Goal: Task Accomplishment & Management: Use online tool/utility

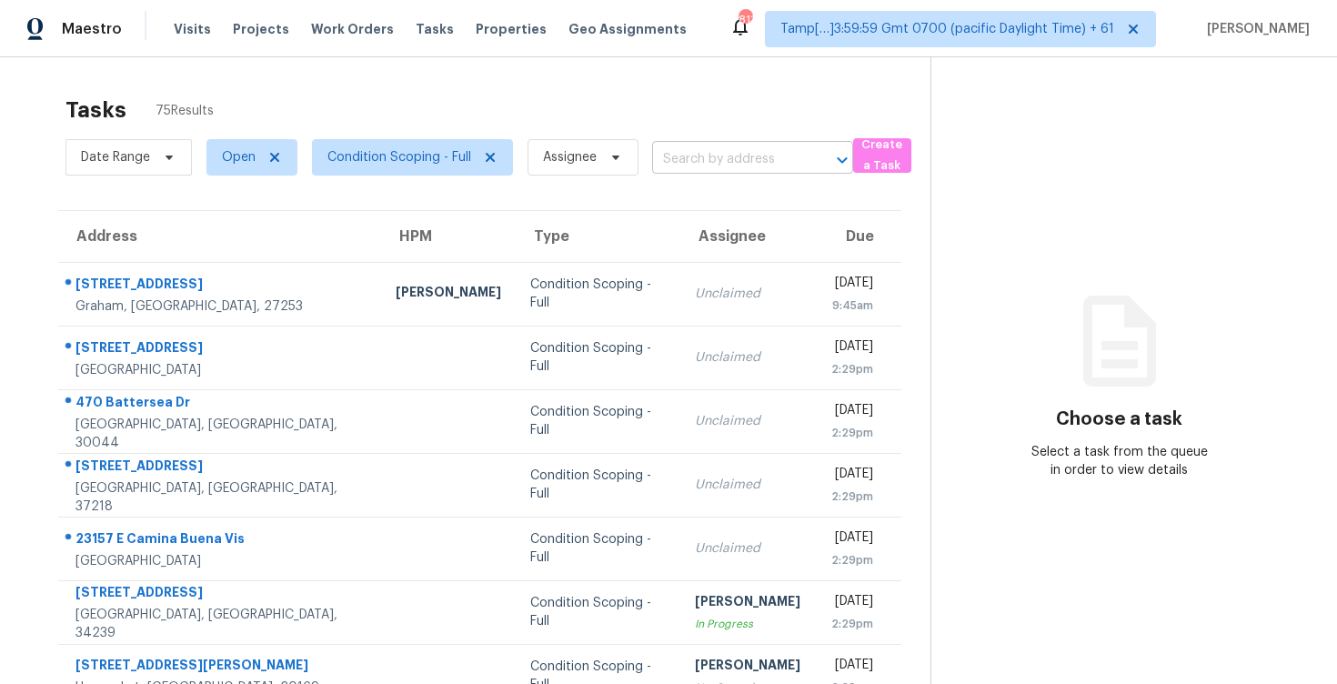
click at [662, 155] on input "text" at bounding box center [727, 160] width 150 height 28
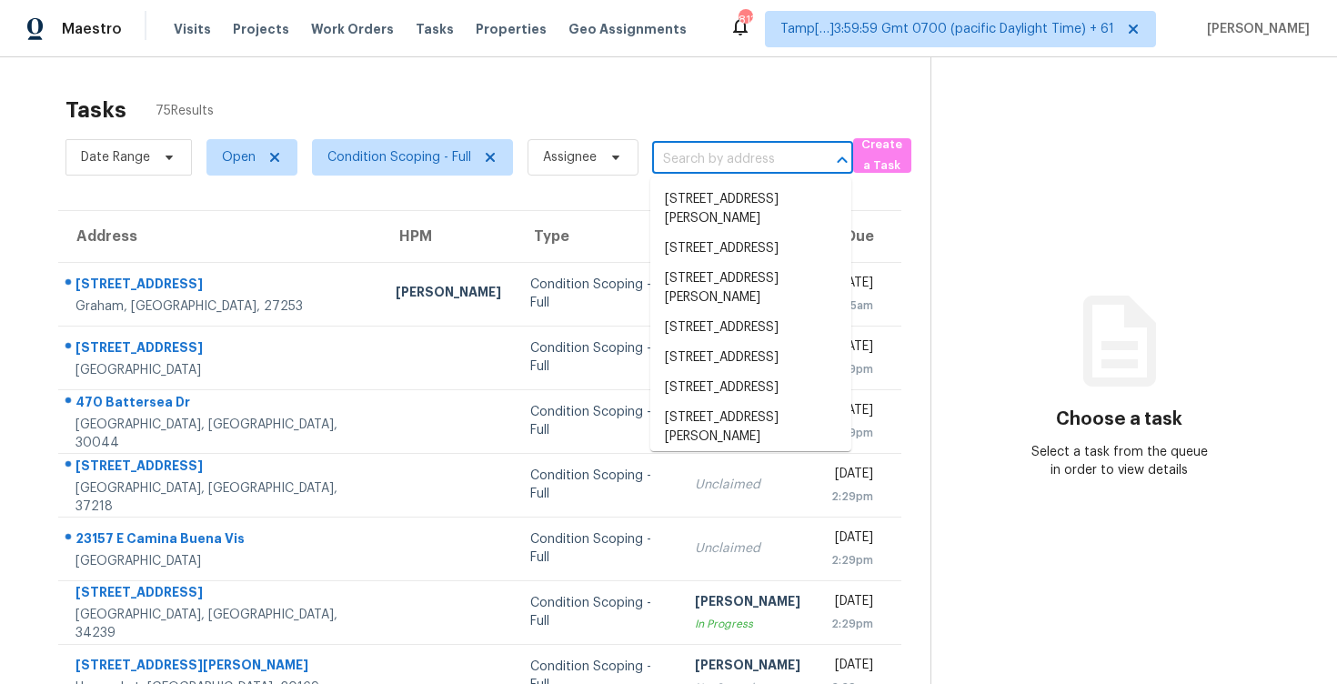
paste input "[STREET_ADDRESS]"
type input "[STREET_ADDRESS]"
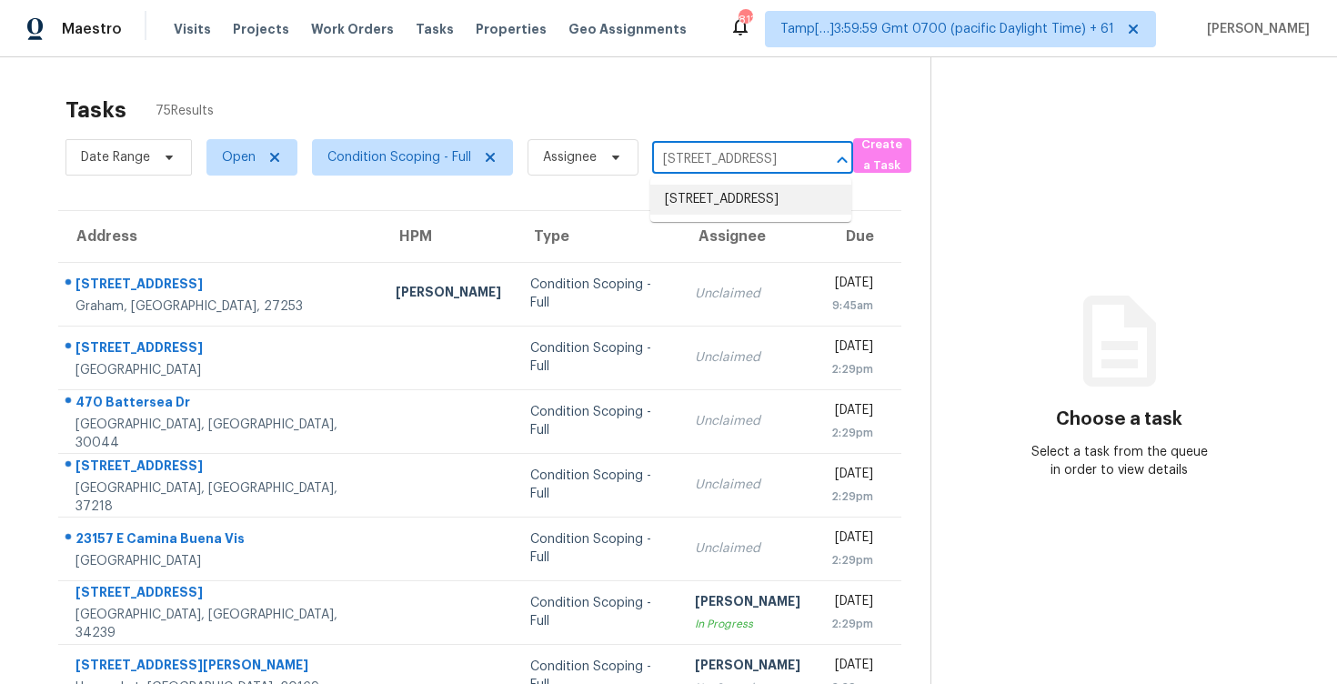
click at [726, 201] on li "[STREET_ADDRESS]" at bounding box center [750, 200] width 201 height 30
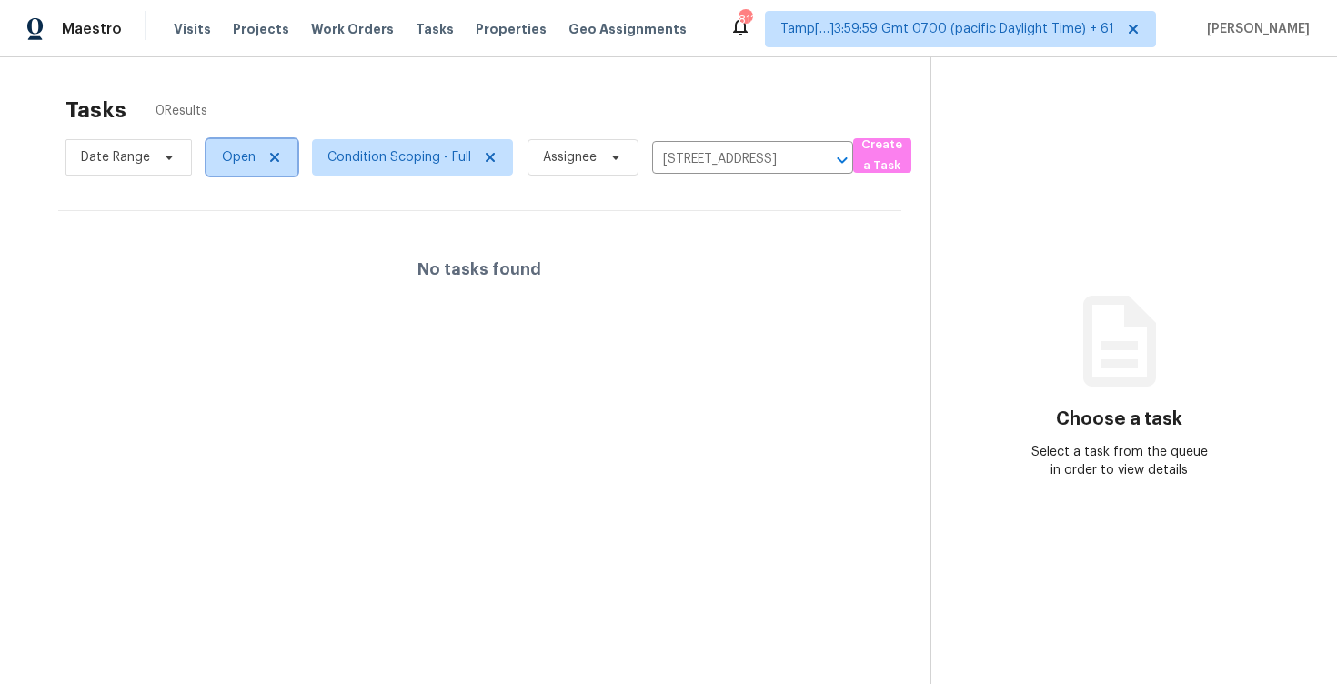
click at [285, 168] on span "Open" at bounding box center [251, 157] width 91 height 36
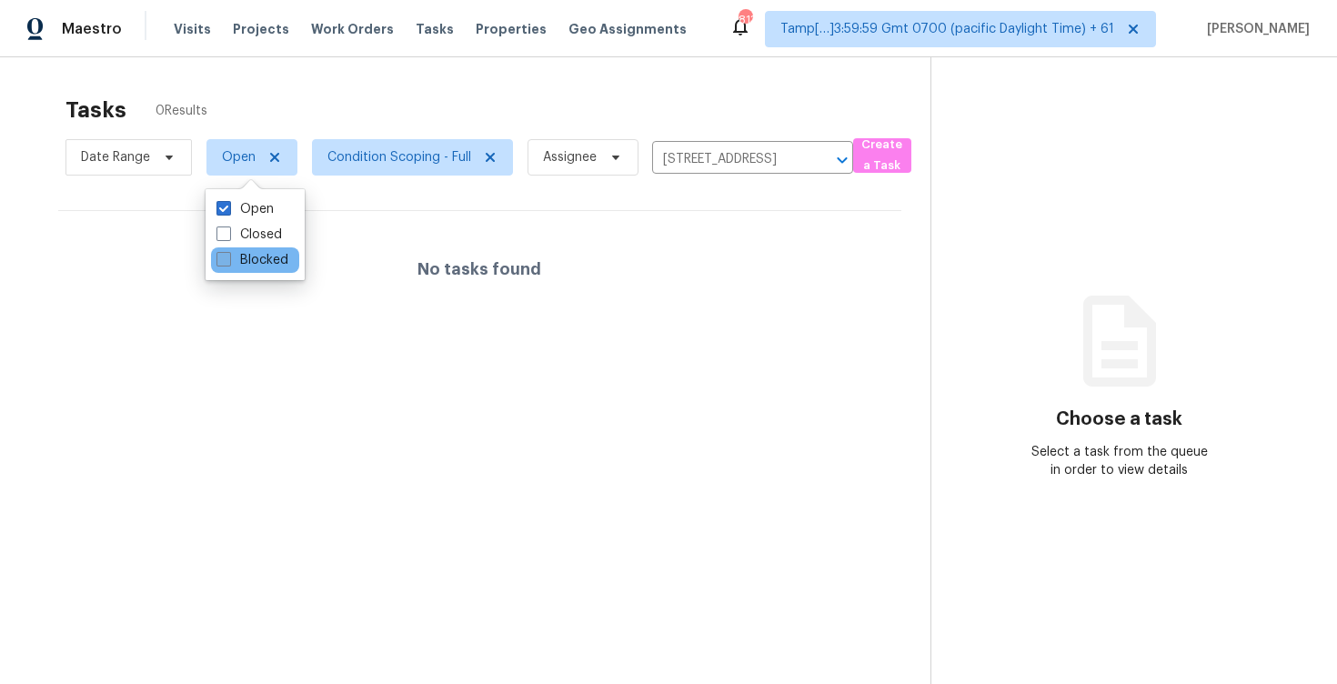
click at [269, 266] on label "Blocked" at bounding box center [253, 260] width 72 height 18
click at [228, 263] on input "Blocked" at bounding box center [223, 257] width 12 height 12
click at [269, 266] on label "Blocked" at bounding box center [253, 260] width 72 height 18
click at [228, 263] on input "Blocked" at bounding box center [223, 257] width 12 height 12
checkbox input "false"
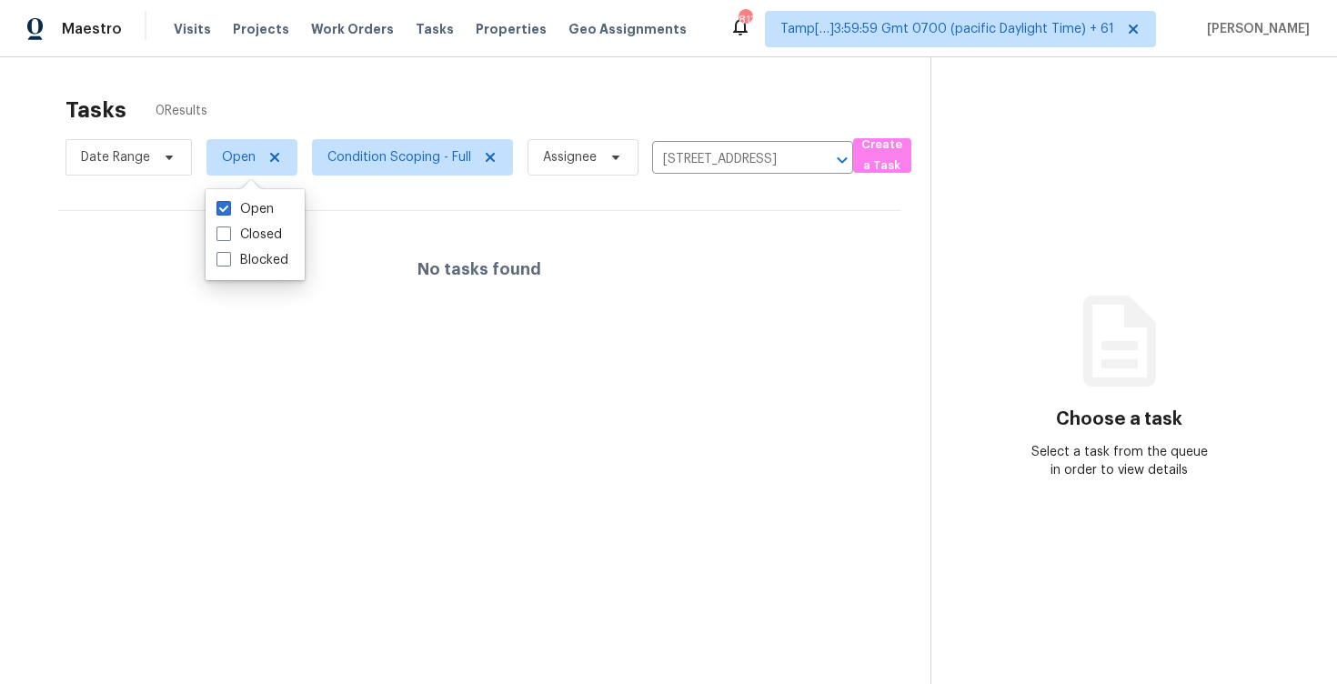
click at [517, 134] on span "Assignee" at bounding box center [576, 157] width 126 height 47
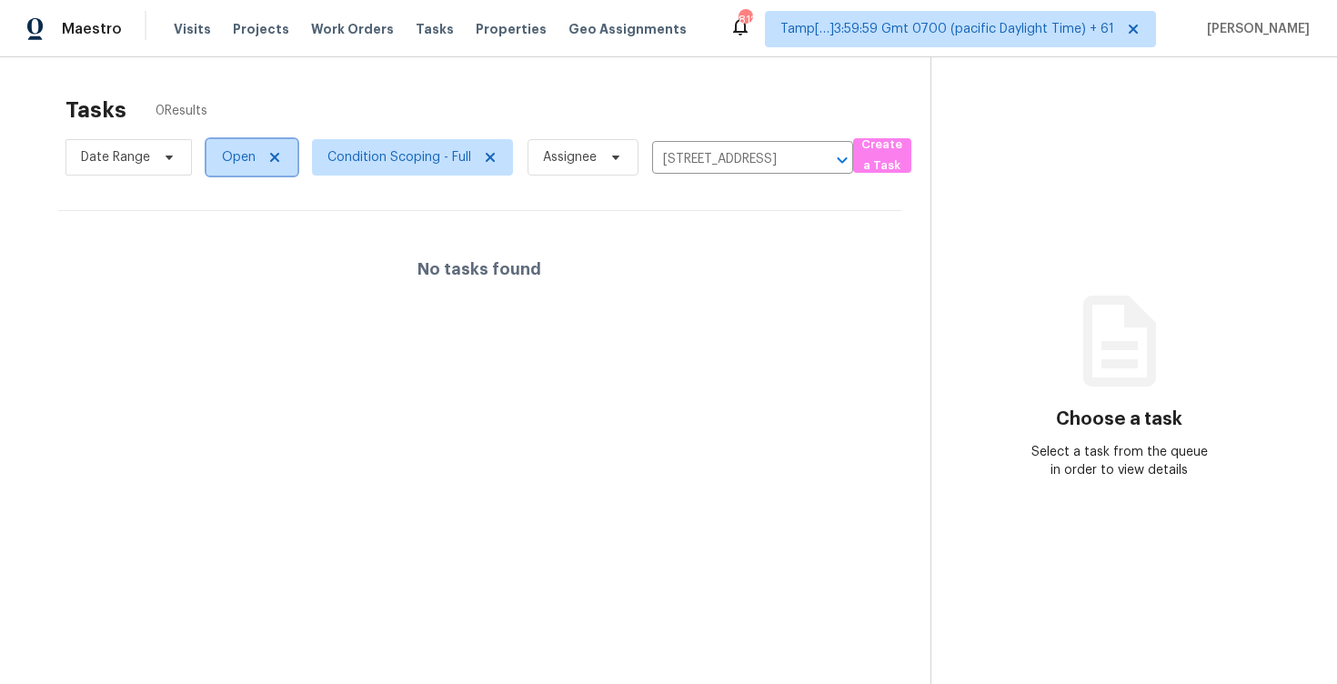
click at [241, 162] on span "Open" at bounding box center [239, 157] width 34 height 18
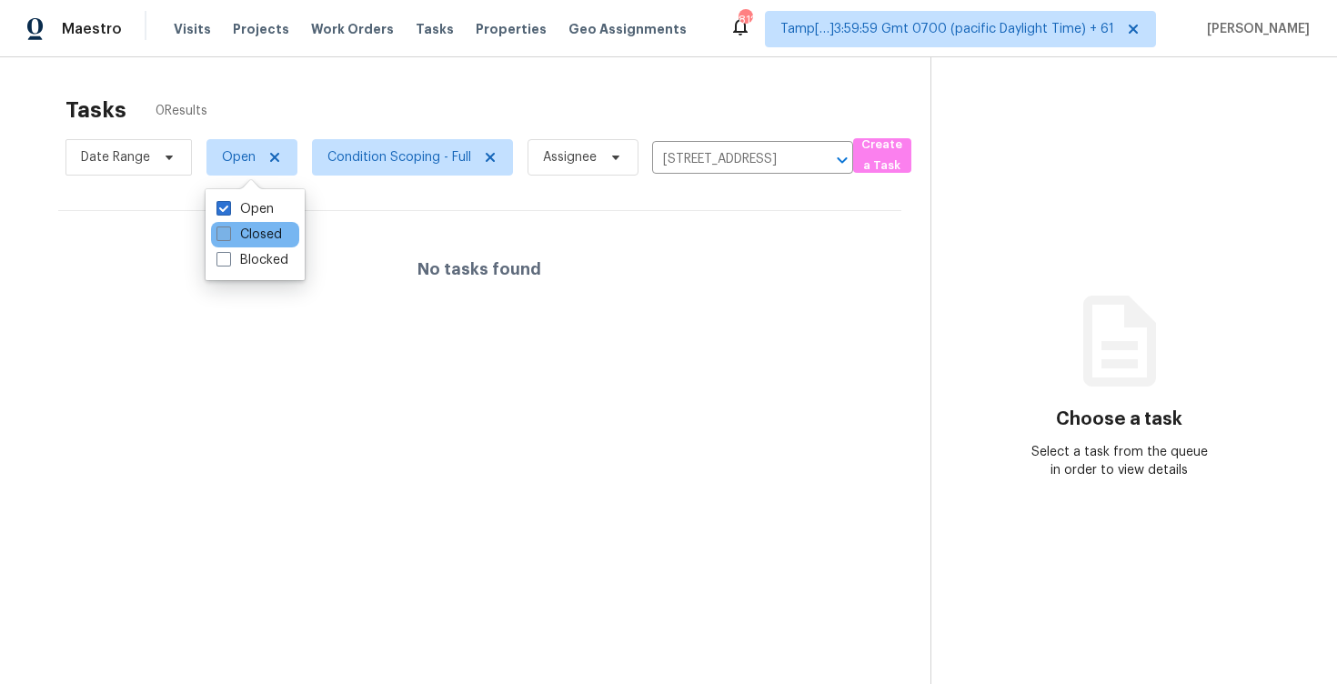
click at [265, 237] on label "Closed" at bounding box center [249, 235] width 65 height 18
click at [228, 237] on input "Closed" at bounding box center [223, 232] width 12 height 12
checkbox input "true"
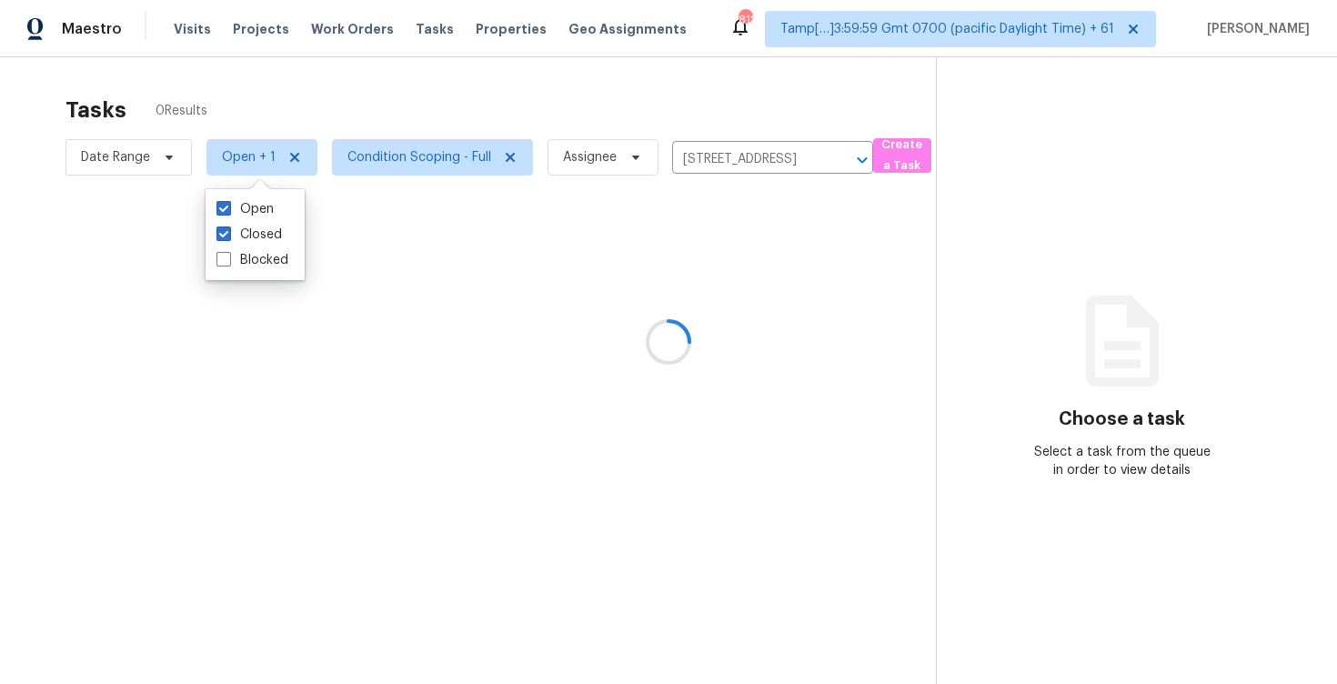
click at [405, 87] on div at bounding box center [668, 342] width 1337 height 684
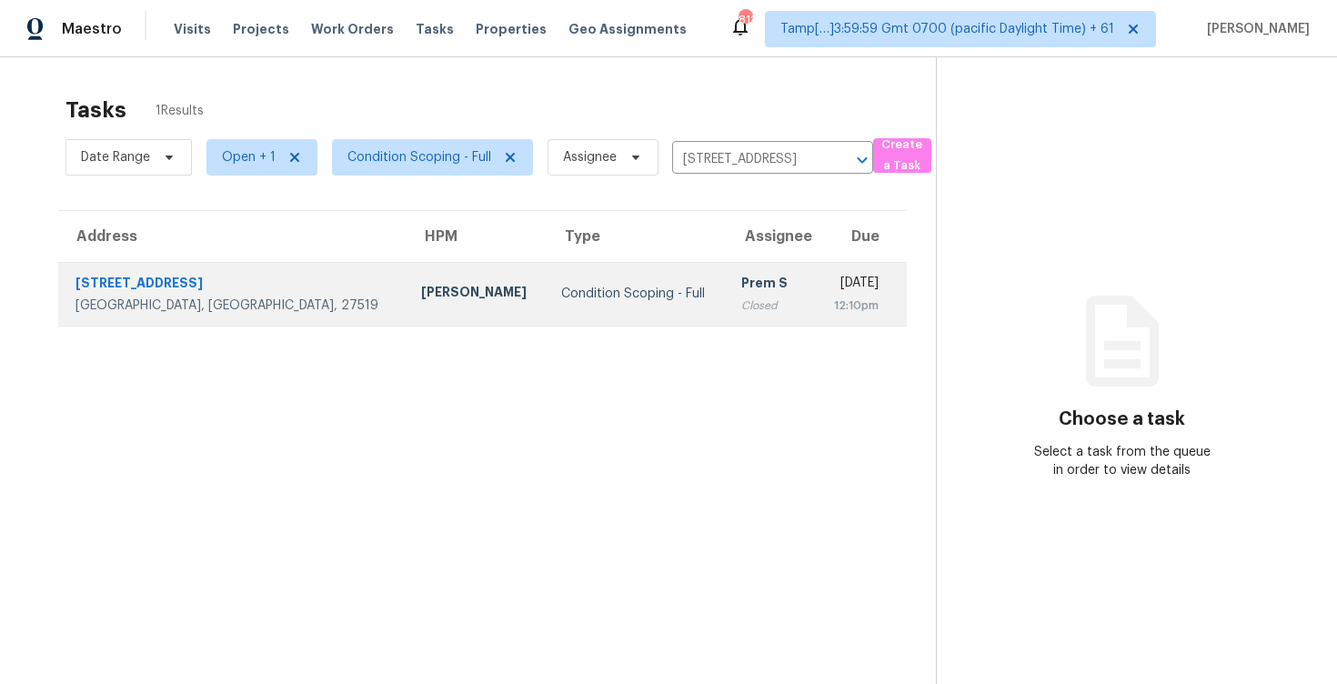
click at [547, 274] on td "Condition Scoping - Full" at bounding box center [637, 294] width 180 height 64
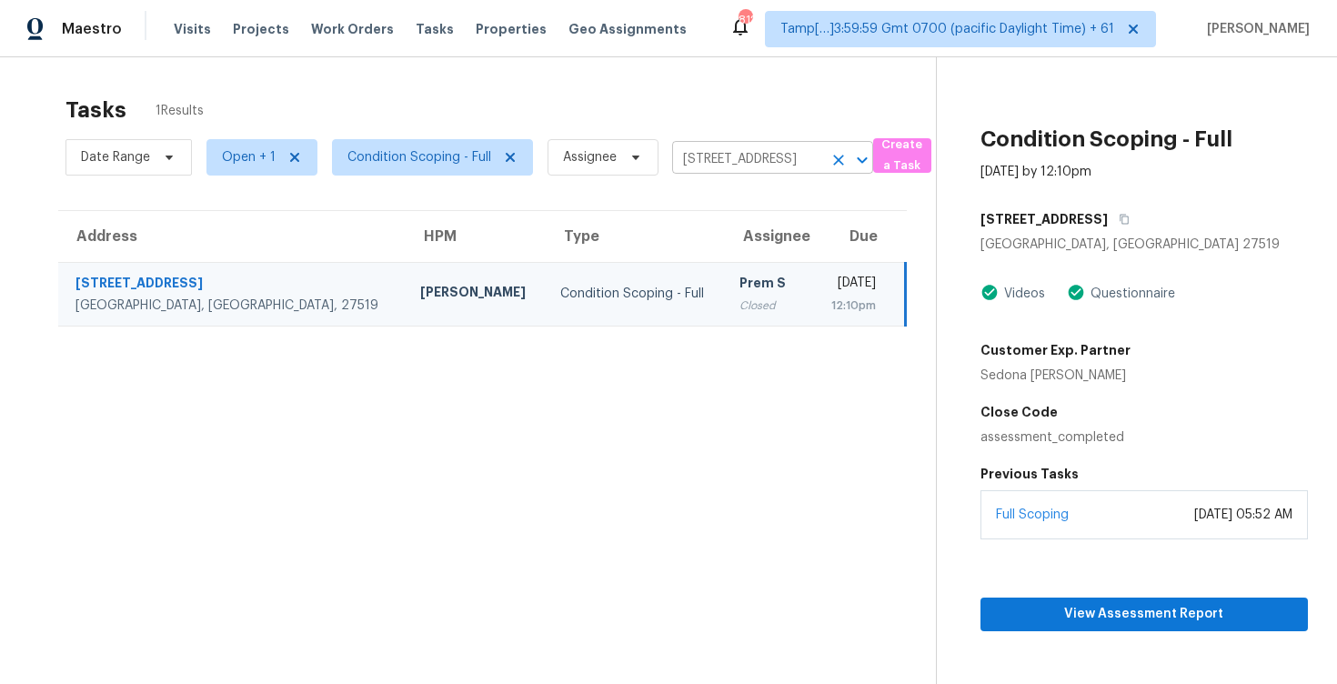
click at [835, 154] on icon "Clear" at bounding box center [839, 160] width 18 height 18
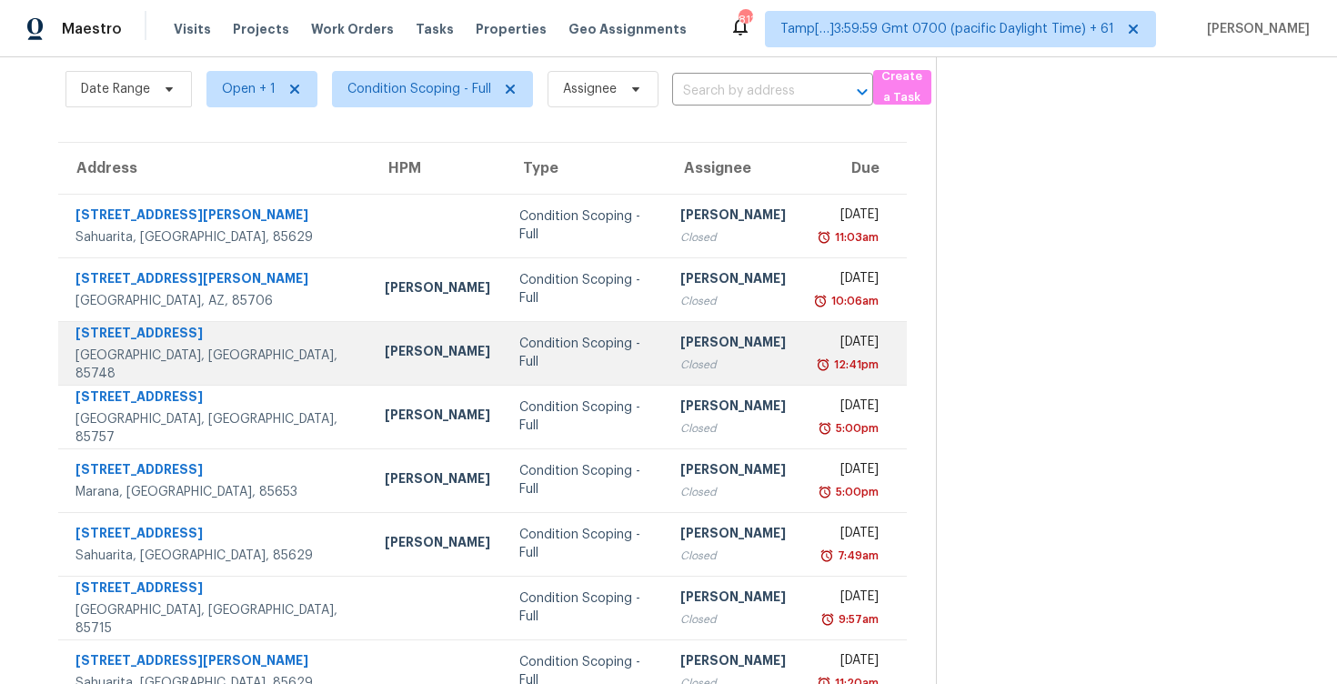
scroll to position [64, 0]
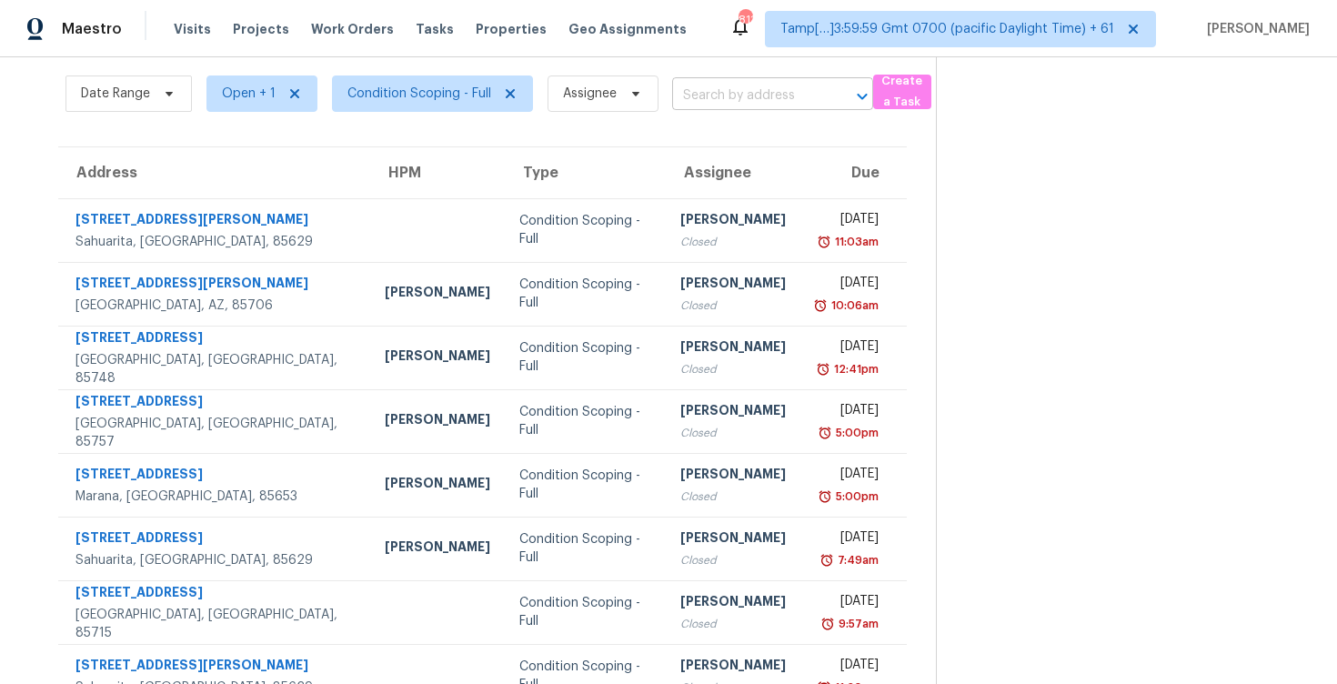
click at [707, 101] on input "text" at bounding box center [747, 96] width 150 height 28
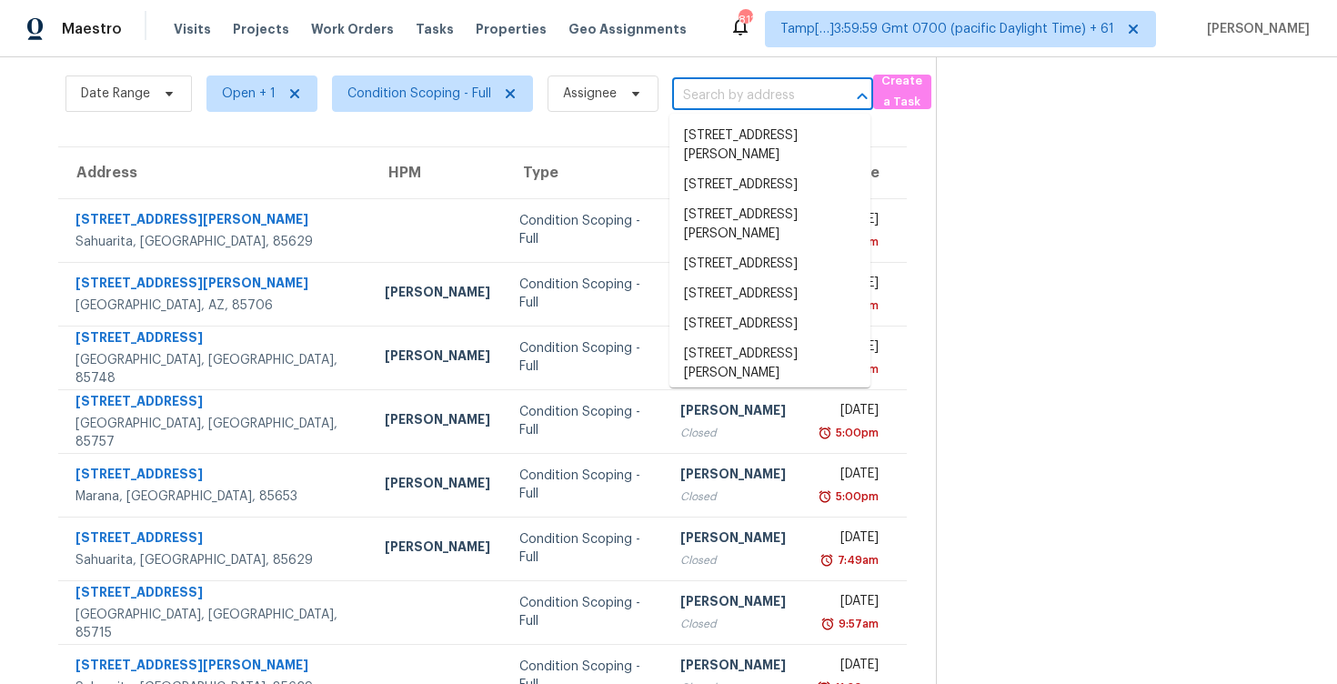
paste input "3893 White Cedar Dr, Las Vegas, NV 89115"
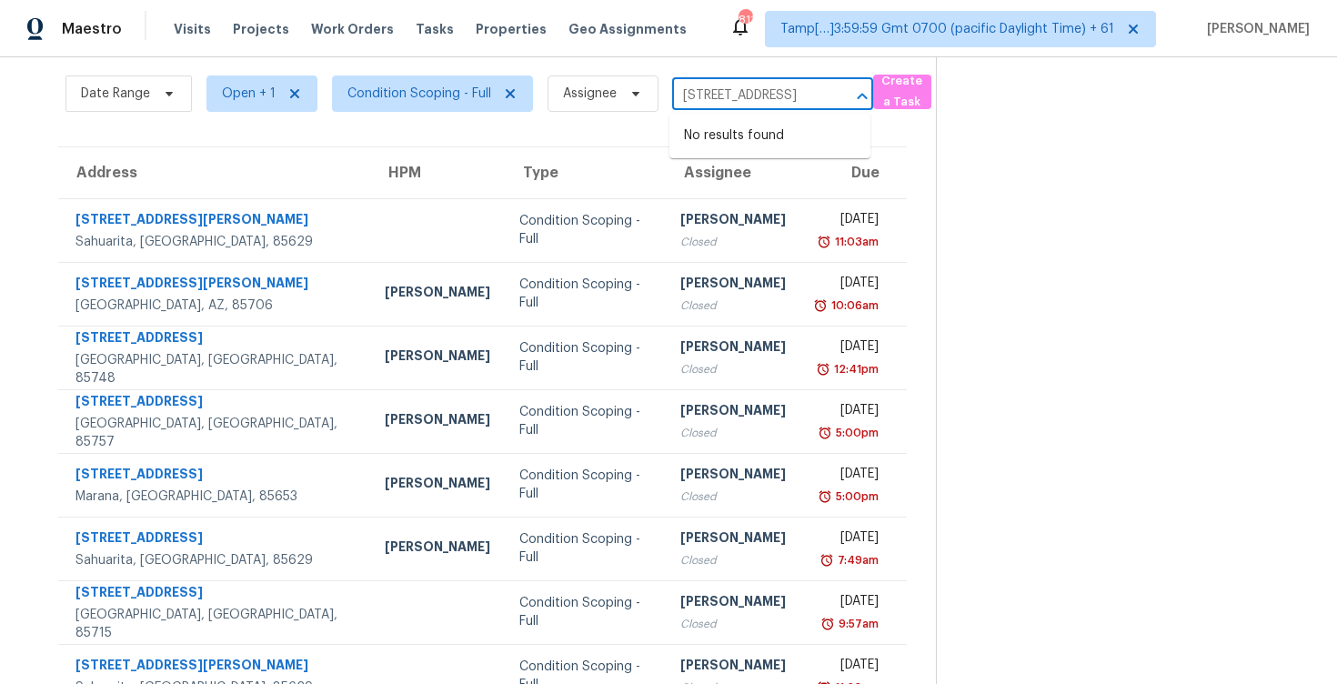
type input "3893 White Cedar Dr, Las Vegas, NV 89115"
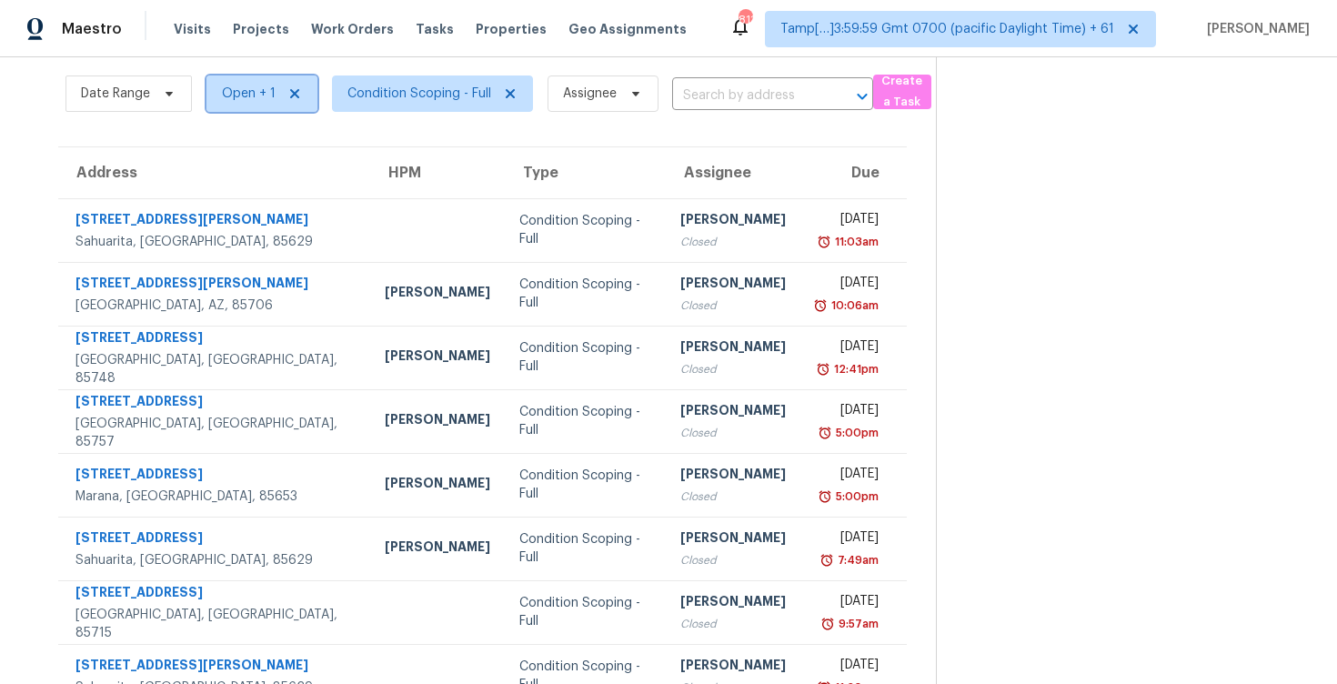
click at [237, 89] on span "Open + 1" at bounding box center [249, 94] width 54 height 18
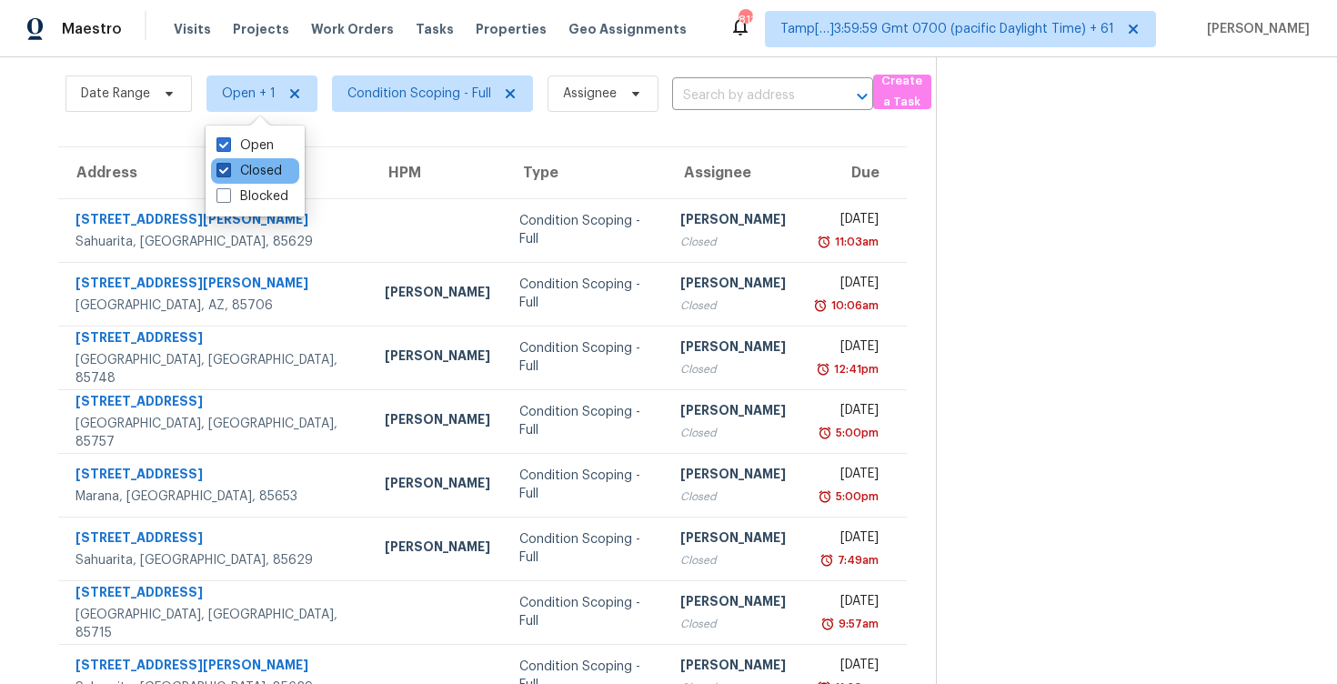
click at [275, 180] on div "Closed" at bounding box center [255, 170] width 88 height 25
click at [277, 167] on label "Closed" at bounding box center [249, 171] width 65 height 18
click at [228, 167] on input "Closed" at bounding box center [223, 168] width 12 height 12
checkbox input "false"
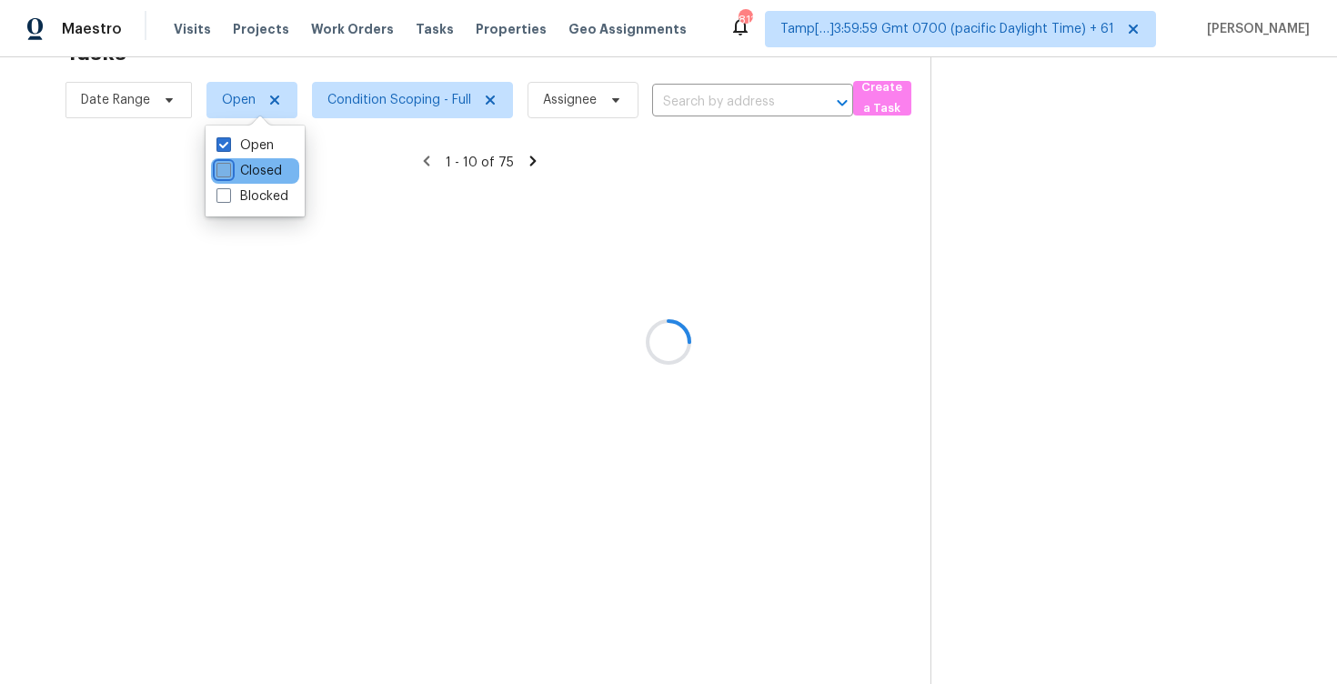
scroll to position [57, 0]
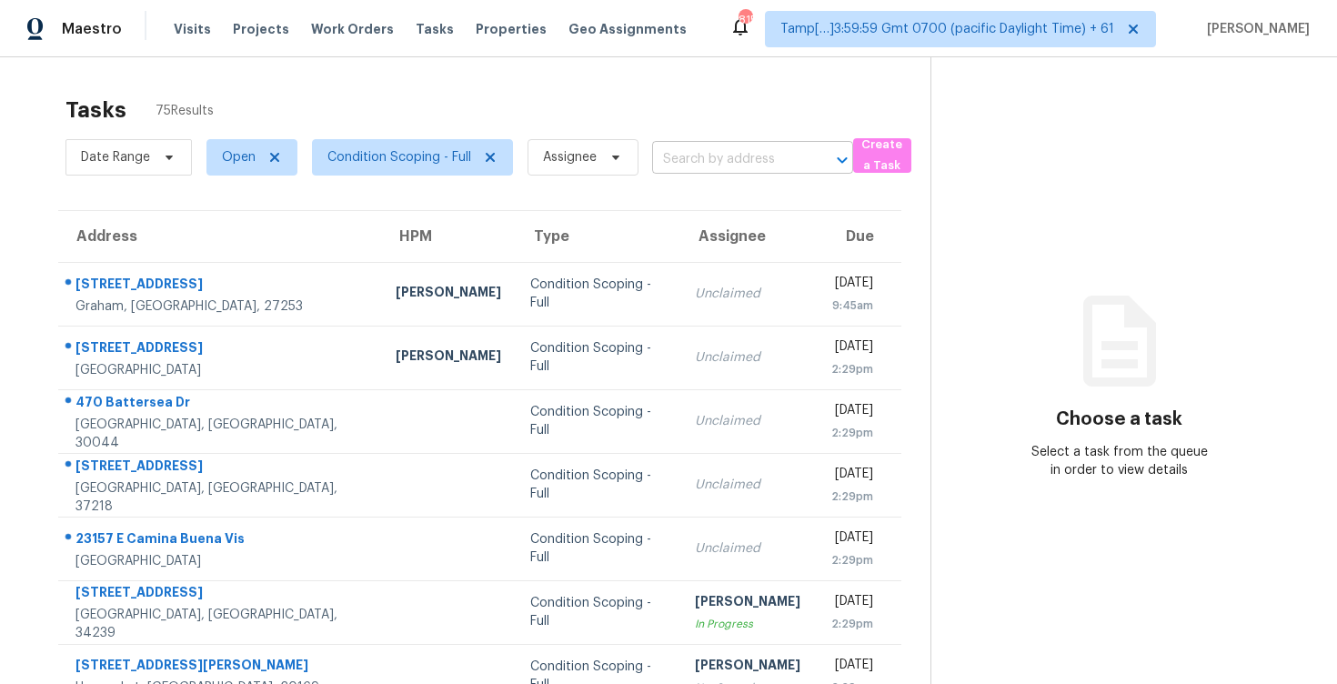
click at [681, 157] on input "text" at bounding box center [727, 160] width 150 height 28
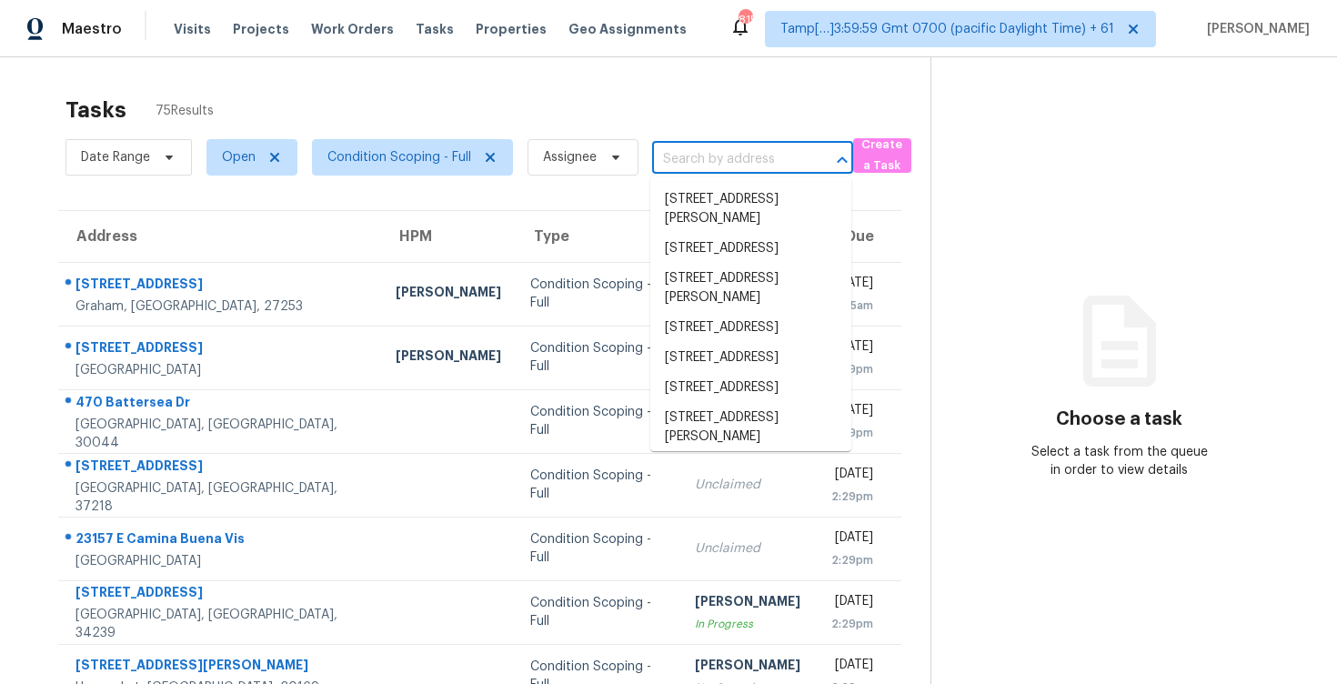
paste input "[STREET_ADDRESS]"
type input "3893 White Cedar Dr, Las Vegas, NV 89115"
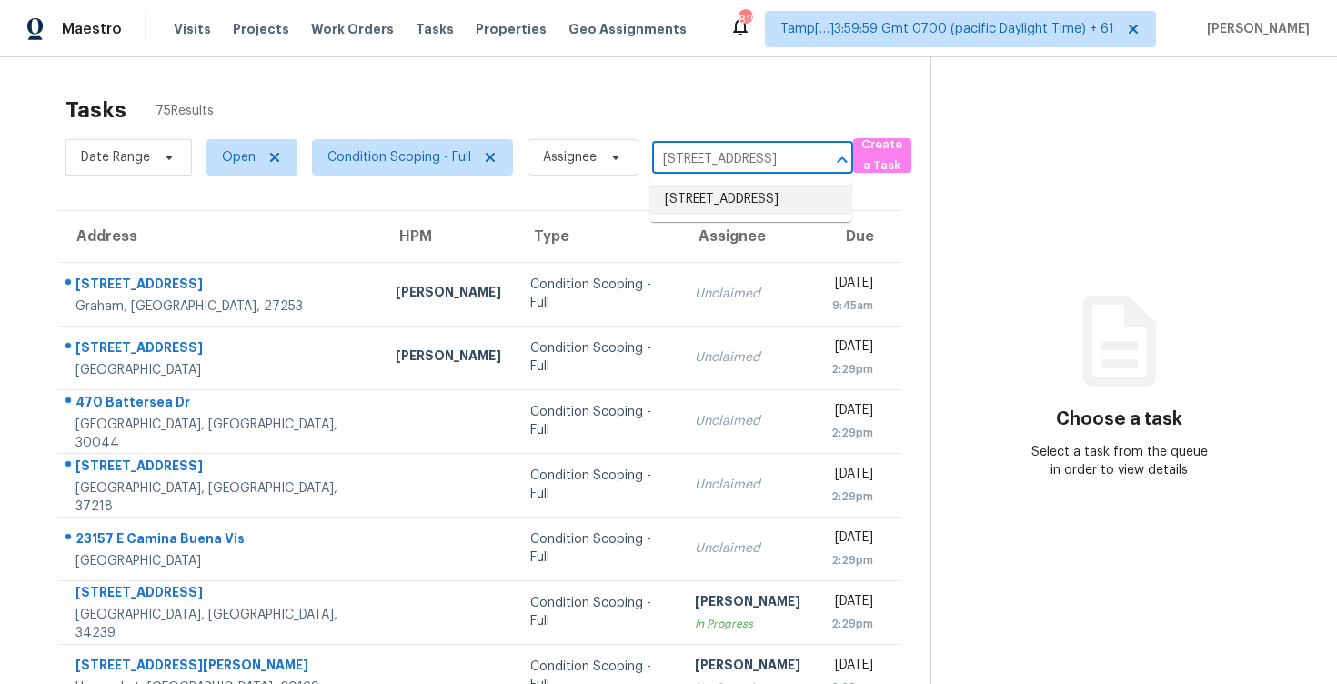
click at [747, 192] on li "3893 White Cedar Dr, Las Vegas, NV 89115" at bounding box center [750, 200] width 201 height 30
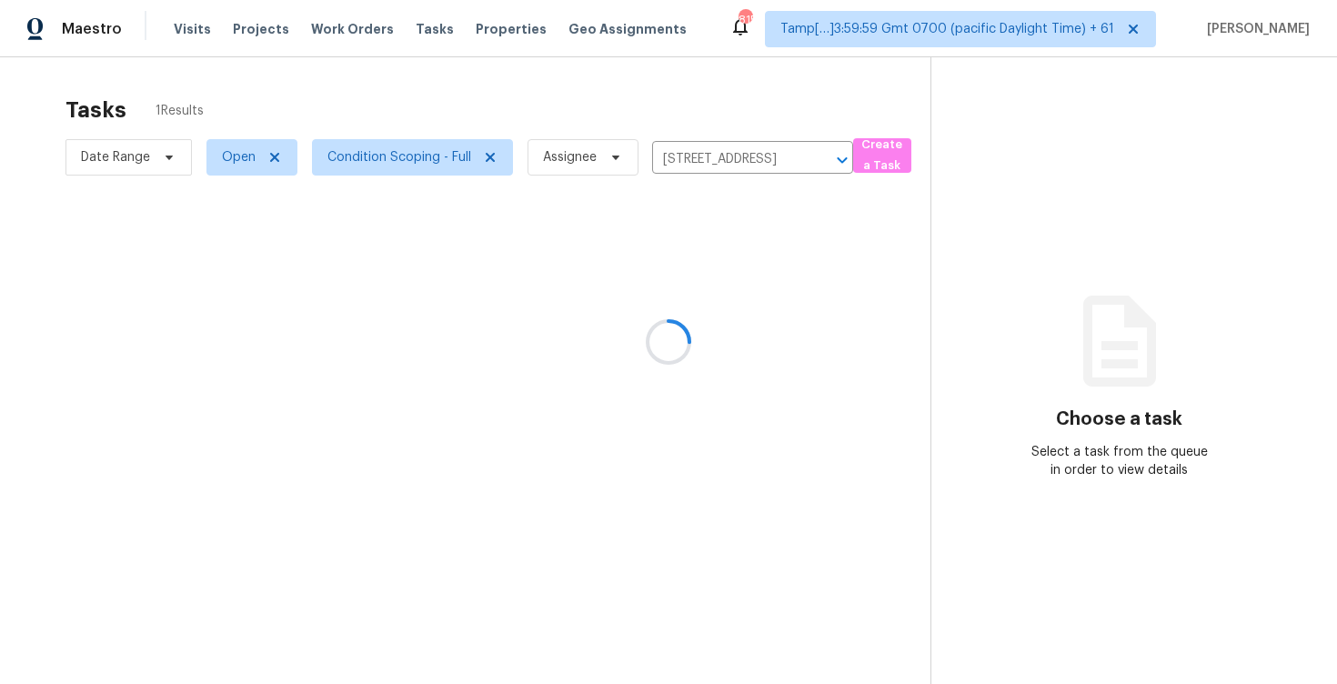
click at [726, 291] on div at bounding box center [668, 342] width 1337 height 684
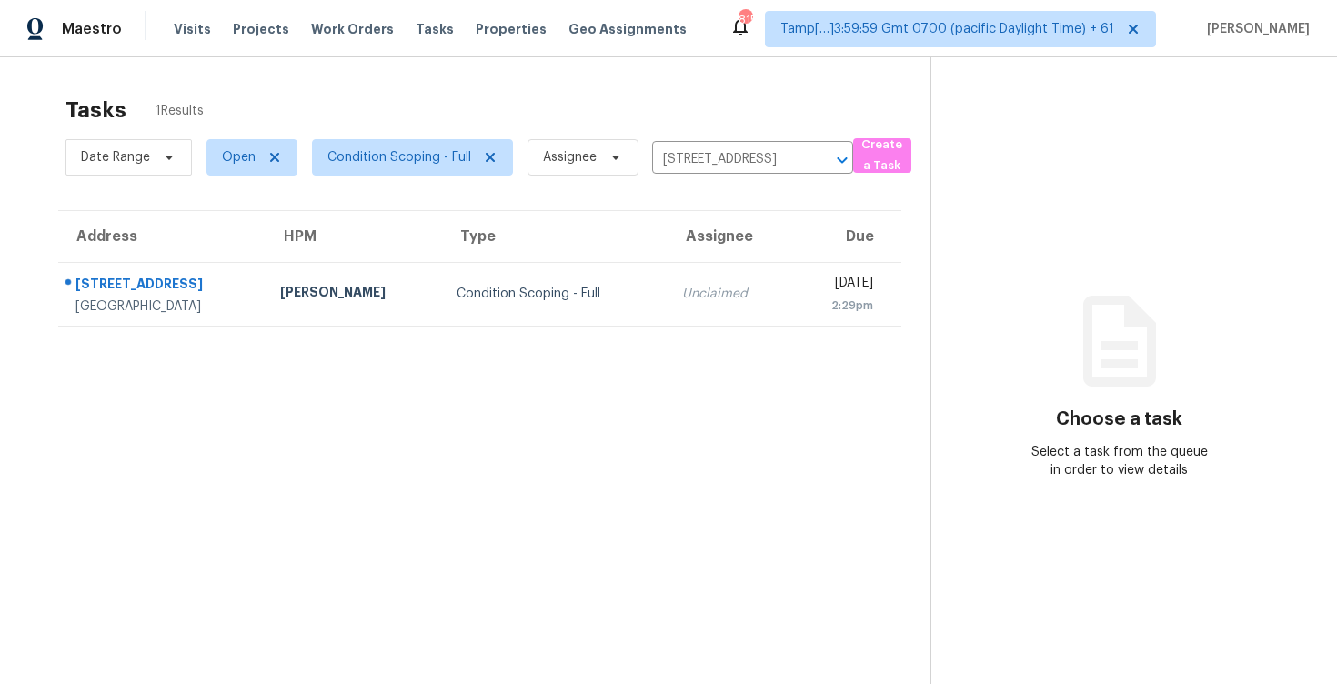
click at [806, 291] on div "Fri, Aug 29th 2025" at bounding box center [839, 285] width 67 height 23
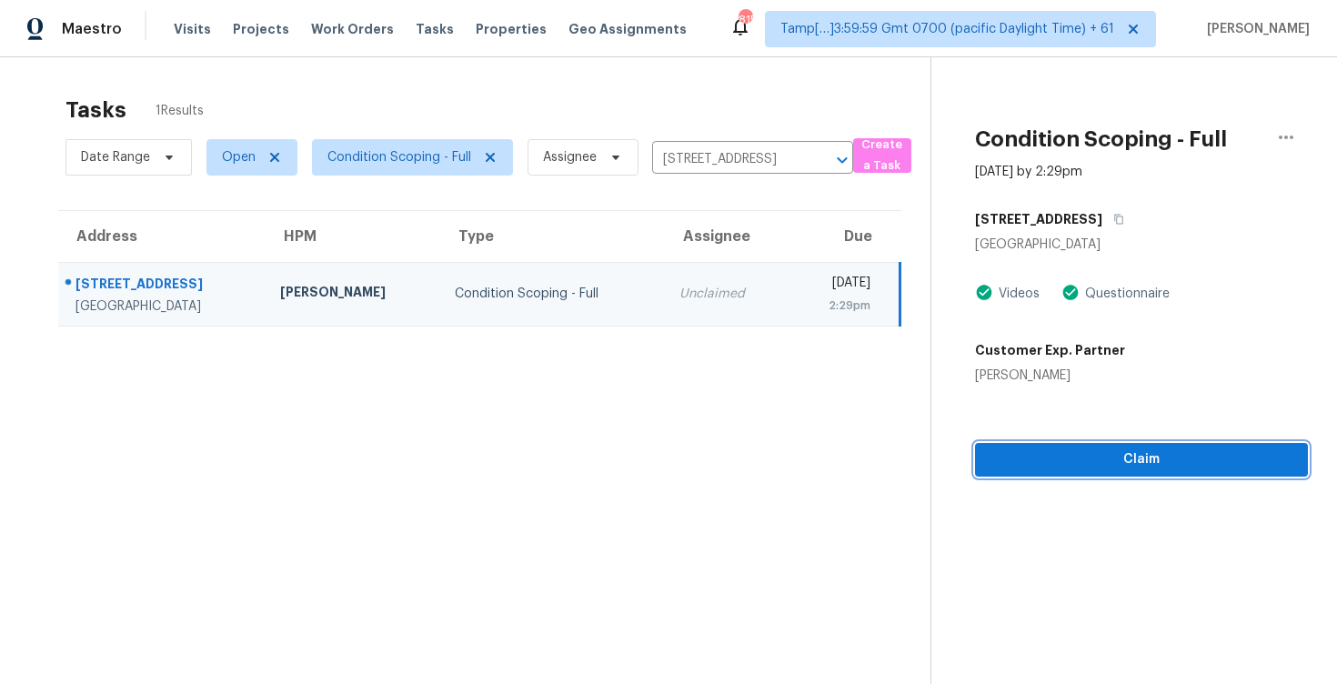
click at [1053, 465] on span "Claim" at bounding box center [1142, 459] width 304 height 23
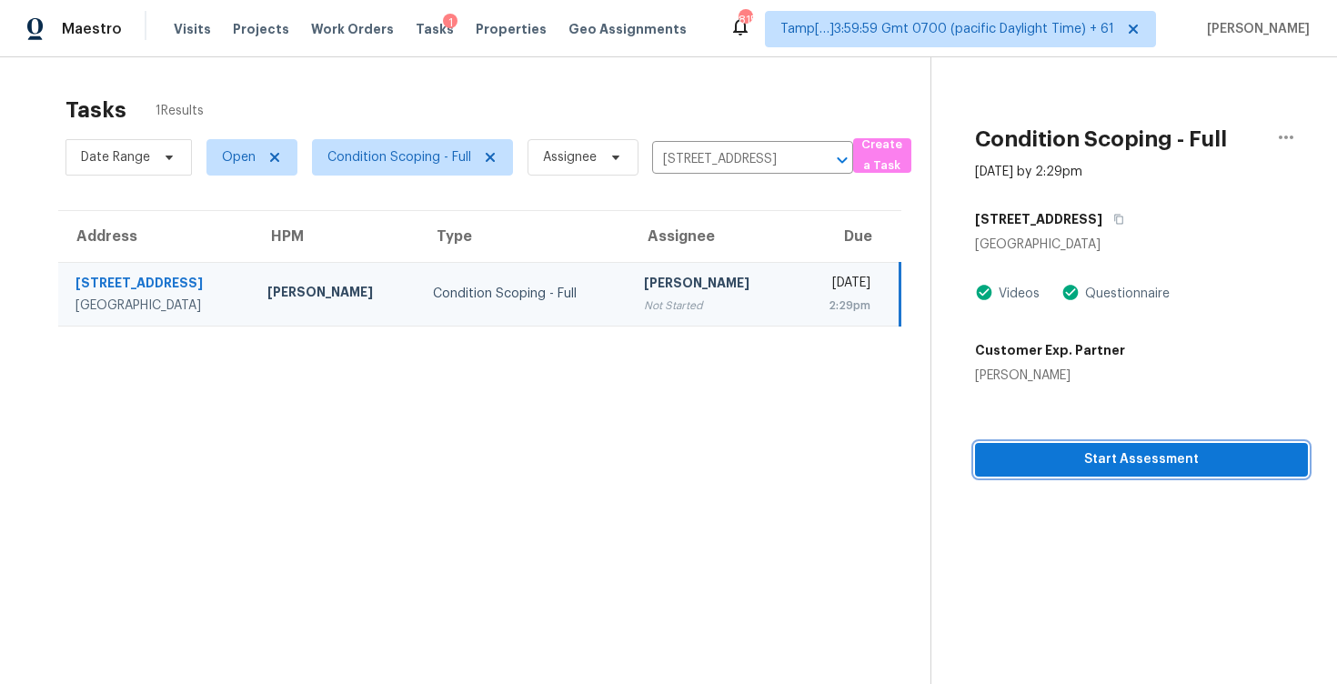
click at [1053, 465] on span "Start Assessment" at bounding box center [1142, 459] width 304 height 23
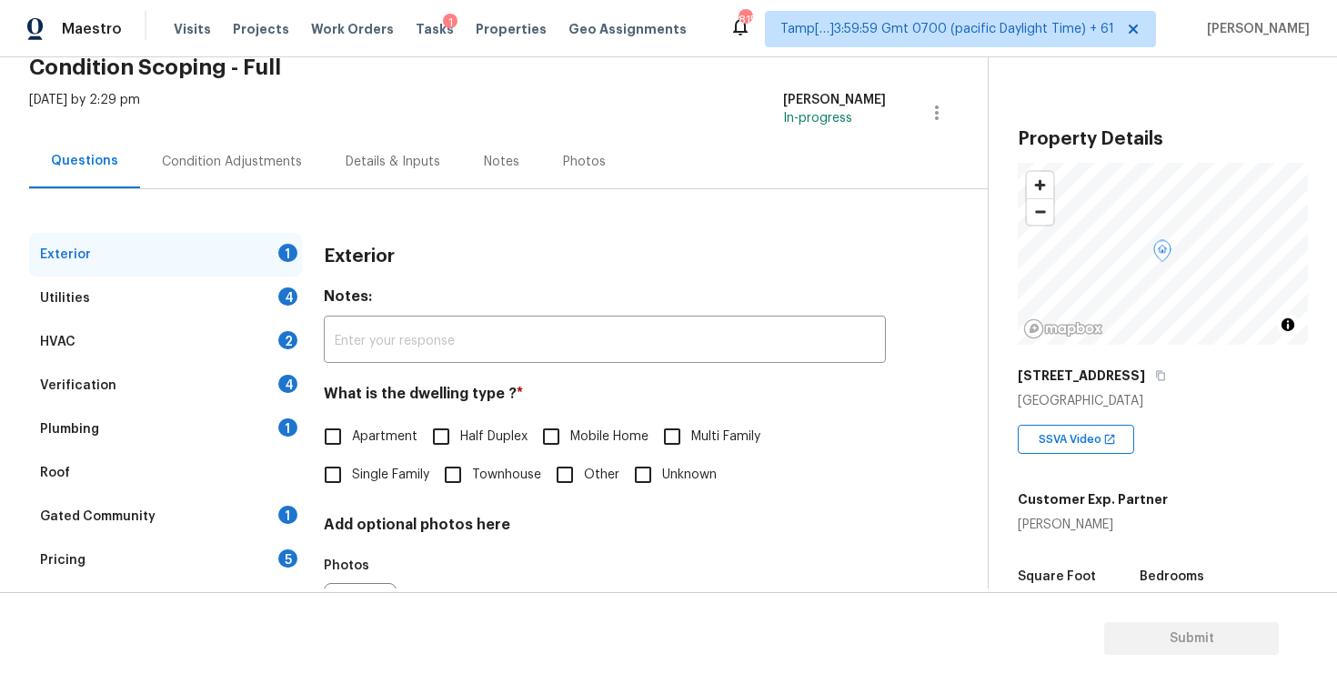
scroll to position [117, 0]
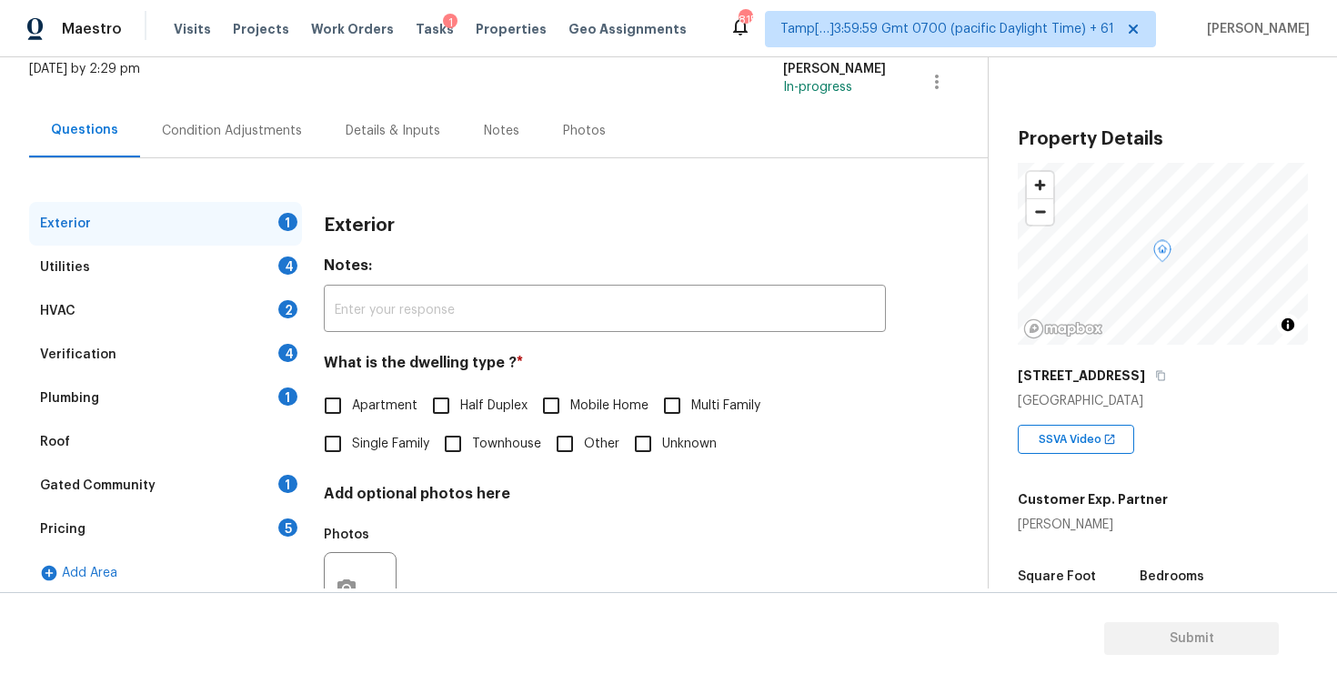
click at [274, 147] on div "Condition Adjustments" at bounding box center [232, 131] width 184 height 54
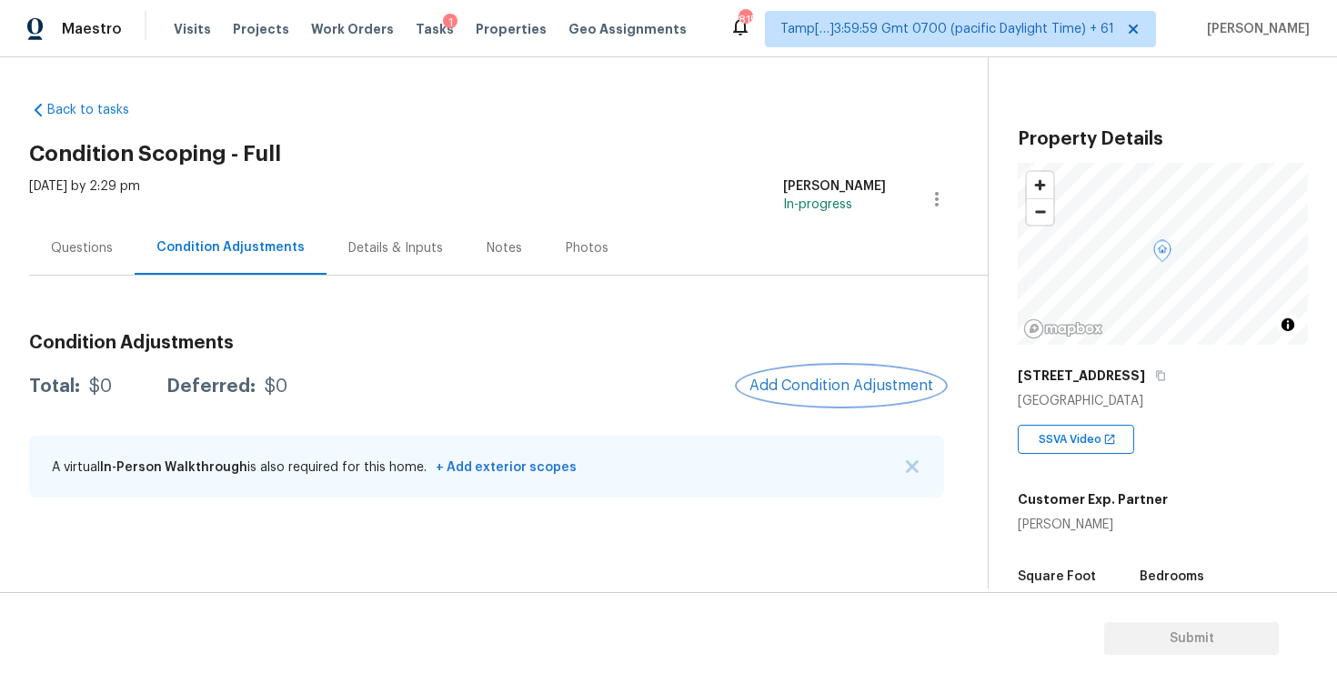
click at [830, 388] on span "Add Condition Adjustment" at bounding box center [842, 386] width 184 height 16
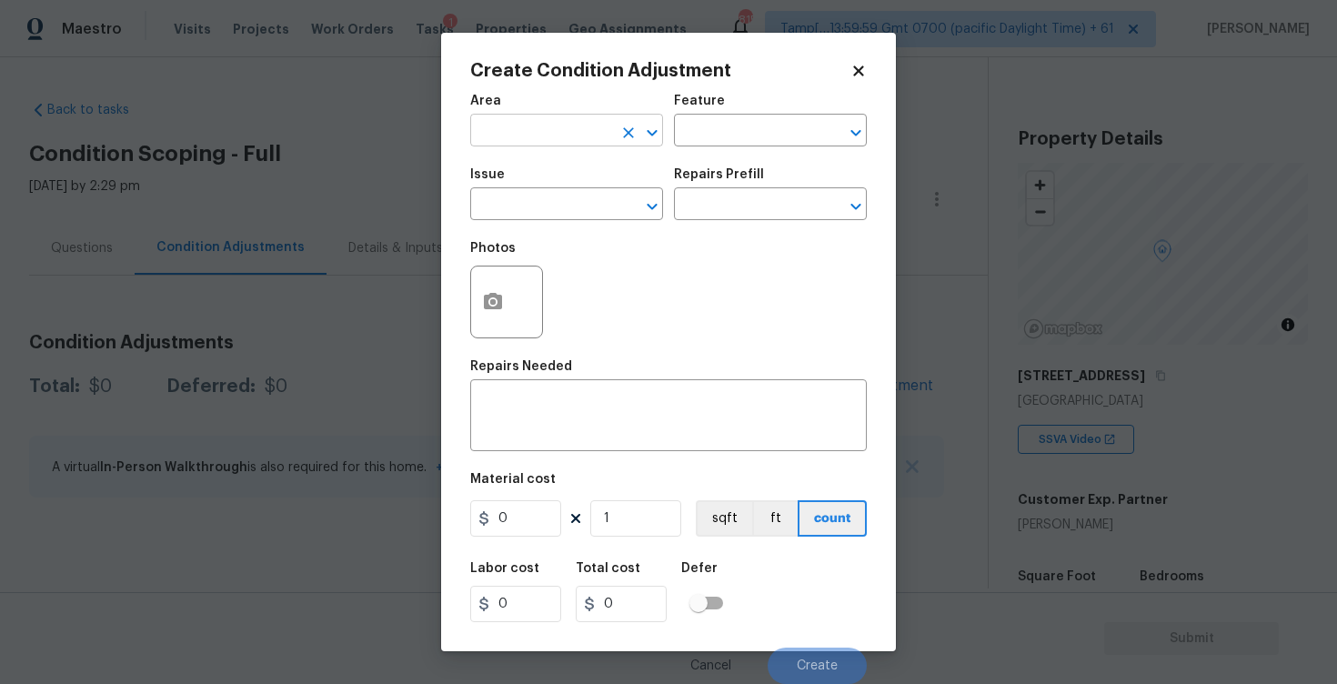
click at [542, 124] on input "text" at bounding box center [541, 132] width 142 height 28
type input "exte"
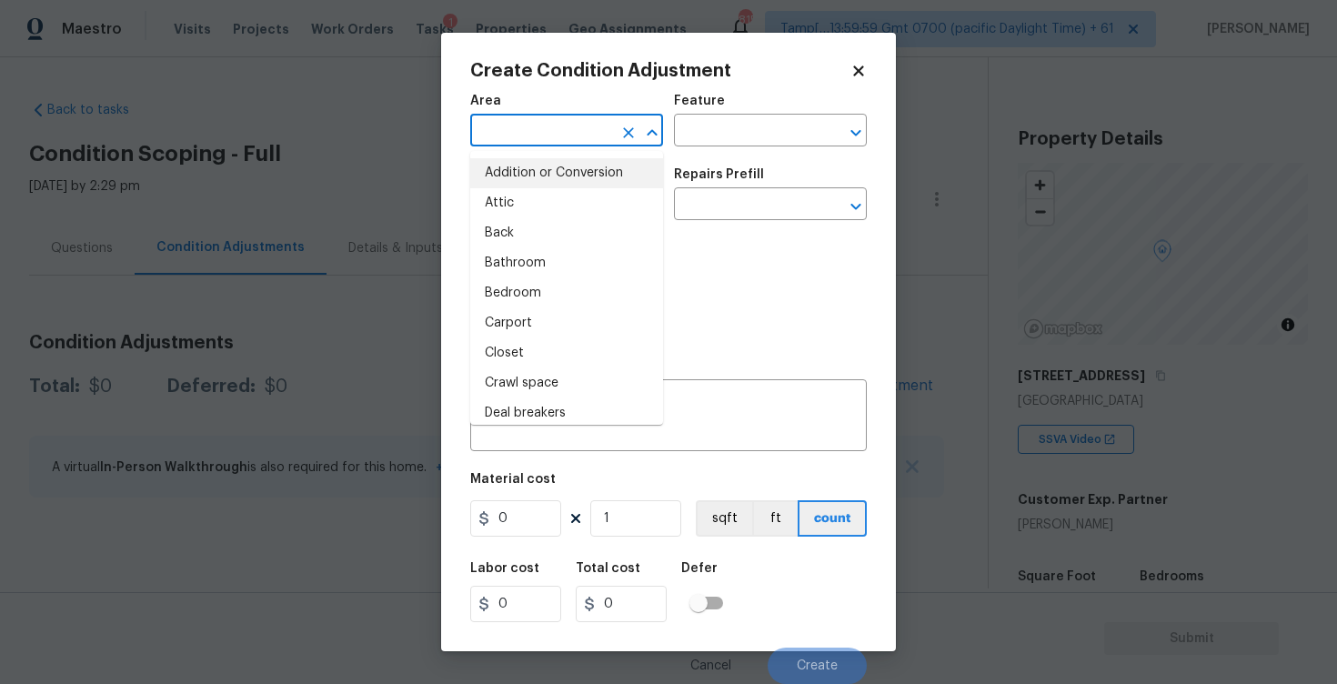
click at [551, 126] on input "text" at bounding box center [541, 132] width 142 height 28
click at [549, 185] on li "Exterior Addition" at bounding box center [566, 173] width 193 height 30
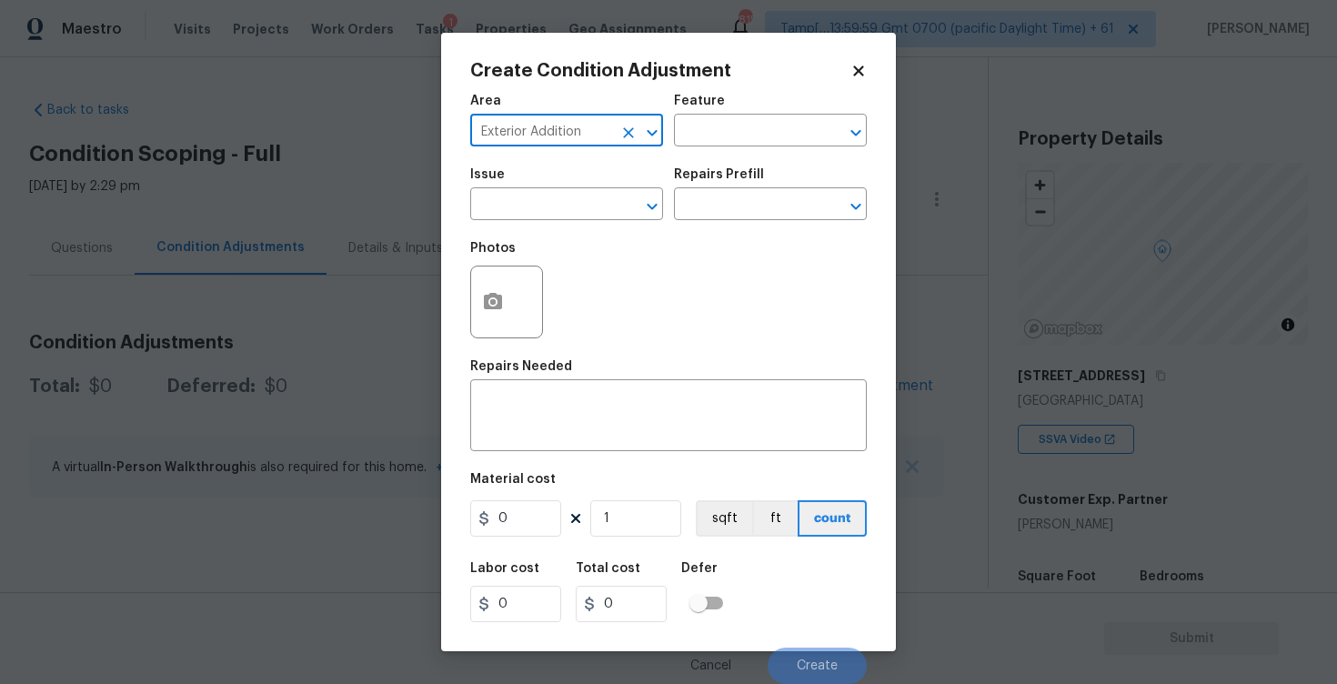
type input "Exterior Addition"
click at [630, 115] on div "Area" at bounding box center [566, 107] width 193 height 24
click at [630, 120] on div at bounding box center [639, 132] width 47 height 25
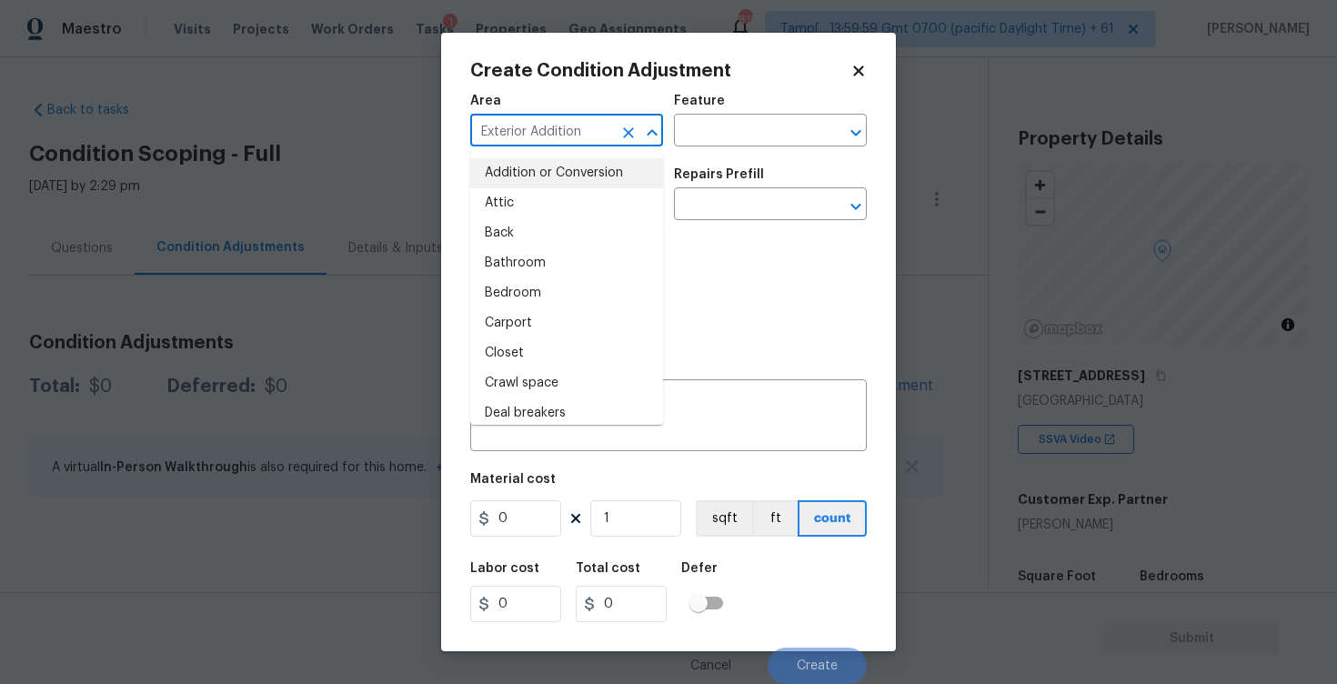
click at [630, 132] on icon "Clear" at bounding box center [628, 132] width 11 height 11
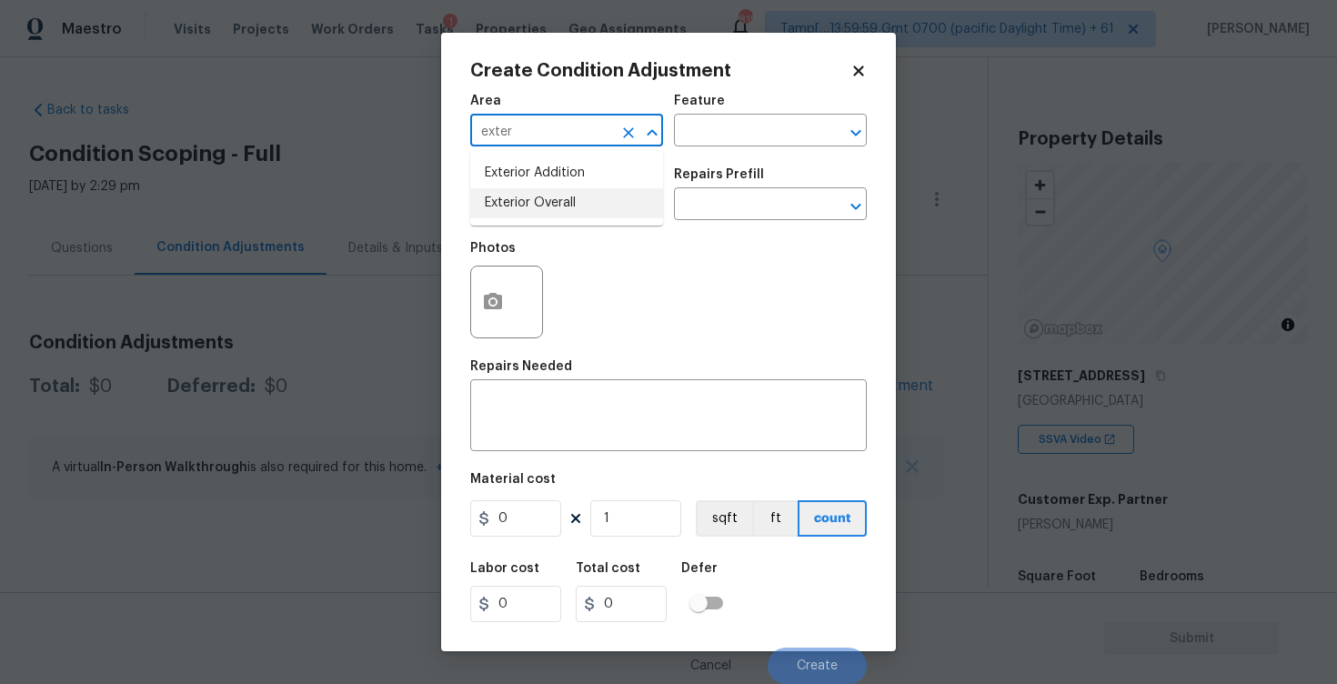
click at [613, 202] on li "Exterior Overall" at bounding box center [566, 203] width 193 height 30
click at [613, 202] on div "​" at bounding box center [566, 206] width 193 height 28
type input "Exterior Overall"
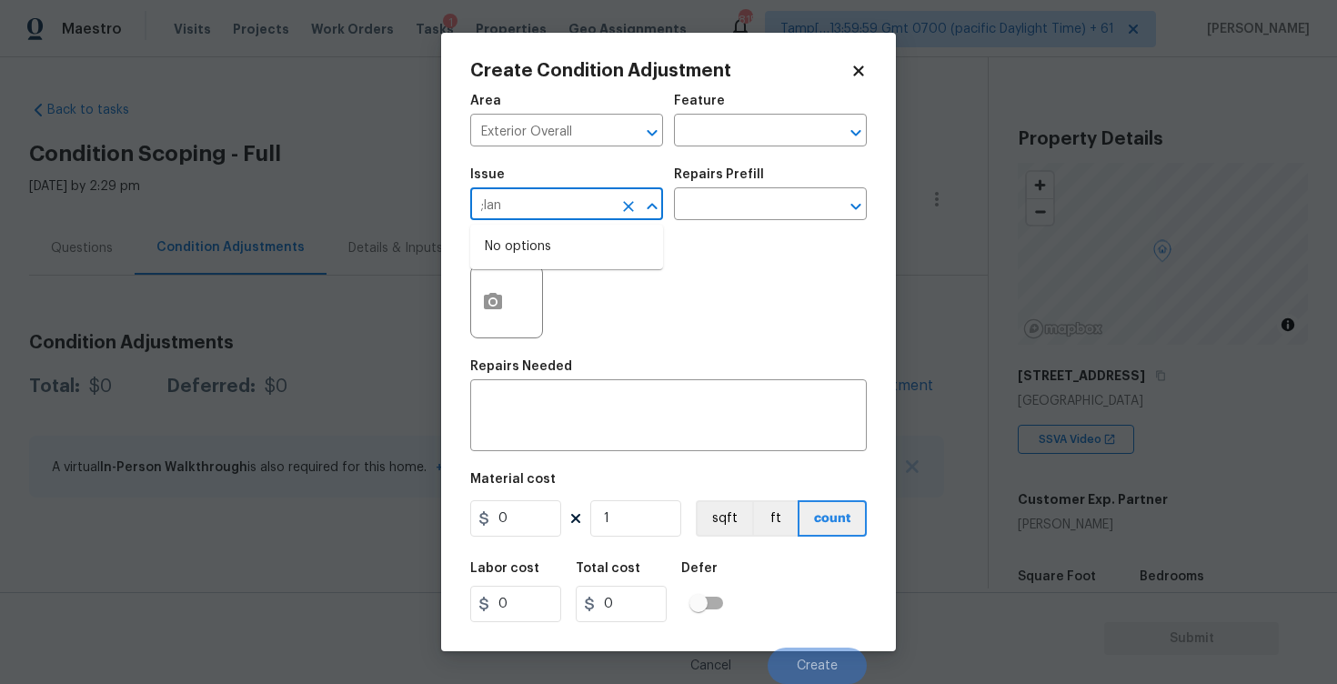
type input ";land"
click at [620, 298] on li "Landscape Package" at bounding box center [566, 291] width 193 height 30
type input "Landscape Package"
click at [740, 210] on input "text" at bounding box center [745, 206] width 142 height 28
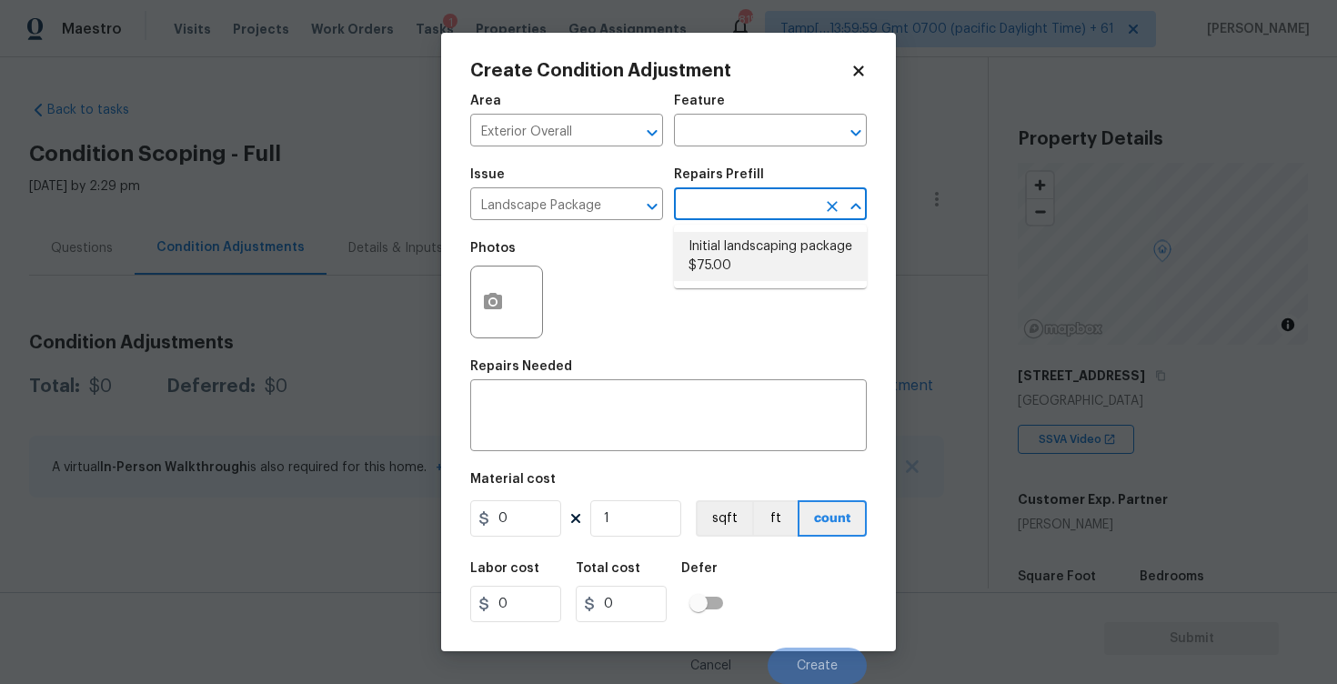
click at [739, 252] on li "Initial landscaping package $75.00" at bounding box center [770, 256] width 193 height 49
type input "Home Readiness Packages"
type textarea "Mowing of grass up to 6" in height. Mow, edge along driveways & sidewalks, trim…"
type input "75"
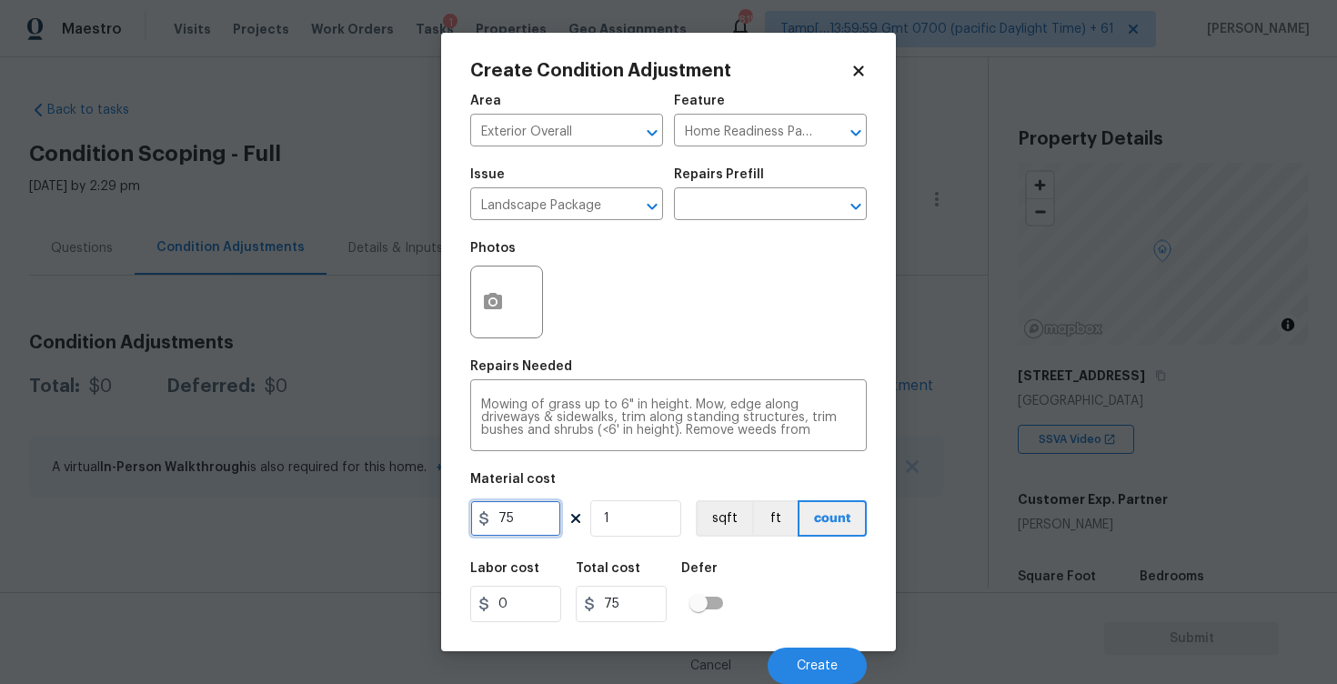
click at [553, 529] on input "75" at bounding box center [515, 518] width 91 height 36
type input "750"
click at [535, 406] on textarea "Mowing of grass up to 6" in height. Mow, edge along driveways & sidewalks, trim…" at bounding box center [668, 417] width 375 height 38
type input "750"
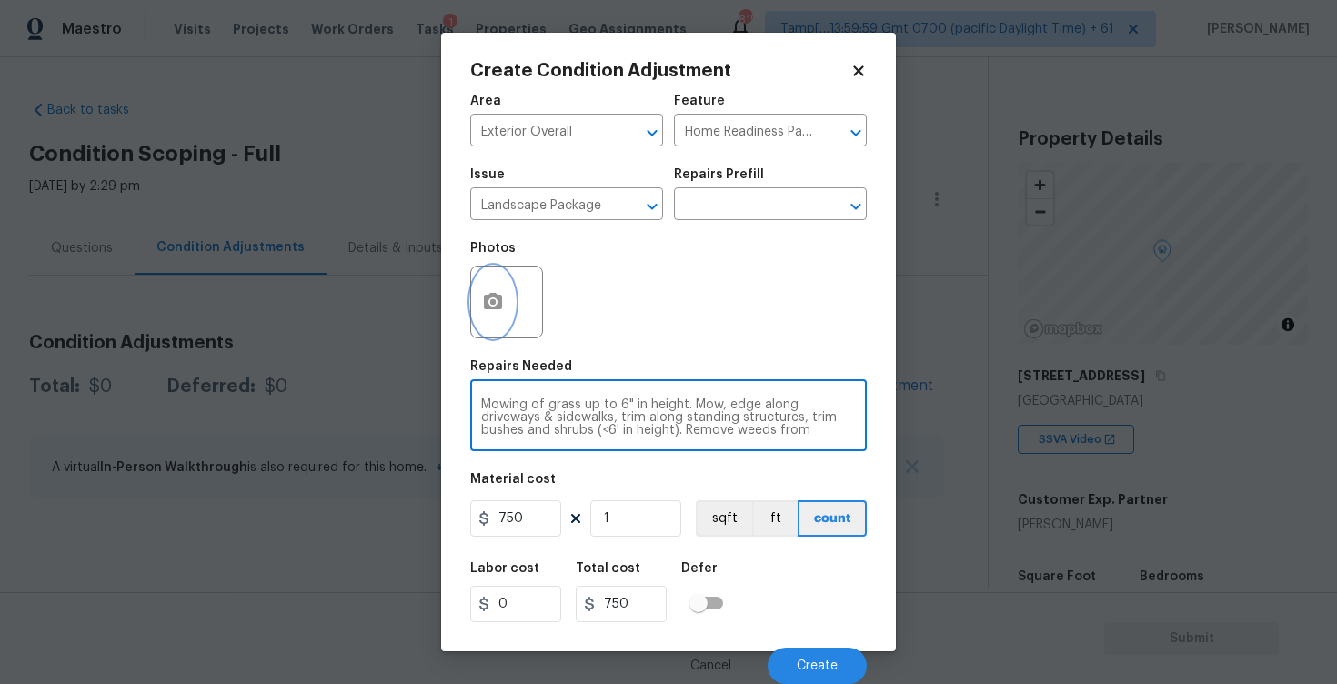
click at [487, 308] on icon "button" at bounding box center [493, 301] width 18 height 16
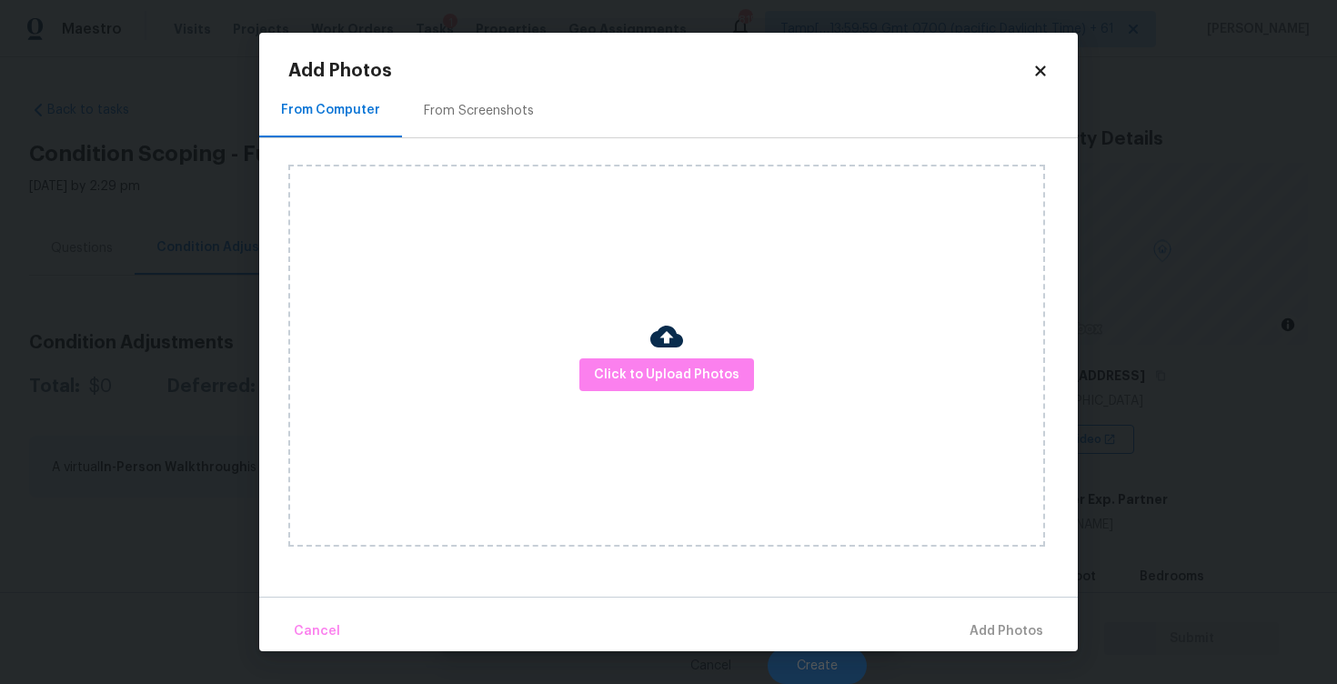
click at [639, 355] on div "Click to Upload Photos" at bounding box center [666, 356] width 757 height 382
click at [642, 375] on span "Click to Upload Photos" at bounding box center [667, 375] width 146 height 23
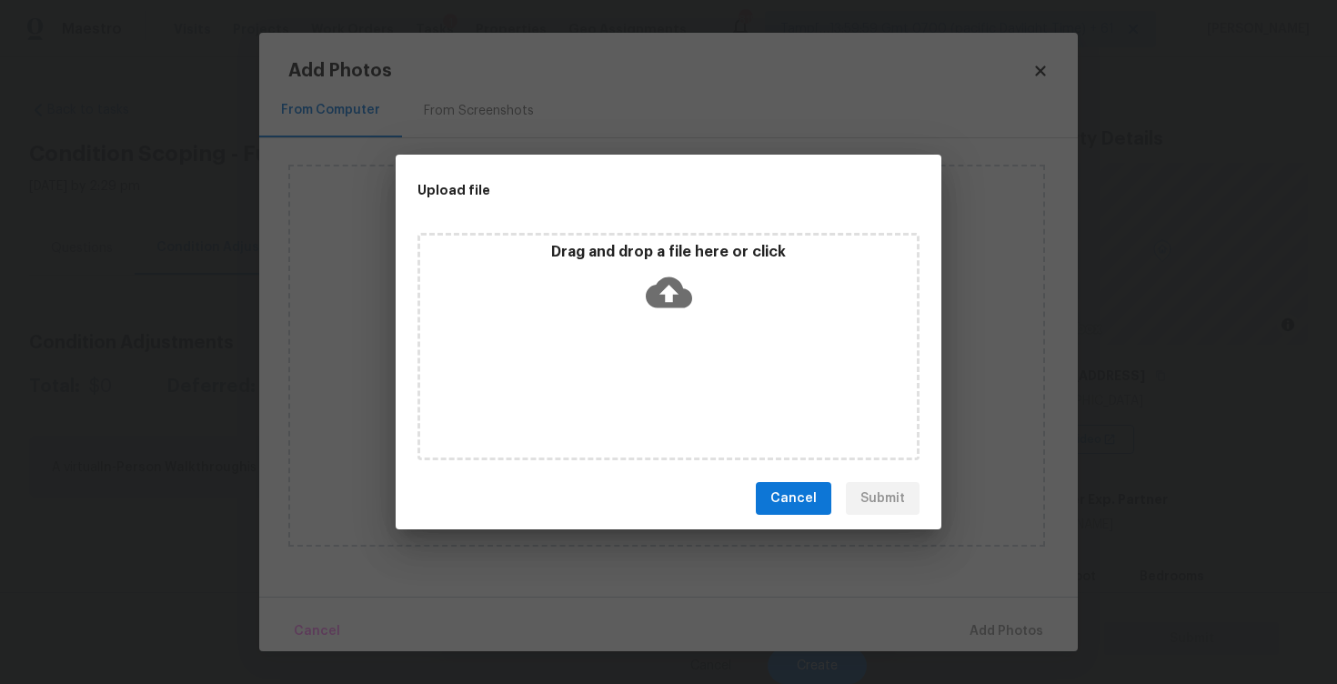
click at [660, 304] on icon at bounding box center [669, 292] width 46 height 31
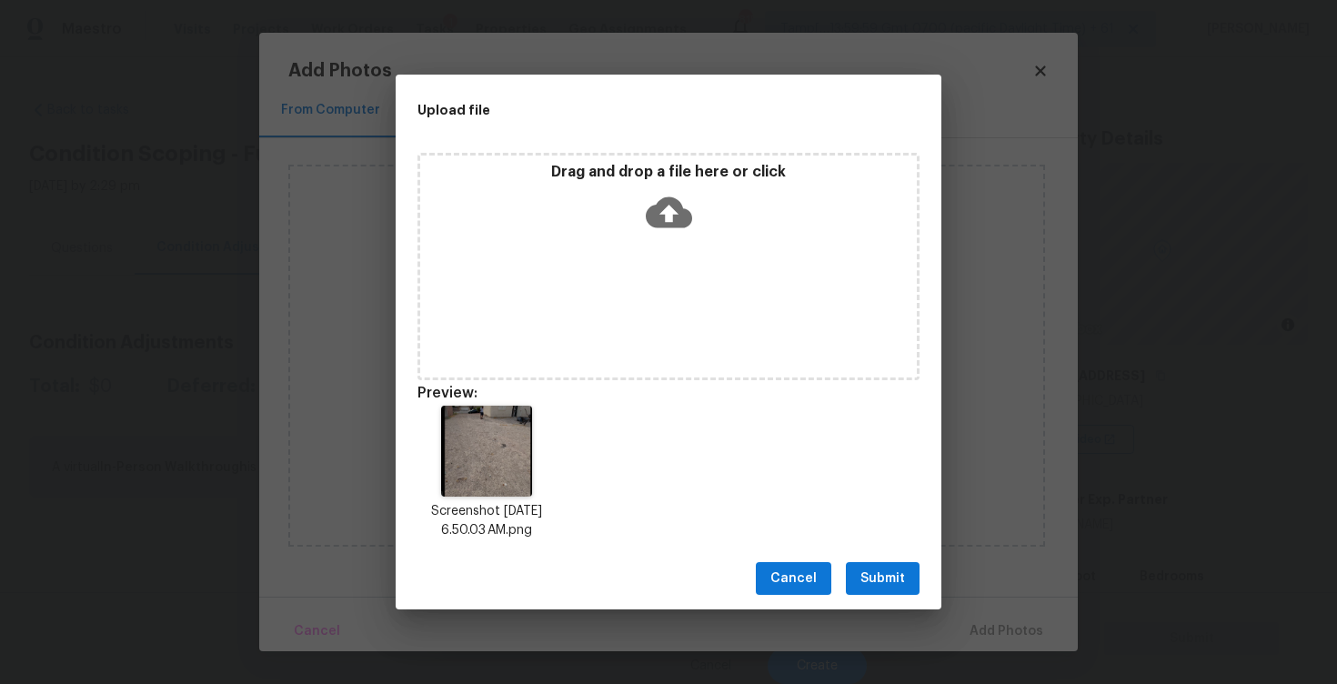
scroll to position [15, 0]
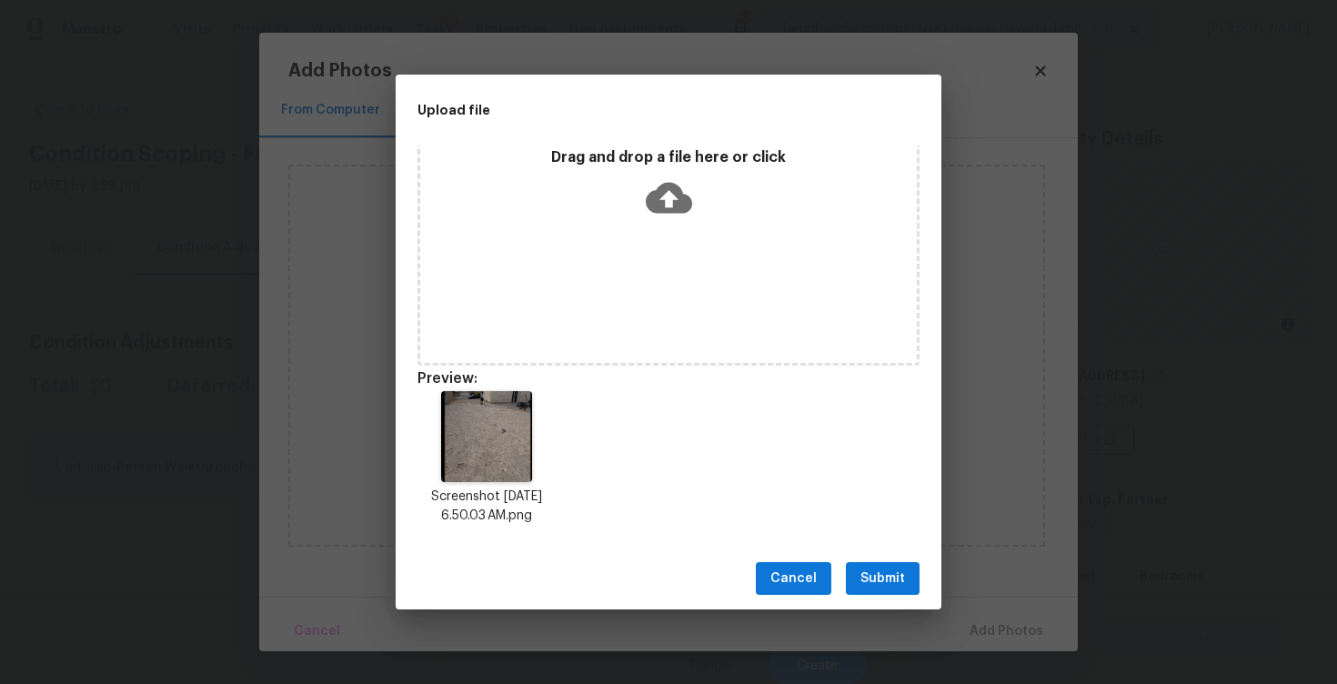
click at [881, 570] on span "Submit" at bounding box center [883, 579] width 45 height 23
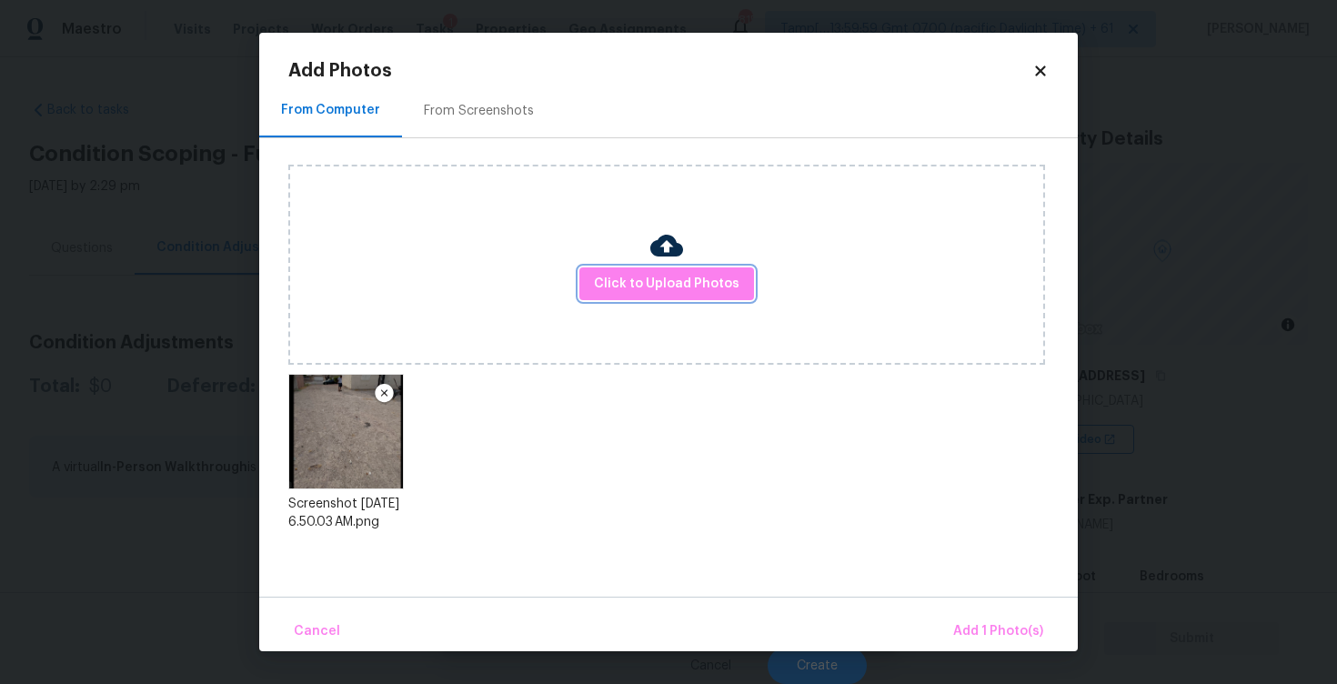
scroll to position [0, 0]
click at [979, 626] on span "Add 1 Photo(s)" at bounding box center [998, 631] width 90 height 23
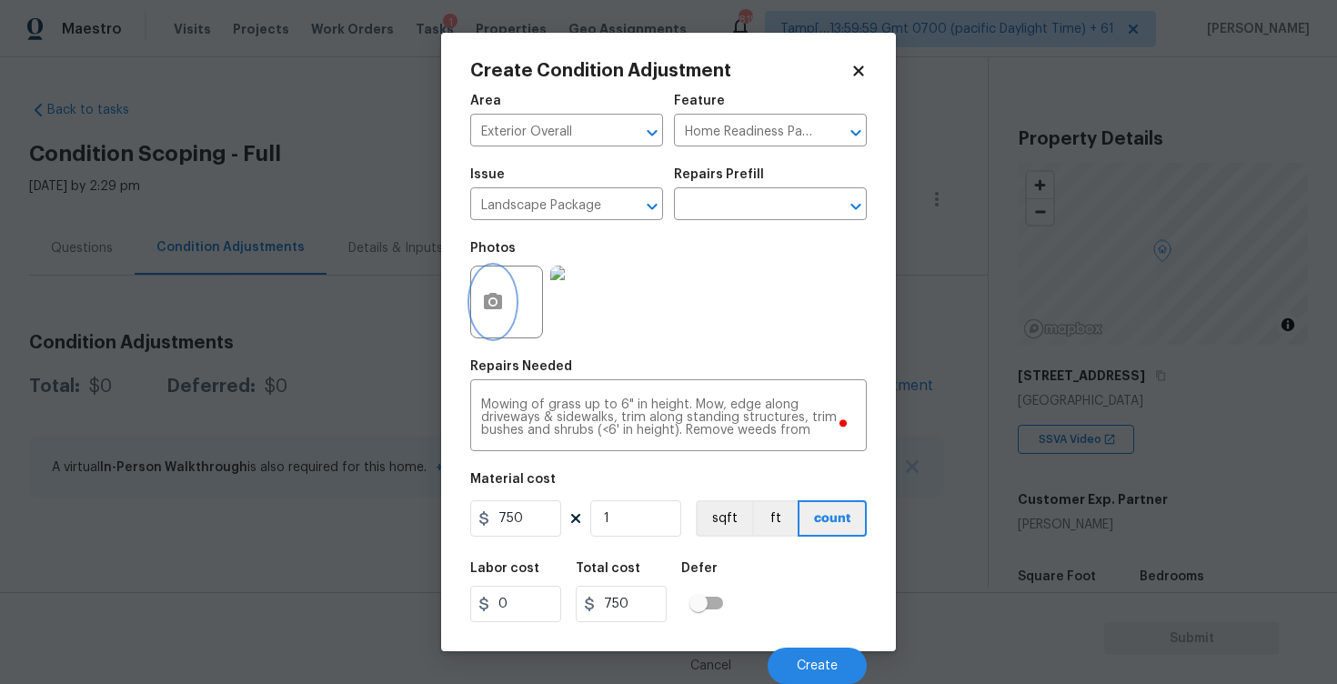
click at [498, 309] on icon "button" at bounding box center [493, 301] width 18 height 16
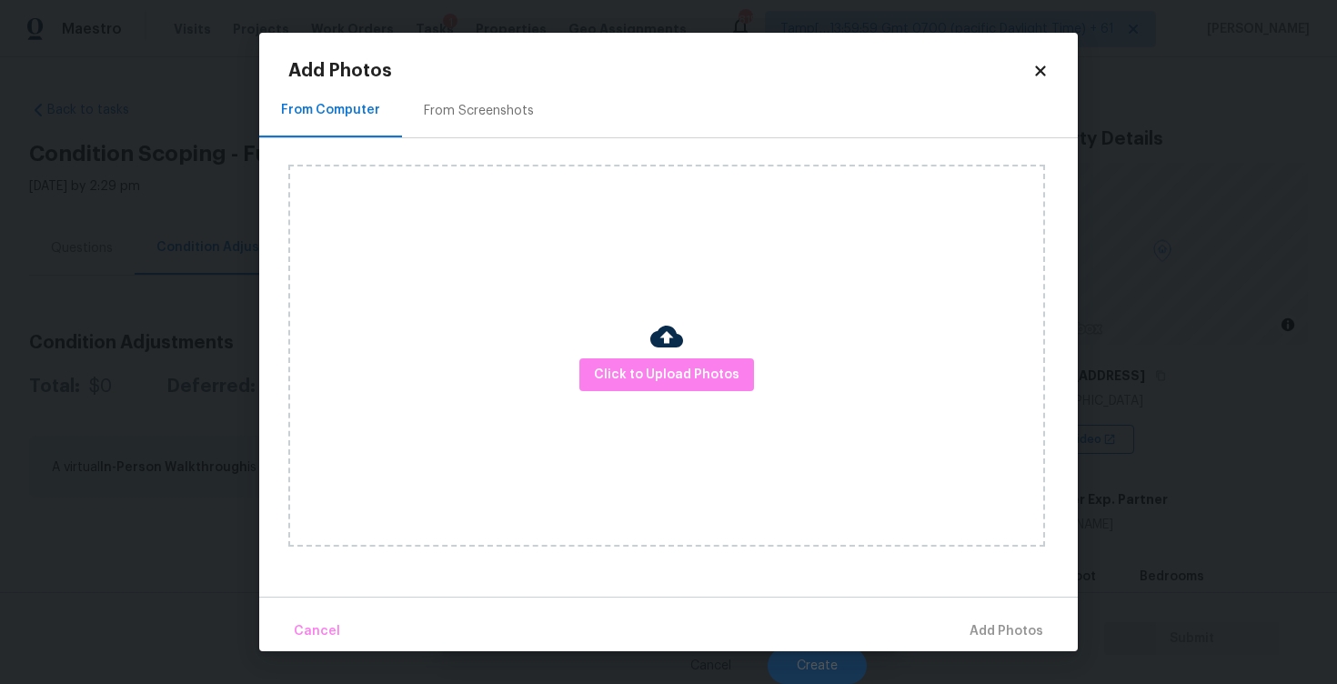
click at [670, 397] on div "Click to Upload Photos" at bounding box center [666, 356] width 757 height 382
click at [687, 375] on span "Click to Upload Photos" at bounding box center [667, 375] width 146 height 23
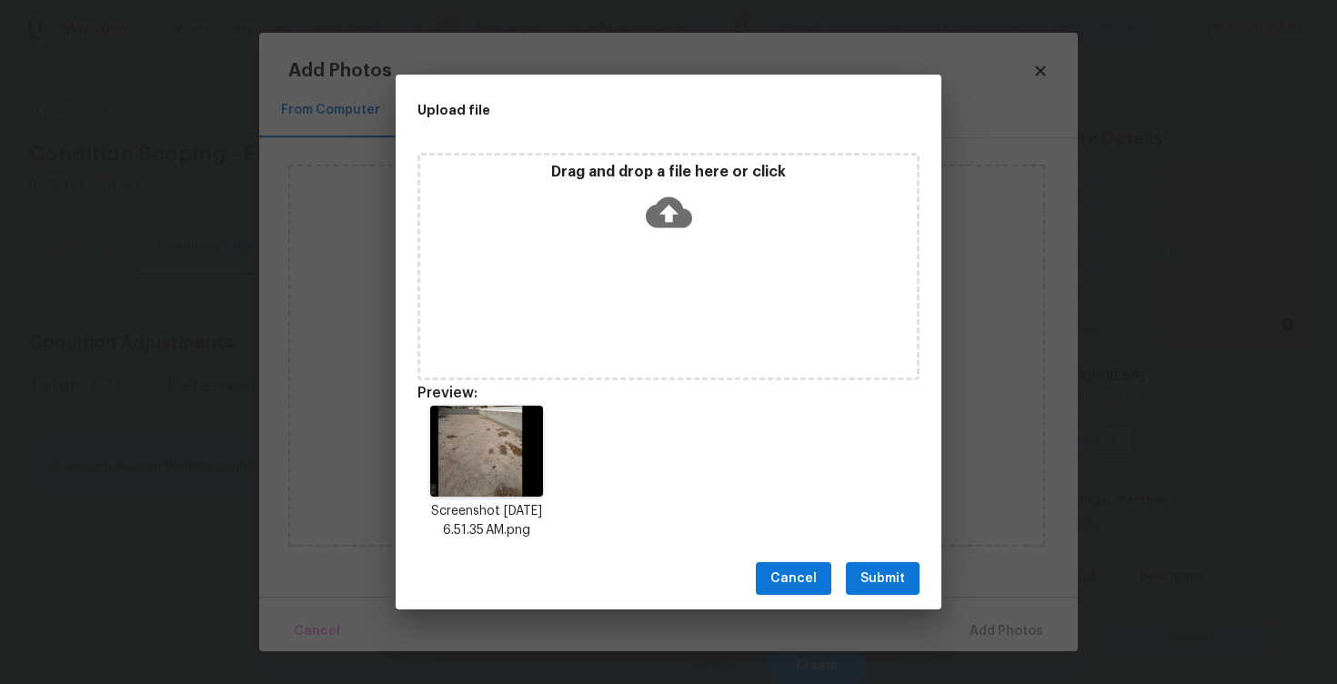
click at [890, 565] on button "Submit" at bounding box center [883, 579] width 74 height 34
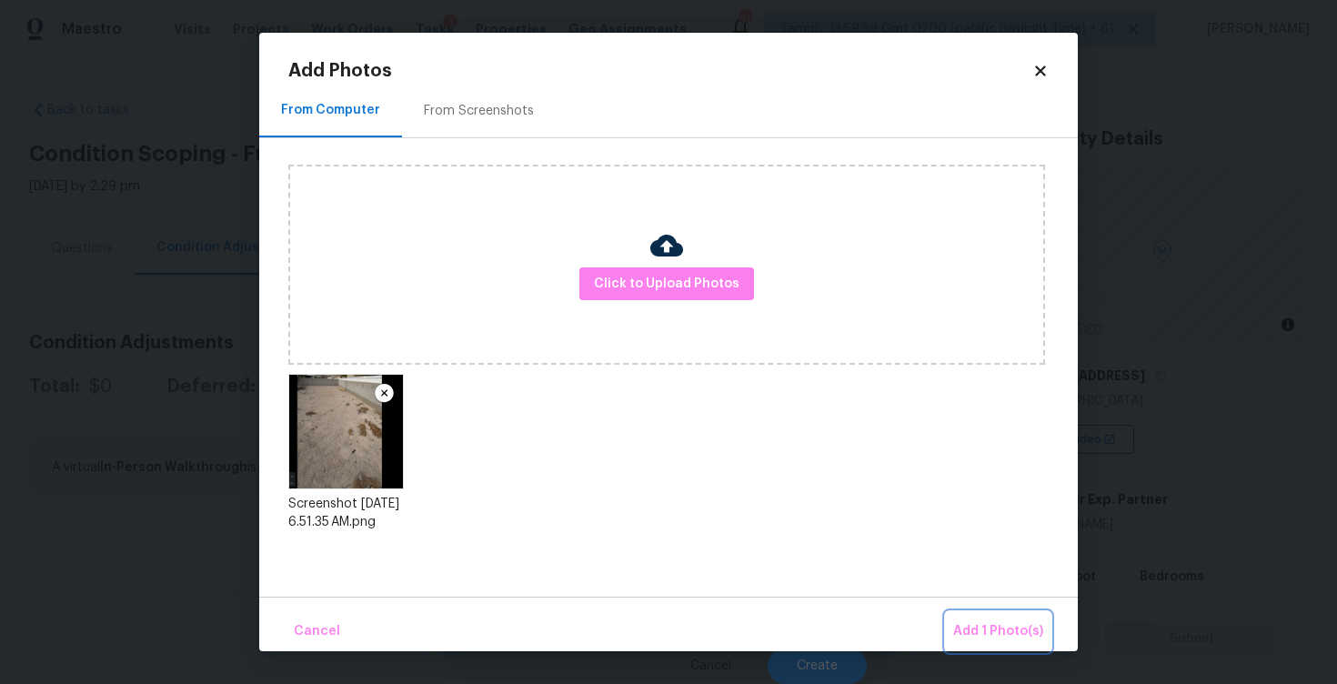
click at [1010, 650] on button "Add 1 Photo(s)" at bounding box center [998, 631] width 105 height 39
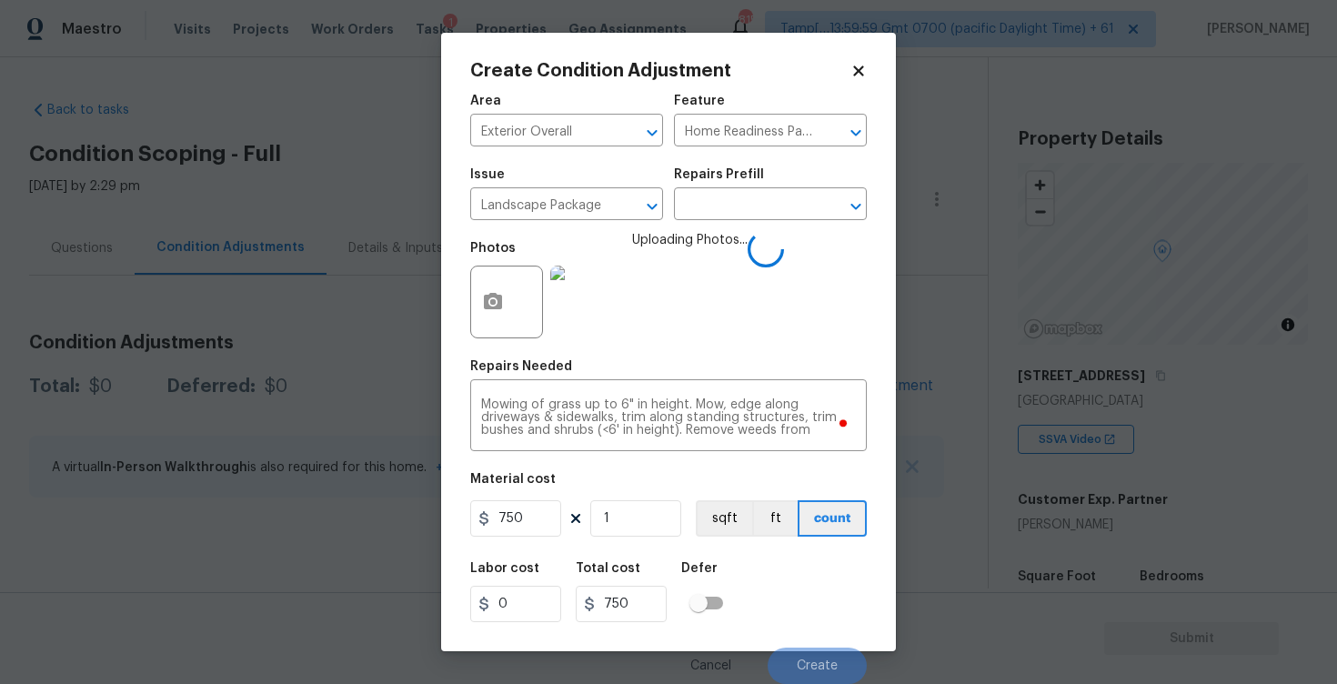
click at [518, 300] on div at bounding box center [506, 302] width 73 height 73
click at [488, 313] on icon "button" at bounding box center [493, 302] width 22 height 22
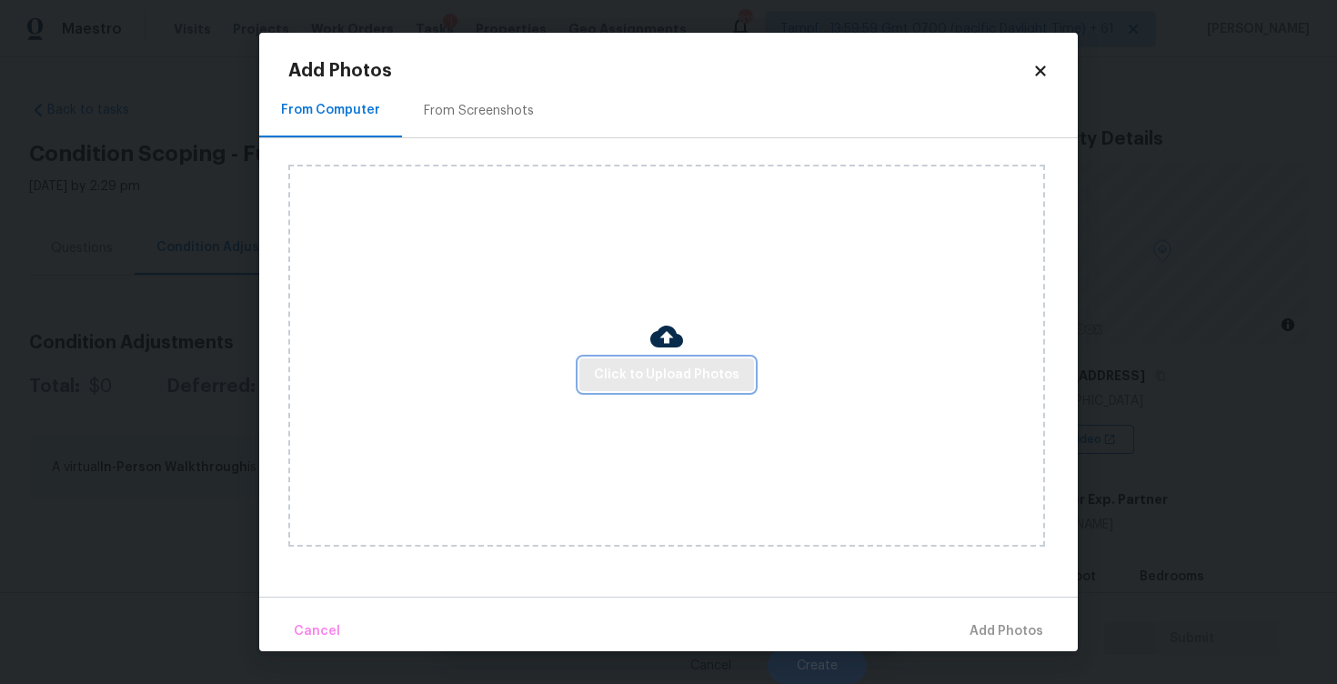
click at [670, 389] on button "Click to Upload Photos" at bounding box center [666, 375] width 175 height 34
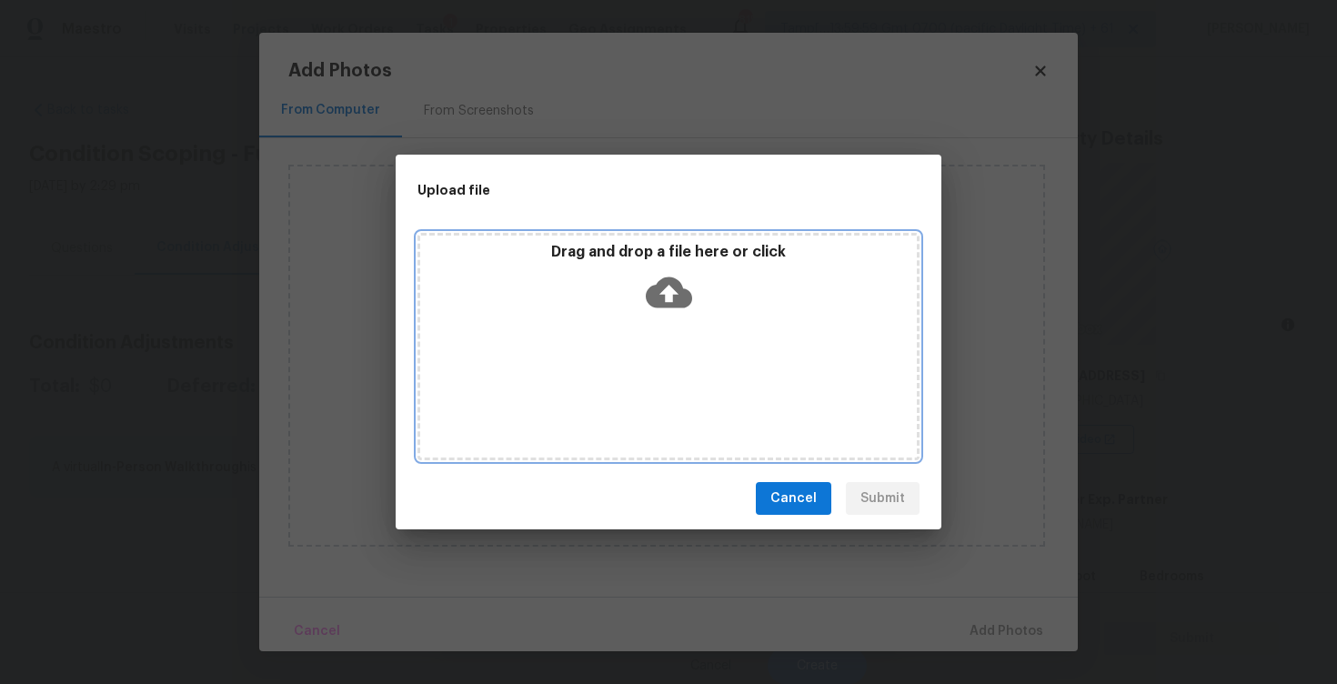
click at [657, 269] on icon at bounding box center [669, 292] width 46 height 46
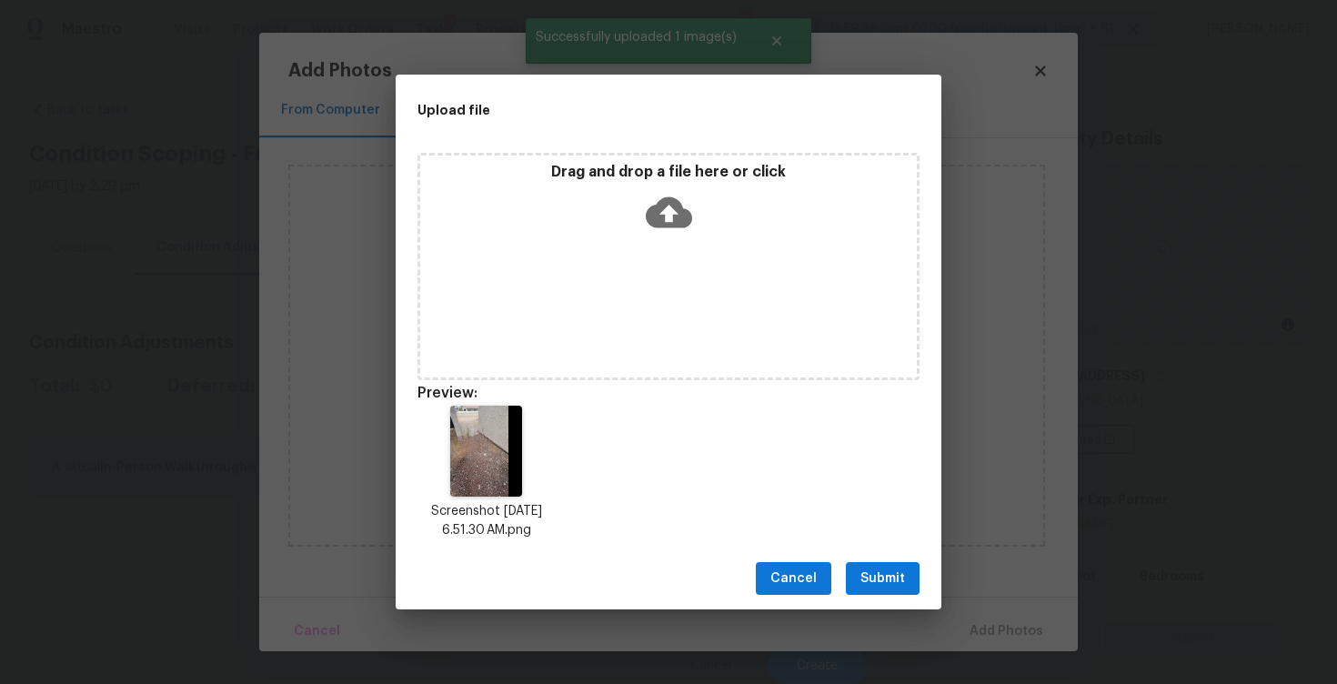
click at [892, 558] on div "Cancel Submit" at bounding box center [669, 579] width 546 height 63
click at [902, 578] on span "Submit" at bounding box center [883, 579] width 45 height 23
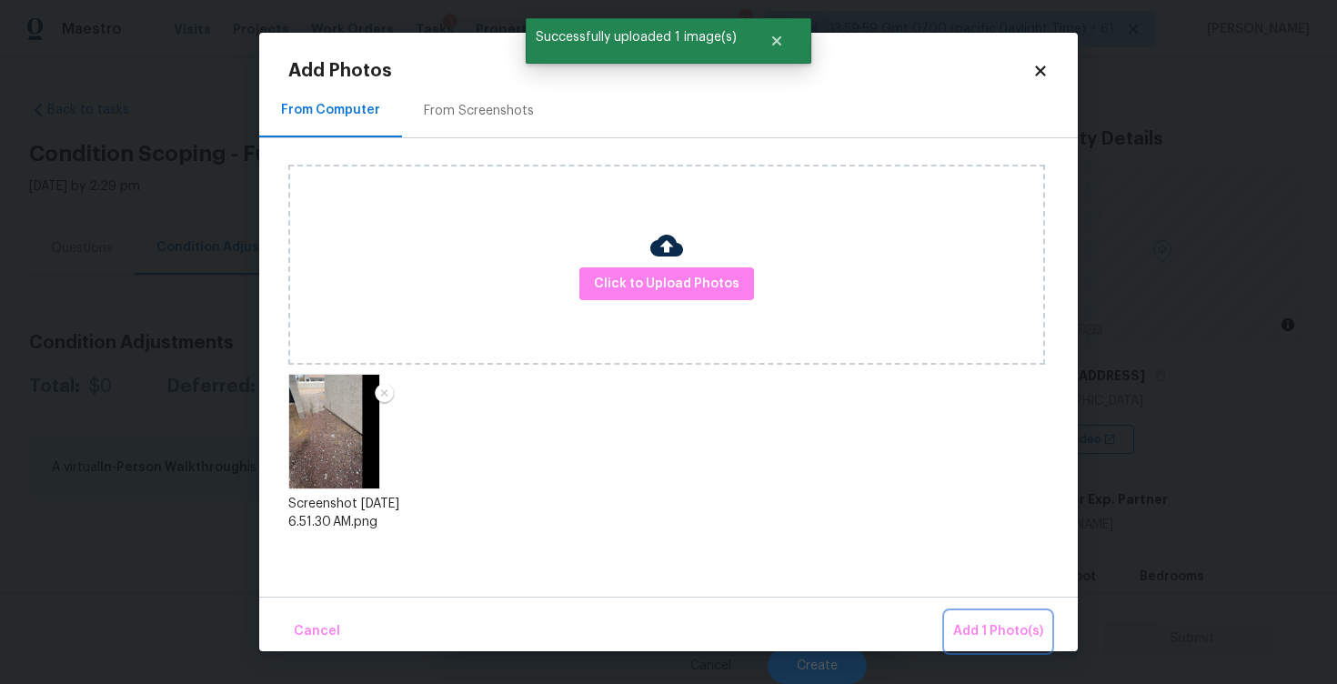
click at [997, 634] on span "Add 1 Photo(s)" at bounding box center [998, 631] width 90 height 23
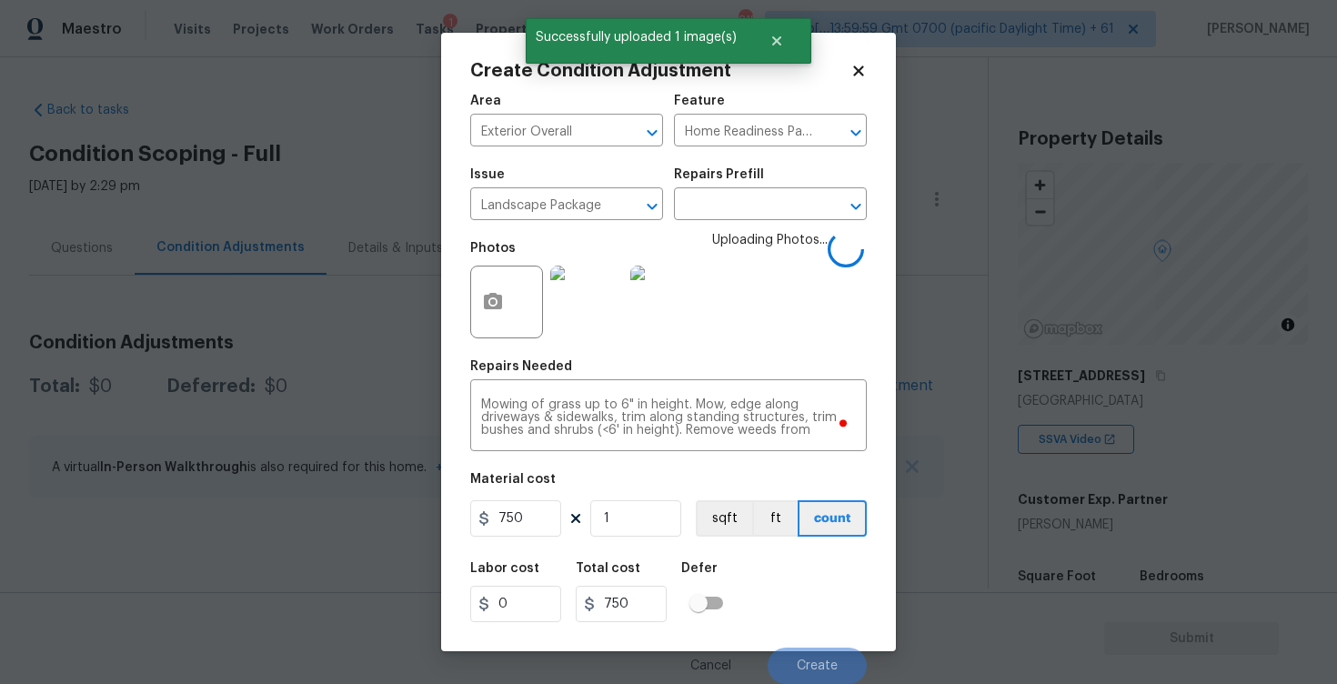
click at [881, 521] on div "Create Condition Adjustment Area Exterior Overall ​ Feature Home Readiness Pack…" at bounding box center [668, 342] width 455 height 619
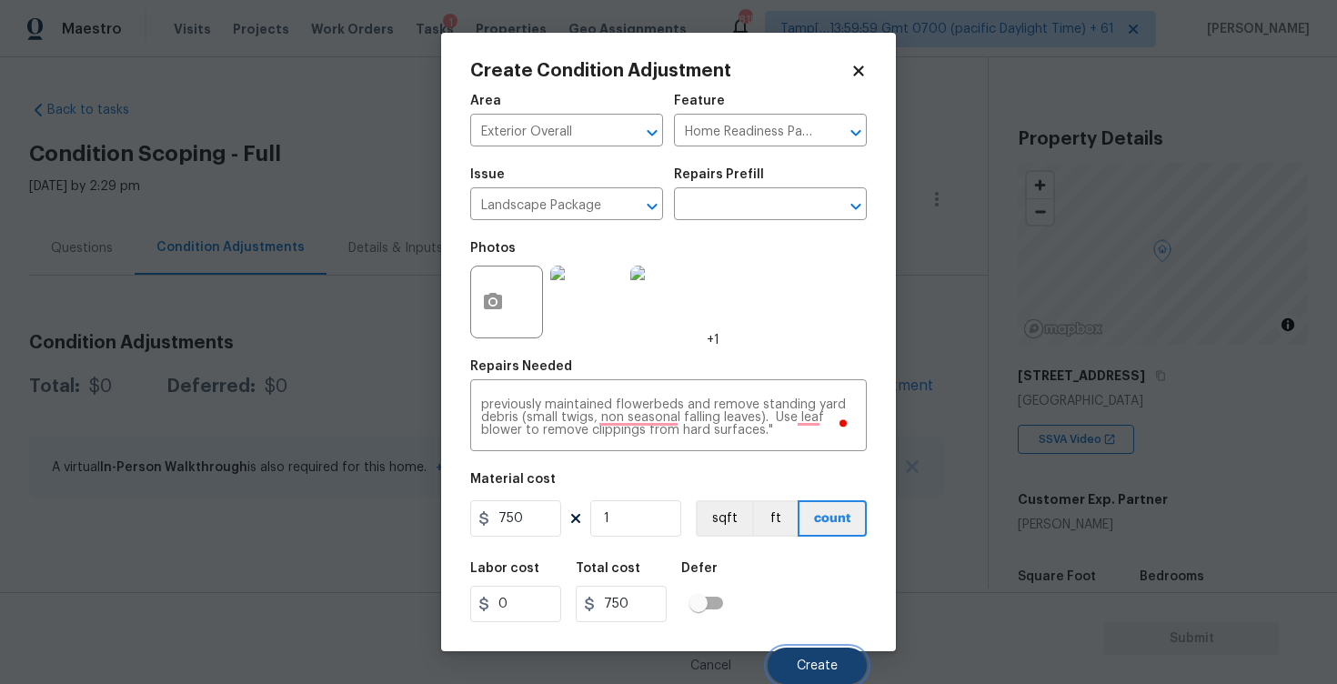
click at [825, 653] on button "Create" at bounding box center [817, 666] width 99 height 36
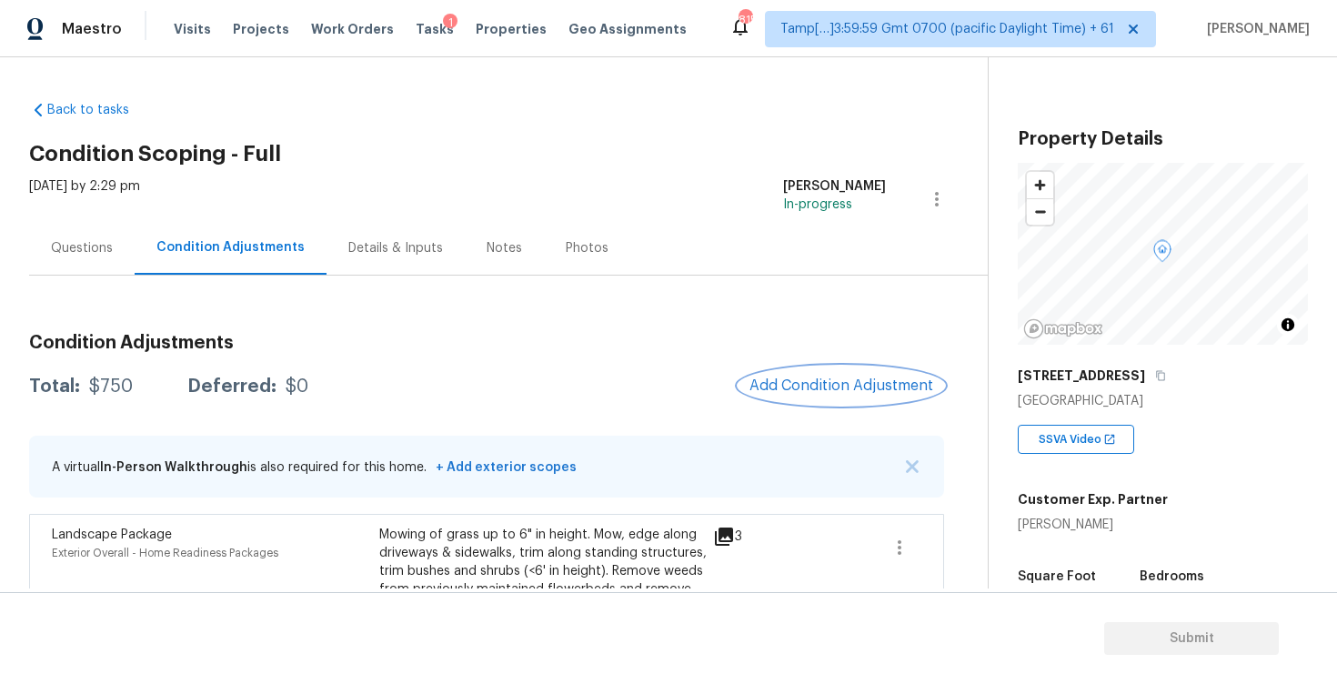
scroll to position [100, 0]
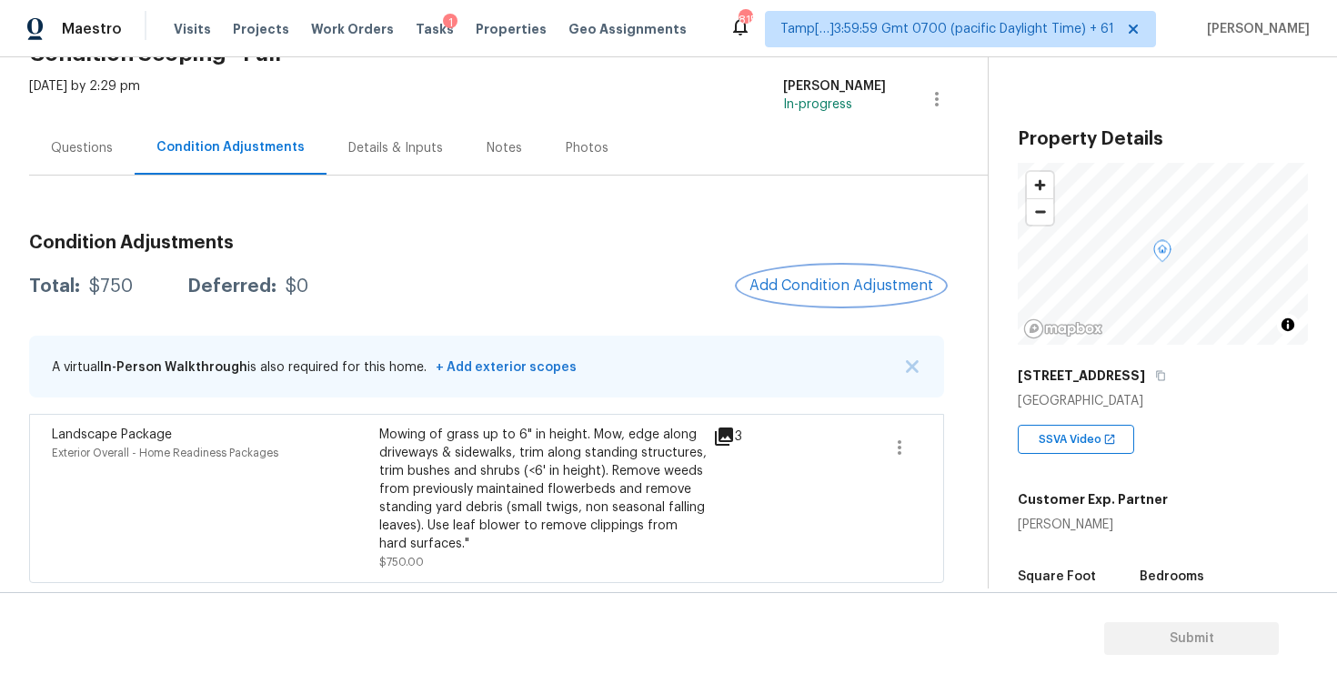
click at [847, 283] on span "Add Condition Adjustment" at bounding box center [842, 285] width 184 height 16
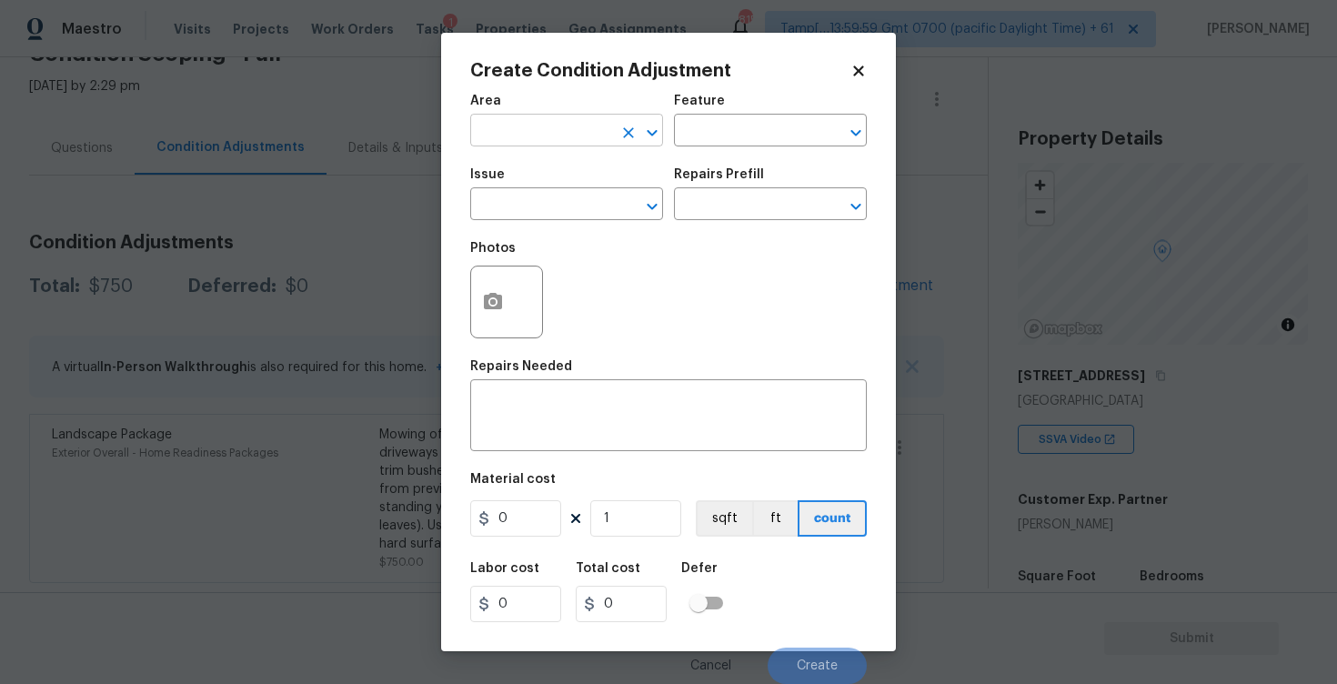
click at [572, 131] on input "text" at bounding box center [541, 132] width 142 height 28
click at [555, 195] on li "Exterior Overall" at bounding box center [566, 203] width 193 height 30
type input "Exterior Overall"
click at [555, 195] on input "text" at bounding box center [541, 206] width 142 height 28
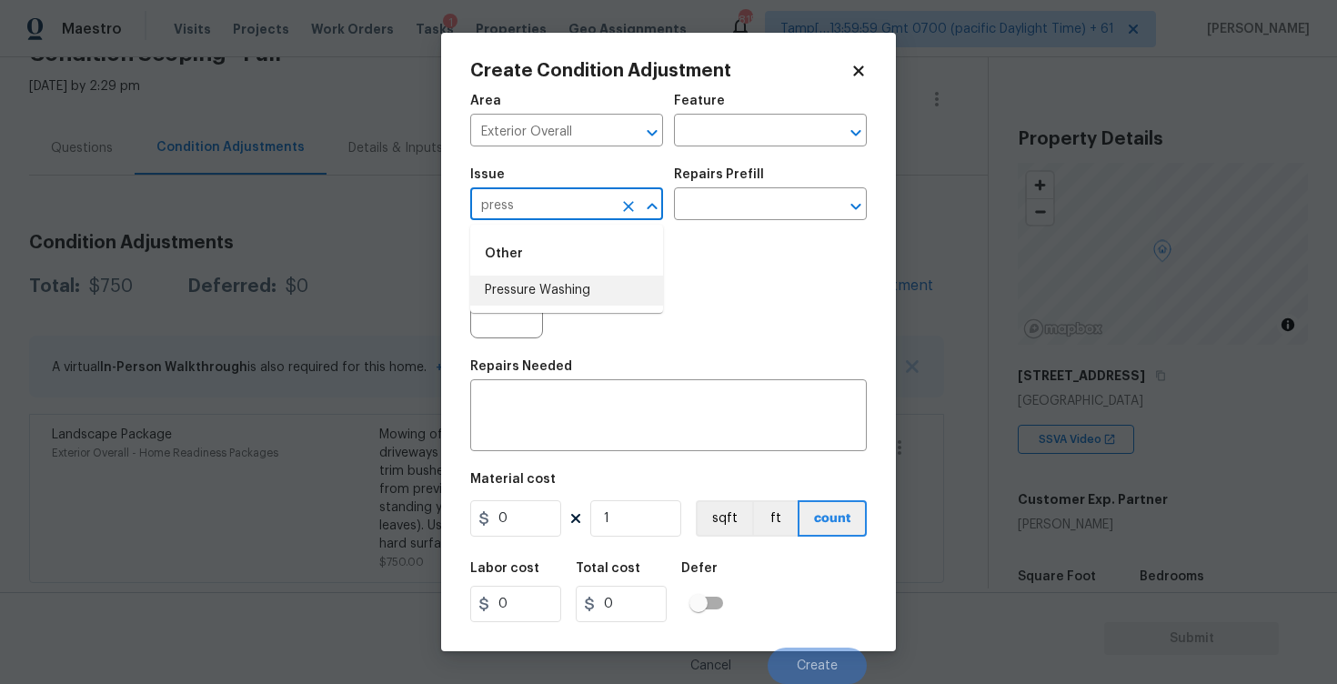
click at [555, 287] on li "Pressure Washing" at bounding box center [566, 291] width 193 height 30
type input "Pressure Washing"
click at [711, 199] on input "text" at bounding box center [745, 206] width 142 height 28
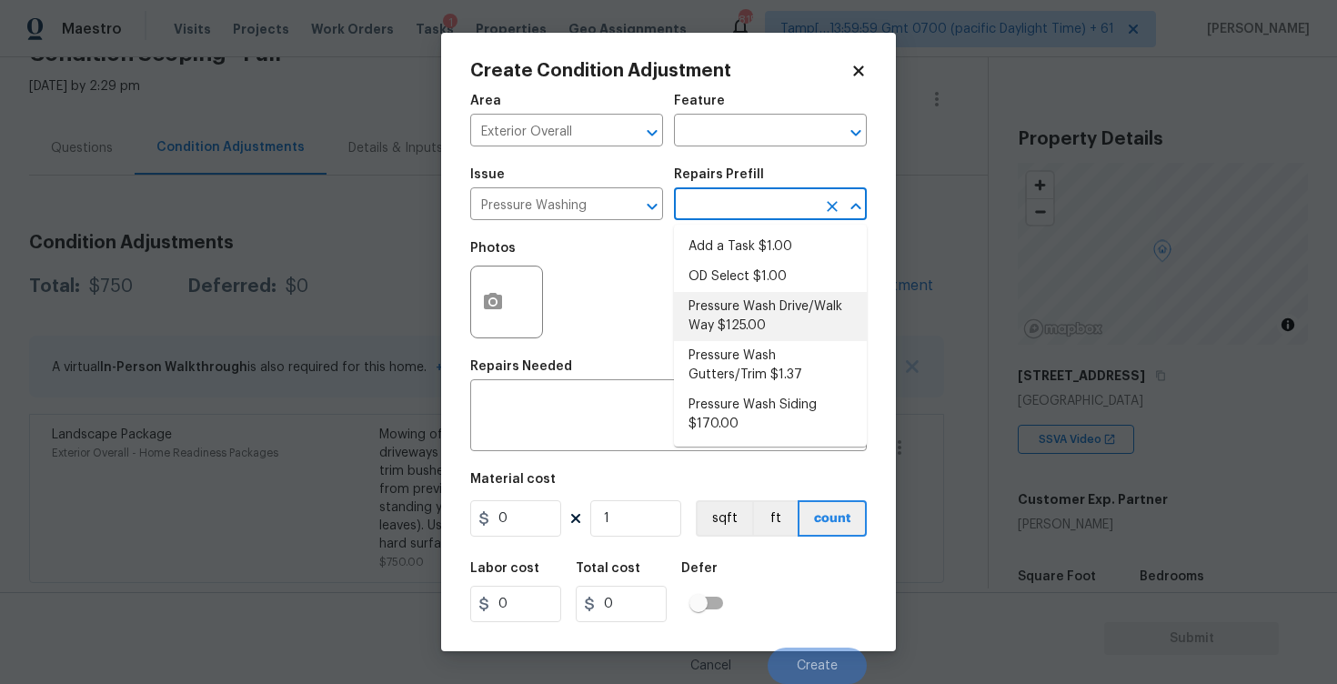
click at [731, 312] on li "Pressure Wash Drive/Walk Way $125.00" at bounding box center [770, 316] width 193 height 49
type input "Siding"
type textarea "Pressure wash the driveways/walkways as directed by the PM. Ensure that all deb…"
type input "125"
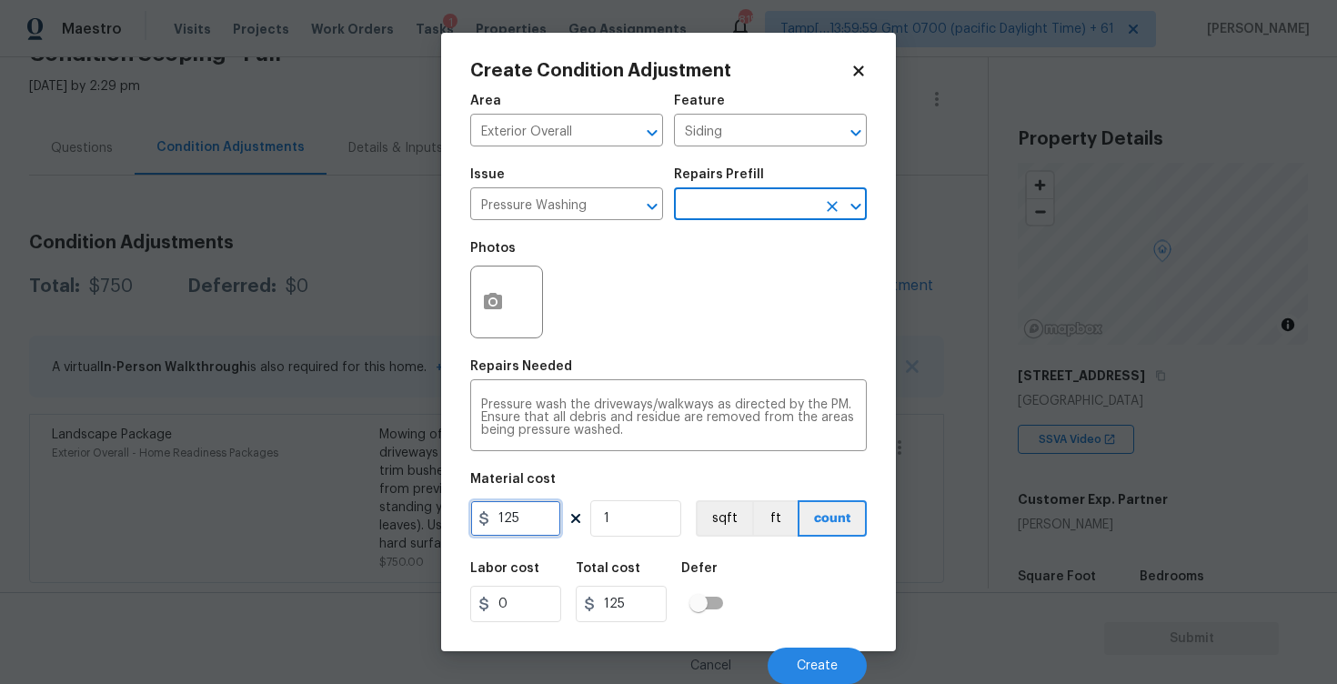
click at [522, 516] on input "125" at bounding box center [515, 518] width 91 height 36
type input "200"
click at [727, 555] on div "Labor cost 0 Total cost 200 Defer" at bounding box center [668, 592] width 397 height 82
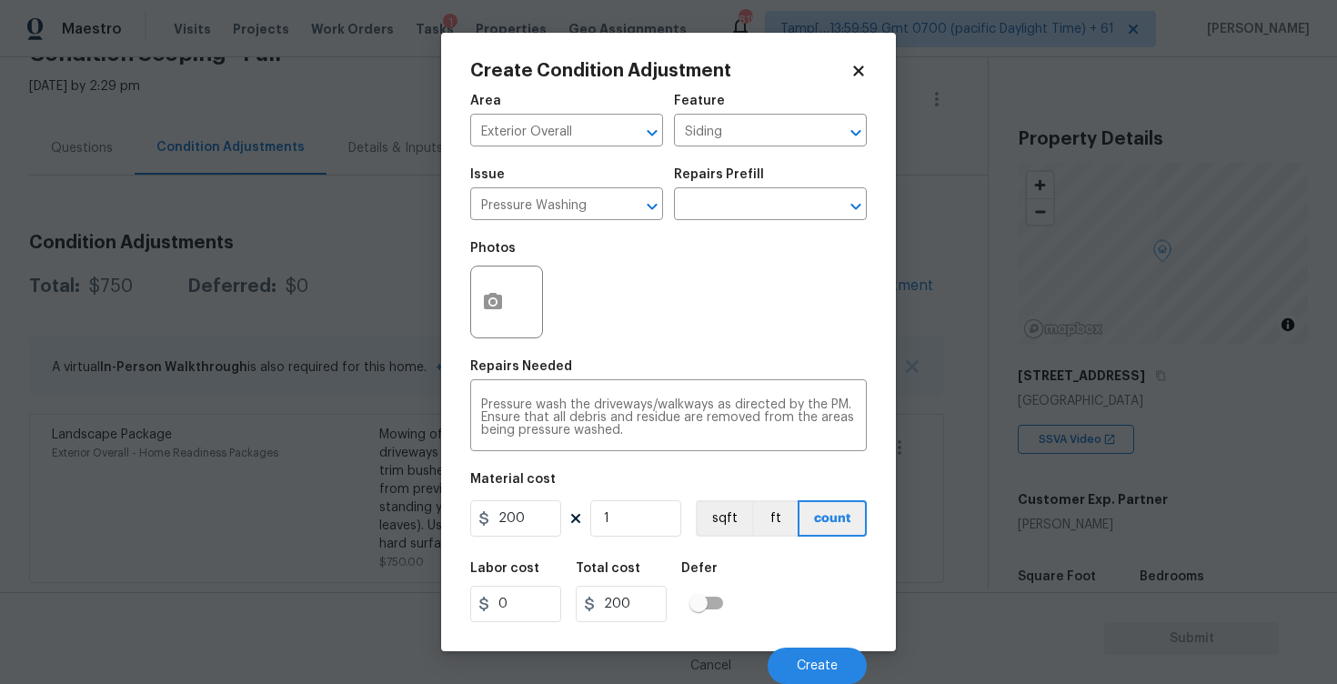
click at [811, 646] on div "Cancel Create" at bounding box center [668, 658] width 397 height 51
click at [813, 646] on div "Cancel Create" at bounding box center [668, 658] width 397 height 51
click at [841, 663] on button "Create" at bounding box center [817, 666] width 99 height 36
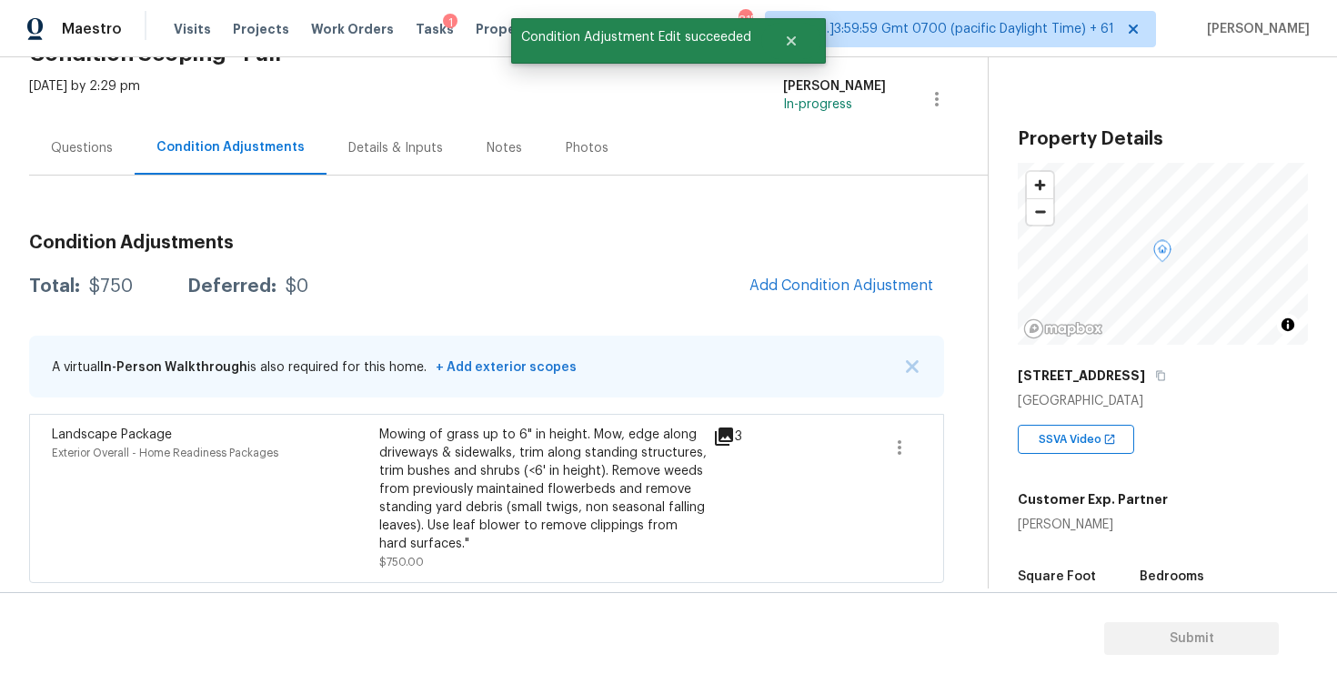
scroll to position [0, 0]
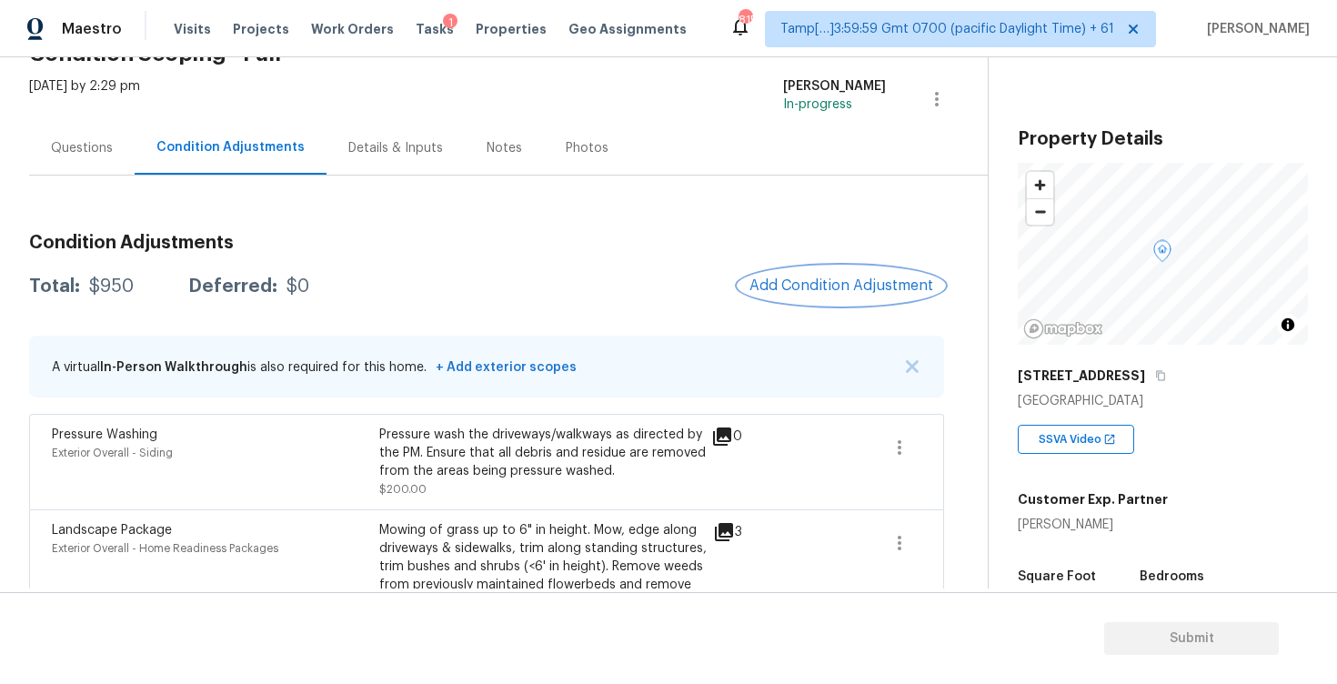
click at [786, 282] on span "Add Condition Adjustment" at bounding box center [842, 285] width 184 height 16
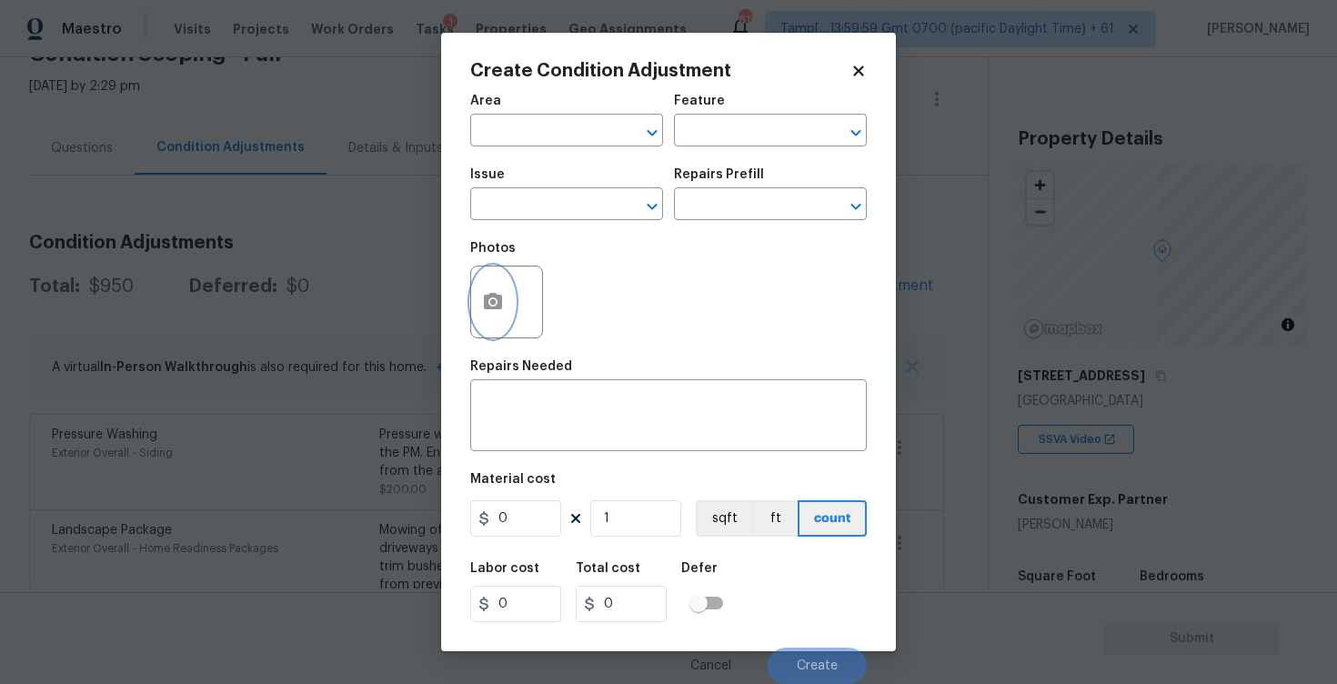
click at [488, 300] on icon "button" at bounding box center [493, 301] width 18 height 16
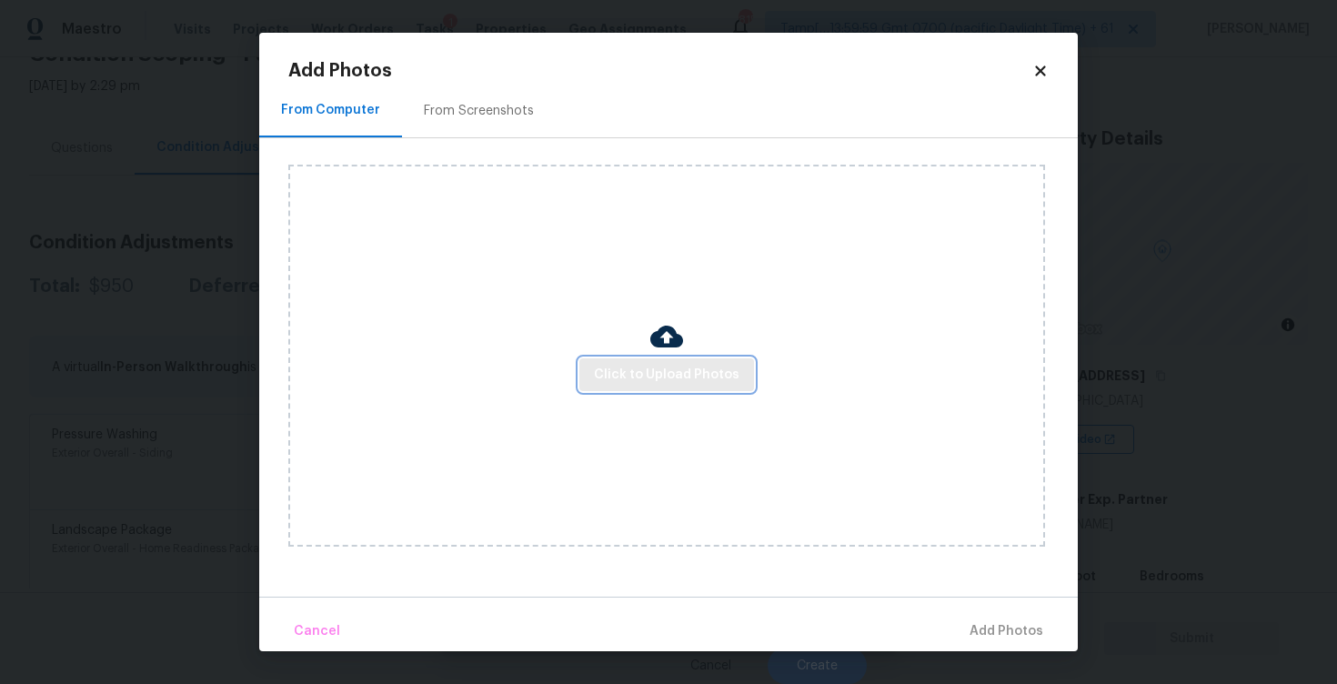
click at [635, 362] on button "Click to Upload Photos" at bounding box center [666, 375] width 175 height 34
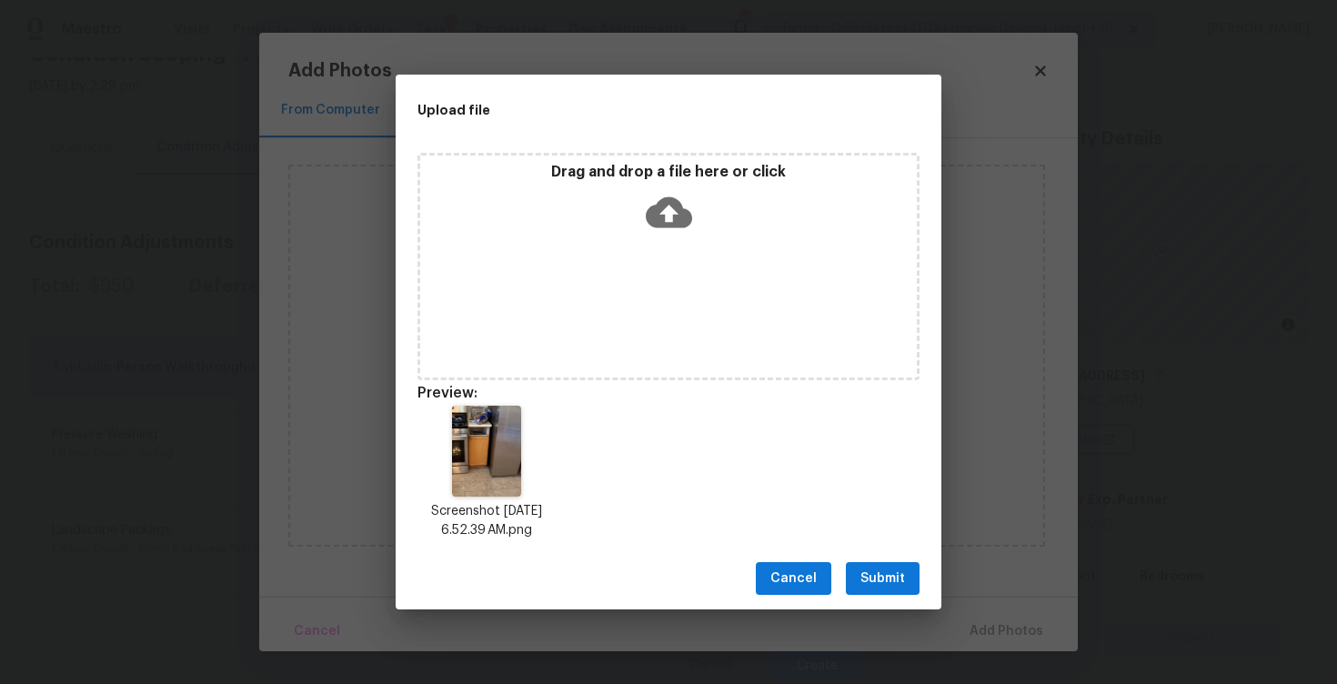
click at [881, 576] on span "Submit" at bounding box center [883, 579] width 45 height 23
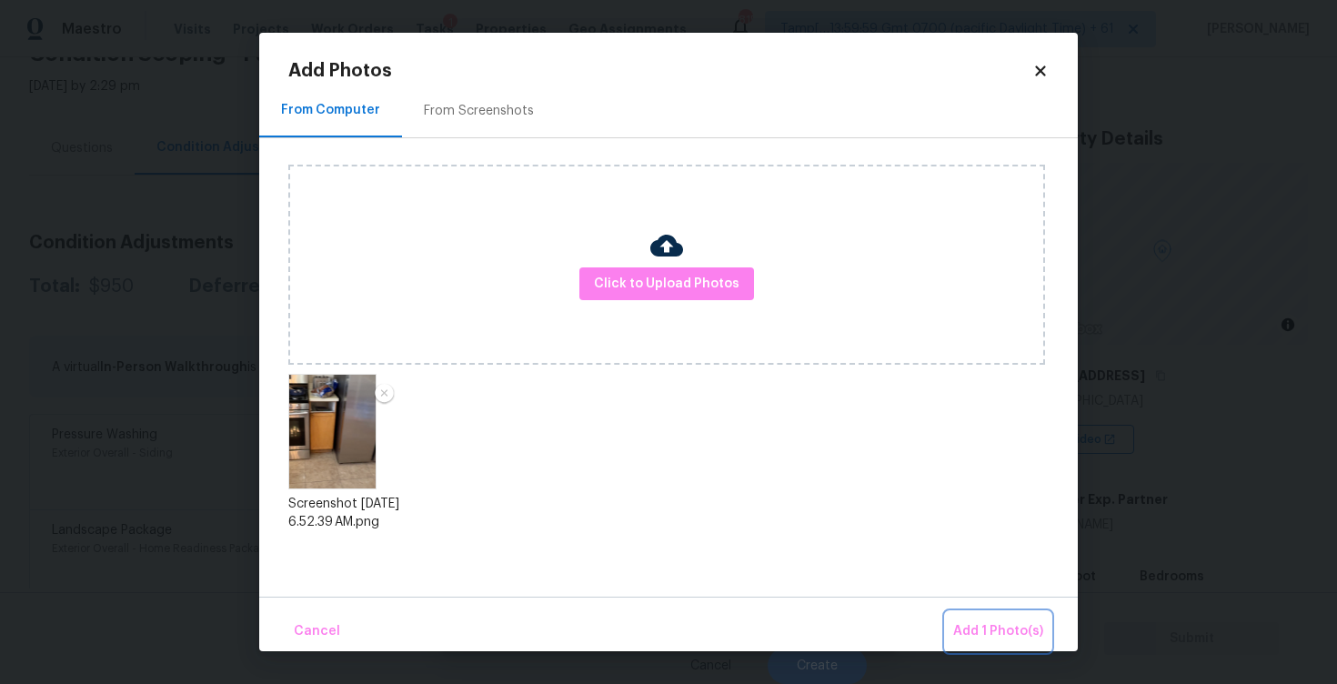
click at [987, 621] on span "Add 1 Photo(s)" at bounding box center [998, 631] width 90 height 23
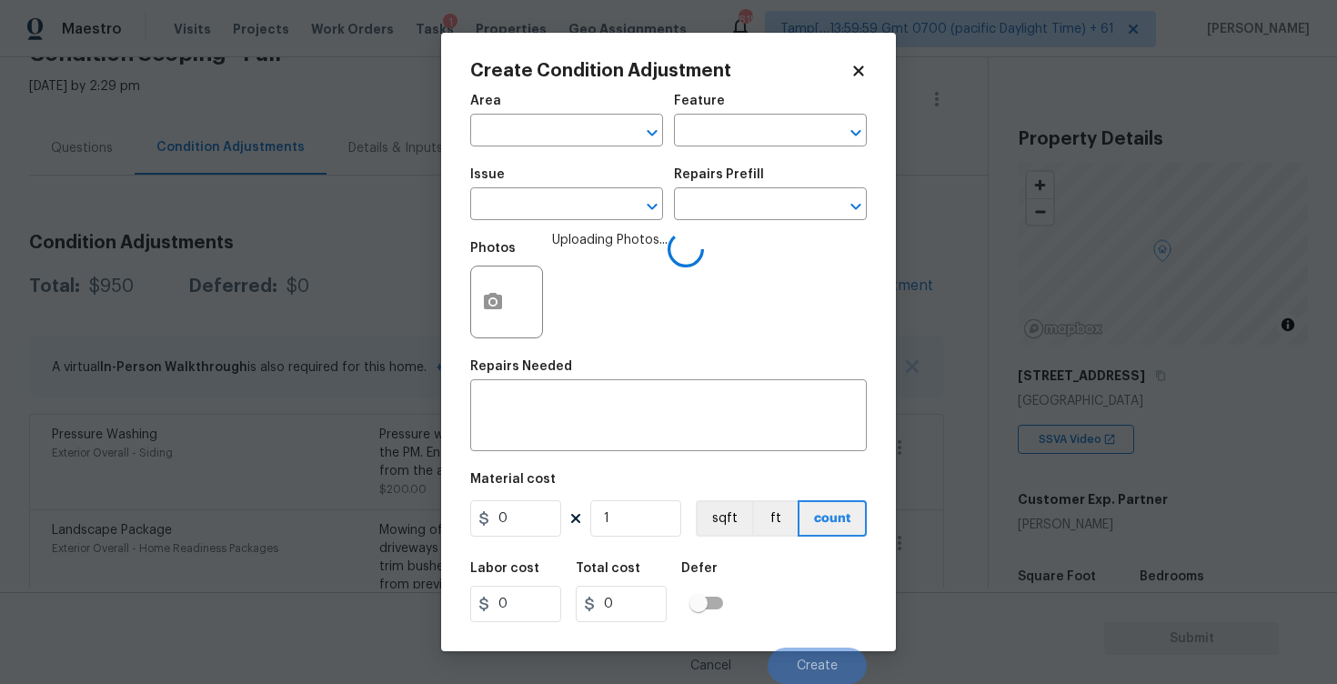
click at [599, 149] on span "Area ​" at bounding box center [566, 121] width 193 height 74
click at [595, 137] on input "text" at bounding box center [541, 132] width 142 height 28
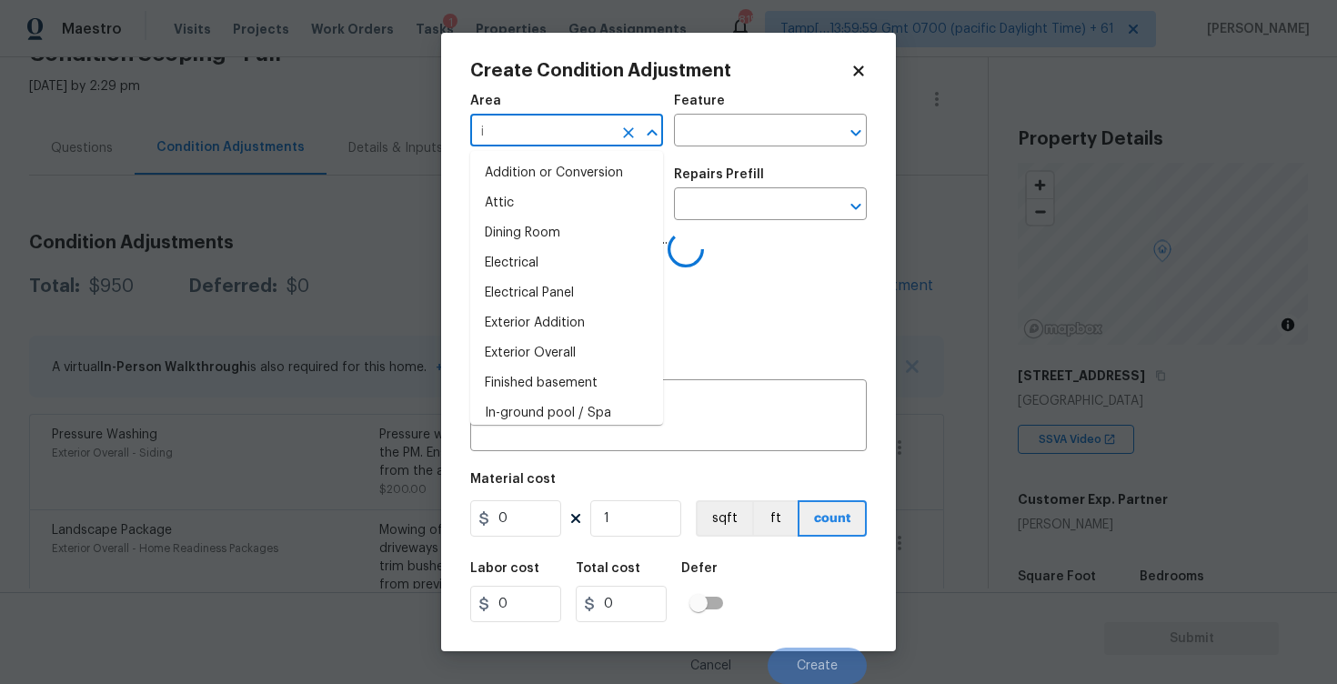
type input "in"
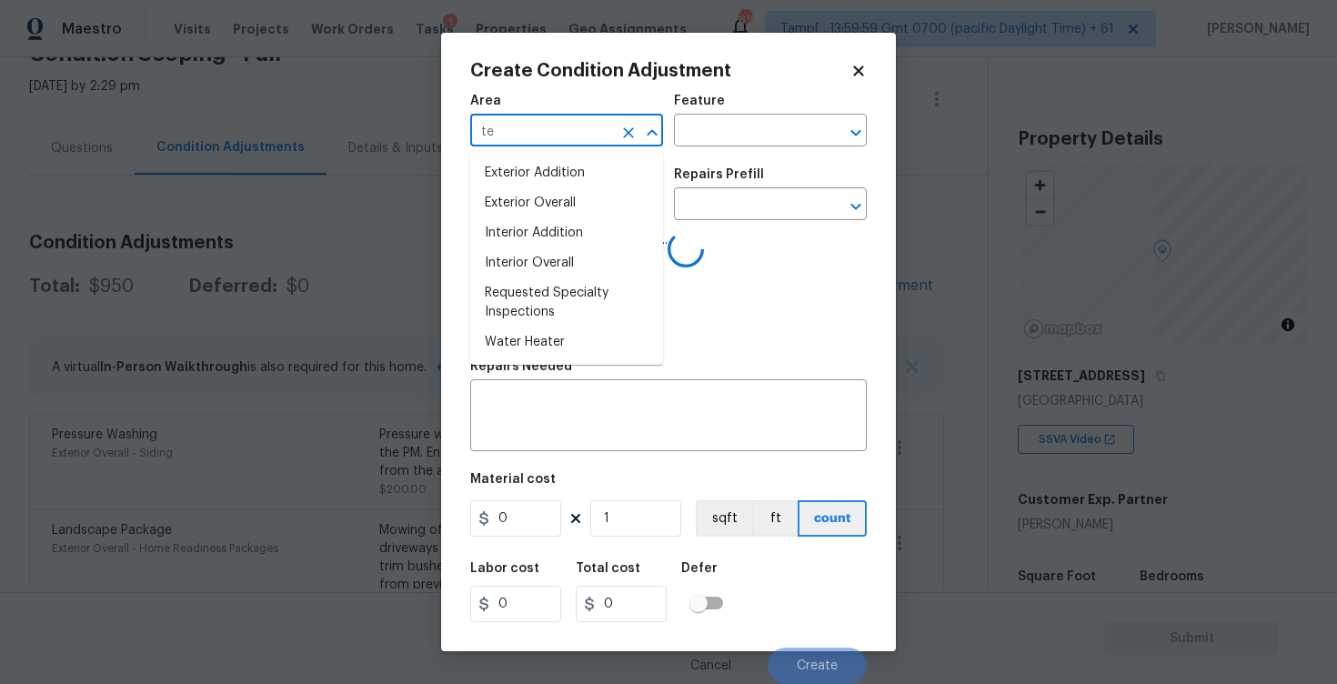
type input "ter"
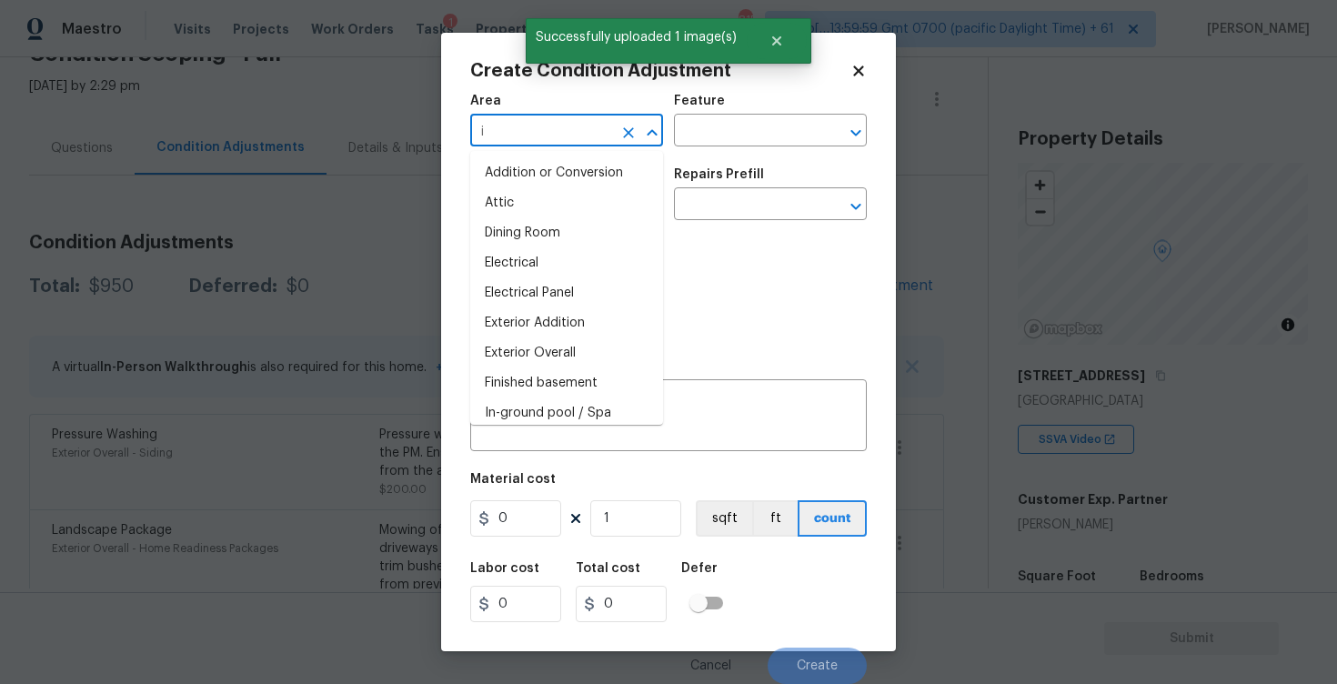
type input "in"
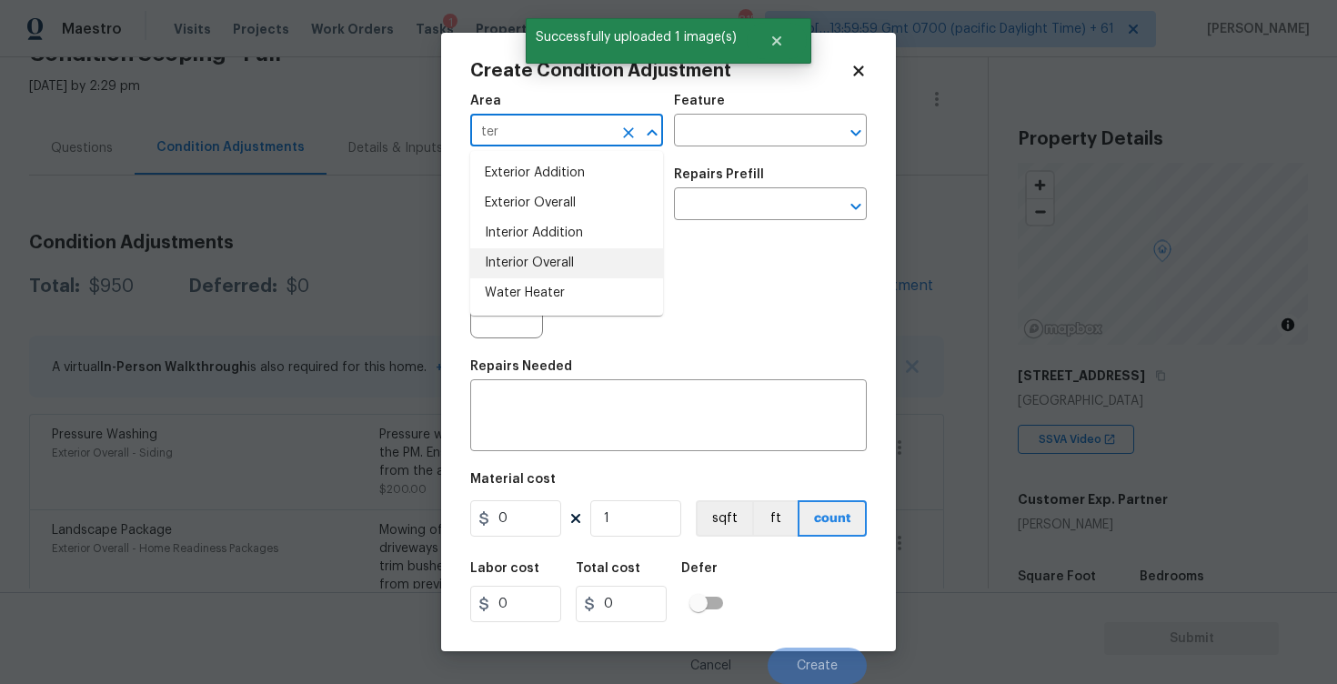
click at [544, 255] on li "Interior Overall" at bounding box center [566, 263] width 193 height 30
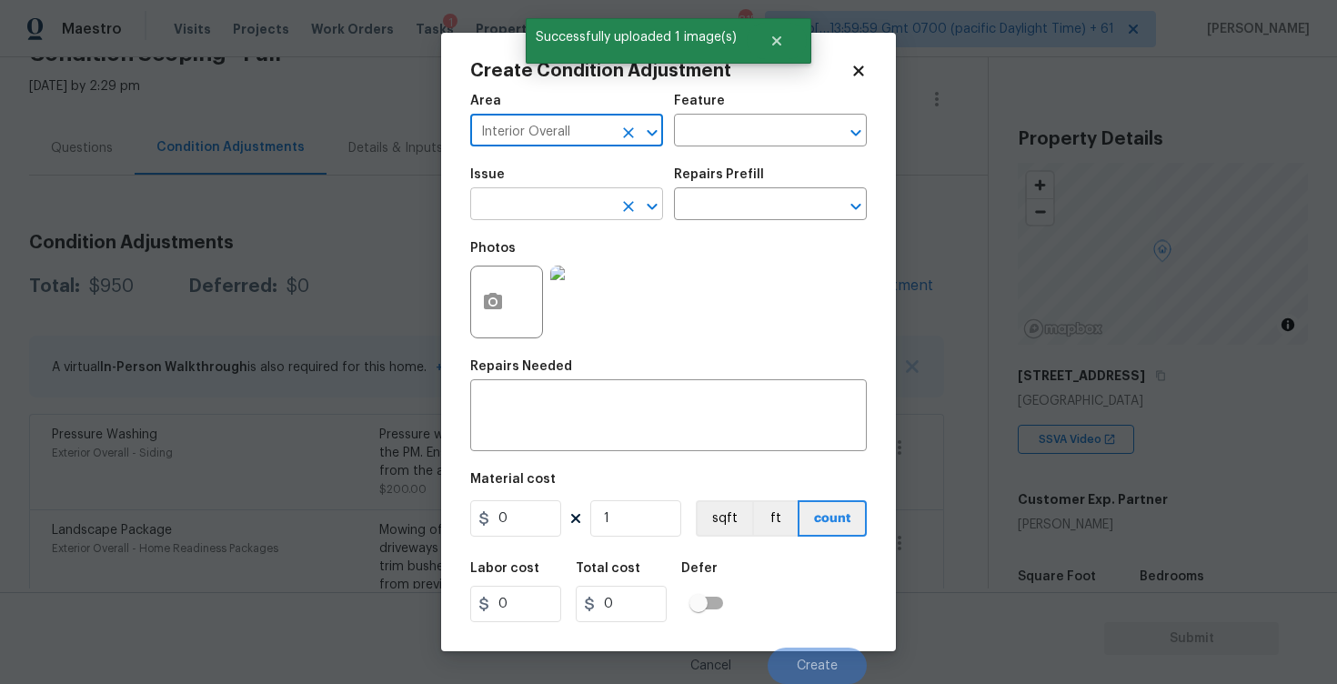
type input "Interior Overall"
click at [550, 220] on body "Maestro Visits Projects Work Orders Tasks 1 Properties Geo Assignments 815 Tamp…" at bounding box center [668, 342] width 1337 height 684
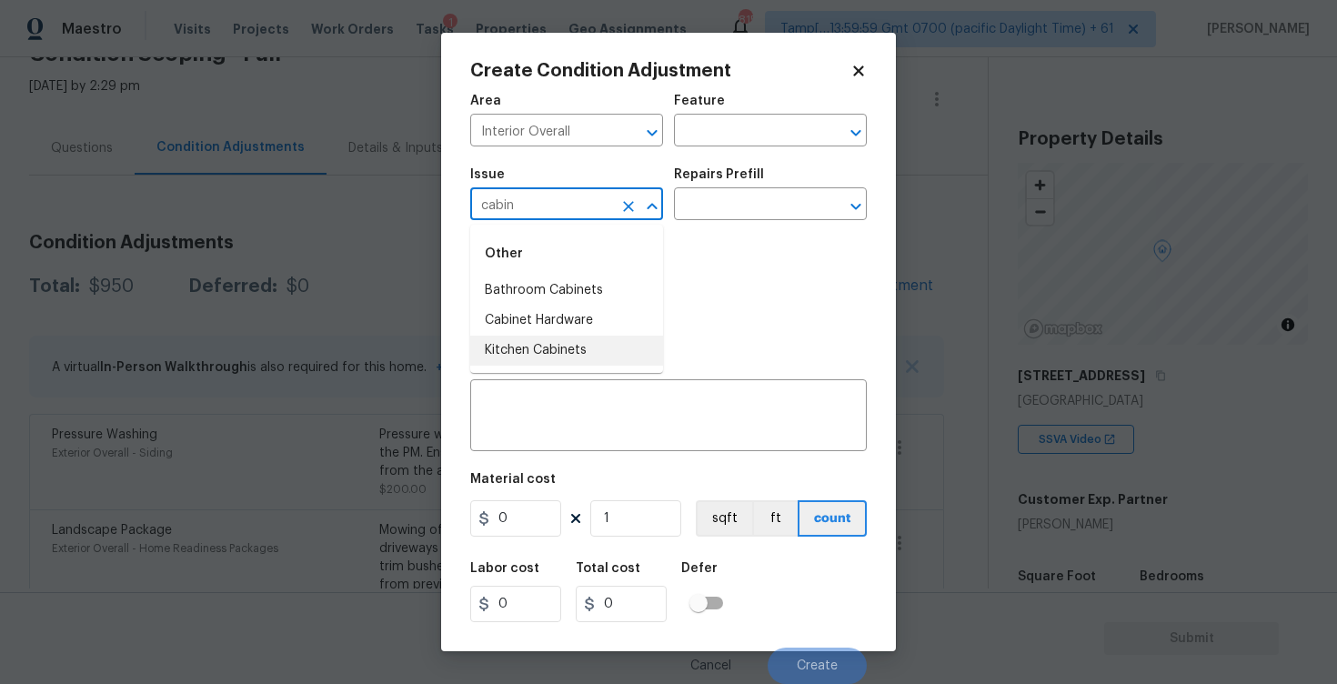
click at [551, 350] on li "Kitchen Cabinets" at bounding box center [566, 351] width 193 height 30
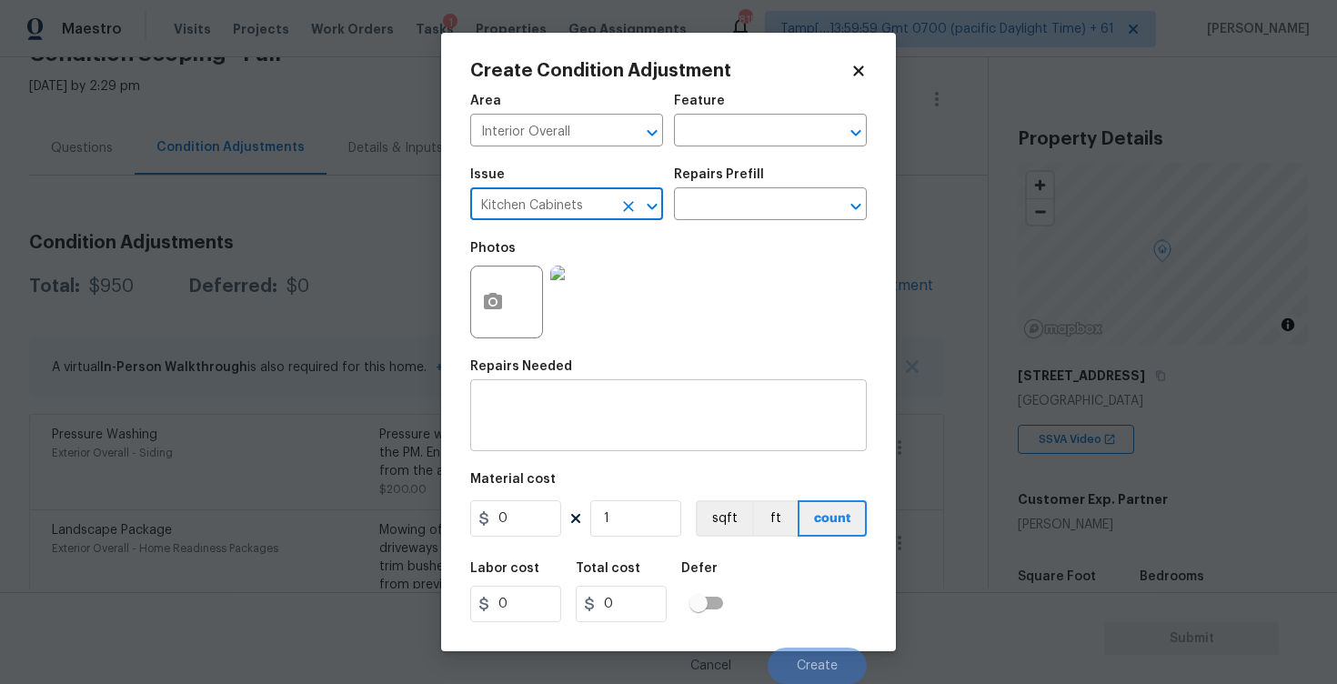
type input "Kitchen Cabinets"
click at [574, 447] on div "x ​" at bounding box center [668, 417] width 397 height 67
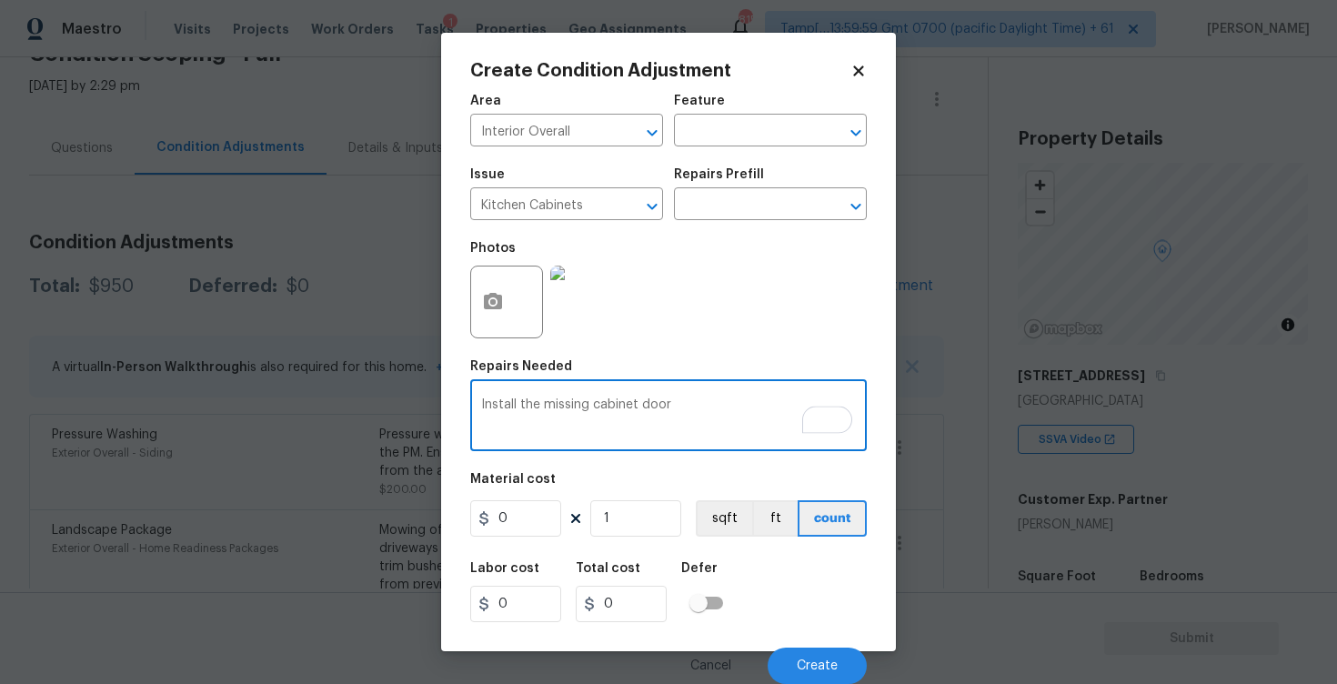
type textarea "Install the missing cabinet door"
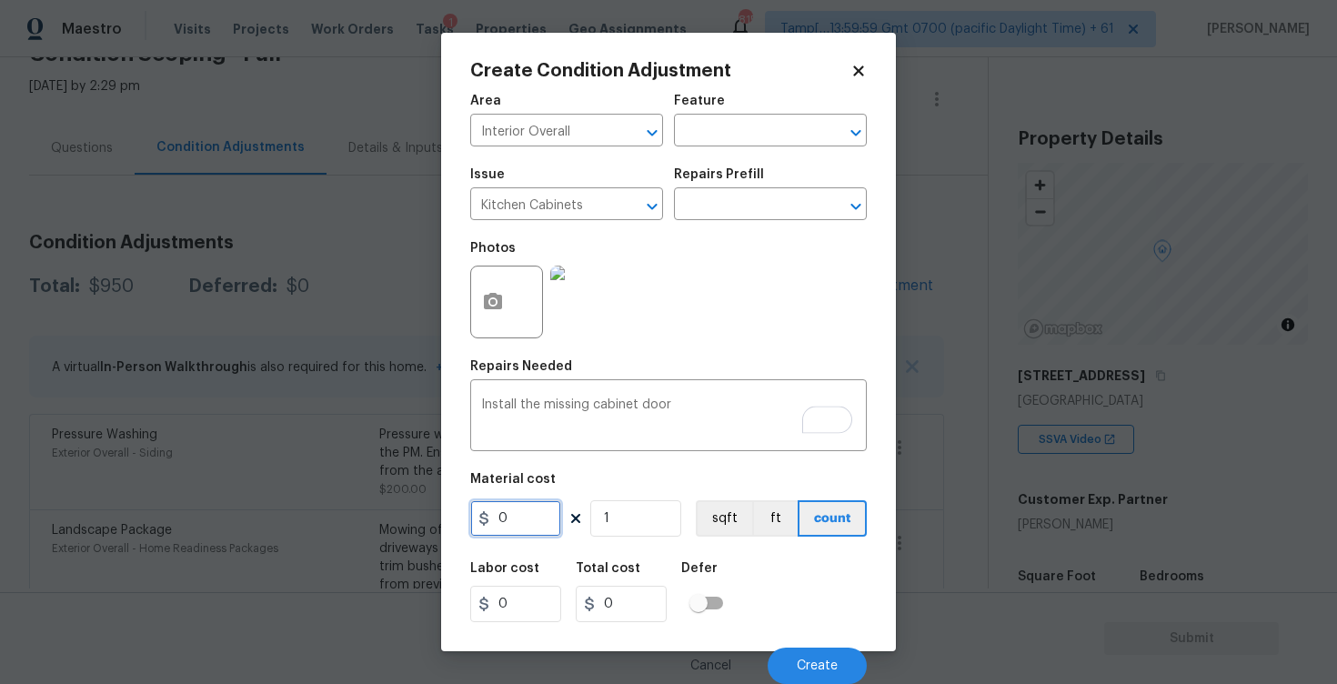
click at [549, 506] on input "0" at bounding box center [515, 518] width 91 height 36
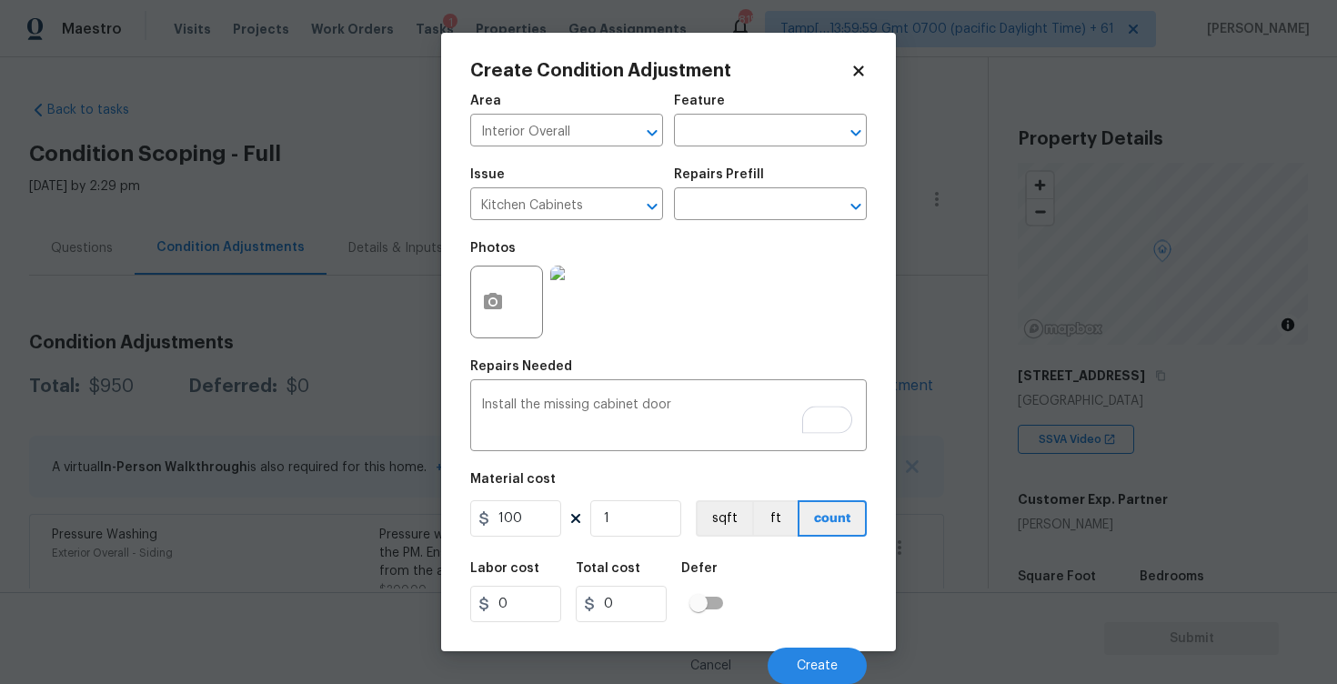
scroll to position [100, 0]
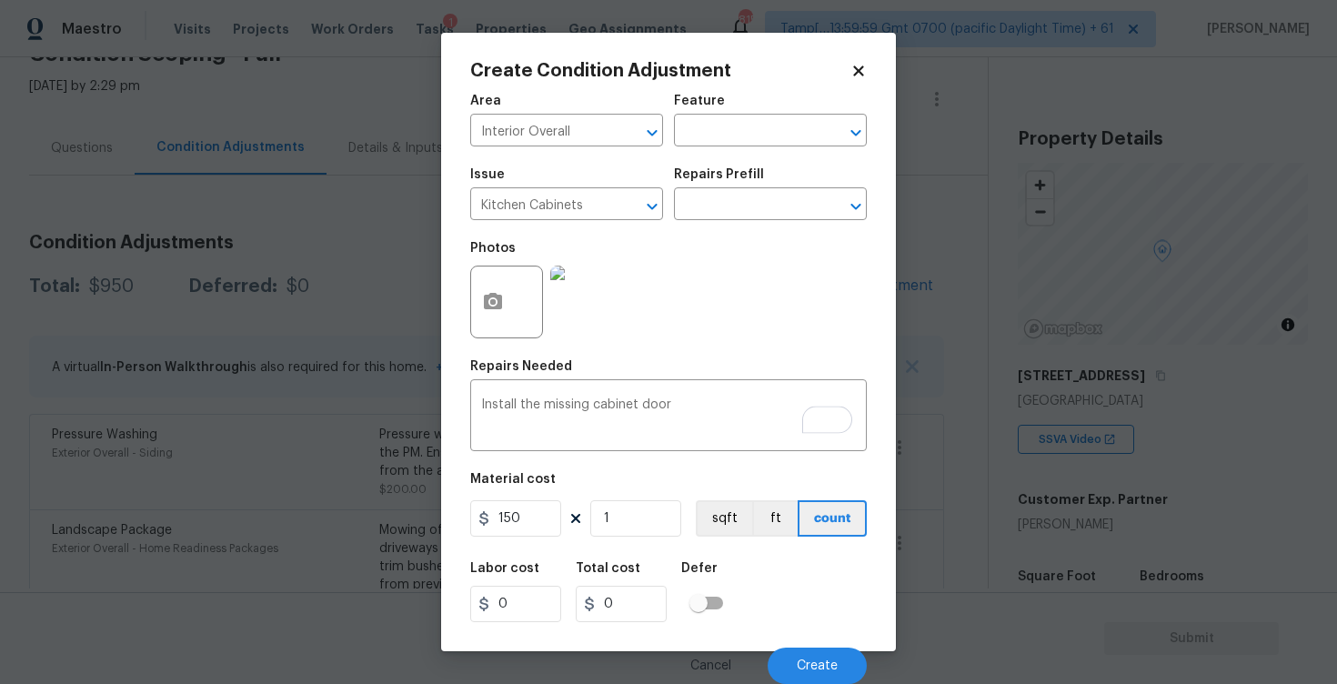
type input "150"
click at [740, 538] on figure "Material cost 150 1 sqft ft count" at bounding box center [668, 506] width 397 height 67
type input "150"
click at [799, 648] on button "Create" at bounding box center [817, 666] width 99 height 36
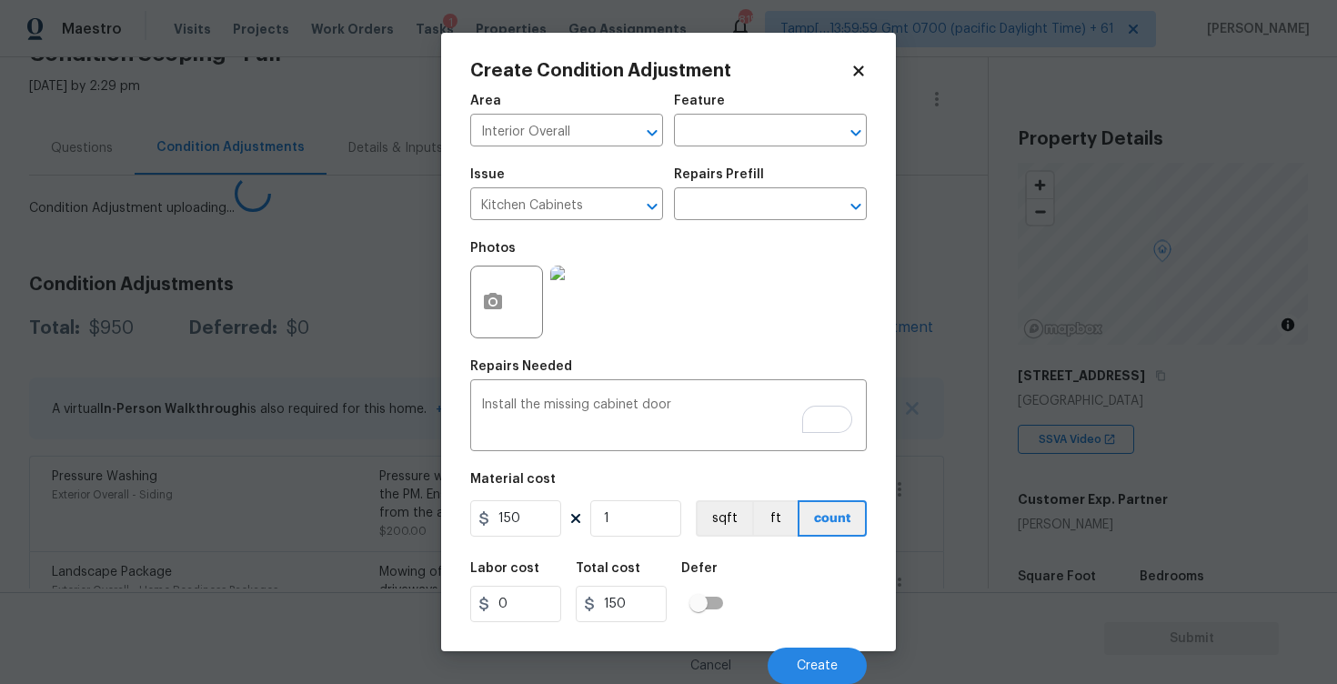
scroll to position [0, 0]
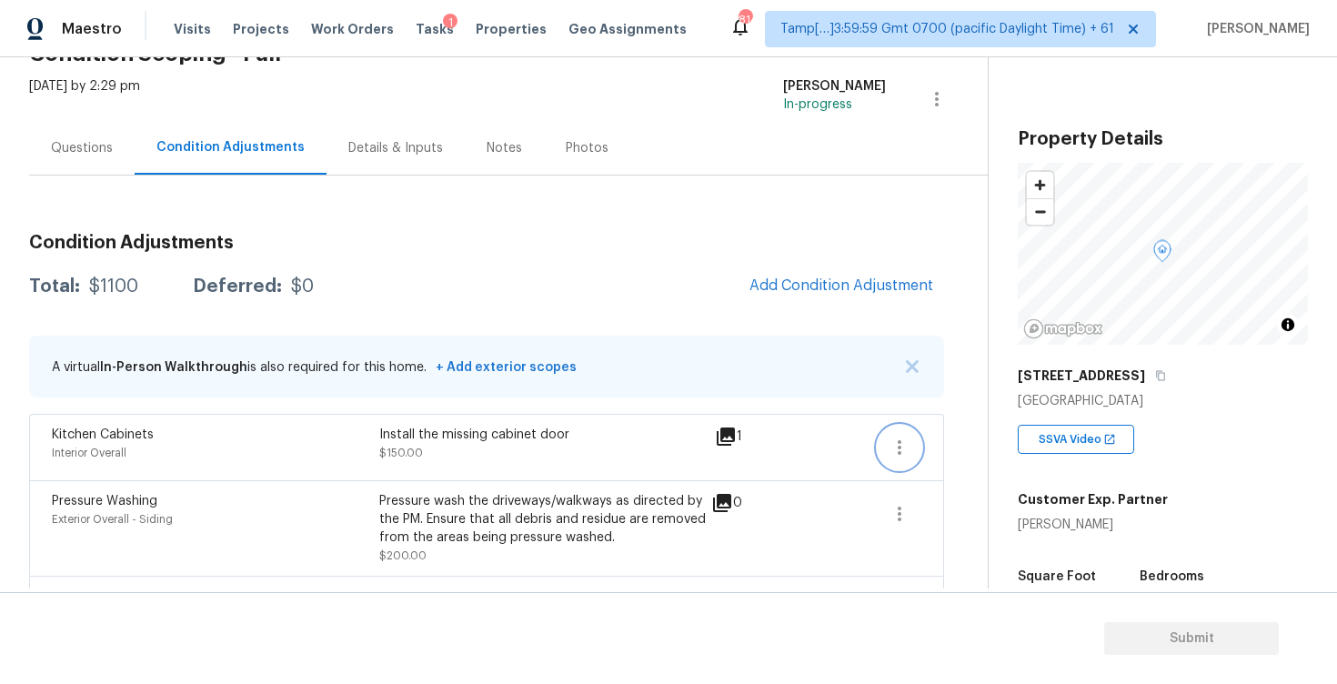
click at [881, 446] on button "button" at bounding box center [900, 448] width 44 height 44
click at [960, 441] on div "Edit" at bounding box center [1003, 444] width 142 height 18
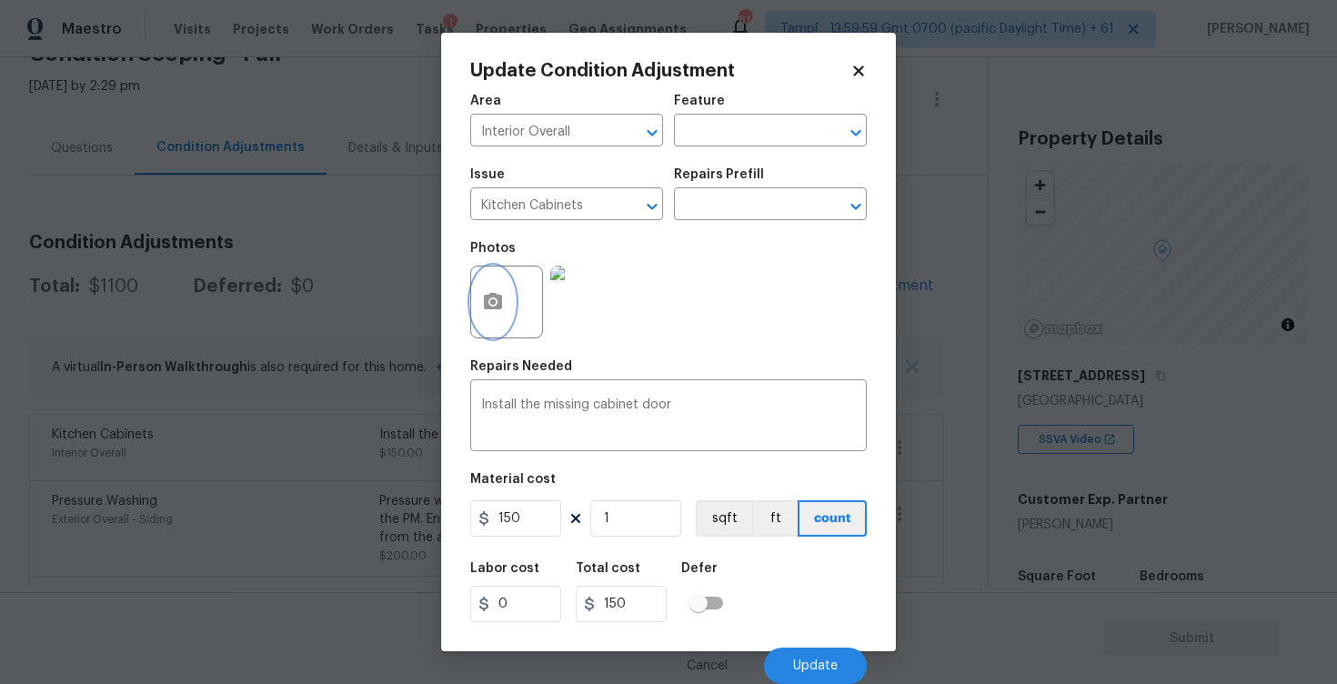
click at [498, 306] on icon "button" at bounding box center [493, 301] width 18 height 16
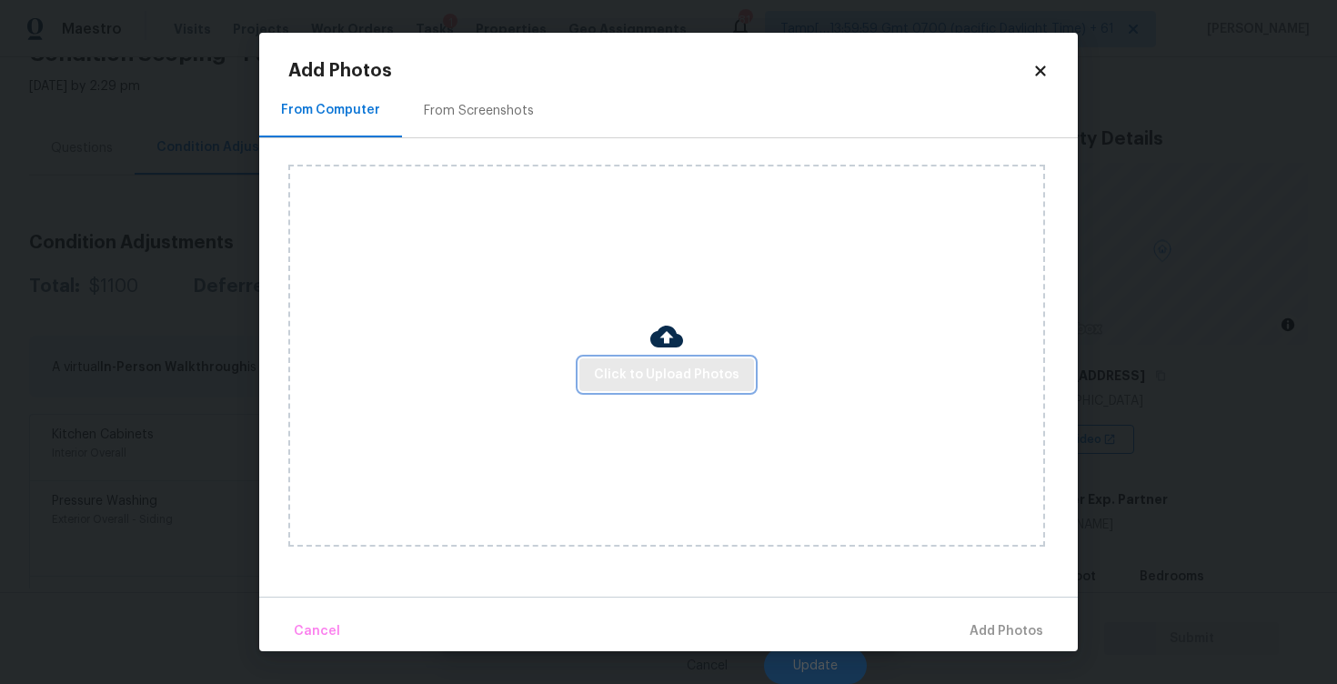
click at [661, 370] on span "Click to Upload Photos" at bounding box center [667, 375] width 146 height 23
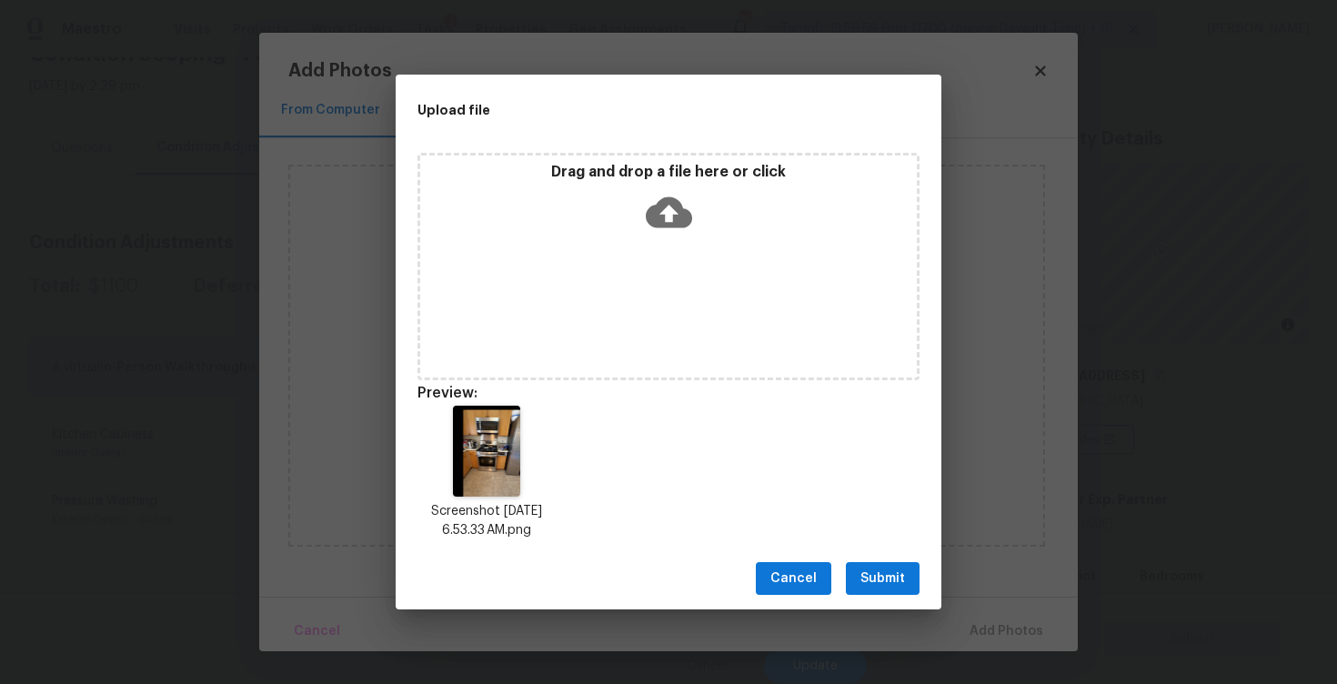
click at [661, 232] on icon at bounding box center [669, 212] width 46 height 46
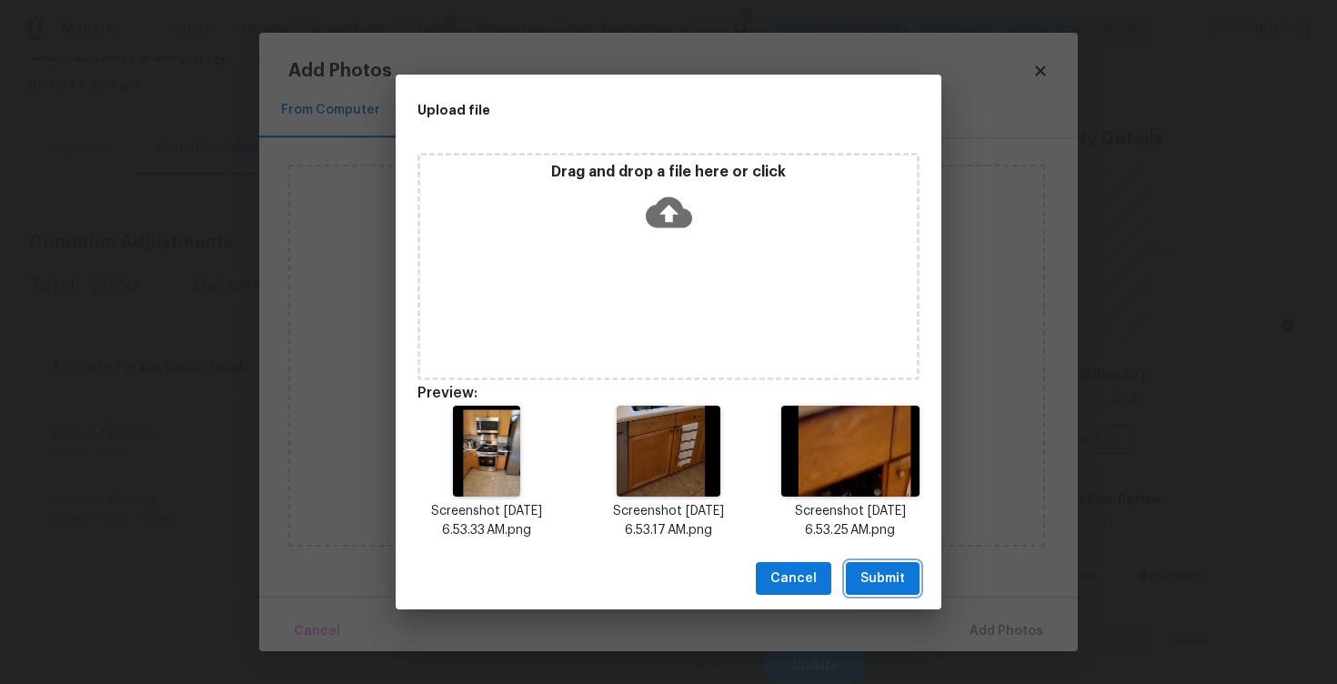
click at [882, 586] on span "Submit" at bounding box center [883, 579] width 45 height 23
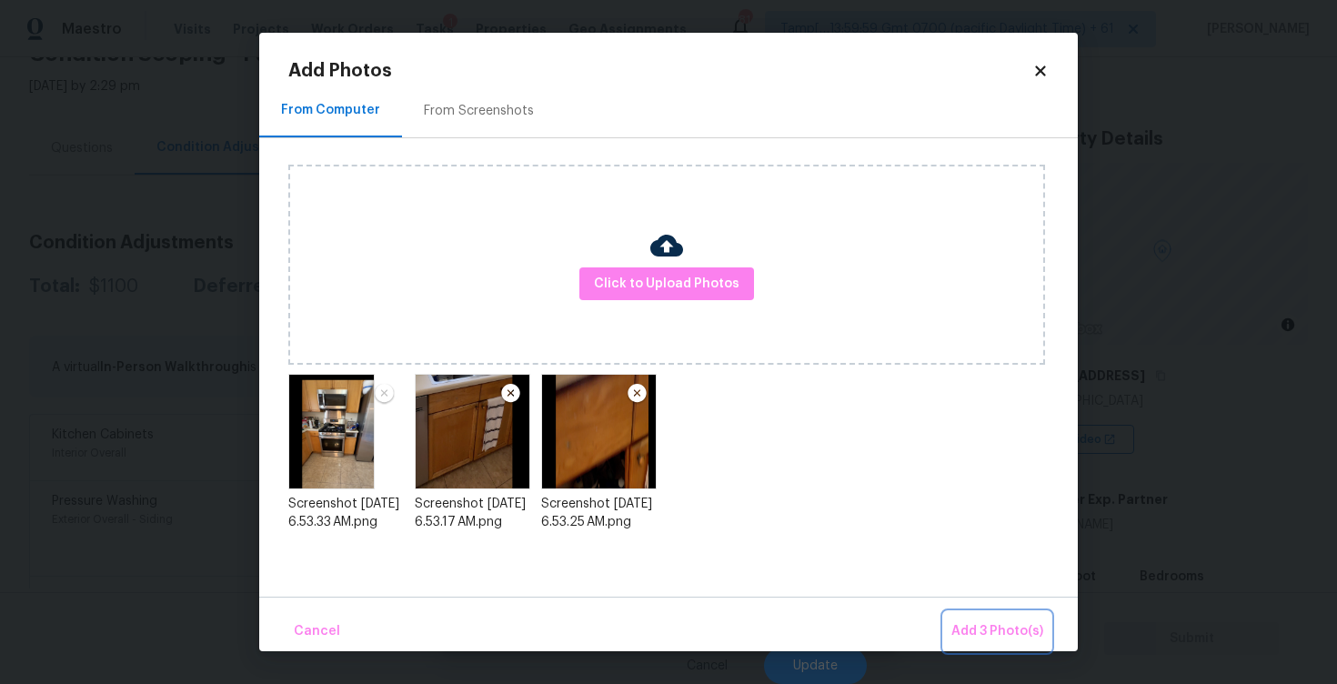
click at [1012, 615] on button "Add 3 Photo(s)" at bounding box center [997, 631] width 106 height 39
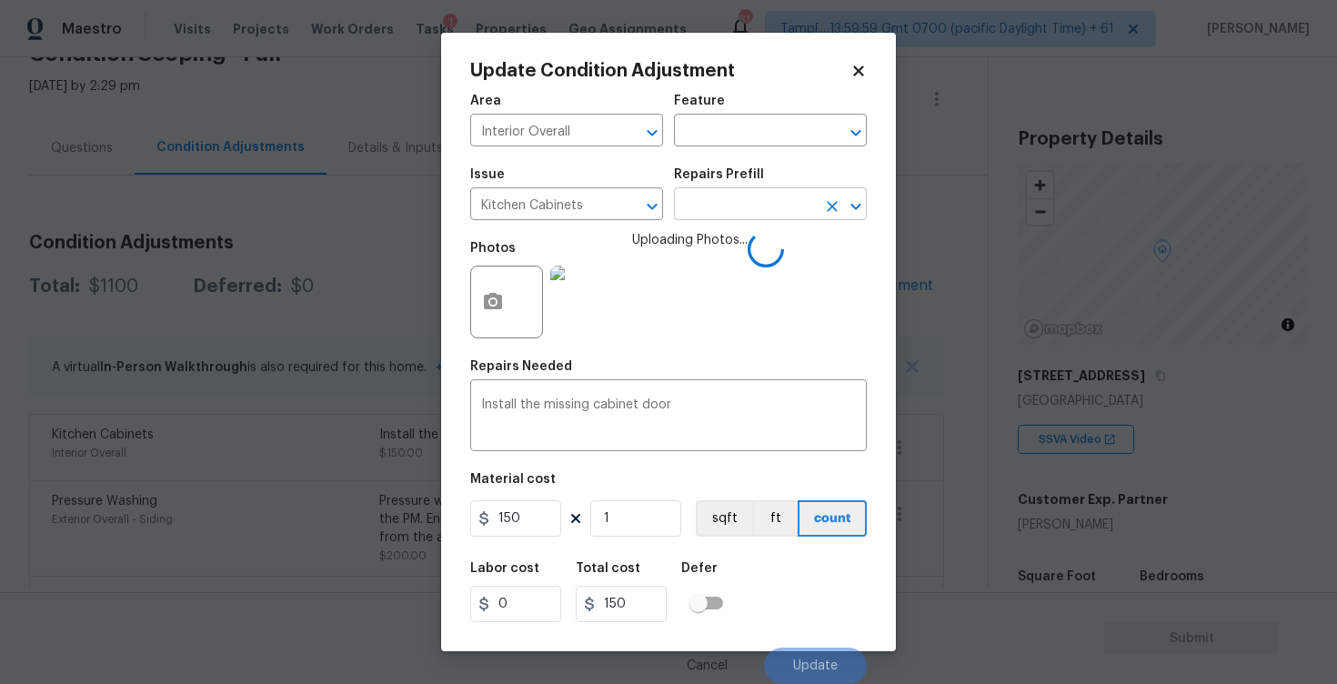
click at [729, 209] on input "text" at bounding box center [745, 206] width 142 height 28
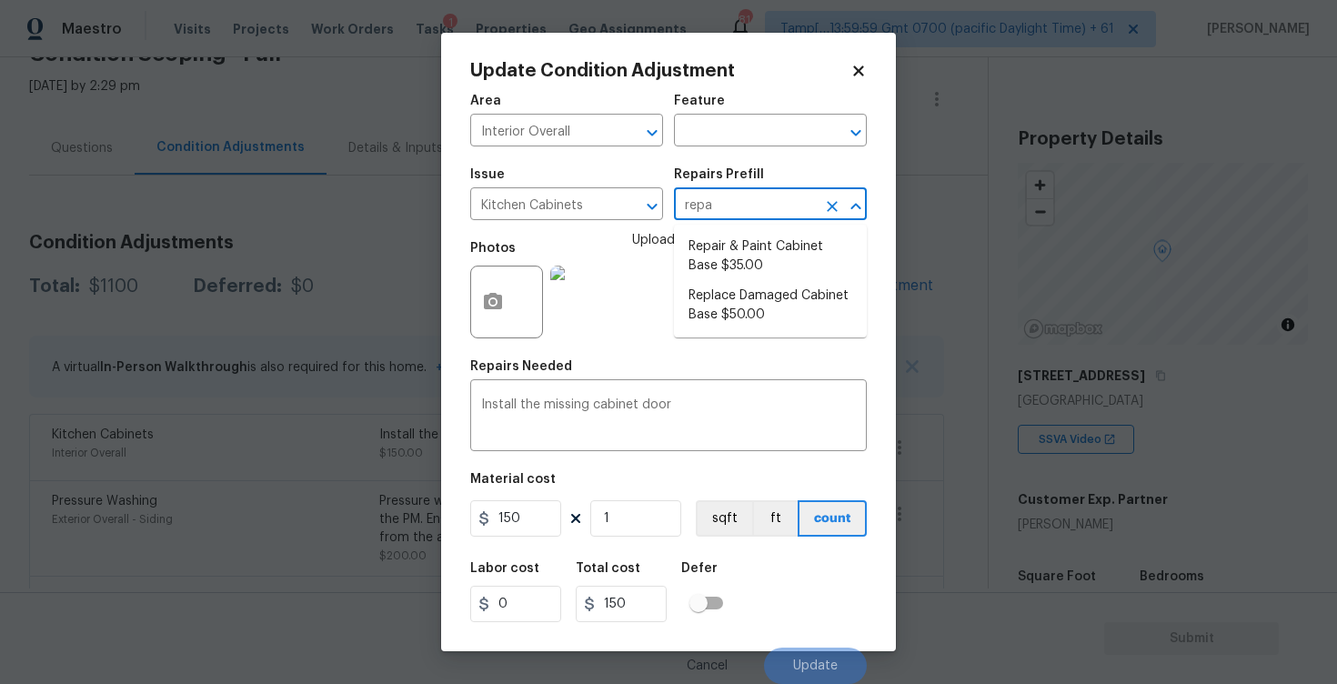
type input "repai"
click at [742, 207] on input "text" at bounding box center [745, 206] width 142 height 28
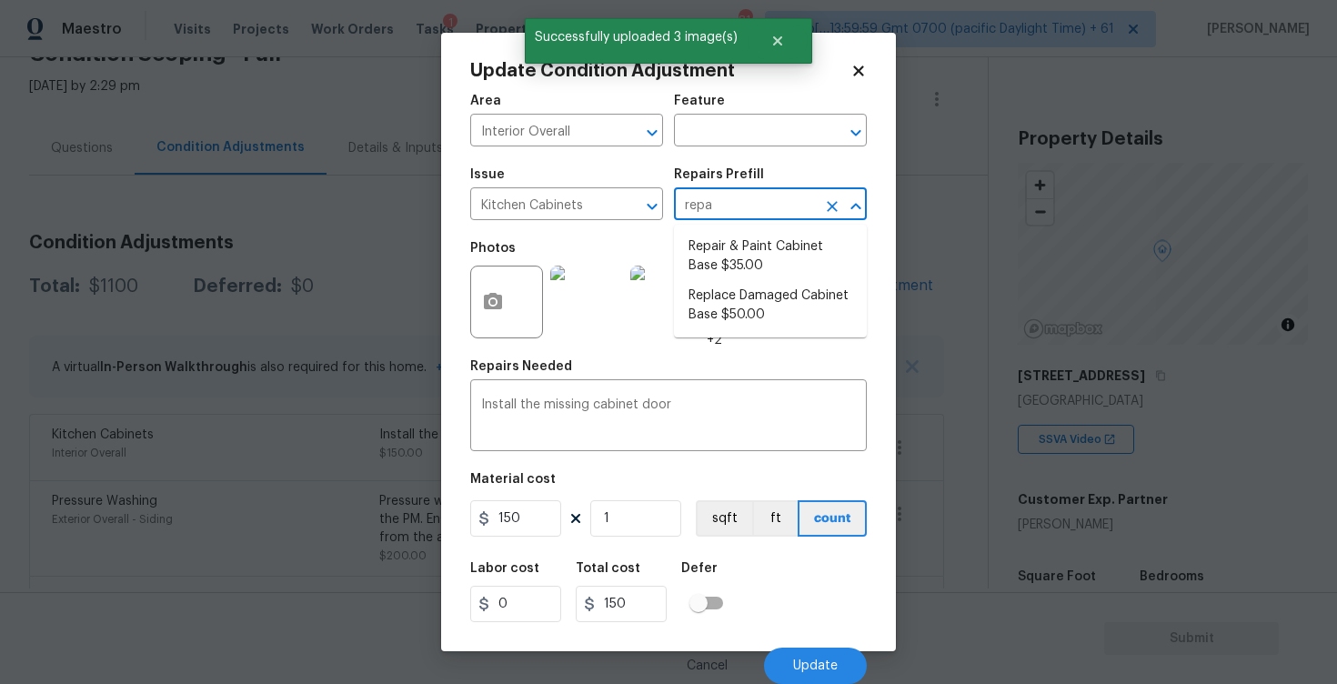
type input "repai"
click at [756, 260] on li "Repair & Paint Cabinet Base $35.00" at bounding box center [770, 256] width 193 height 49
type input "Cabinets"
type textarea "Prep/Paint the damaged cabinet base and repair to meet current standard. Remove…"
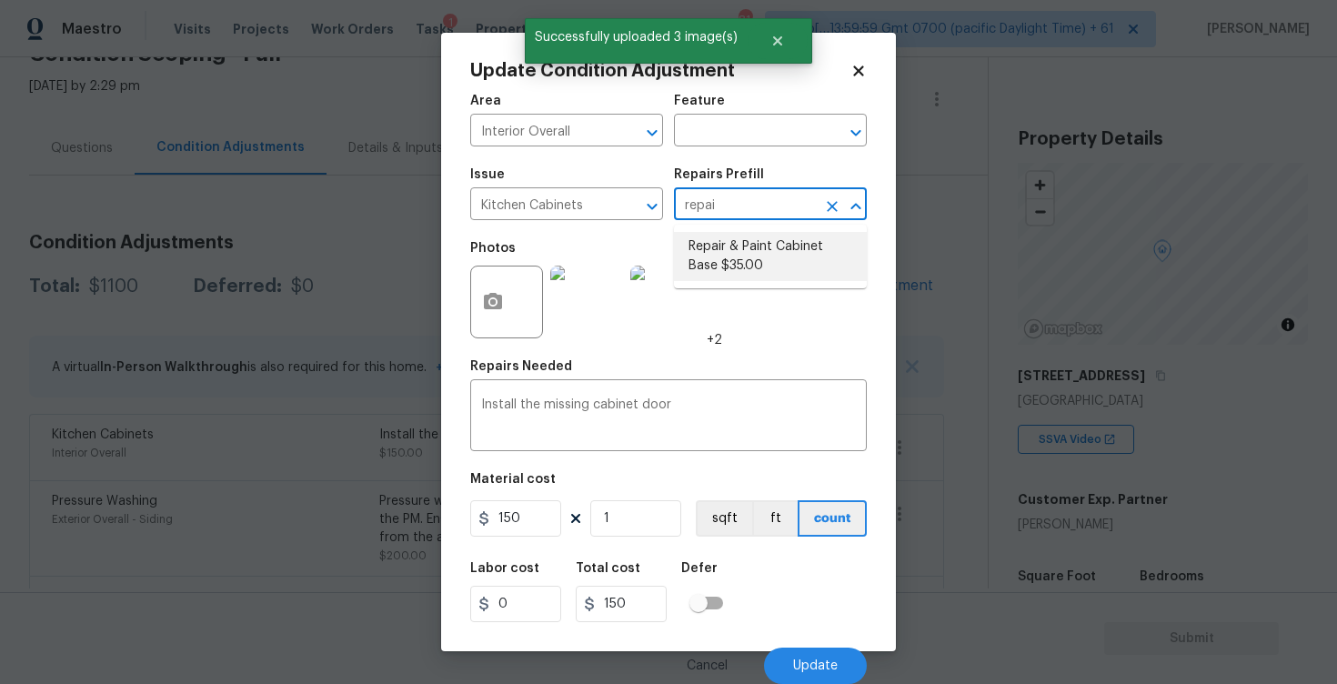
type input "35"
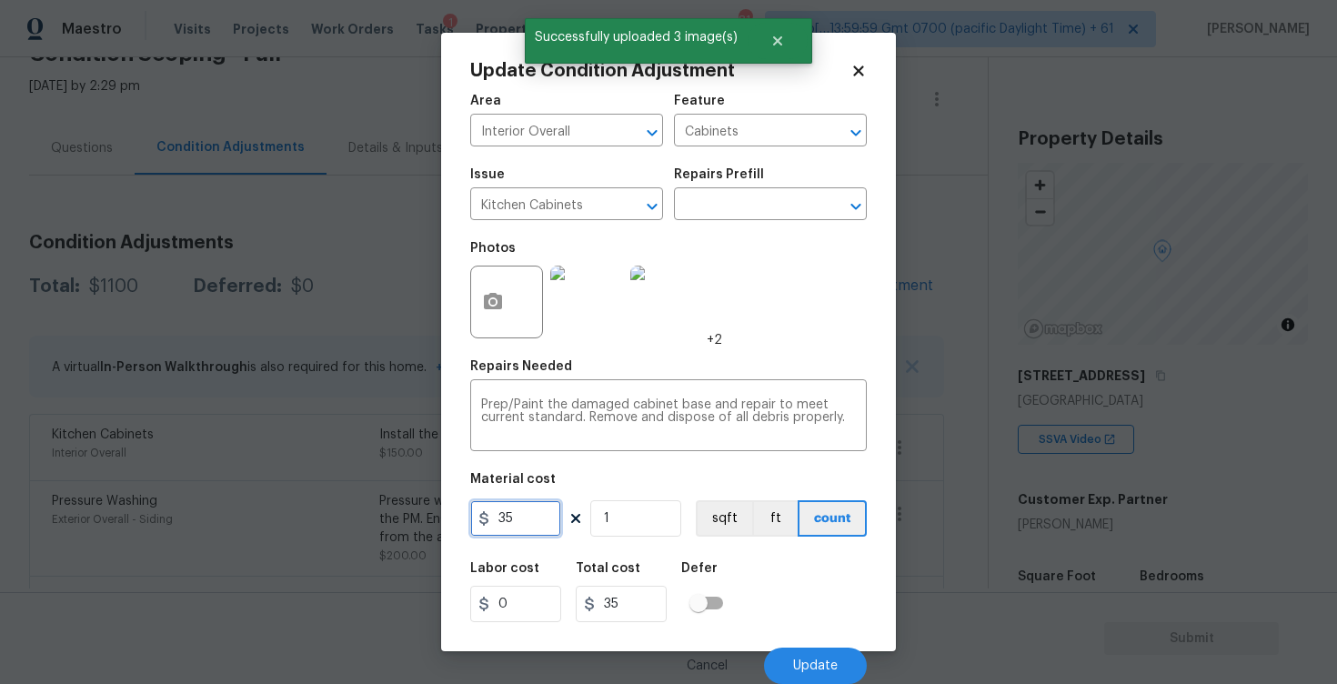
click at [559, 520] on input "35" at bounding box center [515, 518] width 91 height 36
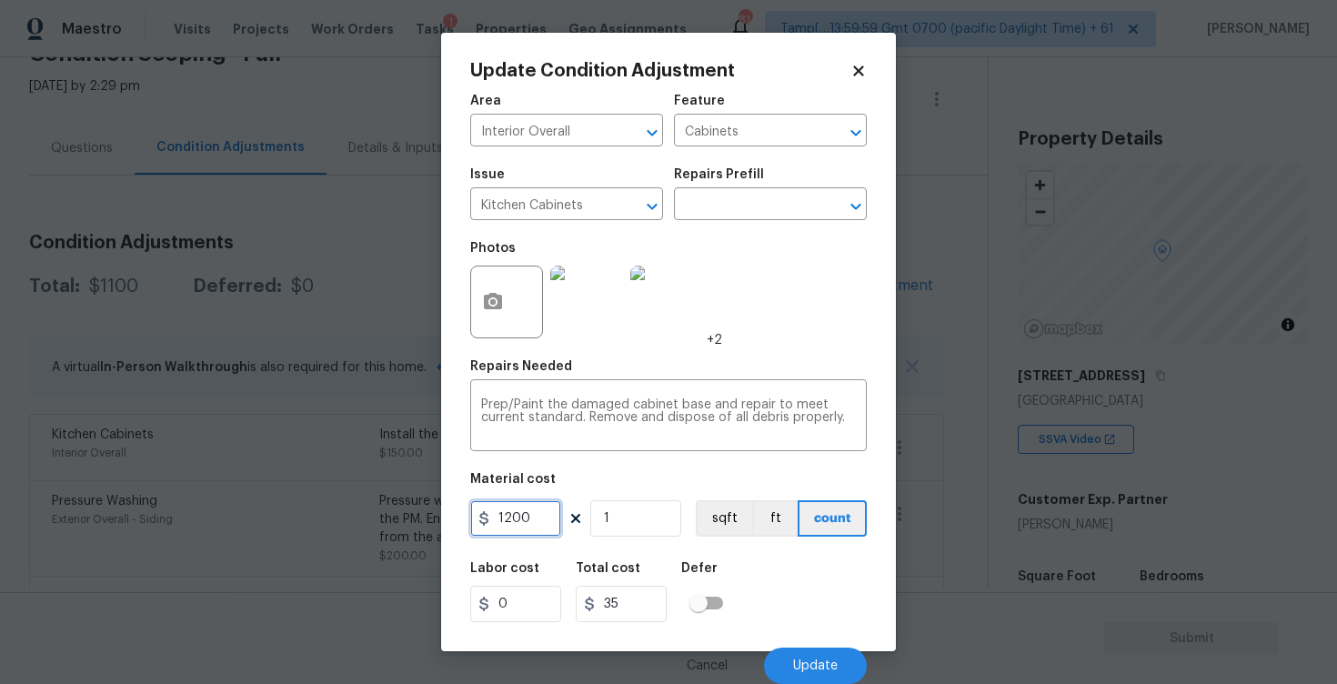
type input "1200"
click at [729, 582] on div "Defer" at bounding box center [707, 574] width 53 height 24
type input "1200"
click at [572, 515] on icon at bounding box center [575, 518] width 9 height 9
click at [513, 515] on input "1200" at bounding box center [515, 518] width 91 height 36
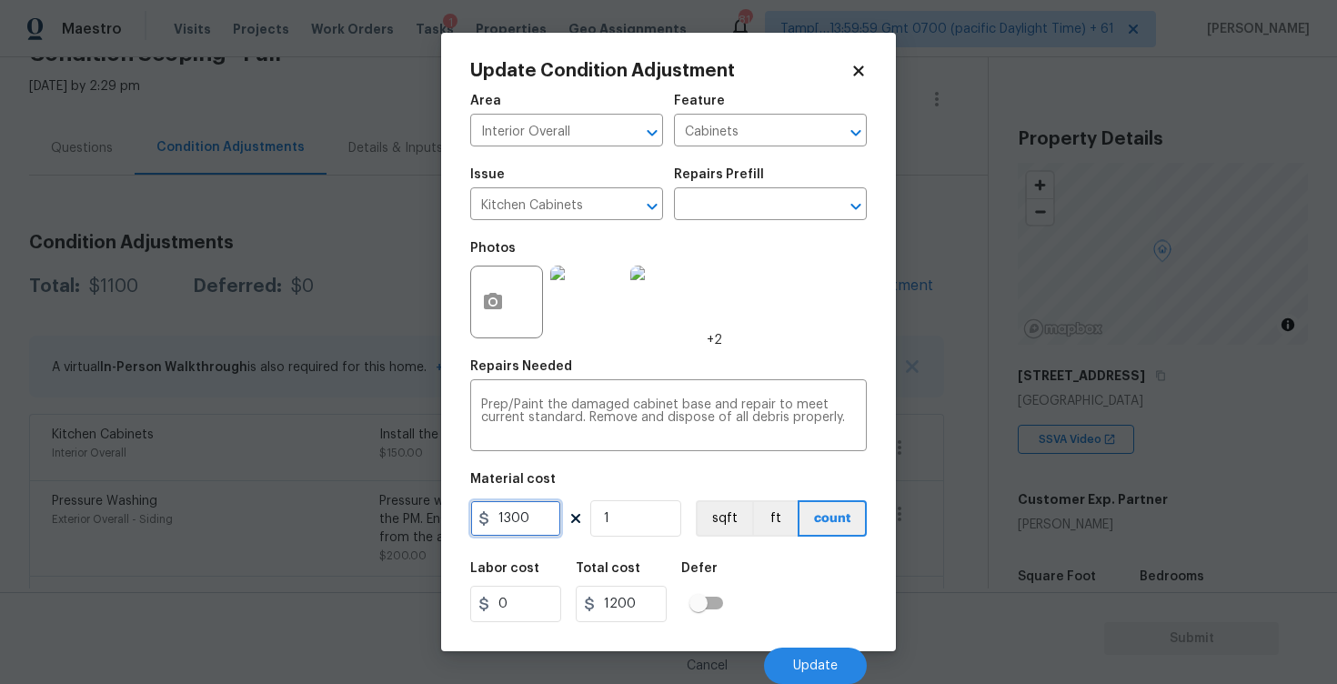
type input "1300"
click at [744, 547] on div "Area Interior Overall ​ Feature Cabinets ​ Issue Kitchen Cabinets ​ Repairs Pre…" at bounding box center [668, 384] width 397 height 600
click at [809, 651] on button "Update" at bounding box center [815, 666] width 103 height 36
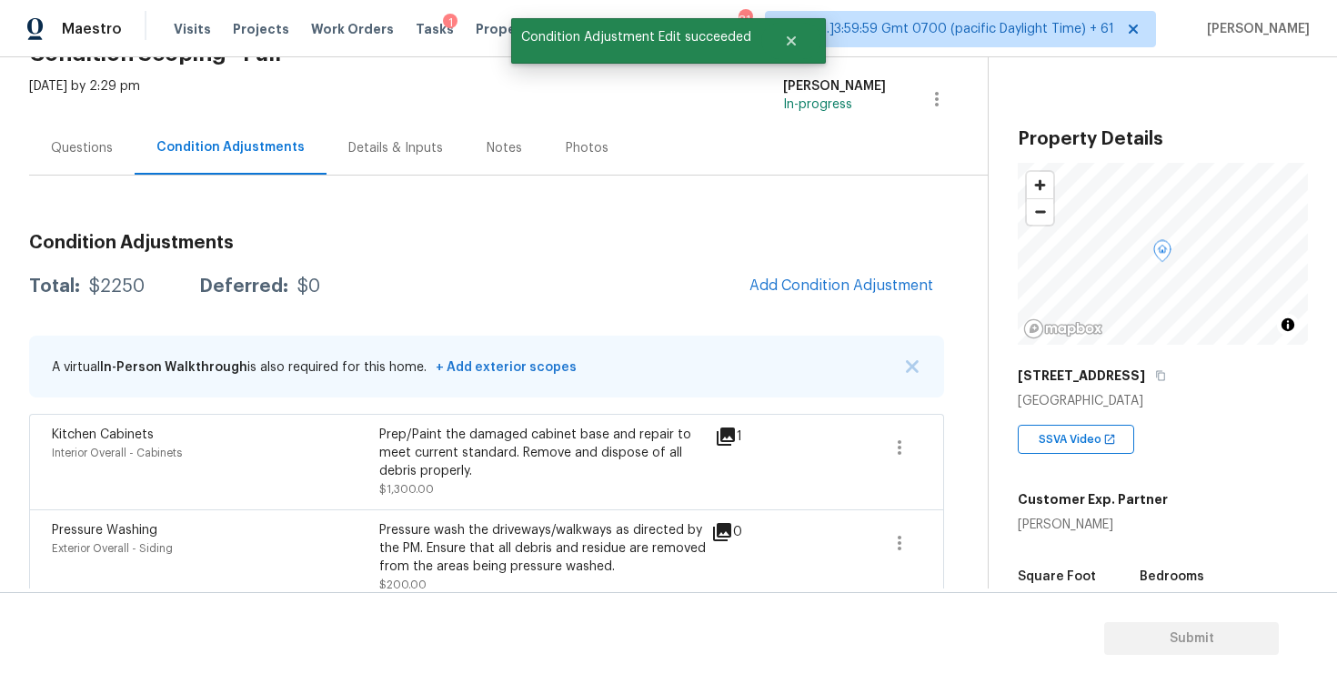
scroll to position [0, 0]
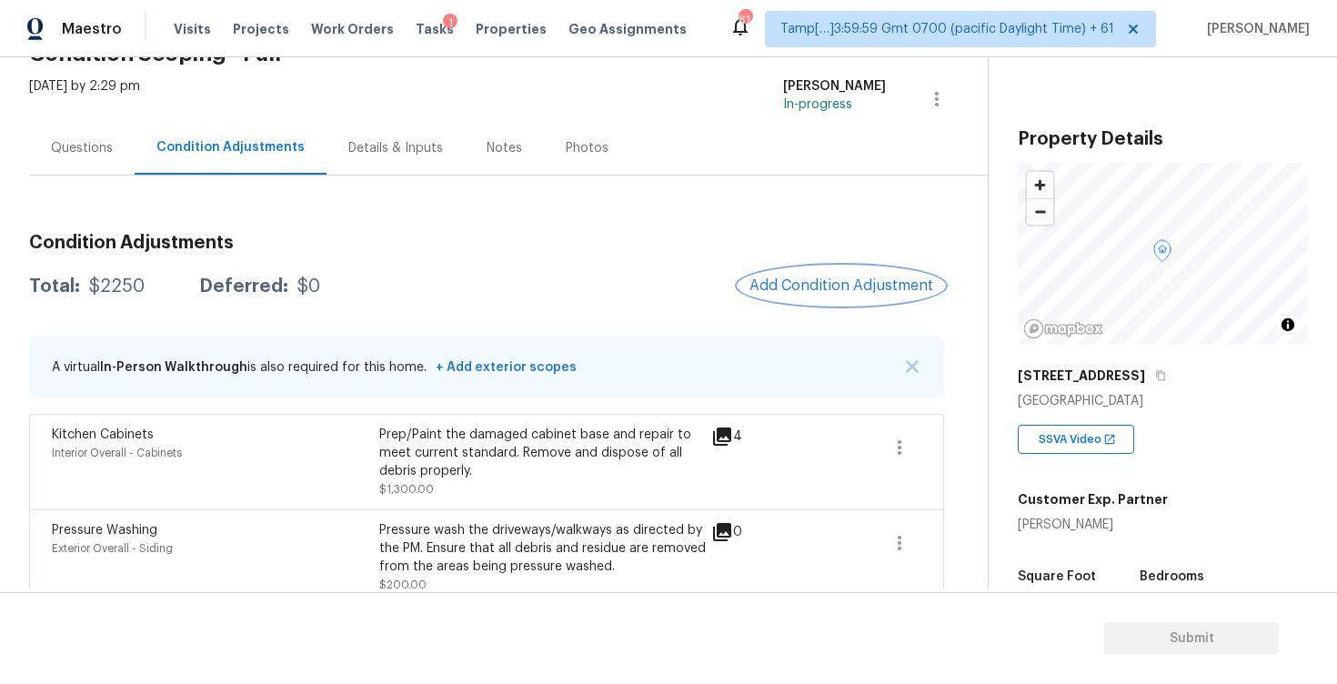
click at [791, 287] on span "Add Condition Adjustment" at bounding box center [842, 285] width 184 height 16
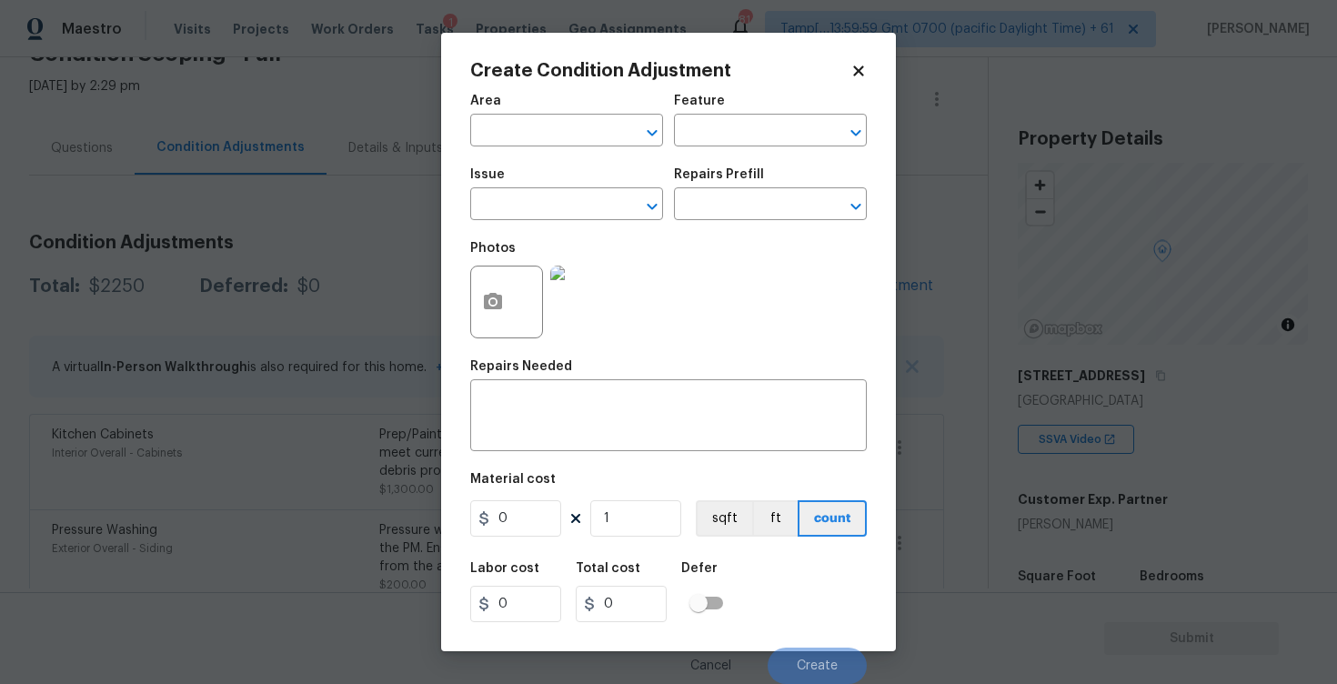
click at [515, 279] on div at bounding box center [506, 302] width 73 height 73
click at [504, 297] on button "button" at bounding box center [493, 302] width 44 height 71
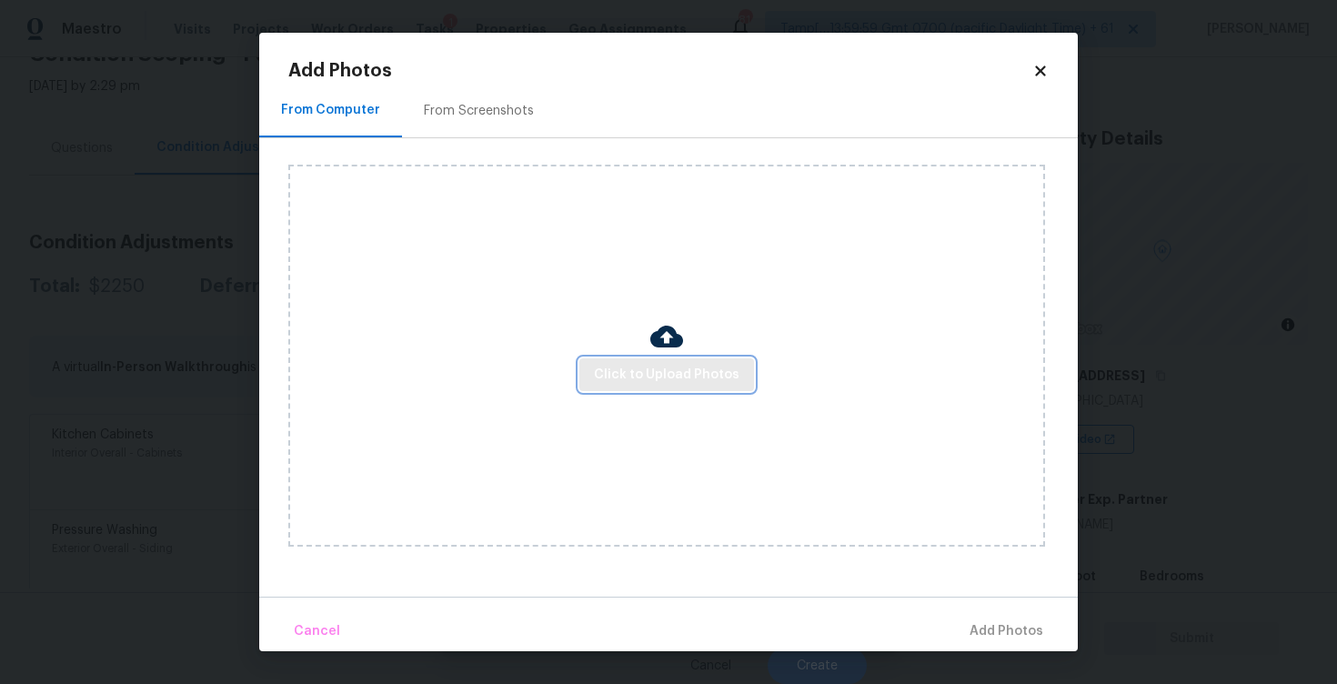
click at [700, 369] on span "Click to Upload Photos" at bounding box center [667, 375] width 146 height 23
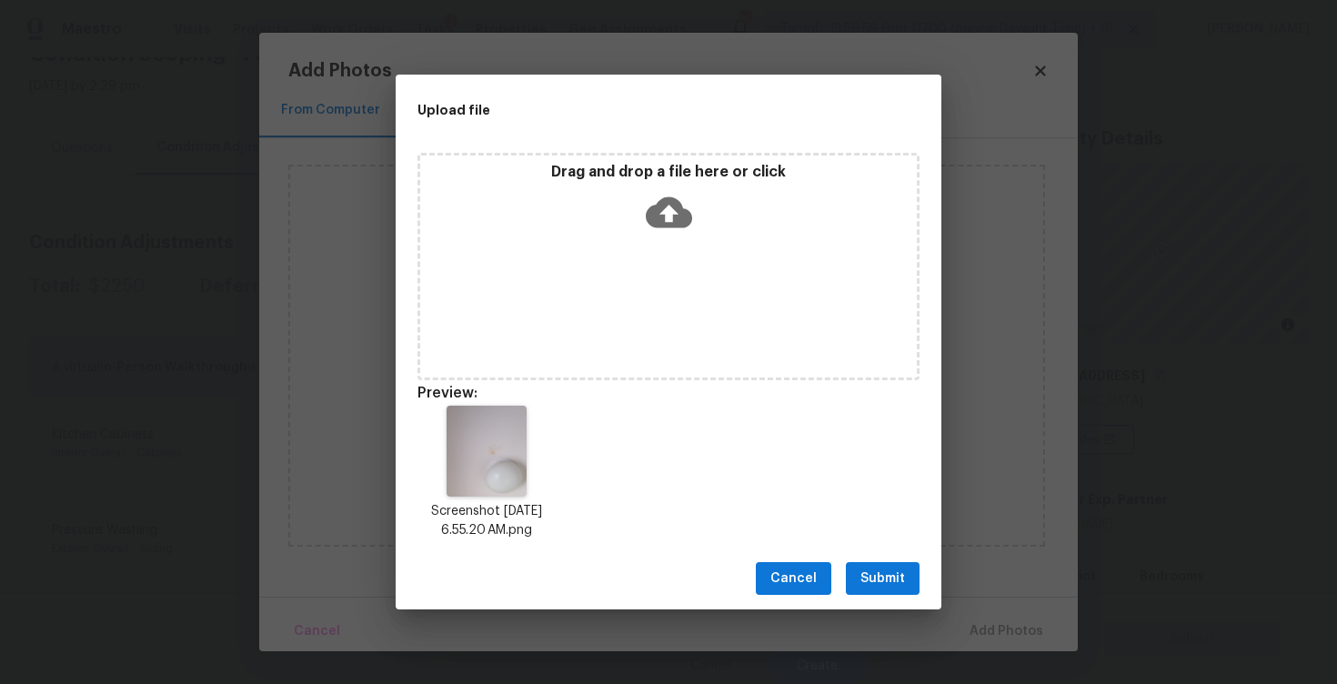
click at [924, 583] on div "Cancel Submit" at bounding box center [669, 579] width 546 height 63
click at [894, 572] on span "Submit" at bounding box center [883, 579] width 45 height 23
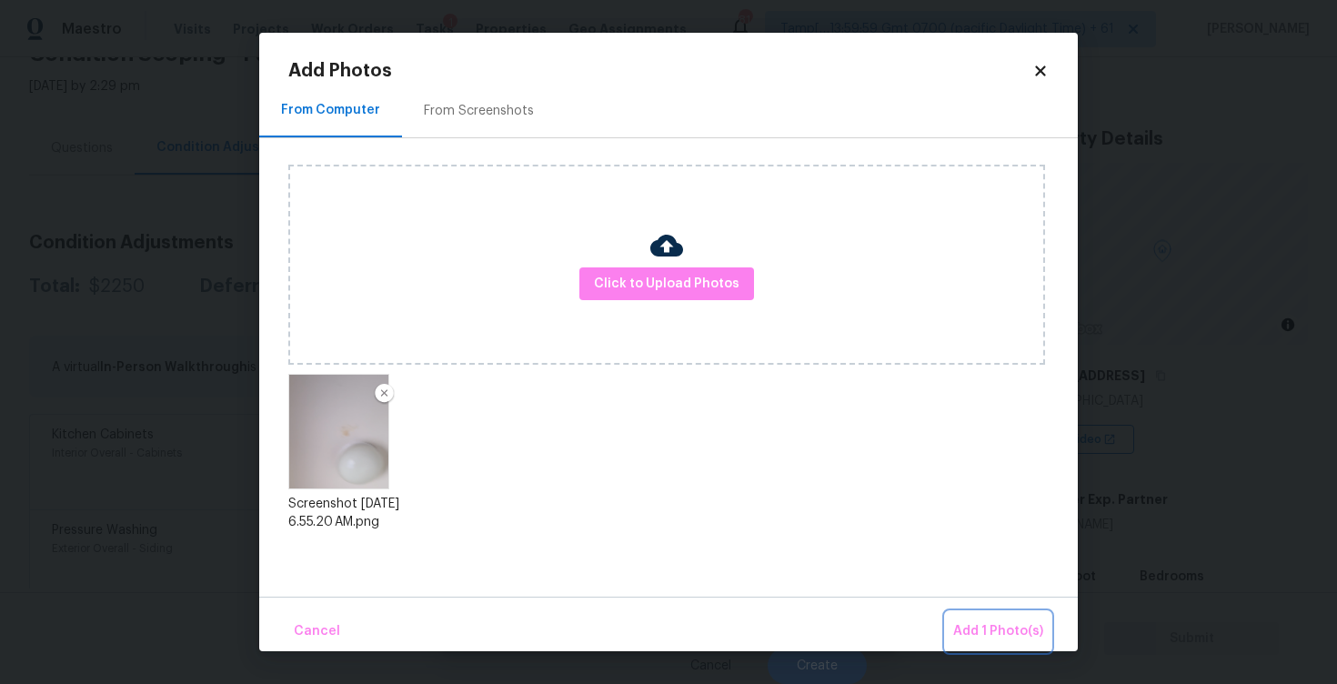
click at [1002, 621] on span "Add 1 Photo(s)" at bounding box center [998, 631] width 90 height 23
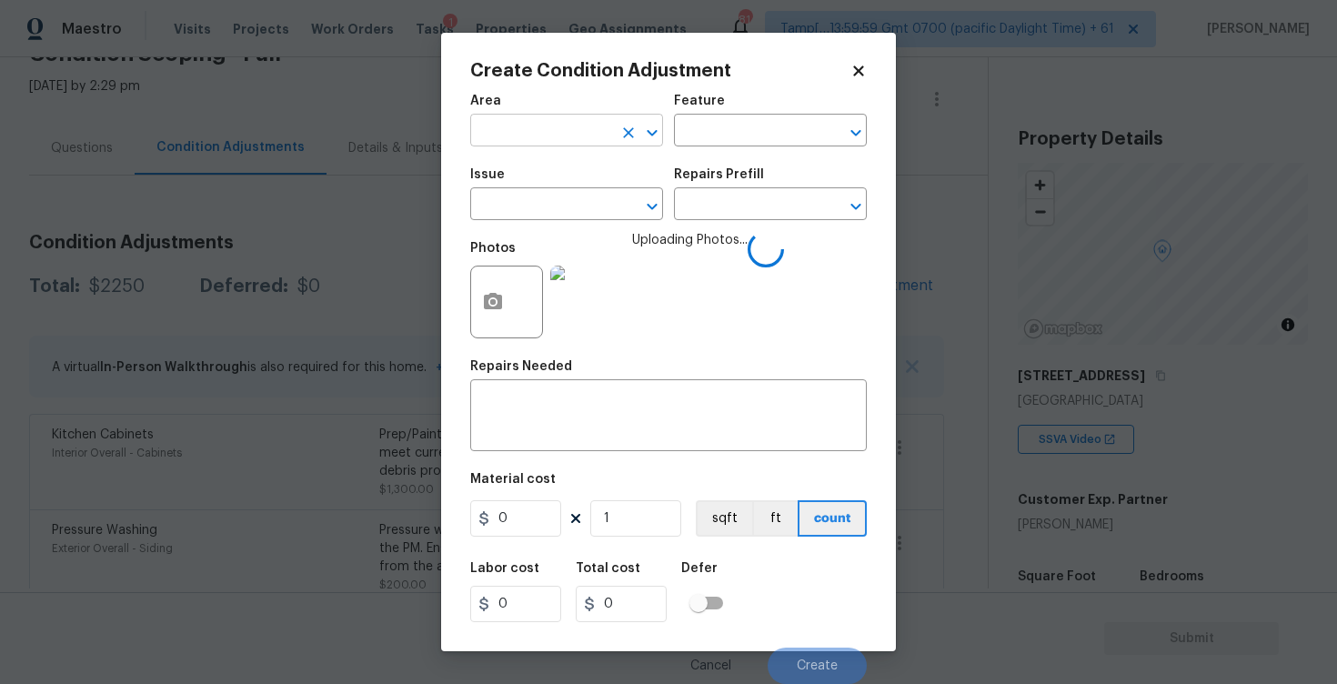
click at [579, 140] on input "text" at bounding box center [541, 132] width 142 height 28
type input "inter"
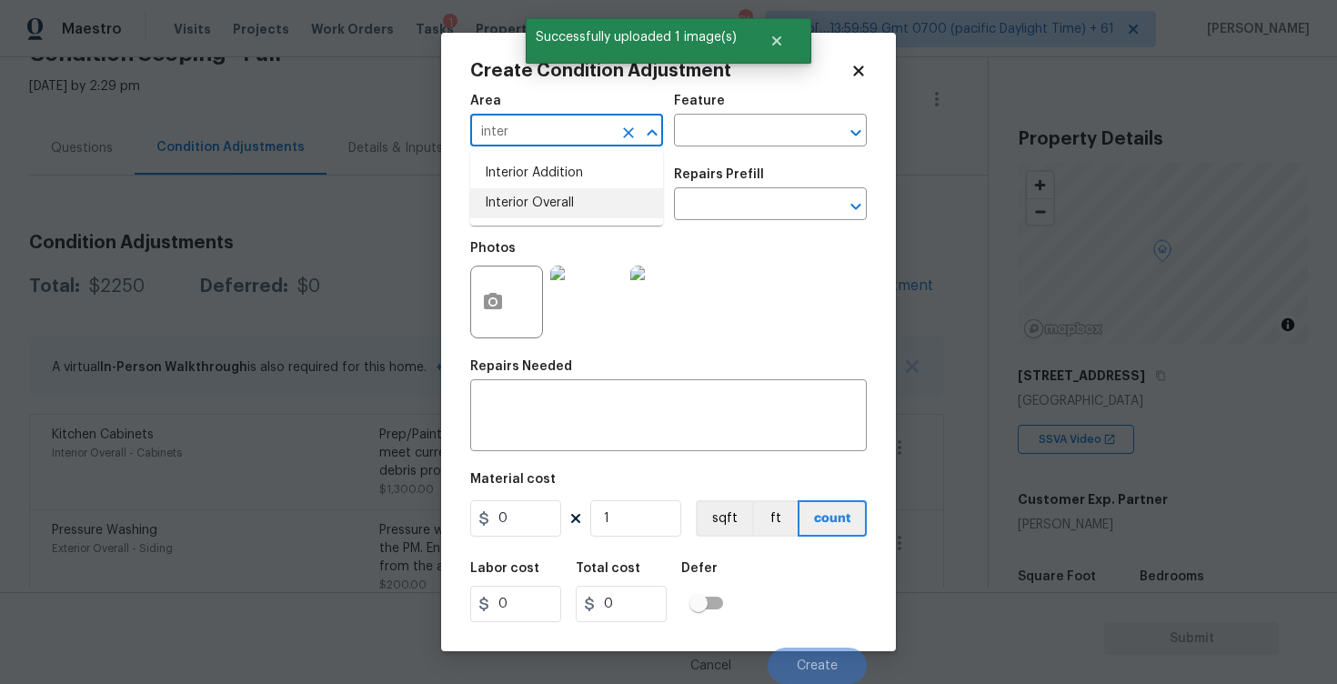
click at [562, 216] on li "Interior Overall" at bounding box center [566, 203] width 193 height 30
type input "Interior Overall"
click at [562, 216] on input "text" at bounding box center [541, 206] width 142 height 28
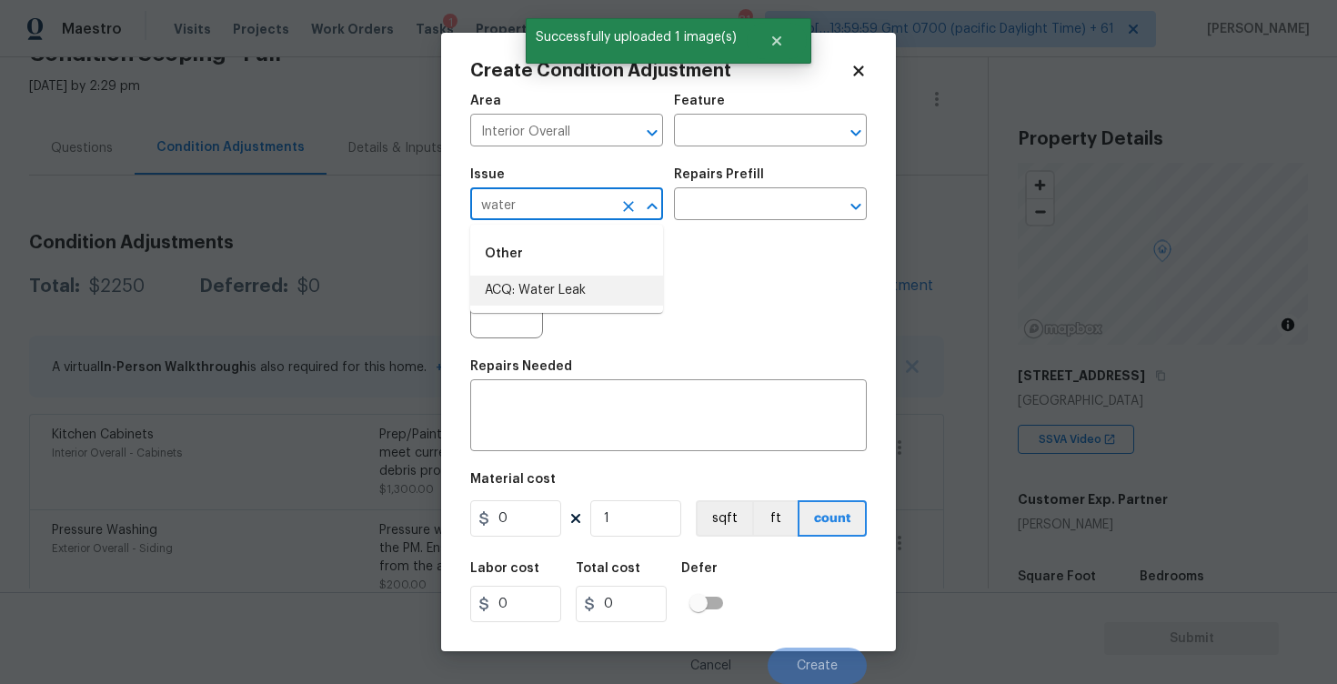
click at [569, 287] on li "ACQ: Water Leak" at bounding box center [566, 291] width 193 height 30
type input "ACQ: Water Leak"
click at [737, 198] on input "text" at bounding box center [745, 206] width 142 height 28
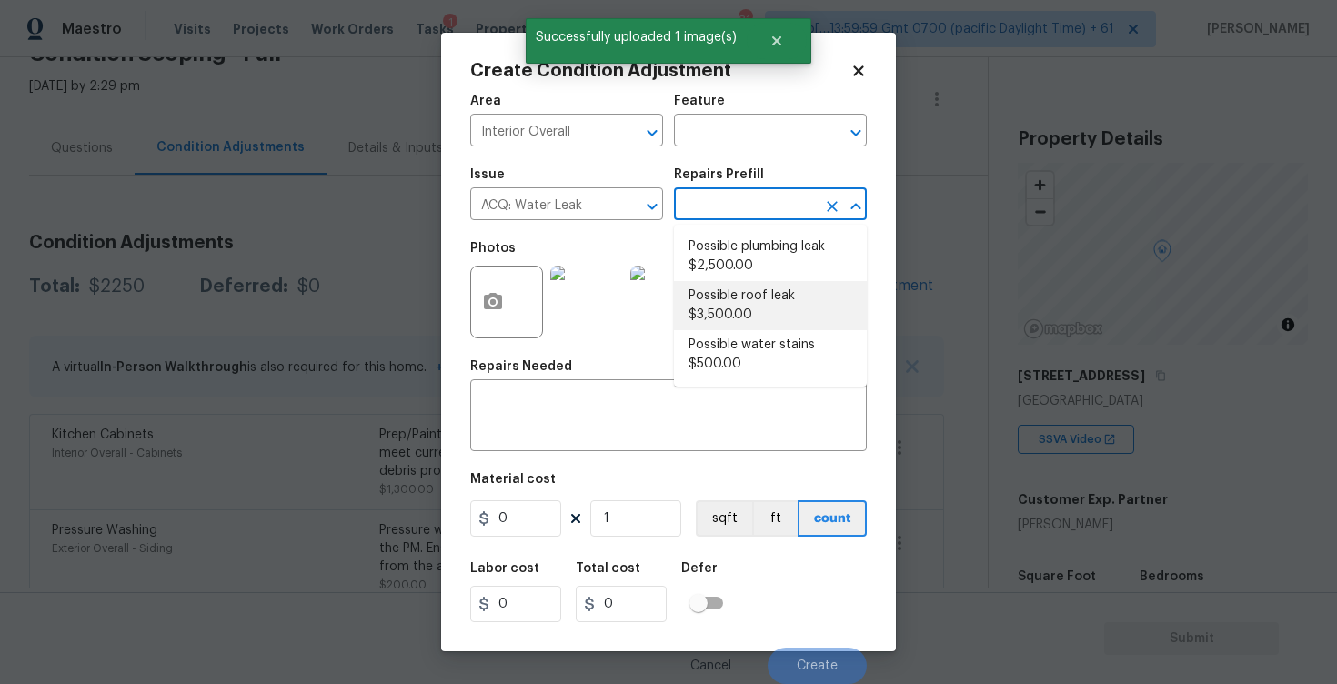
click at [728, 297] on li "Possible roof leak $3,500.00" at bounding box center [770, 305] width 193 height 49
type input "Acquisition"
type textarea "Acquisition Scope: Possible roof leak"
type input "3500"
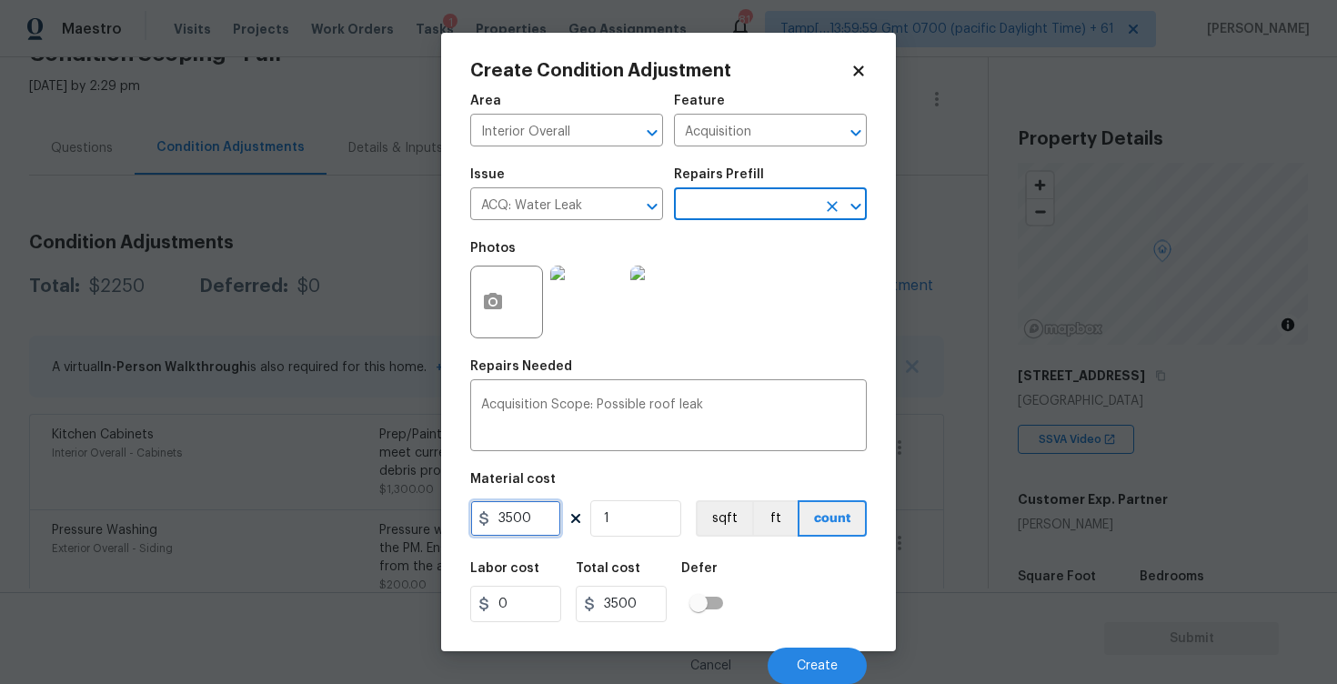
click at [502, 520] on input "3500" at bounding box center [515, 518] width 91 height 36
type input "2500"
click at [687, 555] on div "Labor cost 0 Total cost 3500 Defer" at bounding box center [668, 592] width 397 height 82
type input "2500"
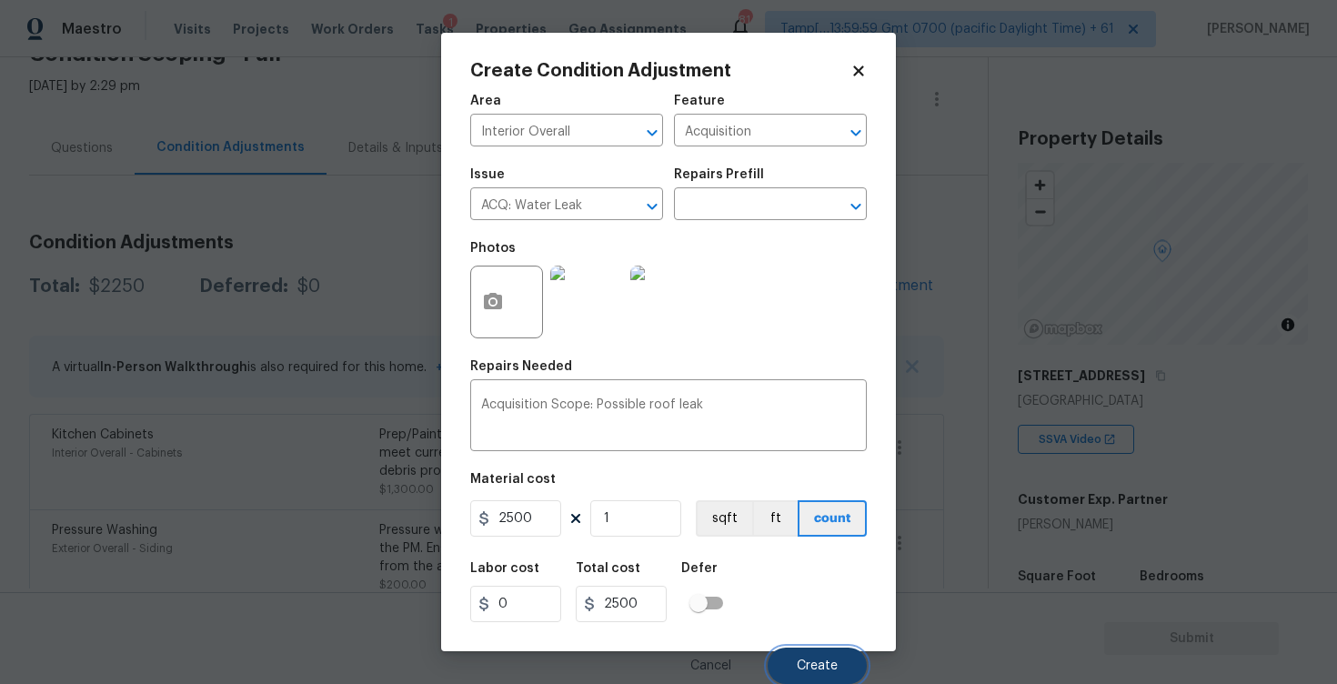
click at [806, 649] on button "Create" at bounding box center [817, 666] width 99 height 36
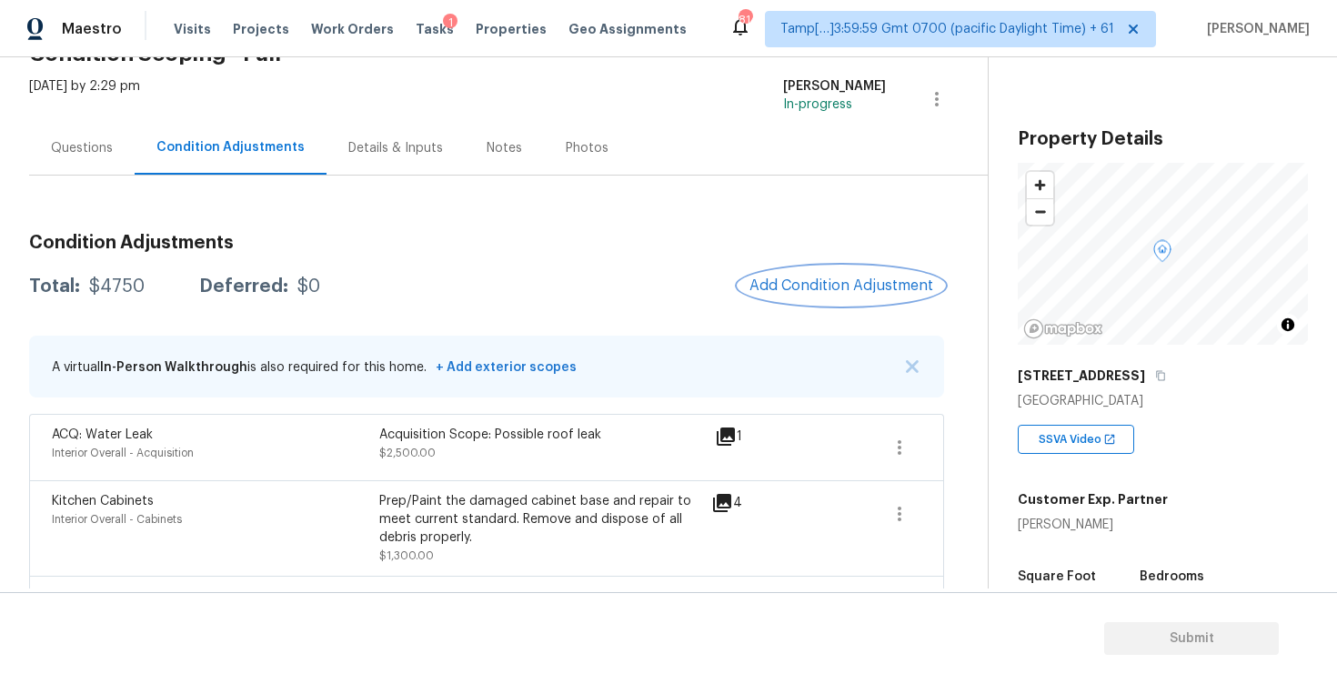
click at [825, 271] on button "Add Condition Adjustment" at bounding box center [842, 286] width 206 height 38
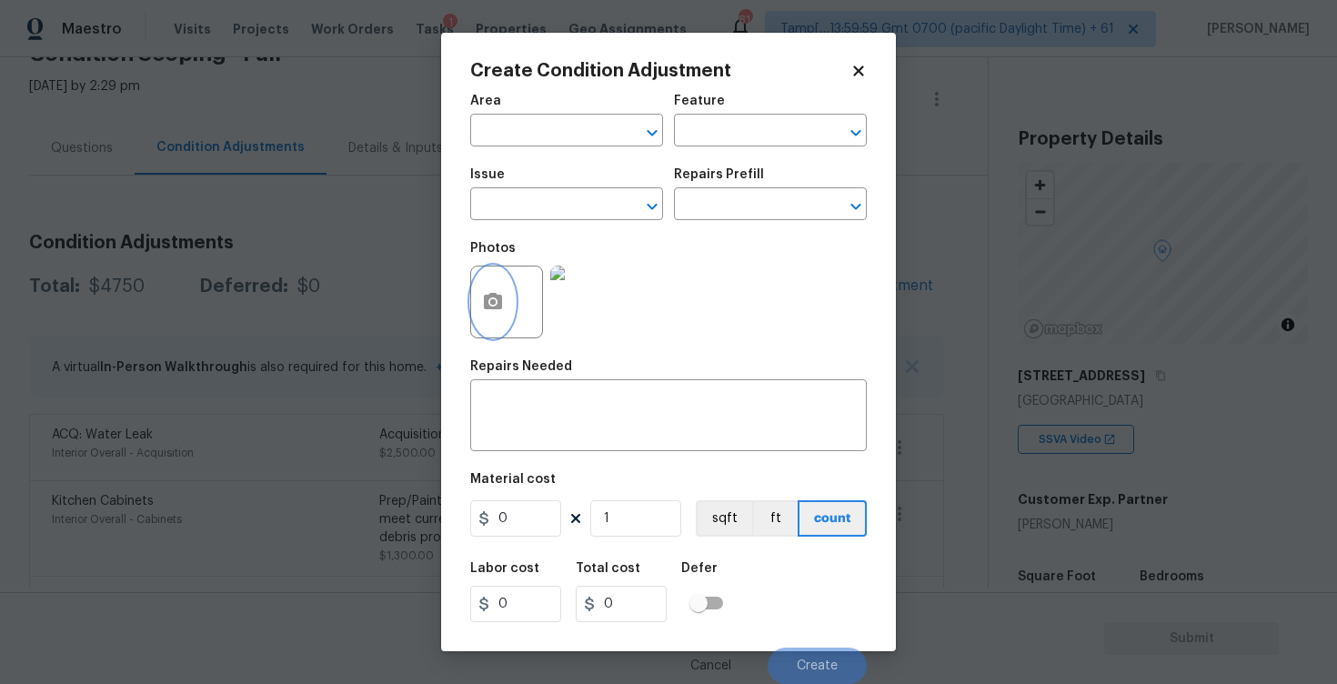
click at [475, 310] on button "button" at bounding box center [493, 302] width 44 height 71
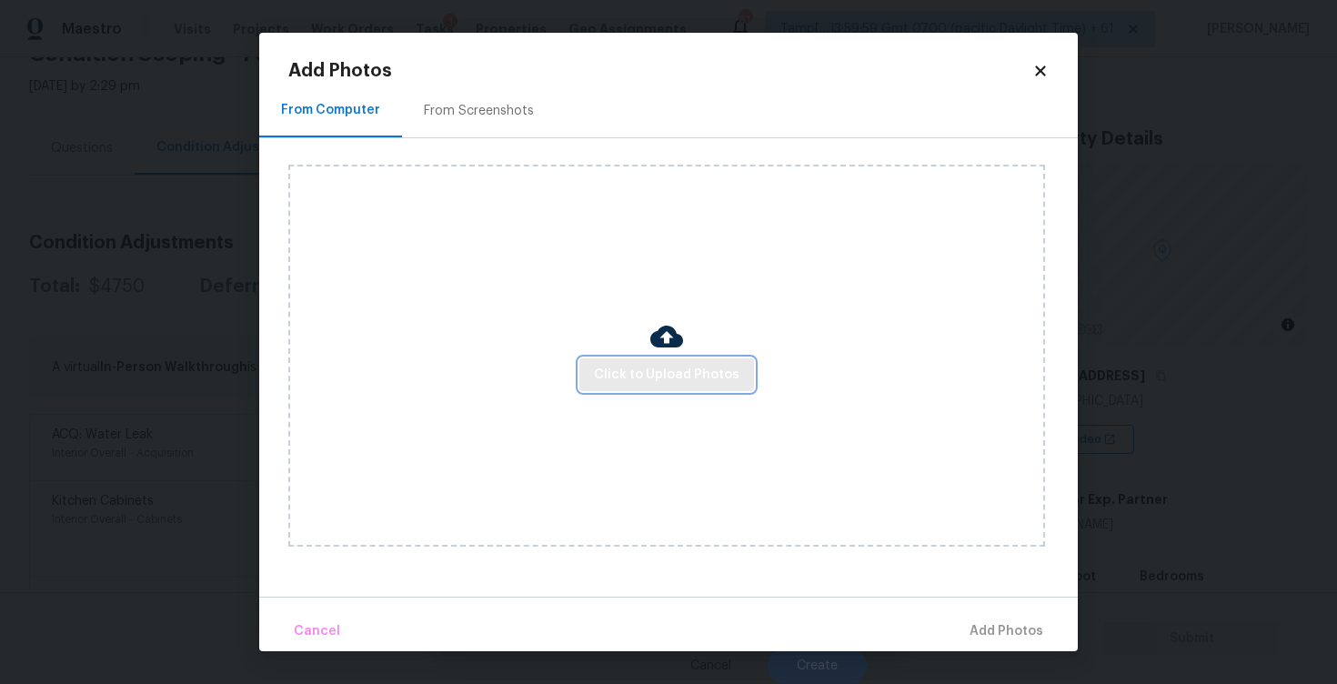
click at [648, 358] on button "Click to Upload Photos" at bounding box center [666, 375] width 175 height 34
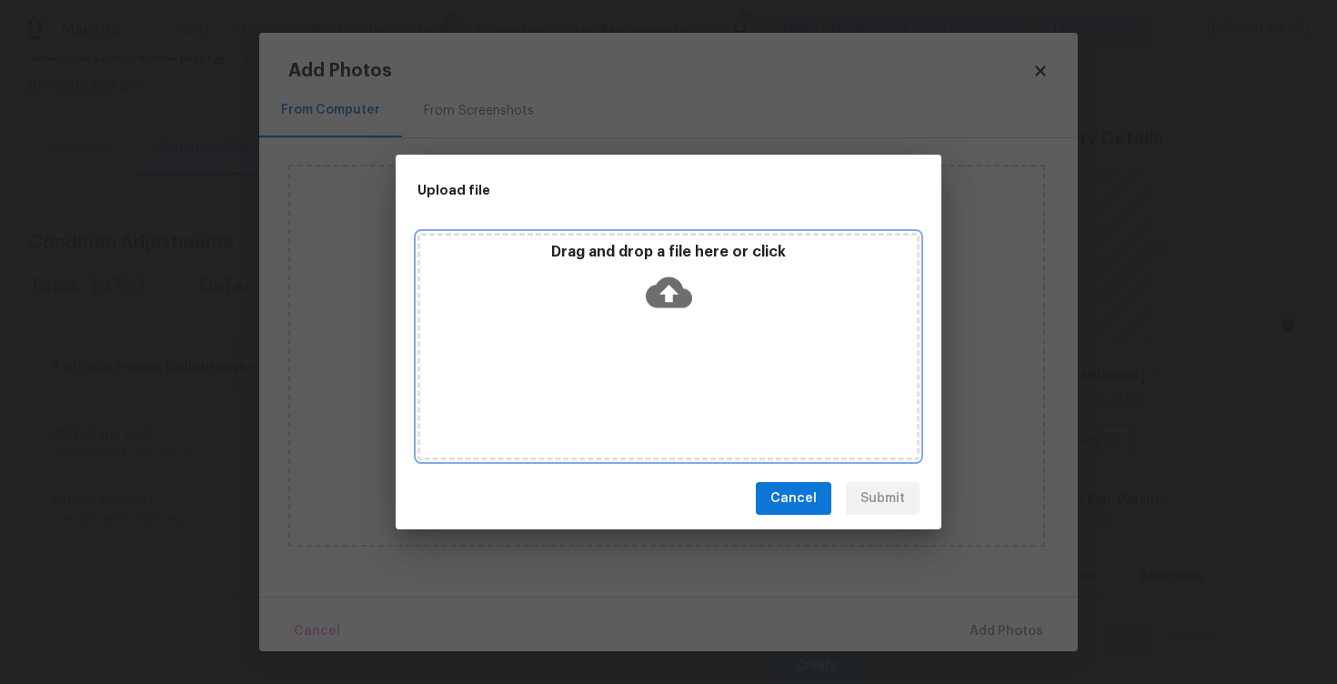
click at [657, 288] on icon at bounding box center [669, 292] width 46 height 31
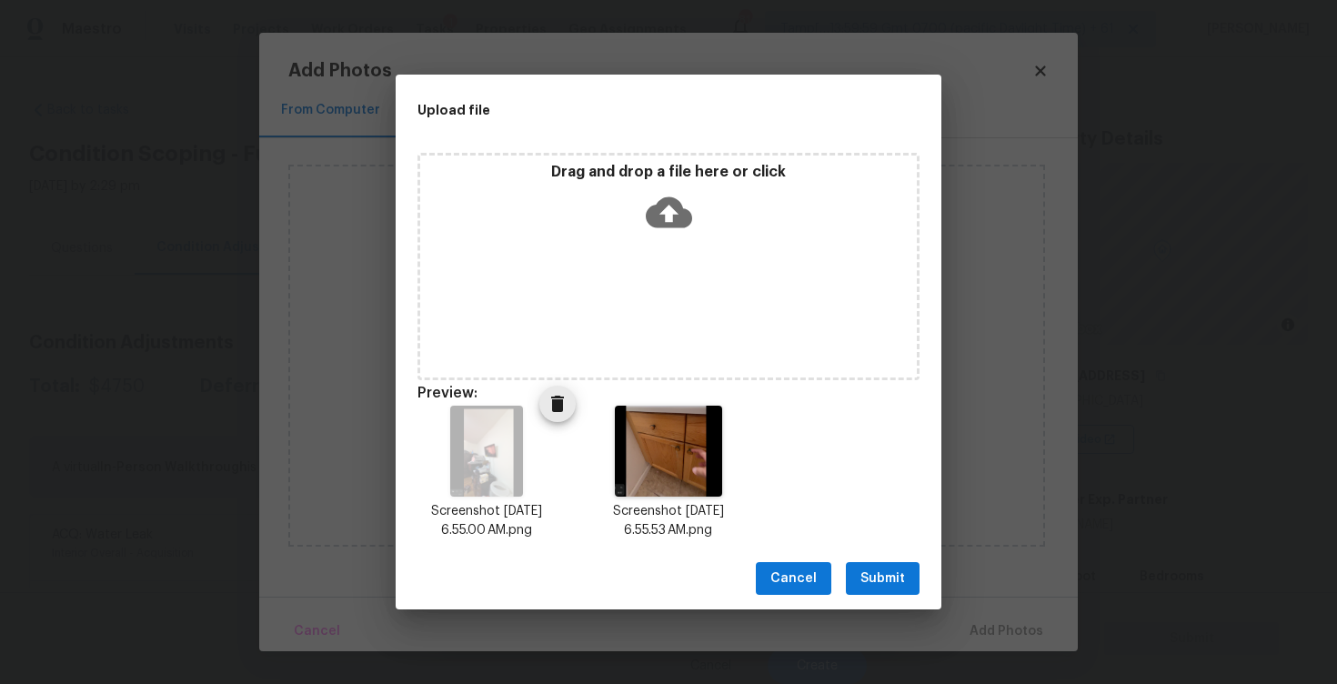
click at [549, 403] on icon "Delete" at bounding box center [558, 404] width 22 height 22
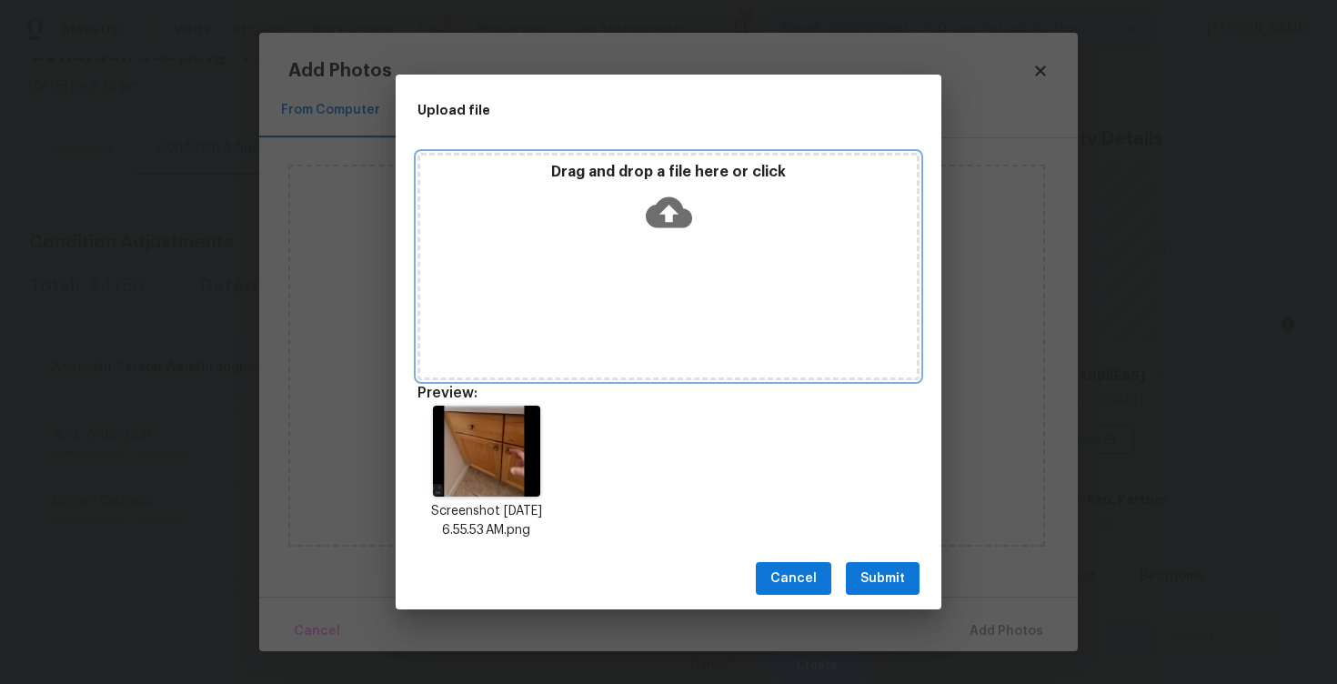
click at [619, 255] on div "Drag and drop a file here or click" at bounding box center [669, 266] width 502 height 227
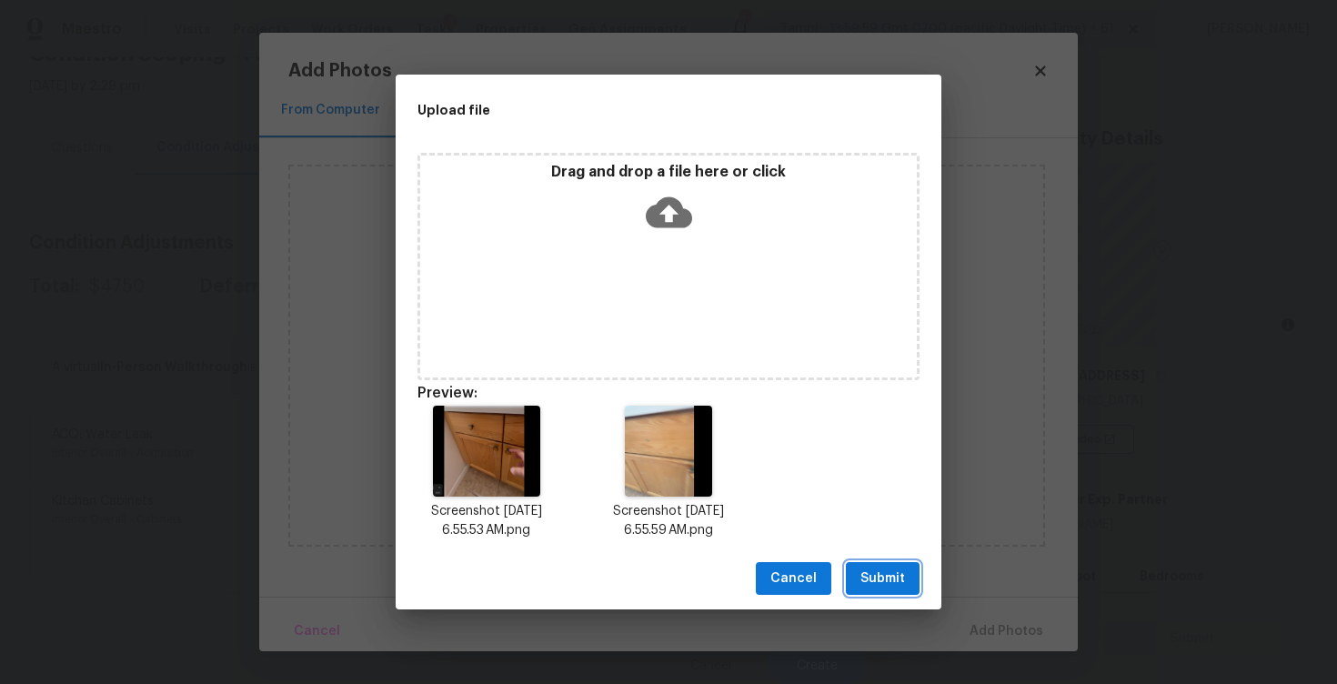
click at [898, 569] on span "Submit" at bounding box center [883, 579] width 45 height 23
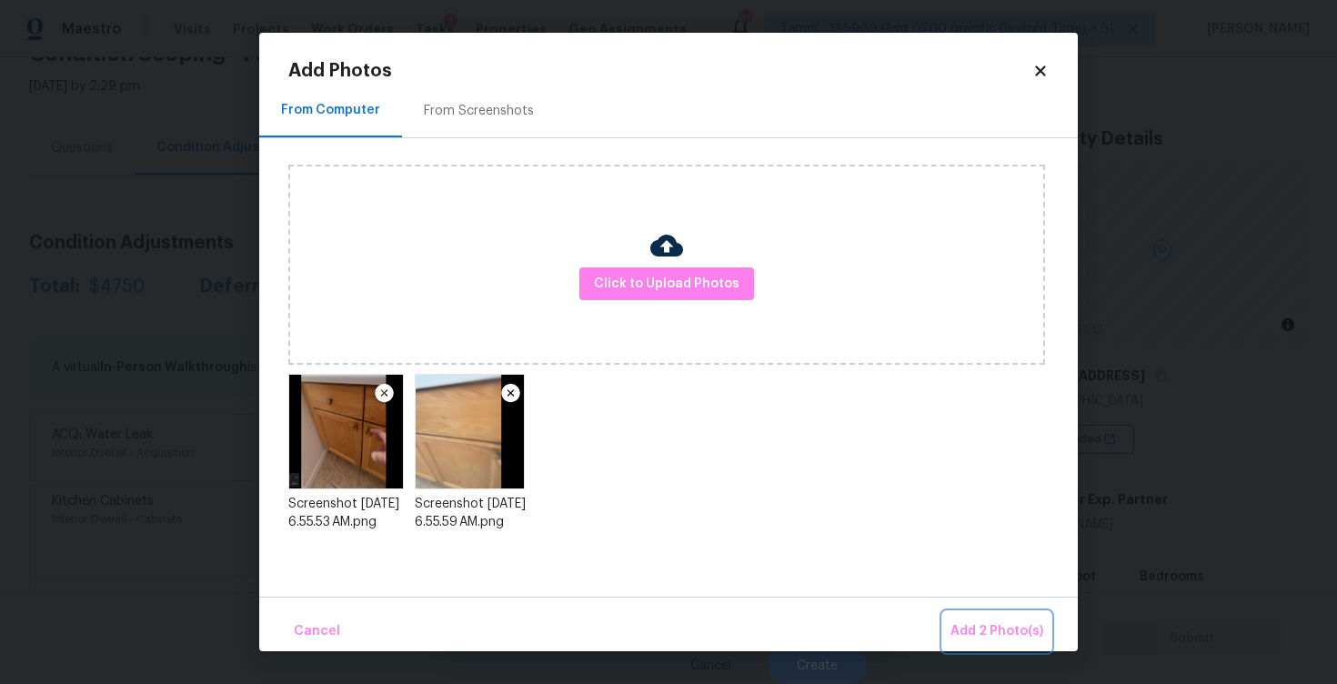
click at [978, 615] on button "Add 2 Photo(s)" at bounding box center [996, 631] width 107 height 39
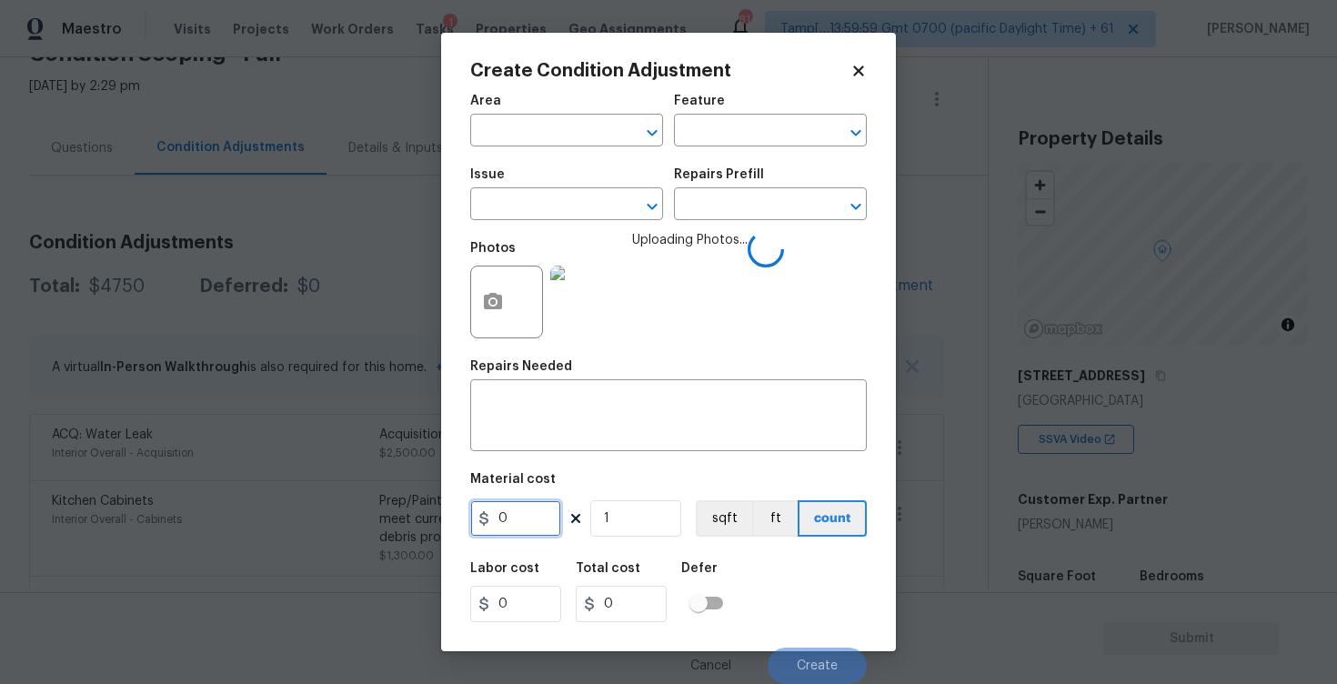
click at [551, 521] on input "0" at bounding box center [515, 518] width 91 height 36
type input "0"
click at [530, 133] on input "text" at bounding box center [541, 132] width 142 height 28
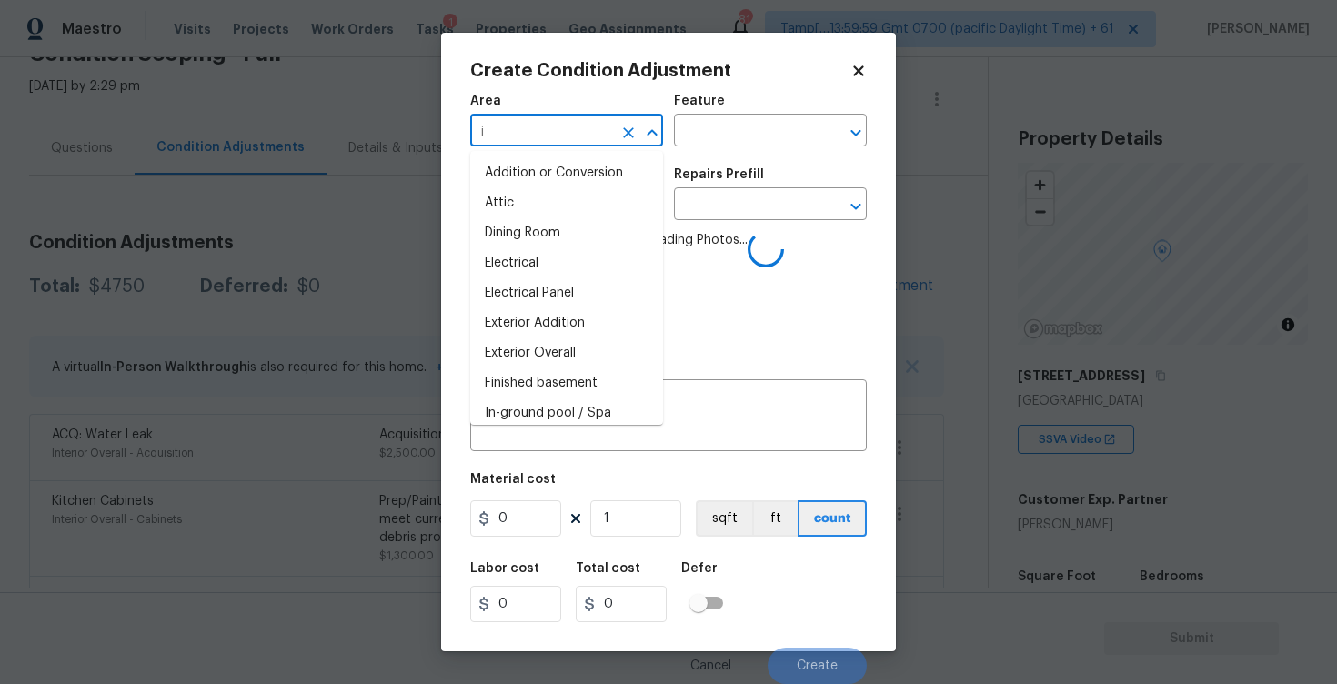
type input "in"
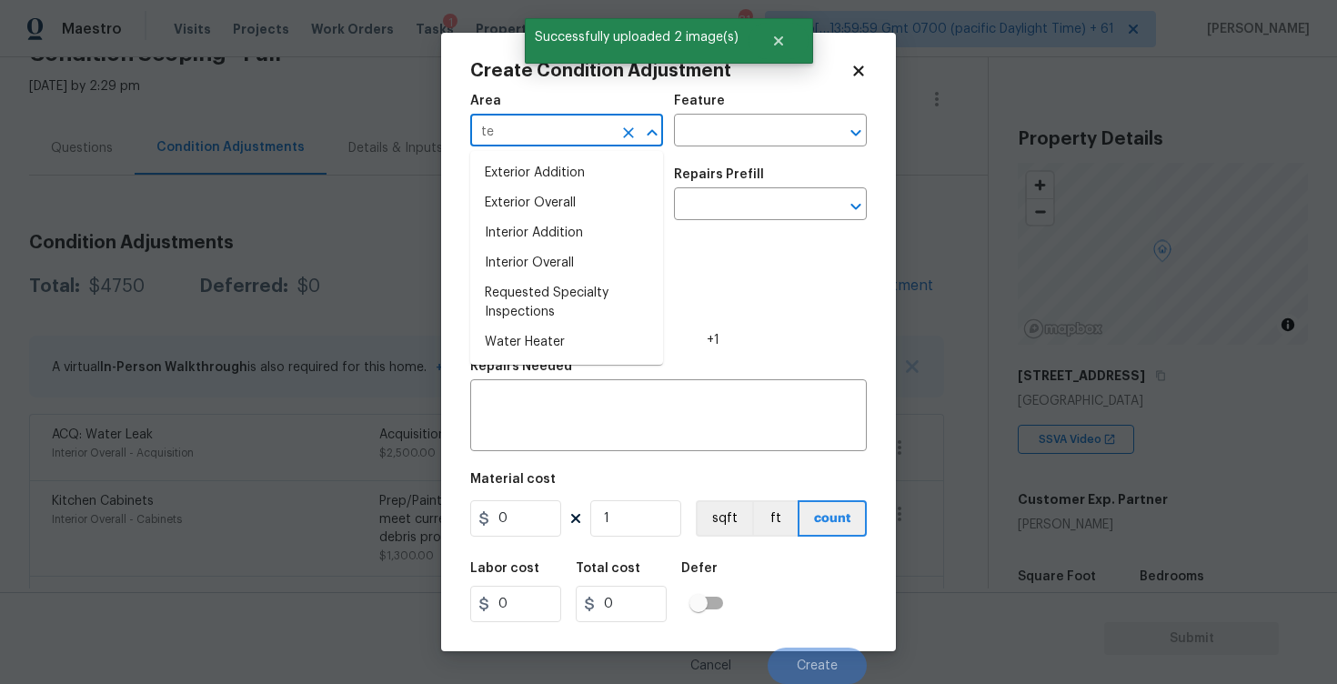
type input "ter"
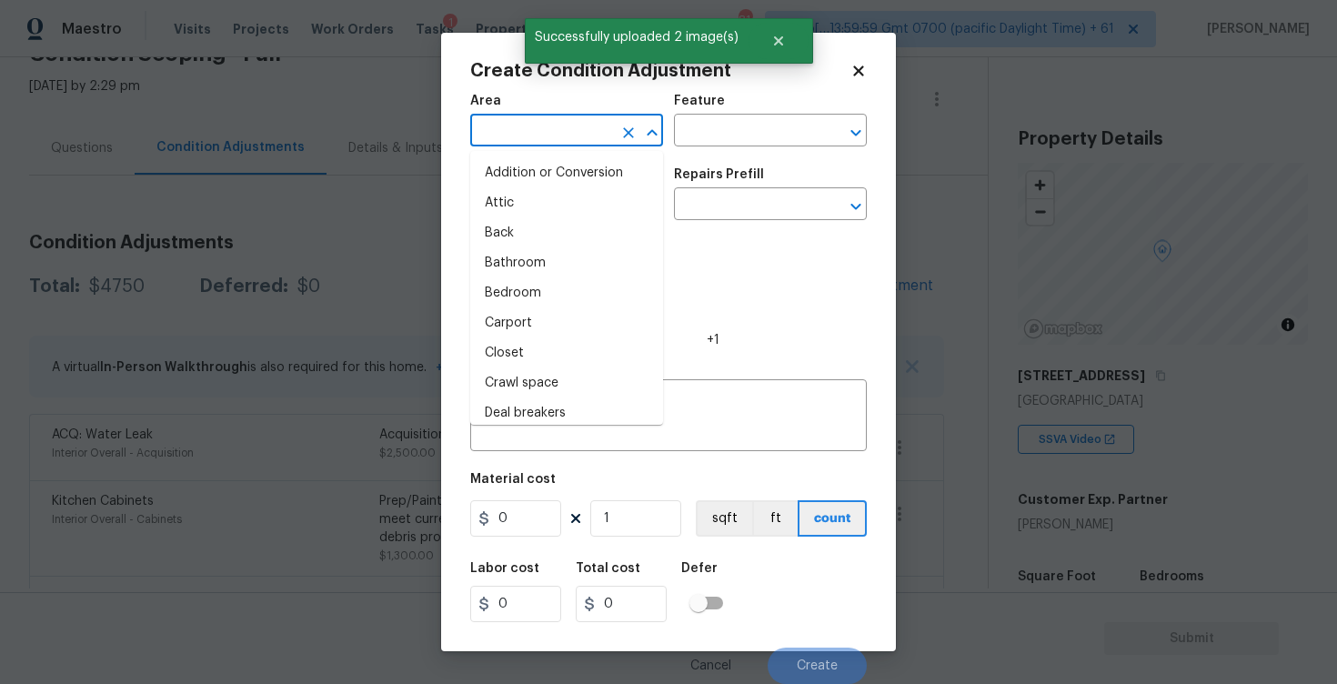
click at [526, 276] on li "Bathroom" at bounding box center [566, 263] width 193 height 30
type input "Bathroom"
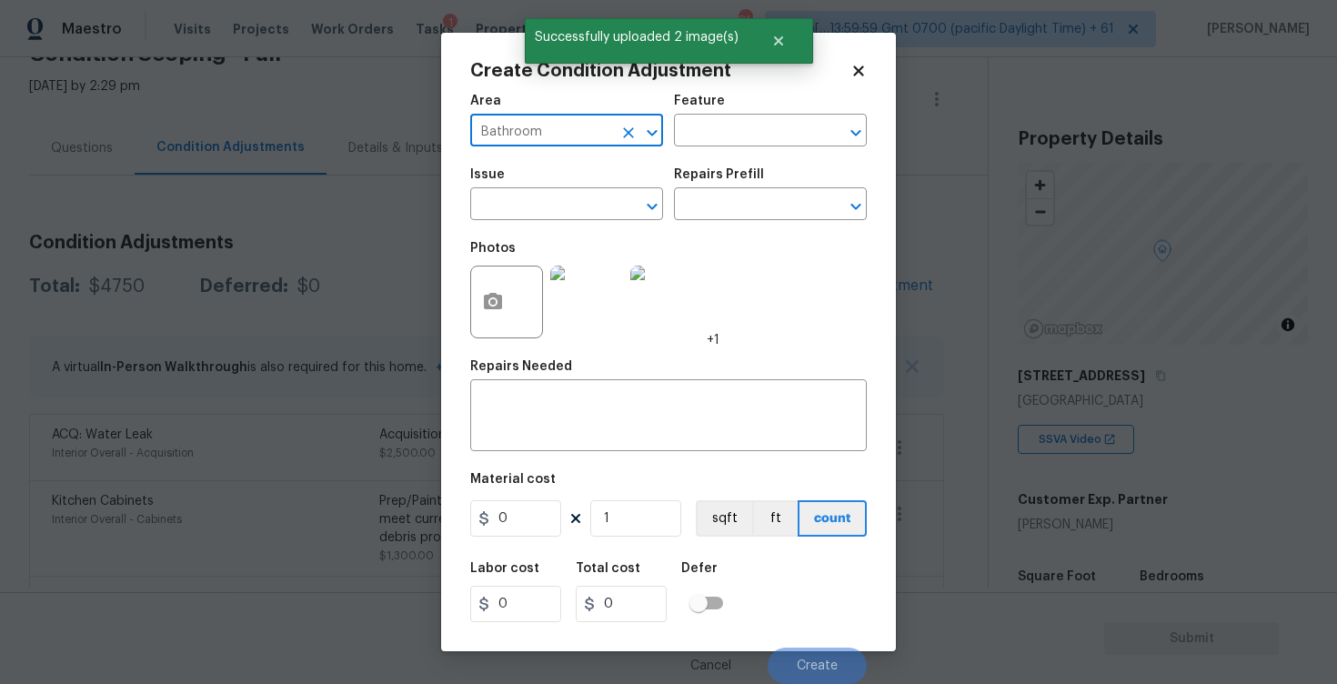
click at [628, 141] on icon "Clear" at bounding box center [628, 133] width 18 height 18
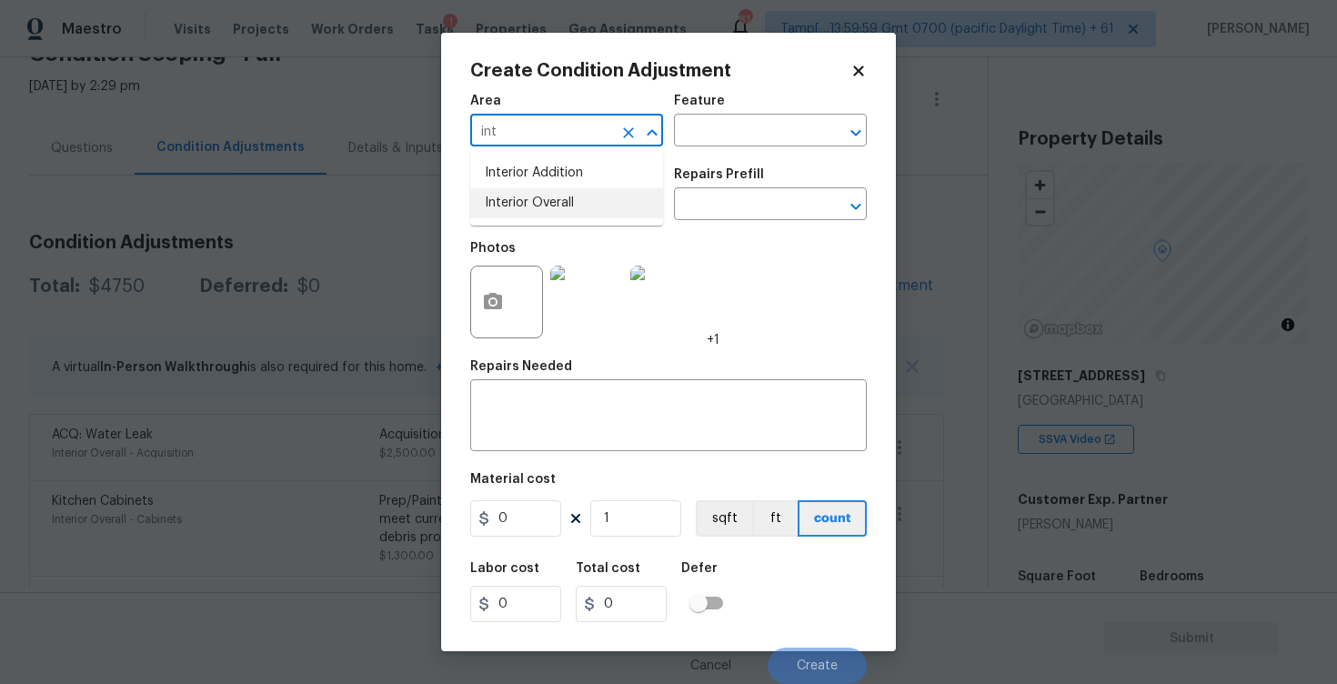
click at [633, 199] on li "Interior Overall" at bounding box center [566, 203] width 193 height 30
click at [633, 199] on icon "Clear" at bounding box center [628, 206] width 18 height 18
type input "Interior Overall"
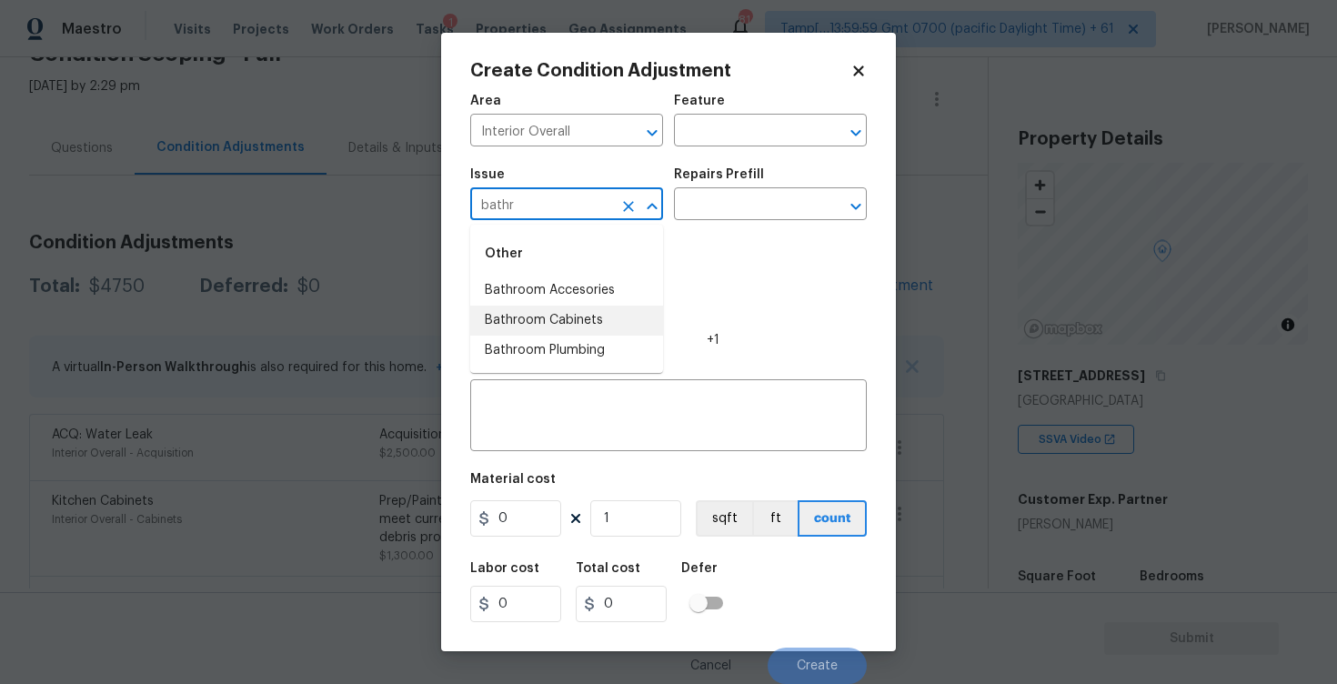
click at [610, 332] on li "Bathroom Cabinets" at bounding box center [566, 321] width 193 height 30
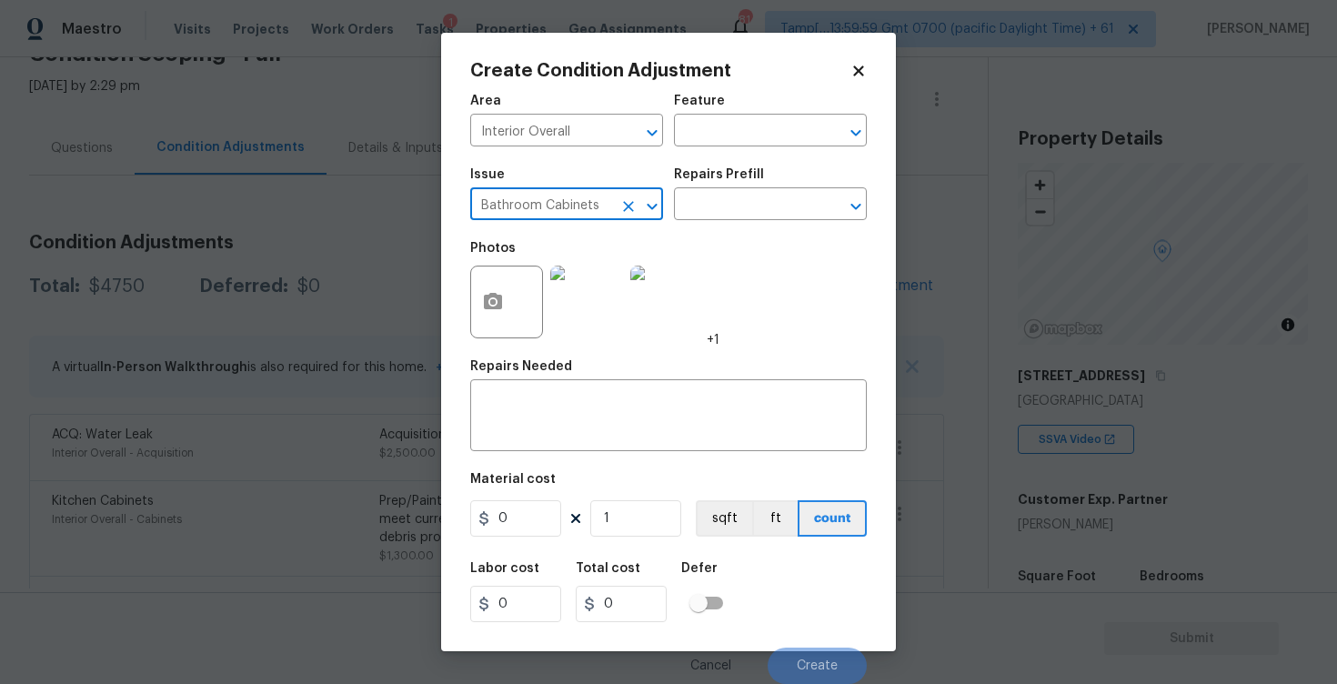
type input "Bathroom Cabinets"
click at [737, 185] on div "Repairs Prefill" at bounding box center [770, 180] width 193 height 24
click at [731, 206] on input "text" at bounding box center [745, 206] width 142 height 28
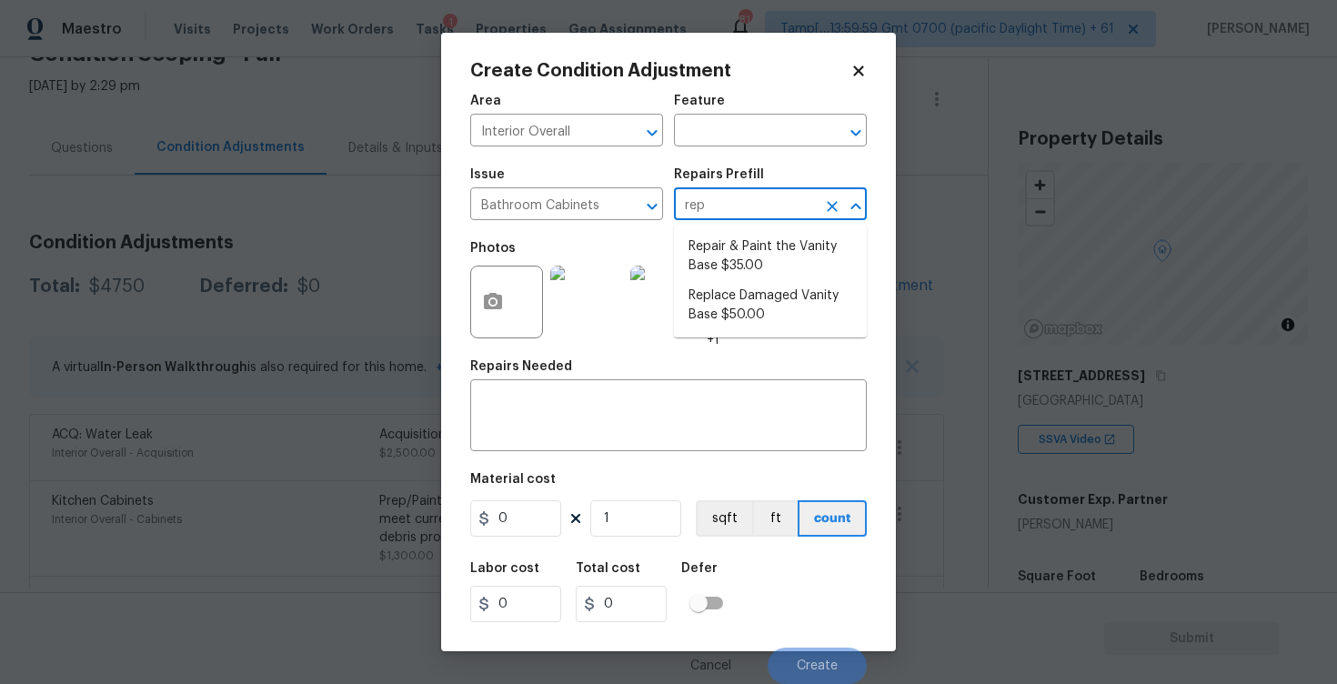
type input "repa"
click at [744, 260] on li "Repair & Paint the Vanity Base $35.00" at bounding box center [770, 256] width 193 height 49
type input "Cabinets"
type input "35"
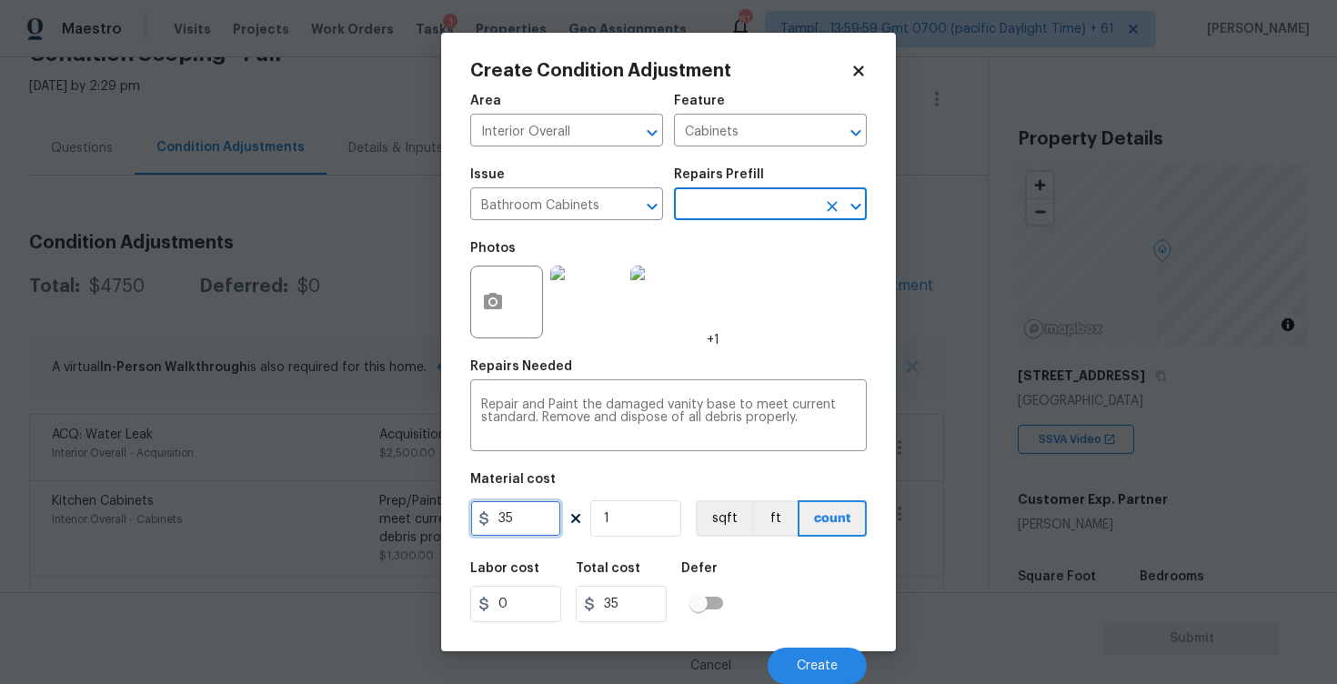
click at [549, 508] on input "35" at bounding box center [515, 518] width 91 height 36
type input "400"
click at [726, 556] on div "Labor cost 0 Total cost 400 Defer" at bounding box center [668, 592] width 397 height 82
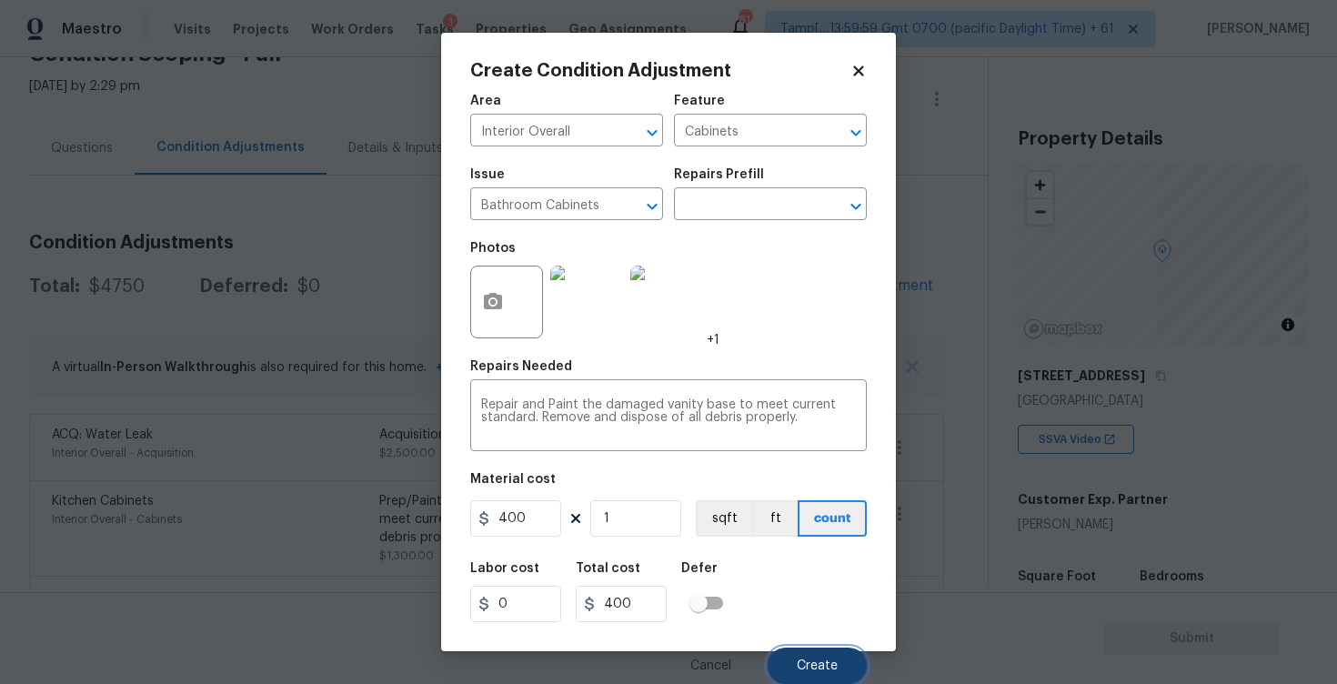
click at [808, 674] on button "Create" at bounding box center [817, 666] width 99 height 36
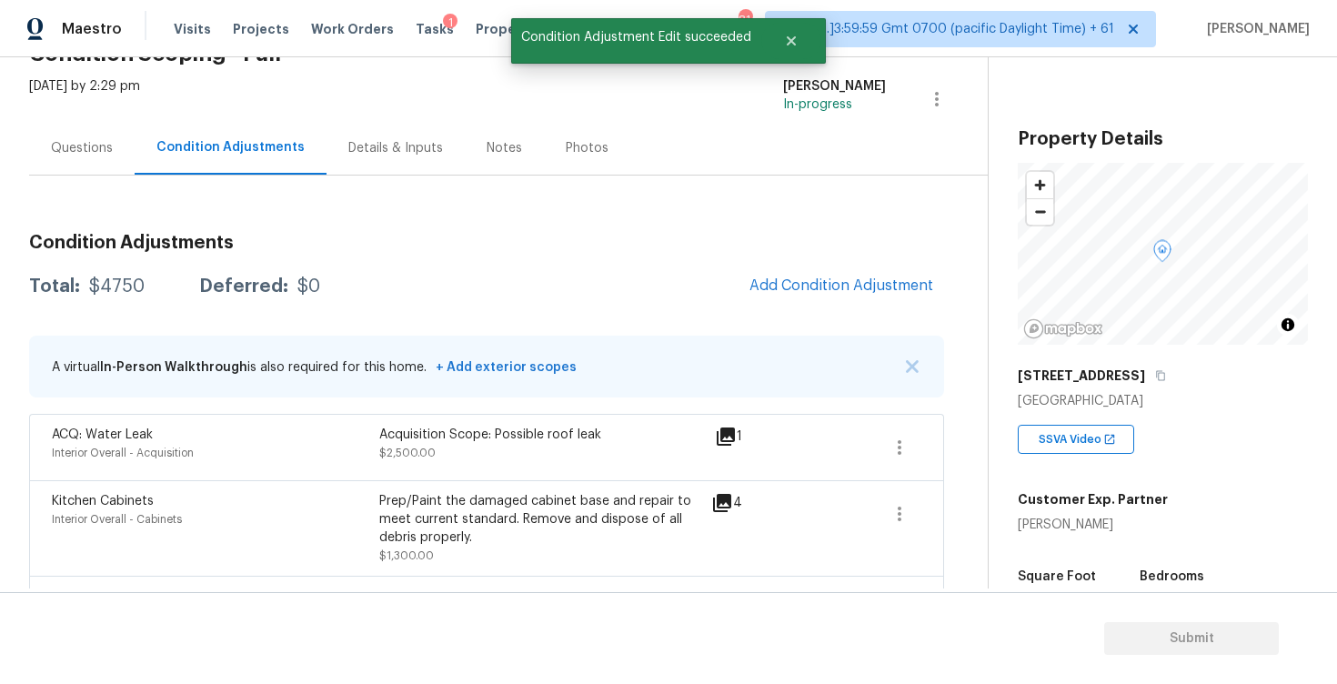
scroll to position [0, 0]
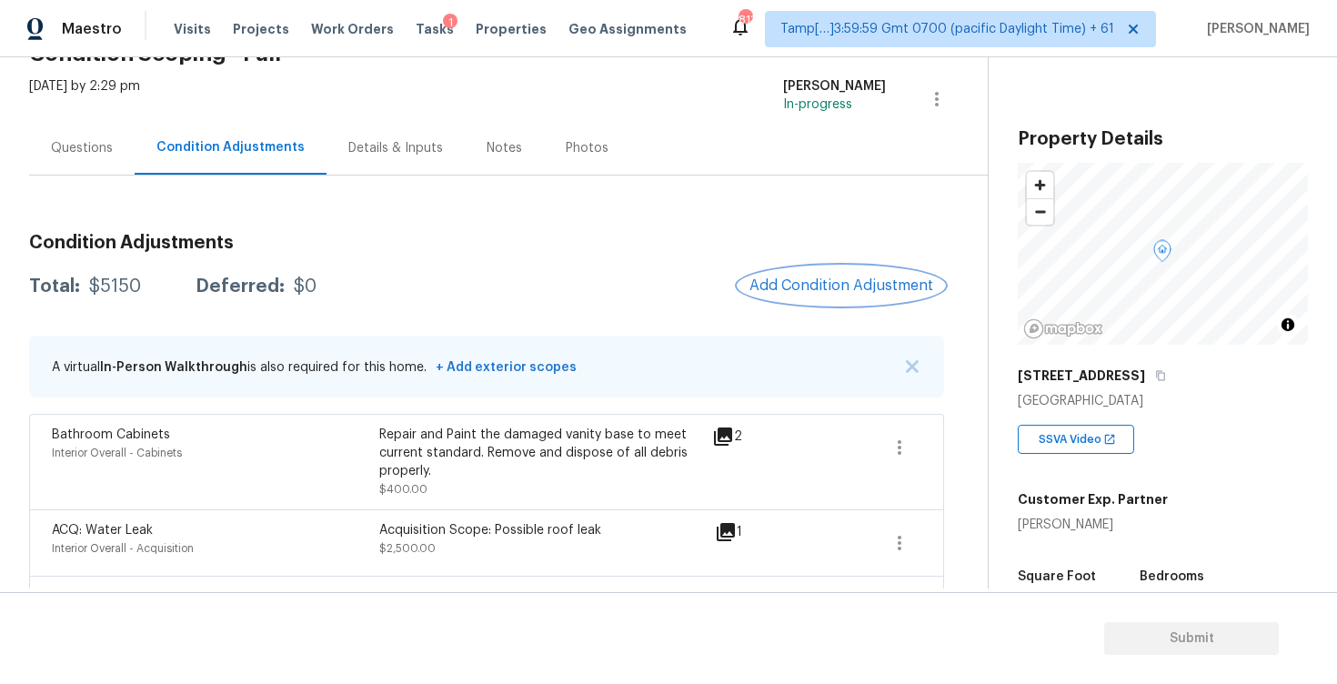
click at [843, 288] on span "Add Condition Adjustment" at bounding box center [842, 285] width 184 height 16
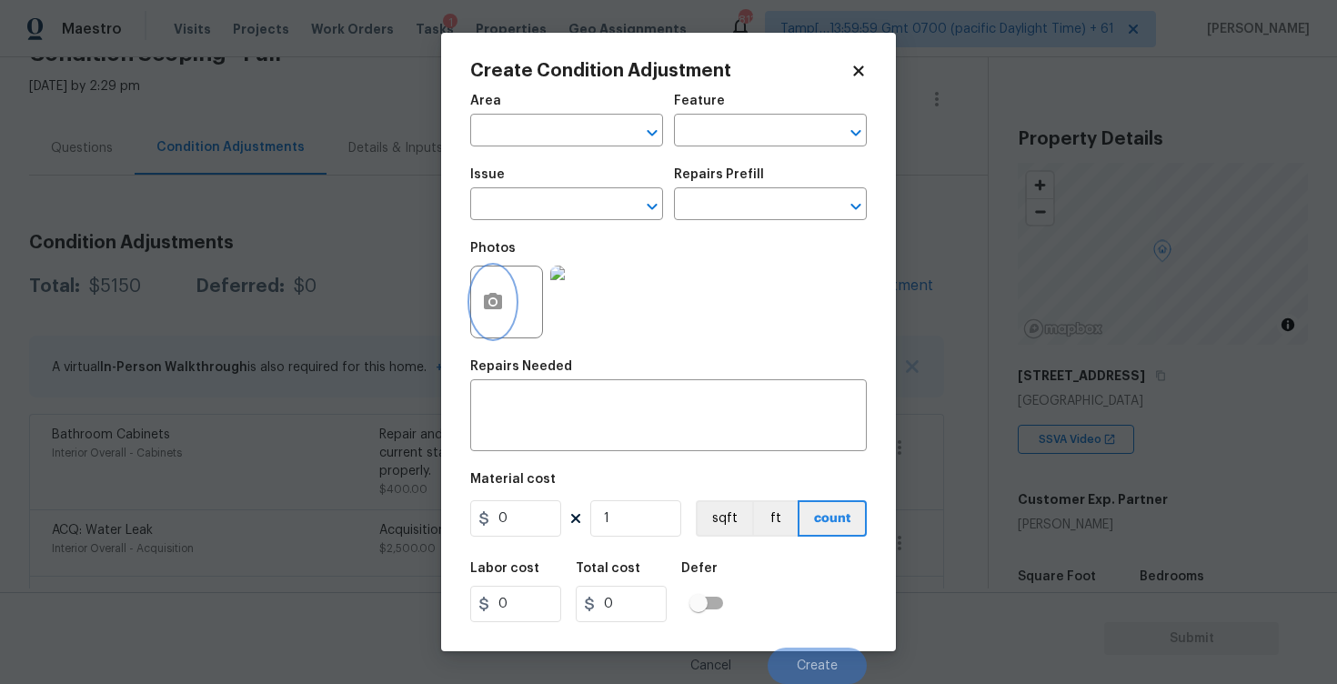
click at [510, 312] on button "button" at bounding box center [493, 302] width 44 height 71
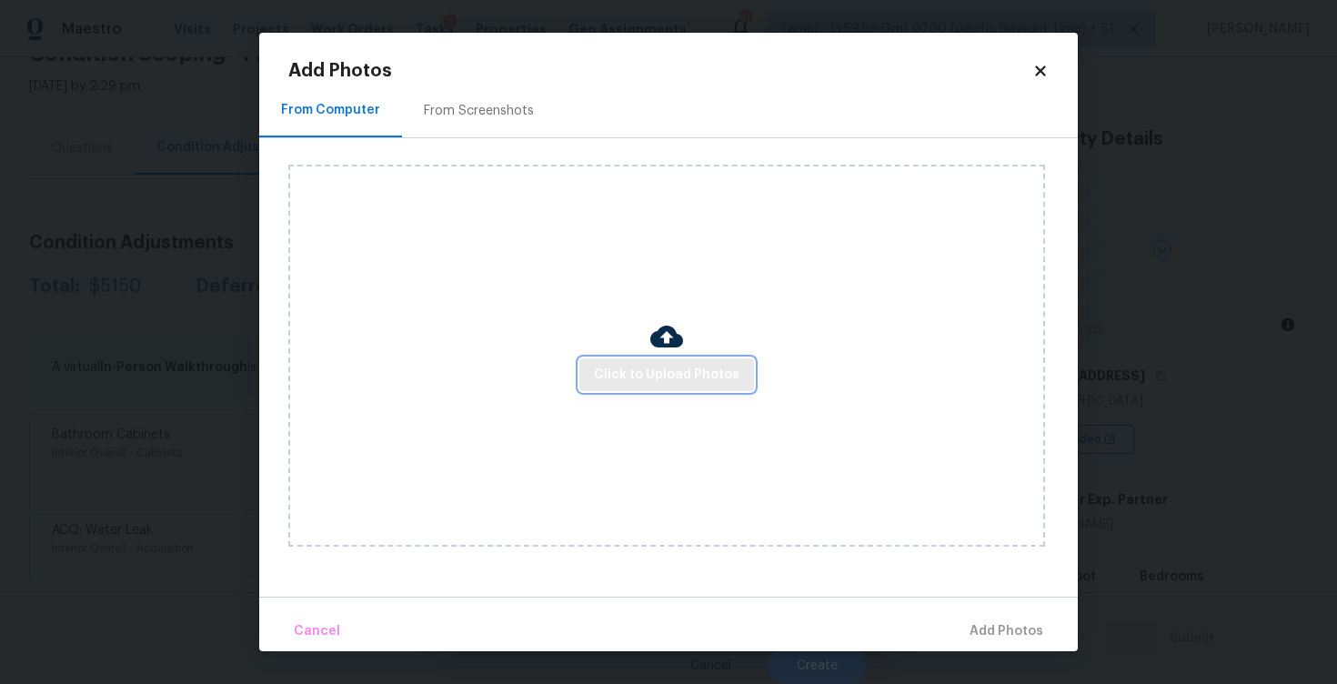
click at [654, 376] on span "Click to Upload Photos" at bounding box center [667, 375] width 146 height 23
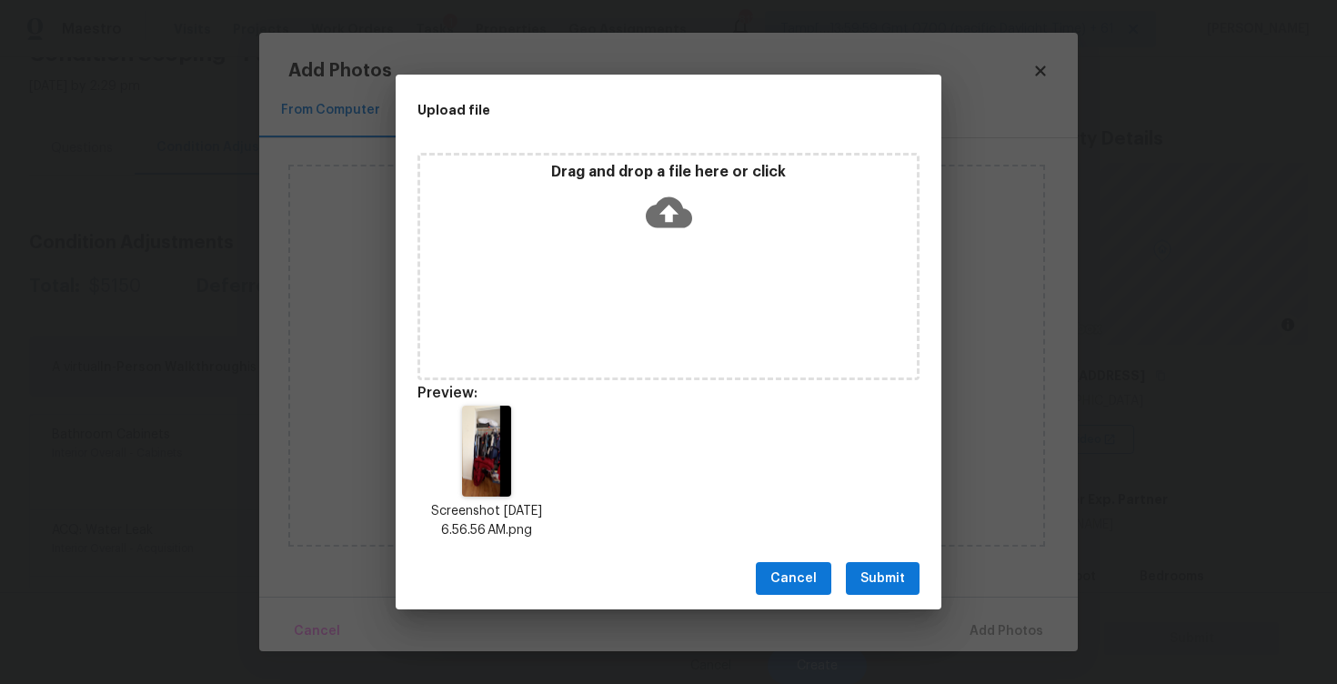
click at [900, 575] on span "Submit" at bounding box center [883, 579] width 45 height 23
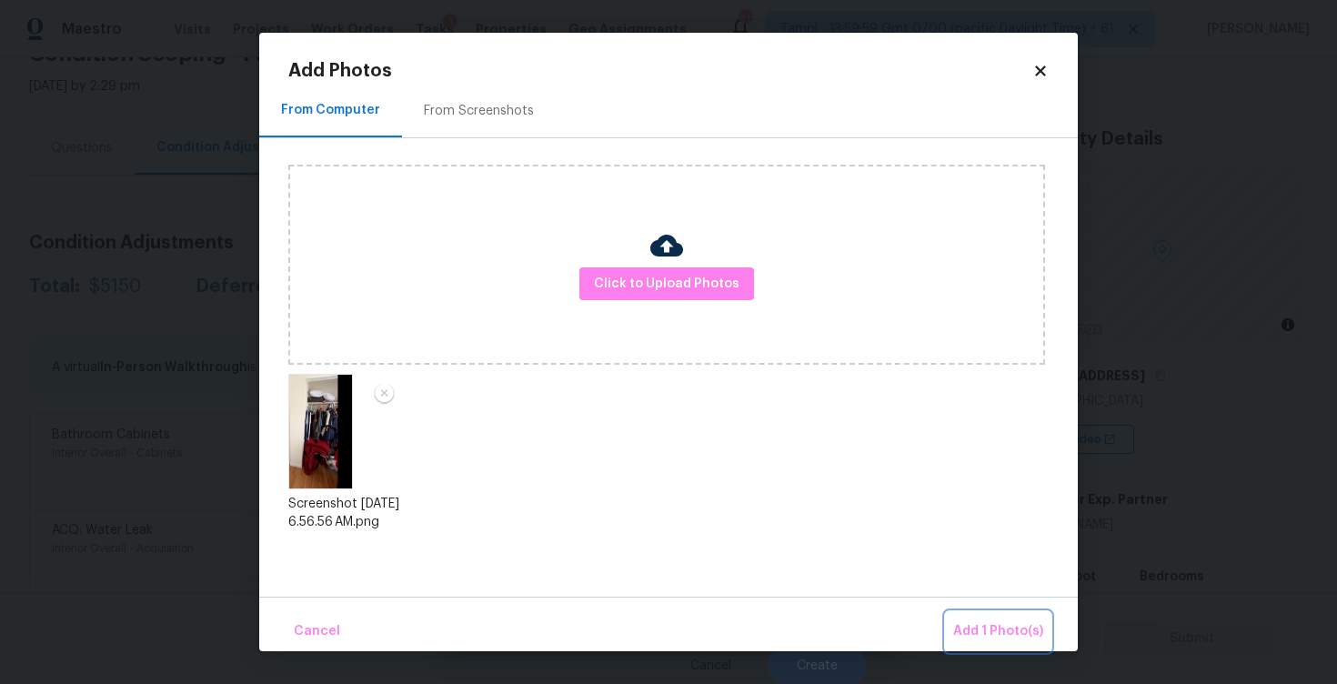
click at [973, 620] on span "Add 1 Photo(s)" at bounding box center [998, 631] width 90 height 23
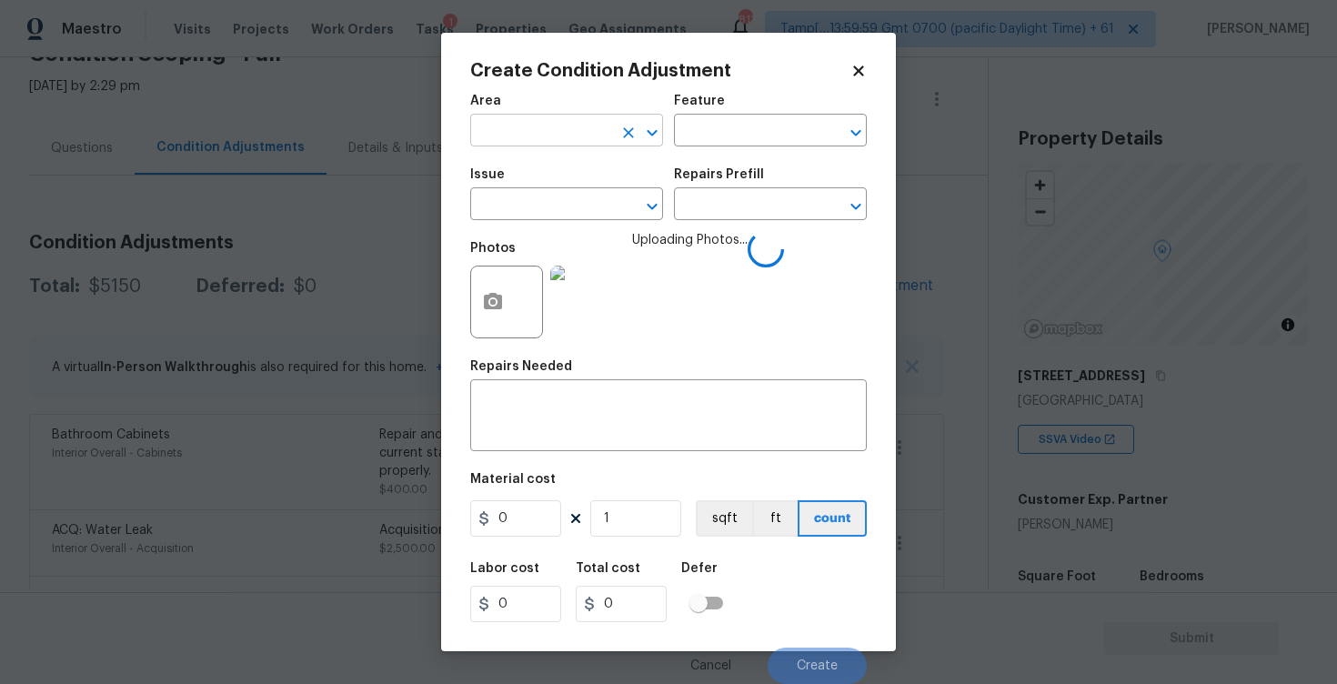
click at [599, 125] on input "text" at bounding box center [541, 132] width 142 height 28
click at [569, 196] on li "Interior Overall" at bounding box center [566, 203] width 193 height 30
type input "Interior Overall"
click at [576, 218] on input "text" at bounding box center [541, 206] width 142 height 28
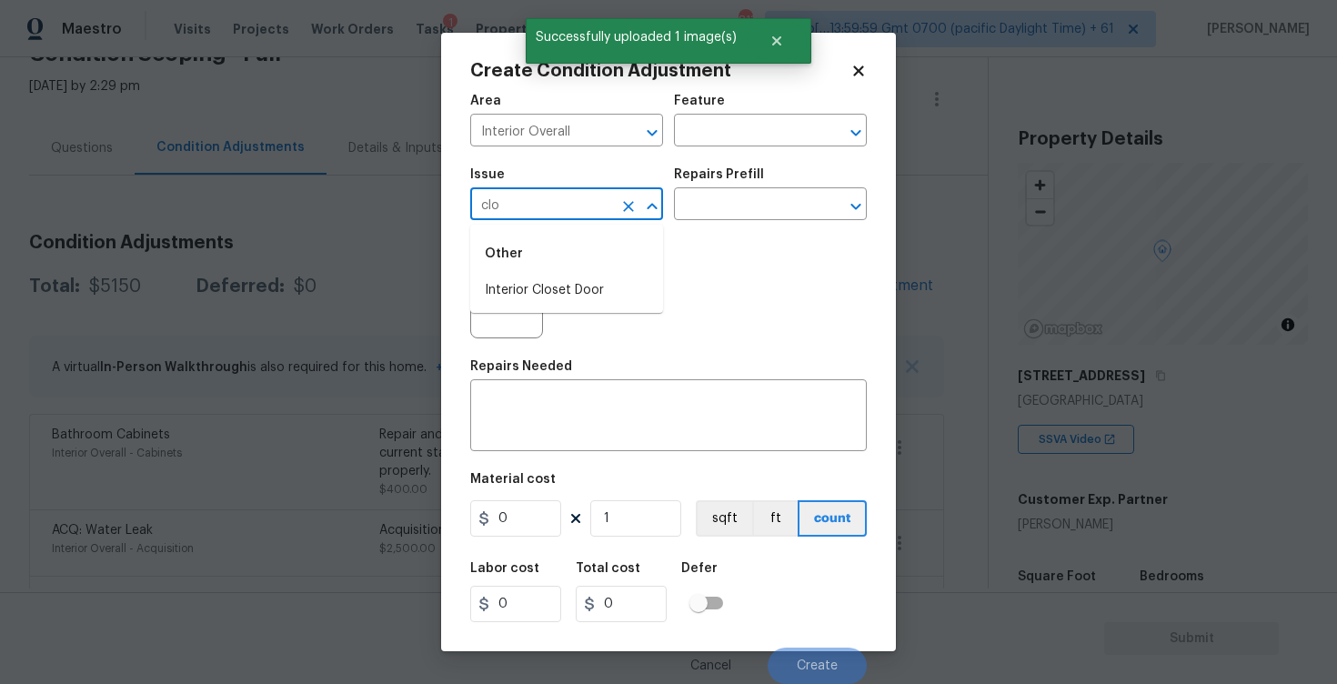
type input "clos"
click at [576, 290] on li "Interior Closet Door" at bounding box center [566, 291] width 193 height 30
type input "ACQ: Flooring"
click at [620, 203] on icon "Clear" at bounding box center [628, 206] width 18 height 18
click at [546, 275] on div "Other" at bounding box center [566, 254] width 193 height 44
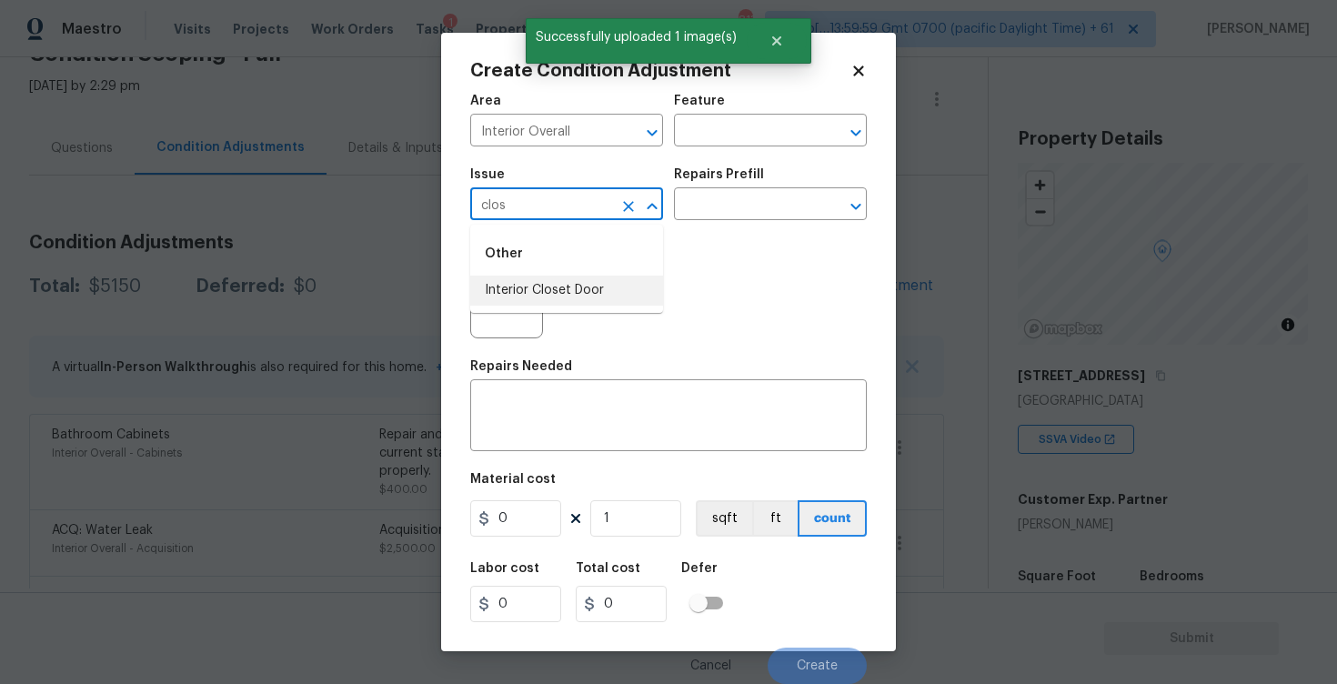
click at [579, 282] on li "Interior Closet Door" at bounding box center [566, 291] width 193 height 30
type input "Interior Closet Door"
click at [756, 220] on input "text" at bounding box center [745, 206] width 142 height 28
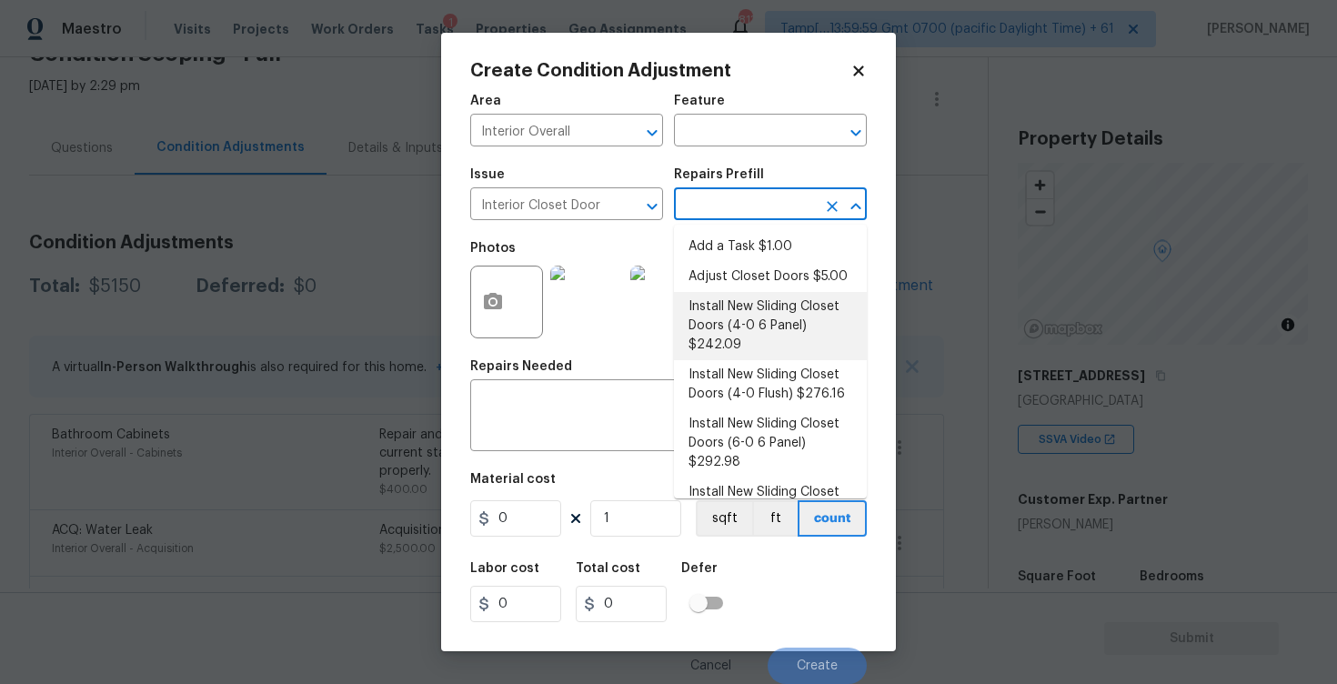
click at [745, 308] on li "Install New Sliding Closet Doors (4-0 6 Panel) $242.09" at bounding box center [770, 326] width 193 height 68
type input "Interior Door"
type textarea "Remove the existing door (if present). Install a new 4-0 bi-fold 6 panel interi…"
type input "242.09"
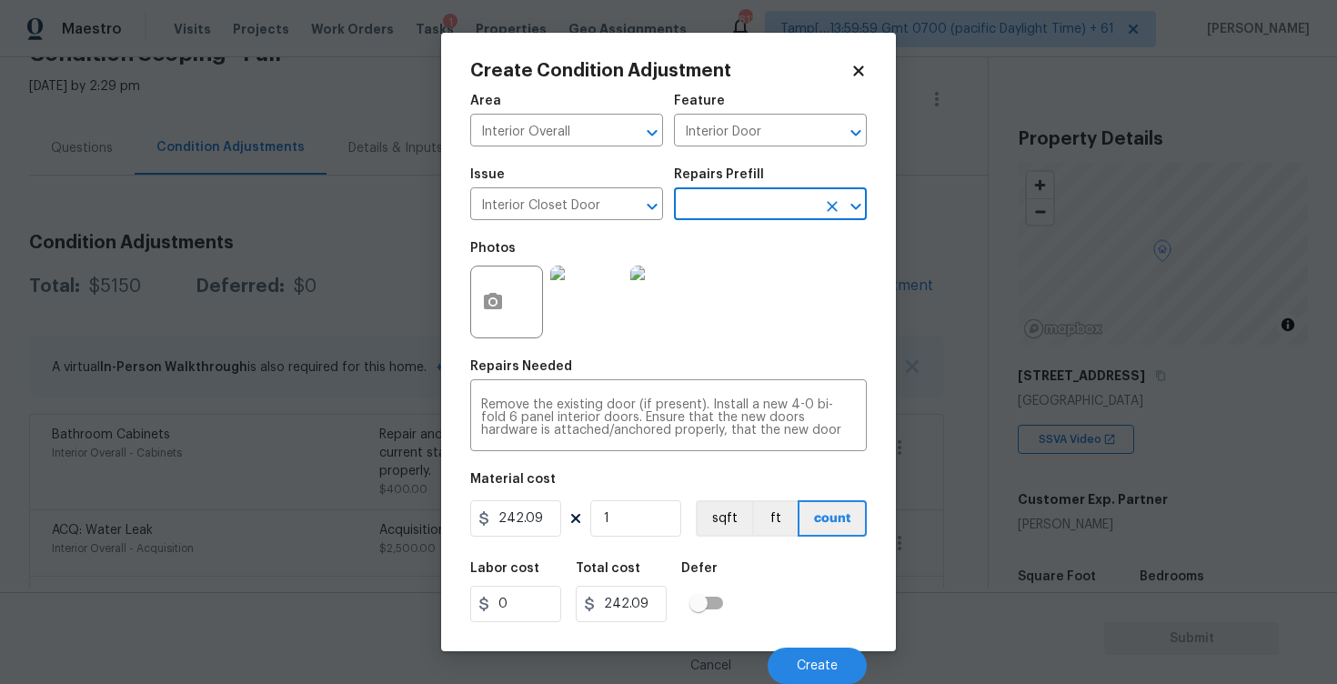
scroll to position [1, 0]
click at [821, 663] on span "Create" at bounding box center [817, 667] width 41 height 14
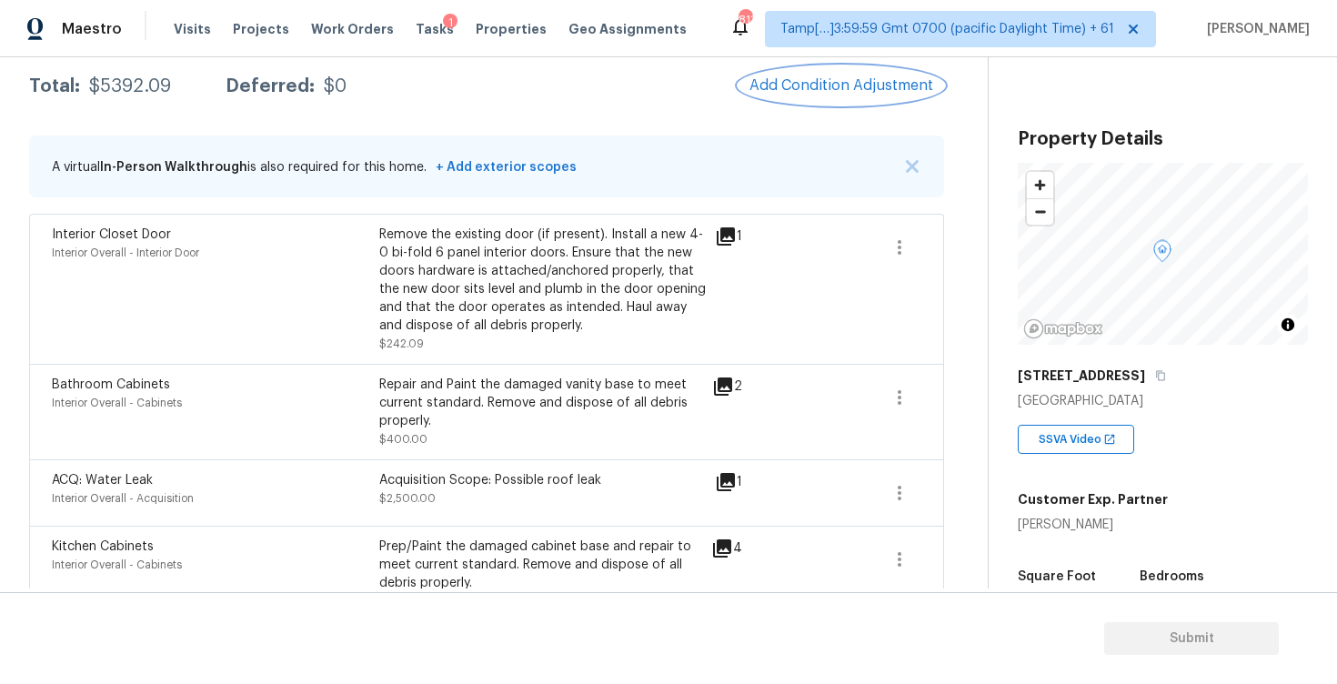
scroll to position [301, 0]
click at [916, 241] on button "button" at bounding box center [900, 247] width 44 height 44
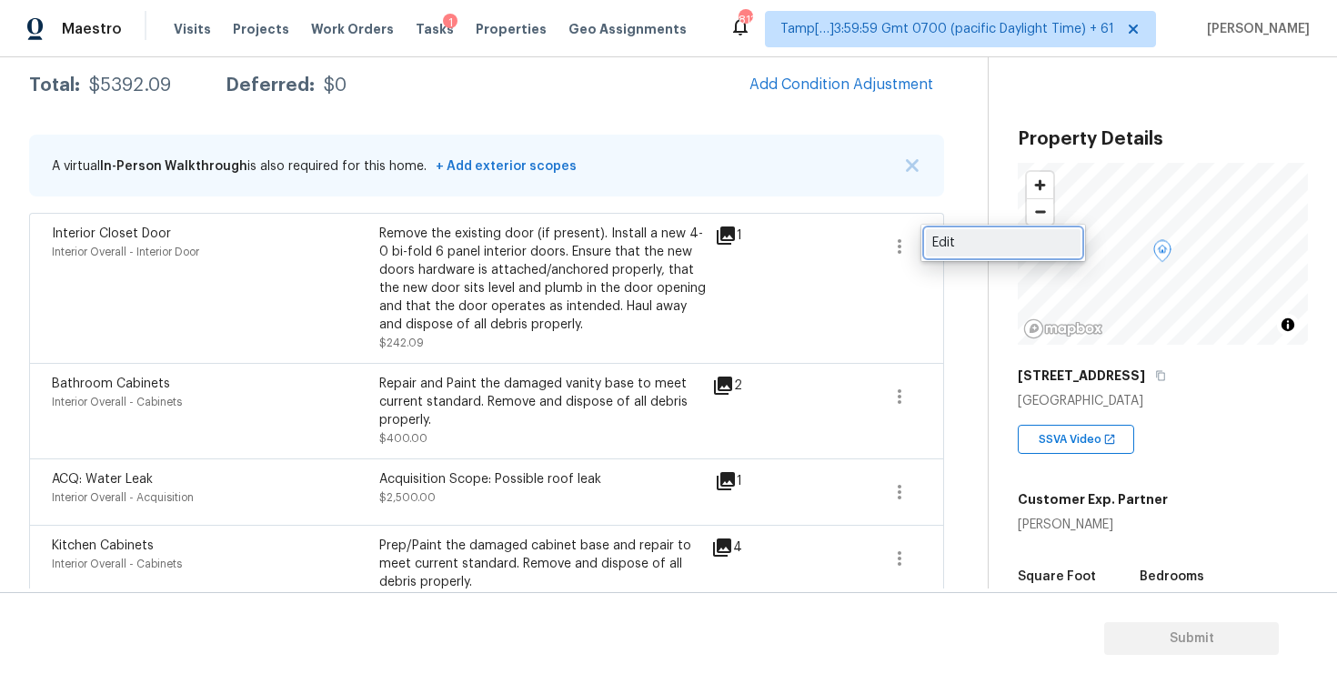
click at [986, 237] on div "Edit" at bounding box center [1003, 243] width 142 height 18
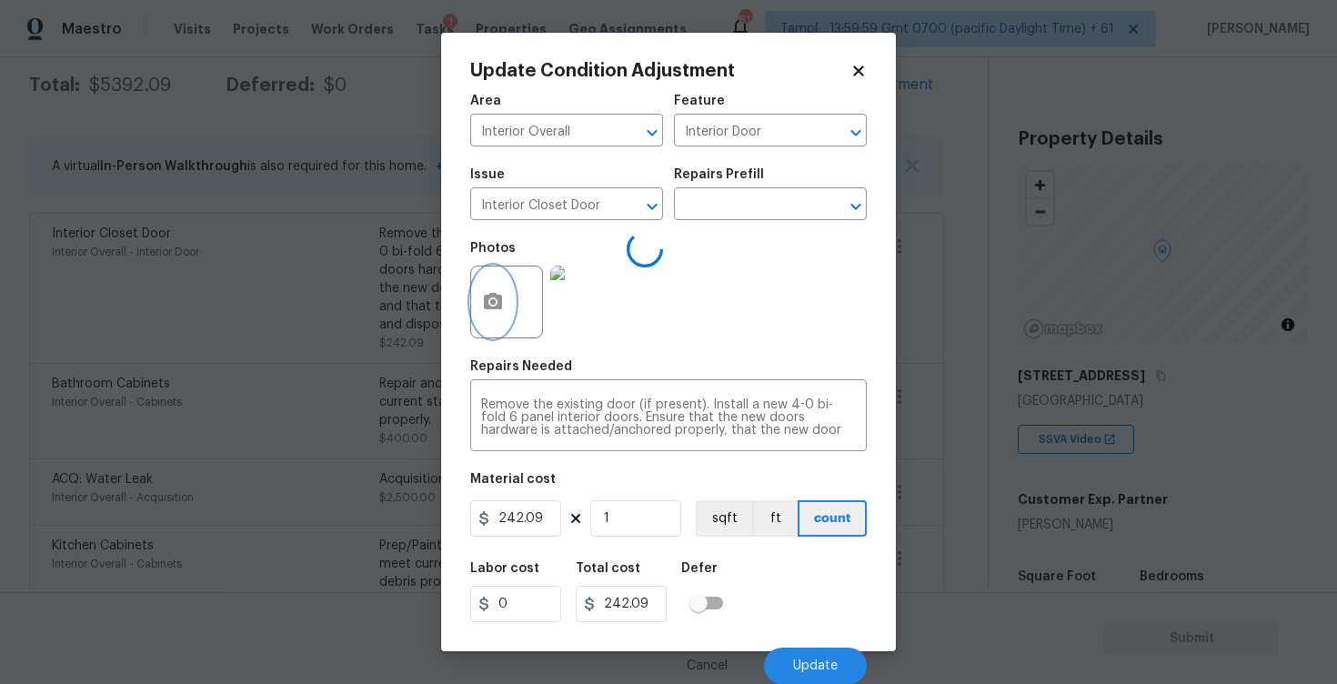
click at [488, 285] on button "button" at bounding box center [493, 302] width 44 height 71
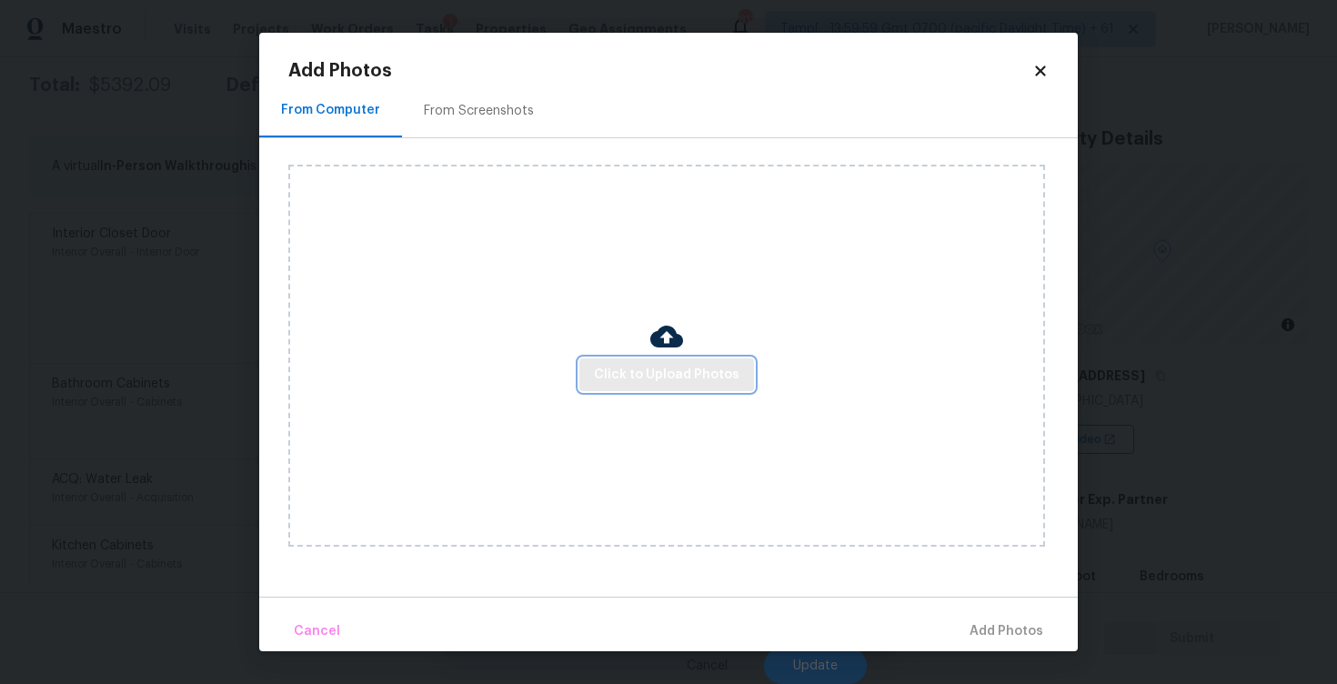
click at [719, 367] on span "Click to Upload Photos" at bounding box center [667, 375] width 146 height 23
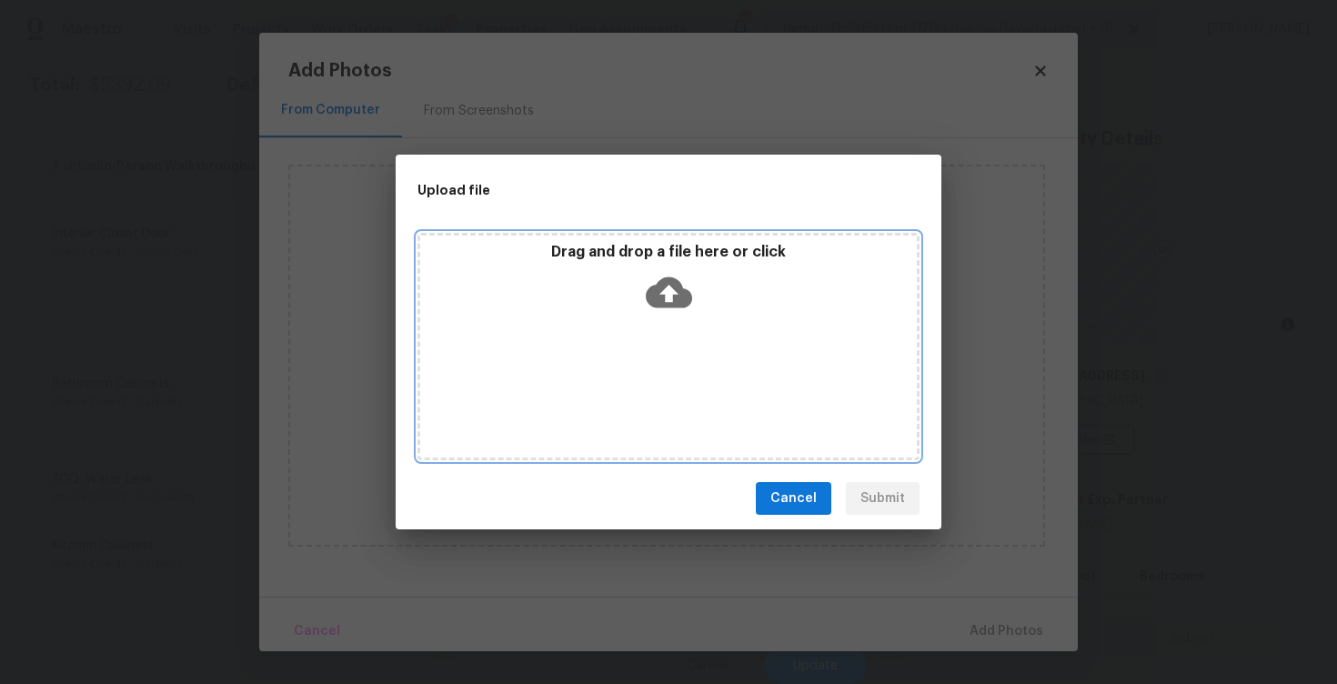
click at [677, 284] on icon at bounding box center [669, 292] width 46 height 31
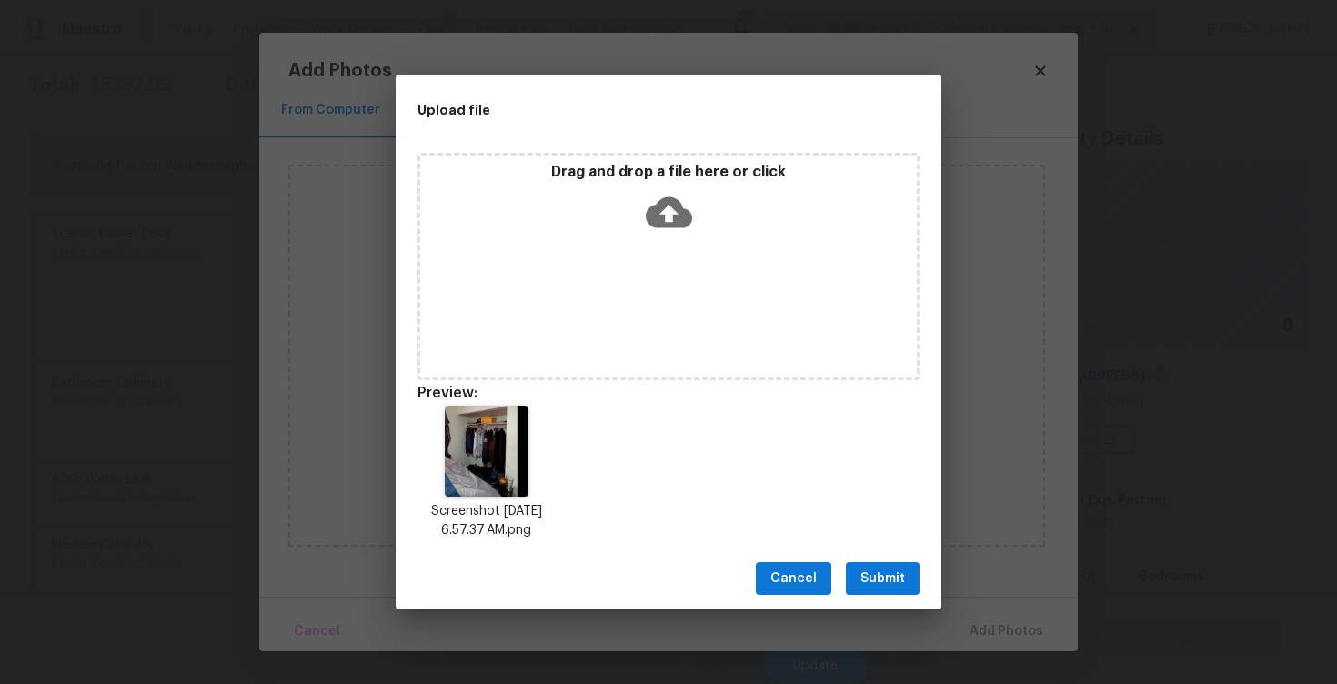
click at [893, 579] on span "Submit" at bounding box center [883, 579] width 45 height 23
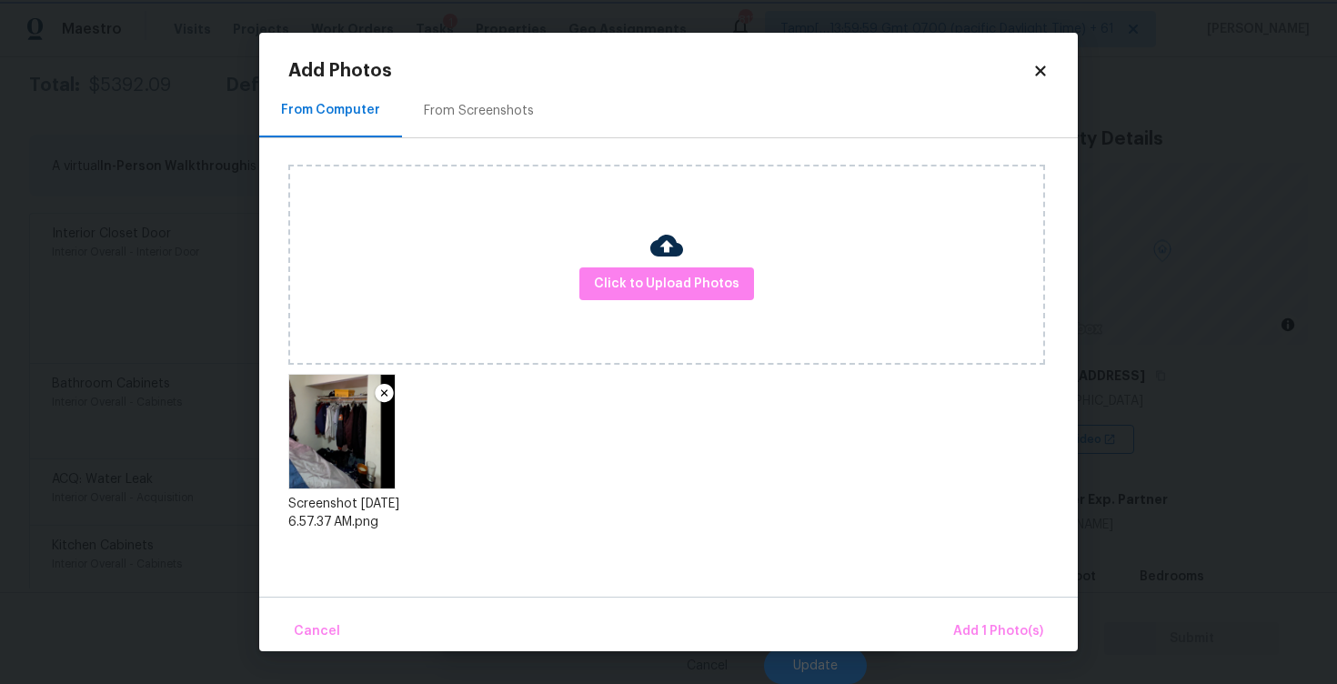
click at [1027, 654] on body "Maestro Visits Projects Work Orders Tasks 1 Properties Geo Assignments 813 Tamp…" at bounding box center [668, 342] width 1337 height 684
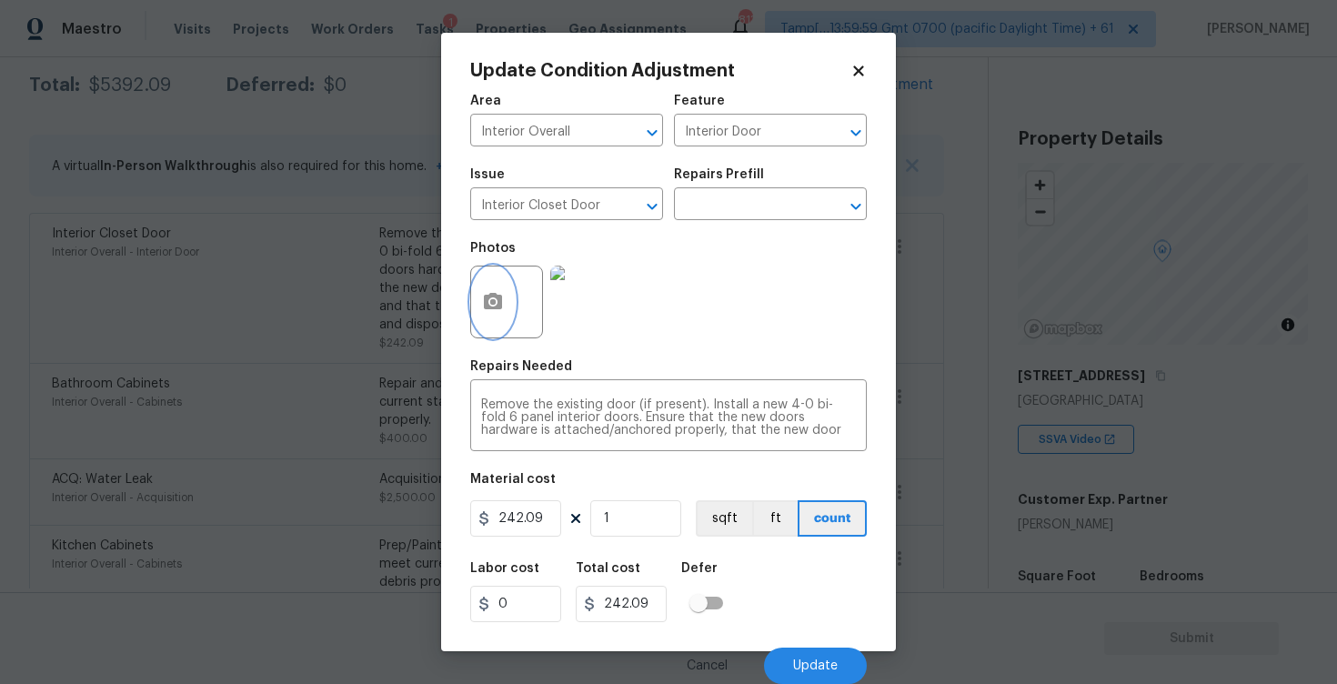
click at [495, 313] on icon "button" at bounding box center [493, 302] width 22 height 22
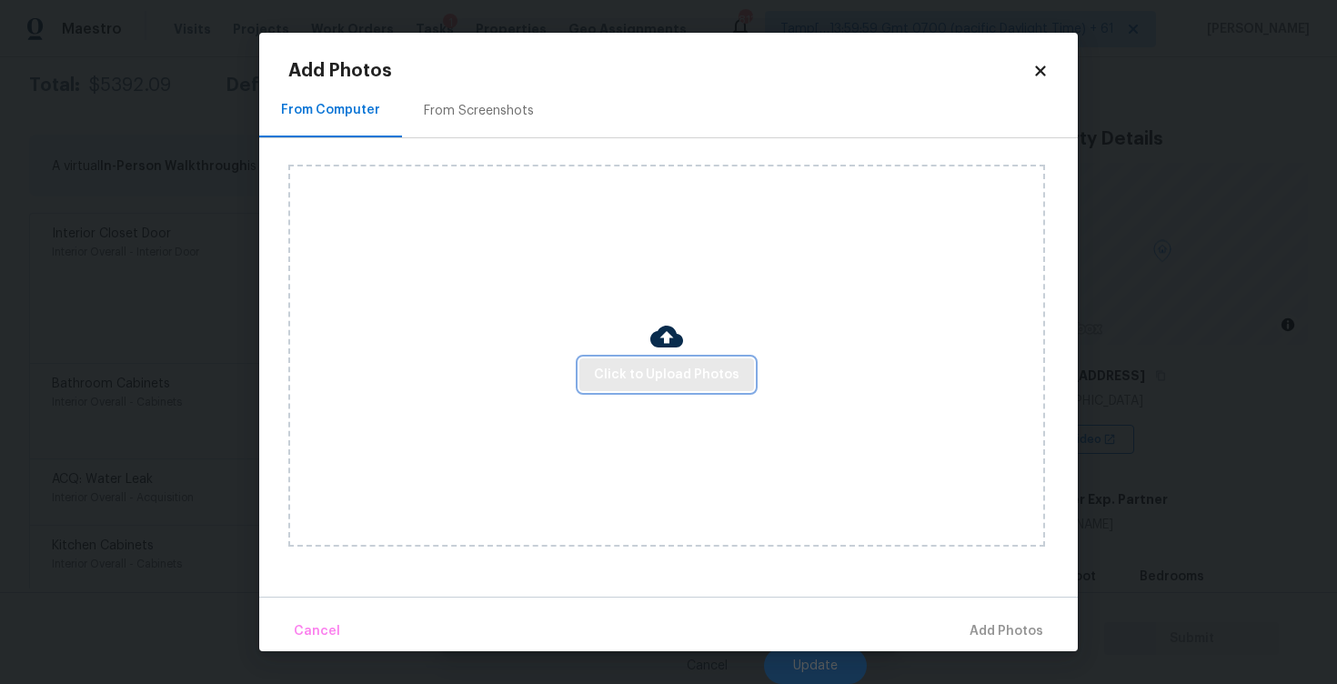
click at [641, 386] on button "Click to Upload Photos" at bounding box center [666, 375] width 175 height 34
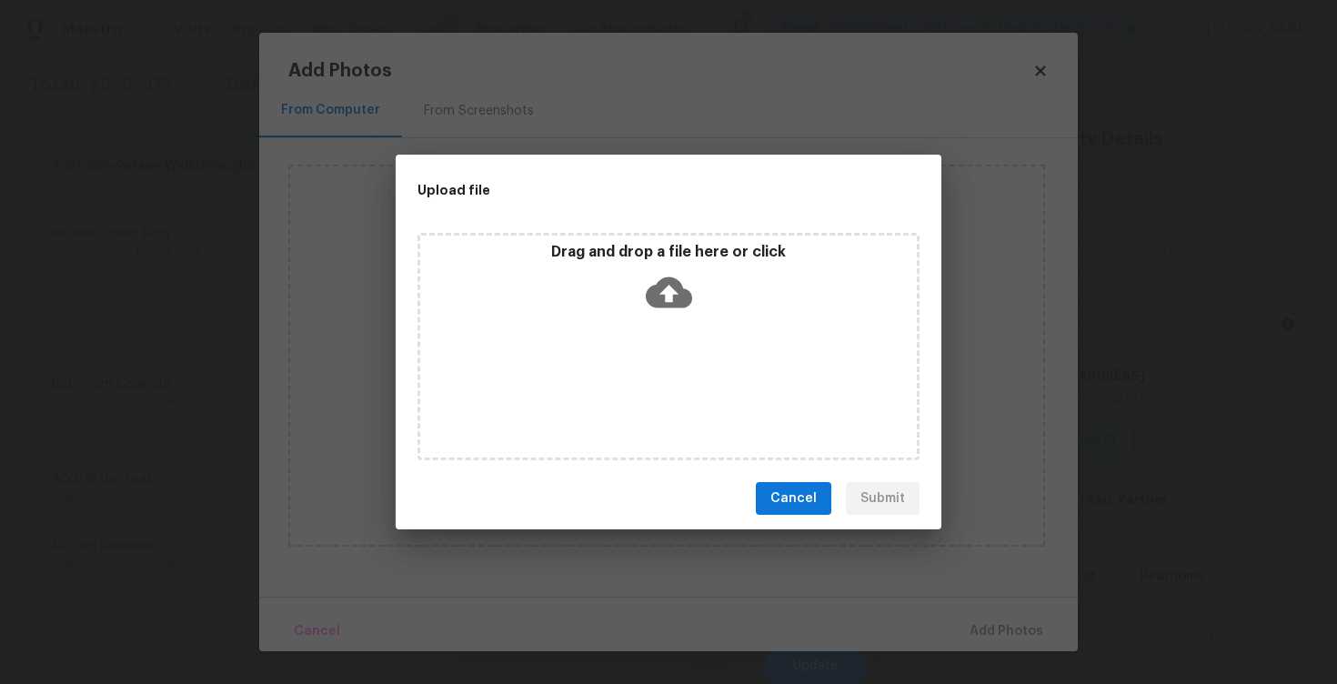
click at [673, 289] on icon at bounding box center [669, 292] width 46 height 46
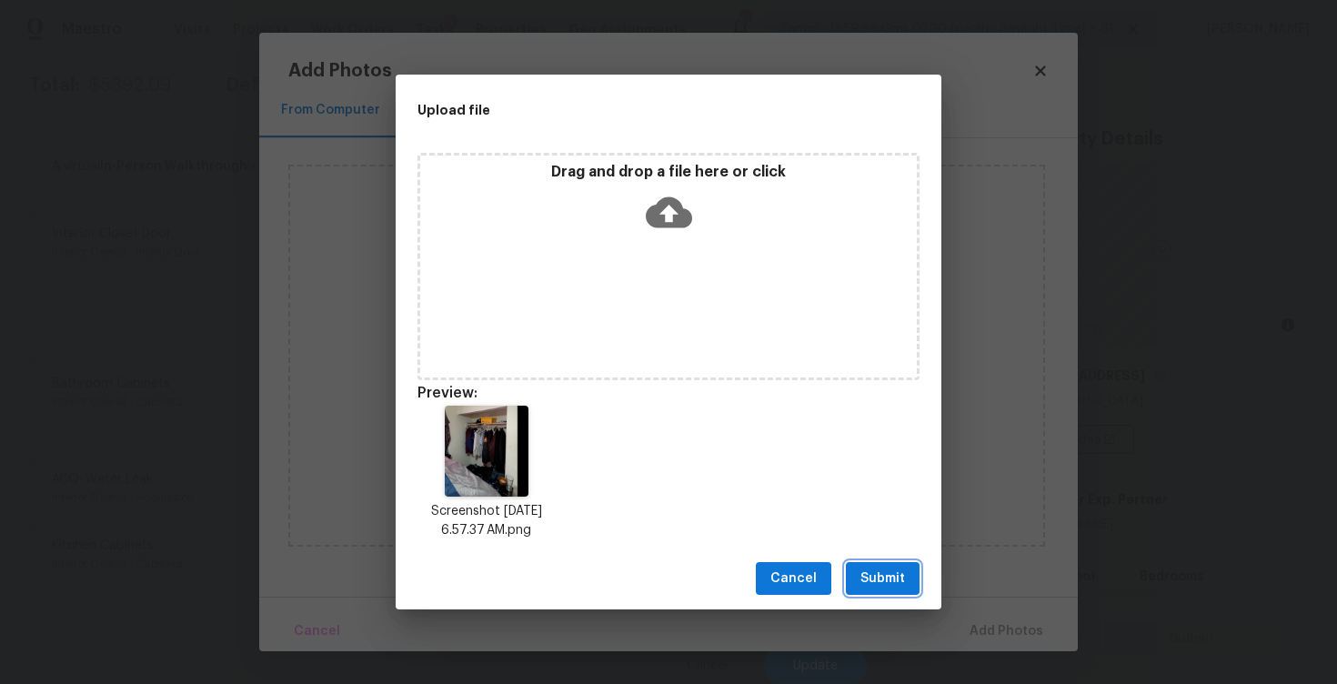
click at [888, 571] on span "Submit" at bounding box center [883, 579] width 45 height 23
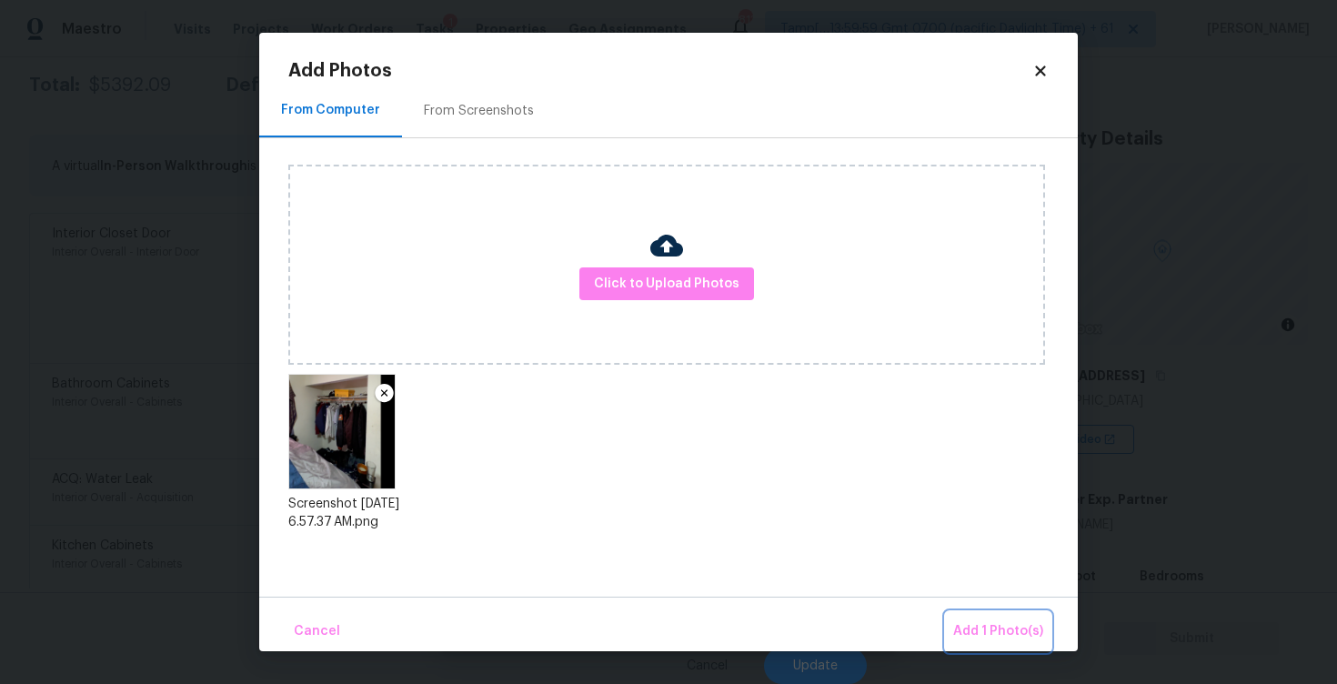
click at [974, 625] on span "Add 1 Photo(s)" at bounding box center [998, 631] width 90 height 23
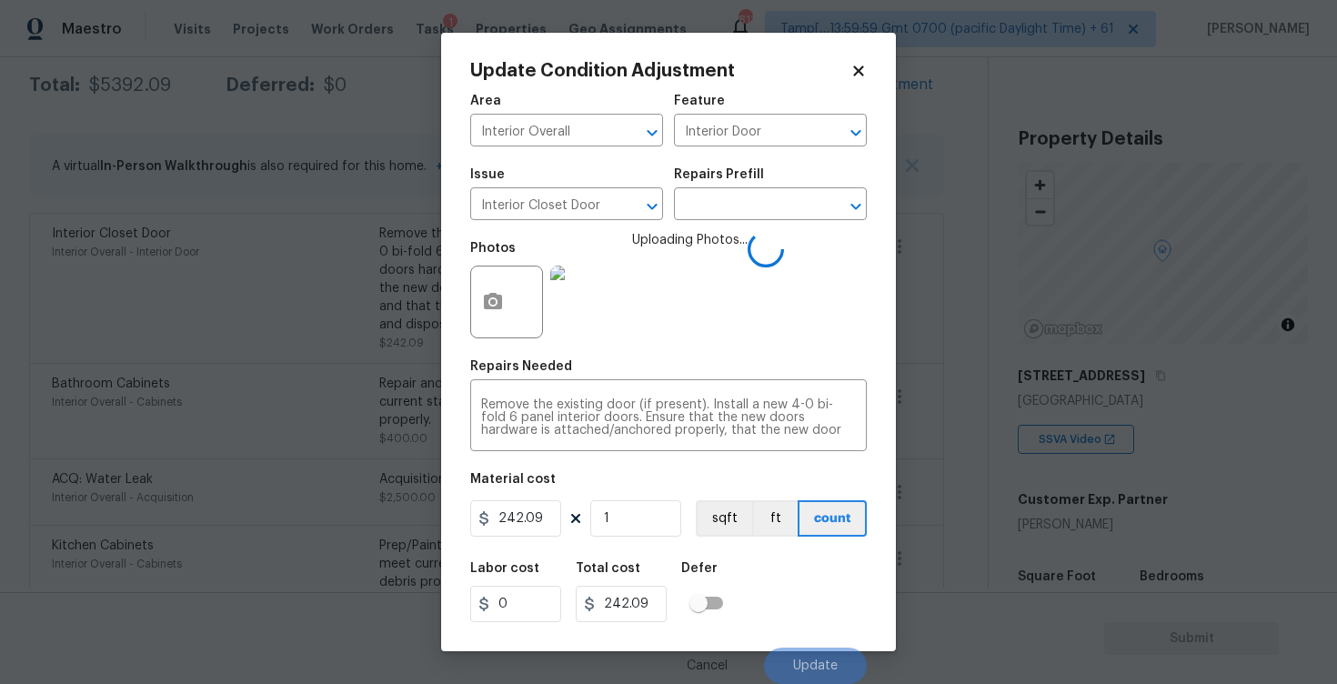
click at [631, 539] on figure "Material cost 242.09 1 sqft ft count" at bounding box center [668, 506] width 397 height 67
click at [631, 523] on input "1" at bounding box center [635, 518] width 91 height 36
type input "0"
type input "2"
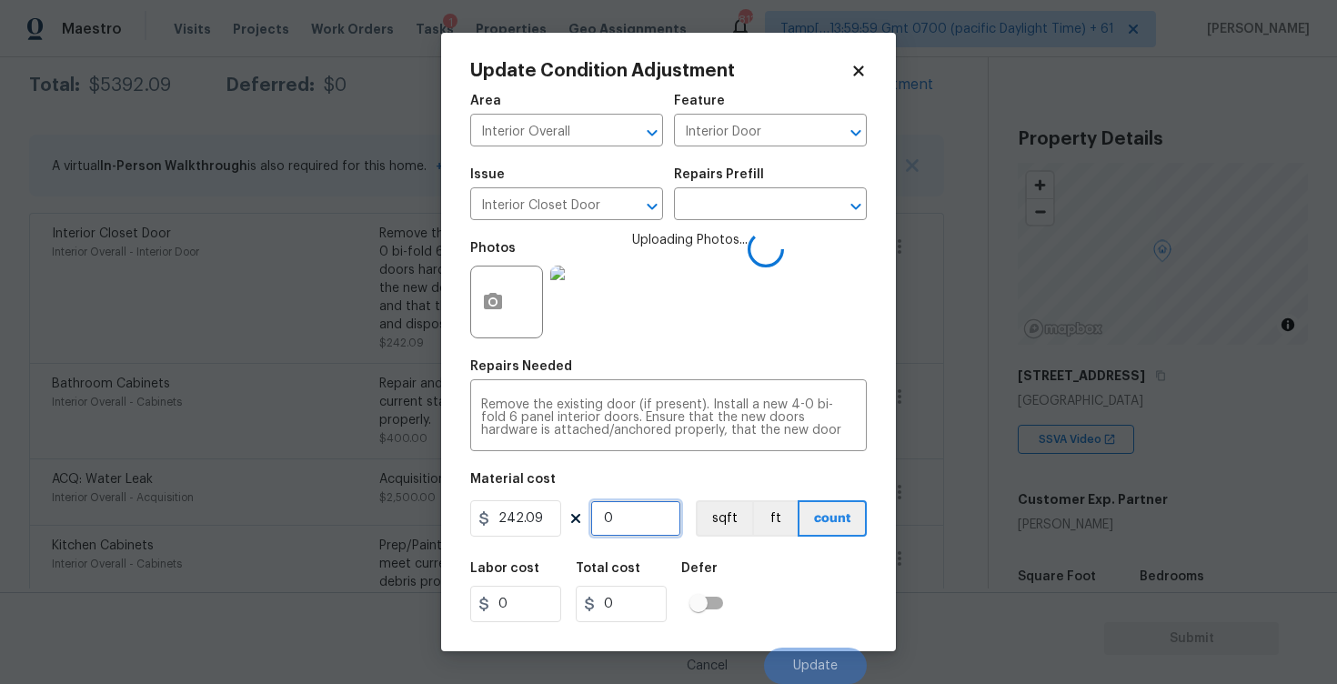
type input "484.18"
type input "2"
click at [736, 564] on div "Labor cost 0 Total cost 484.18 Defer" at bounding box center [668, 592] width 397 height 82
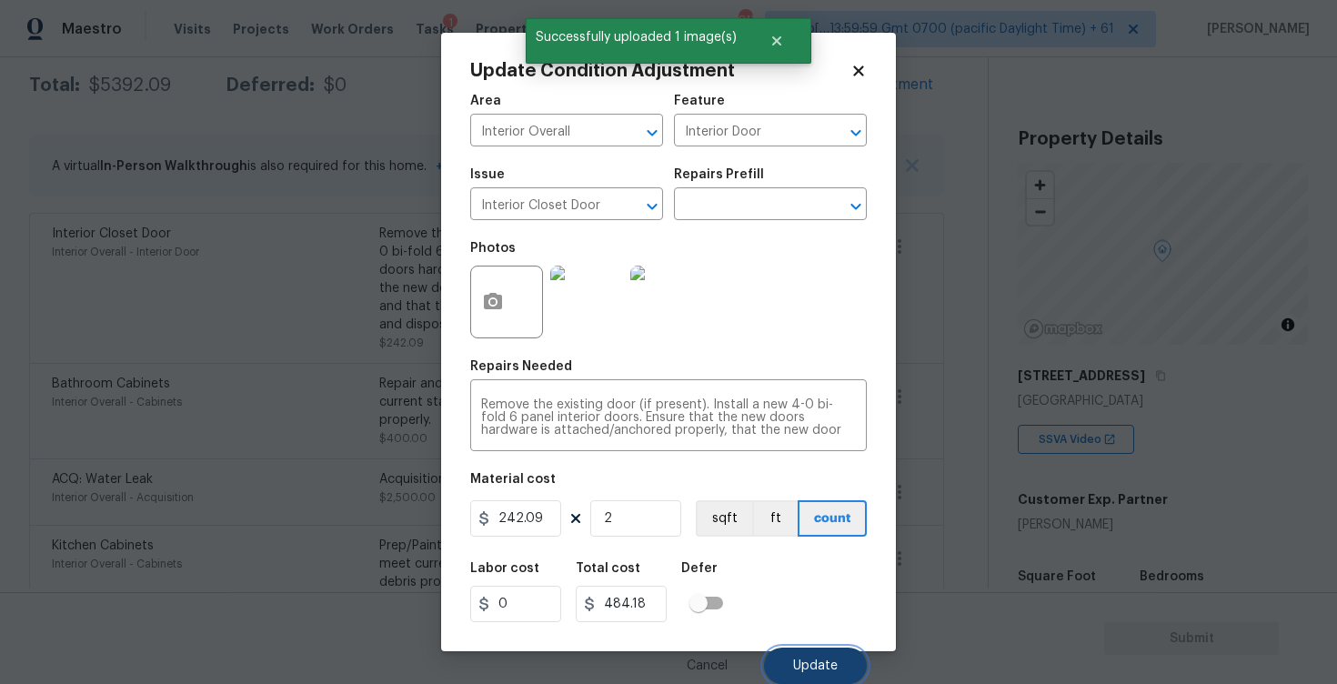
click at [827, 660] on span "Update" at bounding box center [815, 667] width 45 height 14
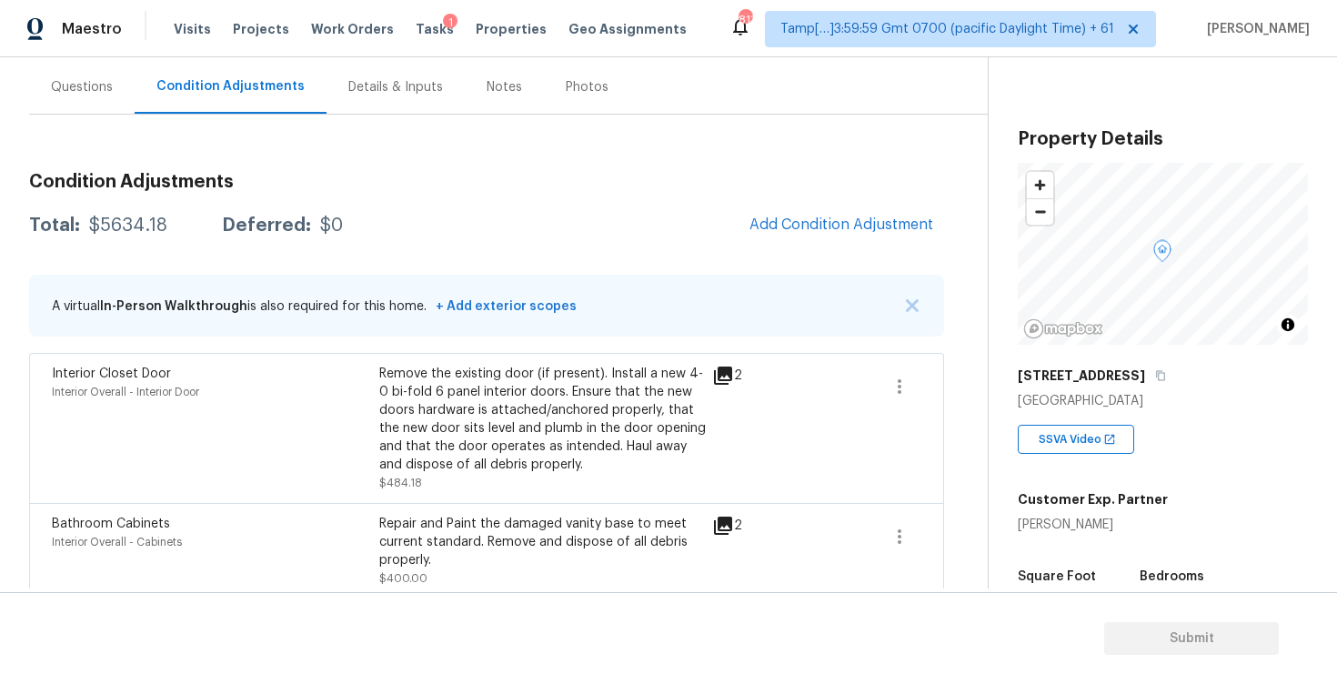
scroll to position [136, 0]
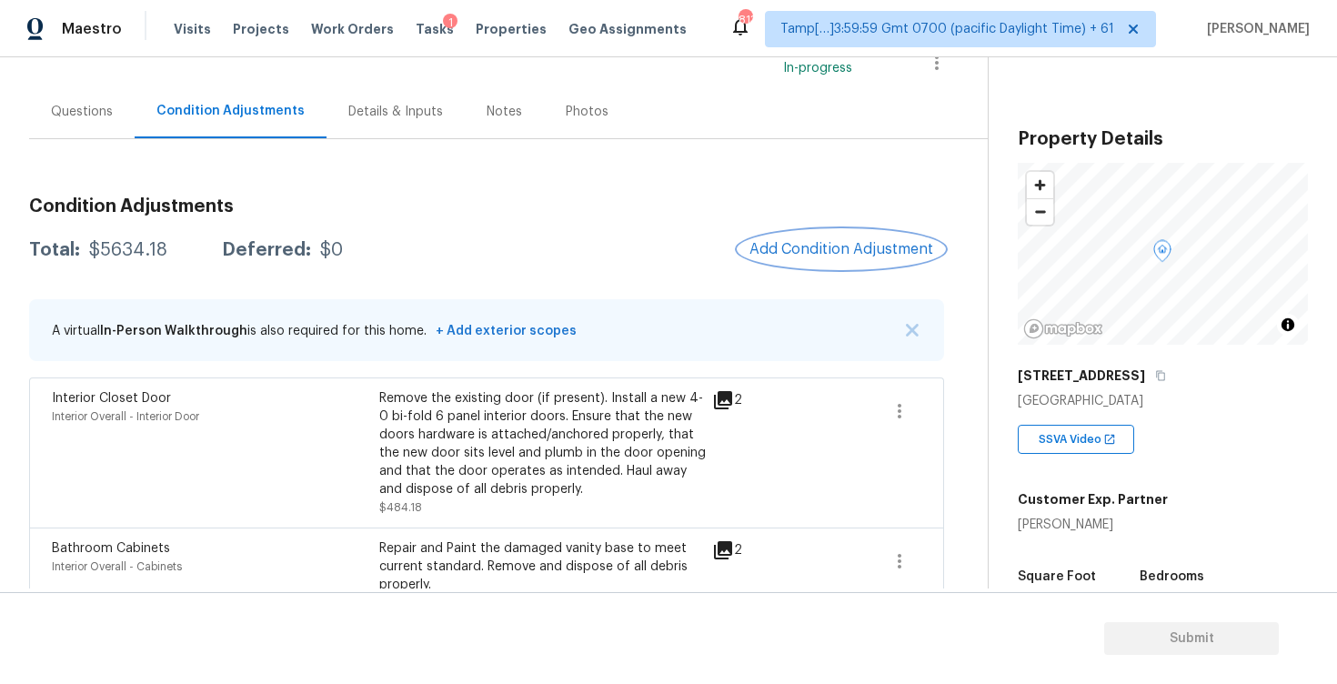
click at [829, 266] on button "Add Condition Adjustment" at bounding box center [842, 249] width 206 height 38
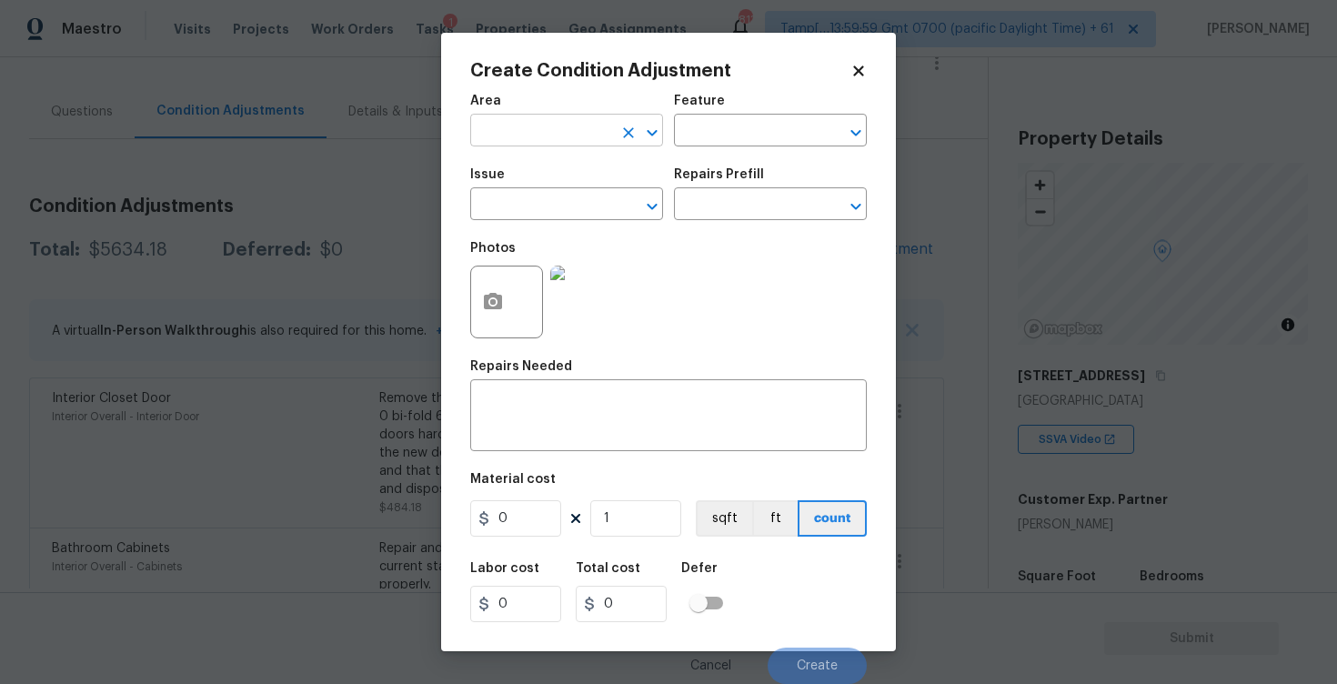
click at [626, 140] on icon "Clear" at bounding box center [628, 133] width 18 height 18
click at [577, 204] on li "Interior Overall" at bounding box center [566, 203] width 193 height 30
type input "Interior Overall"
click at [577, 204] on input "text" at bounding box center [541, 206] width 142 height 28
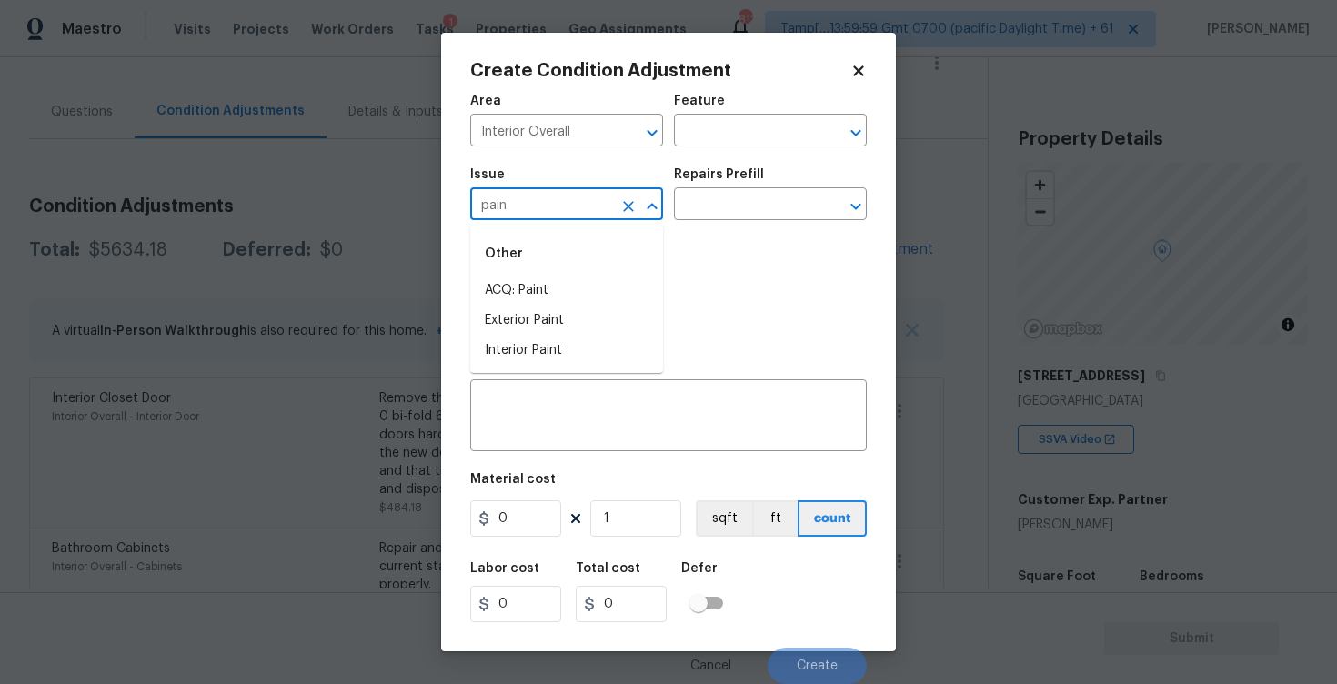
click at [569, 272] on div "Other" at bounding box center [566, 254] width 193 height 44
click at [569, 286] on li "ACQ: Paint" at bounding box center [566, 291] width 193 height 30
type input "ACQ: Paint"
click at [752, 217] on input "text" at bounding box center [745, 206] width 142 height 28
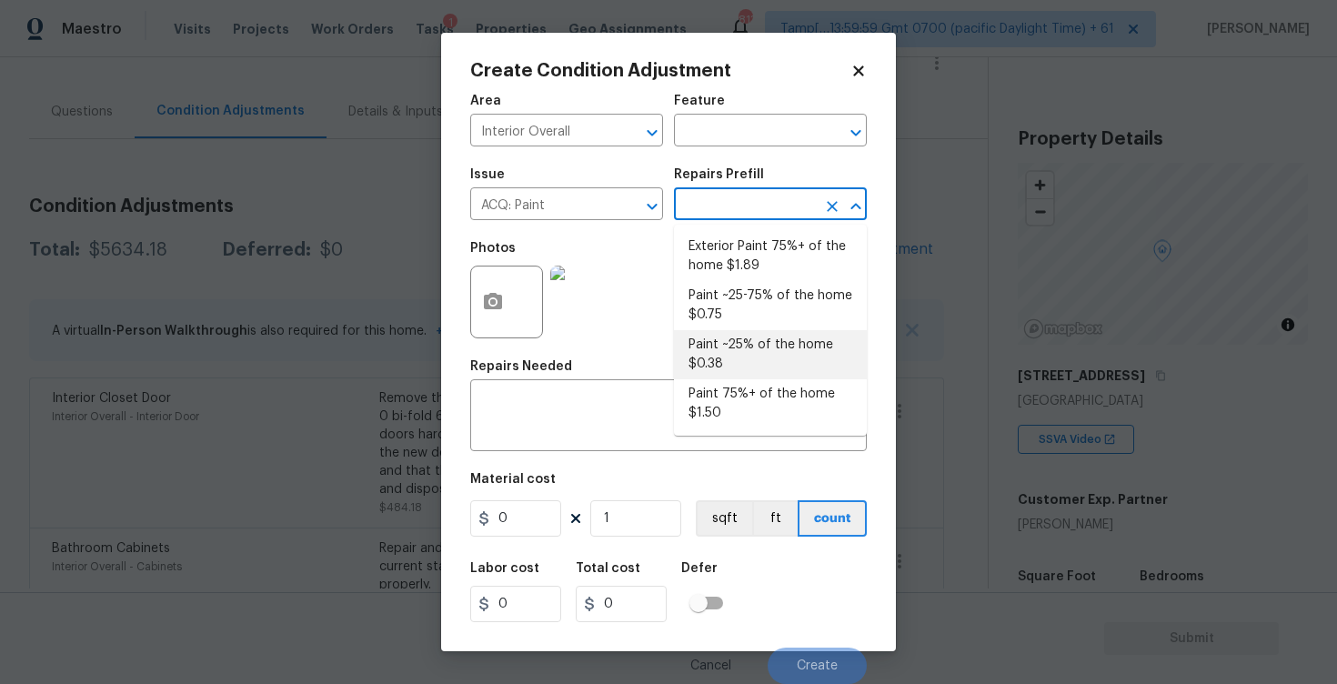
click at [736, 404] on li "Paint 75%+ of the home $1.50" at bounding box center [770, 403] width 193 height 49
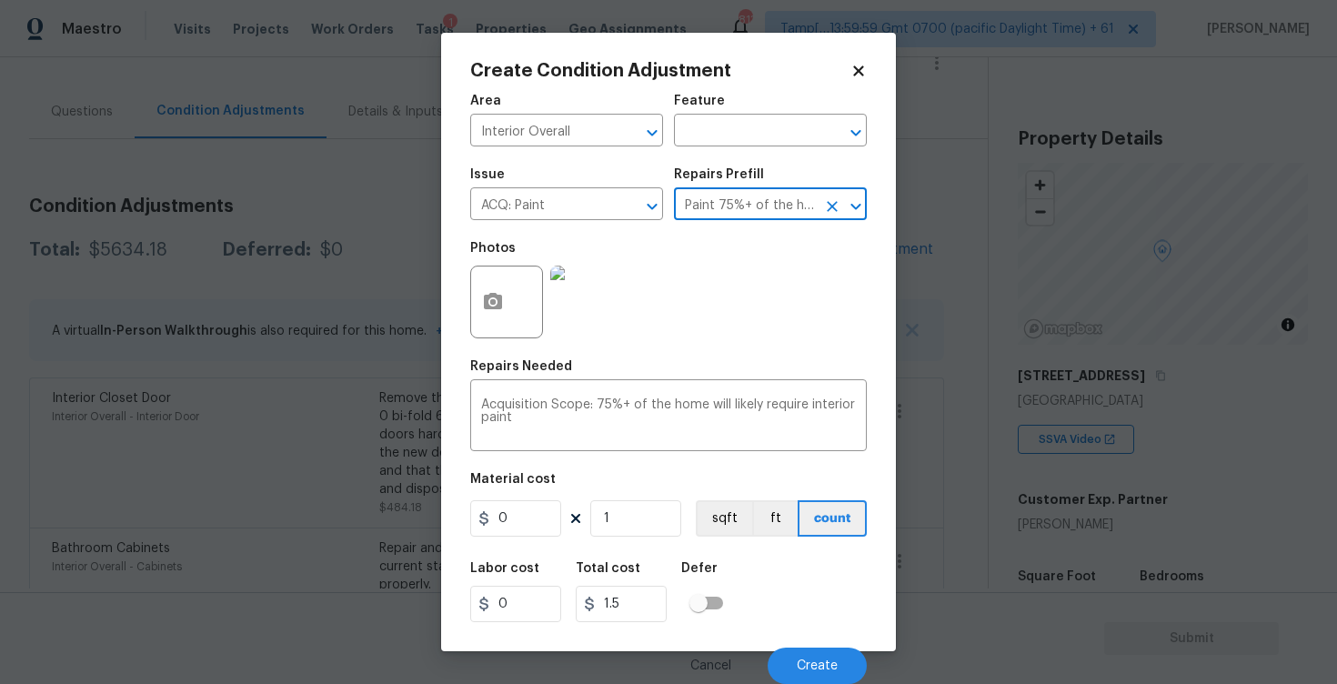
type input "Acquisition"
type textarea "Acquisition Scope: 75%+ of the home will likely require interior paint"
type input "1.5"
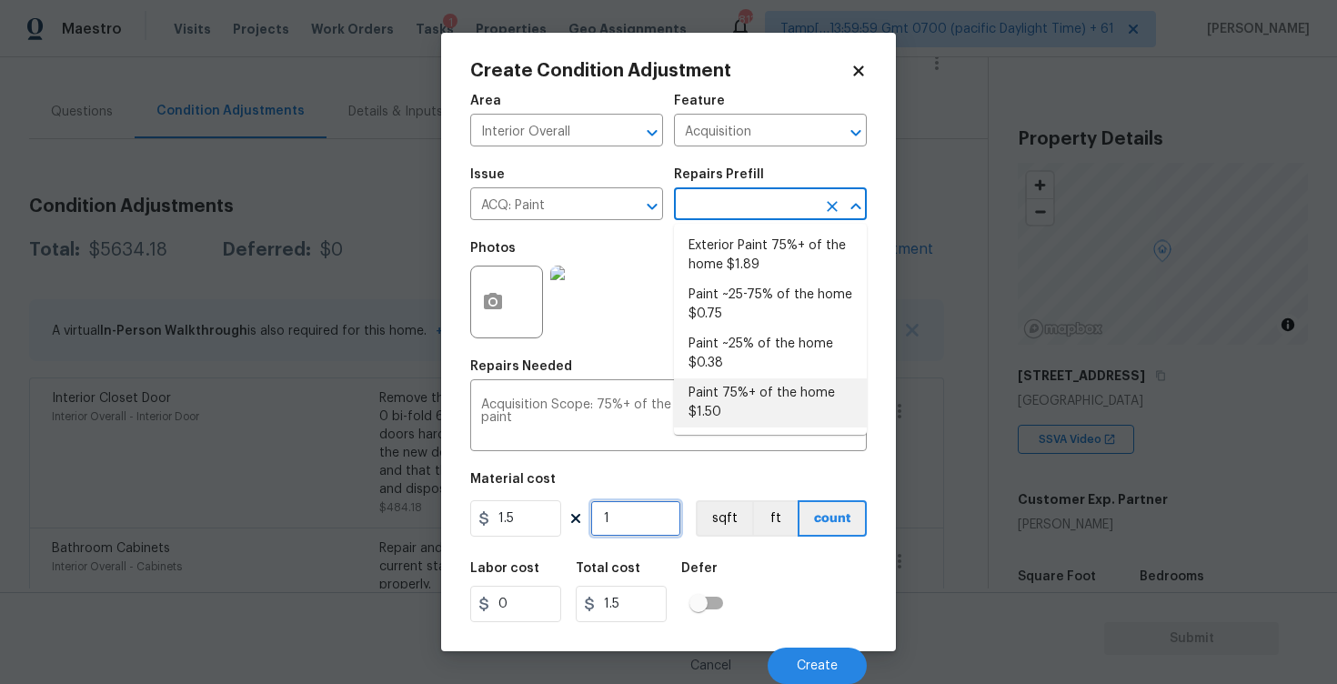
click at [641, 514] on input "1" at bounding box center [635, 518] width 91 height 36
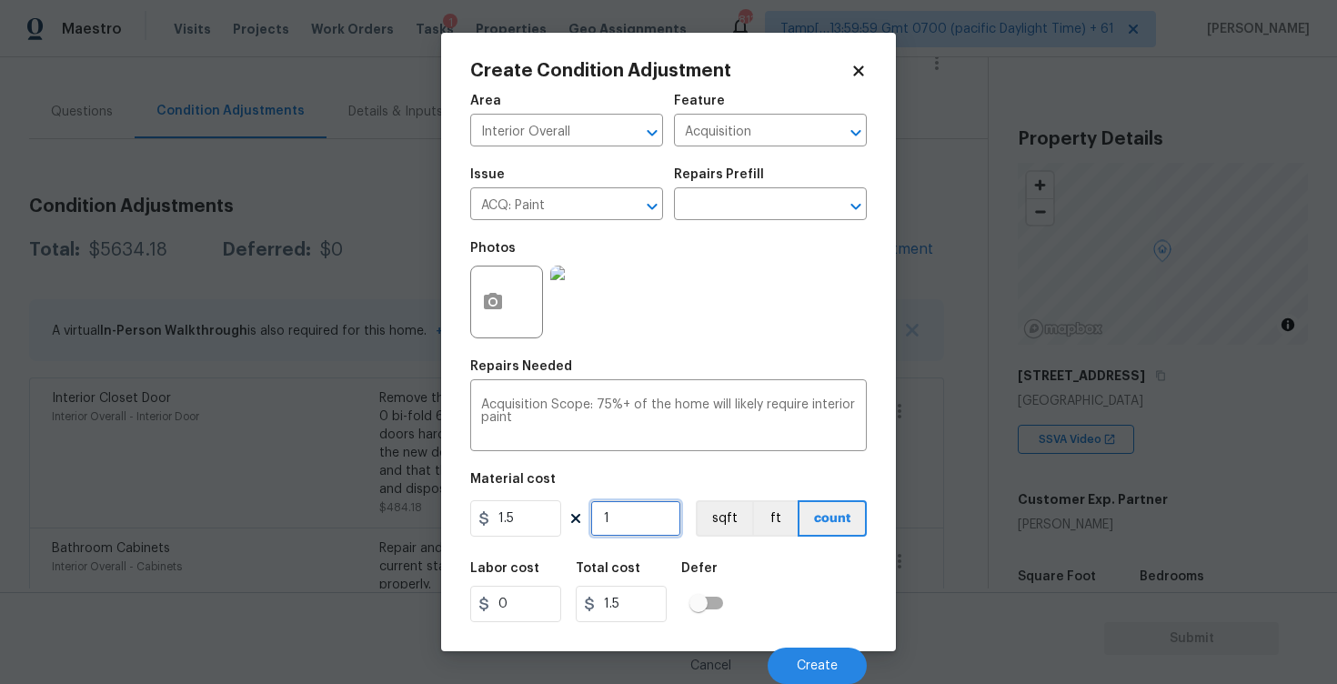
type input "0"
paste input "177"
type input "1770"
type input "2655"
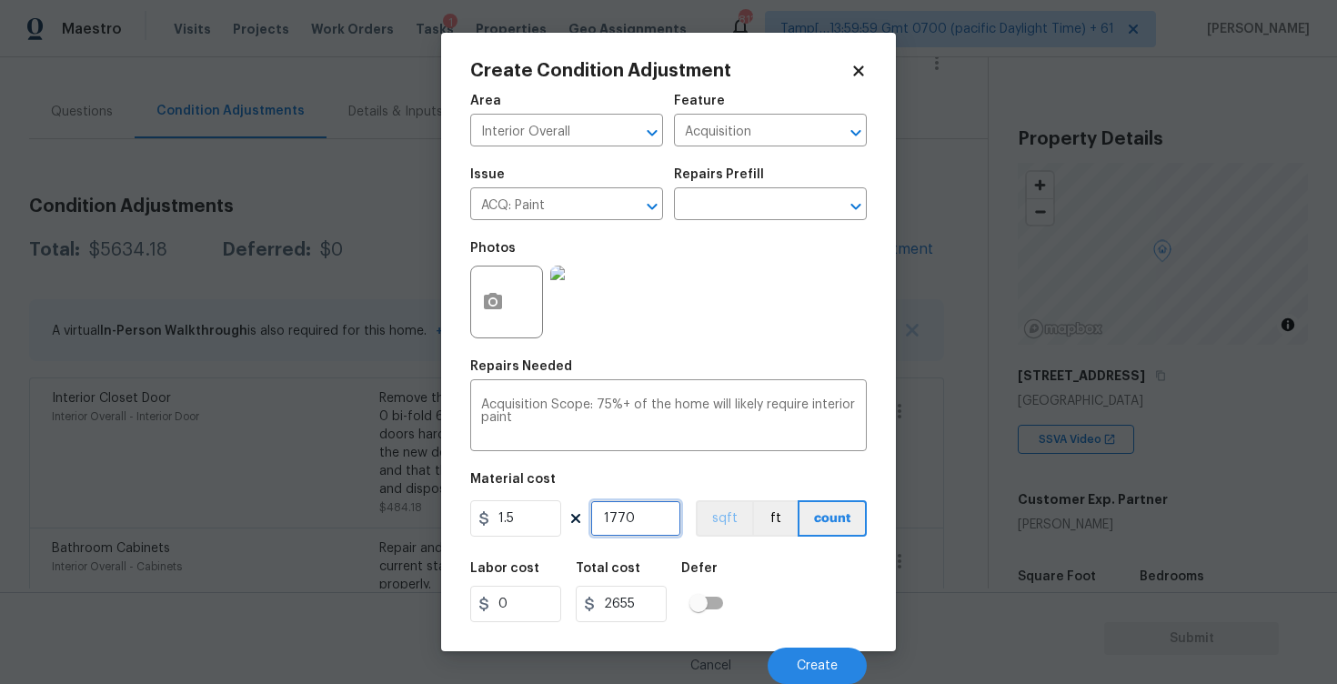
type input "1770"
click at [733, 516] on button "sqft" at bounding box center [724, 518] width 56 height 36
click at [490, 285] on button "button" at bounding box center [493, 302] width 44 height 71
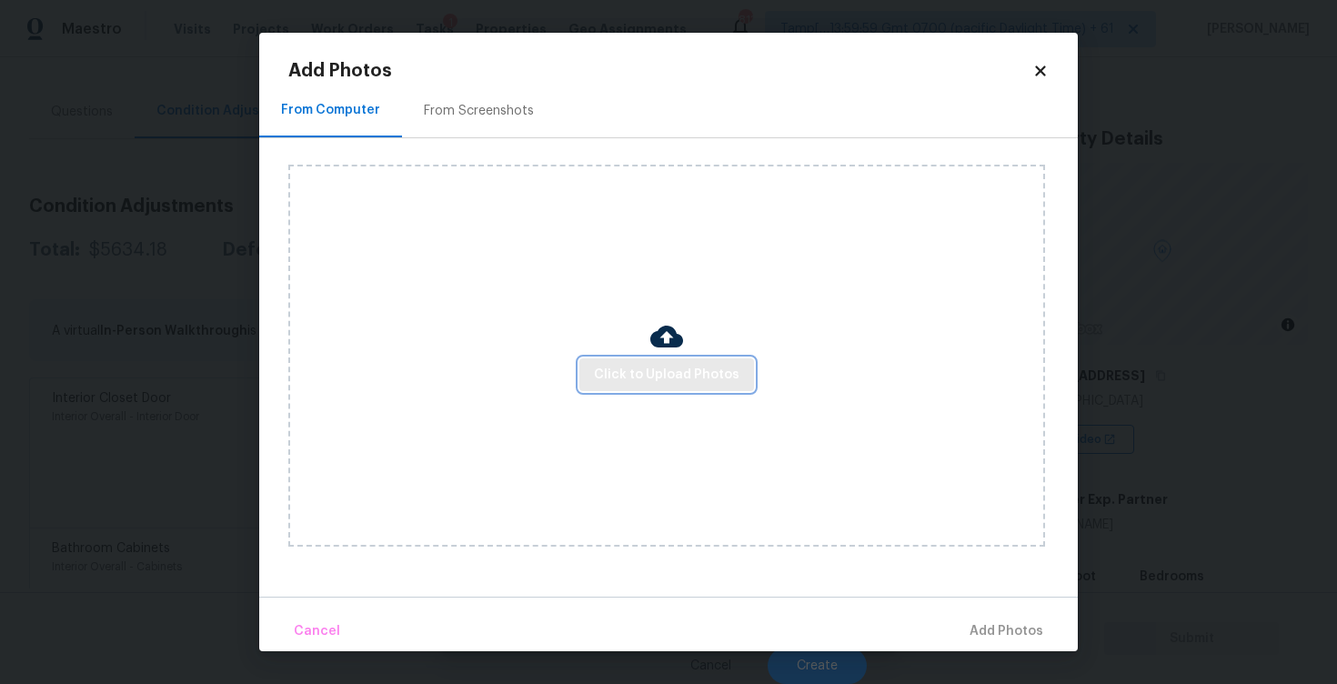
click at [637, 382] on span "Click to Upload Photos" at bounding box center [667, 375] width 146 height 23
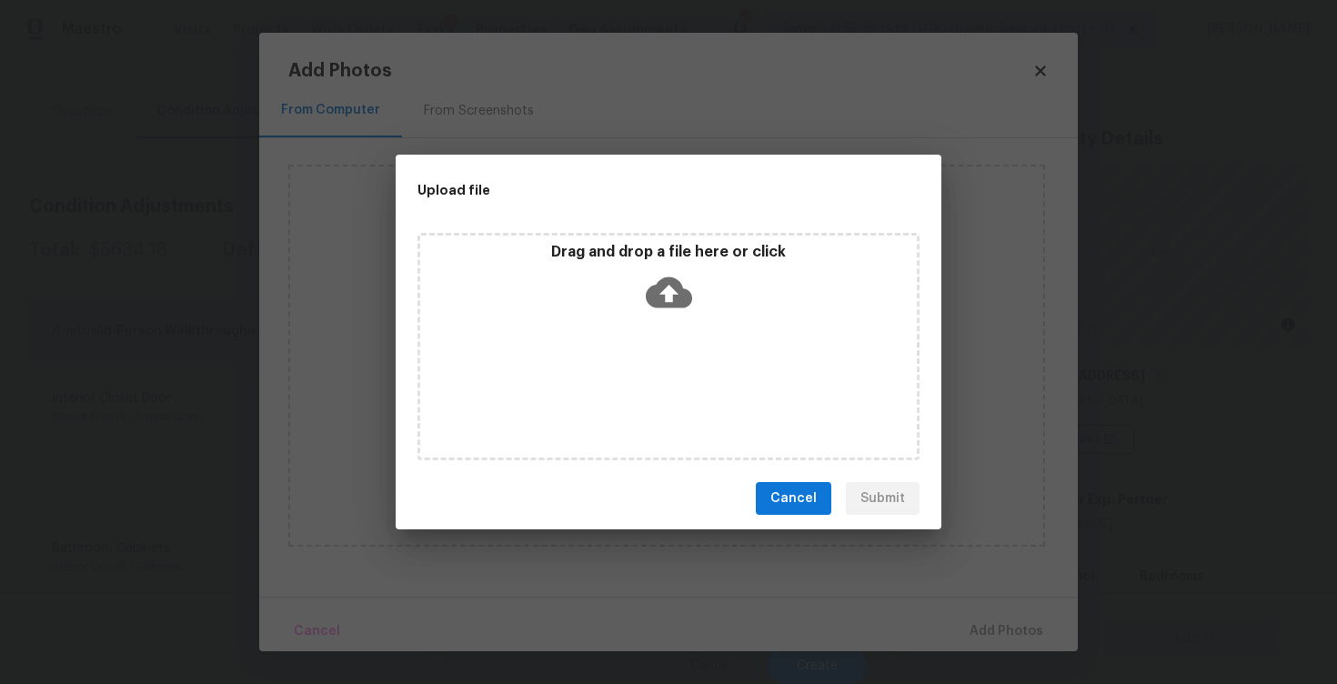
click at [667, 283] on icon at bounding box center [669, 292] width 46 height 31
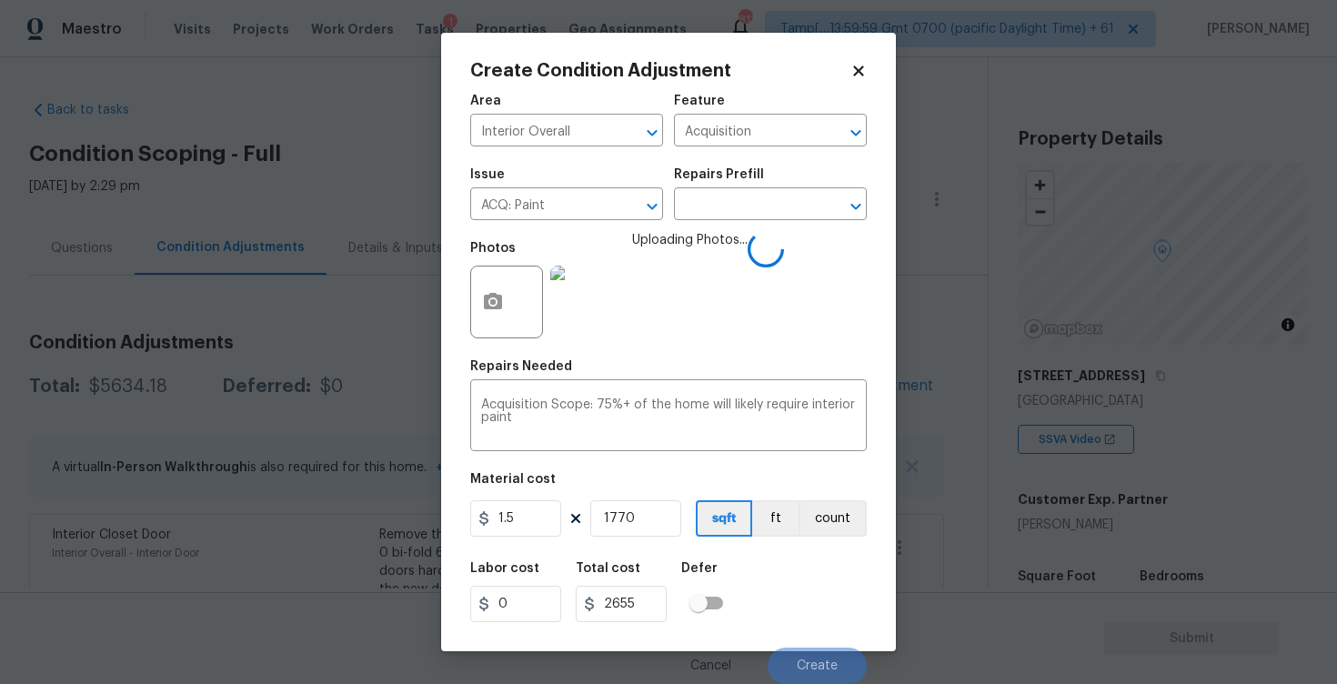
scroll to position [1, 0]
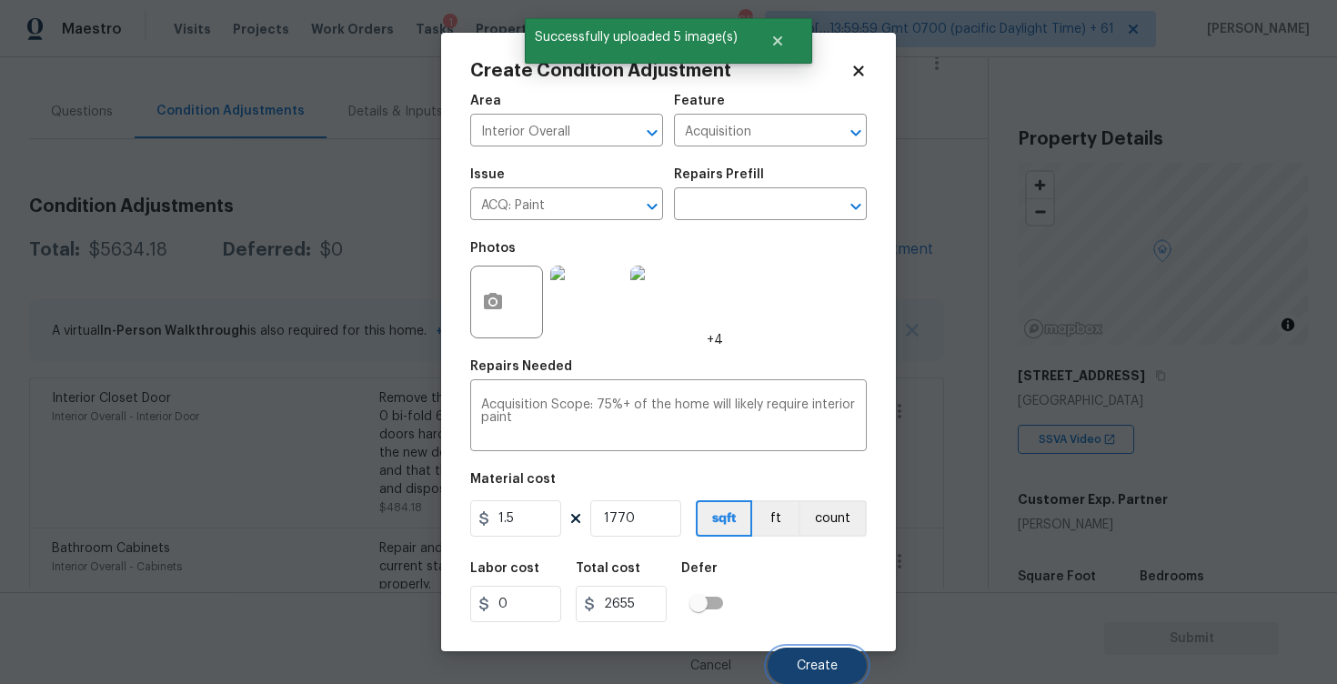
click at [802, 667] on span "Create" at bounding box center [817, 667] width 41 height 14
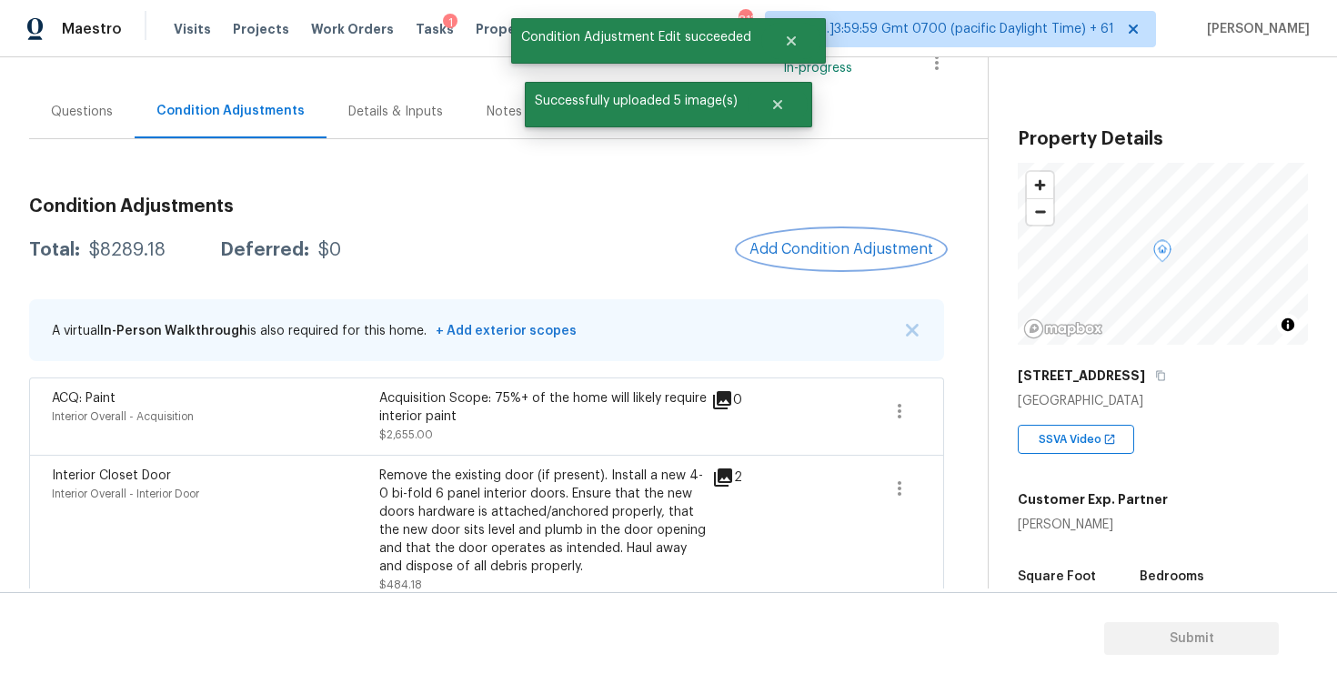
scroll to position [123, 0]
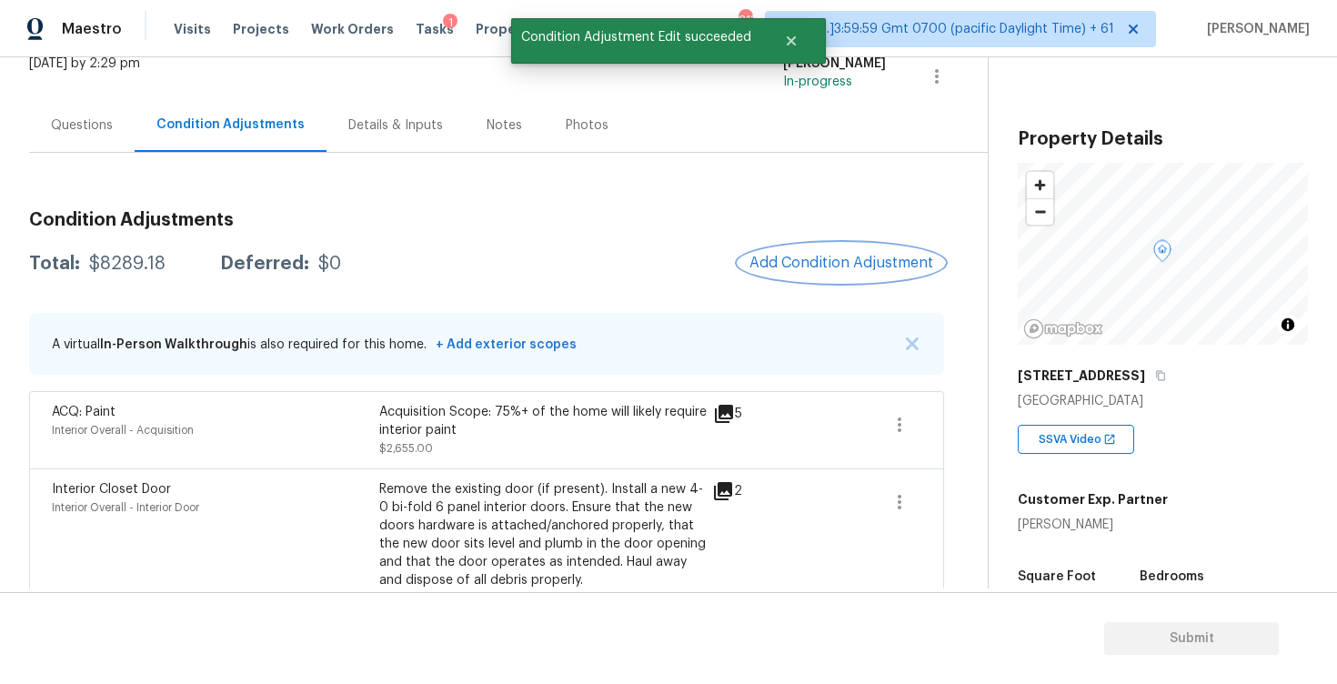
click at [860, 267] on span "Add Condition Adjustment" at bounding box center [842, 263] width 184 height 16
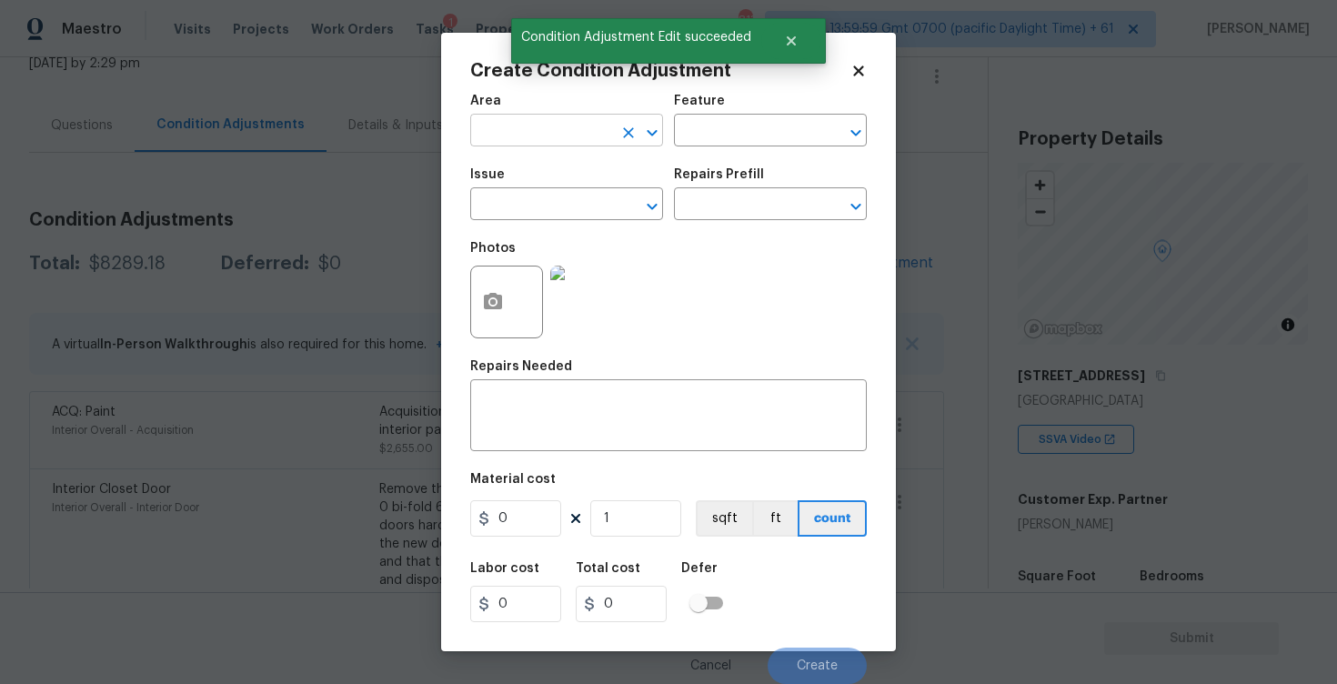
click at [528, 138] on input "text" at bounding box center [541, 132] width 142 height 28
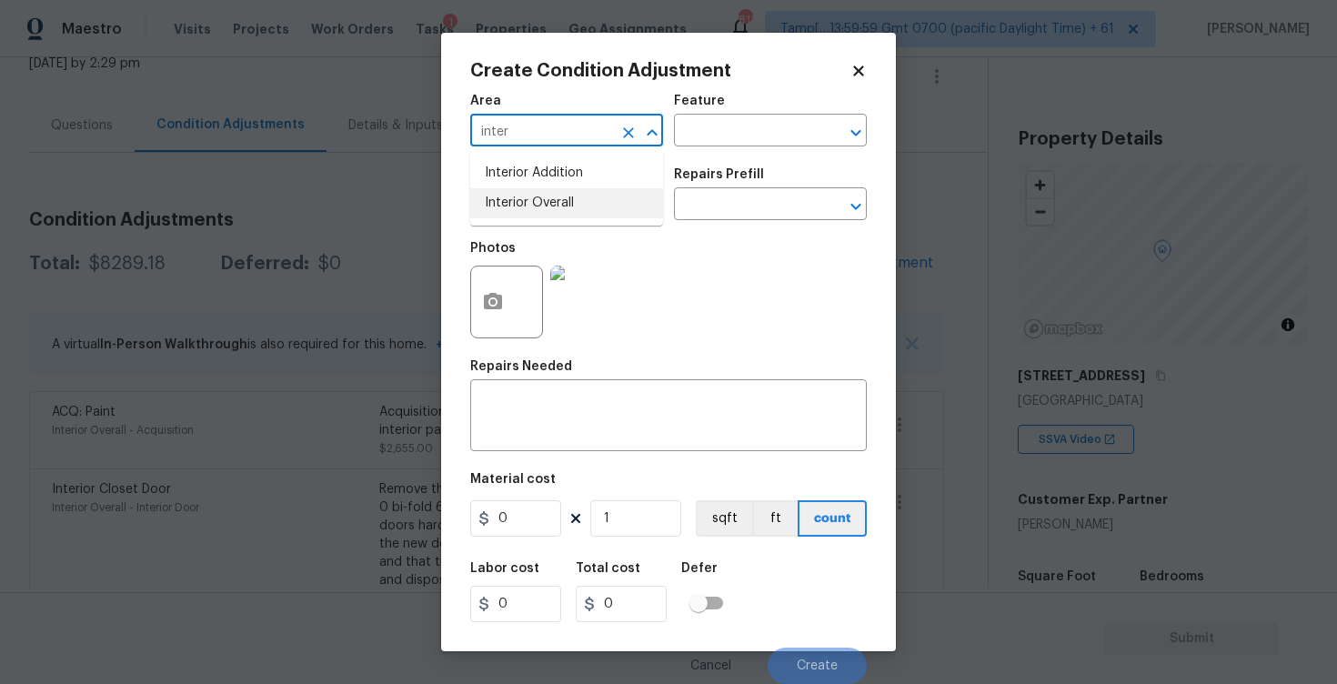
click at [540, 210] on li "Interior Overall" at bounding box center [566, 203] width 193 height 30
type input "Interior Overall"
click at [540, 210] on input "text" at bounding box center [541, 206] width 142 height 28
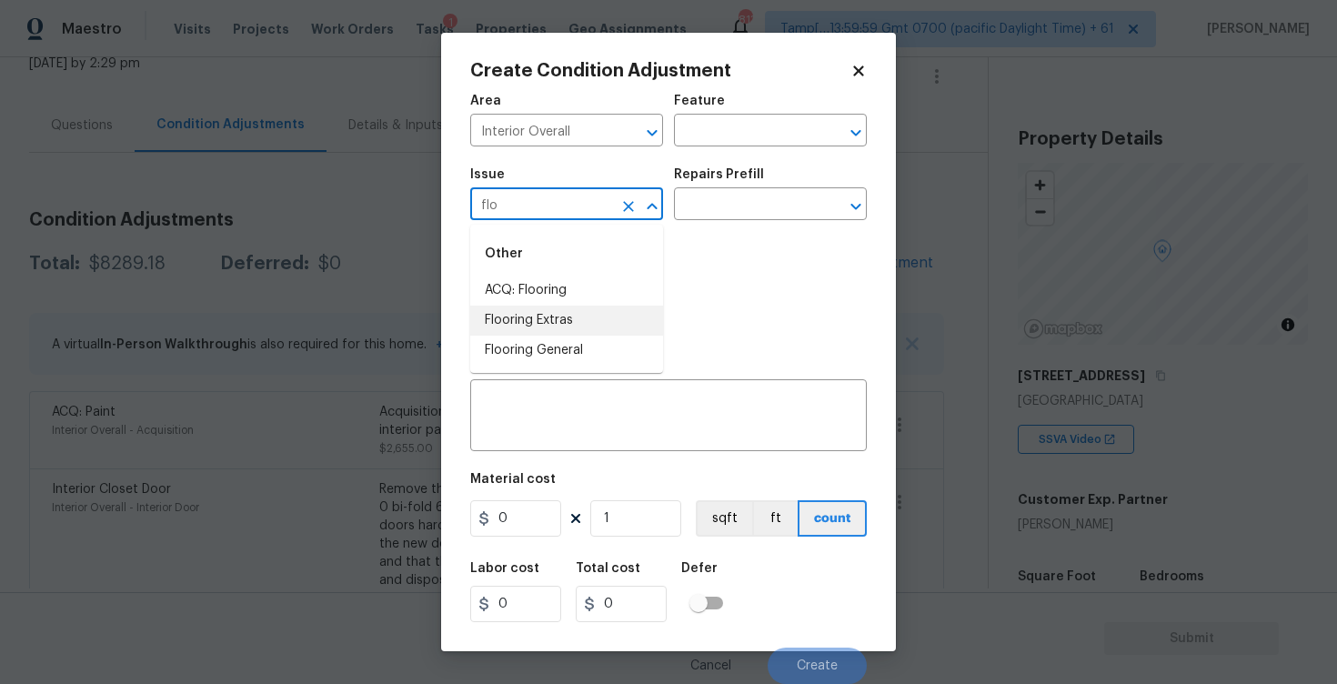
click at [540, 315] on li "Flooring Extras" at bounding box center [566, 321] width 193 height 30
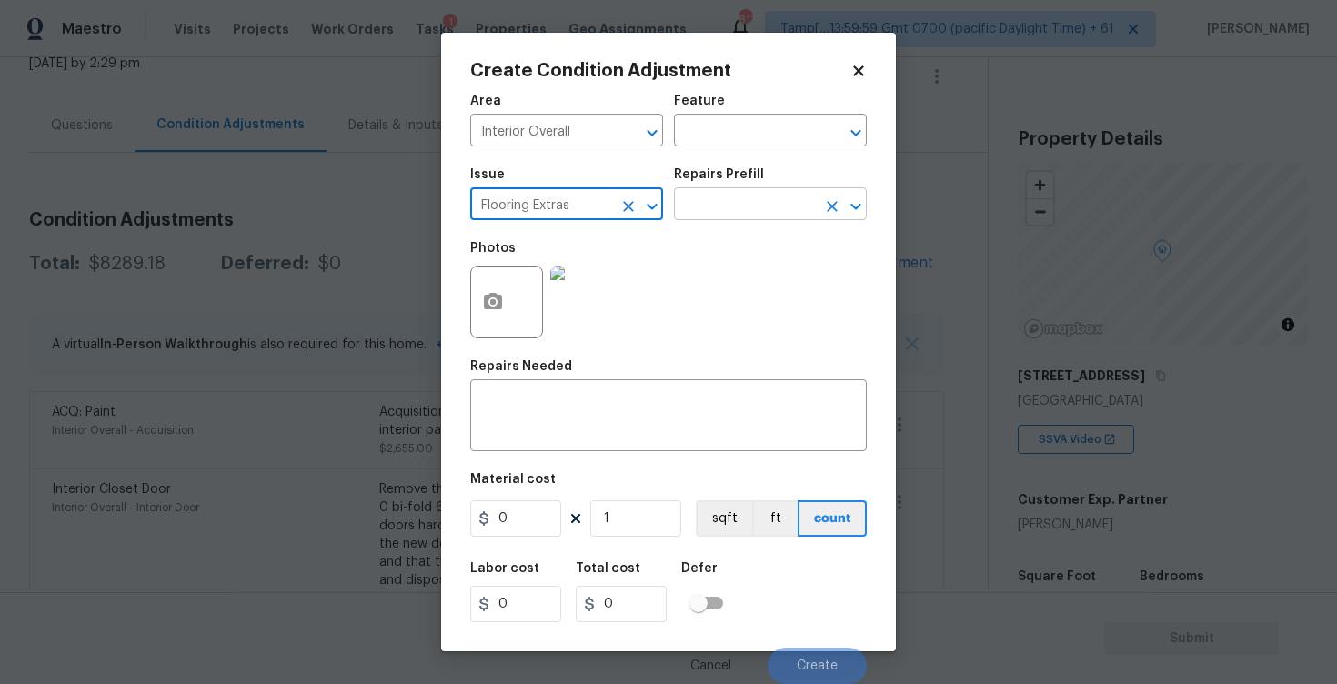
type input "Flooring Extras"
click at [693, 215] on input "text" at bounding box center [745, 206] width 142 height 28
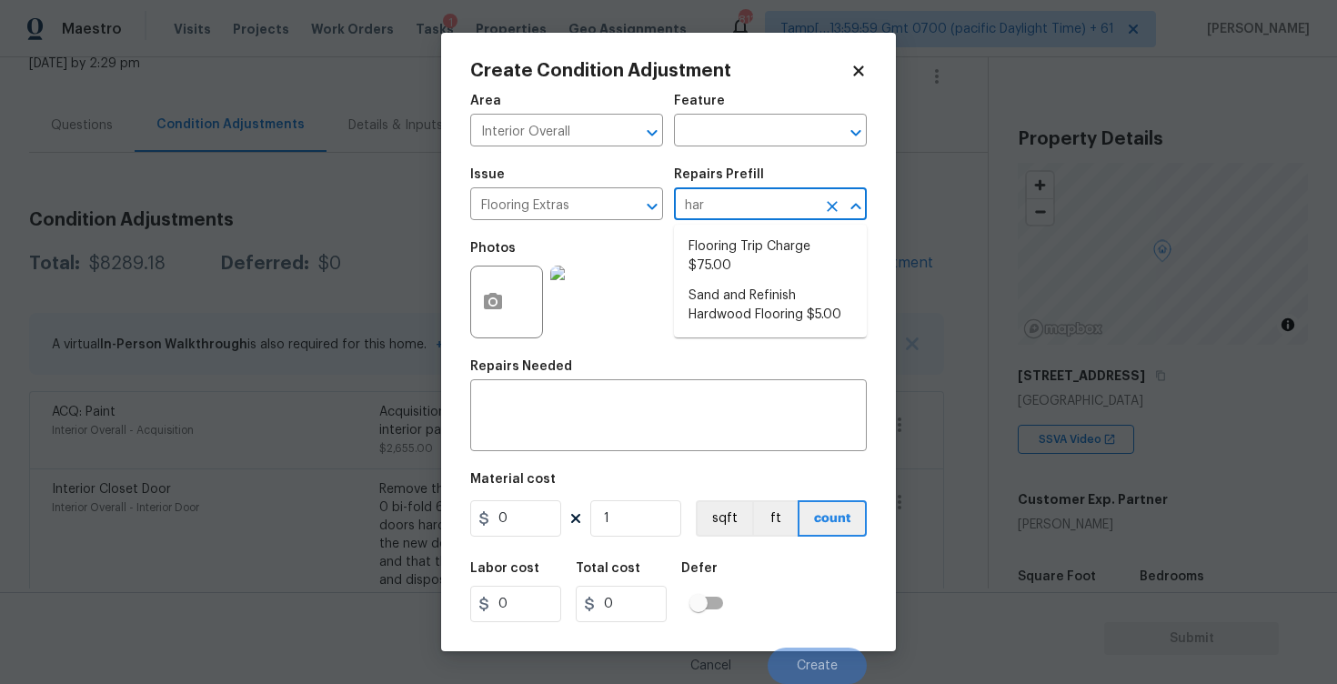
type input "hard"
click at [702, 236] on li "Sand and Refinish Hardwood Flooring $5.00" at bounding box center [770, 256] width 193 height 49
type input "Overall Flooring"
type textarea "Sand and refinish the existing hardwood floors. PM to confirm color/sheen."
type input "5"
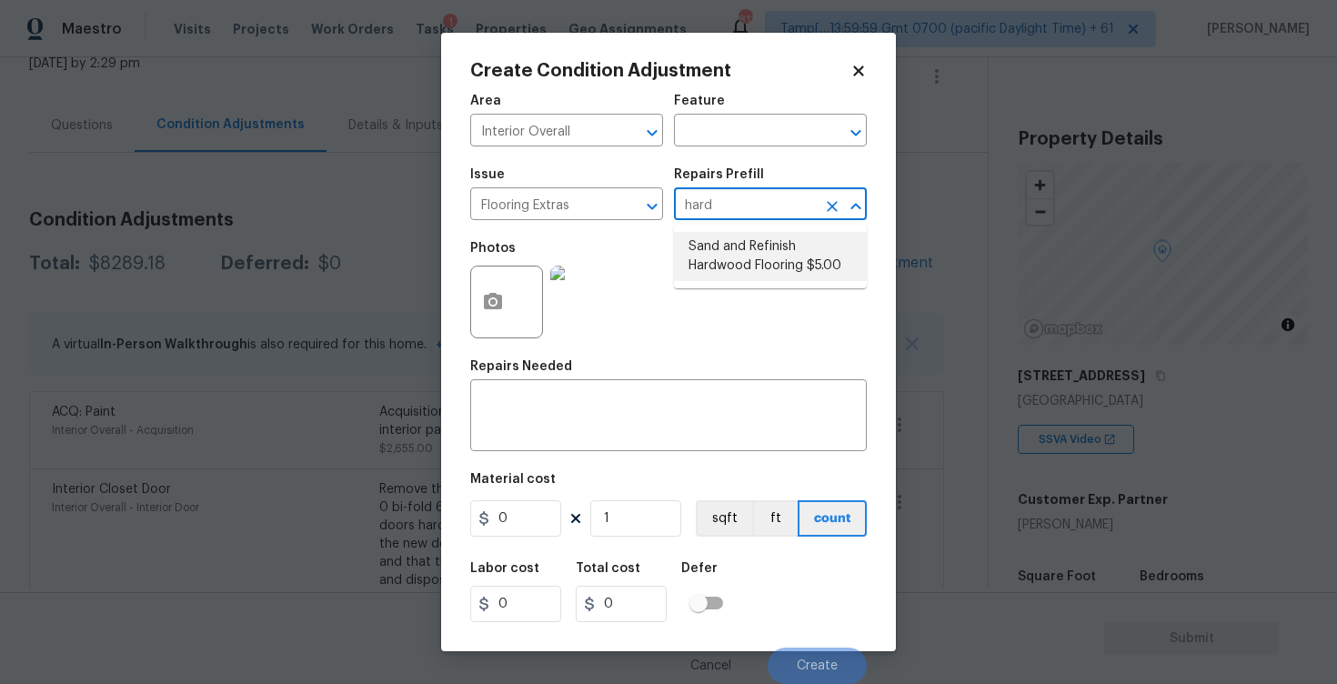
type input "5"
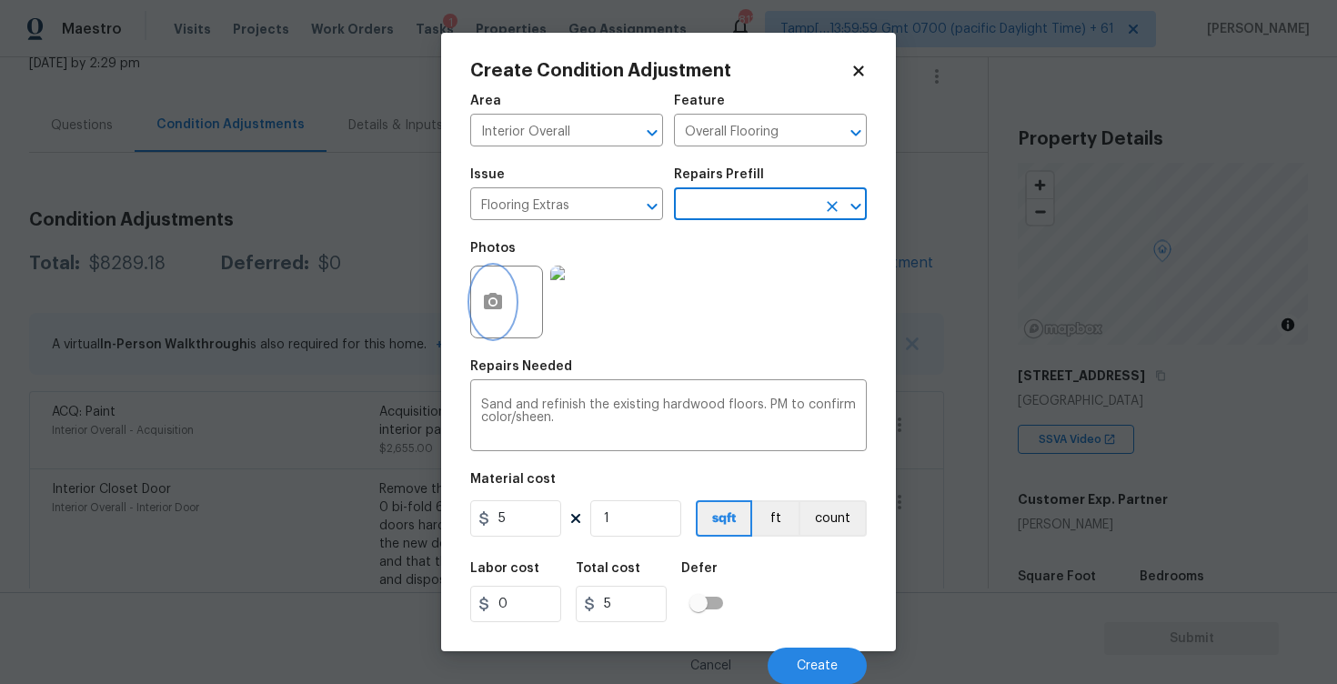
click at [503, 307] on icon "button" at bounding box center [493, 302] width 22 height 22
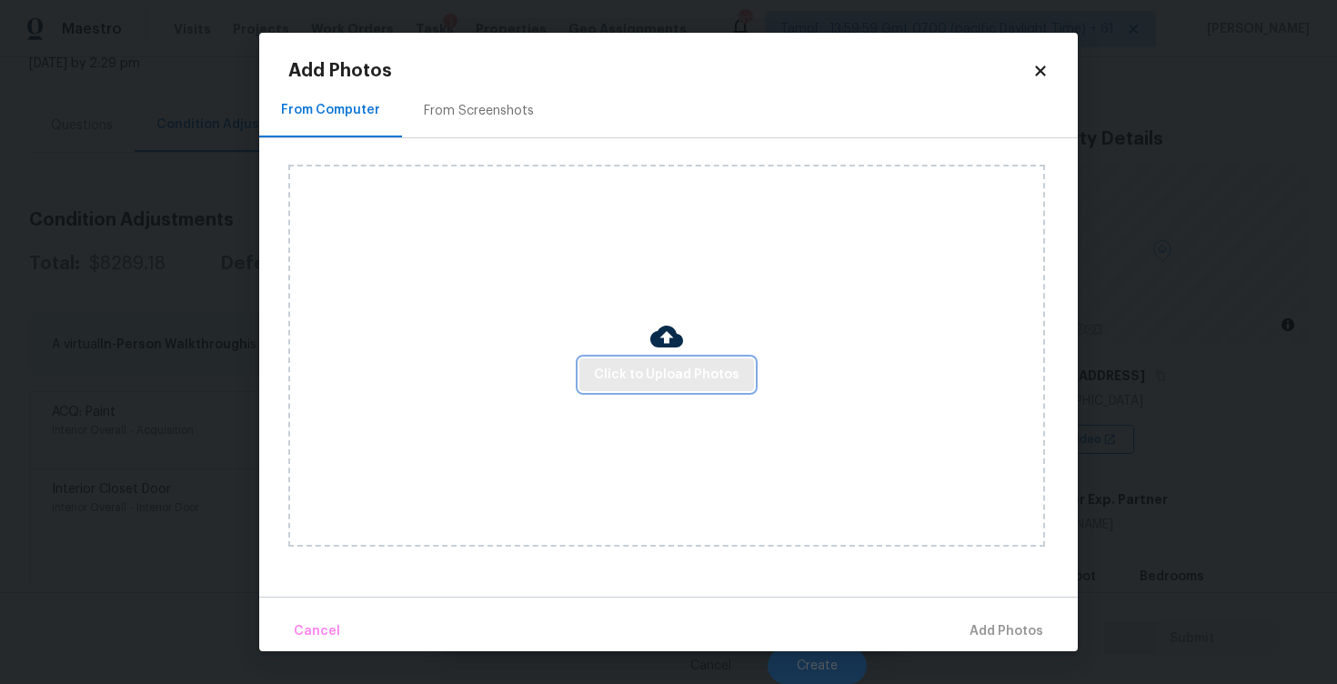
click at [634, 380] on span "Click to Upload Photos" at bounding box center [667, 375] width 146 height 23
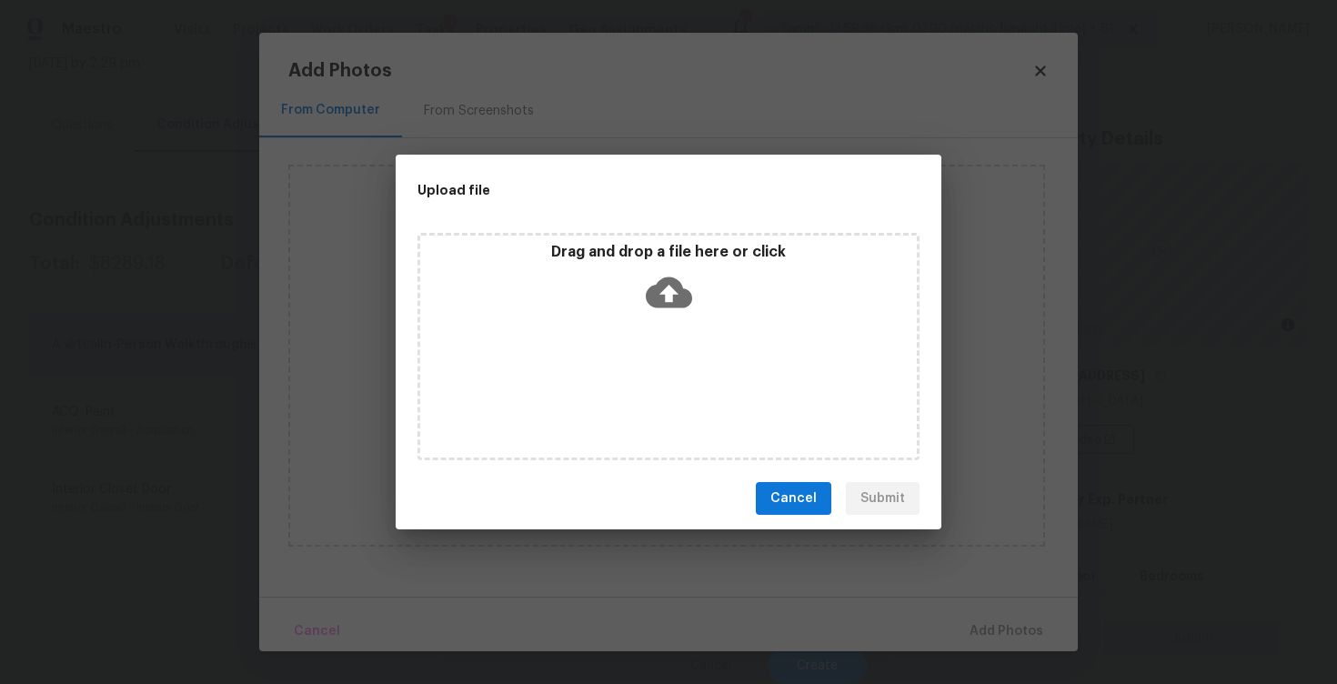
click at [654, 316] on div "Drag and drop a file here or click" at bounding box center [668, 282] width 497 height 78
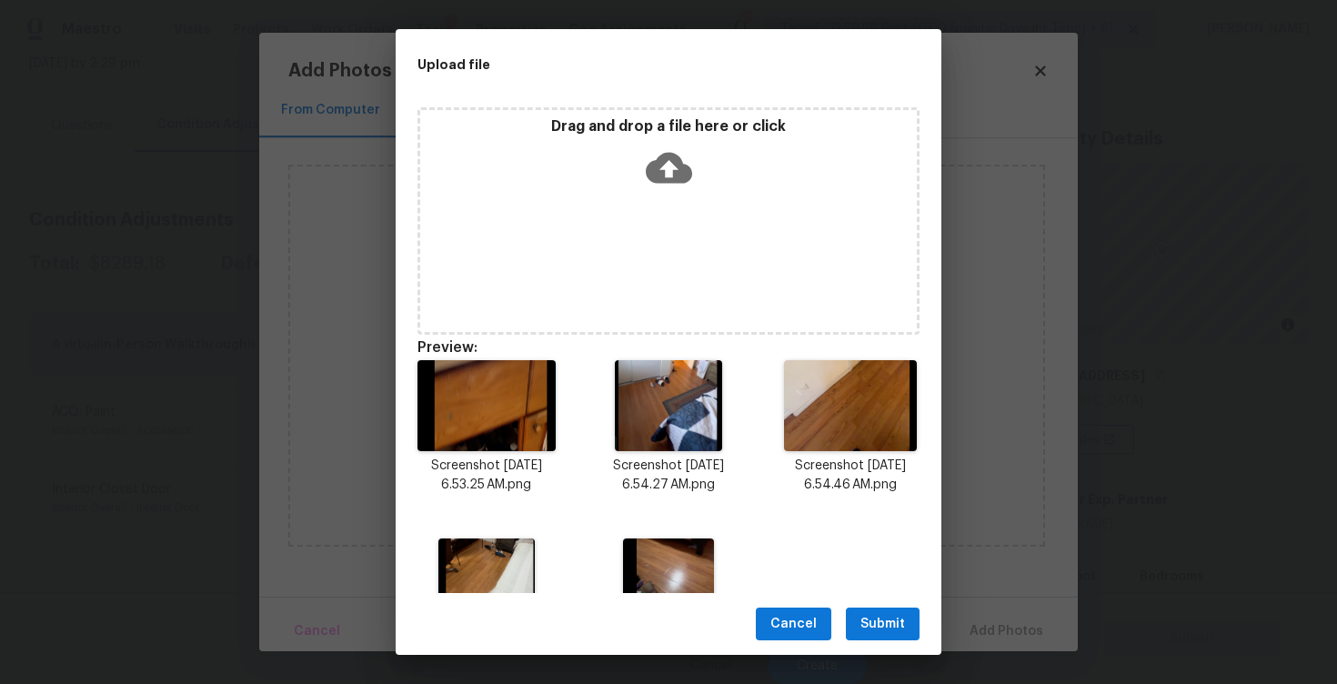
scroll to position [102, 0]
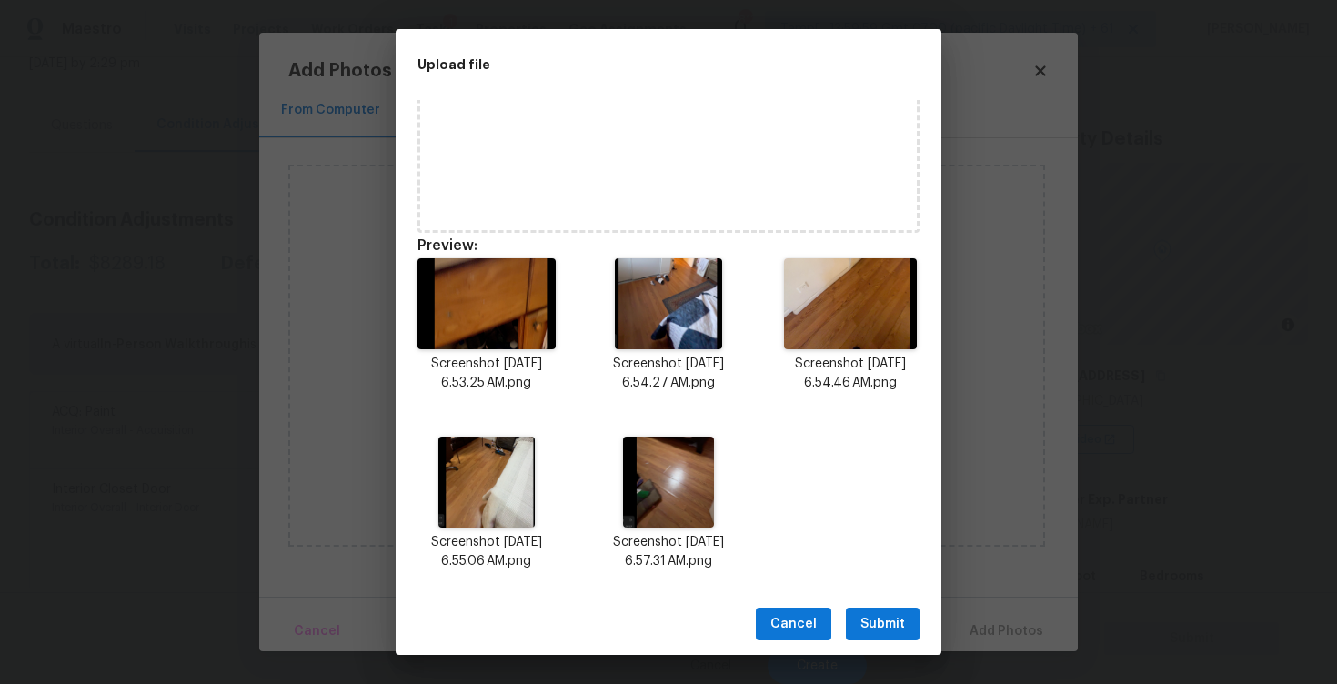
click at [873, 613] on span "Submit" at bounding box center [883, 624] width 45 height 23
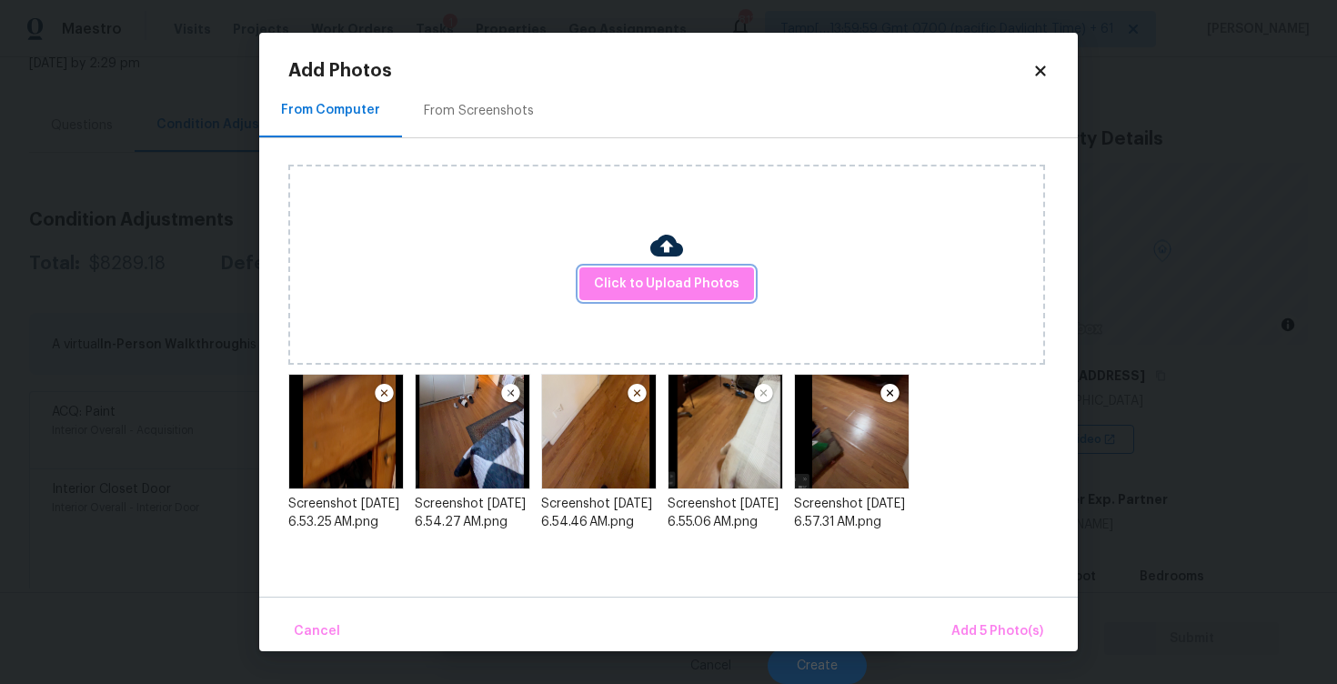
scroll to position [0, 0]
click at [974, 614] on button "Add 5 Photo(s)" at bounding box center [997, 631] width 106 height 39
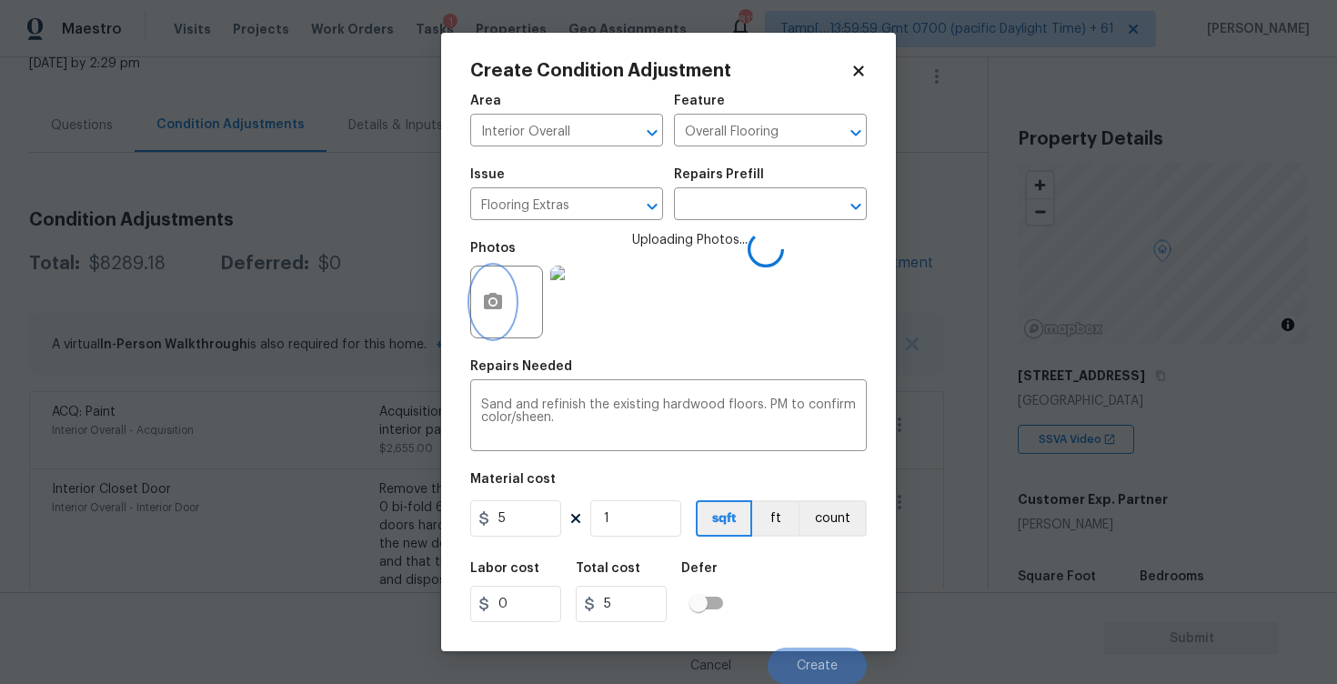
scroll to position [1, 0]
click at [635, 522] on input "1" at bounding box center [635, 518] width 91 height 36
type input "0"
paste input "177"
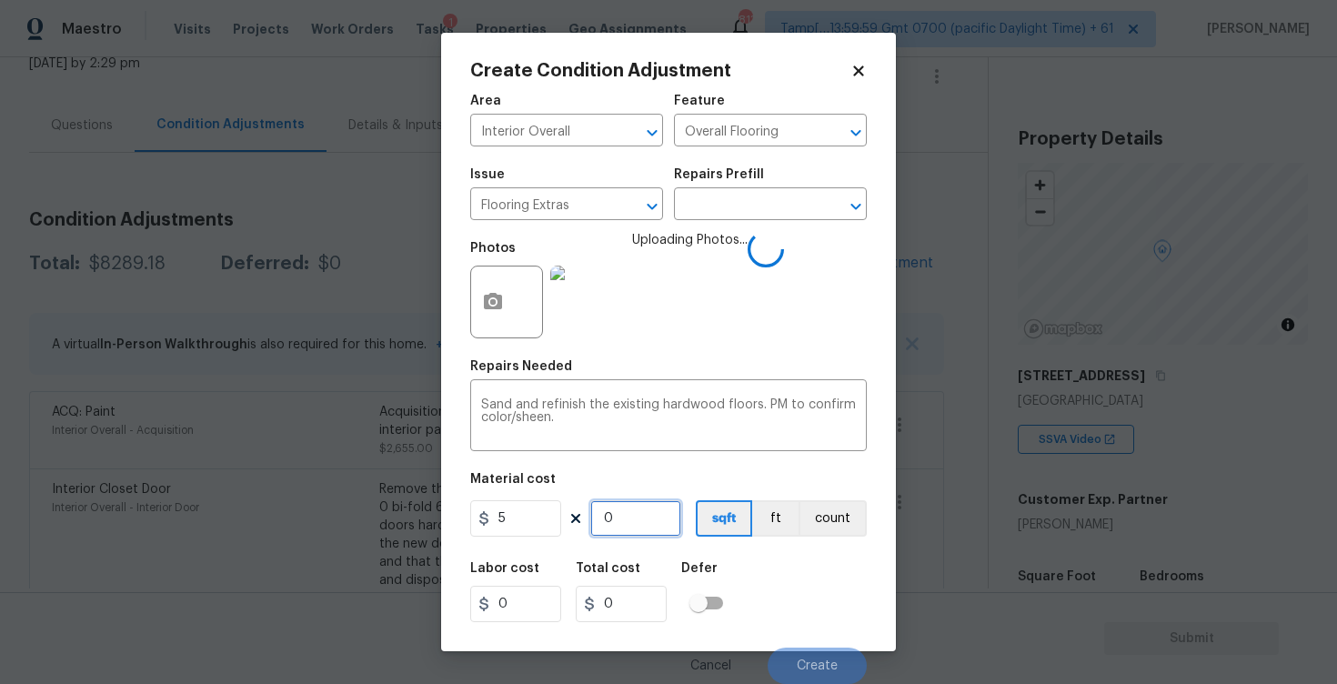
type input "1770"
type input "8850"
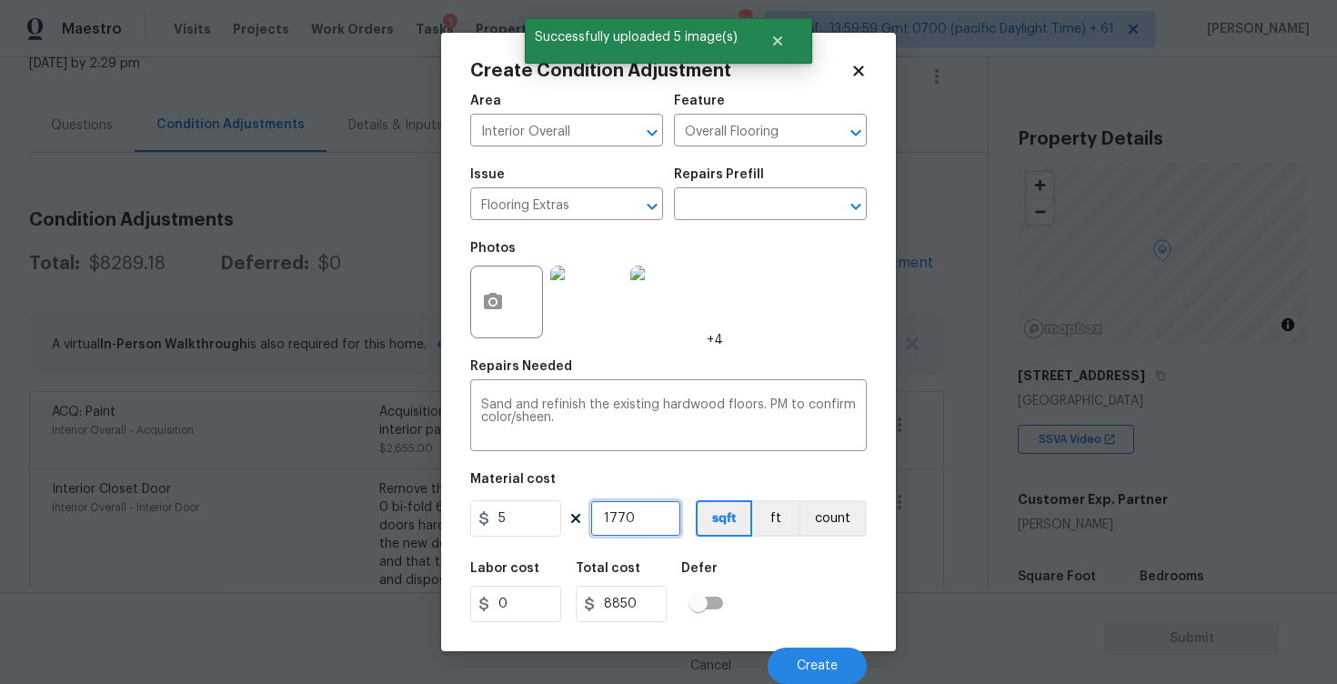
type input "1770"
click at [799, 609] on div "Labor cost 0 Total cost 8850 Defer" at bounding box center [668, 592] width 397 height 82
click at [819, 653] on button "Create" at bounding box center [817, 666] width 99 height 36
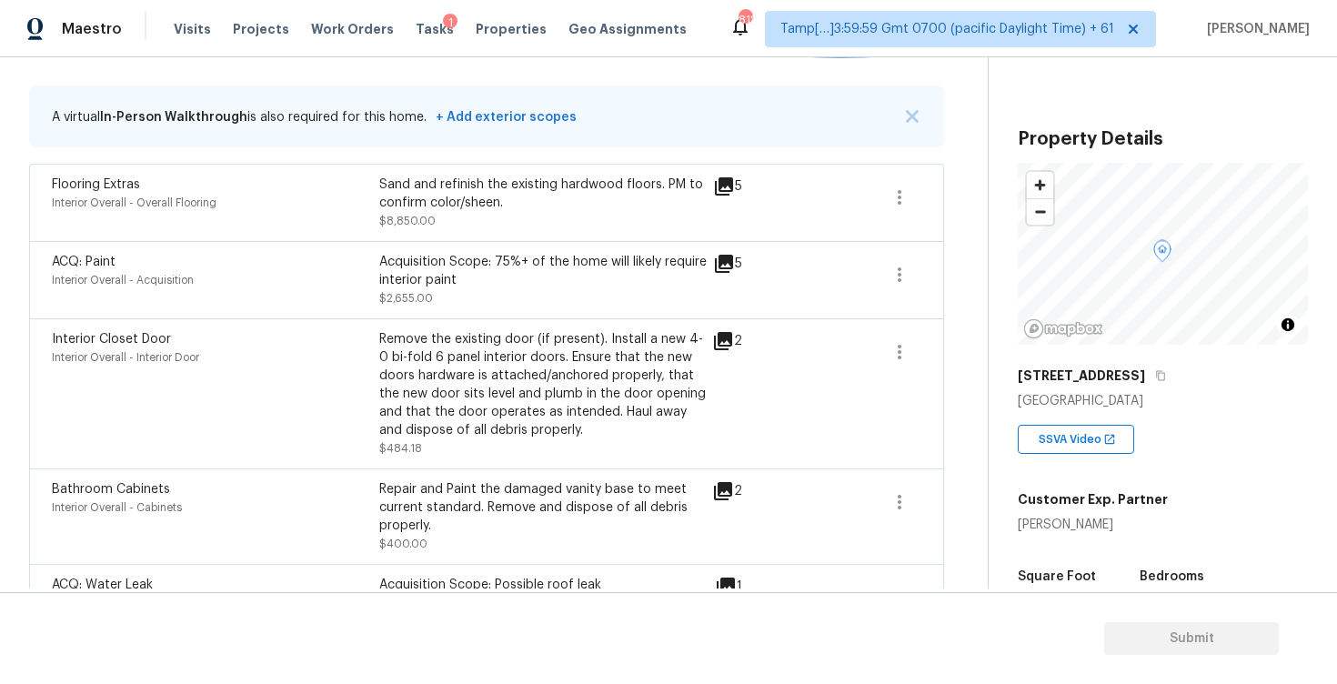
scroll to position [351, 0]
click at [901, 188] on icon "button" at bounding box center [900, 197] width 22 height 22
click at [941, 183] on link "Edit" at bounding box center [1003, 192] width 155 height 27
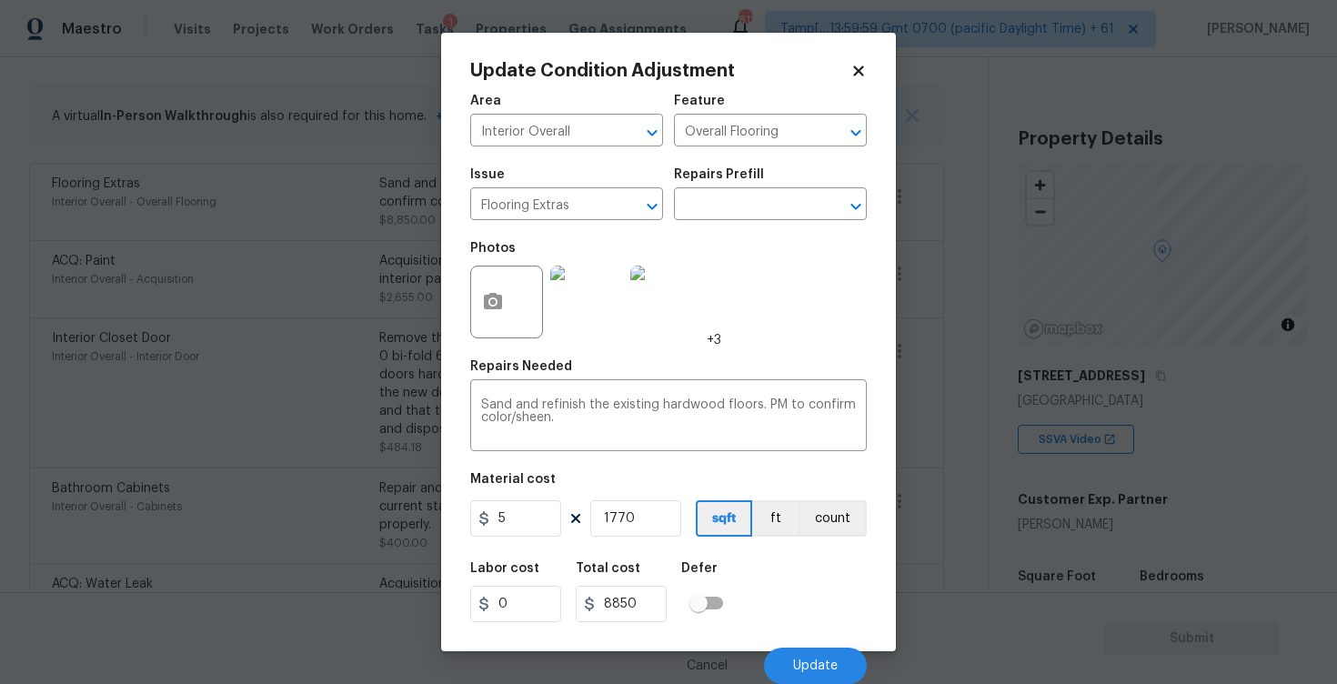
click at [920, 361] on body "Maestro Visits Projects Work Orders Tasks 1 Properties Geo Assignments 812 Tamp…" at bounding box center [668, 342] width 1337 height 684
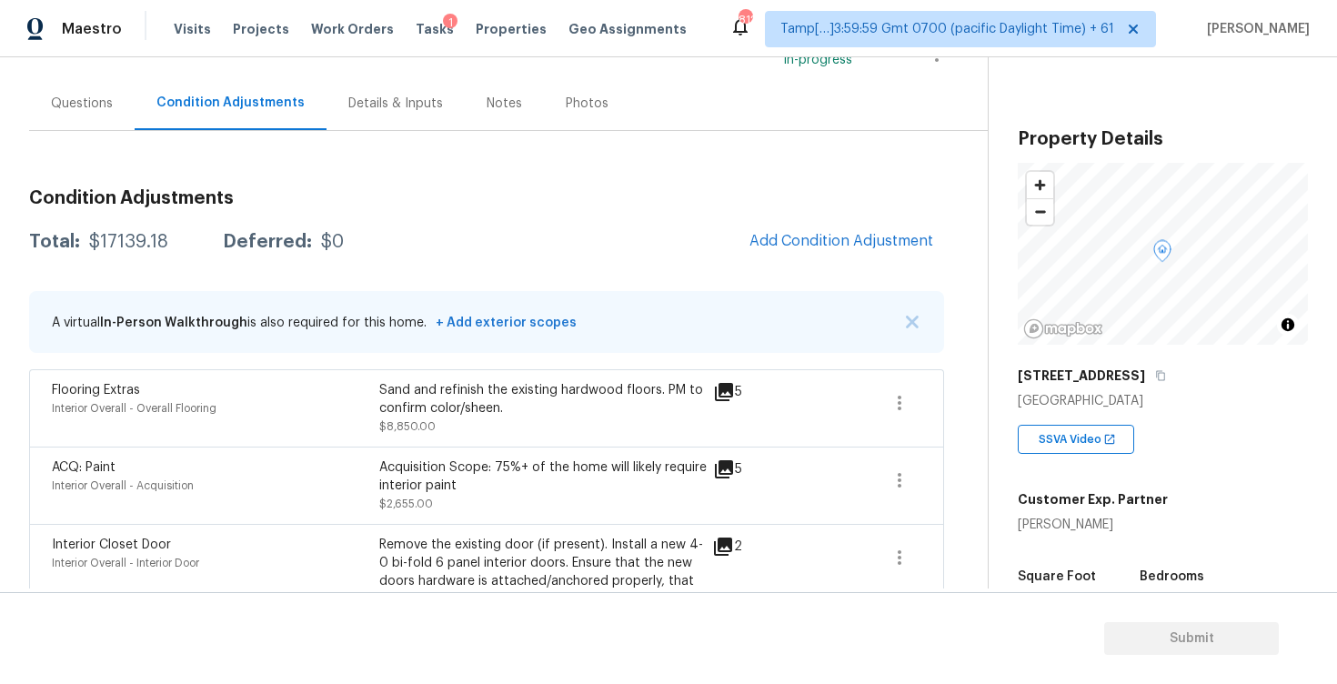
scroll to position [144, 0]
click at [124, 111] on div "Questions" at bounding box center [82, 104] width 106 height 54
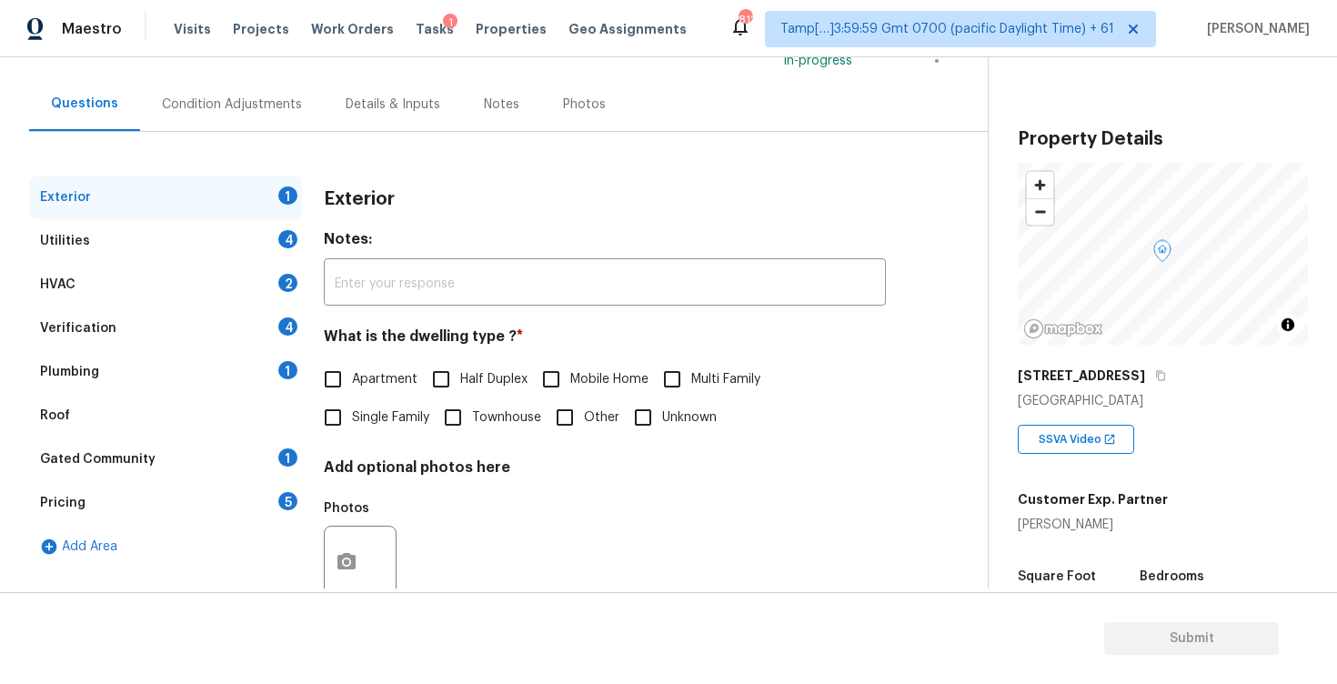
scroll to position [192, 0]
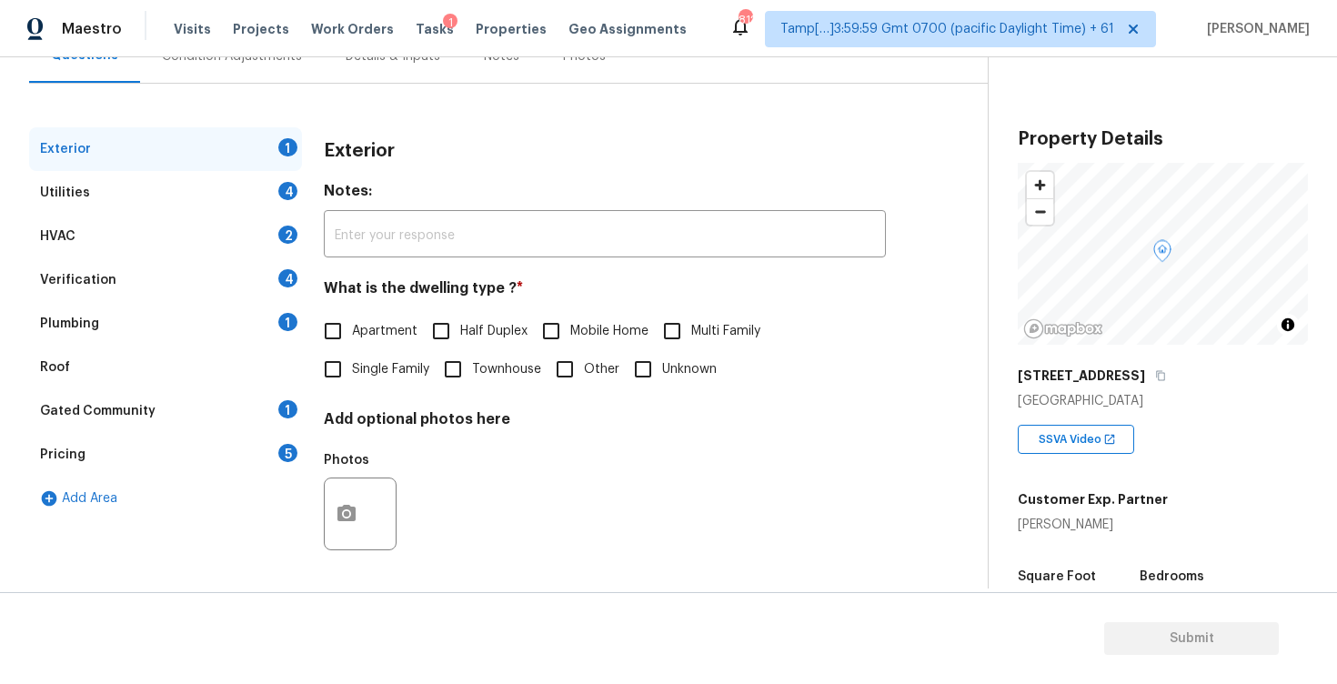
click at [334, 356] on input "Single Family" at bounding box center [333, 369] width 38 height 38
checkbox input "true"
click at [254, 183] on div "Utilities 4" at bounding box center [165, 193] width 273 height 44
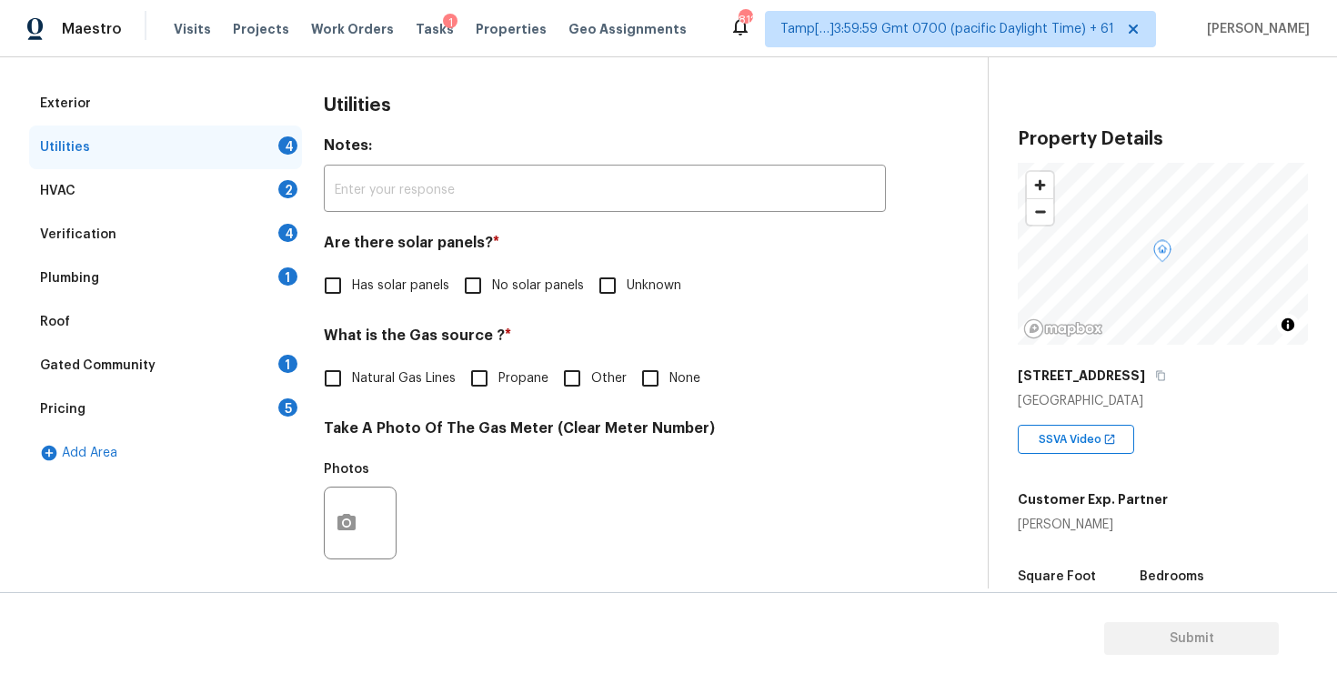
scroll to position [287, 0]
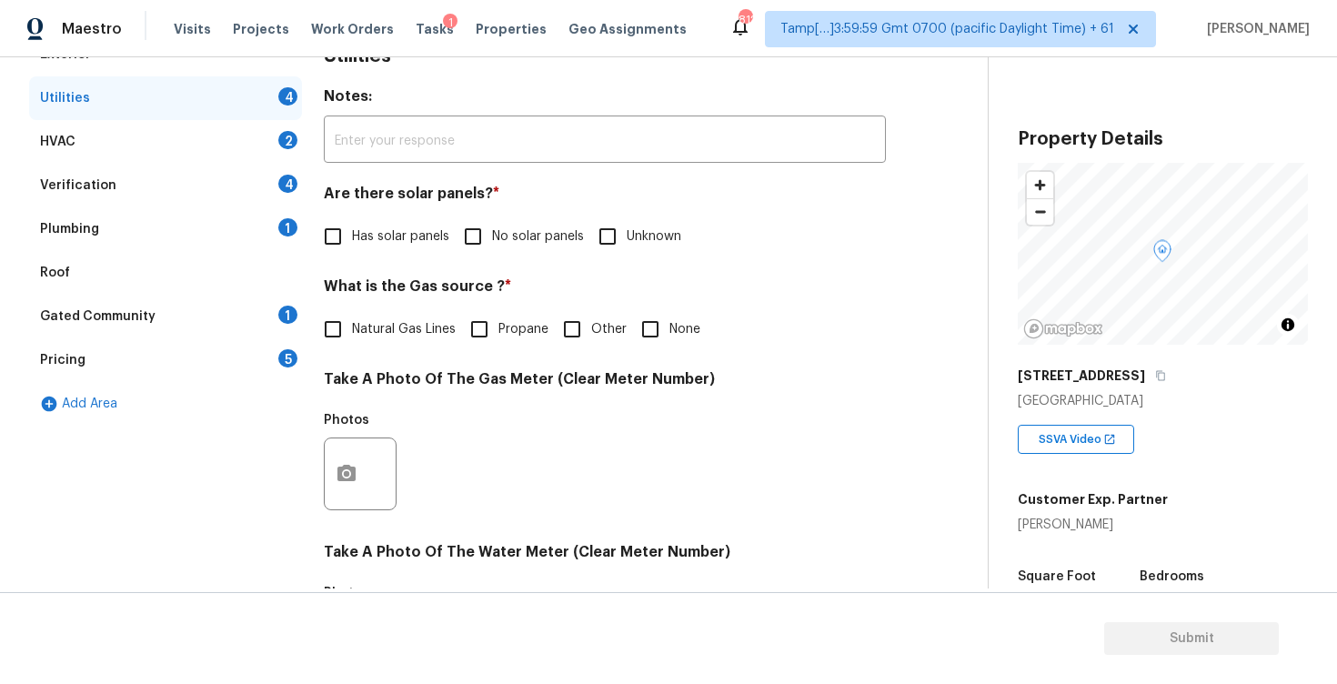
click at [461, 240] on input "No solar panels" at bounding box center [473, 236] width 38 height 38
checkbox input "true"
click at [393, 348] on div "Utilities Notes: ​ Are there solar panels? * Has solar panels No solar panels U…" at bounding box center [605, 507] width 562 height 949
click at [396, 340] on label "Natural Gas Lines" at bounding box center [385, 329] width 142 height 38
click at [352, 340] on input "Natural Gas Lines" at bounding box center [333, 329] width 38 height 38
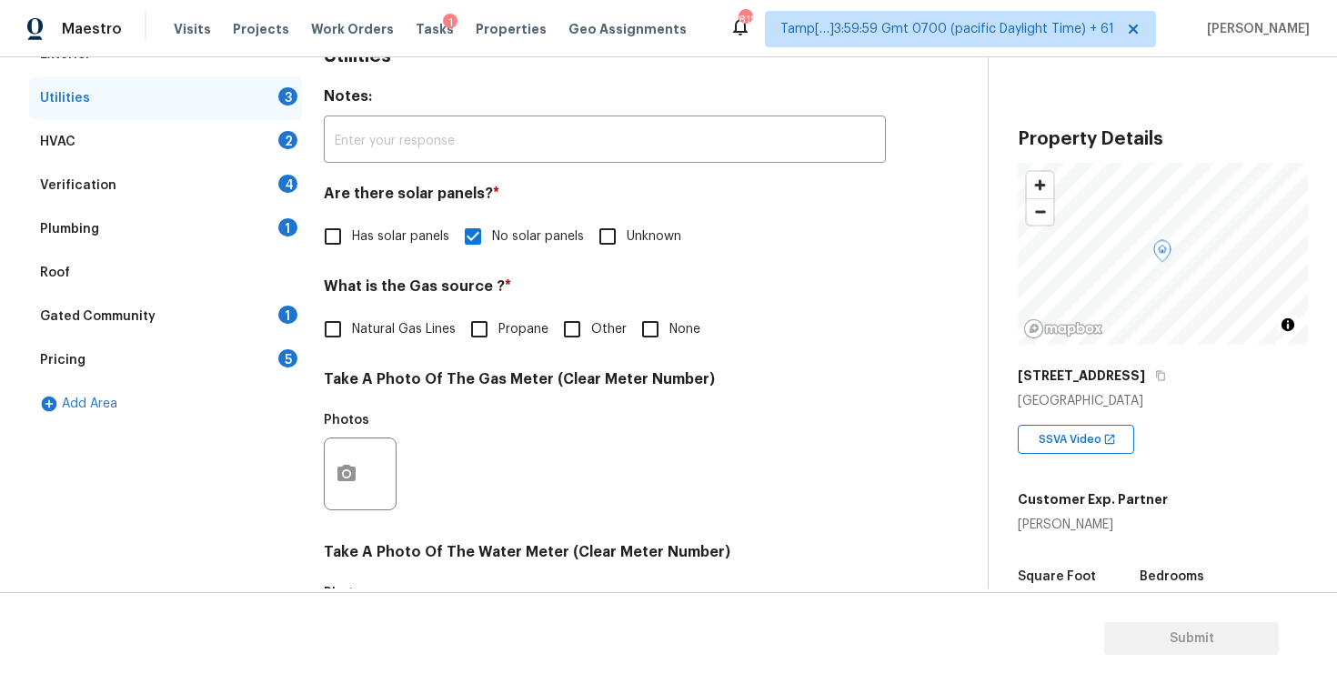
checkbox input "true"
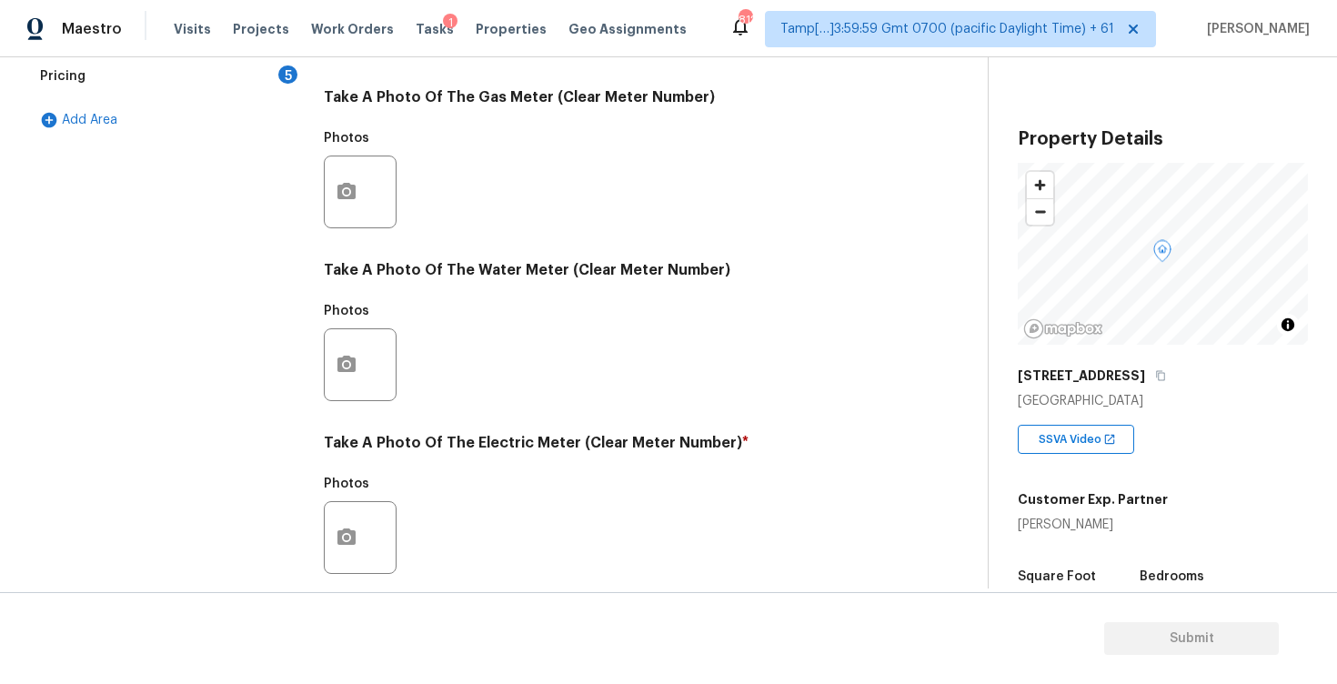
scroll to position [687, 0]
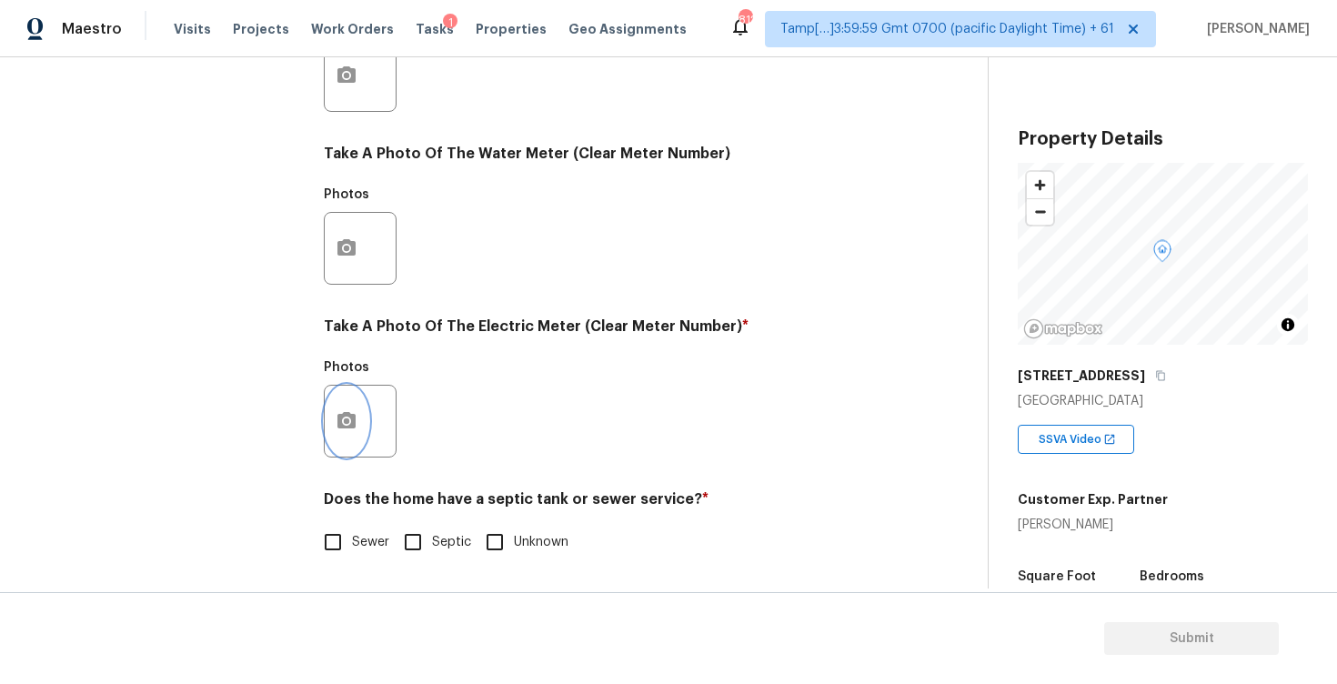
click at [346, 407] on button "button" at bounding box center [347, 421] width 44 height 71
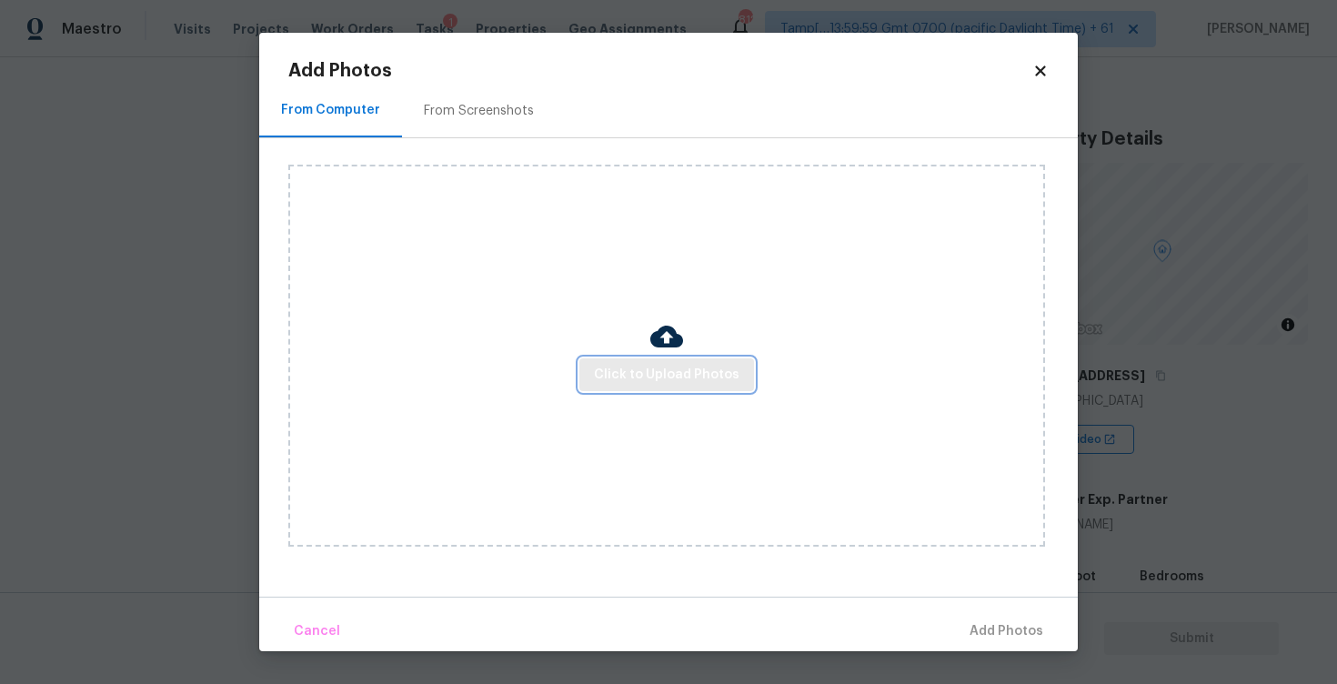
click at [629, 371] on span "Click to Upload Photos" at bounding box center [667, 375] width 146 height 23
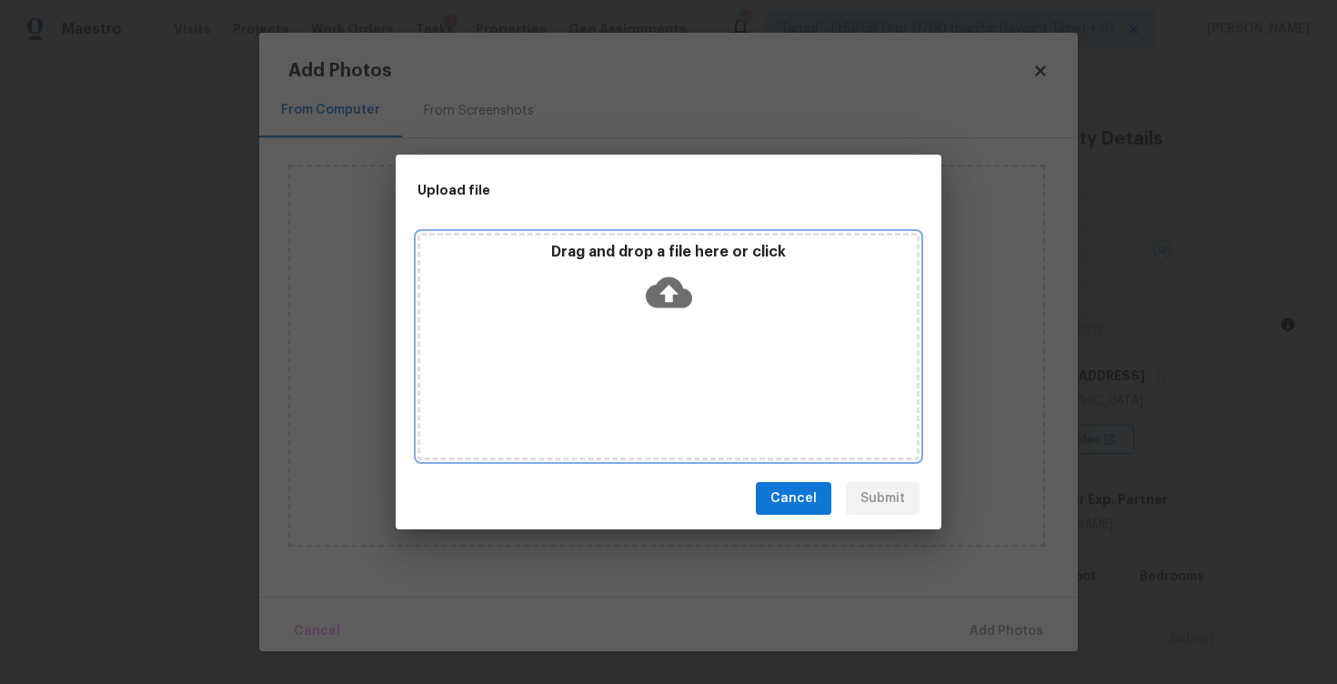
click at [675, 285] on icon at bounding box center [669, 292] width 46 height 31
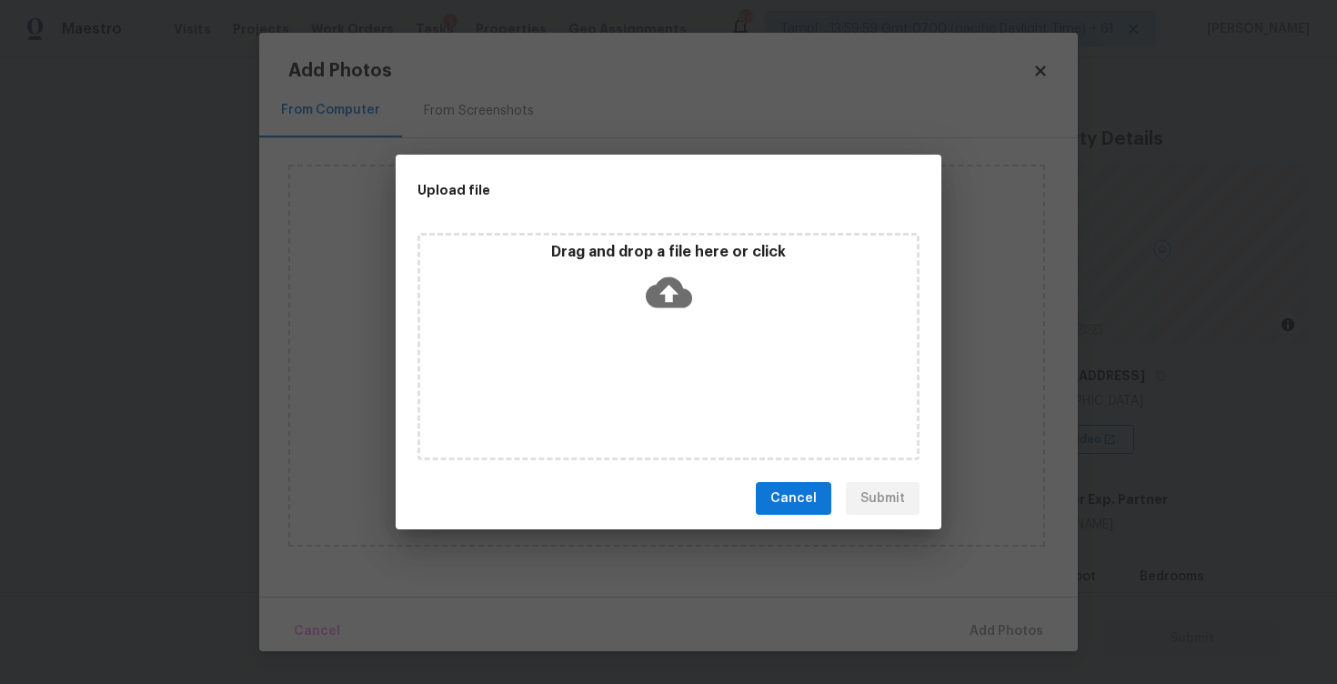
scroll to position [685, 0]
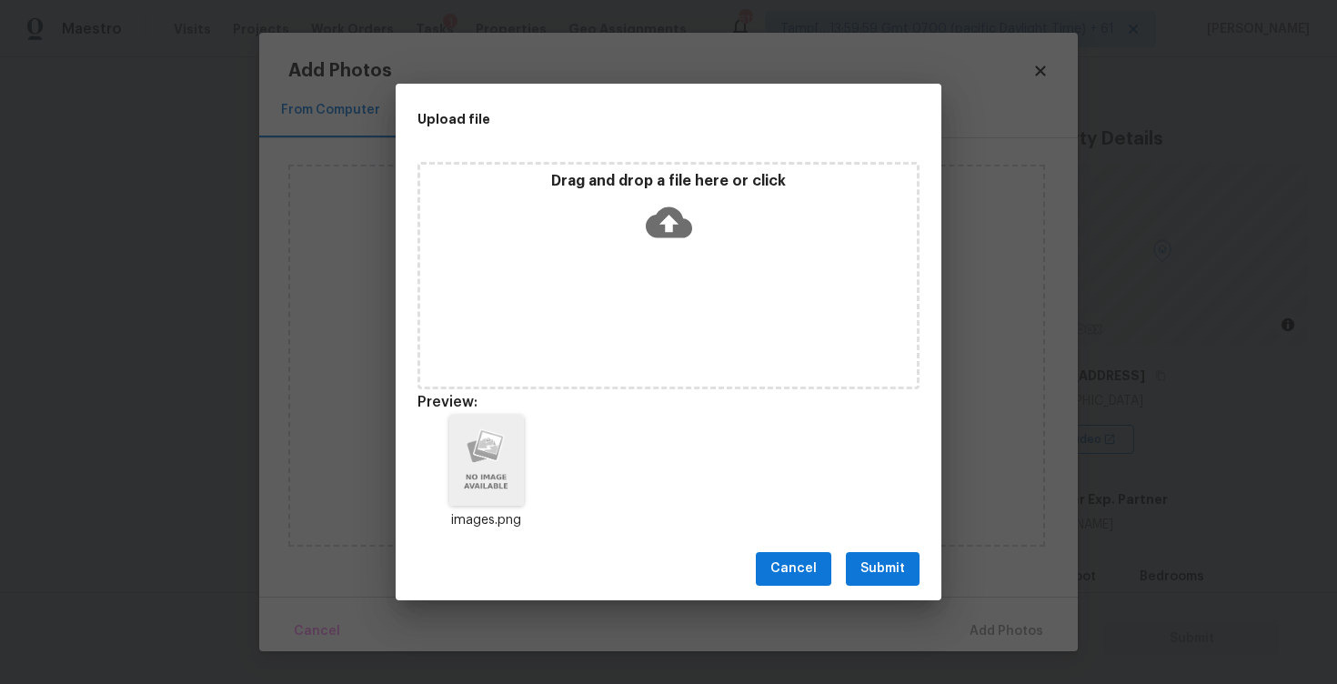
click at [868, 554] on button "Submit" at bounding box center [883, 569] width 74 height 34
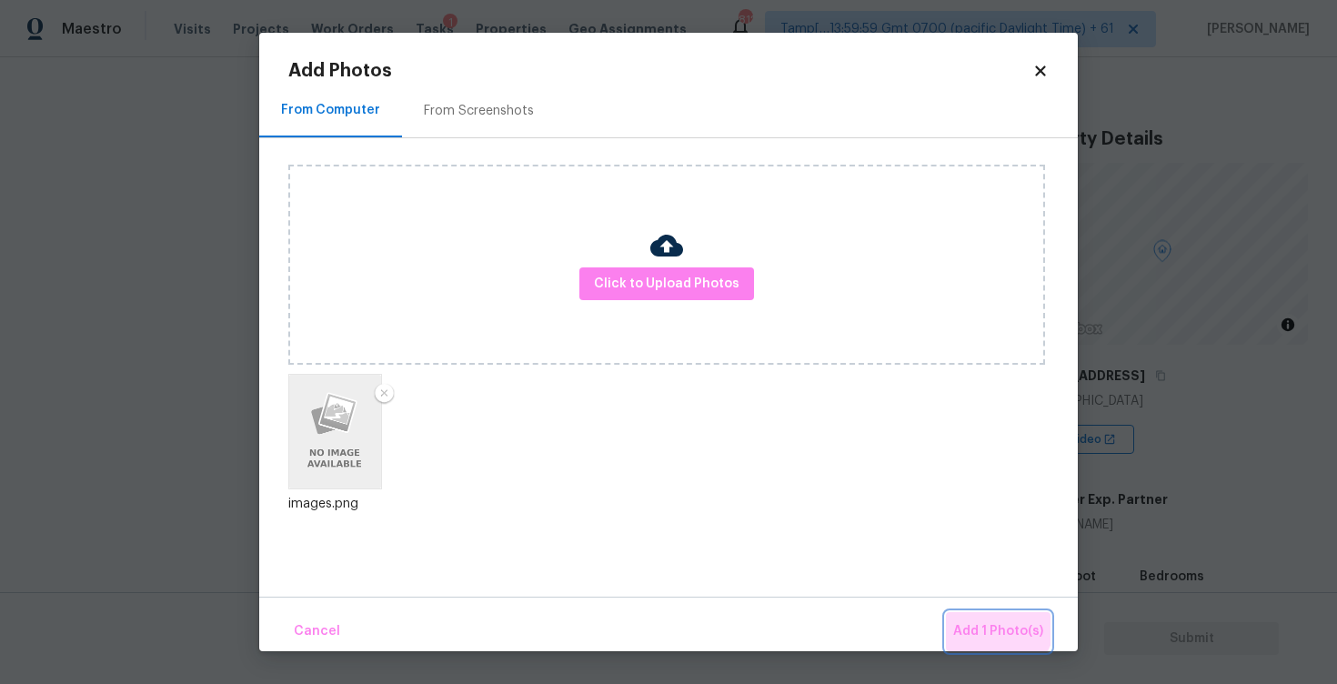
click at [979, 616] on button "Add 1 Photo(s)" at bounding box center [998, 631] width 105 height 39
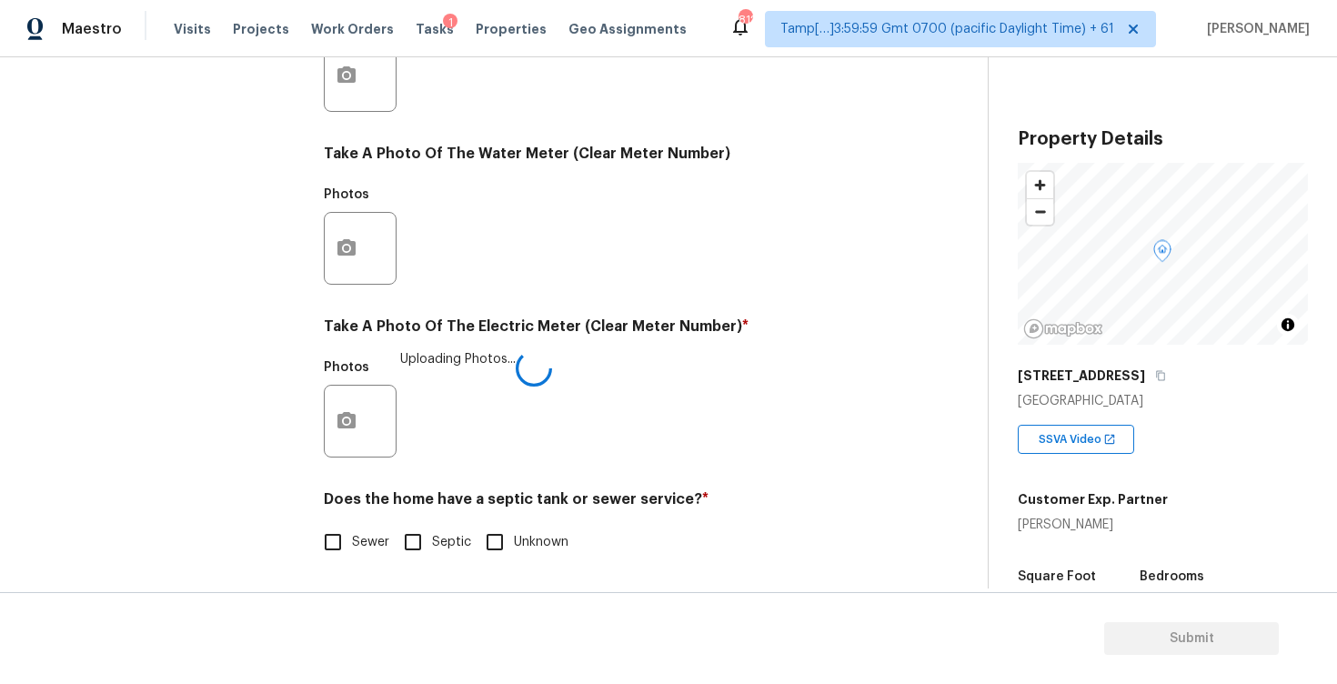
click at [366, 524] on label "Sewer" at bounding box center [352, 542] width 76 height 38
click at [352, 524] on input "Sewer" at bounding box center [333, 542] width 38 height 38
click at [366, 525] on label "Sewer" at bounding box center [352, 544] width 76 height 38
click at [352, 525] on input "Sewer" at bounding box center [333, 544] width 38 height 38
click at [366, 525] on label "Sewer" at bounding box center [352, 544] width 76 height 38
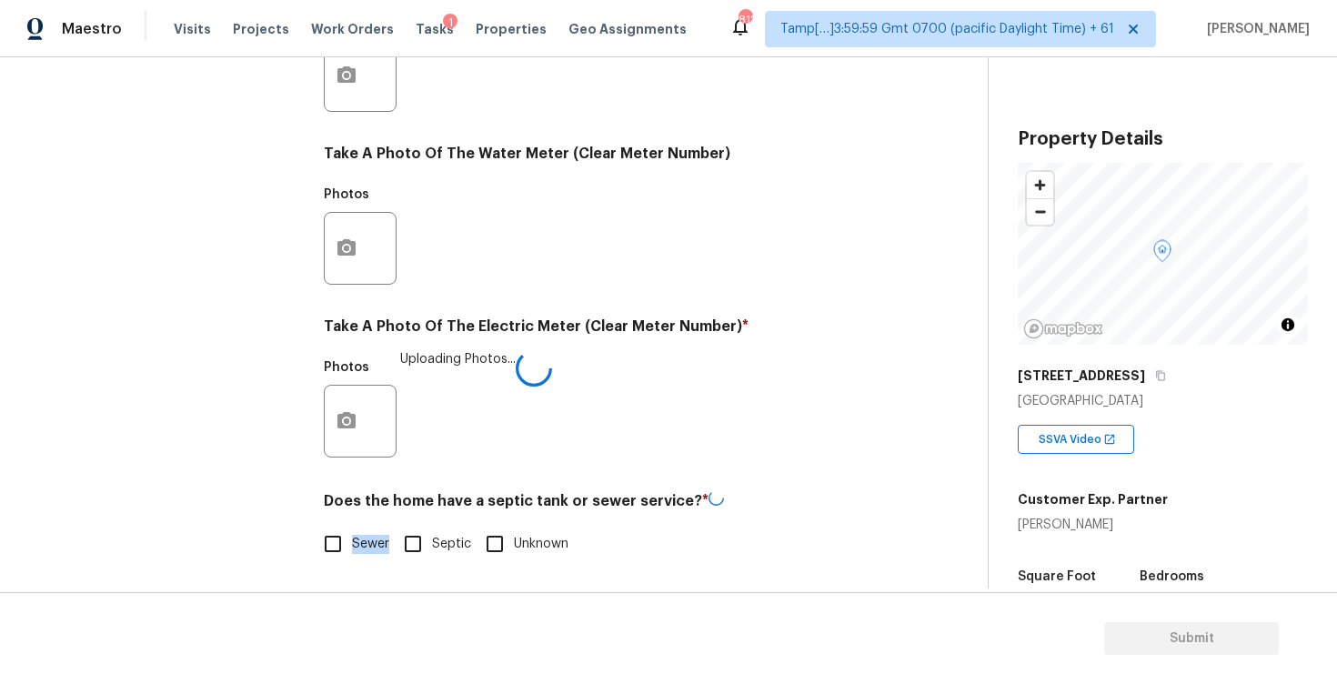
click at [352, 525] on input "Sewer" at bounding box center [333, 544] width 38 height 38
checkbox input "true"
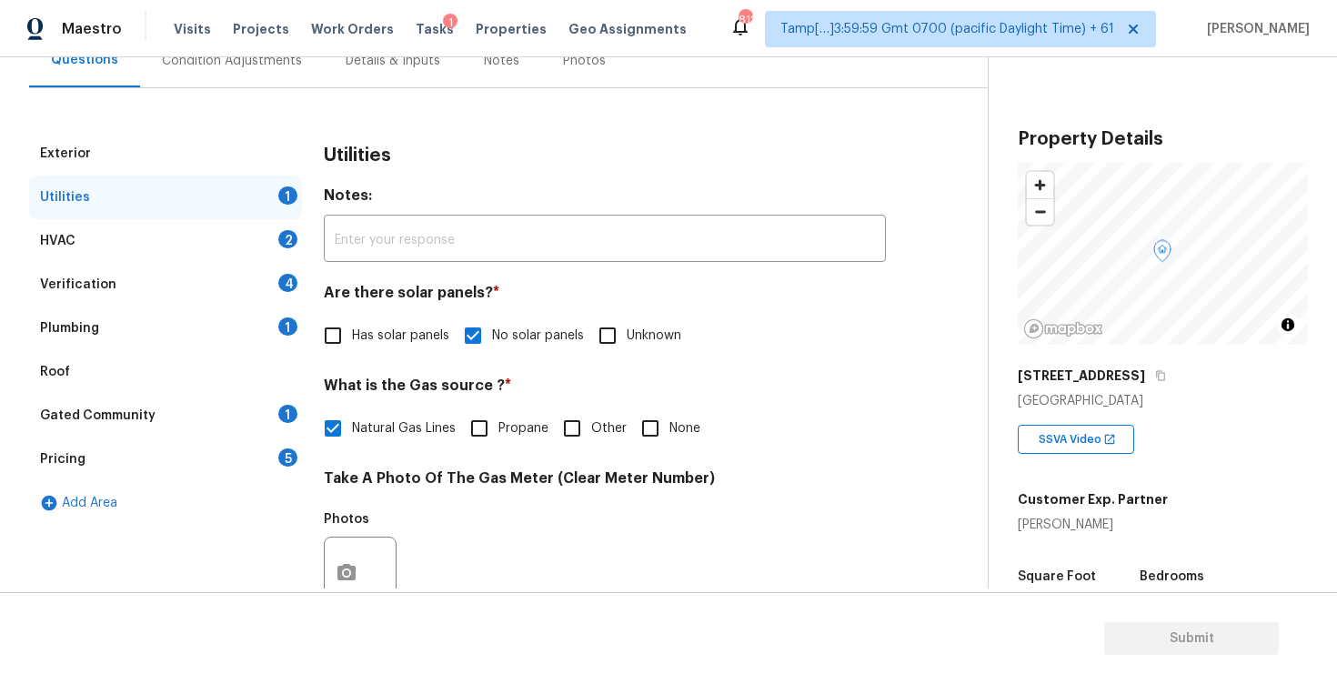
scroll to position [168, 0]
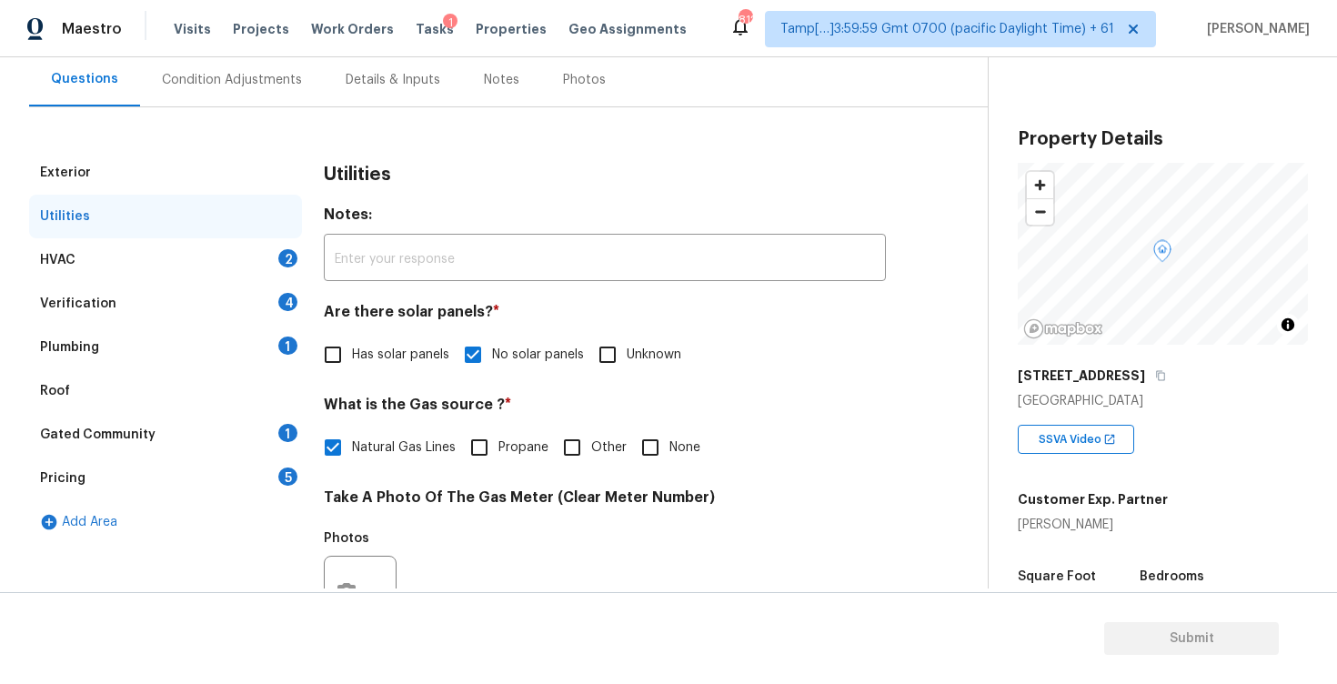
click at [249, 246] on div "HVAC 2" at bounding box center [165, 260] width 273 height 44
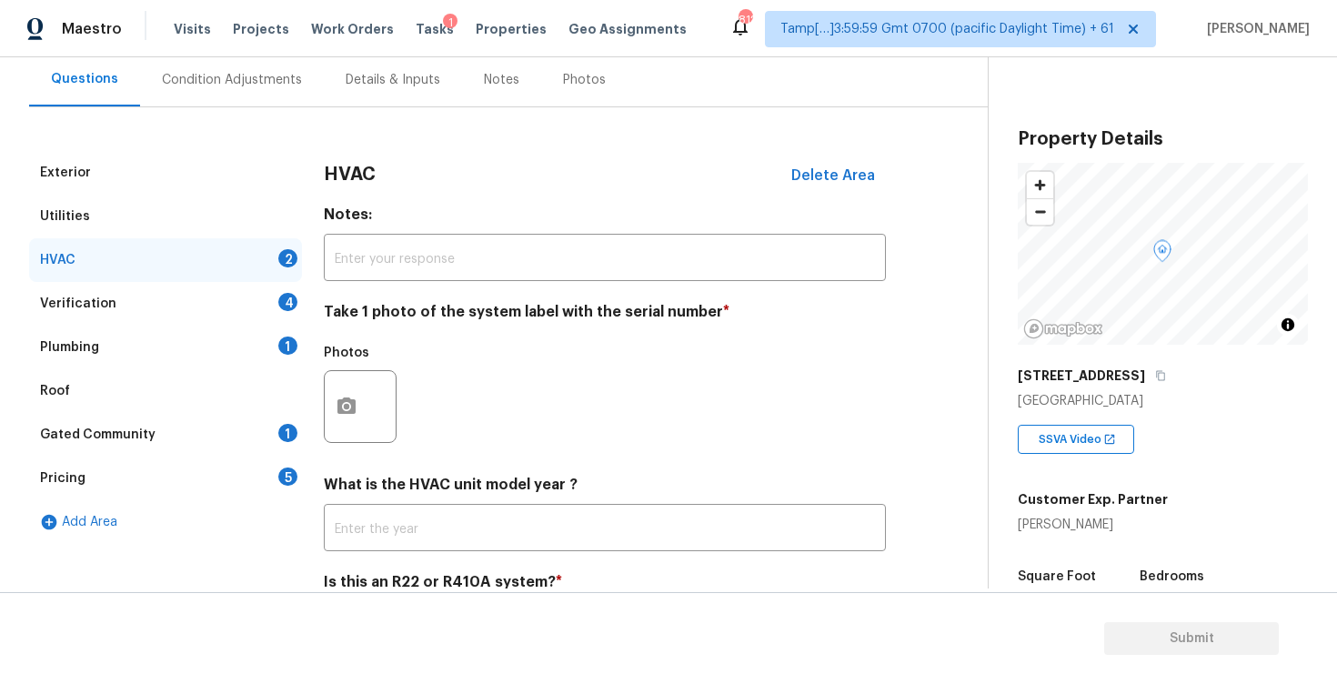
scroll to position [252, 0]
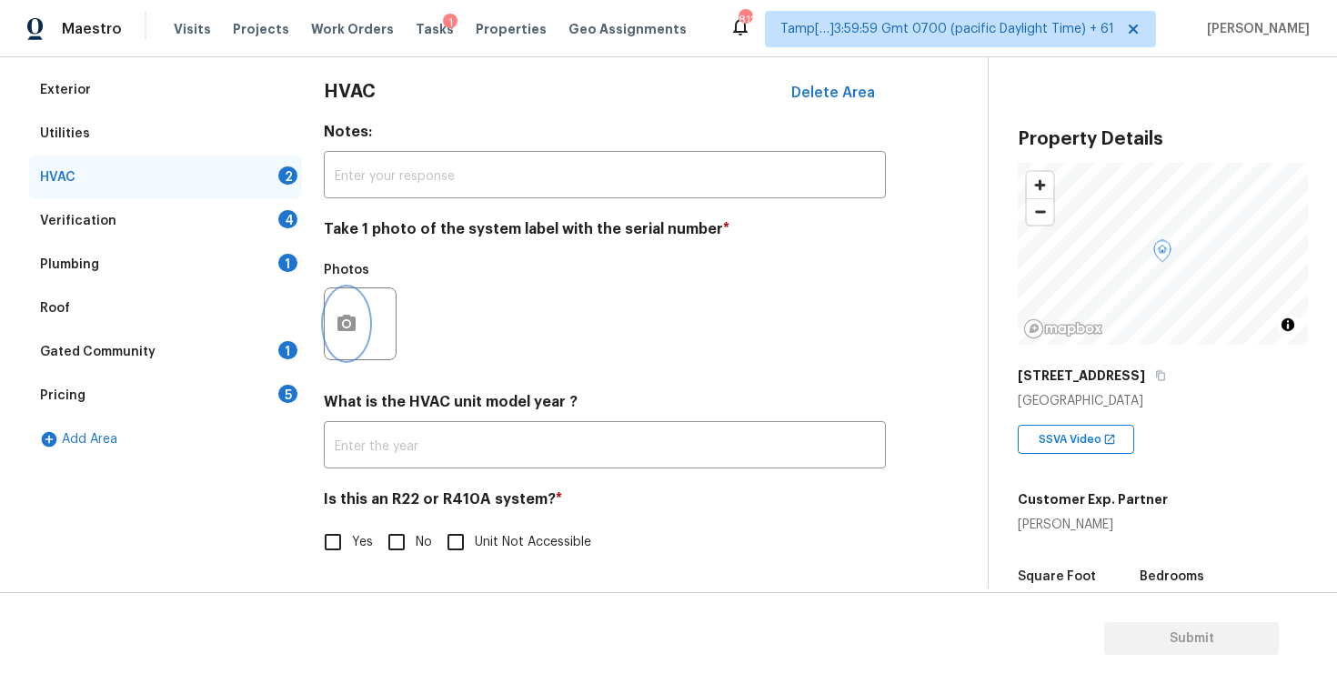
click at [351, 327] on icon "button" at bounding box center [346, 323] width 18 height 16
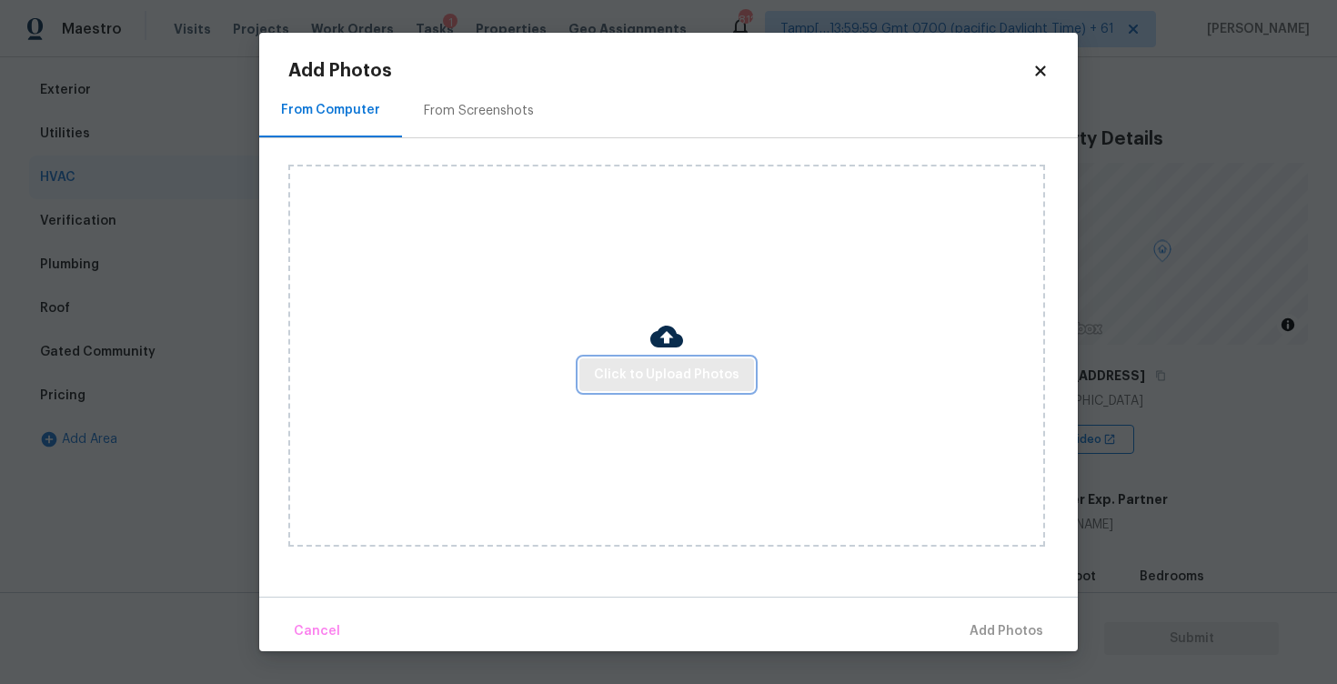
click at [629, 388] on button "Click to Upload Photos" at bounding box center [666, 375] width 175 height 34
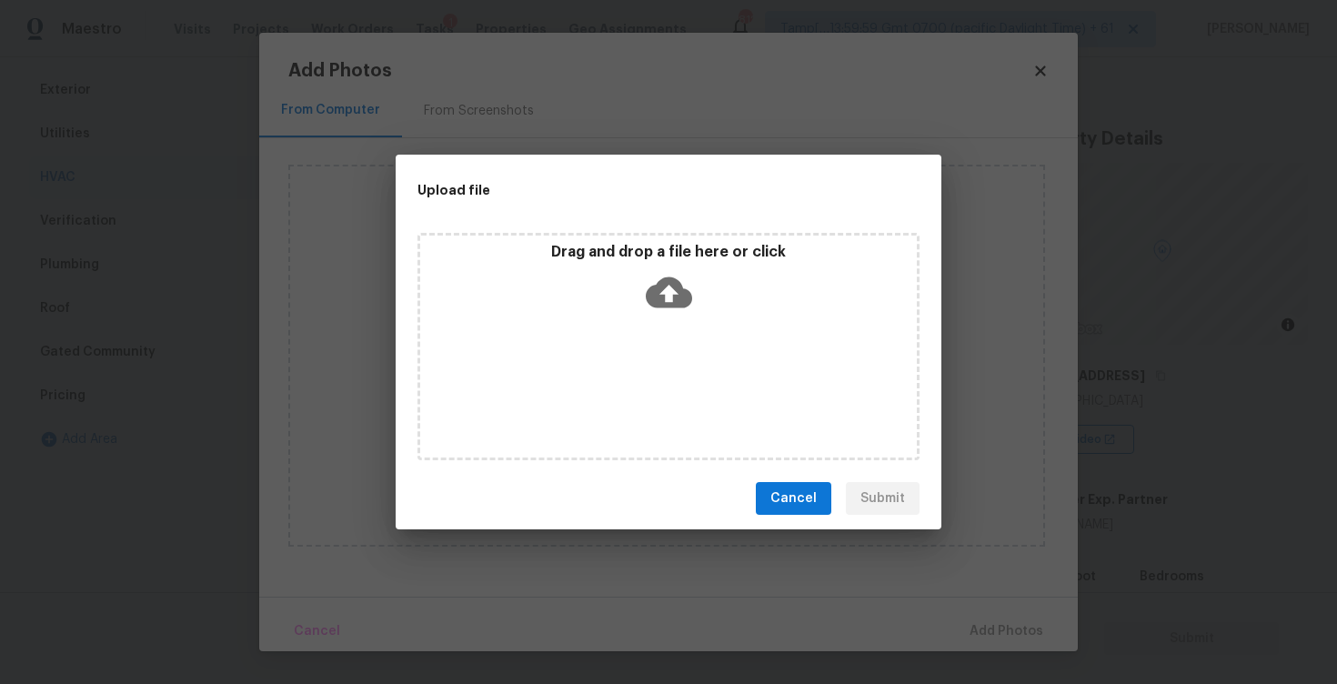
click at [677, 295] on icon at bounding box center [669, 292] width 46 height 31
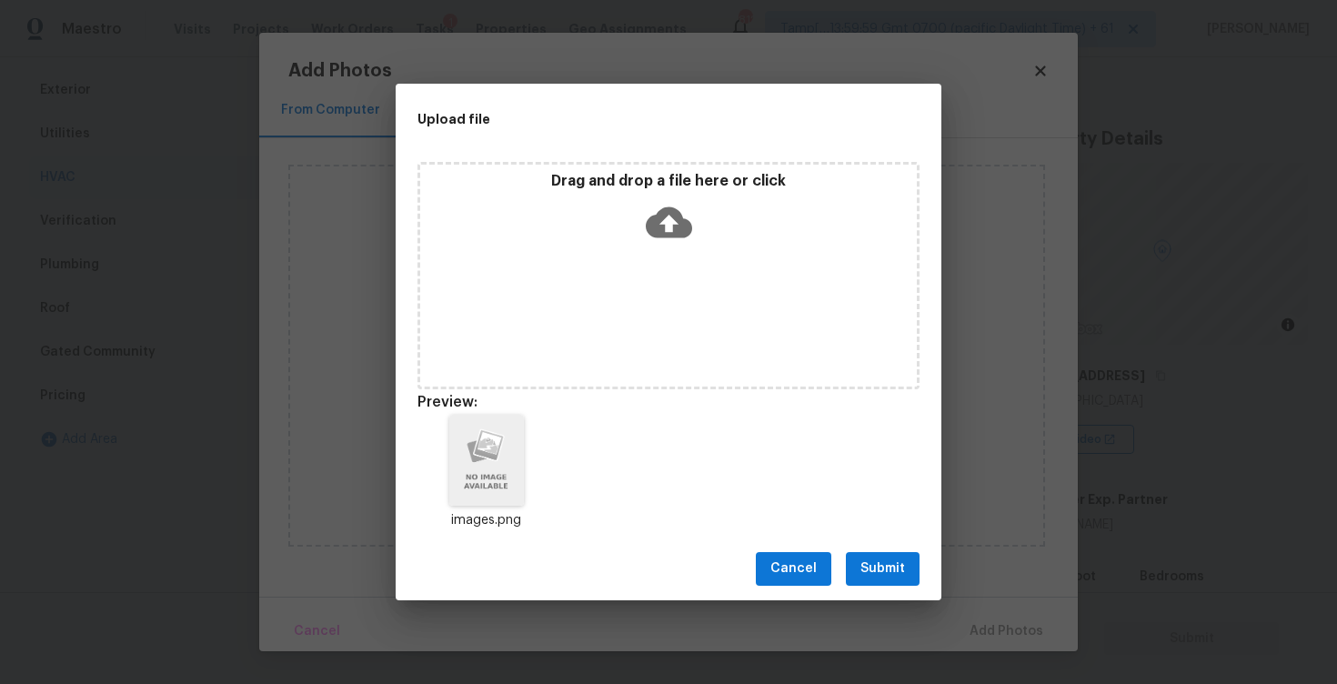
click at [887, 562] on span "Submit" at bounding box center [883, 569] width 45 height 23
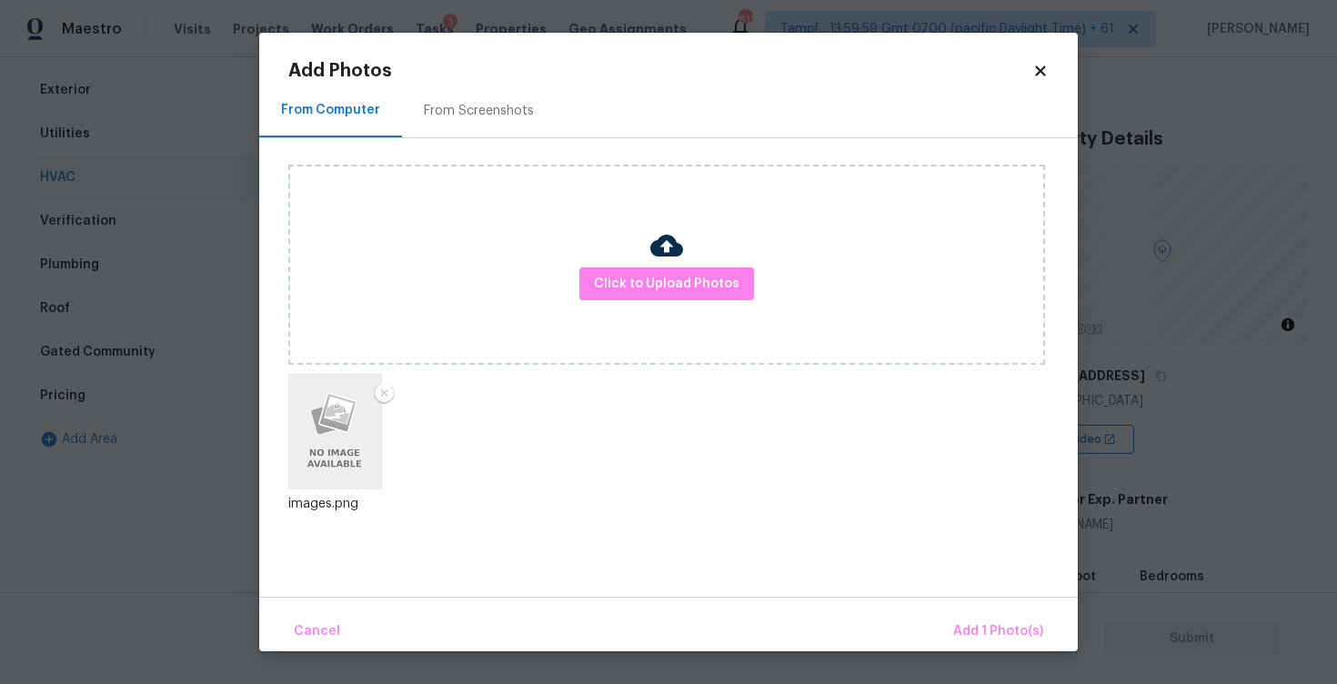
click at [974, 611] on div "Cancel Add 1 Photo(s)" at bounding box center [668, 624] width 819 height 55
click at [962, 617] on button "Add 1 Photo(s)" at bounding box center [998, 631] width 105 height 39
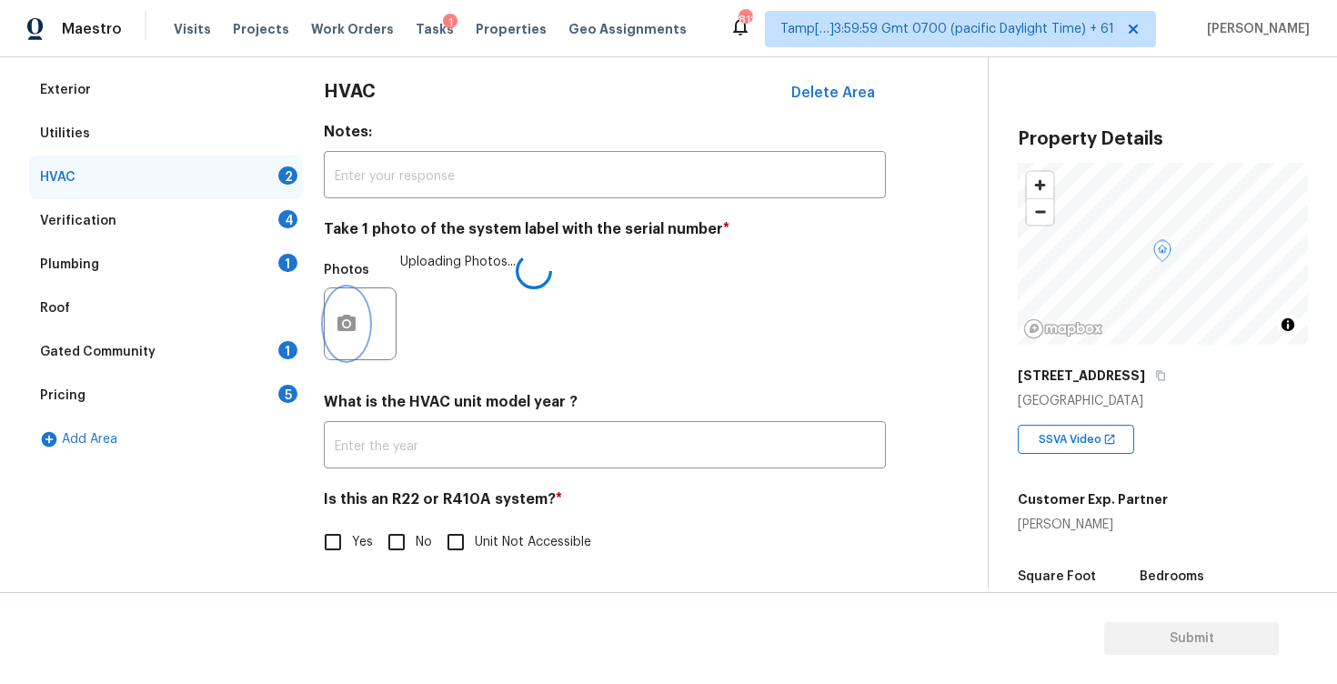
click at [364, 323] on button "button" at bounding box center [347, 323] width 44 height 71
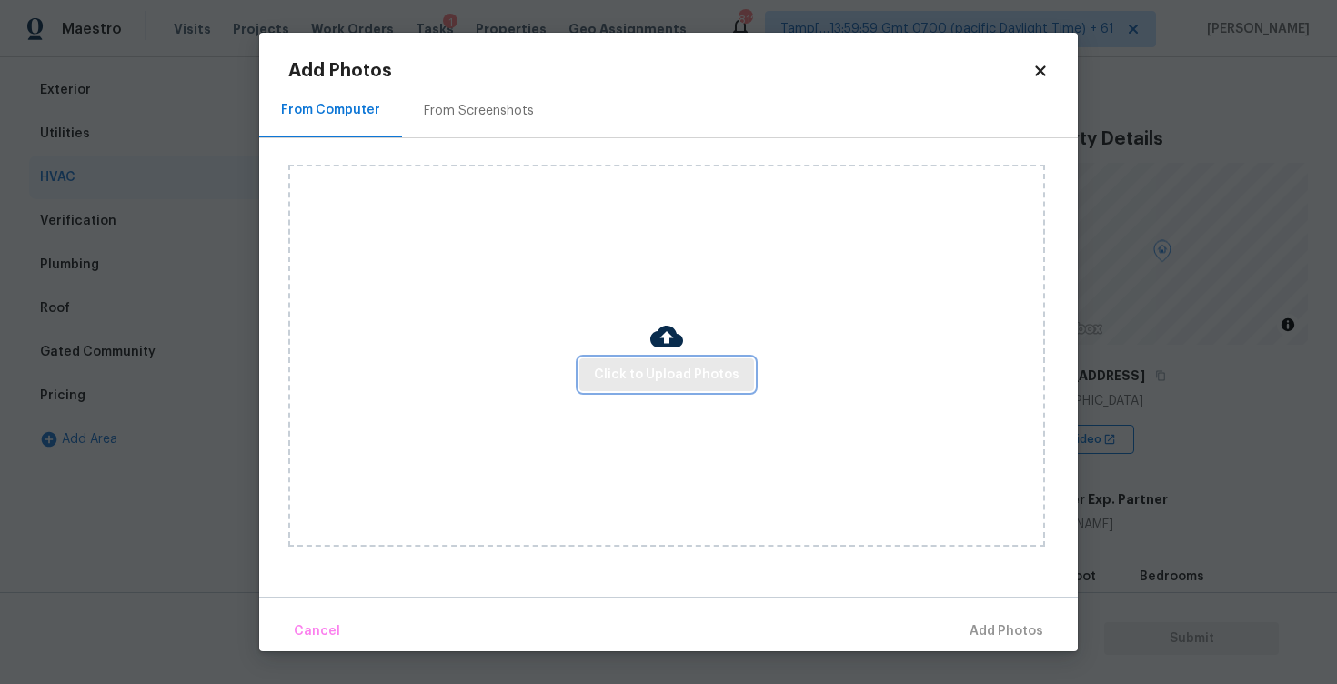
click at [674, 371] on span "Click to Upload Photos" at bounding box center [667, 375] width 146 height 23
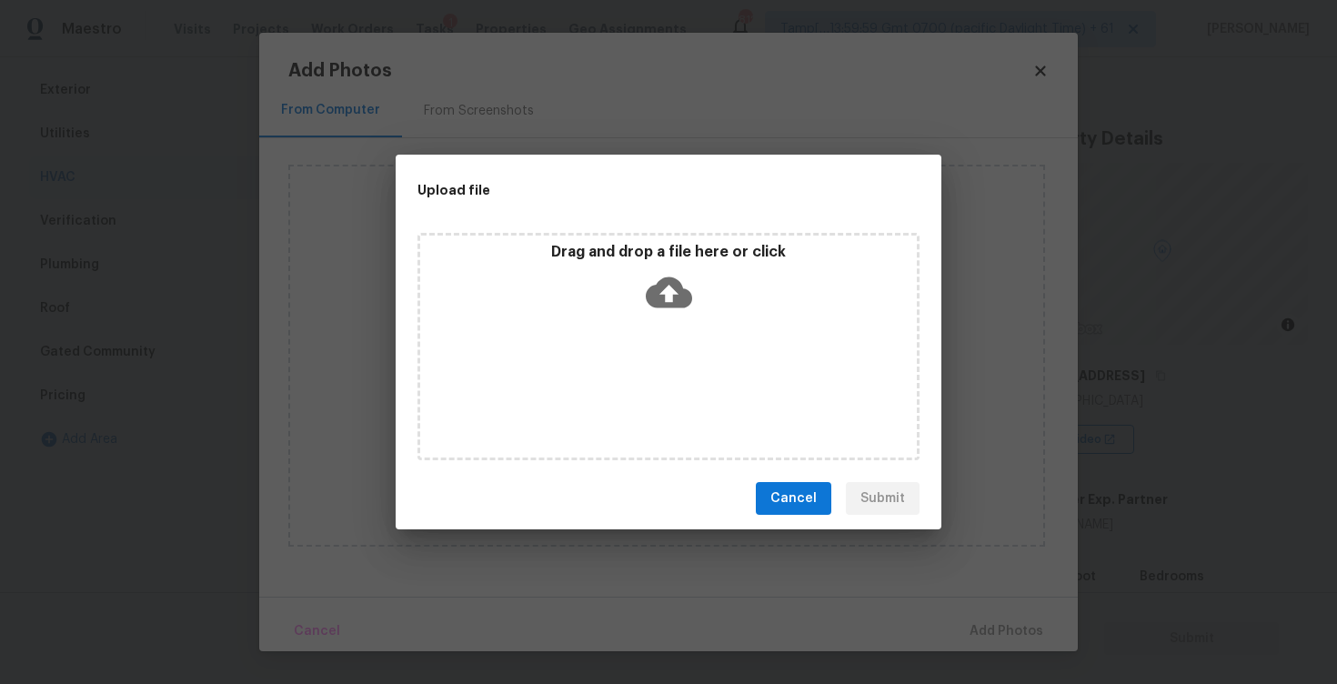
click at [674, 317] on div "Drag and drop a file here or click" at bounding box center [668, 282] width 497 height 78
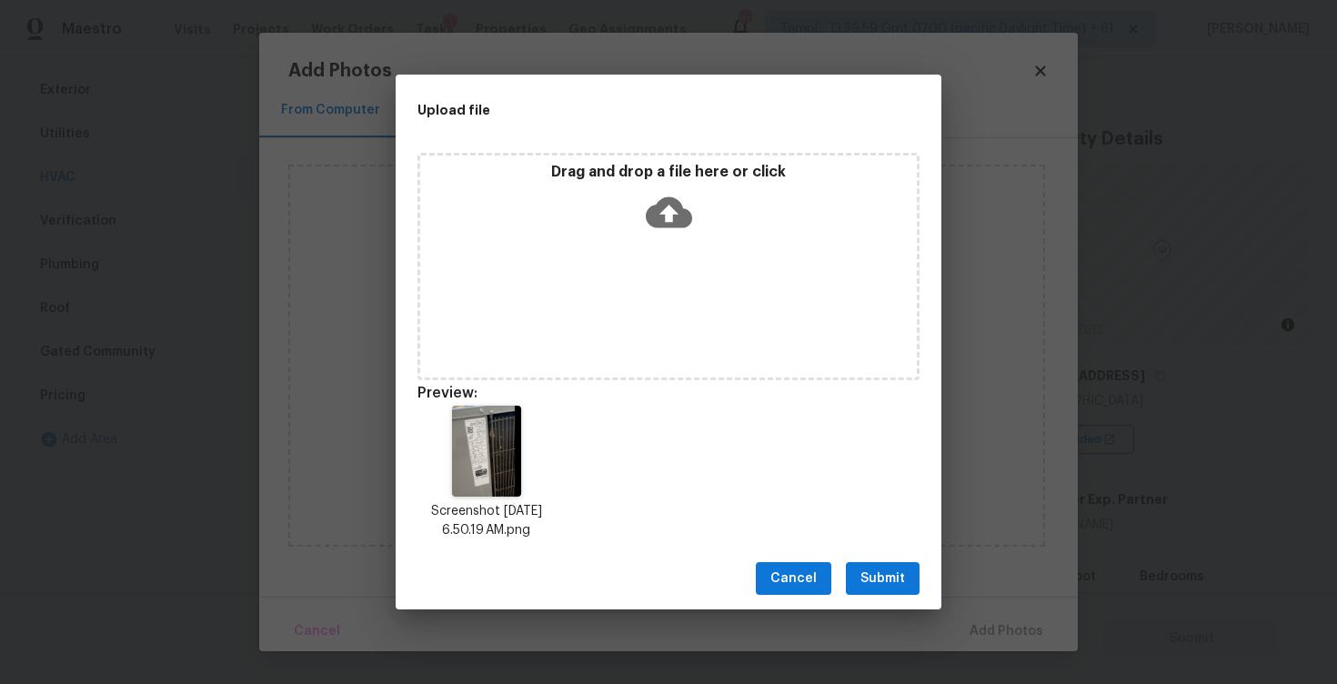
click at [902, 576] on span "Submit" at bounding box center [883, 579] width 45 height 23
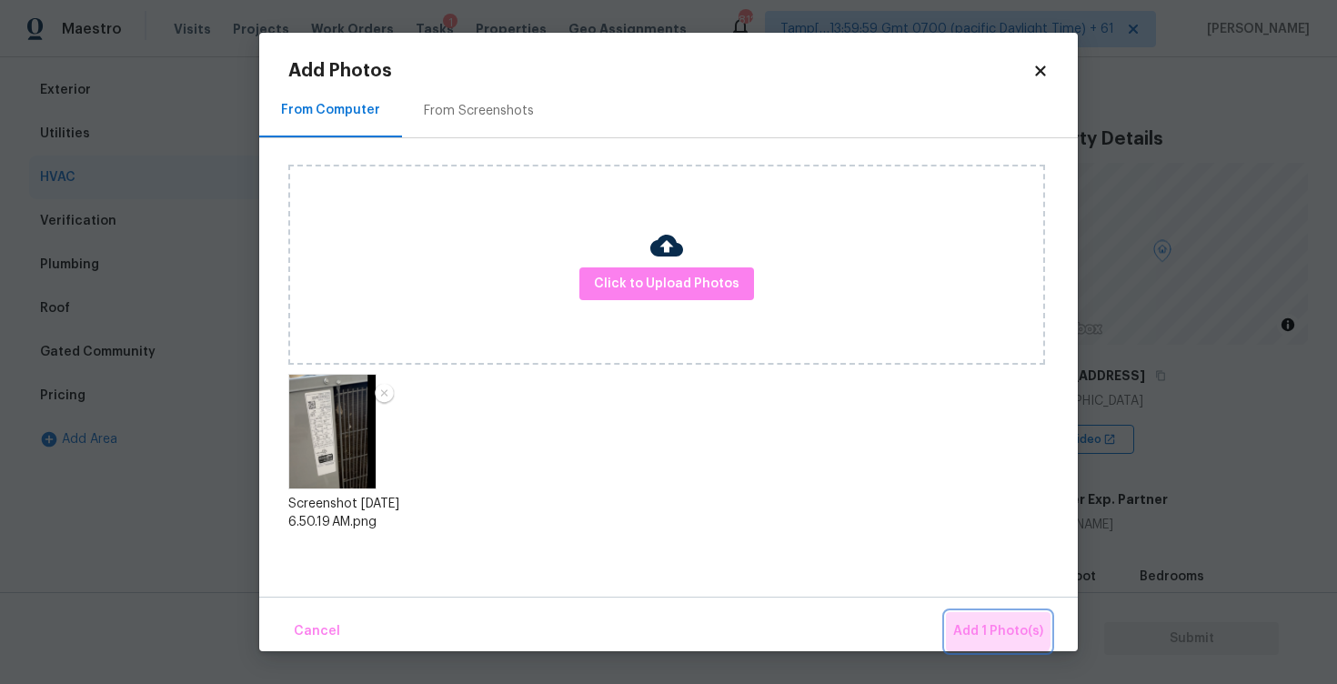
click at [990, 621] on span "Add 1 Photo(s)" at bounding box center [998, 631] width 90 height 23
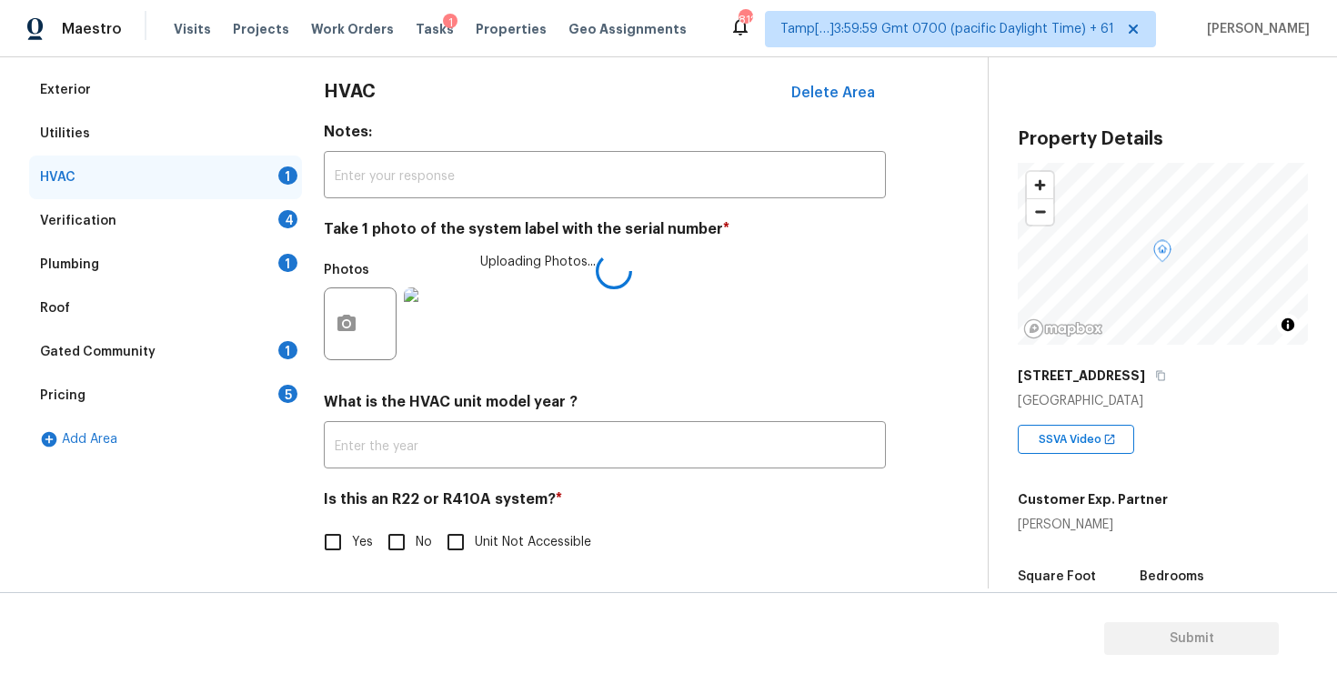
click at [464, 324] on img at bounding box center [440, 323] width 73 height 73
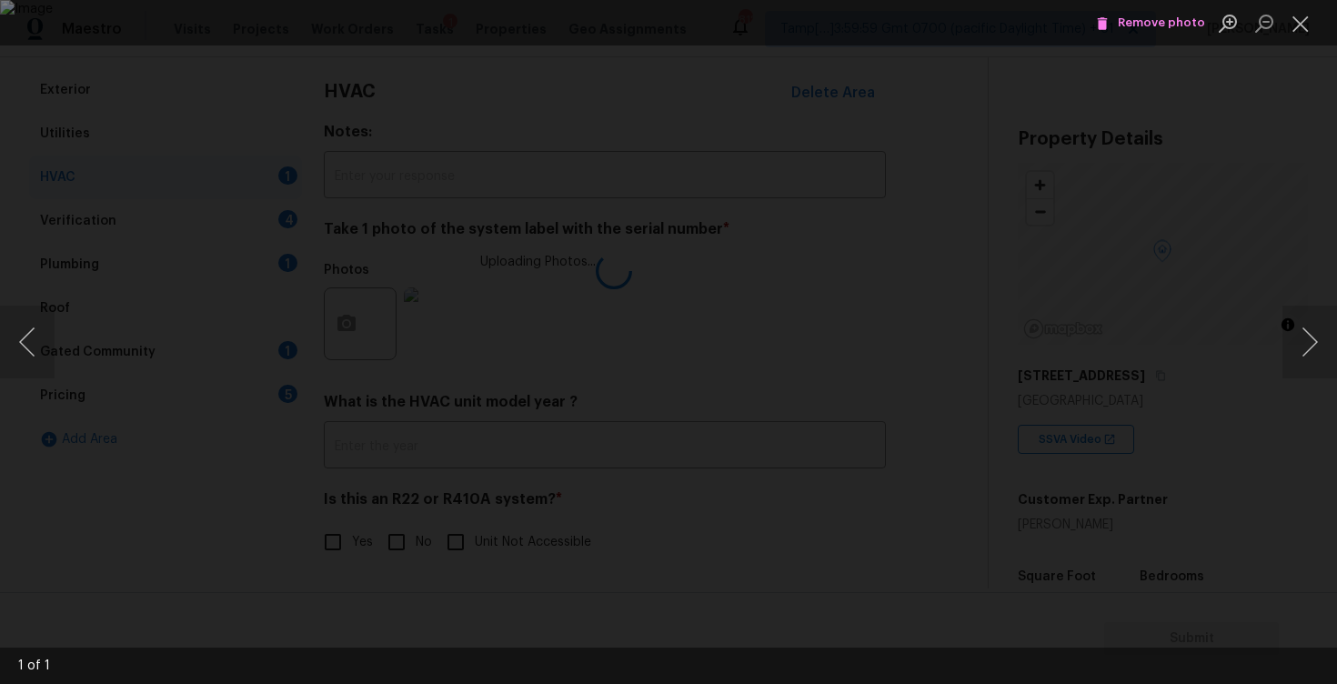
click at [1134, 39] on li "Remove photo" at bounding box center [1151, 22] width 118 height 45
click at [1134, 16] on span "Remove photo" at bounding box center [1150, 23] width 109 height 21
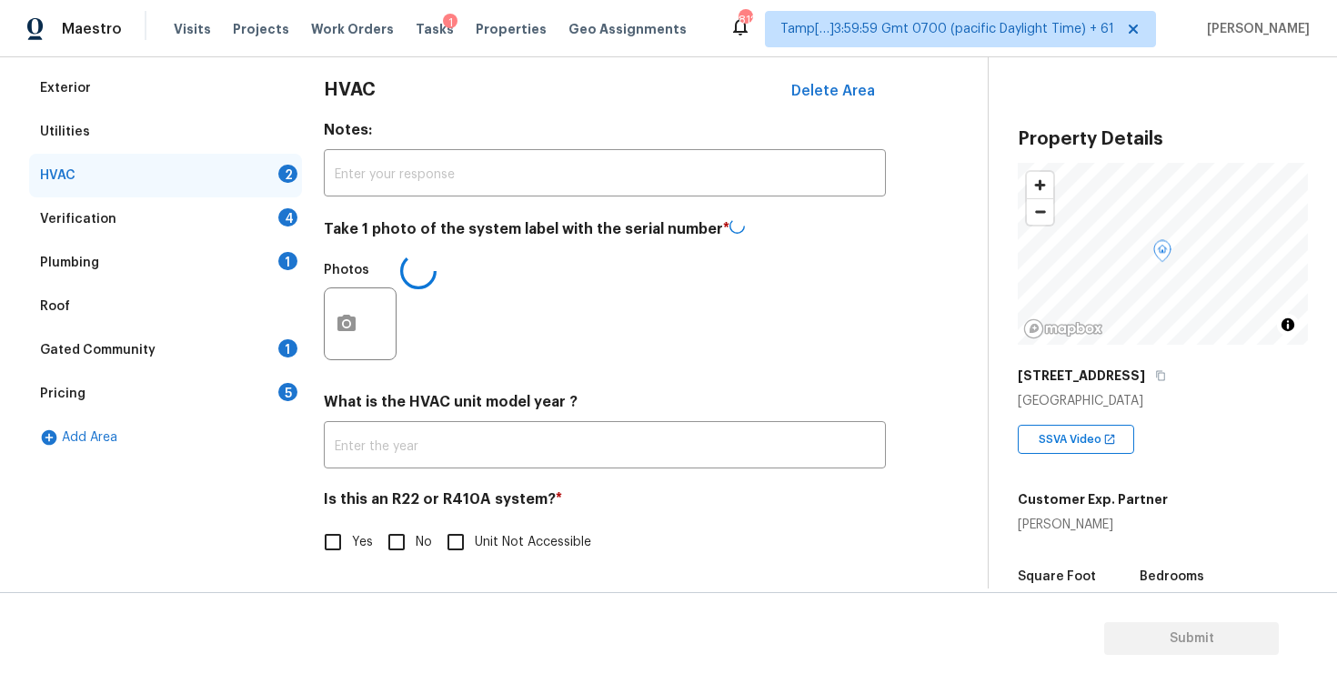
click at [412, 561] on div "HVAC Delete Area Notes: ​ Take 1 photo of the system label with the serial numb…" at bounding box center [605, 324] width 562 height 517
click at [406, 539] on input "No" at bounding box center [397, 542] width 38 height 38
checkbox input "true"
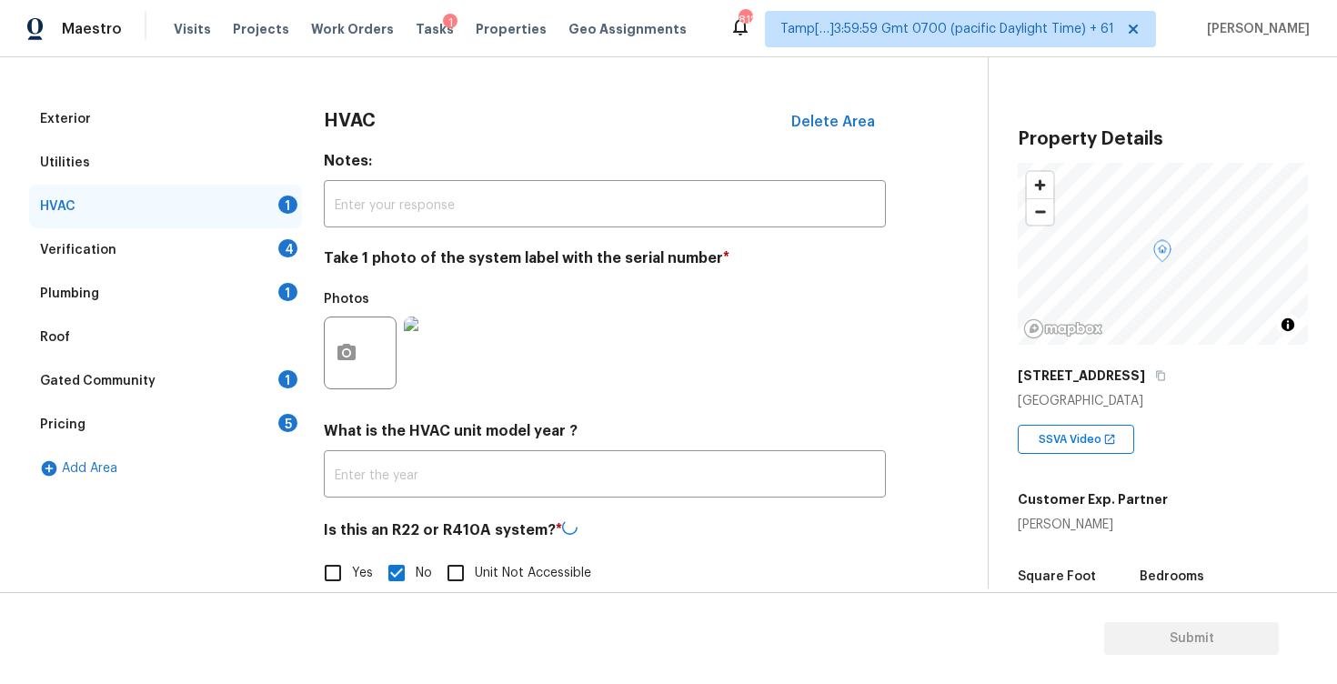
scroll to position [221, 0]
click at [282, 260] on div "Verification 4" at bounding box center [165, 251] width 273 height 44
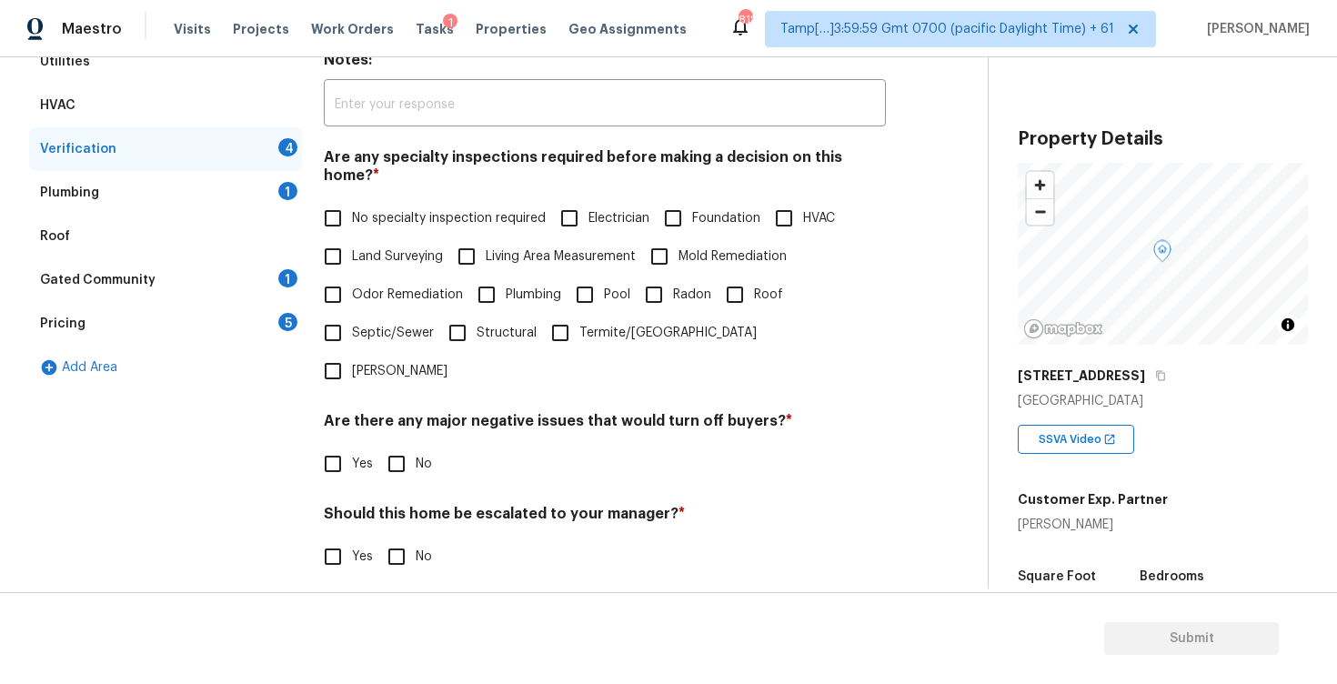
click at [384, 212] on label "No specialty inspection required" at bounding box center [430, 218] width 232 height 38
click at [352, 212] on input "No specialty inspection required" at bounding box center [333, 218] width 38 height 38
checkbox input "true"
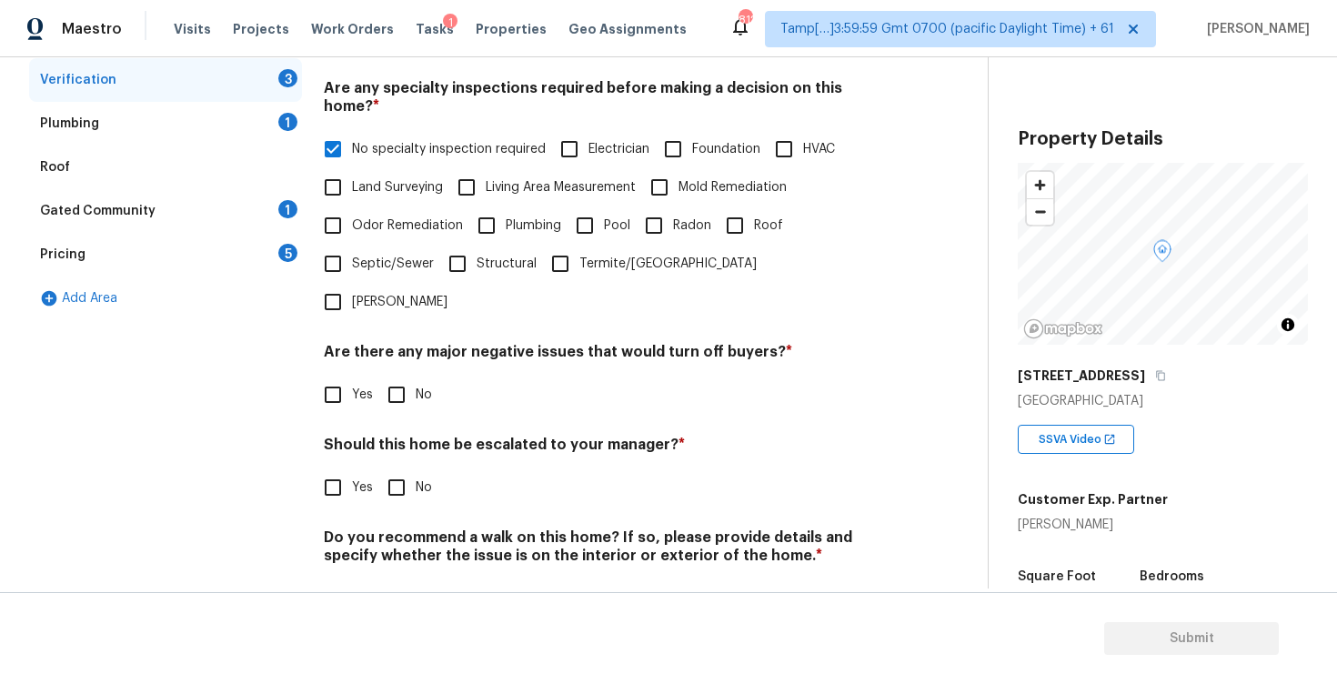
click at [416, 376] on label "No" at bounding box center [405, 395] width 55 height 38
click at [416, 376] on input "No" at bounding box center [397, 395] width 38 height 38
checkbox input "true"
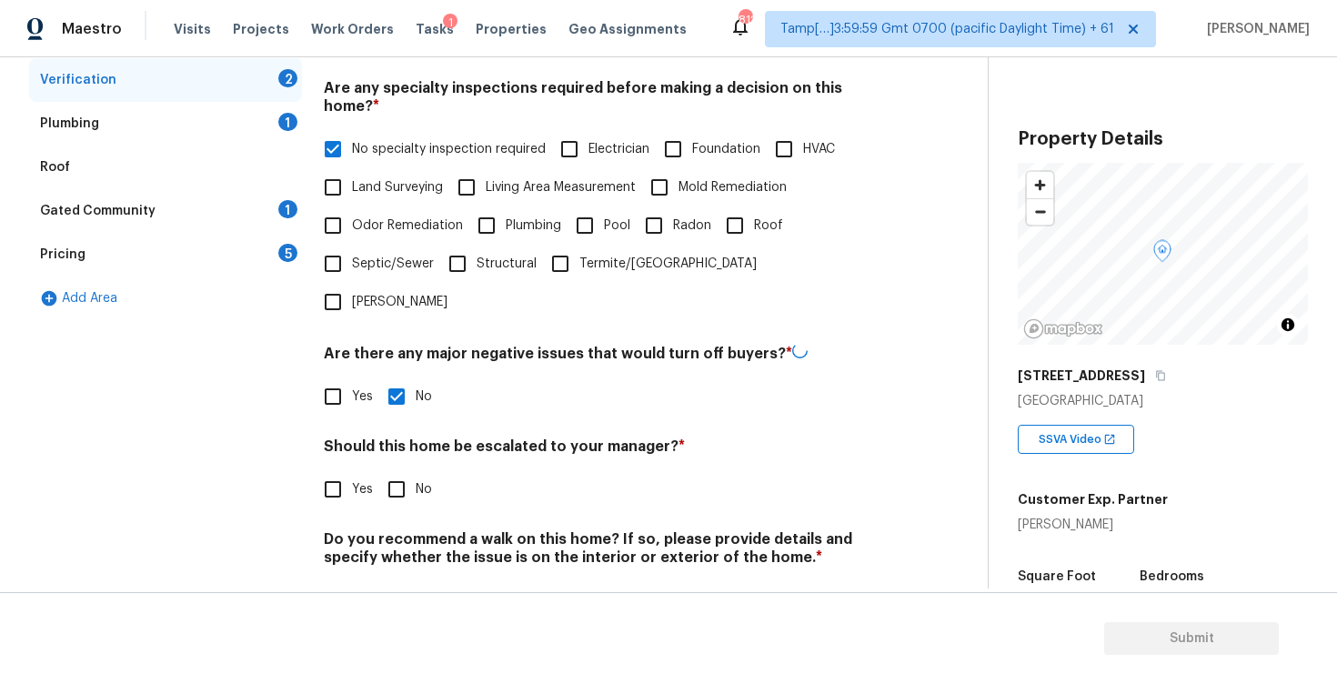
click at [406, 470] on input "No" at bounding box center [397, 489] width 38 height 38
checkbox input "true"
click at [406, 581] on input "No" at bounding box center [397, 600] width 38 height 38
checkbox input "true"
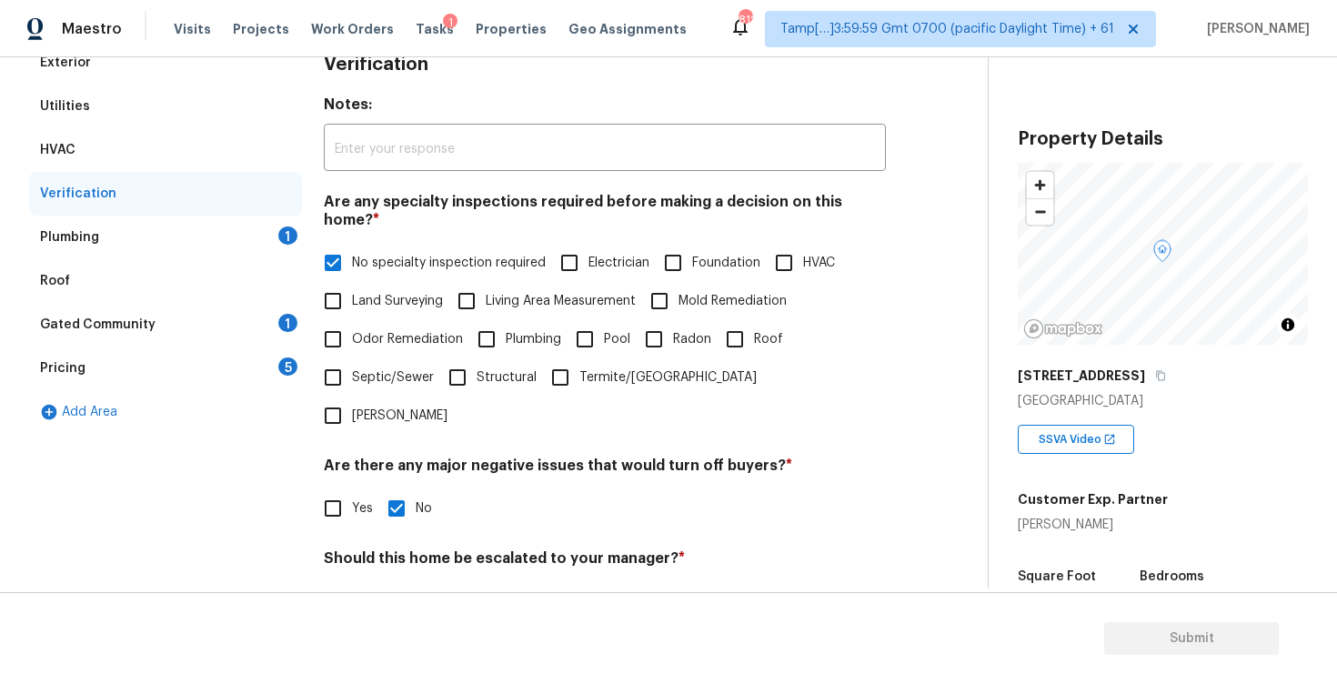
scroll to position [107, 0]
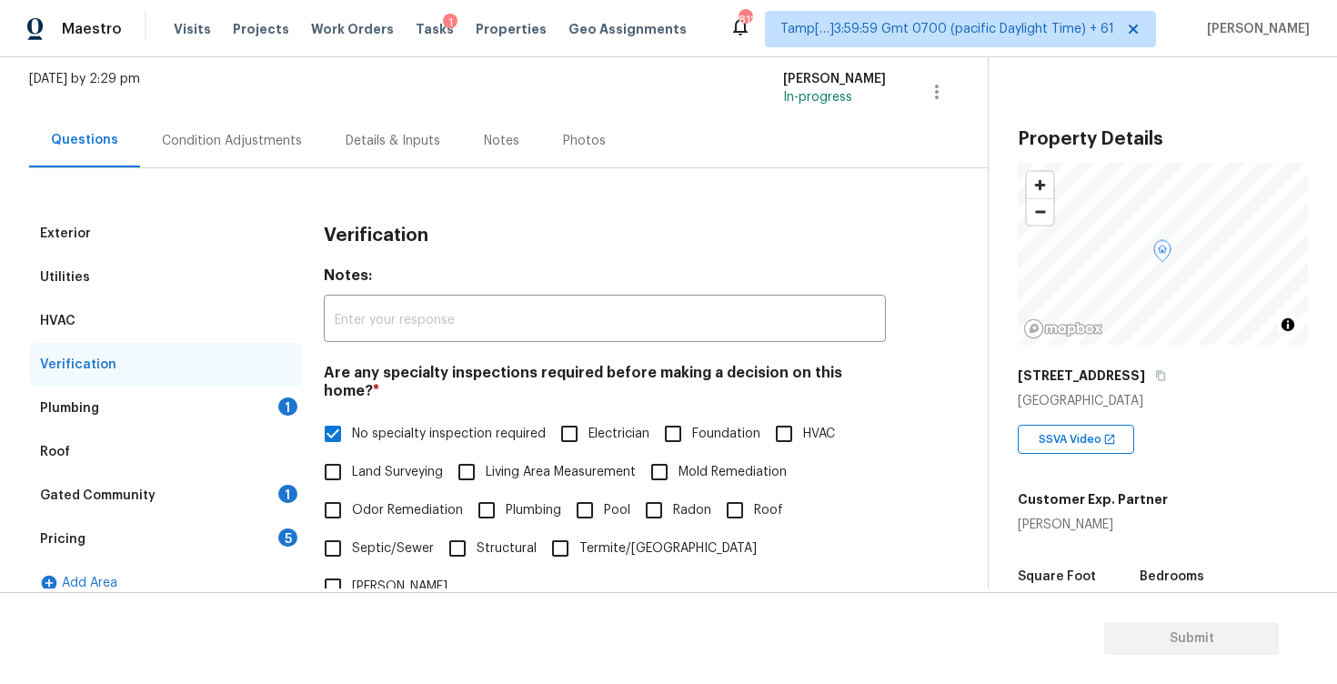
click at [277, 419] on div "Plumbing 1" at bounding box center [165, 409] width 273 height 44
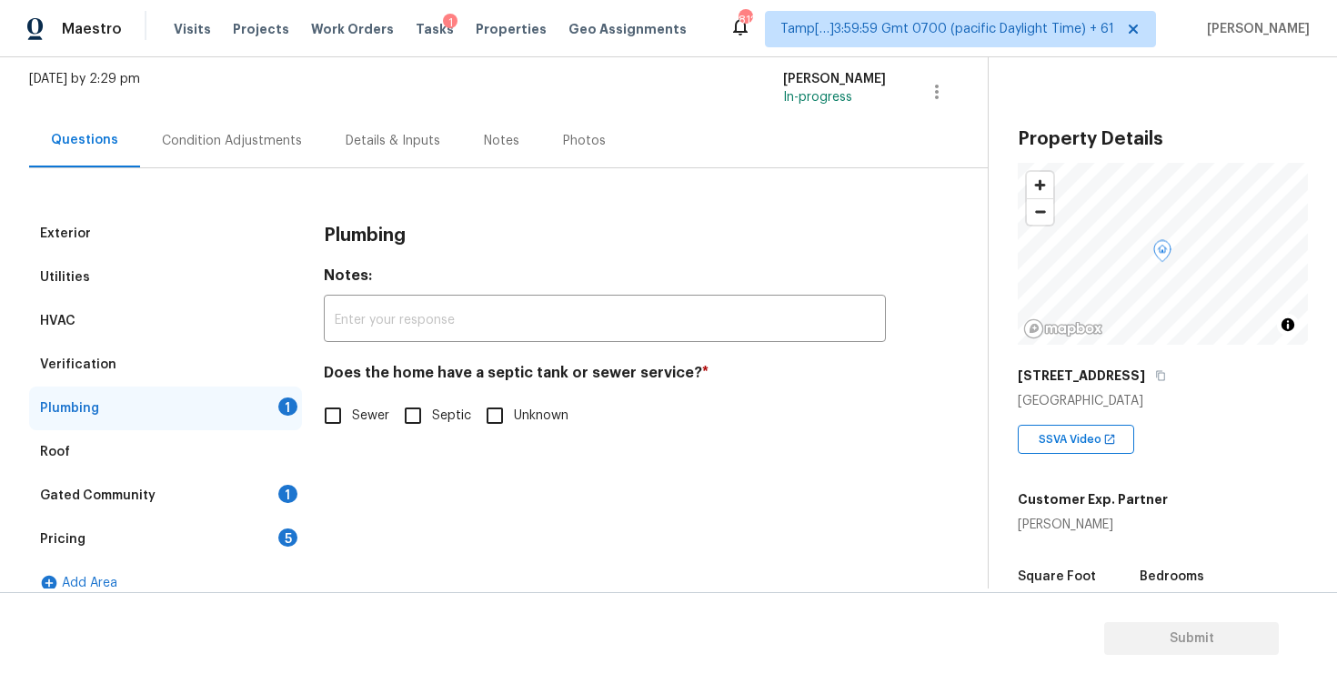
click at [303, 405] on div "Exterior Utilities HVAC Verification Plumbing 1 Roof Gated Community 1 Pricing …" at bounding box center [486, 408] width 915 height 393
click at [326, 410] on input "Sewer" at bounding box center [333, 416] width 38 height 38
checkbox input "true"
click at [271, 488] on div "Gated Community 1" at bounding box center [165, 496] width 273 height 44
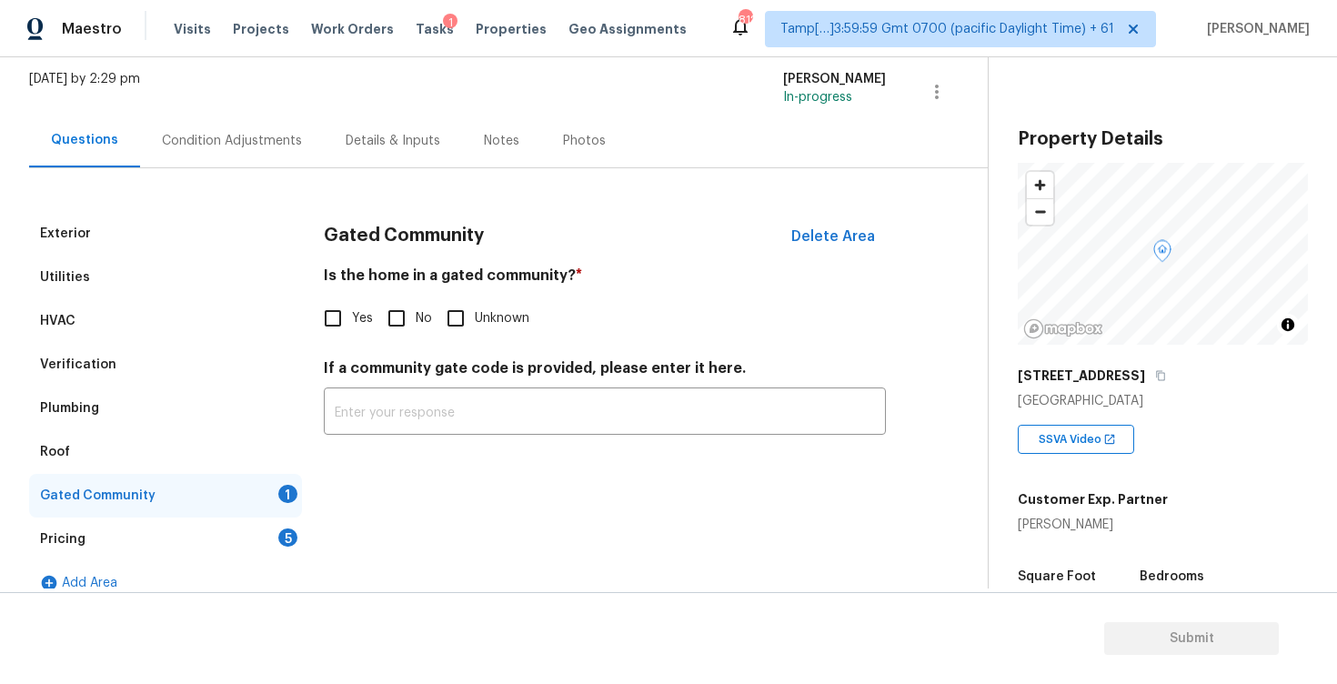
click at [420, 315] on span "No" at bounding box center [424, 318] width 16 height 19
click at [416, 315] on input "No" at bounding box center [397, 318] width 38 height 38
checkbox input "true"
click at [274, 535] on div "Pricing 5" at bounding box center [165, 540] width 273 height 44
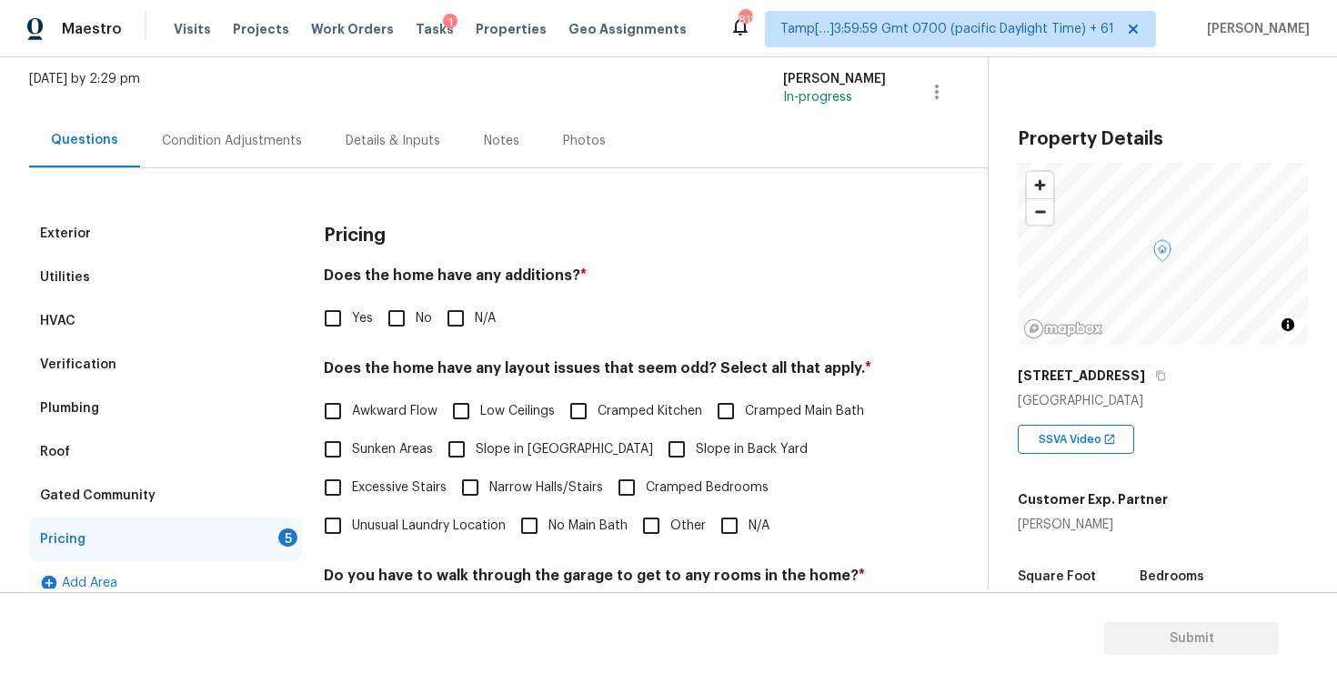
click at [408, 317] on input "No" at bounding box center [397, 318] width 38 height 38
checkbox input "true"
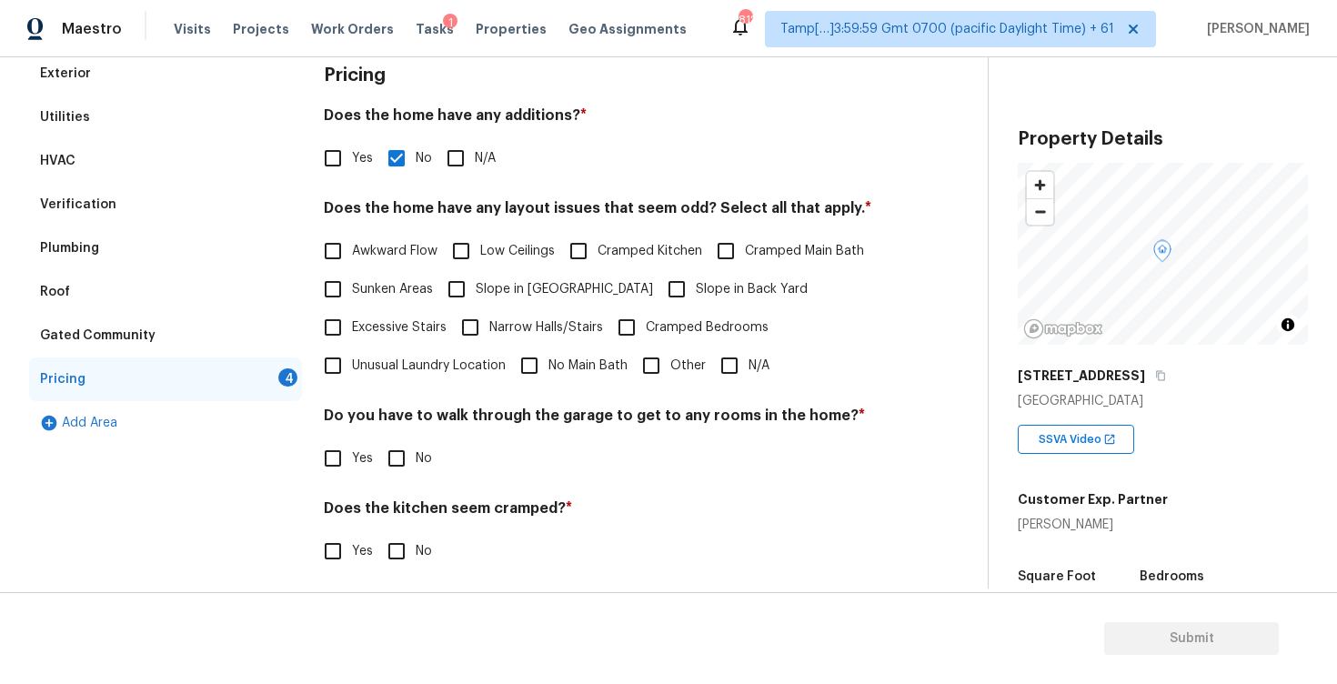
click at [729, 373] on input "N/A" at bounding box center [729, 366] width 38 height 38
checkbox input "true"
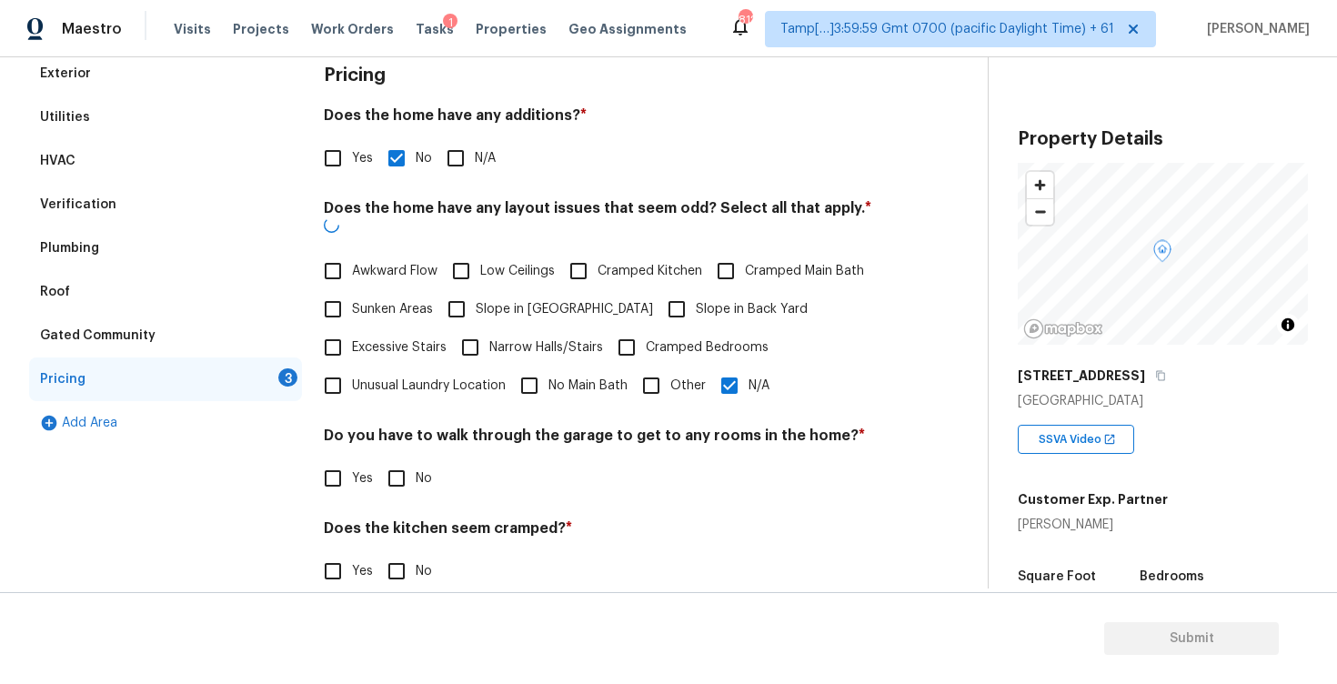
scroll to position [369, 0]
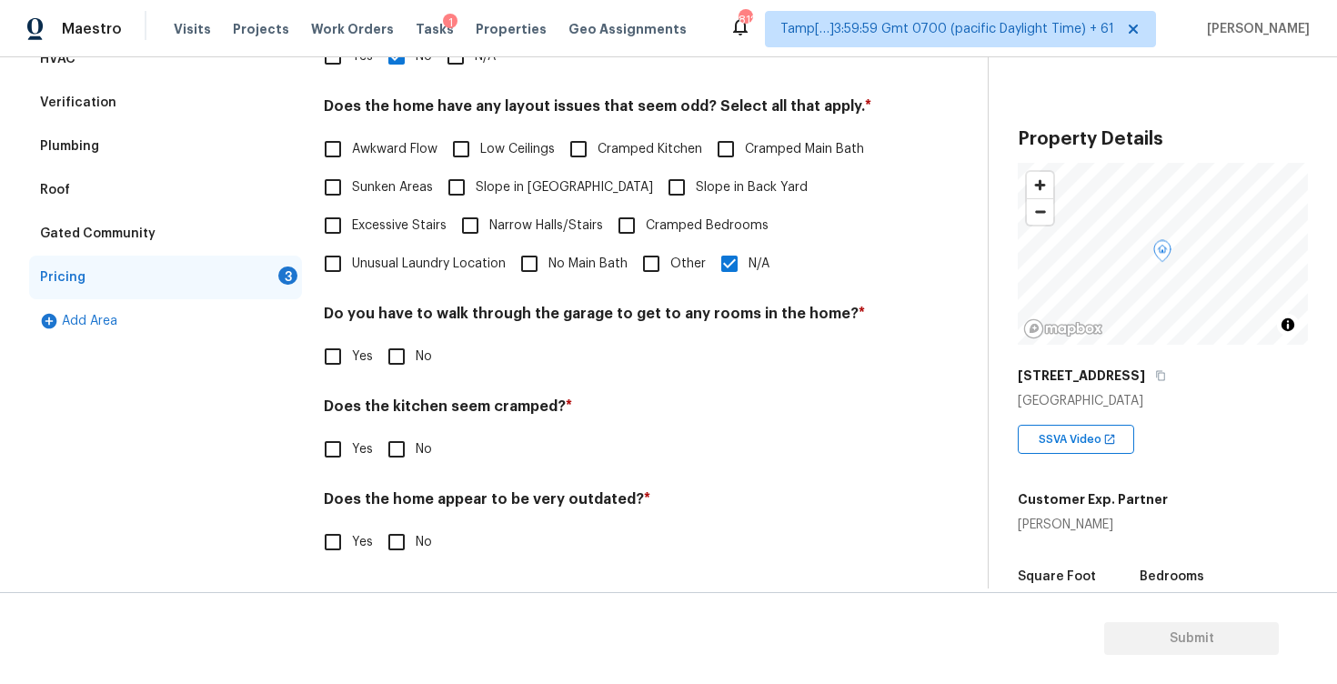
click at [399, 351] on input "No" at bounding box center [397, 356] width 38 height 38
checkbox input "true"
click at [404, 427] on div "Does the kitchen seem cramped? * Yes No" at bounding box center [605, 434] width 562 height 71
click at [403, 456] on input "No" at bounding box center [397, 451] width 38 height 38
checkbox input "true"
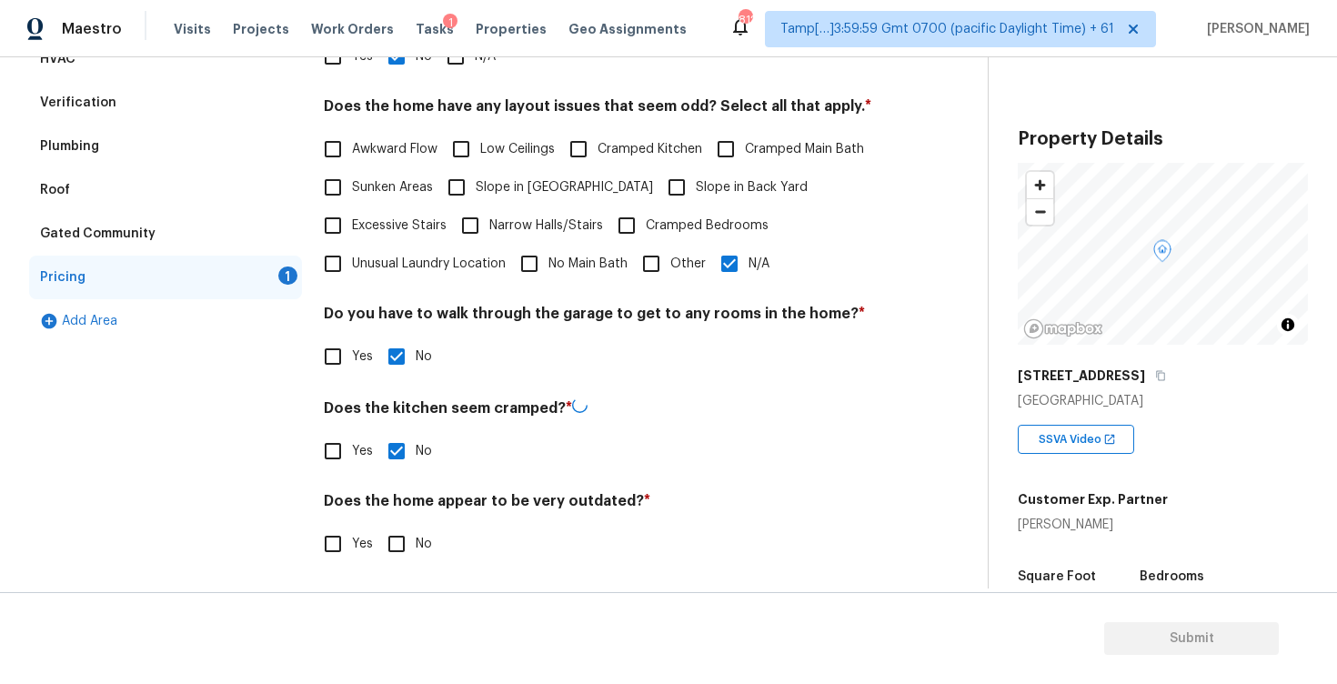
click at [403, 491] on div "Pricing Does the home have any additions? * Yes No N/A Does the home have any l…" at bounding box center [605, 267] width 562 height 635
click at [403, 539] on input "No" at bounding box center [397, 544] width 38 height 38
checkbox input "true"
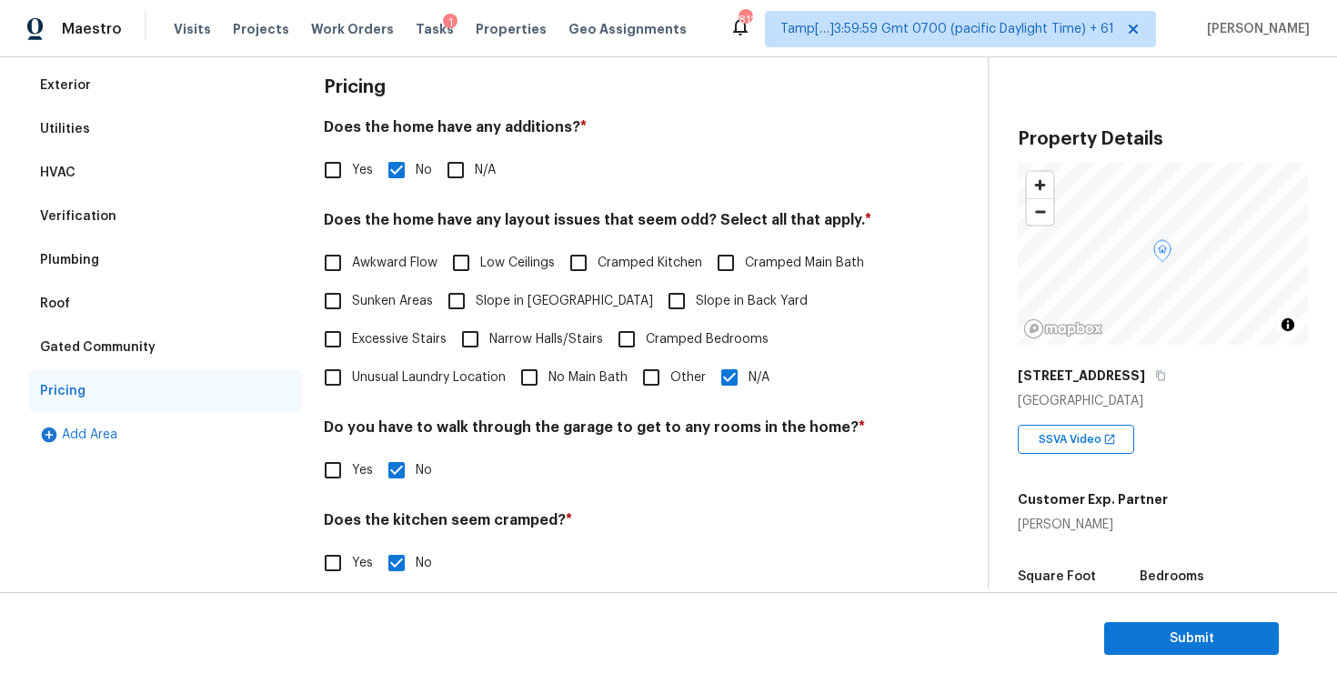
scroll to position [0, 0]
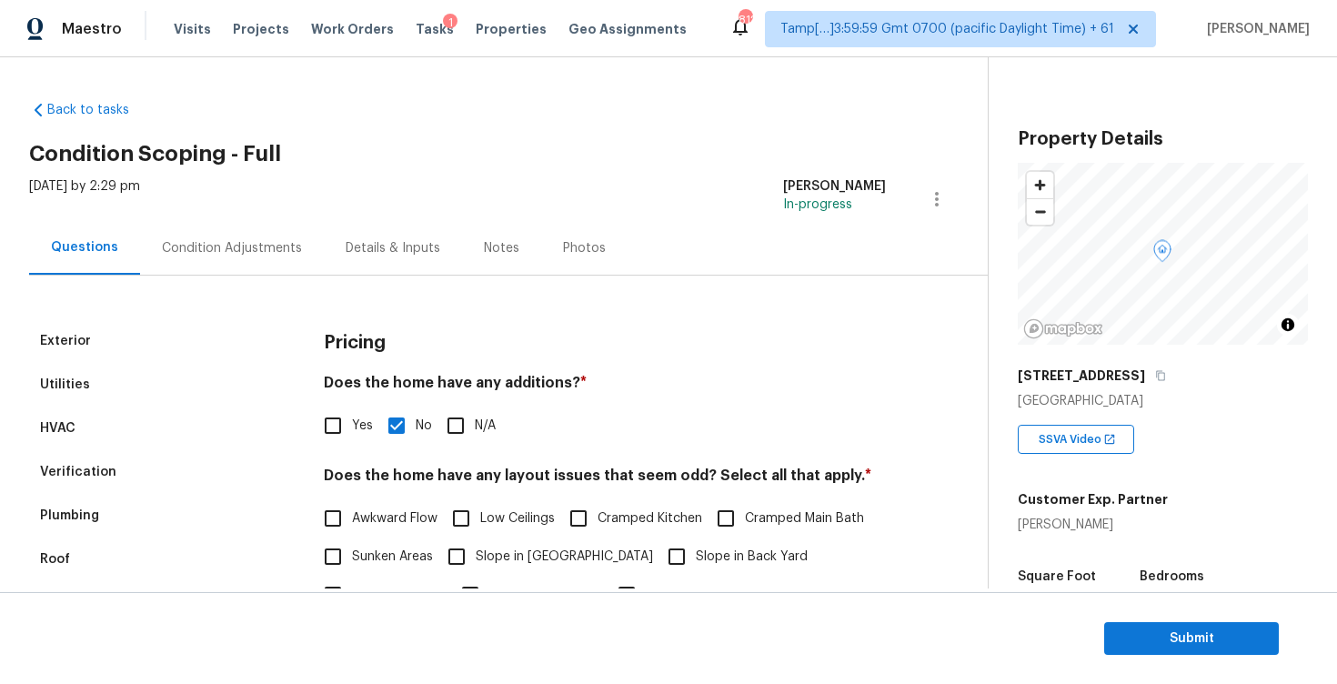
click at [284, 229] on div "Condition Adjustments" at bounding box center [232, 248] width 184 height 54
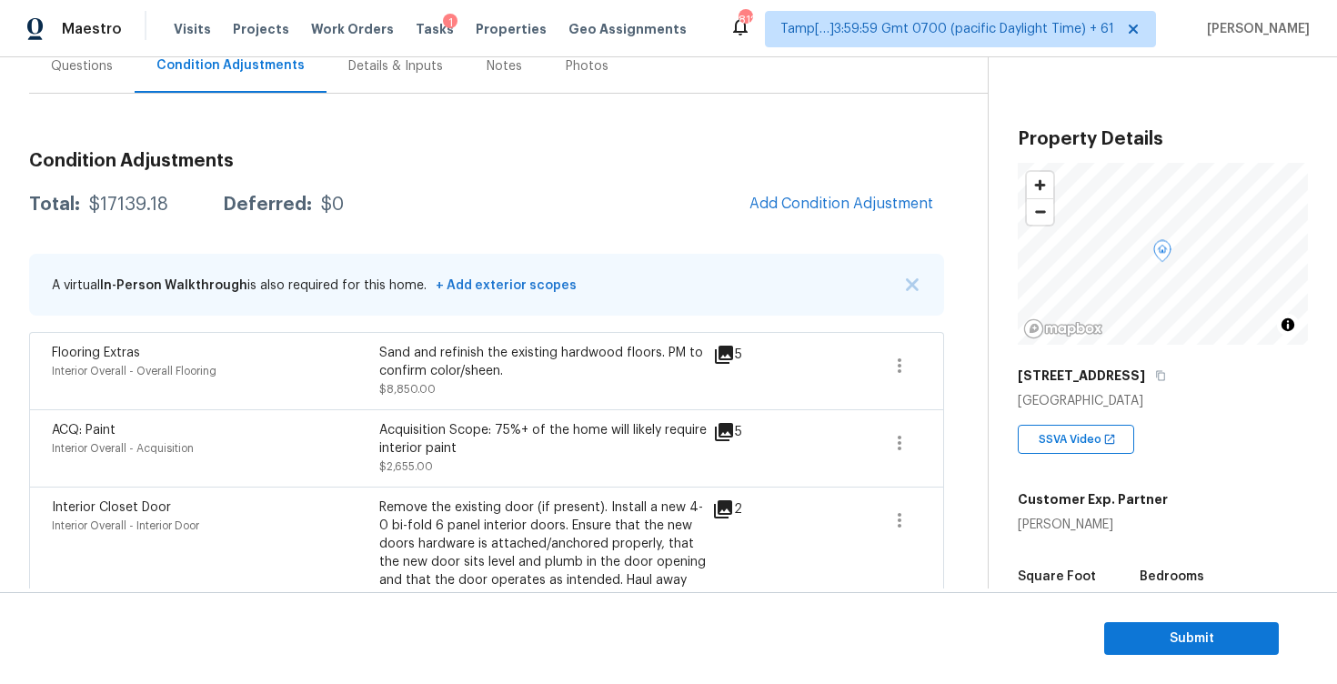
scroll to position [120, 0]
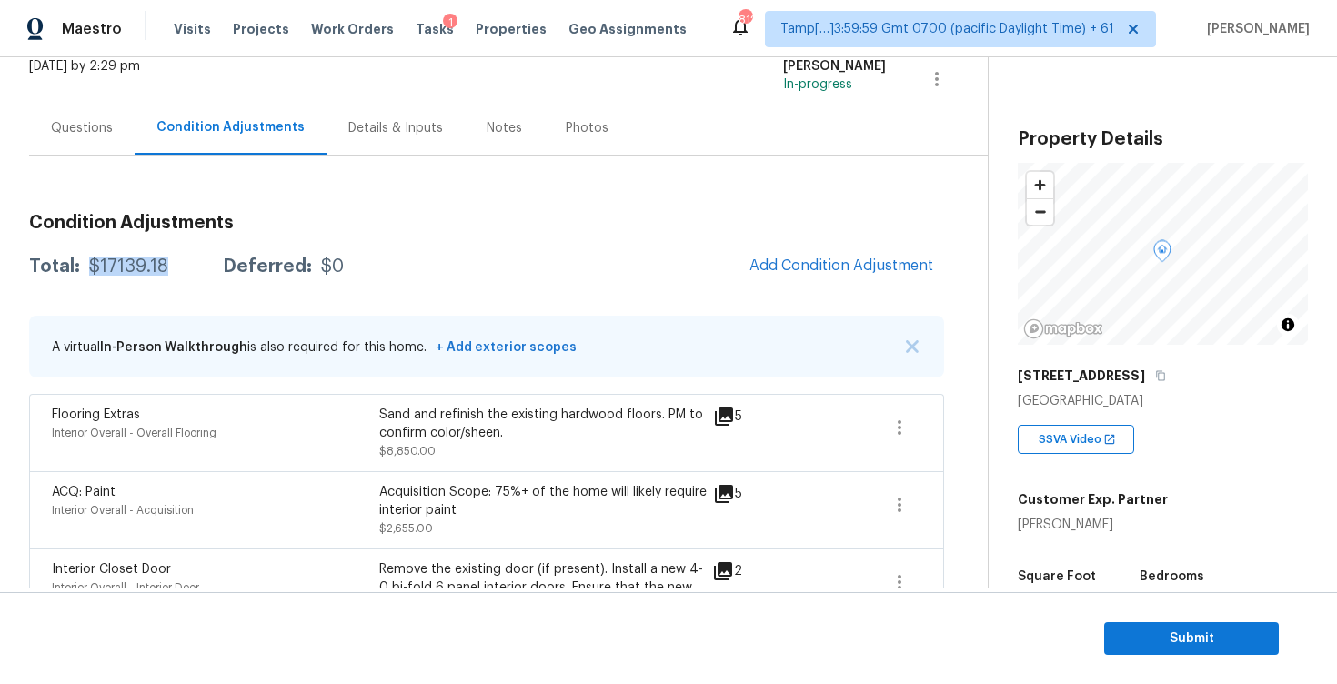
drag, startPoint x: 85, startPoint y: 265, endPoint x: 168, endPoint y: 260, distance: 83.8
click at [166, 261] on div "Total: $17139.18 Deferred: $0" at bounding box center [186, 266] width 315 height 18
copy div "$17139.18"
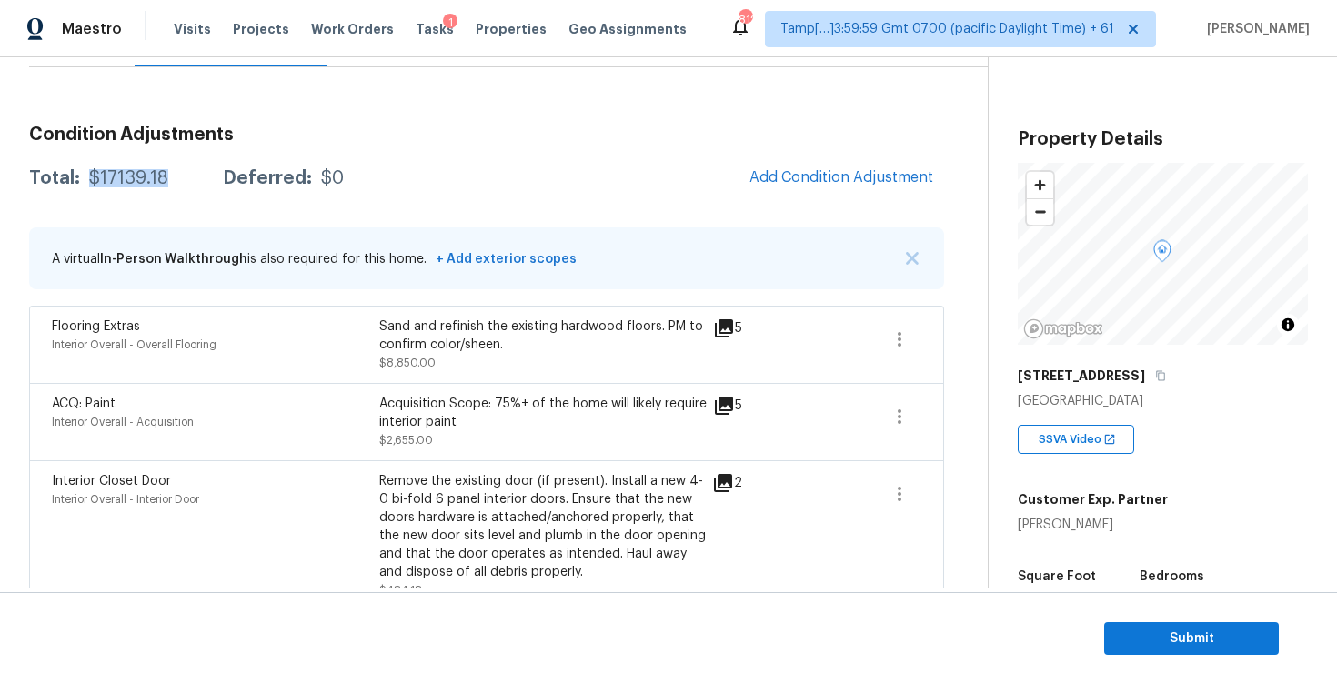
scroll to position [202, 0]
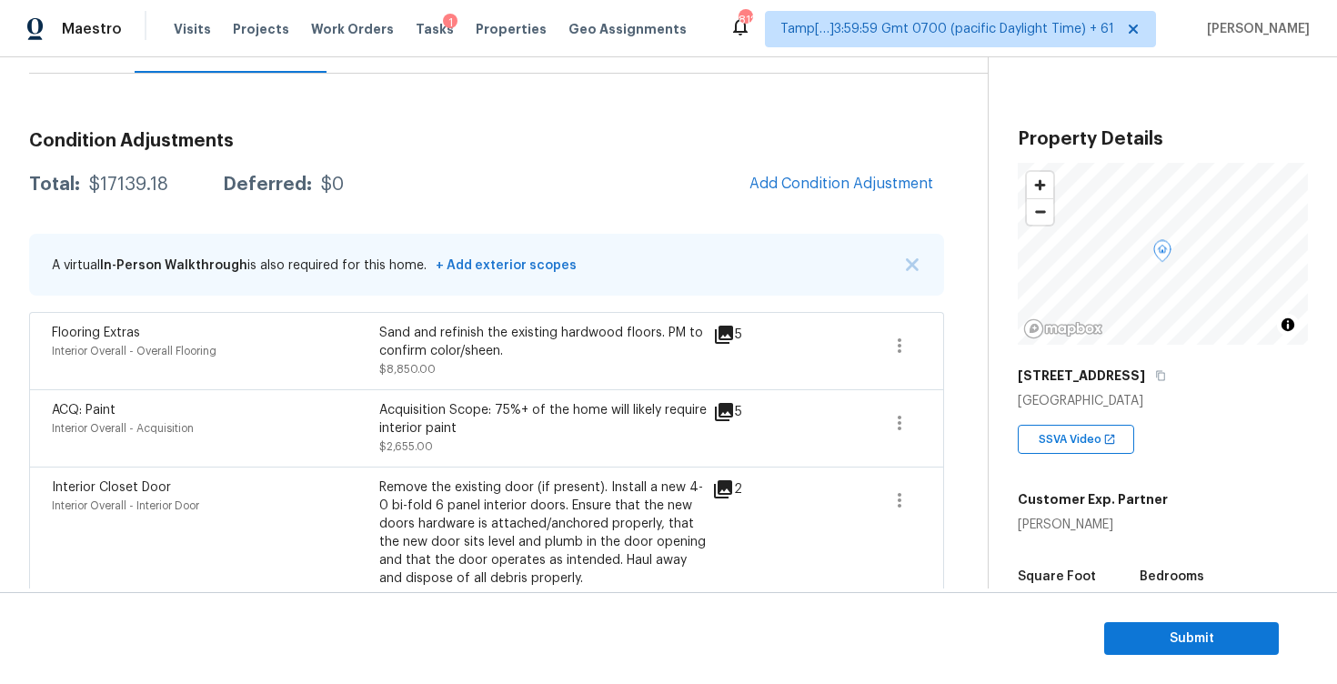
click at [276, 220] on div "Condition Adjustments Total: $17139.18 Deferred: $0 Add Condition Adjustment A …" at bounding box center [486, 628] width 915 height 1022
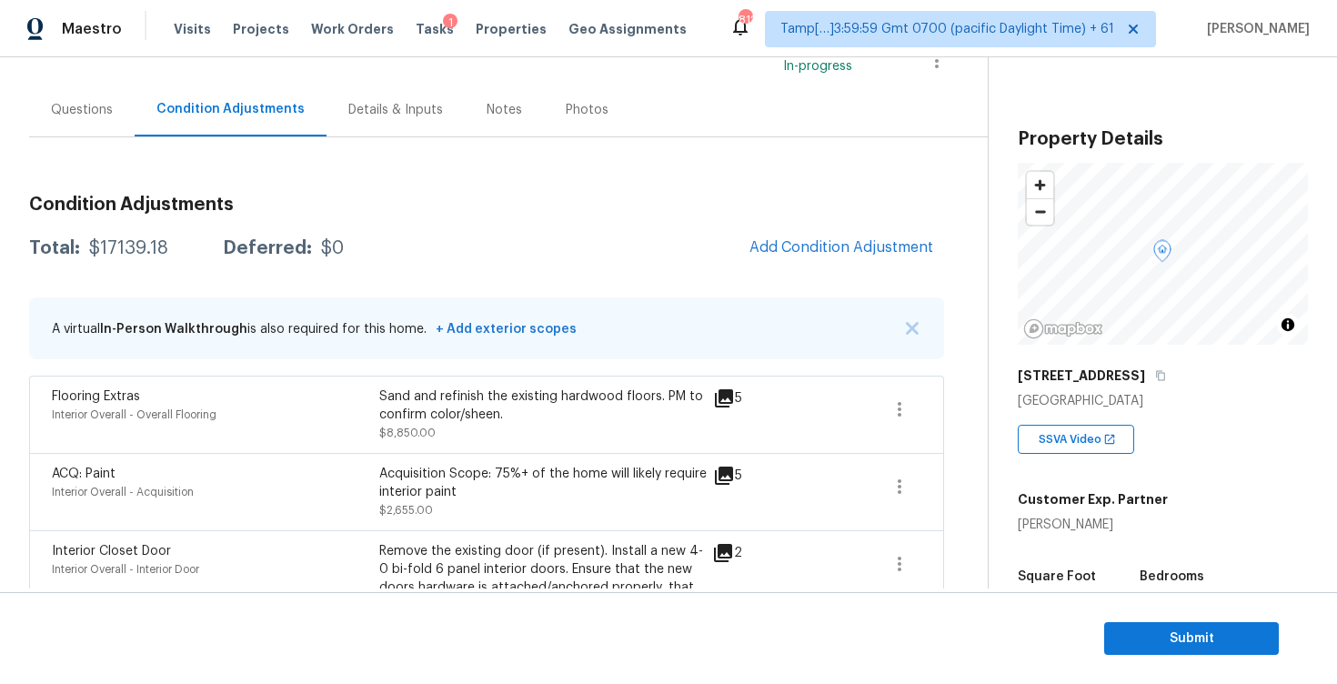
scroll to position [85, 0]
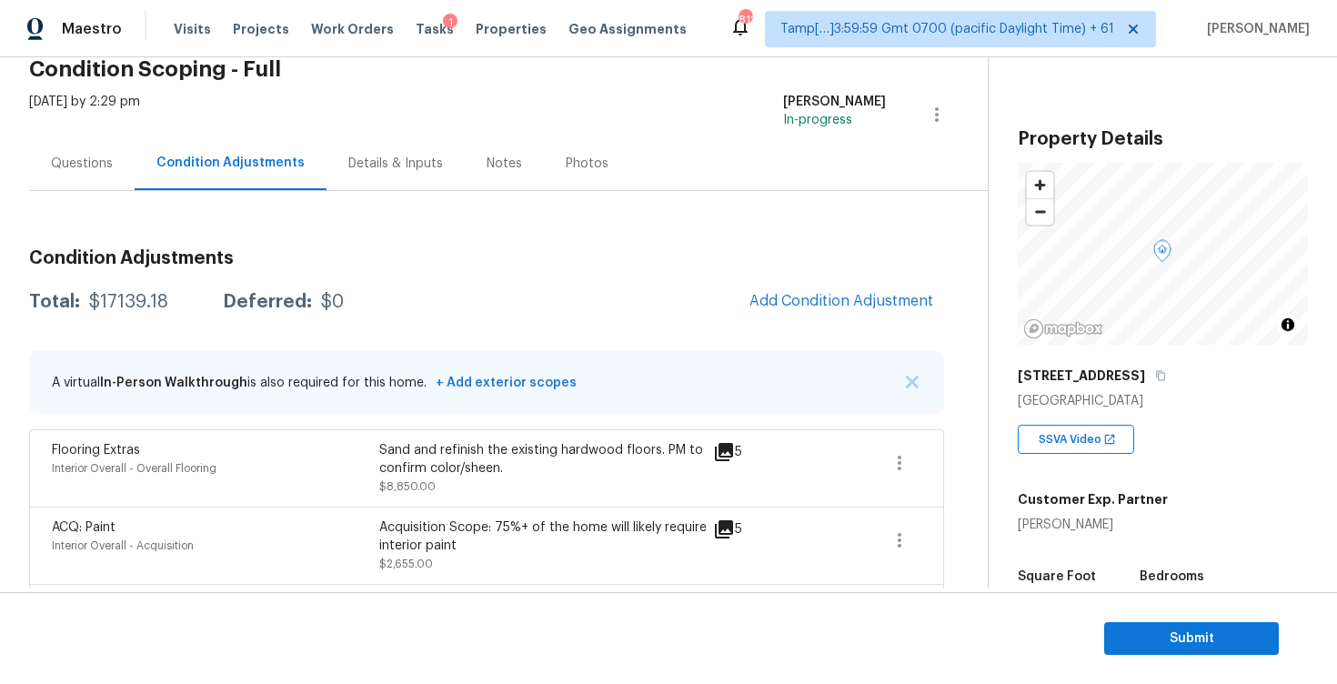
click at [98, 166] on div "Questions" at bounding box center [82, 164] width 62 height 18
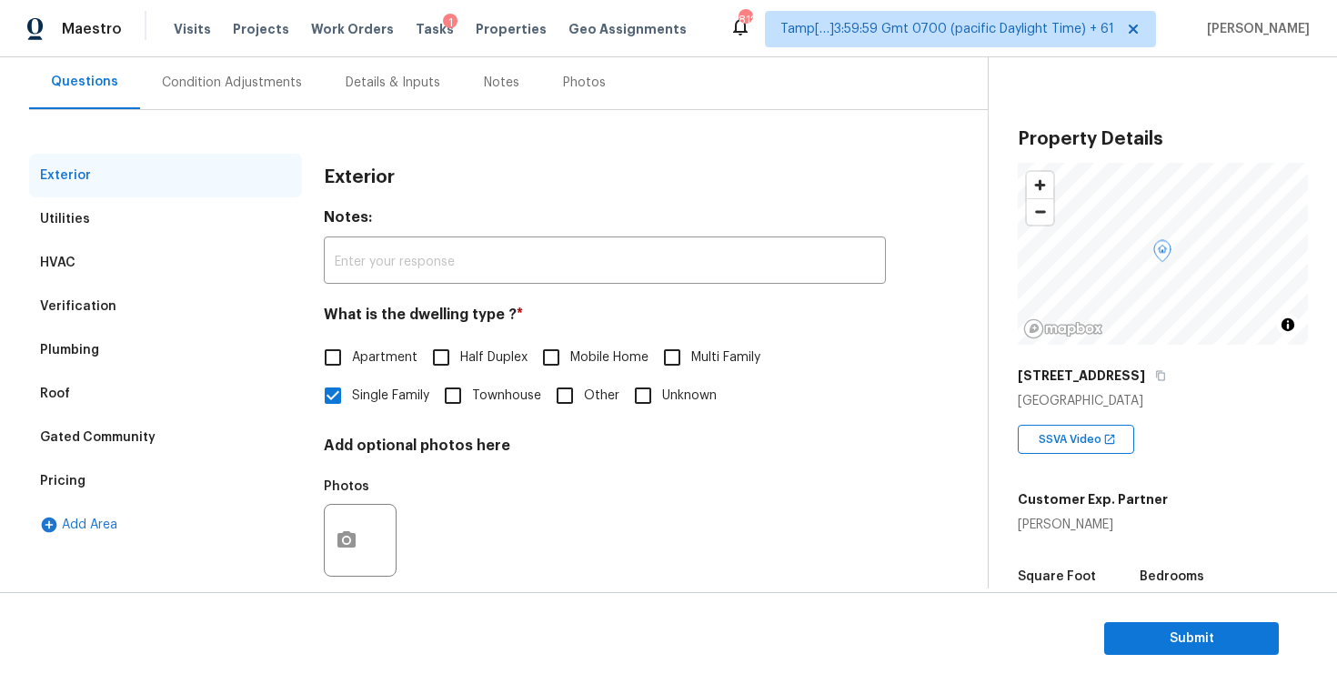
scroll to position [192, 0]
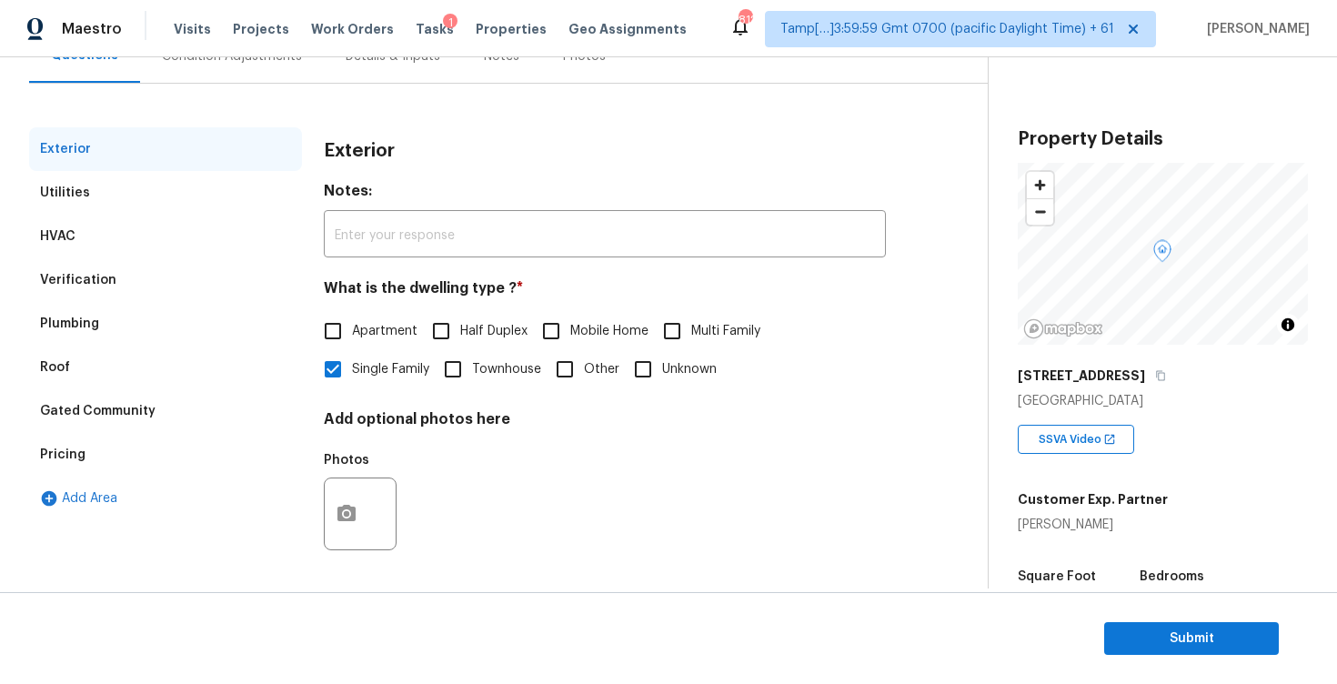
click at [208, 277] on div "Verification" at bounding box center [165, 280] width 273 height 44
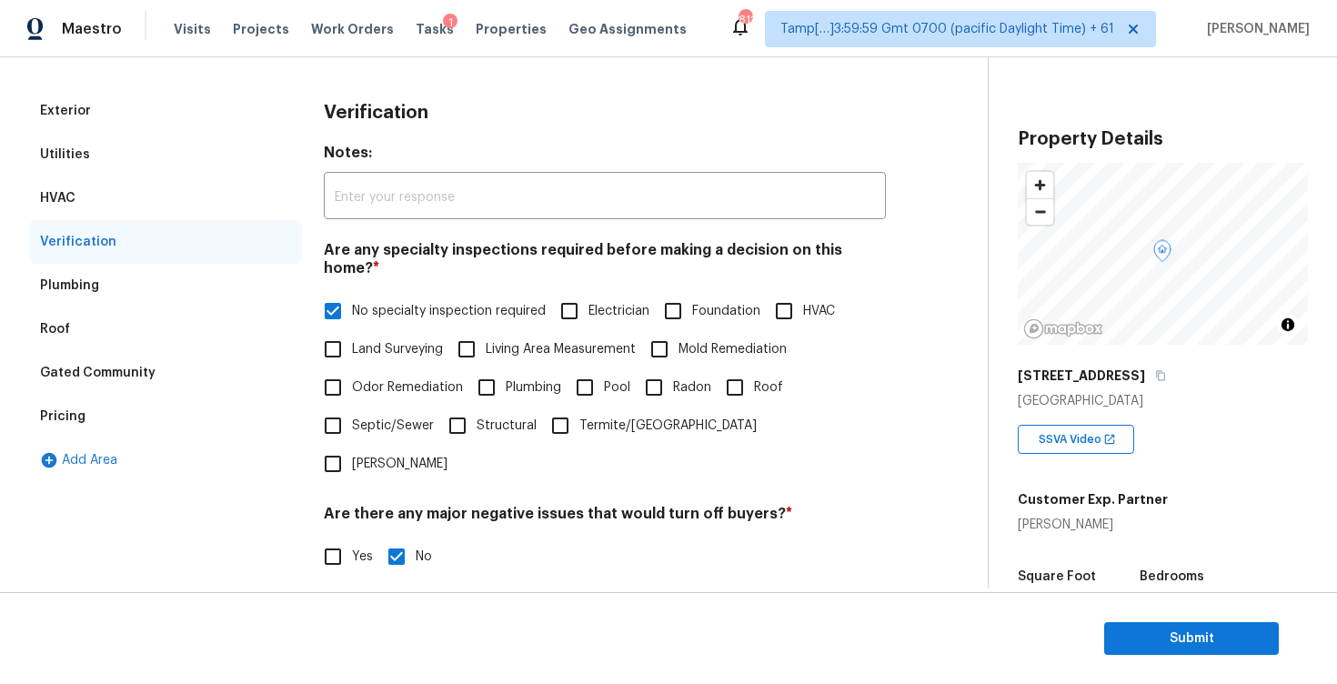
scroll to position [0, 0]
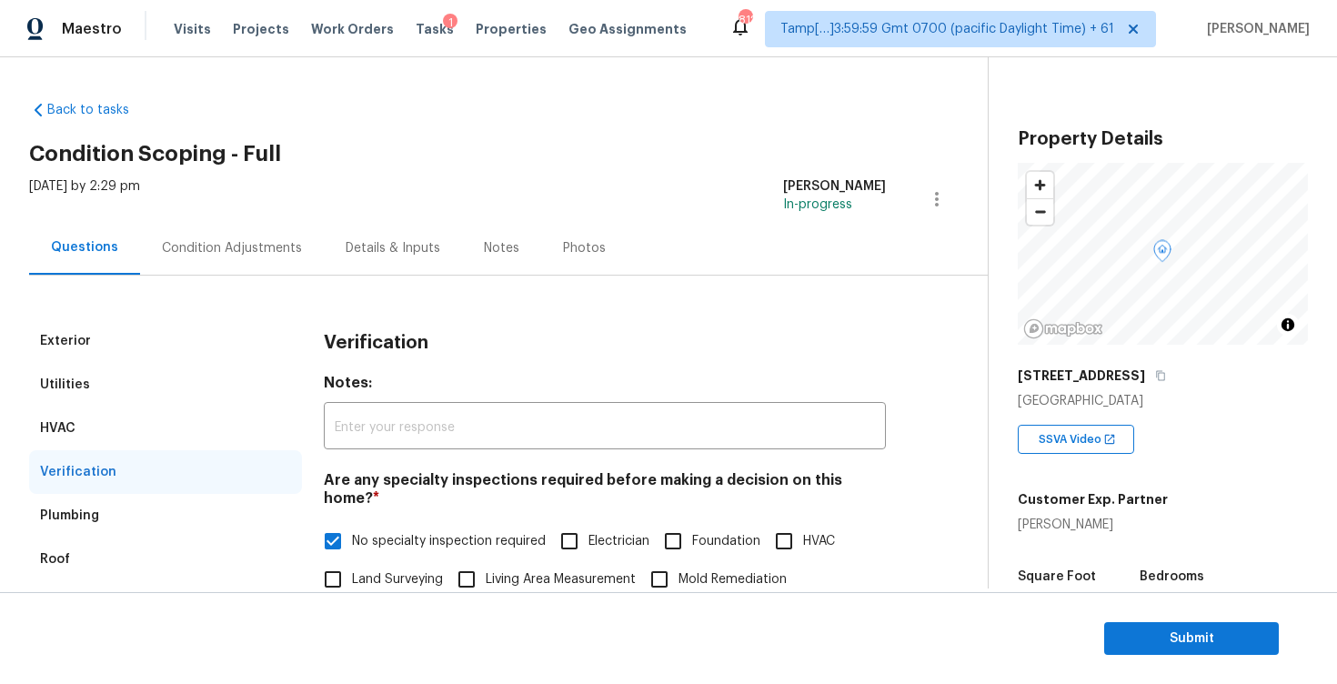
click at [280, 265] on div "Condition Adjustments" at bounding box center [232, 248] width 184 height 54
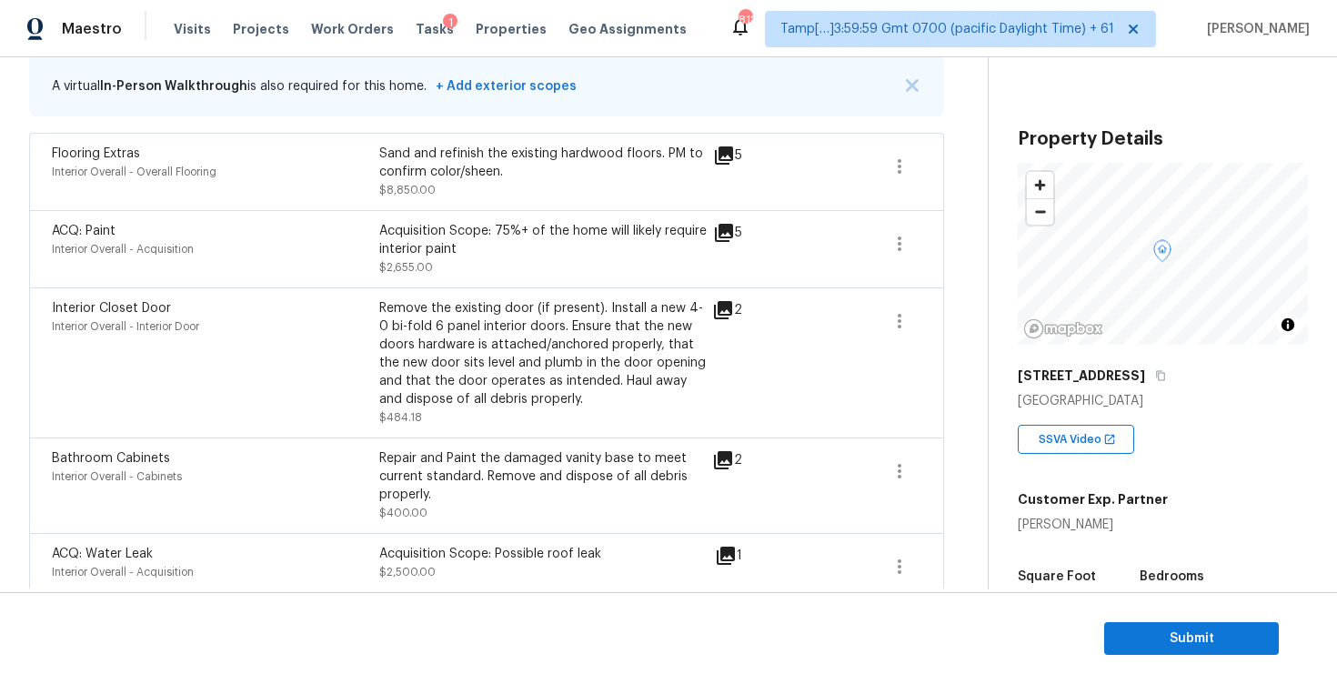
scroll to position [394, 0]
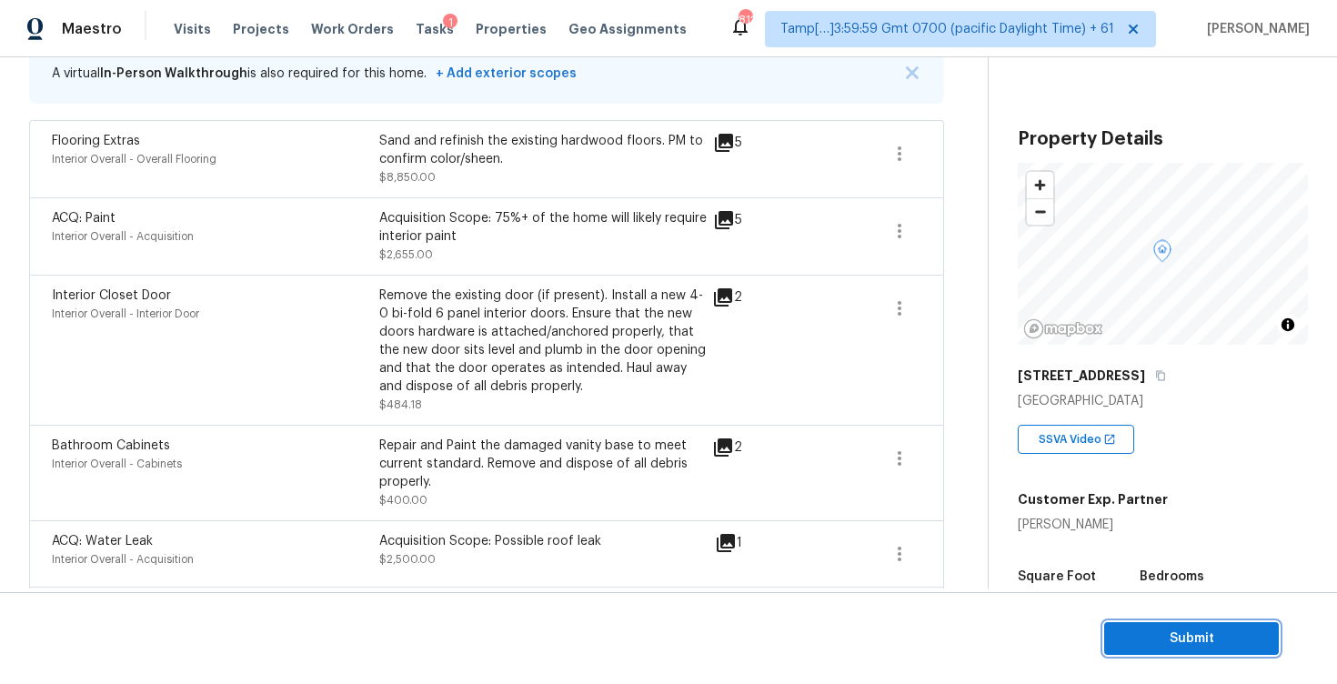
click at [1169, 638] on span "Submit" at bounding box center [1192, 639] width 146 height 23
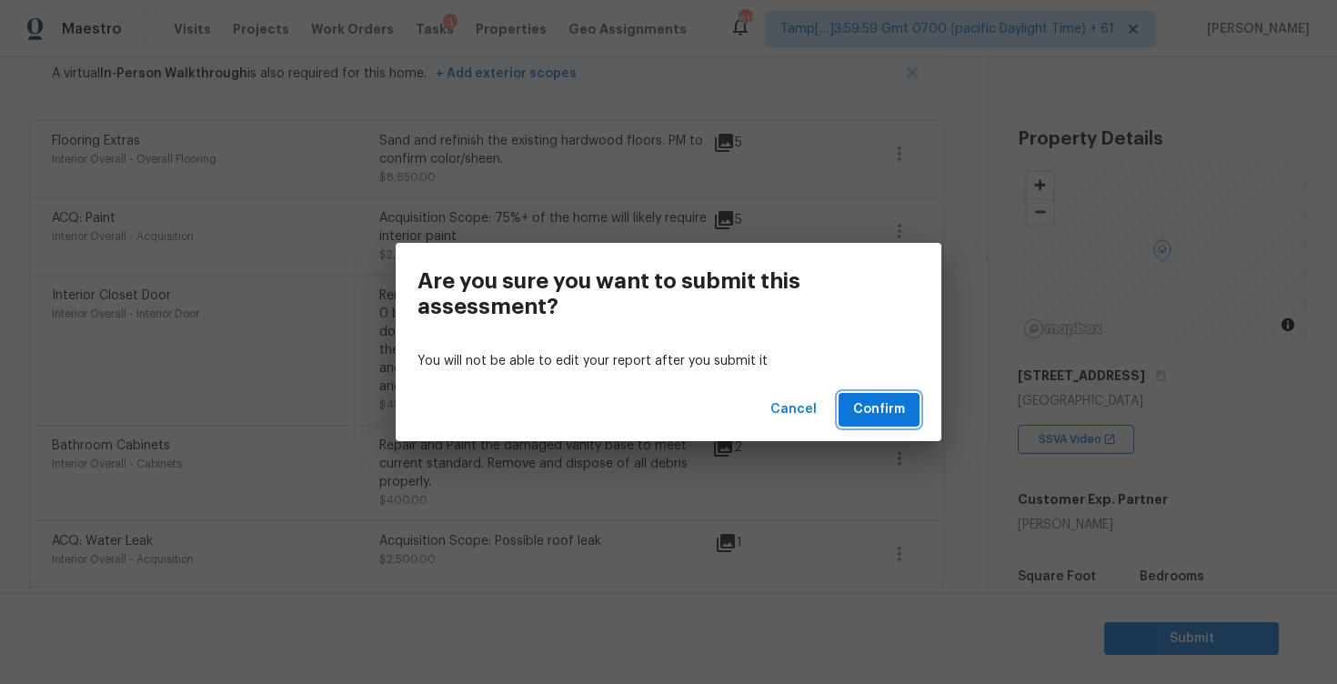
click at [896, 422] on button "Confirm" at bounding box center [879, 410] width 81 height 34
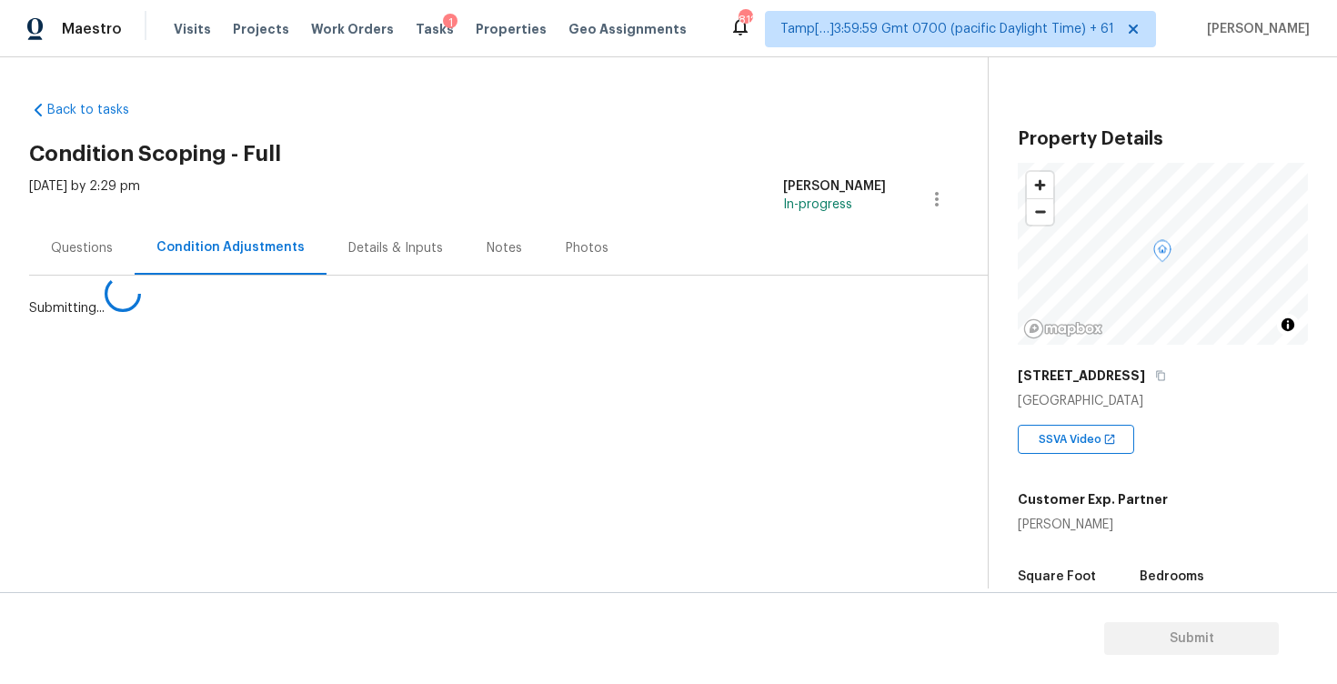
scroll to position [0, 0]
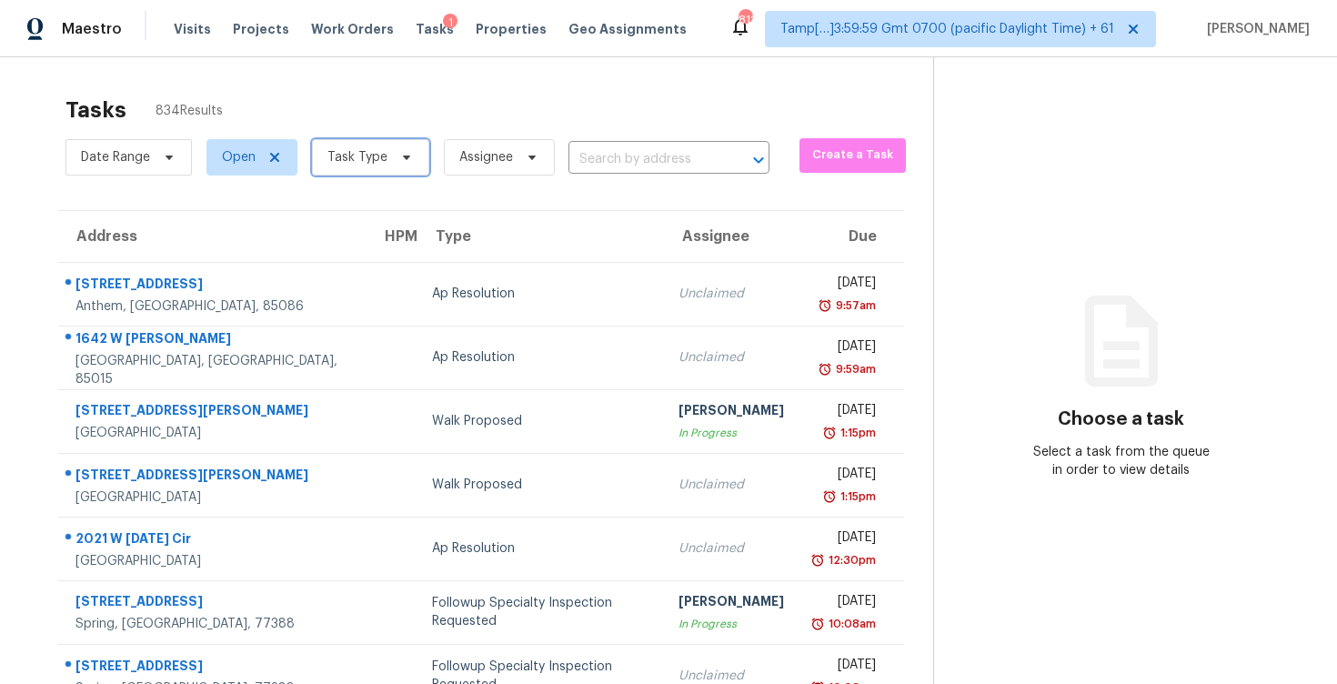
click at [405, 148] on span "Task Type" at bounding box center [370, 157] width 117 height 36
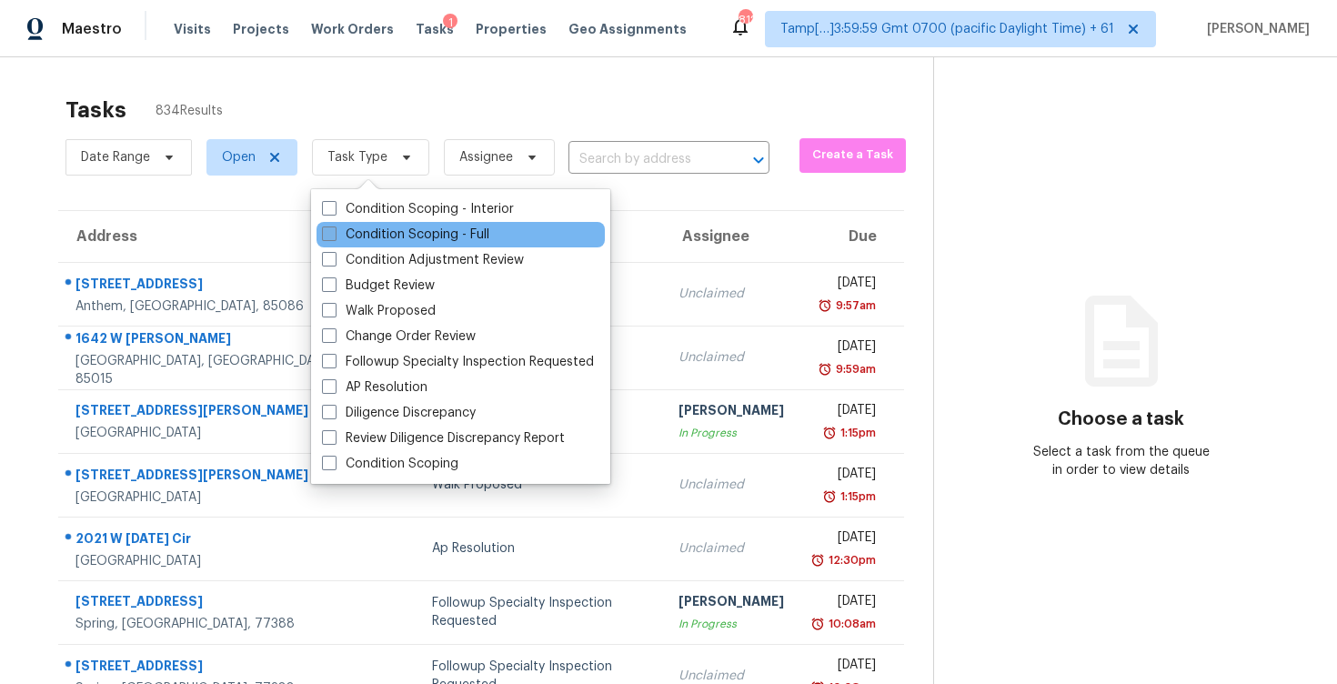
click at [419, 237] on label "Condition Scoping - Full" at bounding box center [405, 235] width 167 height 18
click at [334, 237] on input "Condition Scoping - Full" at bounding box center [328, 232] width 12 height 12
checkbox input "true"
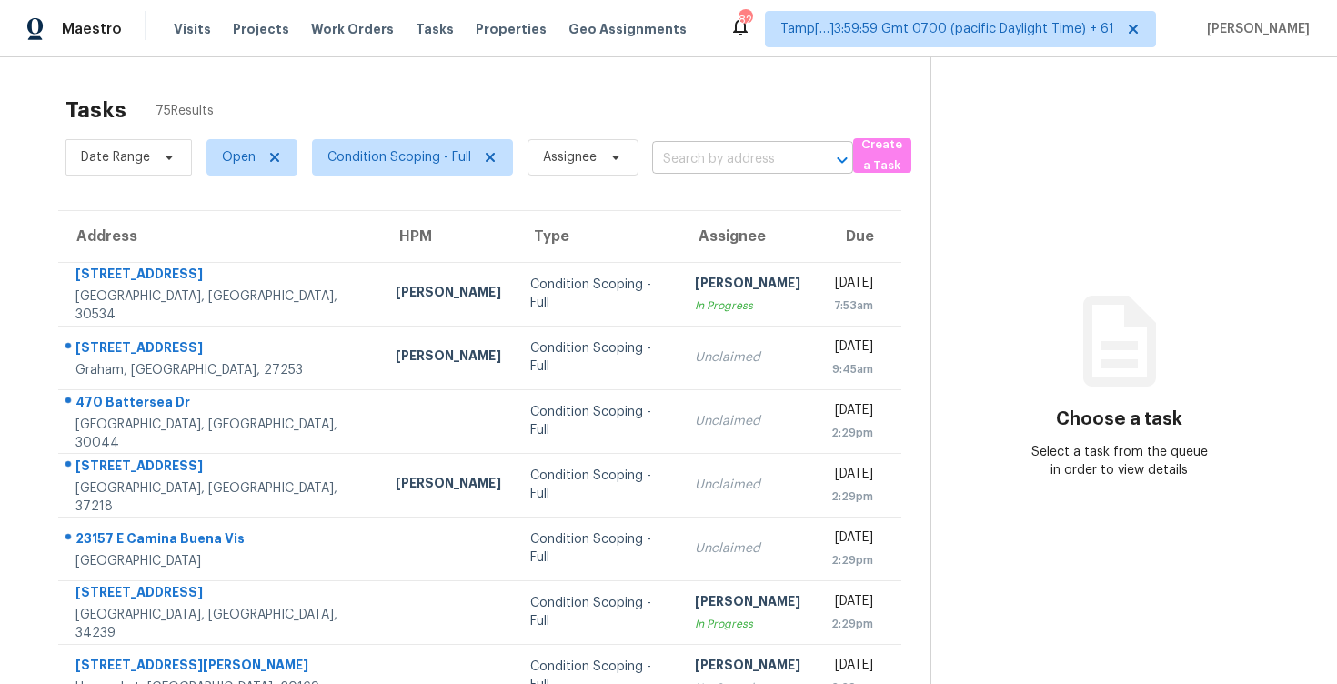
click at [678, 155] on input "text" at bounding box center [727, 160] width 150 height 28
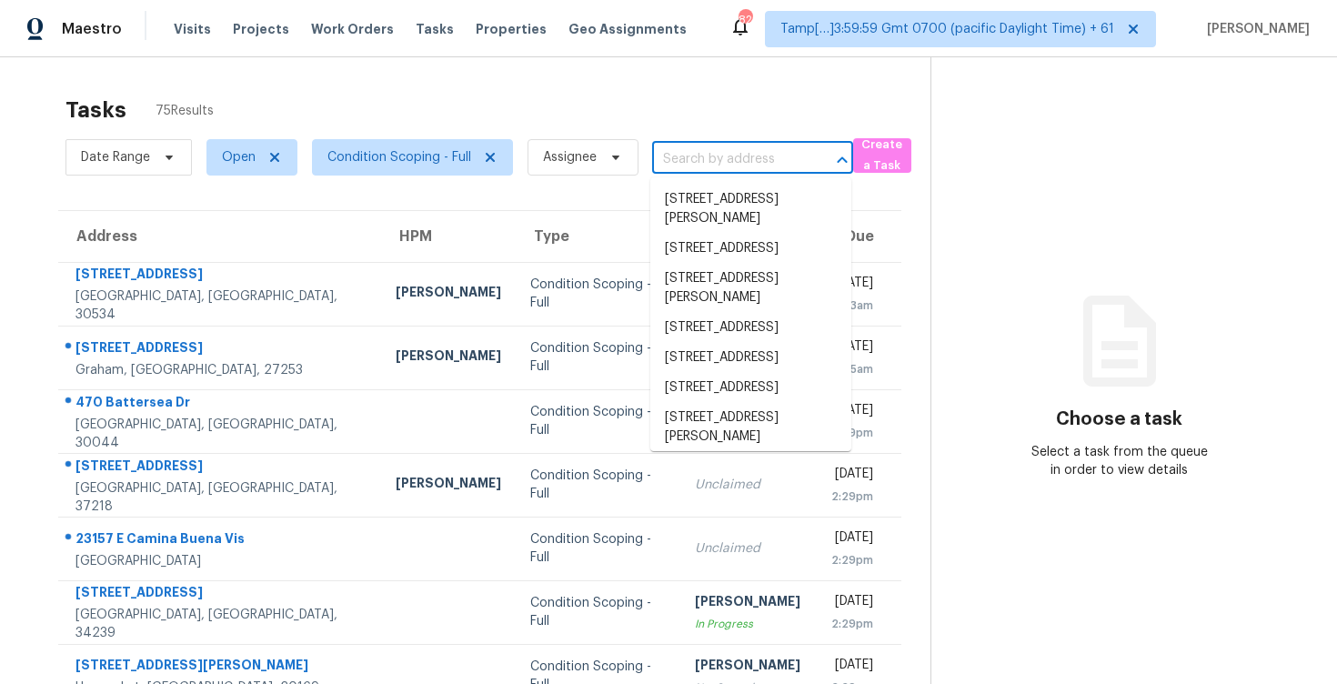
paste input "[STREET_ADDRESS]"
type input "[STREET_ADDRESS]"
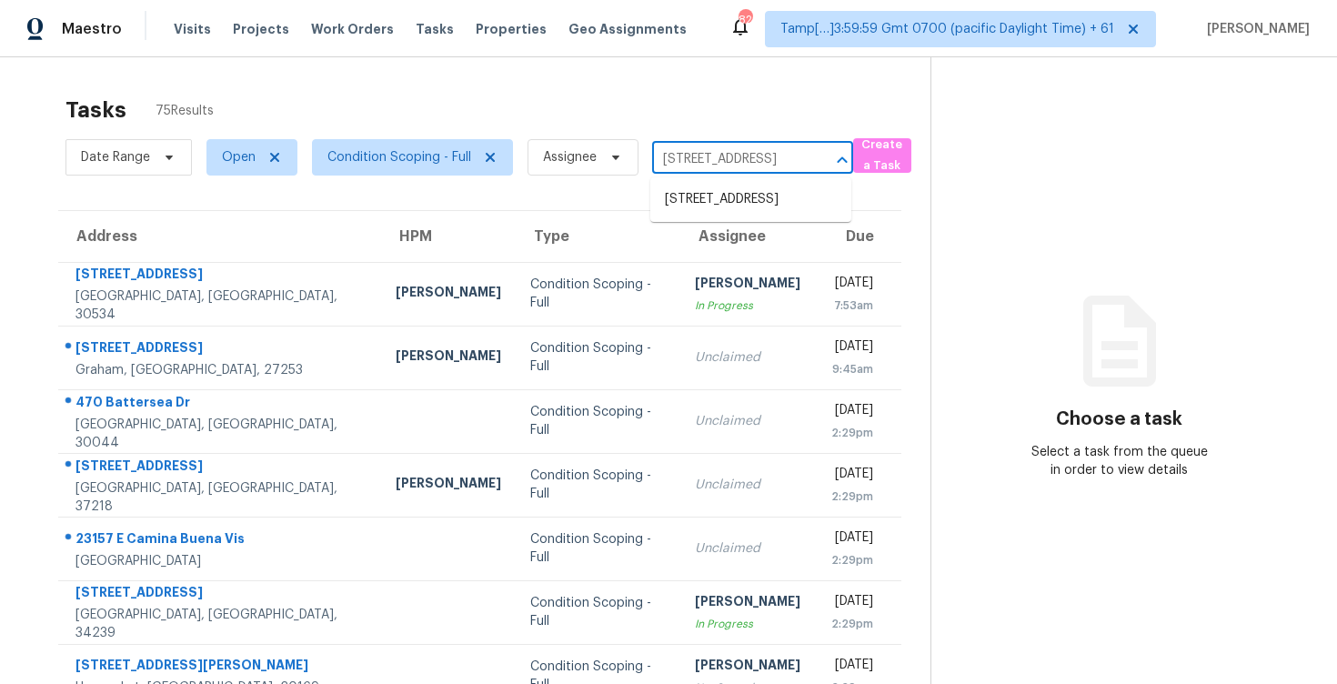
click at [737, 180] on ul "[STREET_ADDRESS]" at bounding box center [750, 199] width 201 height 45
click at [741, 196] on li "[STREET_ADDRESS]" at bounding box center [750, 200] width 201 height 30
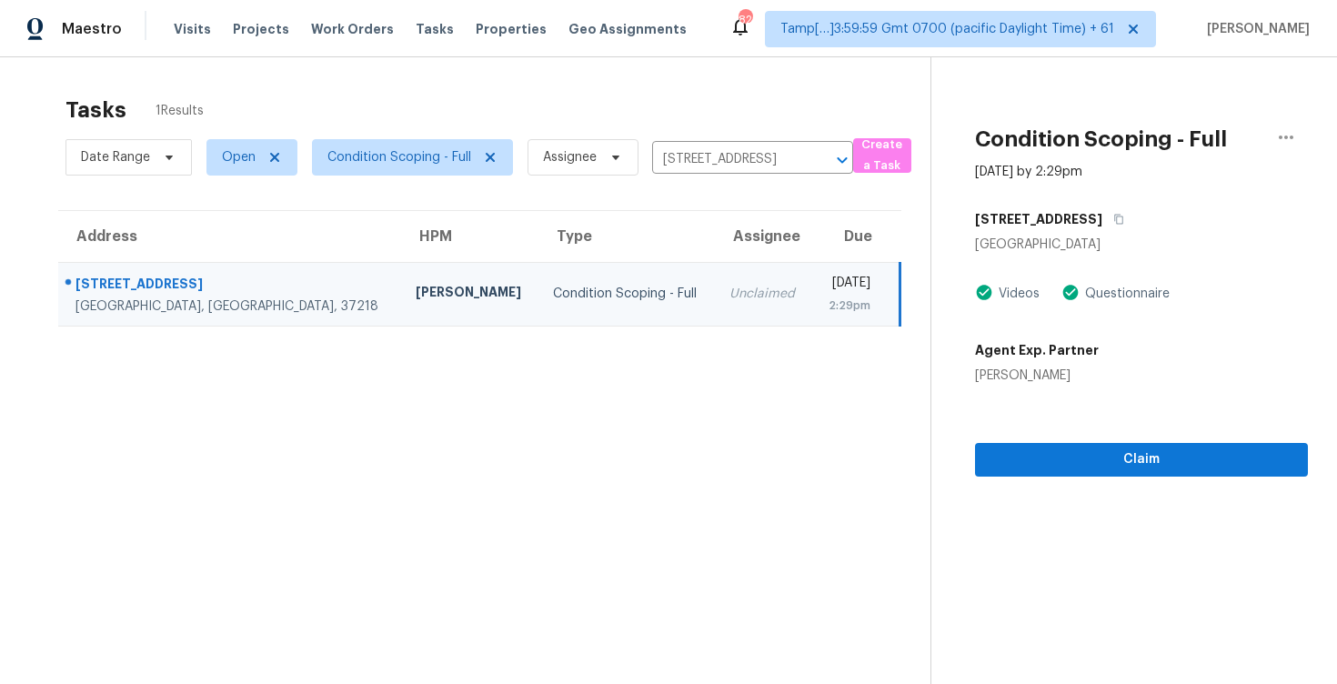
click at [1123, 476] on section "Condition Scoping - Full [DATE] by 2:29pm [STREET_ADDRESS] Videos Questionnaire…" at bounding box center [1120, 399] width 378 height 684
click at [1137, 452] on span "Claim" at bounding box center [1142, 459] width 304 height 23
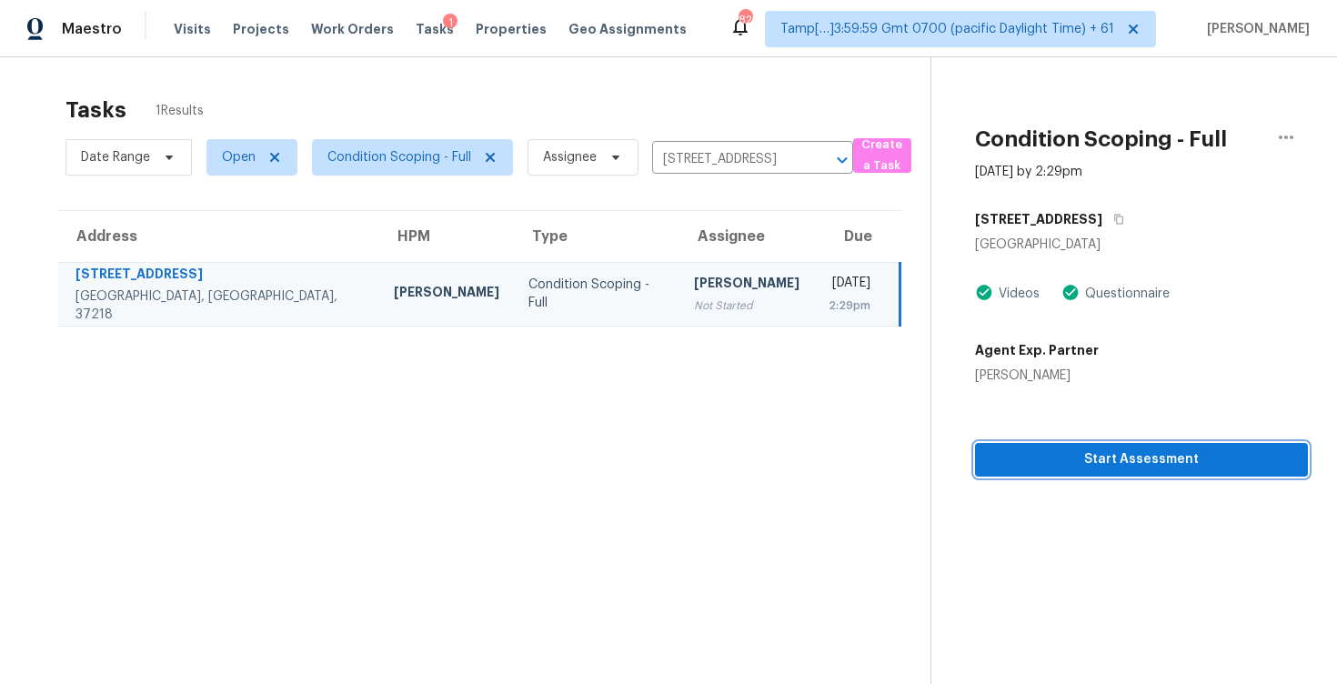
click at [1137, 452] on span "Start Assessment" at bounding box center [1142, 459] width 304 height 23
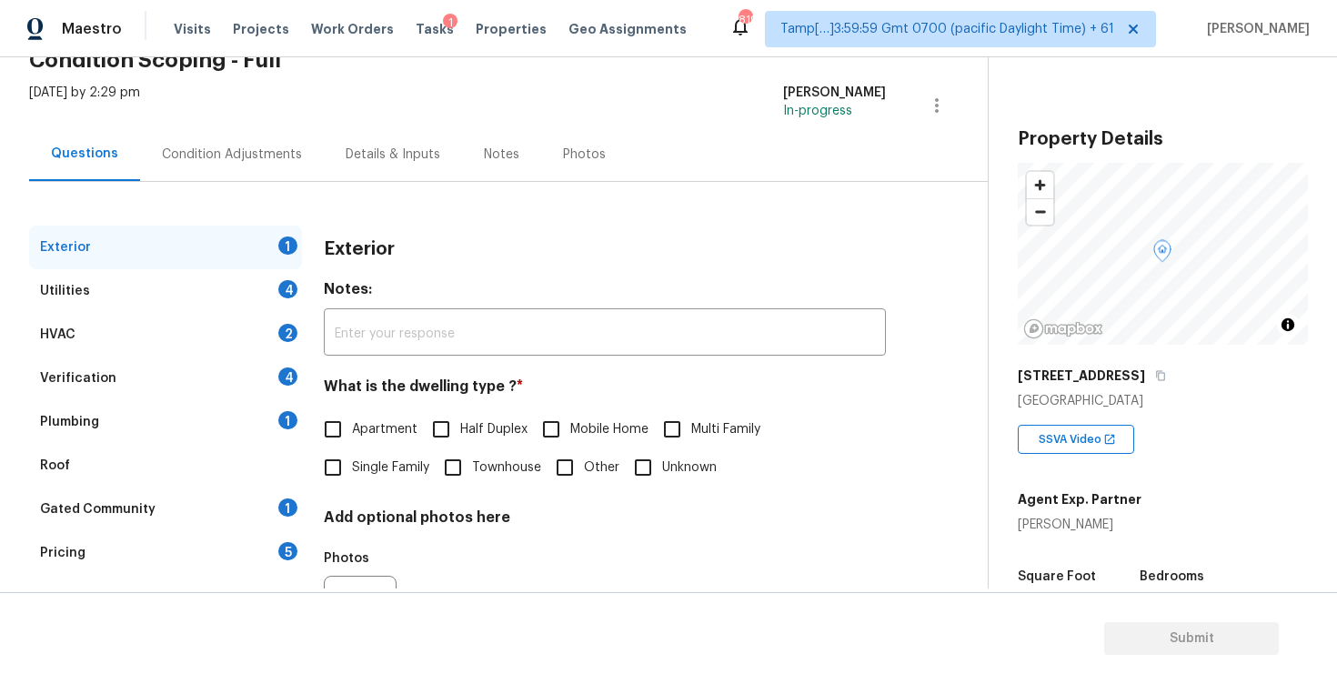
scroll to position [104, 0]
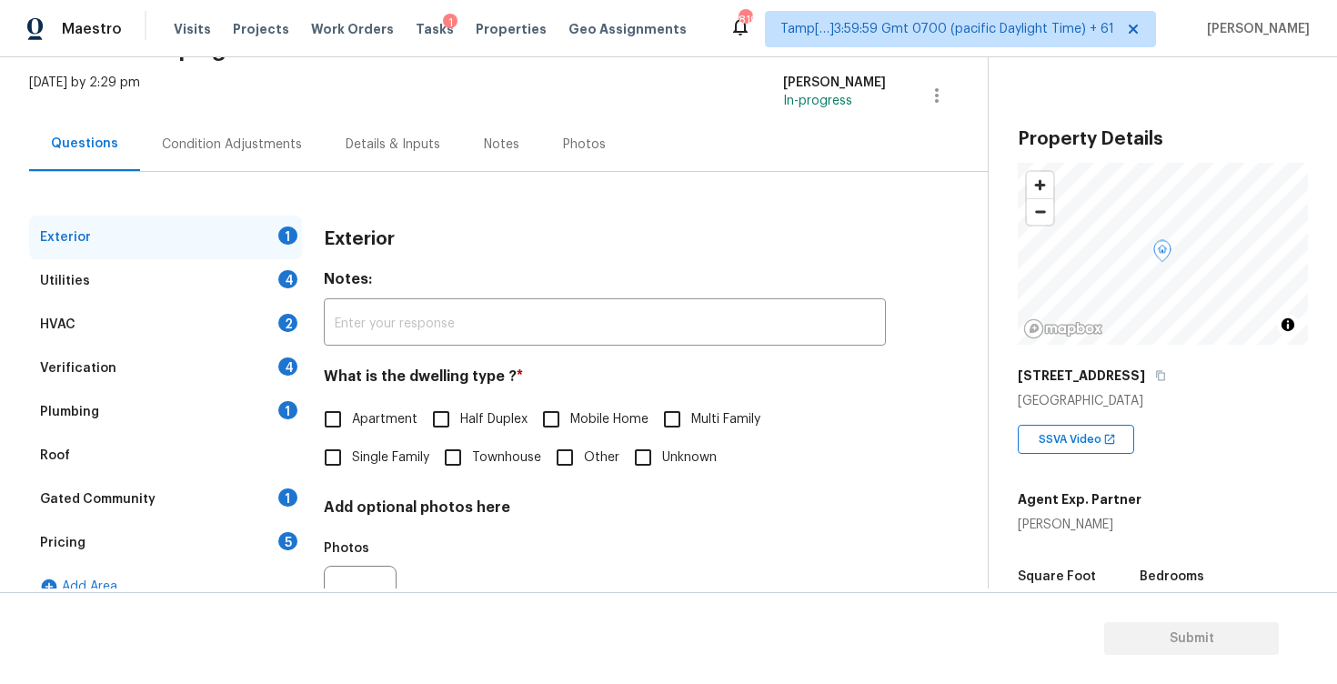
click at [302, 175] on div "Exterior 1 Utilities 4 HVAC 2 Verification 4 Plumbing 1 Roof Gated Community 1 …" at bounding box center [486, 421] width 915 height 499
click at [270, 156] on div "Condition Adjustments" at bounding box center [232, 144] width 184 height 54
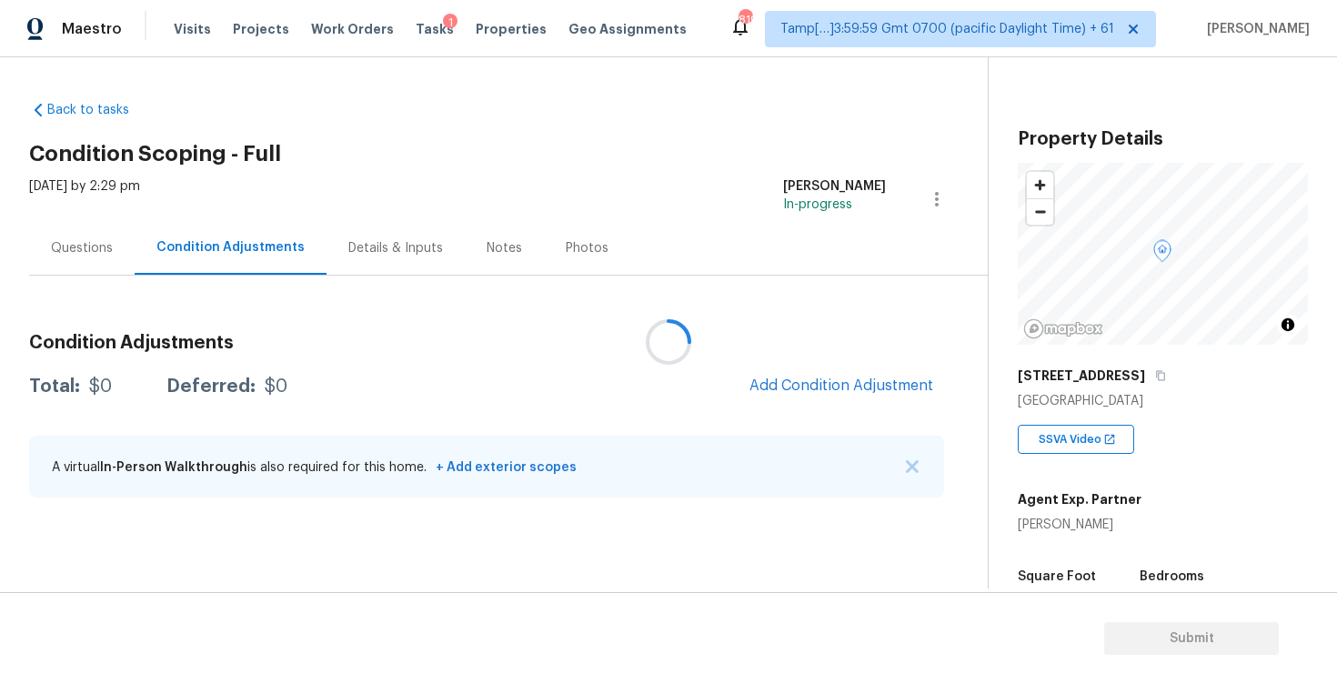
click at [802, 315] on div at bounding box center [668, 342] width 1337 height 684
click at [828, 384] on span "Add Condition Adjustment" at bounding box center [842, 386] width 184 height 16
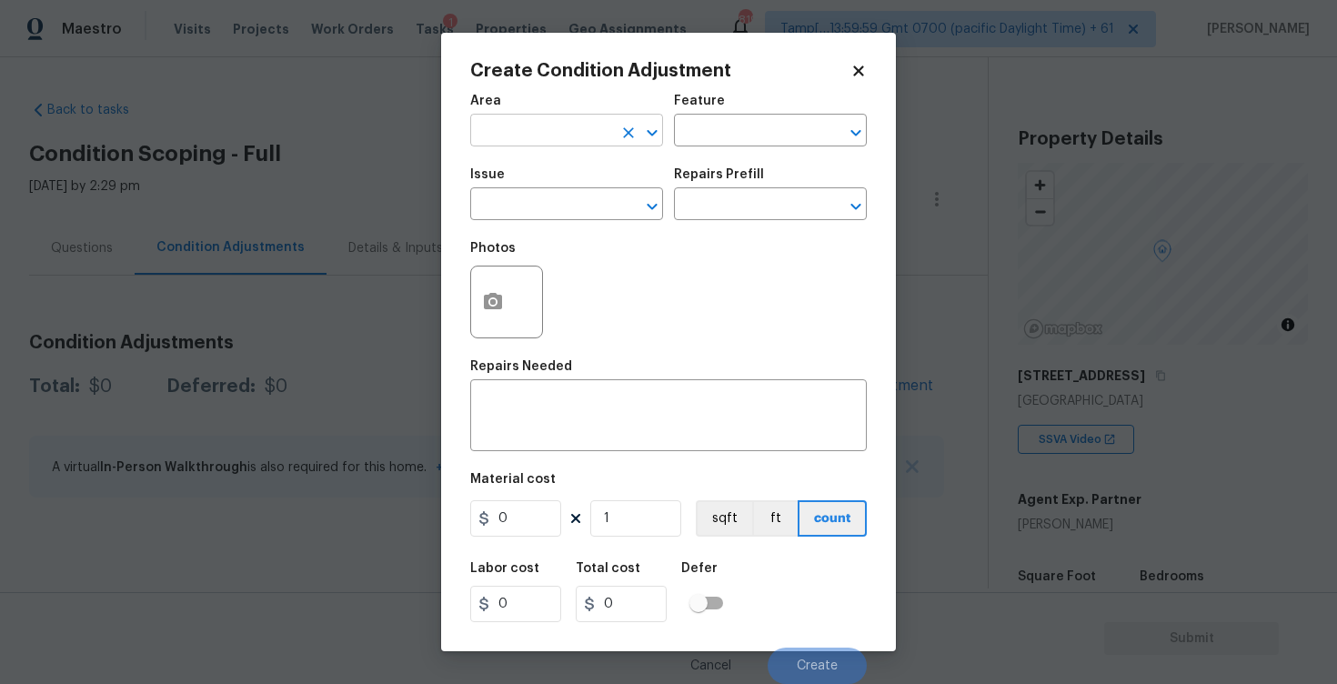
click at [579, 124] on input "text" at bounding box center [541, 132] width 142 height 28
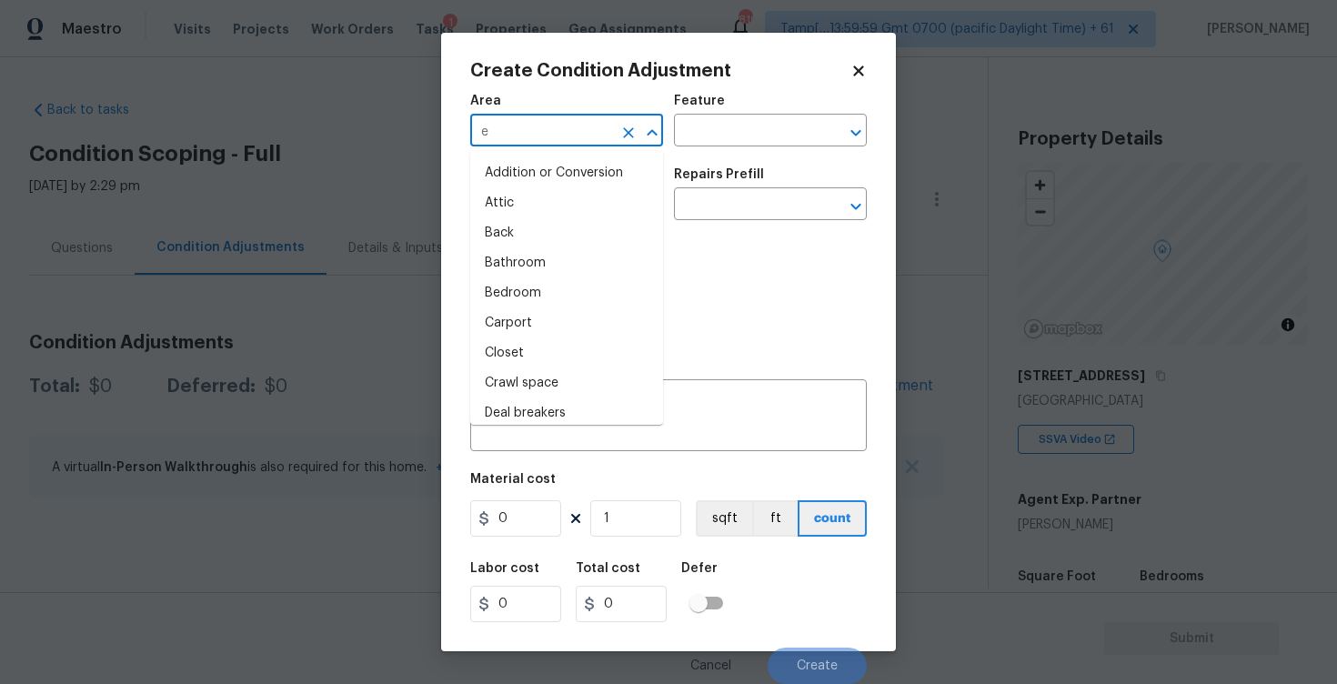
type input "ex"
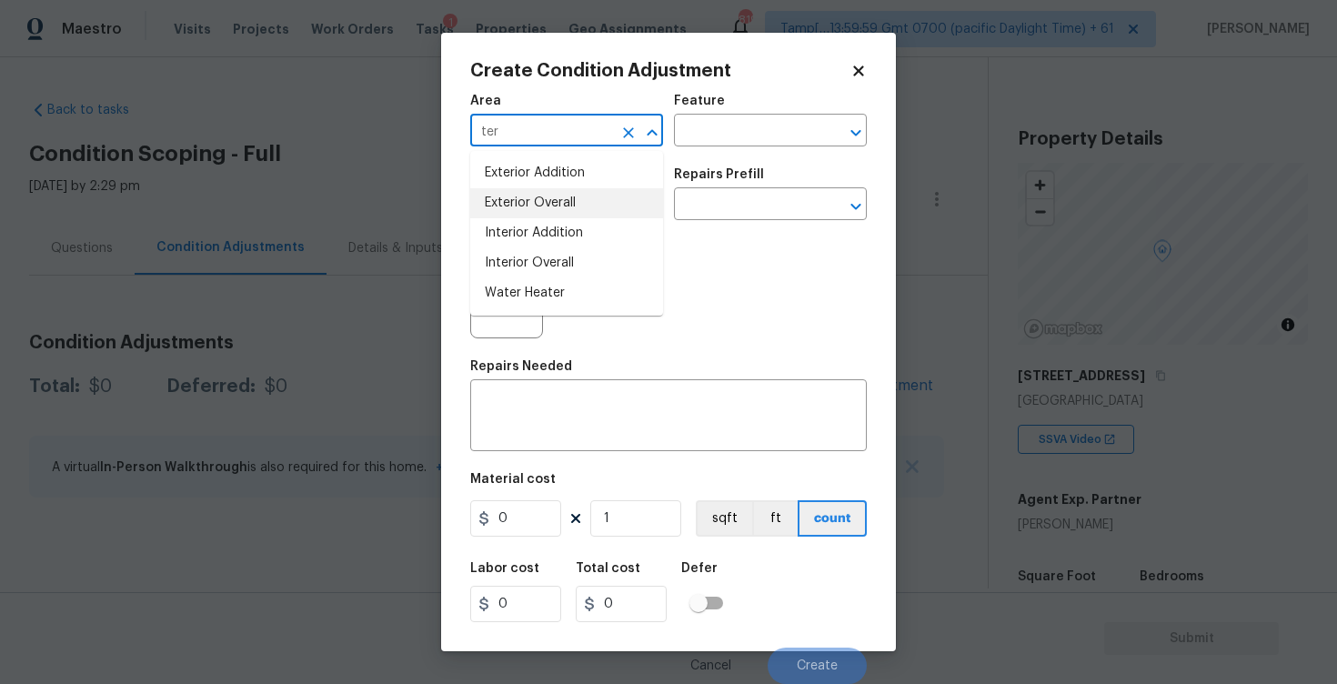
click at [579, 202] on li "Exterior Overall" at bounding box center [566, 203] width 193 height 30
type input "Exterior Overall"
click at [579, 202] on input "text" at bounding box center [541, 206] width 142 height 28
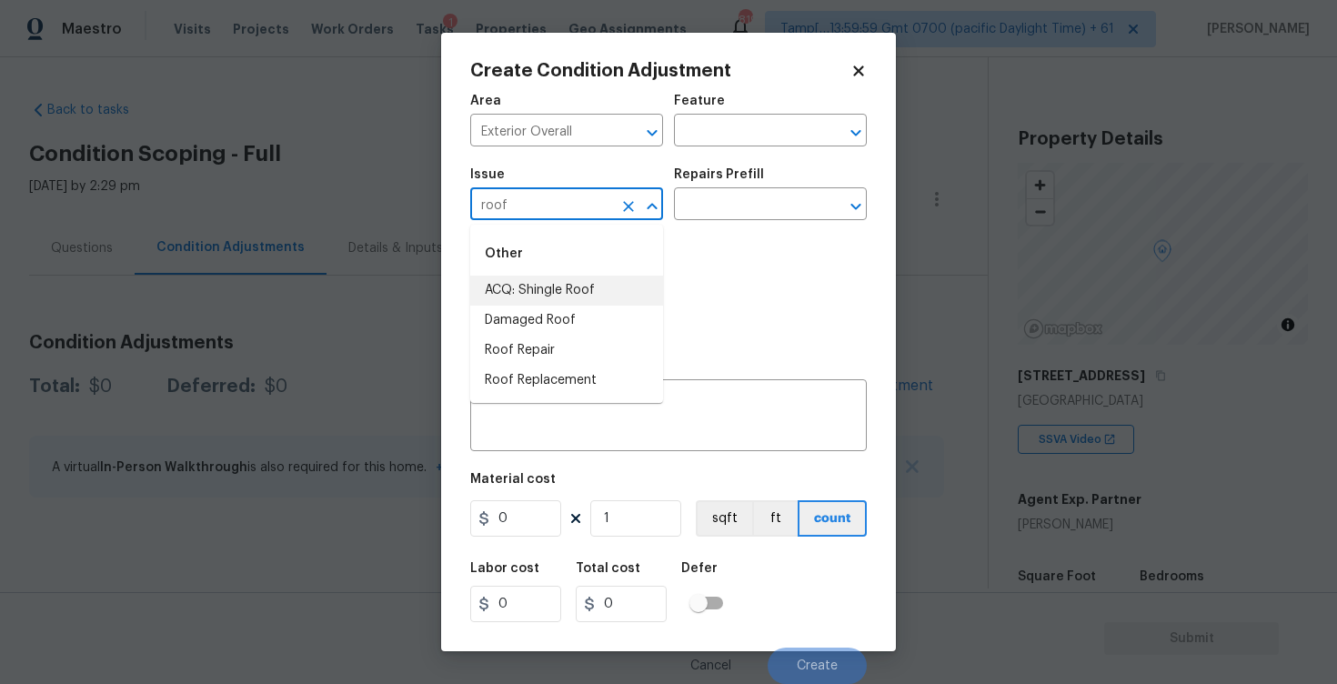
click at [590, 286] on li "ACQ: Shingle Roof" at bounding box center [566, 291] width 193 height 30
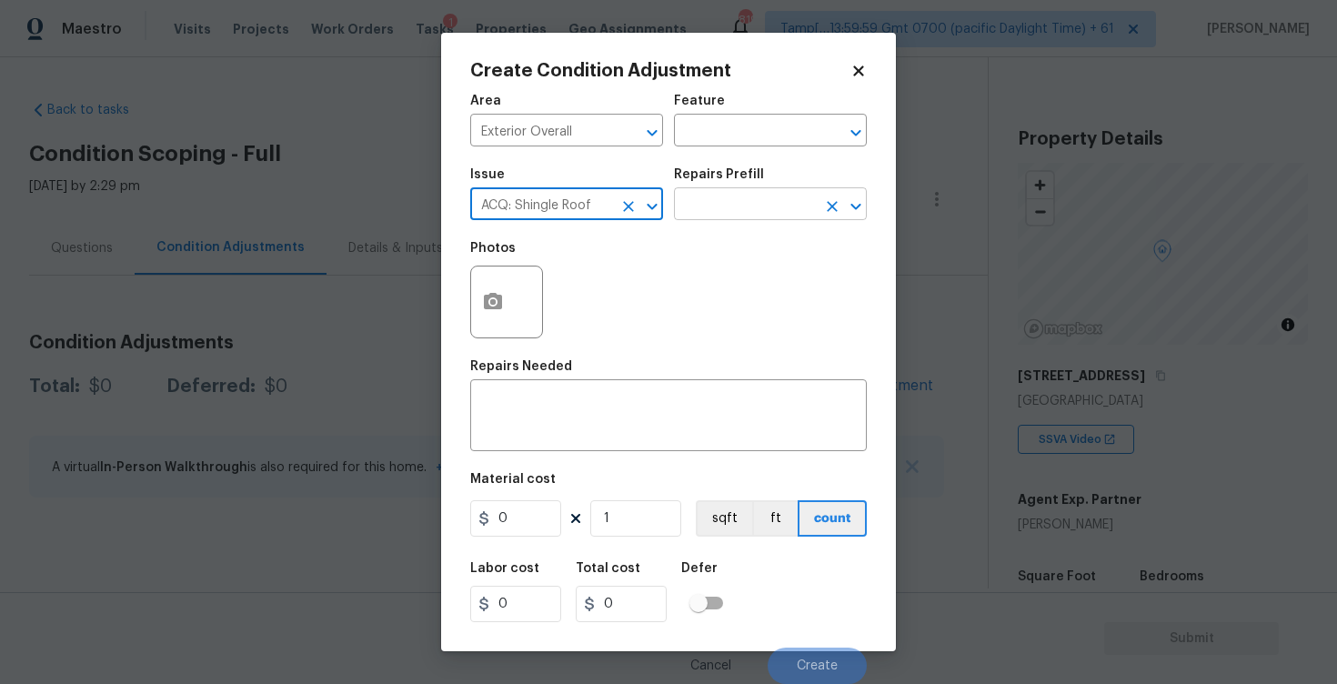
type input "ACQ: Shingle Roof"
click at [727, 199] on input "text" at bounding box center [745, 206] width 142 height 28
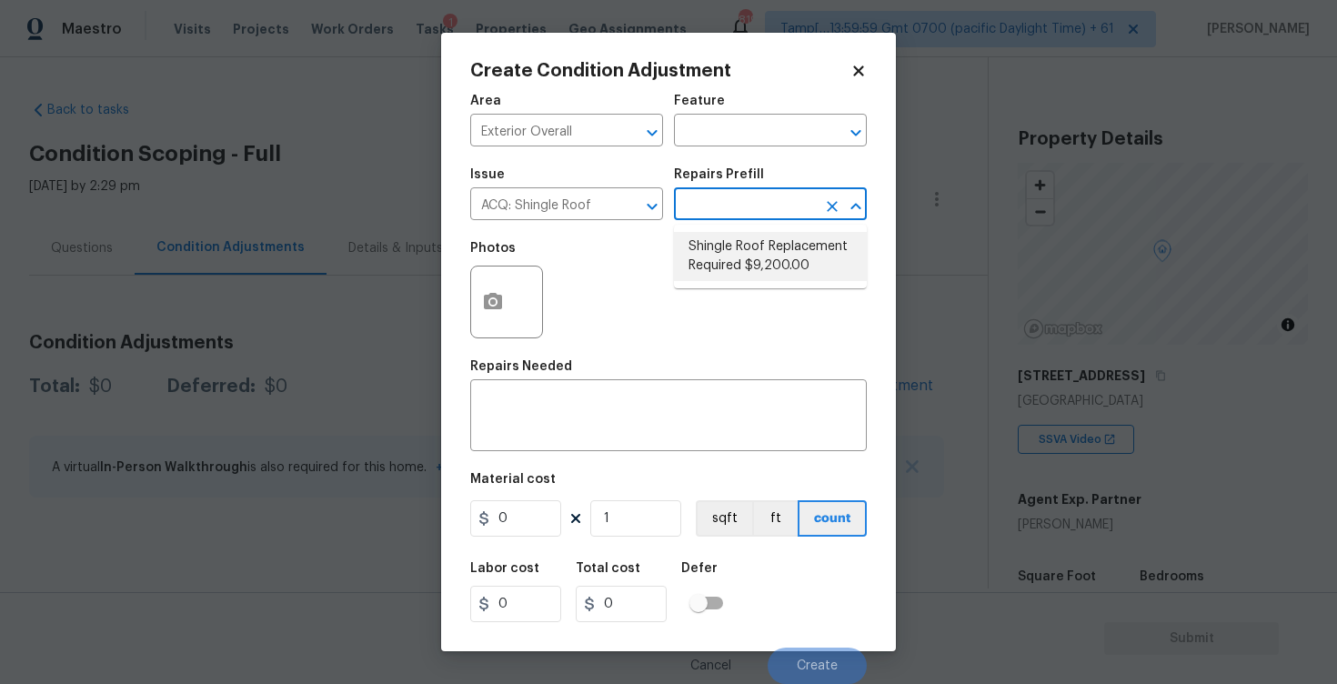
click at [732, 258] on li "Shingle Roof Replacement Required $9,200.00" at bounding box center [770, 256] width 193 height 49
type input "Acquisition"
type textarea "Acquisition Scope: Shingle Roof Replacement required."
type input "9200"
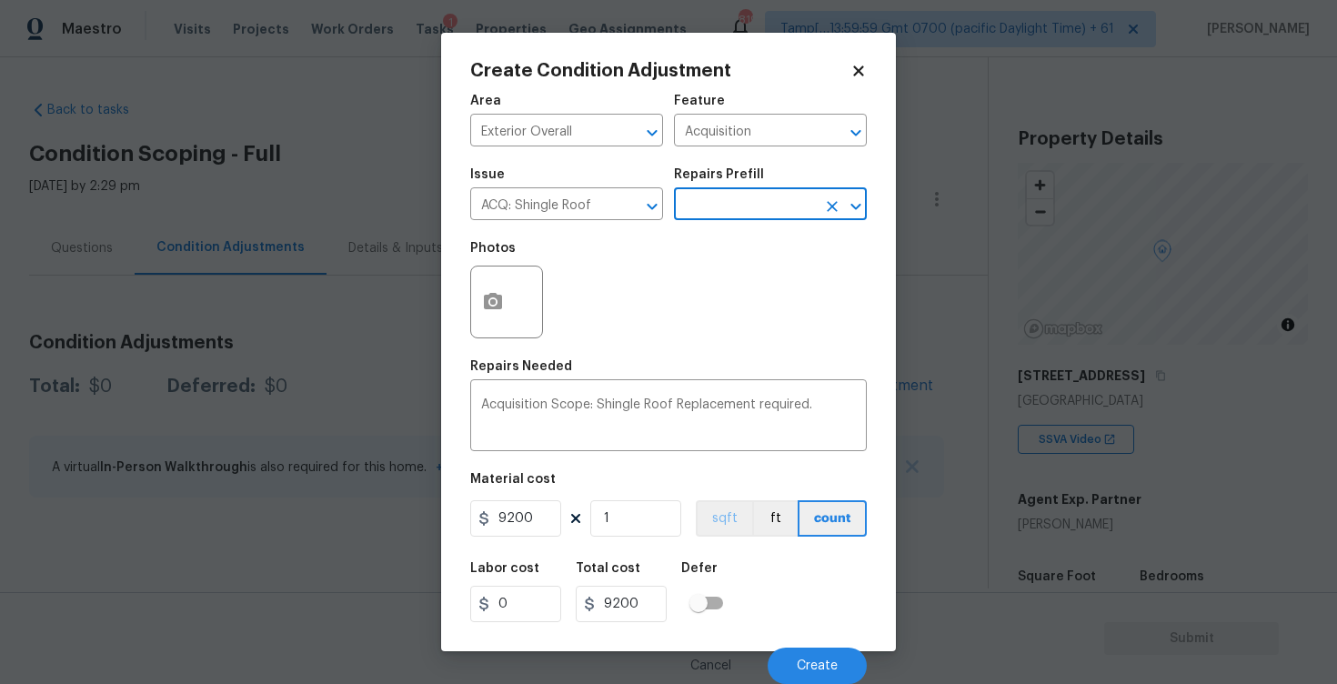
scroll to position [1, 0]
click at [804, 646] on div "Cancel Create" at bounding box center [668, 658] width 397 height 51
click at [804, 652] on button "Create" at bounding box center [817, 666] width 99 height 36
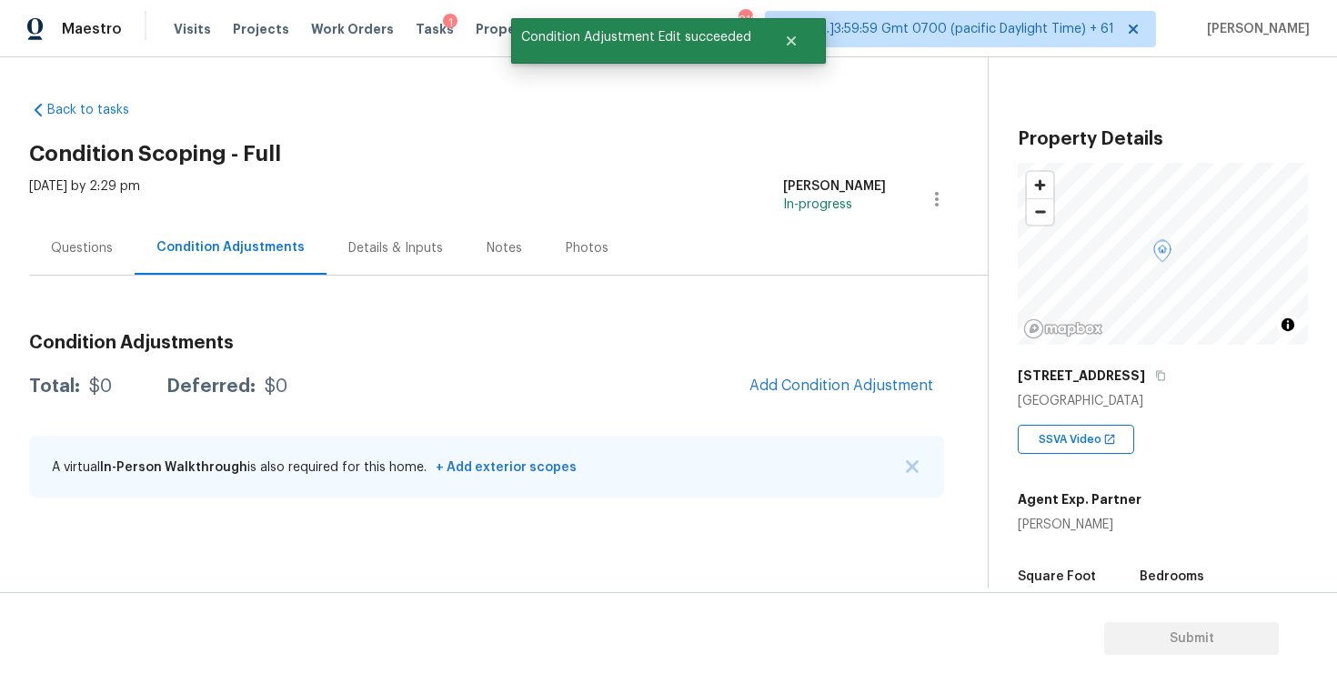
scroll to position [0, 0]
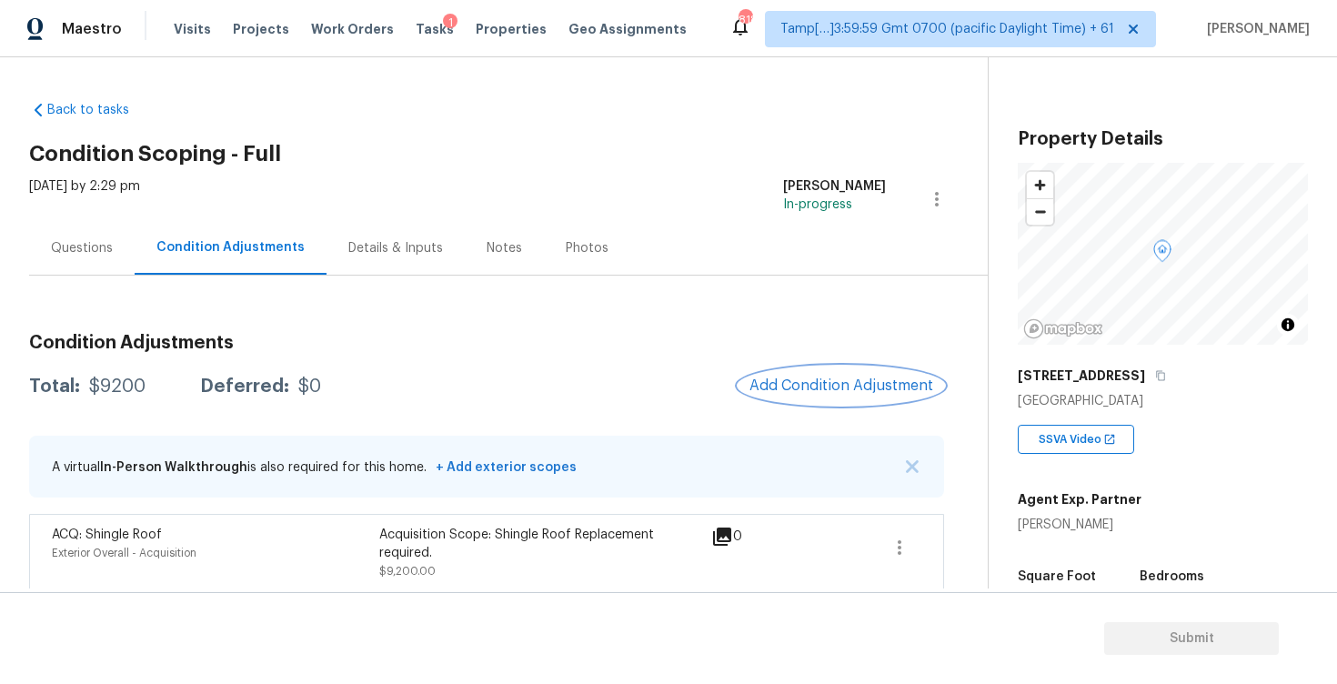
click at [807, 390] on span "Add Condition Adjustment" at bounding box center [842, 386] width 184 height 16
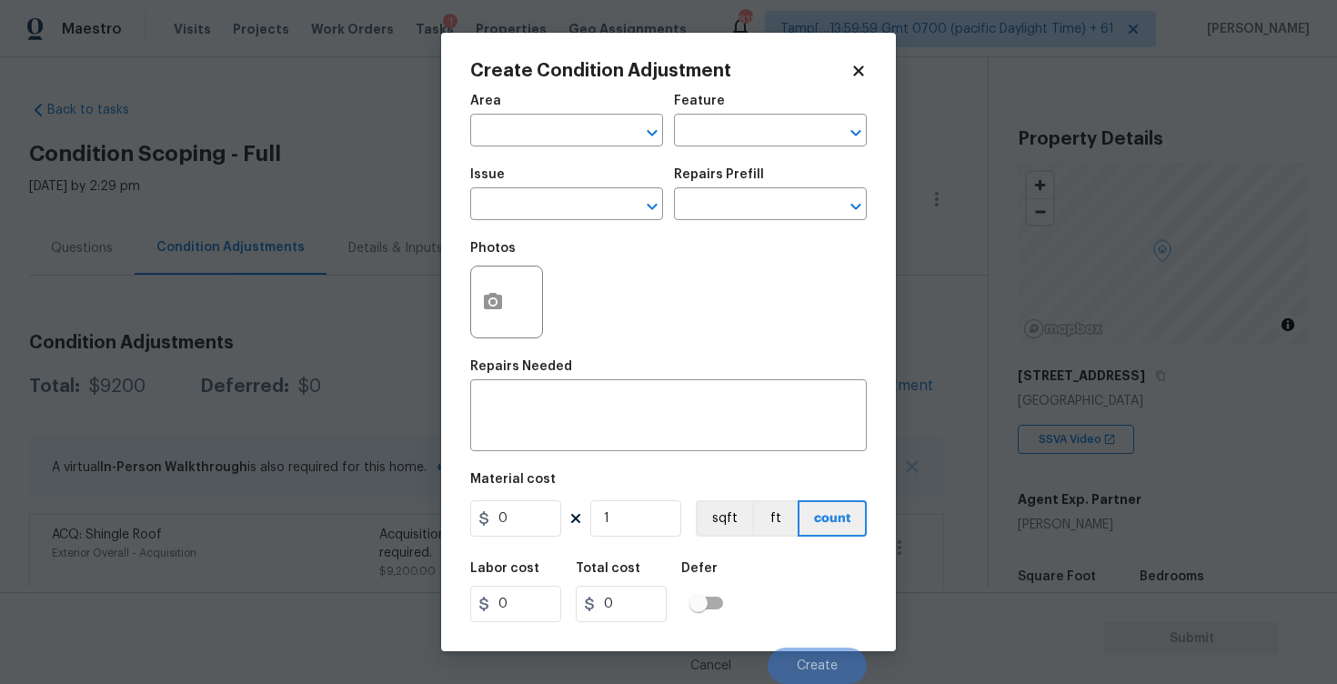
click at [515, 305] on div at bounding box center [506, 302] width 73 height 73
click at [492, 295] on icon "button" at bounding box center [493, 301] width 18 height 16
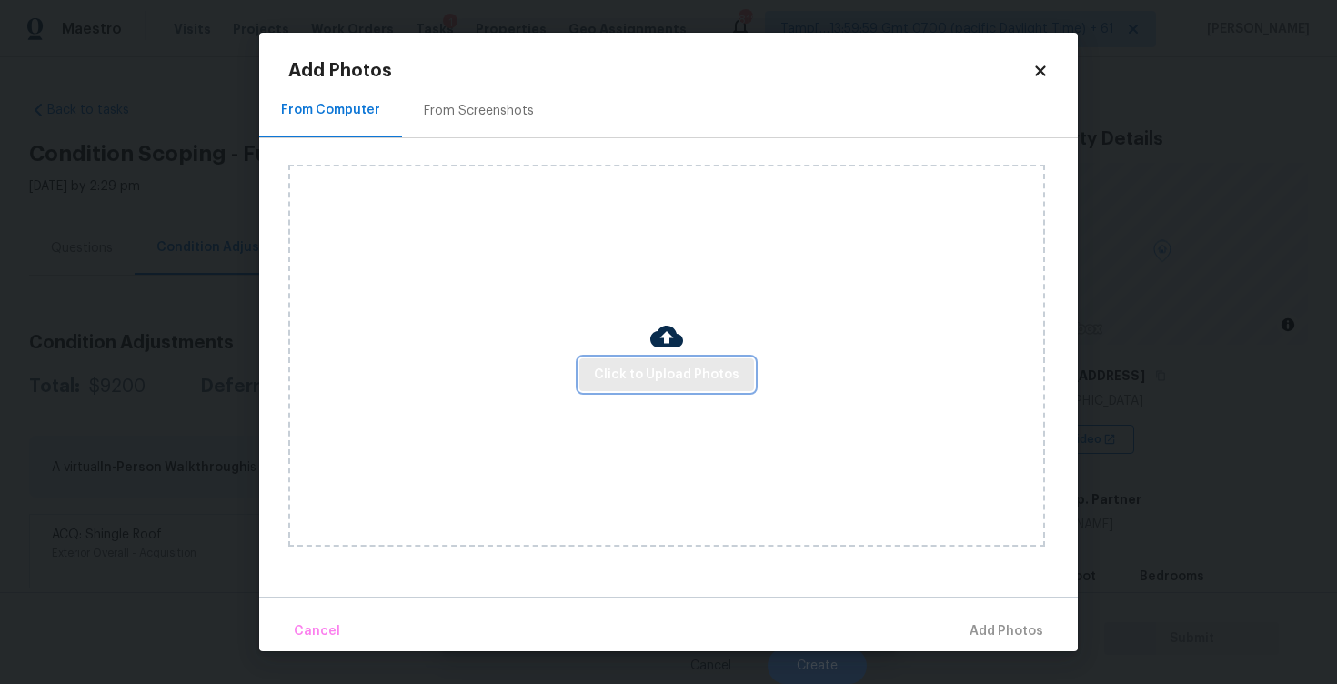
click at [680, 360] on button "Click to Upload Photos" at bounding box center [666, 375] width 175 height 34
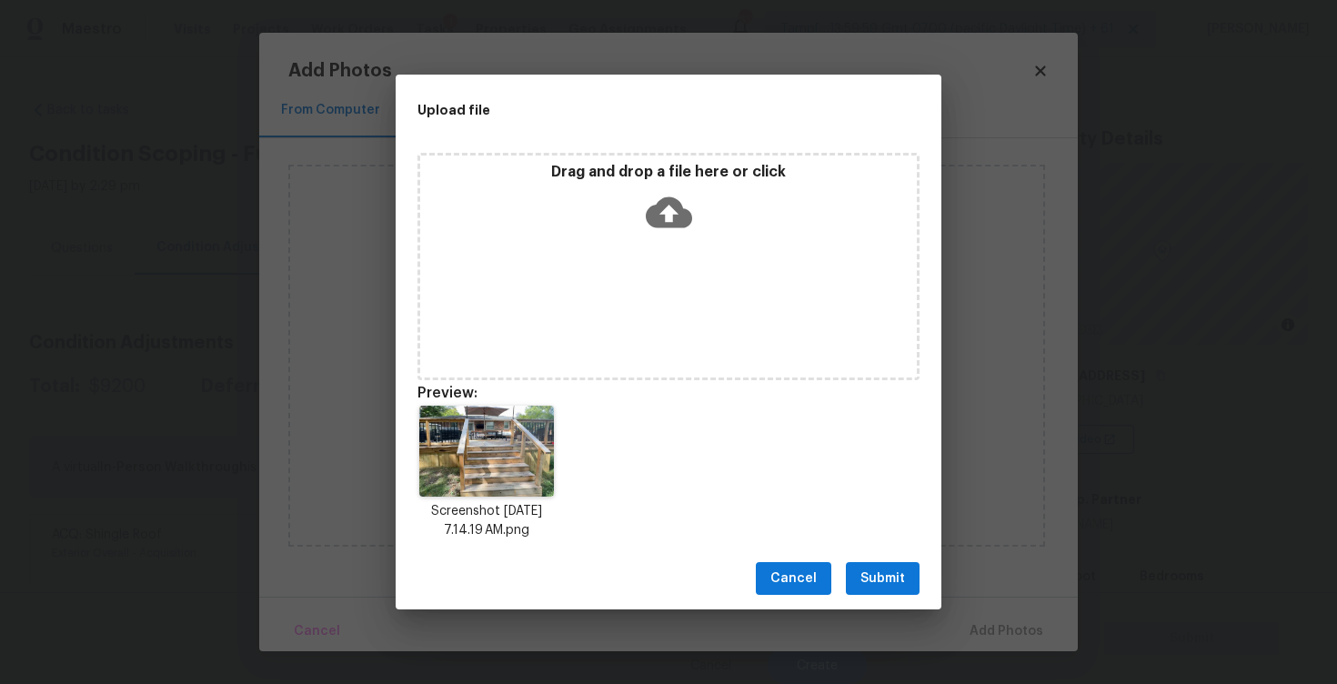
click at [861, 564] on button "Submit" at bounding box center [883, 579] width 74 height 34
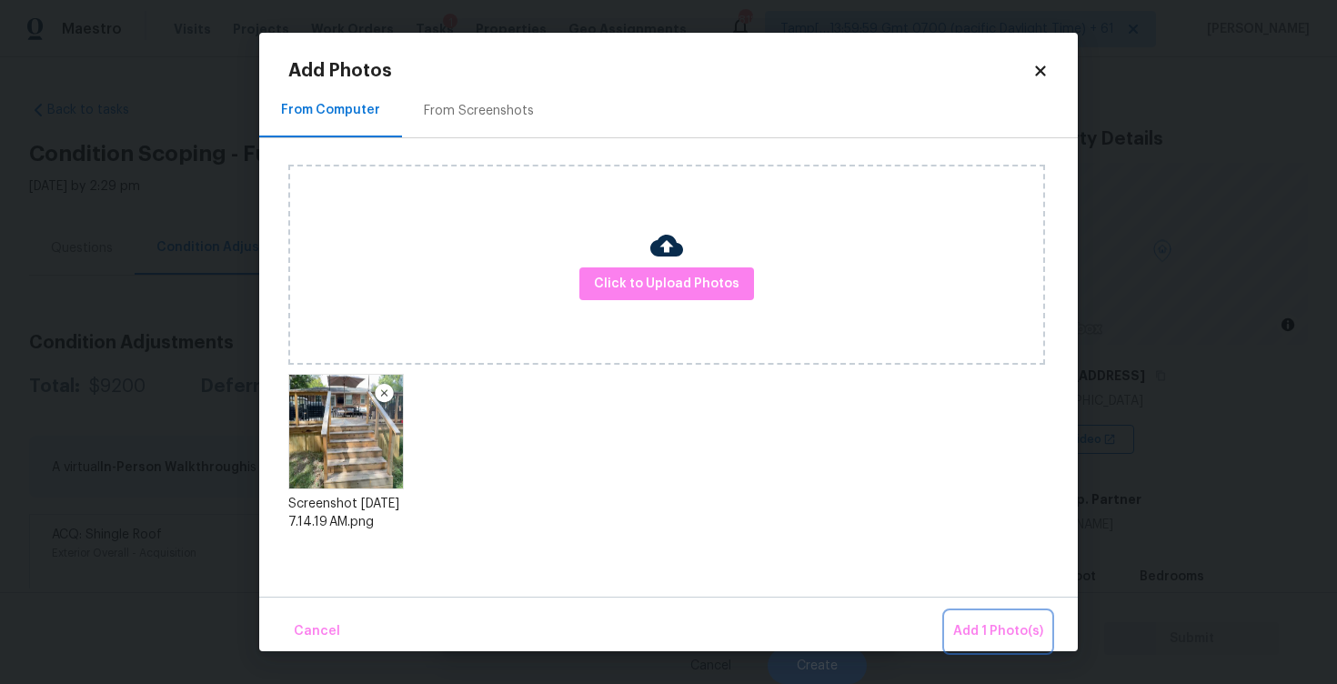
click at [966, 619] on button "Add 1 Photo(s)" at bounding box center [998, 631] width 105 height 39
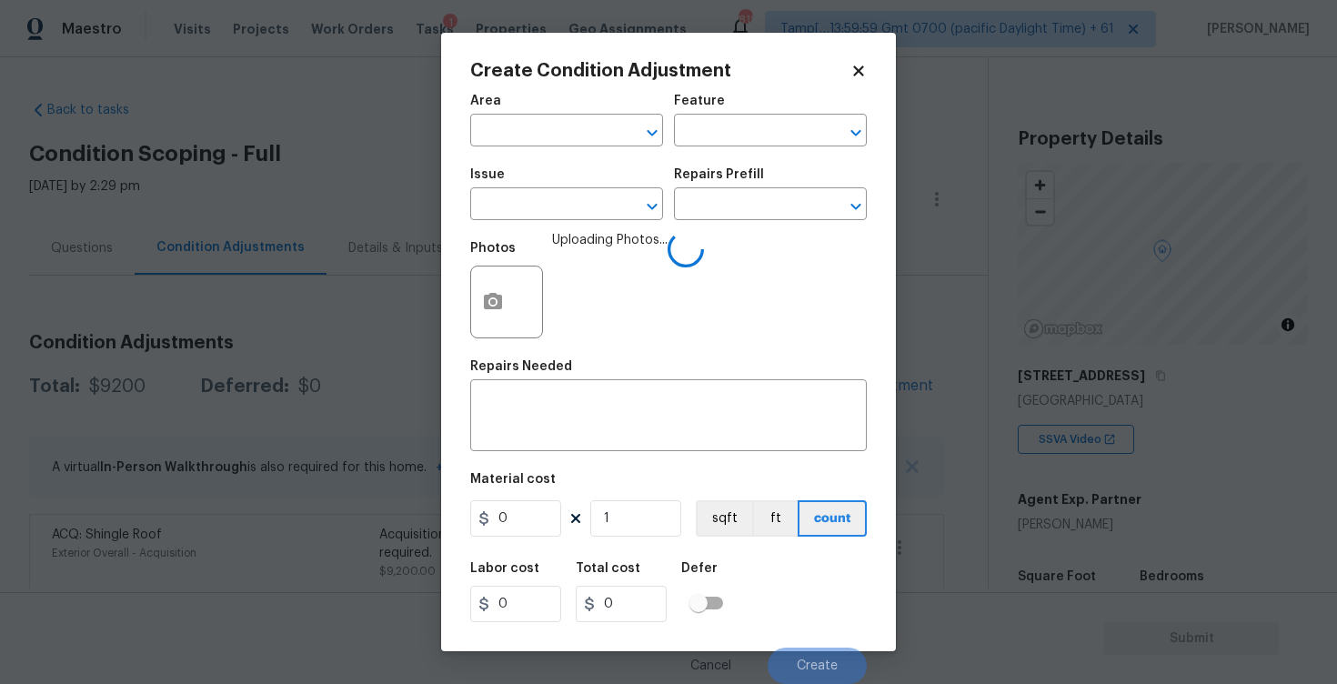
click at [487, 116] on div "Area" at bounding box center [566, 107] width 193 height 24
click at [508, 134] on input "text" at bounding box center [541, 132] width 142 height 28
click at [521, 203] on li "Exterior Overall" at bounding box center [566, 203] width 193 height 30
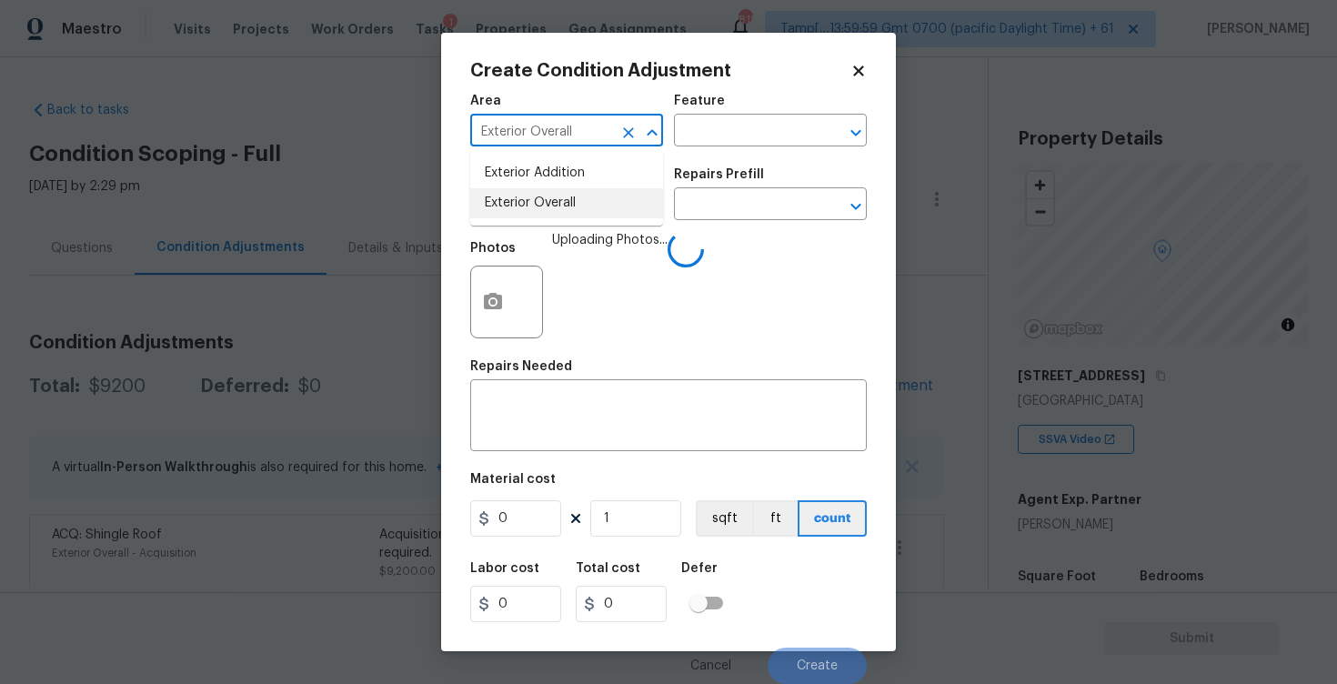
type input "Exterior Overall"
click at [521, 203] on input "text" at bounding box center [541, 206] width 142 height 28
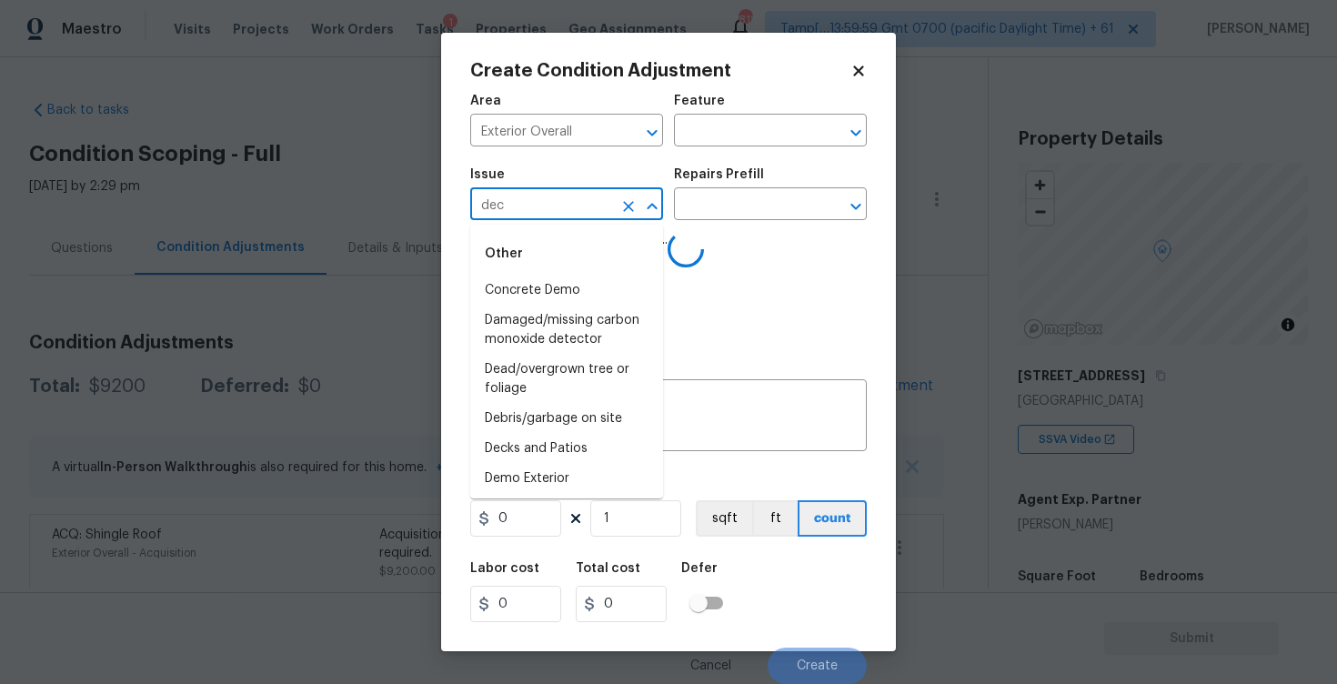
type input "deck"
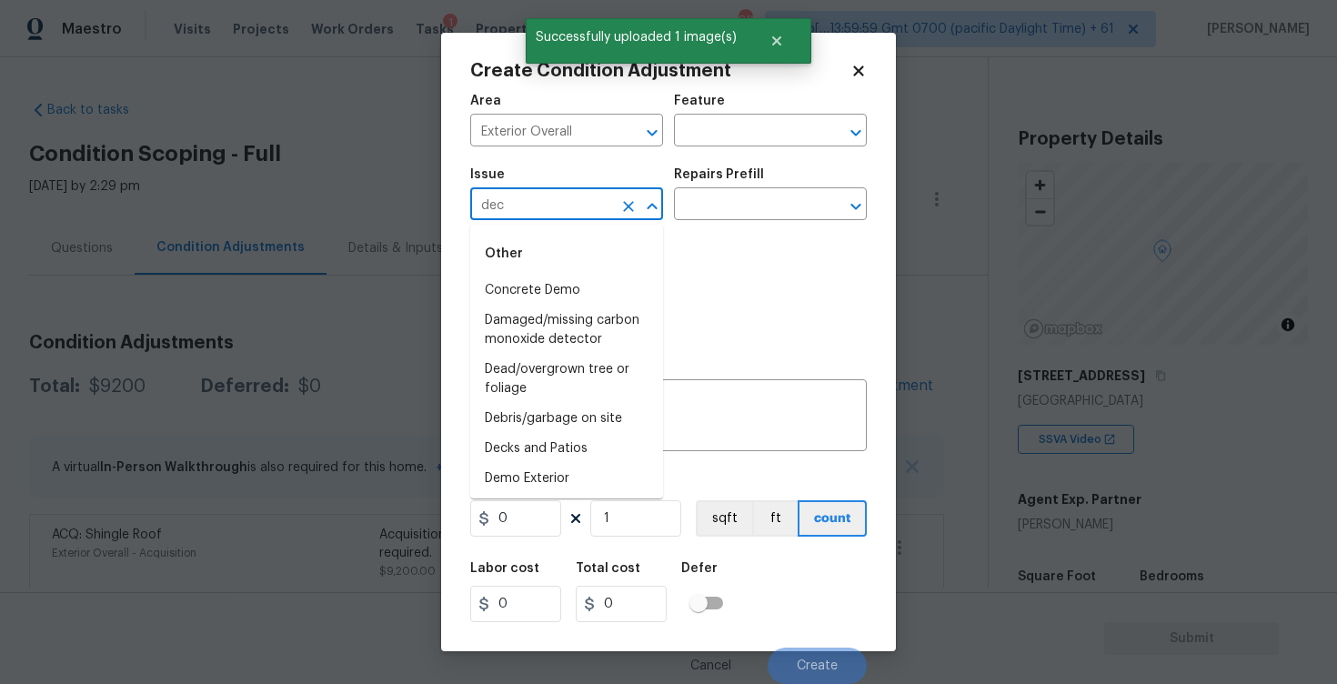
type input "deck"
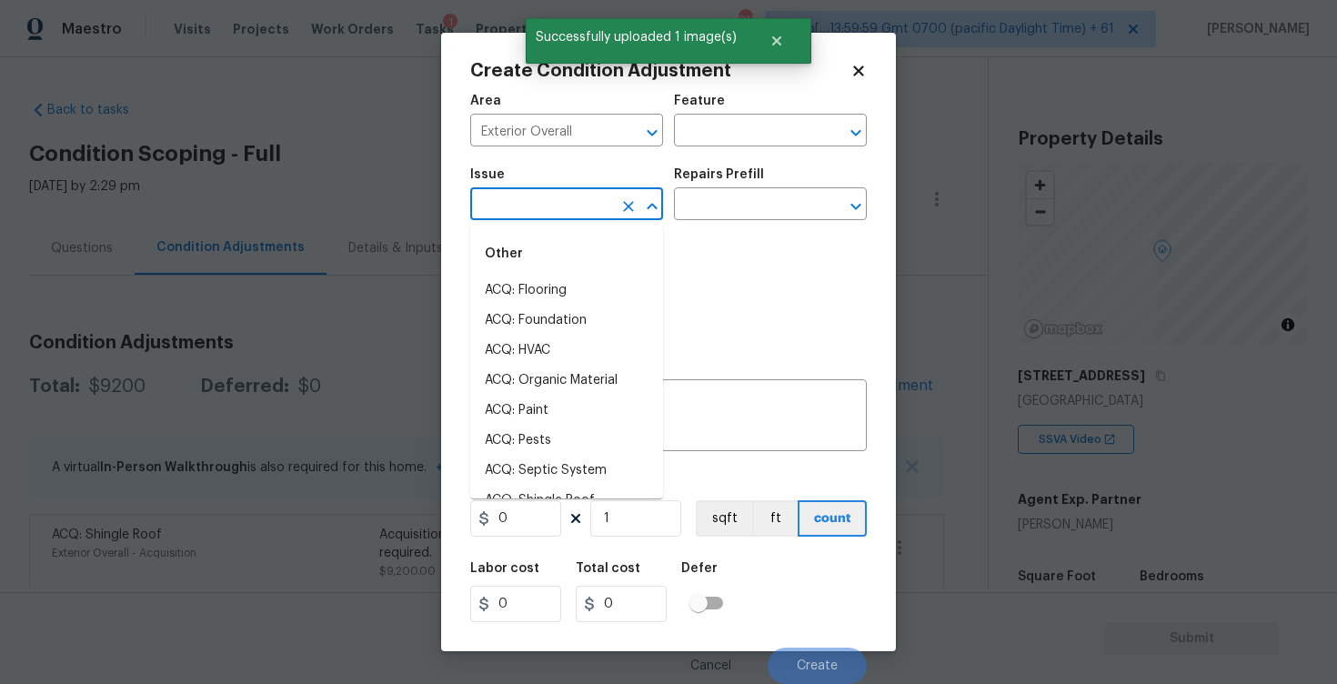
click at [554, 293] on li "ACQ: Flooring" at bounding box center [566, 291] width 193 height 30
type input "ACQ: Flooring"
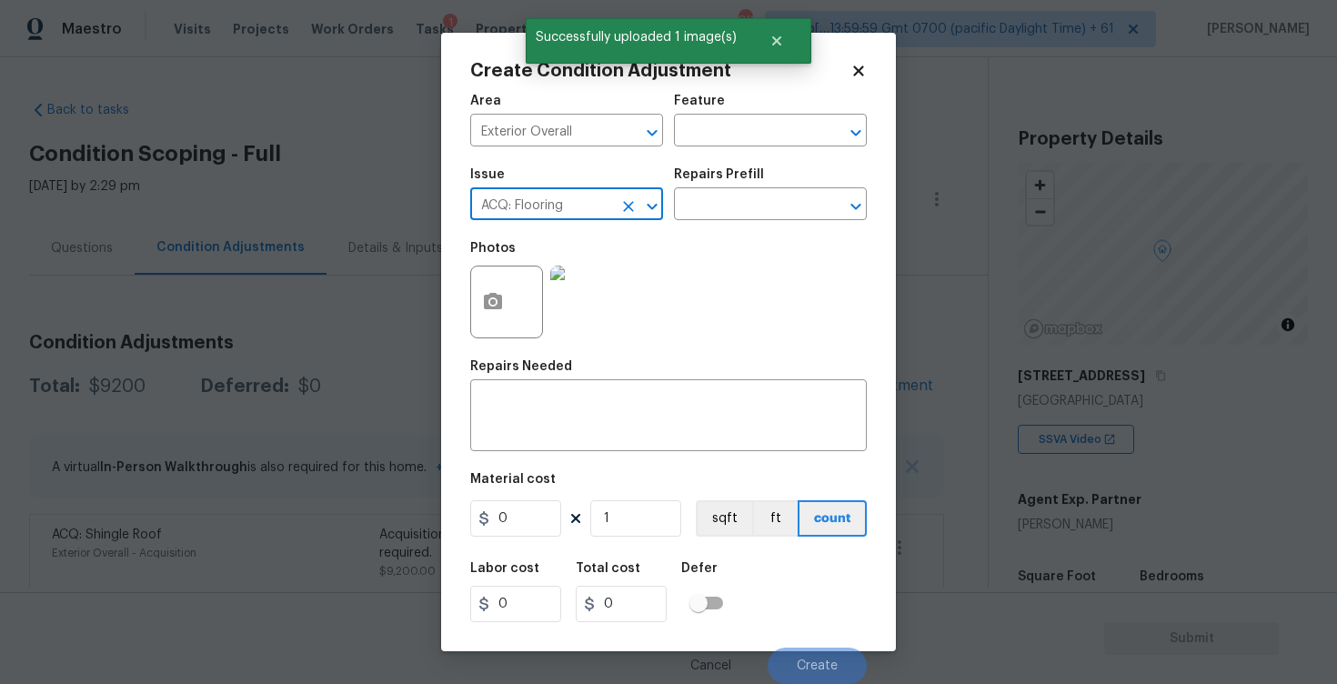
click at [626, 208] on icon "Clear" at bounding box center [628, 206] width 11 height 11
click at [640, 292] on li "Decks and Patios" at bounding box center [566, 291] width 193 height 30
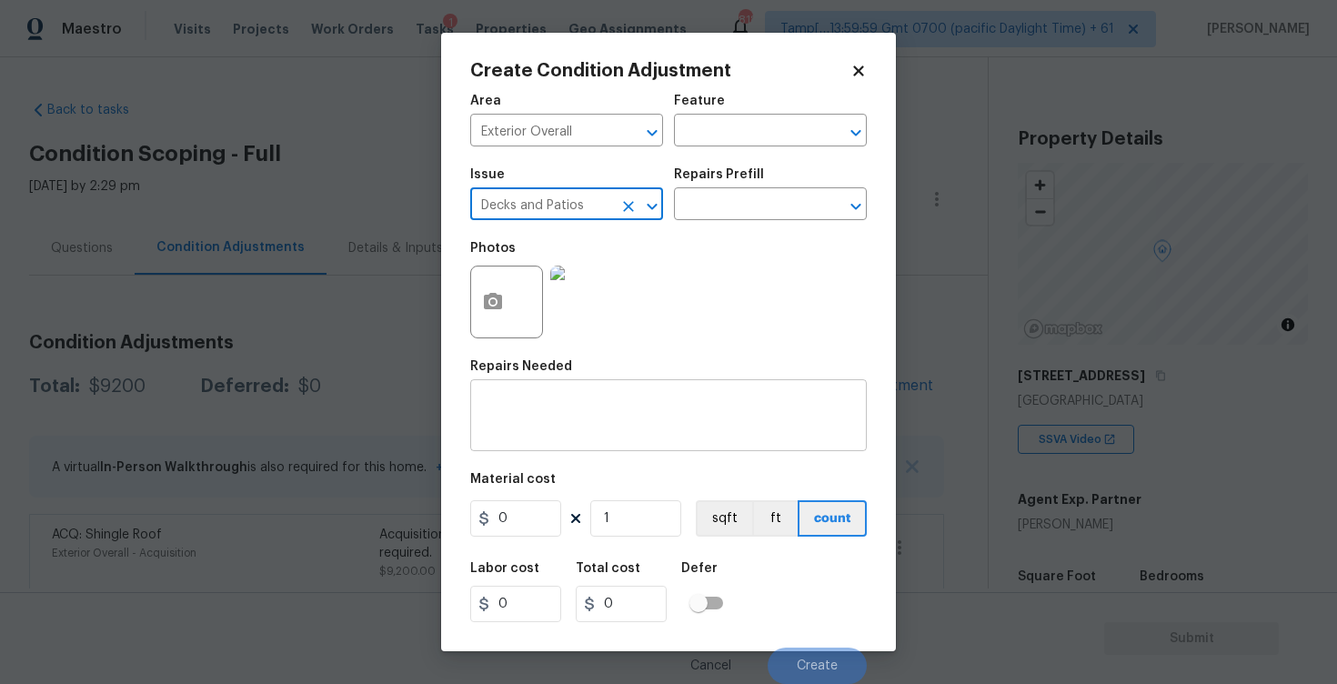
type input "Decks and Patios"
click at [628, 433] on textarea at bounding box center [668, 417] width 375 height 38
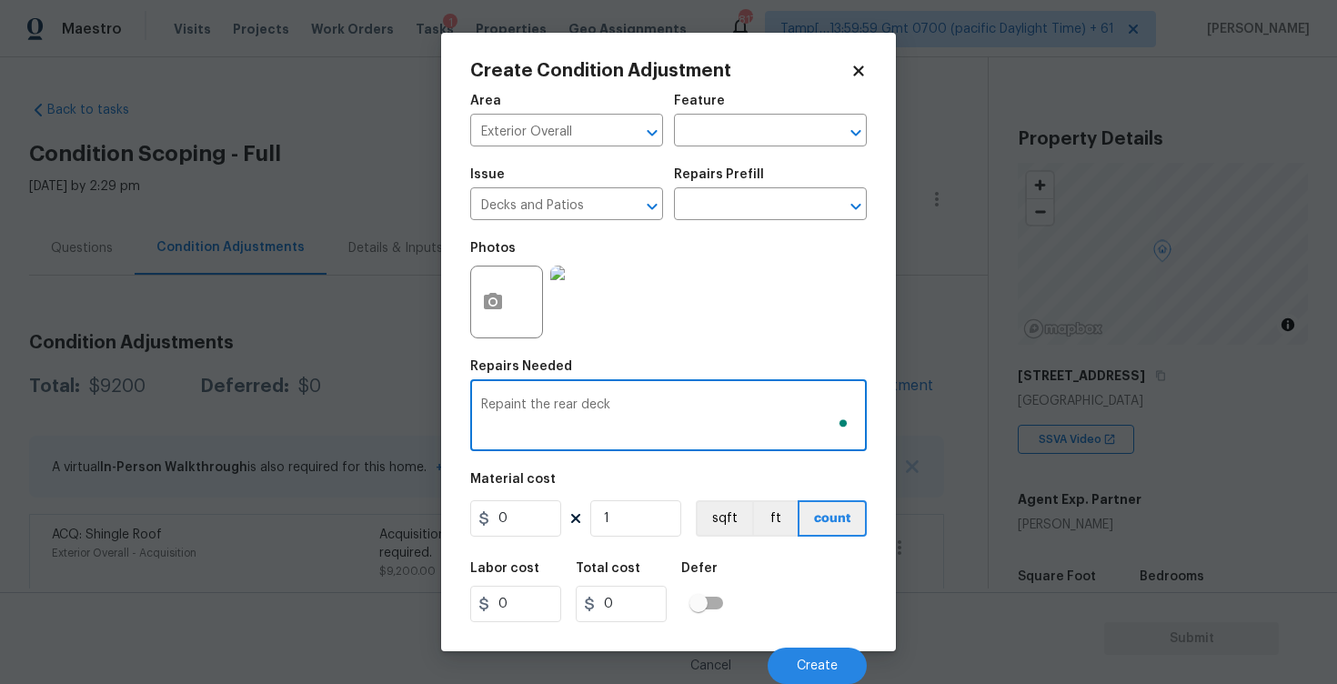
type textarea "Repaint the rear deck"
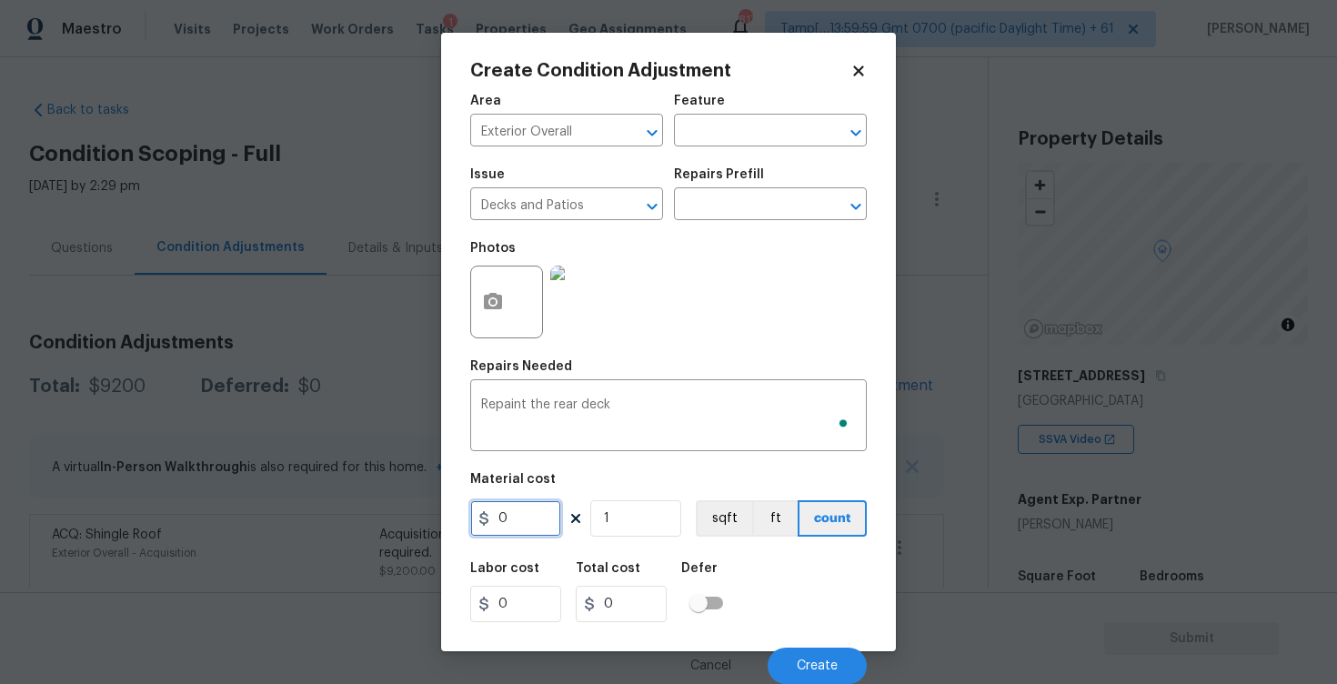
click at [507, 529] on input "0" at bounding box center [515, 518] width 91 height 36
type input "600"
click at [781, 561] on div "Labor cost 0 Total cost 600 Defer" at bounding box center [668, 592] width 397 height 82
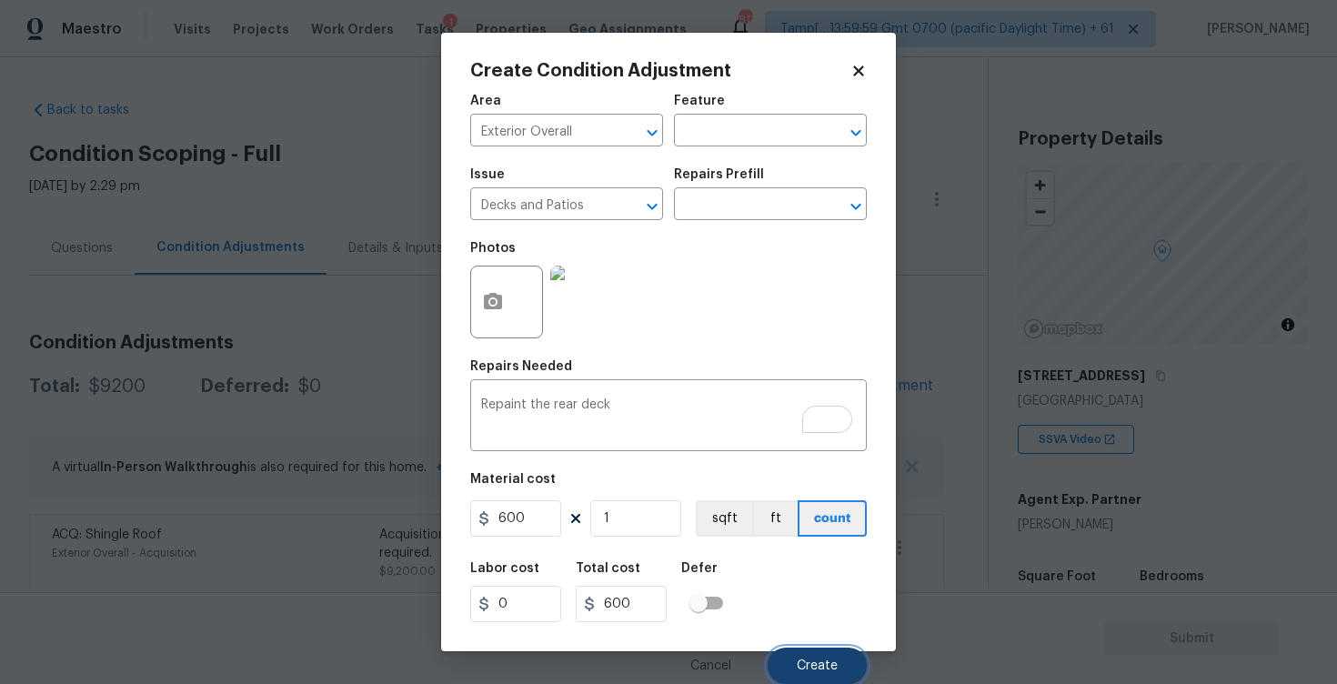
click at [821, 660] on span "Create" at bounding box center [817, 667] width 41 height 14
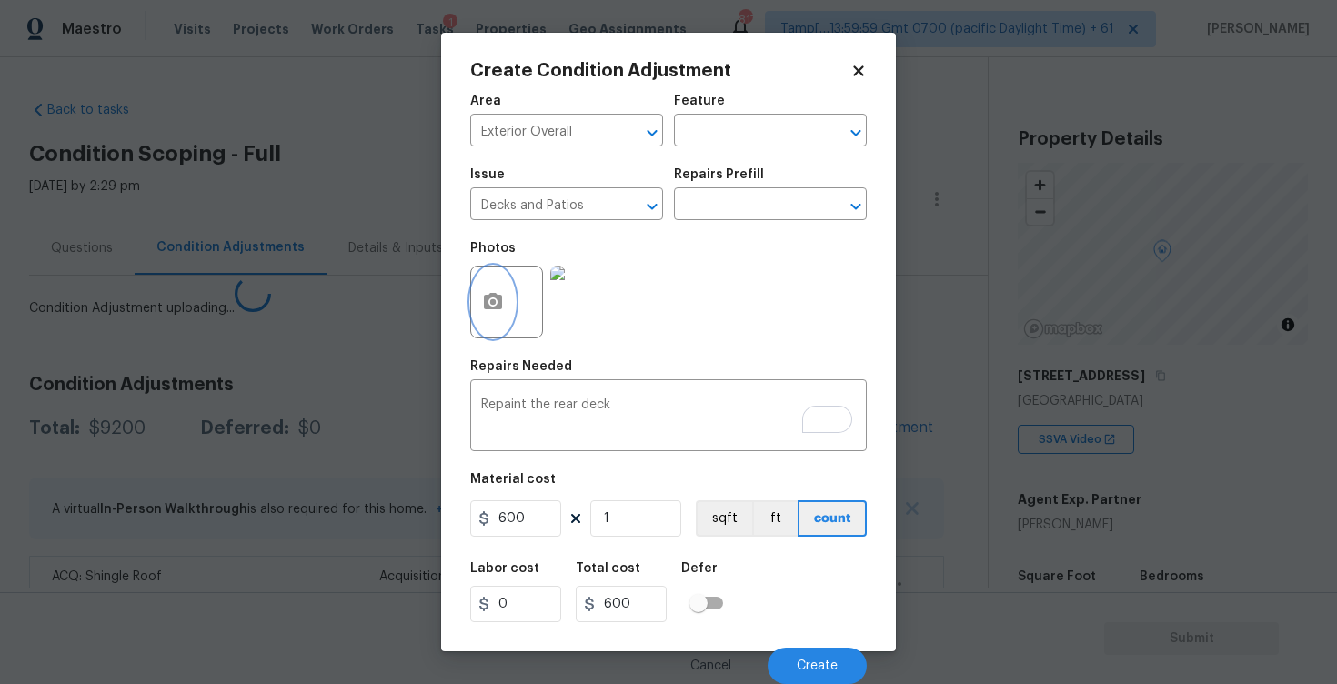
click at [495, 284] on button "button" at bounding box center [493, 302] width 44 height 71
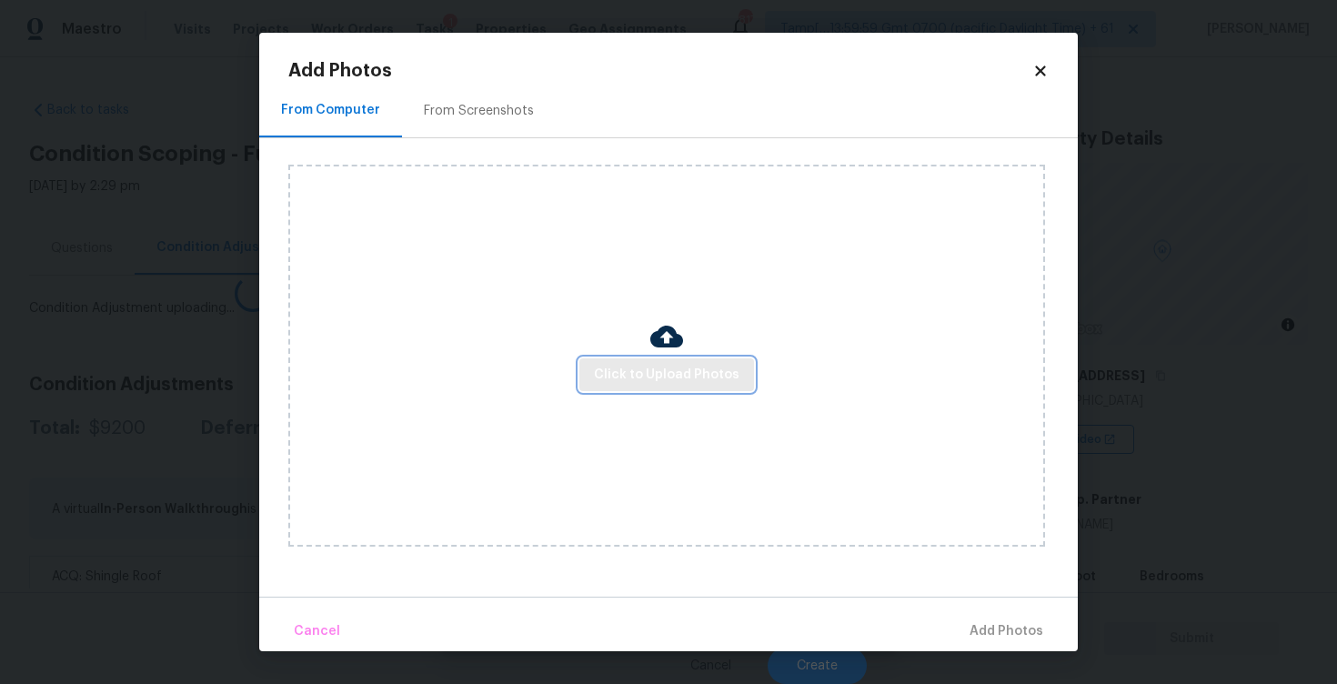
click at [706, 358] on button "Click to Upload Photos" at bounding box center [666, 375] width 175 height 34
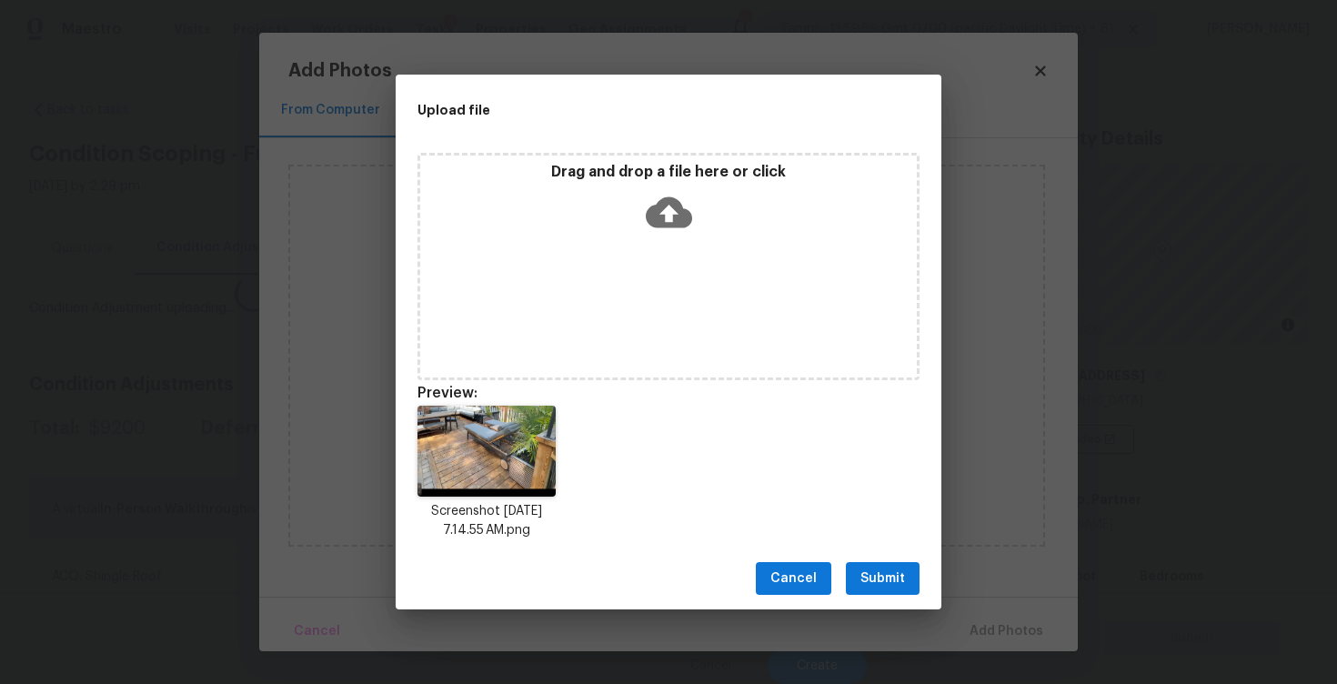
click at [911, 584] on button "Submit" at bounding box center [883, 579] width 74 height 34
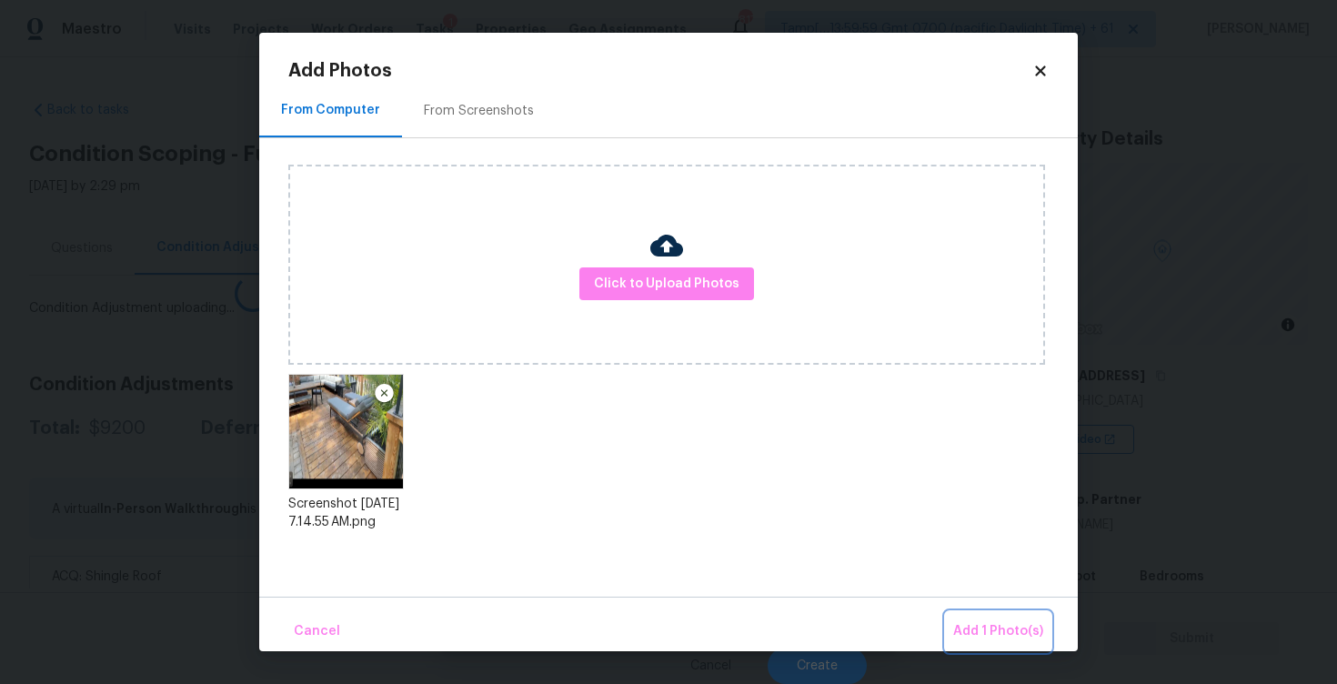
click at [991, 624] on span "Add 1 Photo(s)" at bounding box center [998, 631] width 90 height 23
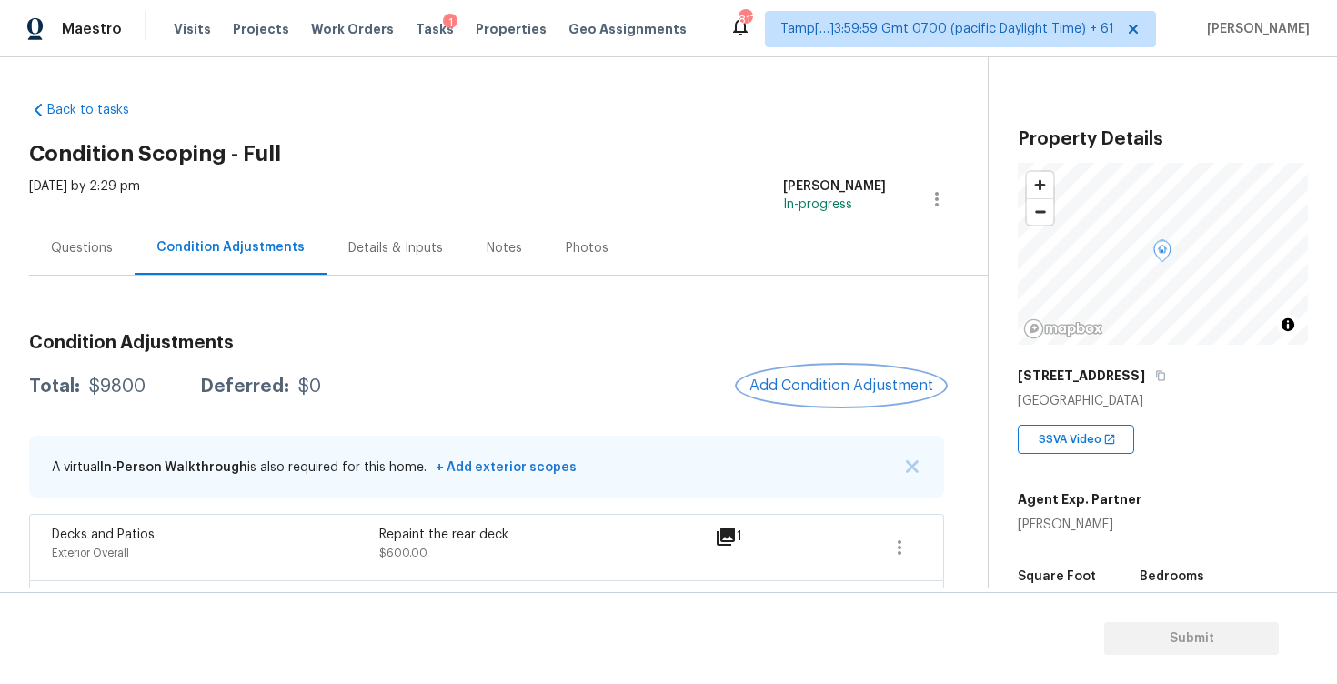
scroll to position [76, 0]
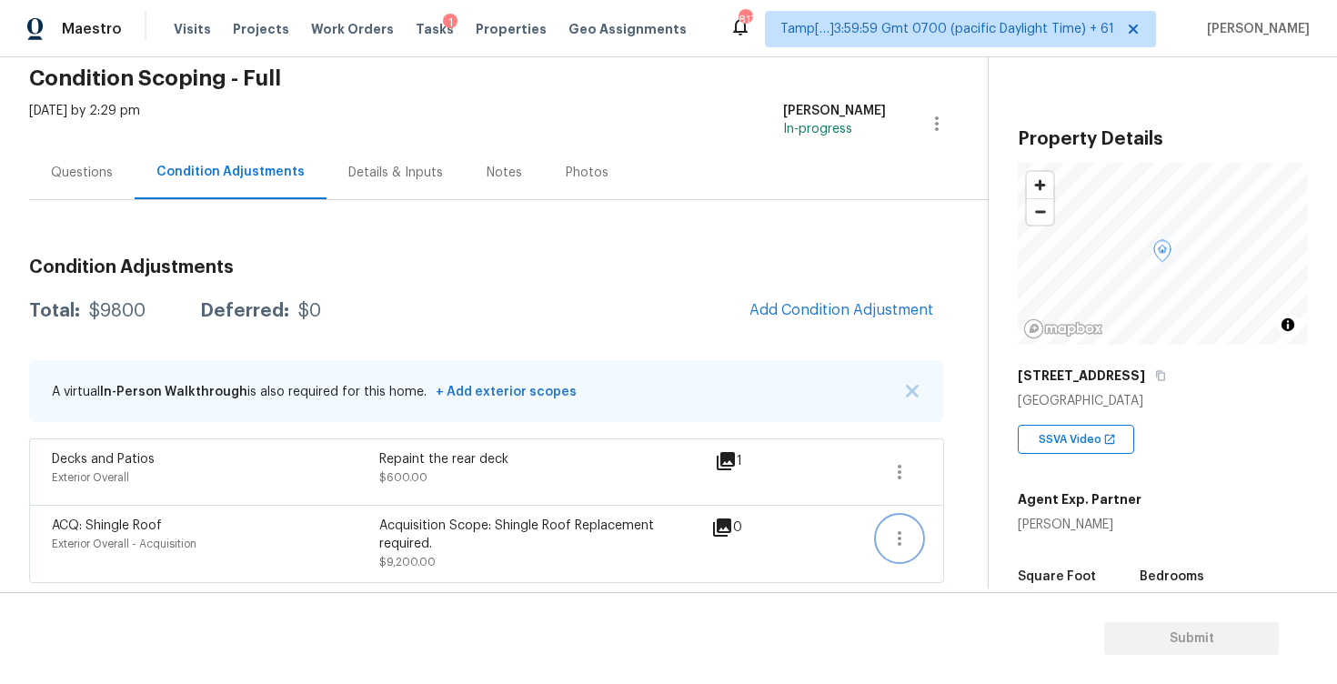
click at [895, 544] on icon "button" at bounding box center [900, 539] width 22 height 22
click at [975, 535] on div "Edit" at bounding box center [1003, 535] width 142 height 18
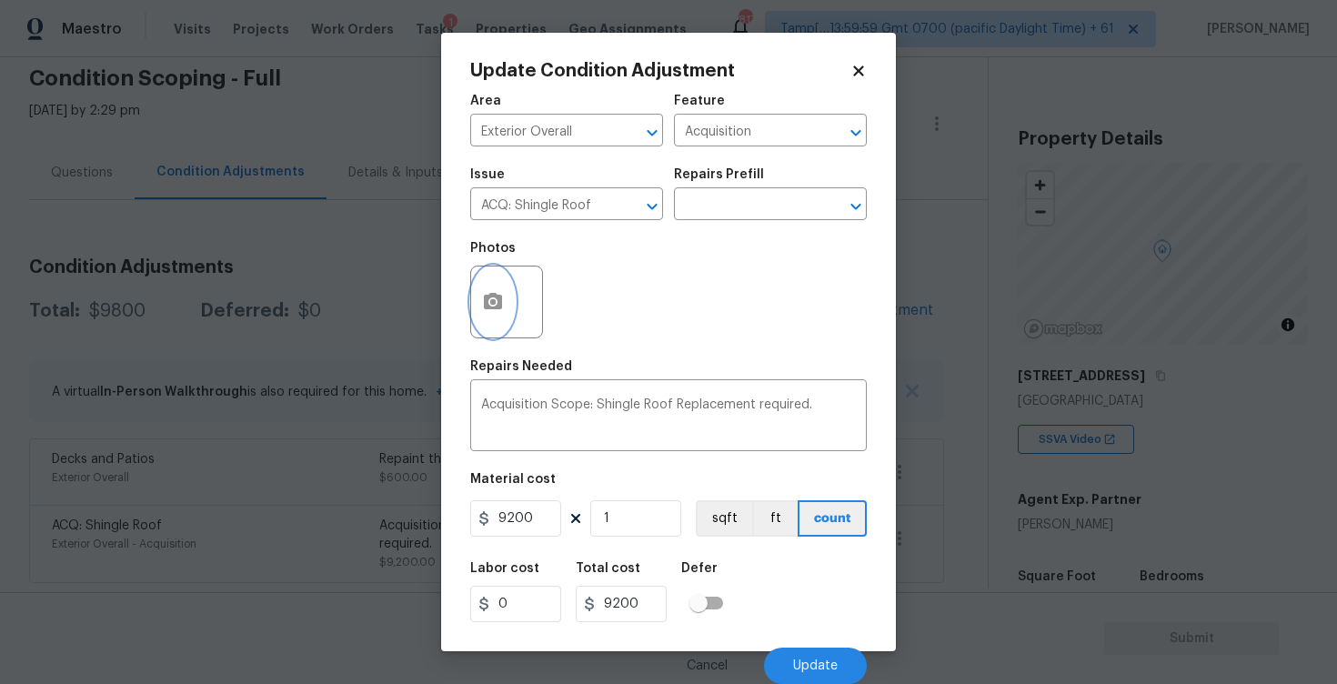
click at [494, 302] on circle "button" at bounding box center [492, 301] width 5 height 5
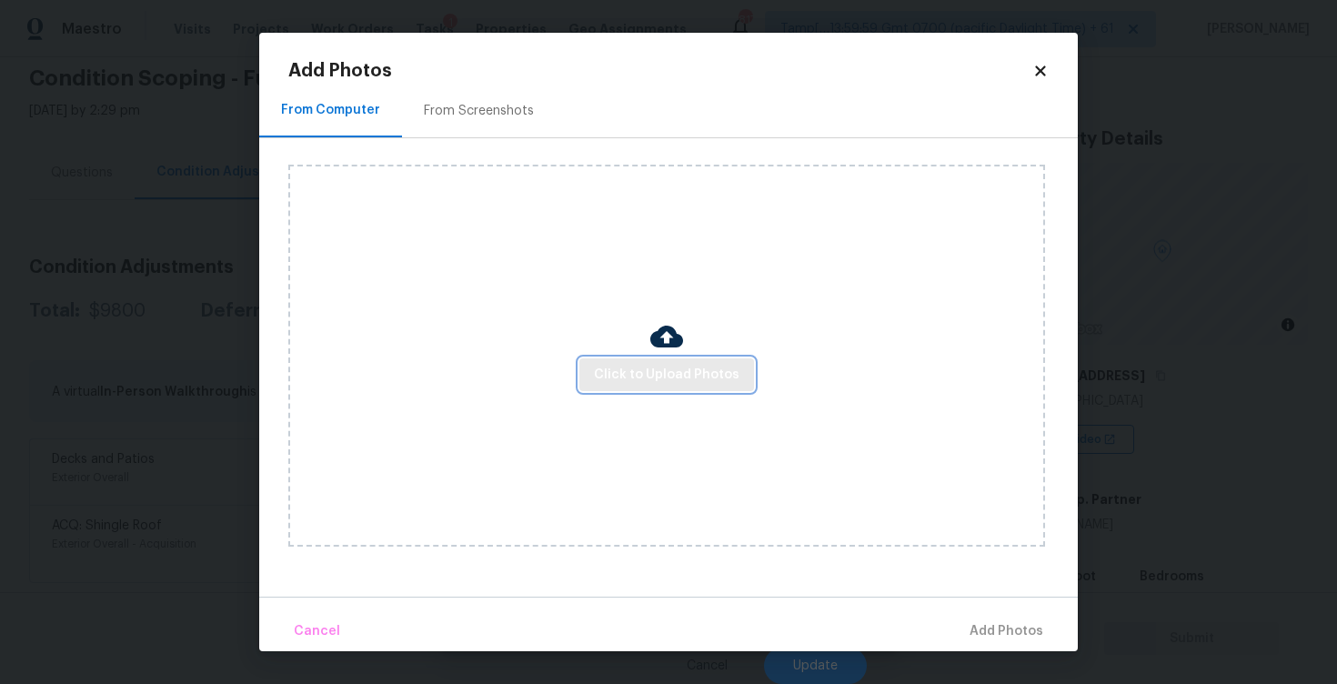
click at [636, 381] on span "Click to Upload Photos" at bounding box center [667, 375] width 146 height 23
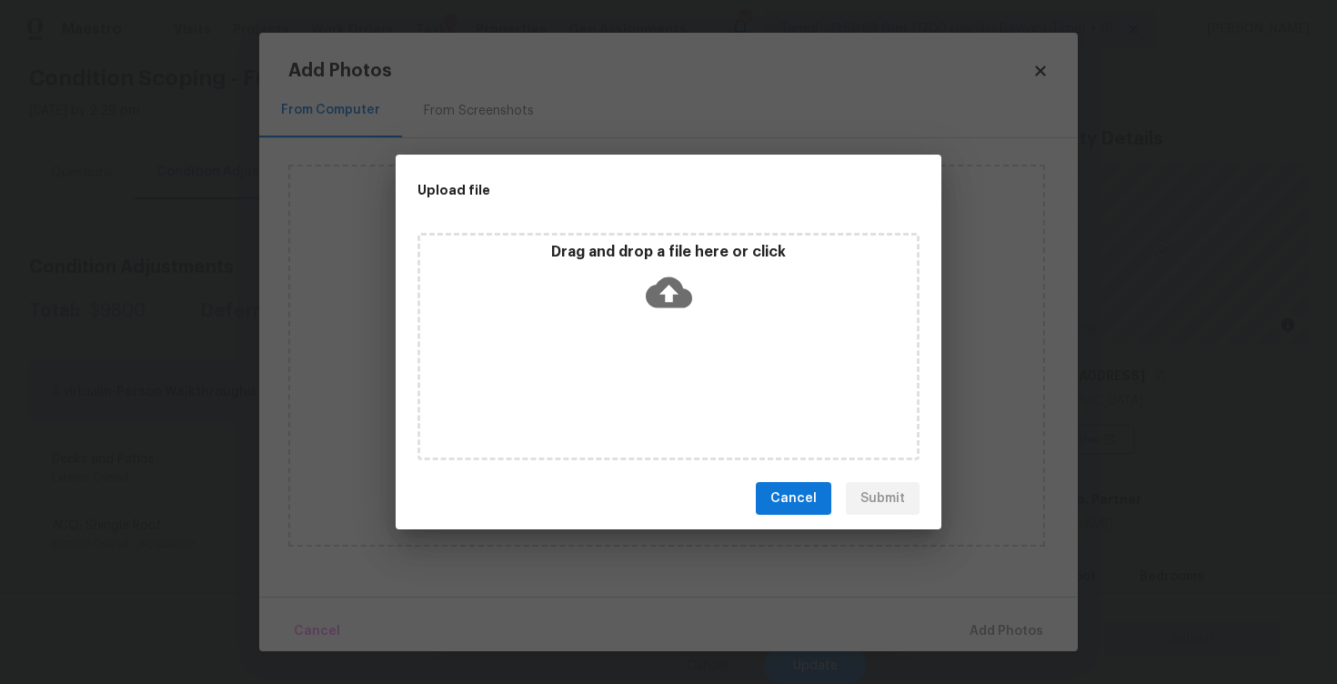
click at [684, 277] on icon at bounding box center [669, 292] width 46 height 46
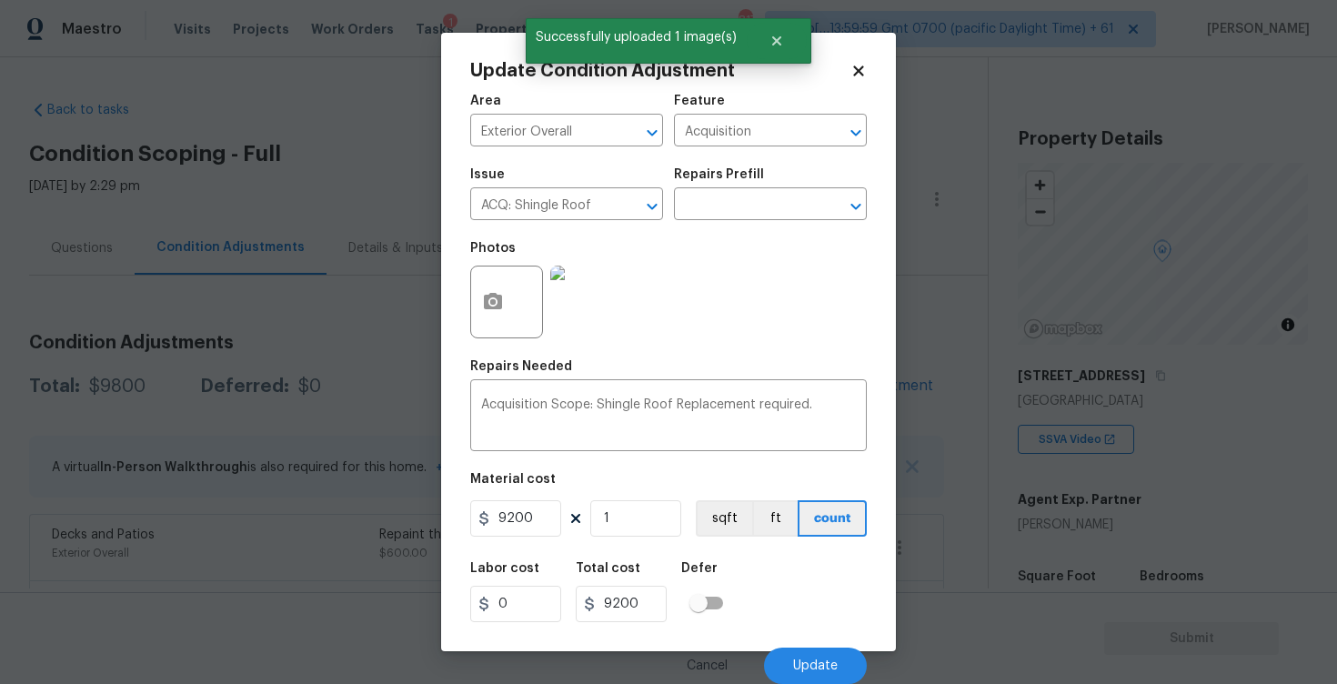
scroll to position [76, 0]
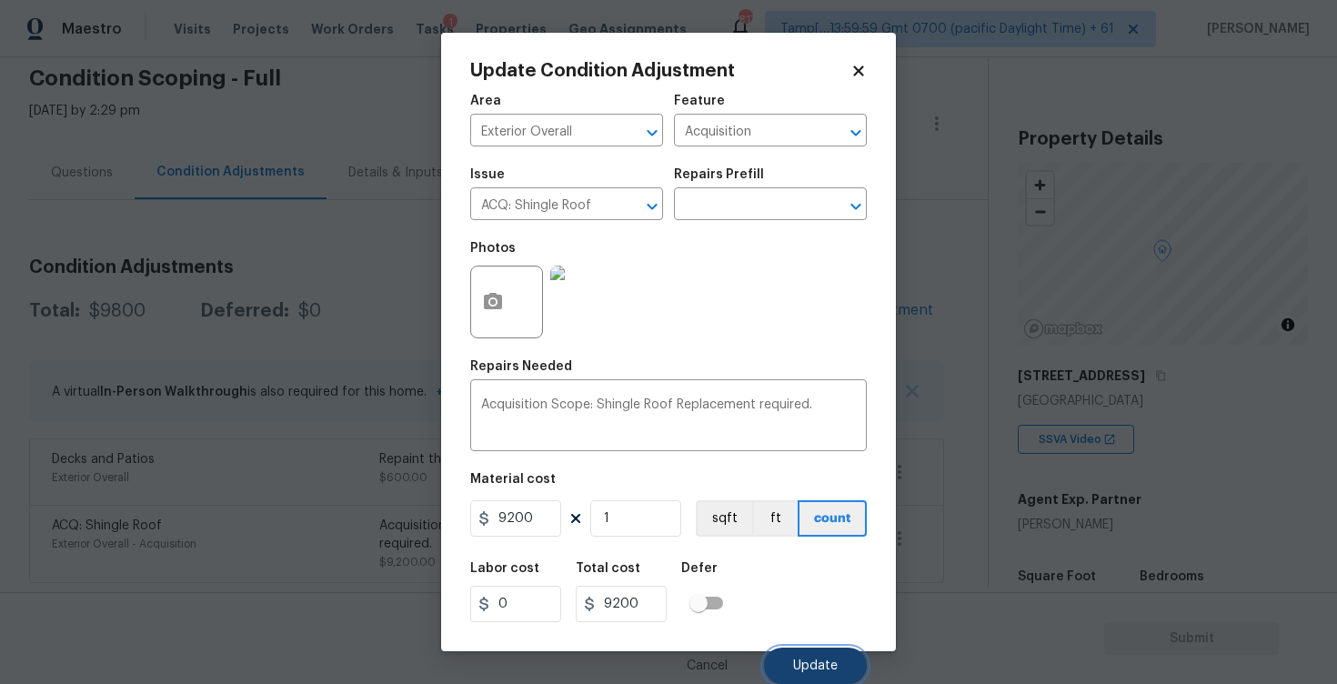
click at [819, 656] on button "Update" at bounding box center [815, 666] width 103 height 36
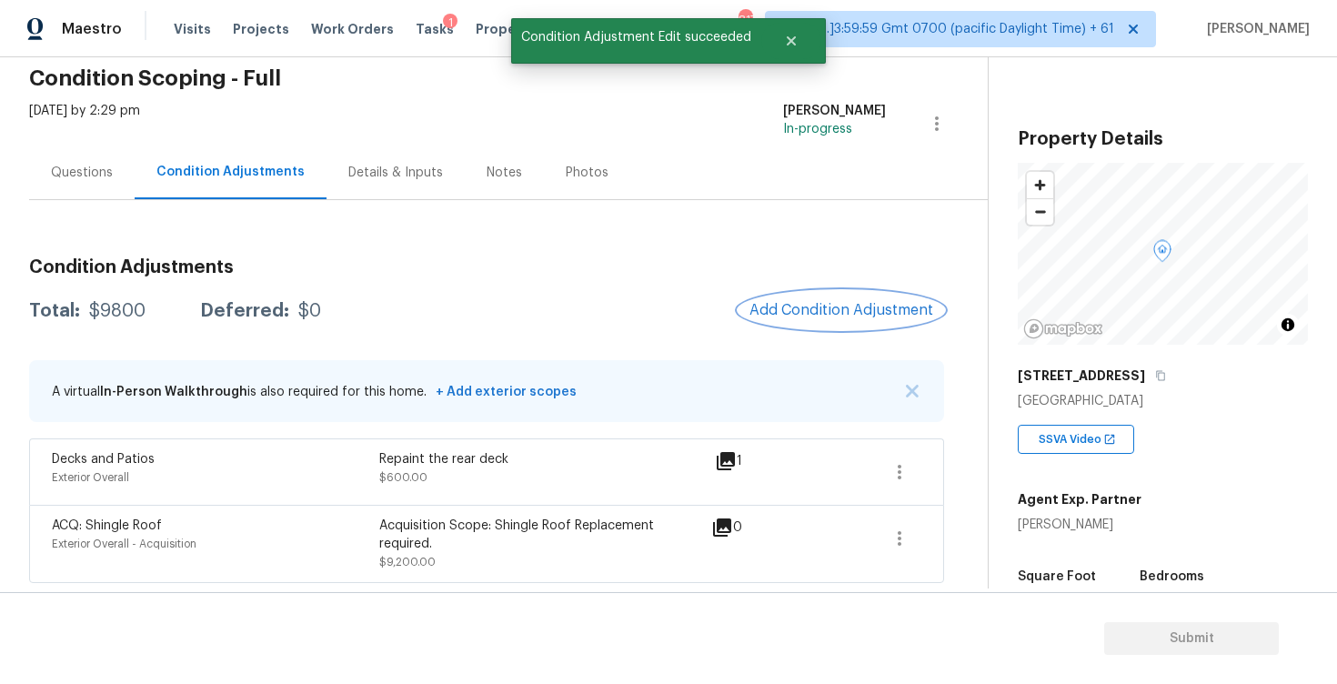
click at [799, 309] on span "Add Condition Adjustment" at bounding box center [842, 310] width 184 height 16
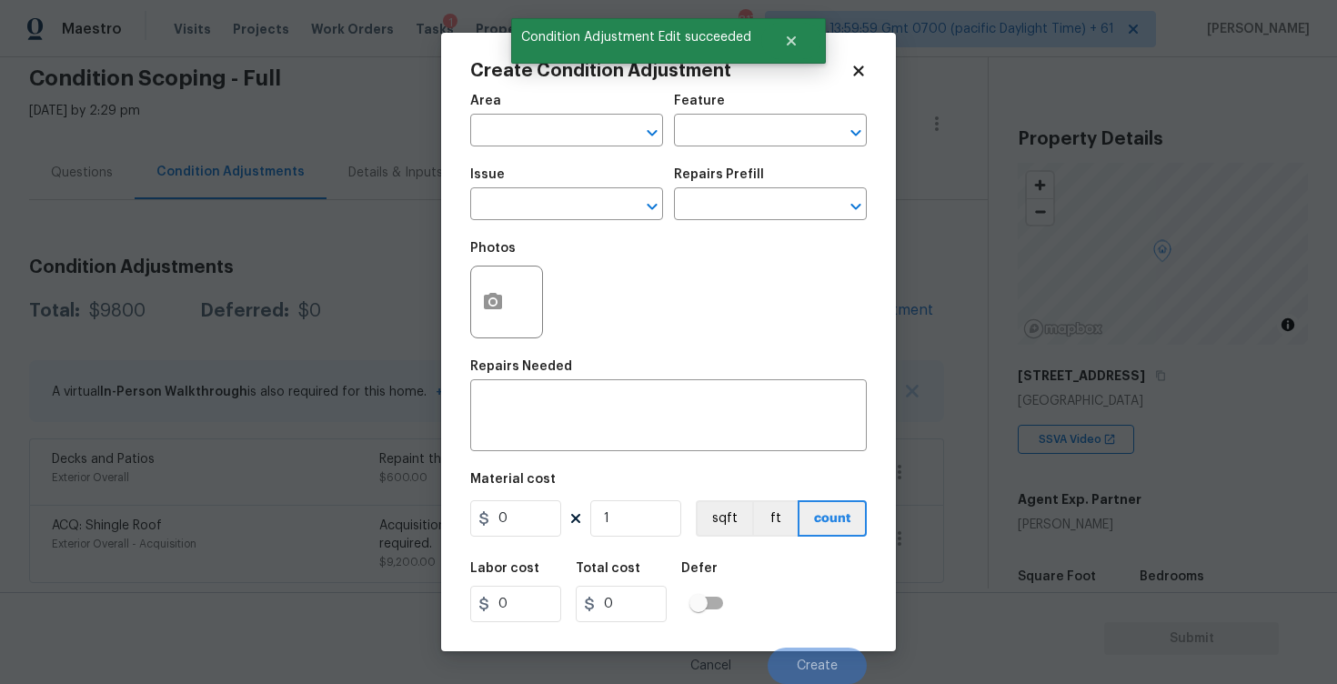
click at [506, 263] on div "Photos" at bounding box center [508, 254] width 76 height 24
click at [506, 278] on button "button" at bounding box center [493, 302] width 44 height 71
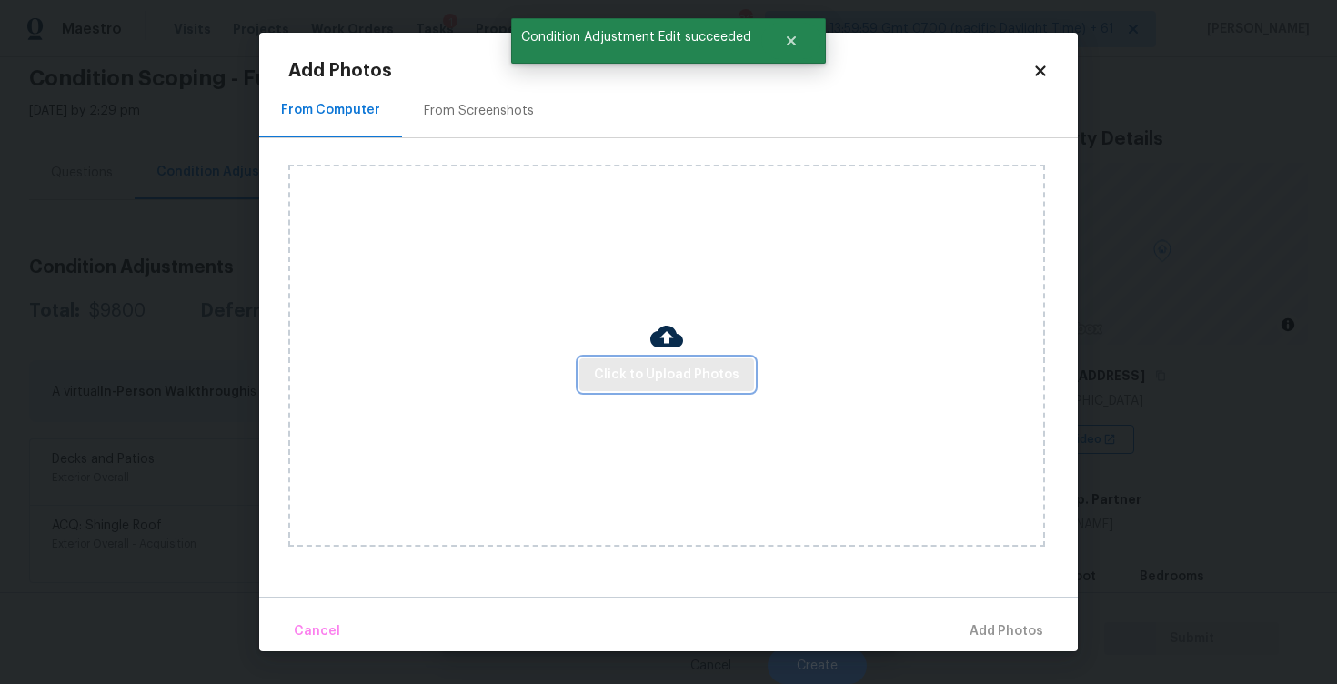
click at [665, 384] on span "Click to Upload Photos" at bounding box center [667, 375] width 146 height 23
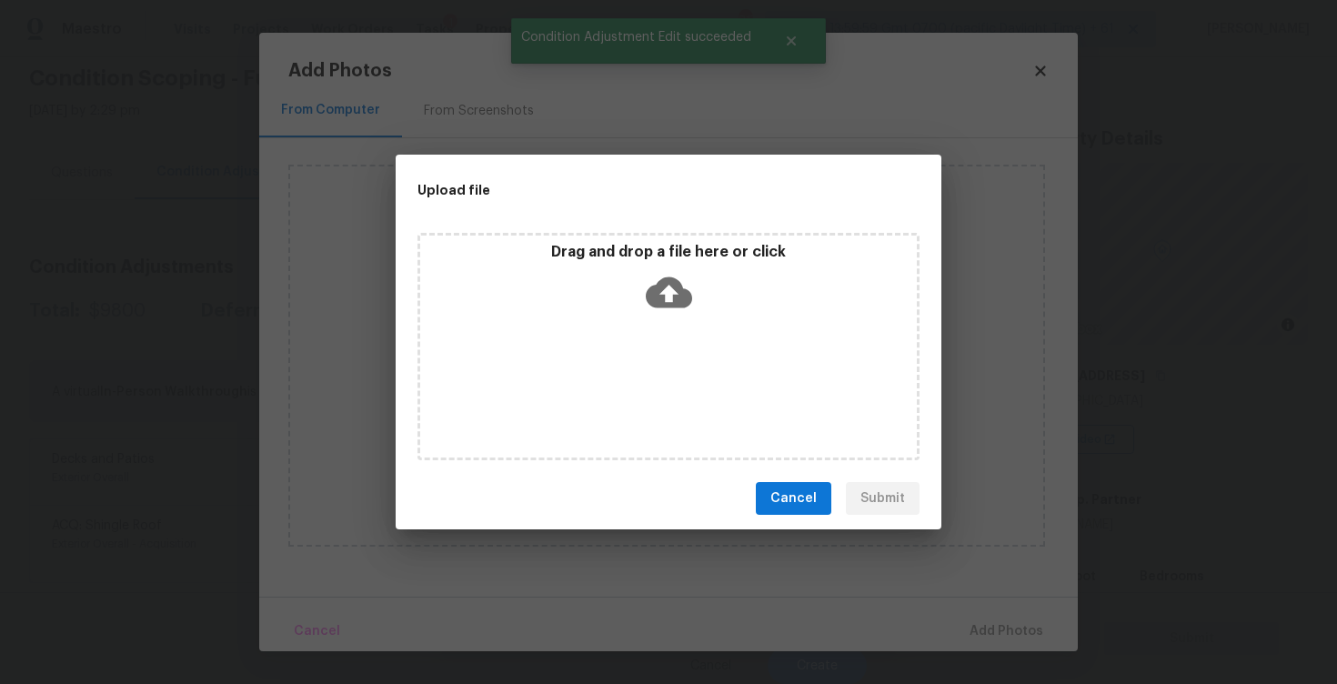
click at [710, 299] on div "Drag and drop a file here or click" at bounding box center [668, 282] width 497 height 78
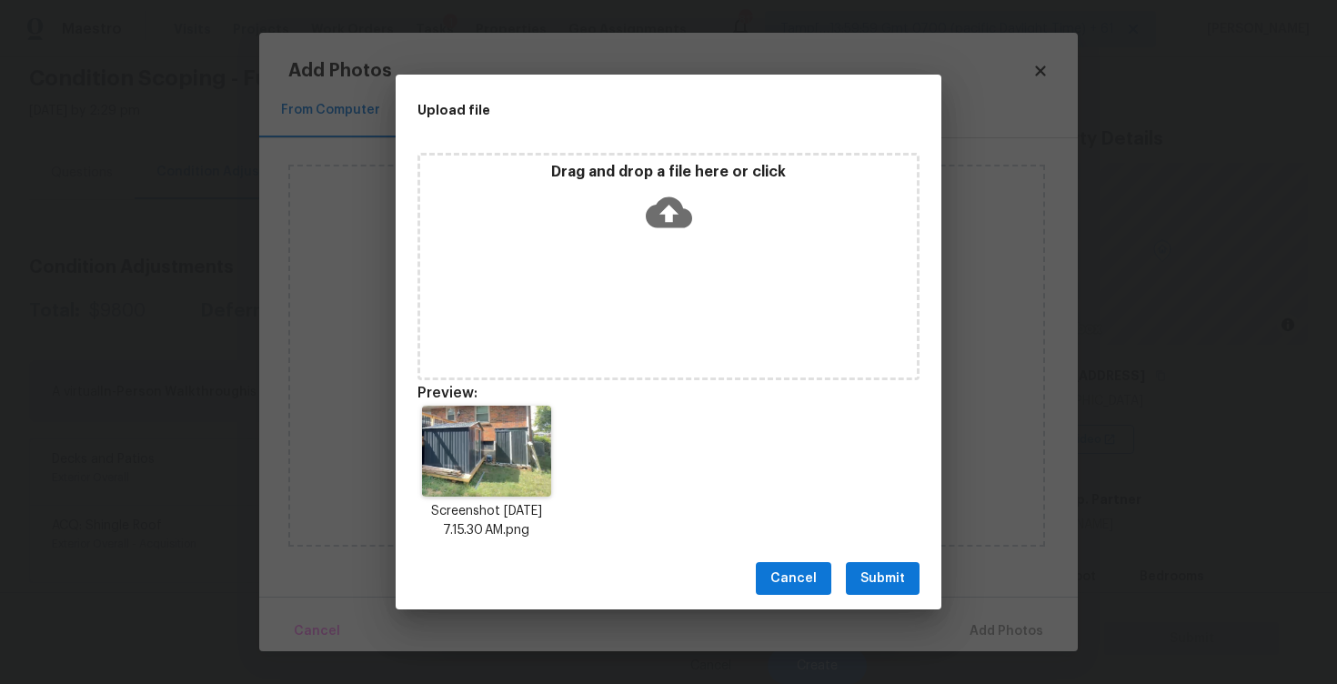
click at [882, 574] on span "Submit" at bounding box center [883, 579] width 45 height 23
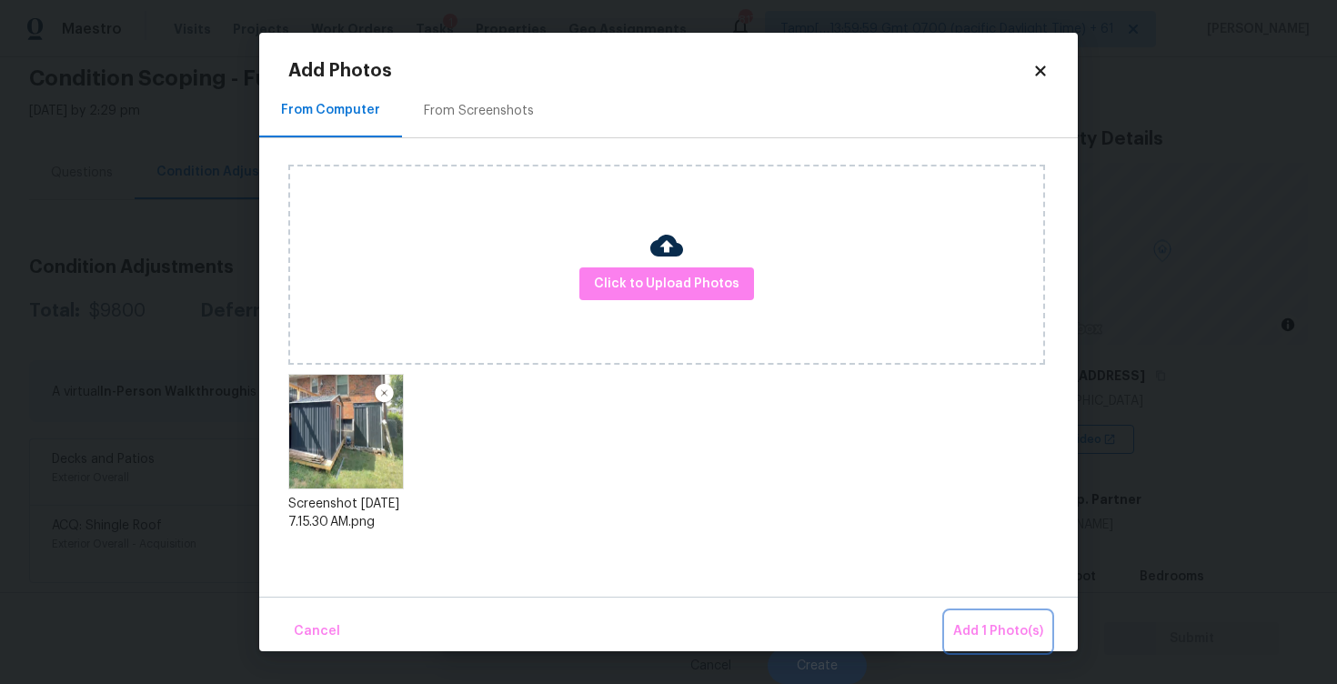
click at [969, 612] on button "Add 1 Photo(s)" at bounding box center [998, 631] width 105 height 39
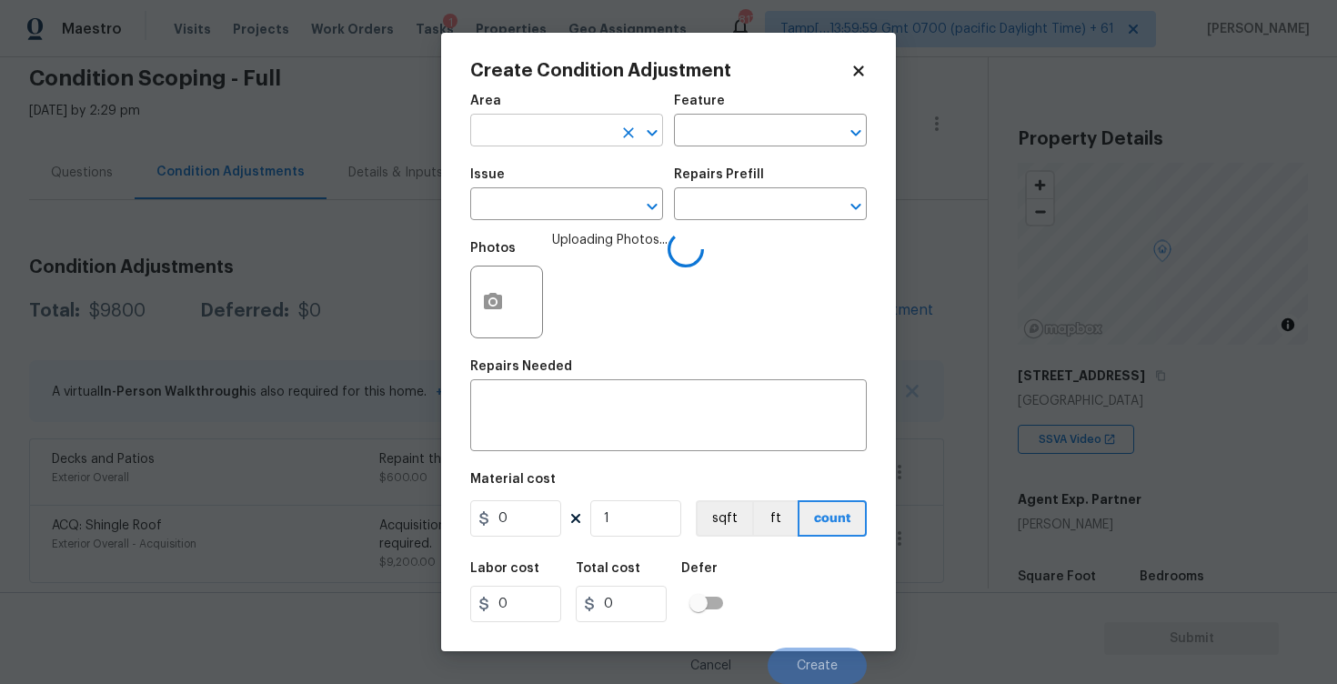
click at [514, 134] on input "text" at bounding box center [541, 132] width 142 height 28
click at [509, 197] on li "Interior Overall" at bounding box center [566, 203] width 193 height 30
type input "Interior Overall"
click at [509, 197] on input "text" at bounding box center [541, 206] width 142 height 28
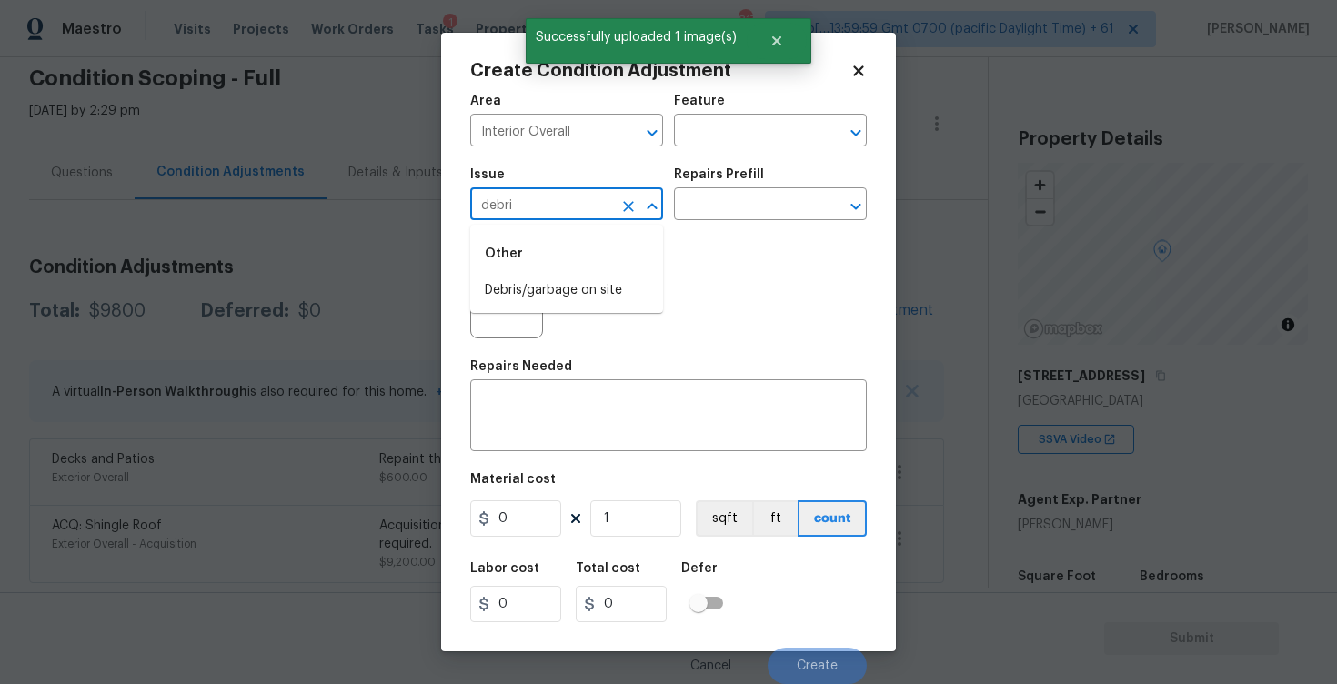
type input "debris"
click at [566, 280] on li "Debris/garbage on site" at bounding box center [566, 291] width 193 height 30
type input "Debris/garbage on site"
click at [471, 299] on button "button" at bounding box center [493, 302] width 44 height 71
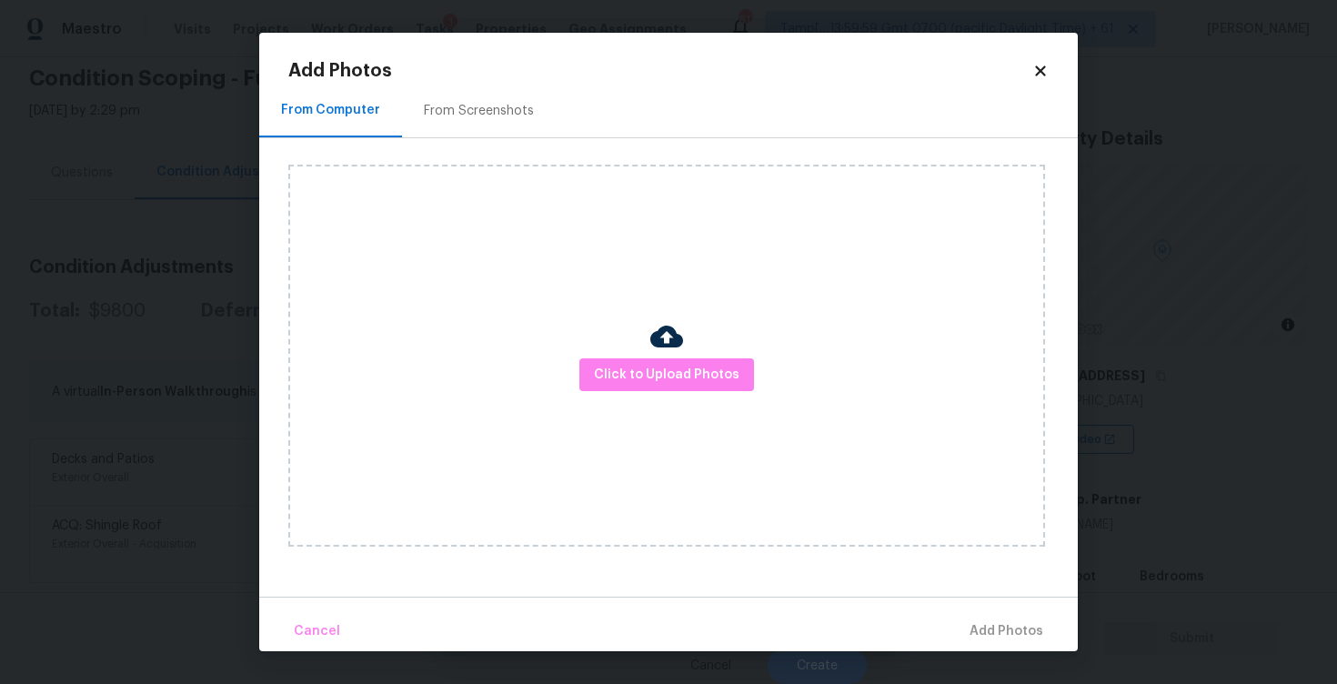
click at [678, 399] on div "Click to Upload Photos" at bounding box center [666, 356] width 757 height 382
click at [678, 398] on div "Click to Upload Photos" at bounding box center [666, 356] width 757 height 382
click at [678, 373] on span "Click to Upload Photos" at bounding box center [667, 375] width 146 height 23
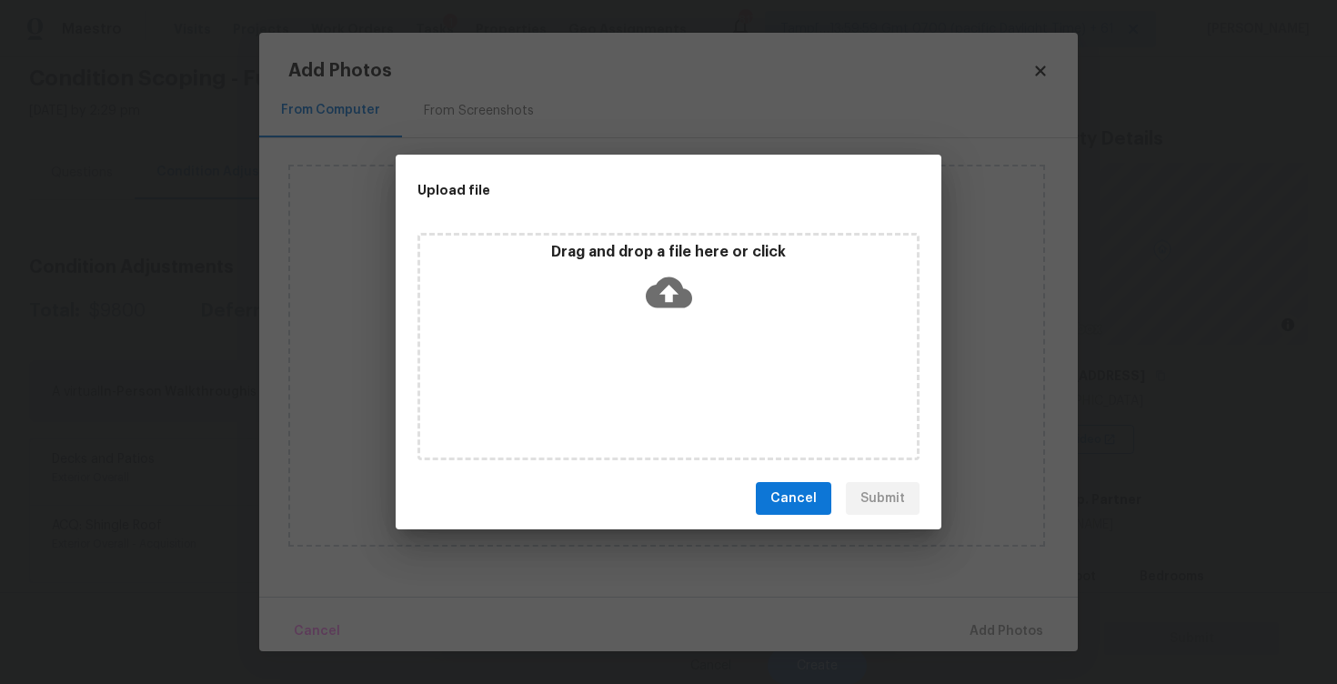
click at [668, 262] on div "Drag and drop a file here or click" at bounding box center [668, 282] width 497 height 78
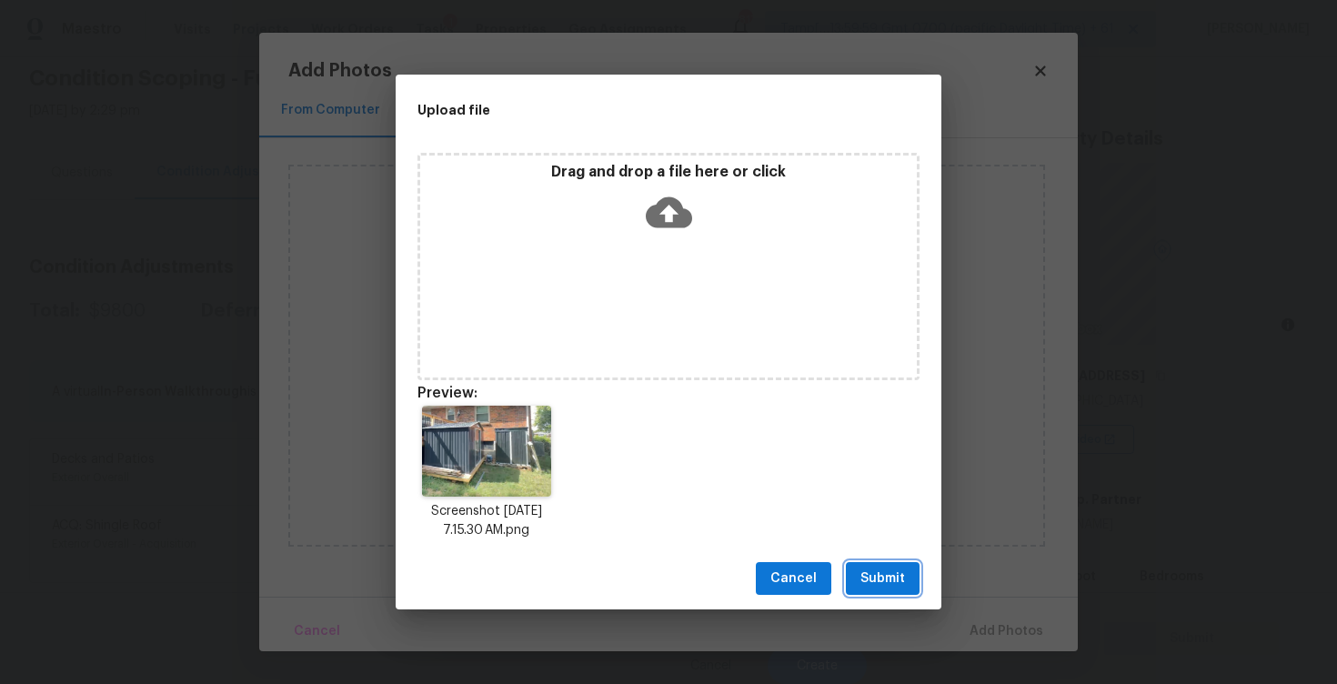
click at [912, 565] on button "Submit" at bounding box center [883, 579] width 74 height 34
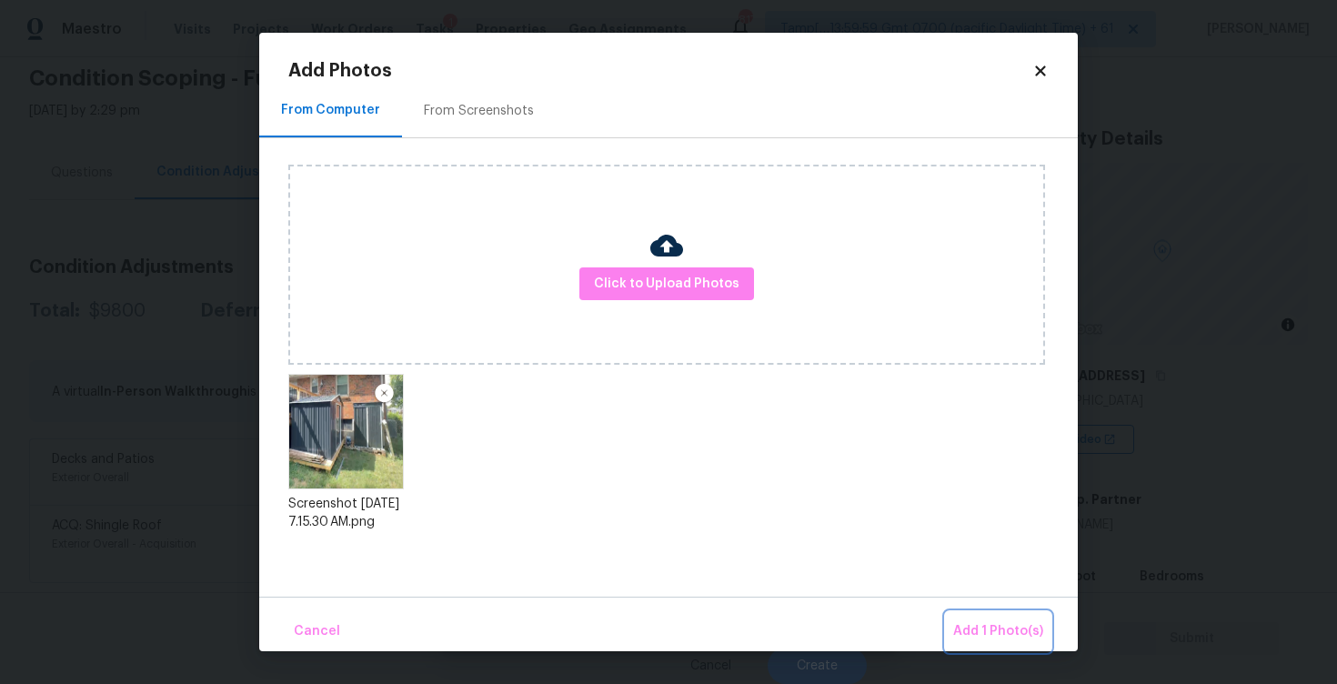
click at [967, 619] on button "Add 1 Photo(s)" at bounding box center [998, 631] width 105 height 39
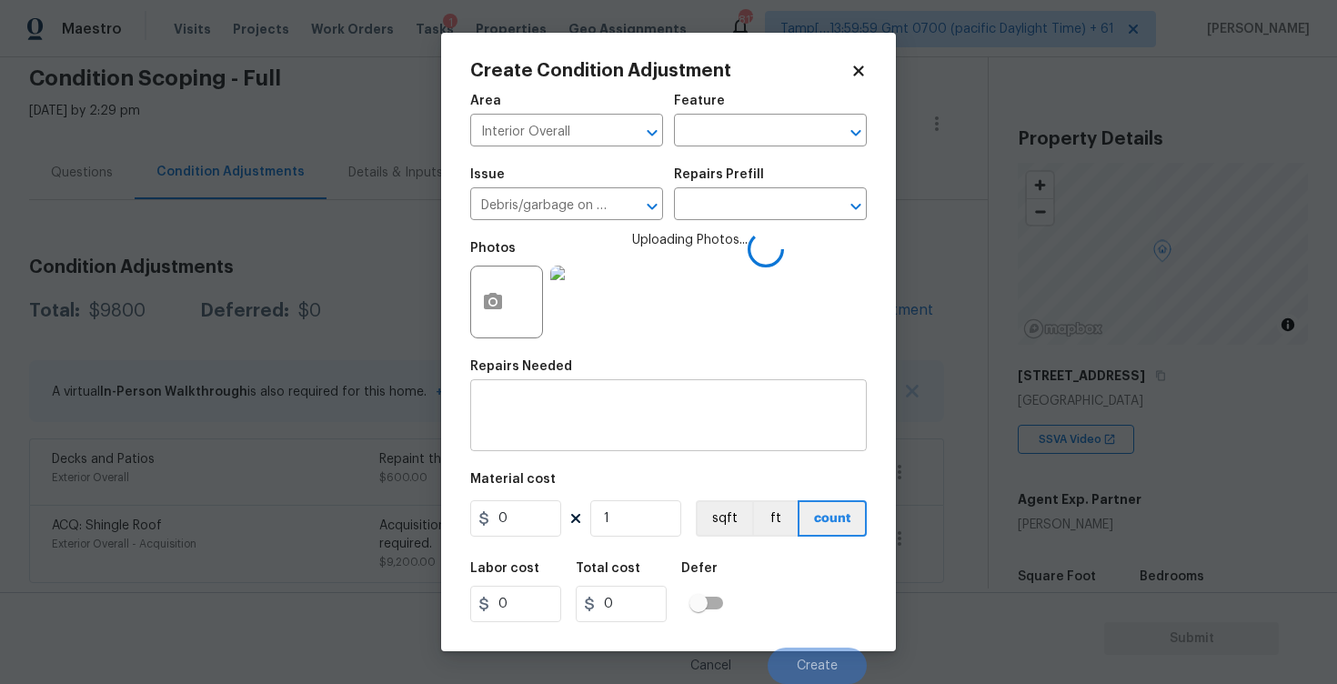
click at [633, 404] on textarea at bounding box center [668, 417] width 375 height 38
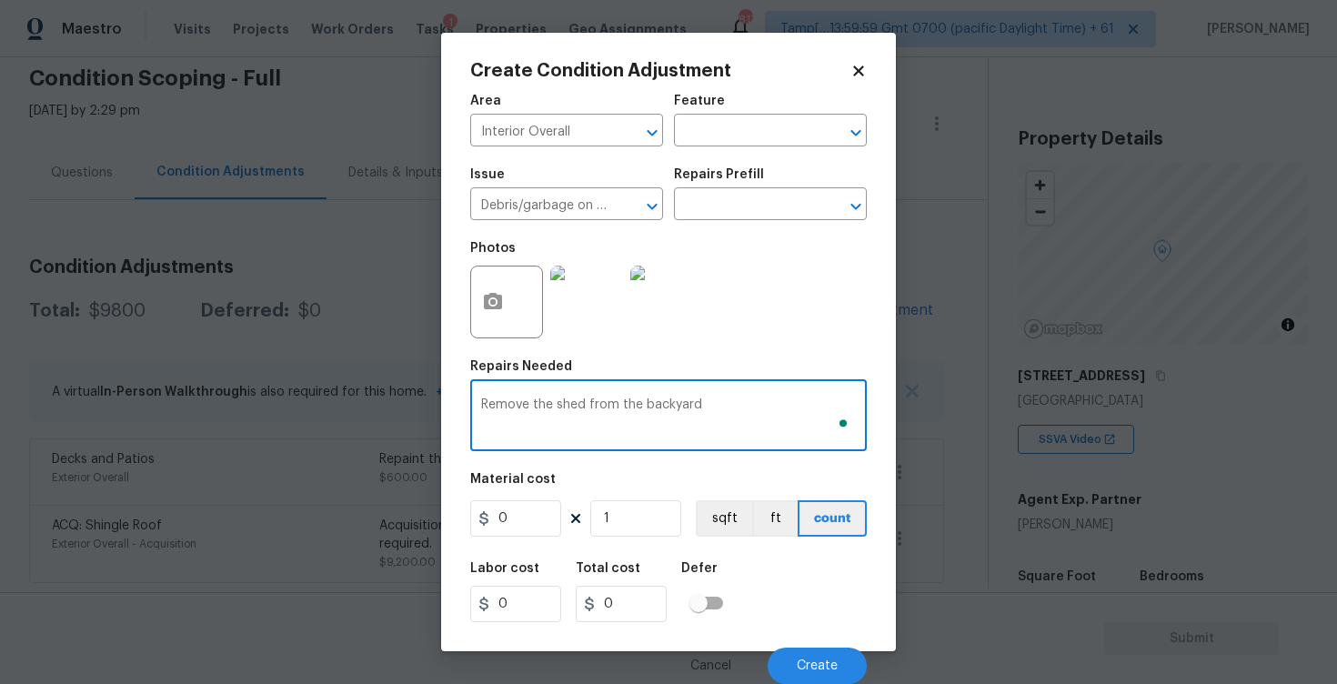
type textarea "Remove the shed from the backyard"
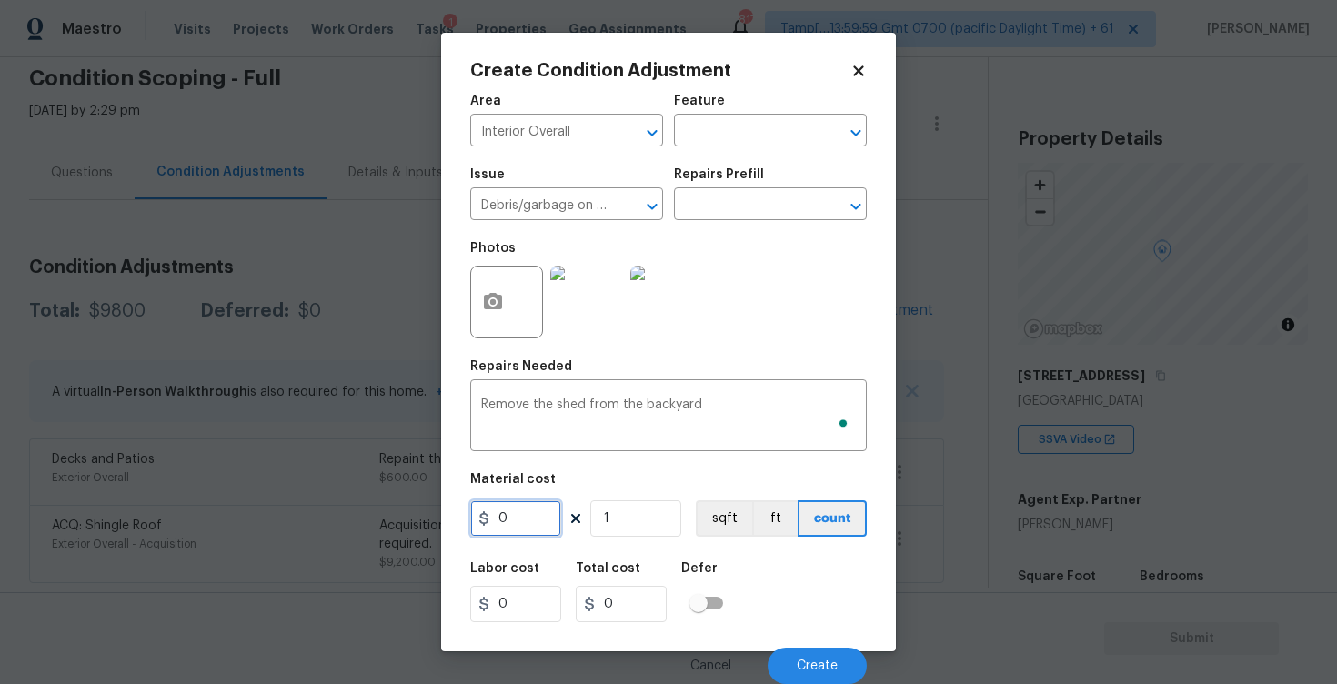
click at [529, 530] on input "0" at bounding box center [515, 518] width 91 height 36
type input "1000"
click at [791, 574] on div "Labor cost 0 Total cost 0 Defer" at bounding box center [668, 592] width 397 height 82
type input "1000"
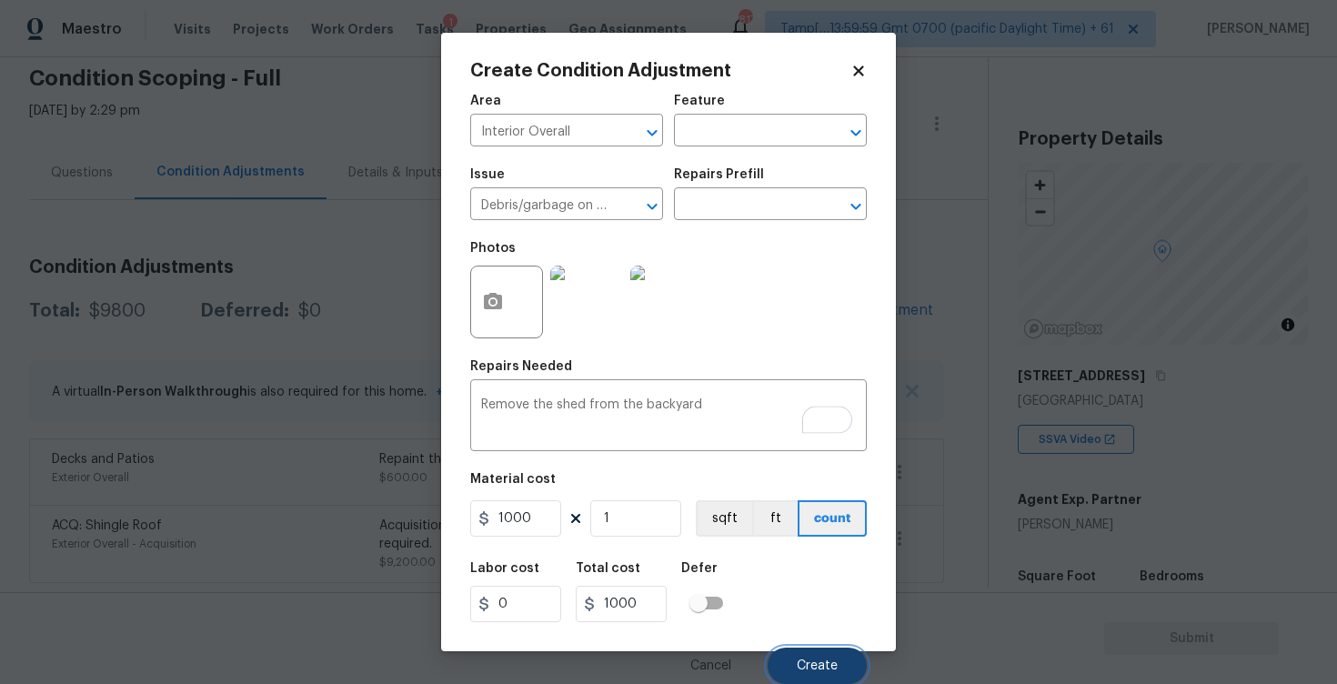
click at [826, 651] on button "Create" at bounding box center [817, 666] width 99 height 36
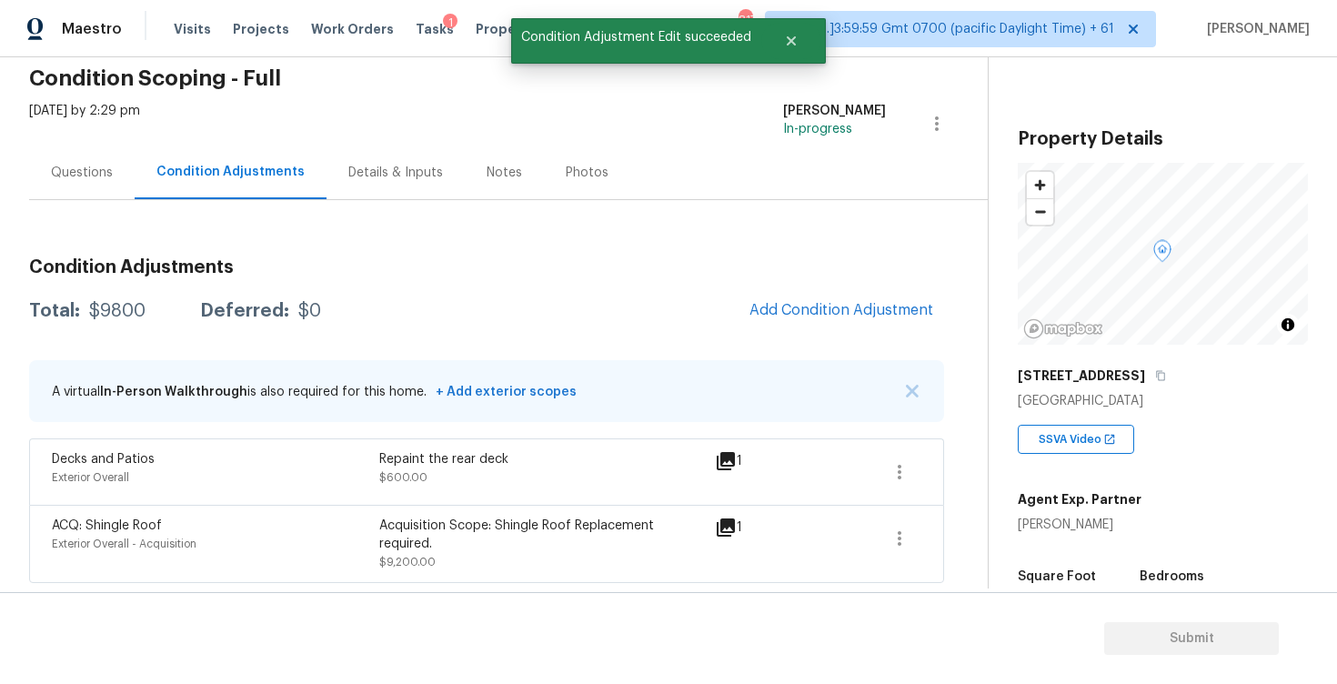
scroll to position [0, 0]
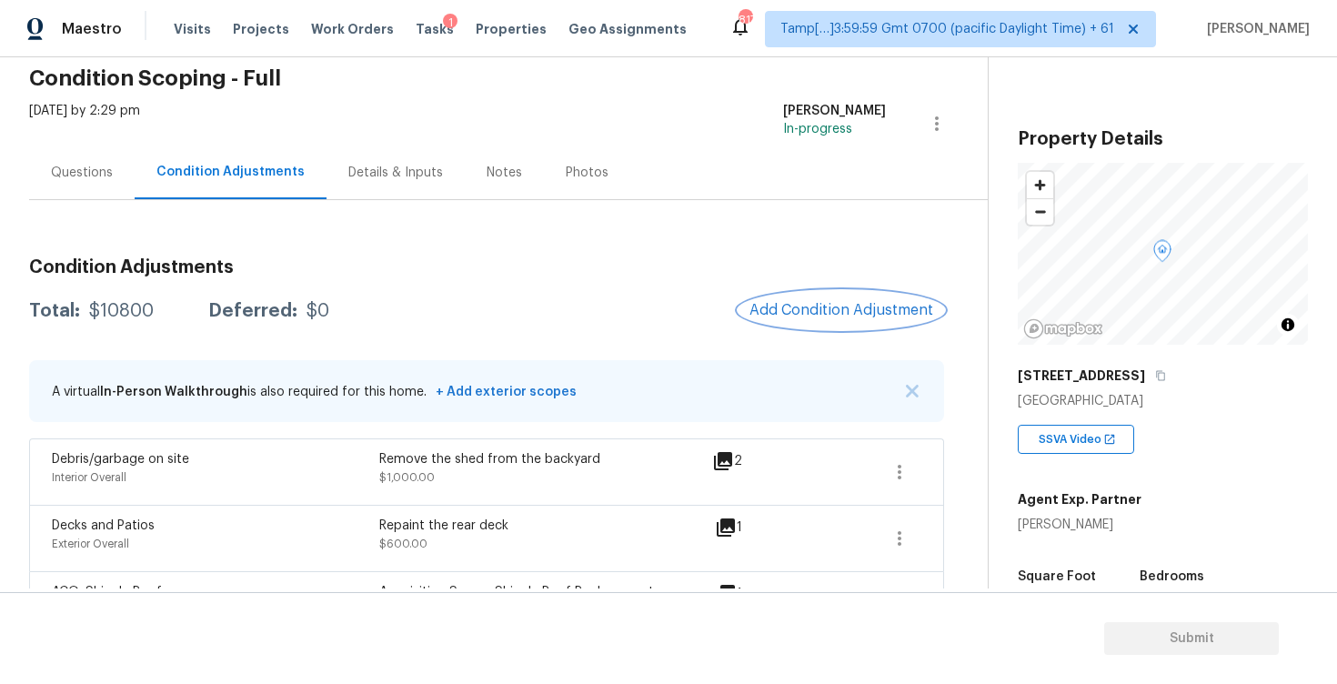
click at [847, 312] on span "Add Condition Adjustment" at bounding box center [842, 310] width 184 height 16
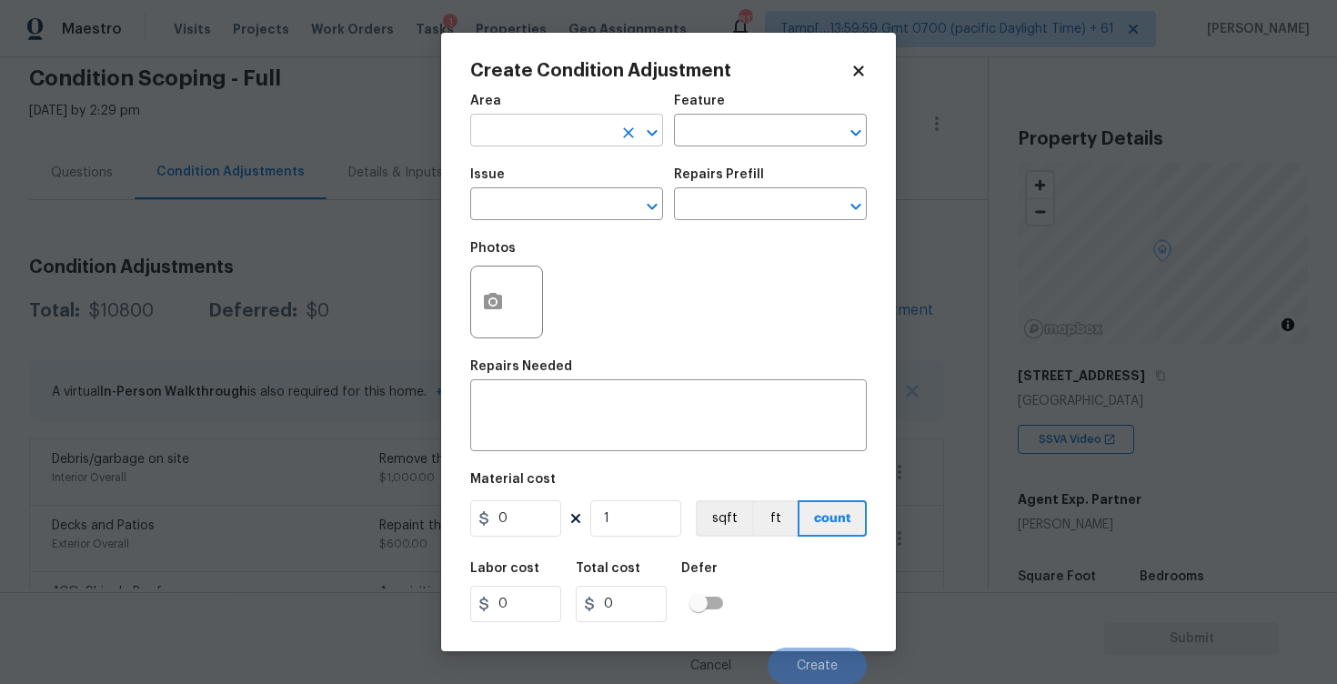
click at [578, 136] on input "text" at bounding box center [541, 132] width 142 height 28
click at [569, 217] on li "Exterior Overall" at bounding box center [566, 203] width 193 height 30
type input "Exterior Overall"
click at [569, 217] on input "text" at bounding box center [541, 206] width 142 height 28
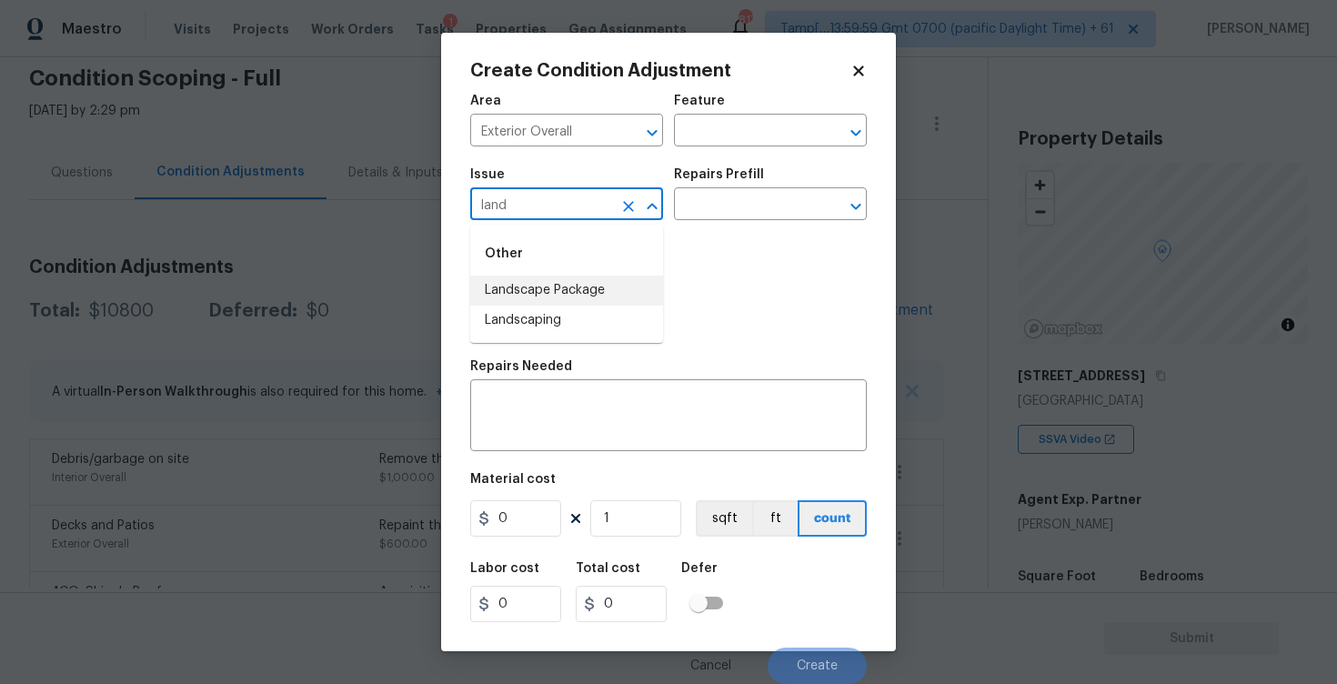
click at [585, 290] on li "Landscape Package" at bounding box center [566, 291] width 193 height 30
type input "Landscape Package"
click at [712, 210] on input "text" at bounding box center [745, 206] width 142 height 28
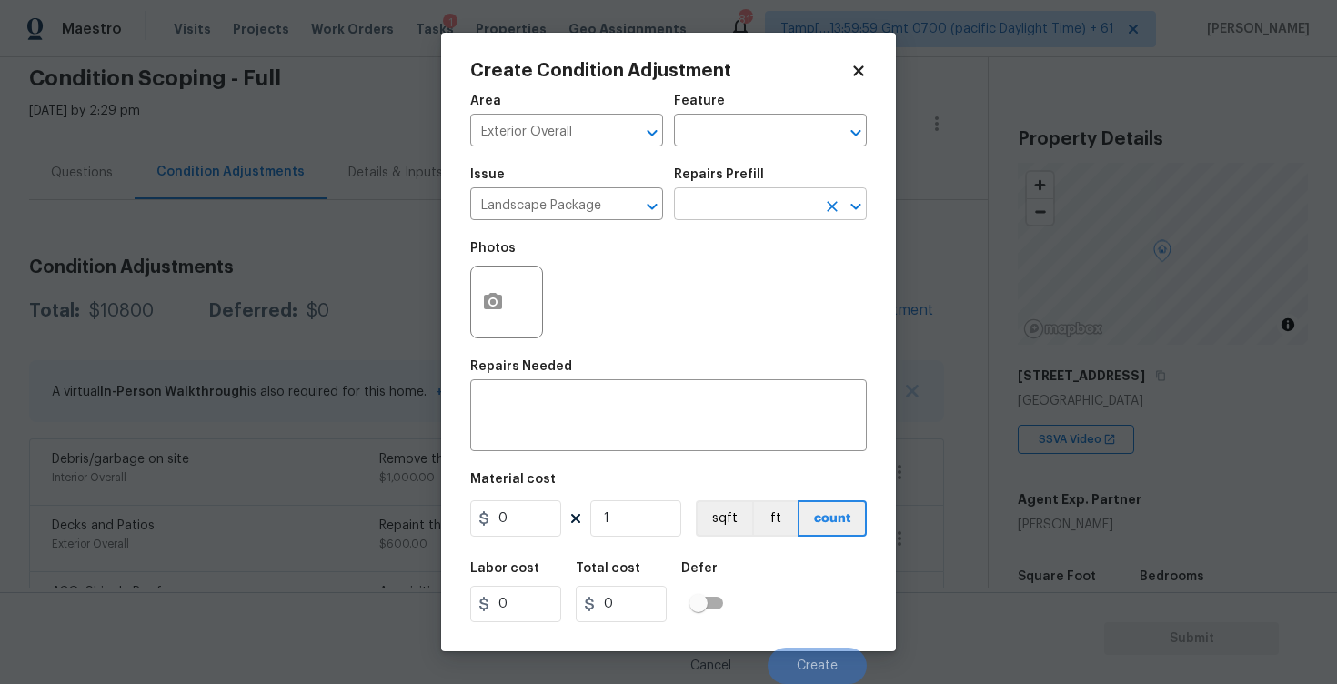
click at [726, 217] on input "text" at bounding box center [745, 206] width 142 height 28
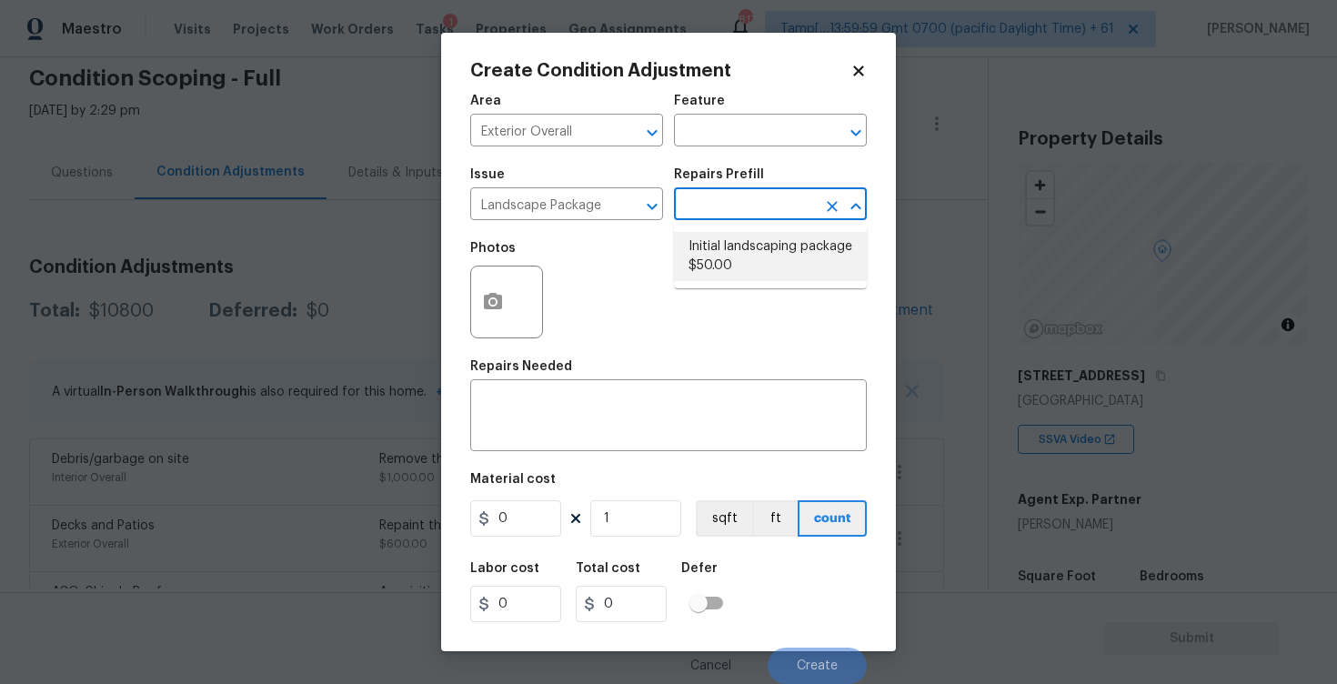
click at [724, 242] on li "Initial landscaping package $50.00" at bounding box center [770, 256] width 193 height 49
type input "Home Readiness Packages"
type textarea "Mowing of grass up to 6" in height. Mow, edge along driveways & sidewalks, trim…"
type input "50"
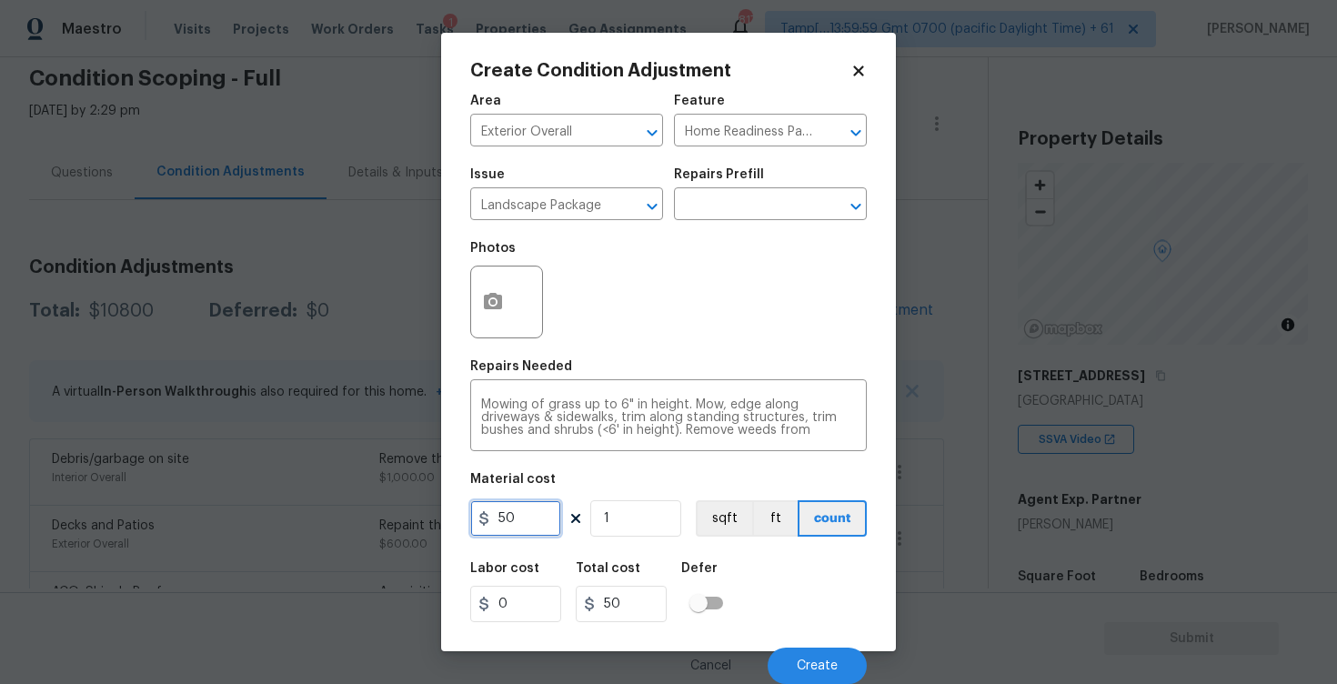
click at [518, 519] on input "50" at bounding box center [515, 518] width 91 height 36
type input "750"
click at [607, 308] on div "Photos" at bounding box center [668, 290] width 397 height 118
click at [493, 285] on button "button" at bounding box center [493, 302] width 44 height 71
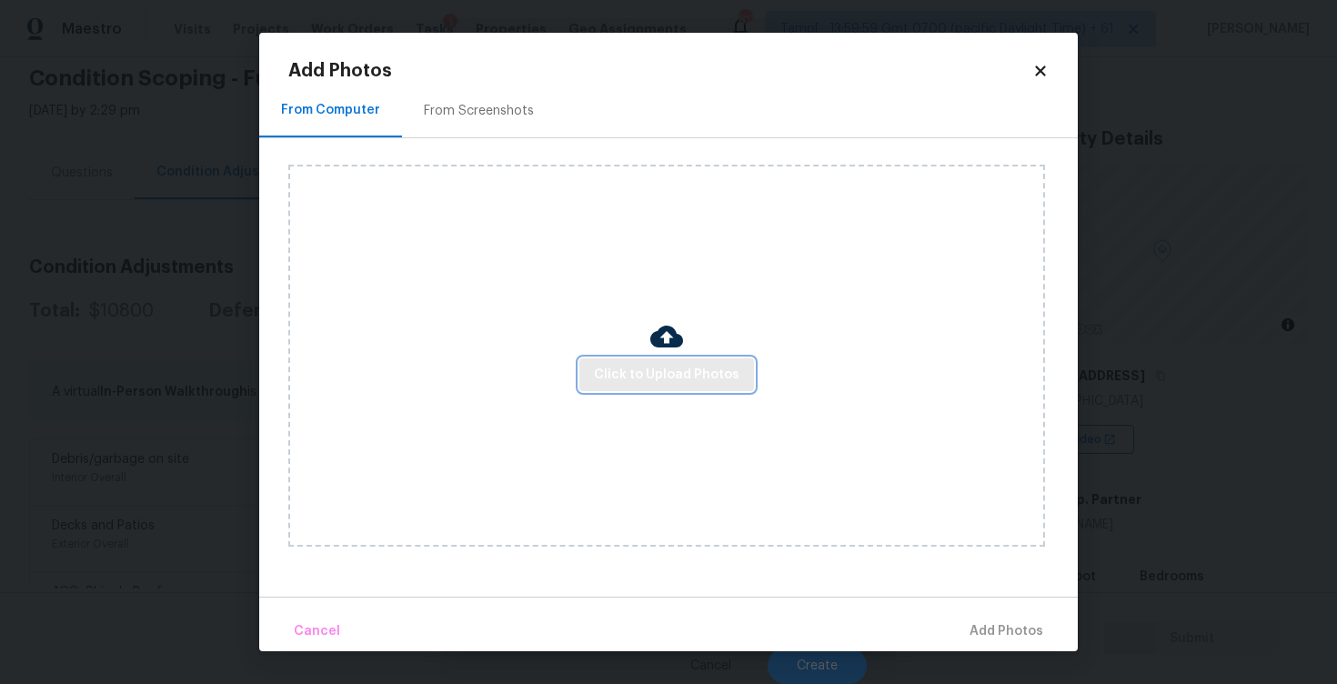
click at [672, 359] on button "Click to Upload Photos" at bounding box center [666, 375] width 175 height 34
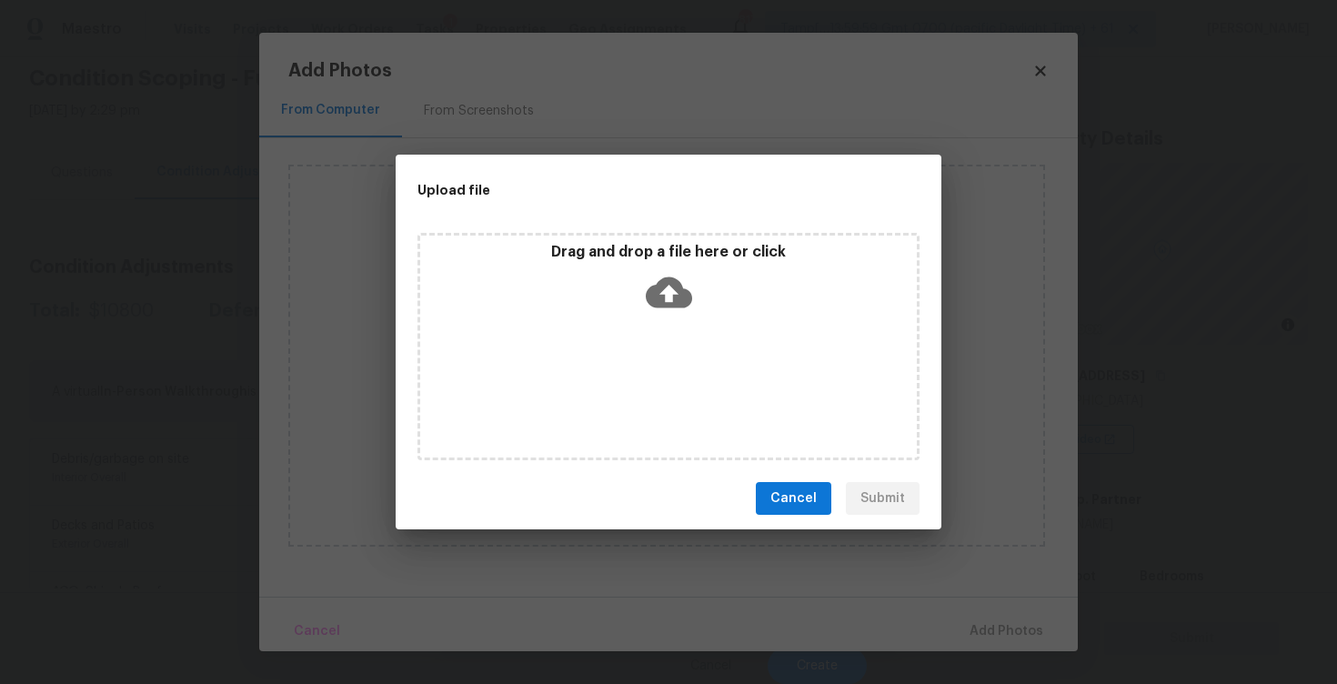
click at [670, 294] on icon at bounding box center [669, 292] width 46 height 46
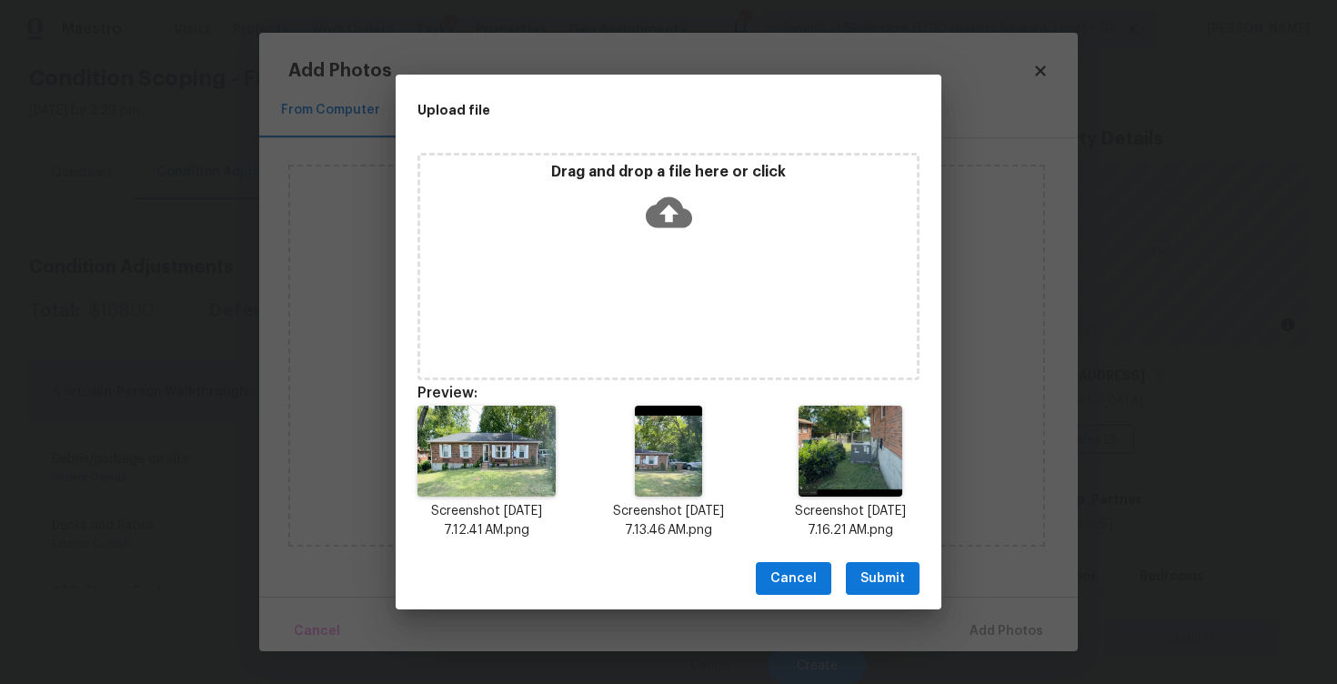
scroll to position [15, 0]
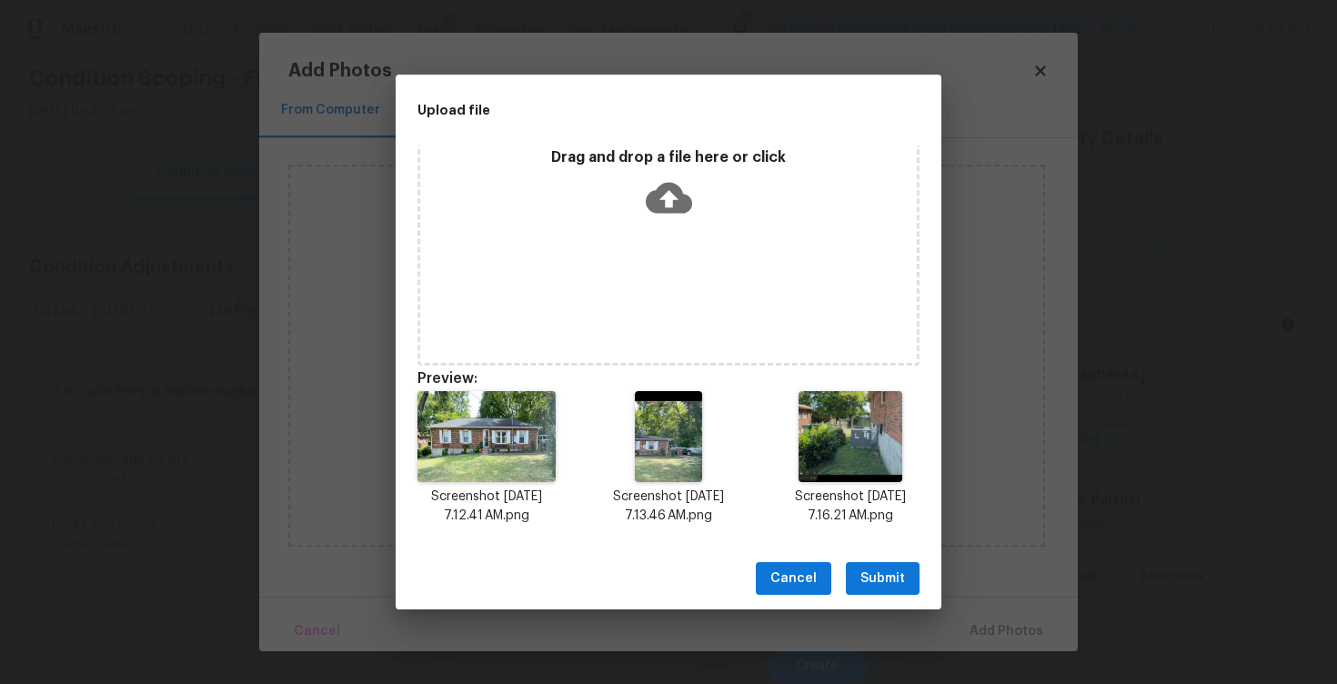
click at [886, 568] on span "Submit" at bounding box center [883, 579] width 45 height 23
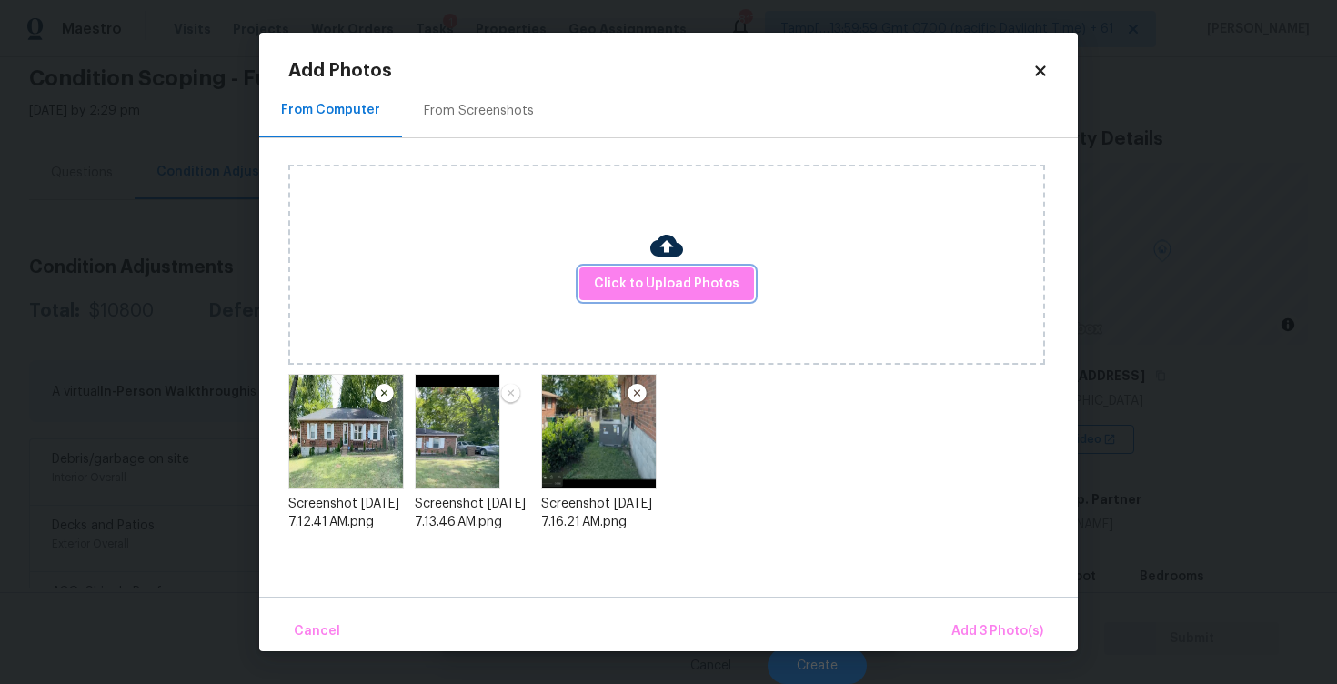
scroll to position [0, 0]
click at [973, 618] on button "Add 3 Photo(s)" at bounding box center [997, 631] width 106 height 39
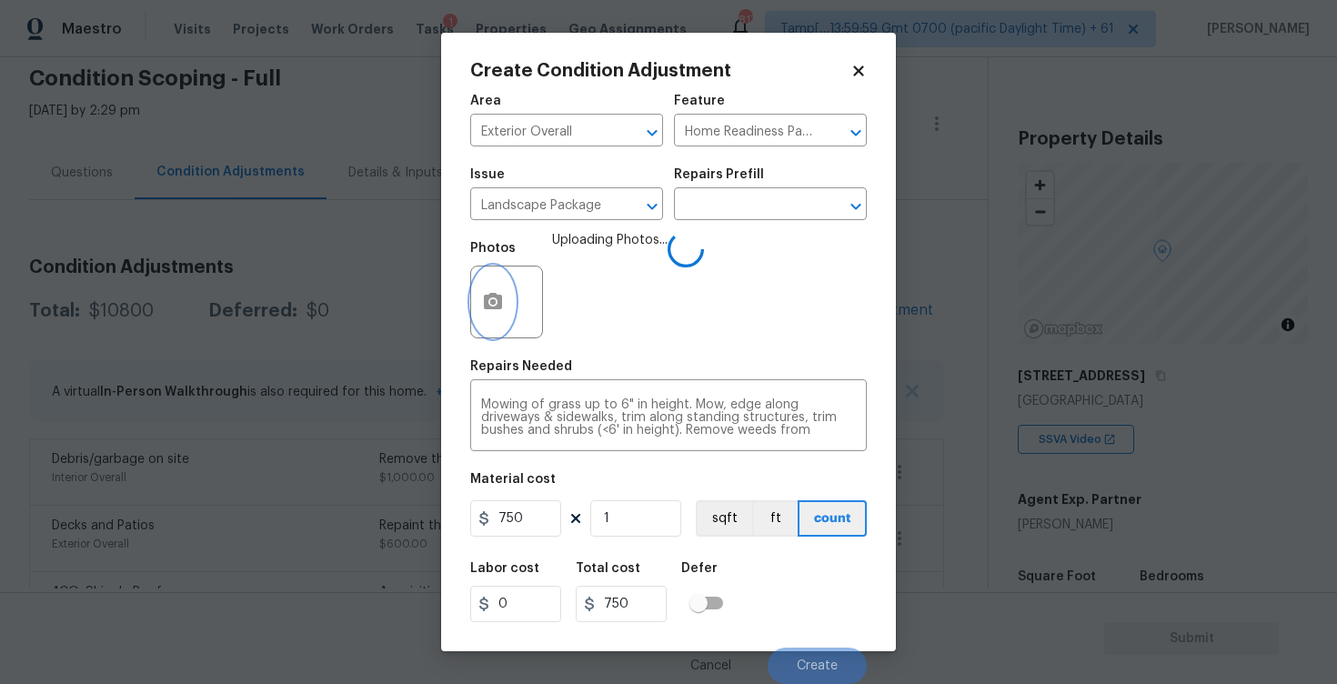
scroll to position [1, 0]
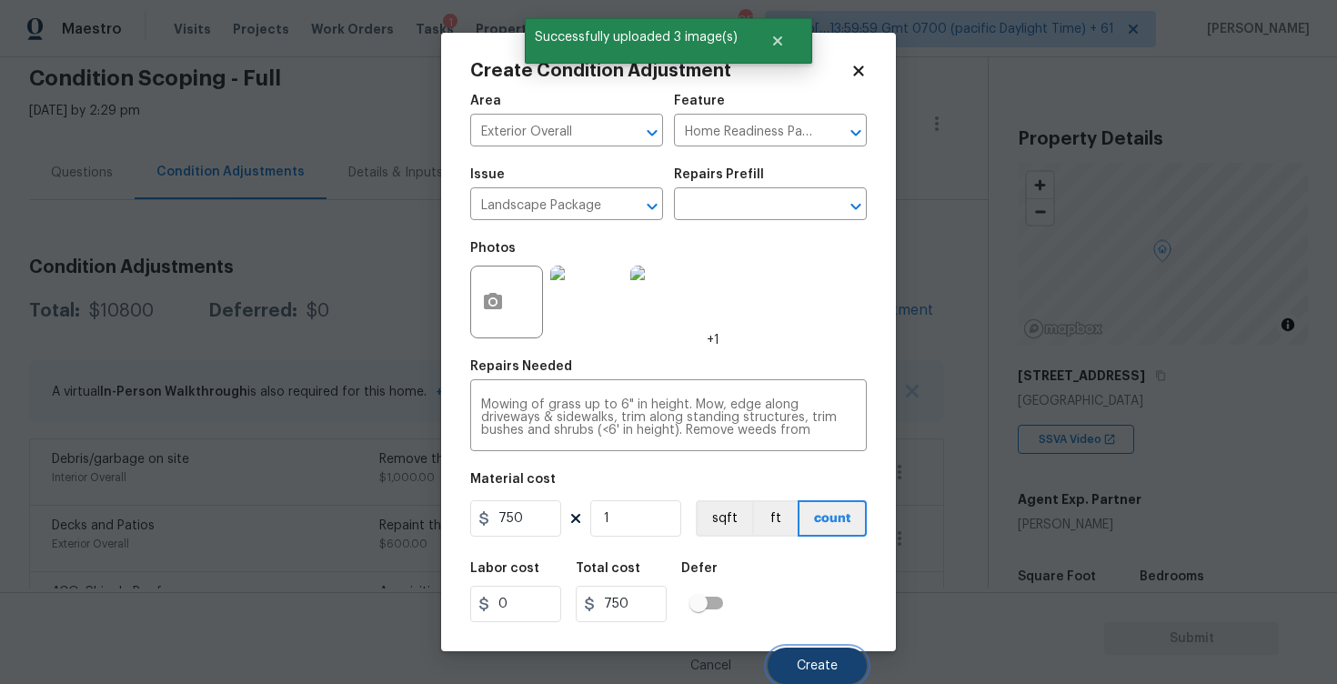
click at [818, 655] on button "Create" at bounding box center [817, 666] width 99 height 36
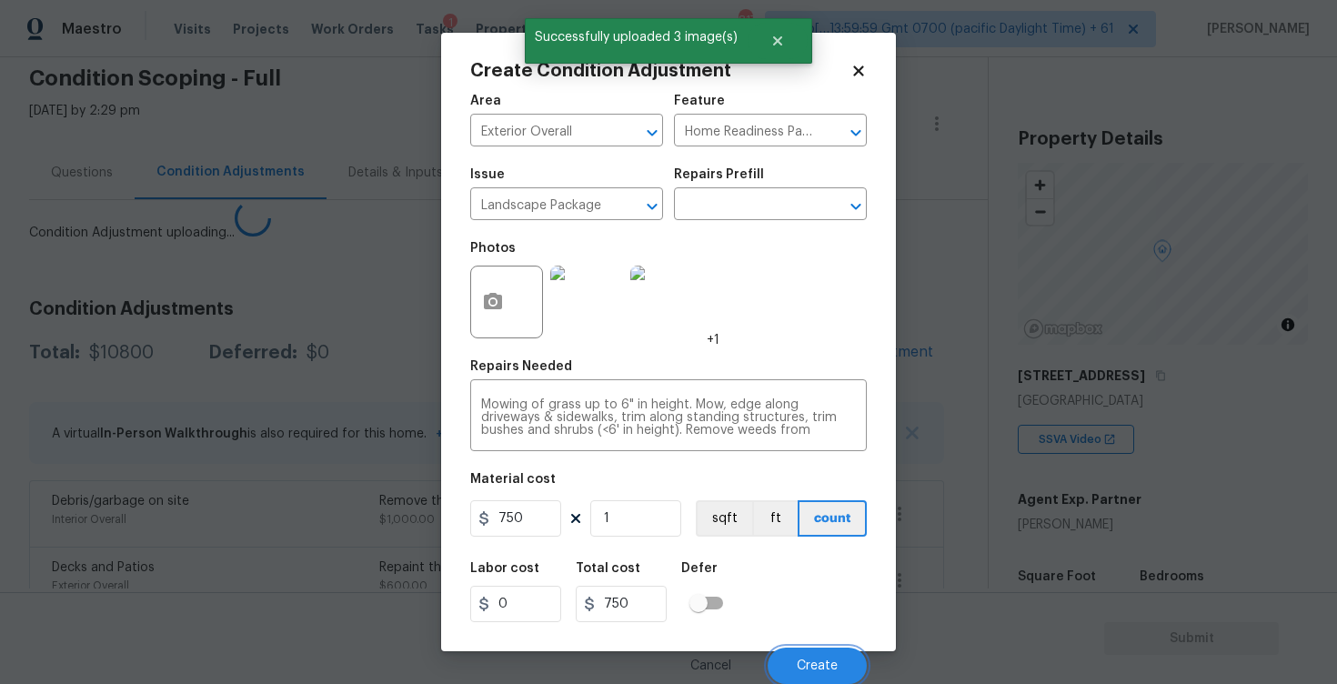
scroll to position [0, 0]
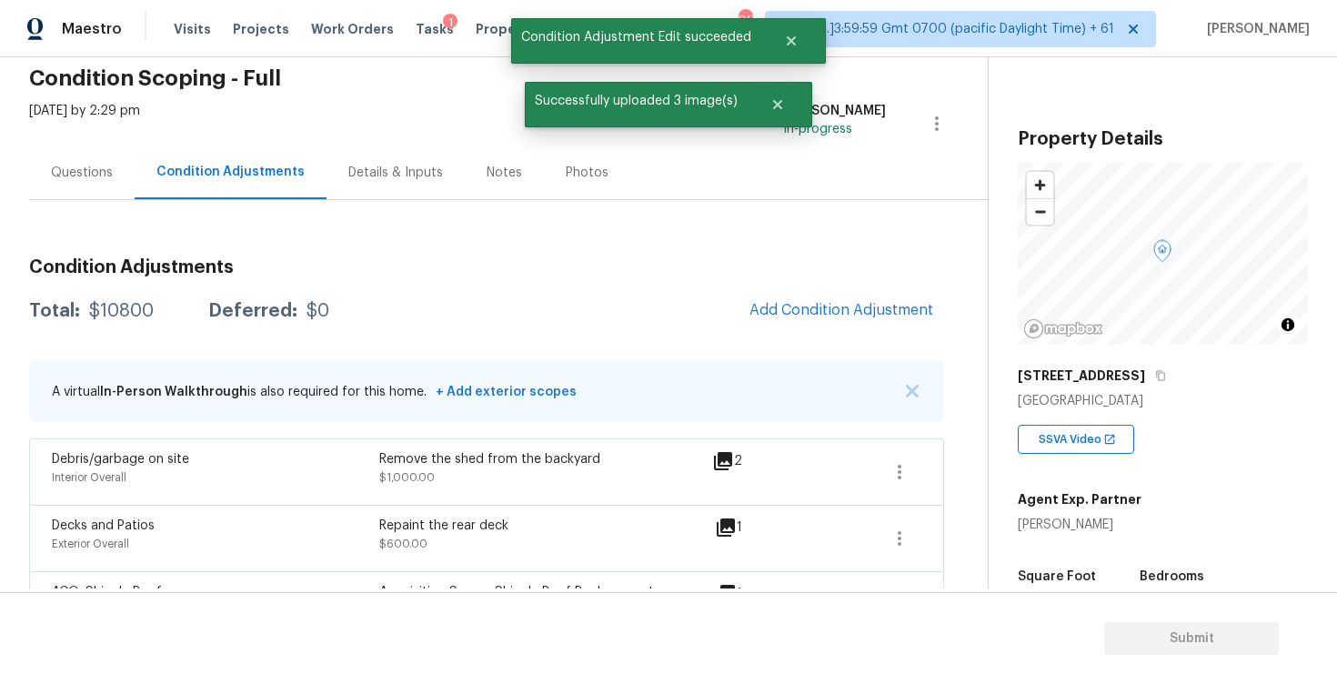
click at [113, 171] on div "Questions" at bounding box center [82, 173] width 106 height 54
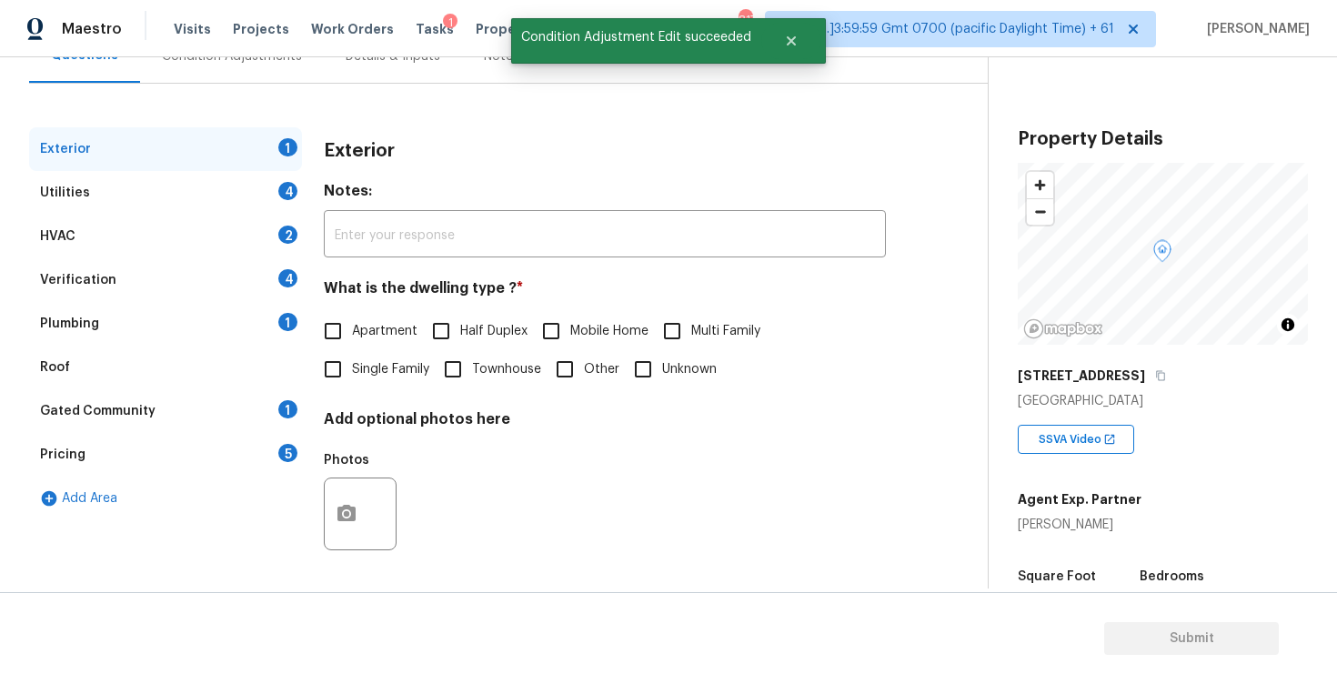
click at [201, 284] on div "Verification 4" at bounding box center [165, 280] width 273 height 44
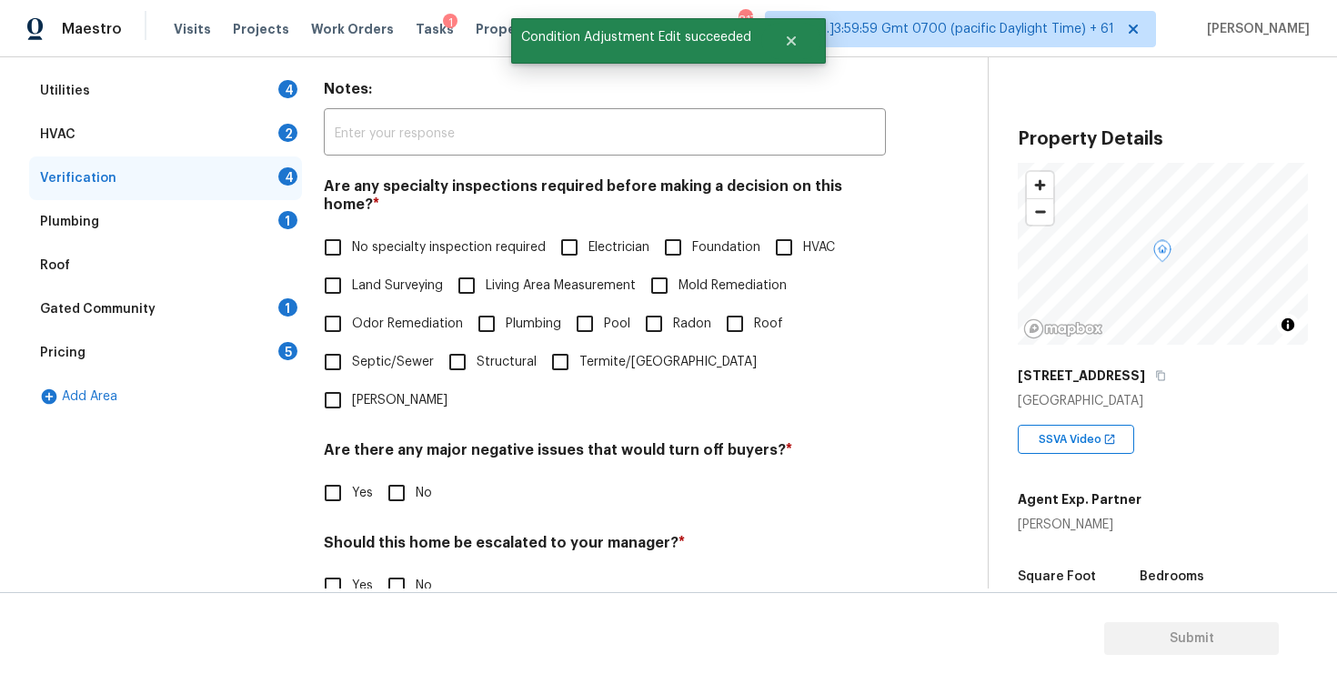
scroll to position [340, 0]
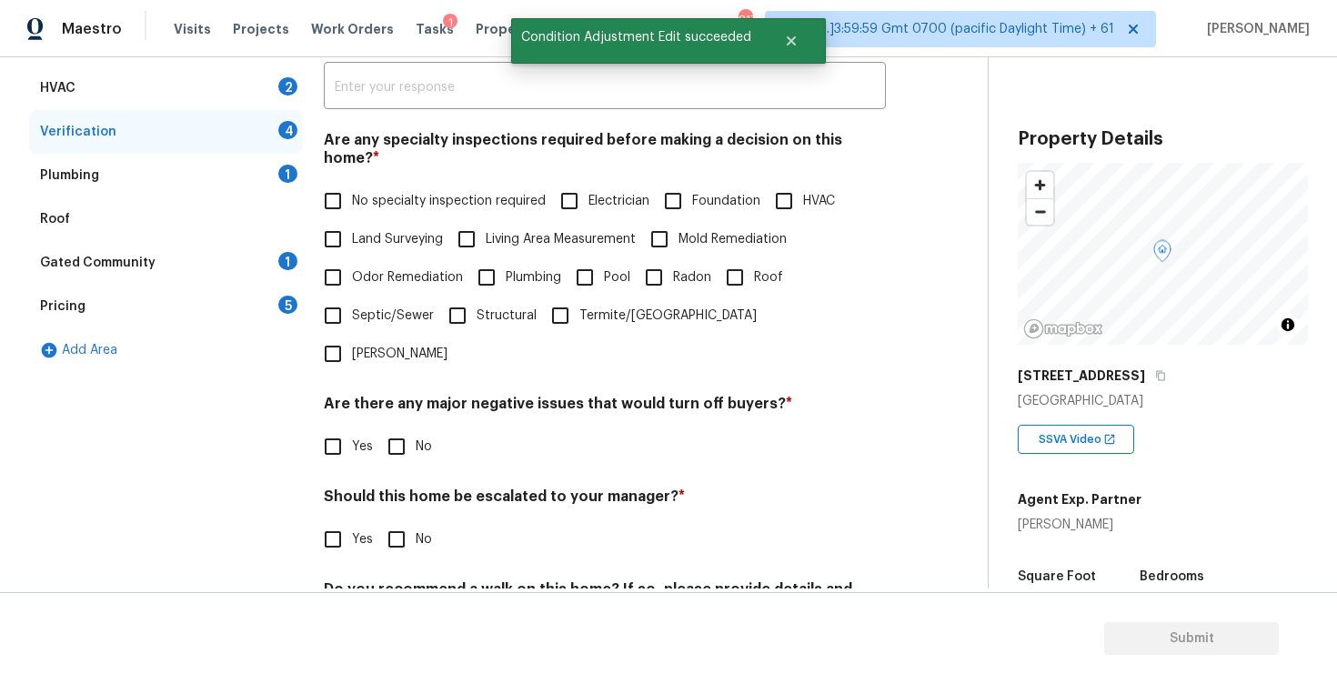
click at [357, 520] on label "Yes" at bounding box center [343, 539] width 59 height 38
click at [352, 520] on input "Yes" at bounding box center [333, 539] width 38 height 38
checkbox input "true"
click at [415, 566] on input "text" at bounding box center [605, 587] width 562 height 43
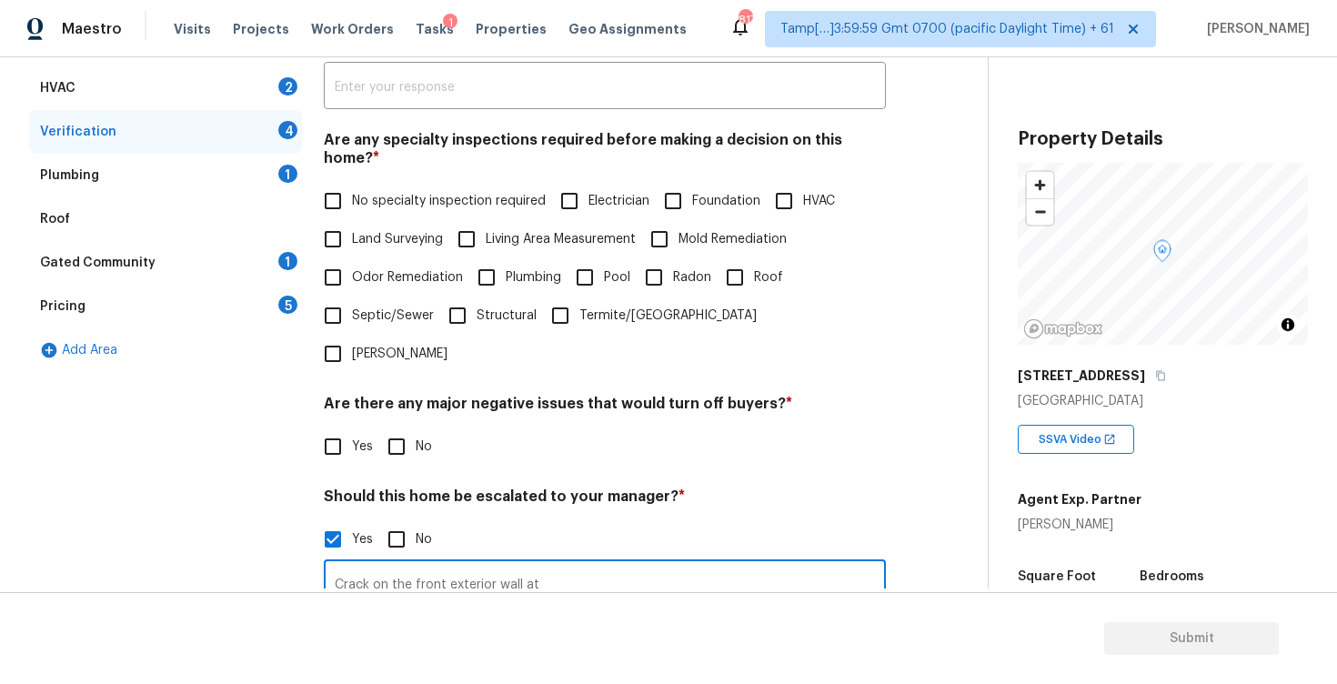
click at [615, 564] on input "Crack on the front exterior wall at" at bounding box center [605, 585] width 562 height 43
click at [618, 564] on input "Crack on the front exterior wall at" at bounding box center [605, 585] width 562 height 43
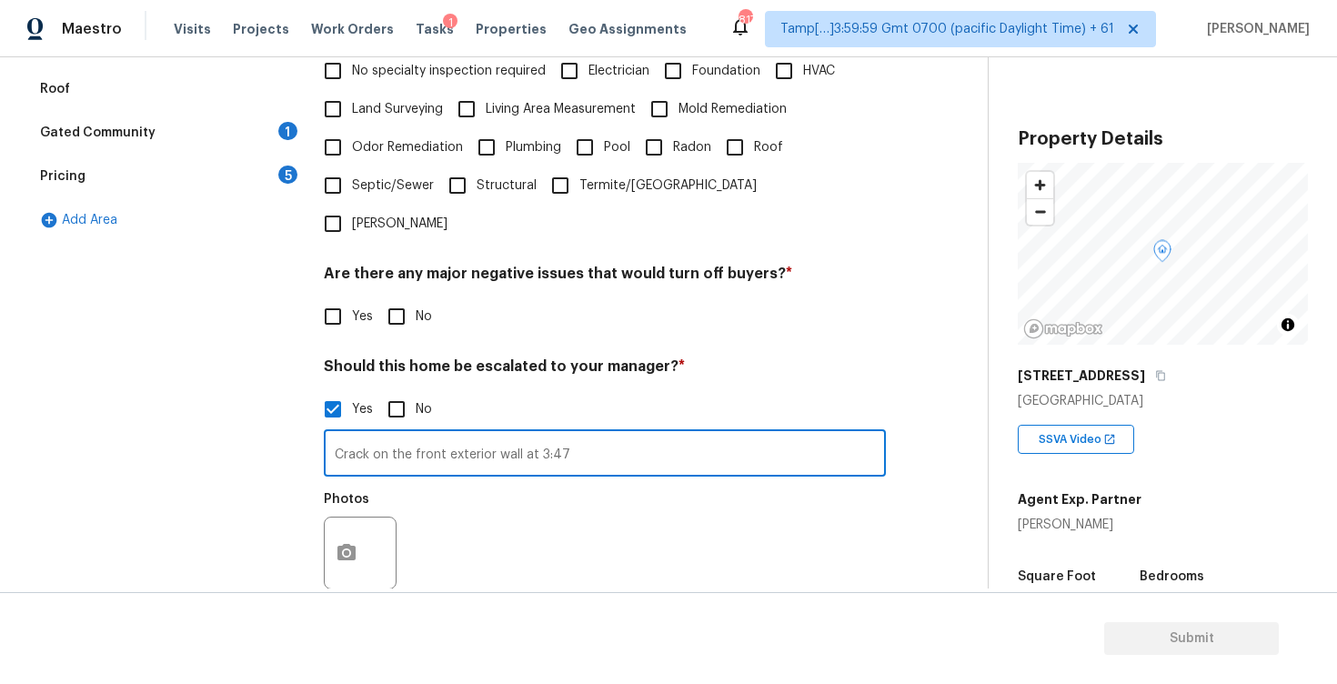
scroll to position [492, 0]
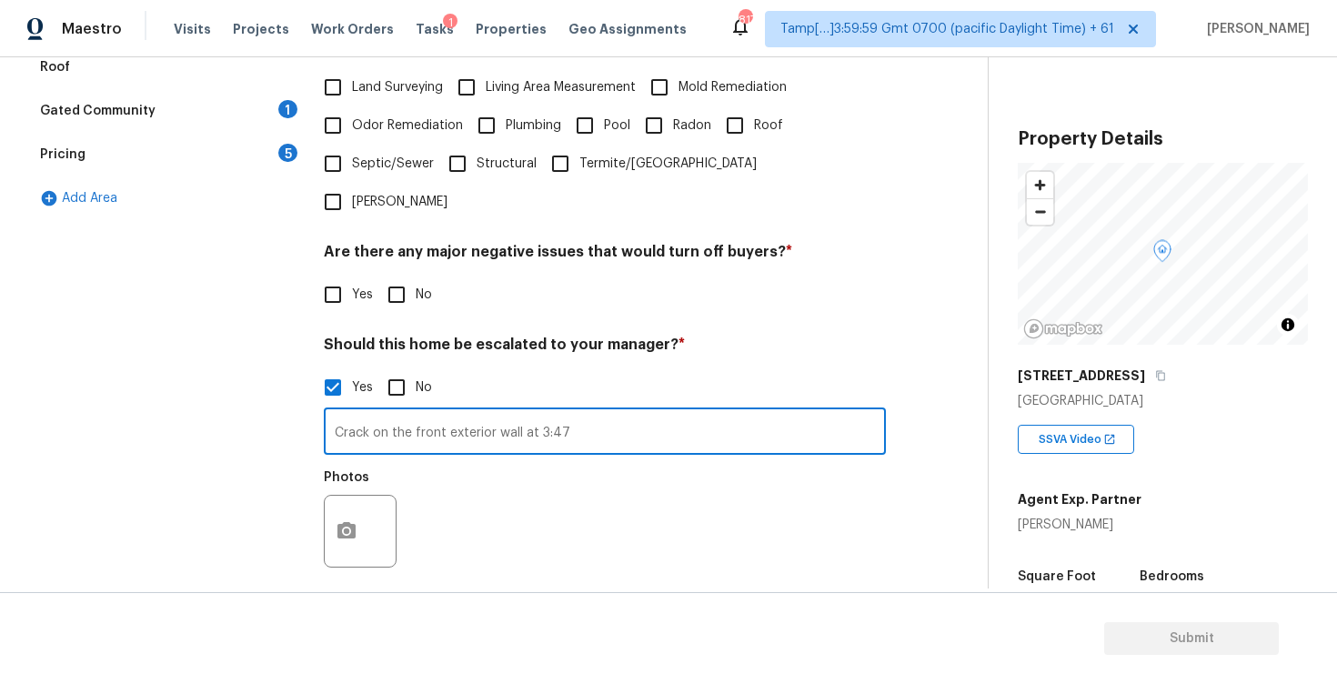
type input "Crack on the front exterior wall at 3:47"
click at [366, 496] on button "button" at bounding box center [347, 531] width 44 height 71
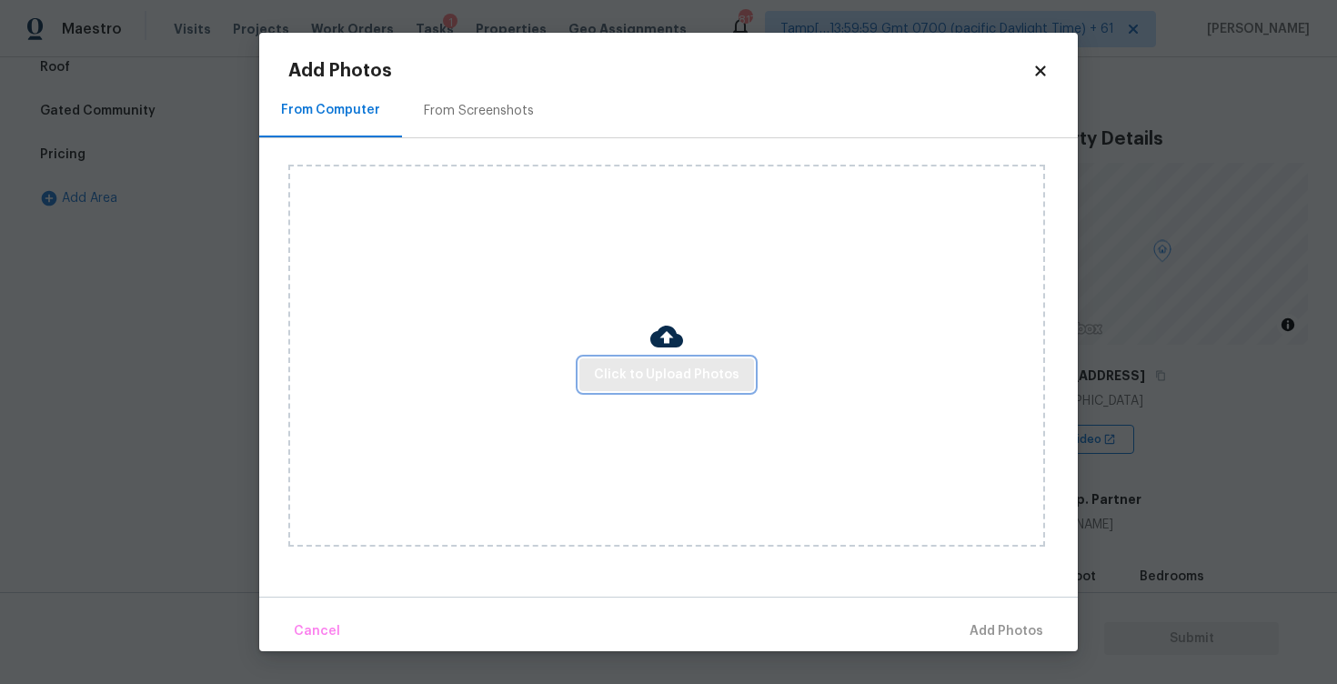
click at [633, 386] on button "Click to Upload Photos" at bounding box center [666, 375] width 175 height 34
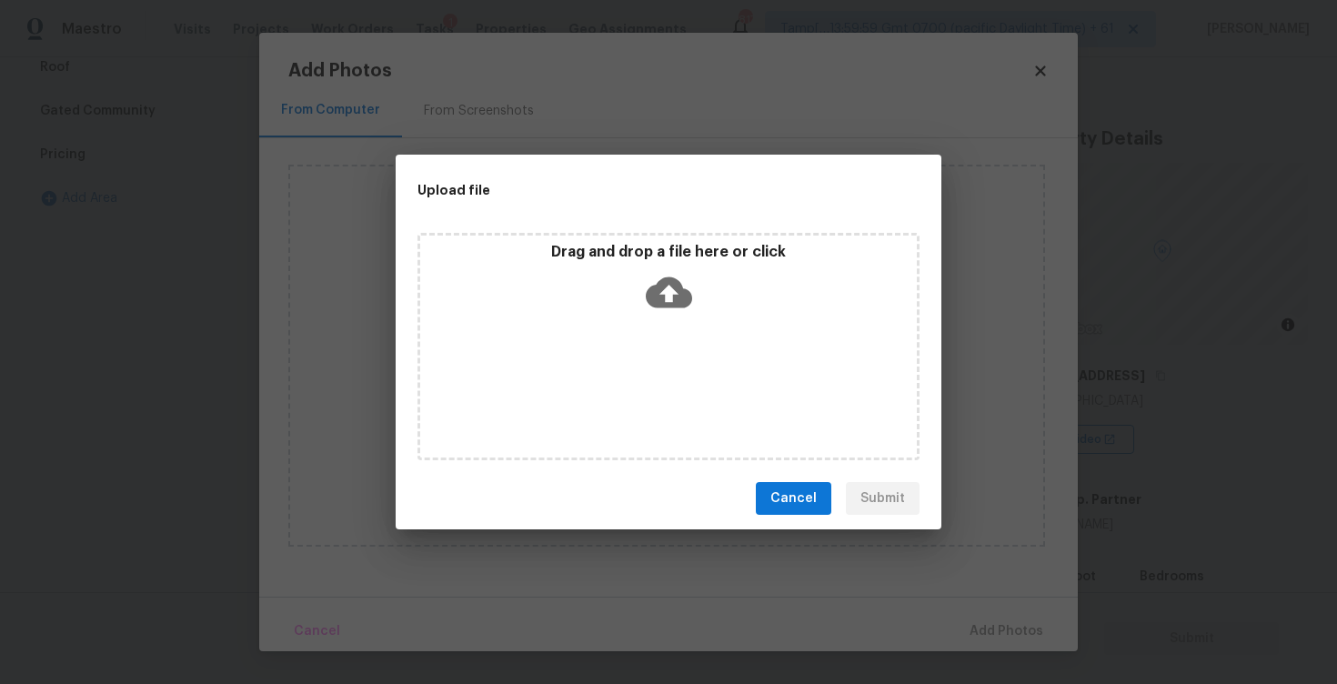
click at [661, 267] on div "Drag and drop a file here or click" at bounding box center [668, 282] width 497 height 78
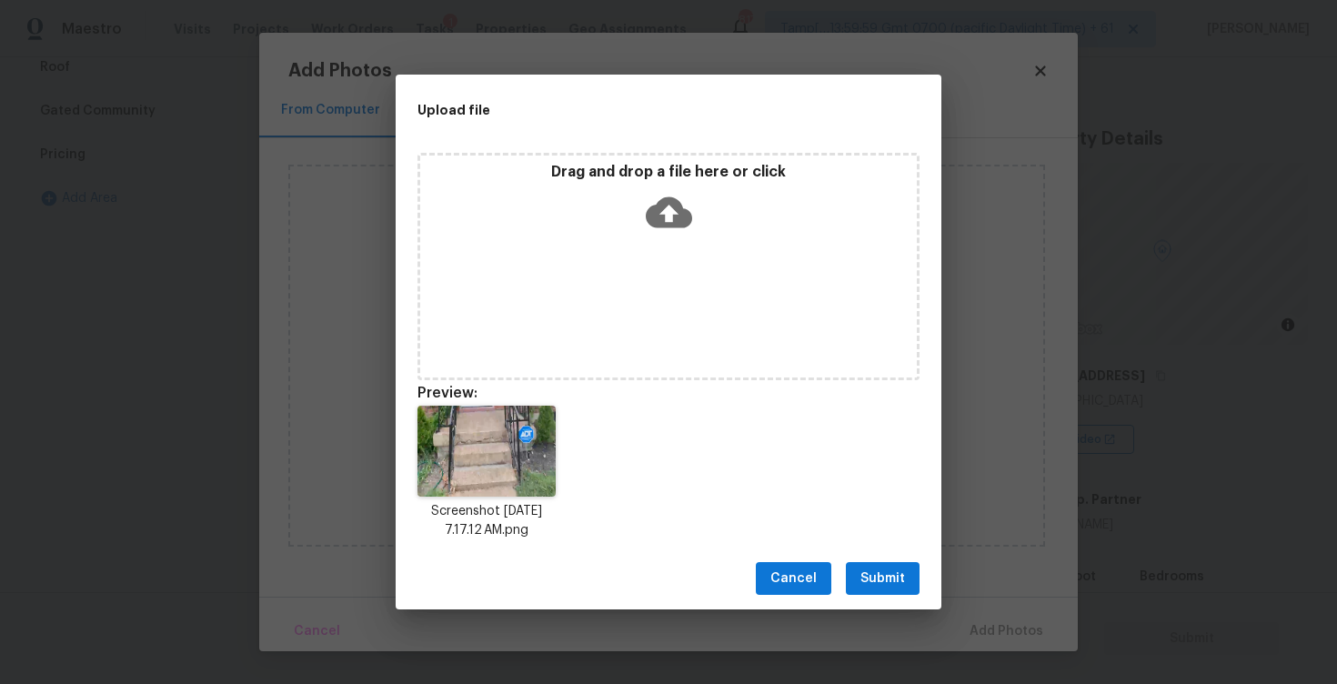
click at [881, 589] on button "Submit" at bounding box center [883, 579] width 74 height 34
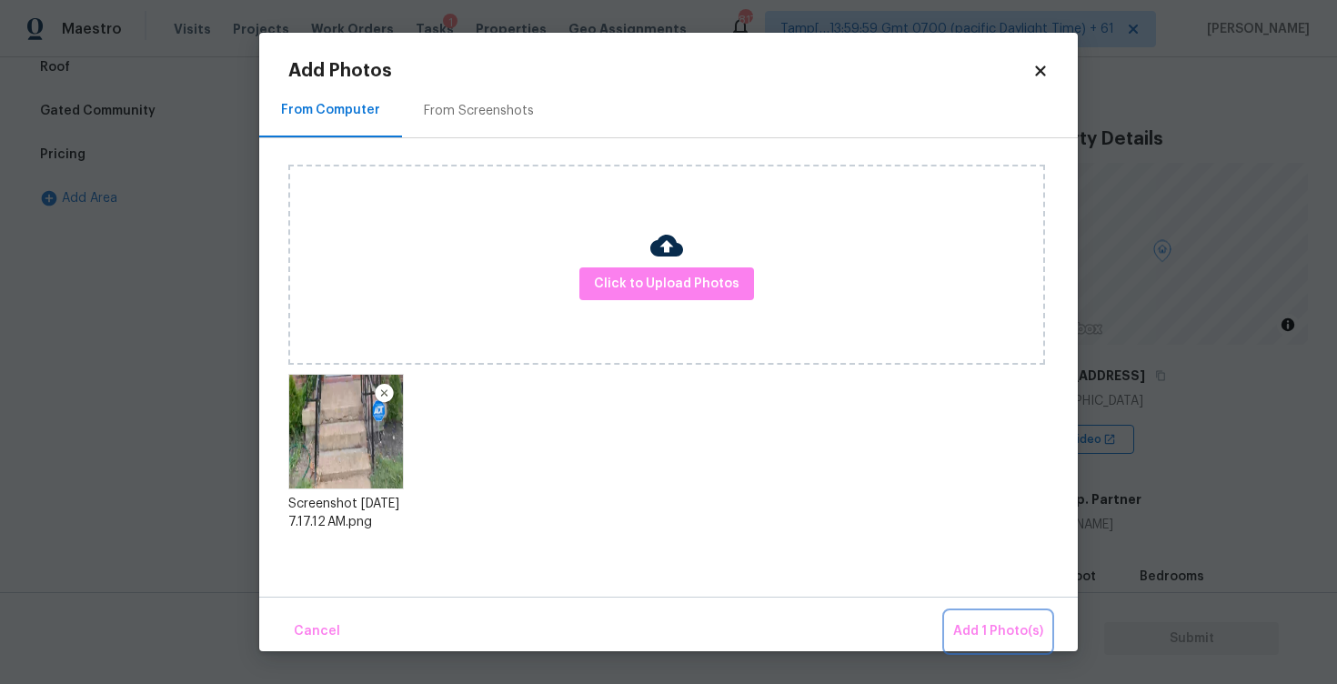
click at [992, 619] on button "Add 1 Photo(s)" at bounding box center [998, 631] width 105 height 39
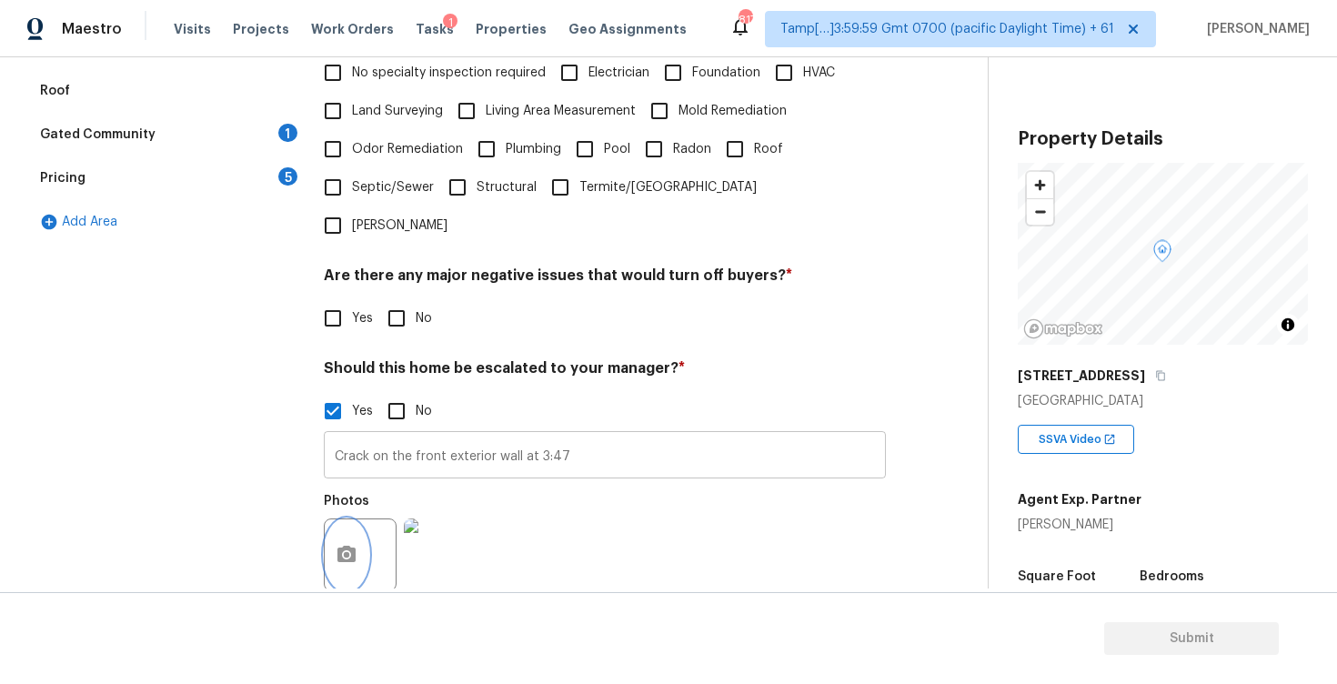
scroll to position [468, 0]
click at [582, 437] on input "Crack on the front exterior wall at 3:47" at bounding box center [605, 458] width 562 height 43
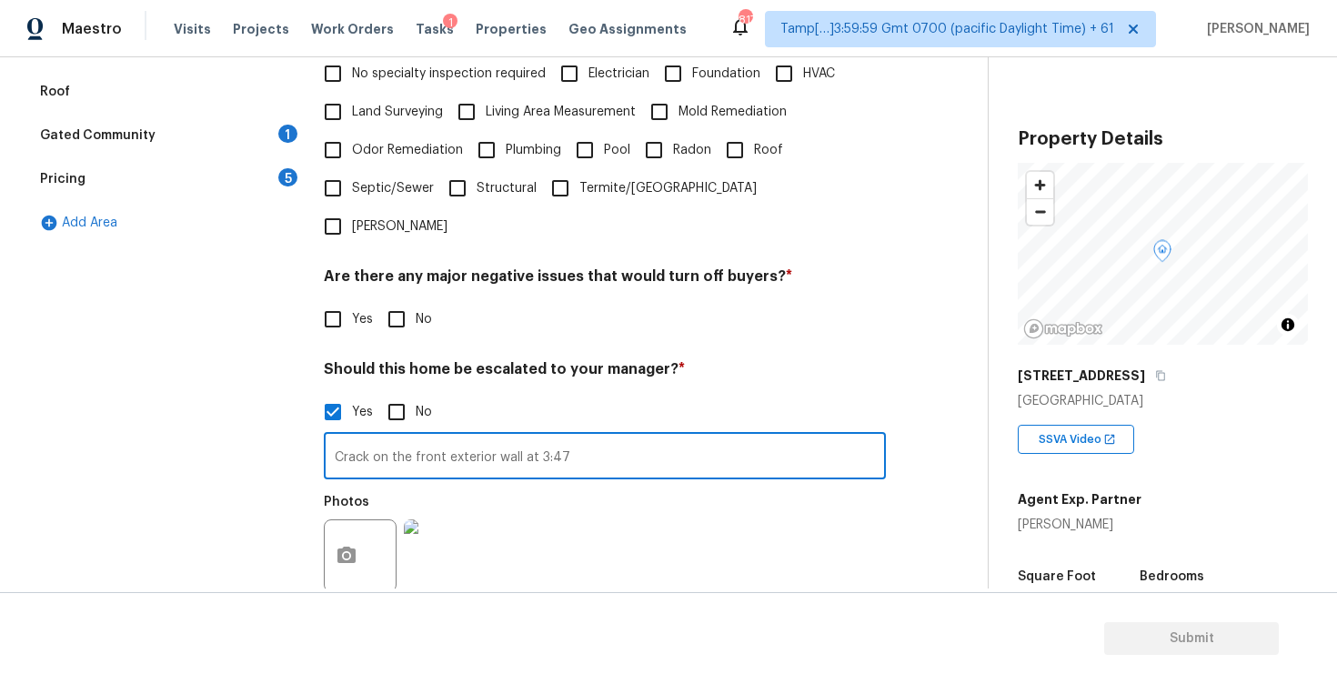
drag, startPoint x: 494, startPoint y: 404, endPoint x: 518, endPoint y: 401, distance: 23.8
click at [518, 437] on input "Crack on the front exterior wall at 3:47" at bounding box center [605, 458] width 562 height 43
type input "Crack on the front exterior staircase at 3:47. Possibly a foundation issue."
click at [516, 485] on div "Photos" at bounding box center [605, 544] width 562 height 118
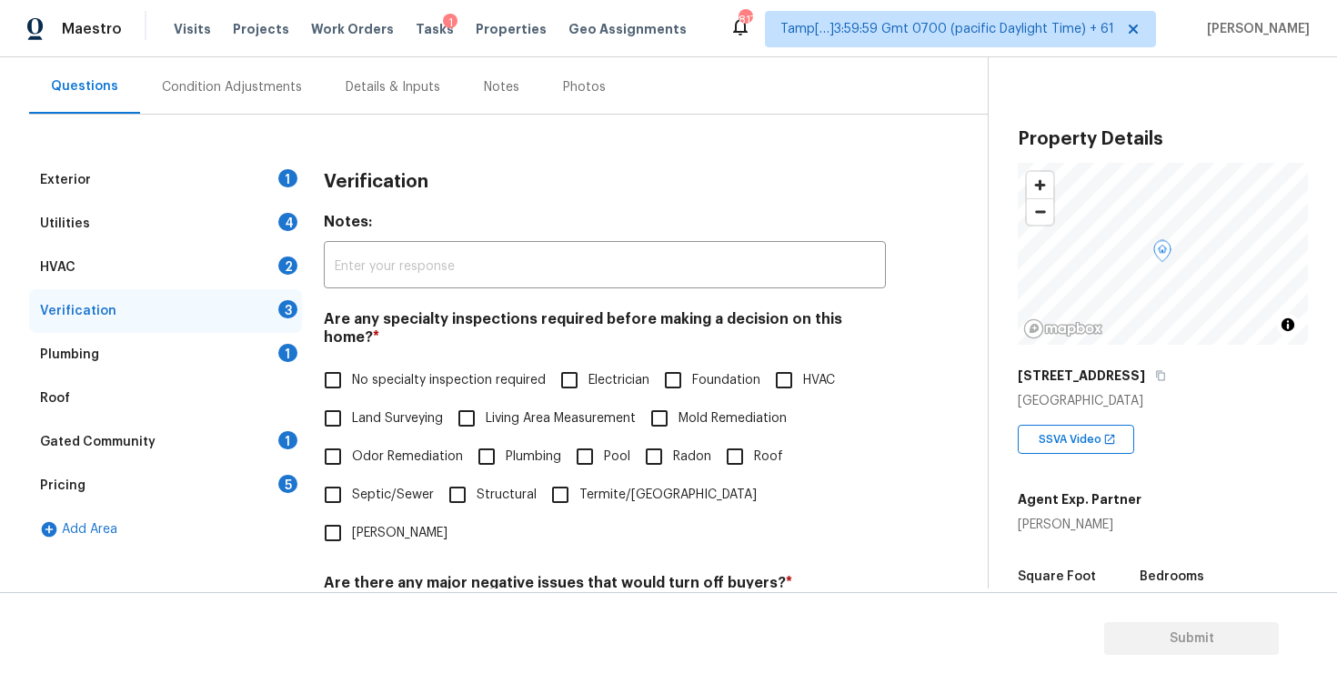
scroll to position [144, 0]
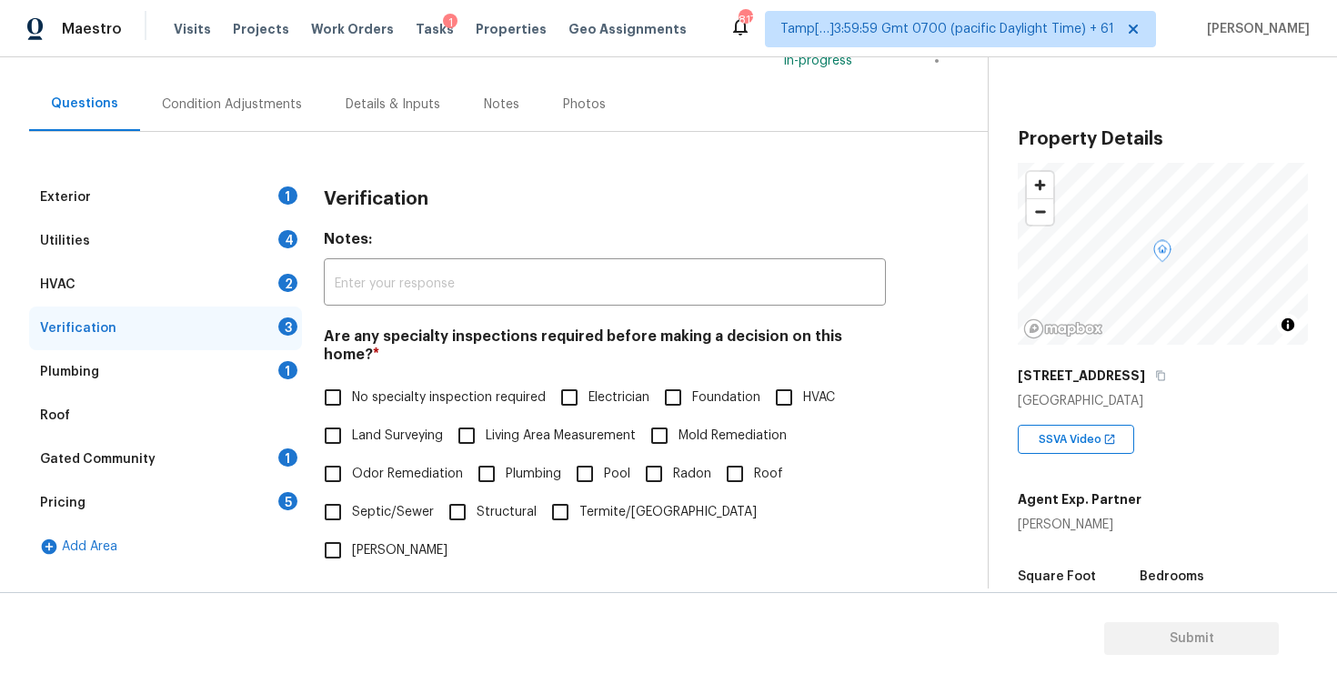
click at [244, 120] on div "Condition Adjustments" at bounding box center [232, 104] width 184 height 54
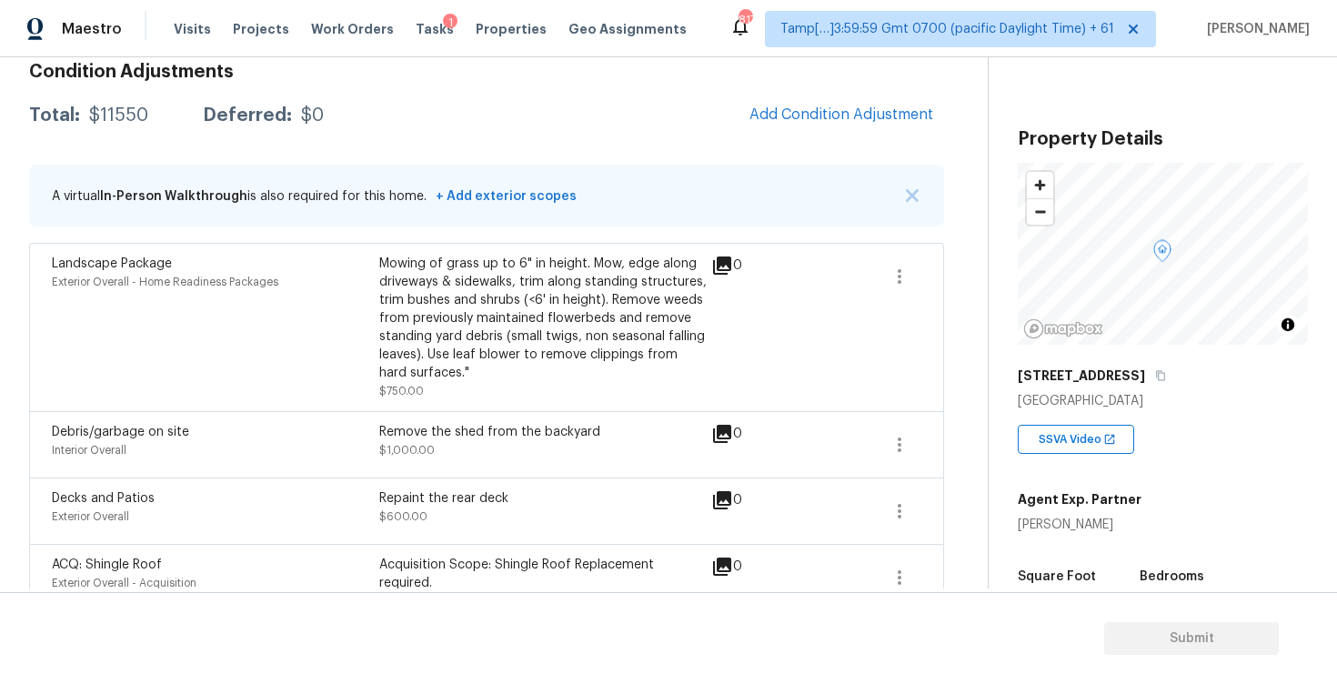
scroll to position [254, 0]
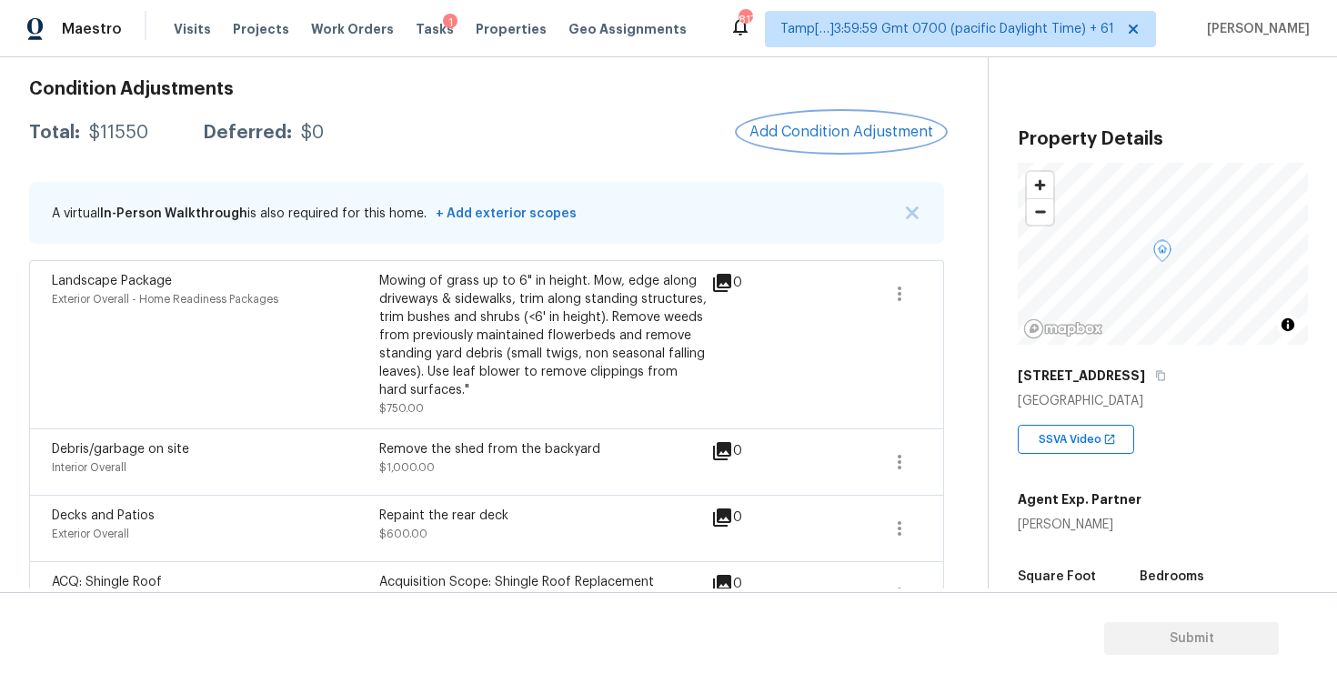
click at [825, 132] on span "Add Condition Adjustment" at bounding box center [842, 132] width 184 height 16
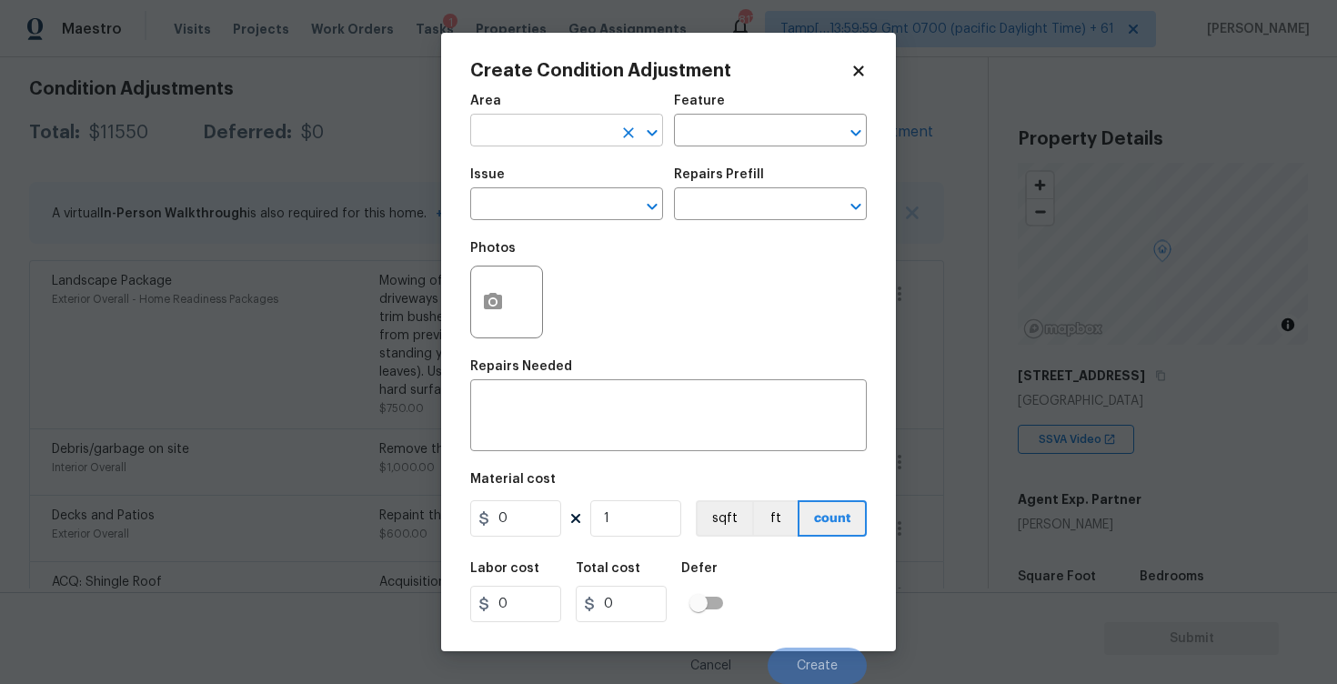
click at [530, 132] on input "text" at bounding box center [541, 132] width 142 height 28
click at [541, 221] on ul "Exterior Addition Exterior Overall" at bounding box center [566, 188] width 193 height 75
click at [549, 208] on li "Exterior Overall" at bounding box center [566, 203] width 193 height 30
type input "Exterior Overall"
click at [549, 208] on input "text" at bounding box center [541, 206] width 142 height 28
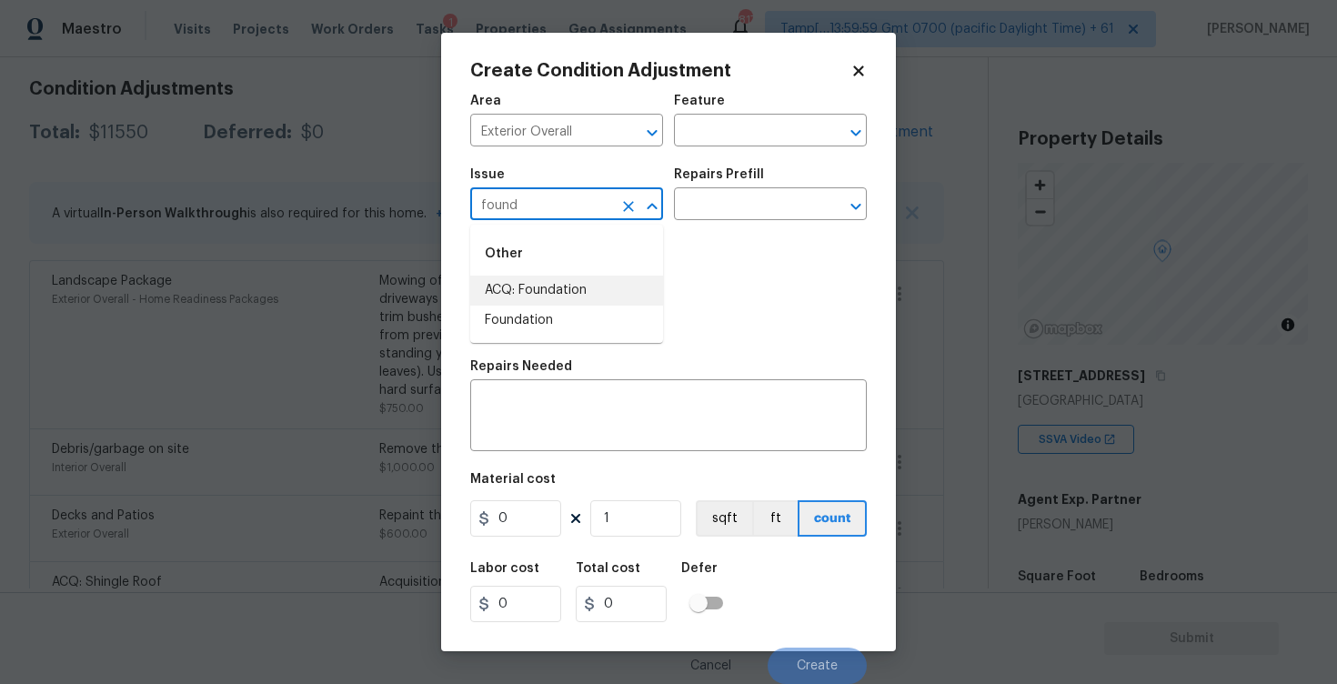
click at [549, 278] on li "ACQ: Foundation" at bounding box center [566, 291] width 193 height 30
type input "ACQ: Foundation"
click at [757, 199] on input "text" at bounding box center [745, 206] width 142 height 28
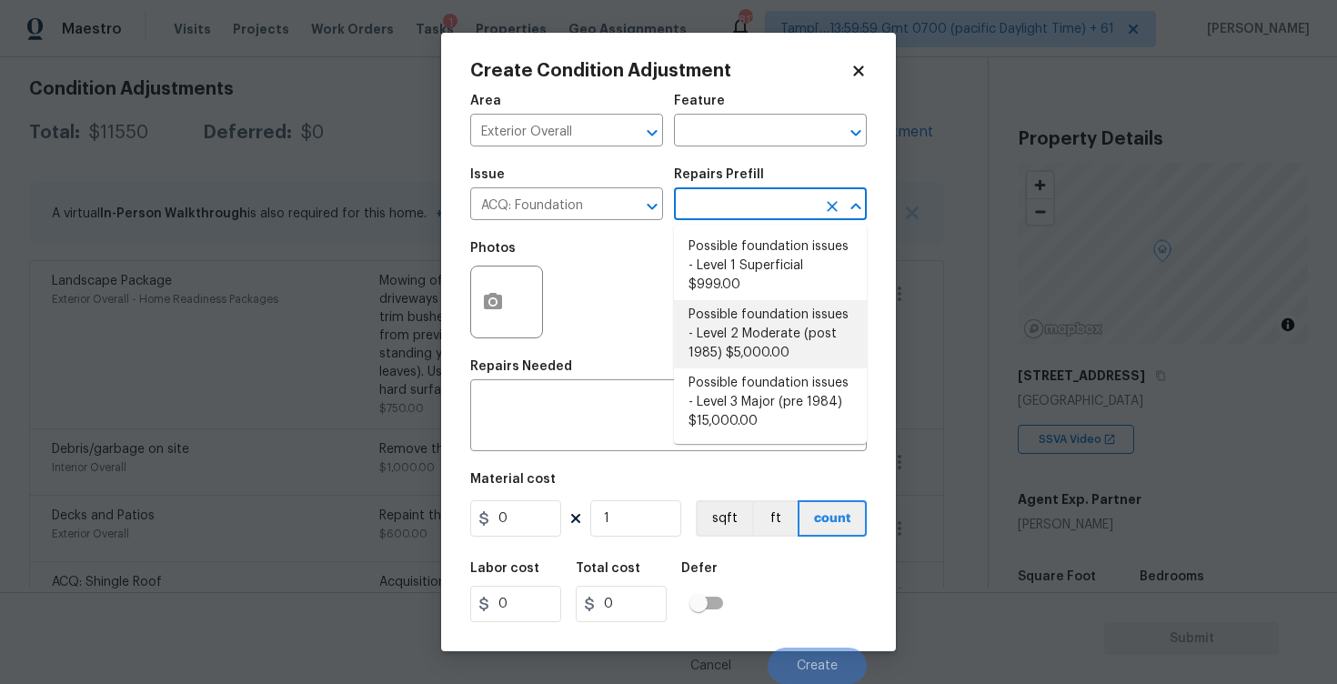
click at [757, 308] on li "Possible foundation issues - Level 2 Moderate (post 1985) $5,000.00" at bounding box center [770, 334] width 193 height 68
type input "Acquisition"
type textarea "Possible foundation issues - Level 2 Moderate: Disclaimer: This is NOT a techni…"
type input "5000"
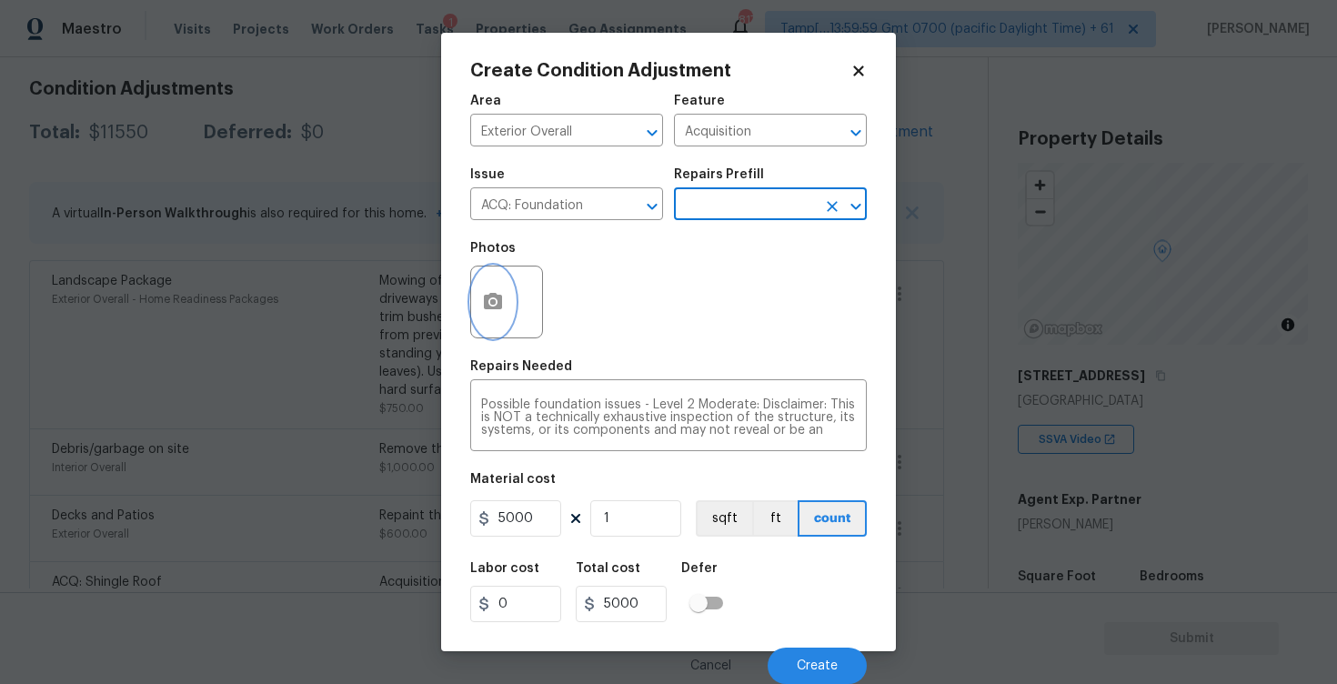
click at [484, 305] on icon "button" at bounding box center [493, 301] width 18 height 16
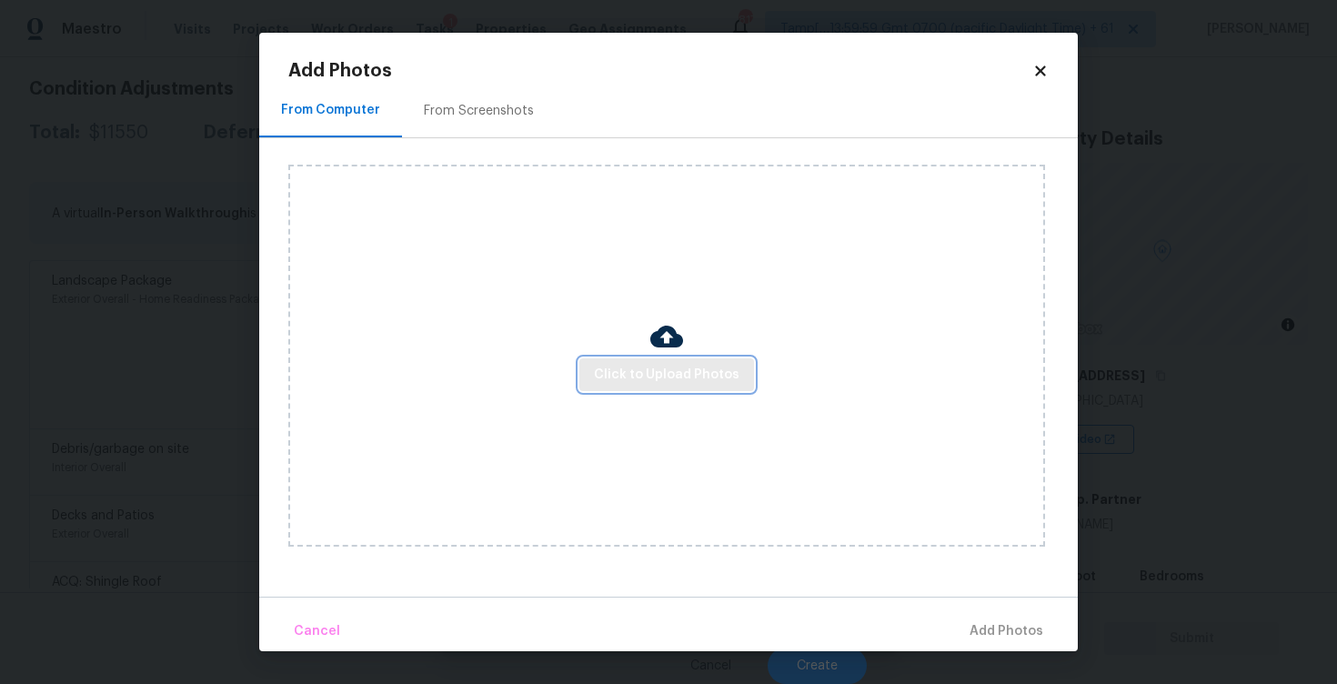
click at [677, 375] on span "Click to Upload Photos" at bounding box center [667, 375] width 146 height 23
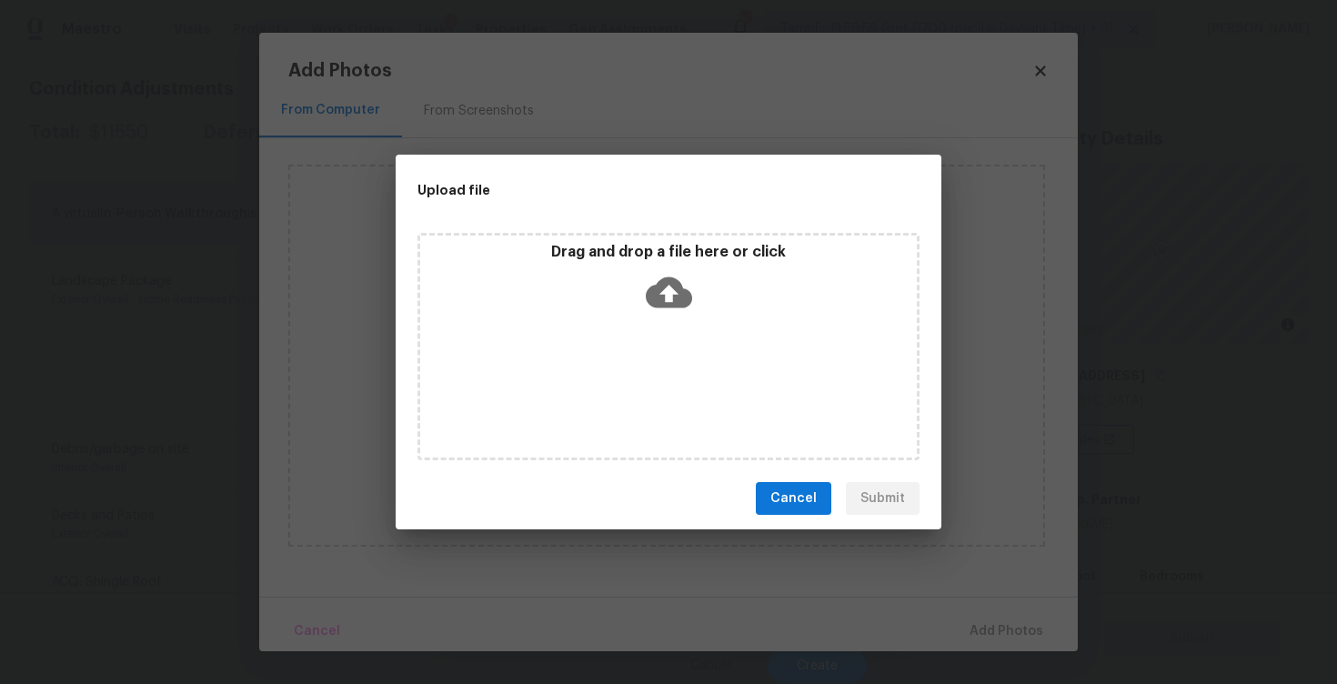
click at [667, 287] on icon at bounding box center [669, 292] width 46 height 46
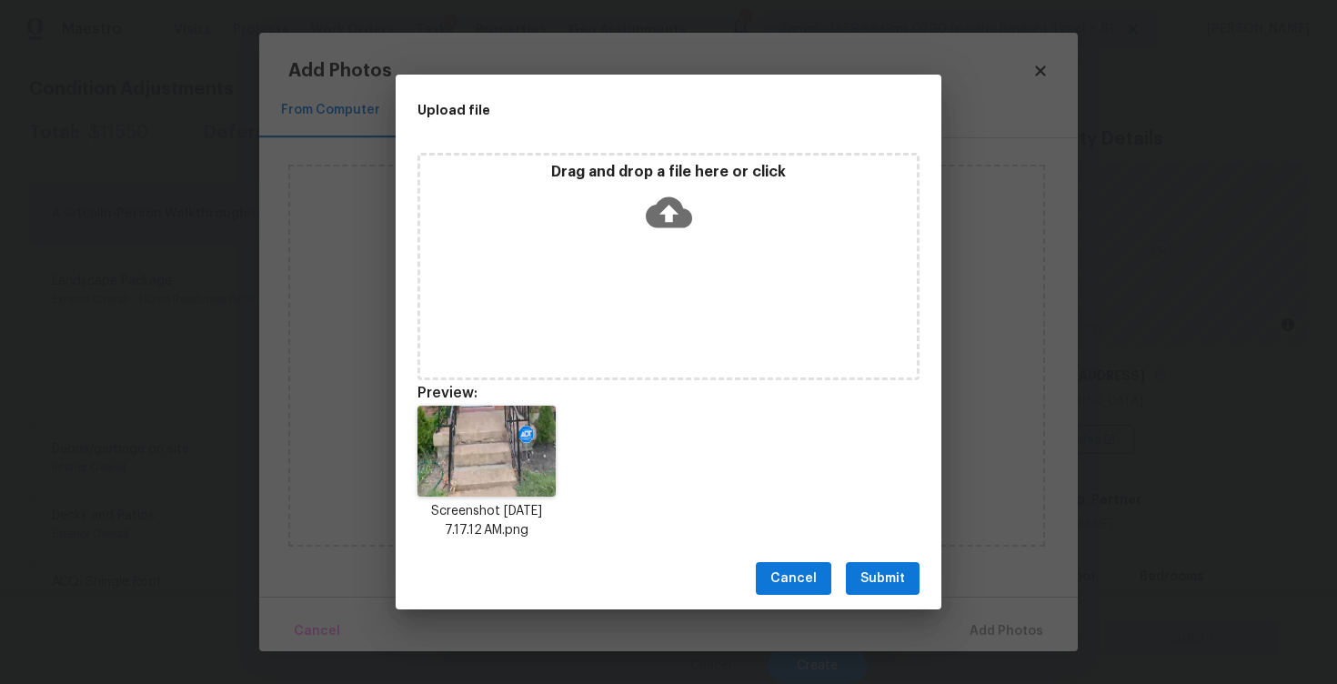
click at [892, 573] on span "Submit" at bounding box center [883, 579] width 45 height 23
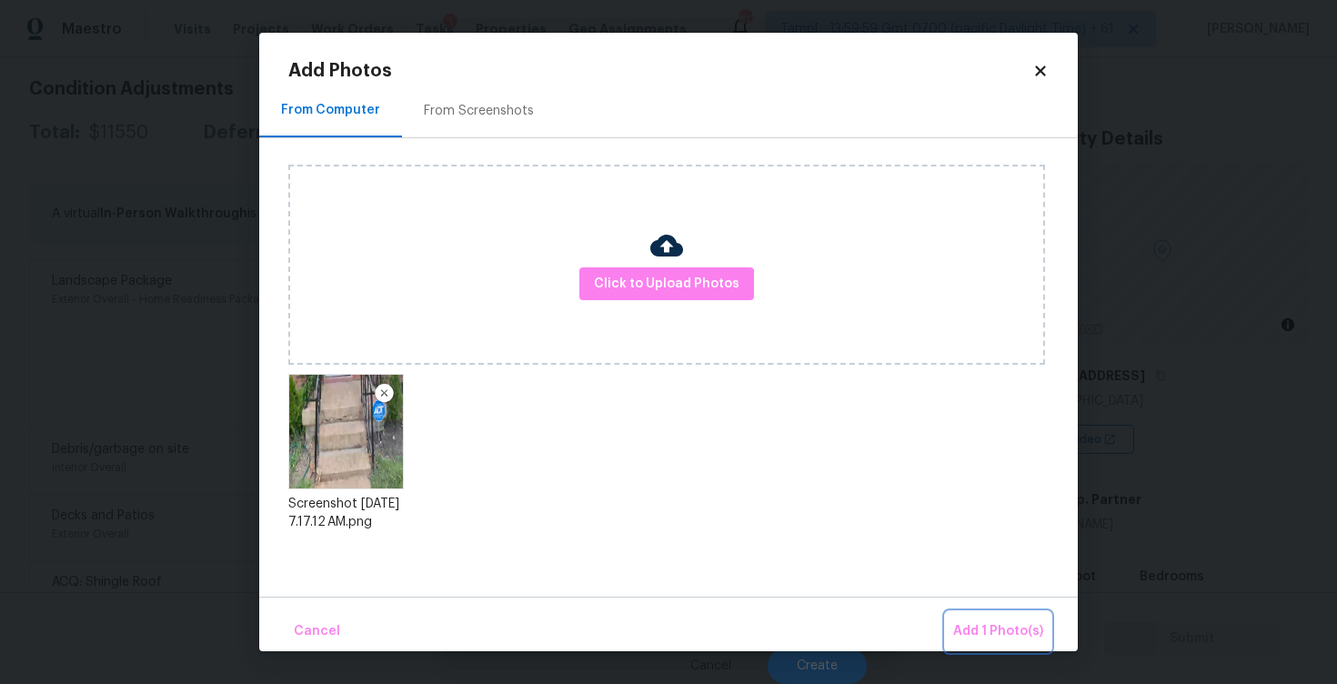
click at [992, 621] on span "Add 1 Photo(s)" at bounding box center [998, 631] width 90 height 23
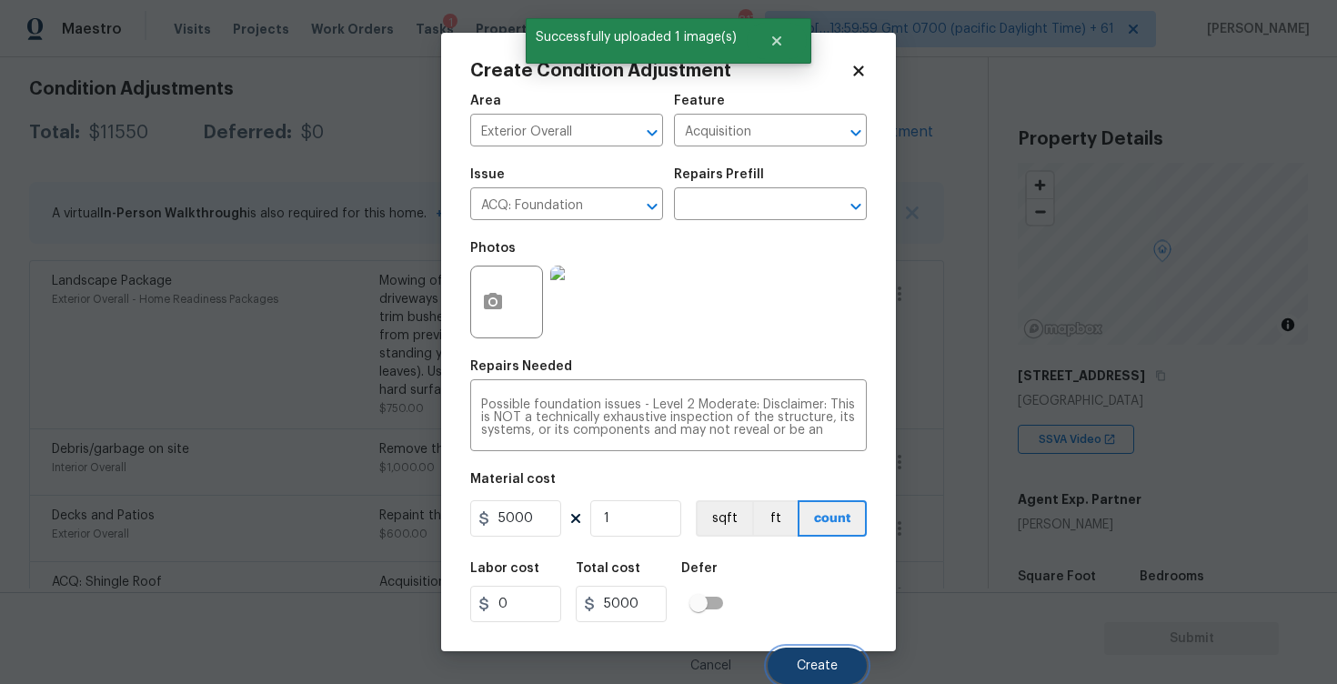
click at [846, 659] on button "Create" at bounding box center [817, 666] width 99 height 36
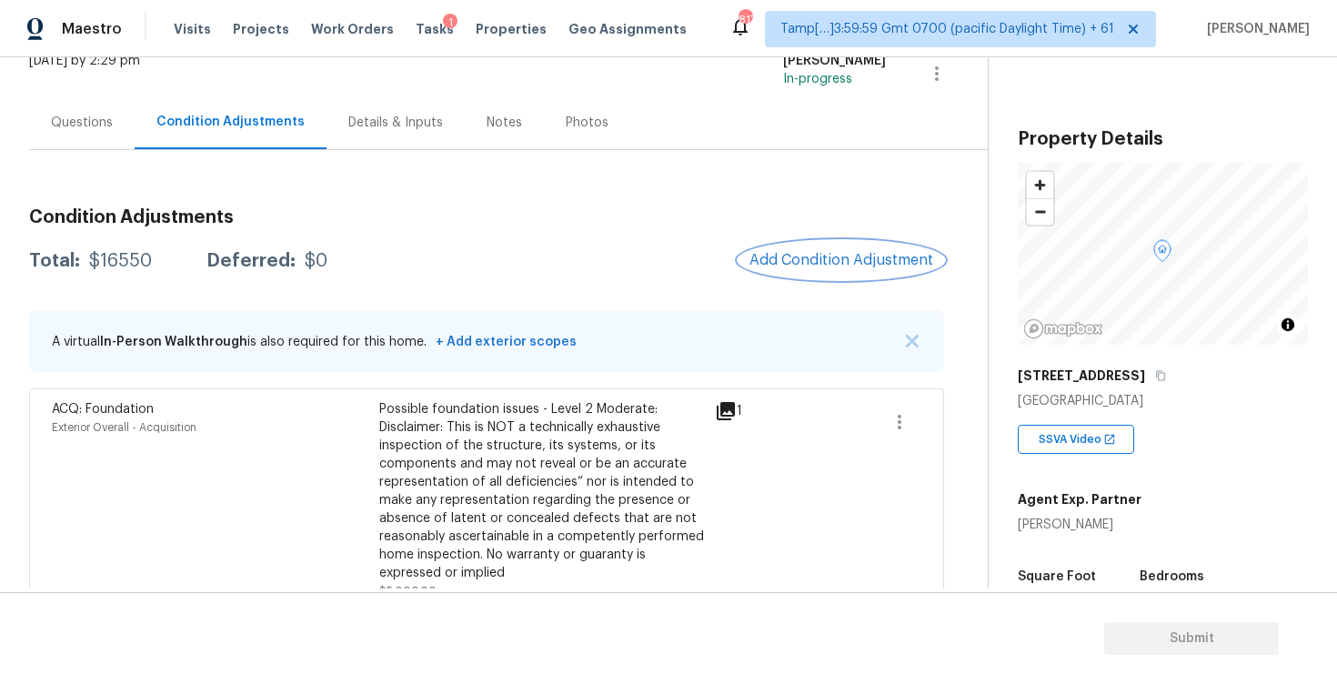
scroll to position [114, 0]
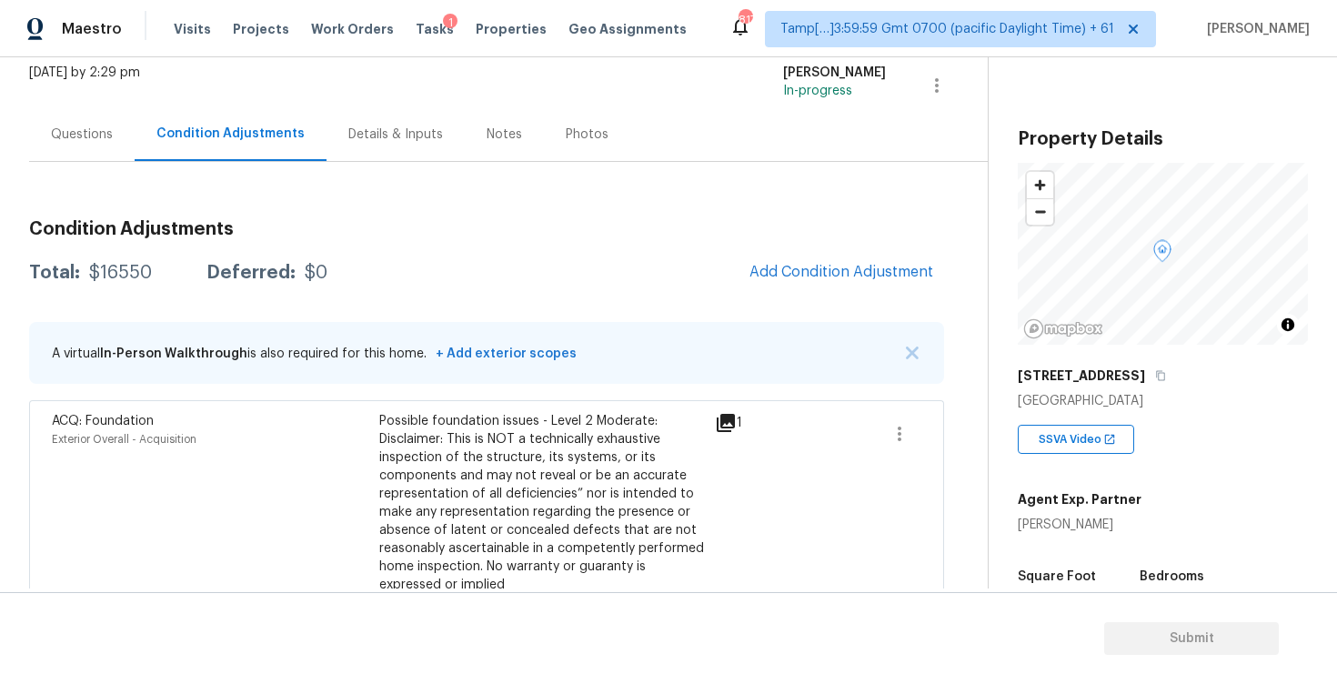
click at [81, 146] on div "Questions" at bounding box center [82, 134] width 106 height 54
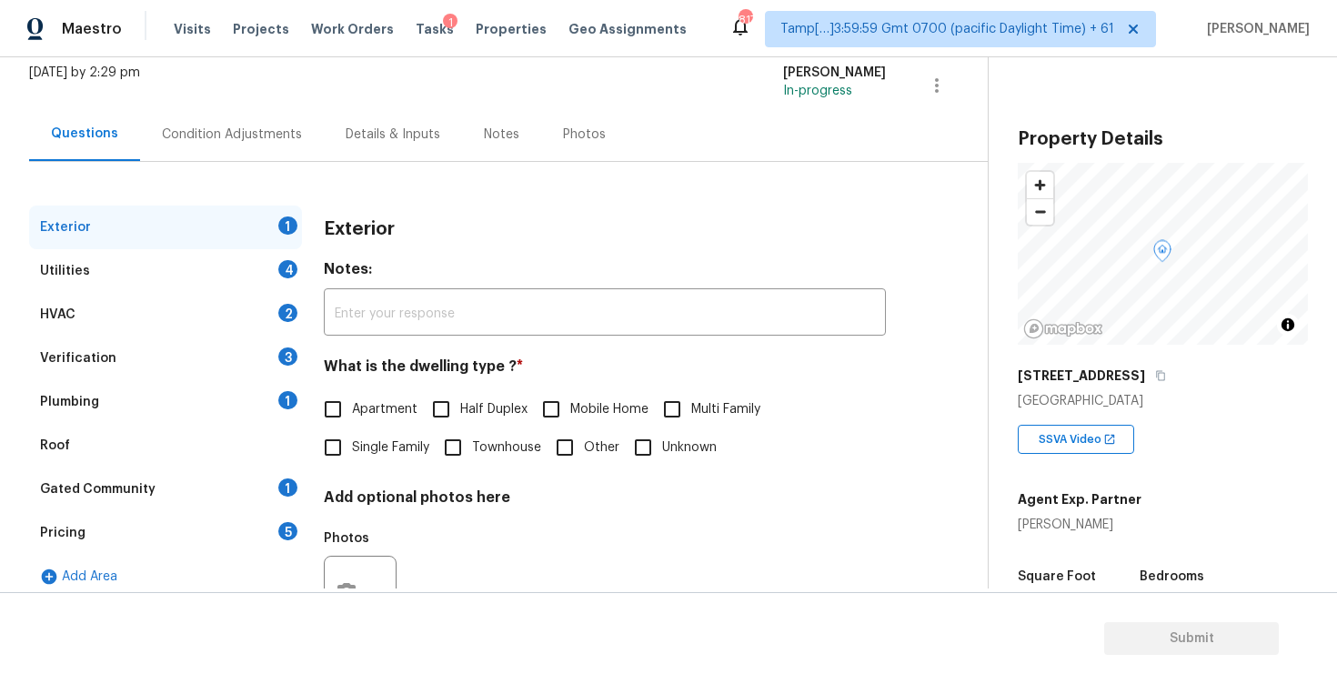
scroll to position [192, 0]
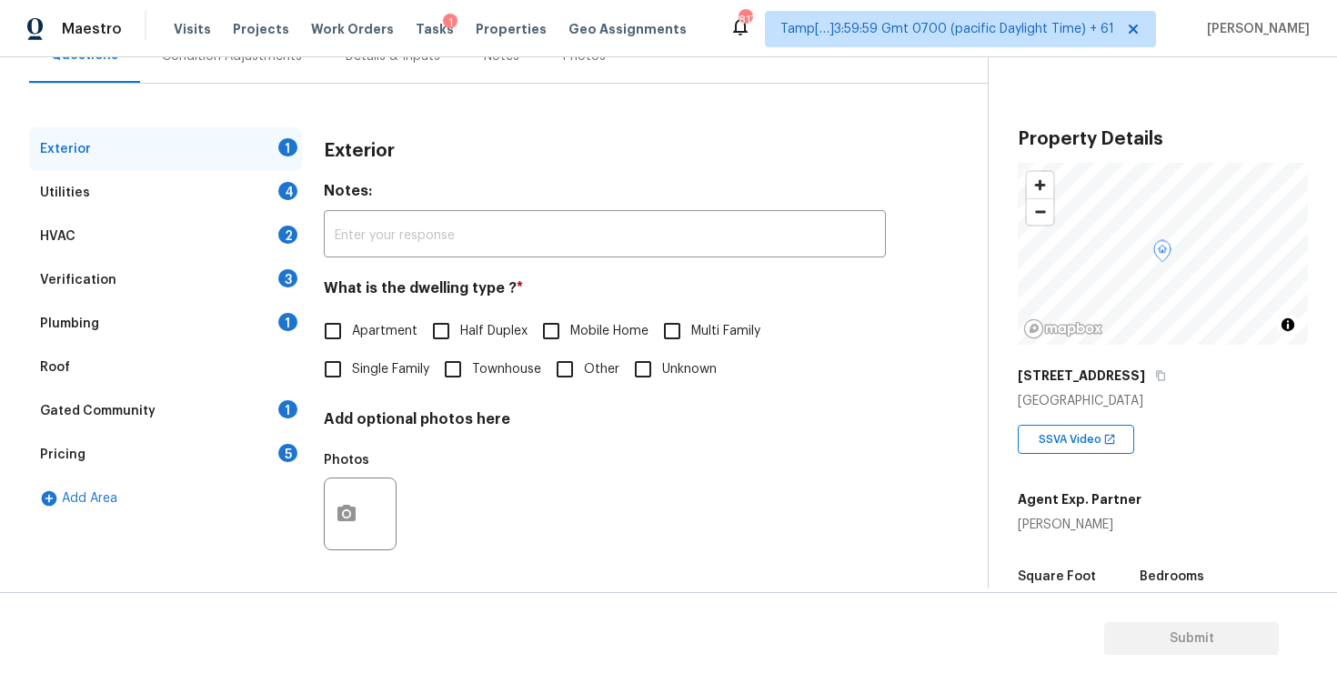
click at [209, 271] on div "Verification 3" at bounding box center [165, 280] width 273 height 44
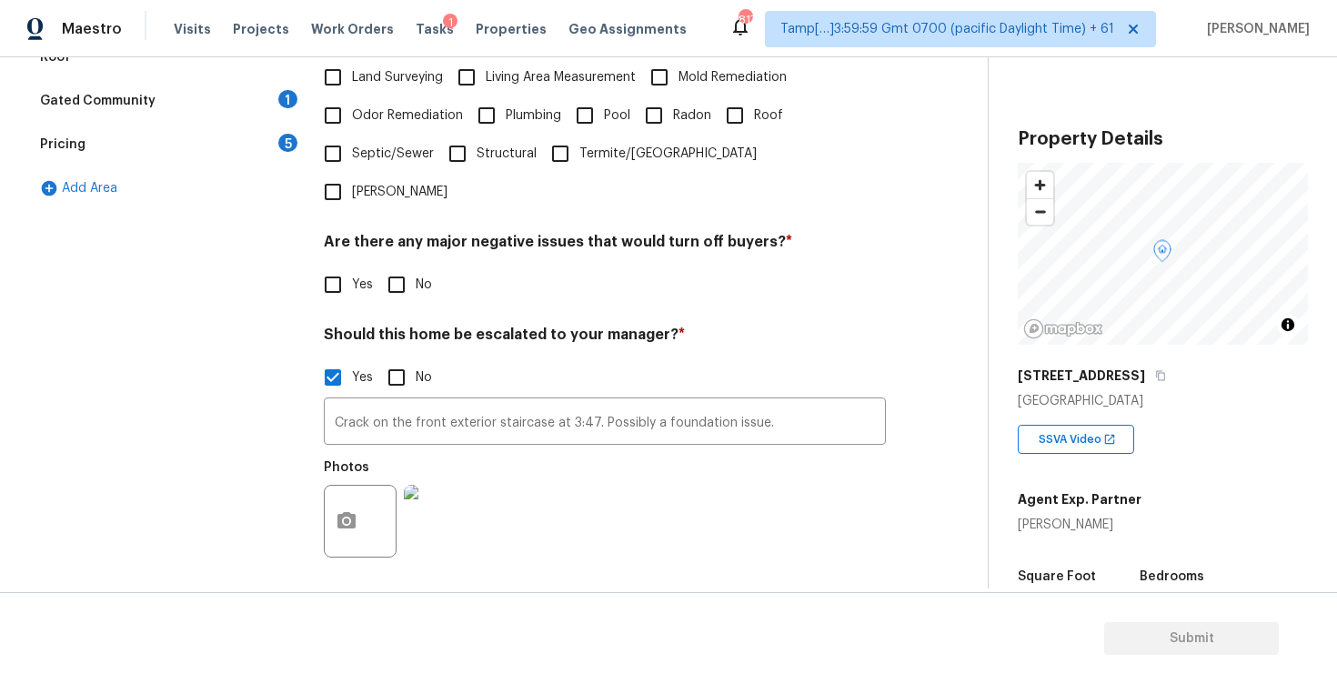
scroll to position [565, 0]
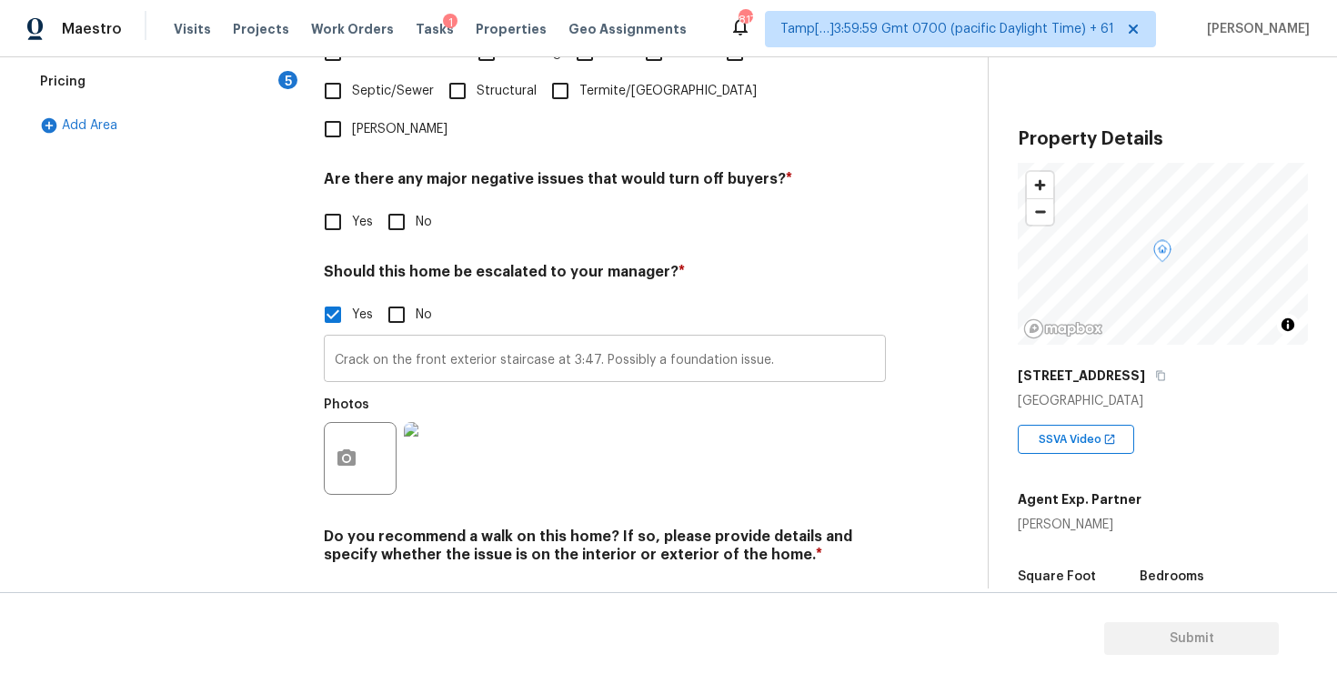
click at [779, 339] on input "Crack on the front exterior staircase at 3:47. Possibly a foundation issue." at bounding box center [605, 360] width 562 height 43
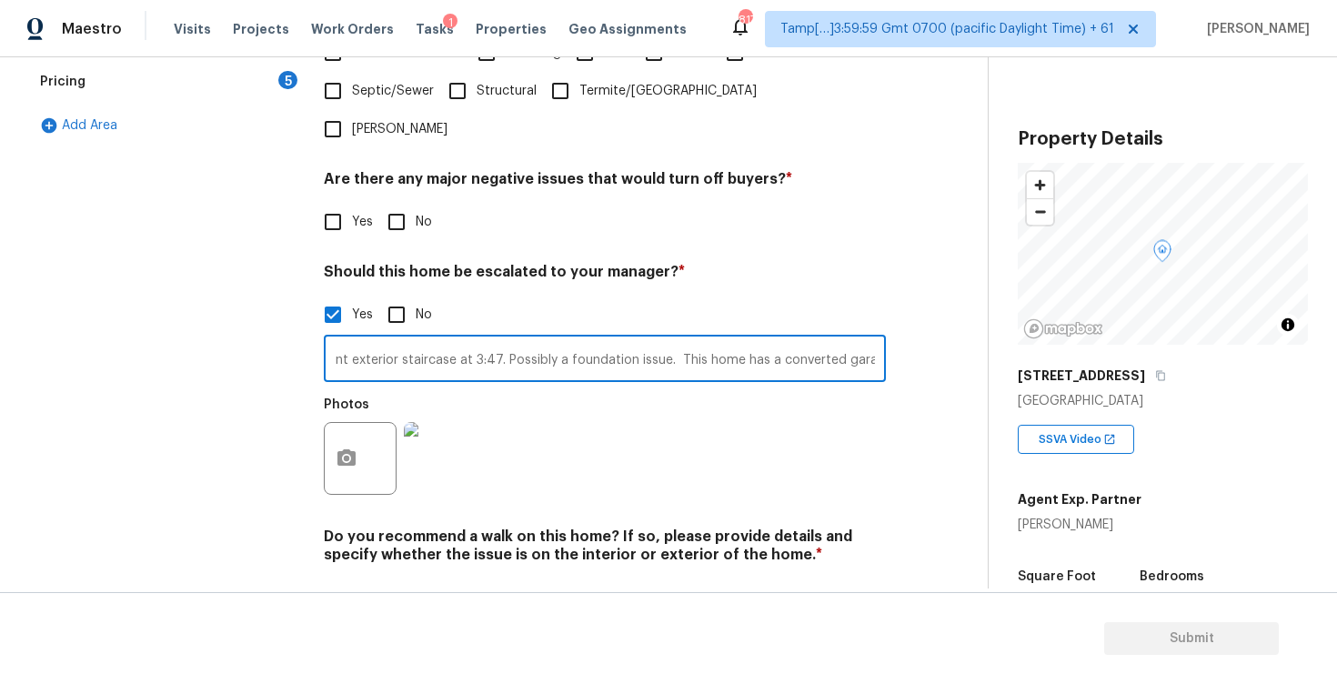
scroll to position [0, 102]
click at [835, 339] on input "Crack on the front exterior staircase at 3:47. Possibly a foundation issue. Thi…" at bounding box center [605, 360] width 562 height 43
click at [825, 339] on input "Crack on the front exterior staircase at 3:47. Possibly a foundation issue. Thi…" at bounding box center [605, 360] width 562 height 43
click at [801, 339] on input "Crack on the front exterior staircase at 3:47. Possibly a foundation issue. Thi…" at bounding box center [605, 360] width 562 height 43
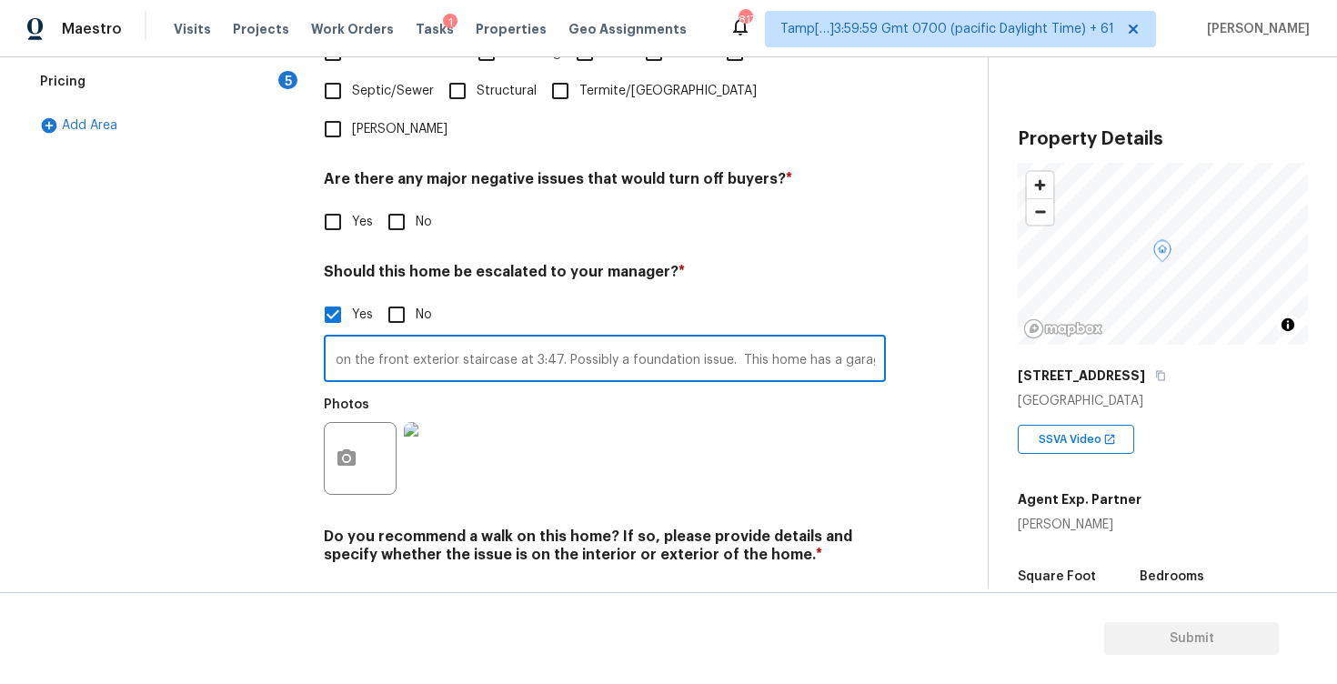
drag, startPoint x: 735, startPoint y: 301, endPoint x: 881, endPoint y: 297, distance: 145.6
click at [881, 339] on input "Crack on the front exterior staircase at 3:47. Possibly a foundation issue. Thi…" at bounding box center [605, 360] width 562 height 43
type input "Crack on the front exterior staircase at 3:47. Possibly a foundation issue. The…"
click at [891, 358] on div "Exterior 1 Utilities 4 HVAC 2 Verification 3 Plumbing 1 Roof Gated Community 1 …" at bounding box center [486, 196] width 915 height 884
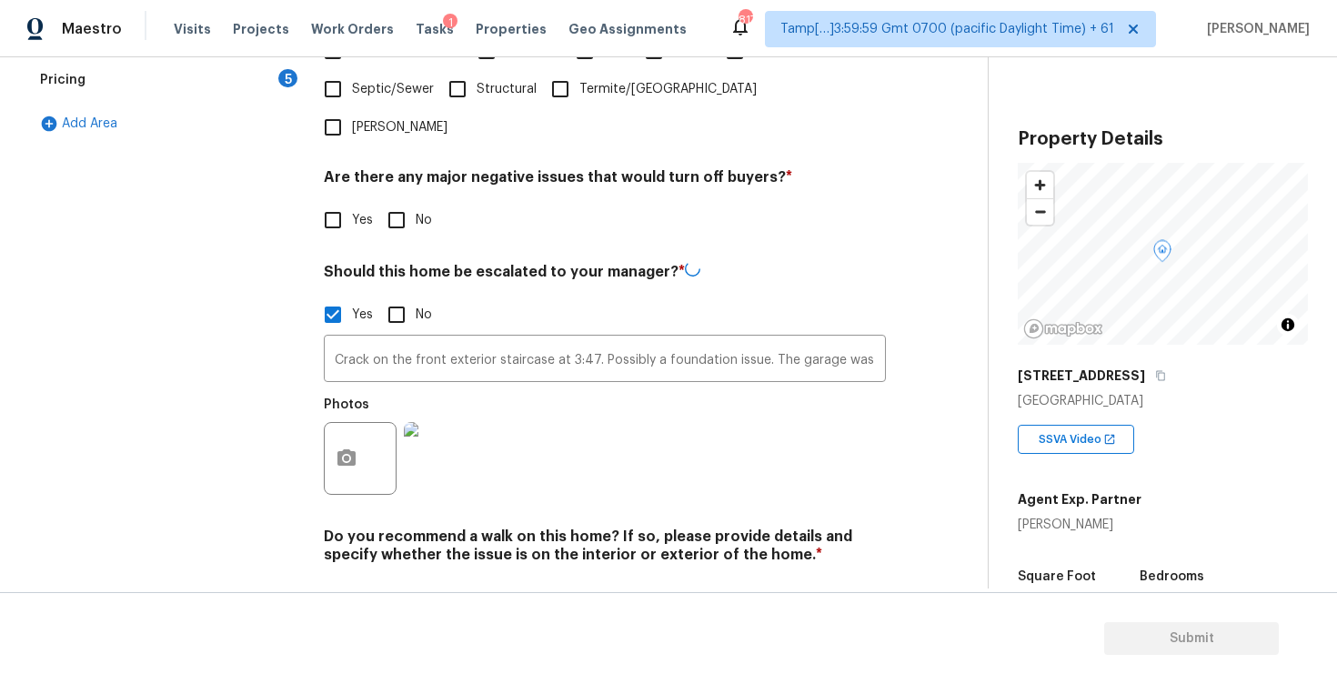
scroll to position [565, 0]
click at [363, 423] on button "button" at bounding box center [347, 458] width 44 height 71
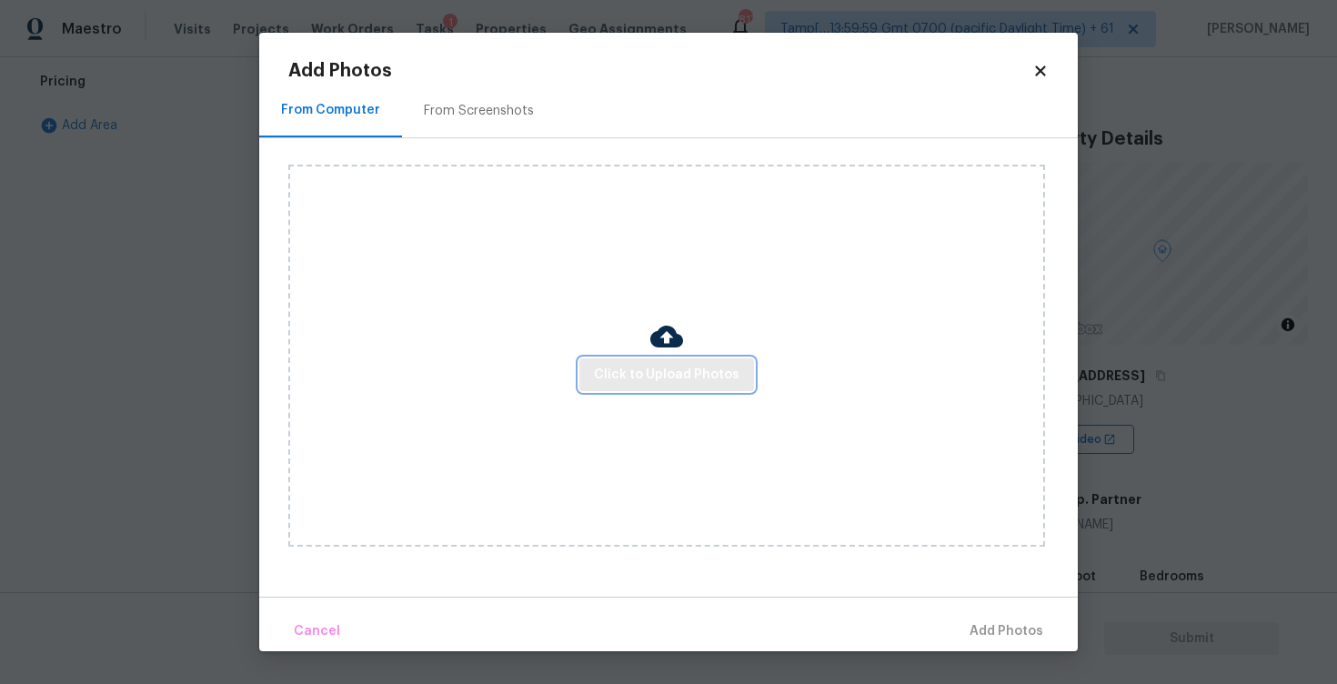
click at [683, 364] on span "Click to Upload Photos" at bounding box center [667, 375] width 146 height 23
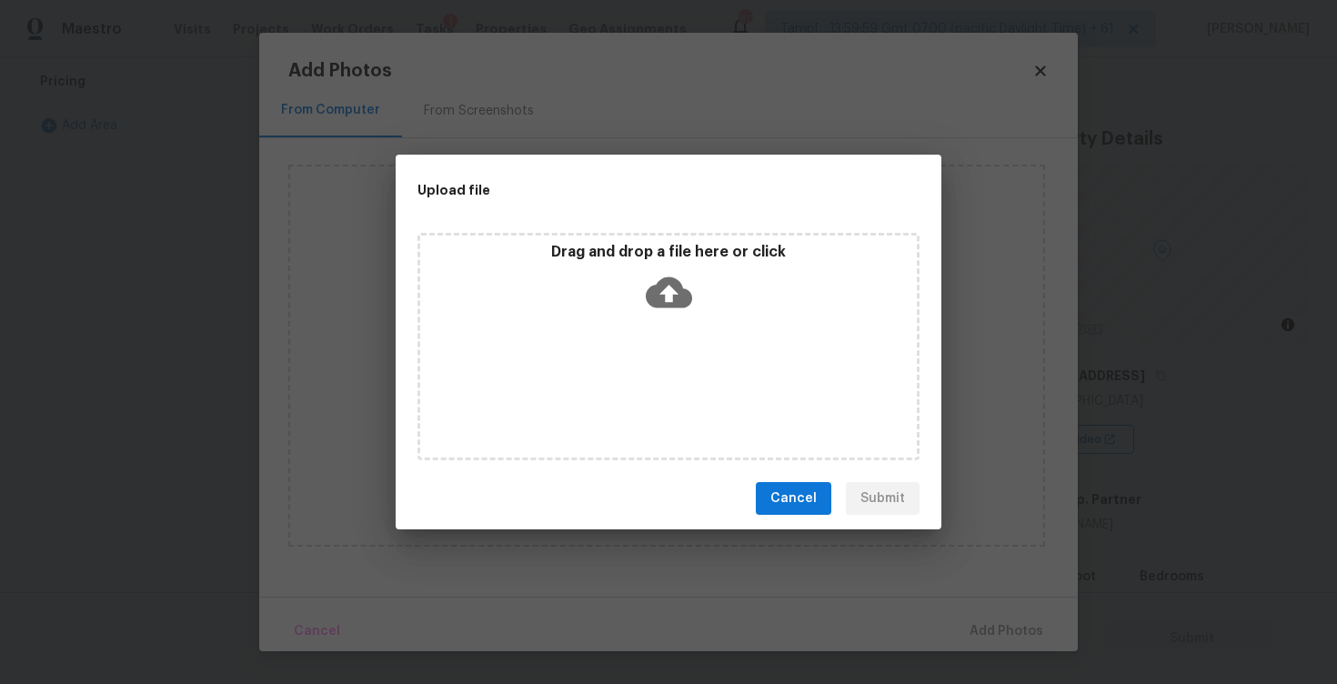
click at [670, 266] on div "Drag and drop a file here or click" at bounding box center [668, 282] width 497 height 78
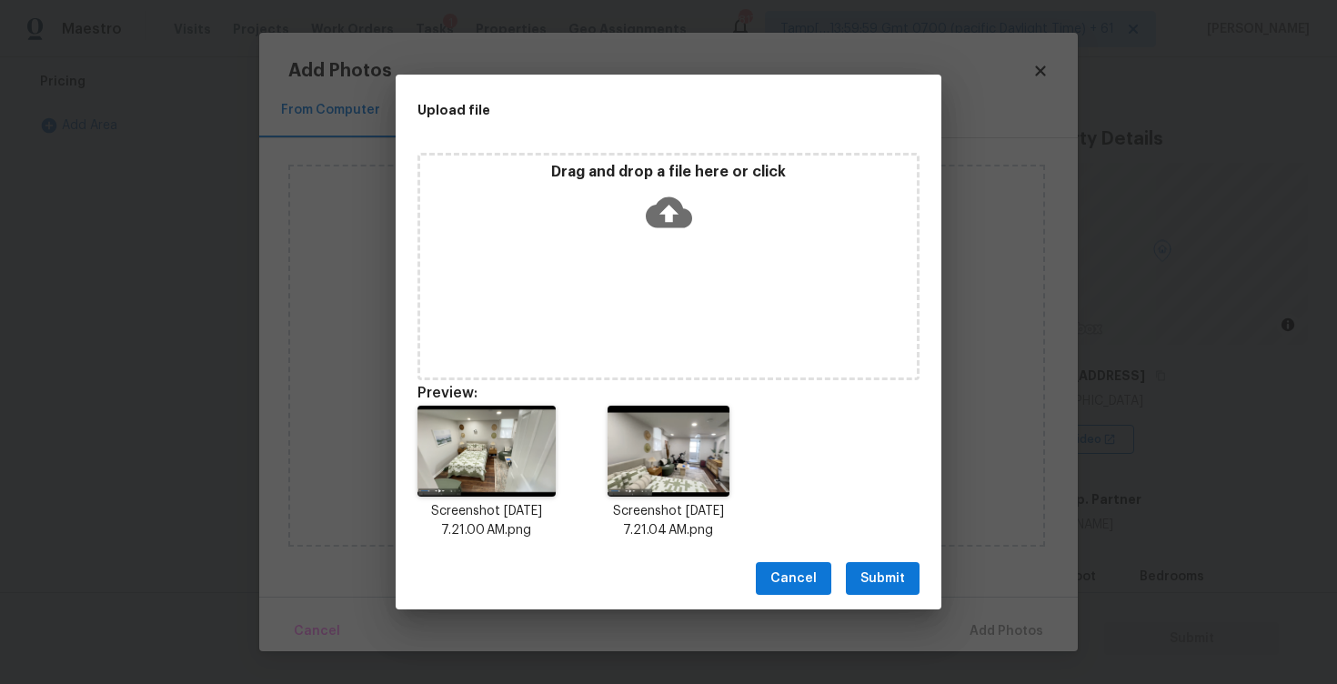
scroll to position [15, 0]
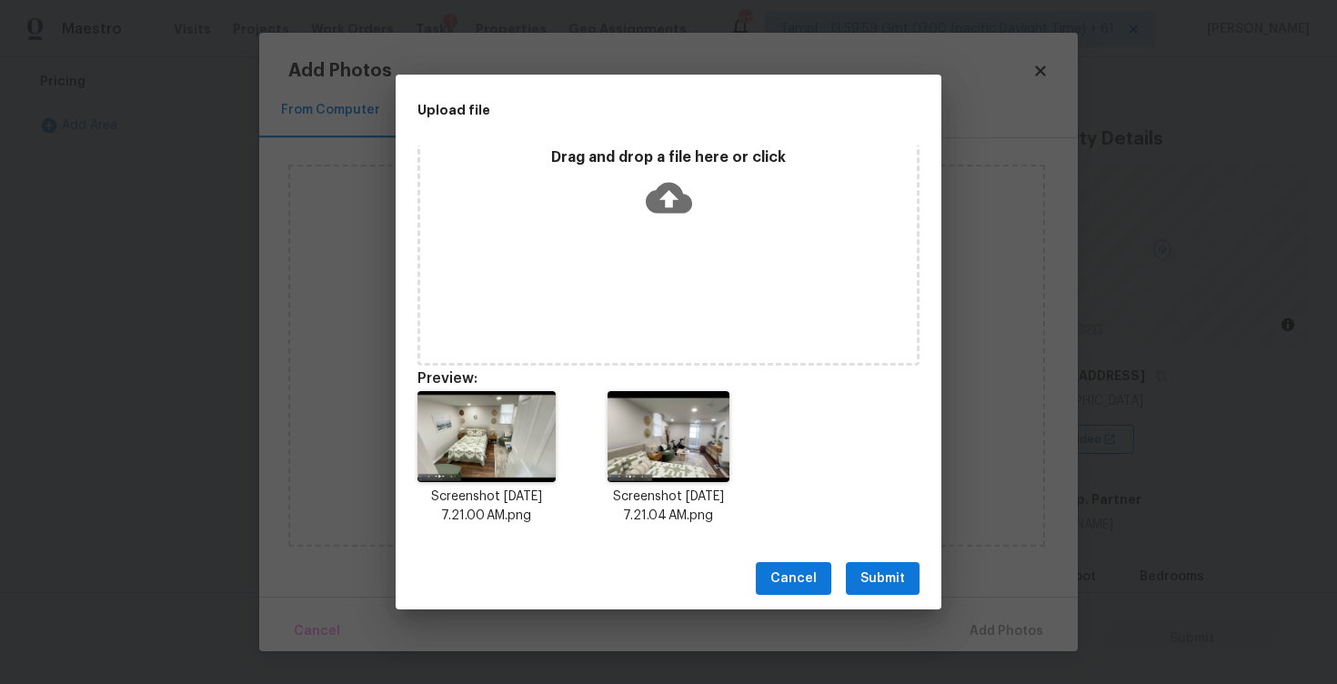
click at [872, 577] on span "Submit" at bounding box center [883, 579] width 45 height 23
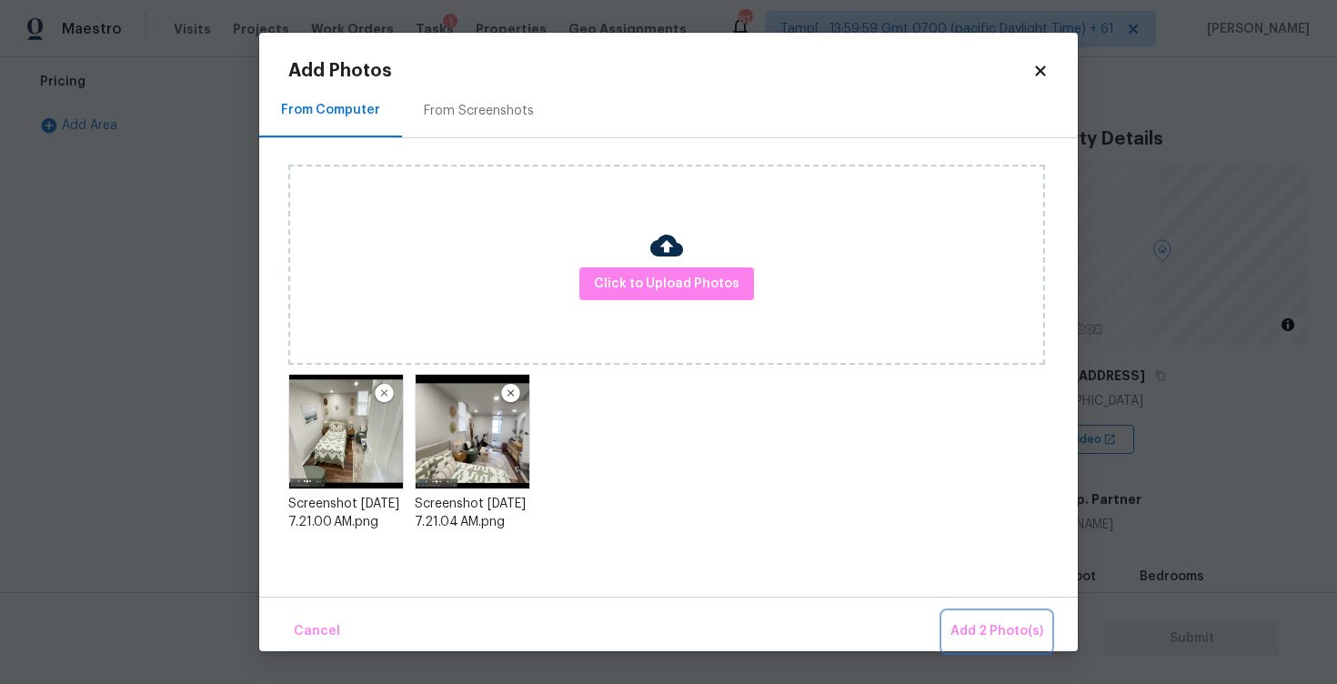
click at [1000, 619] on button "Add 2 Photo(s)" at bounding box center [996, 631] width 107 height 39
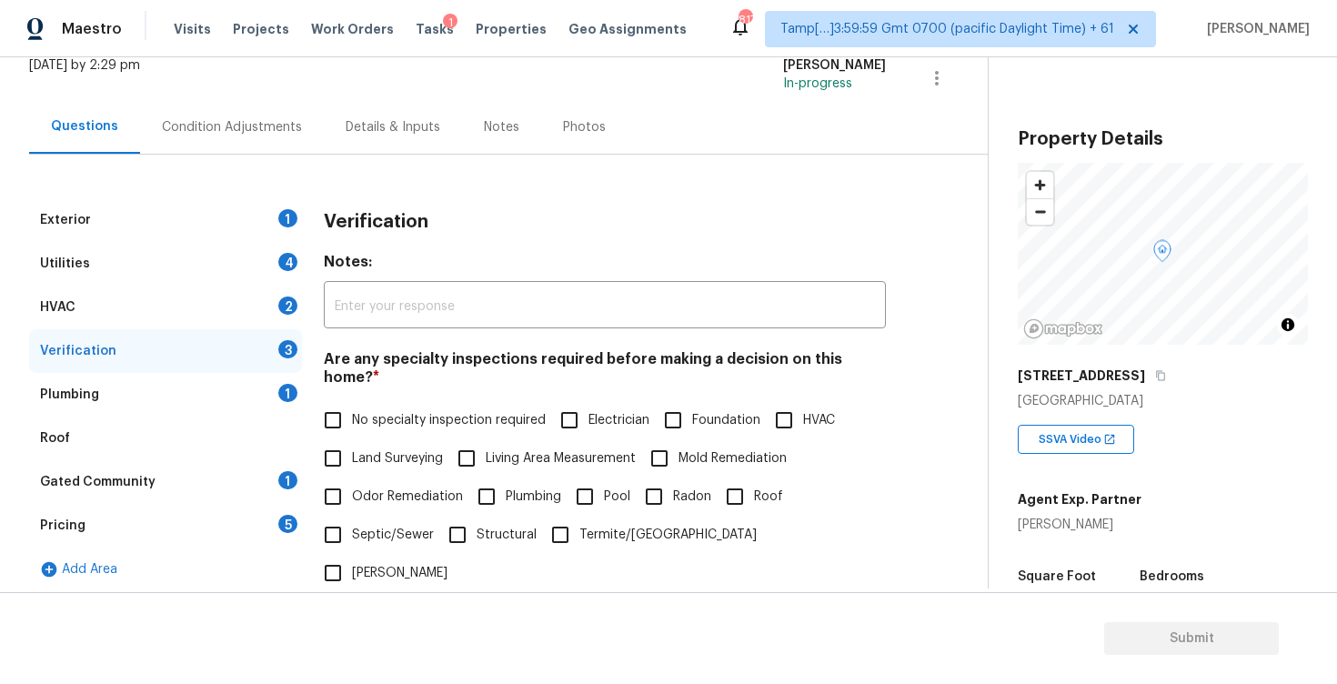
scroll to position [86, 0]
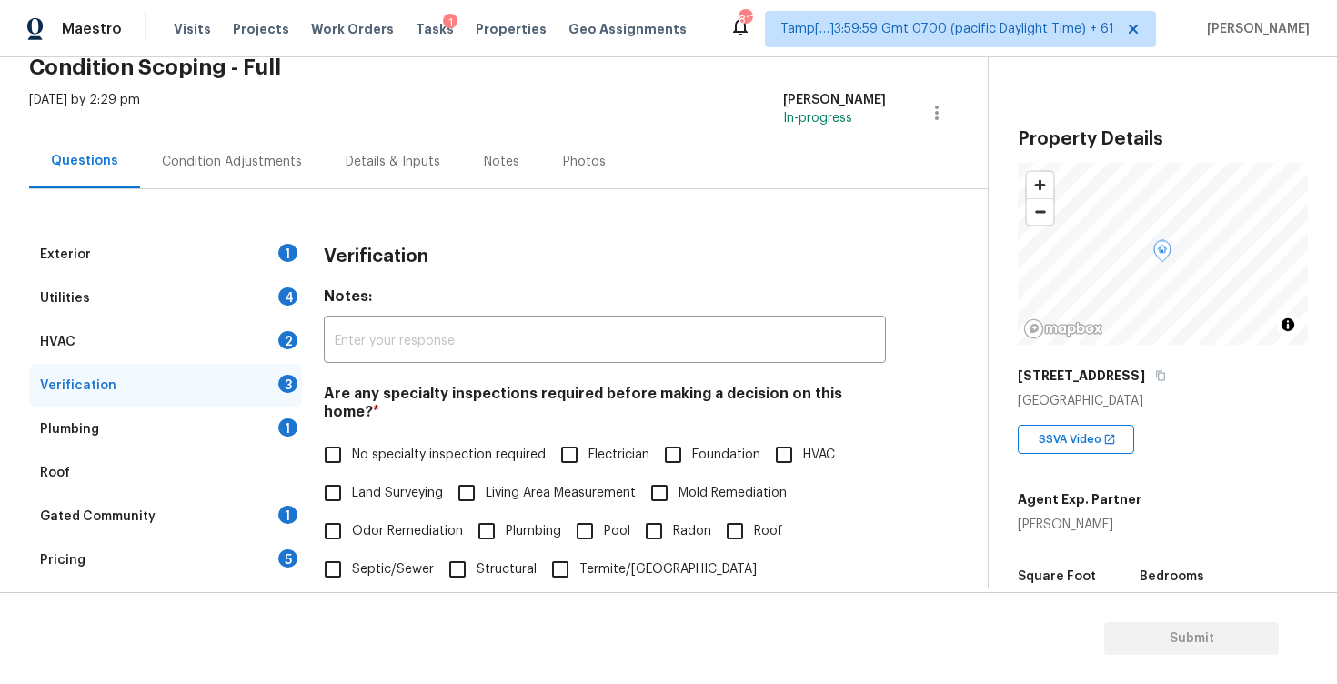
click at [288, 173] on div "Condition Adjustments" at bounding box center [232, 162] width 184 height 54
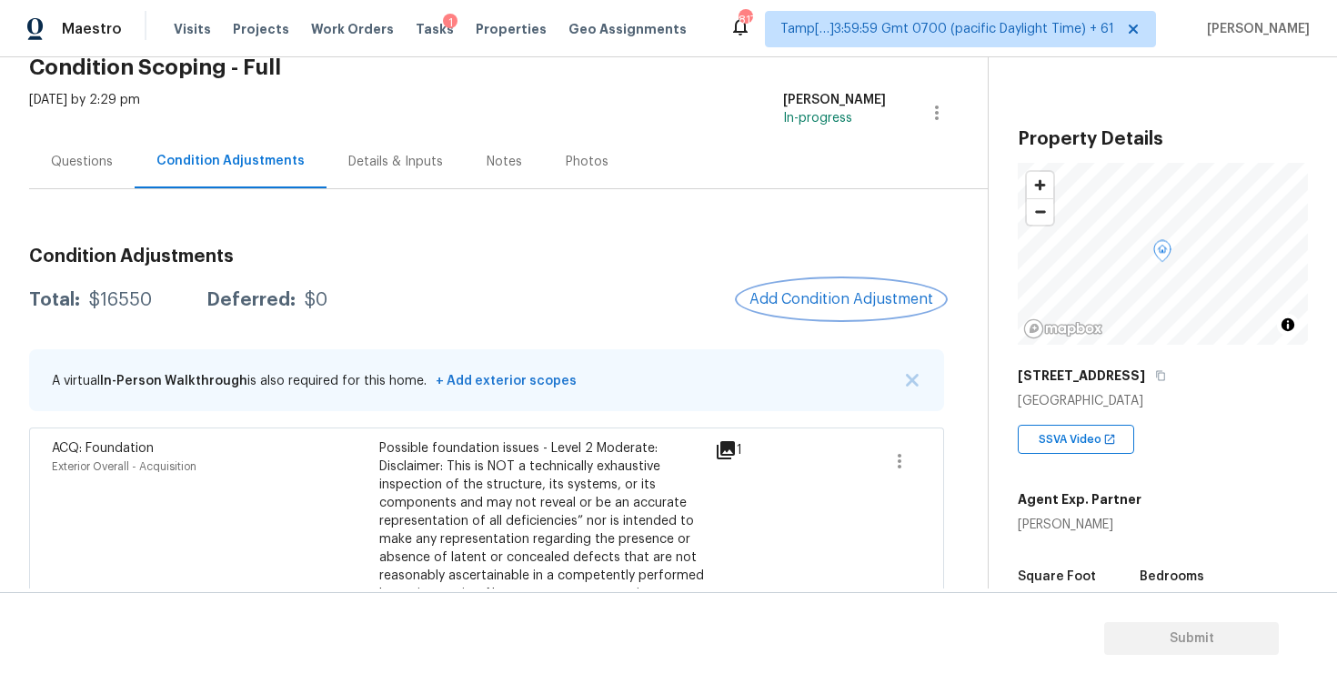
click at [783, 291] on span "Add Condition Adjustment" at bounding box center [842, 299] width 184 height 16
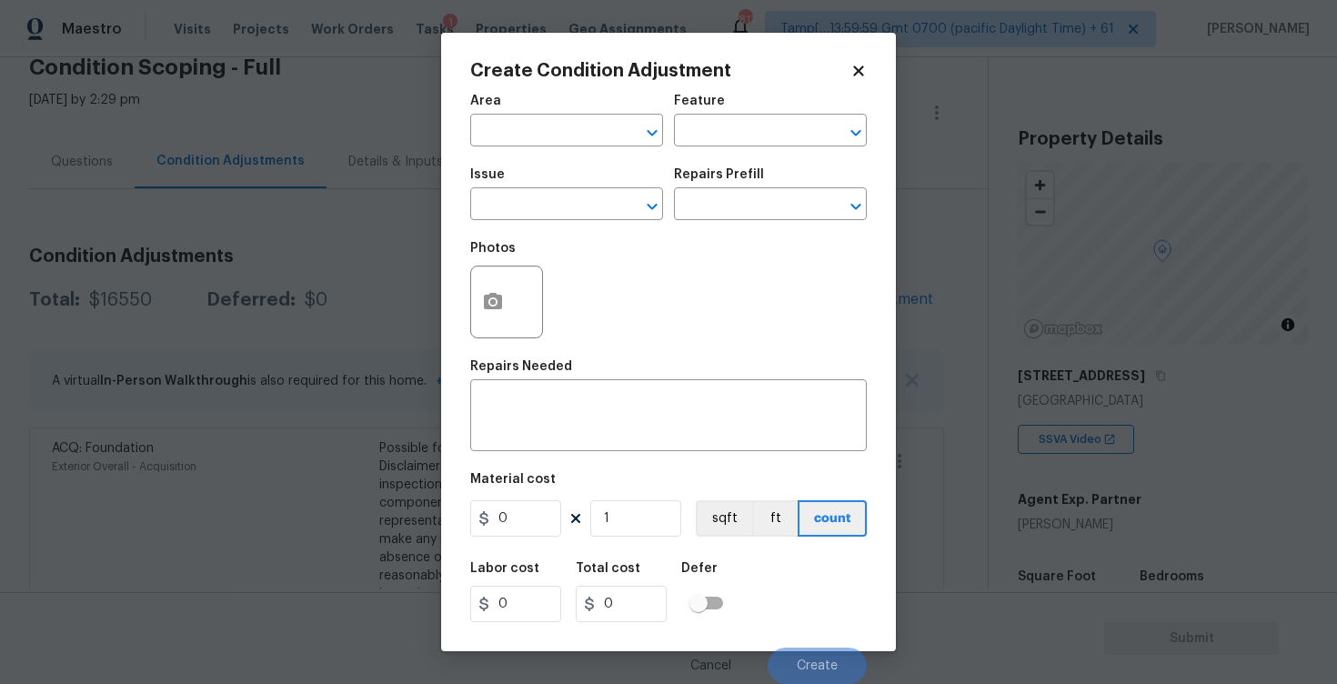
click at [573, 148] on span "Area ​" at bounding box center [566, 121] width 193 height 74
click at [580, 134] on input "text" at bounding box center [541, 132] width 142 height 28
click at [558, 204] on li "Interior Overall" at bounding box center [566, 203] width 193 height 30
type input "Interior Overall"
click at [558, 204] on input "text" at bounding box center [541, 206] width 142 height 28
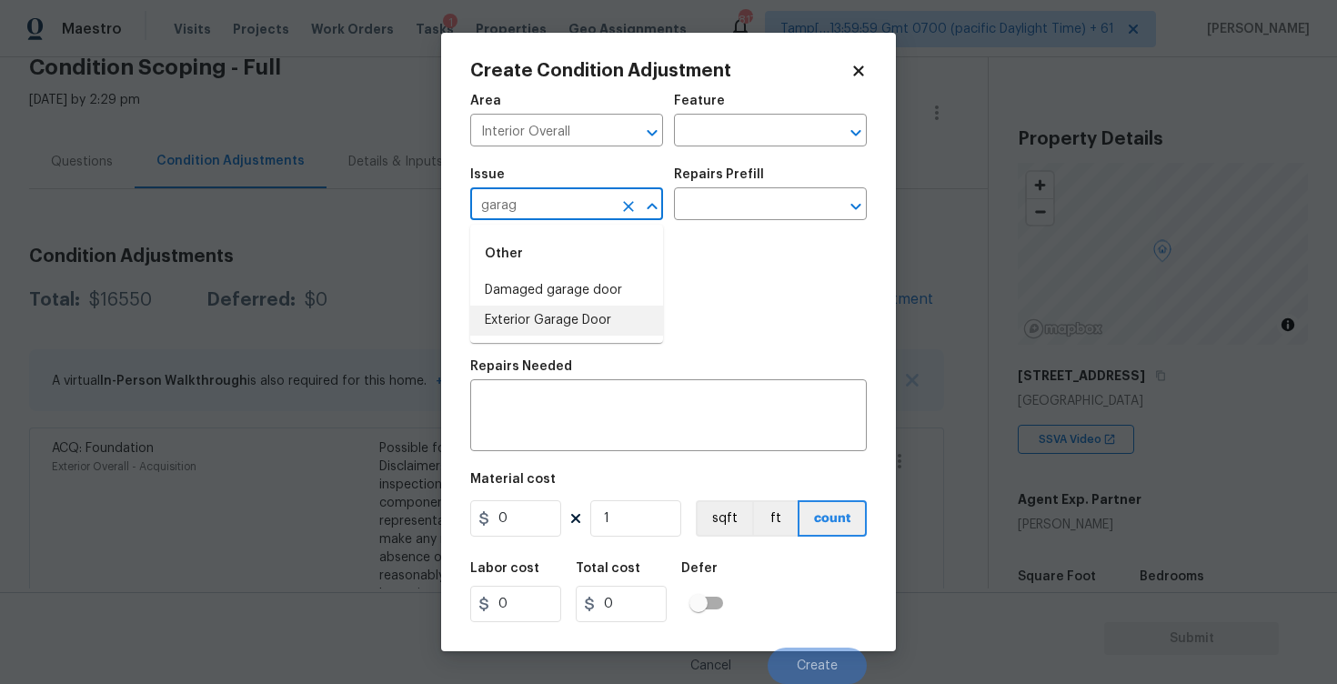
click at [569, 317] on li "Exterior Garage Door" at bounding box center [566, 321] width 193 height 30
type input "Exterior Garage Door"
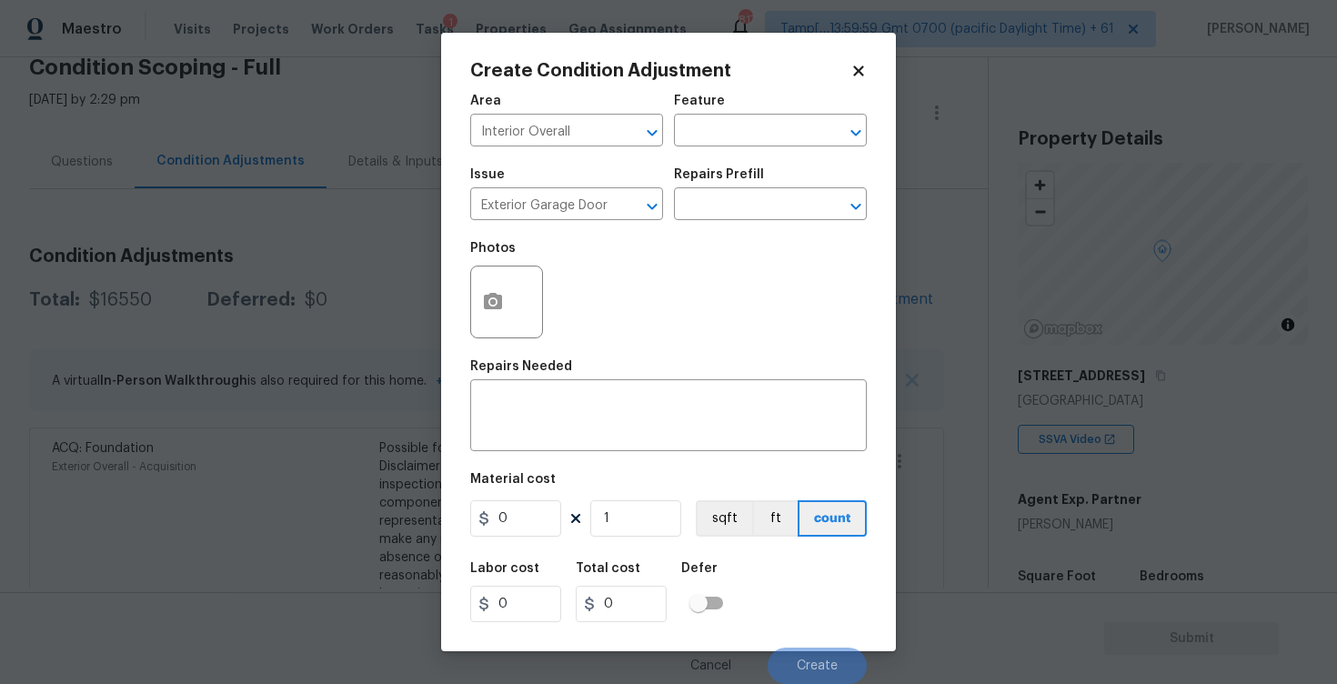
click at [615, 376] on div "Repairs Needed" at bounding box center [668, 372] width 397 height 24
click at [602, 402] on textarea at bounding box center [668, 417] width 375 height 38
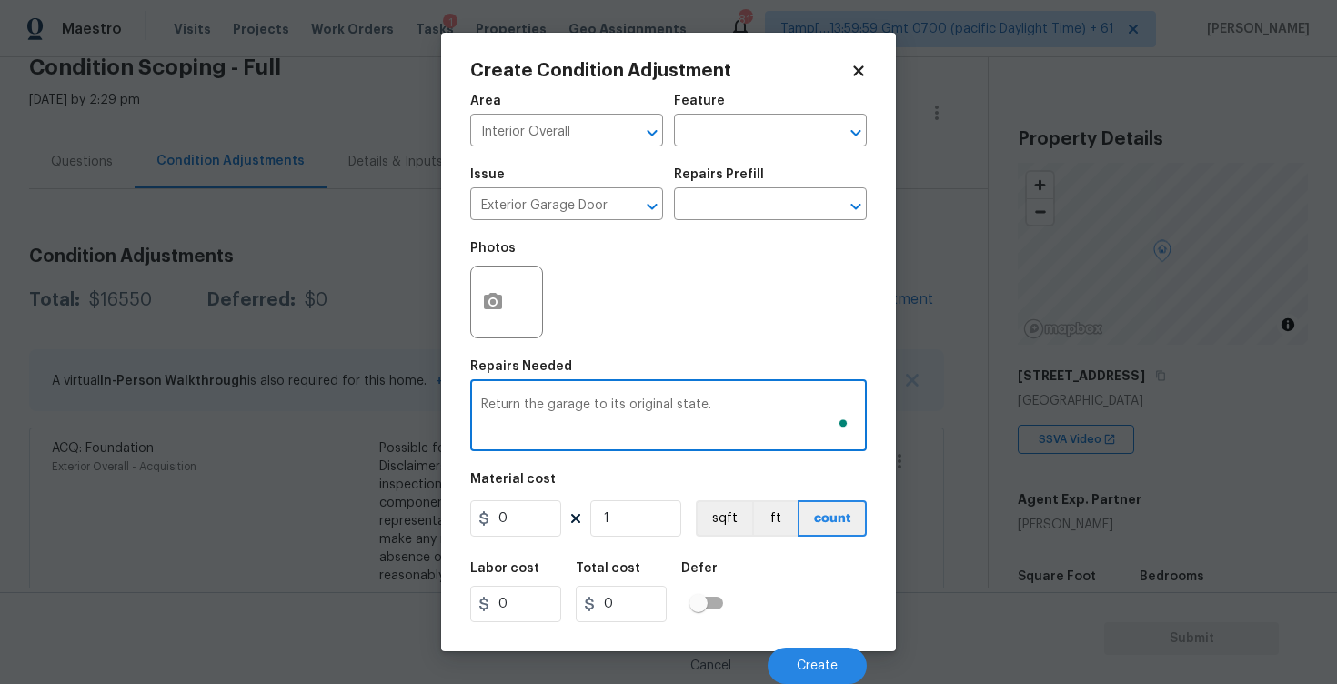
type textarea "Return the garage to its original state."
click at [513, 537] on input "0" at bounding box center [515, 518] width 91 height 36
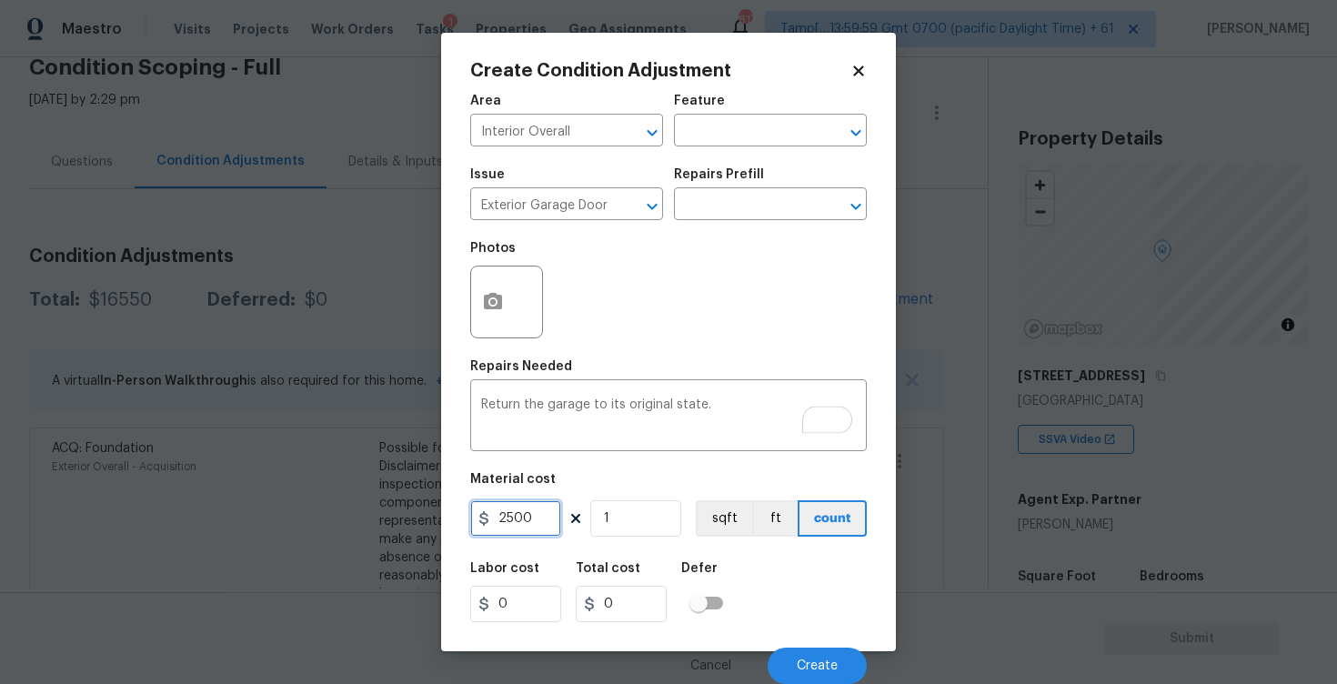
type input "2500"
click at [554, 329] on div "Photos" at bounding box center [668, 290] width 397 height 118
click at [515, 311] on div at bounding box center [506, 302] width 73 height 73
click at [499, 301] on icon "button" at bounding box center [493, 301] width 18 height 16
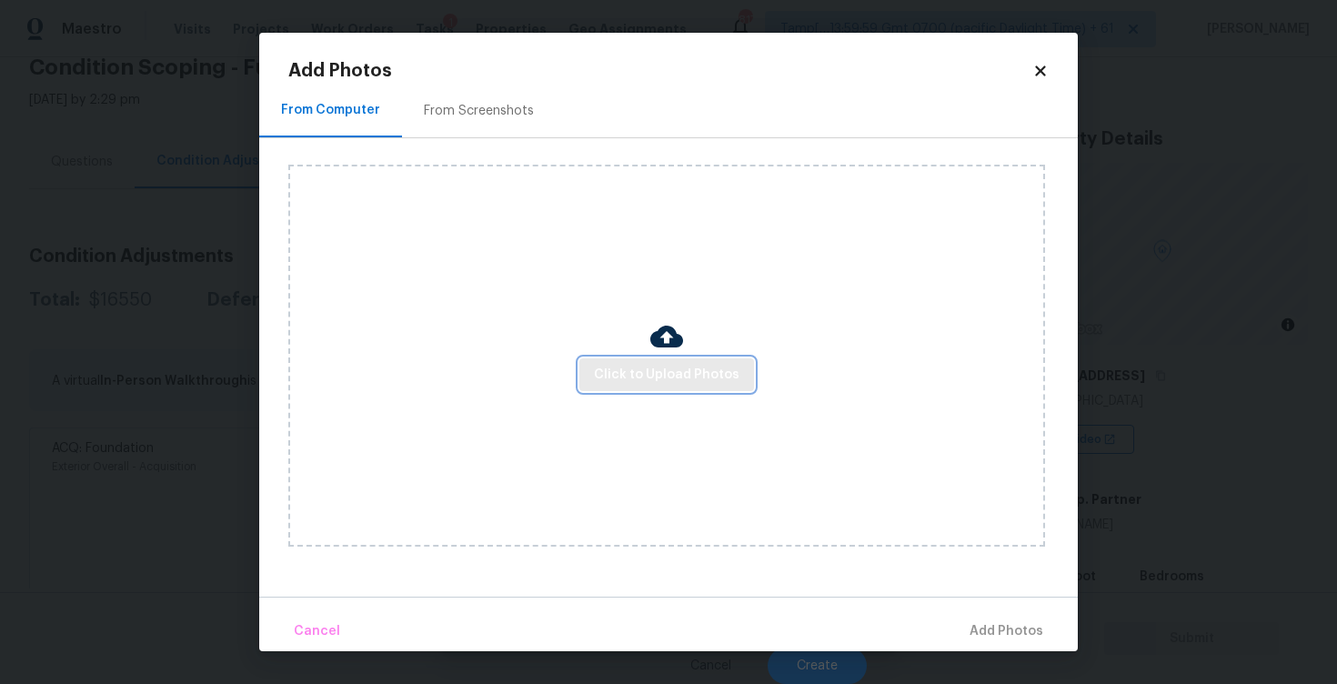
click at [644, 370] on span "Click to Upload Photos" at bounding box center [667, 375] width 146 height 23
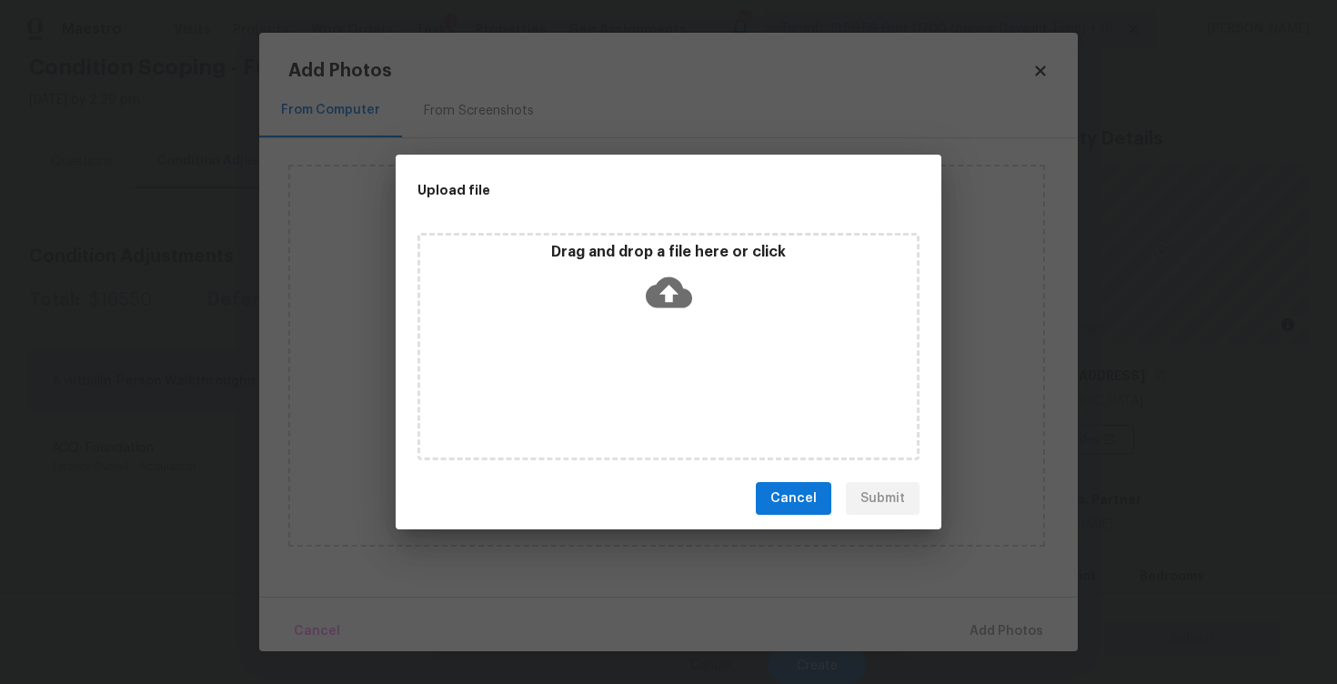
click at [663, 267] on div "Drag and drop a file here or click" at bounding box center [668, 282] width 497 height 78
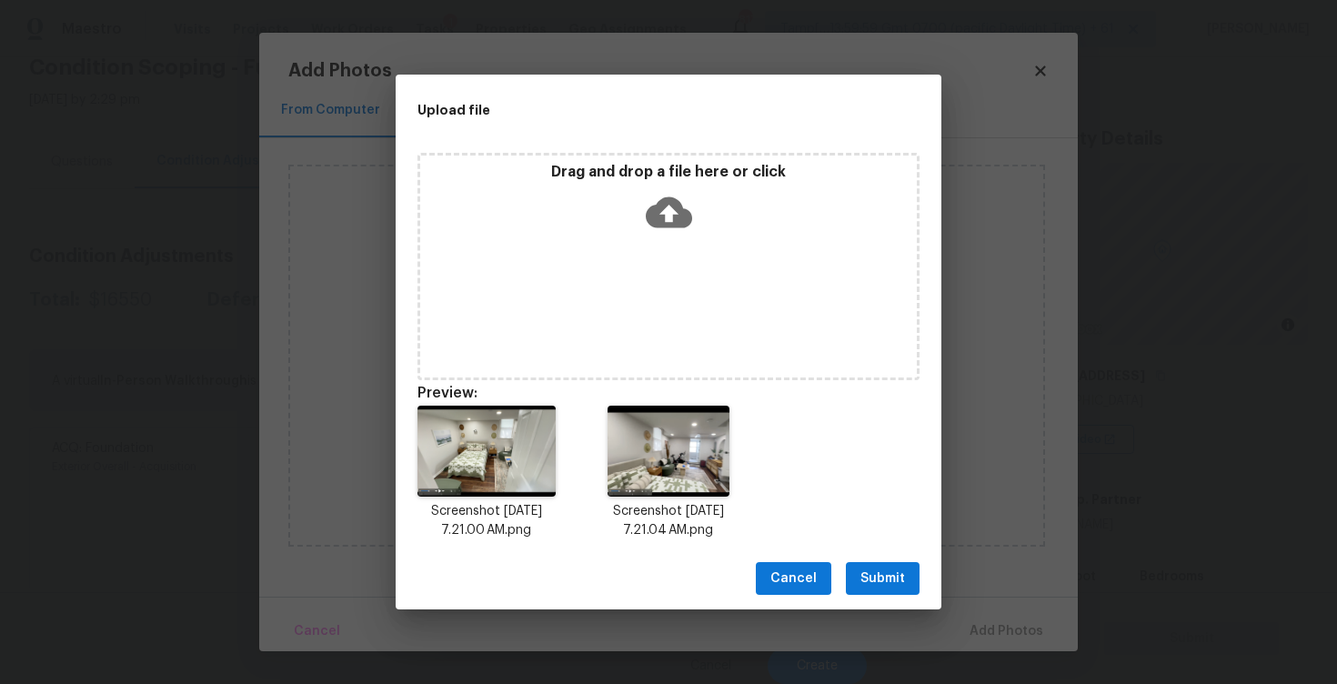
click at [897, 571] on span "Submit" at bounding box center [883, 579] width 45 height 23
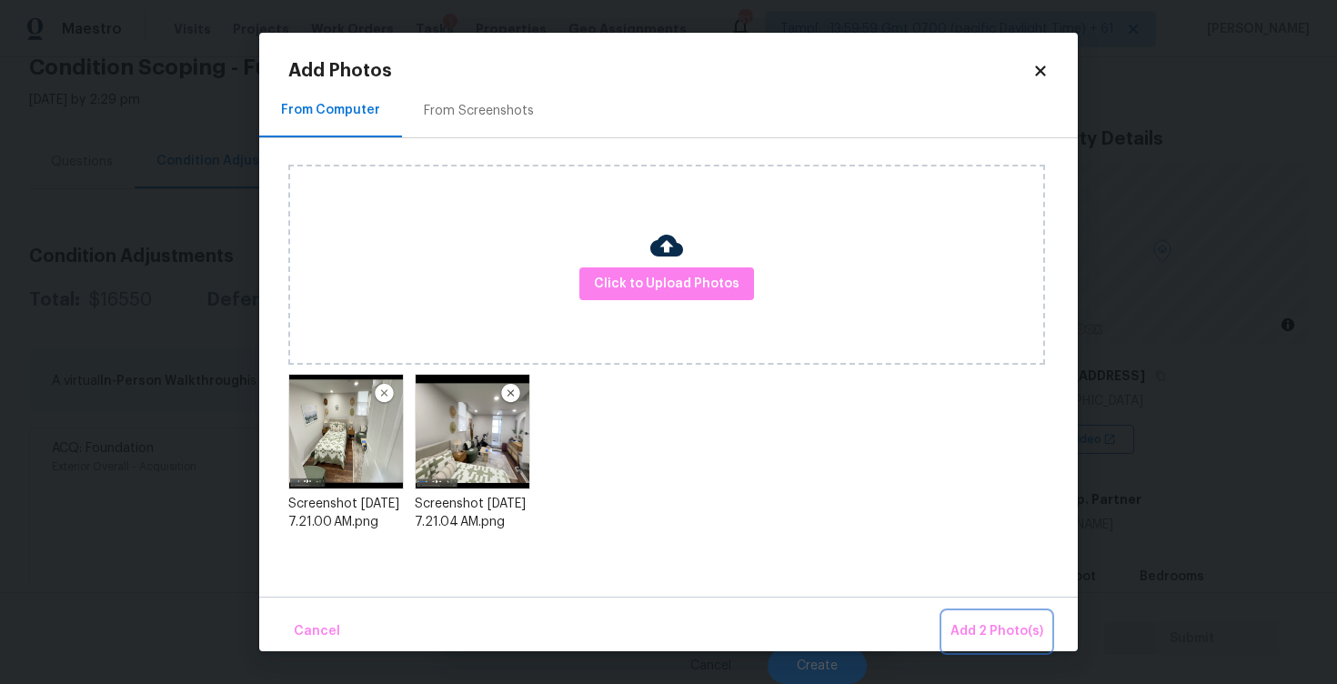
click at [978, 627] on span "Add 2 Photo(s)" at bounding box center [997, 631] width 93 height 23
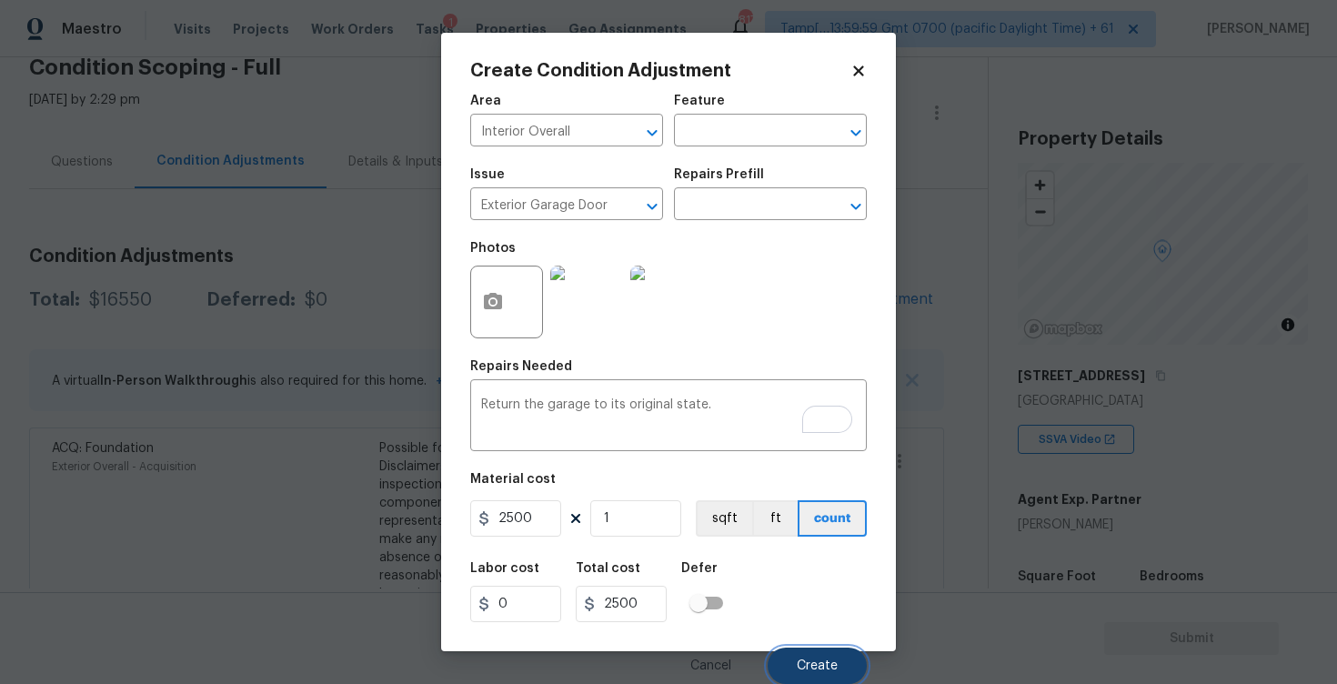
click at [809, 656] on button "Create" at bounding box center [817, 666] width 99 height 36
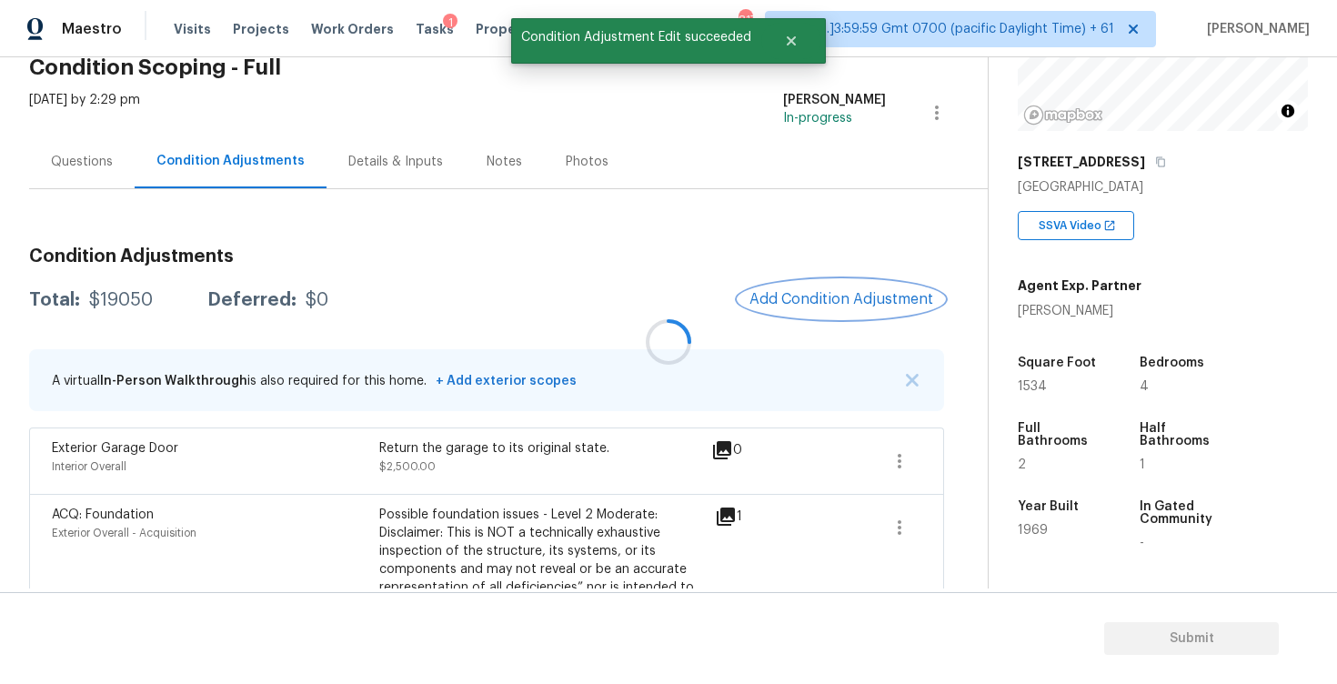
scroll to position [240, 0]
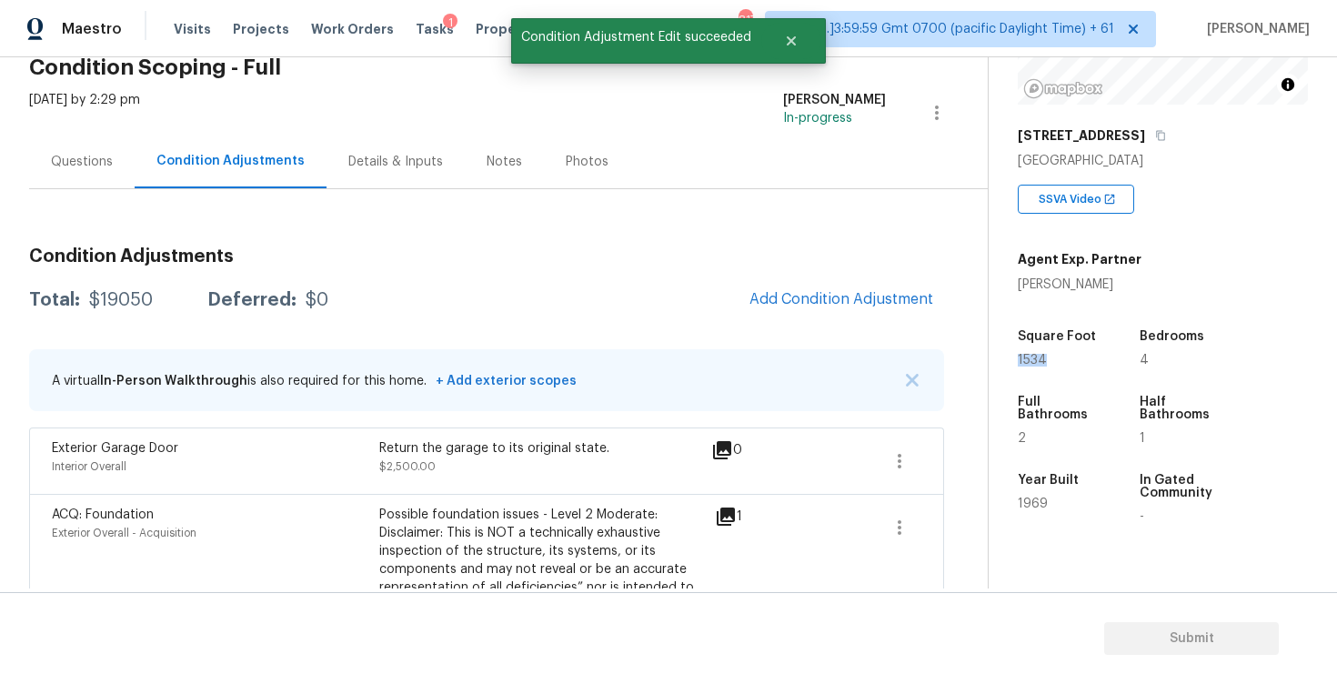
drag, startPoint x: 1017, startPoint y: 358, endPoint x: 1078, endPoint y: 358, distance: 60.9
click at [1078, 358] on div "Property Details © Mapbox © OpenStreetMap Improve this map 3816 Buena Vista Pik…" at bounding box center [1148, 288] width 319 height 942
copy span "1534"
click at [977, 344] on div "Back to tasks Condition Scoping - Full Fri, Aug 29 2025 by 2:29 pm Vigneshwaran…" at bounding box center [508, 551] width 959 height 1102
drag, startPoint x: 1012, startPoint y: 354, endPoint x: 1070, endPoint y: 351, distance: 58.3
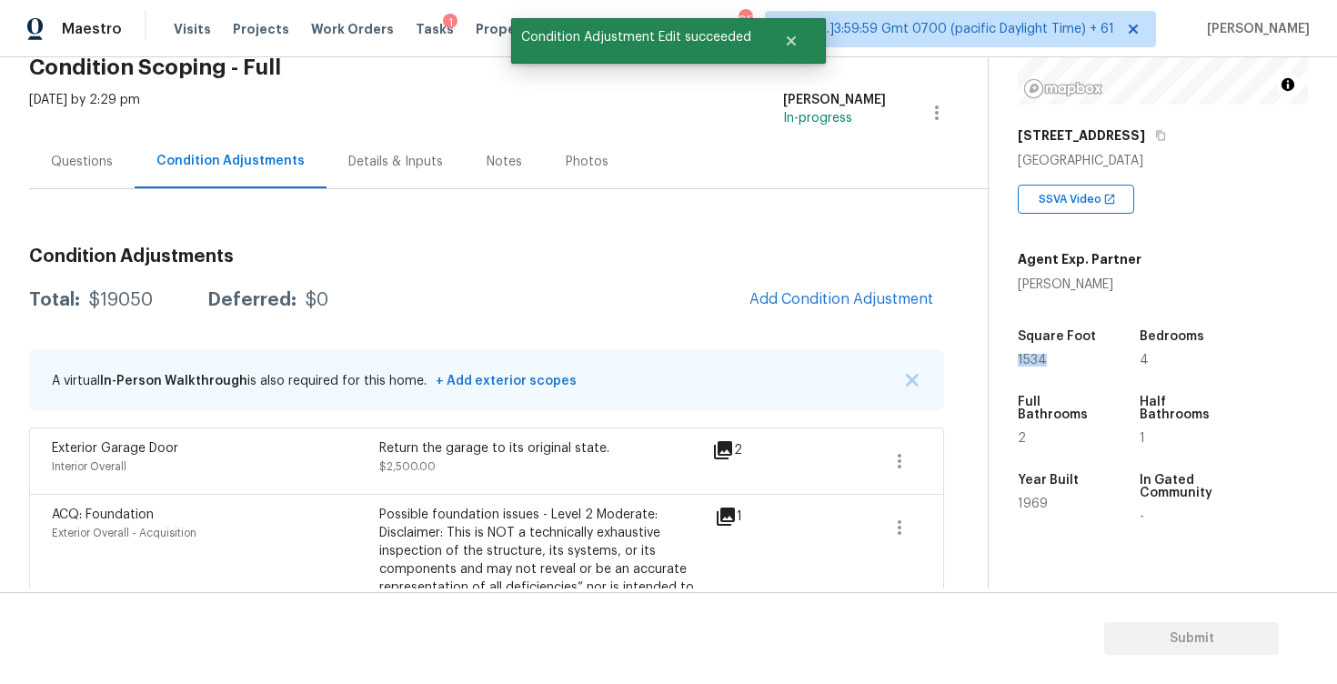
click at [1070, 352] on div "Property Details © Mapbox © OpenStreetMap Improve this map 3816 Buena Vista Pik…" at bounding box center [1148, 288] width 319 height 942
copy h5
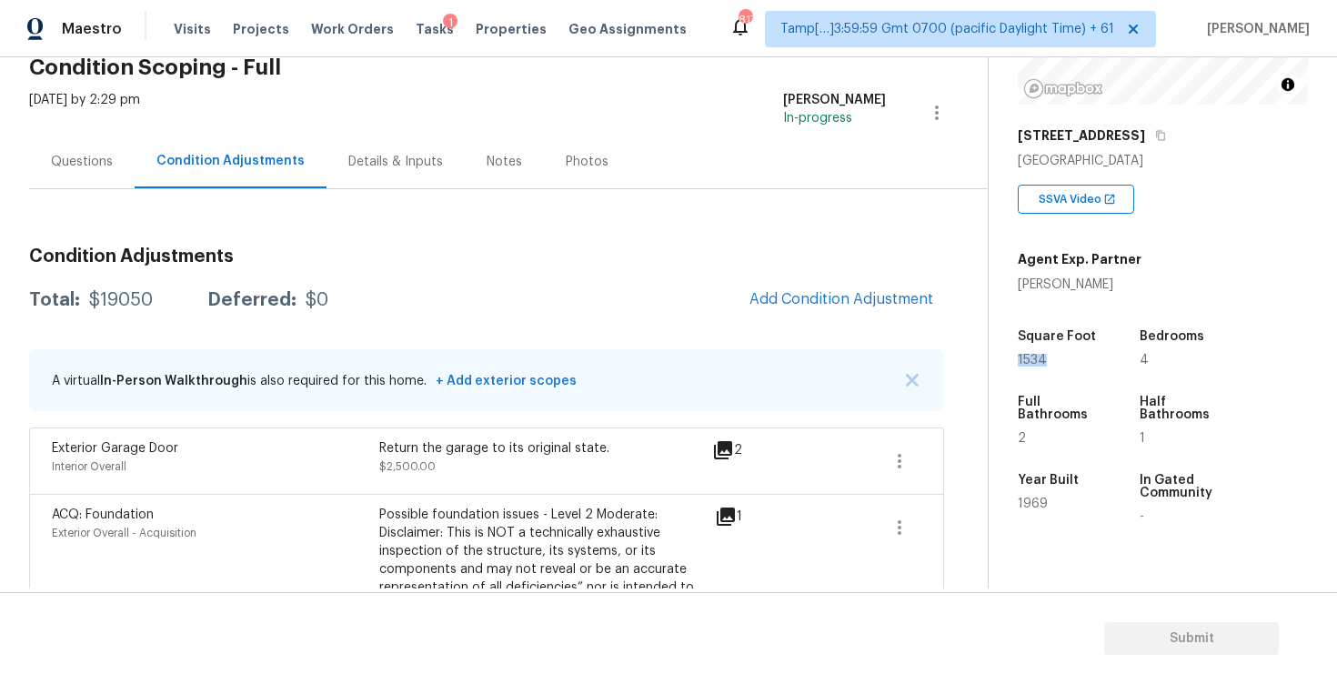
drag, startPoint x: 1020, startPoint y: 357, endPoint x: 1059, endPoint y: 357, distance: 39.1
click at [1059, 357] on div "1534" at bounding box center [1061, 360] width 86 height 13
copy span "1534"
click at [902, 320] on div "Condition Adjustments Total: $19050 Deferred: $0 Add Condition Adjustment A vir…" at bounding box center [486, 664] width 915 height 863
click at [881, 303] on span "Add Condition Adjustment" at bounding box center [842, 299] width 184 height 16
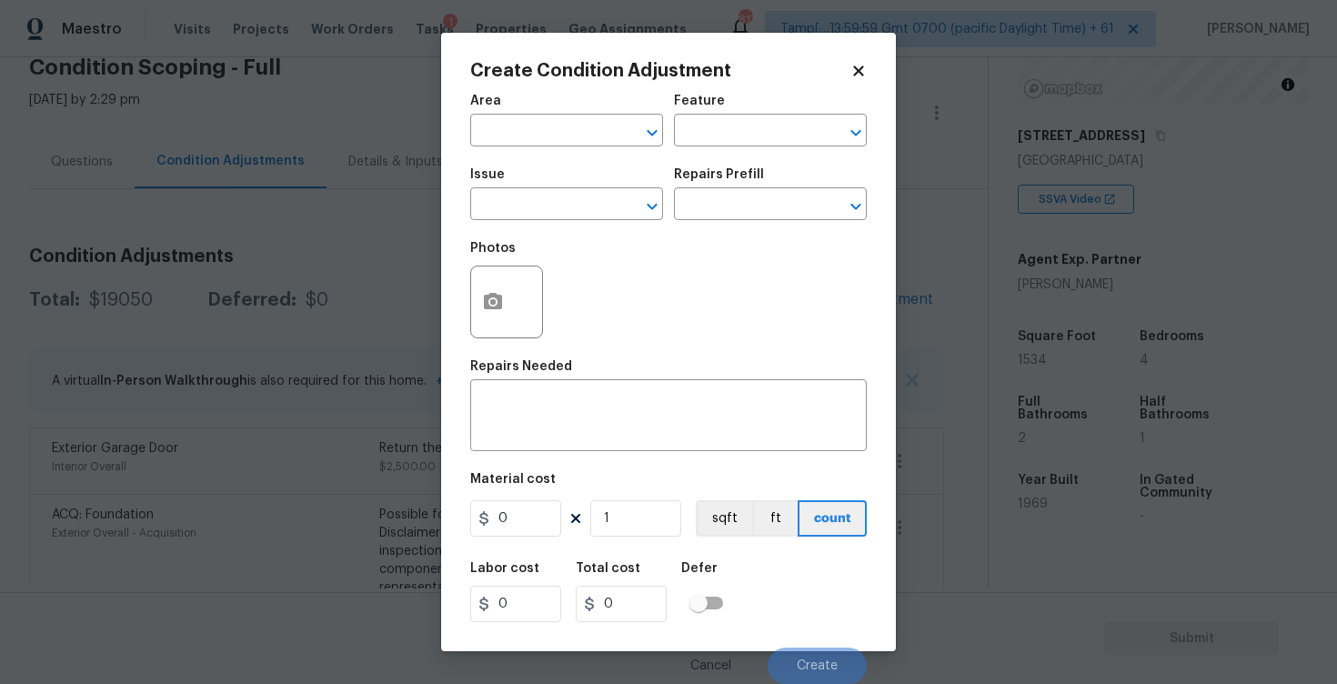
click at [588, 147] on span "Area ​" at bounding box center [566, 121] width 193 height 74
click at [594, 134] on input "text" at bounding box center [541, 132] width 142 height 28
click at [549, 201] on li "Interior Overall" at bounding box center [566, 203] width 193 height 30
type input "Interior Overall"
click at [549, 201] on input "text" at bounding box center [541, 206] width 142 height 28
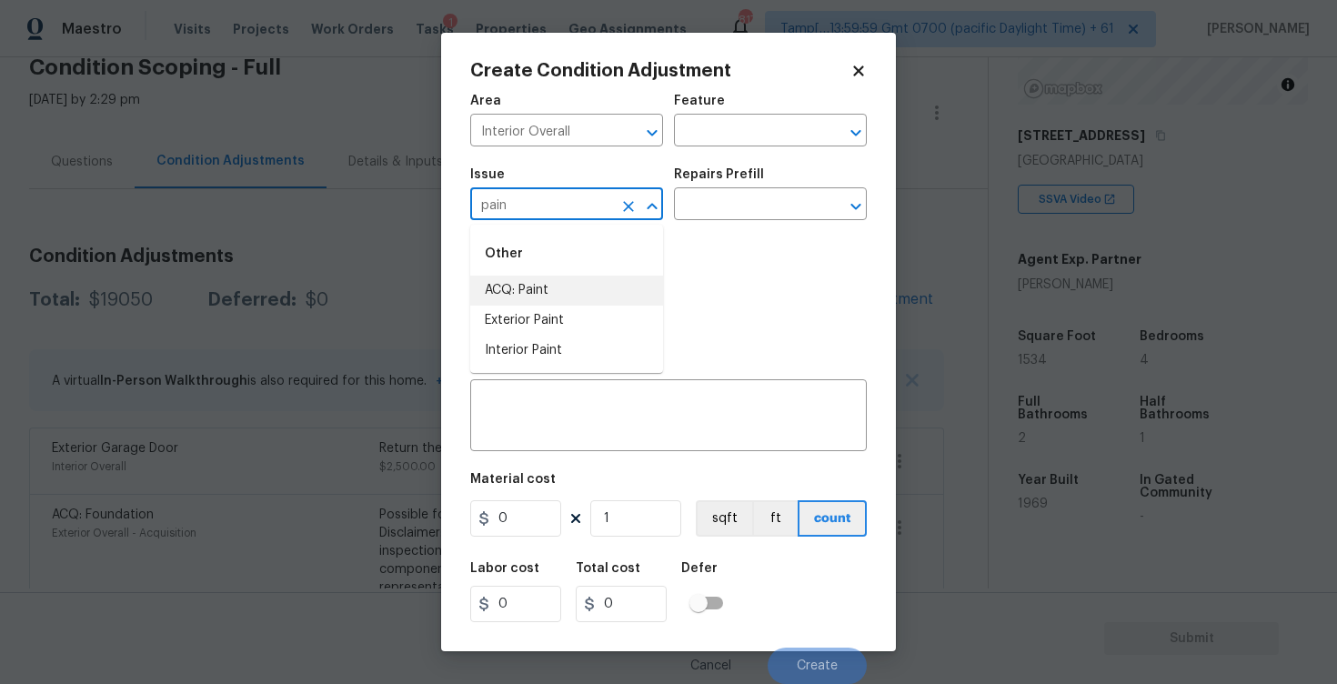
click at [549, 280] on li "ACQ: Paint" at bounding box center [566, 291] width 193 height 30
type input "ACQ: Paint"
click at [735, 193] on input "text" at bounding box center [745, 206] width 142 height 28
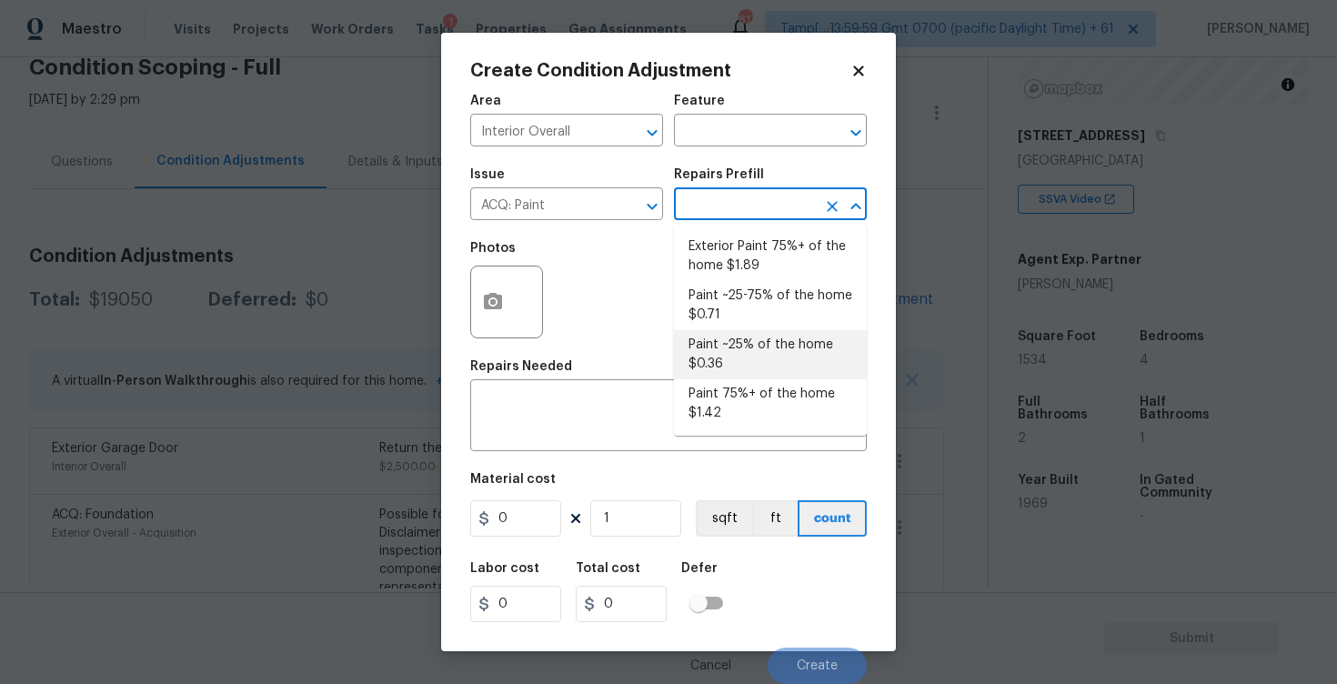
click at [741, 337] on li "Paint ~25% of the home $0.36" at bounding box center [770, 354] width 193 height 49
type input "Acquisition"
type textarea "Acquisition Scope: ~25% of the home needs interior paint"
type input "0.36"
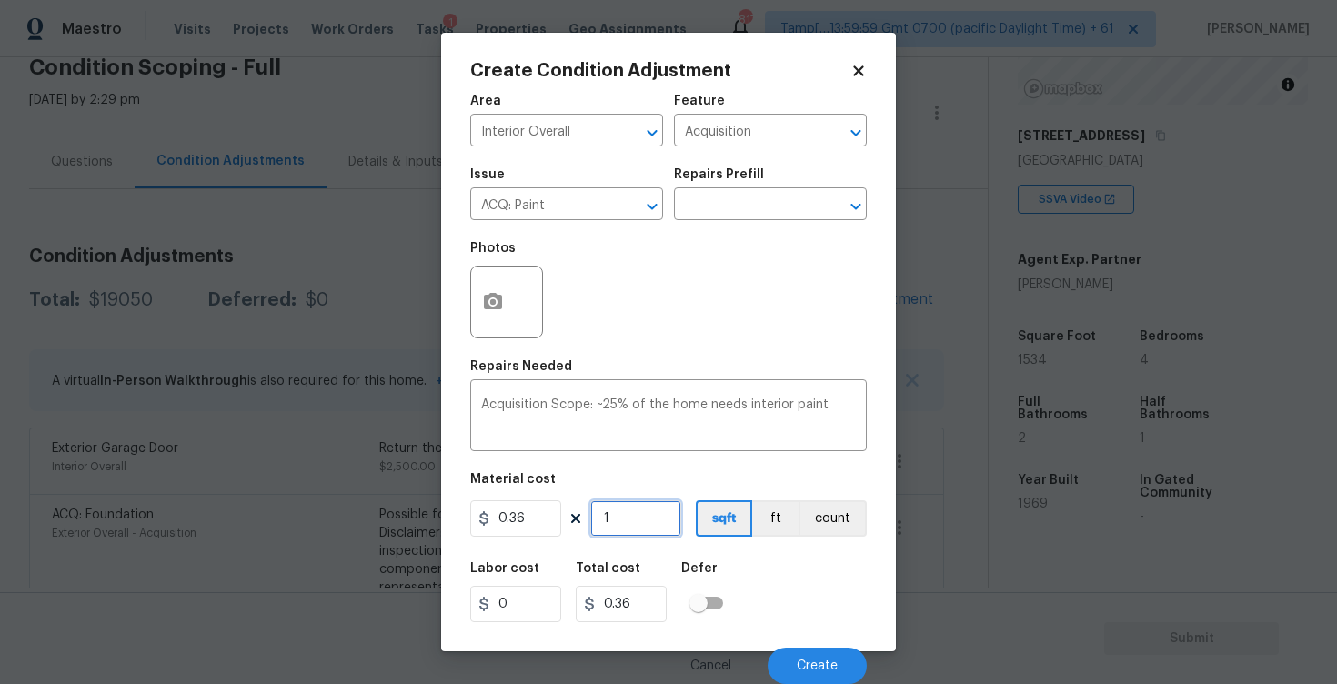
click at [630, 517] on input "1" at bounding box center [635, 518] width 91 height 36
type input "0"
paste input "1534"
type input "1534"
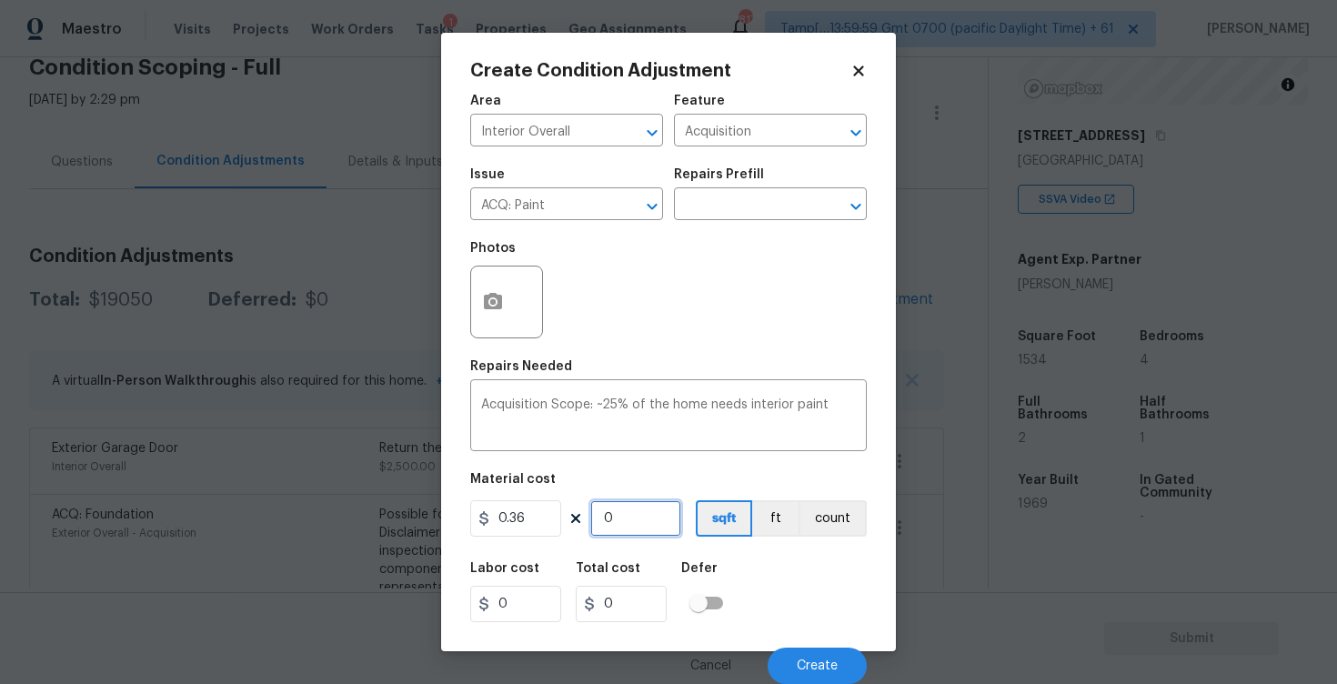
type input "552.24"
type input "1534"
click at [750, 573] on div "Labor cost 0 Total cost 552.24 Defer" at bounding box center [668, 592] width 397 height 82
click at [493, 328] on button "button" at bounding box center [493, 302] width 44 height 71
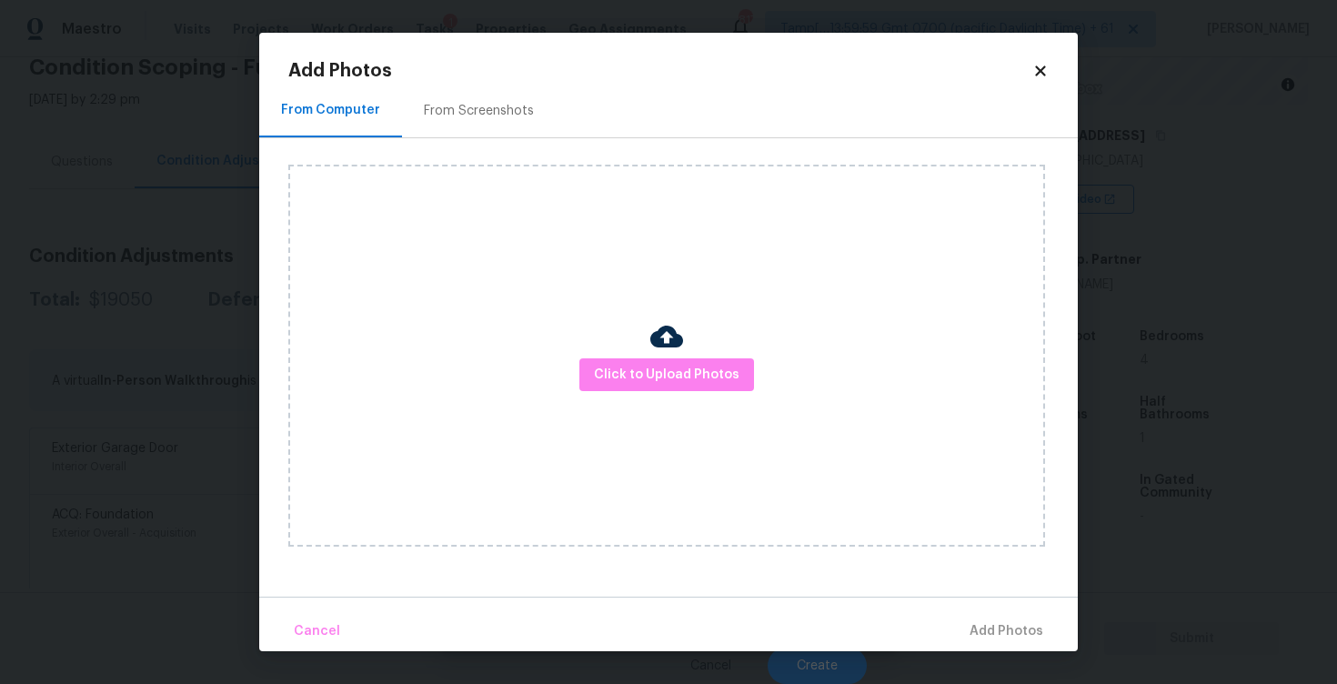
click at [1038, 66] on icon at bounding box center [1040, 71] width 16 height 16
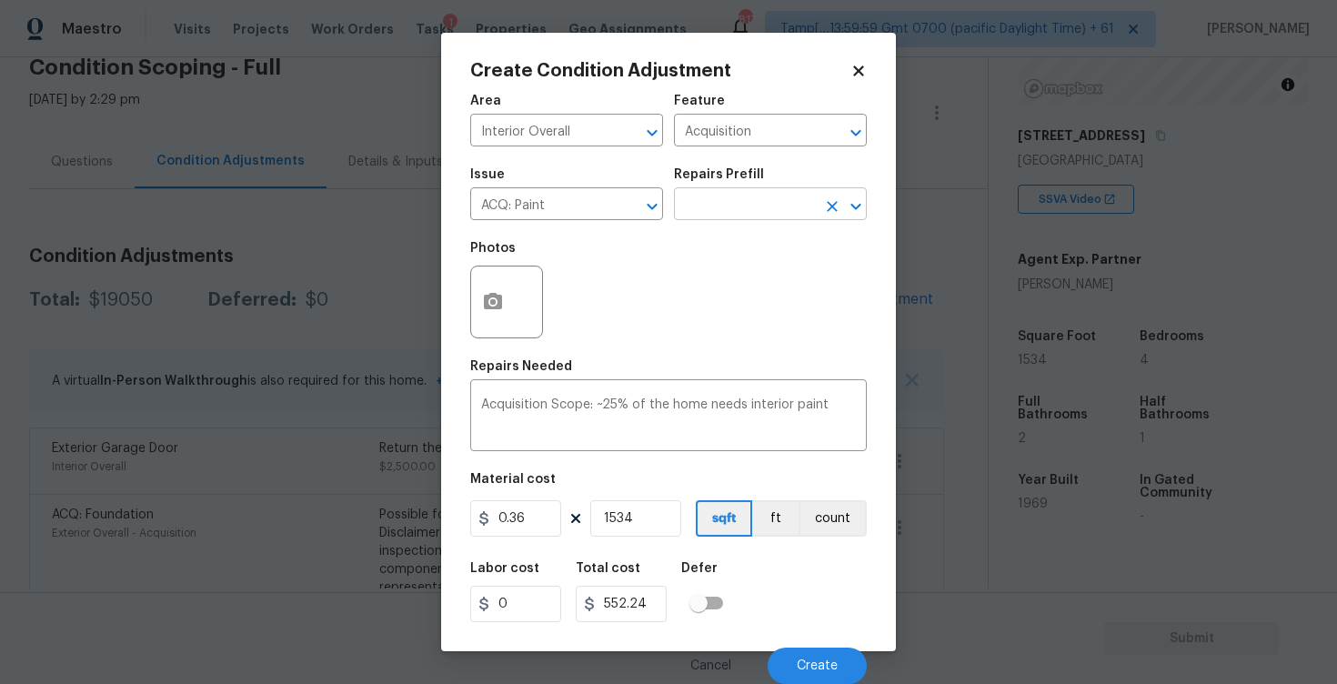
click at [768, 194] on input "text" at bounding box center [745, 206] width 142 height 28
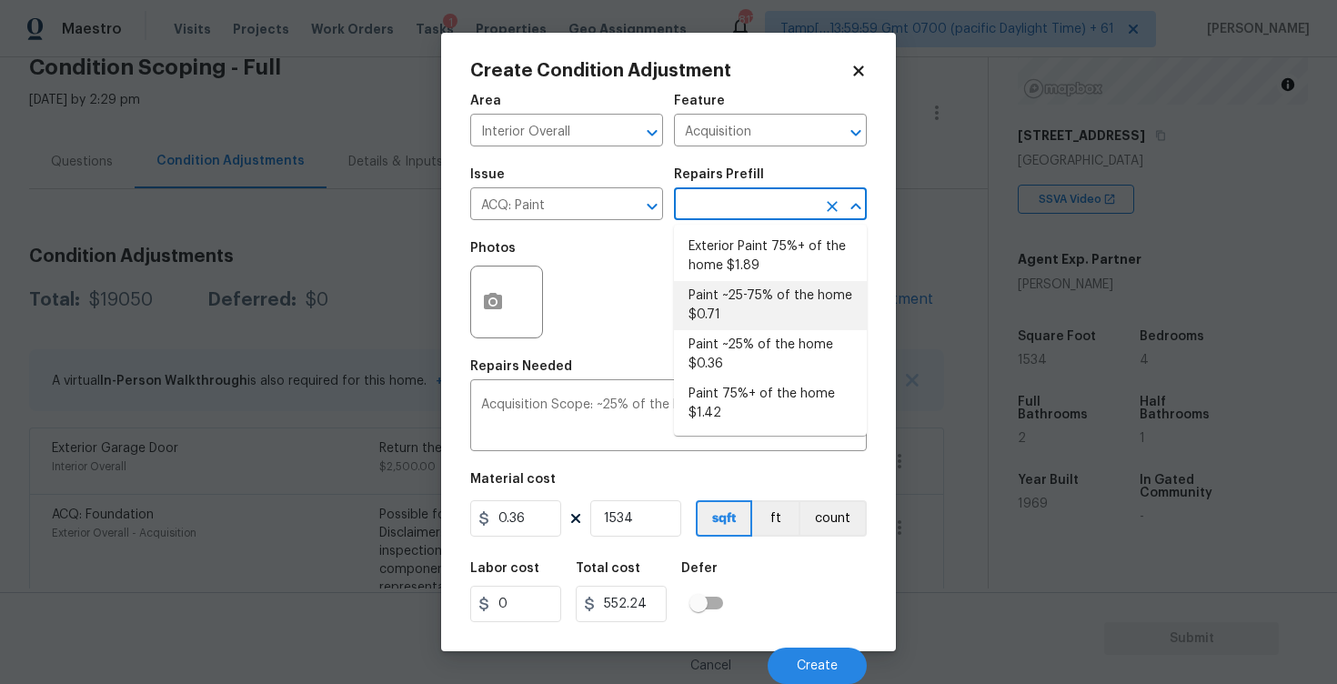
click at [742, 307] on li "Paint ~25-75% of the home $0.71" at bounding box center [770, 305] width 193 height 49
type textarea "Acquisition Scope: ~25 - 75% of the home needs interior paint"
type input "0.71"
type input "1089.14"
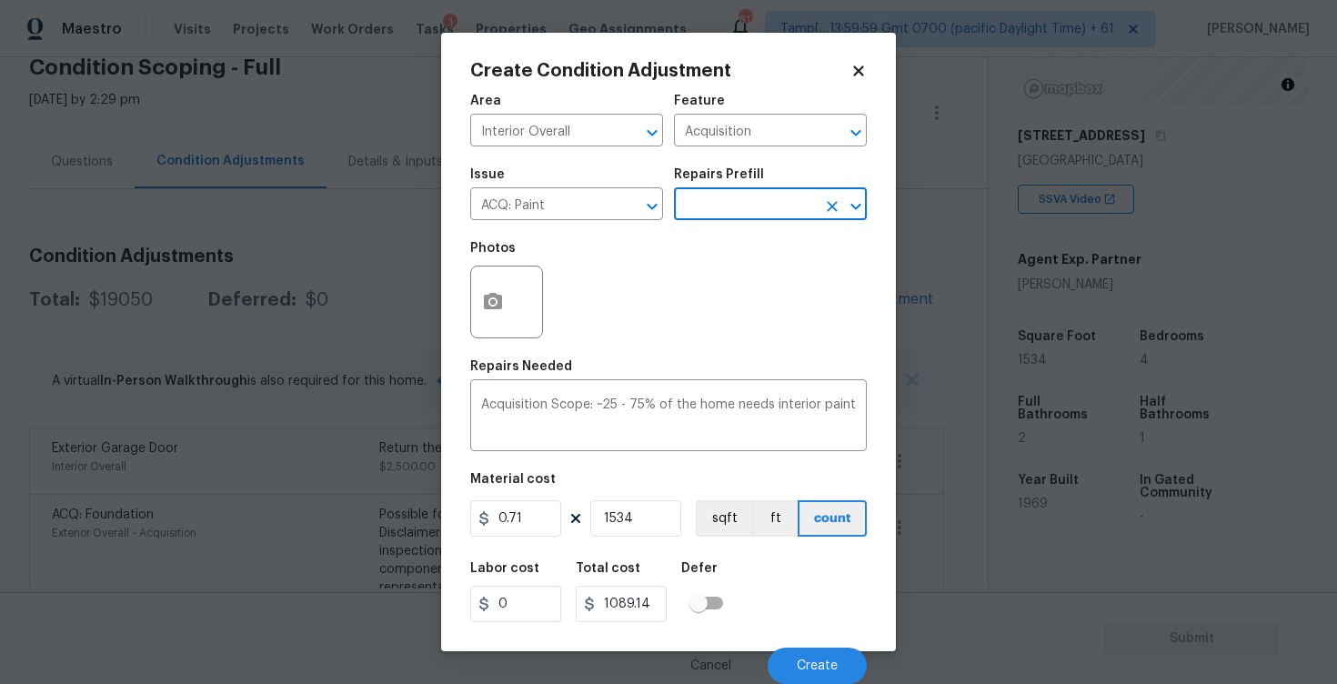
scroll to position [1, 0]
click at [704, 505] on button "sqft" at bounding box center [724, 518] width 56 height 36
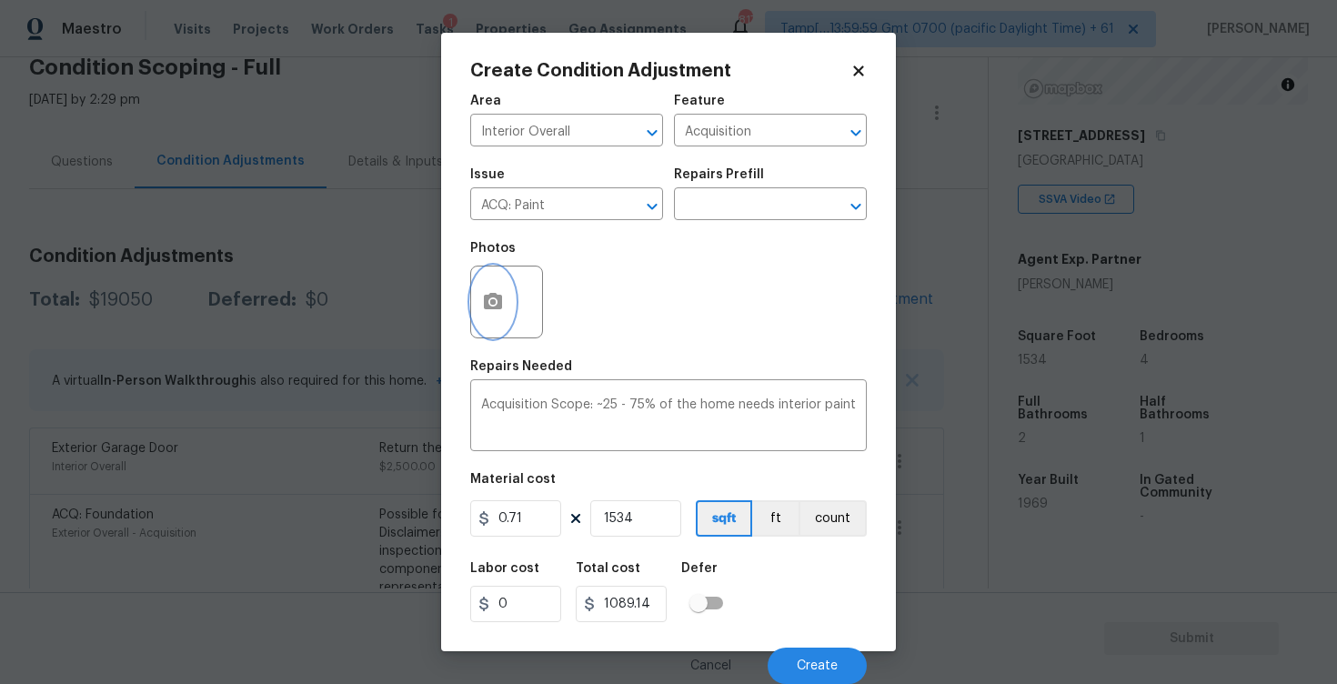
click at [492, 299] on circle "button" at bounding box center [492, 301] width 5 height 5
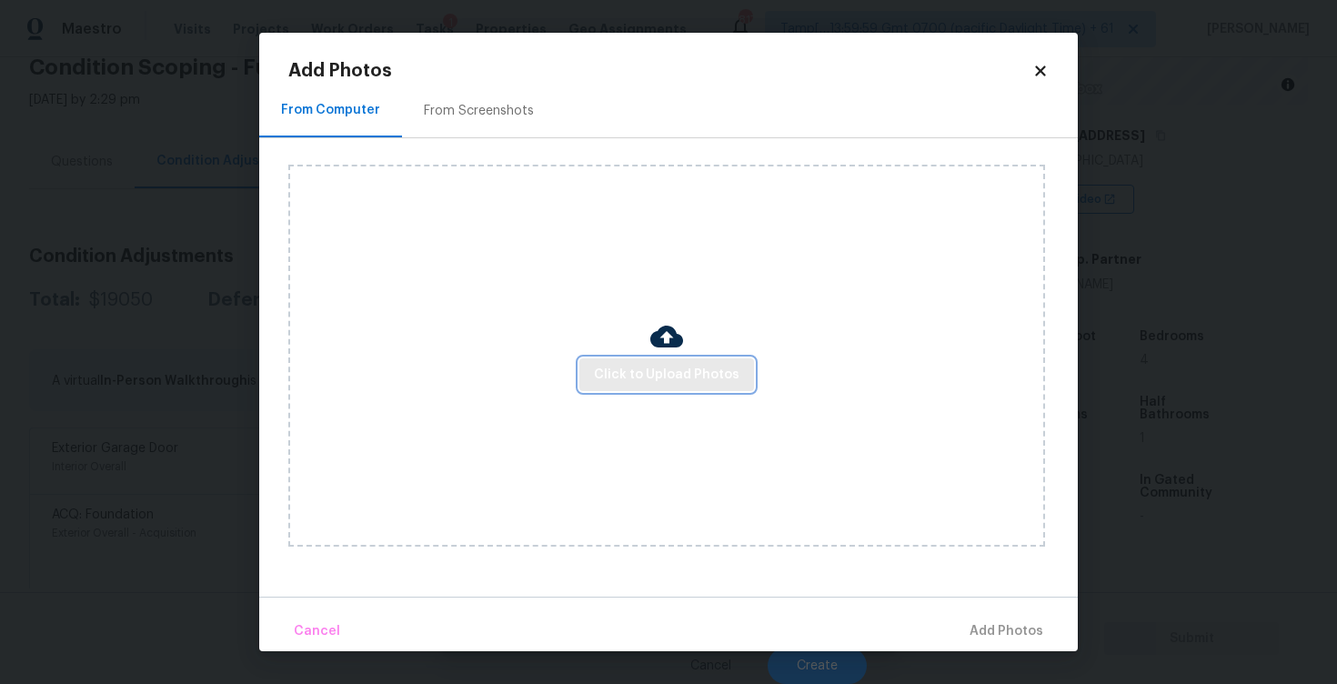
click at [619, 373] on span "Click to Upload Photos" at bounding box center [667, 375] width 146 height 23
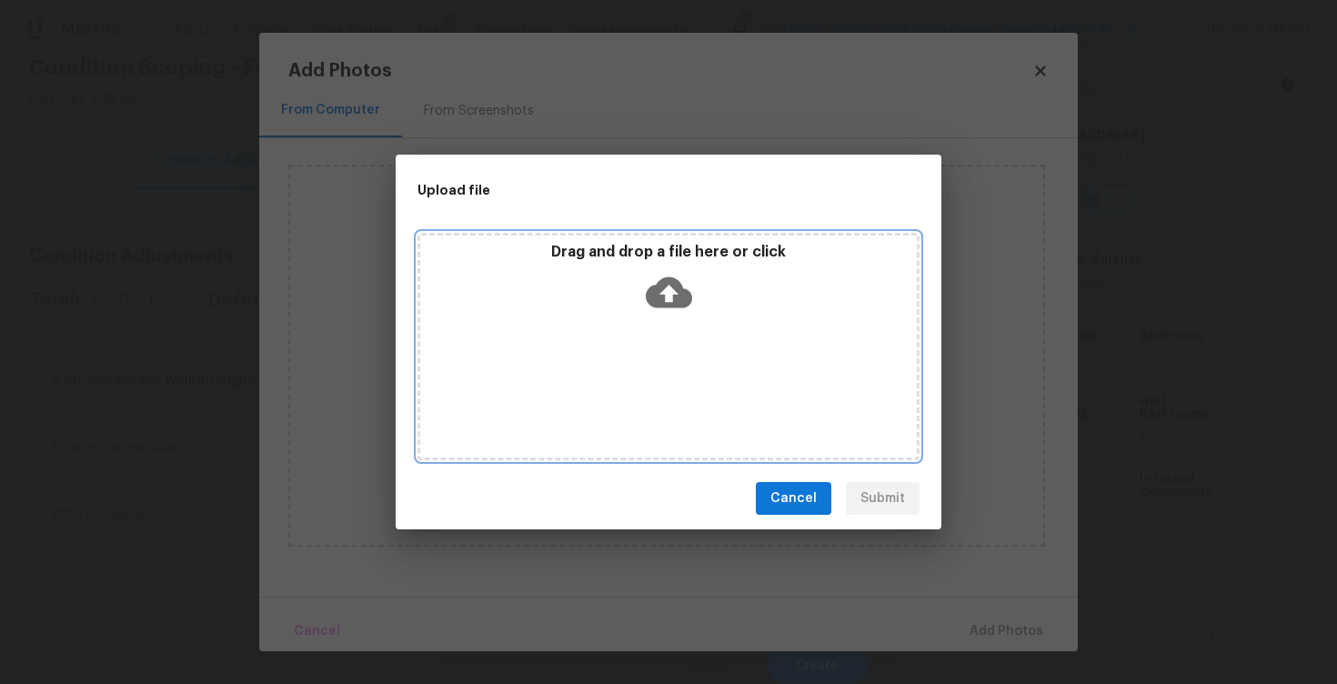
click at [664, 293] on icon at bounding box center [669, 292] width 46 height 31
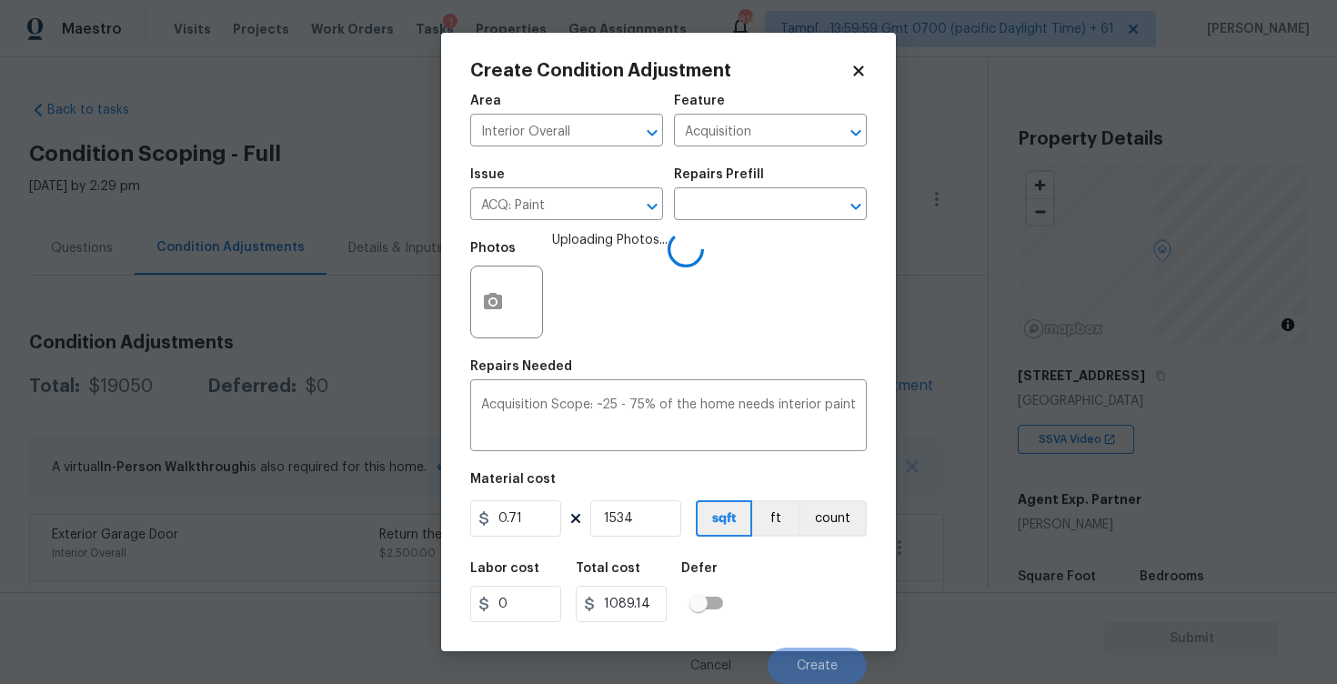
scroll to position [1, 0]
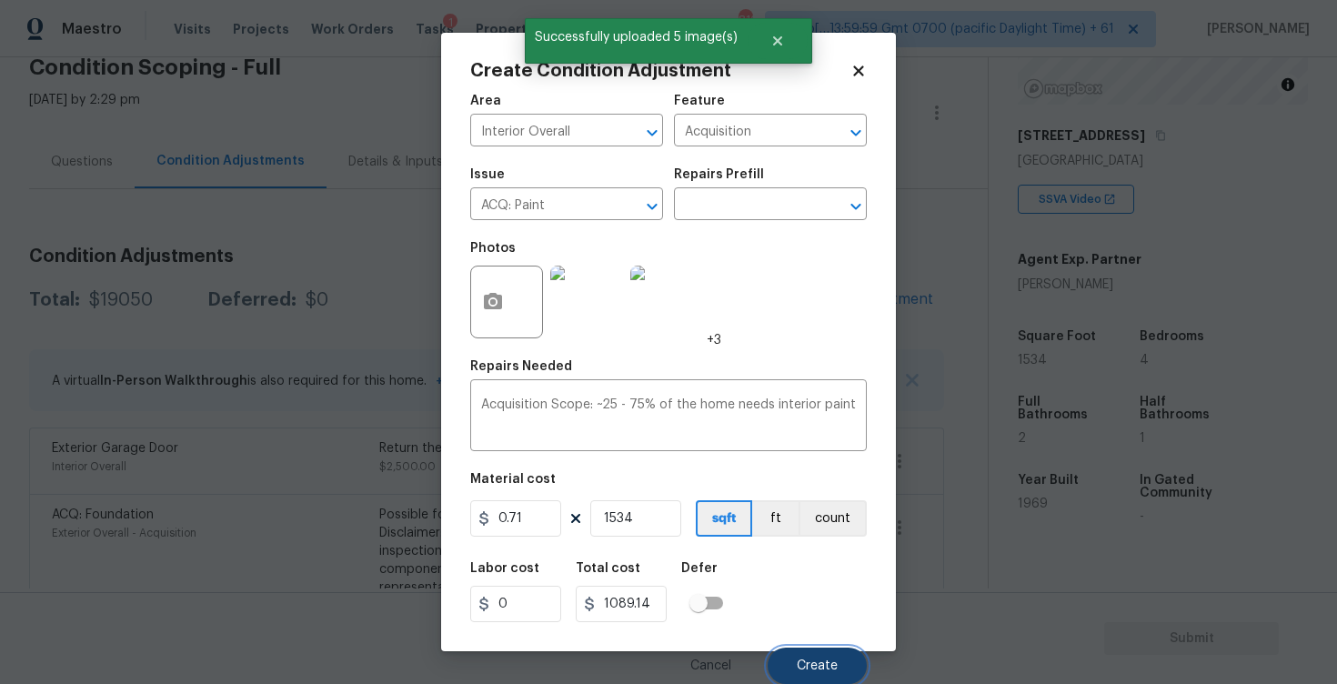
click at [818, 651] on button "Create" at bounding box center [817, 666] width 99 height 36
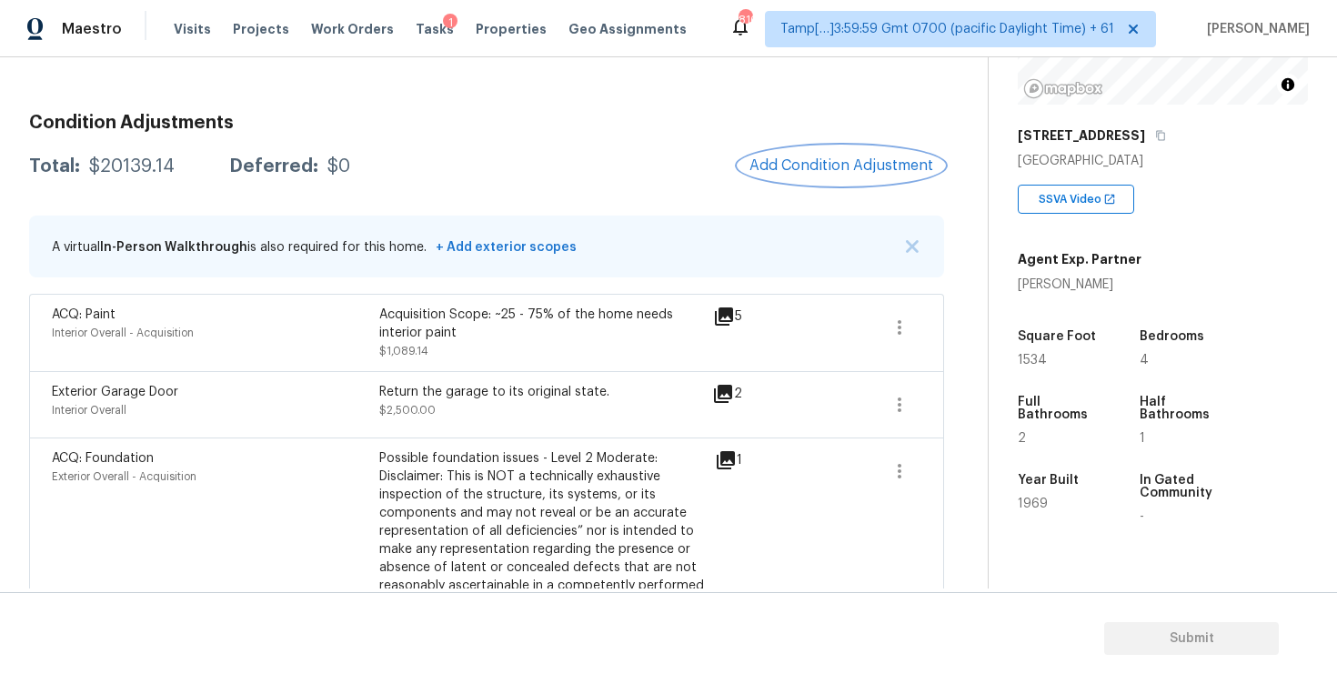
scroll to position [181, 0]
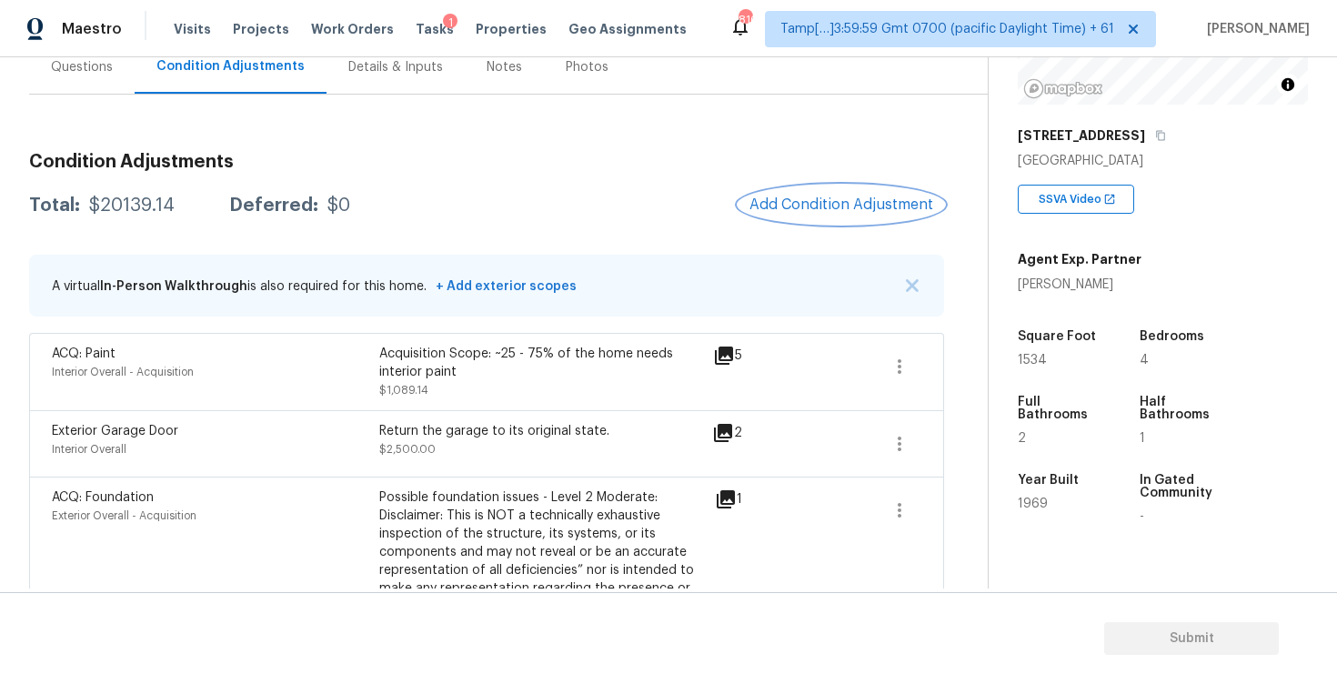
click at [802, 199] on span "Add Condition Adjustment" at bounding box center [842, 204] width 184 height 16
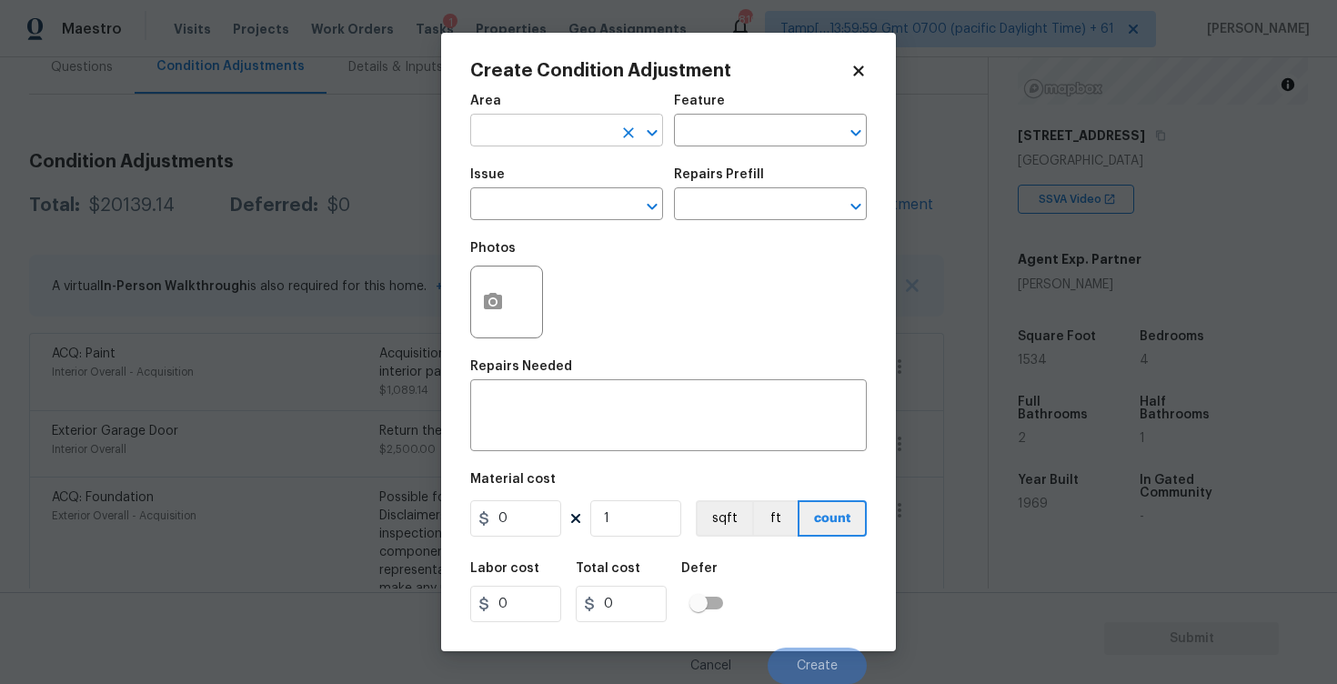
click at [562, 138] on input "text" at bounding box center [541, 132] width 142 height 28
click at [550, 216] on li "Interior Overall" at bounding box center [566, 203] width 193 height 30
type input "Interior Overall"
click at [550, 216] on input "text" at bounding box center [541, 206] width 142 height 28
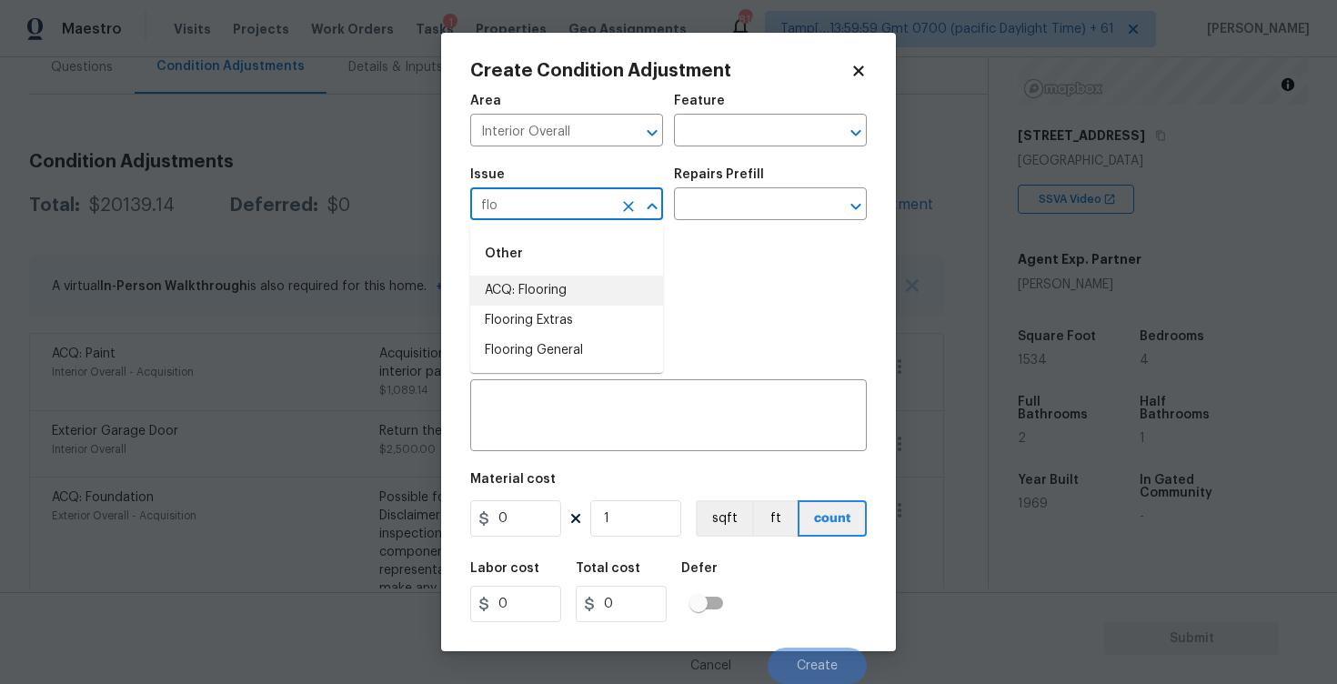
click at [564, 285] on li "ACQ: Flooring" at bounding box center [566, 291] width 193 height 30
type input "ACQ: Flooring"
click at [732, 197] on input "text" at bounding box center [745, 206] width 142 height 28
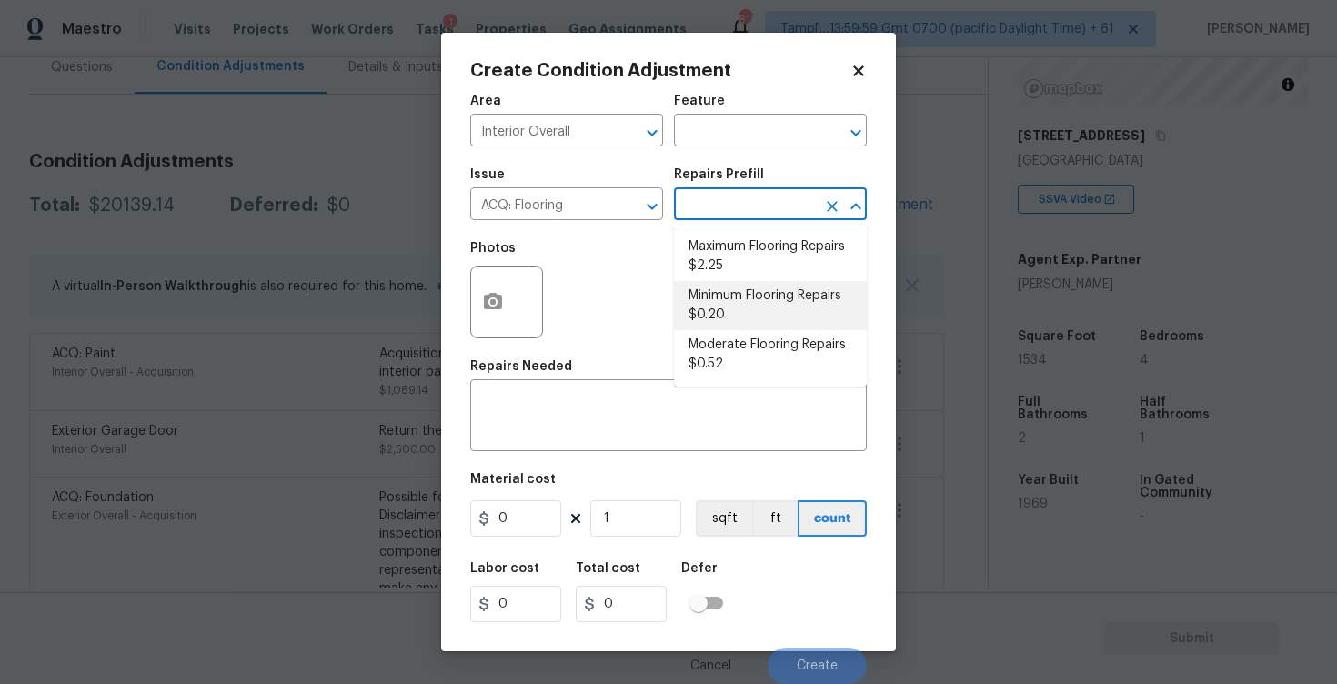
click at [731, 305] on li "Minimum Flooring Repairs $0.20" at bounding box center [770, 305] width 193 height 49
type input "Acquisition"
type textarea "Acquisition Scope: Minimum flooring repairs"
type input "0.2"
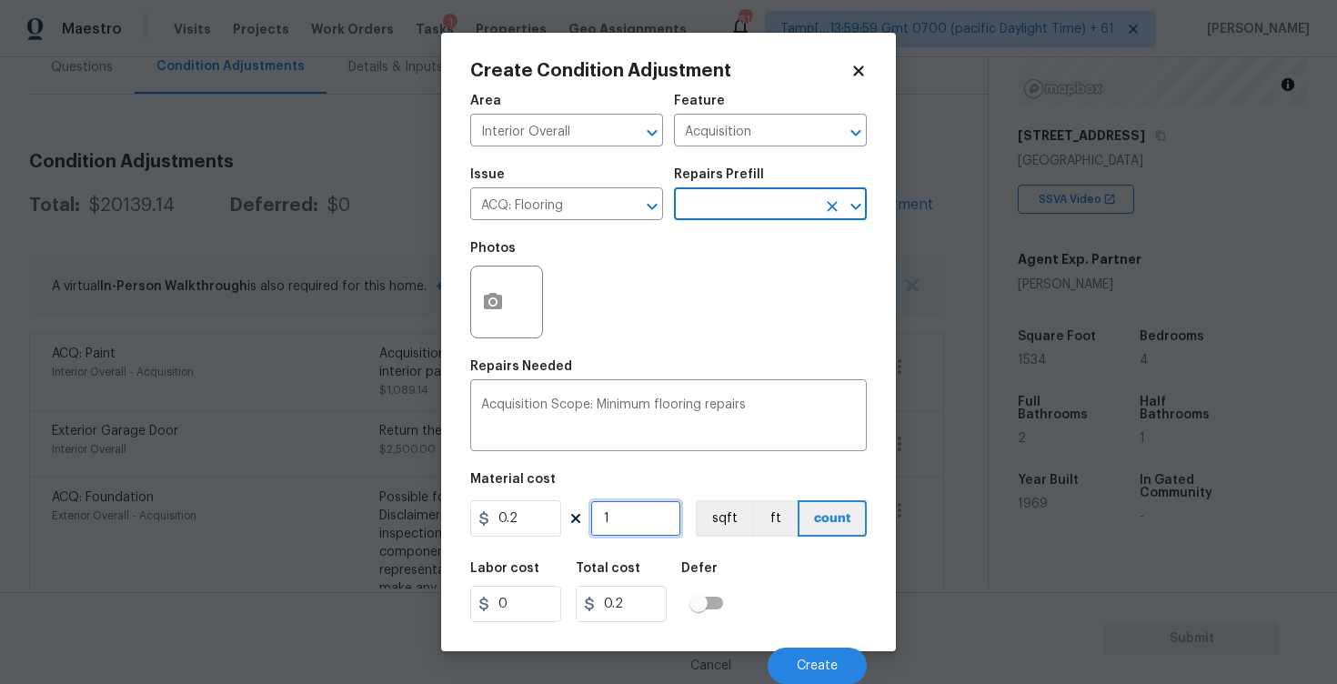
click at [636, 517] on input "1" at bounding box center [635, 518] width 91 height 36
type input "0"
paste input "1534"
type input "1534"
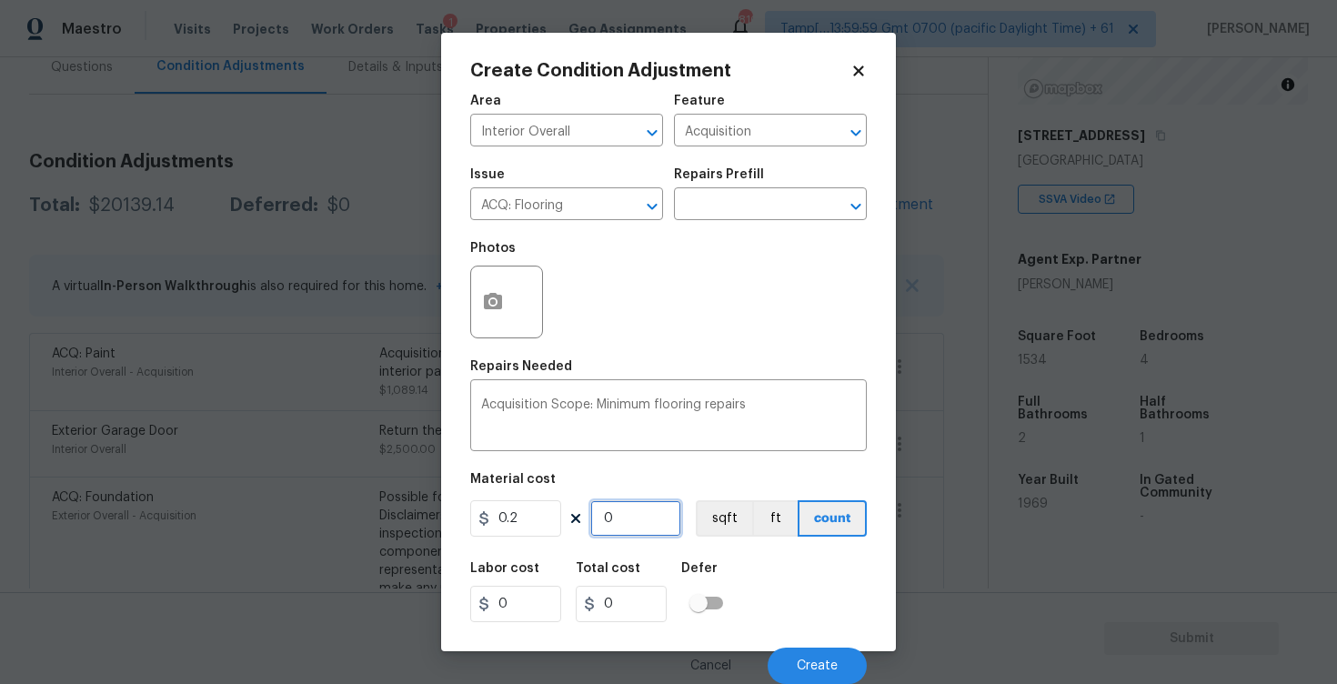
type input "306.8"
type input "1534"
click at [807, 587] on div "Labor cost 0 Total cost 306.8 Defer" at bounding box center [668, 592] width 397 height 82
click at [727, 509] on button "sqft" at bounding box center [724, 518] width 56 height 36
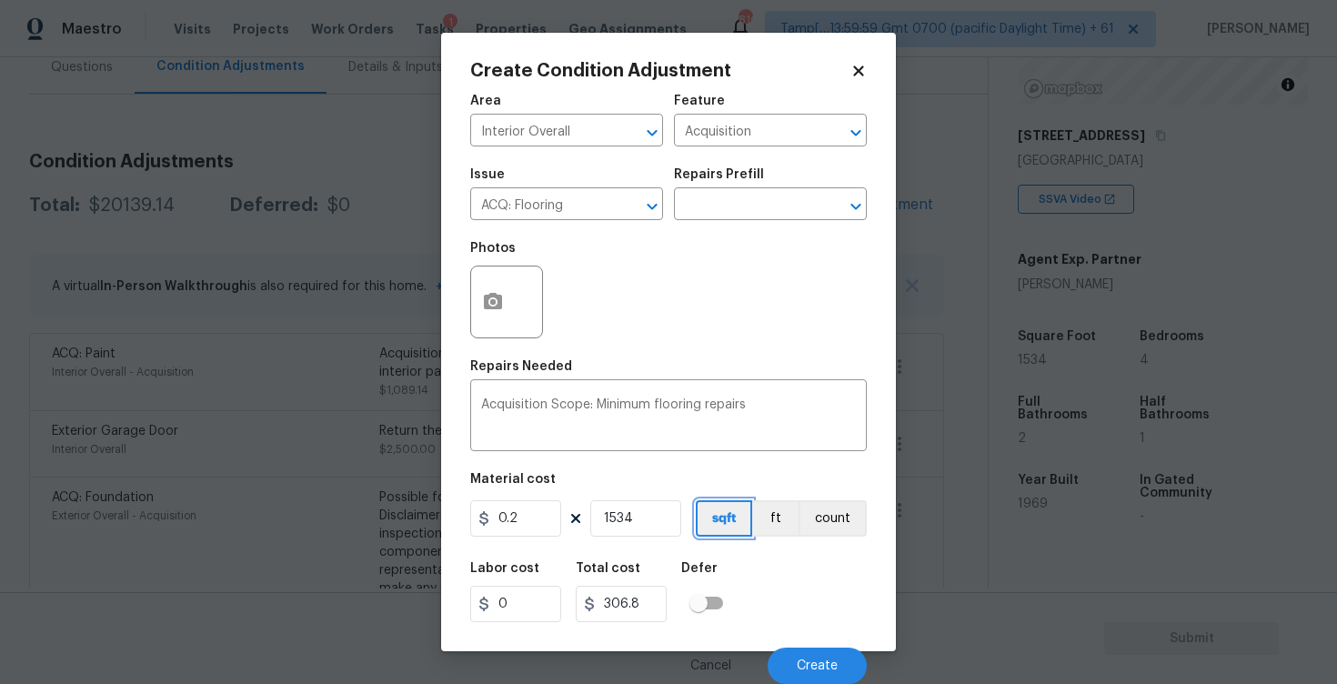
scroll to position [1, 0]
click at [807, 643] on div "Cancel Create" at bounding box center [668, 658] width 397 height 51
click at [811, 656] on button "Create" at bounding box center [817, 666] width 99 height 36
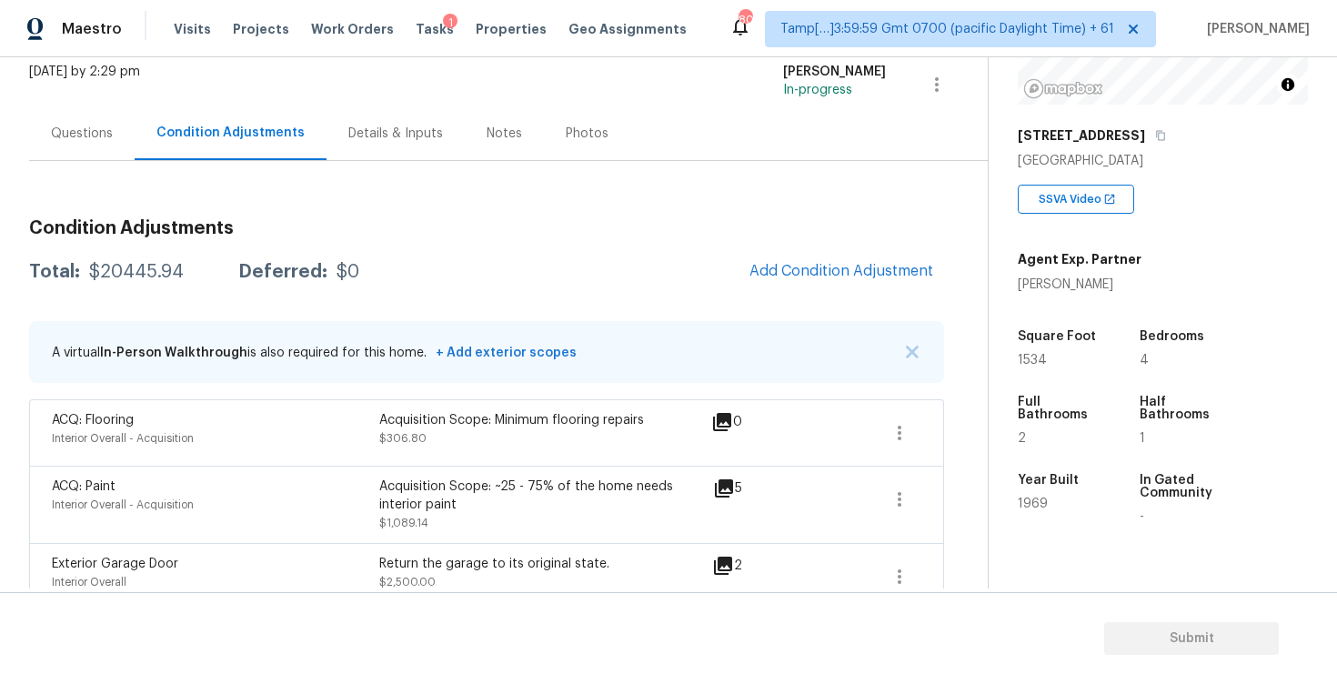
scroll to position [112, 0]
click at [106, 138] on div "Questions" at bounding box center [82, 136] width 62 height 18
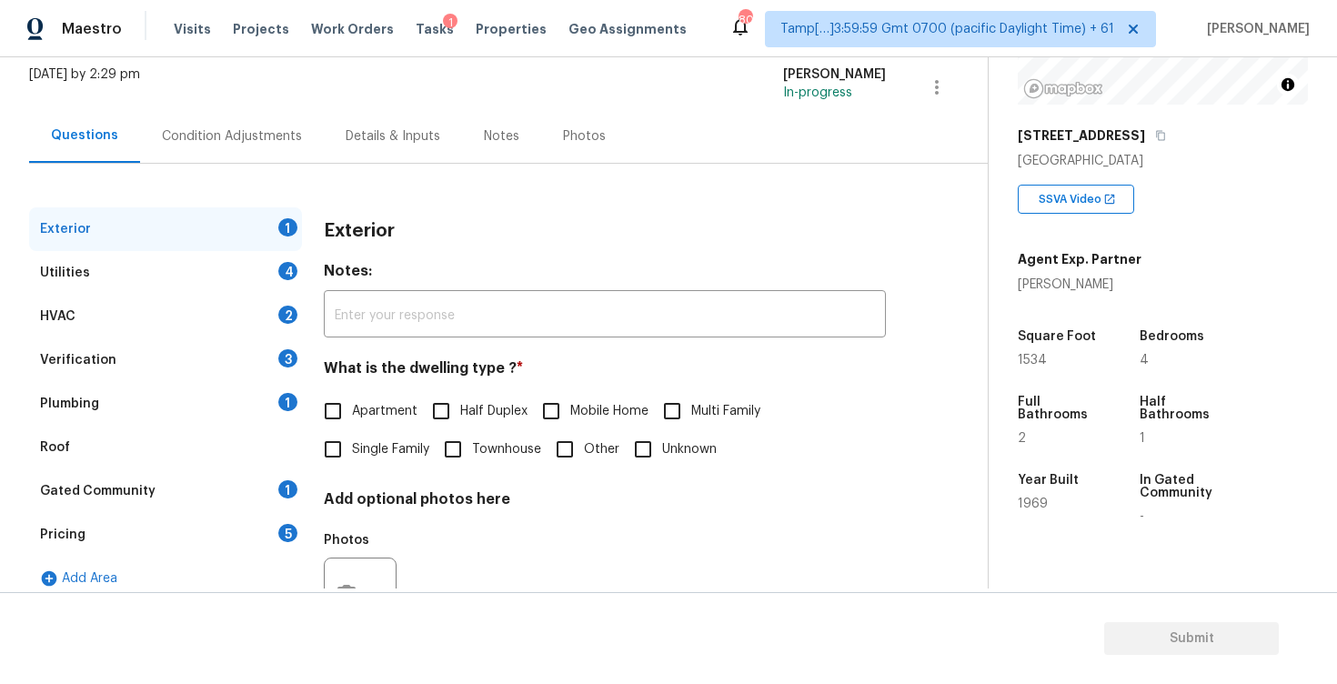
scroll to position [192, 0]
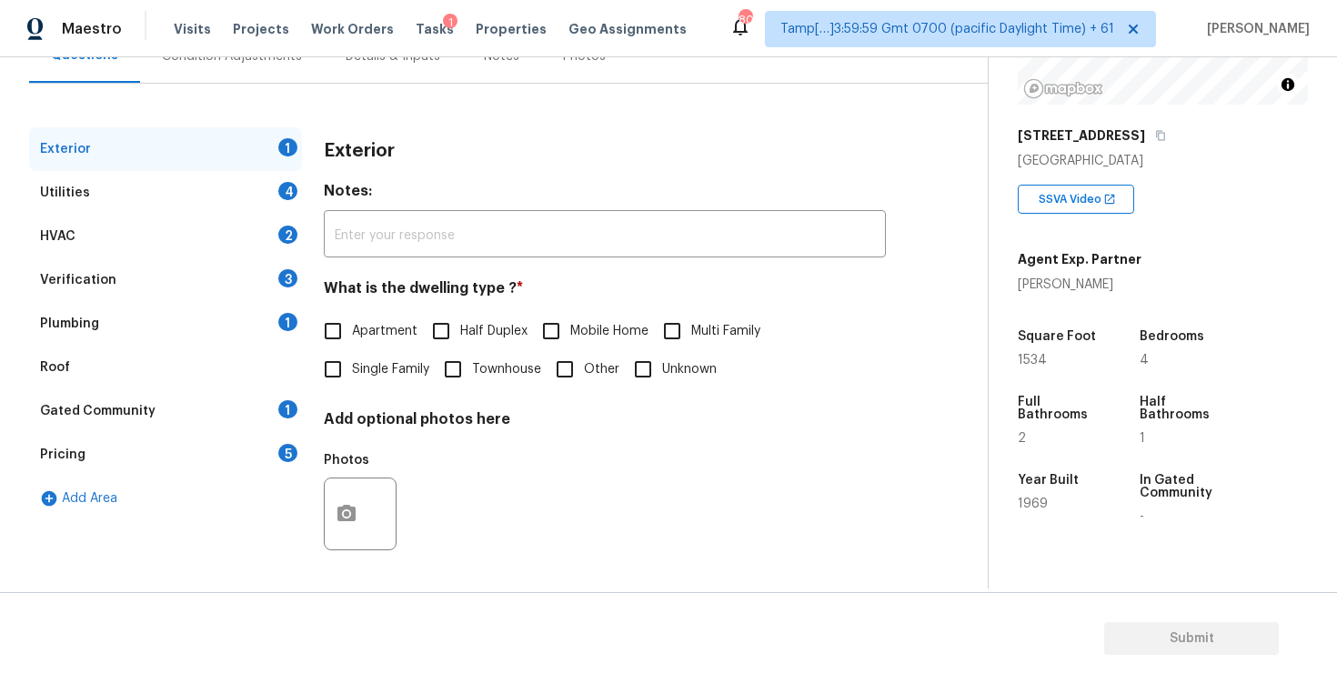
click at [357, 365] on span "Single Family" at bounding box center [390, 369] width 77 height 19
click at [352, 365] on input "Single Family" at bounding box center [333, 369] width 38 height 38
checkbox input "true"
click at [223, 205] on div "Utilities 4" at bounding box center [165, 193] width 273 height 44
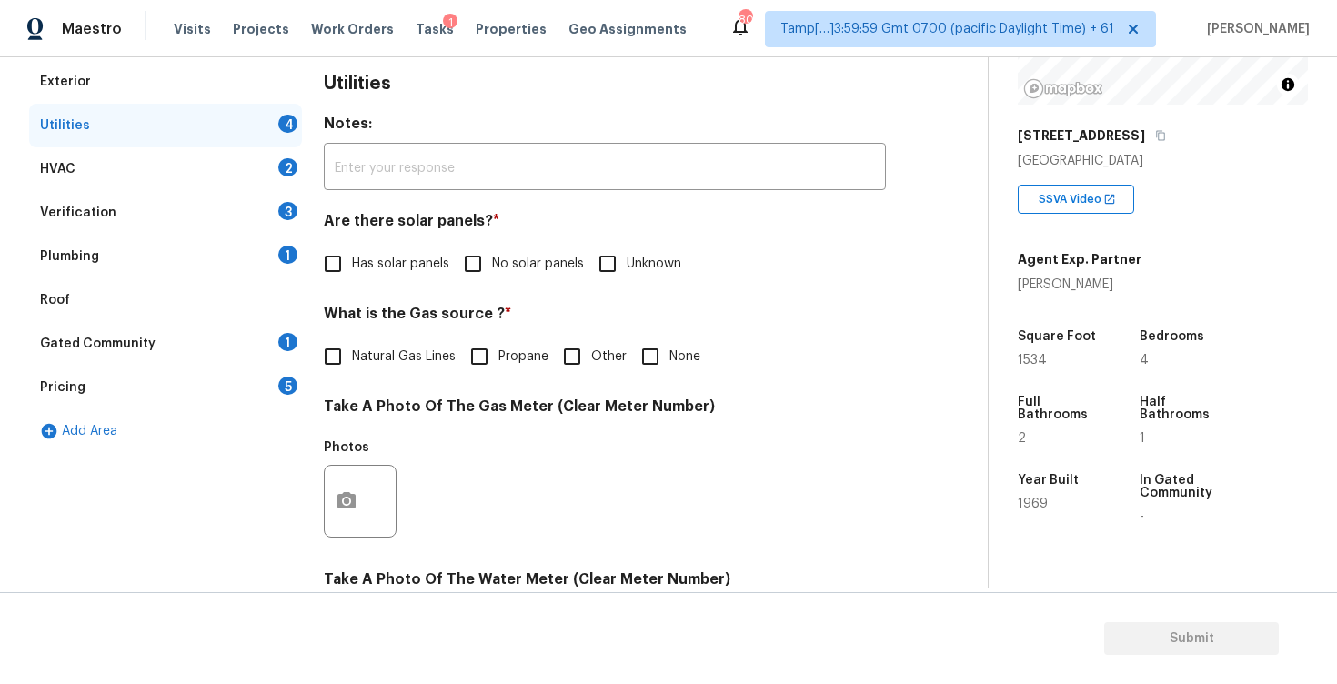
scroll to position [266, 0]
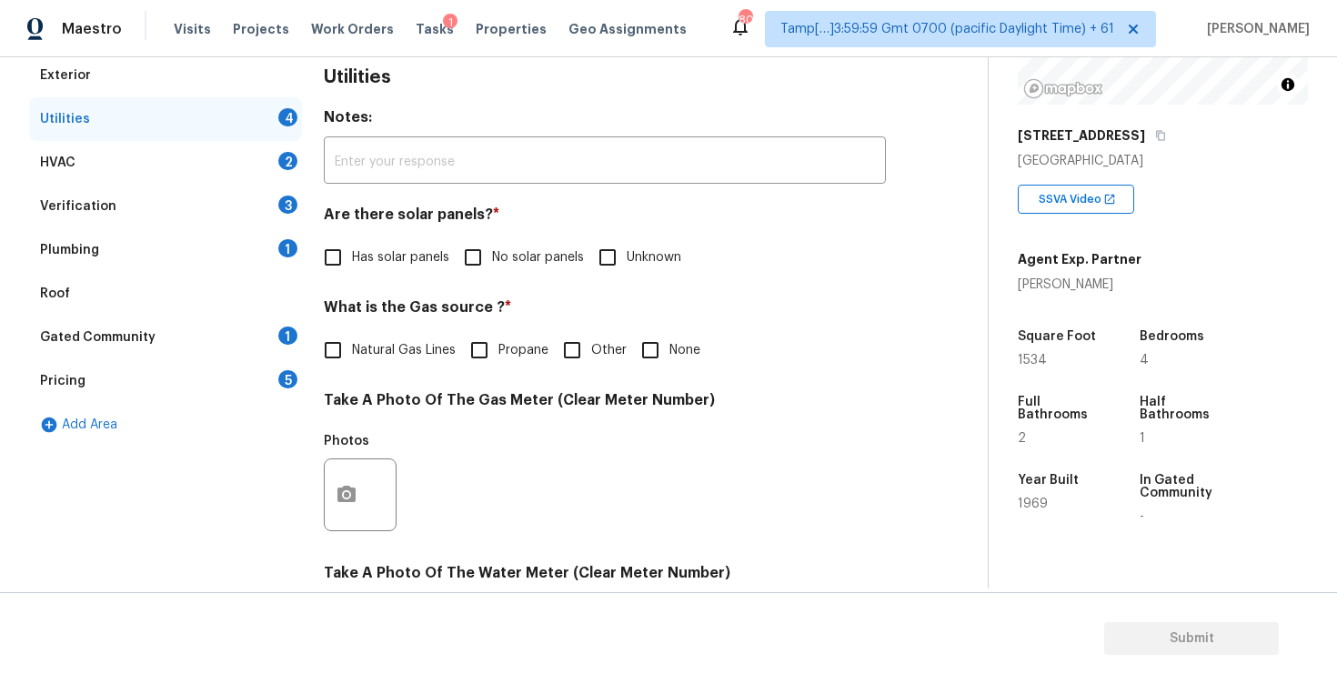
click at [484, 241] on input "No solar panels" at bounding box center [473, 257] width 38 height 38
checkbox input "true"
click at [639, 351] on input "None" at bounding box center [650, 350] width 38 height 38
checkbox input "true"
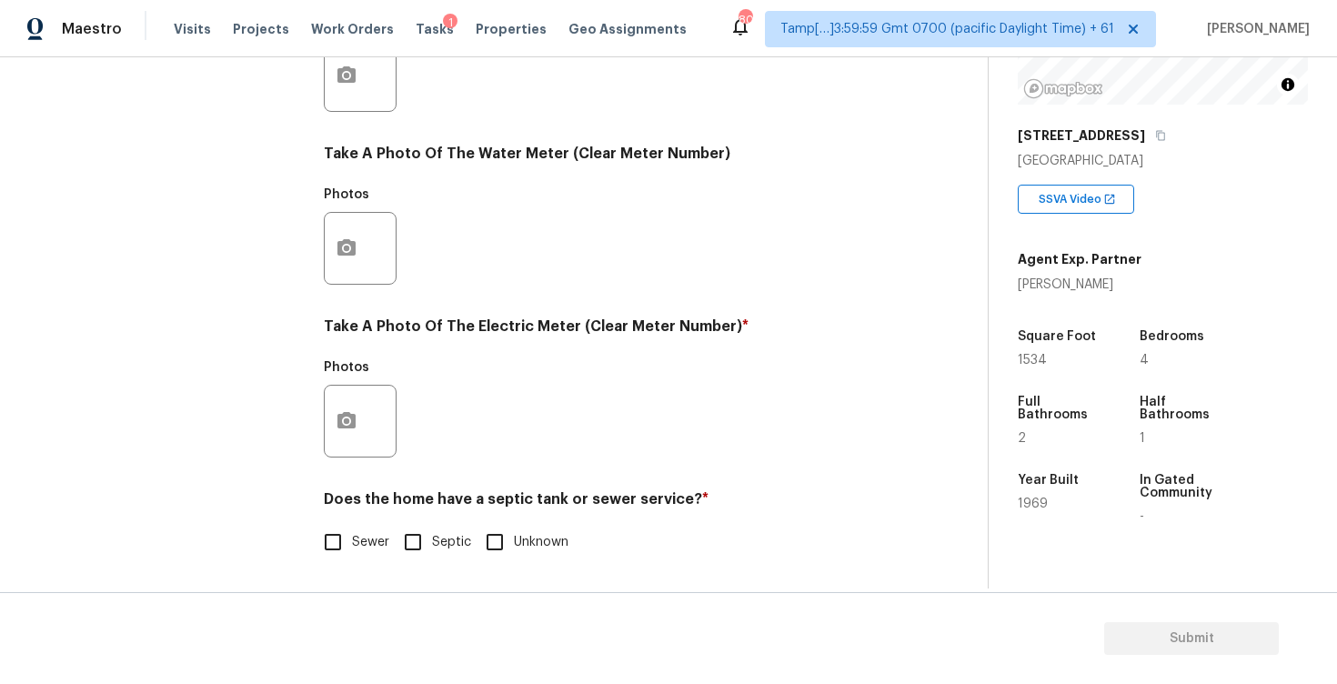
click at [381, 421] on div at bounding box center [360, 421] width 73 height 73
click at [361, 418] on button "button" at bounding box center [347, 421] width 44 height 71
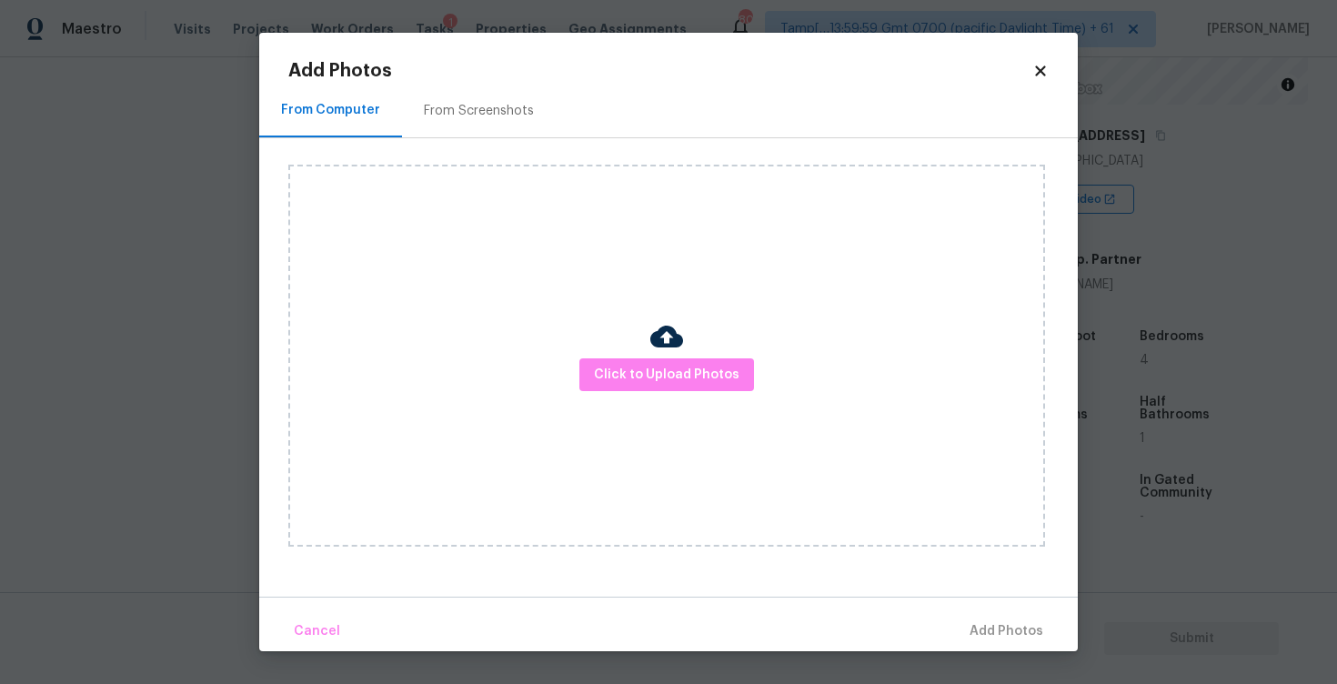
click at [670, 392] on div "Click to Upload Photos" at bounding box center [666, 356] width 757 height 382
click at [670, 366] on span "Click to Upload Photos" at bounding box center [667, 375] width 146 height 23
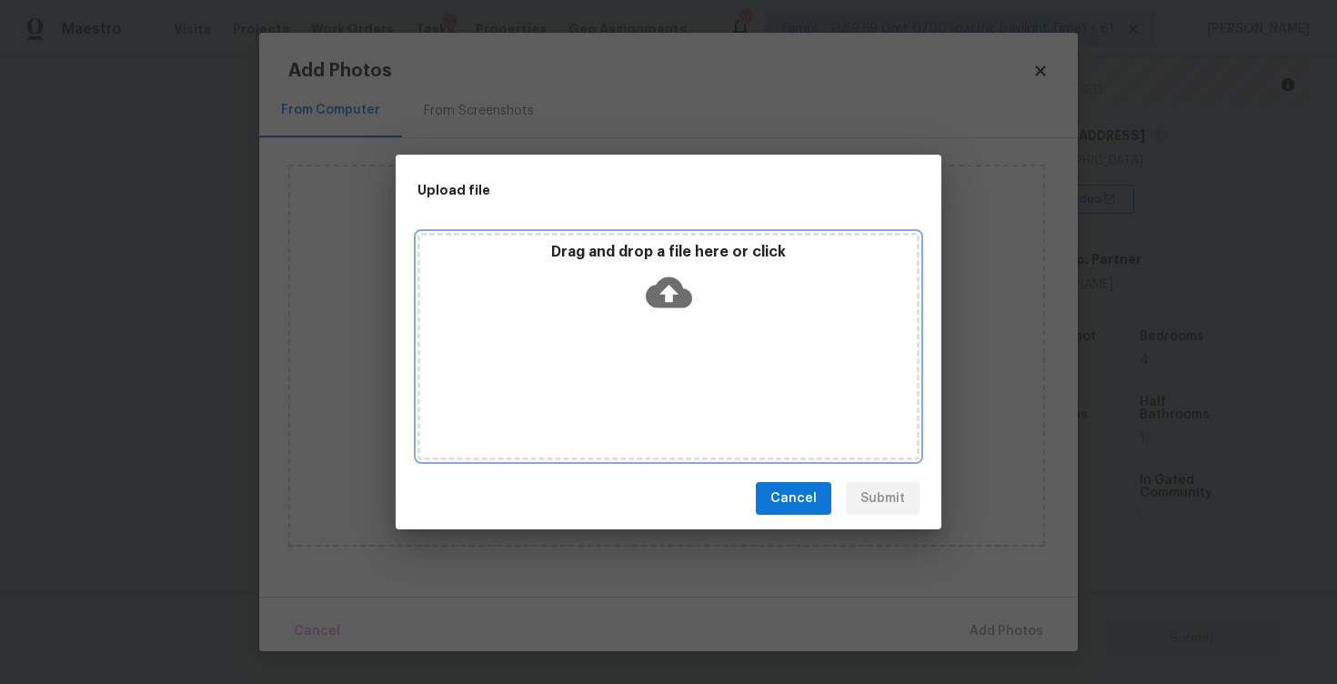
click at [666, 339] on div "Drag and drop a file here or click" at bounding box center [669, 346] width 502 height 227
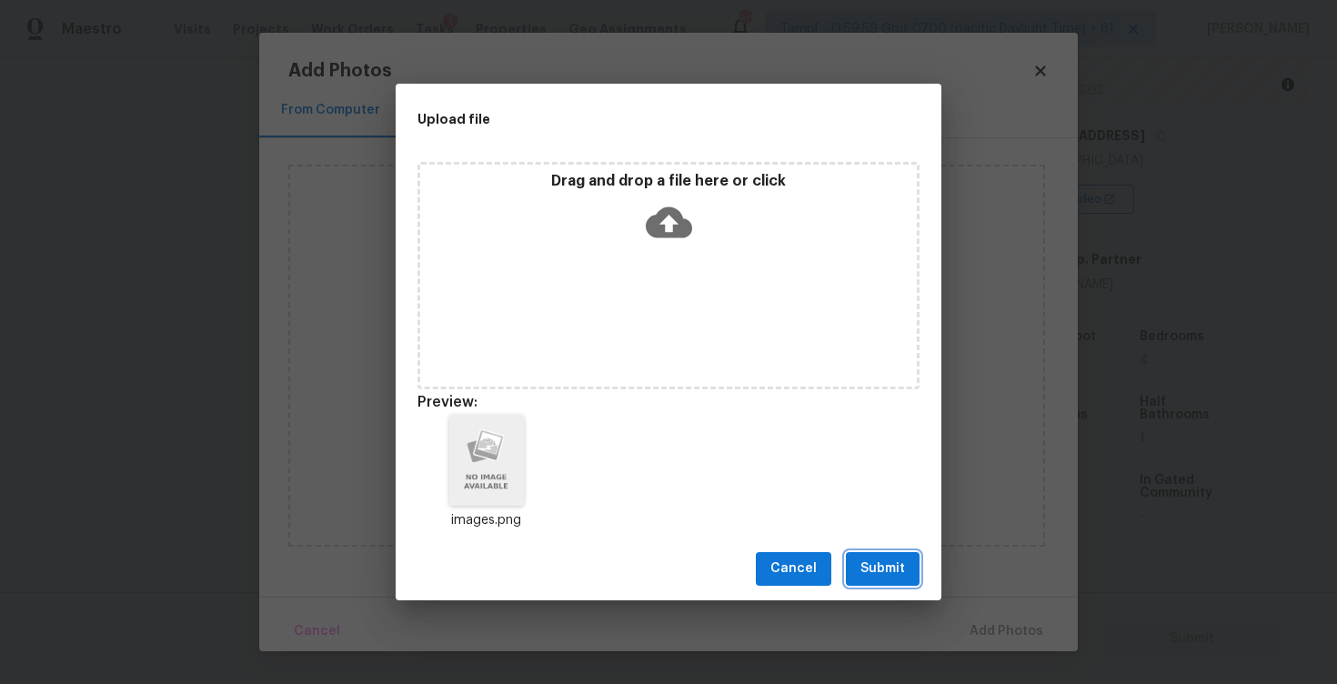
click at [906, 561] on button "Submit" at bounding box center [883, 569] width 74 height 34
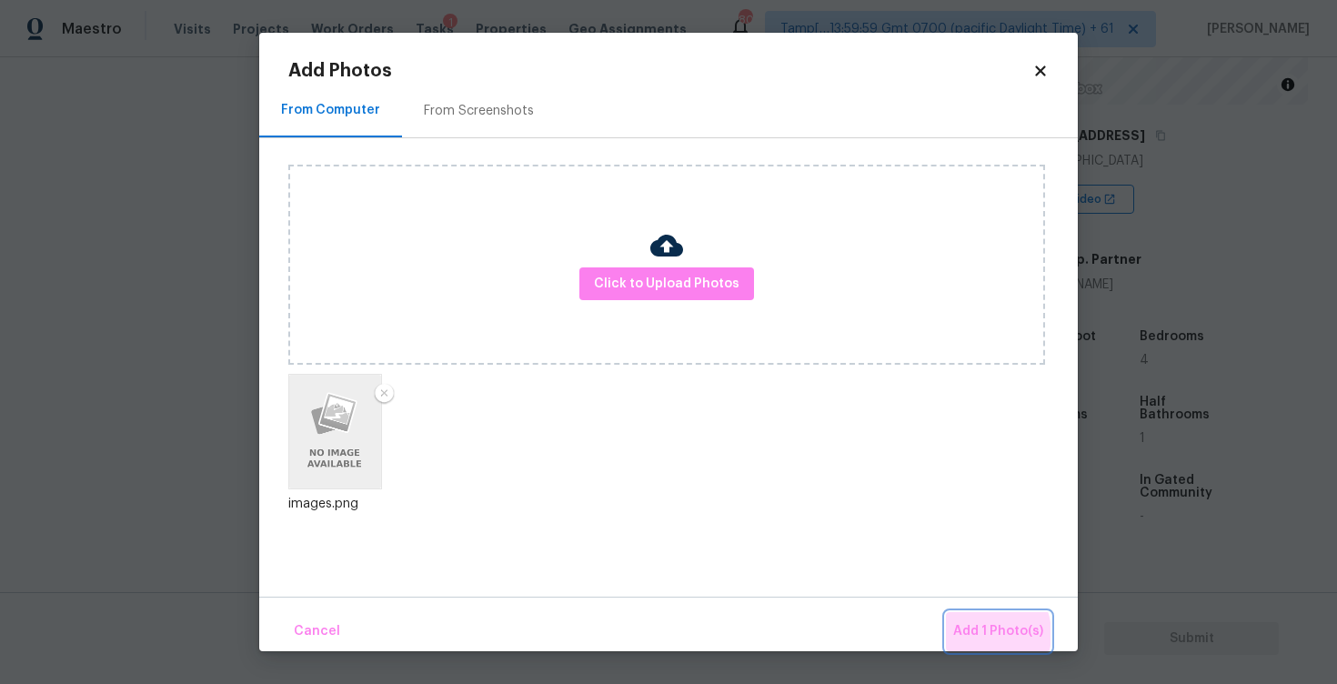
click at [982, 634] on span "Add 1 Photo(s)" at bounding box center [998, 631] width 90 height 23
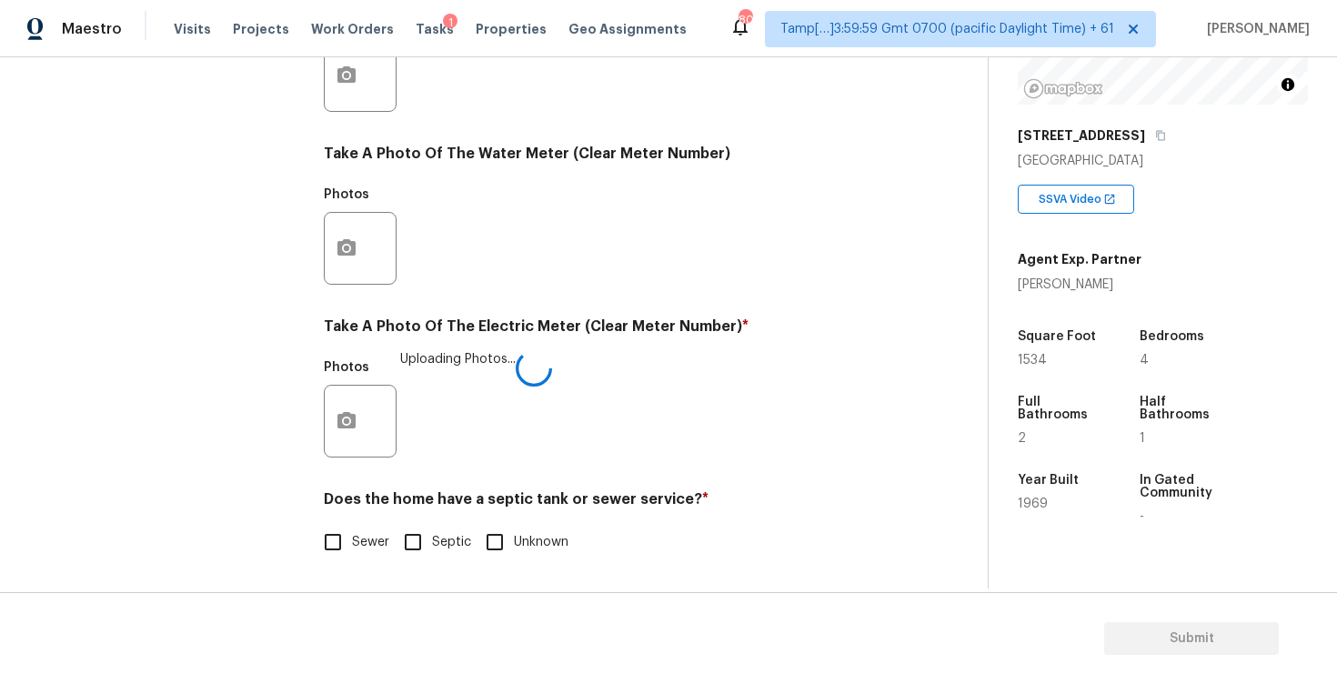
click at [336, 536] on input "Sewer" at bounding box center [333, 542] width 38 height 38
checkbox input "true"
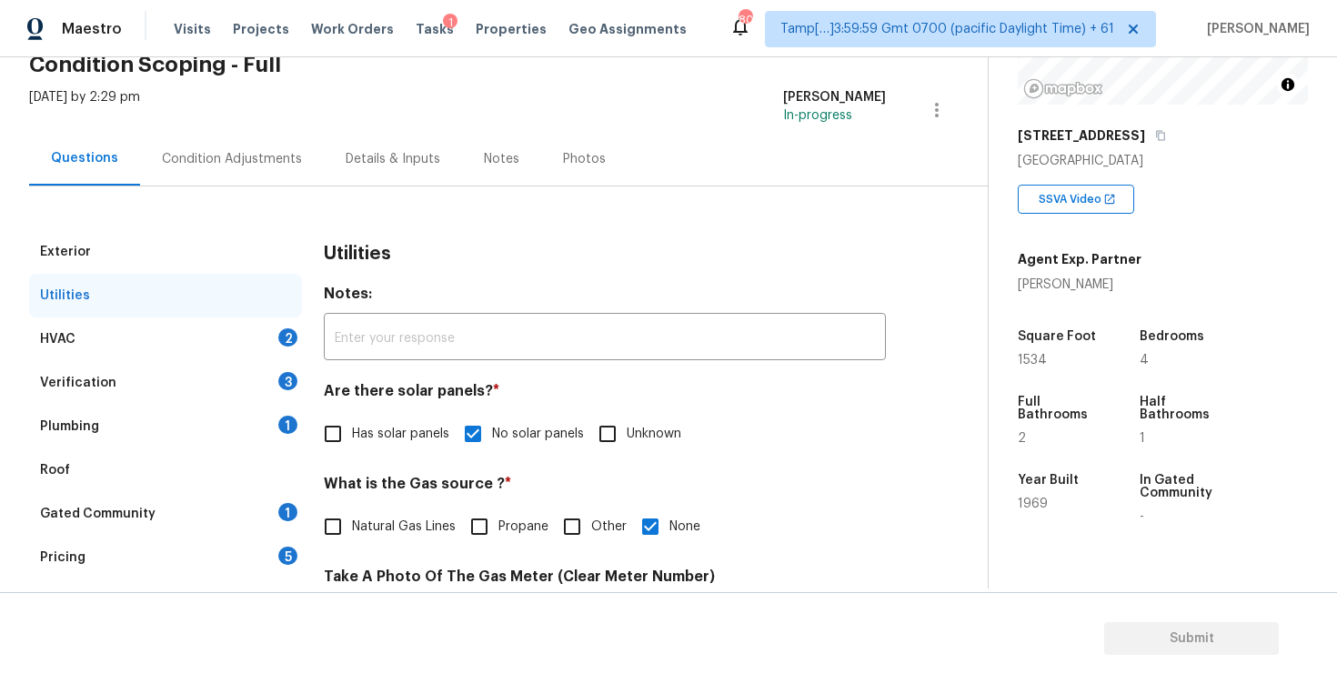
scroll to position [78, 0]
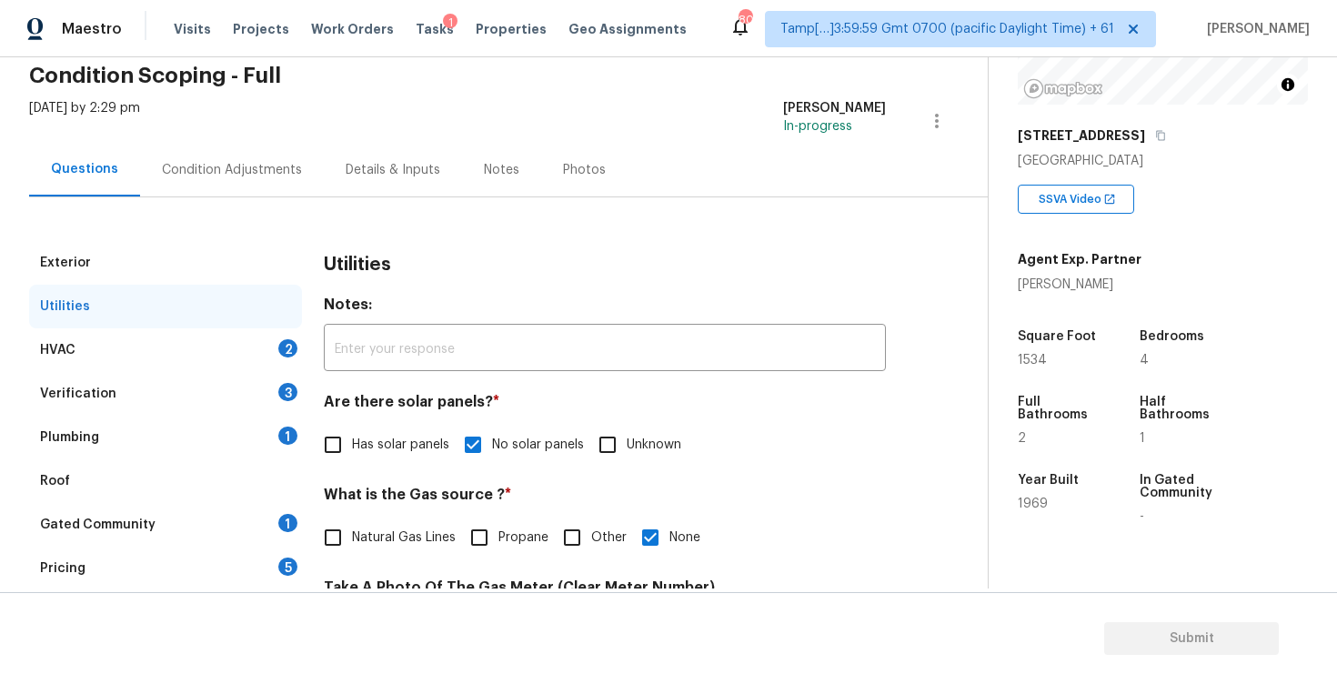
click at [239, 340] on div "HVAC 2" at bounding box center [165, 350] width 273 height 44
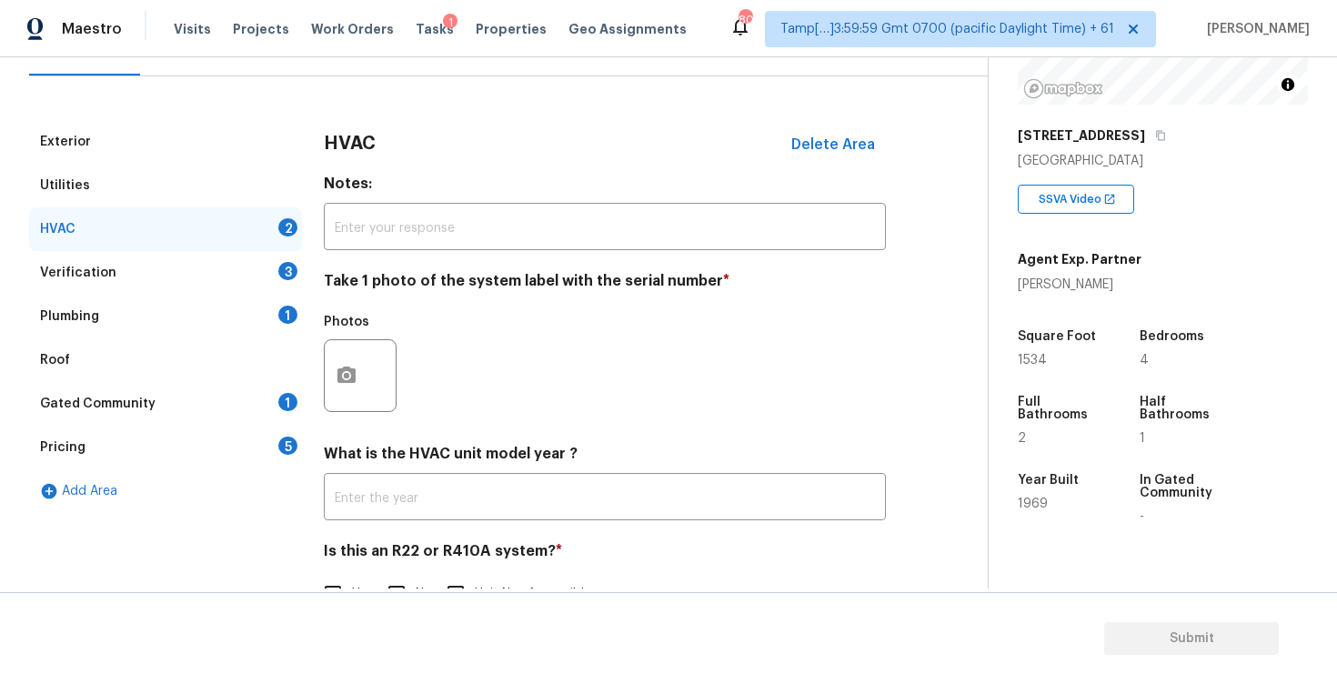
scroll to position [252, 0]
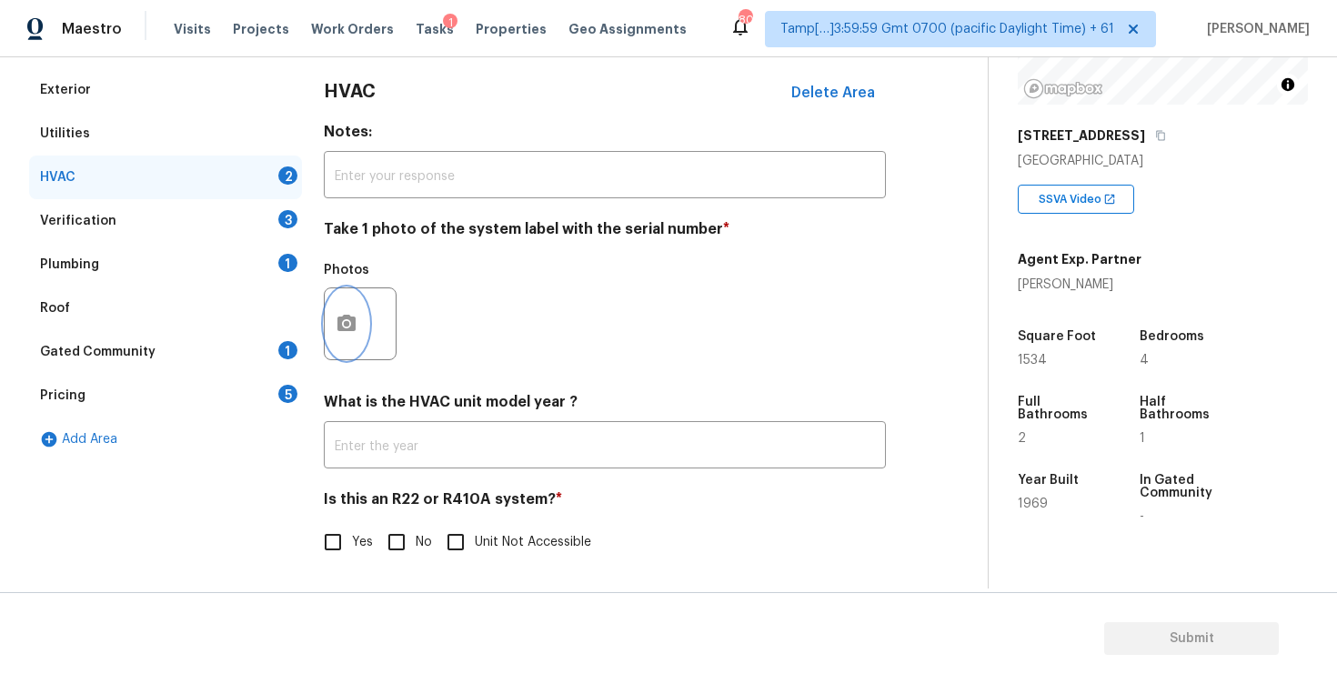
click at [334, 312] on button "button" at bounding box center [347, 323] width 44 height 71
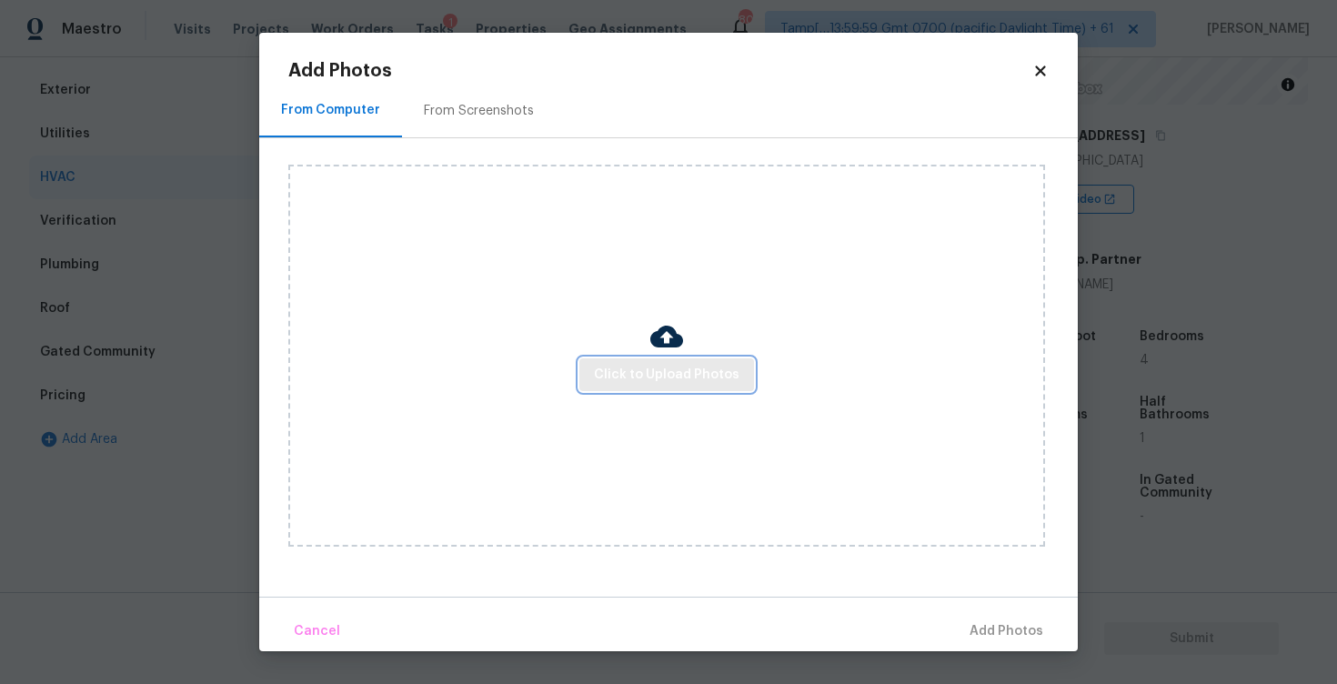
click at [670, 367] on span "Click to Upload Photos" at bounding box center [667, 375] width 146 height 23
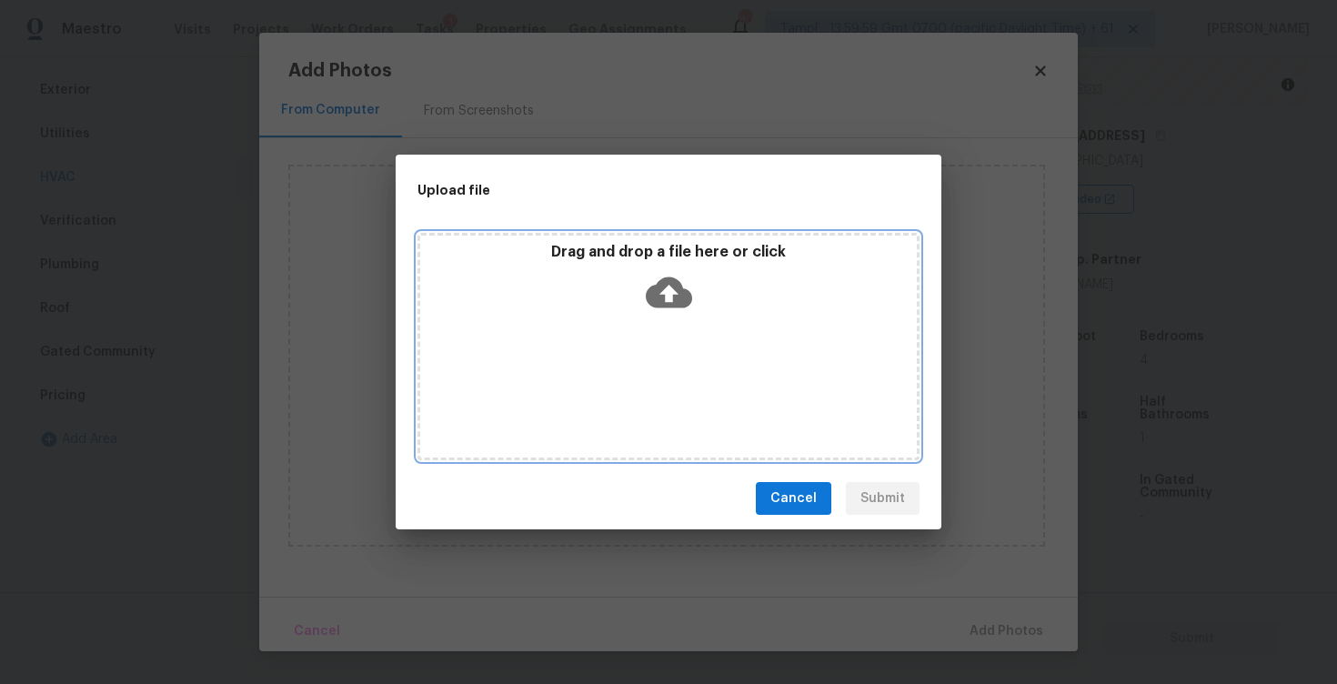
click at [668, 327] on div "Drag and drop a file here or click" at bounding box center [669, 346] width 502 height 227
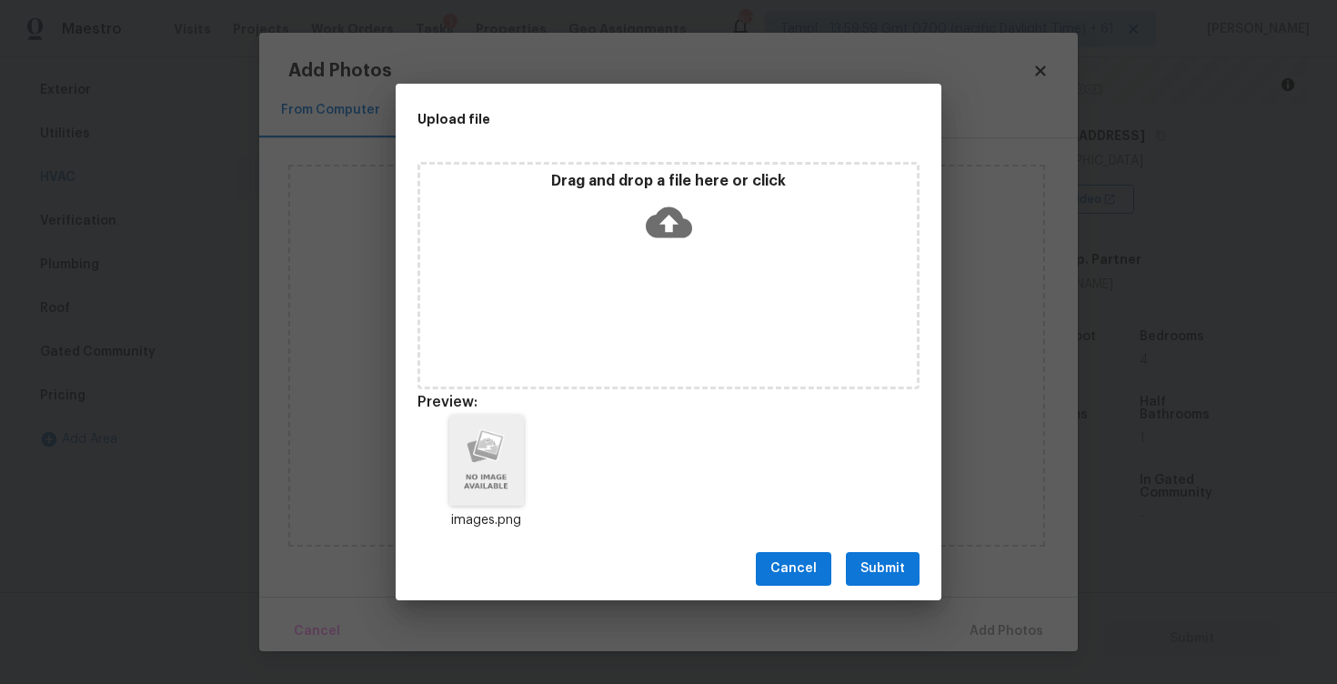
click at [899, 557] on button "Submit" at bounding box center [883, 569] width 74 height 34
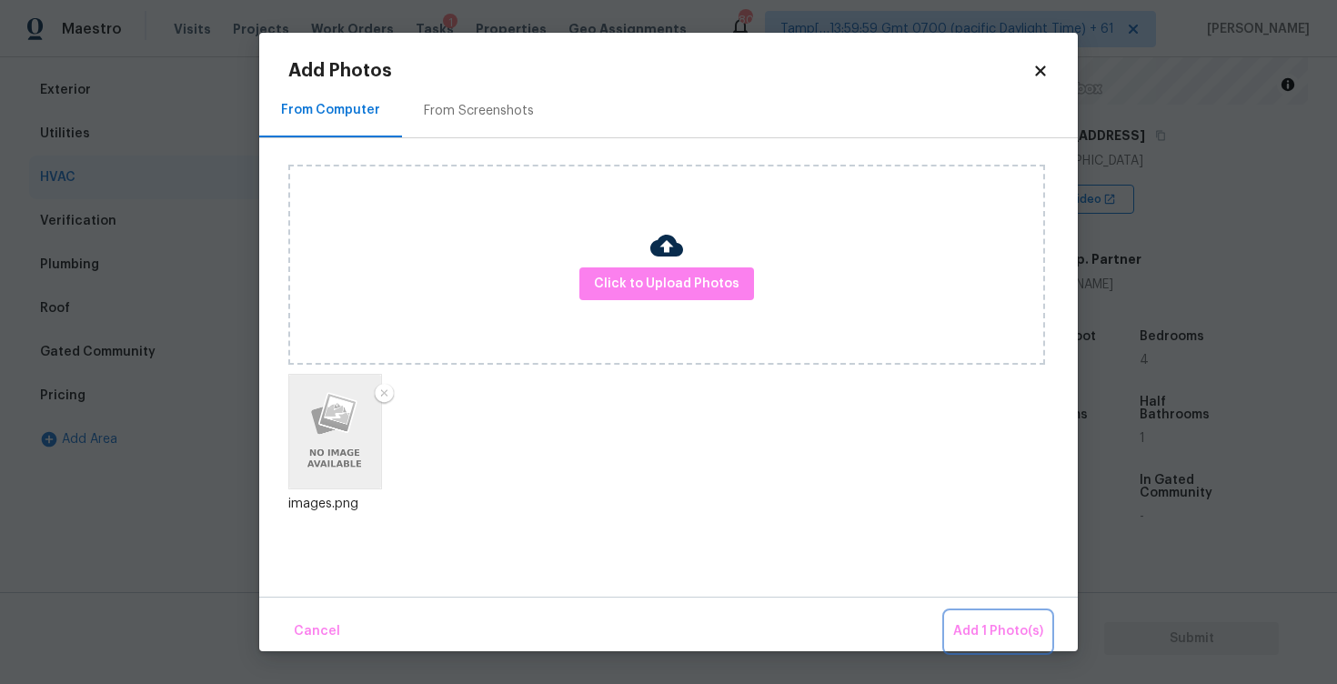
click at [980, 614] on button "Add 1 Photo(s)" at bounding box center [998, 631] width 105 height 39
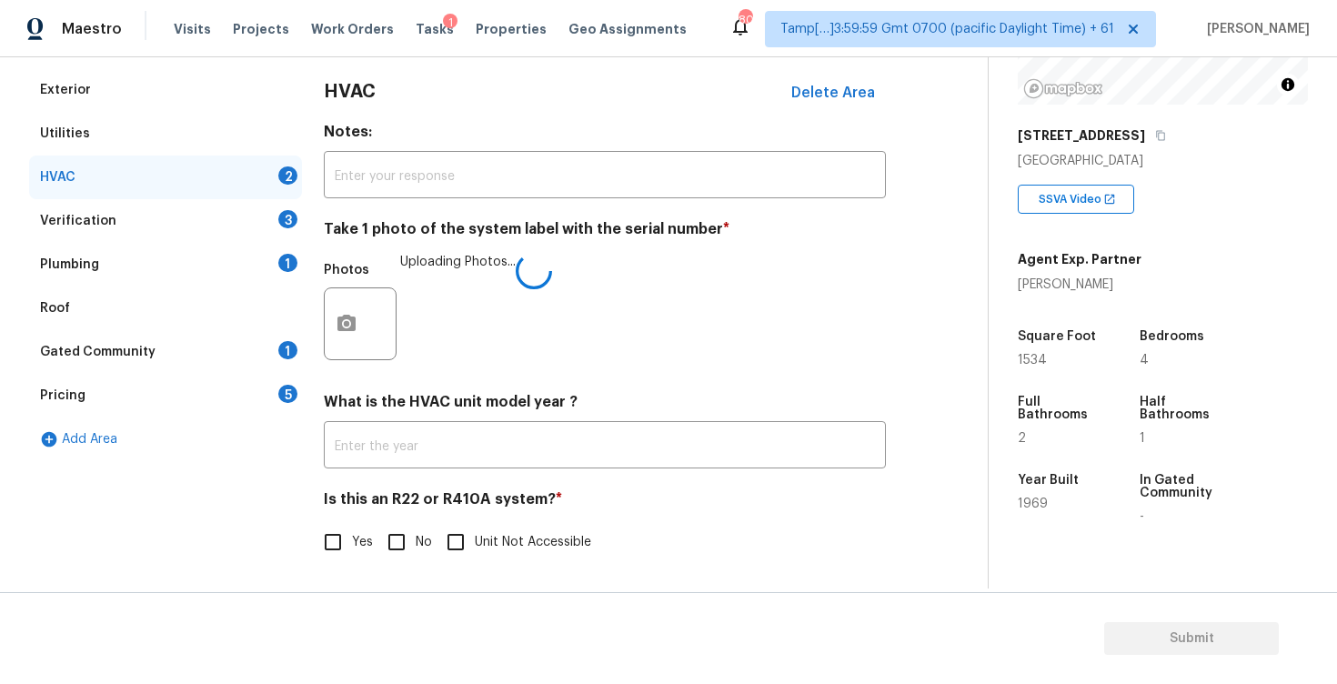
click at [400, 523] on input "No" at bounding box center [397, 542] width 38 height 38
checkbox input "true"
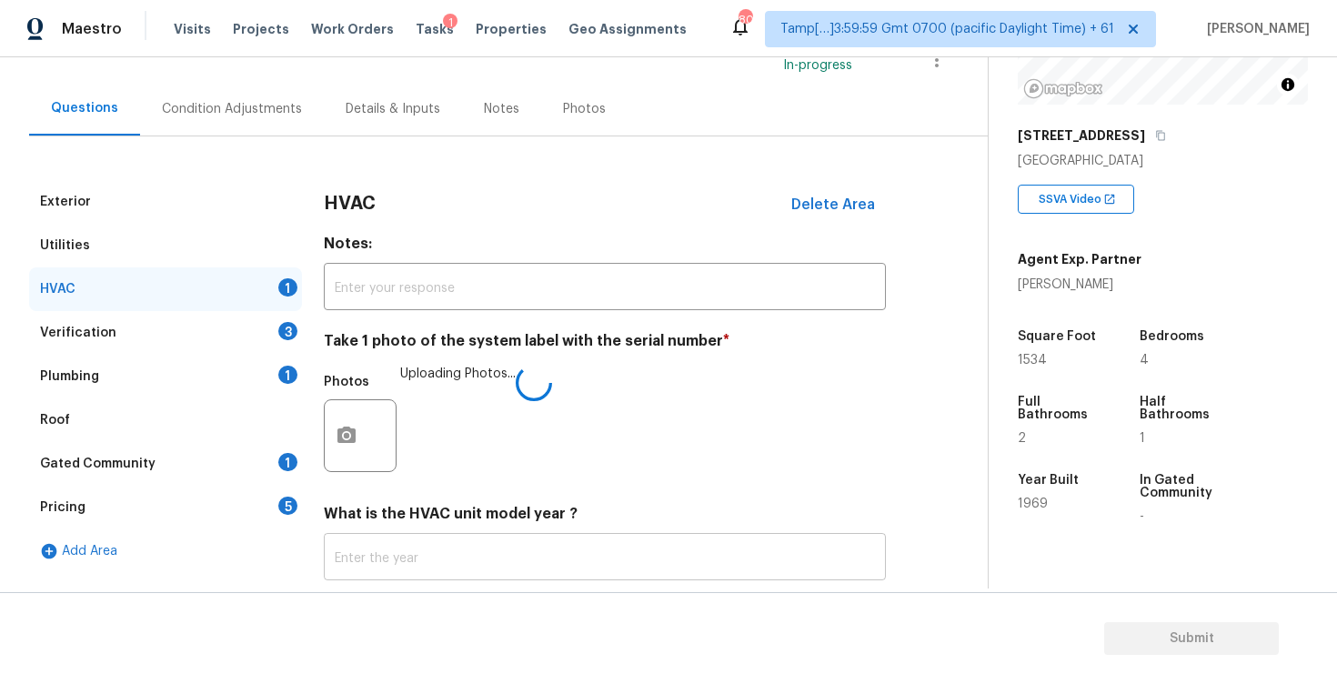
scroll to position [140, 0]
click at [270, 338] on div "Verification 3" at bounding box center [165, 332] width 273 height 44
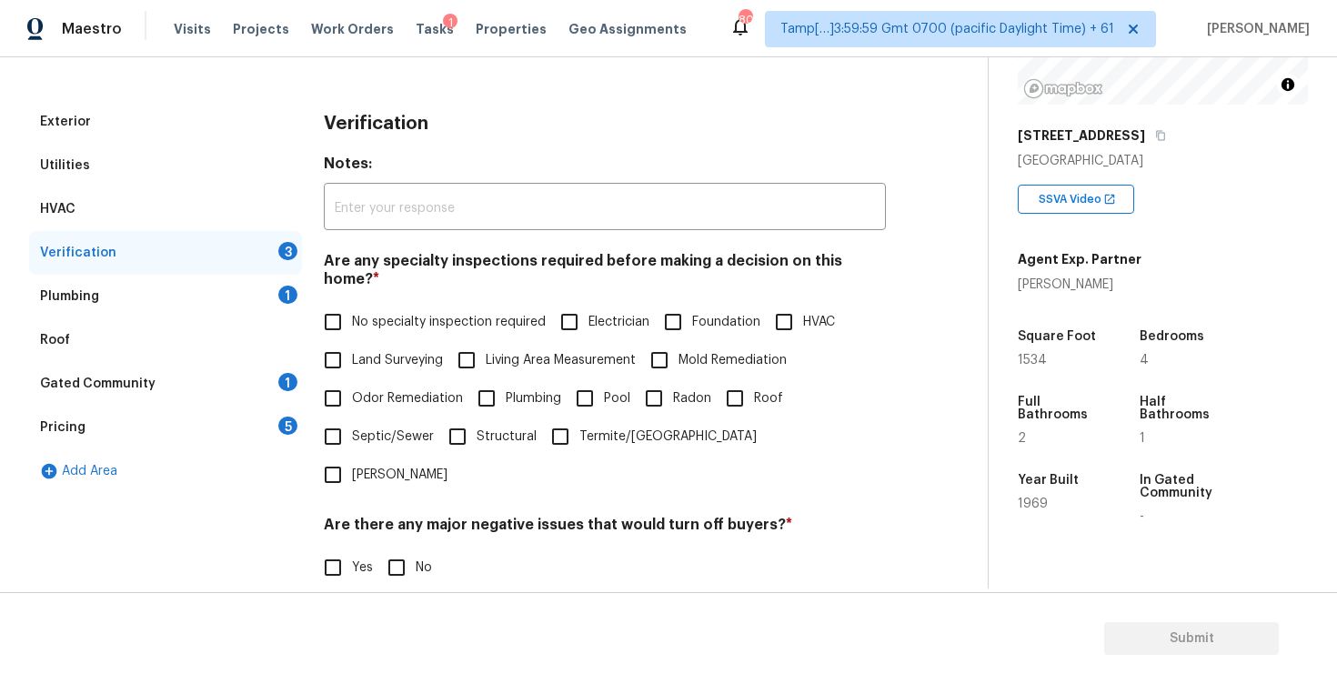
scroll to position [252, 0]
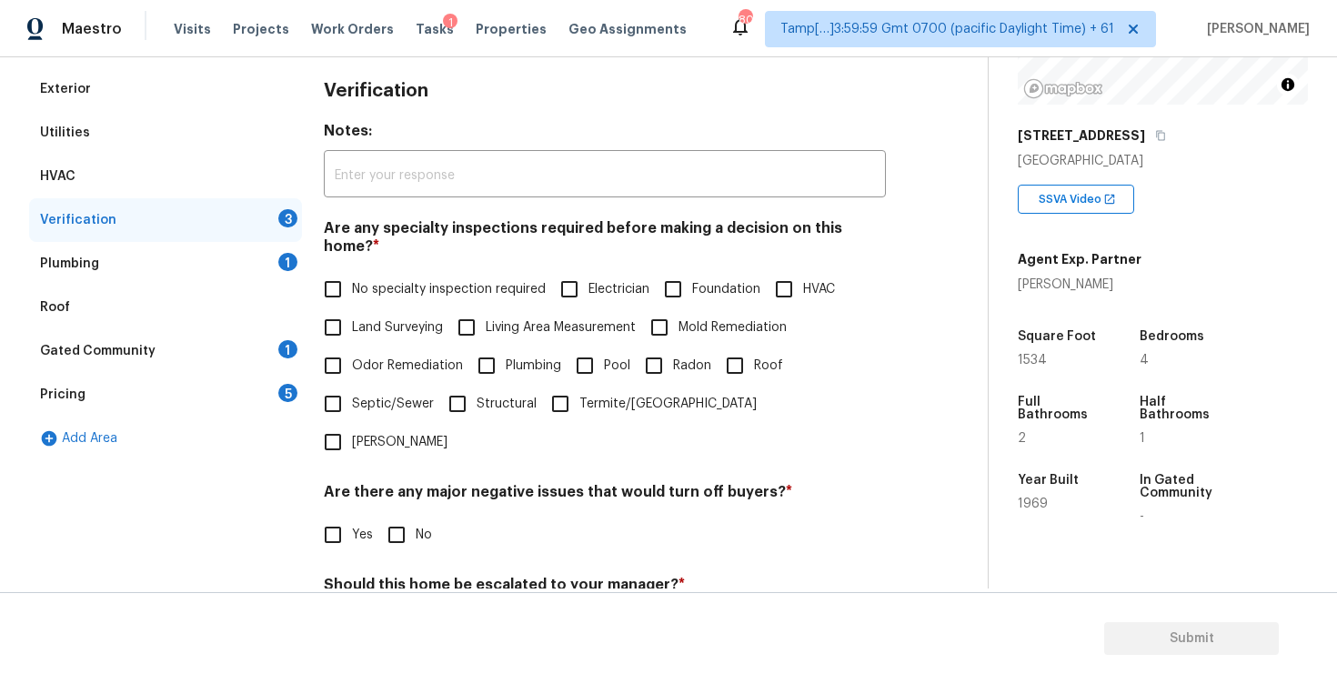
click at [359, 280] on span "No specialty inspection required" at bounding box center [449, 289] width 194 height 19
click at [352, 274] on input "No specialty inspection required" at bounding box center [333, 289] width 38 height 38
checkbox input "true"
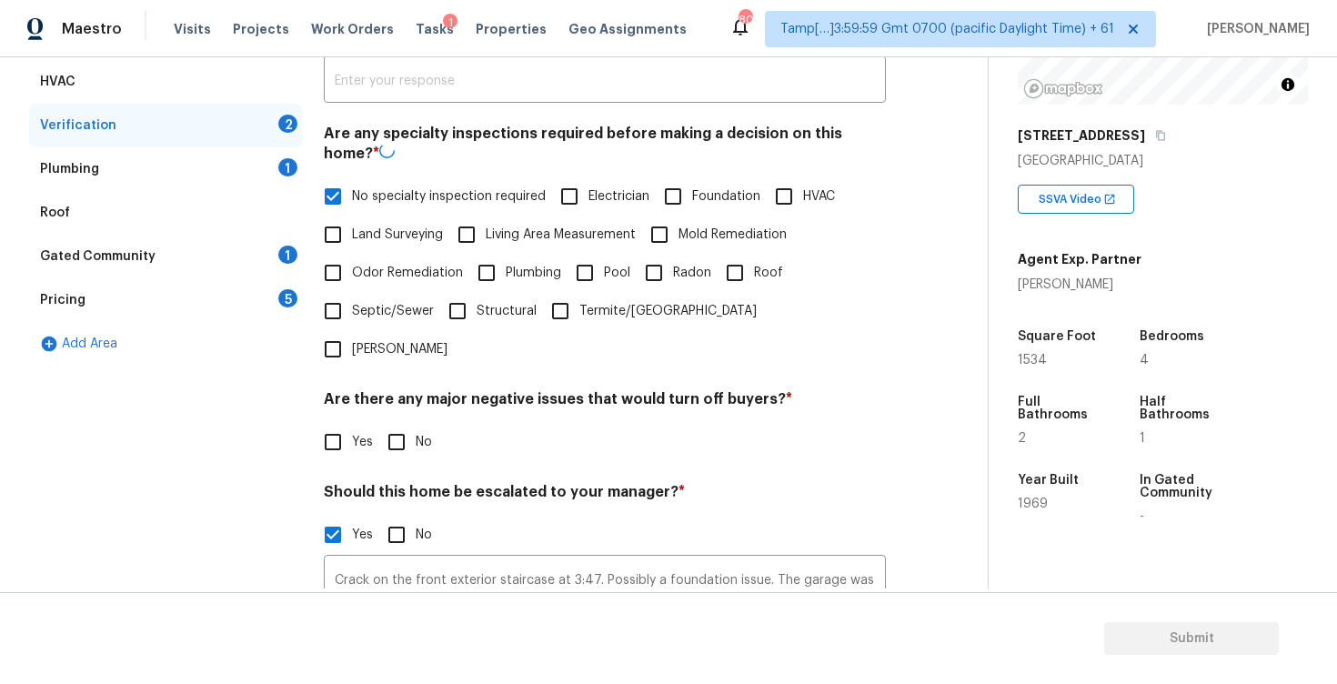
scroll to position [358, 0]
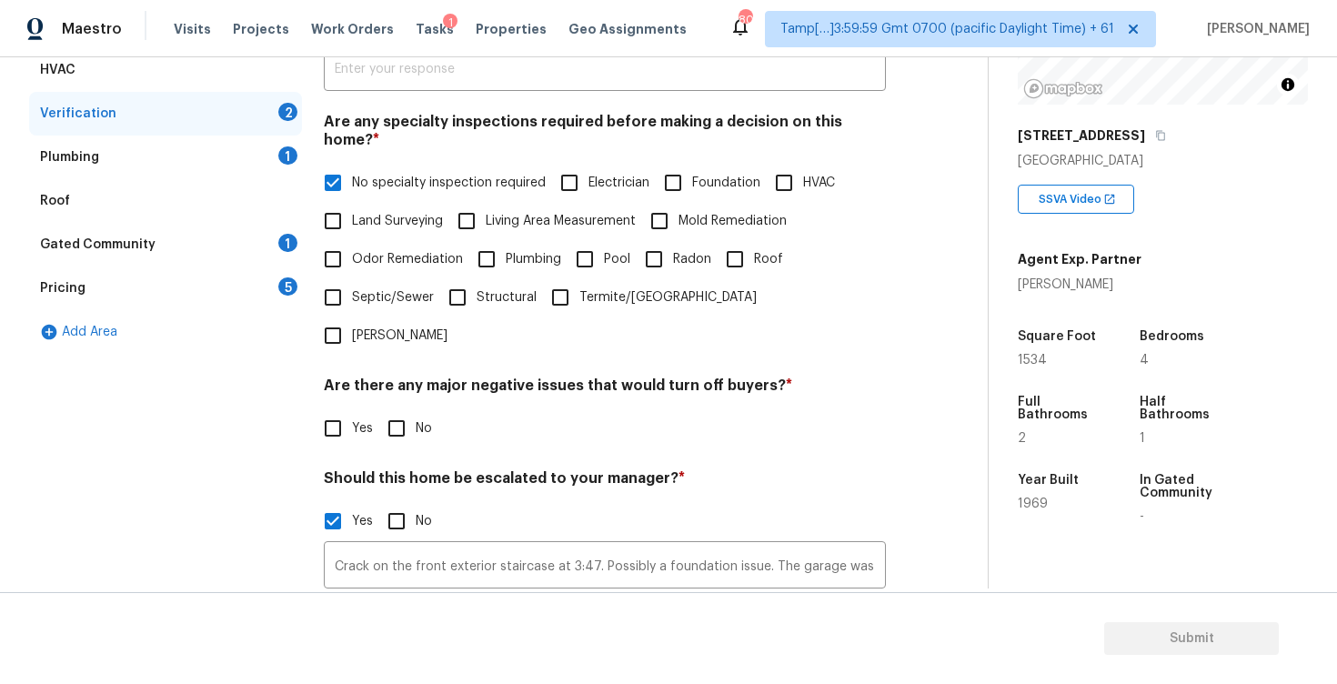
click at [403, 409] on input "No" at bounding box center [397, 428] width 38 height 38
checkbox input "true"
click at [342, 169] on input "No specialty inspection required" at bounding box center [333, 183] width 38 height 38
checkbox input "false"
click at [682, 168] on input "Foundation" at bounding box center [673, 183] width 38 height 38
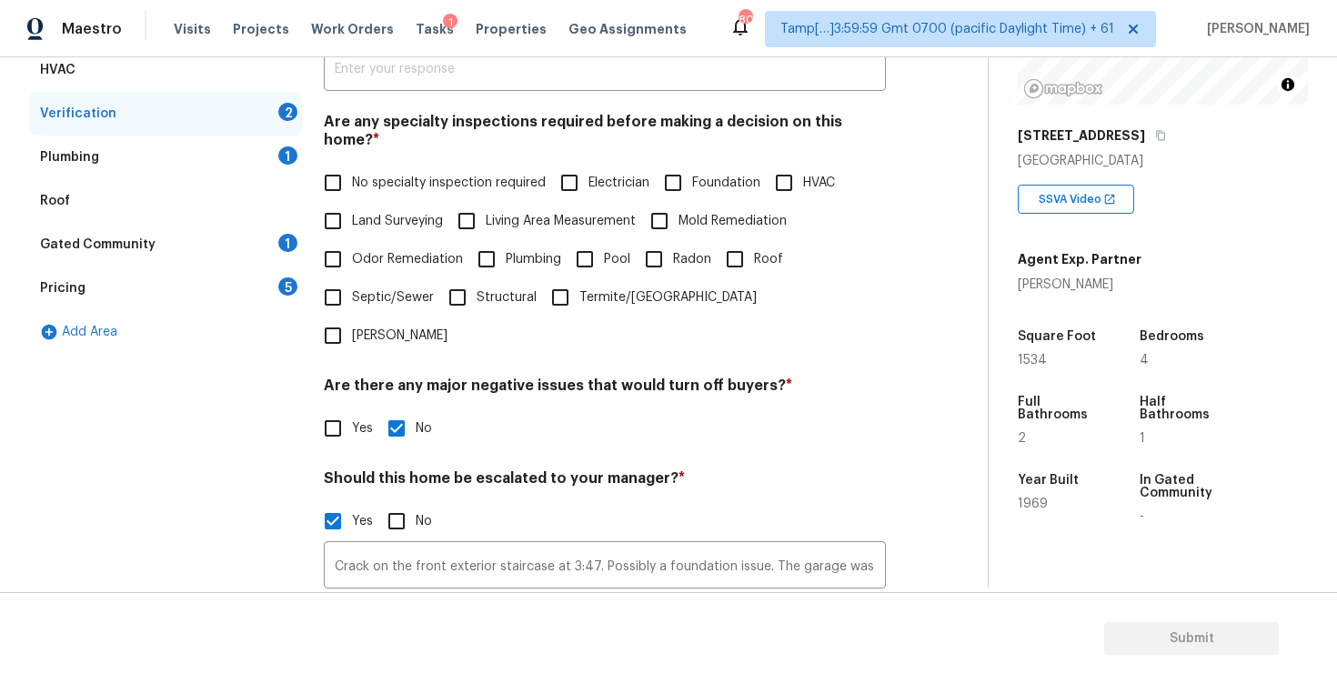
checkbox input "true"
click at [796, 176] on input "HVAC" at bounding box center [784, 185] width 38 height 38
click at [796, 176] on input "HVAC" at bounding box center [784, 183] width 38 height 38
checkbox input "false"
click at [748, 247] on input "Roof" at bounding box center [735, 259] width 38 height 38
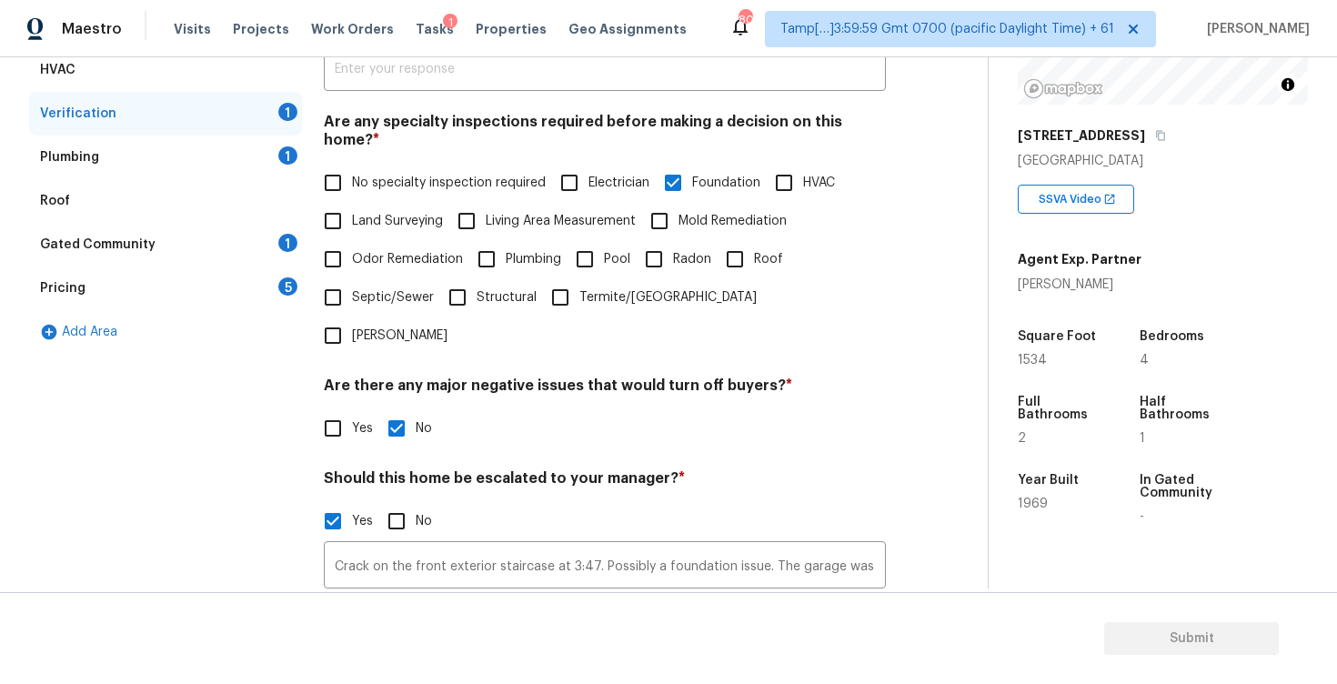
checkbox input "true"
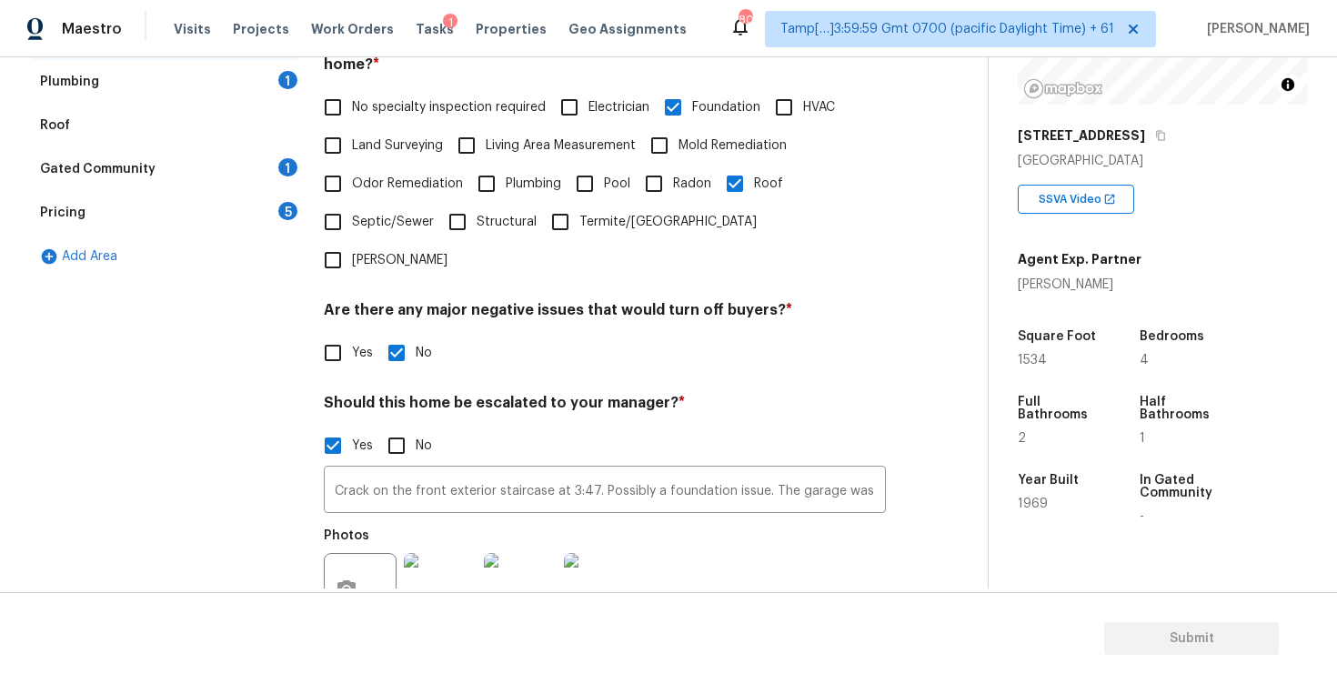
scroll to position [443, 0]
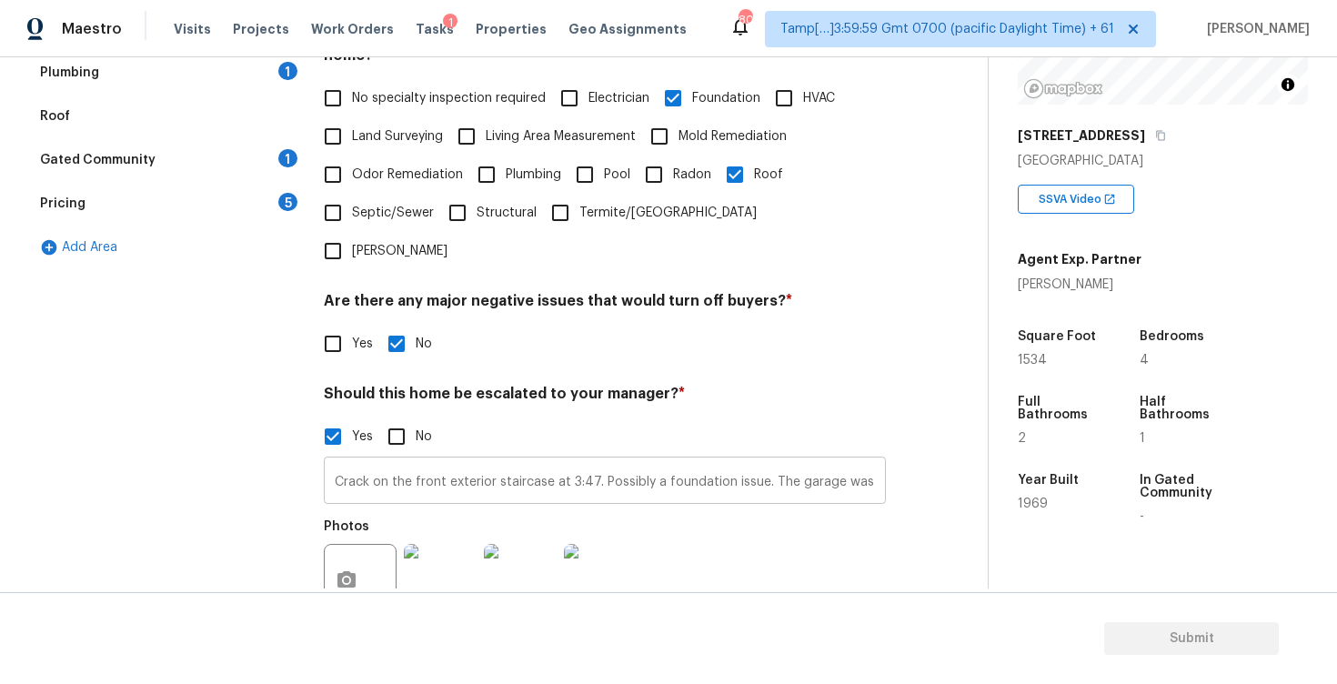
click at [813, 461] on input "Crack on the front exterior staircase at 3:47. Possibly a foundation issue. The…" at bounding box center [605, 482] width 562 height 43
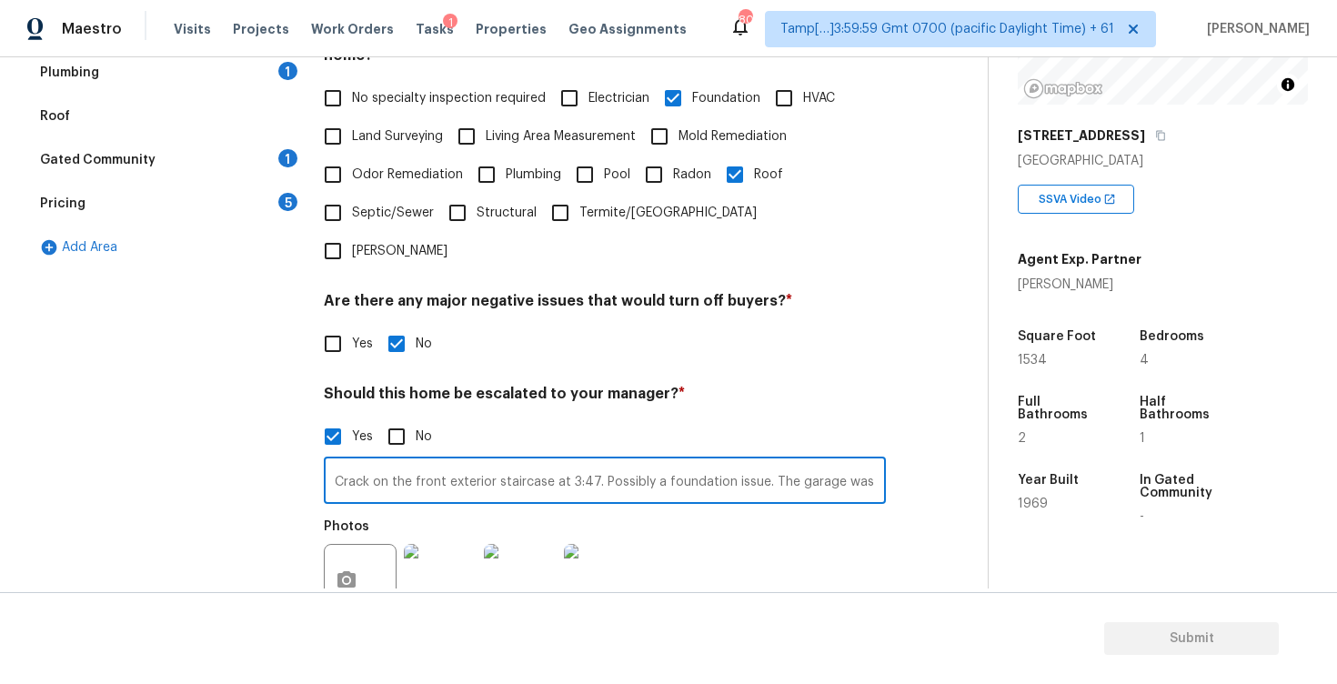
click at [813, 461] on input "Crack on the front exterior staircase at 3:47. Possibly a foundation issue. The…" at bounding box center [605, 482] width 562 height 43
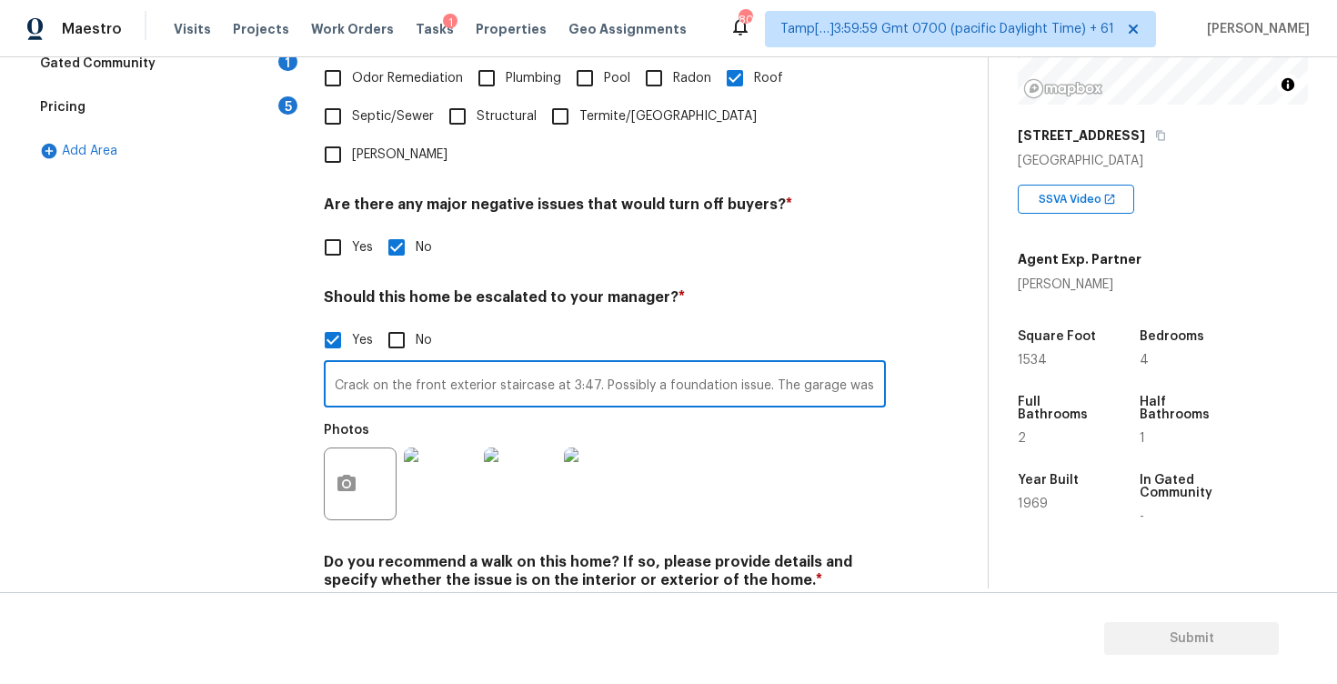
click at [397, 604] on input "No" at bounding box center [397, 623] width 38 height 38
checkbox input "true"
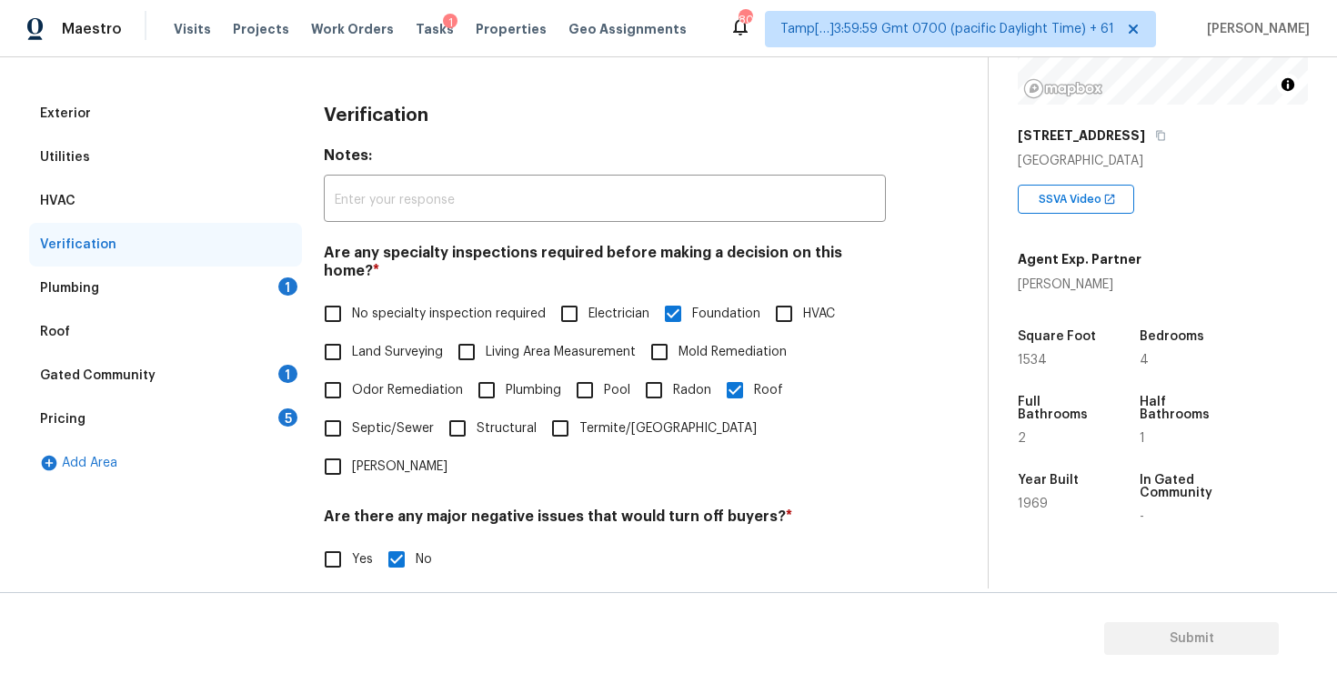
click at [256, 295] on div "Plumbing 1" at bounding box center [165, 289] width 273 height 44
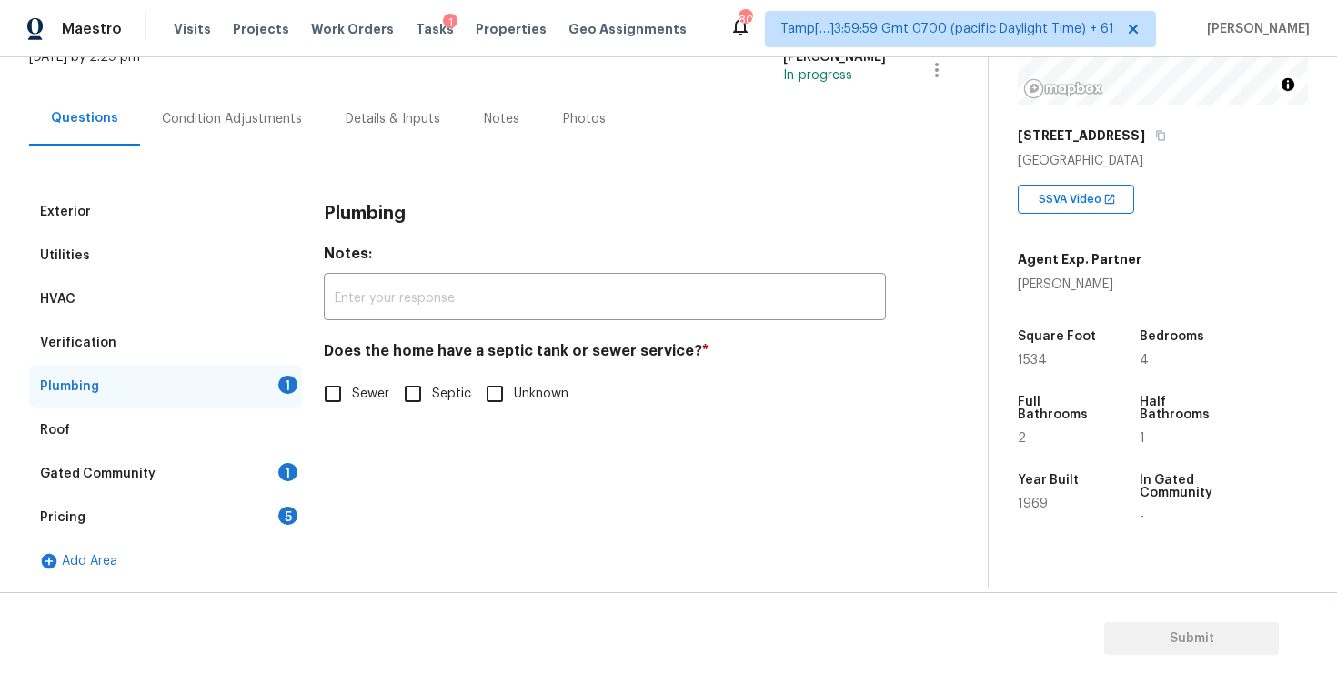
scroll to position [129, 0]
click at [344, 409] on input "Sewer" at bounding box center [333, 394] width 38 height 38
checkbox input "true"
click at [263, 475] on div "Gated Community 1" at bounding box center [165, 474] width 273 height 44
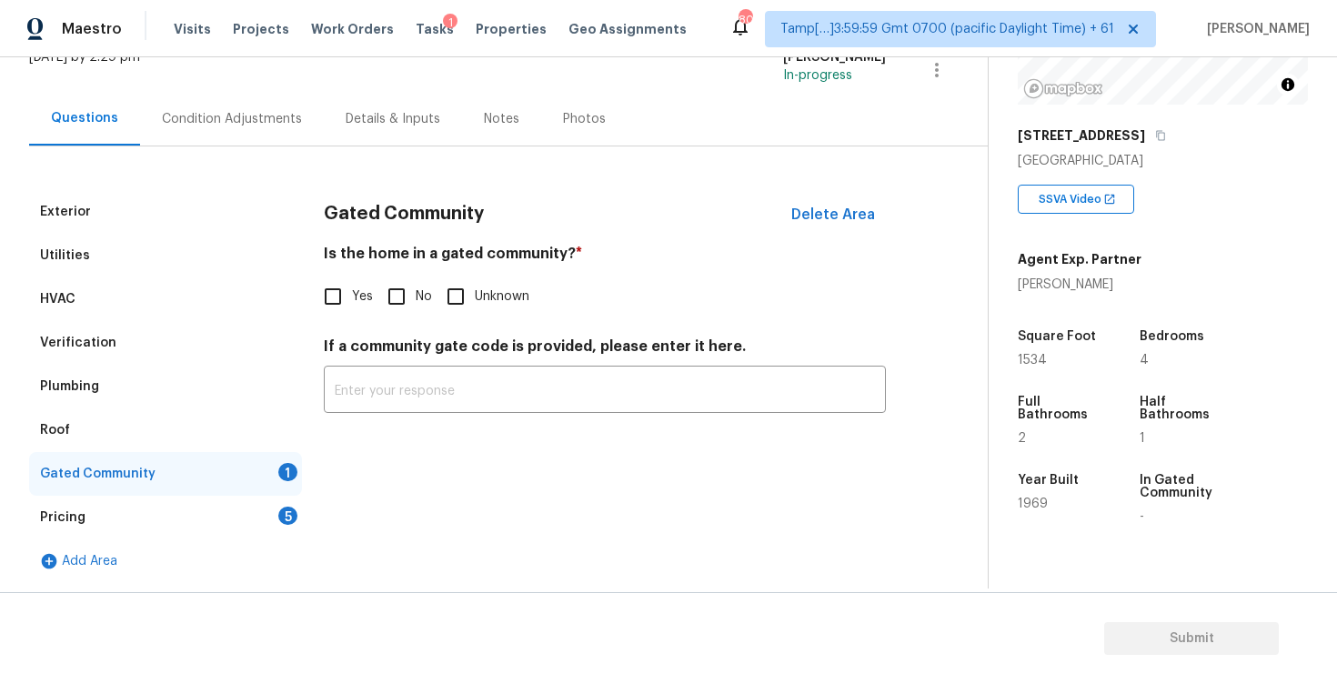
click at [408, 297] on input "No" at bounding box center [397, 296] width 38 height 38
checkbox input "true"
click at [283, 508] on div "5" at bounding box center [287, 516] width 19 height 18
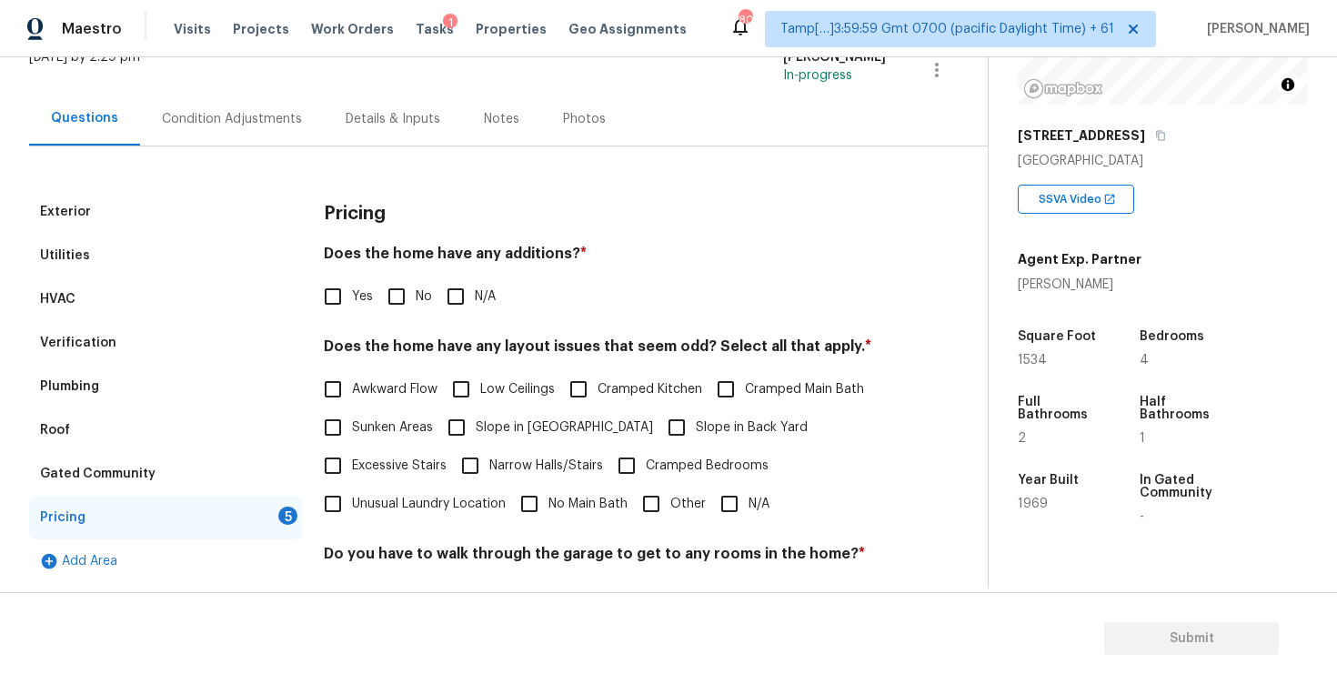
click at [389, 307] on input "No" at bounding box center [397, 296] width 38 height 38
checkbox input "true"
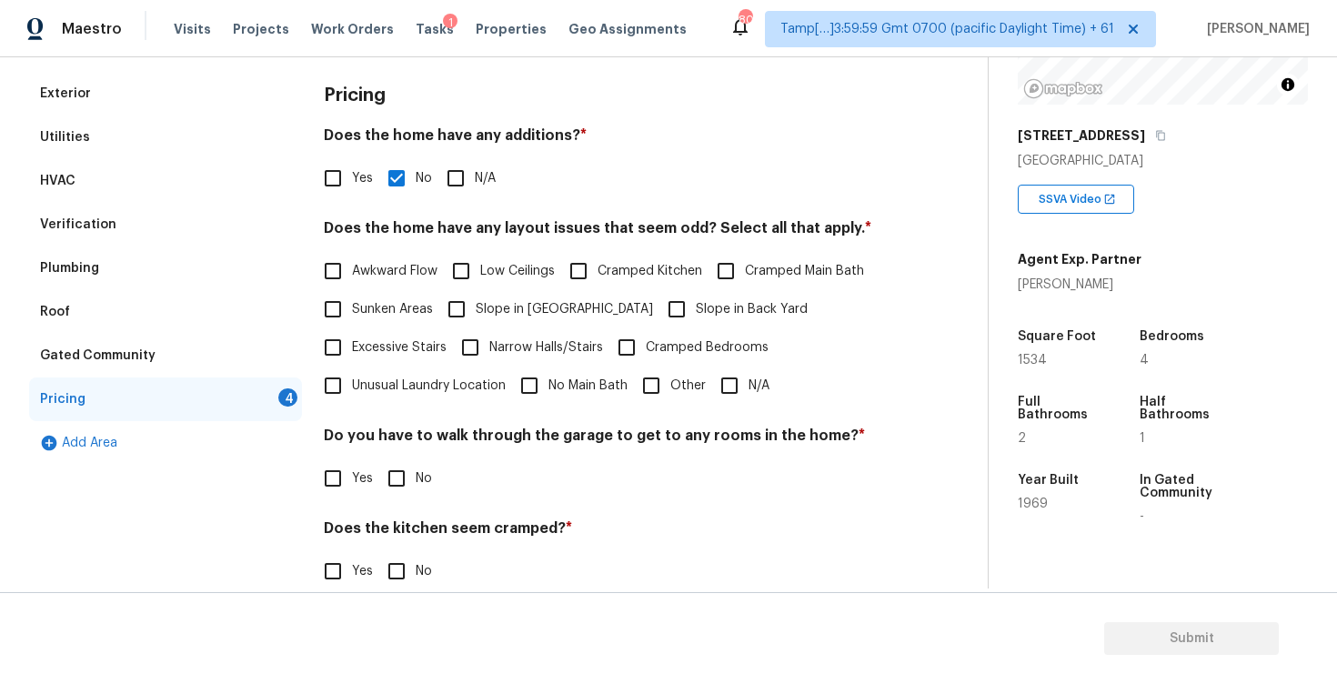
scroll to position [254, 0]
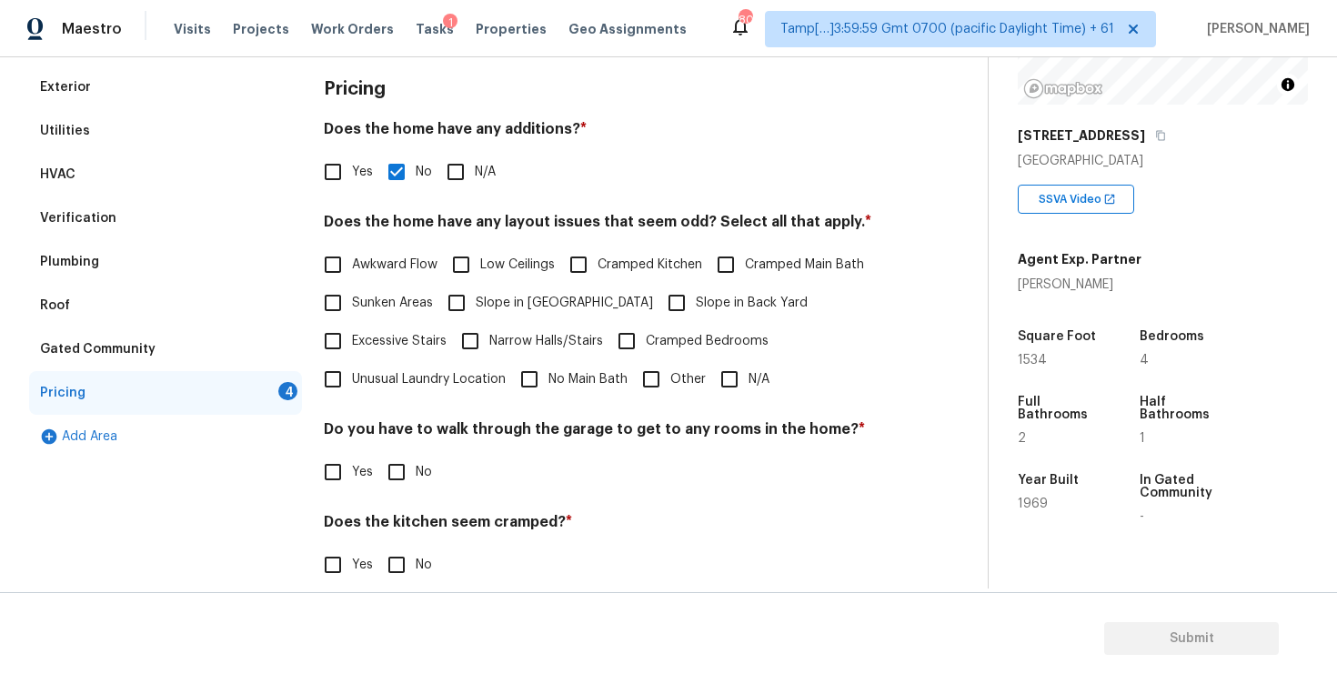
click at [328, 304] on input "Sunken Areas" at bounding box center [333, 303] width 38 height 38
checkbox input "true"
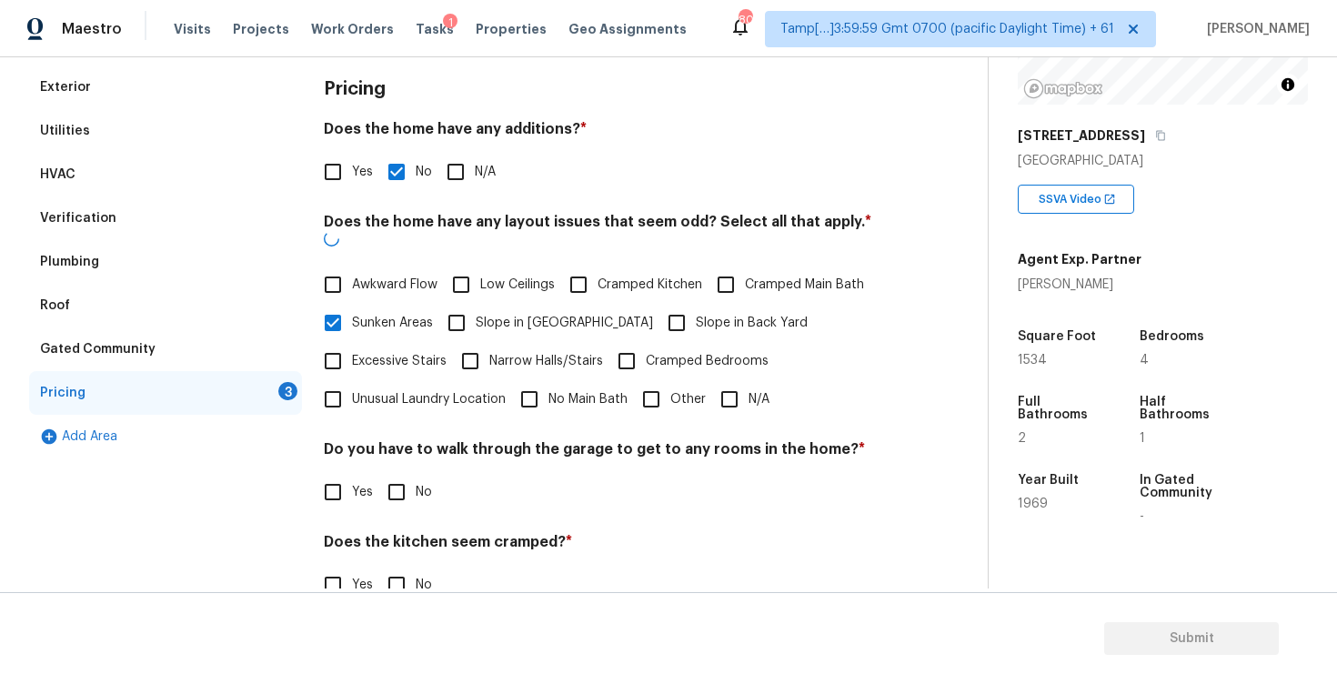
scroll to position [307, 0]
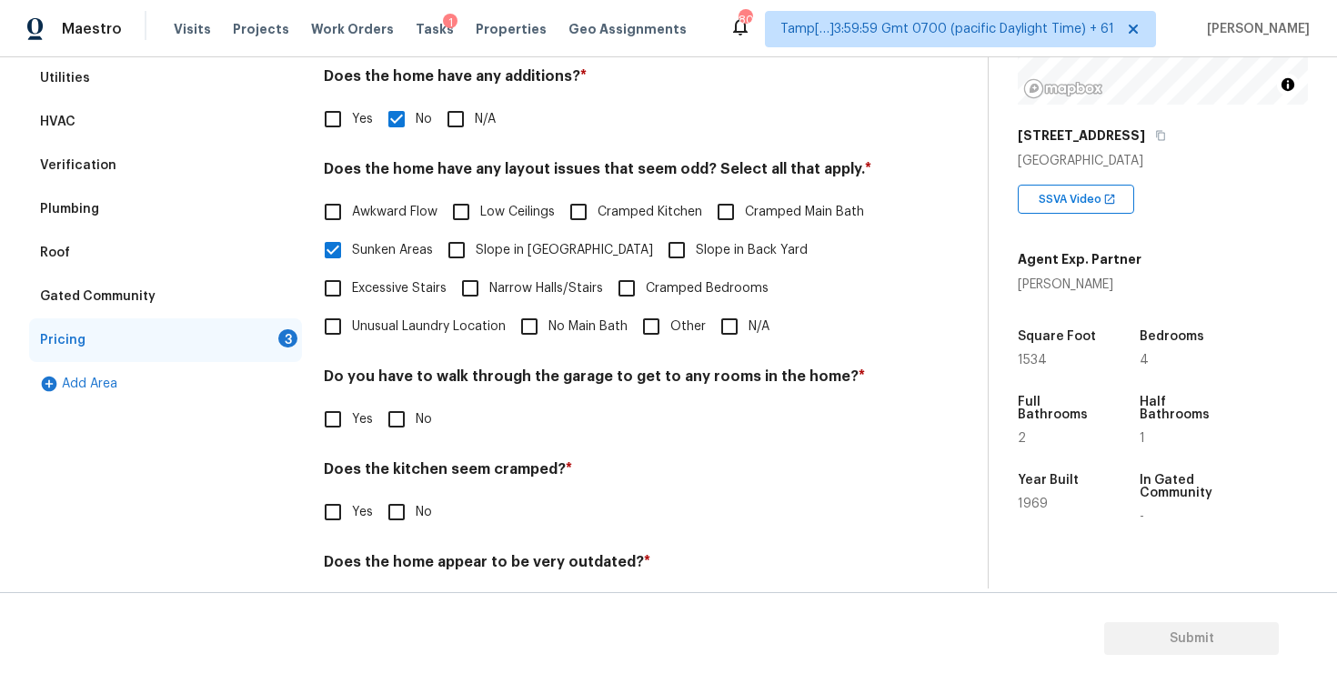
click at [417, 210] on span "Awkward Flow" at bounding box center [395, 212] width 86 height 19
click at [352, 210] on input "Awkward Flow" at bounding box center [333, 212] width 38 height 38
checkbox input "true"
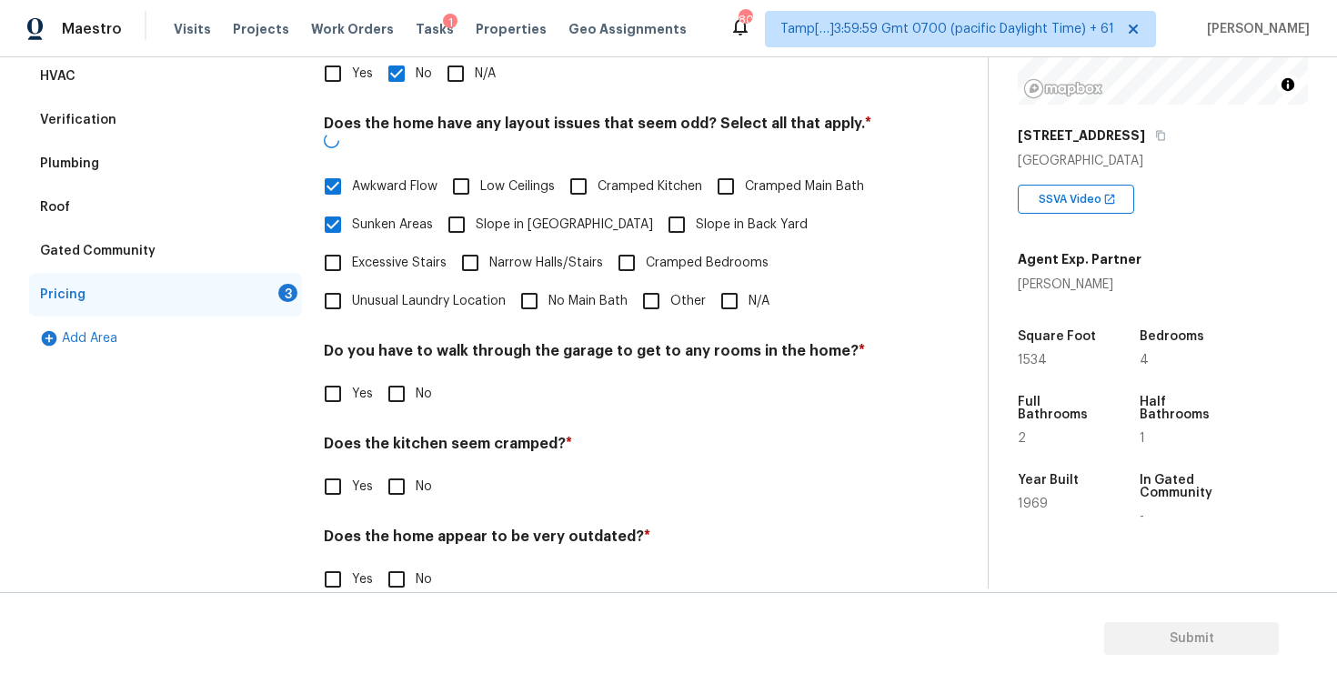
scroll to position [366, 0]
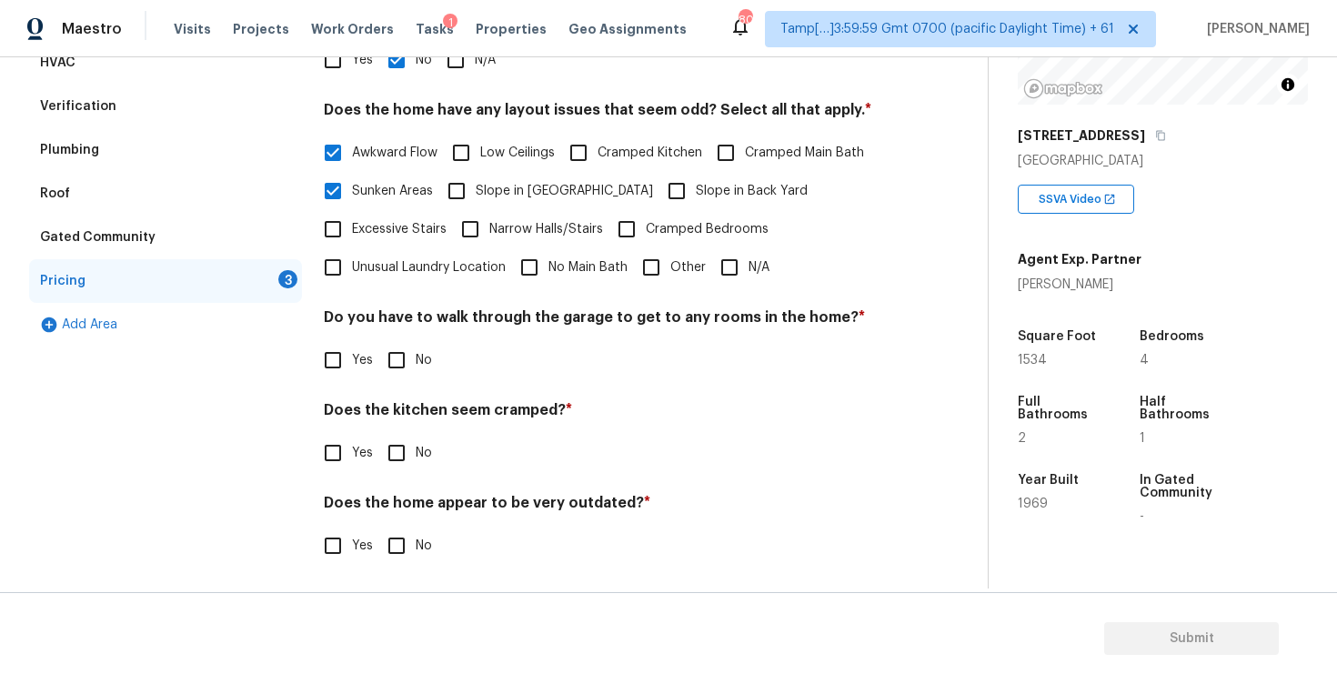
click at [517, 151] on span "Low Ceilings" at bounding box center [517, 153] width 75 height 19
click at [480, 151] on input "Low Ceilings" at bounding box center [461, 153] width 38 height 38
checkbox input "true"
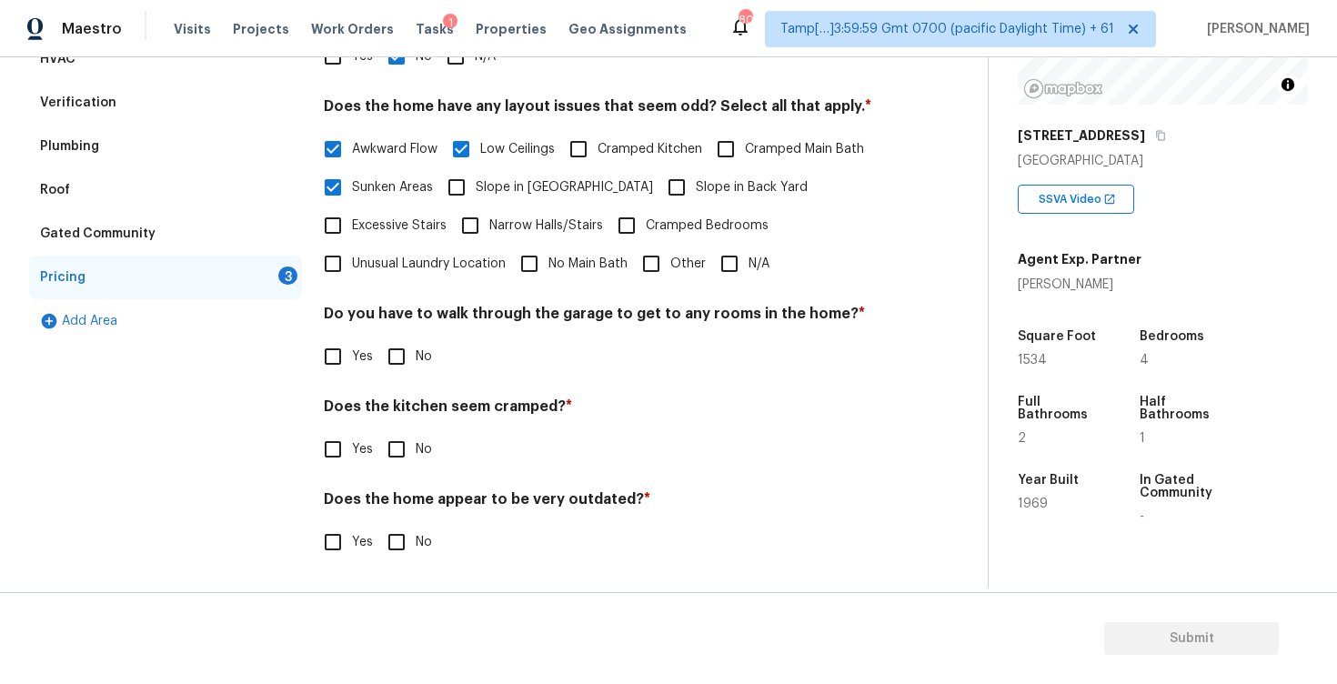
scroll to position [369, 0]
click at [404, 365] on input "No" at bounding box center [397, 356] width 38 height 38
checkbox input "true"
click at [408, 451] on input "No" at bounding box center [397, 451] width 38 height 38
checkbox input "true"
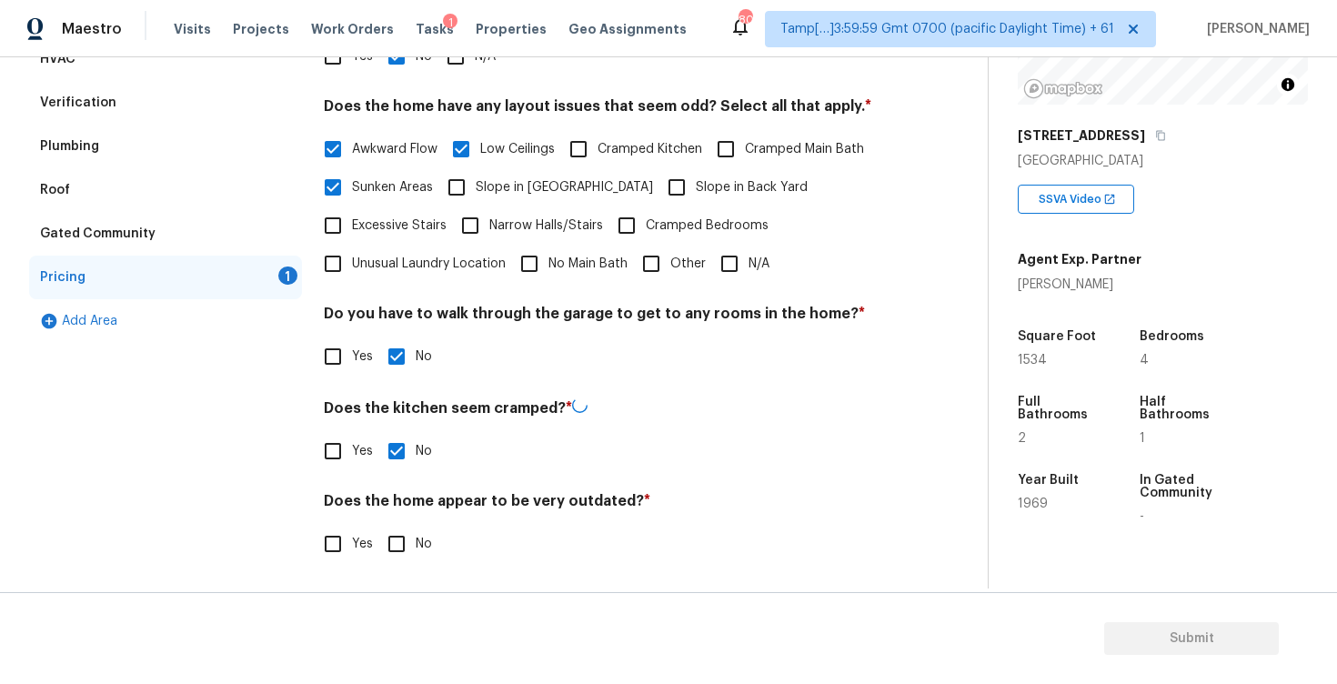
click at [411, 532] on input "No" at bounding box center [397, 544] width 38 height 38
checkbox input "true"
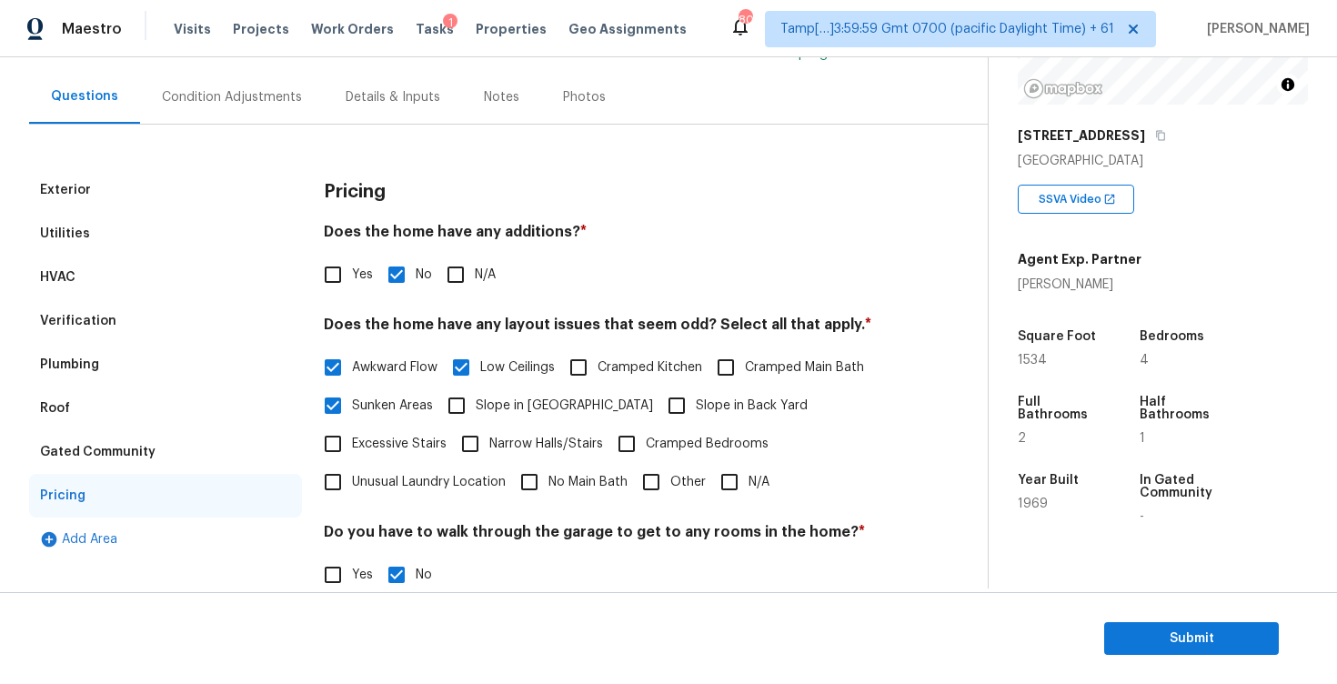
scroll to position [145, 0]
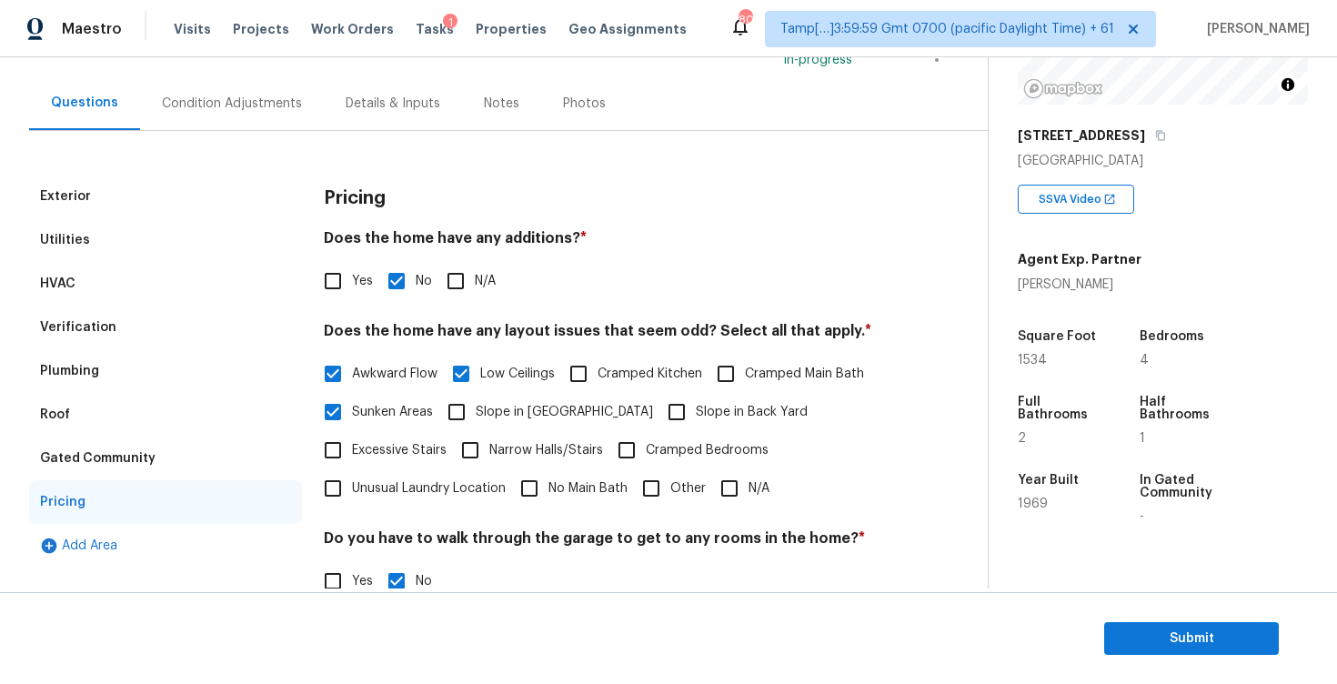
click at [266, 126] on div "Condition Adjustments" at bounding box center [232, 103] width 184 height 54
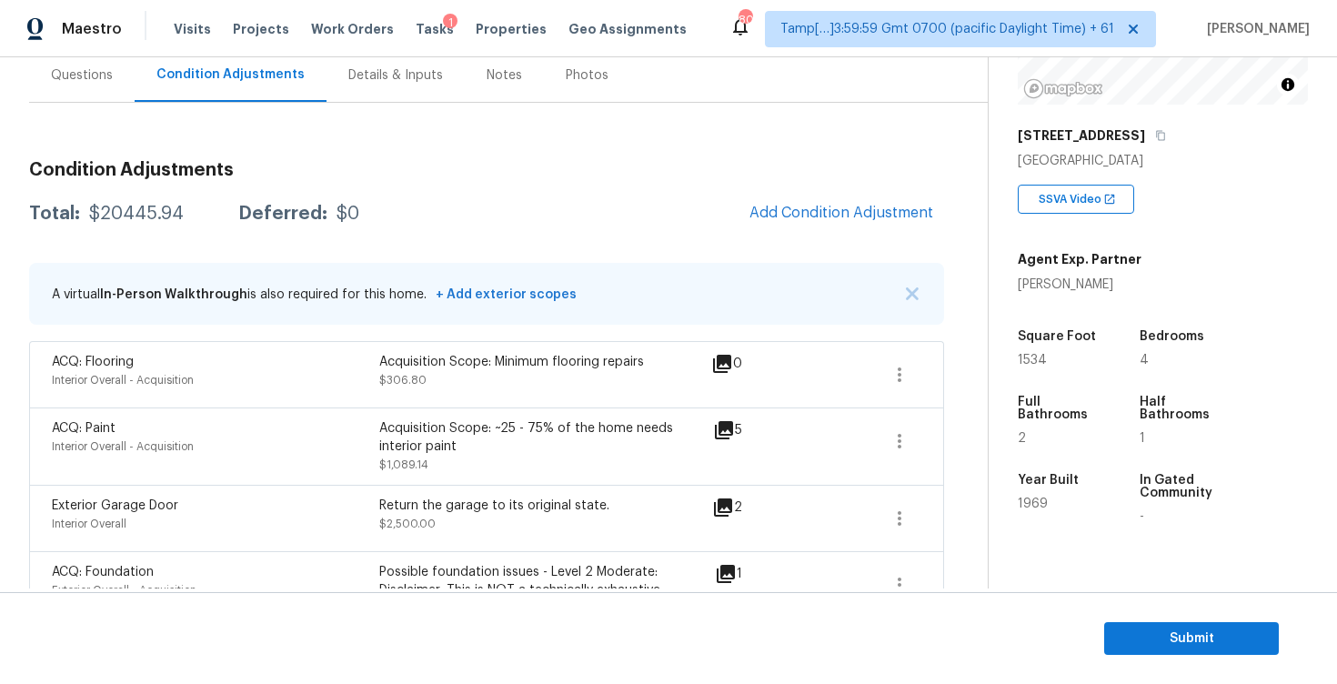
scroll to position [156, 0]
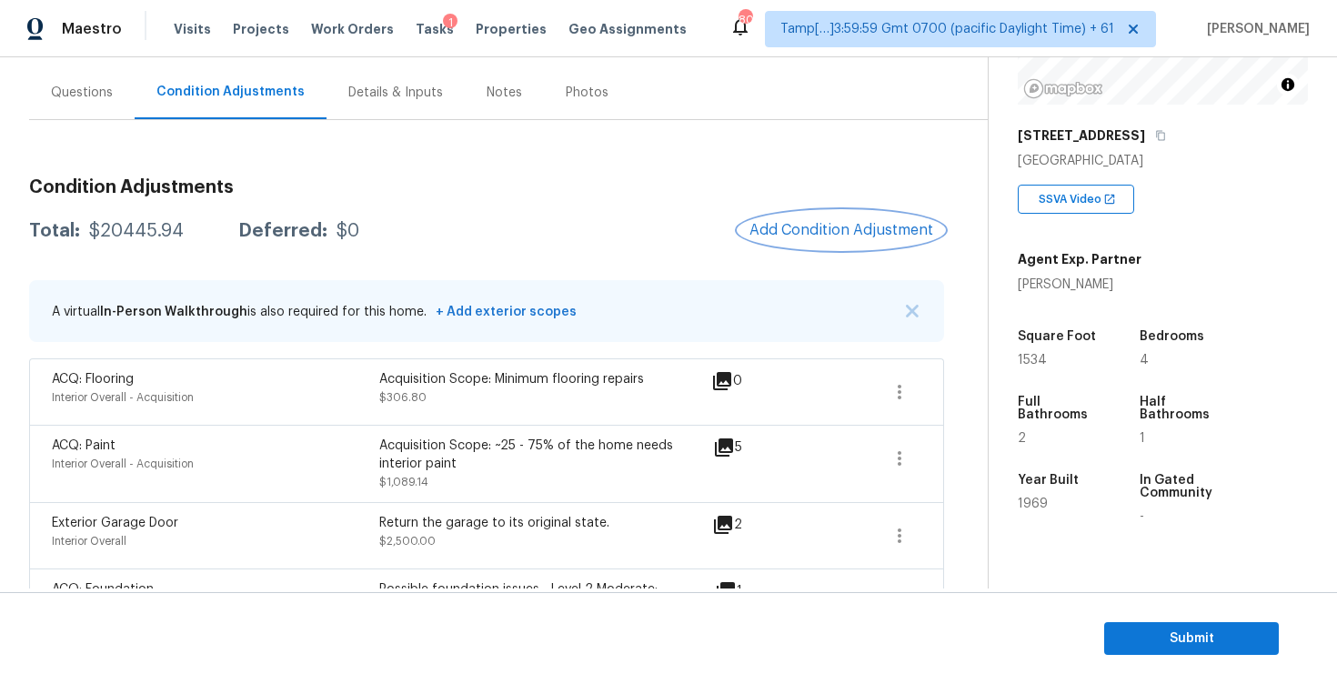
click at [830, 235] on span "Add Condition Adjustment" at bounding box center [842, 230] width 184 height 16
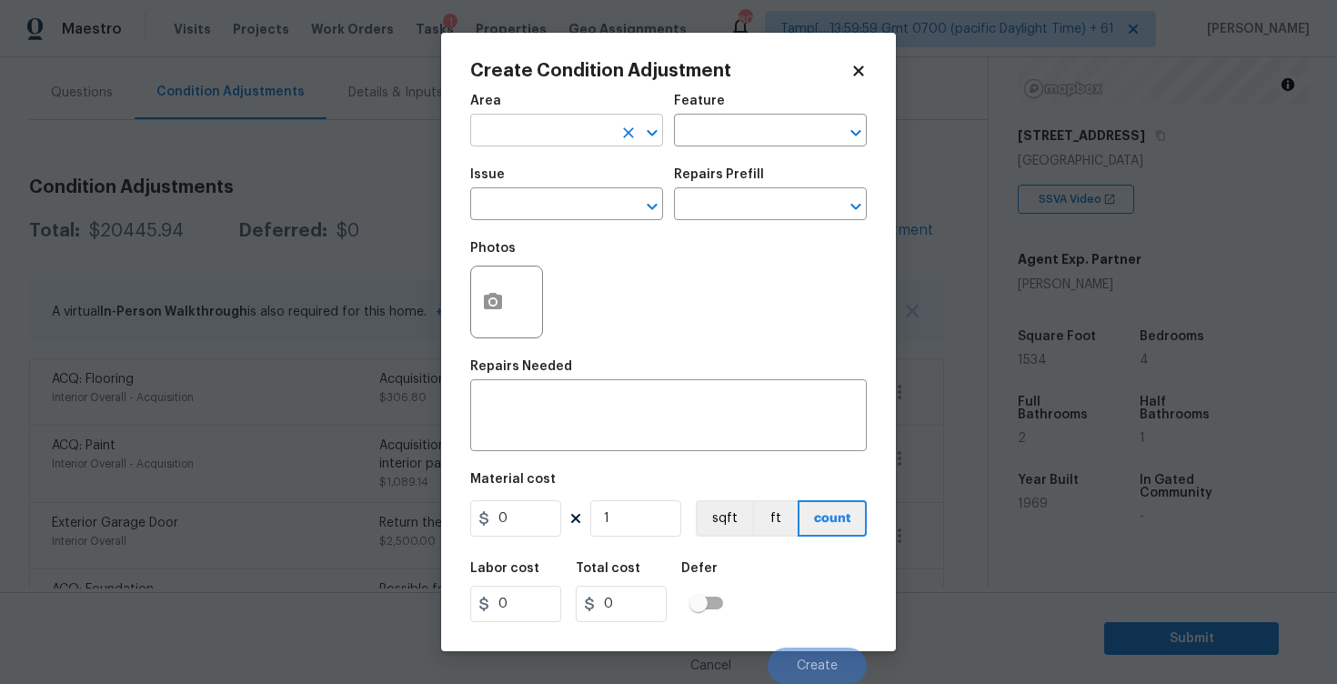
click at [532, 137] on input "text" at bounding box center [541, 132] width 142 height 28
click at [542, 215] on li "Exterior Overall" at bounding box center [566, 203] width 193 height 30
type input "Exterior Overall"
click at [542, 215] on input "text" at bounding box center [541, 206] width 142 height 28
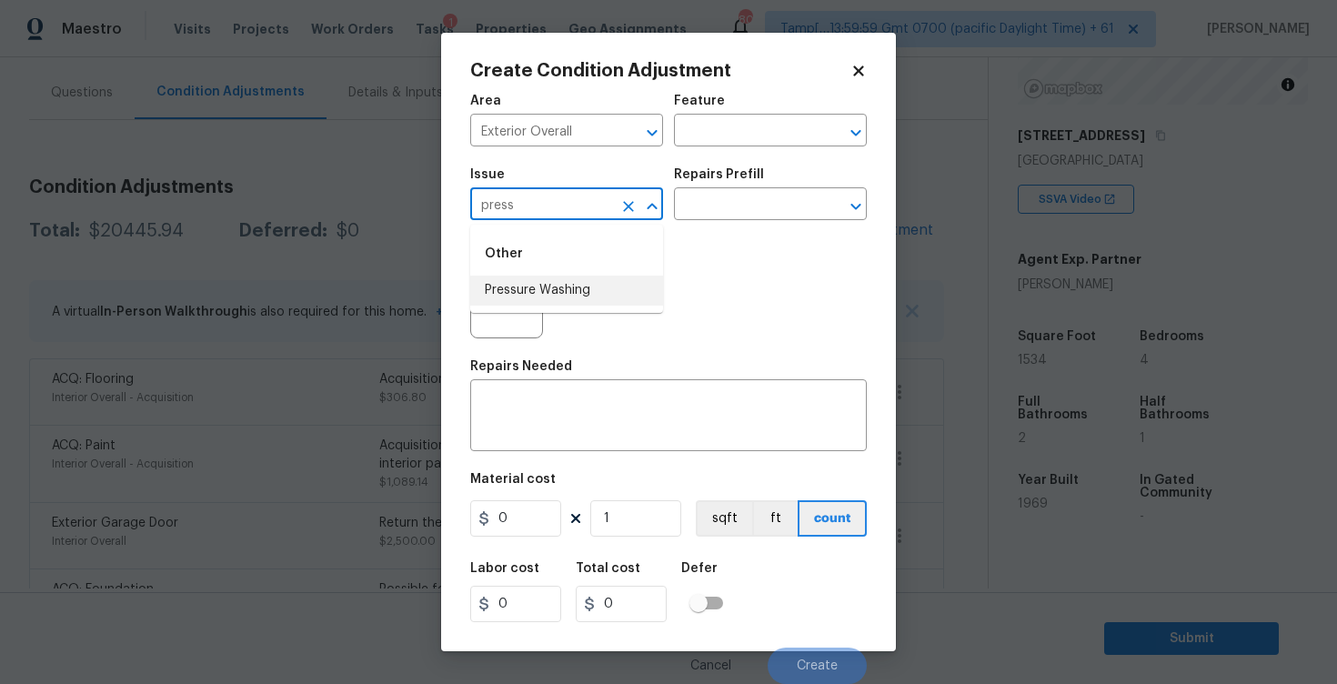
click at [551, 307] on ul "Other Pressure Washing" at bounding box center [566, 269] width 193 height 88
click at [614, 296] on li "Pressure Washing" at bounding box center [566, 291] width 193 height 30
type input "Pressure Washing"
click at [743, 206] on input "text" at bounding box center [745, 206] width 142 height 28
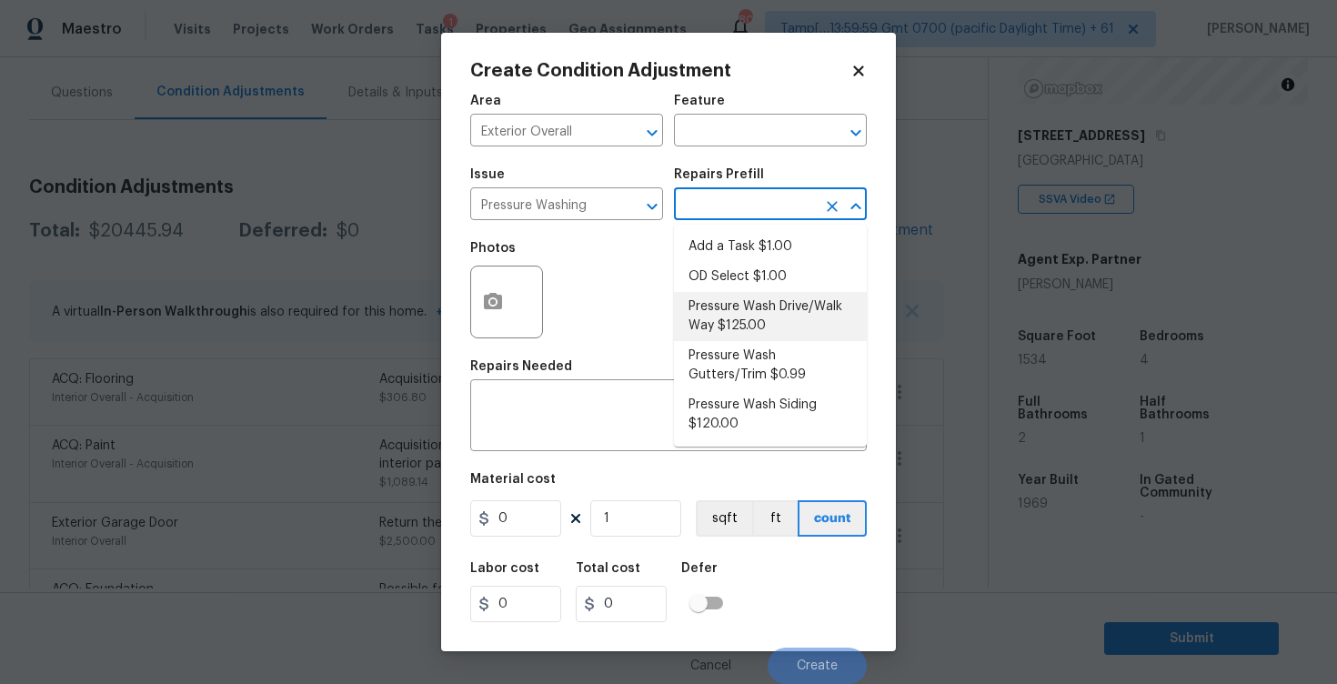
click at [749, 323] on li "Pressure Wash Drive/Walk Way $125.00" at bounding box center [770, 316] width 193 height 49
type input "Siding"
type textarea "Pressure wash the driveways/walkways as directed by the PM. Ensure that all deb…"
type input "125"
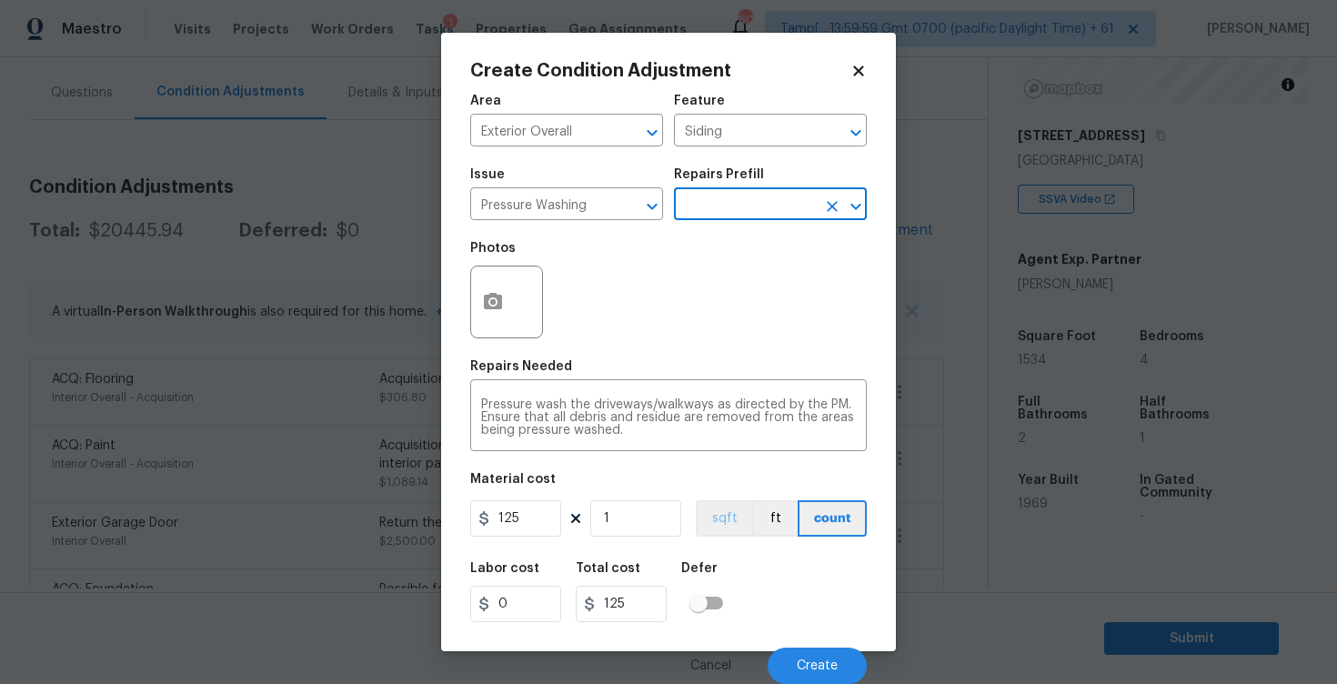
scroll to position [1, 0]
click at [811, 633] on div "Cancel Create" at bounding box center [668, 658] width 397 height 51
click at [816, 660] on span "Create" at bounding box center [817, 667] width 41 height 14
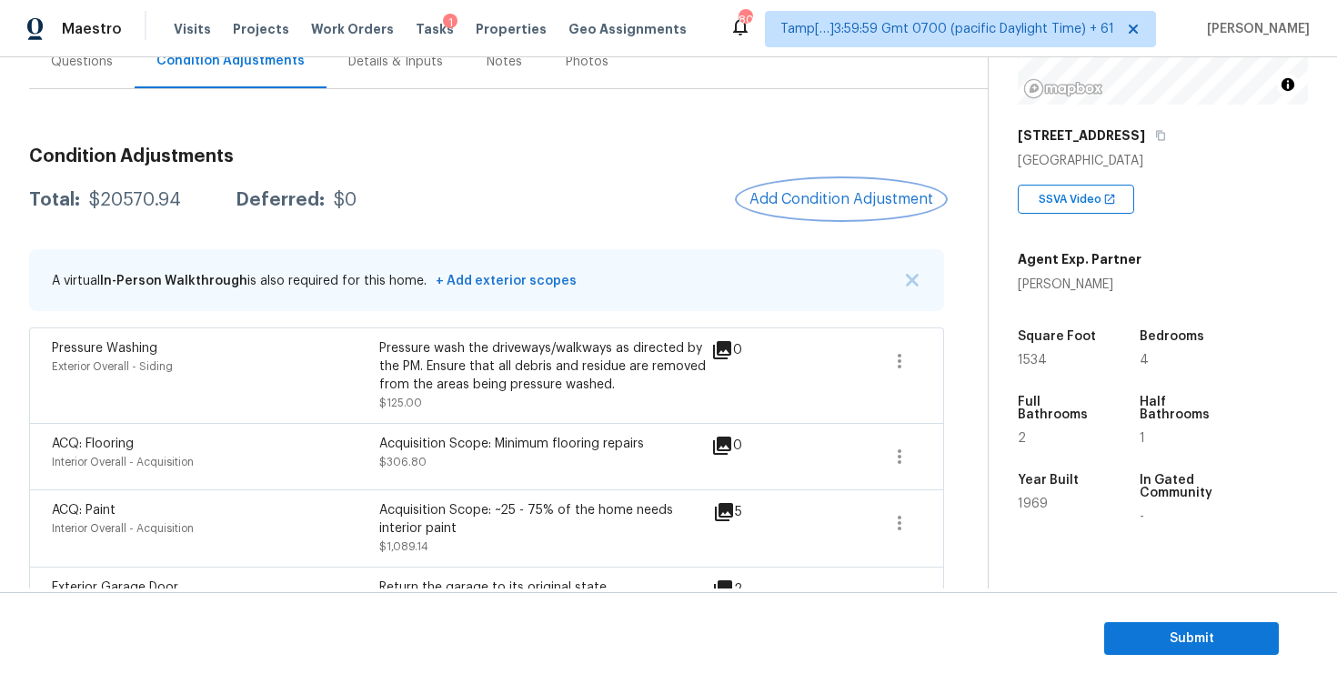
scroll to position [176, 0]
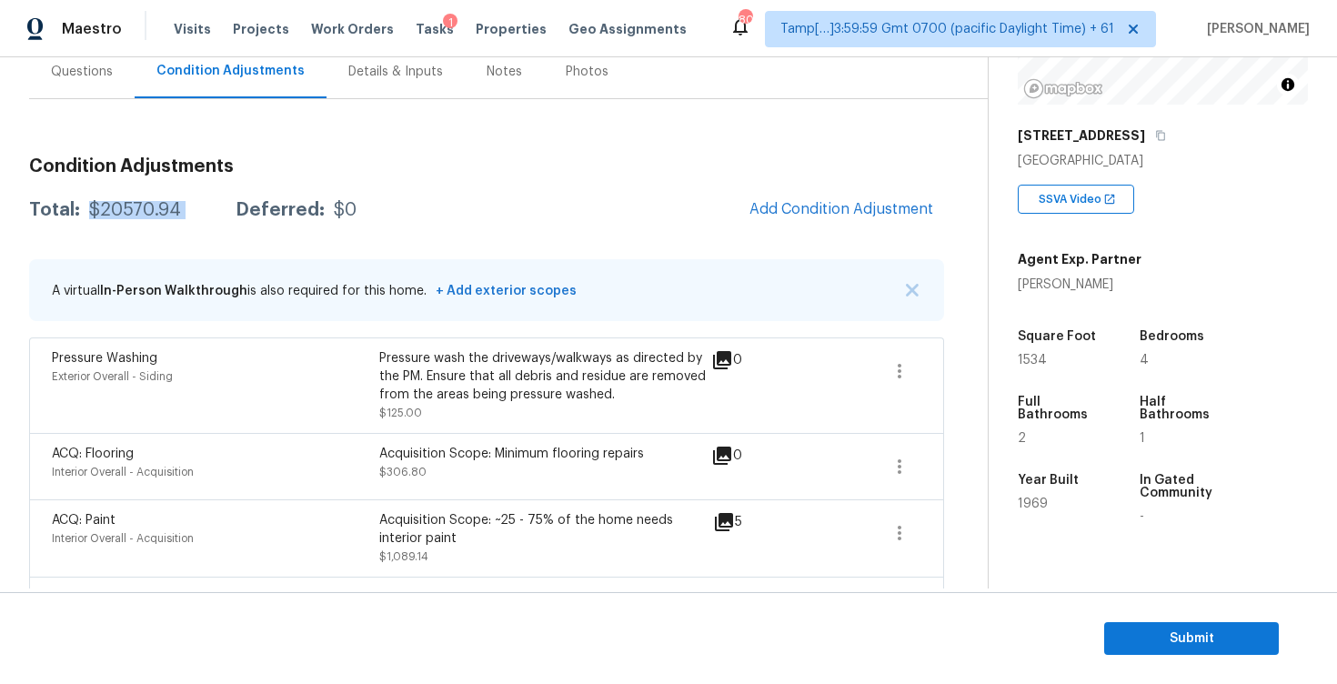
drag, startPoint x: 86, startPoint y: 208, endPoint x: 214, endPoint y: 207, distance: 128.3
click at [214, 208] on div "Total: $20570.94 Deferred: $0" at bounding box center [192, 210] width 327 height 18
copy div "$20570.94"
click at [83, 67] on div "Questions" at bounding box center [82, 72] width 62 height 18
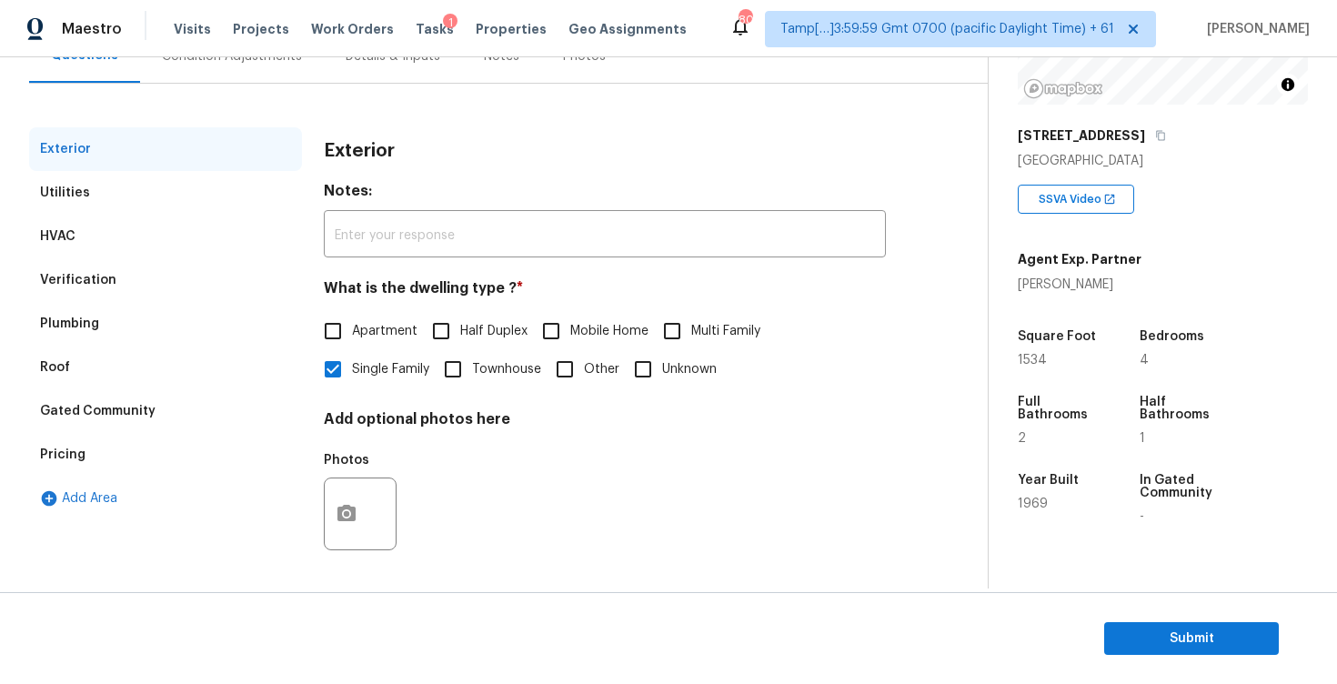
click at [264, 302] on div "Plumbing" at bounding box center [165, 324] width 273 height 44
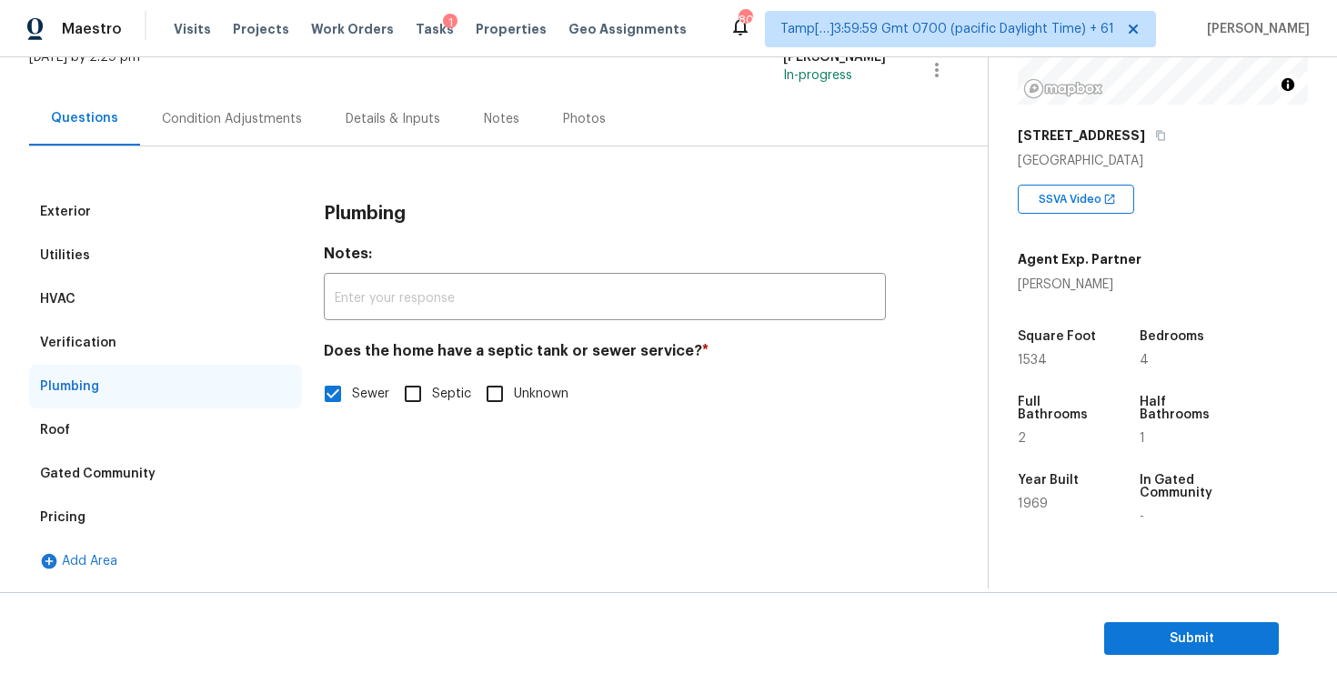
scroll to position [129, 0]
click at [287, 348] on div "Verification" at bounding box center [165, 343] width 273 height 44
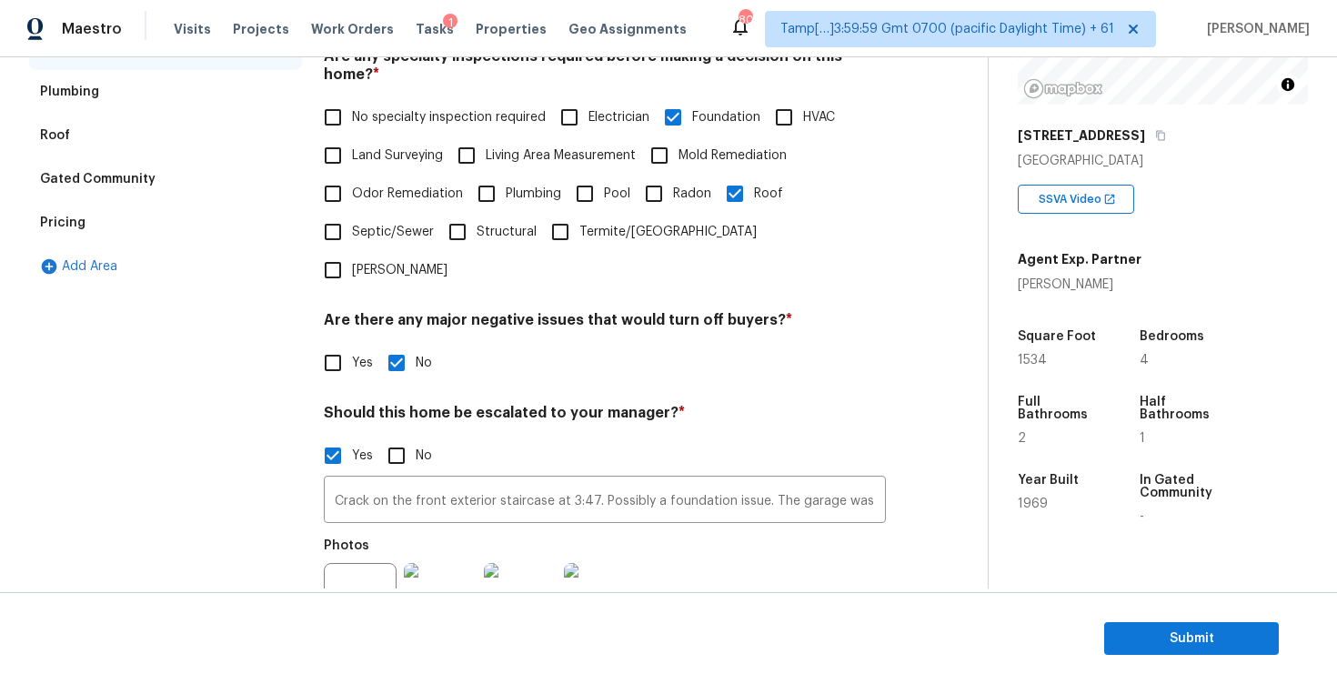
scroll to position [424, 0]
click at [583, 480] on input "Crack on the front exterior staircase at 3:47. Possibly a foundation issue. The…" at bounding box center [605, 501] width 562 height 43
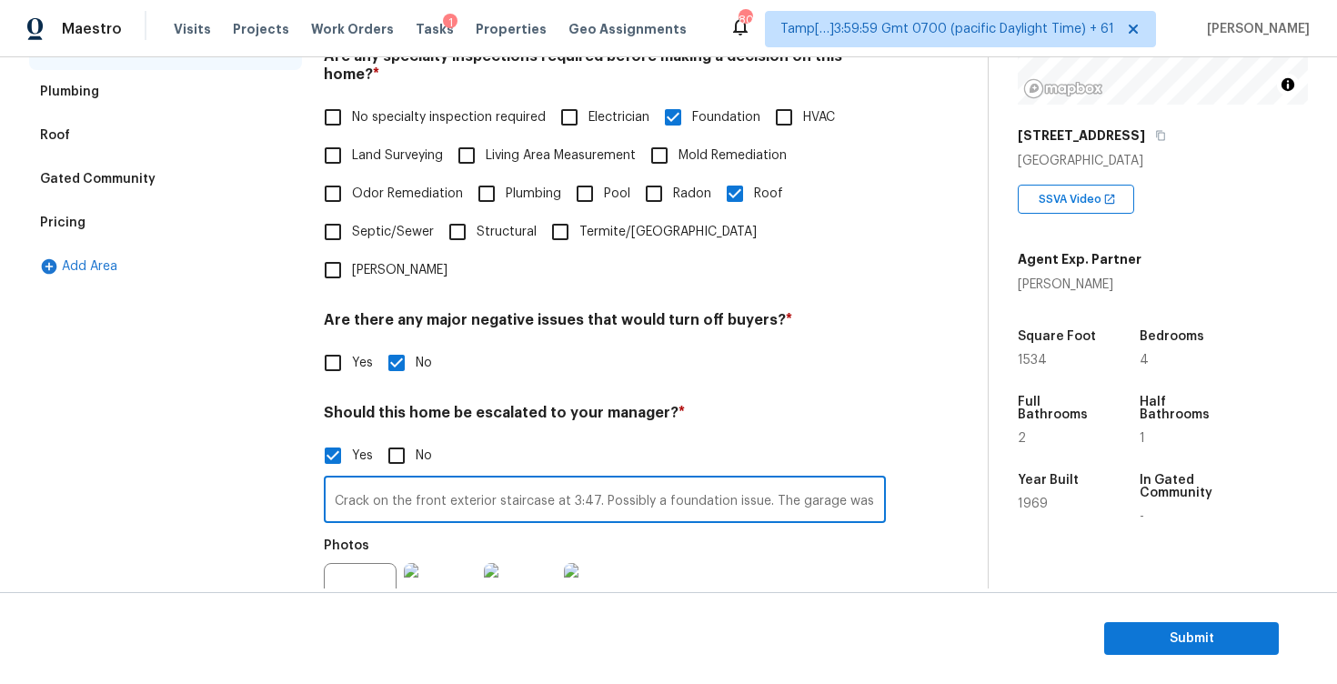
click at [583, 480] on input "Crack on the front exterior staircase at 3:47. Possibly a foundation issue. The…" at bounding box center [605, 501] width 562 height 43
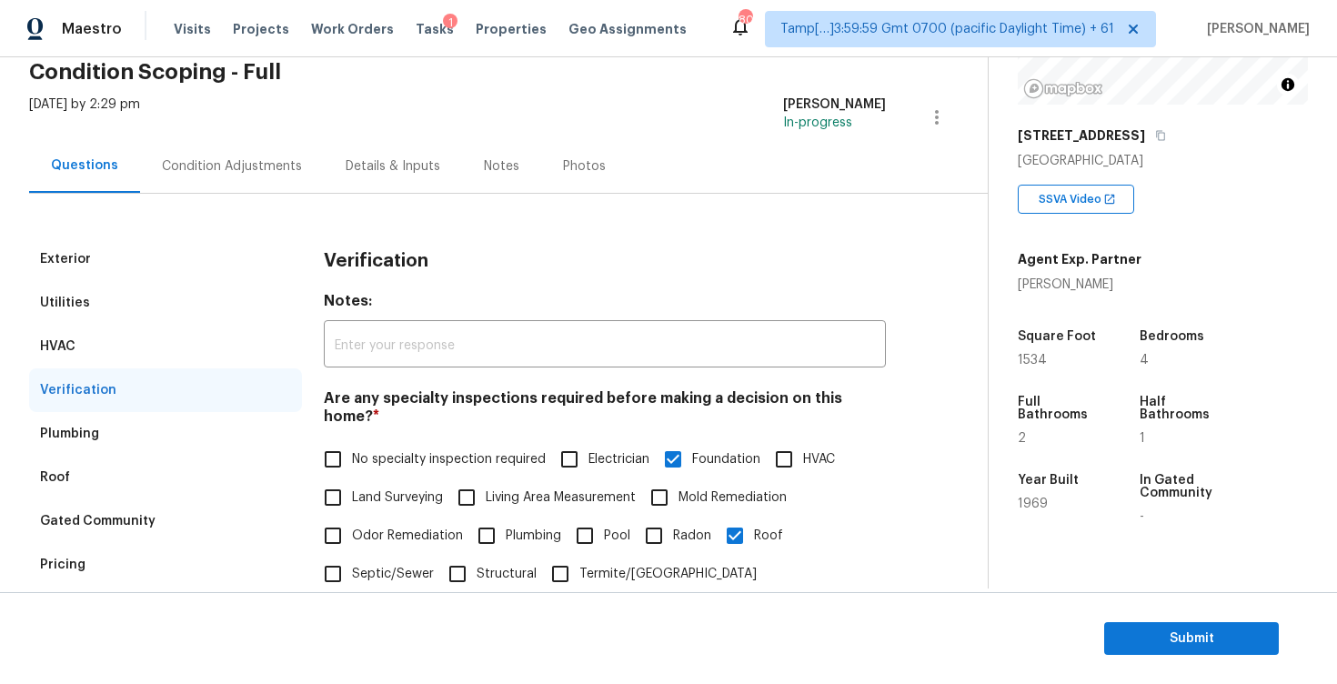
scroll to position [0, 0]
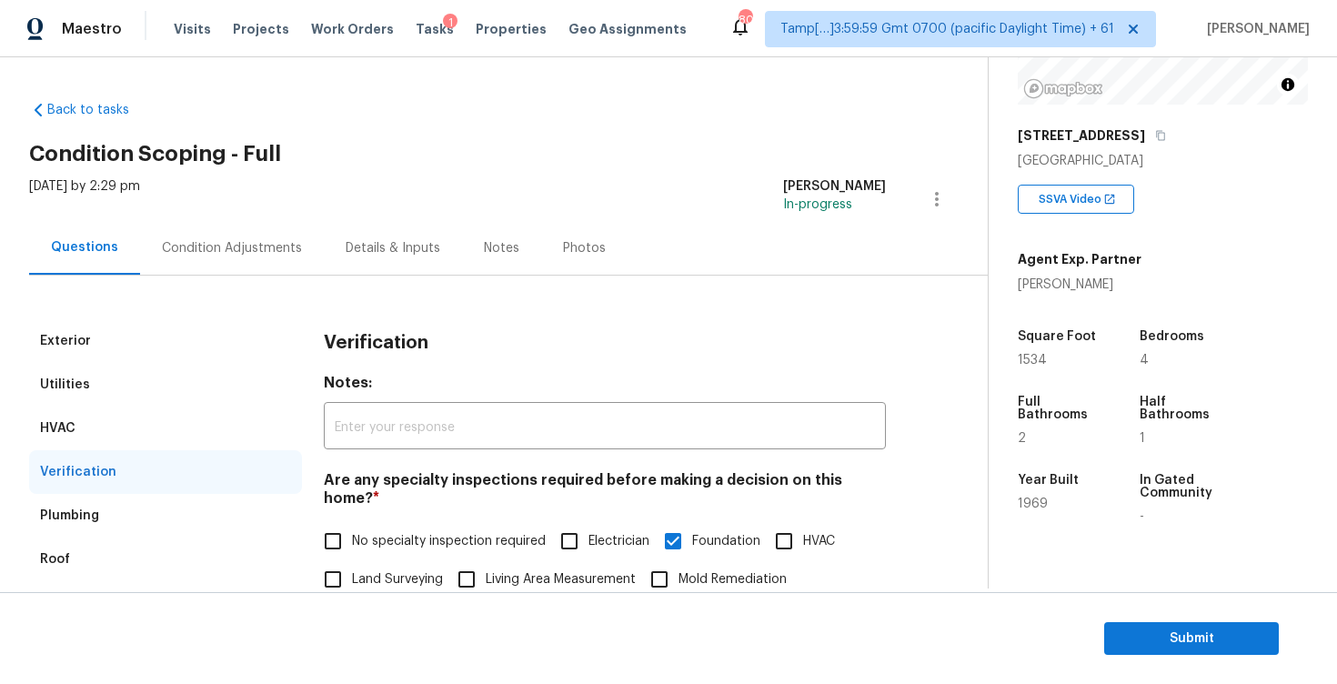
click at [276, 239] on div "Condition Adjustments" at bounding box center [232, 248] width 140 height 18
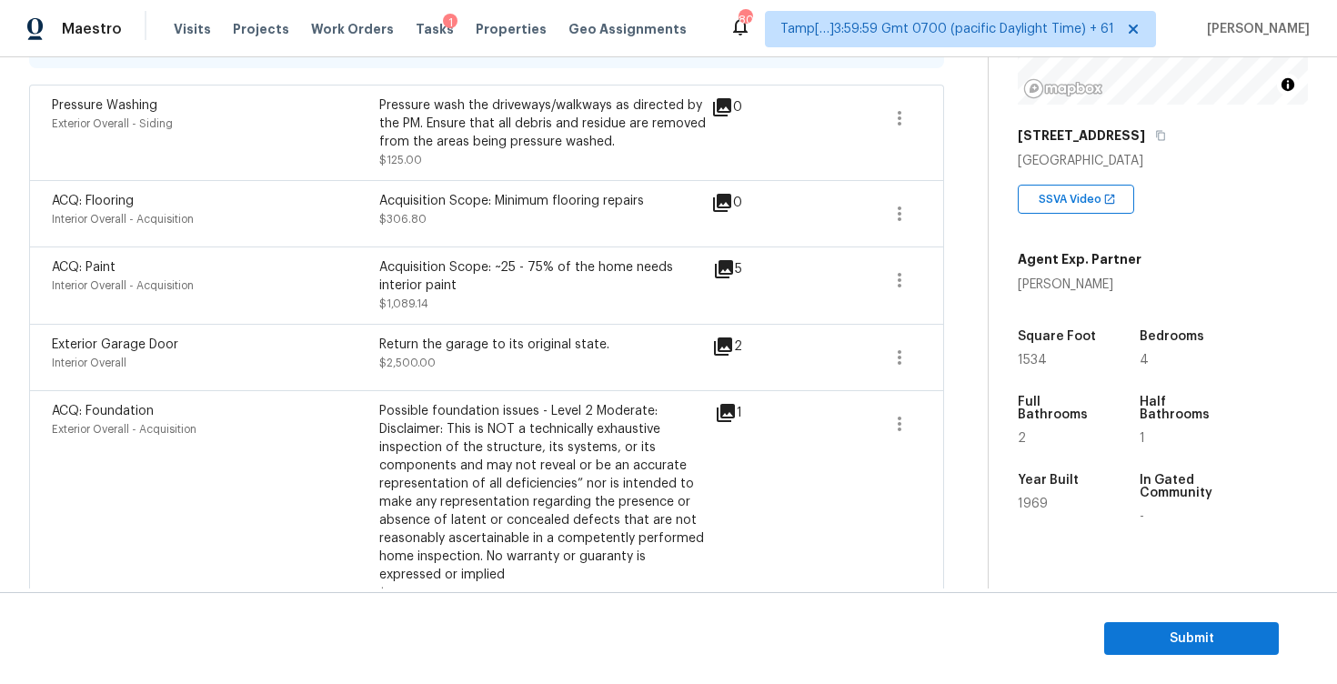
scroll to position [404, 0]
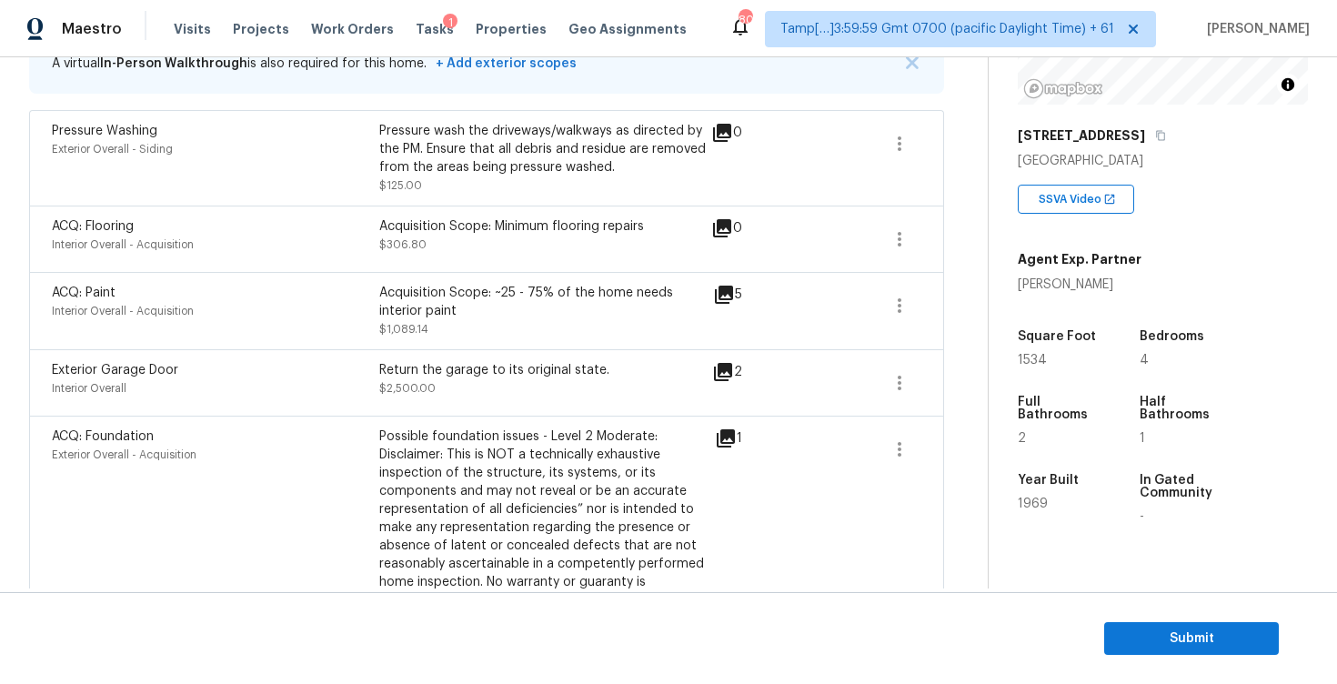
click at [1191, 676] on section "Submit" at bounding box center [668, 638] width 1337 height 93
click at [1177, 622] on button "Submit" at bounding box center [1191, 639] width 175 height 34
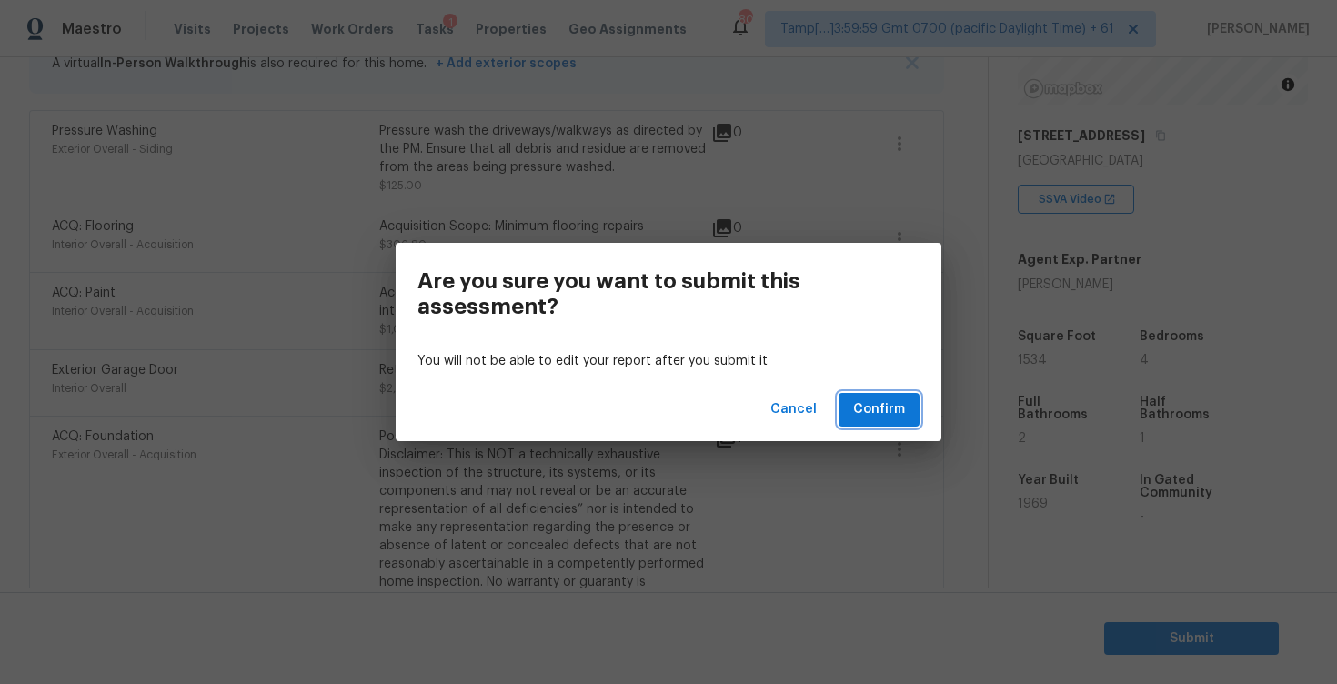
click at [871, 400] on span "Confirm" at bounding box center [879, 409] width 52 height 23
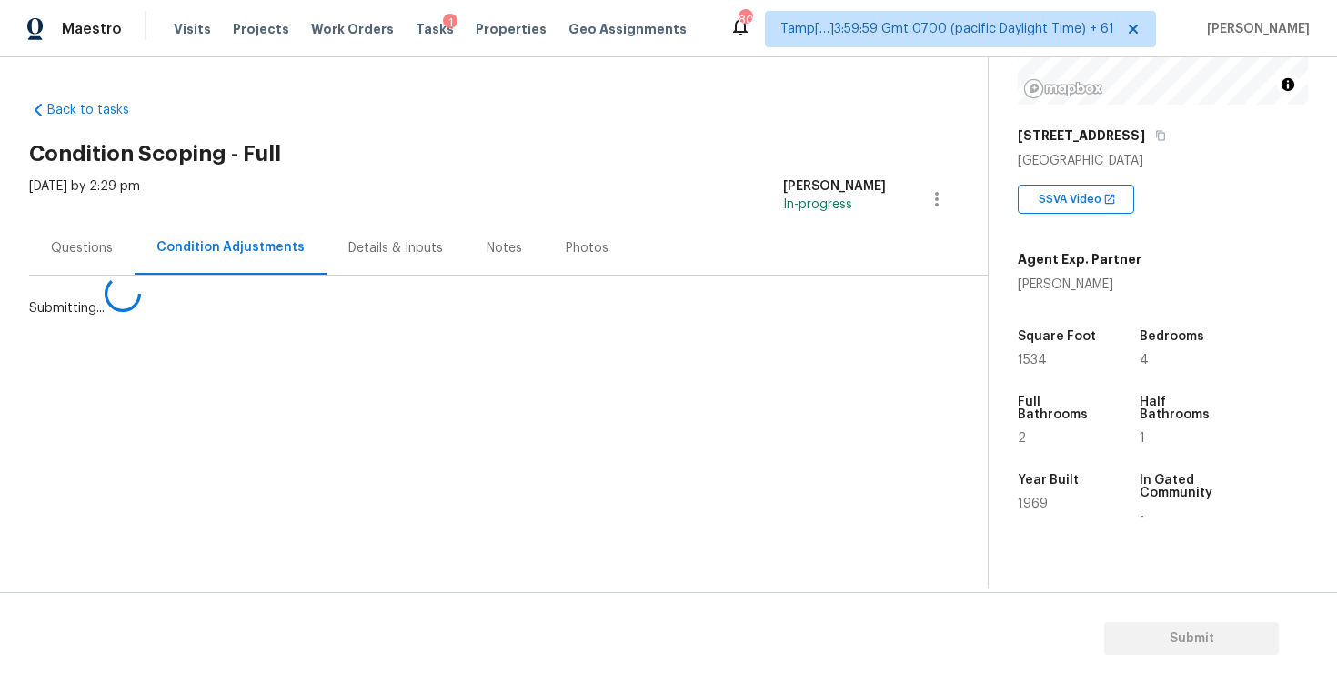
scroll to position [0, 0]
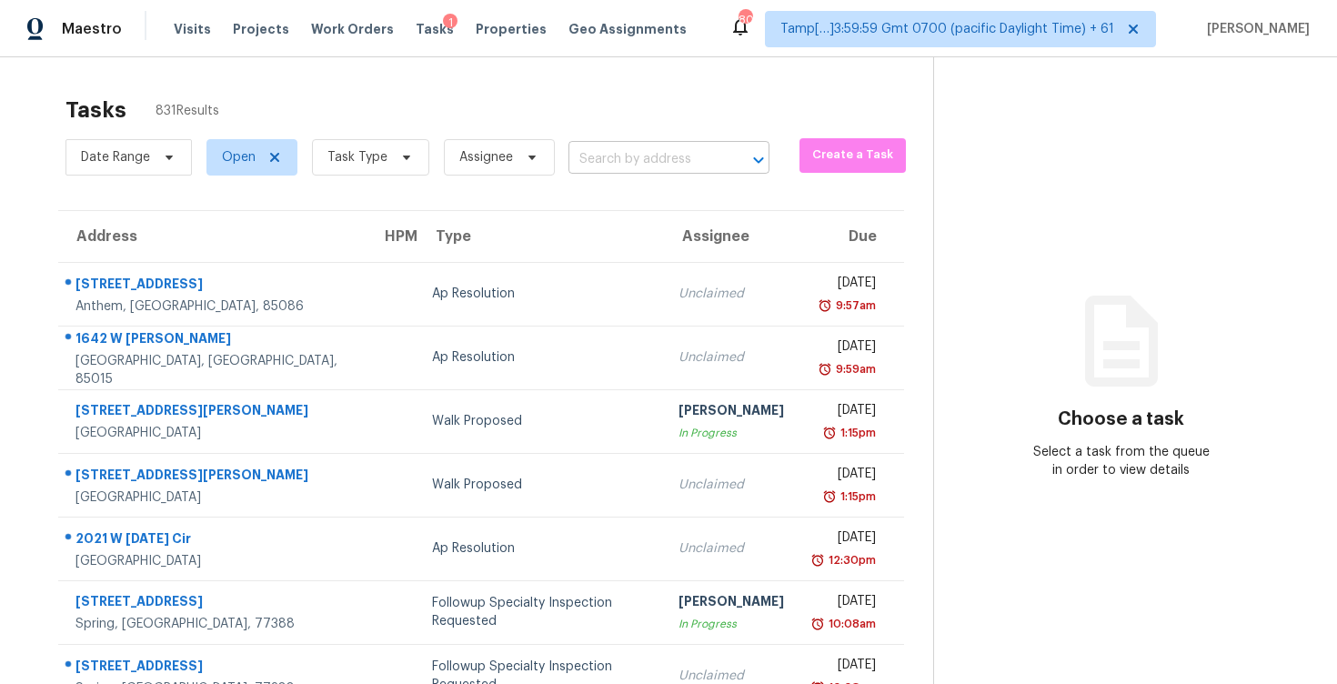
click at [607, 155] on input "text" at bounding box center [644, 160] width 150 height 28
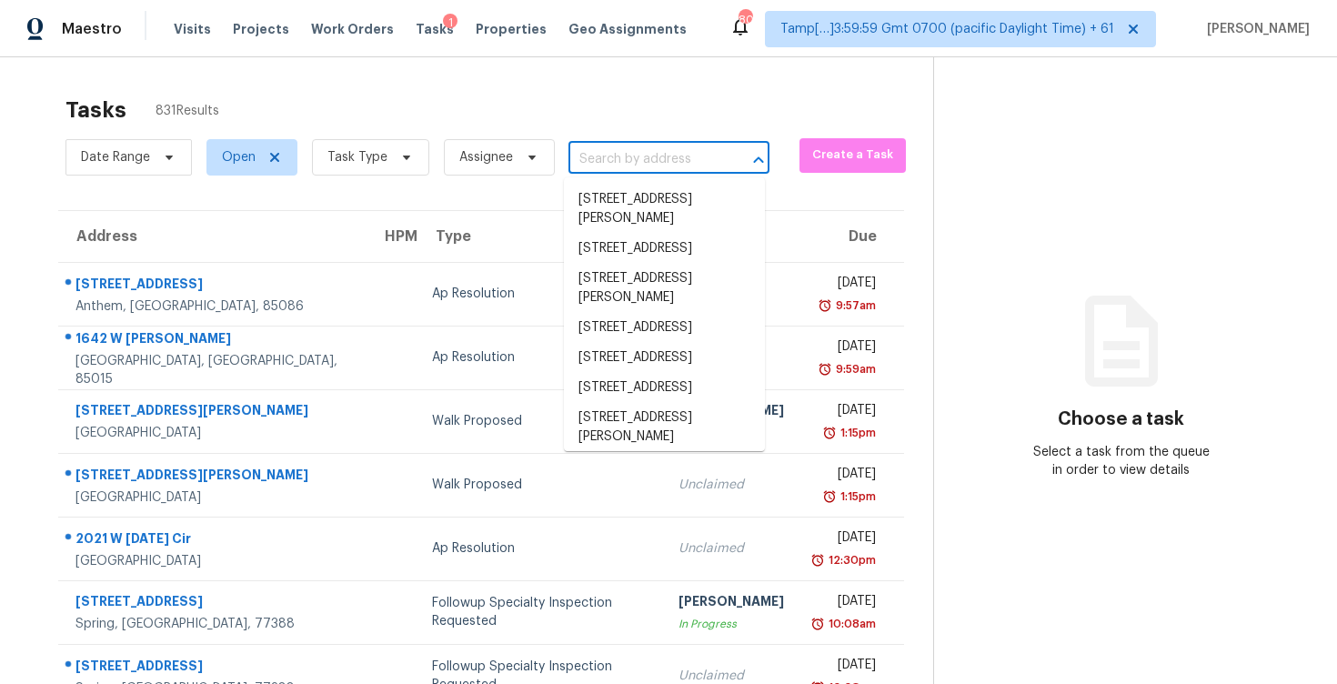
paste input "23157 E Camina Buena Vis, Queen Creek, AZ, 85142"
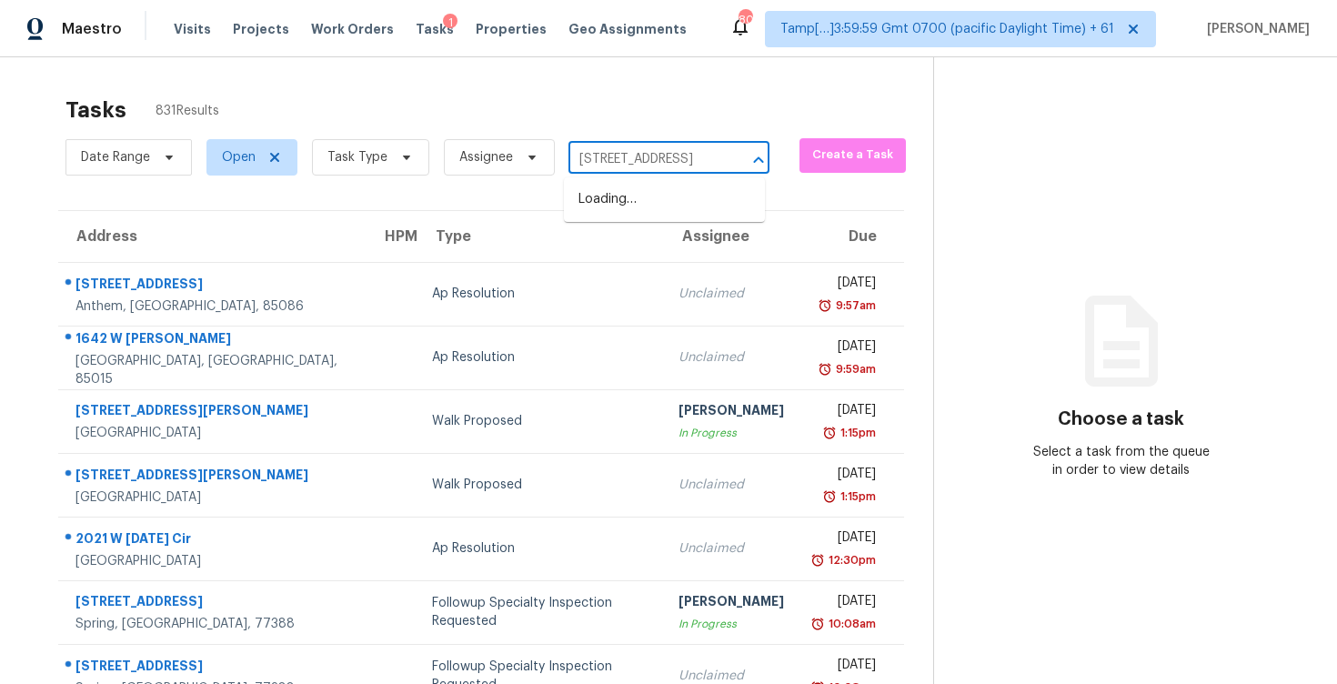
scroll to position [0, 166]
type input "23157 E Camina Buena Vis, Queen Creek, AZ, 85142"
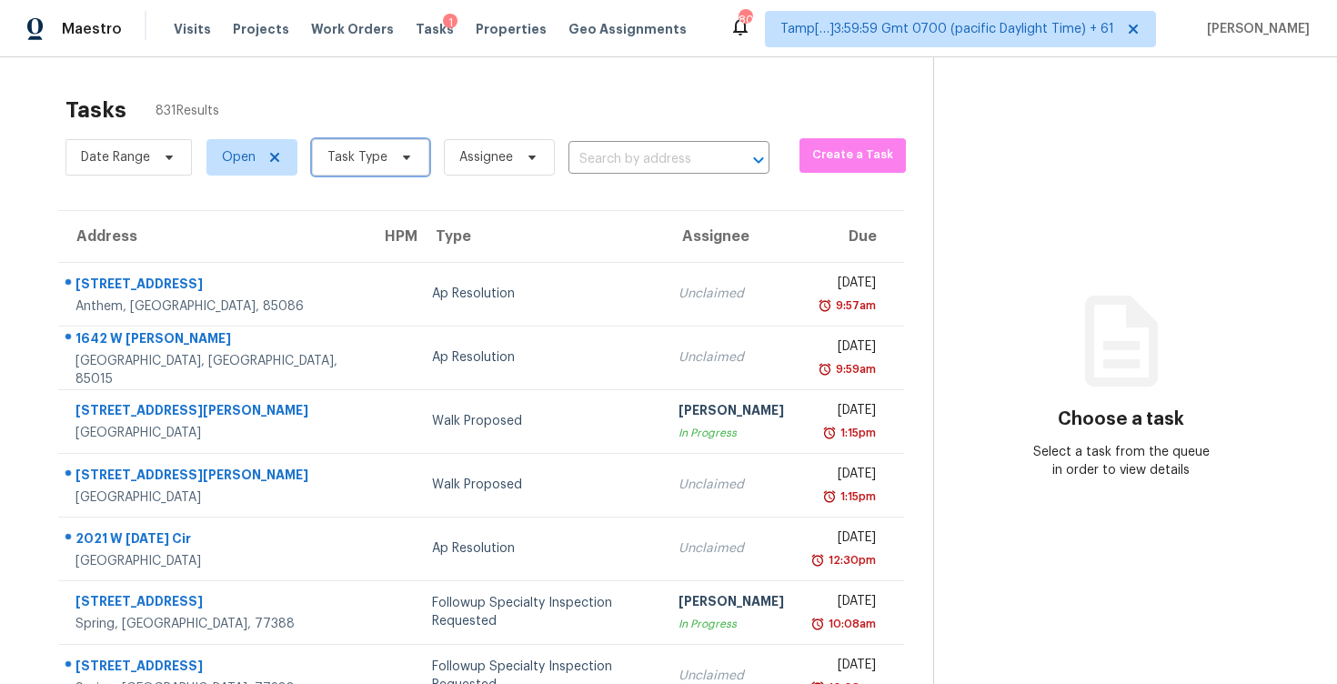
click at [399, 154] on icon at bounding box center [406, 157] width 15 height 15
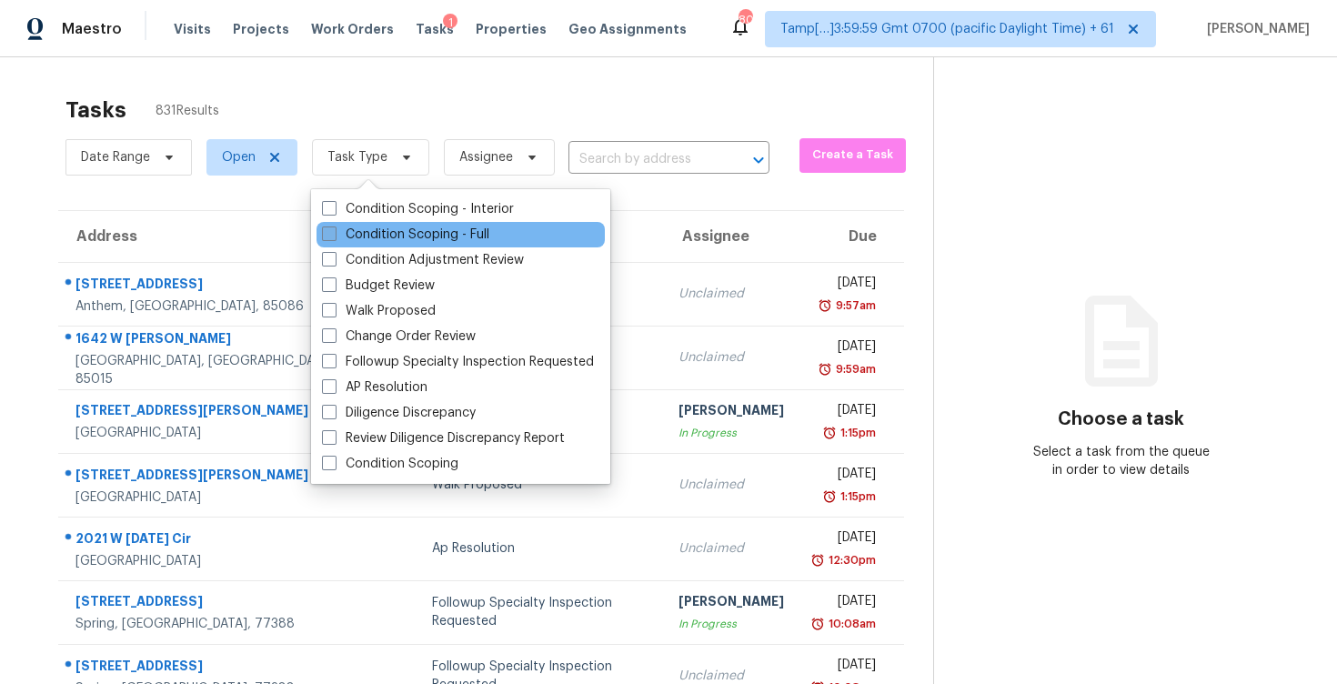
click at [399, 229] on label "Condition Scoping - Full" at bounding box center [405, 235] width 167 height 18
click at [334, 229] on input "Condition Scoping - Full" at bounding box center [328, 232] width 12 height 12
checkbox input "true"
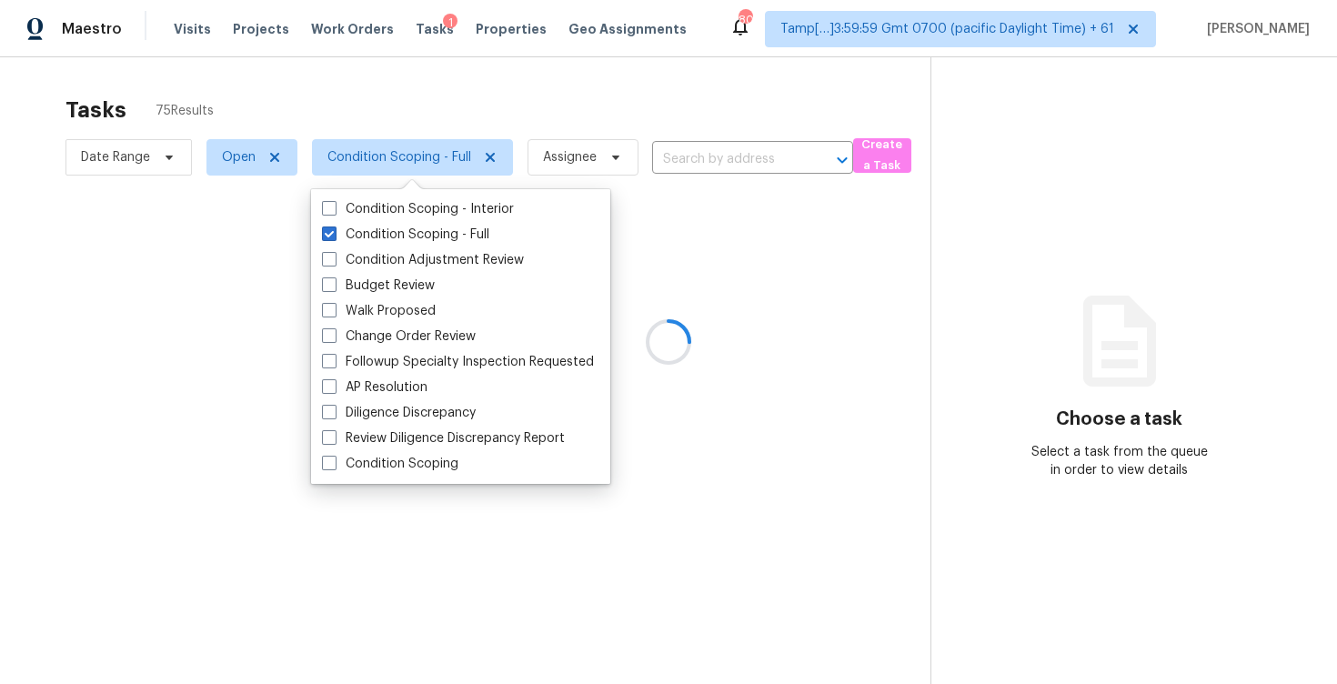
click at [303, 98] on div at bounding box center [668, 342] width 1337 height 684
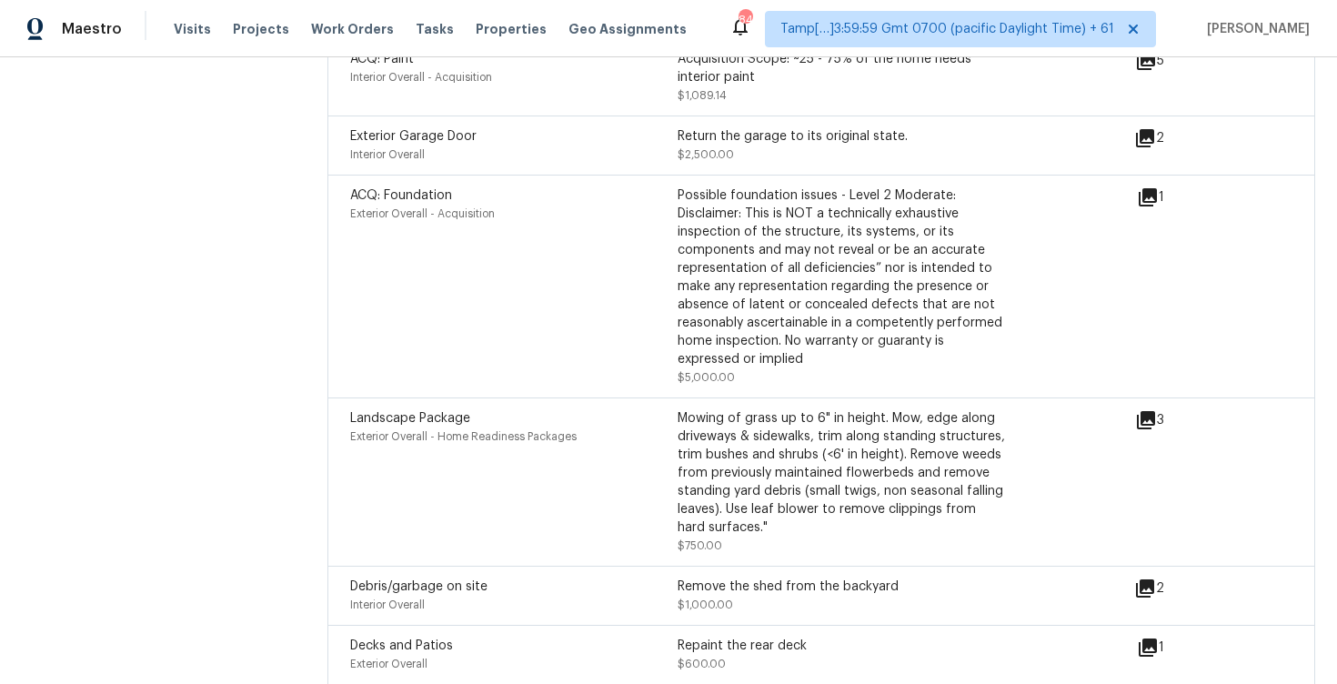
scroll to position [2647, 0]
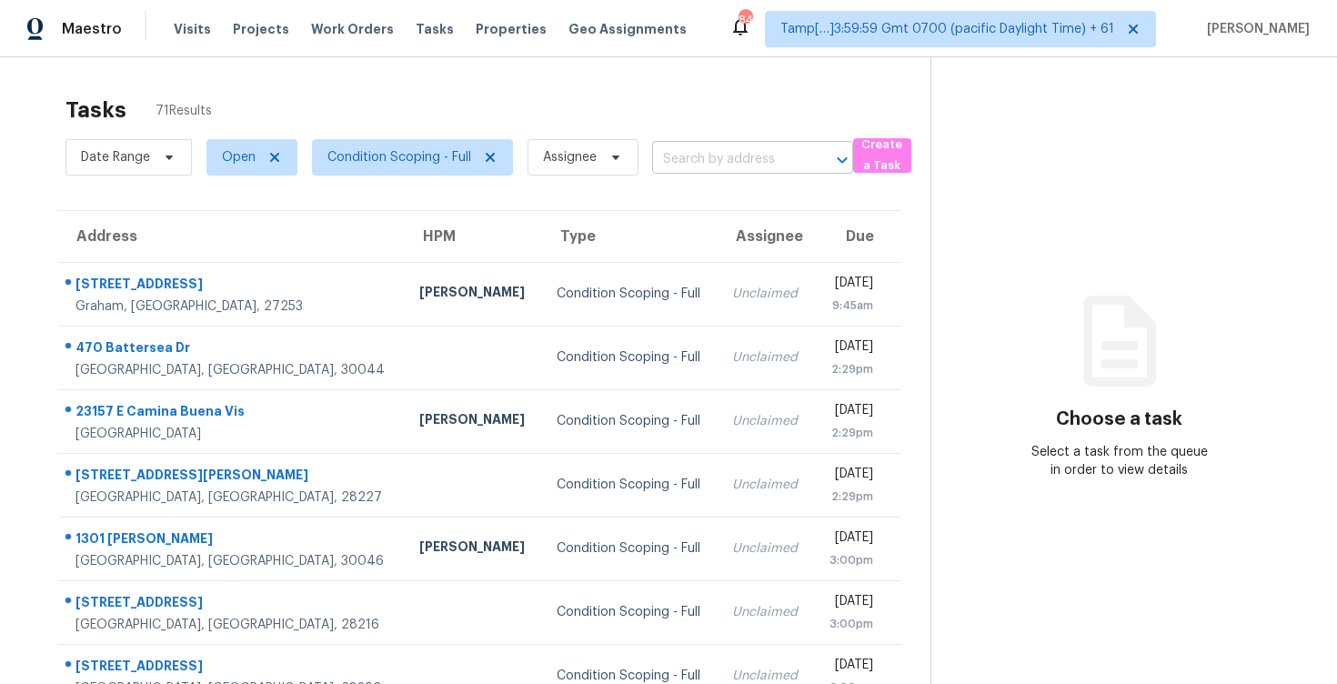
click at [708, 163] on input "text" at bounding box center [727, 160] width 150 height 28
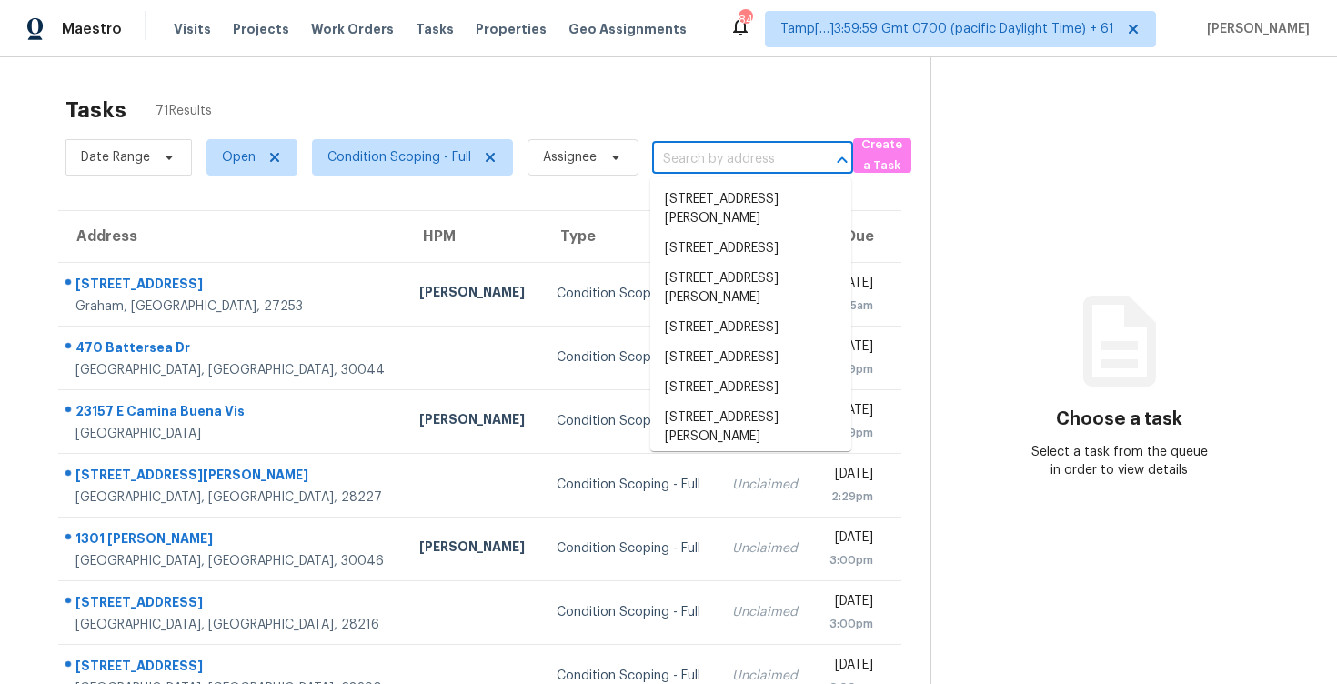
paste input "[STREET_ADDRESS]"
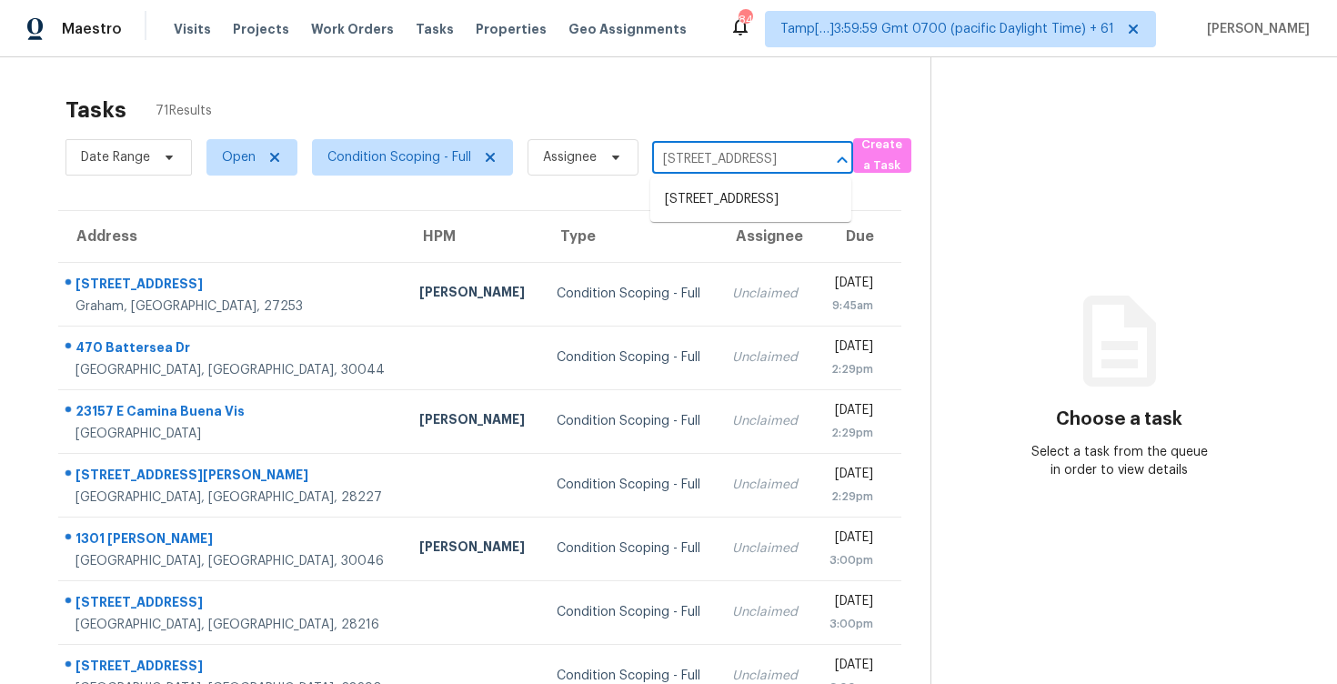
type input "[STREET_ADDRESS]"
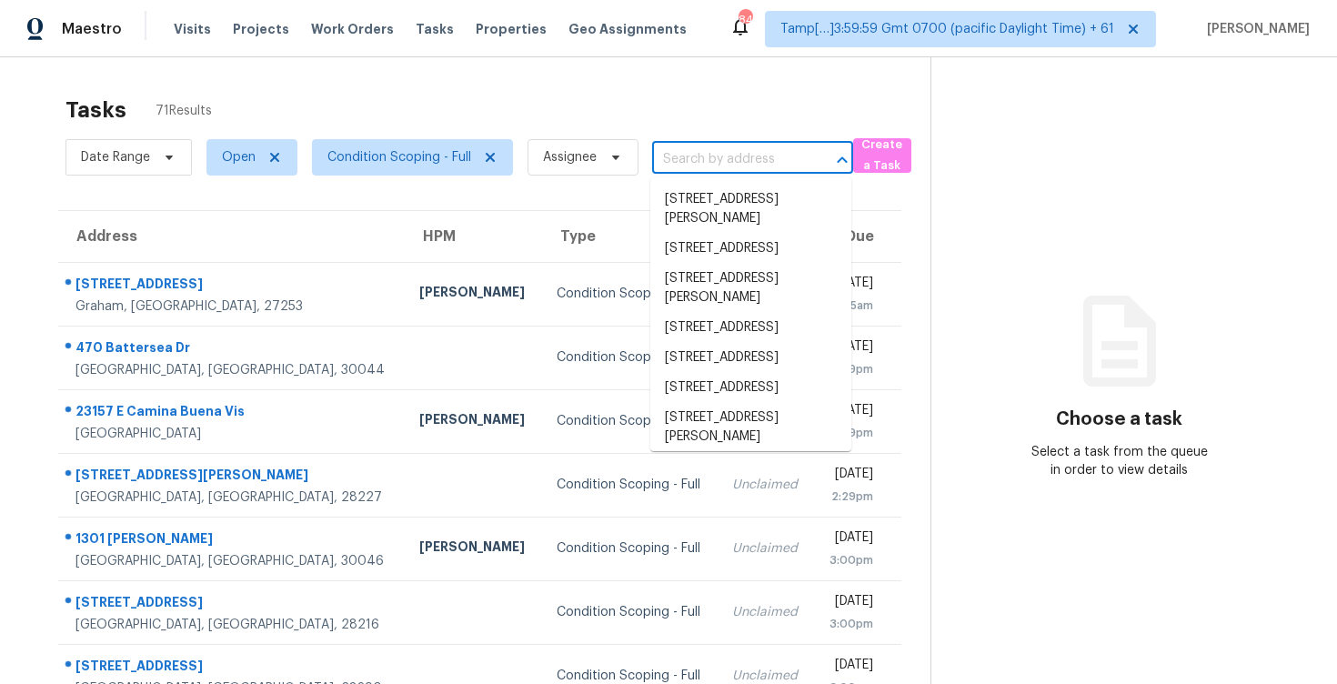
scroll to position [0, 0]
paste input "[STREET_ADDRESS]"
type input "[STREET_ADDRESS]"
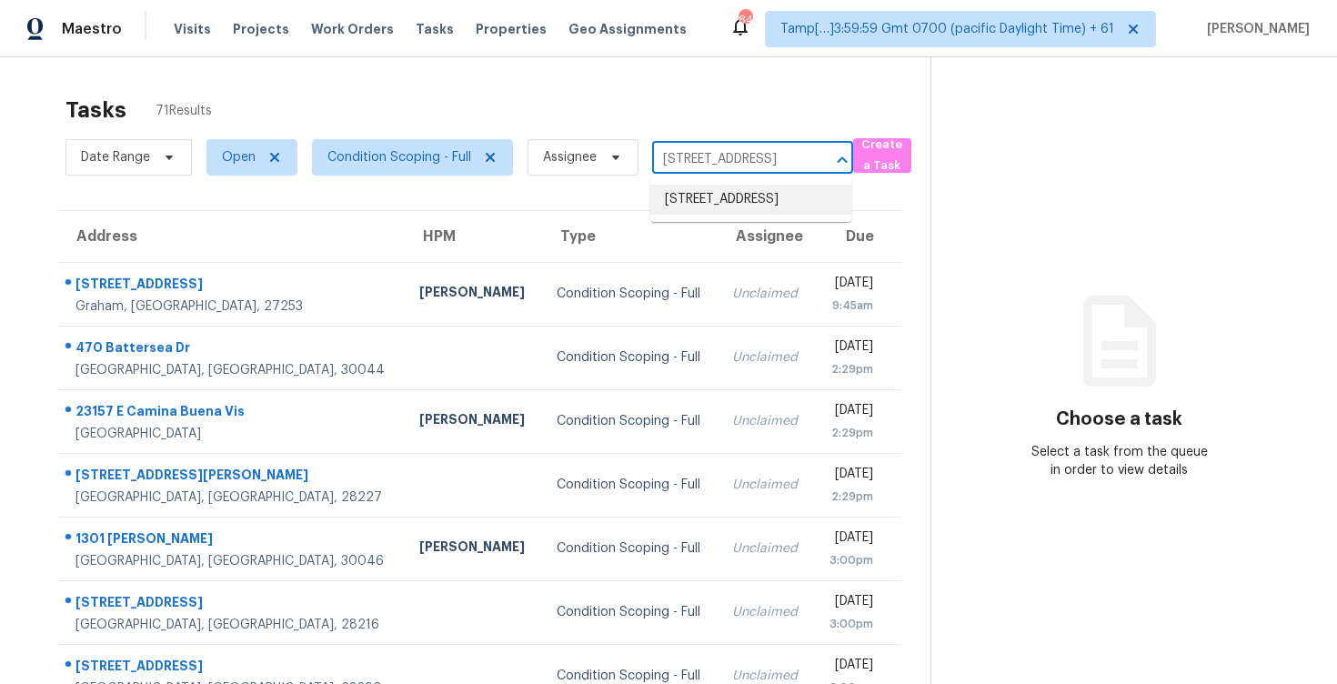
click at [727, 214] on li "[STREET_ADDRESS]" at bounding box center [750, 200] width 201 height 30
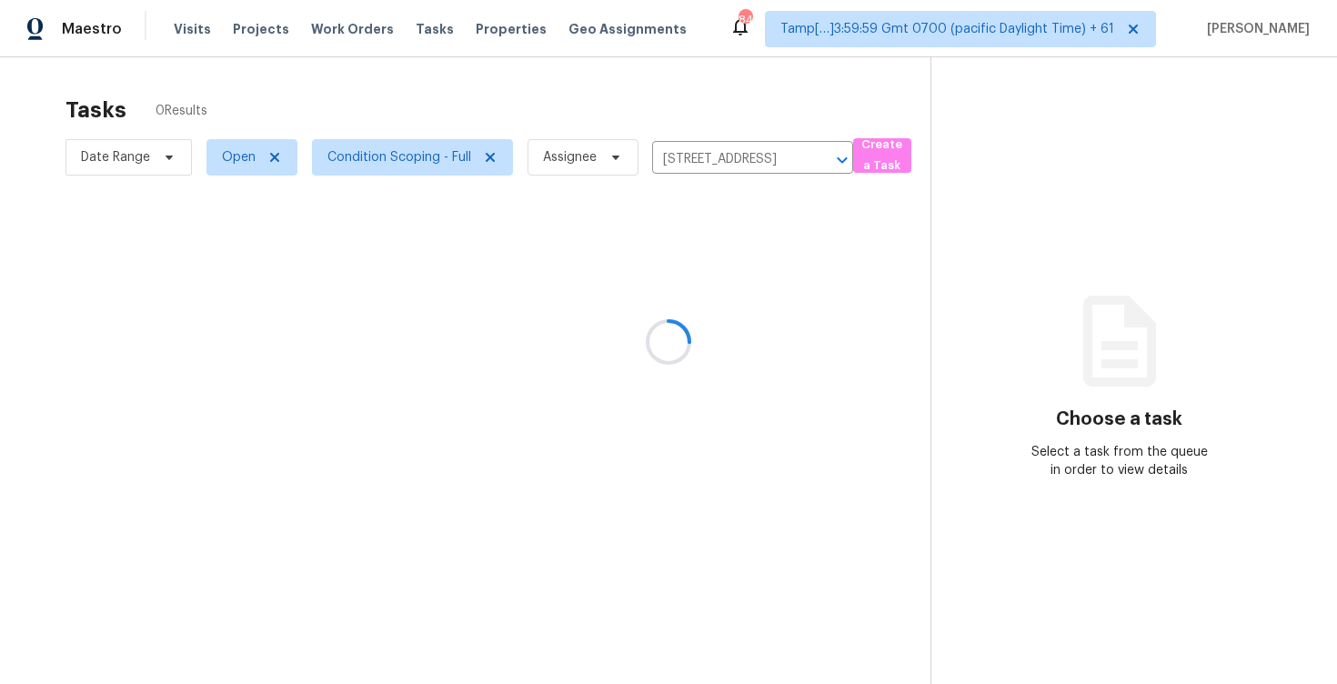
click at [720, 305] on div at bounding box center [668, 342] width 1337 height 684
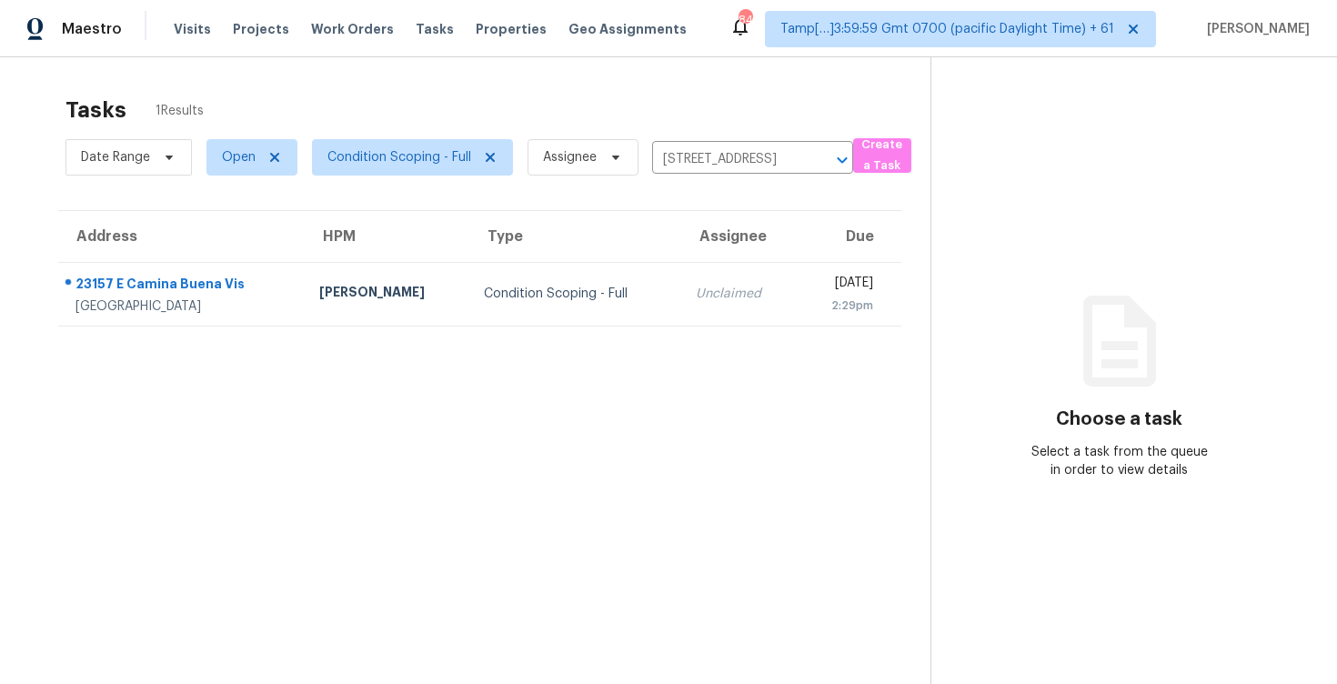
click at [798, 305] on td "[DATE] 2:29pm" at bounding box center [850, 294] width 104 height 64
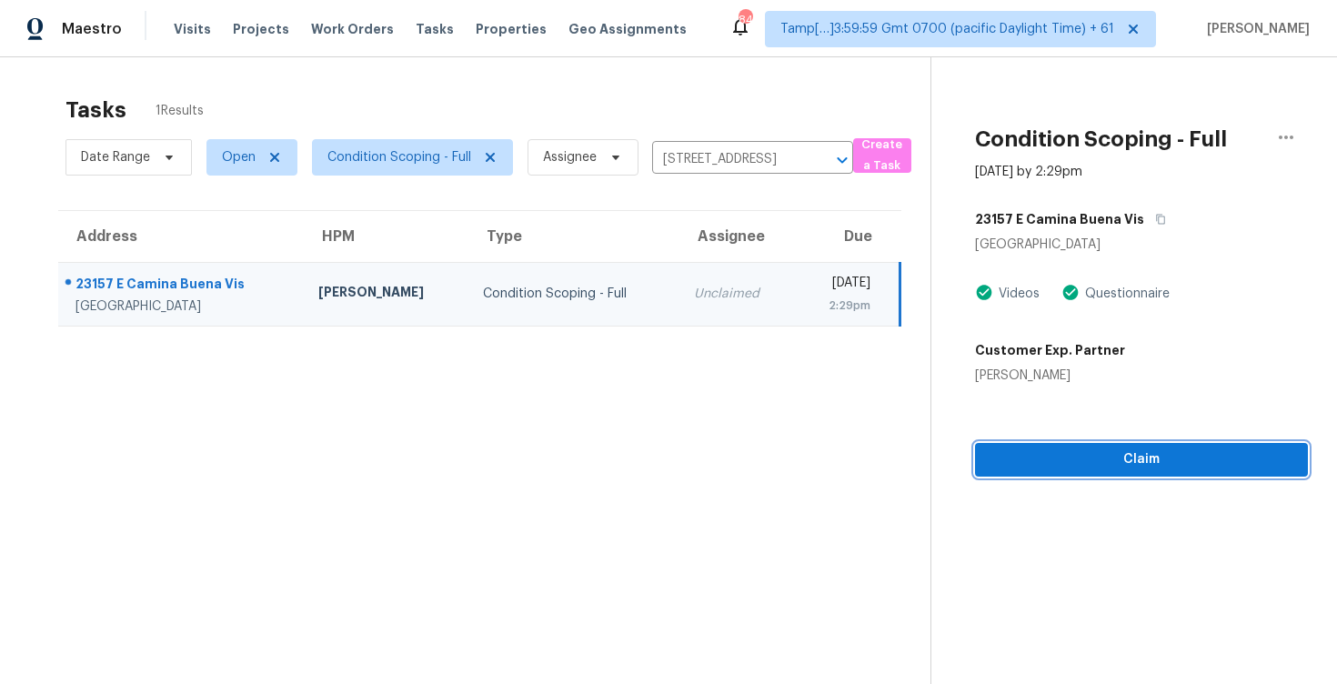
click at [1054, 450] on span "Claim" at bounding box center [1142, 459] width 304 height 23
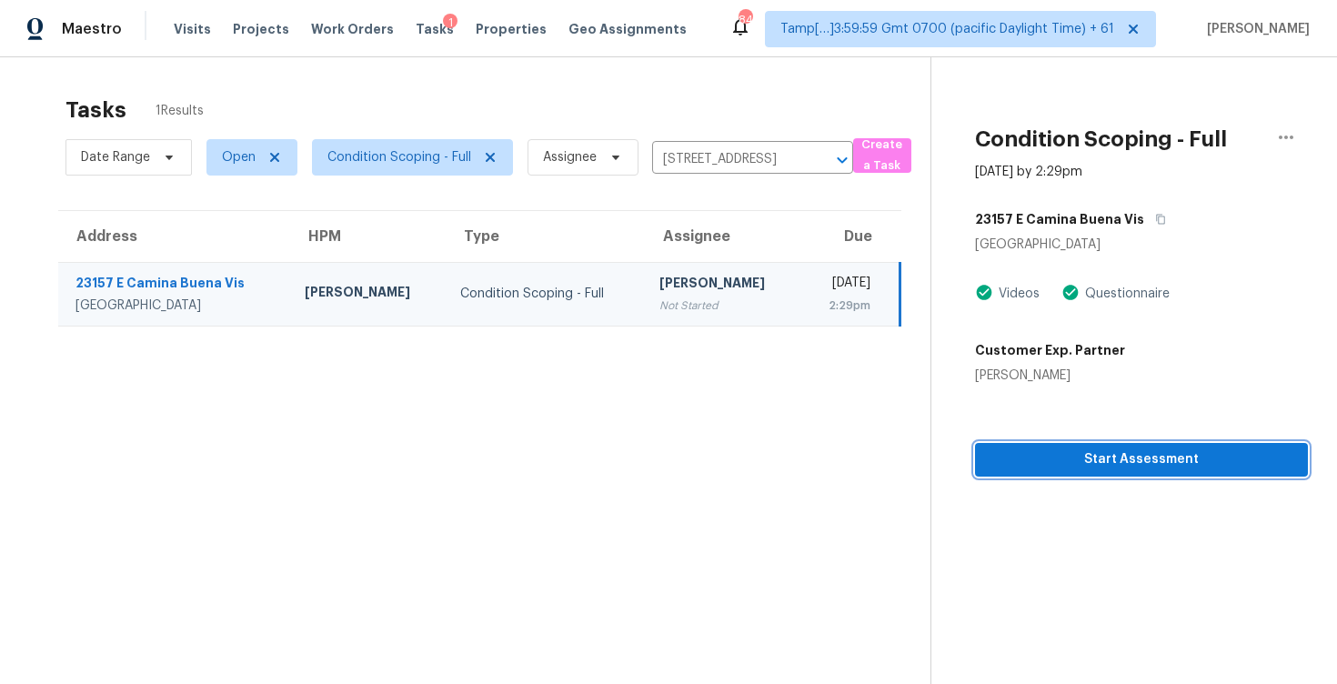
click at [1054, 450] on span "Start Assessment" at bounding box center [1142, 459] width 304 height 23
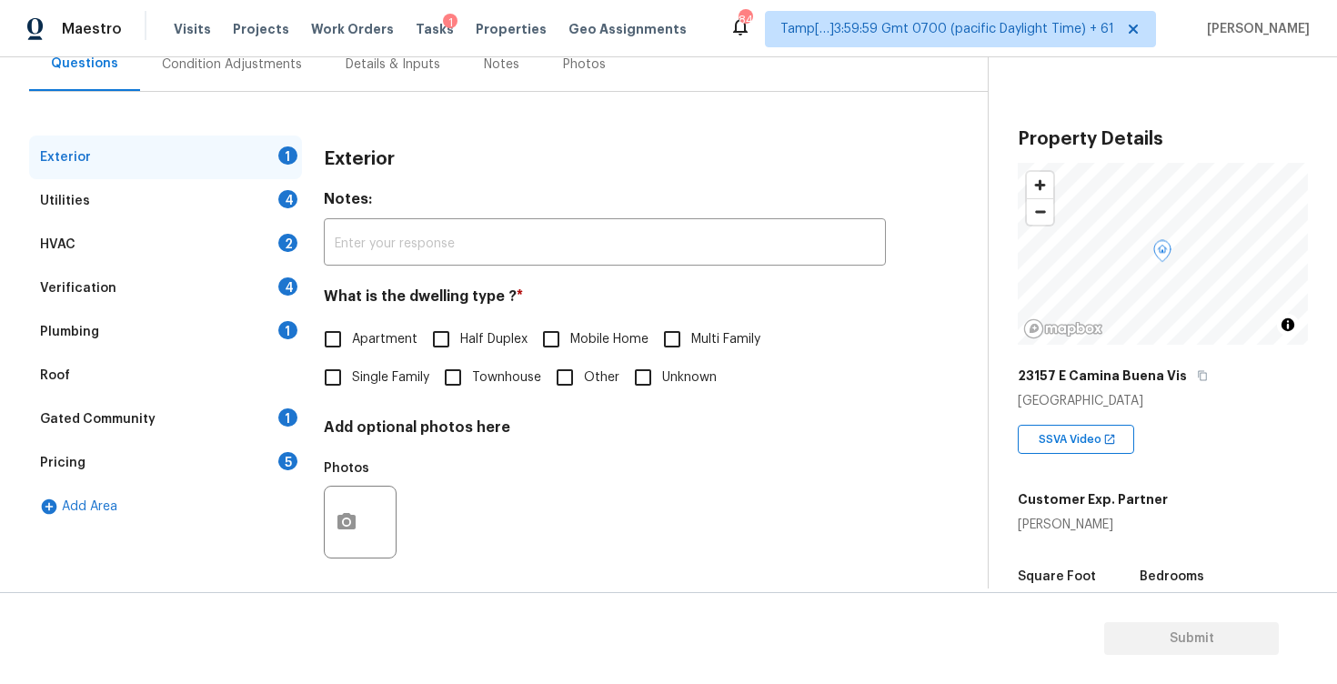
scroll to position [192, 0]
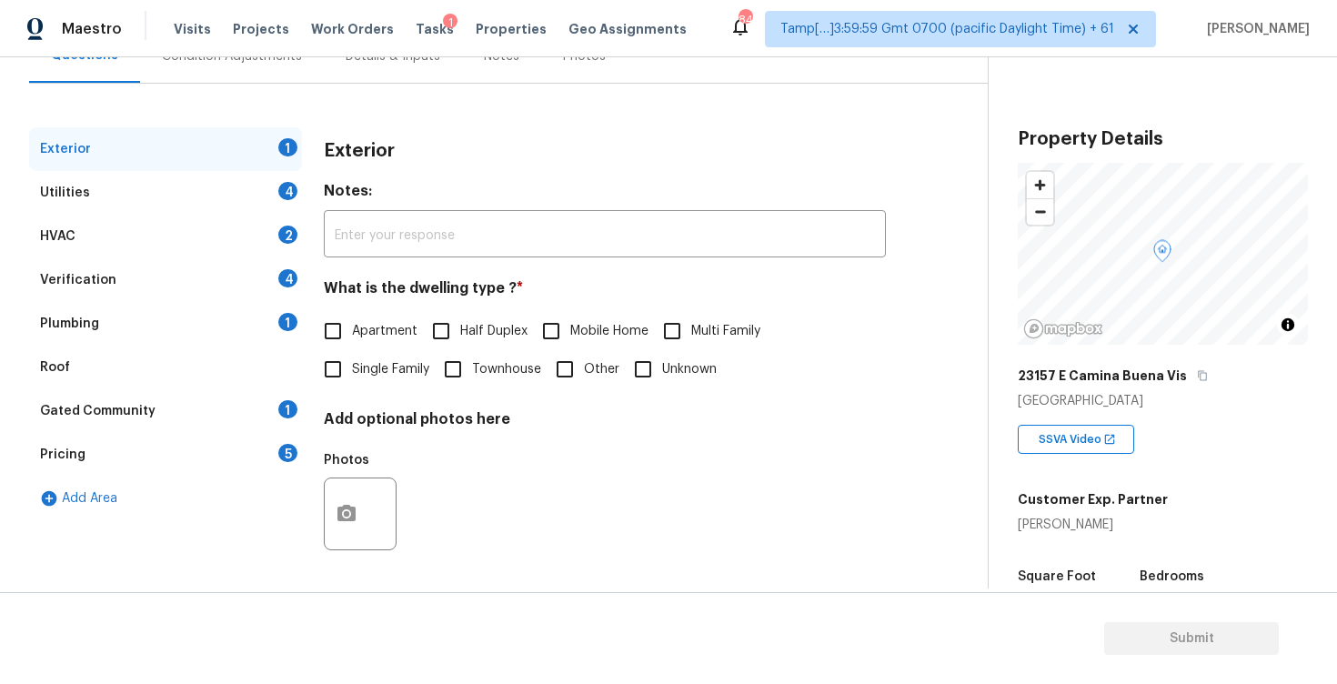
click at [340, 376] on input "Single Family" at bounding box center [333, 369] width 38 height 38
checkbox input "true"
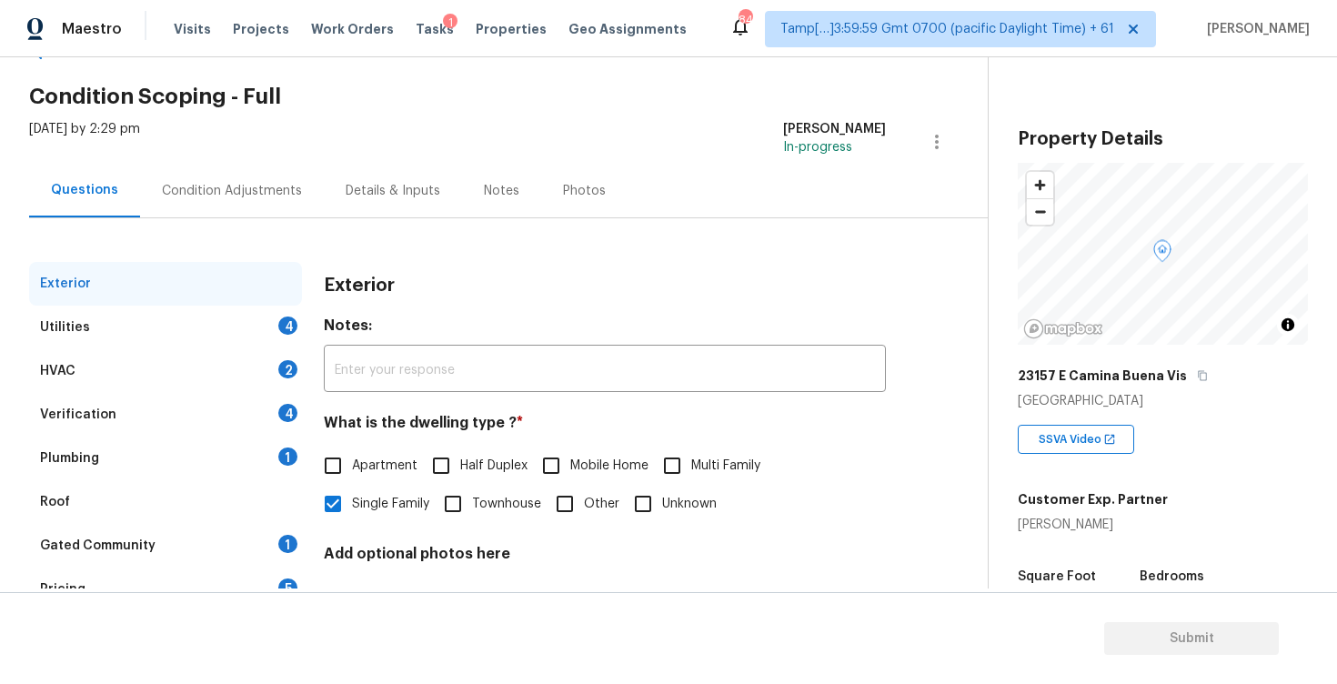
scroll to position [24, 0]
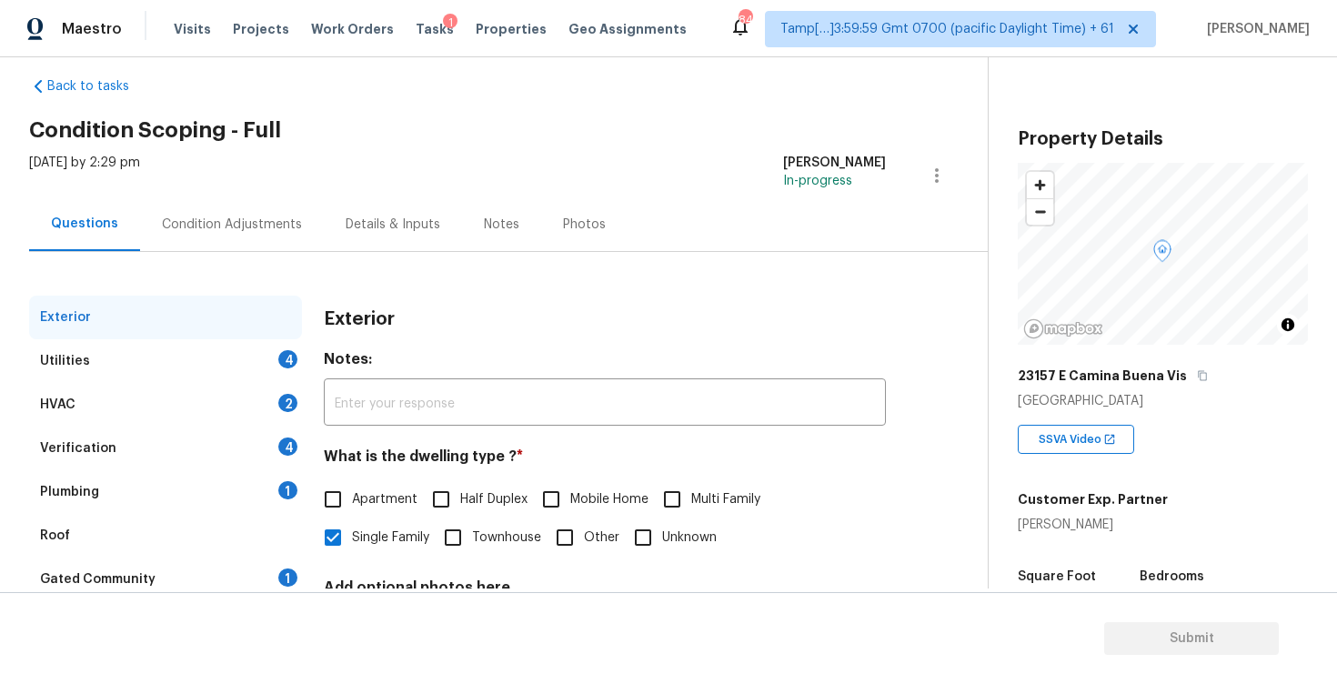
click at [270, 204] on div "Condition Adjustments" at bounding box center [232, 224] width 184 height 54
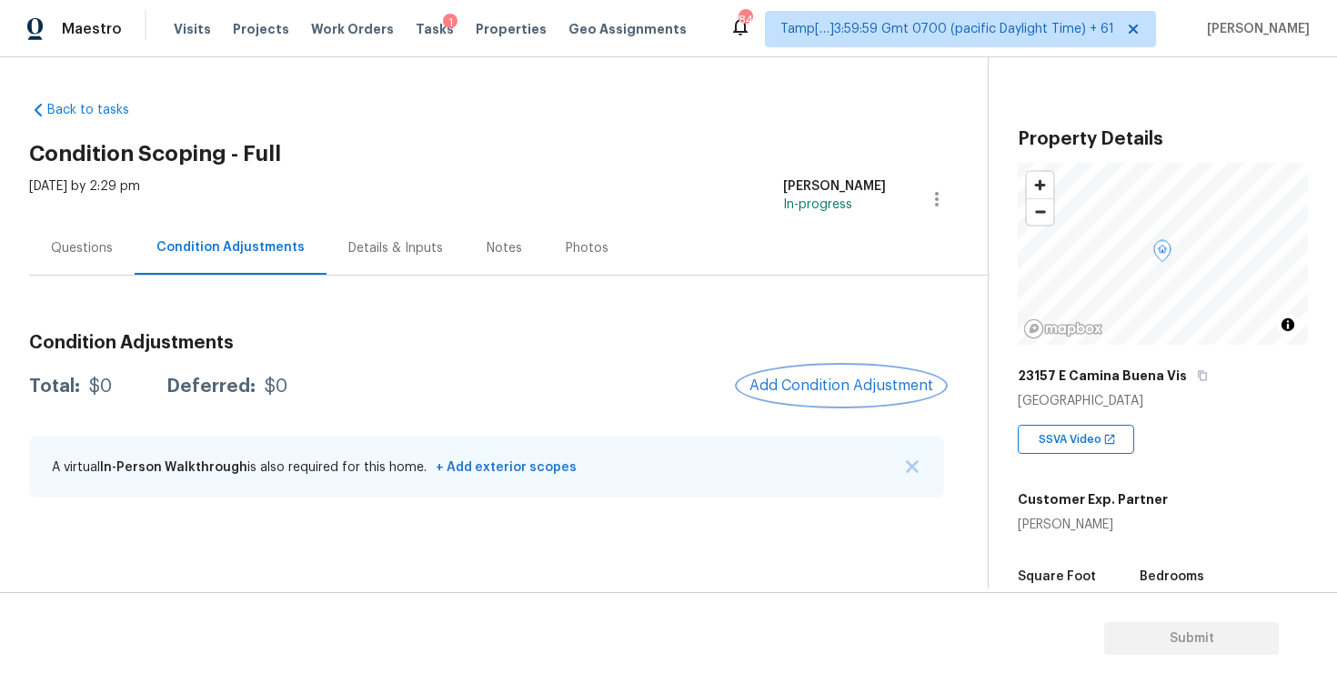
click at [880, 384] on span "Add Condition Adjustment" at bounding box center [842, 386] width 184 height 16
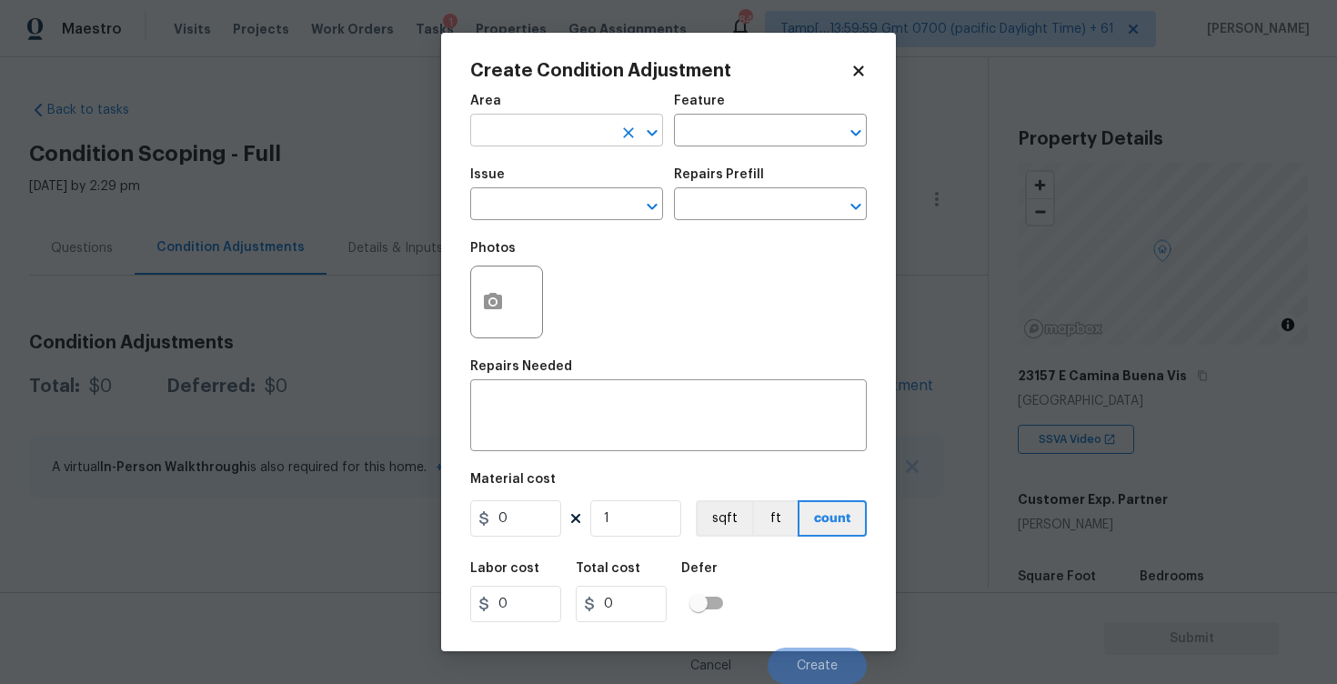
click at [599, 124] on input "text" at bounding box center [541, 132] width 142 height 28
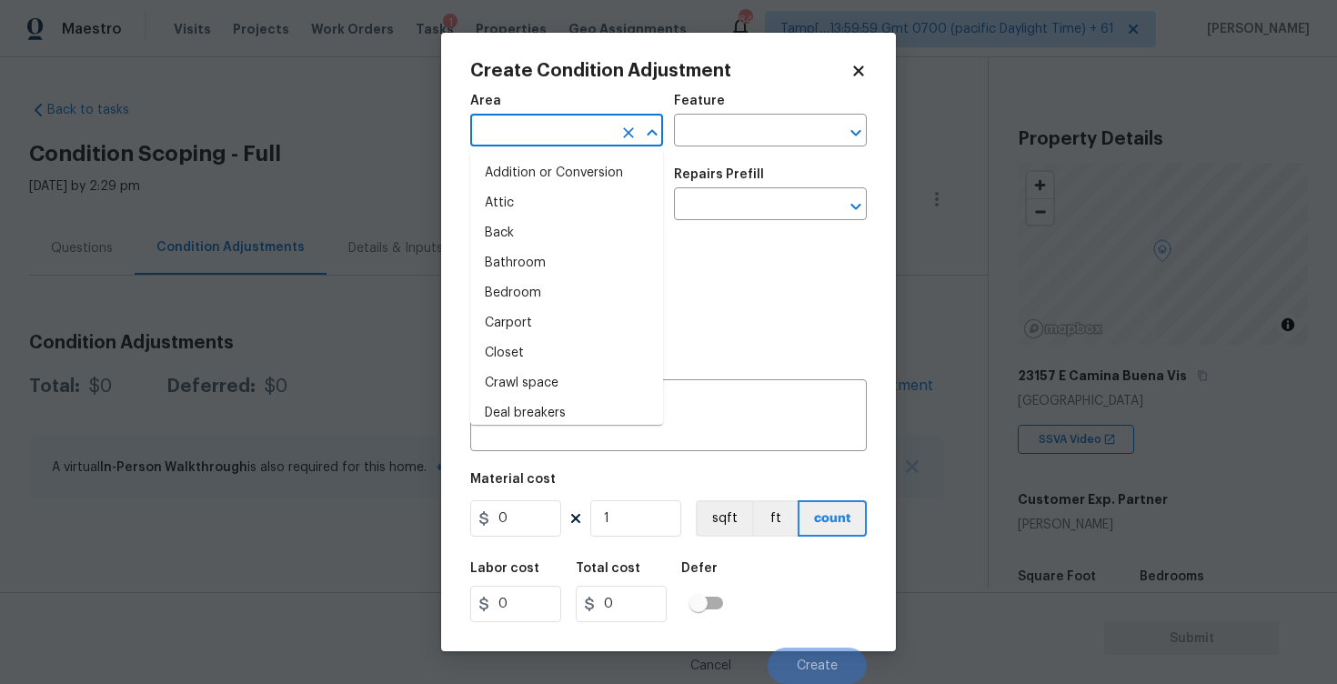
type input "i"
type input "n"
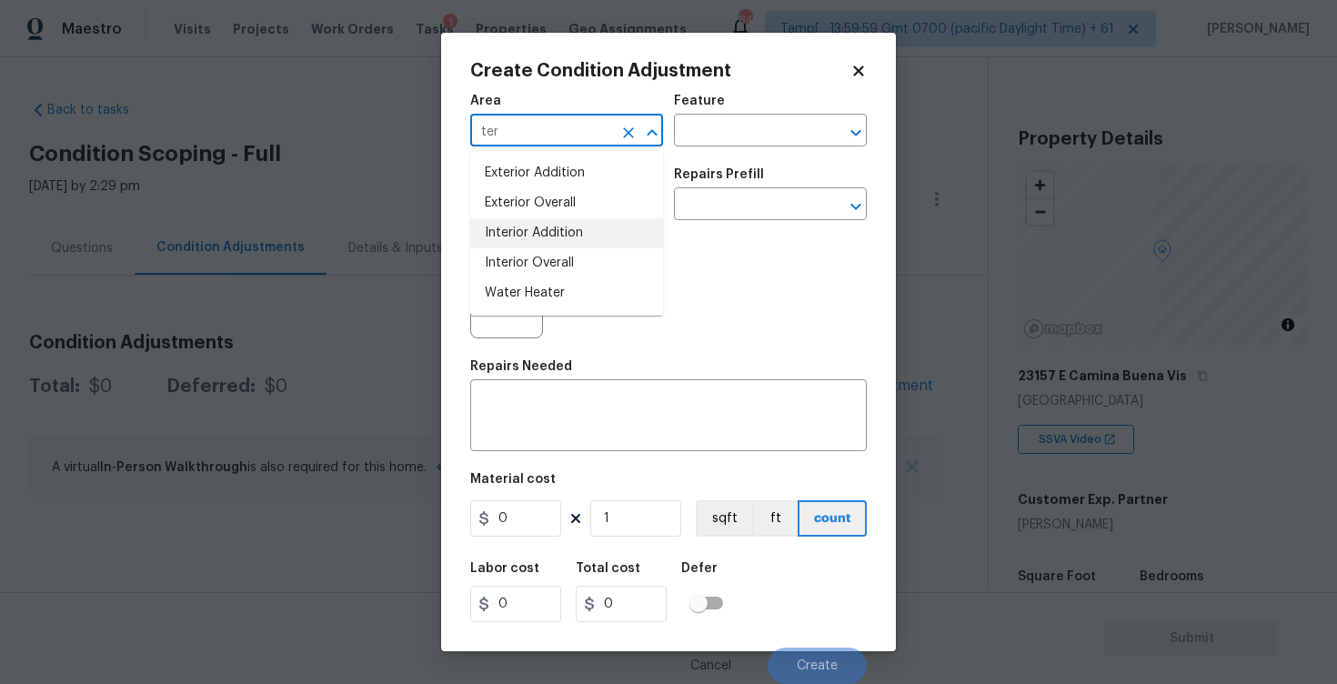
click at [620, 221] on li "Interior Addition" at bounding box center [566, 233] width 193 height 30
type input "Interior Addition"
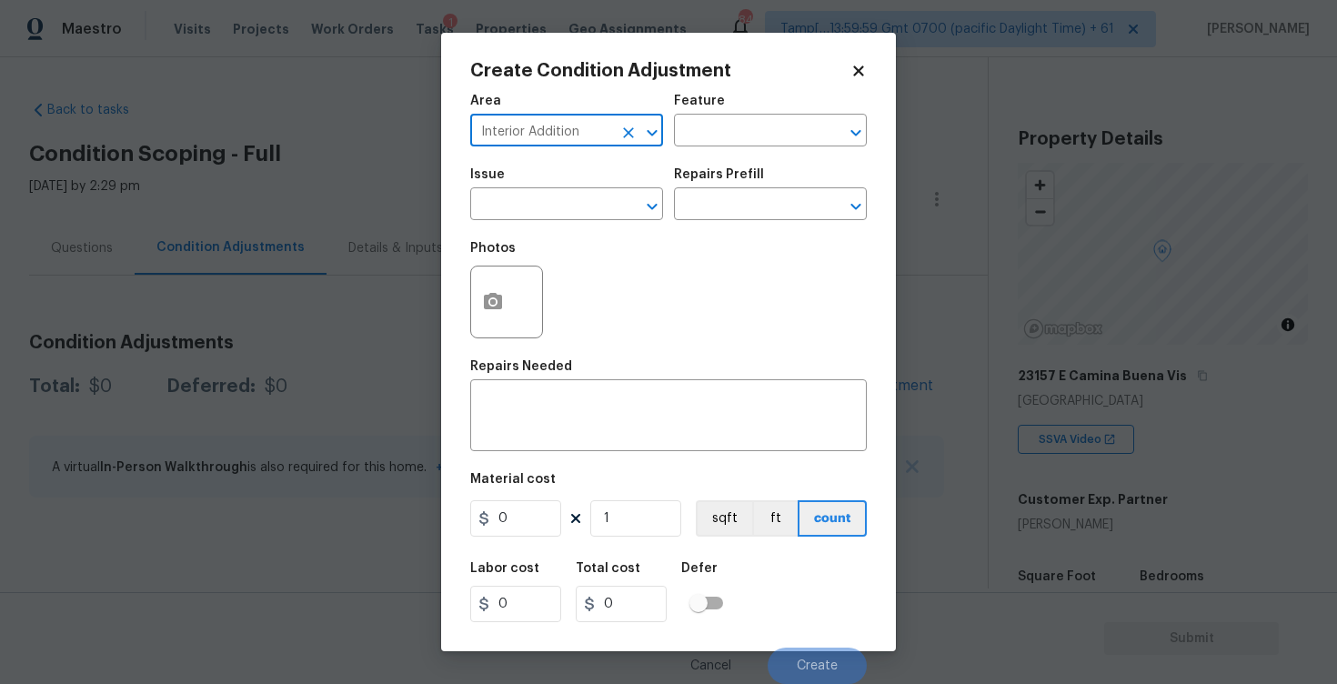
click at [623, 136] on icon "Clear" at bounding box center [628, 132] width 11 height 11
click at [578, 135] on input "text" at bounding box center [541, 132] width 142 height 28
click at [564, 217] on li "Interior Overall" at bounding box center [566, 203] width 193 height 30
type input "Interior Overall"
click at [564, 217] on input "text" at bounding box center [541, 206] width 142 height 28
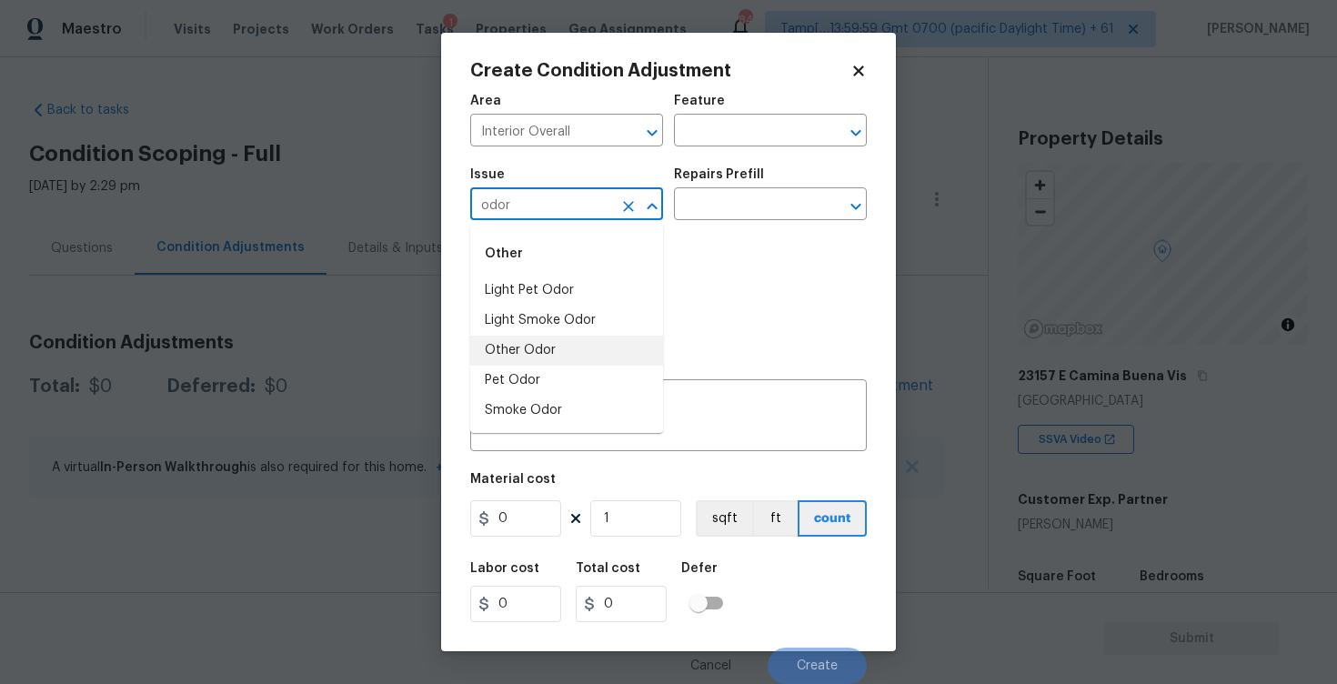
click at [559, 360] on li "Other Odor" at bounding box center [566, 351] width 193 height 30
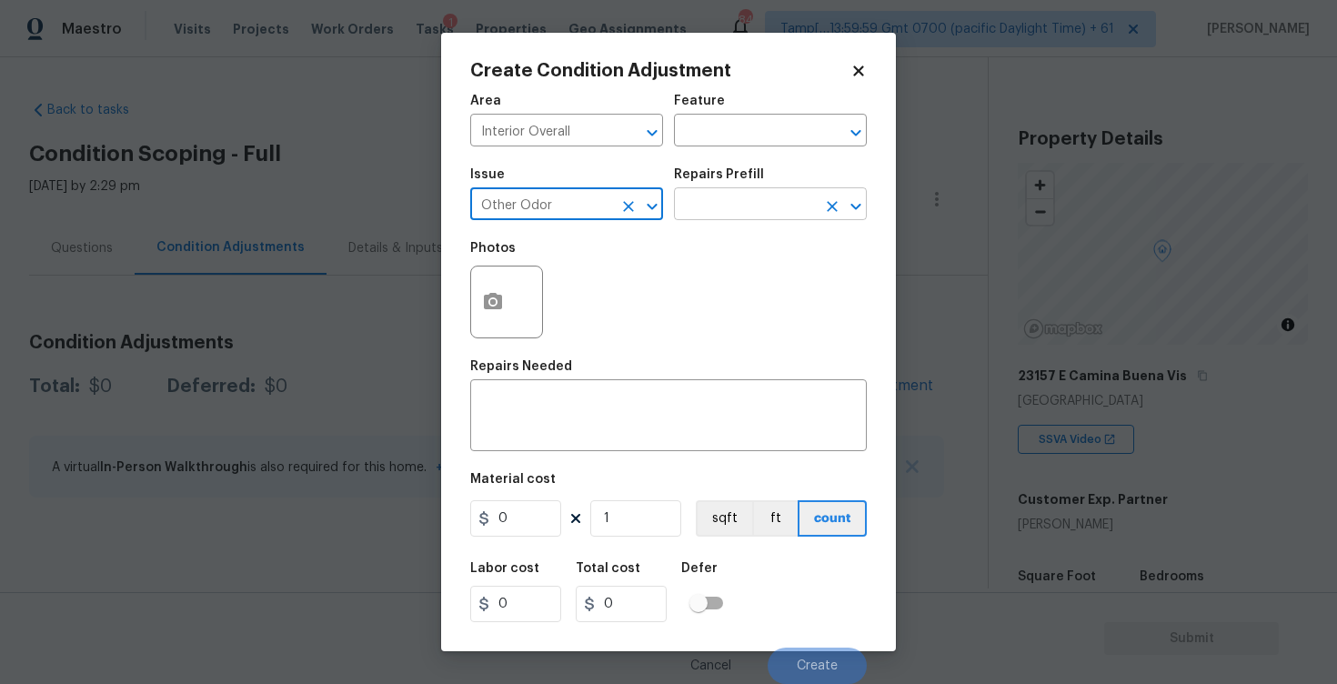
type input "Other Odor"
click at [715, 209] on input "text" at bounding box center [745, 206] width 142 height 28
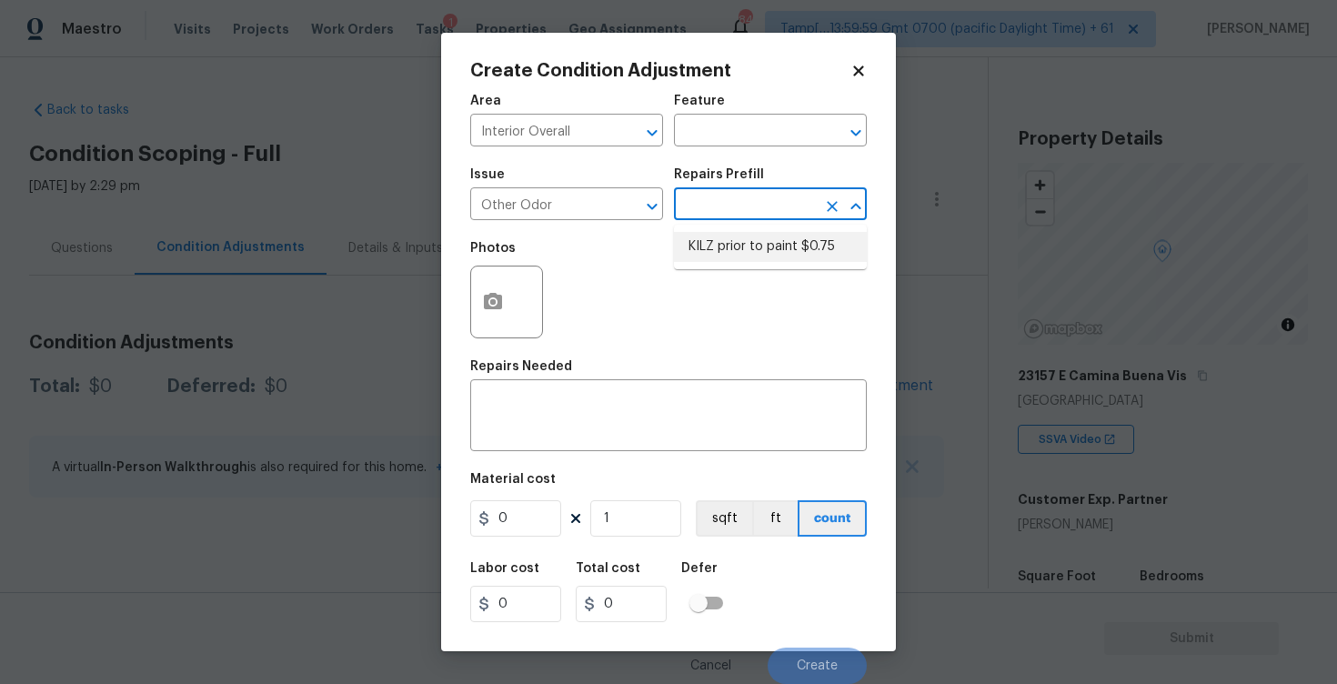
click at [645, 333] on div "Photos" at bounding box center [668, 290] width 397 height 118
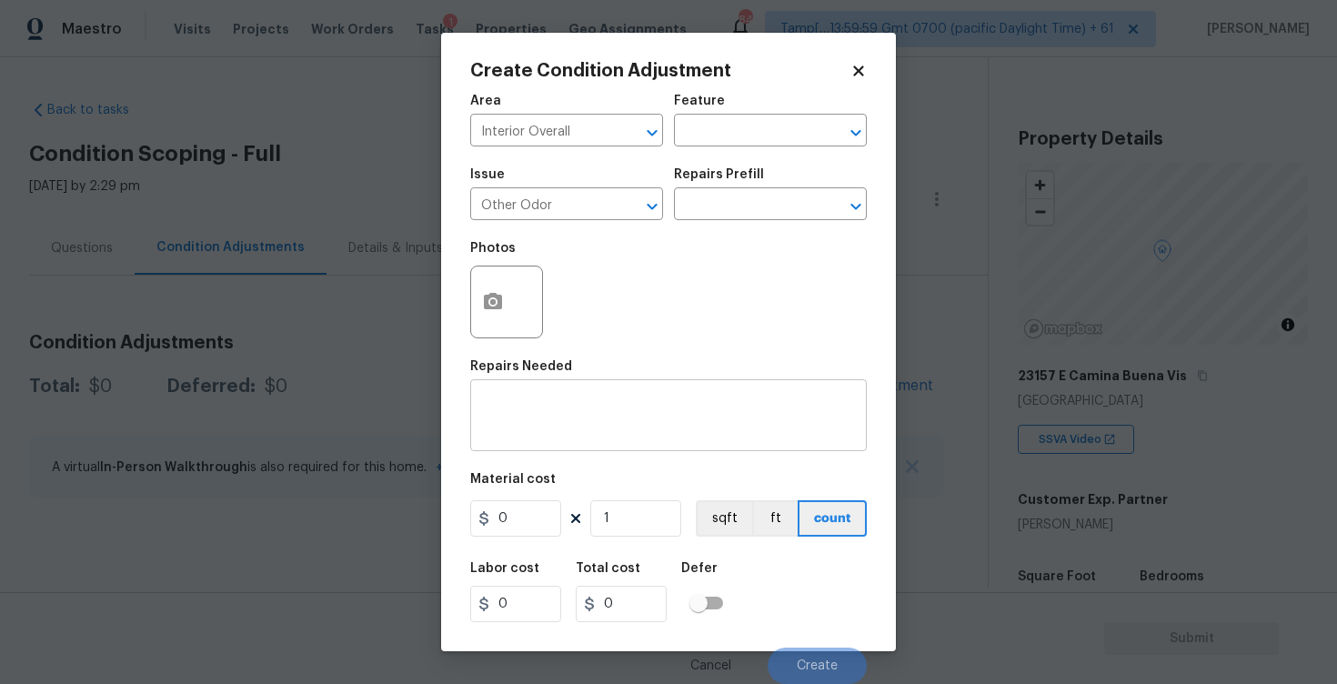
click at [622, 427] on textarea at bounding box center [668, 417] width 375 height 38
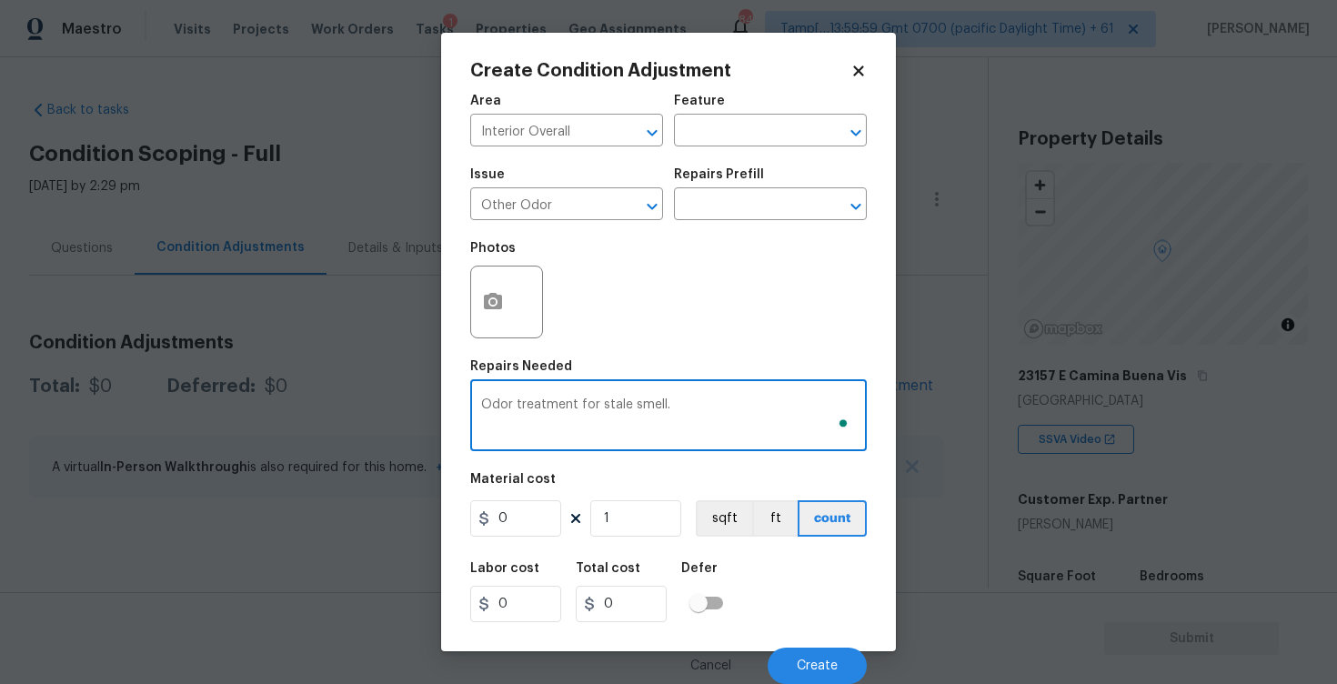
type textarea "Odor treatment for stale smell."
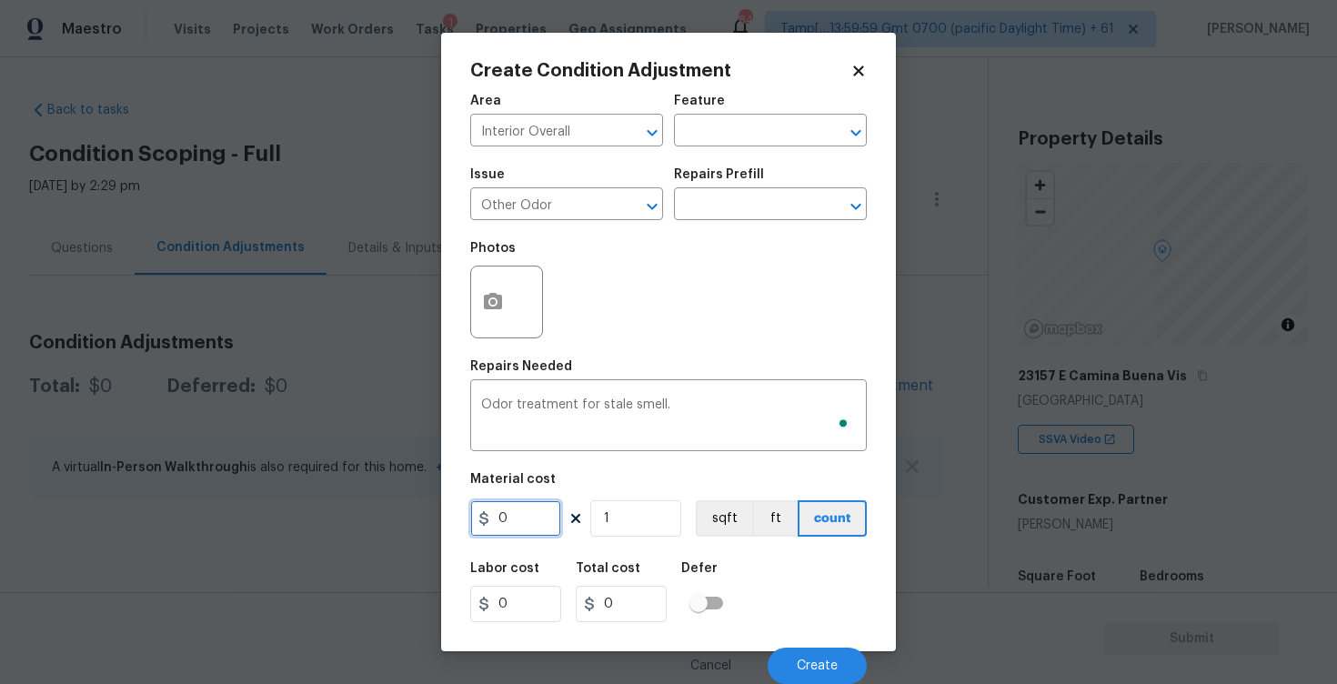
click at [537, 523] on input "0" at bounding box center [515, 518] width 91 height 36
click at [515, 525] on input "0" at bounding box center [515, 518] width 91 height 36
type input "575"
click at [757, 579] on div "Labor cost 0 Total cost 575 Defer" at bounding box center [668, 592] width 397 height 82
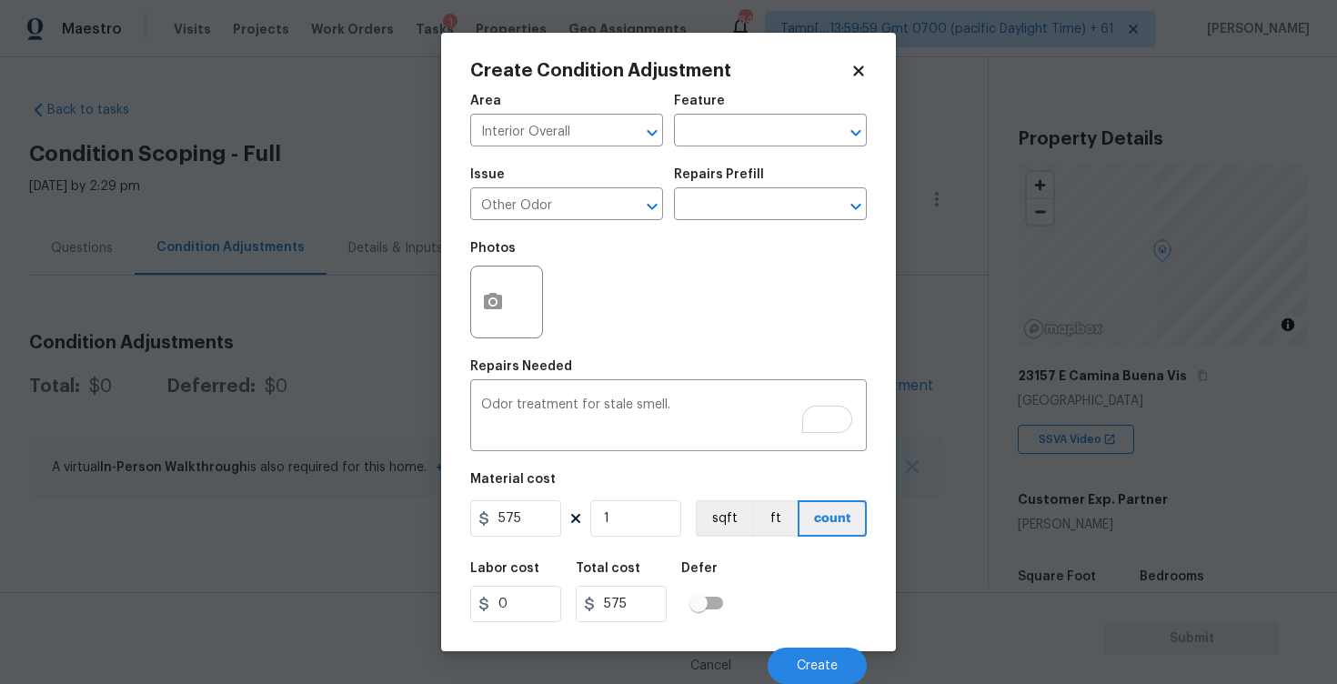
scroll to position [1, 0]
click at [801, 656] on button "Create" at bounding box center [817, 666] width 99 height 36
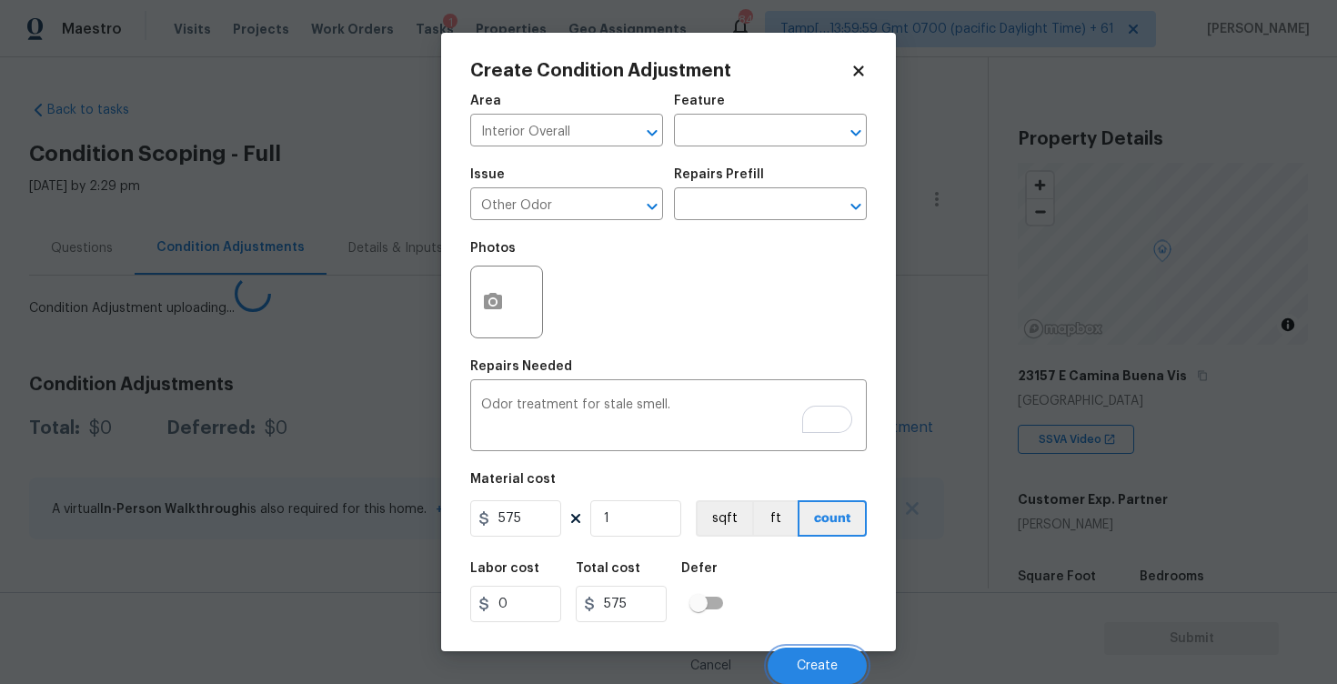
scroll to position [0, 0]
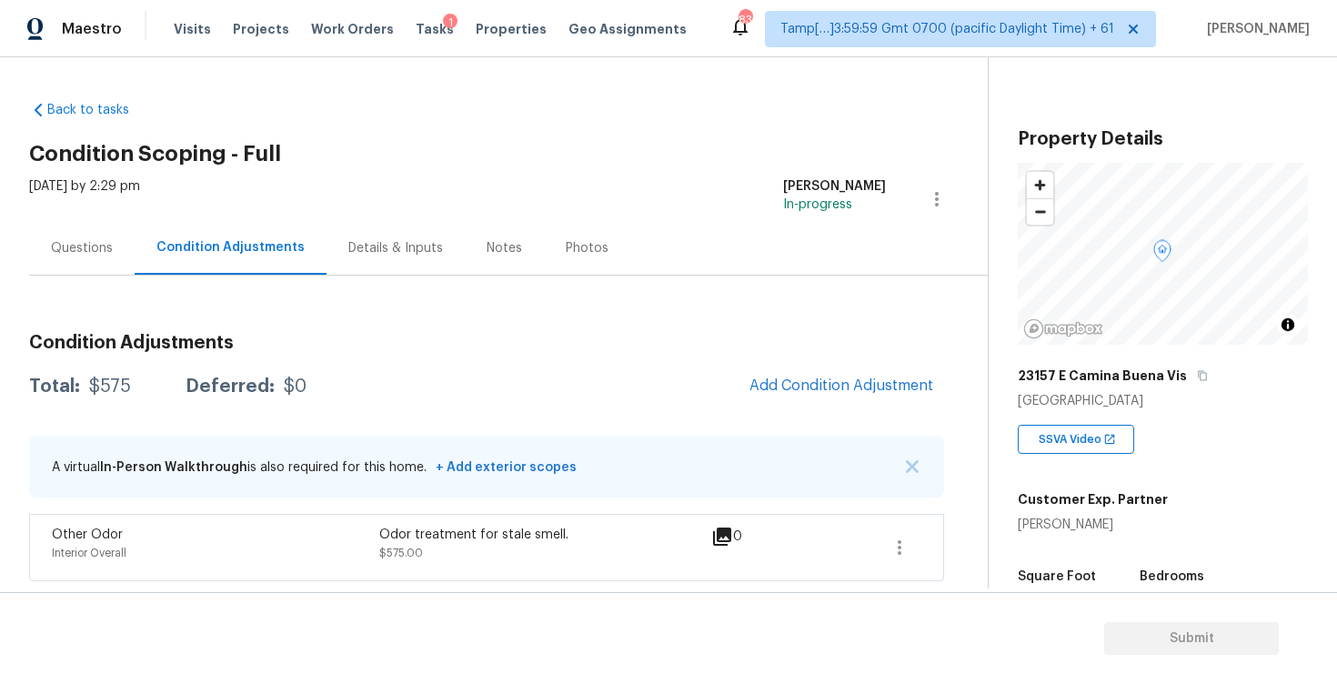
click at [58, 241] on div "Questions" at bounding box center [82, 248] width 62 height 18
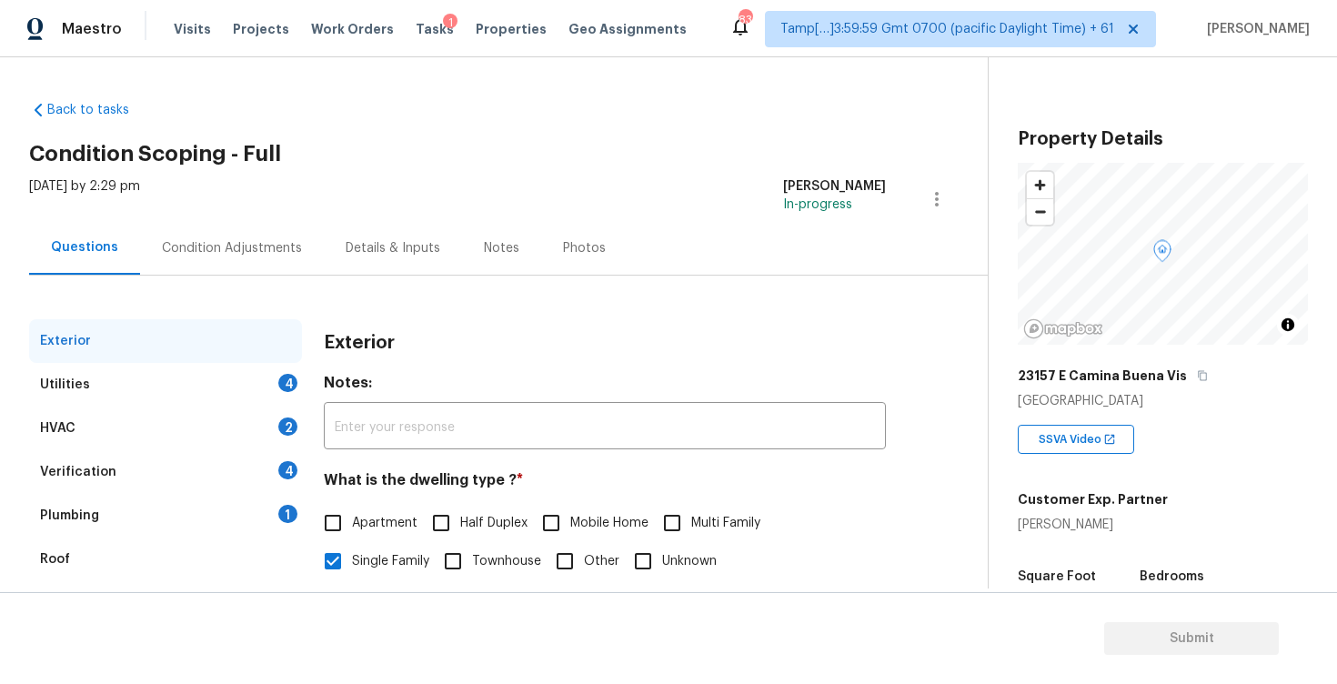
scroll to position [176, 0]
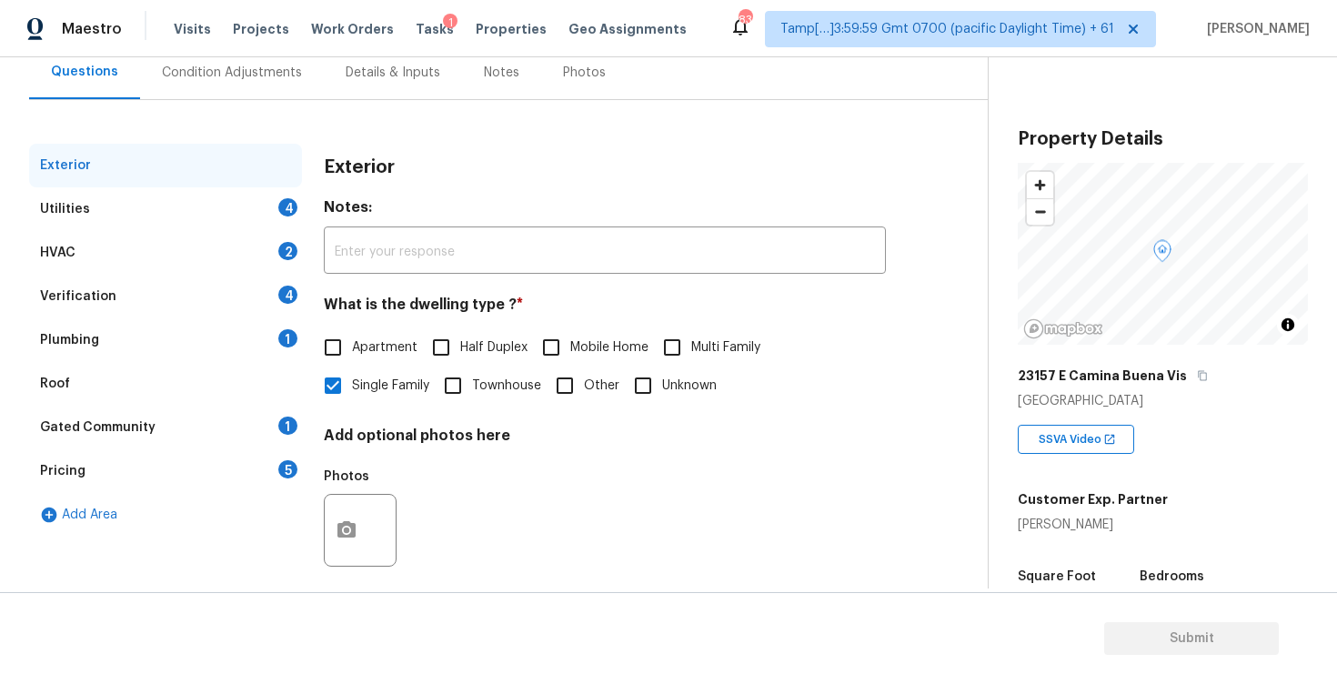
click at [132, 270] on div "HVAC 2" at bounding box center [165, 253] width 273 height 44
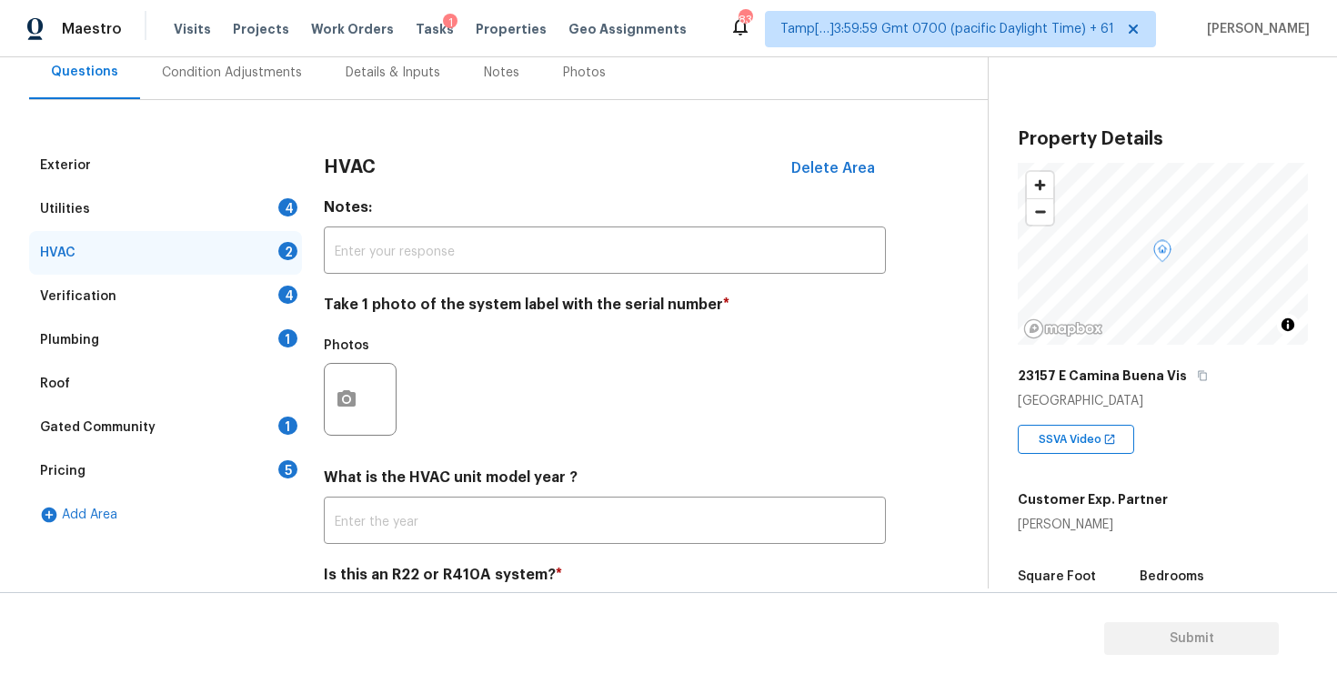
click at [198, 302] on div "Verification 4" at bounding box center [165, 297] width 273 height 44
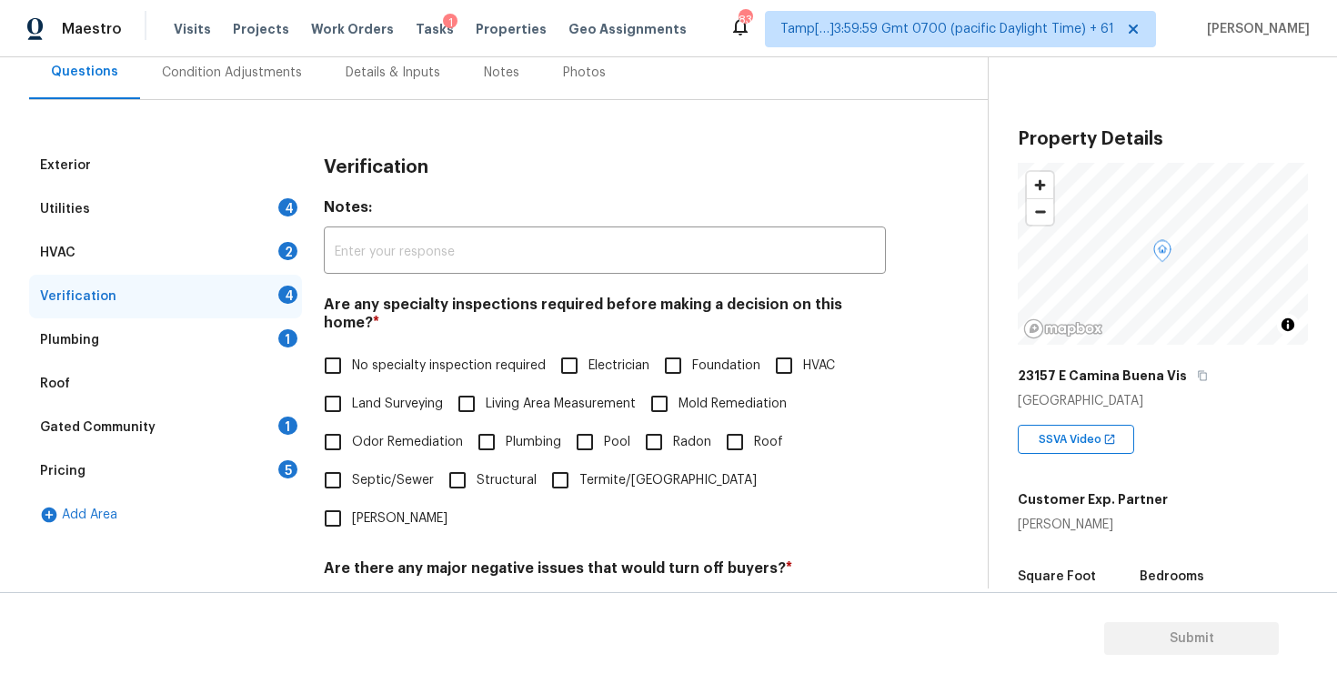
scroll to position [392, 0]
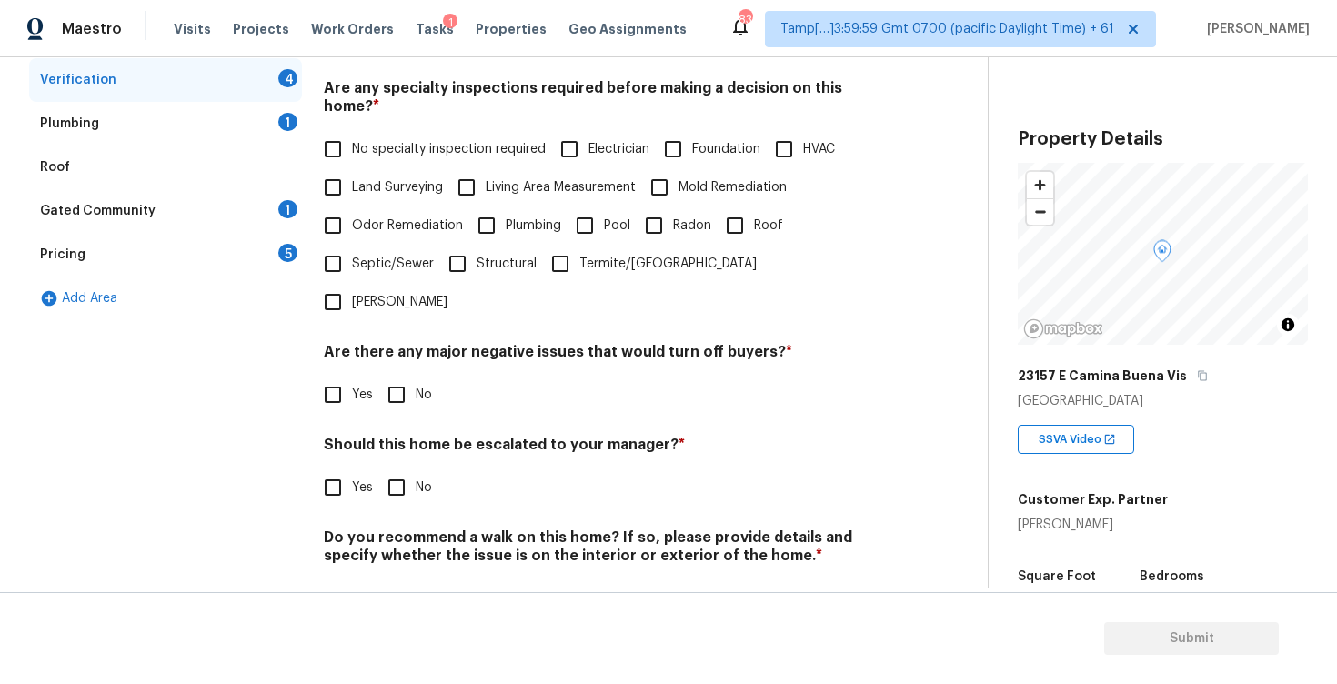
click at [327, 468] on input "Yes" at bounding box center [333, 487] width 38 height 38
checkbox input "true"
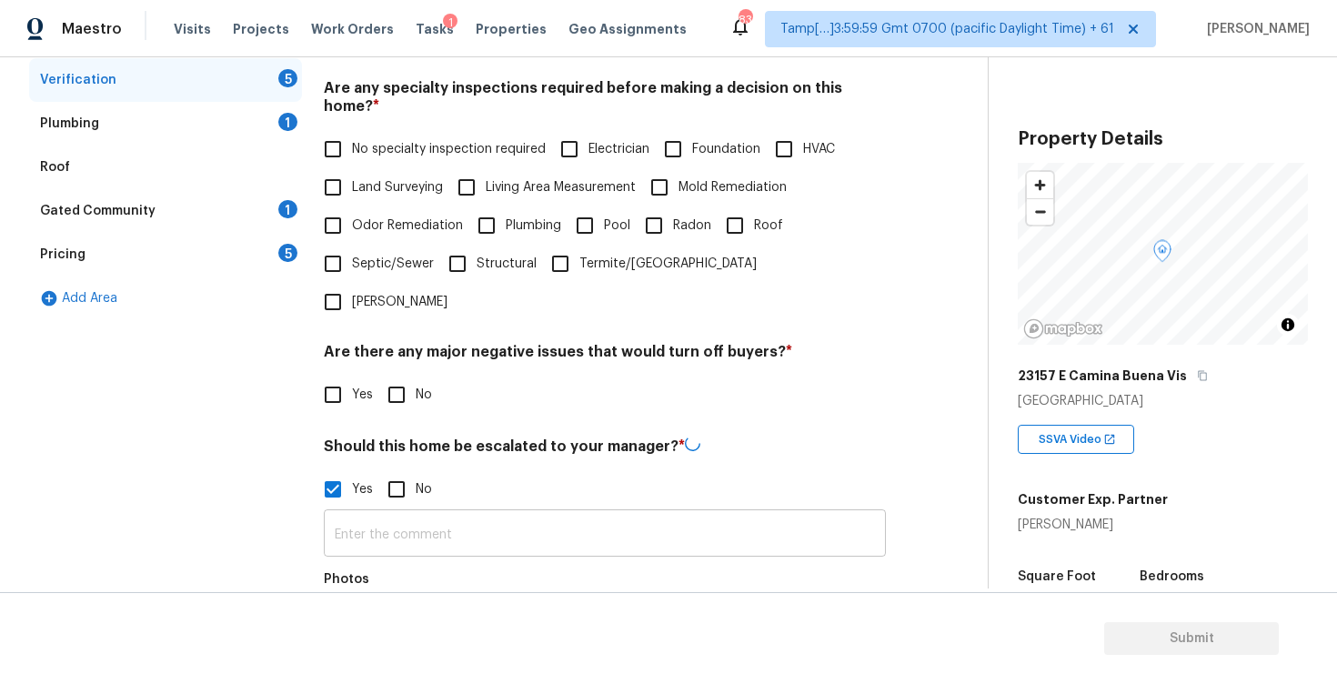
click at [407, 514] on input "text" at bounding box center [605, 535] width 562 height 43
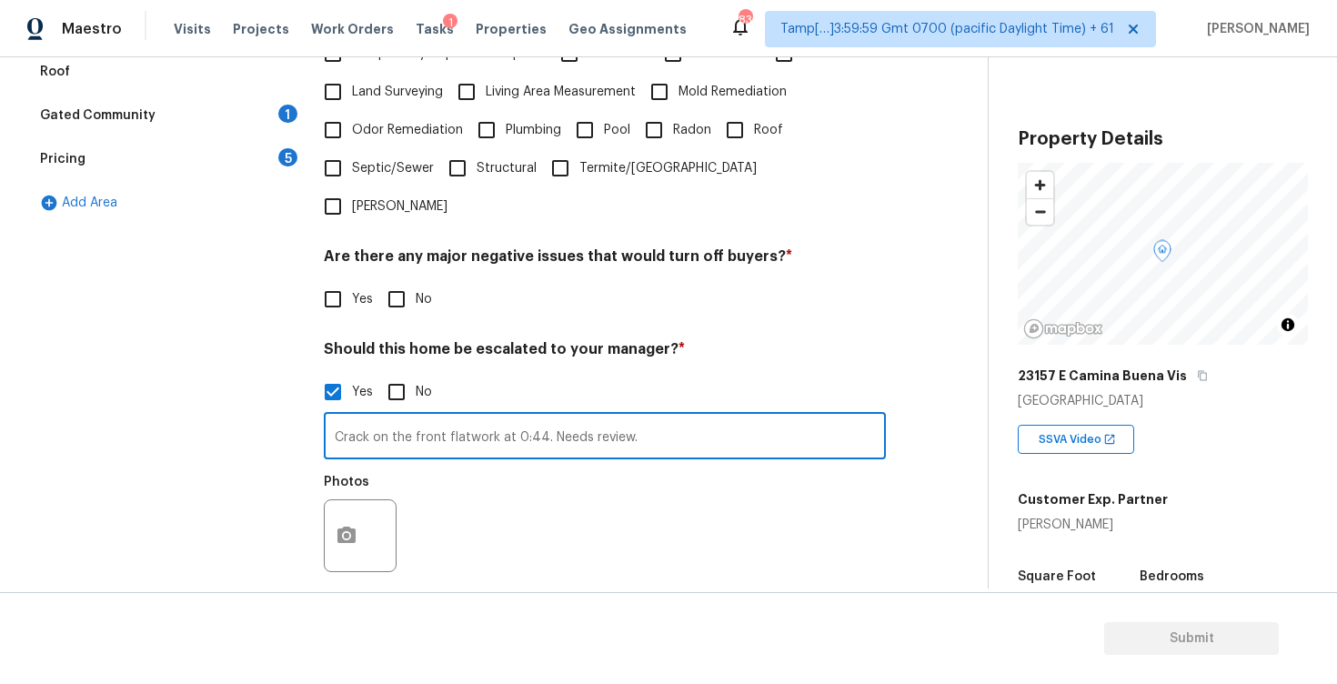
scroll to position [497, 0]
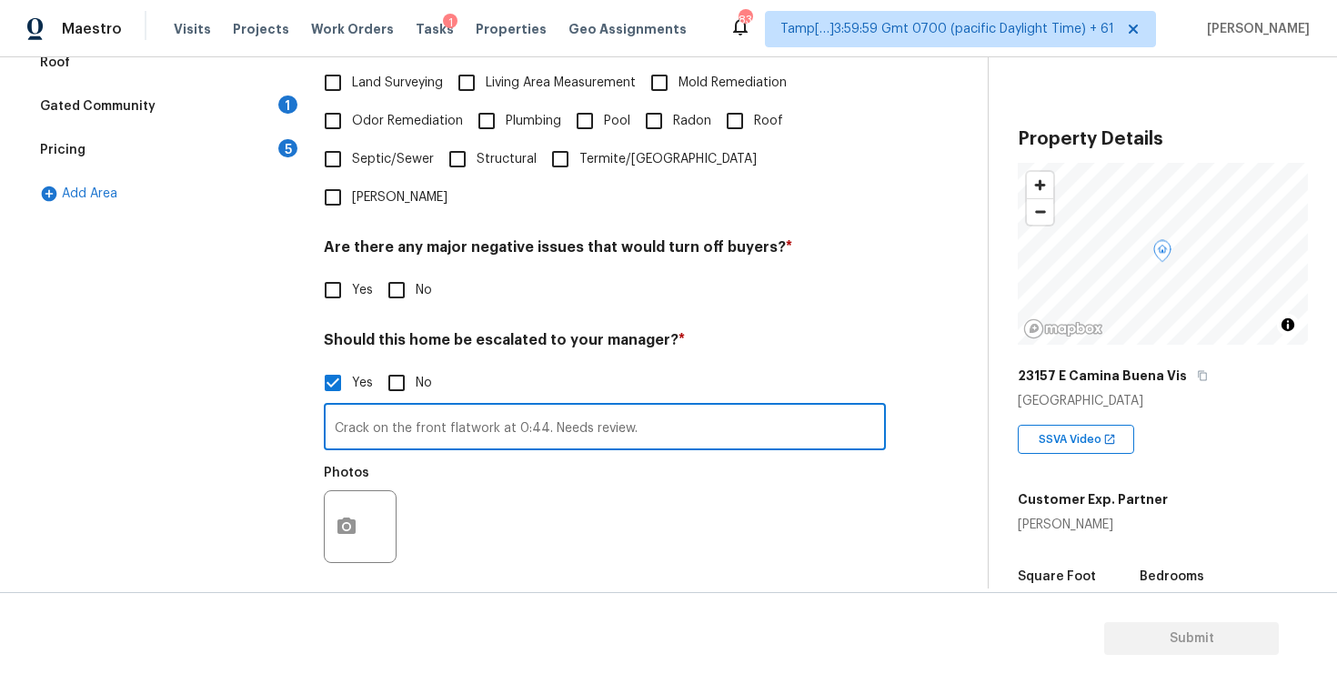
type input "Crack on the front flatwork at 0:44. Needs review."
click at [350, 491] on button "button" at bounding box center [347, 526] width 44 height 71
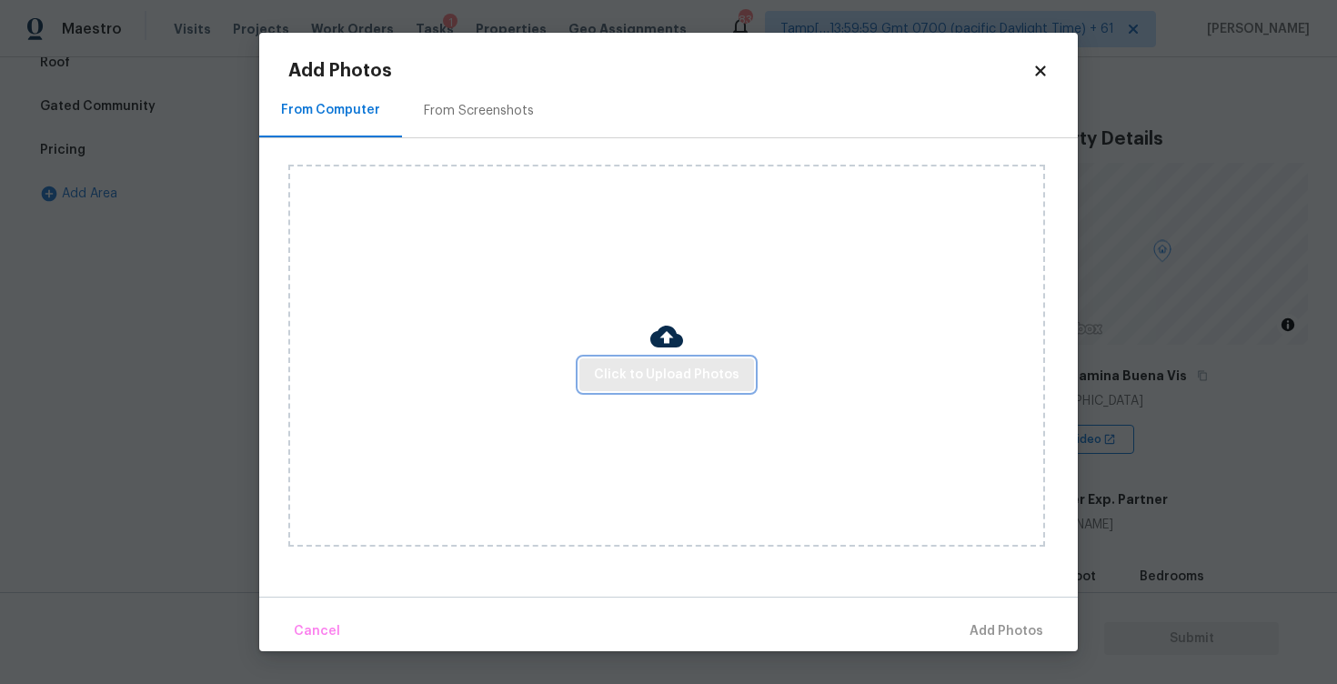
click at [599, 375] on span "Click to Upload Photos" at bounding box center [667, 375] width 146 height 23
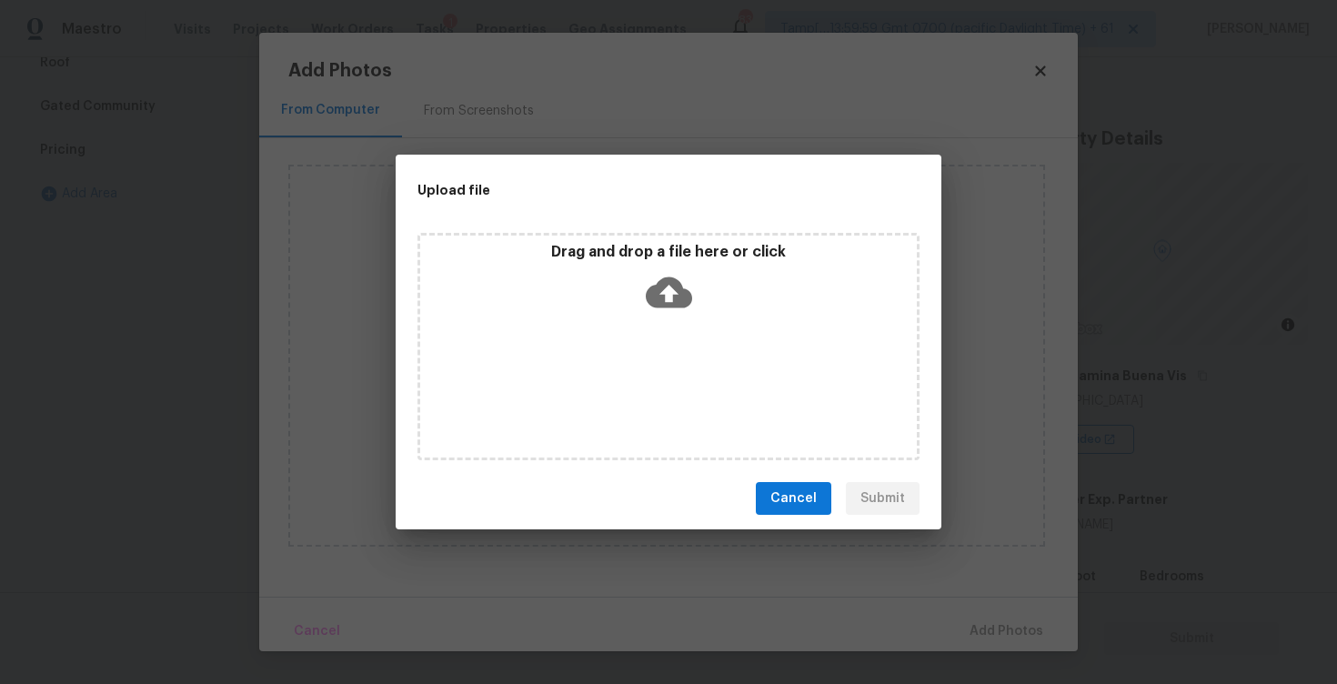
click at [663, 277] on icon at bounding box center [669, 292] width 46 height 31
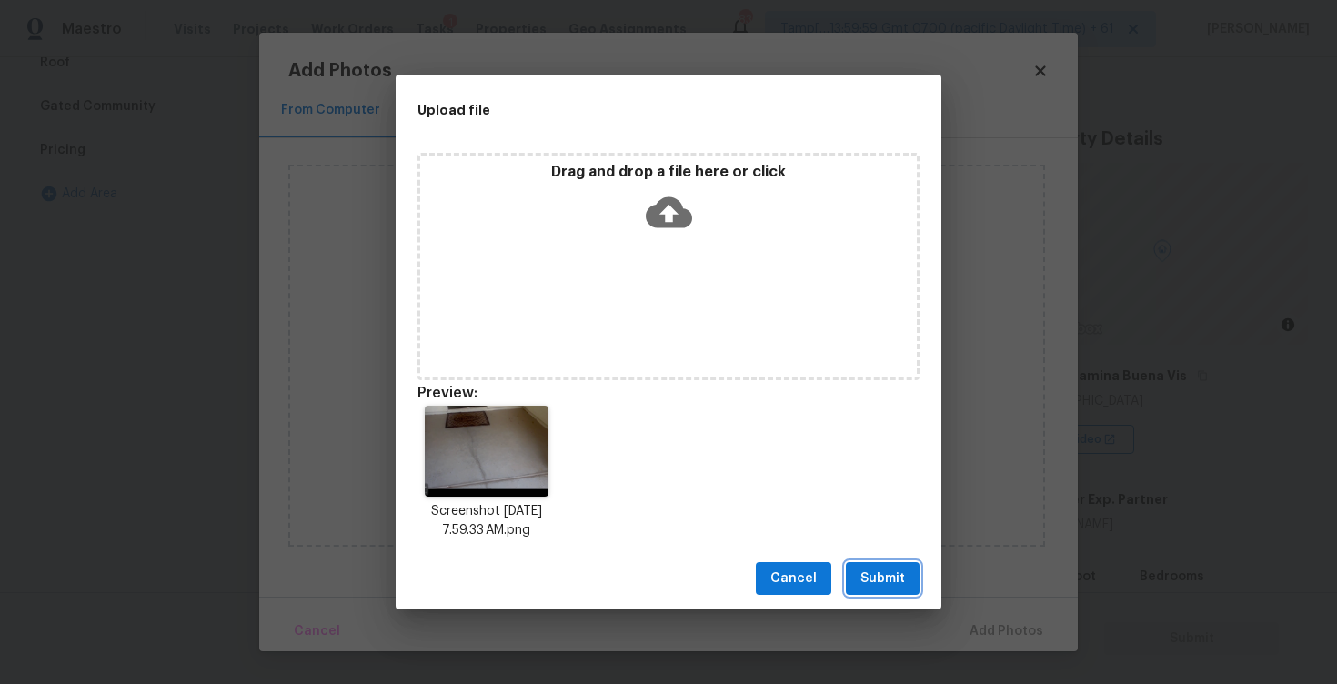
click at [878, 582] on span "Submit" at bounding box center [883, 579] width 45 height 23
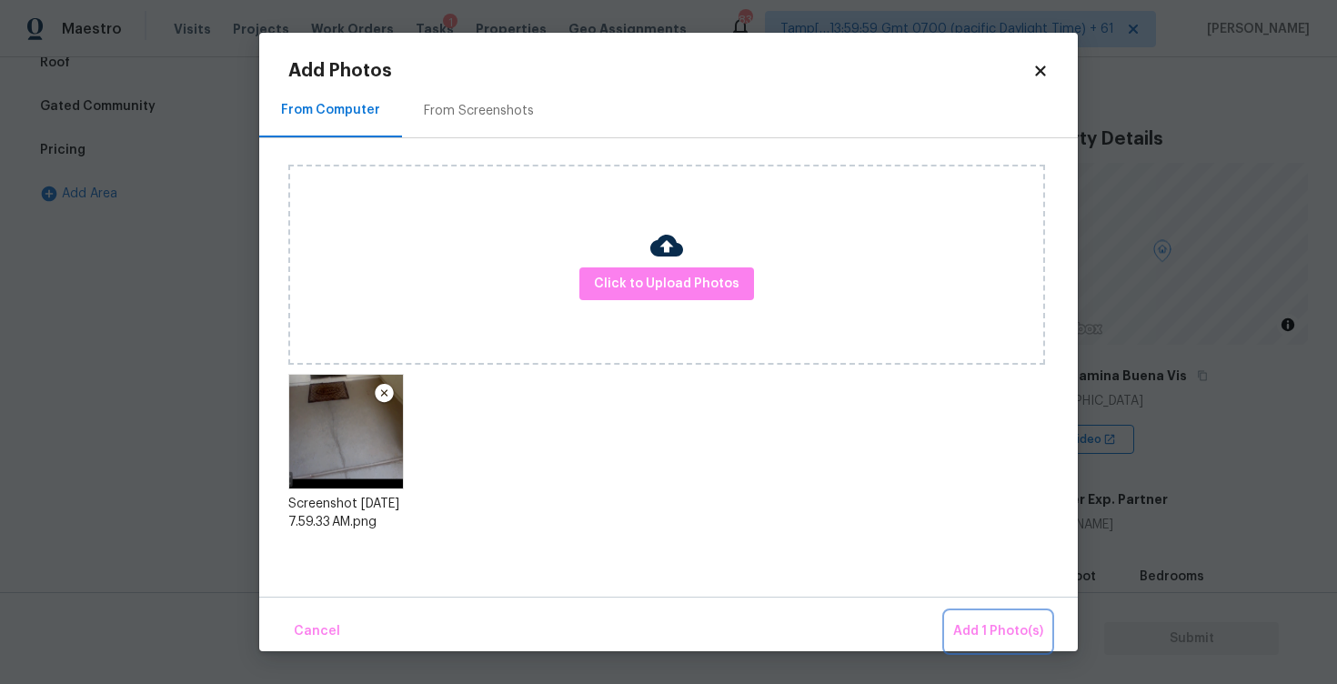
click at [997, 632] on span "Add 1 Photo(s)" at bounding box center [998, 631] width 90 height 23
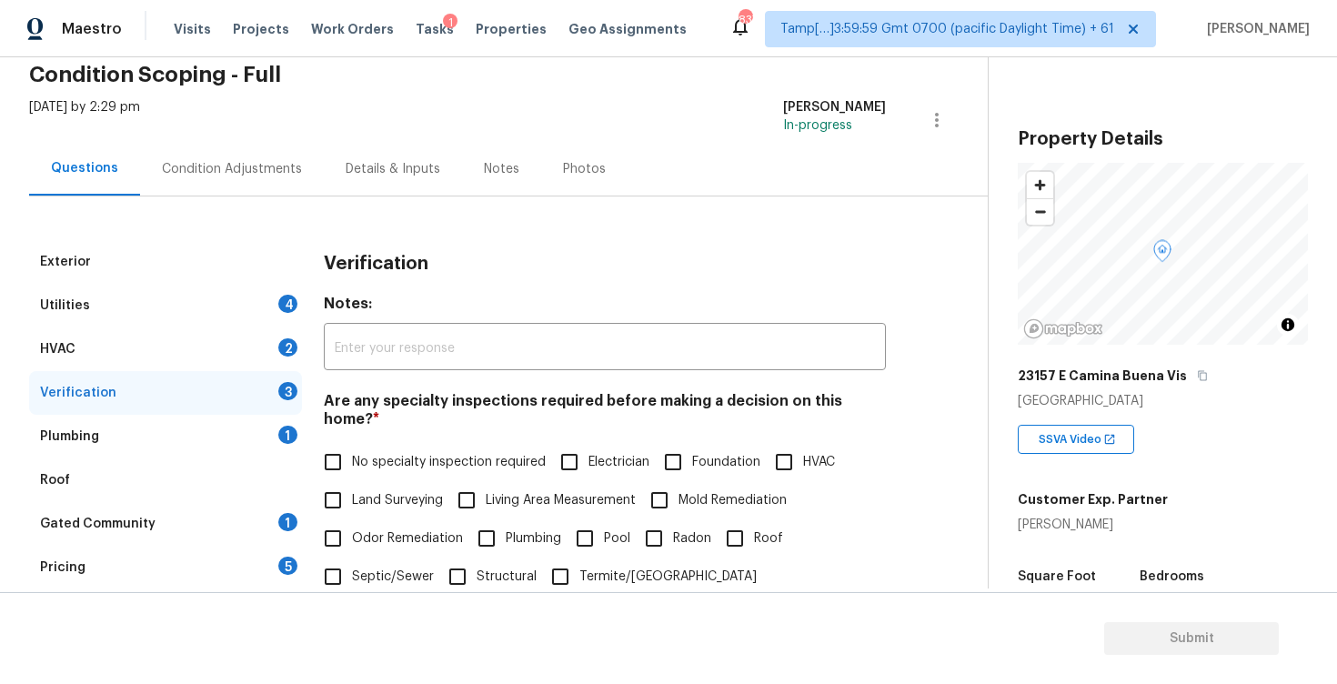
scroll to position [58, 0]
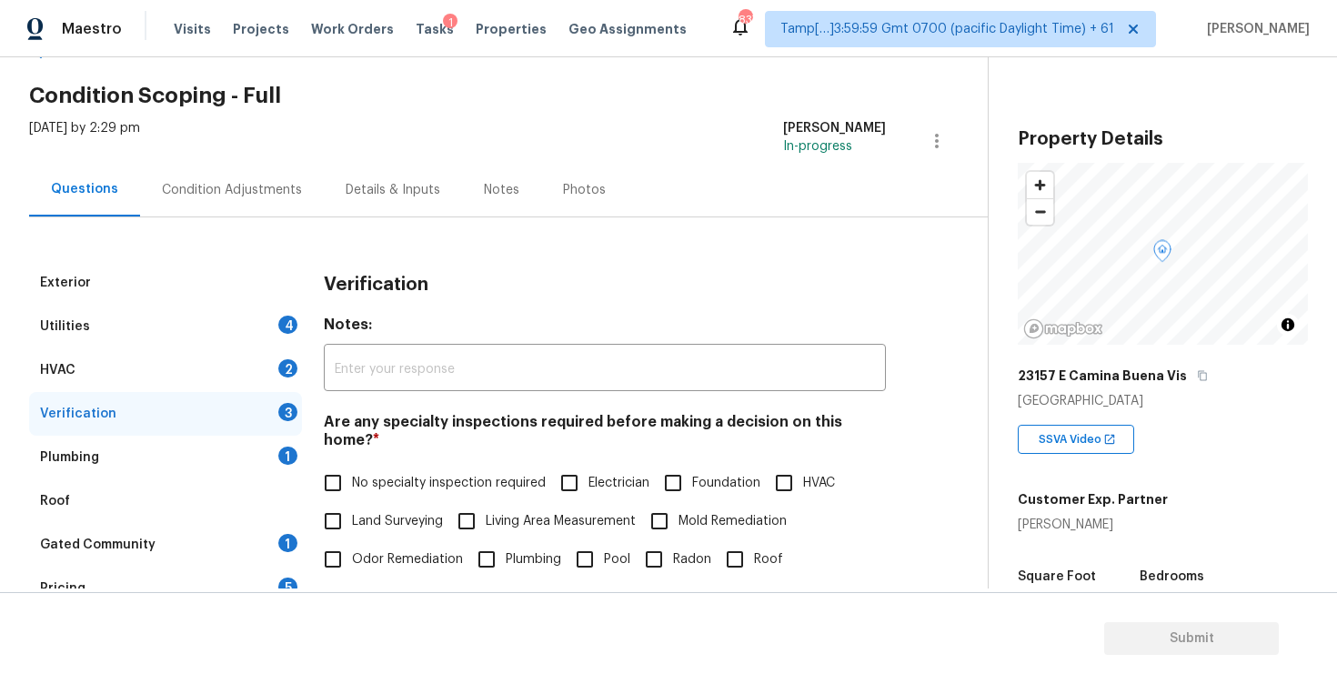
click at [267, 186] on div "Condition Adjustments" at bounding box center [232, 190] width 140 height 18
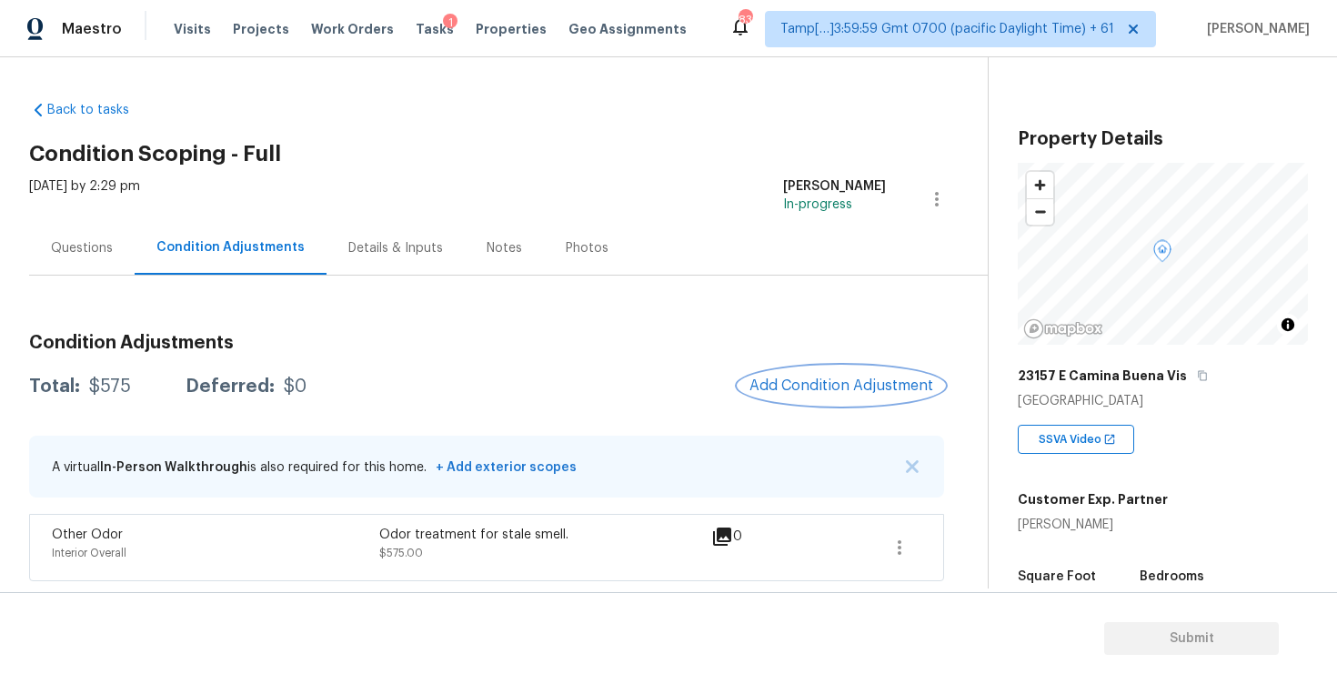
click at [821, 401] on button "Add Condition Adjustment" at bounding box center [842, 386] width 206 height 38
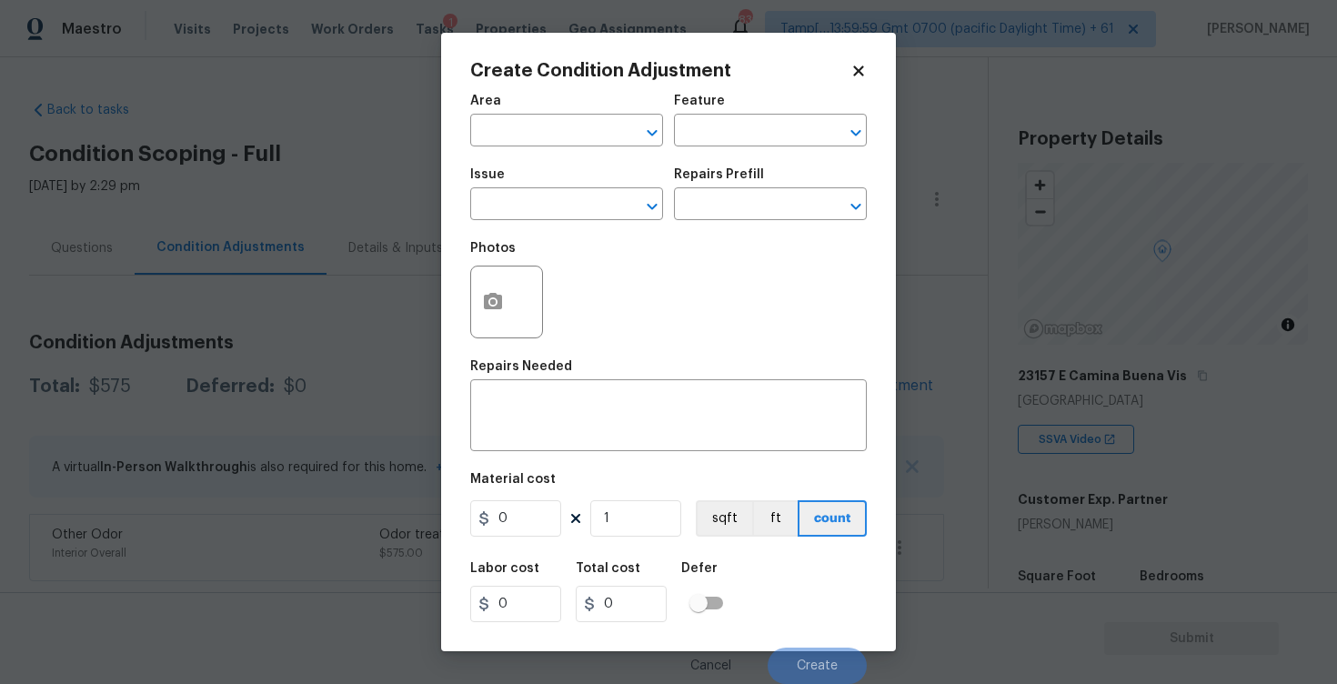
click at [377, 341] on body "Maestro Visits Projects Work Orders Tasks 1 Properties Geo Assignments 832 Tamp…" at bounding box center [668, 342] width 1337 height 684
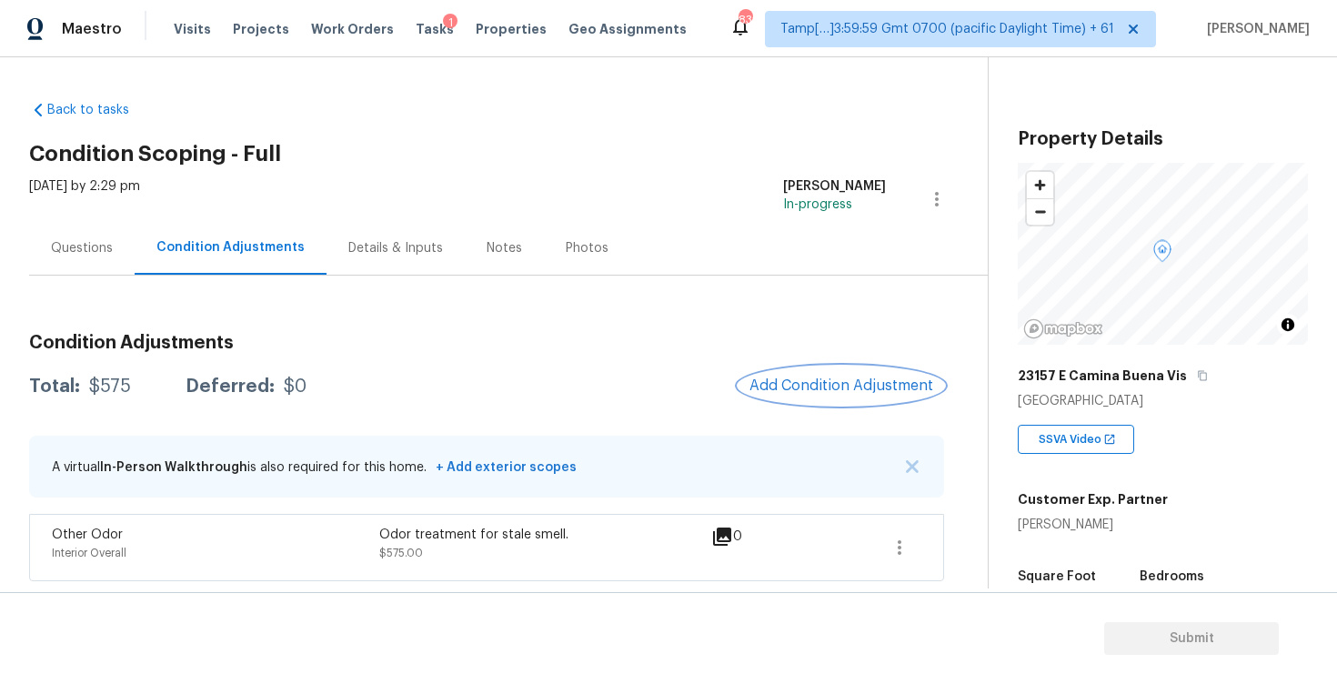
click at [817, 382] on span "Add Condition Adjustment" at bounding box center [842, 386] width 184 height 16
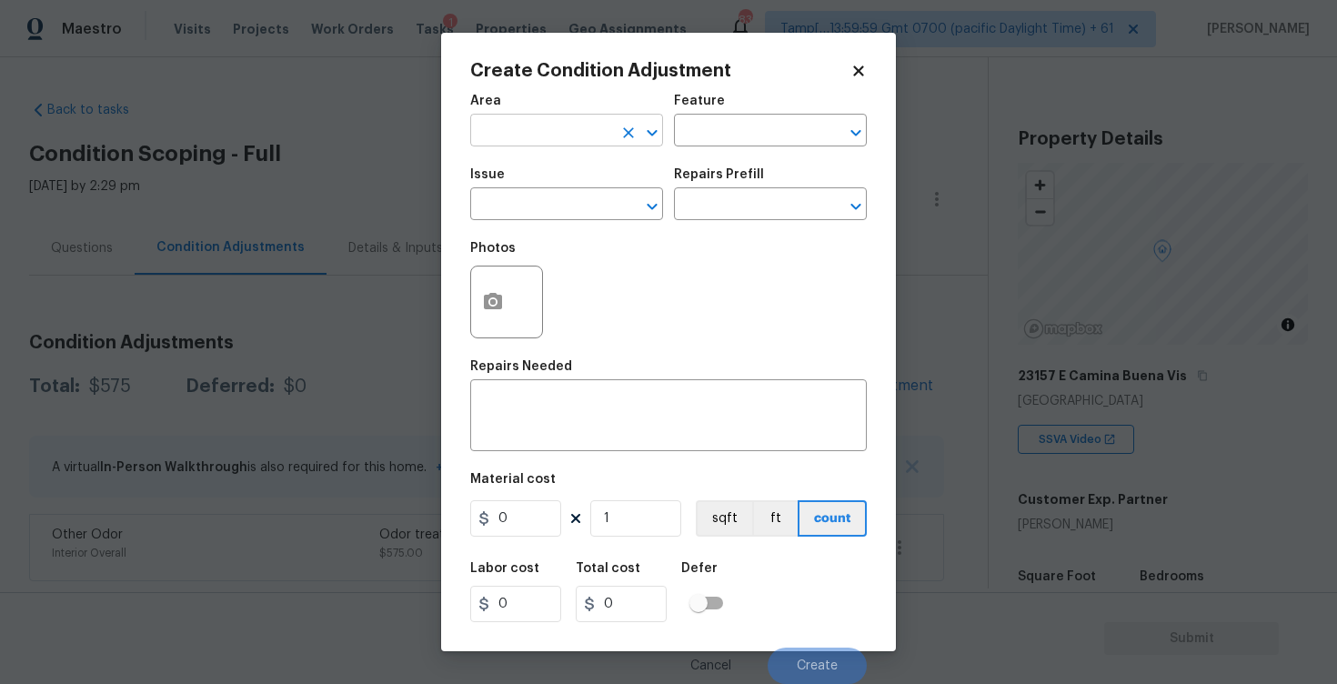
click at [559, 145] on input "text" at bounding box center [541, 132] width 142 height 28
type input "inter"
click at [587, 196] on li "Exterior Overall" at bounding box center [566, 203] width 193 height 30
type input "Exterior Overall"
click at [587, 196] on input "text" at bounding box center [541, 206] width 142 height 28
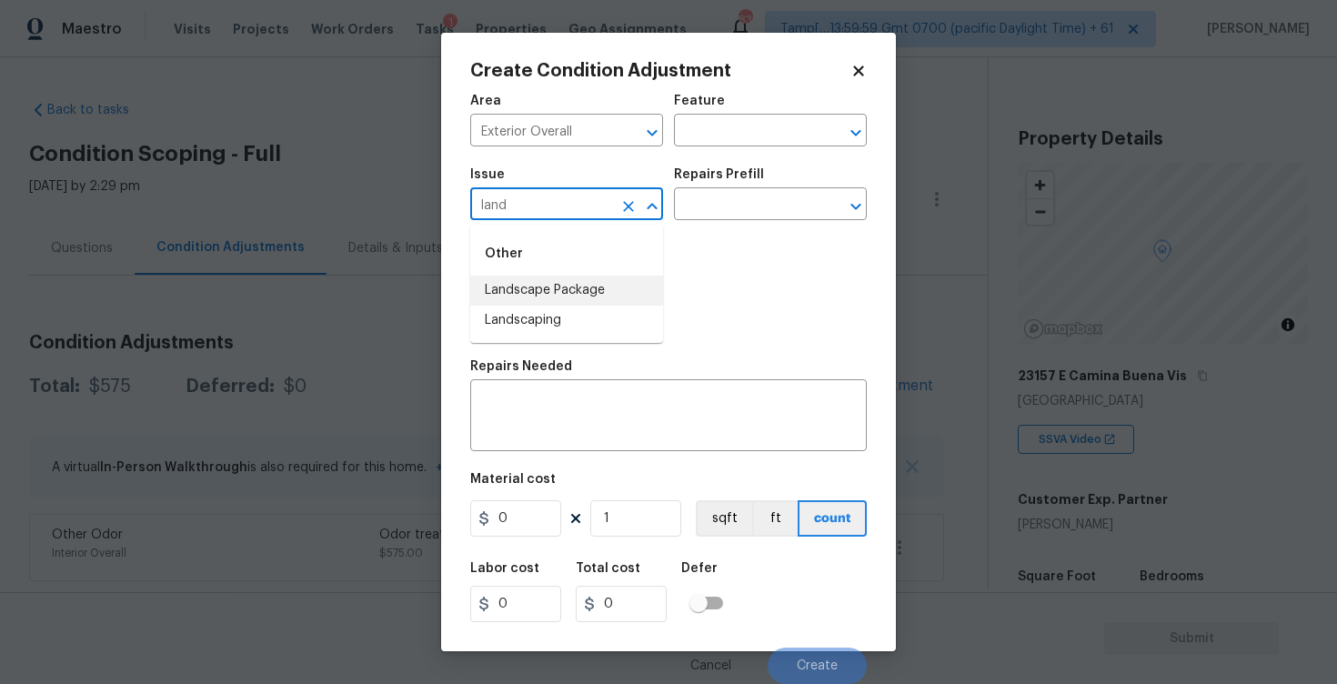
click at [600, 287] on li "Landscape Package" at bounding box center [566, 291] width 193 height 30
type input "Landscape Package"
click at [728, 202] on input "text" at bounding box center [745, 206] width 142 height 28
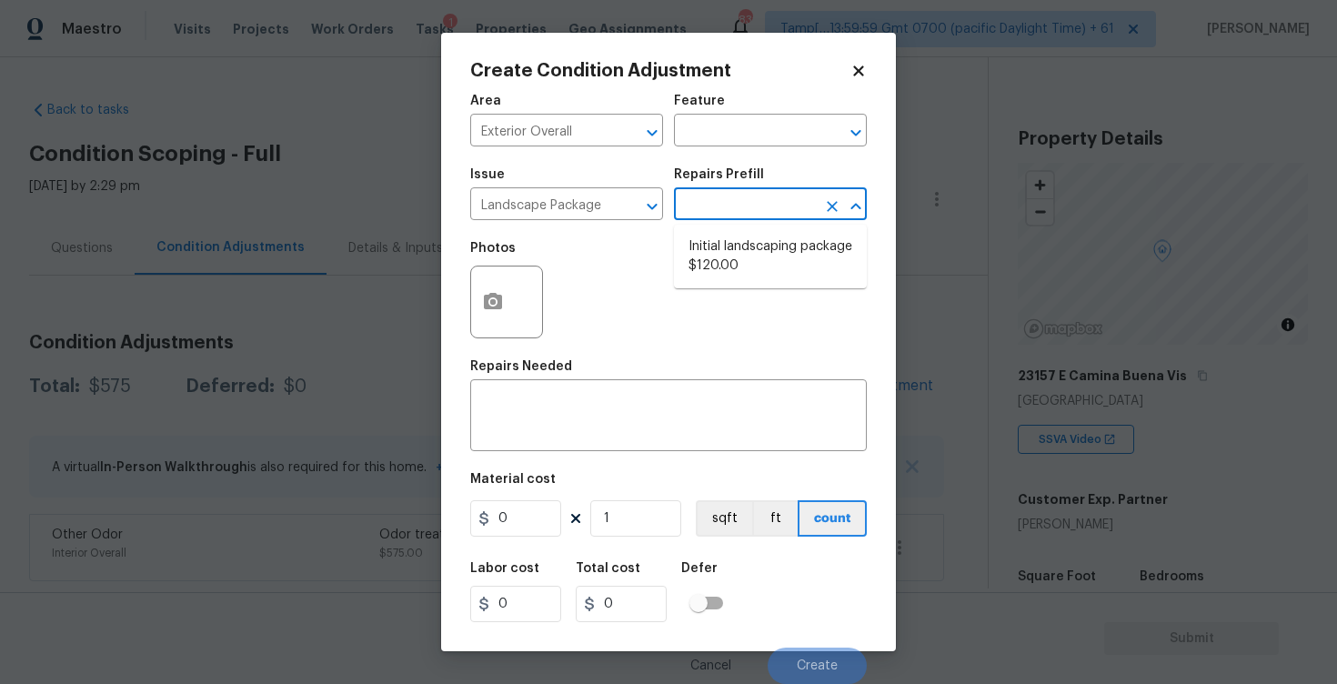
click at [728, 255] on li "Initial landscaping package $120.00" at bounding box center [770, 256] width 193 height 49
type input "Home Readiness Packages"
type textarea "Mowing of grass up to 6" in height. Mow, edge along driveways & sidewalks, trim…"
type input "120"
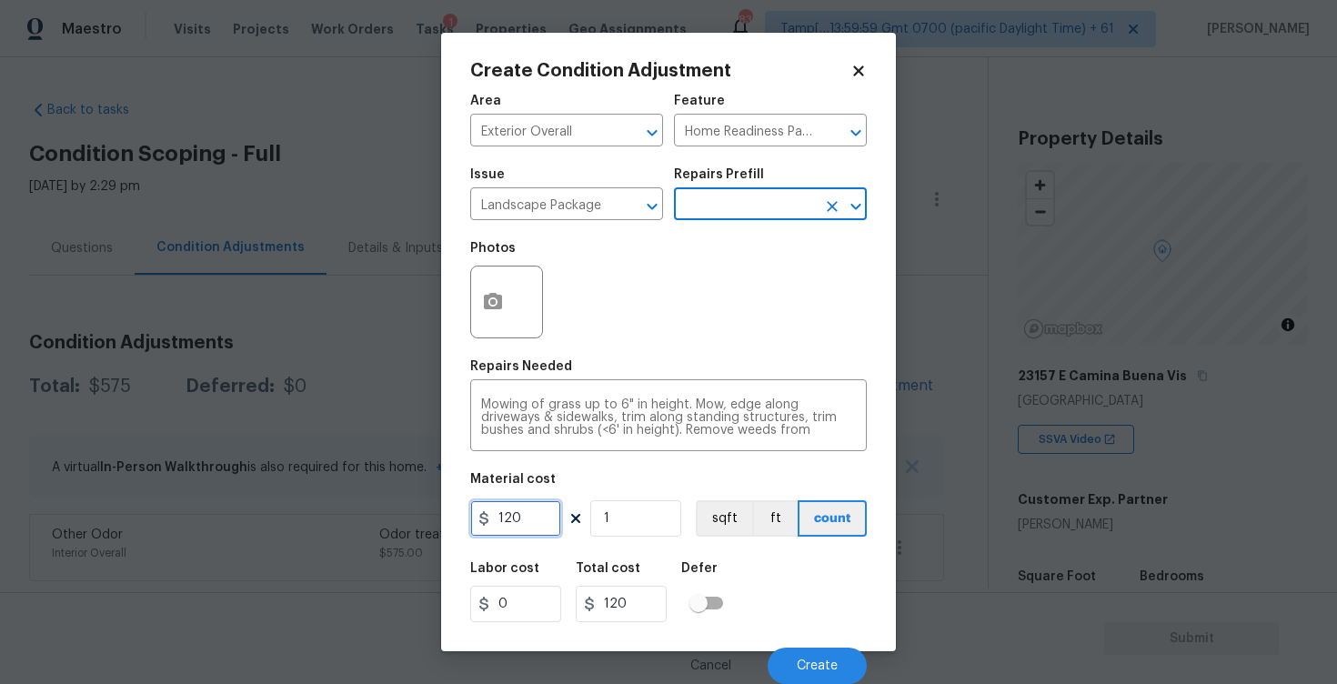
click at [536, 515] on input "120" at bounding box center [515, 518] width 91 height 36
type input "300"
click at [765, 540] on figure "Material cost 300 1 sqft ft count" at bounding box center [668, 506] width 397 height 67
type input "300"
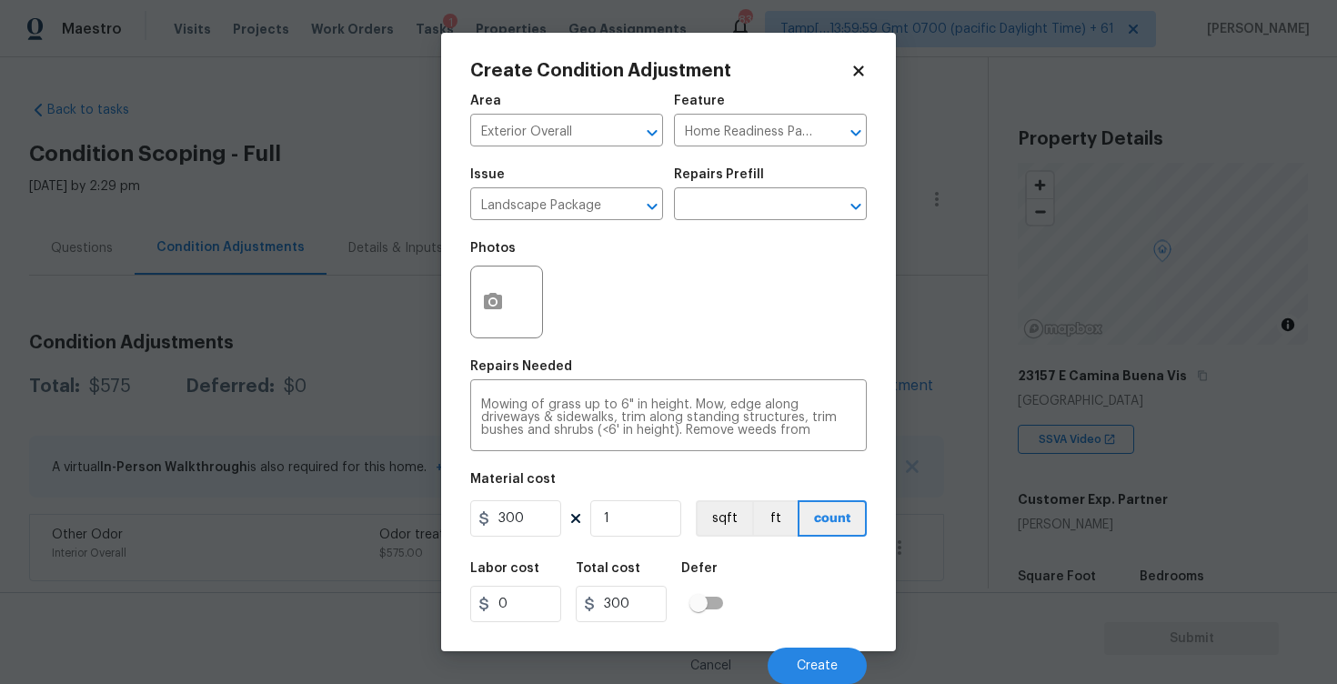
click at [804, 647] on div "Cancel Create" at bounding box center [668, 658] width 397 height 51
click at [806, 666] on span "Create" at bounding box center [817, 667] width 41 height 14
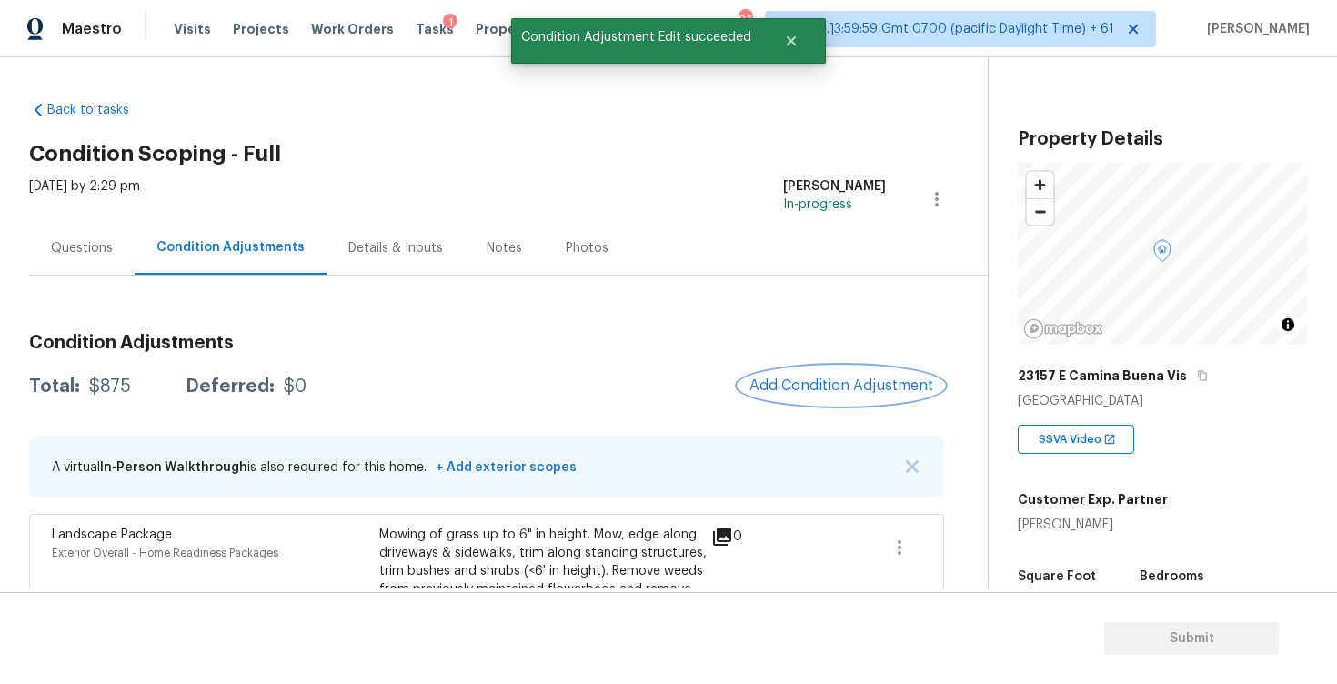
scroll to position [166, 0]
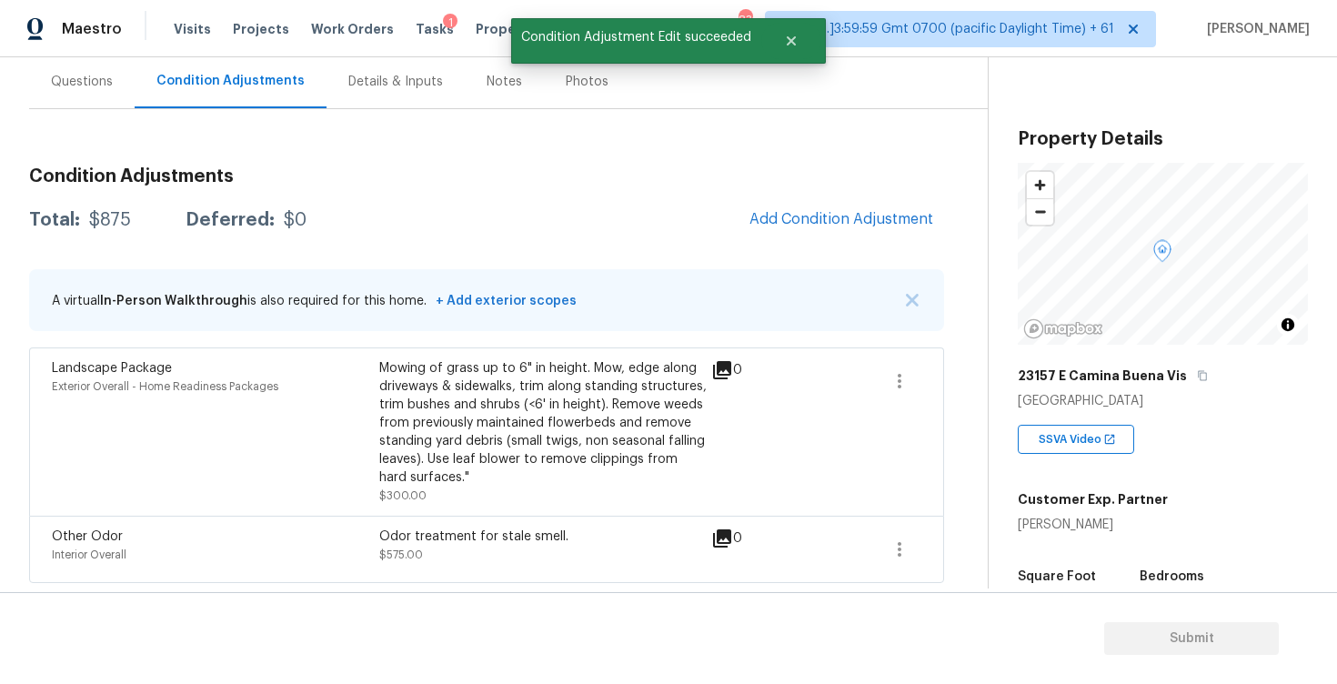
click at [809, 245] on div "Condition Adjustments Total: $875 Deferred: $0 Add Condition Adjustment A virtu…" at bounding box center [486, 368] width 915 height 430
click at [826, 228] on button "Add Condition Adjustment" at bounding box center [842, 219] width 206 height 38
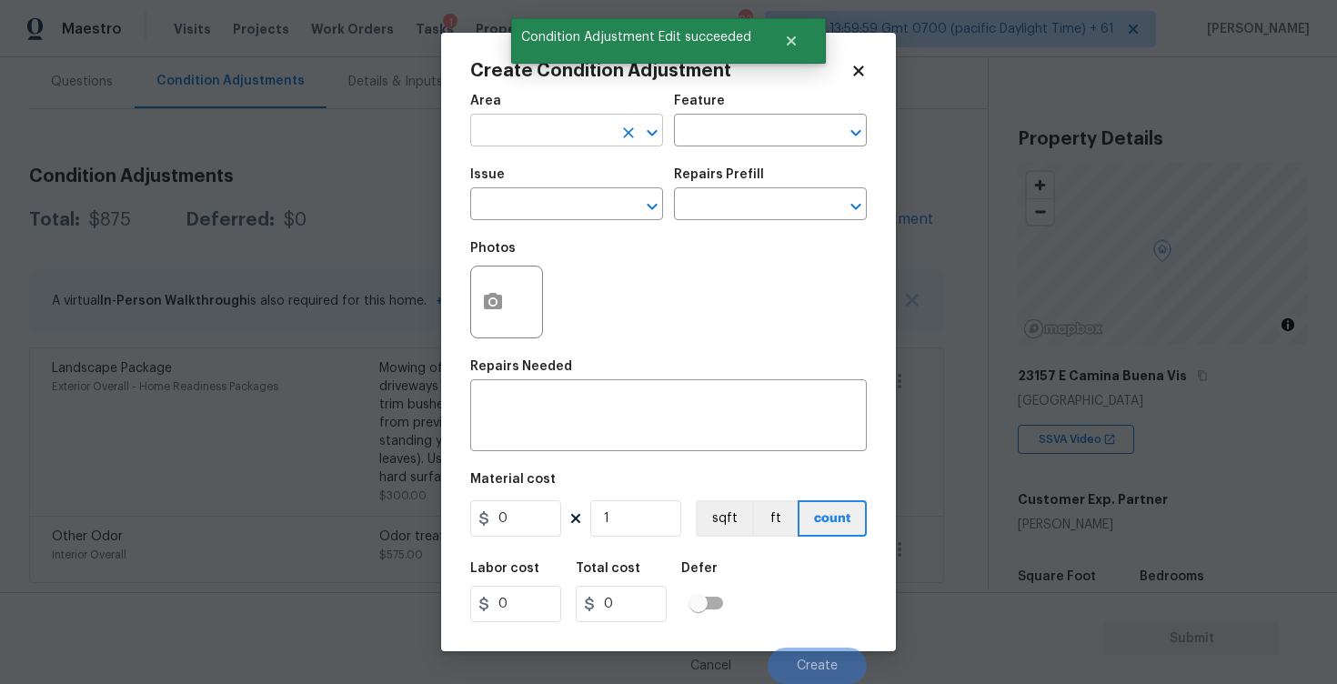
click at [546, 140] on input "text" at bounding box center [541, 132] width 142 height 28
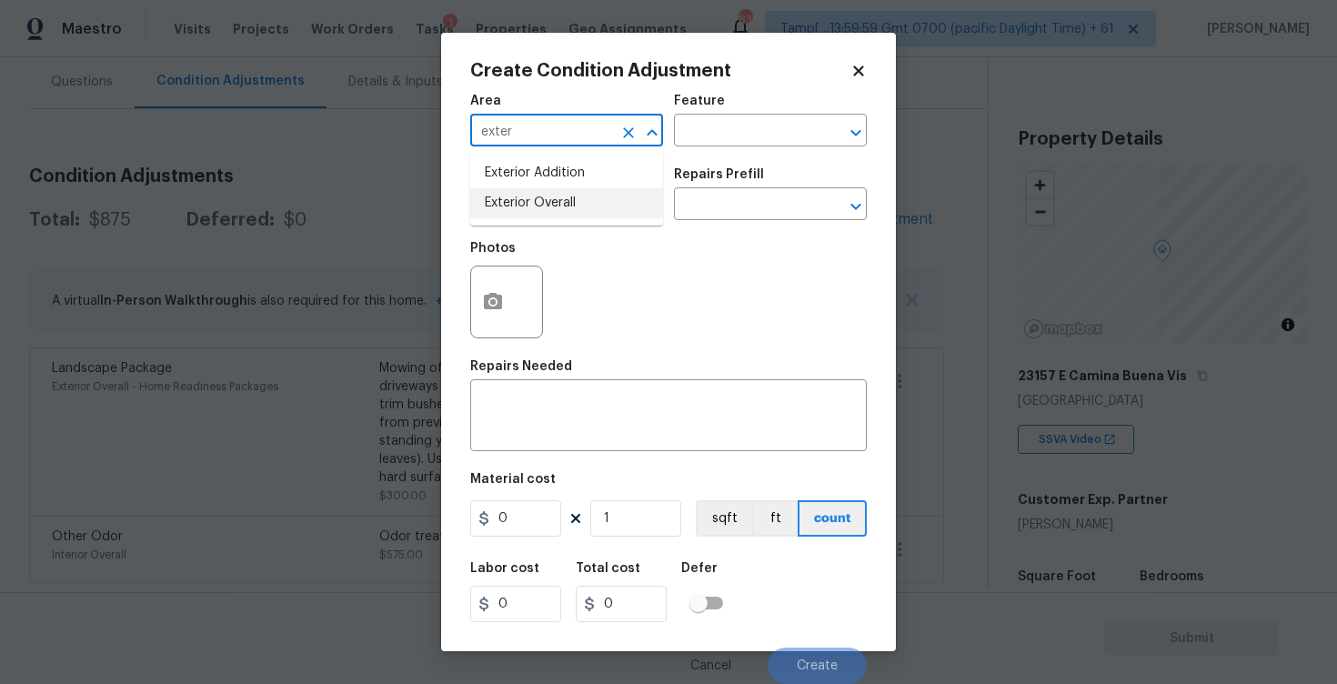
click at [529, 209] on li "Exterior Overall" at bounding box center [566, 203] width 193 height 30
type input "Exterior Overall"
click at [529, 209] on input "text" at bounding box center [541, 206] width 142 height 28
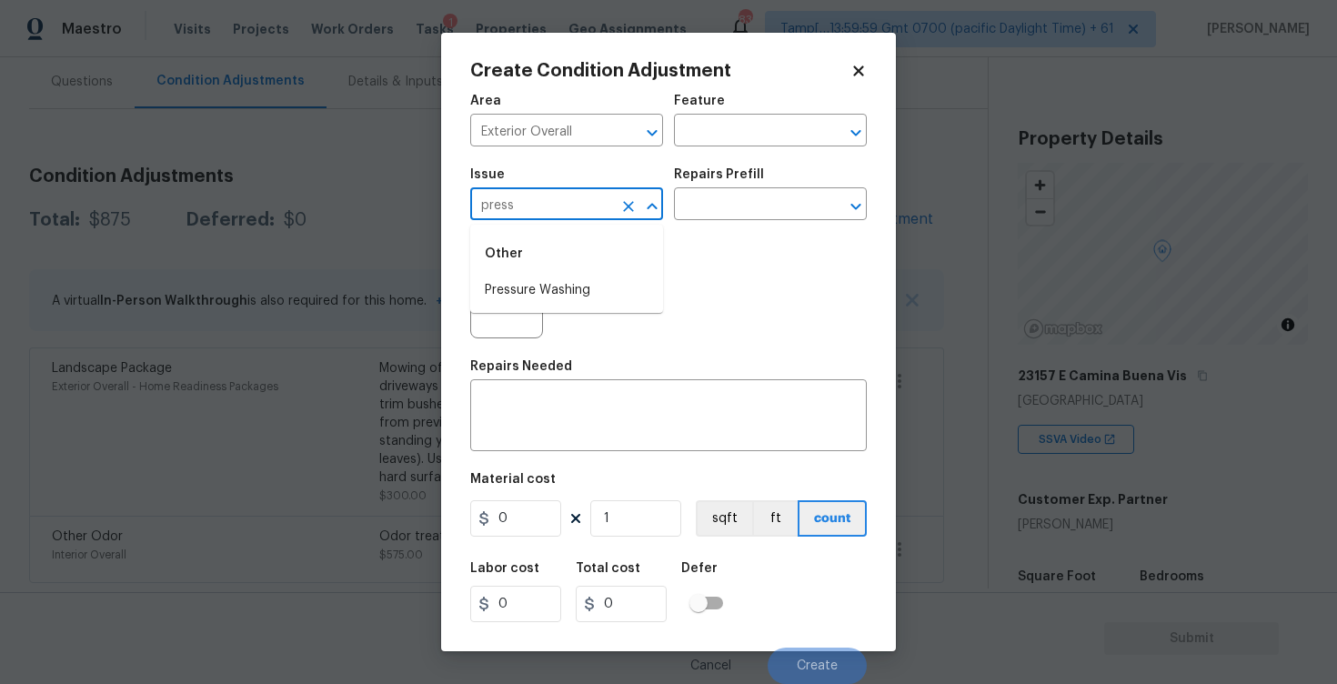
click at [544, 275] on div "Other" at bounding box center [566, 254] width 193 height 44
click at [562, 282] on li "Pressure Washing" at bounding box center [566, 291] width 193 height 30
type input "Pressure Washing"
click at [710, 186] on div "Repairs Prefill" at bounding box center [770, 180] width 193 height 24
click at [710, 204] on input "text" at bounding box center [745, 206] width 142 height 28
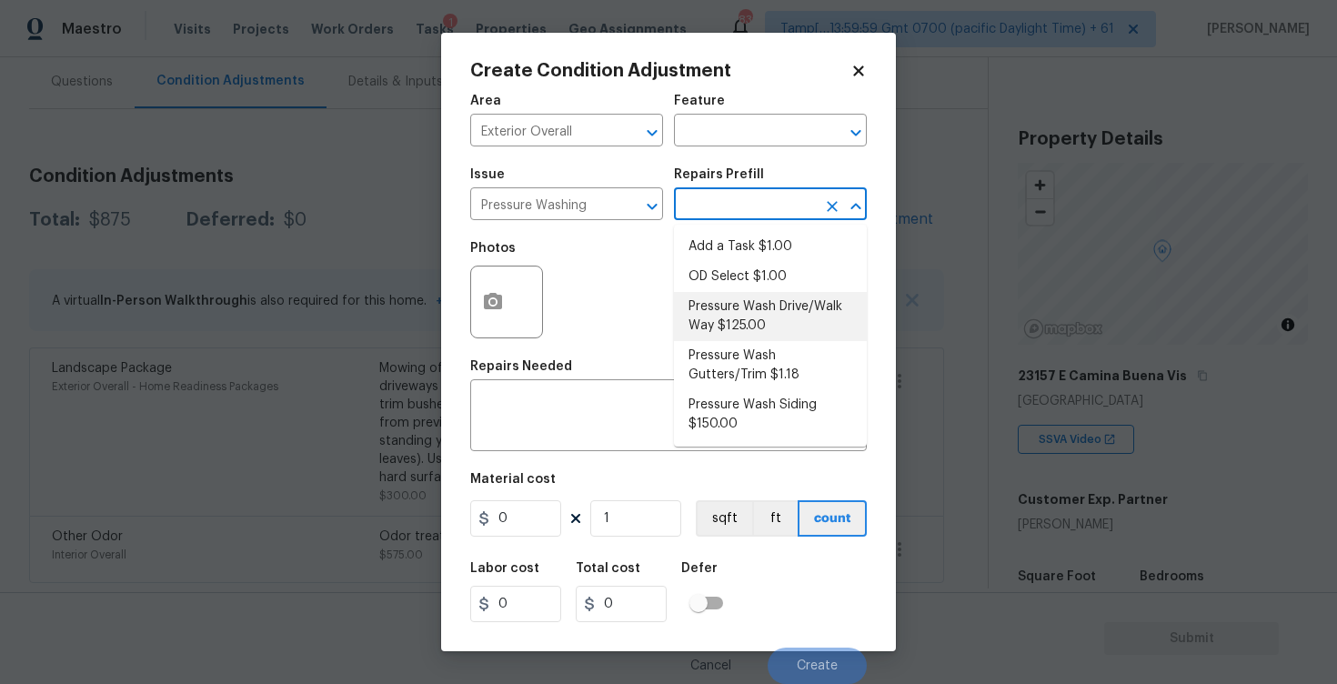
click at [716, 307] on li "Pressure Wash Drive/Walk Way $125.00" at bounding box center [770, 316] width 193 height 49
type input "Siding"
type textarea "Pressure wash the driveways/walkways as directed by the PM. Ensure that all deb…"
type input "125"
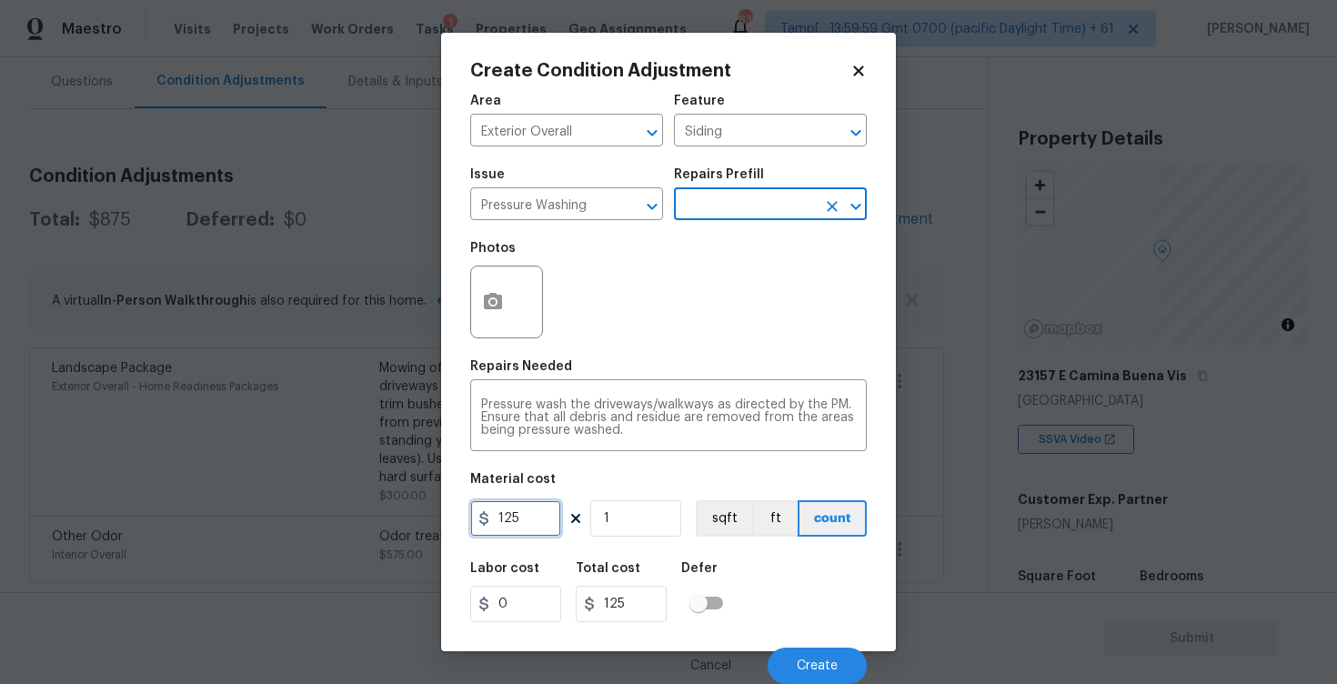
click at [528, 515] on input "125" at bounding box center [515, 518] width 91 height 36
type input "400"
click at [714, 579] on div "Defer" at bounding box center [707, 574] width 53 height 24
type input "400"
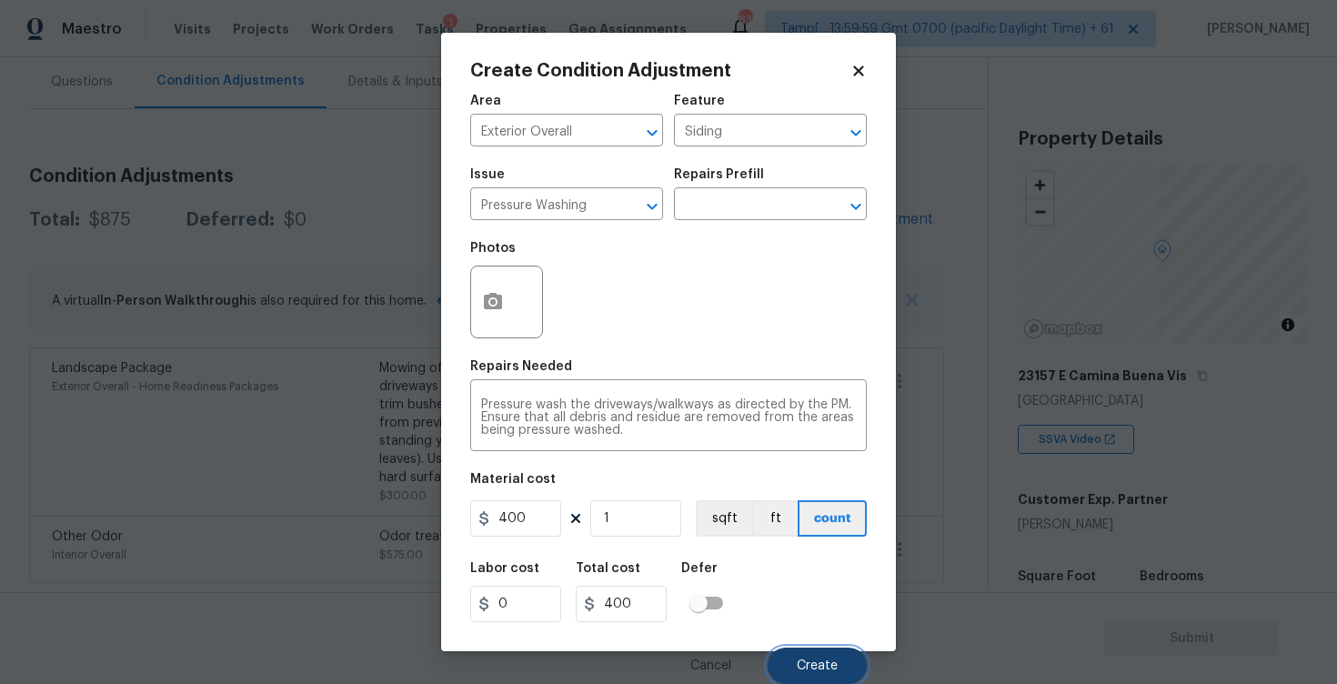
click at [833, 664] on span "Create" at bounding box center [817, 667] width 41 height 14
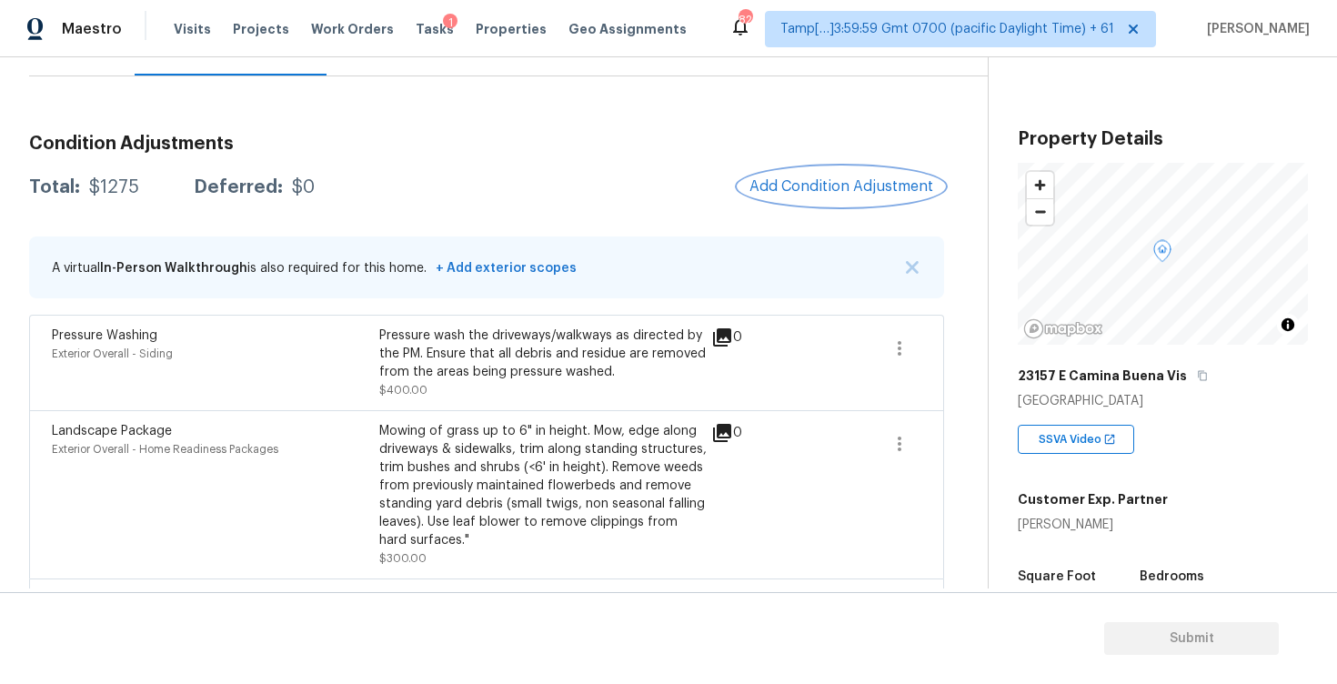
scroll to position [263, 0]
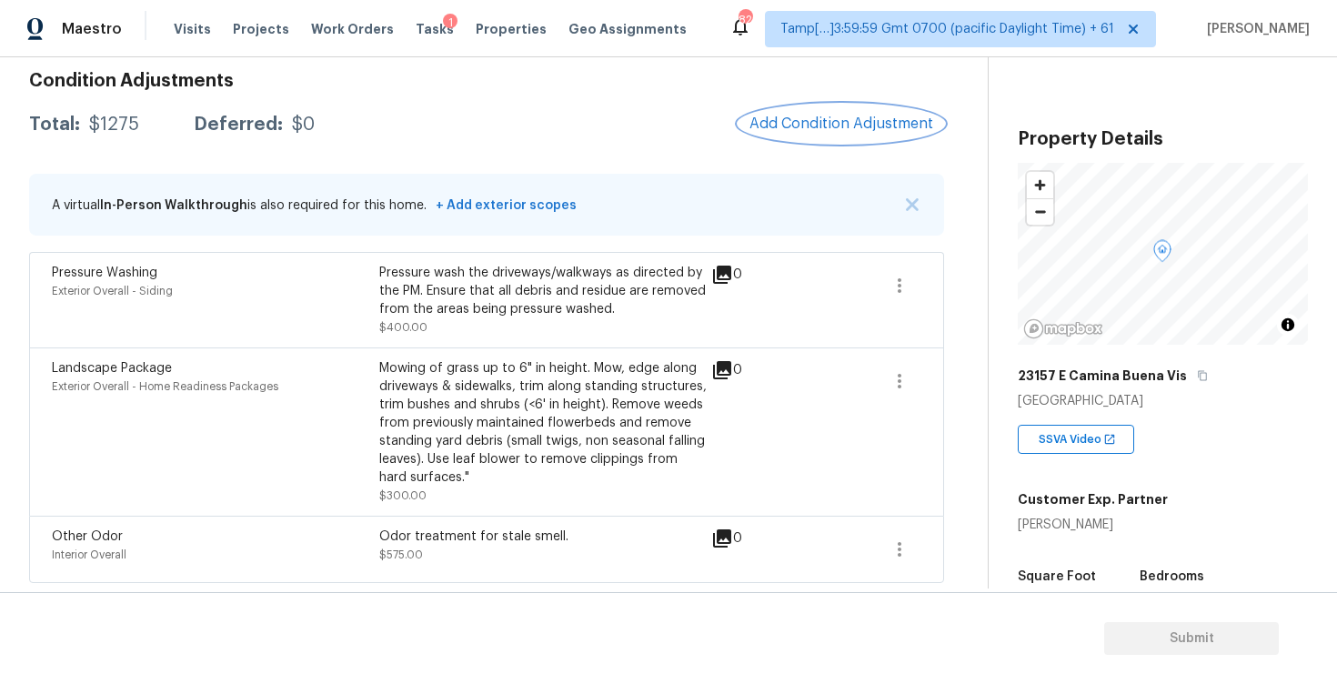
click at [859, 129] on span "Add Condition Adjustment" at bounding box center [842, 124] width 184 height 16
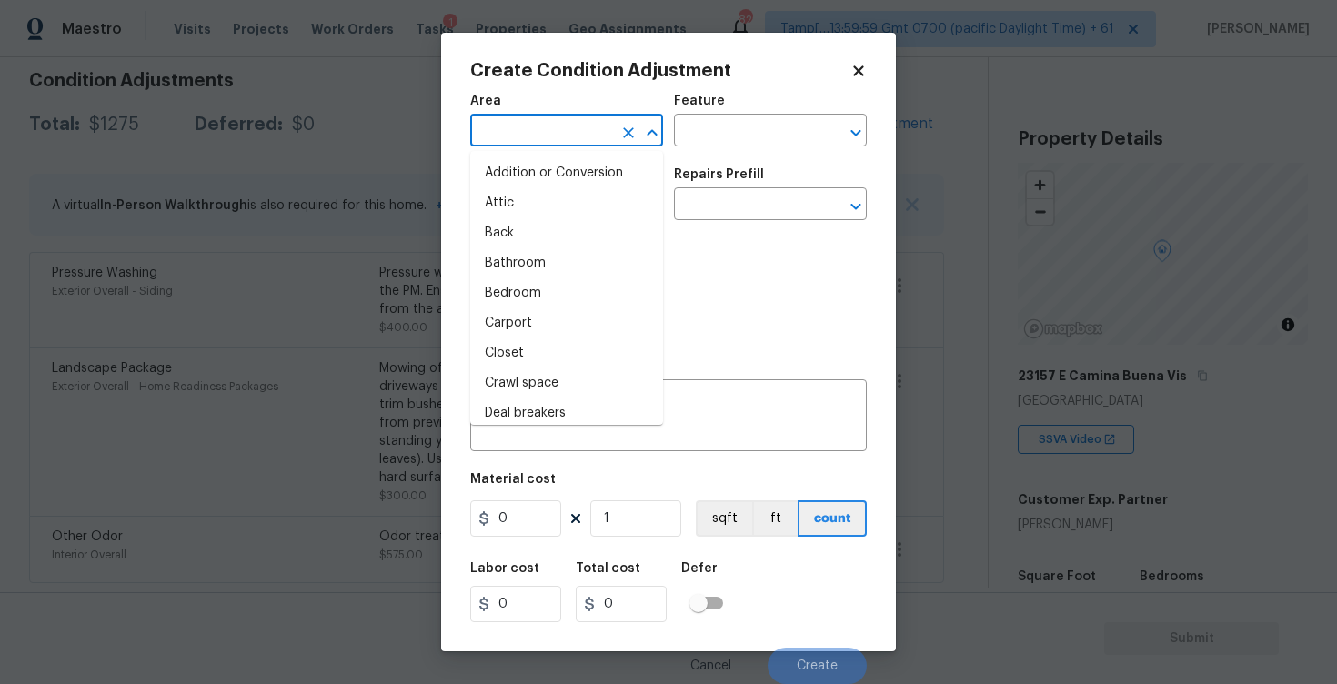
click at [606, 121] on input "text" at bounding box center [541, 132] width 142 height 28
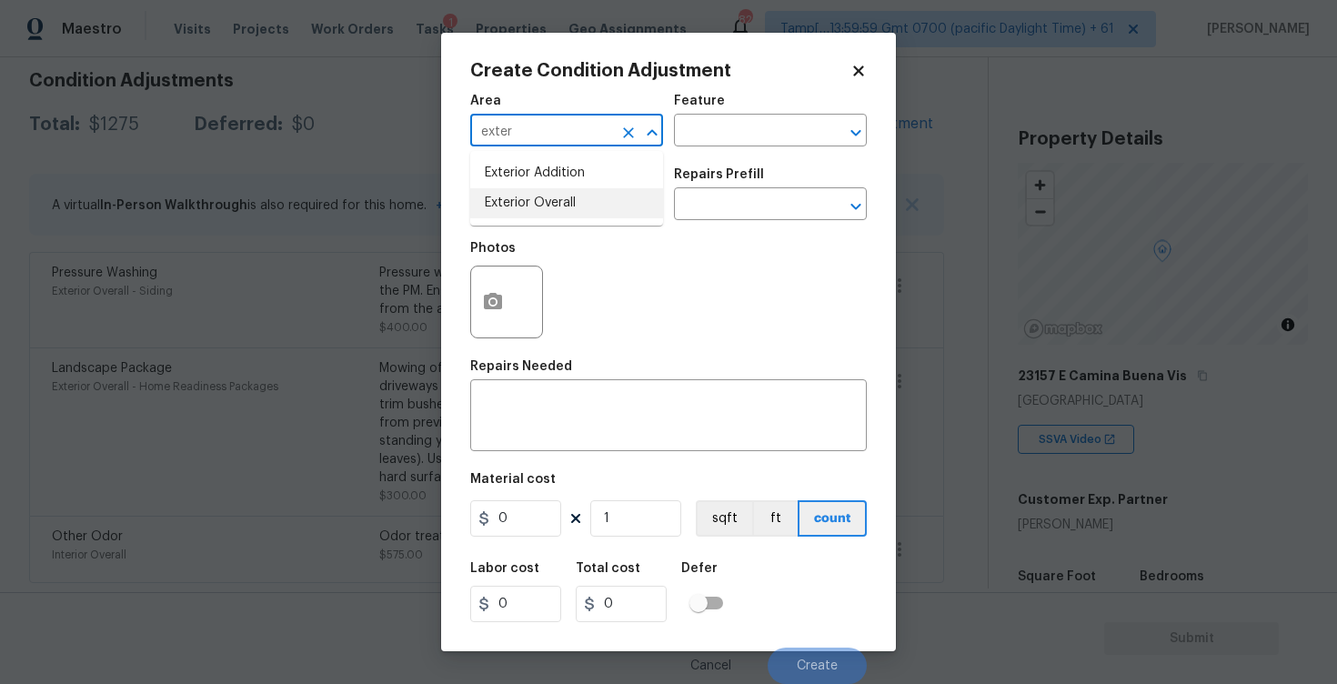
click at [569, 199] on li "Exterior Overall" at bounding box center [566, 203] width 193 height 30
type input "Exterior Overall"
click at [569, 199] on input "text" at bounding box center [541, 206] width 142 height 28
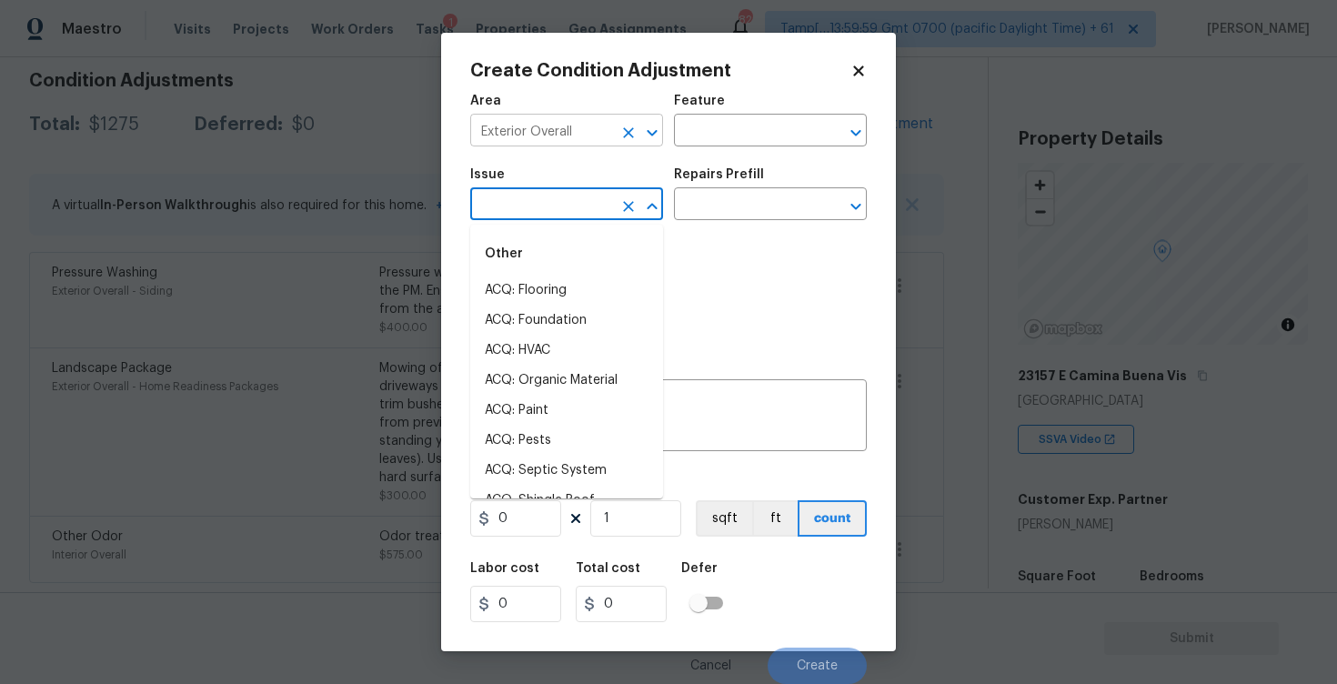
click at [621, 126] on icon "Clear" at bounding box center [628, 133] width 18 height 18
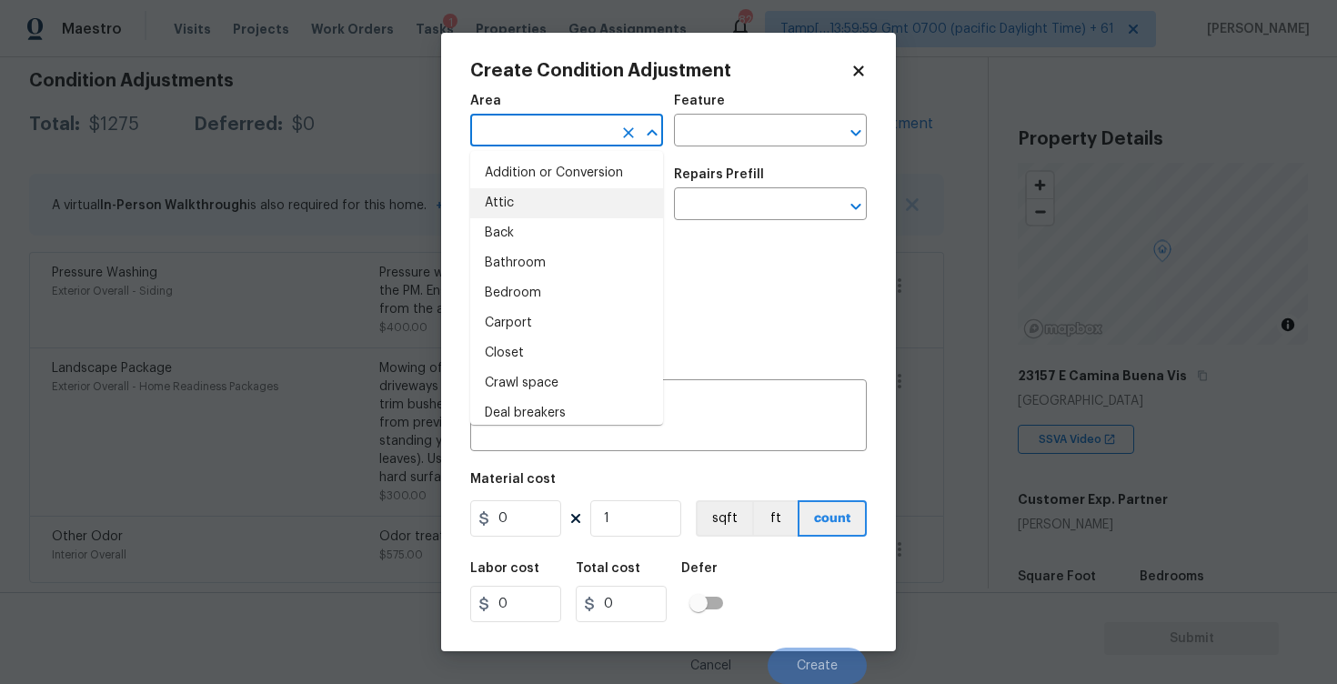
scroll to position [1, 0]
click at [535, 134] on input "text" at bounding box center [541, 132] width 142 height 28
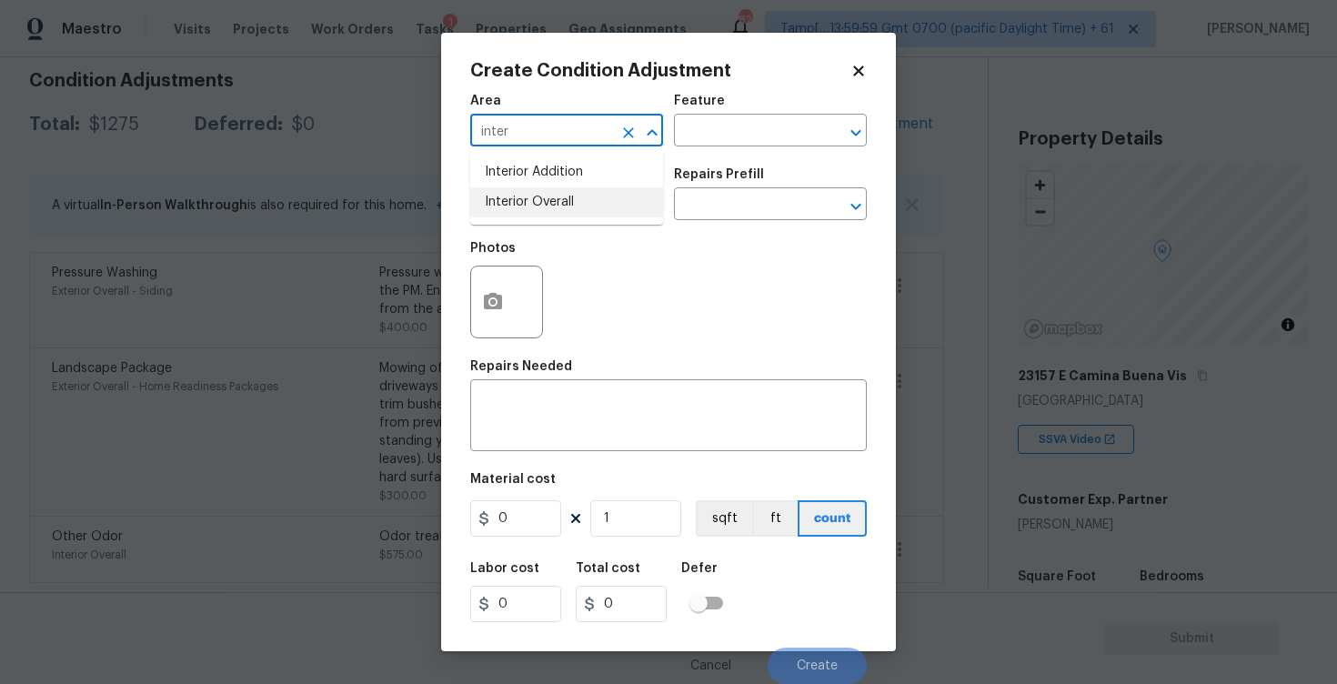
click at [538, 193] on li "Interior Overall" at bounding box center [566, 202] width 193 height 30
type input "Interior Overall"
click at [538, 193] on input "text" at bounding box center [541, 206] width 142 height 28
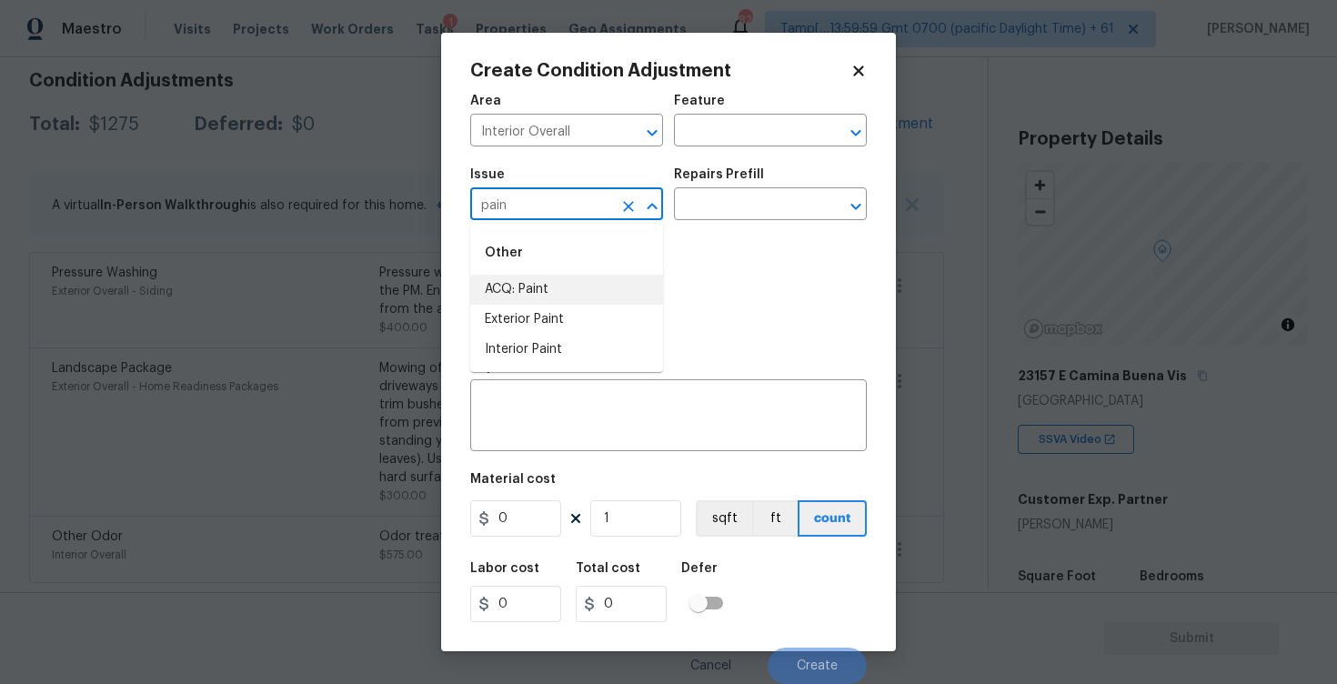
click at [541, 302] on li "ACQ: Paint" at bounding box center [566, 290] width 193 height 30
type input "ACQ: Paint"
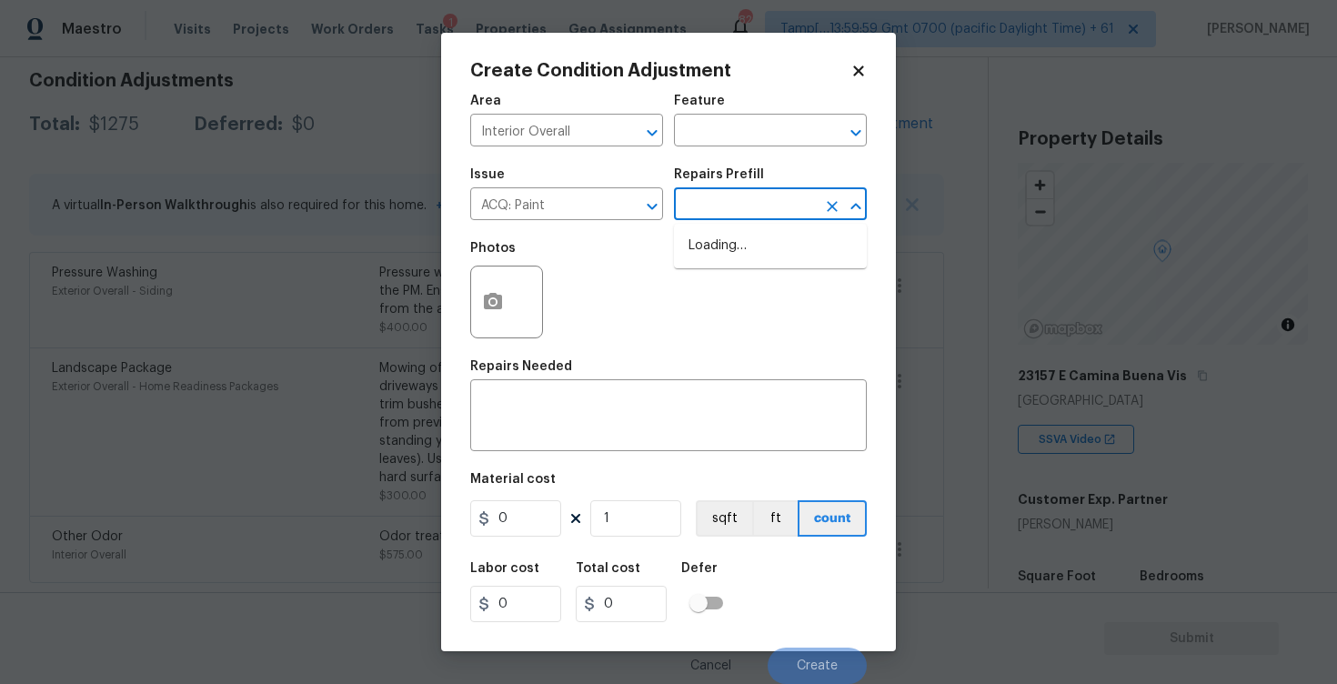
click at [716, 193] on input "text" at bounding box center [745, 206] width 142 height 28
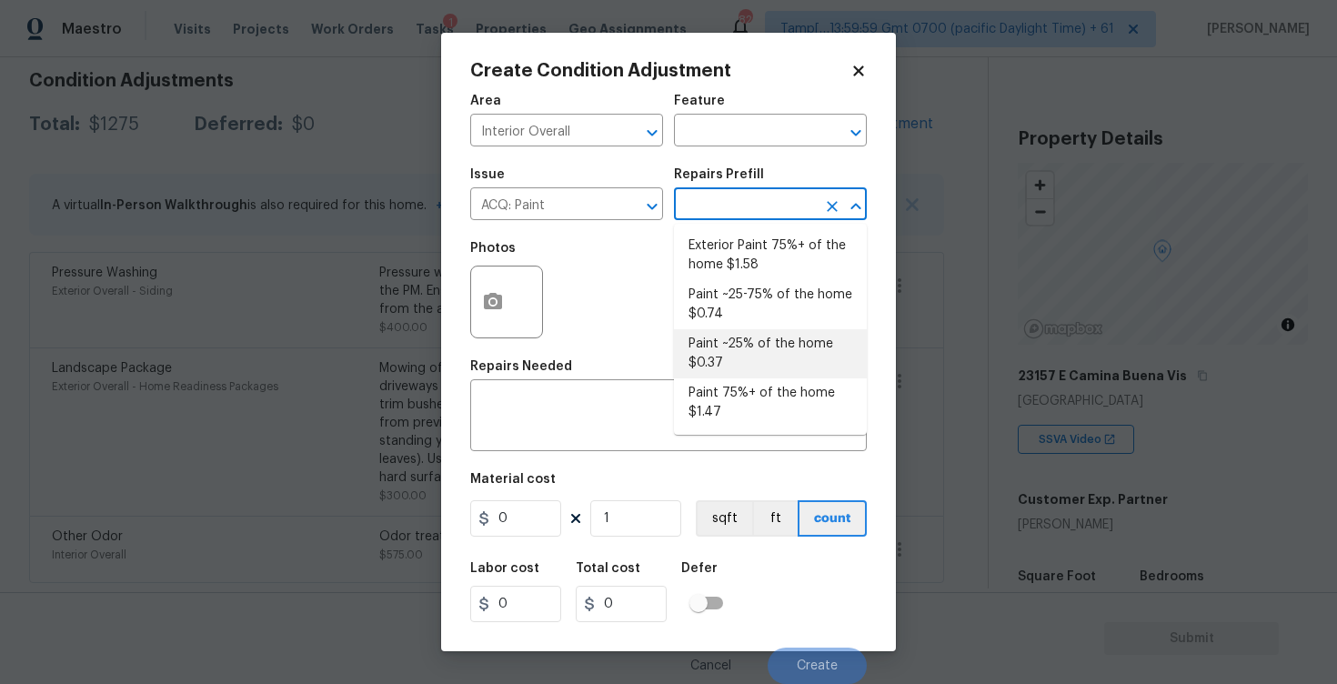
click at [735, 341] on li "Paint ~25% of the home $0.37" at bounding box center [770, 353] width 193 height 49
type input "Acquisition"
type textarea "Acquisition Scope: ~25% of the home needs interior paint"
type input "0.37"
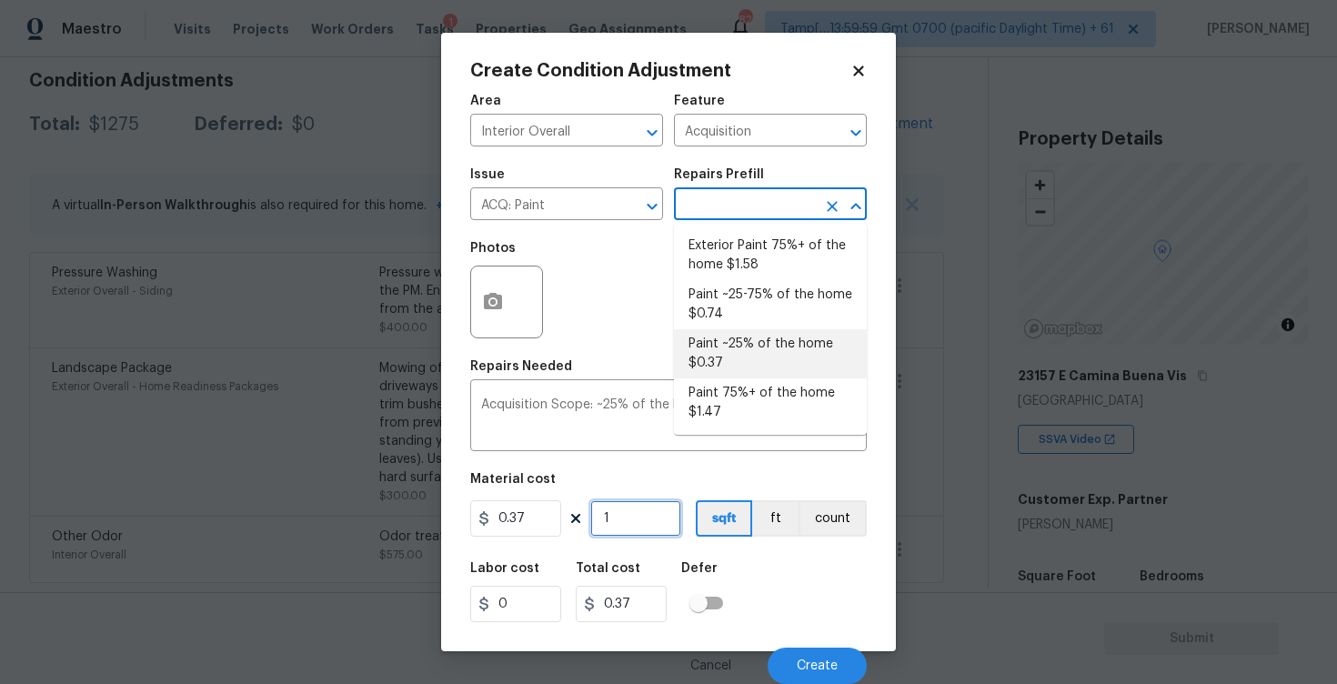
click at [640, 525] on input "1" at bounding box center [635, 518] width 91 height 36
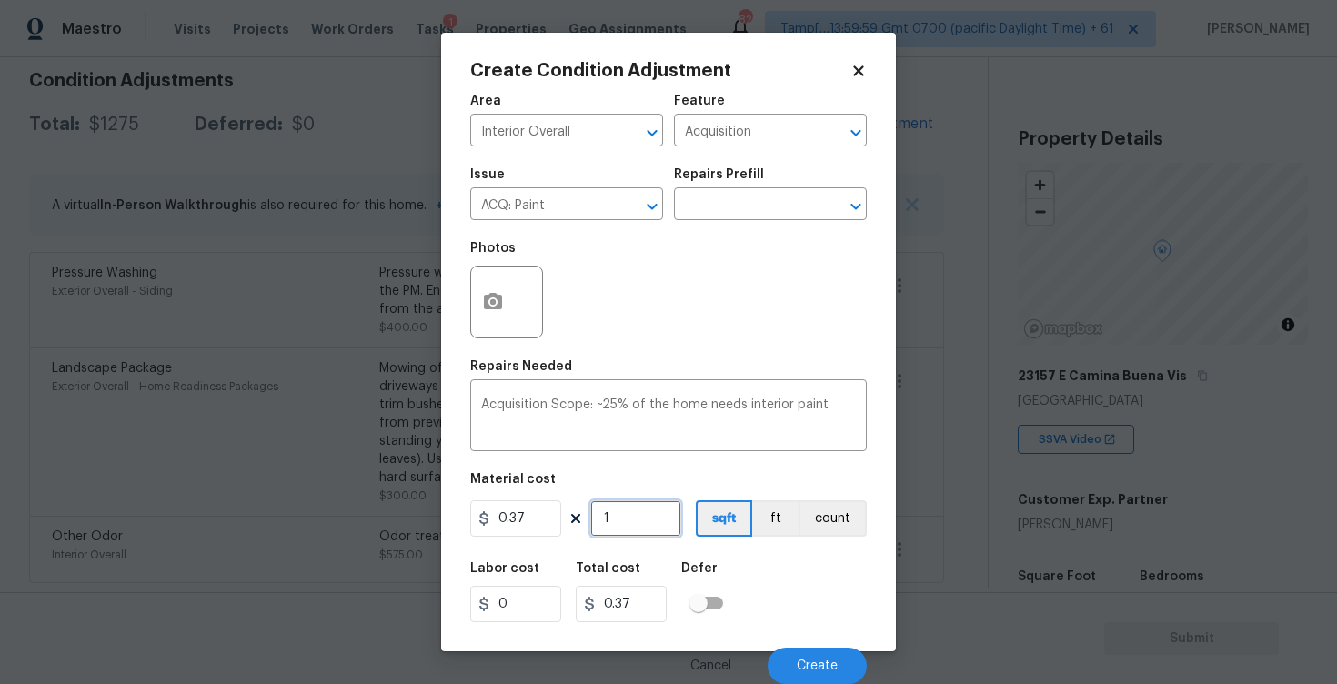
type input "0"
paste input "2588"
type input "2588"
type input "957.56"
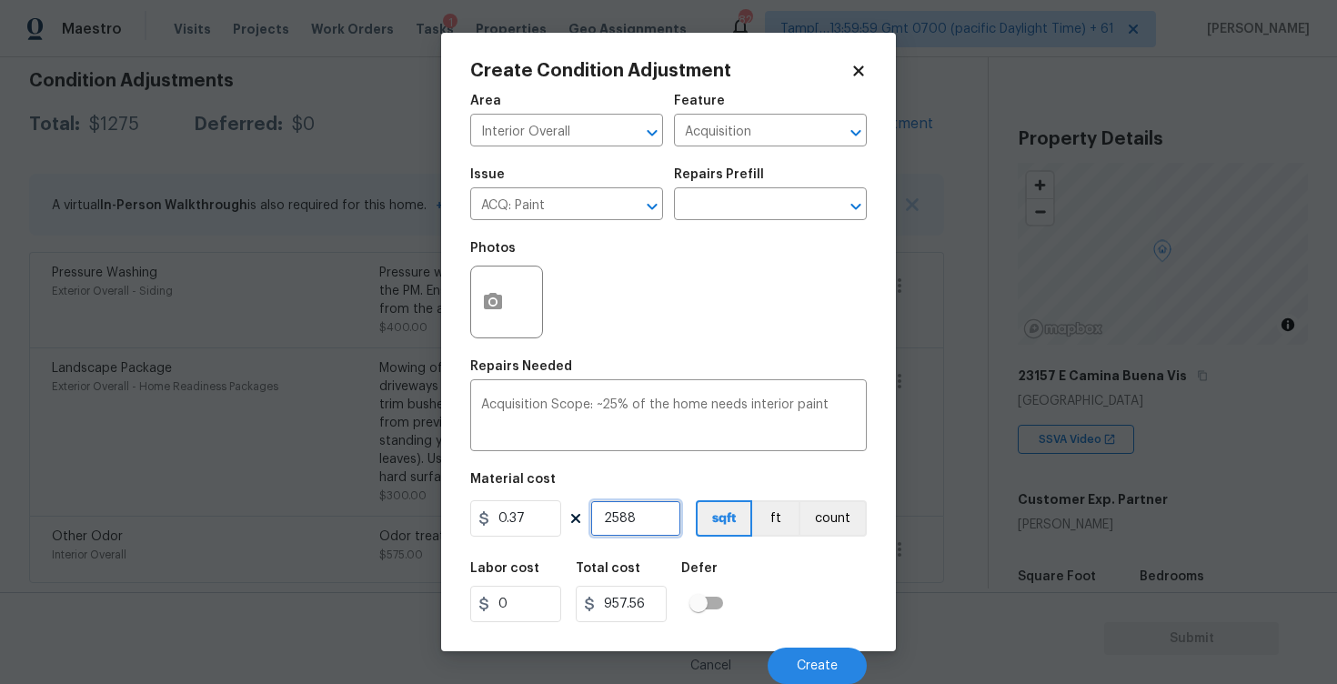
type input "2588"
click at [814, 596] on div "Labor cost 0 Total cost 957.56 Defer" at bounding box center [668, 592] width 397 height 82
click at [851, 643] on div "Cancel Create" at bounding box center [668, 658] width 397 height 51
click at [832, 655] on button "Create" at bounding box center [817, 666] width 99 height 36
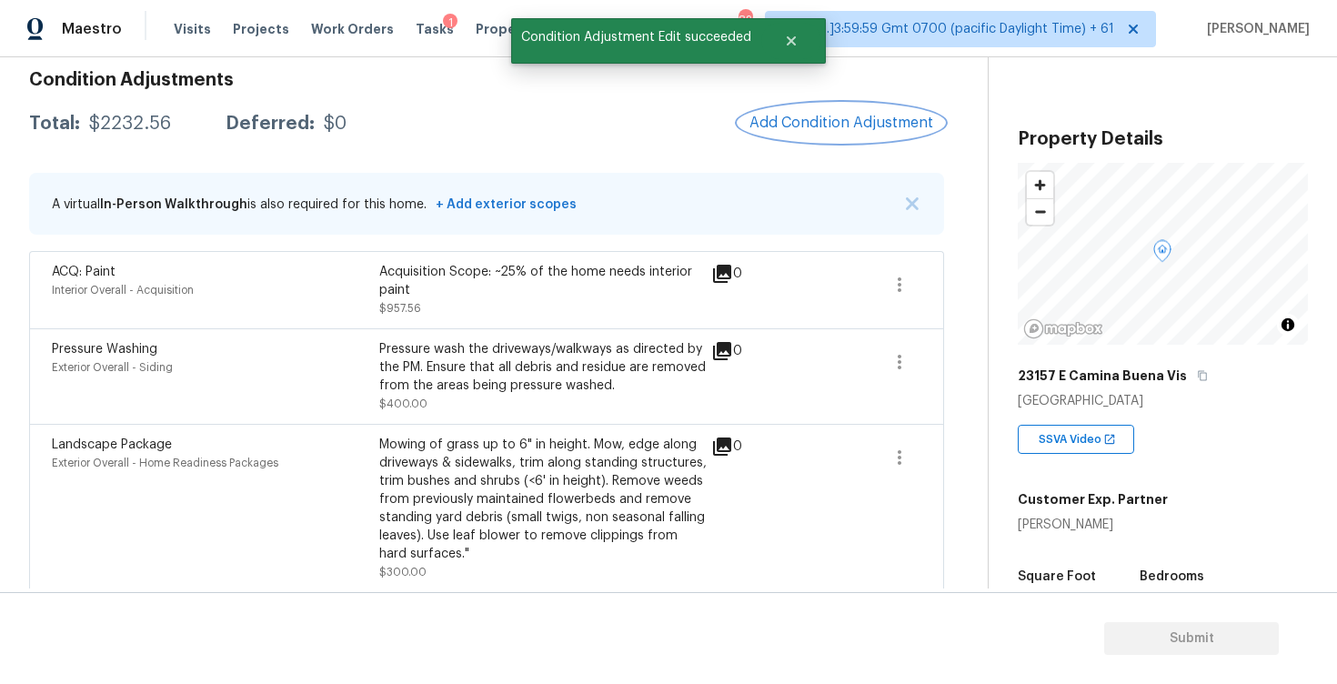
click at [841, 129] on span "Add Condition Adjustment" at bounding box center [842, 123] width 184 height 16
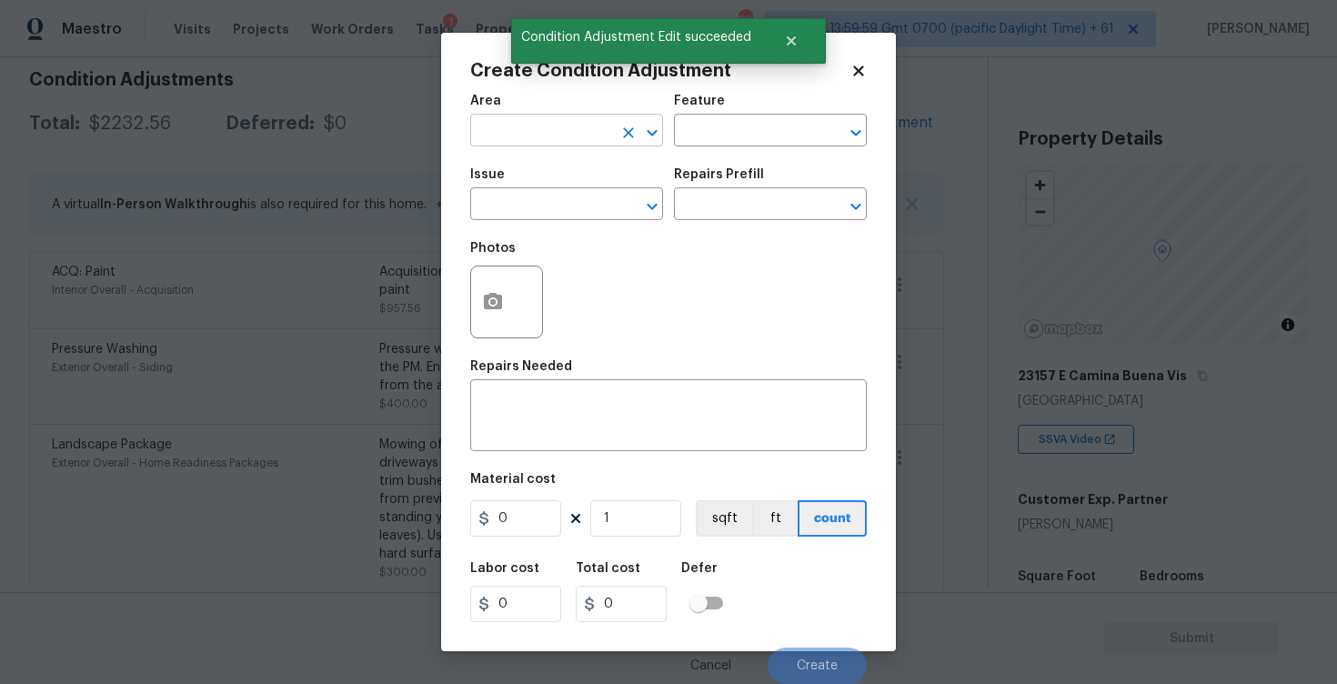
click at [547, 142] on input "text" at bounding box center [541, 132] width 142 height 28
click at [522, 210] on li "Interior Overall" at bounding box center [566, 203] width 193 height 30
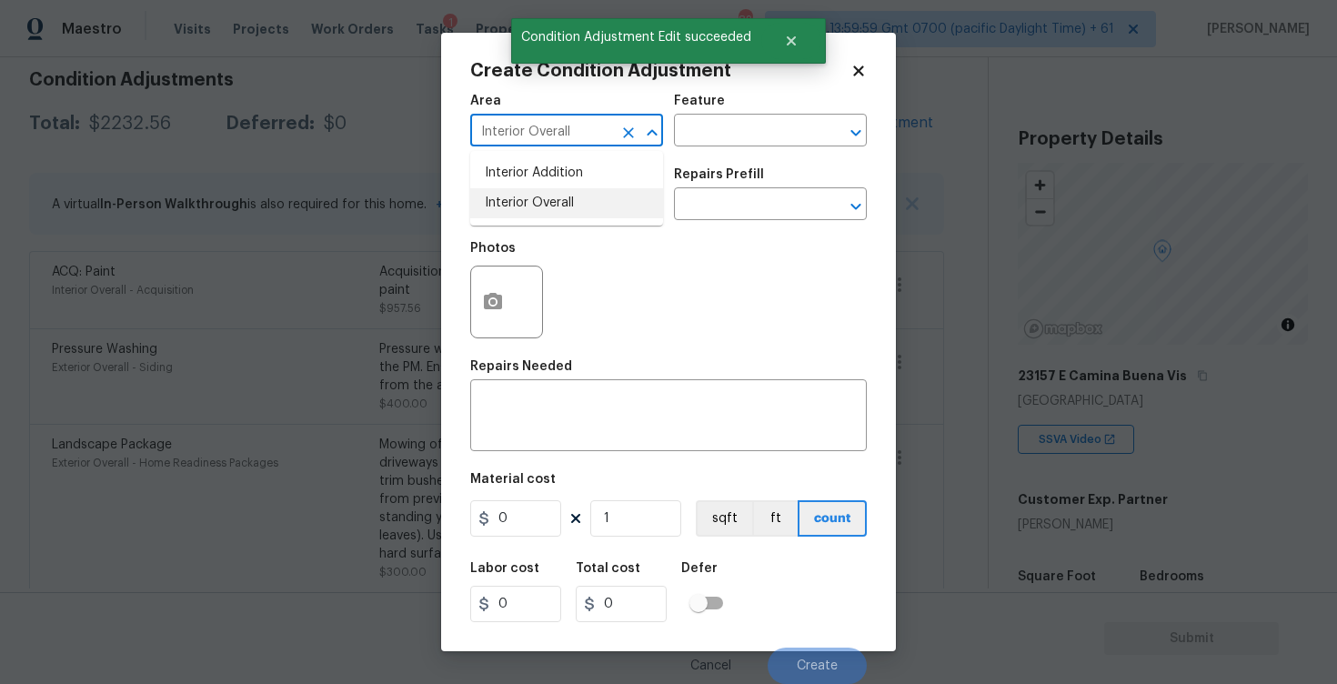
type input "Interior Overall"
click at [522, 210] on input "text" at bounding box center [541, 206] width 142 height 28
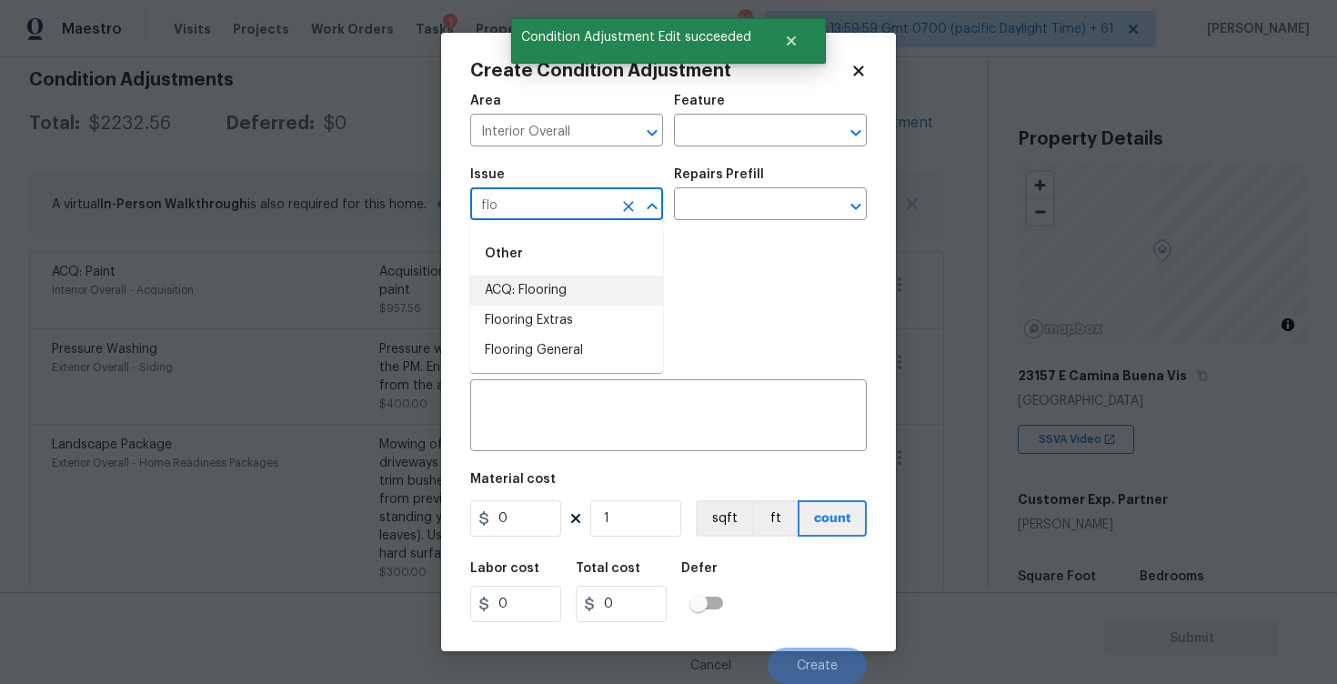
click at [534, 276] on li "ACQ: Flooring" at bounding box center [566, 291] width 193 height 30
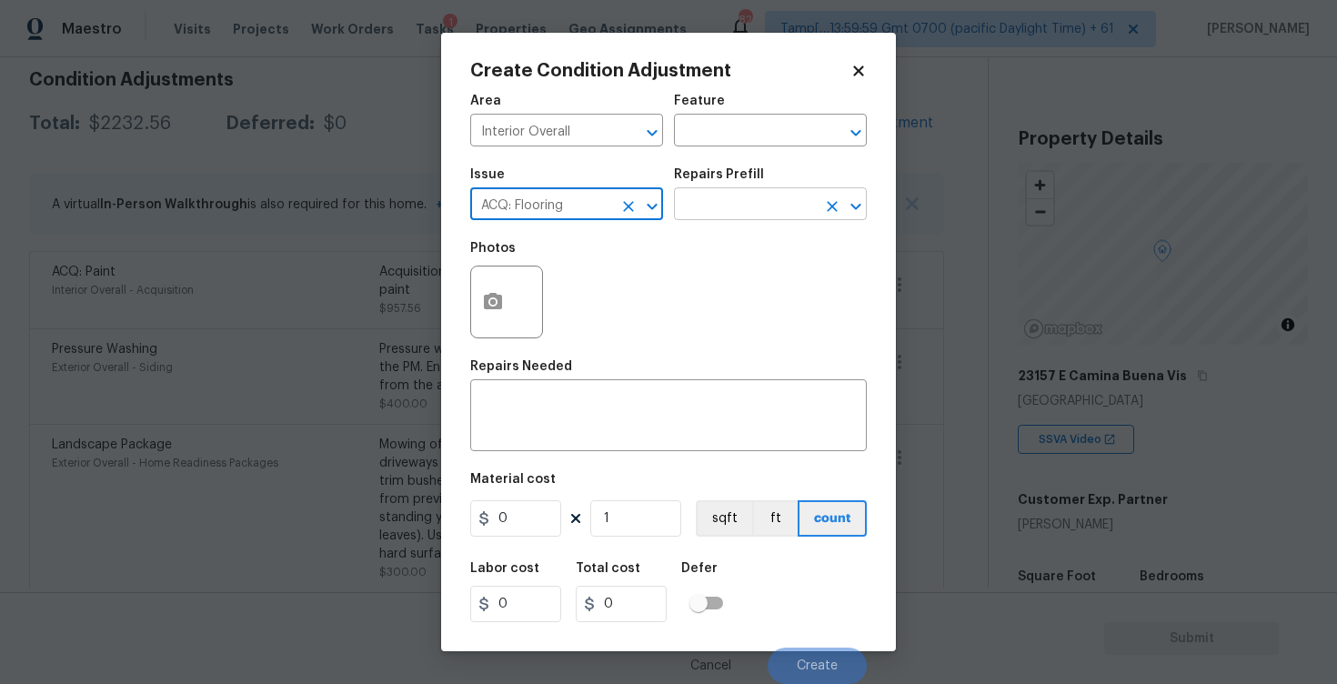
type input "ACQ: Flooring"
click at [714, 202] on input "text" at bounding box center [745, 206] width 142 height 28
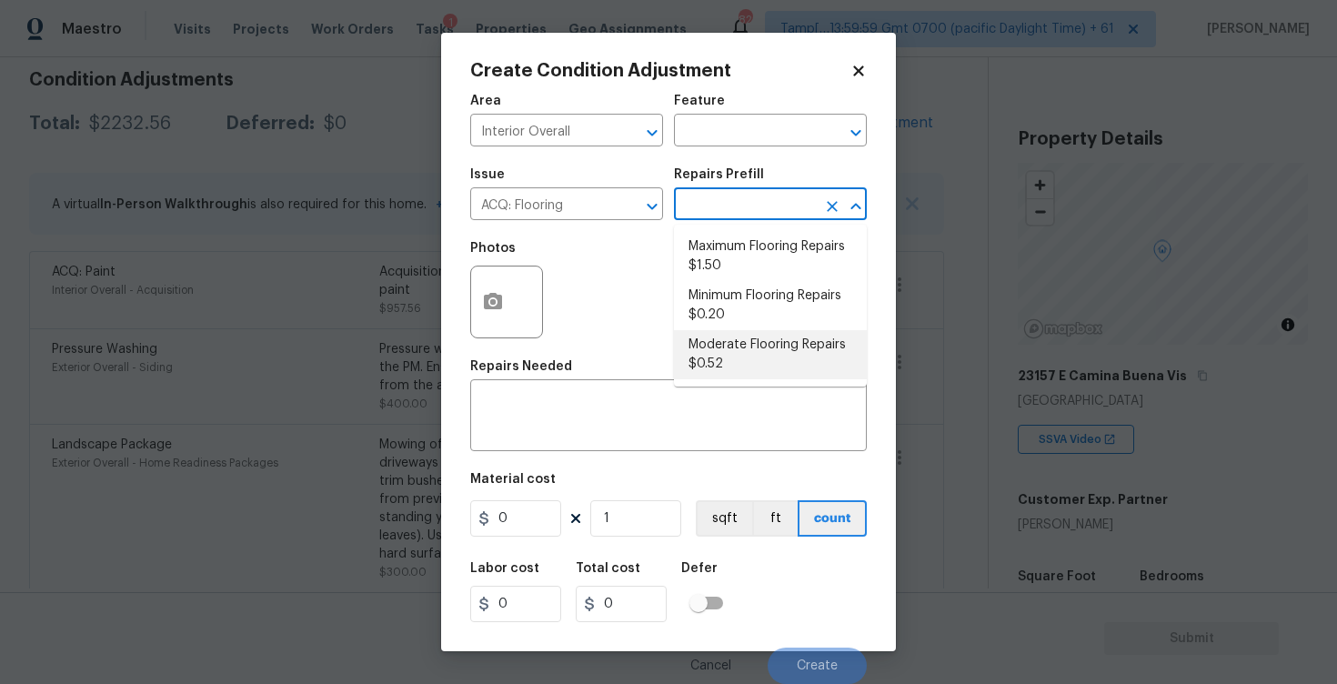
click at [722, 340] on li "Moderate Flooring Repairs $0.52" at bounding box center [770, 354] width 193 height 49
type input "Acquisition"
type textarea "Acquisition Scope: Moderate flooring repairs"
type input "0.52"
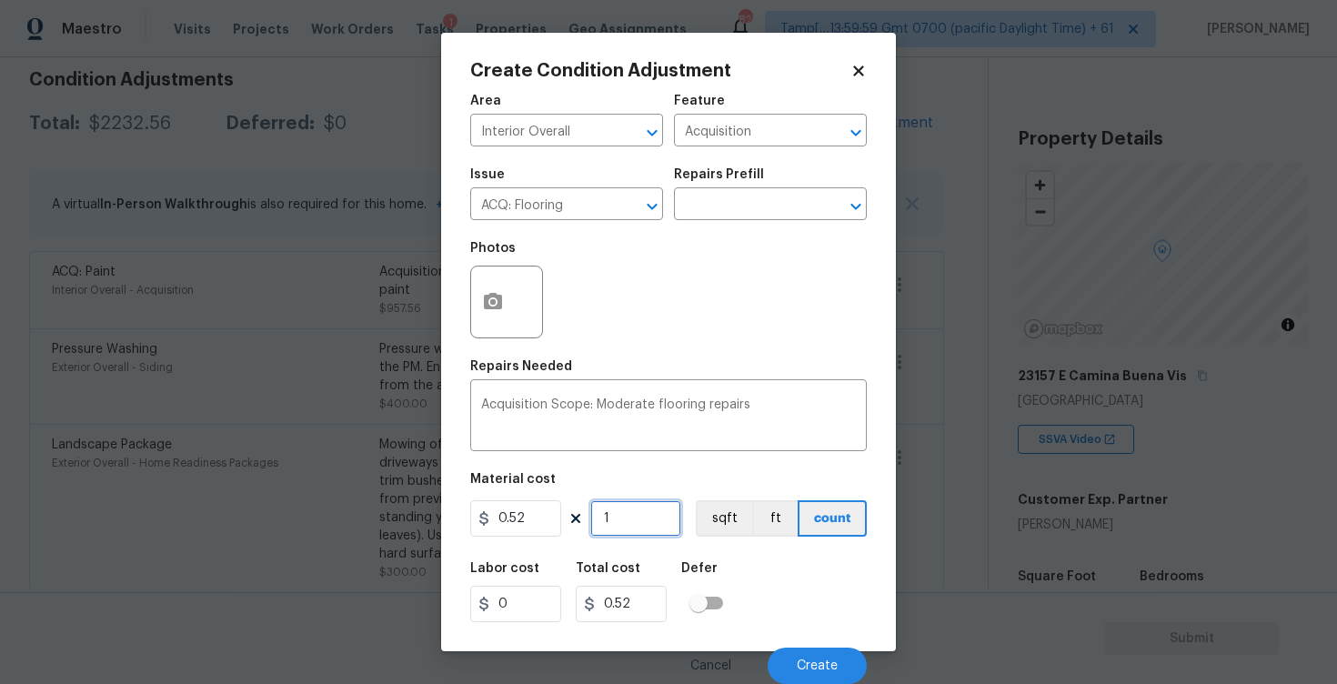
click at [650, 511] on input "1" at bounding box center [635, 518] width 91 height 36
type input "0"
paste input "2588"
type input "2588"
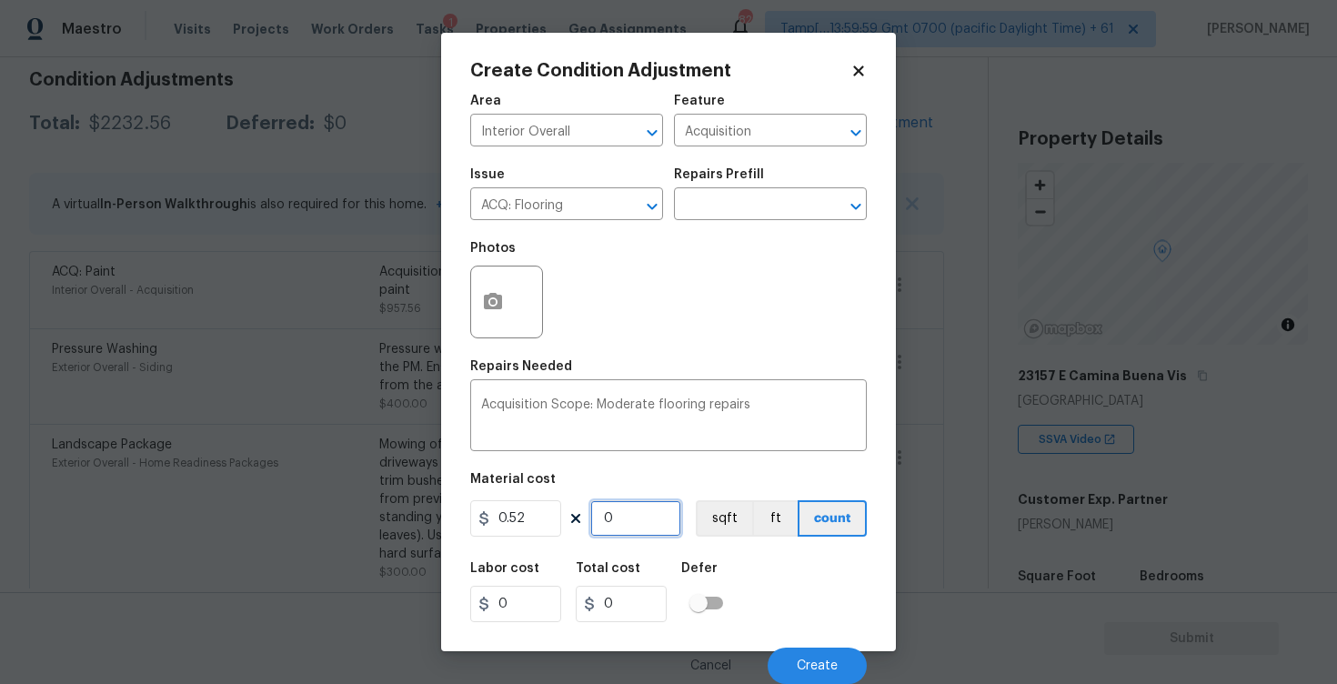
type input "1345.76"
type input "2588"
click at [726, 509] on button "sqft" at bounding box center [724, 518] width 56 height 36
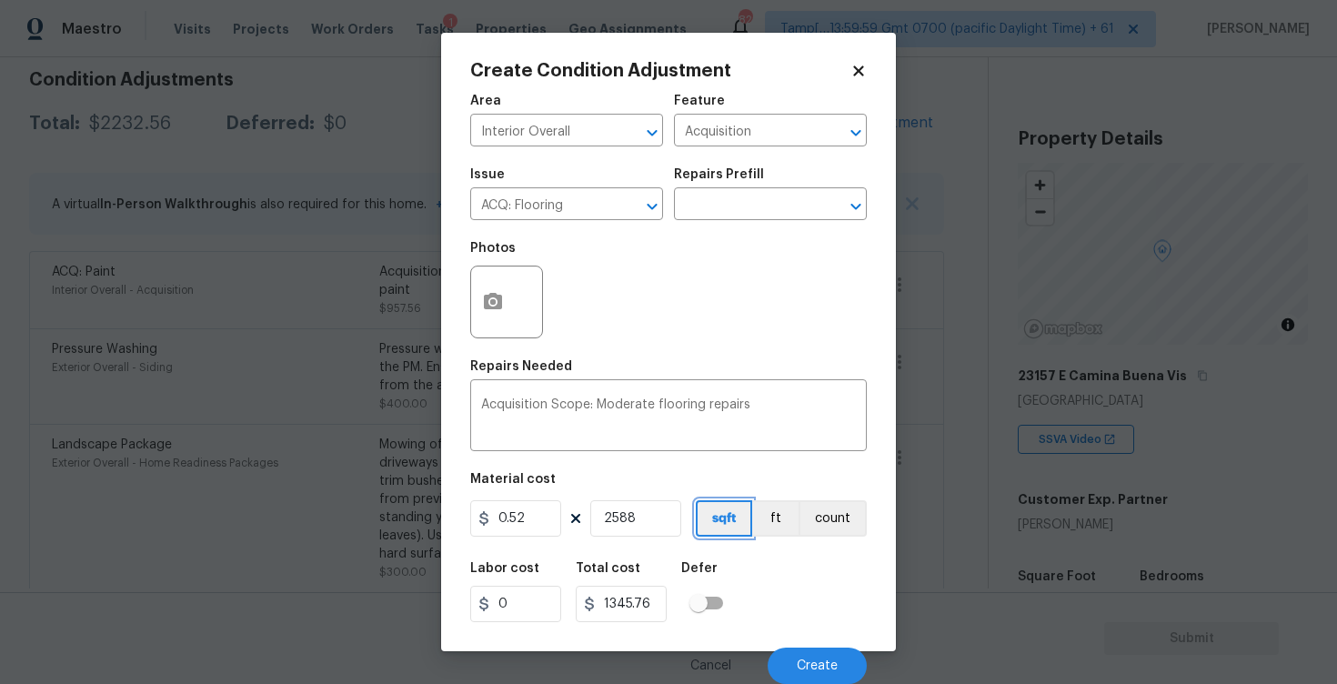
scroll to position [1, 0]
click at [506, 317] on button "button" at bounding box center [493, 302] width 44 height 71
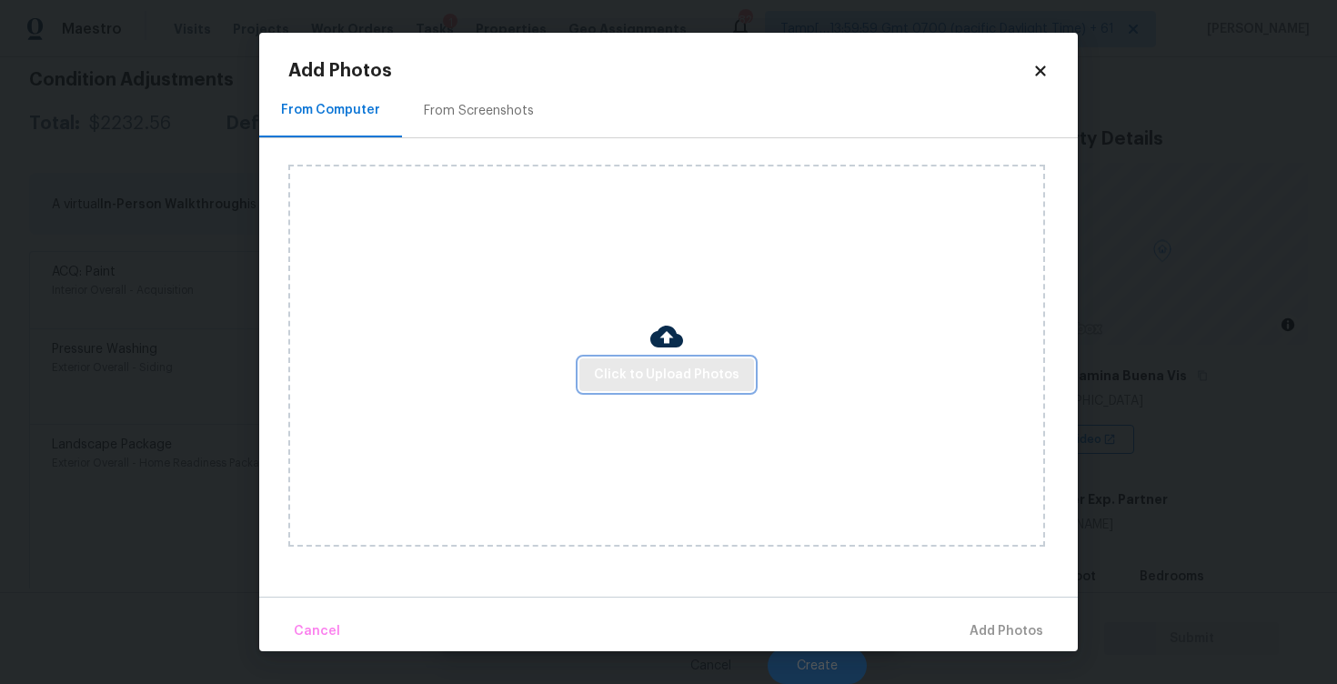
click at [640, 361] on button "Click to Upload Photos" at bounding box center [666, 375] width 175 height 34
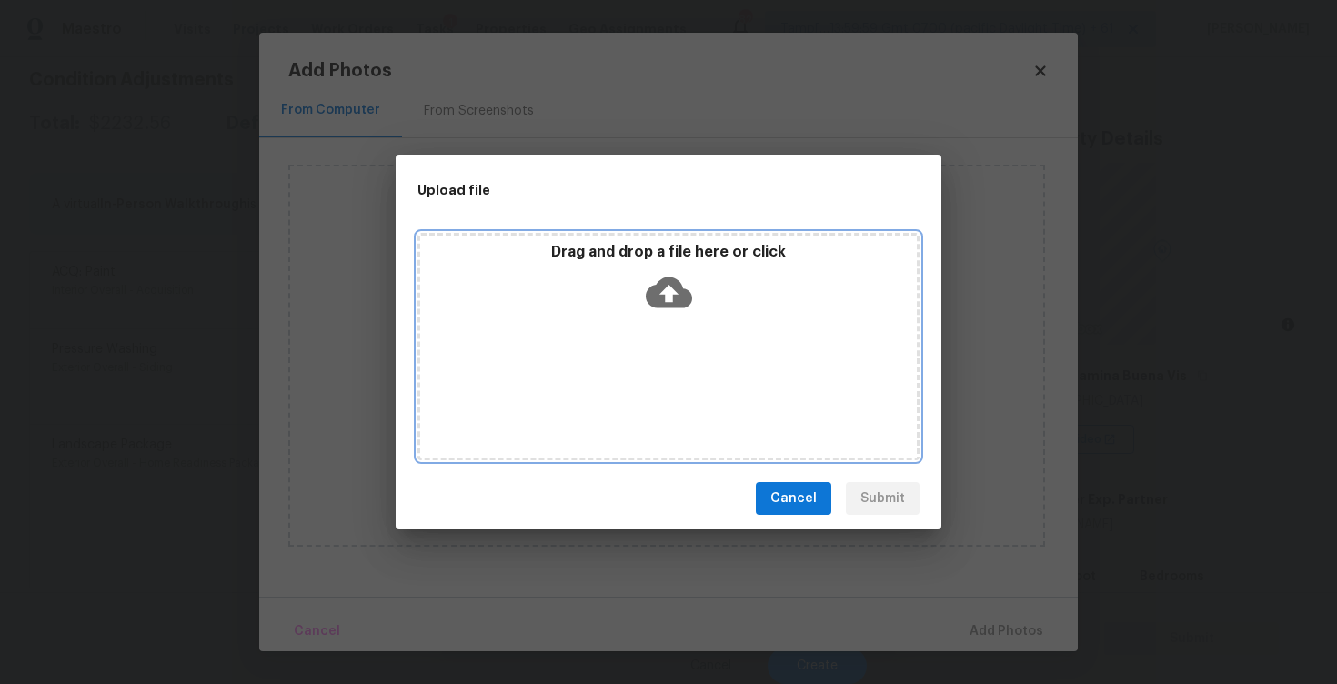
click at [656, 277] on icon at bounding box center [669, 292] width 46 height 46
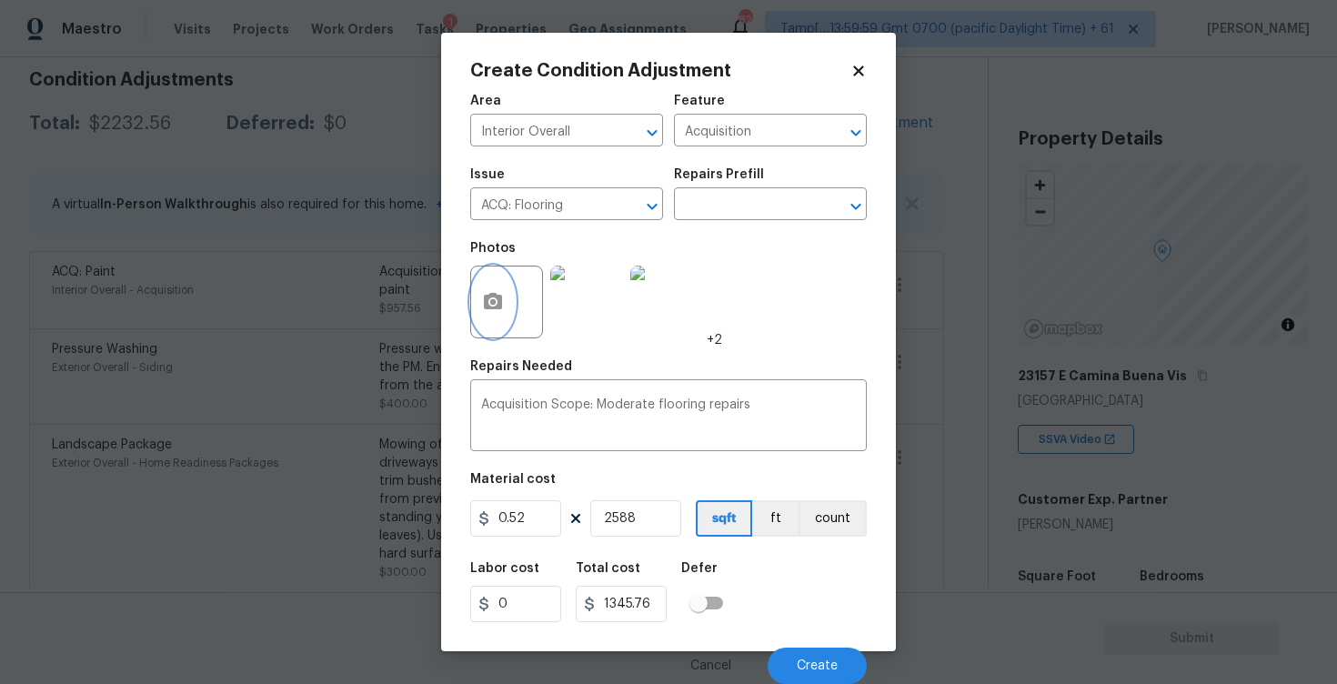
scroll to position [1, 0]
click at [811, 644] on div "Cancel Create" at bounding box center [668, 658] width 397 height 51
click at [816, 651] on button "Create" at bounding box center [817, 666] width 99 height 36
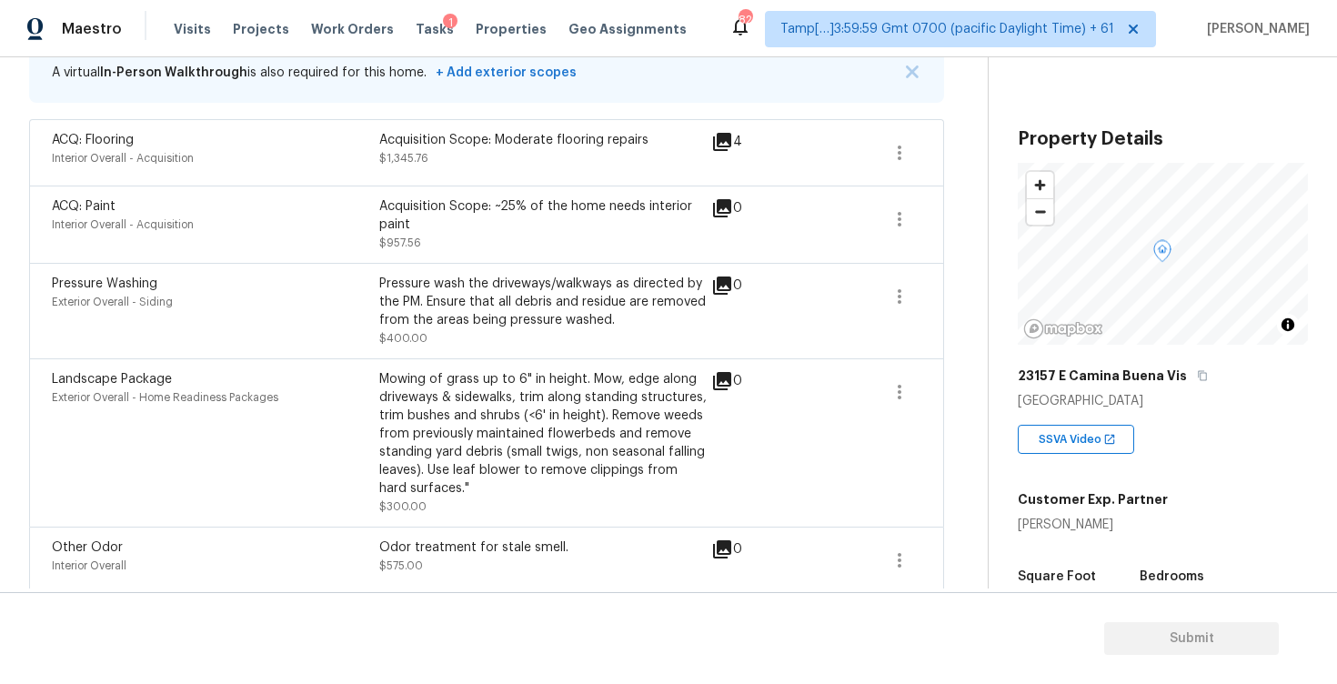
scroll to position [407, 0]
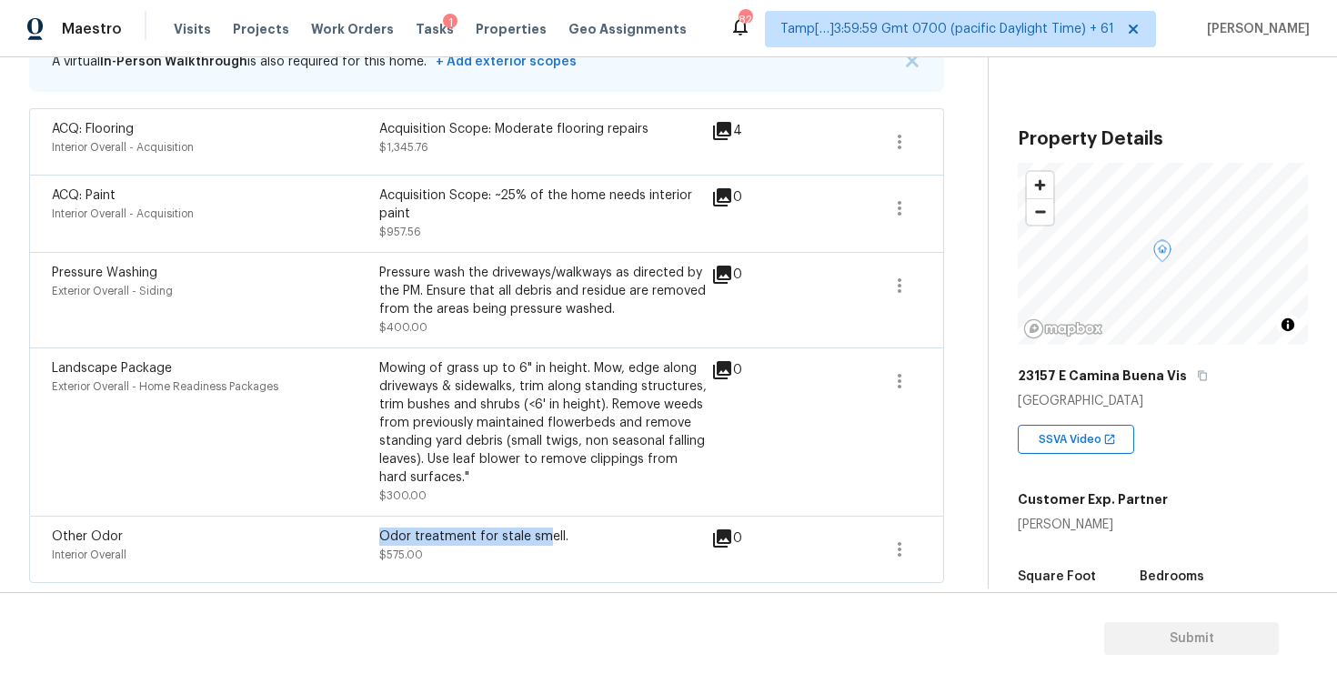
drag, startPoint x: 388, startPoint y: 534, endPoint x: 543, endPoint y: 533, distance: 155.6
click at [543, 534] on div "Odor treatment for stale smell." at bounding box center [542, 537] width 327 height 18
click at [466, 489] on div "Mowing of grass up to 6" in height. Mow, edge along driveways & sidewalks, trim…" at bounding box center [542, 432] width 327 height 146
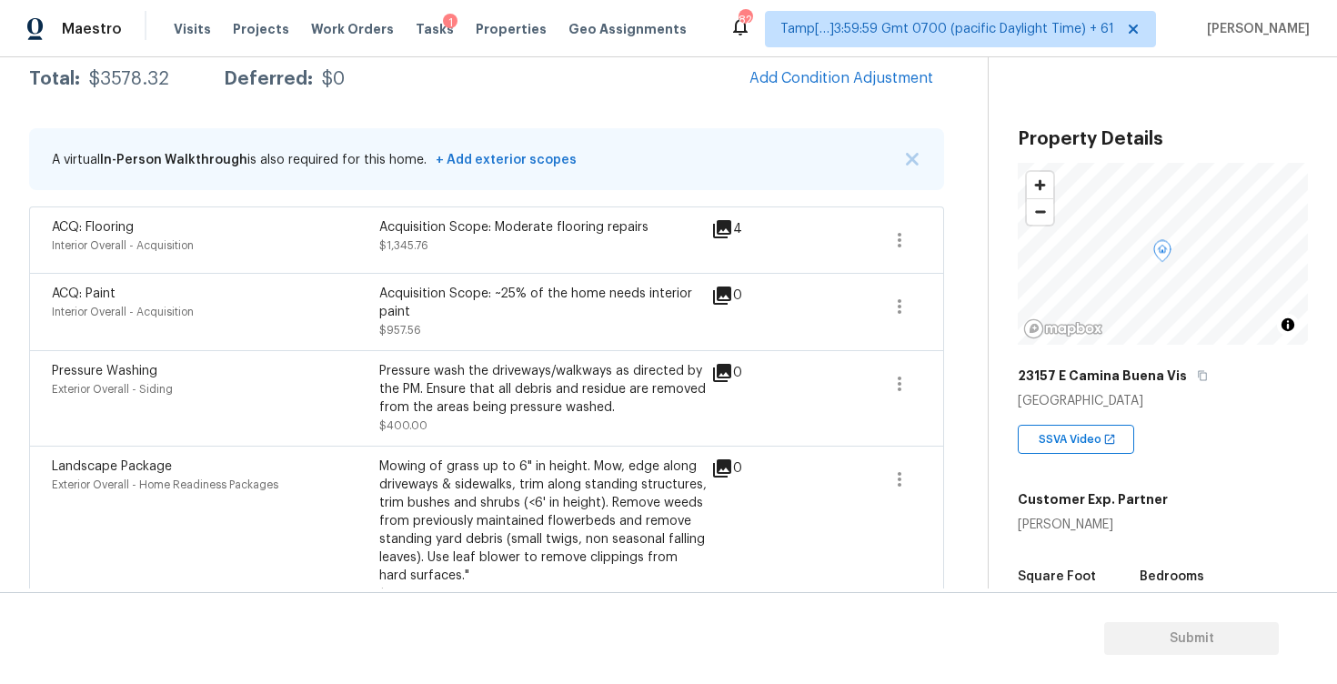
scroll to position [65, 0]
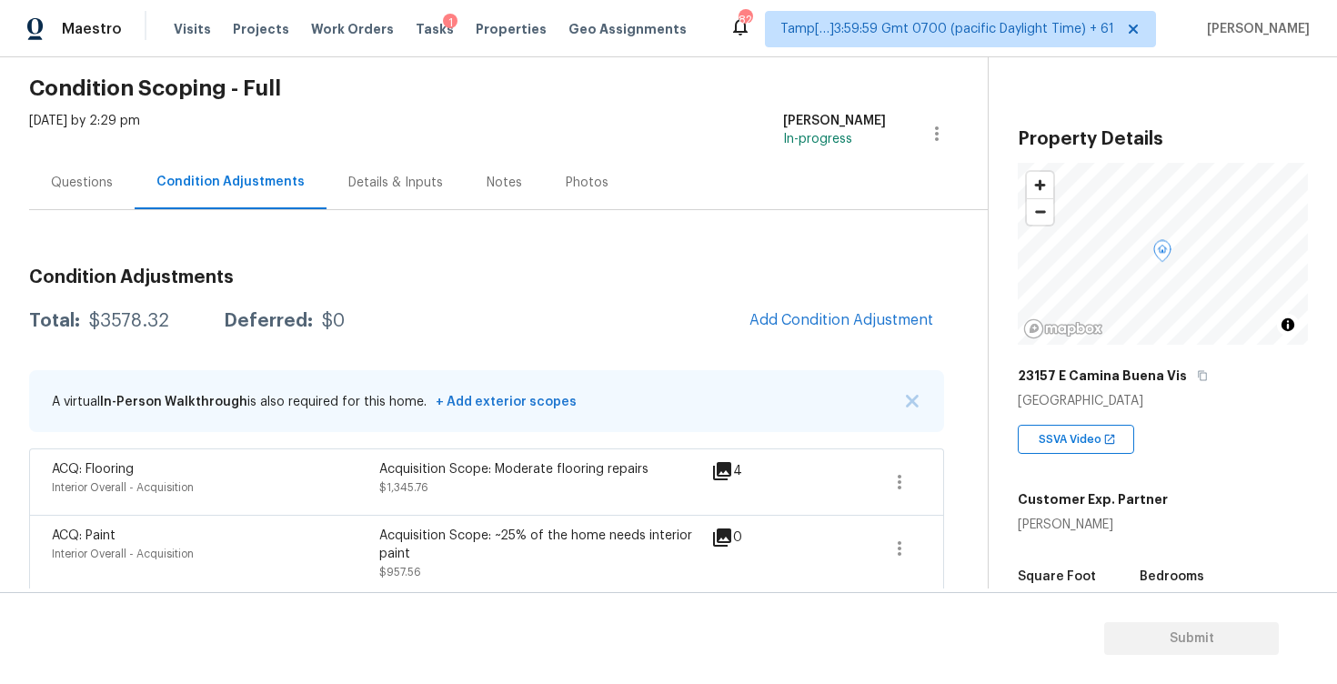
click at [116, 195] on div "Questions" at bounding box center [82, 183] width 106 height 54
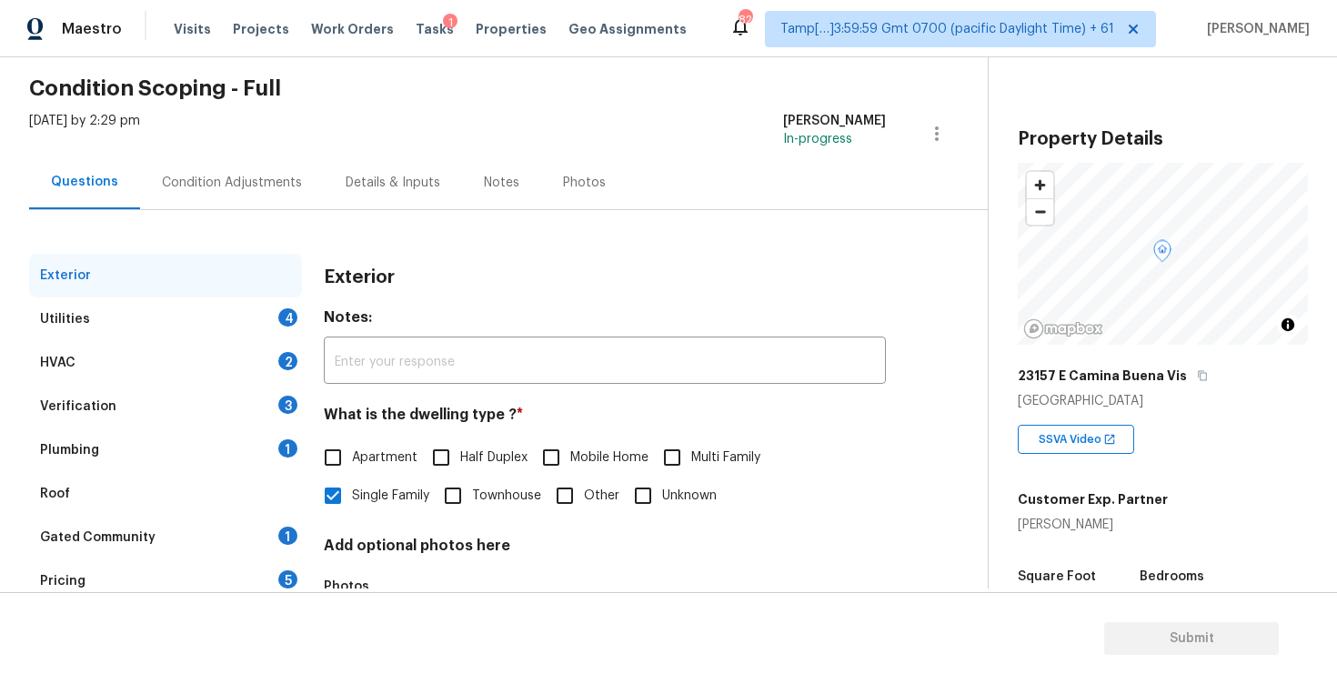
scroll to position [192, 0]
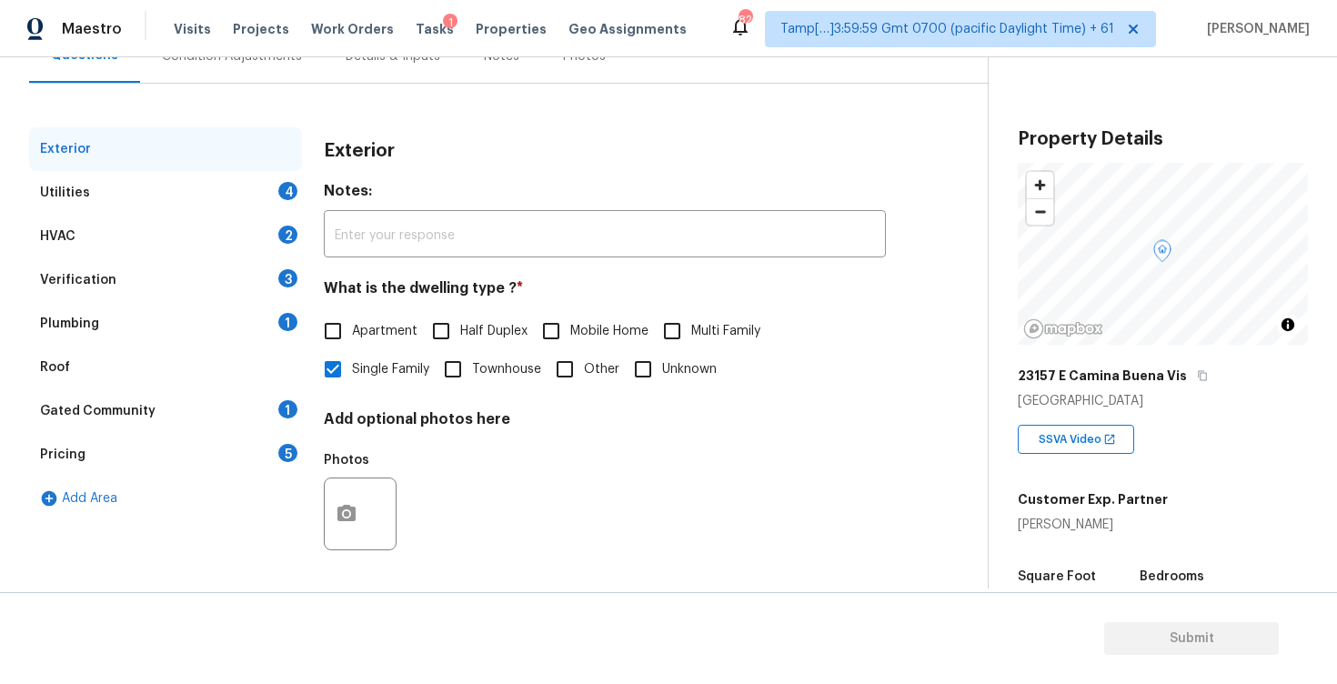
click at [224, 200] on div "Utilities 4" at bounding box center [165, 193] width 273 height 44
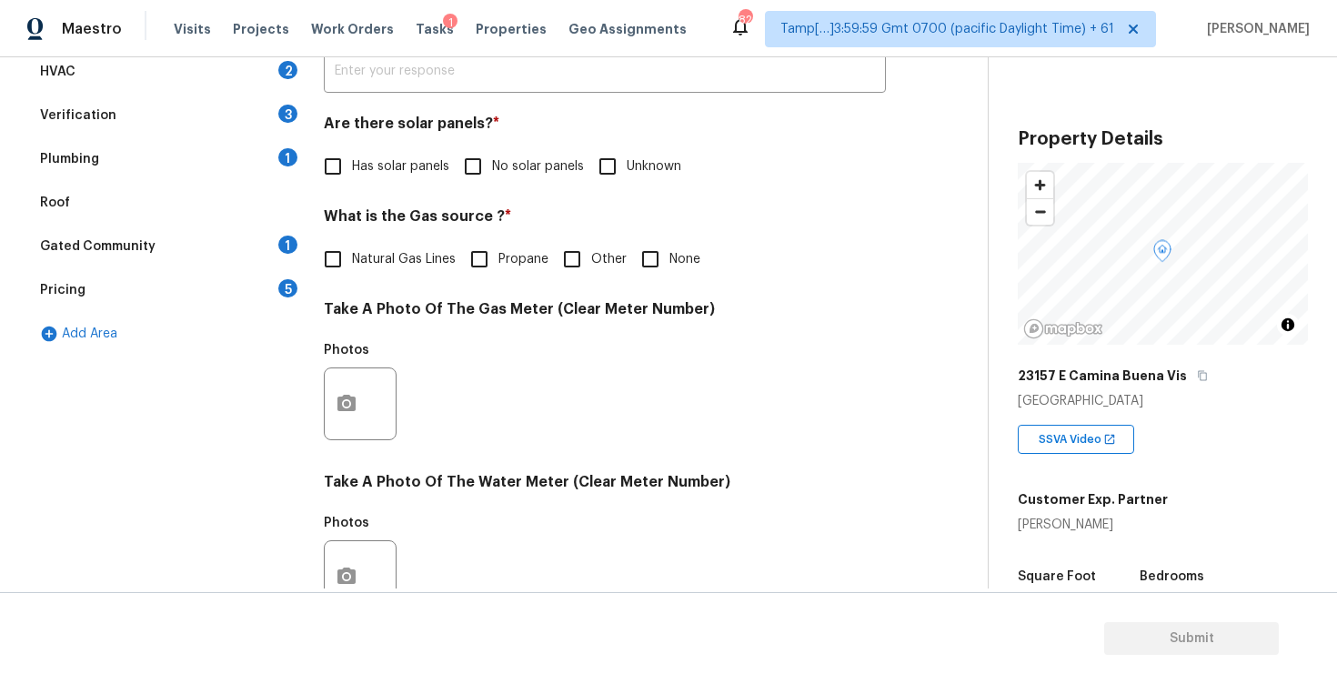
scroll to position [383, 0]
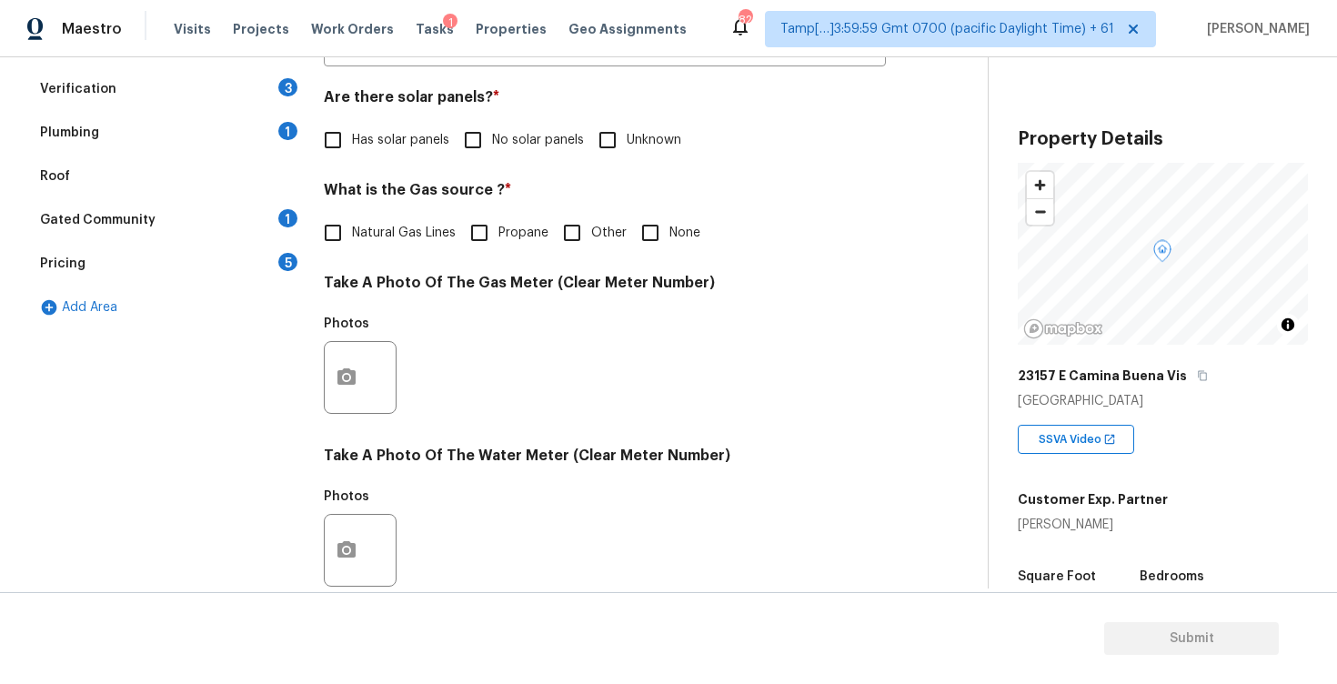
click at [475, 127] on input "No solar panels" at bounding box center [473, 140] width 38 height 38
checkbox input "true"
click at [407, 235] on span "Natural Gas Lines" at bounding box center [404, 235] width 104 height 19
click at [352, 235] on input "Natural Gas Lines" at bounding box center [333, 235] width 38 height 38
checkbox input "true"
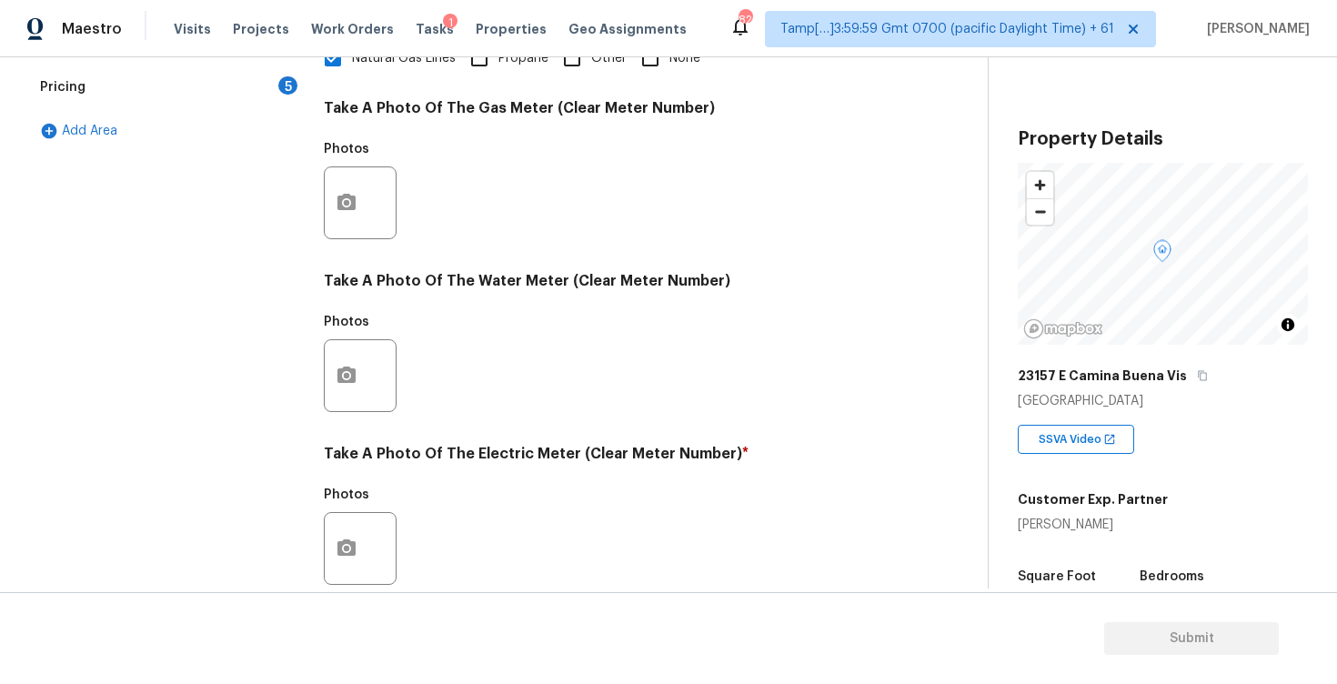
scroll to position [685, 0]
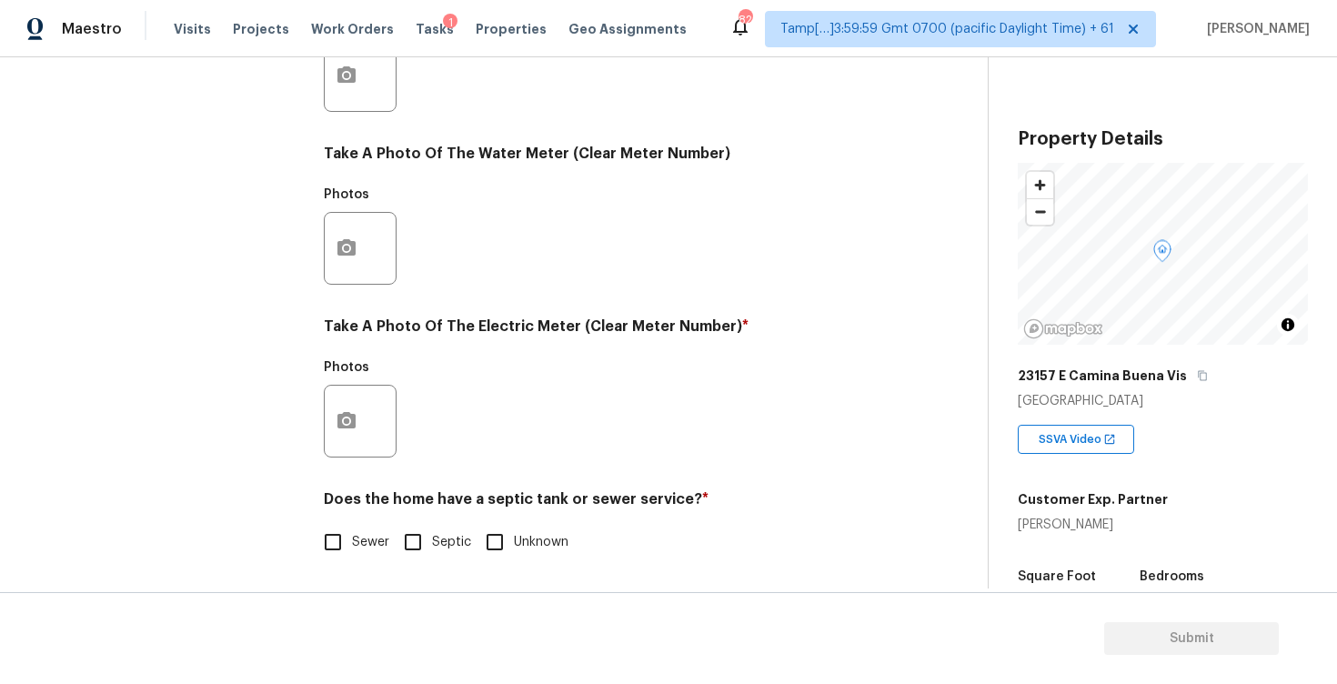
click at [379, 443] on div at bounding box center [360, 421] width 73 height 73
click at [358, 422] on button "button" at bounding box center [347, 421] width 44 height 71
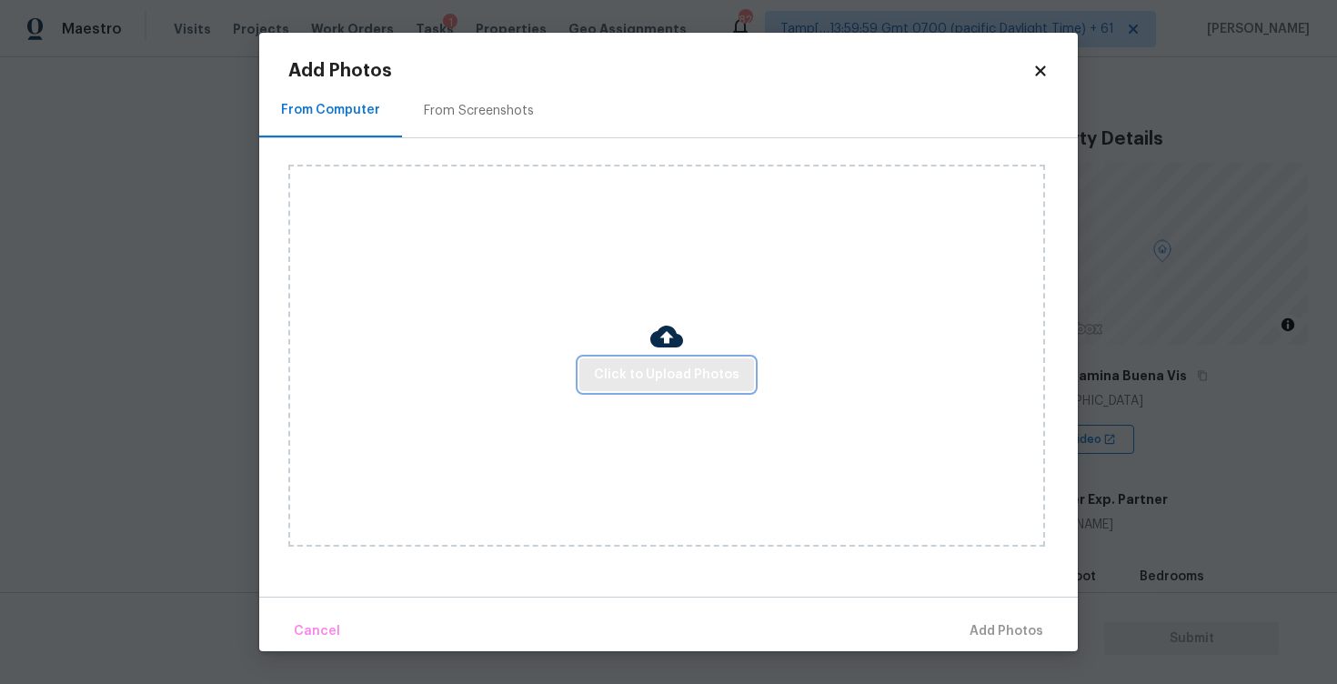
click at [630, 376] on span "Click to Upload Photos" at bounding box center [667, 375] width 146 height 23
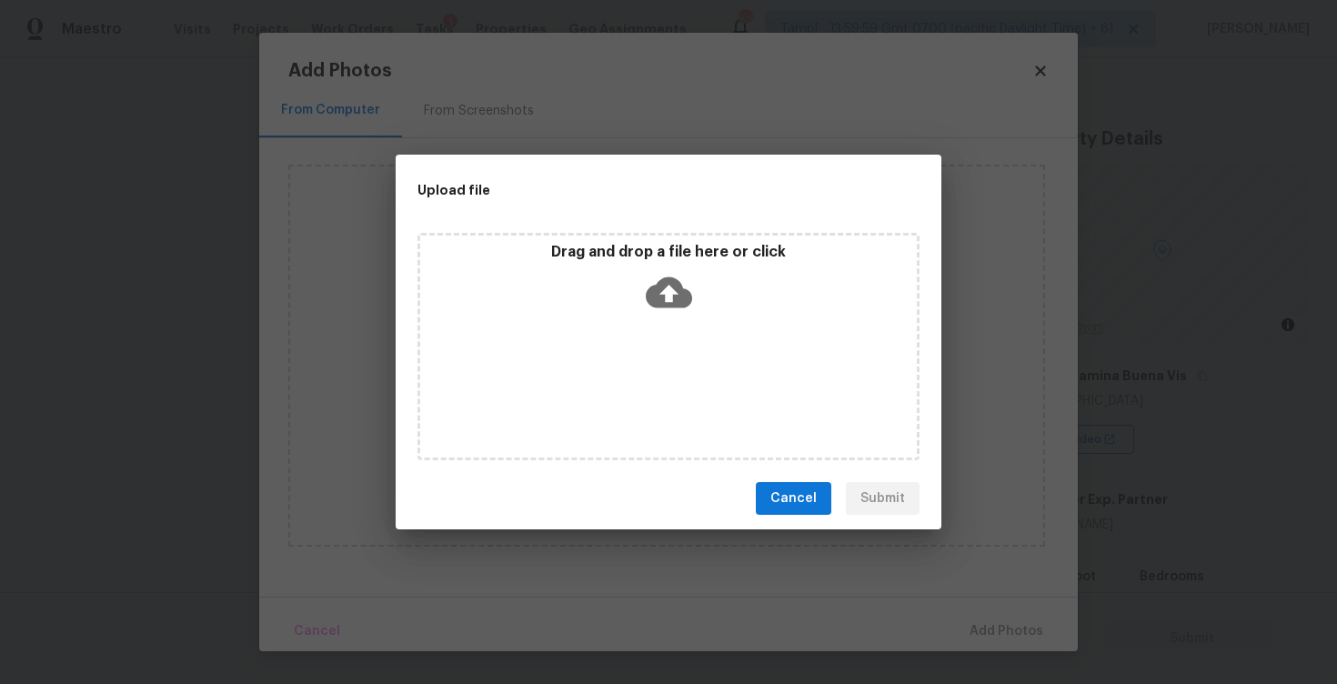
click at [653, 293] on icon at bounding box center [669, 292] width 46 height 31
click at [642, 296] on div "Drag and drop a file here or click" at bounding box center [668, 282] width 497 height 78
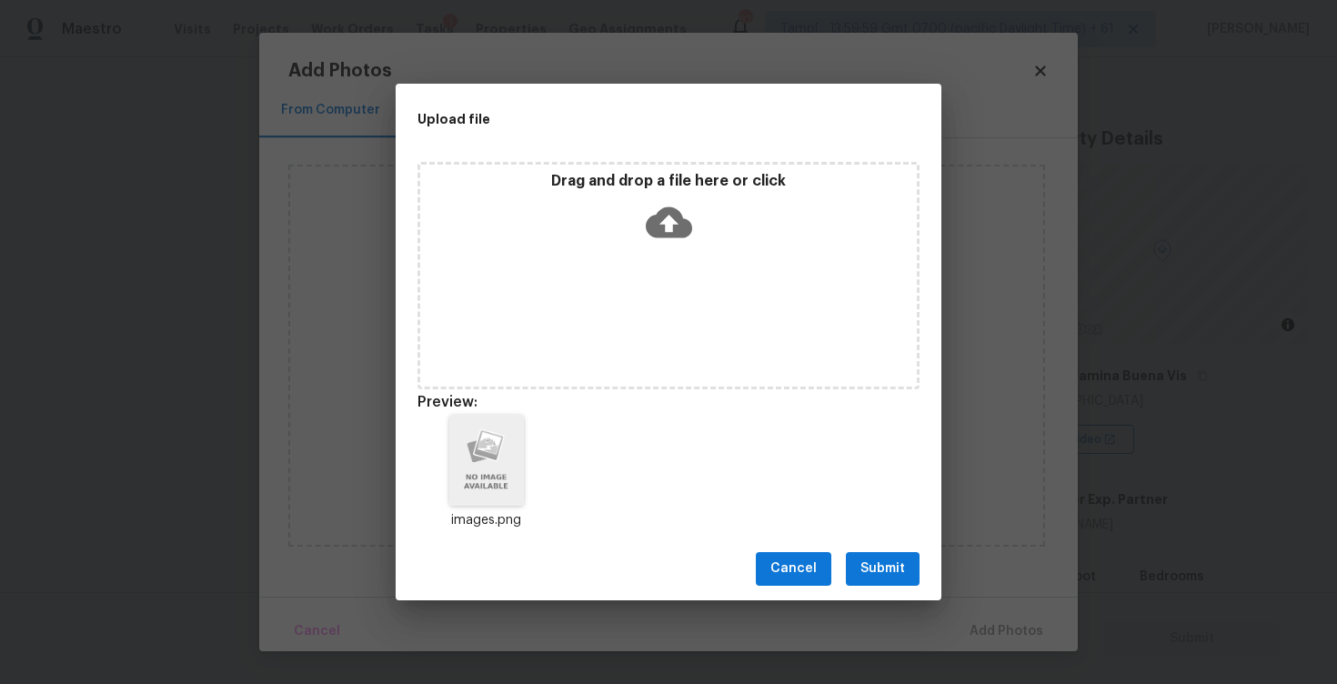
click at [891, 564] on span "Submit" at bounding box center [883, 569] width 45 height 23
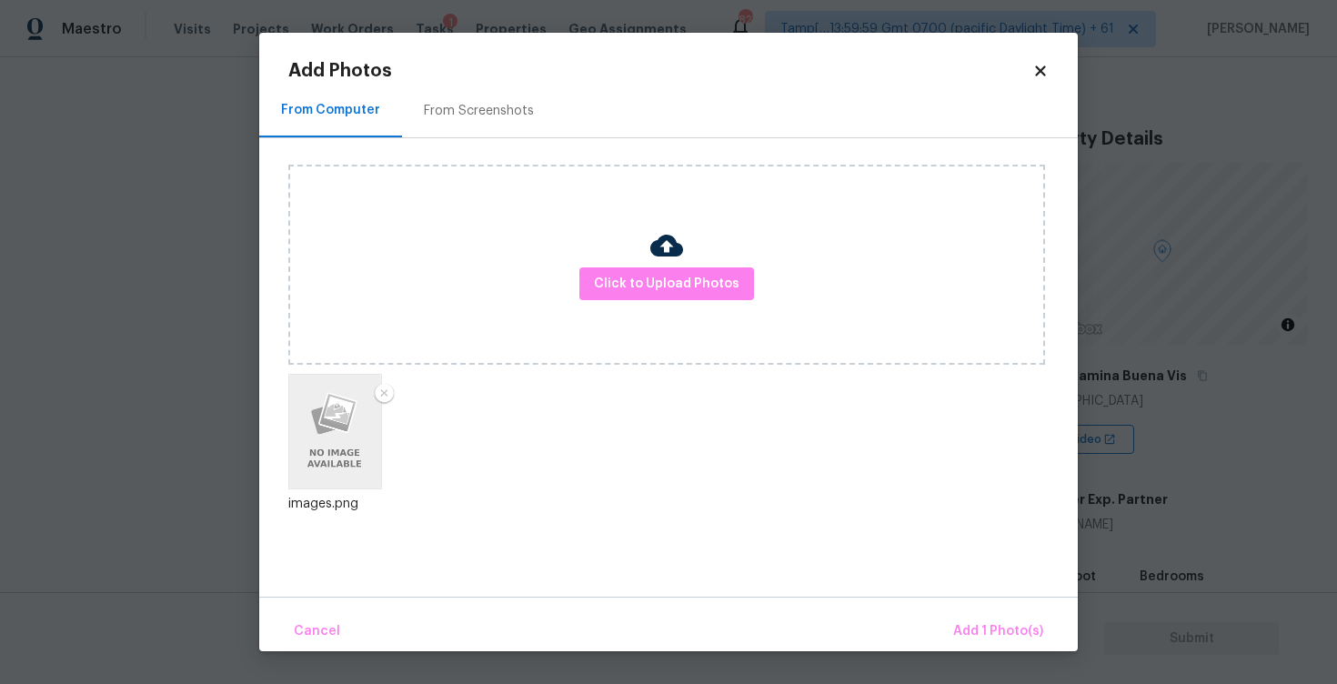
click at [958, 607] on div "Cancel Add 1 Photo(s)" at bounding box center [668, 624] width 819 height 55
click at [976, 627] on span "Add 1 Photo(s)" at bounding box center [998, 631] width 90 height 23
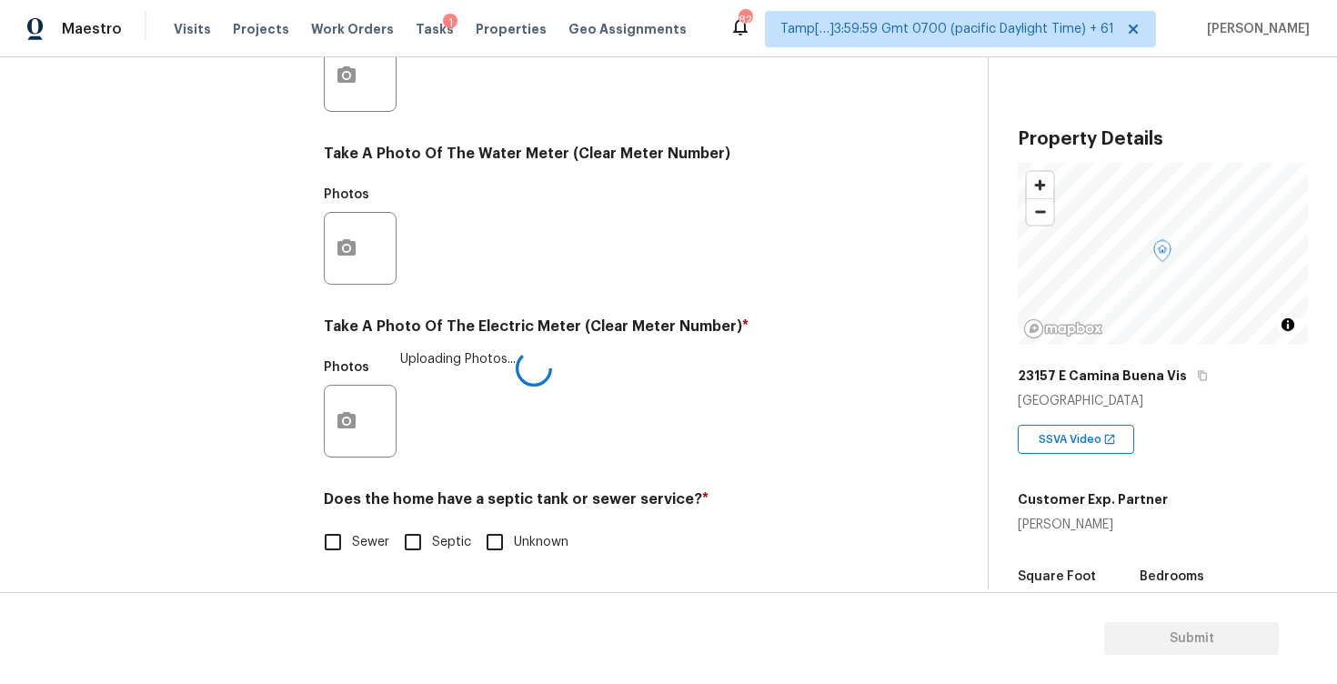
click at [348, 533] on input "Sewer" at bounding box center [333, 542] width 38 height 38
checkbox input "true"
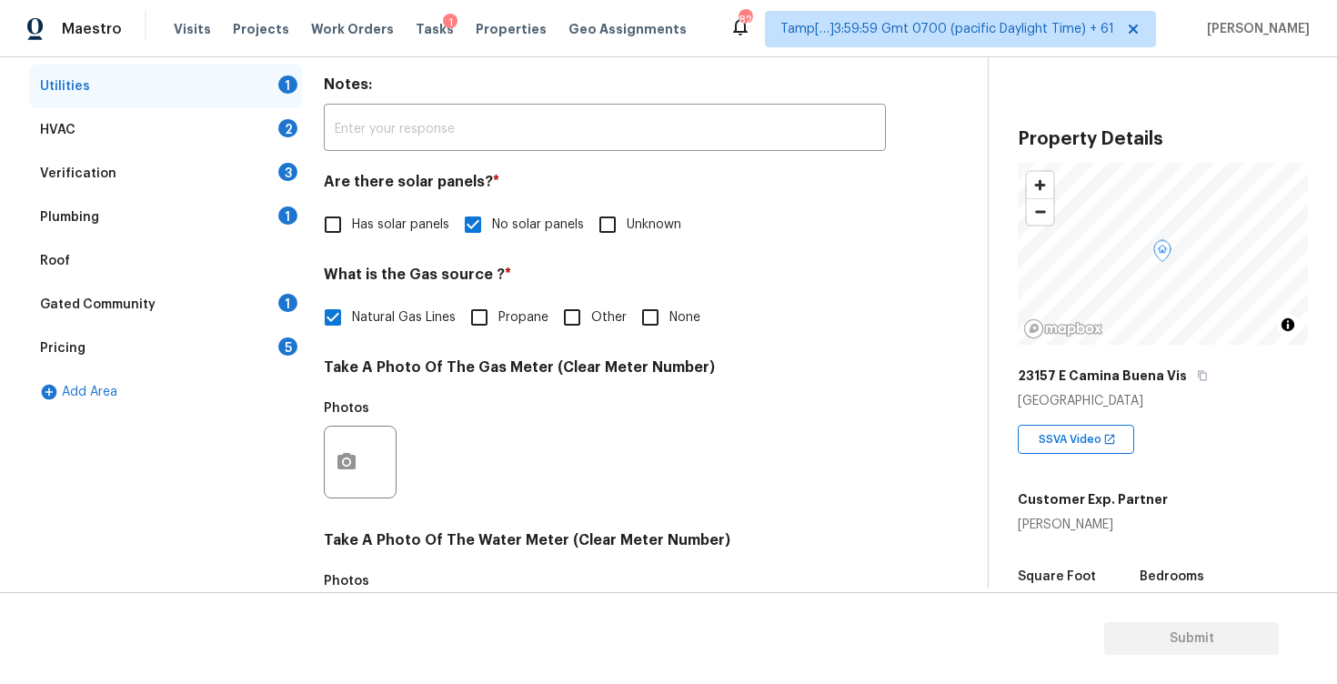
scroll to position [234, 0]
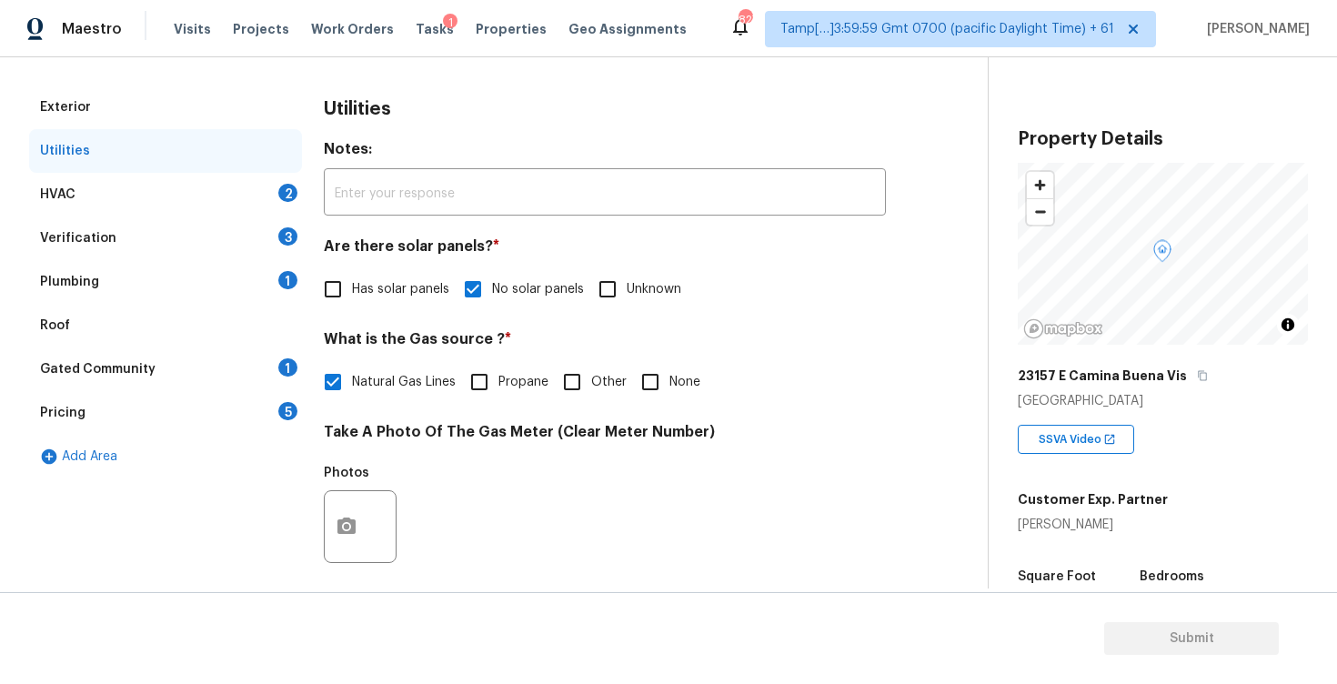
click at [267, 186] on div "HVAC 2" at bounding box center [165, 195] width 273 height 44
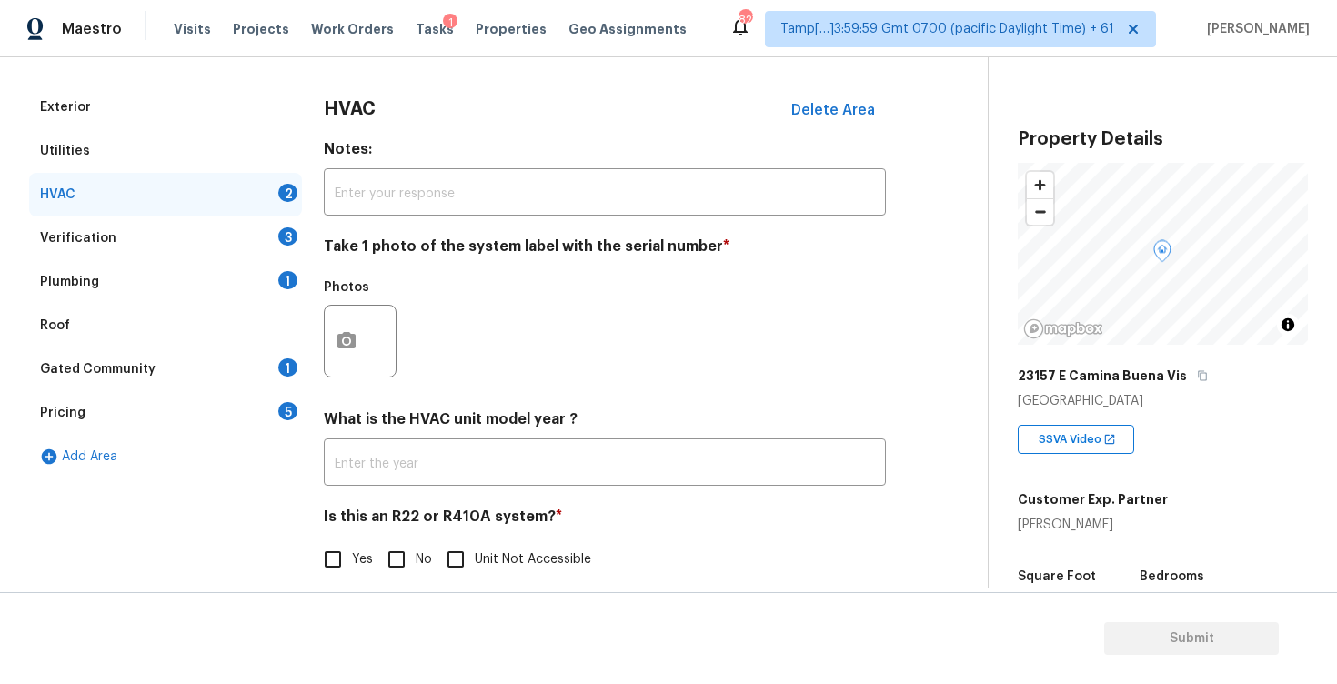
scroll to position [252, 0]
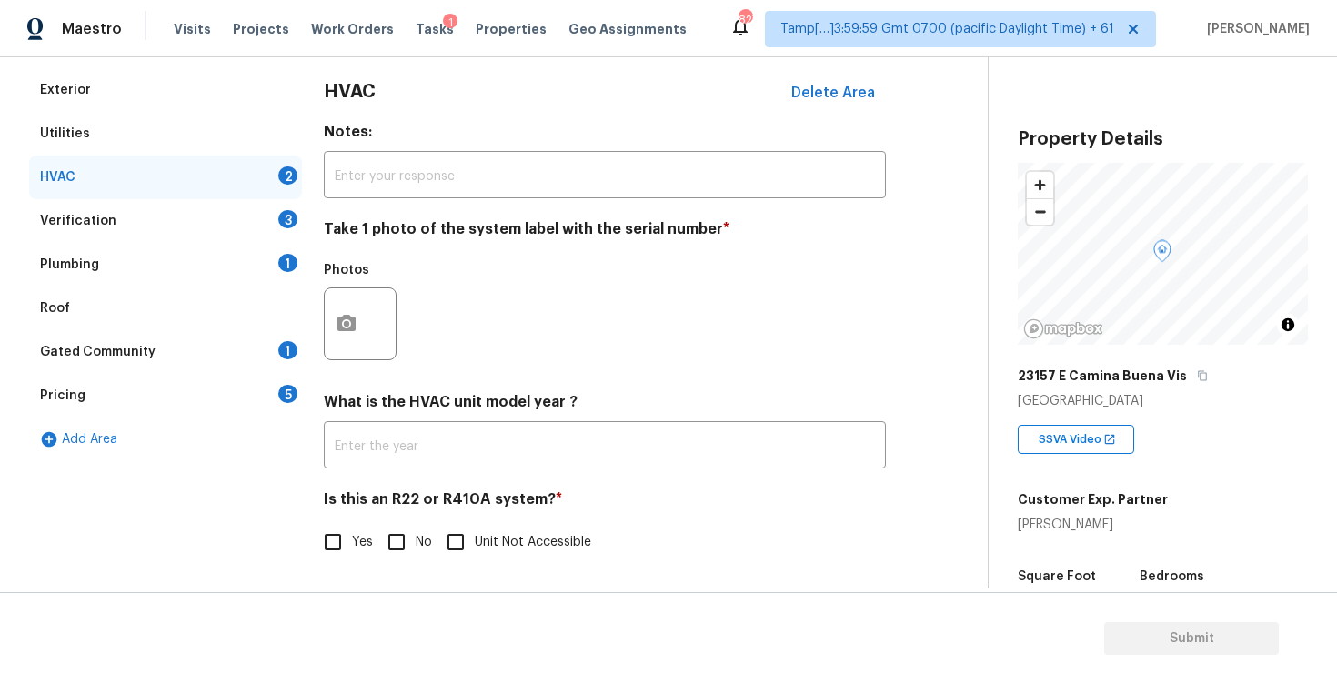
click at [324, 311] on div at bounding box center [360, 323] width 73 height 73
click at [353, 317] on icon "button" at bounding box center [346, 323] width 18 height 16
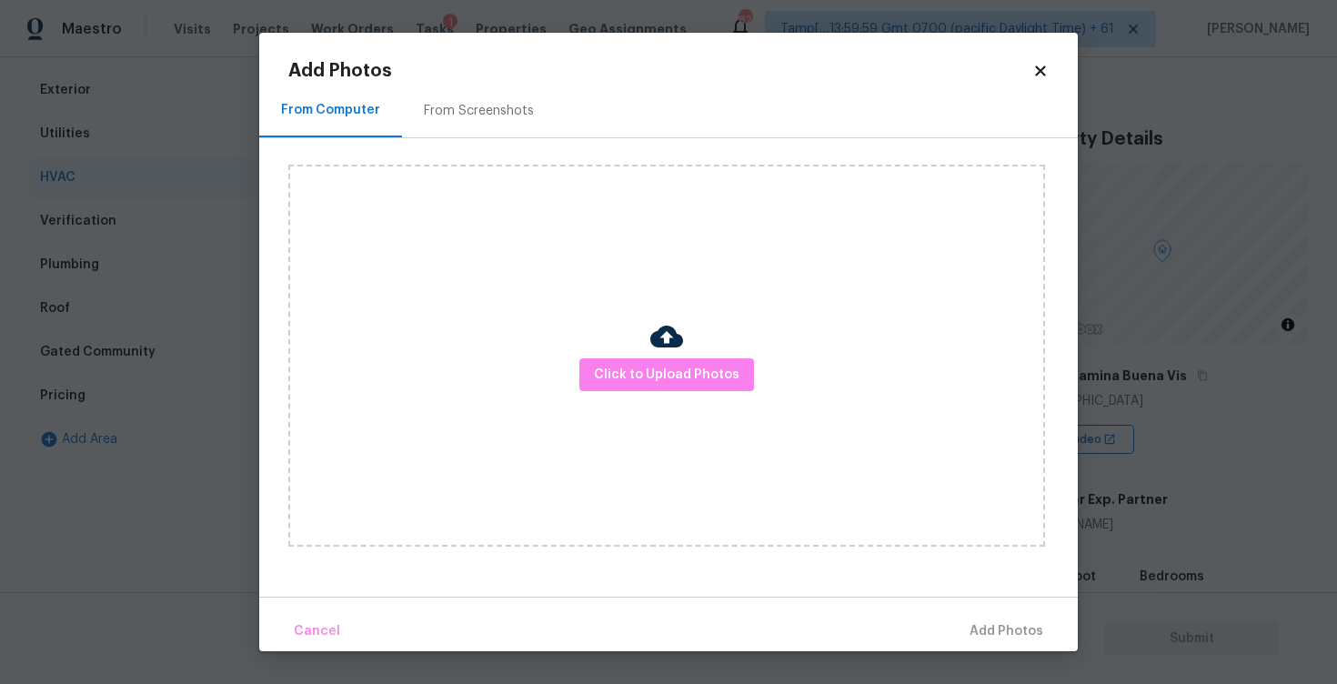
click at [609, 354] on div "Click to Upload Photos" at bounding box center [666, 356] width 757 height 382
click at [628, 364] on span "Click to Upload Photos" at bounding box center [667, 375] width 146 height 23
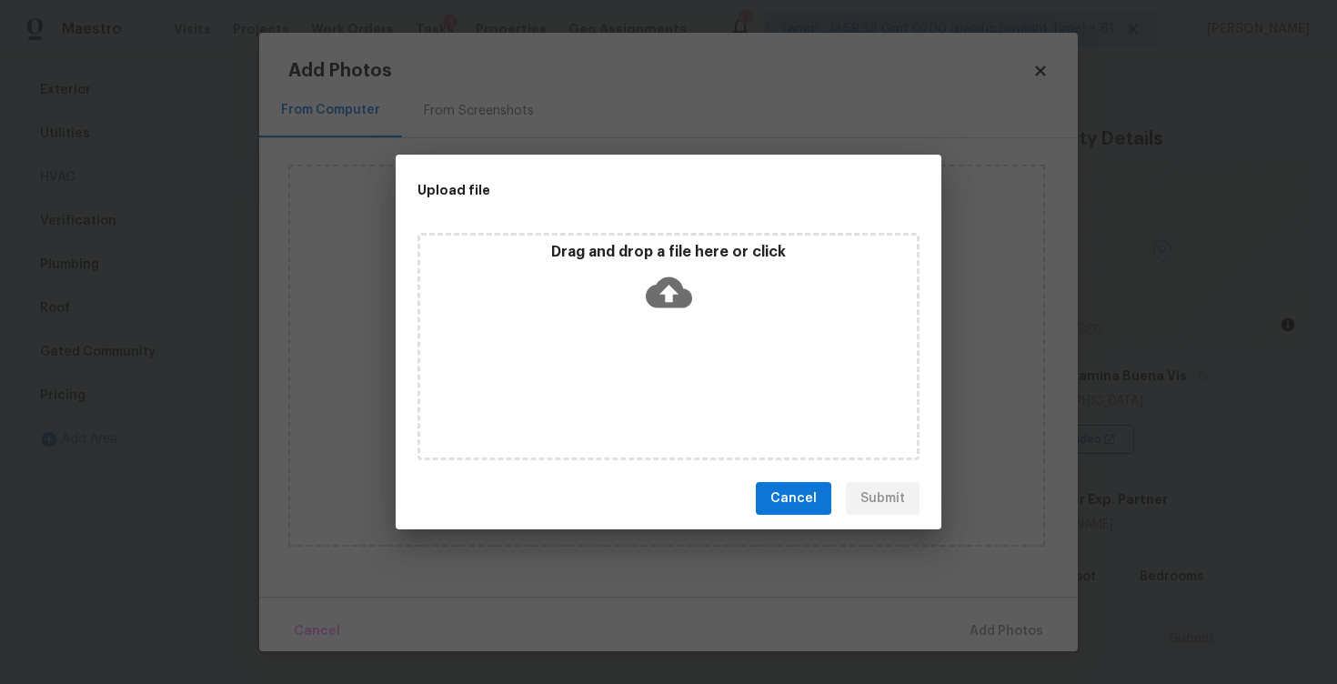
click at [640, 284] on div "Drag and drop a file here or click" at bounding box center [668, 282] width 497 height 78
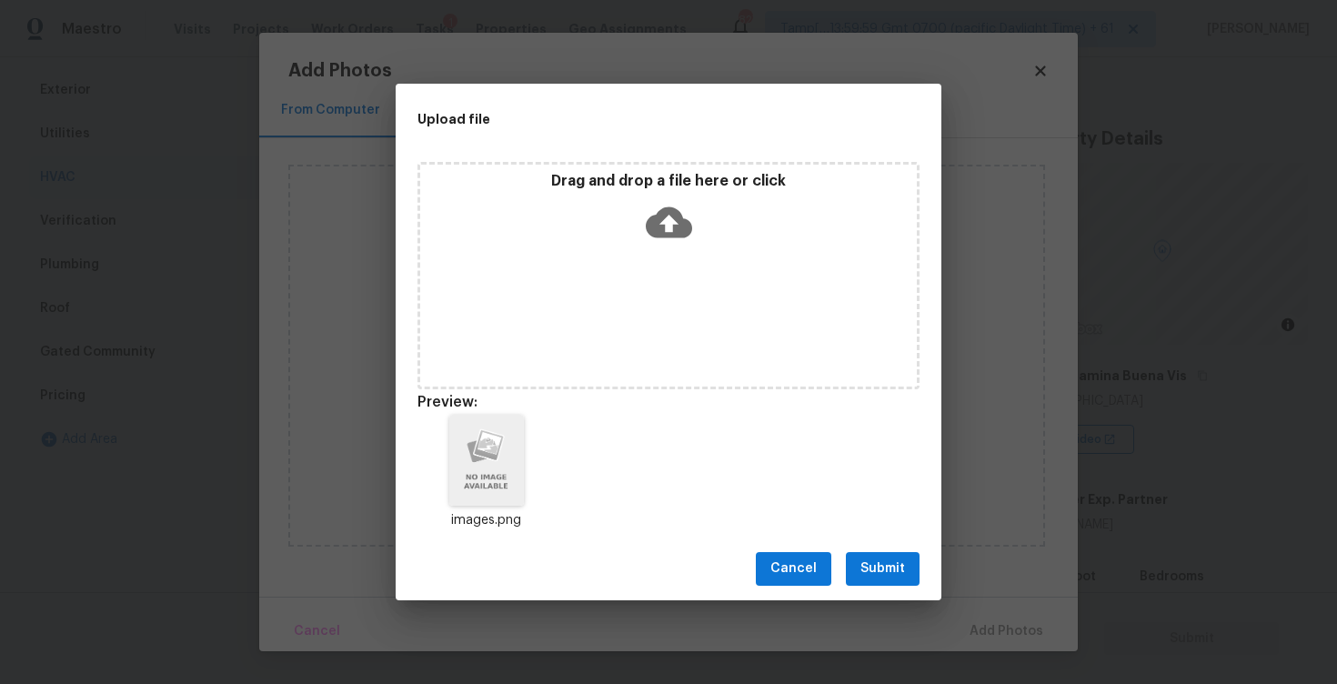
click at [917, 555] on button "Submit" at bounding box center [883, 569] width 74 height 34
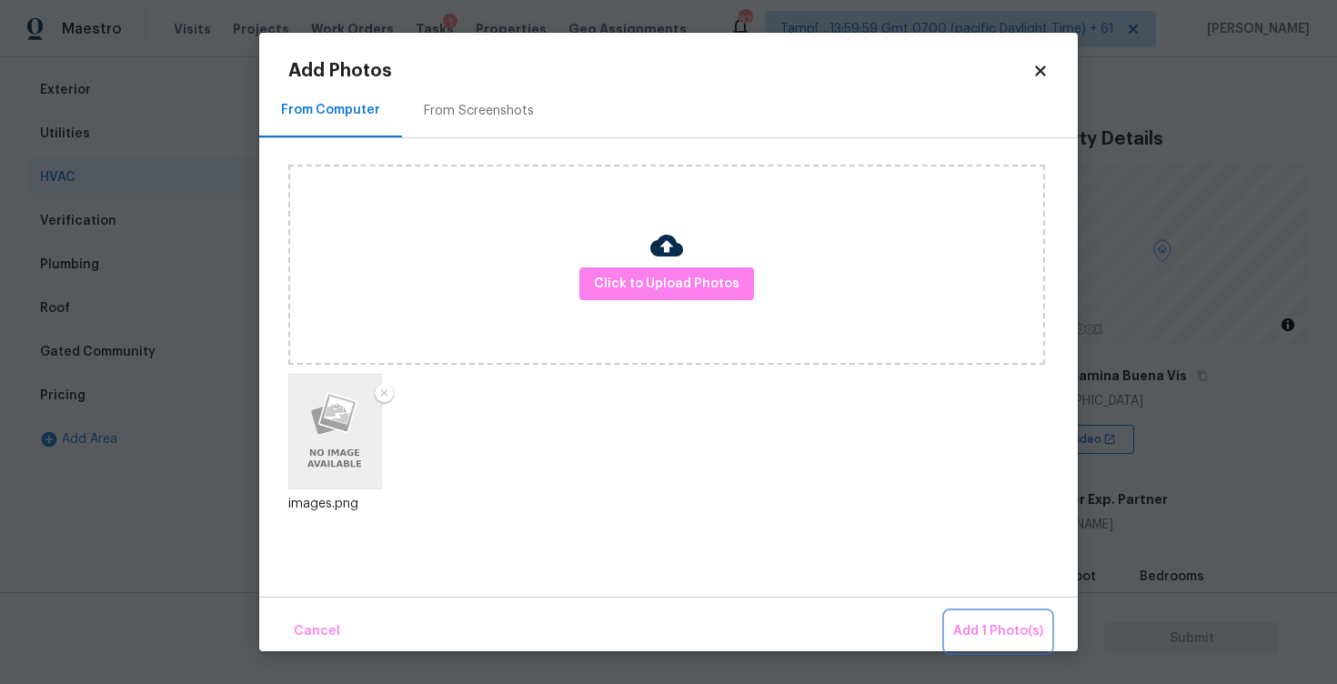
click at [999, 613] on button "Add 1 Photo(s)" at bounding box center [998, 631] width 105 height 39
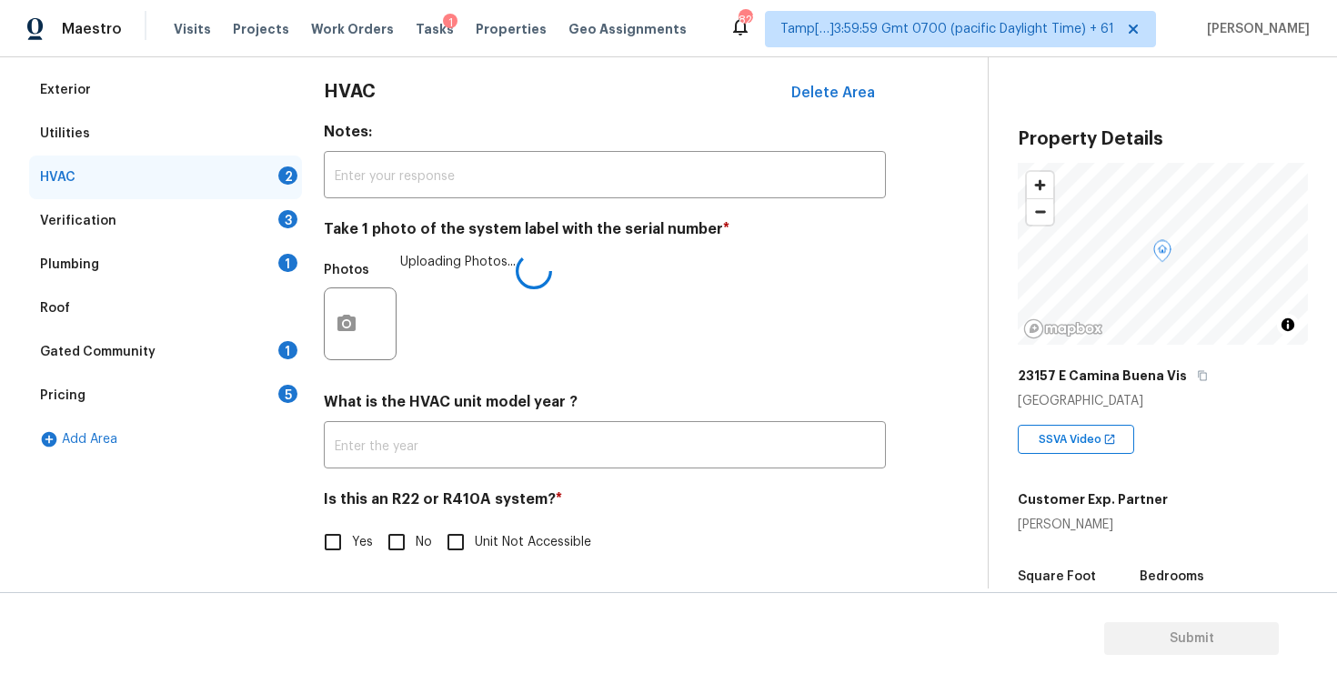
click at [413, 549] on input "No" at bounding box center [397, 542] width 38 height 38
checkbox input "true"
click at [254, 217] on div "Verification 3" at bounding box center [165, 220] width 273 height 44
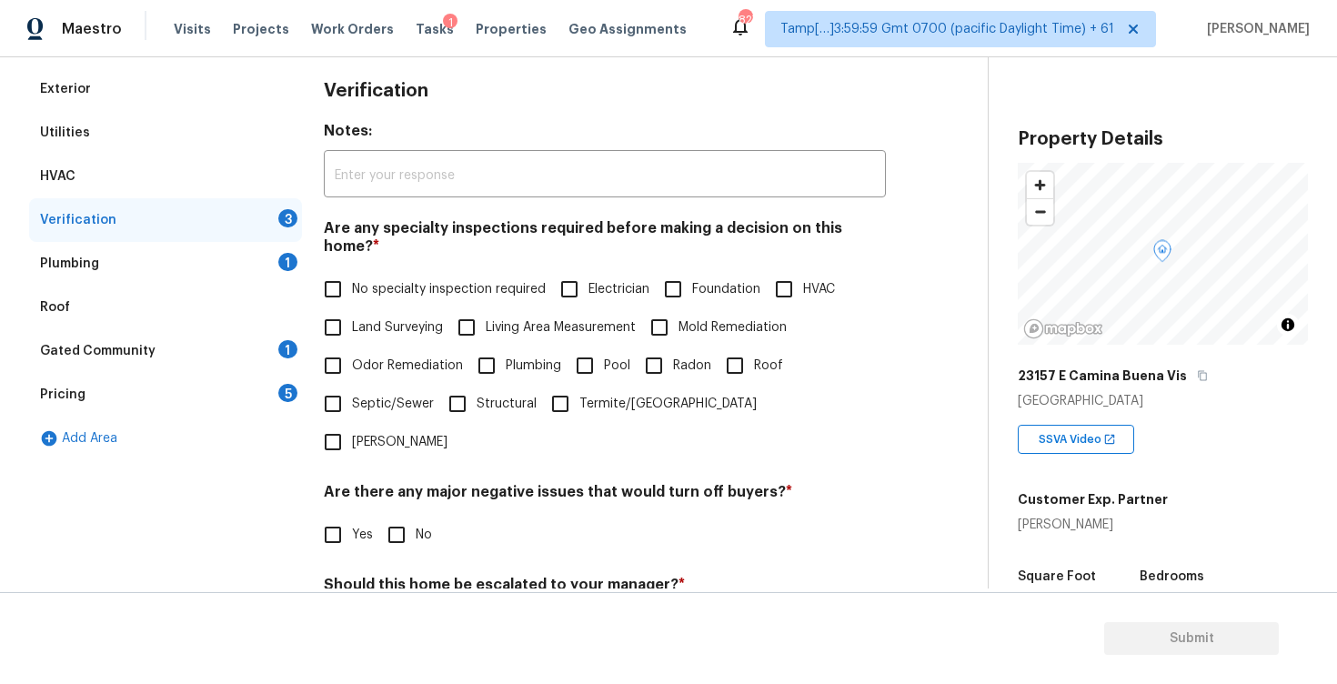
click at [279, 188] on div "HVAC" at bounding box center [165, 177] width 273 height 44
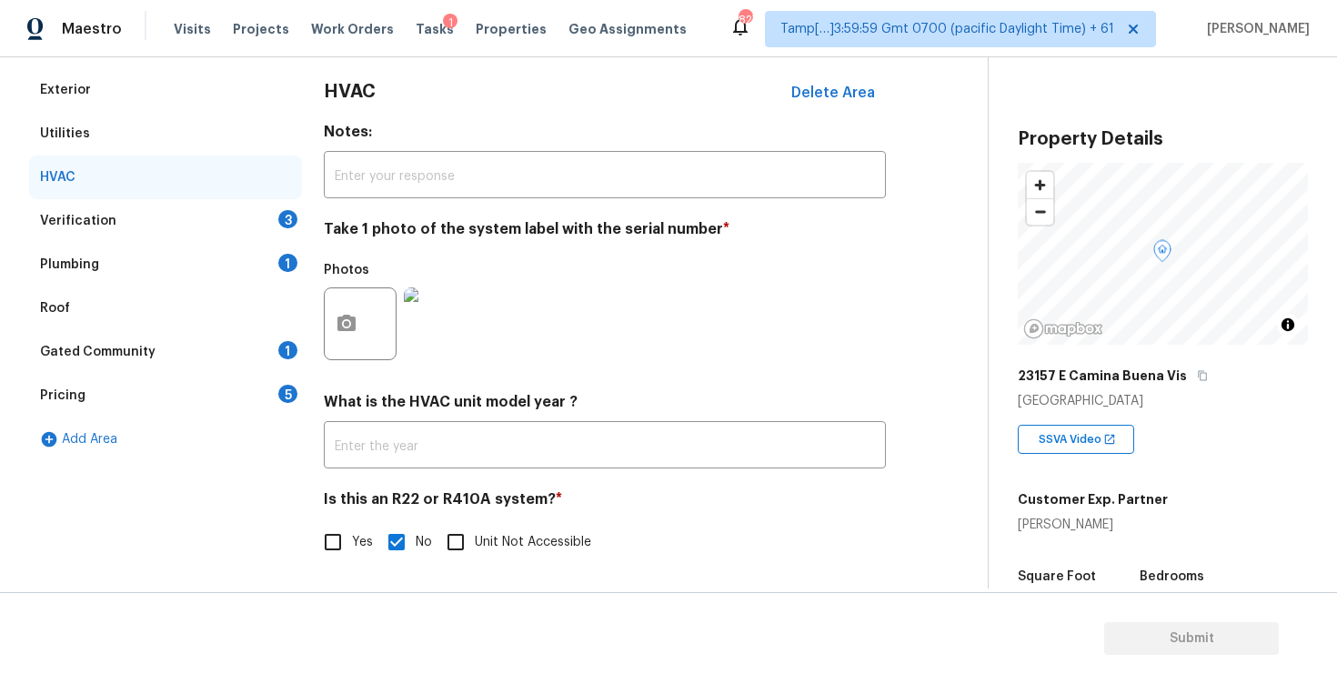
click at [263, 233] on div "Verification 3" at bounding box center [165, 221] width 273 height 44
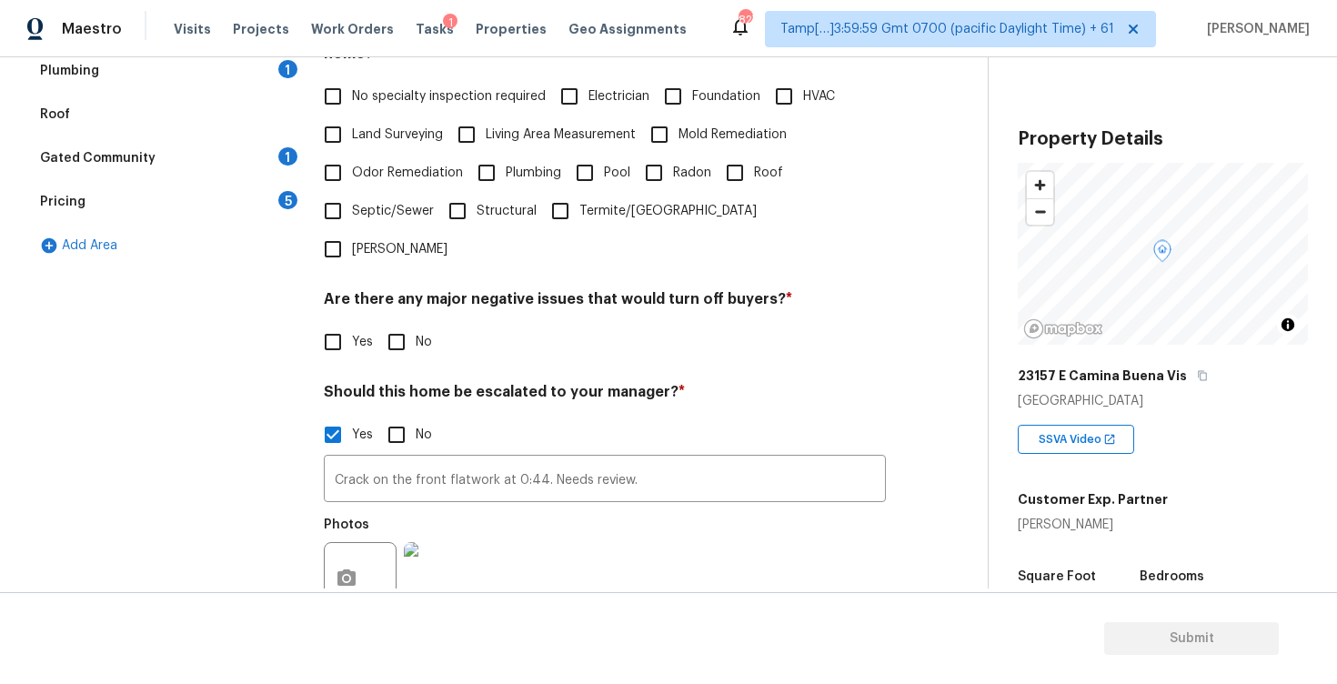
scroll to position [382, 0]
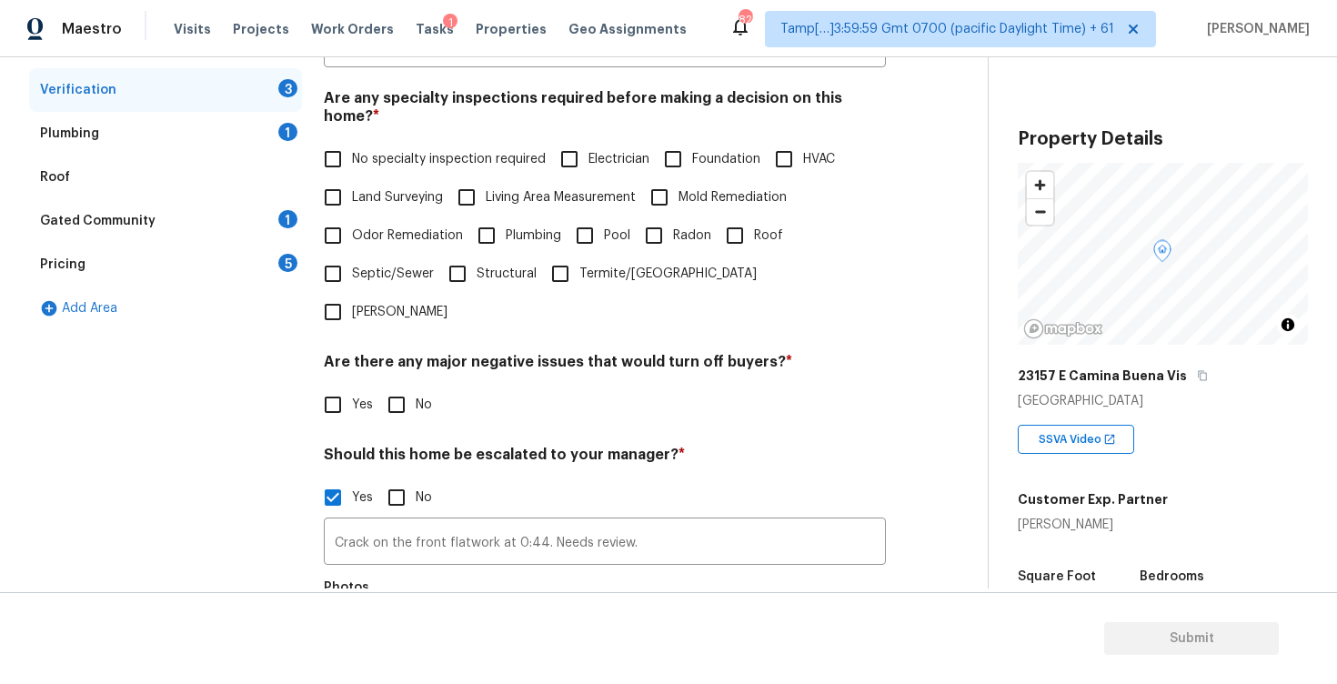
click at [707, 151] on label "Foundation" at bounding box center [707, 159] width 106 height 38
click at [692, 151] on input "Foundation" at bounding box center [673, 159] width 38 height 38
checkbox input "true"
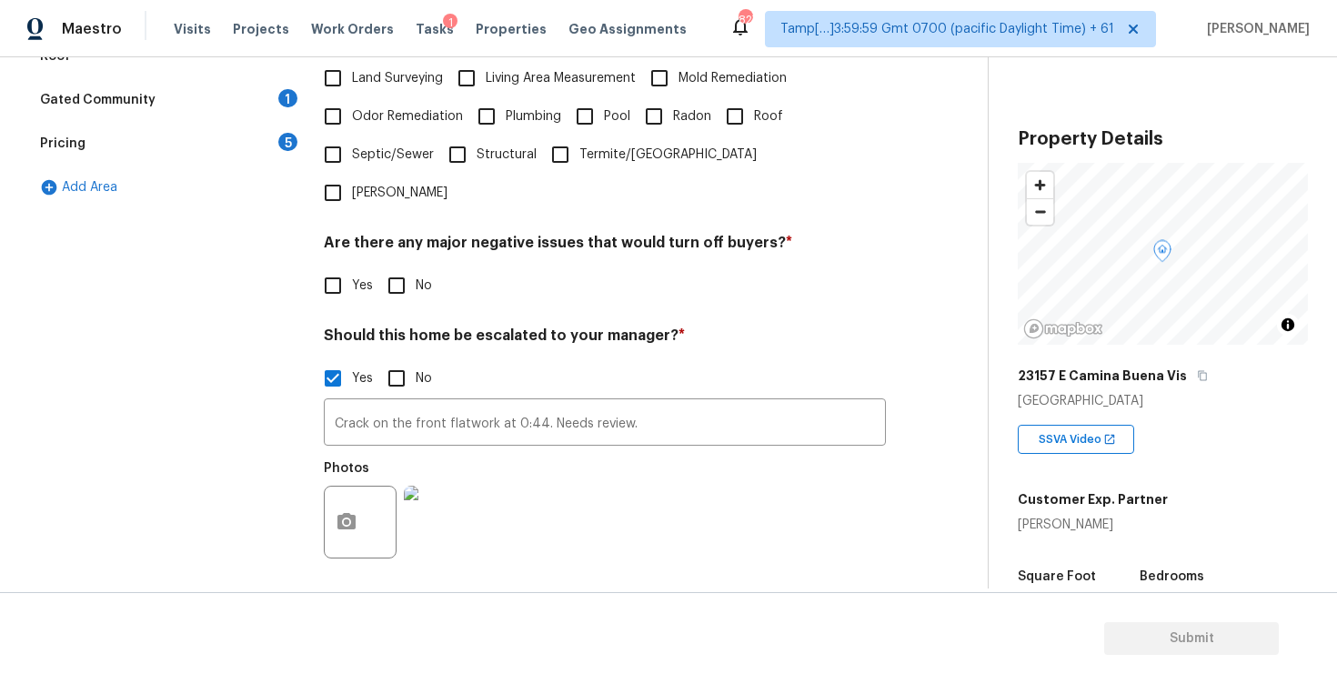
scroll to position [525, 0]
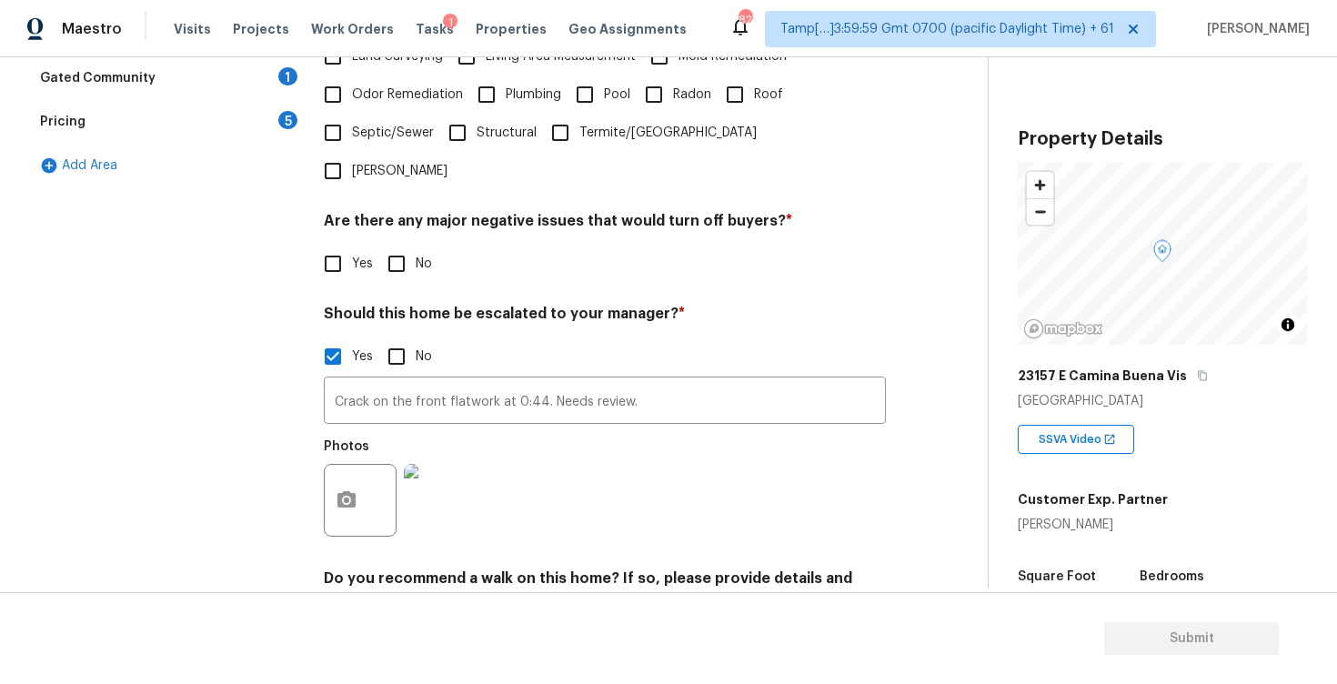
click at [398, 245] on input "No" at bounding box center [397, 264] width 38 height 38
checkbox input "true"
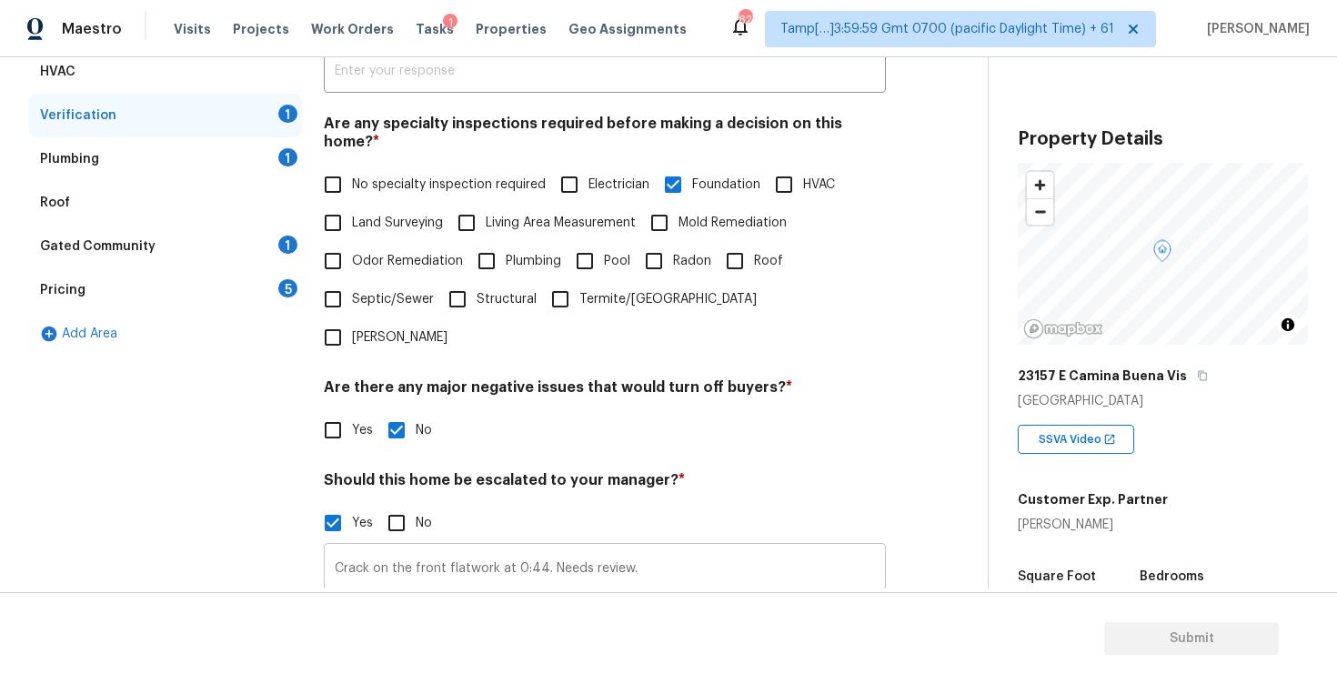
scroll to position [565, 0]
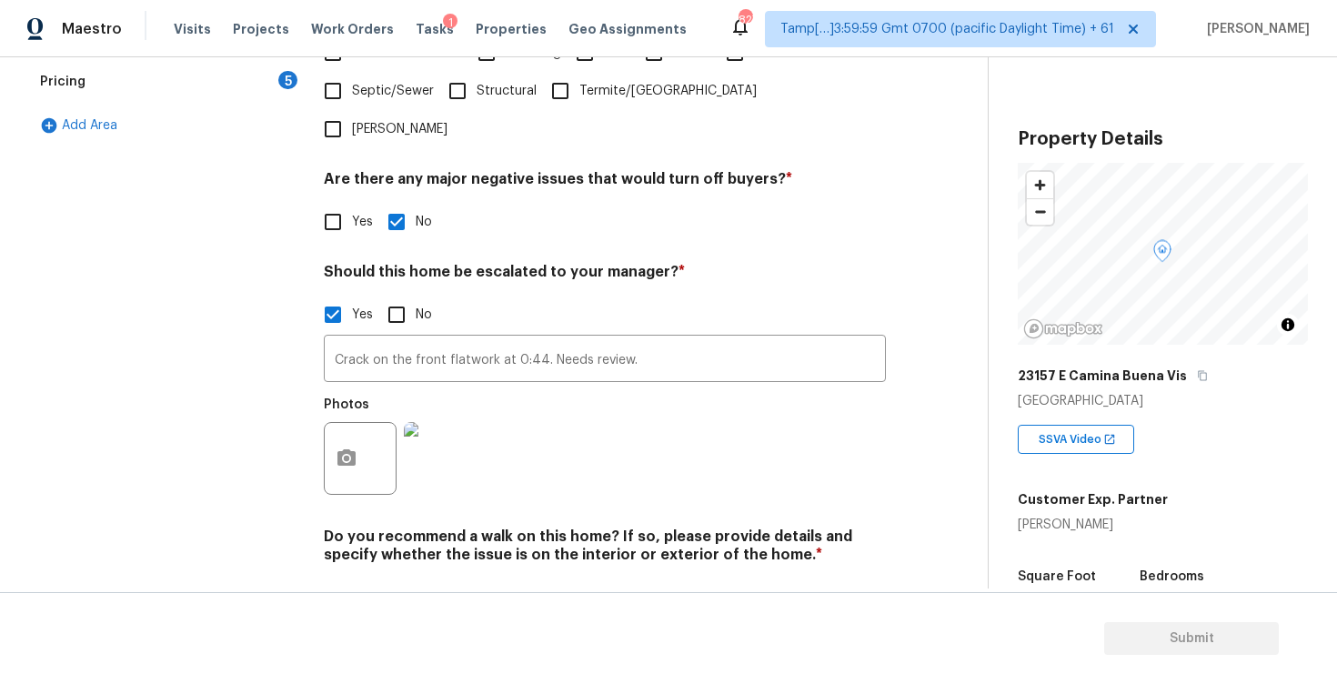
click at [405, 579] on input "No" at bounding box center [397, 598] width 38 height 38
checkbox input "true"
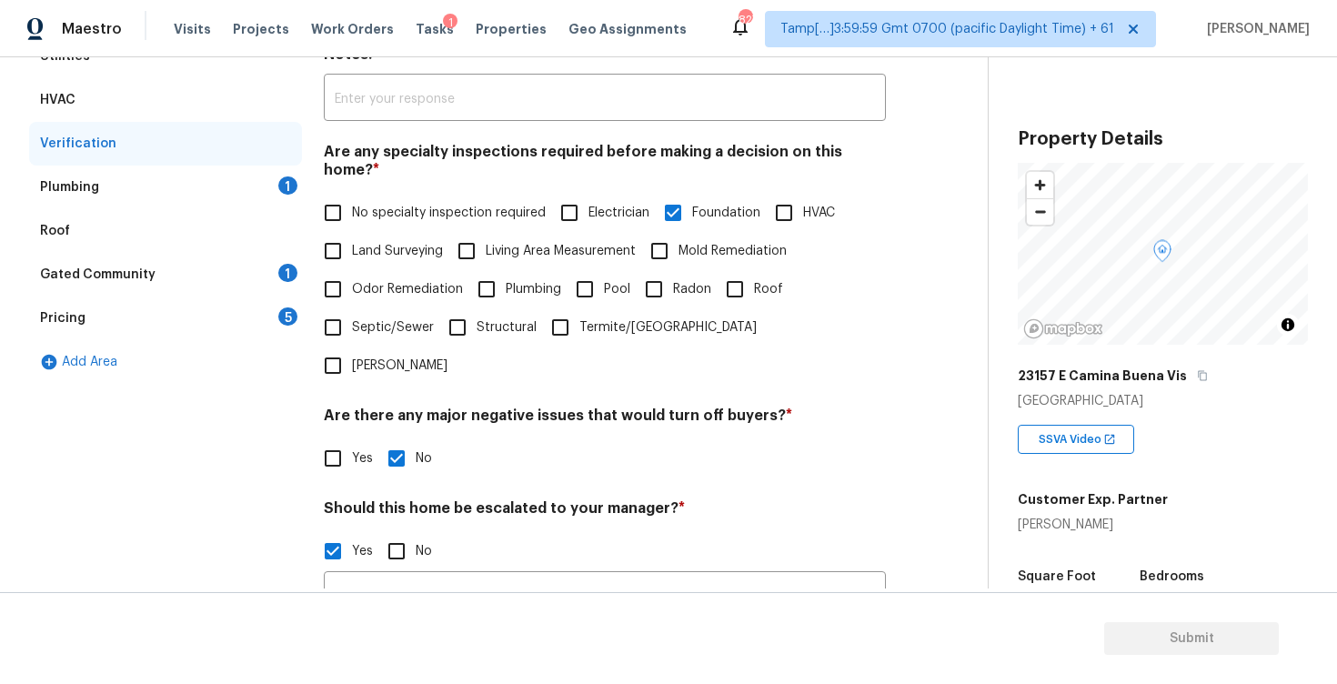
click at [276, 179] on div "Plumbing 1" at bounding box center [165, 188] width 273 height 44
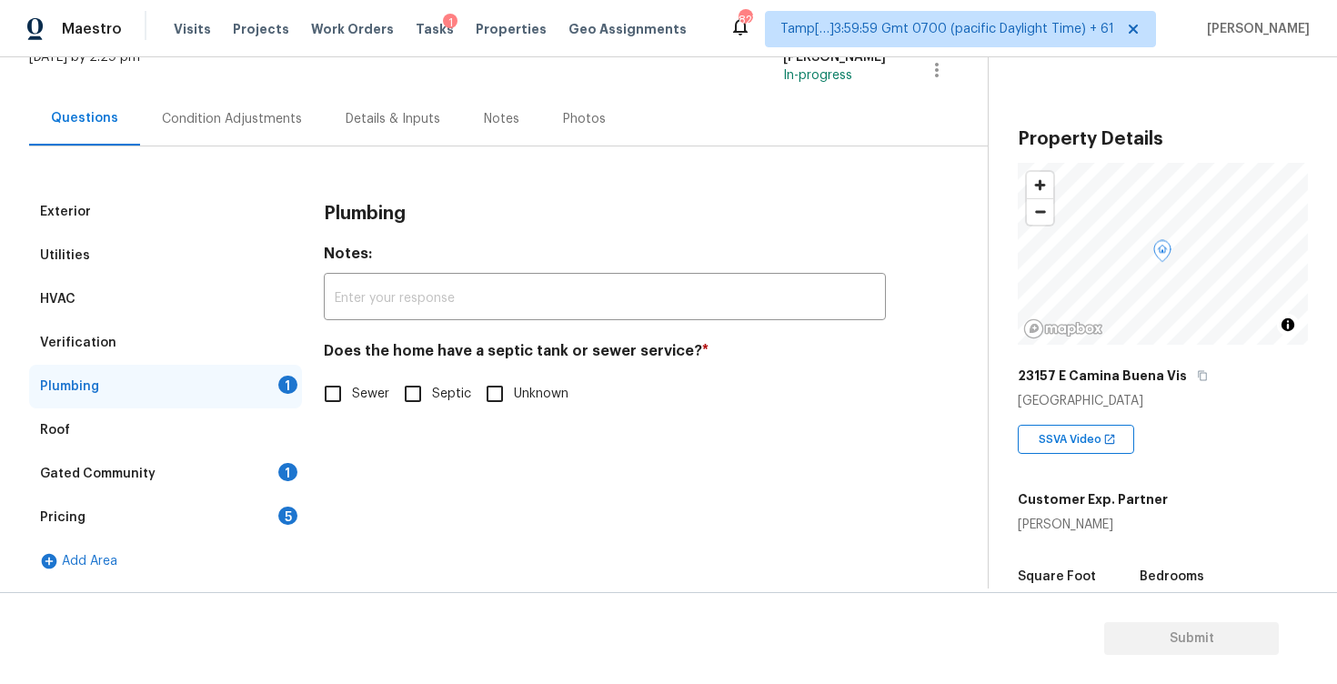
click at [323, 393] on input "Sewer" at bounding box center [333, 394] width 38 height 38
checkbox input "true"
click at [284, 457] on div "Gated Community 1" at bounding box center [165, 474] width 273 height 44
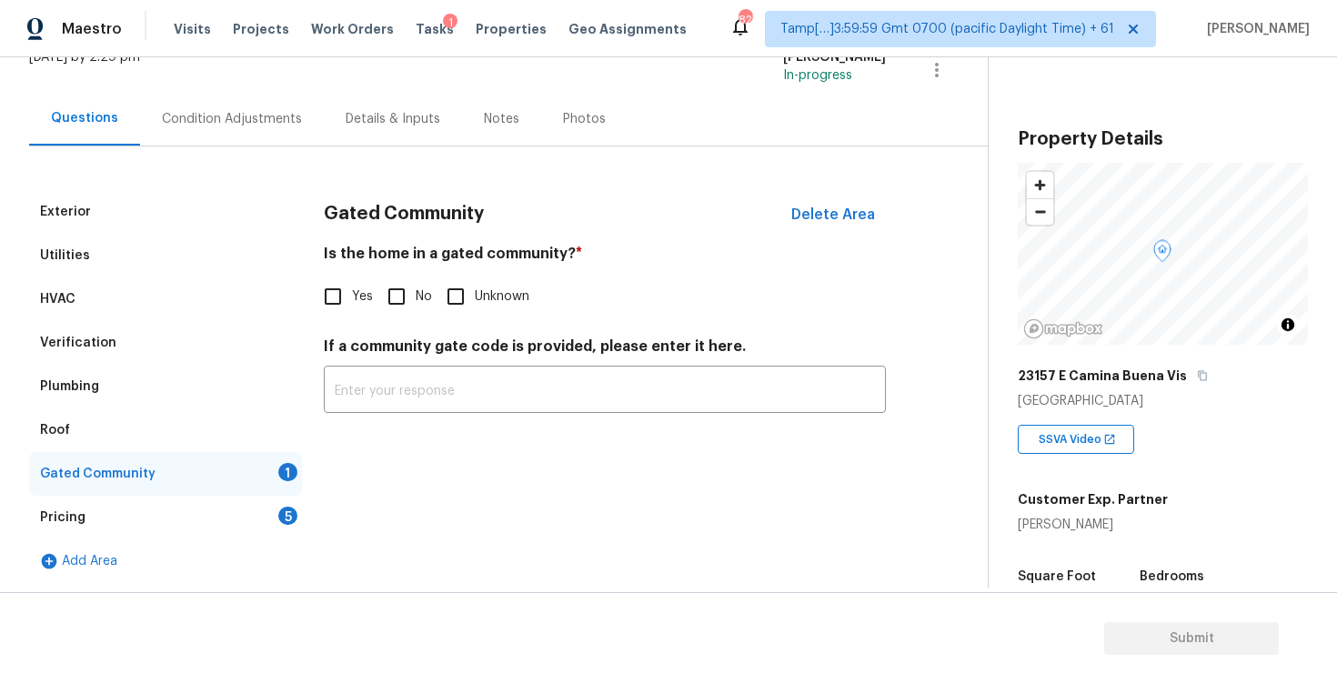
click at [428, 287] on span "No" at bounding box center [424, 296] width 16 height 19
click at [416, 287] on input "No" at bounding box center [397, 296] width 38 height 38
checkbox input "true"
click at [299, 509] on div "Pricing 5" at bounding box center [165, 518] width 273 height 44
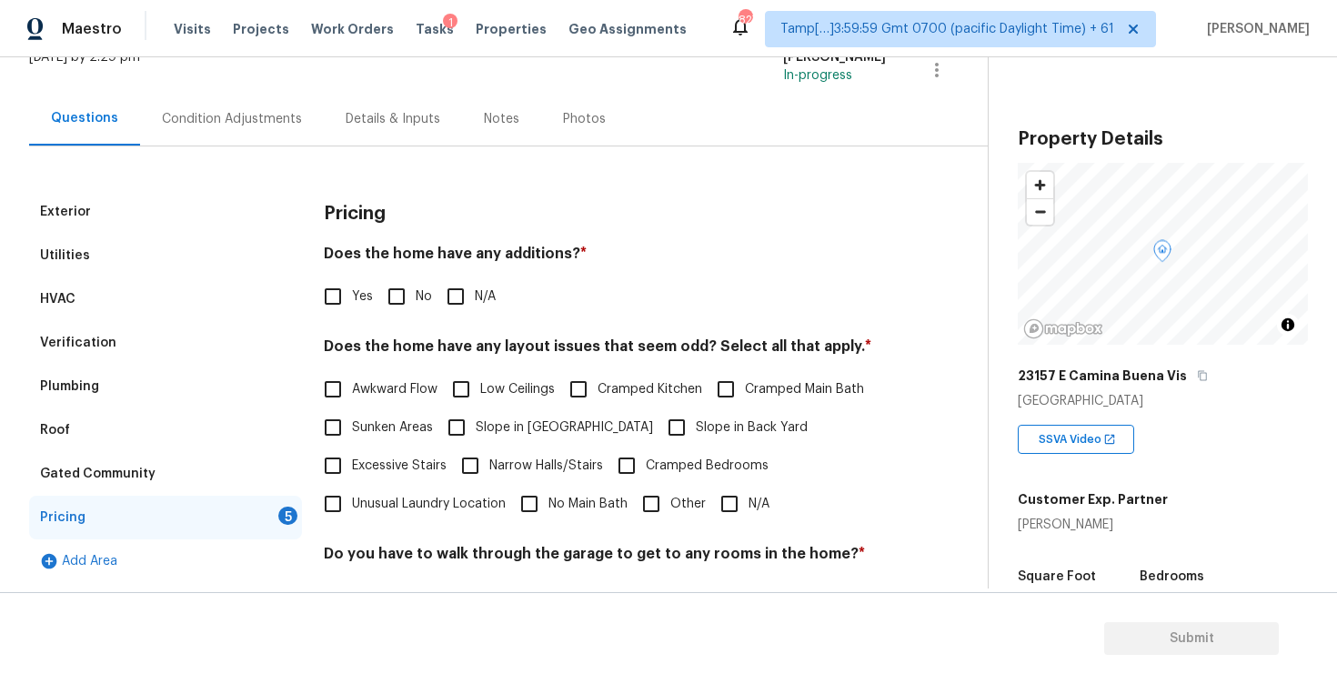
click at [401, 293] on input "No" at bounding box center [397, 296] width 38 height 38
checkbox input "true"
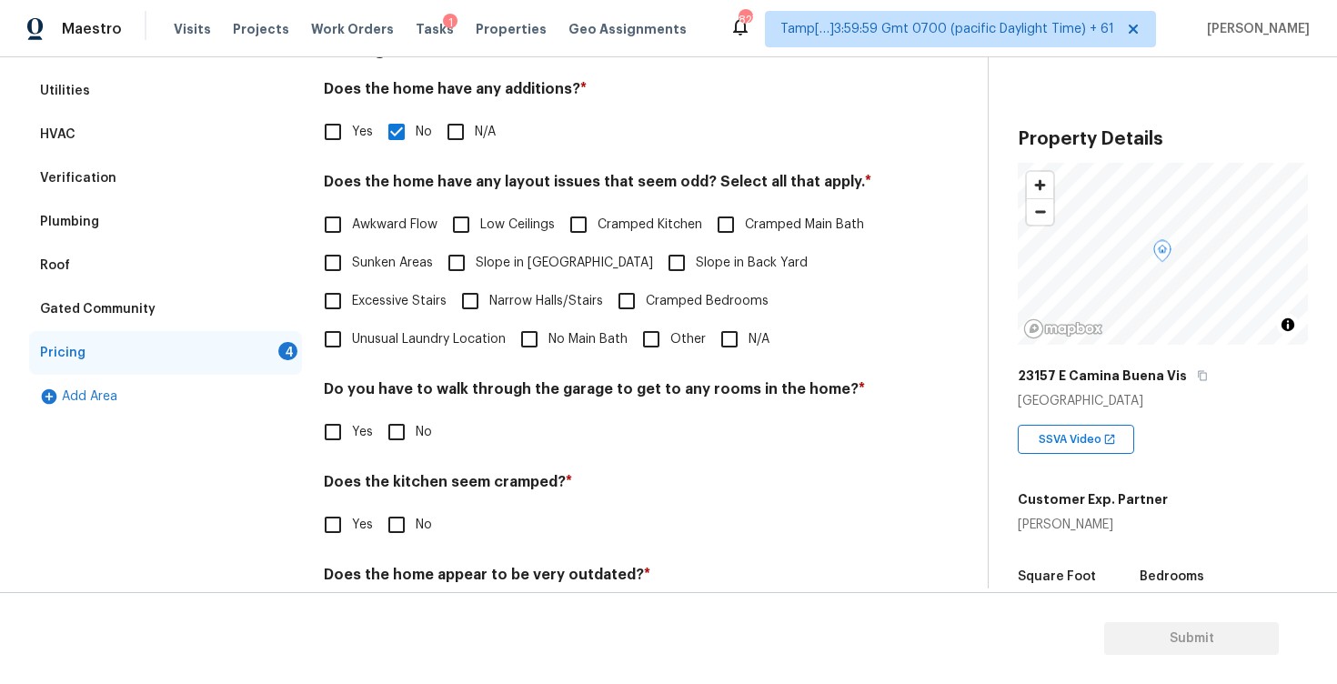
click at [755, 342] on span "N/A" at bounding box center [759, 339] width 21 height 19
click at [749, 342] on input "N/A" at bounding box center [729, 339] width 38 height 38
checkbox input "true"
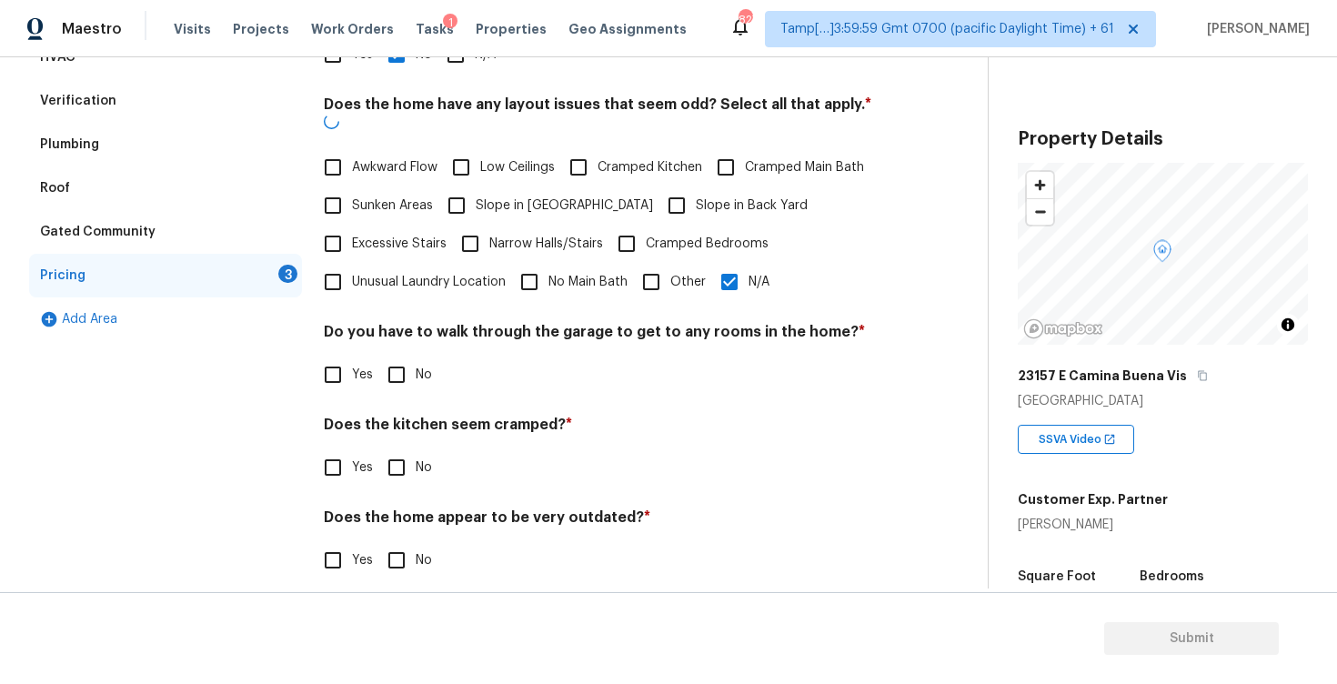
scroll to position [369, 0]
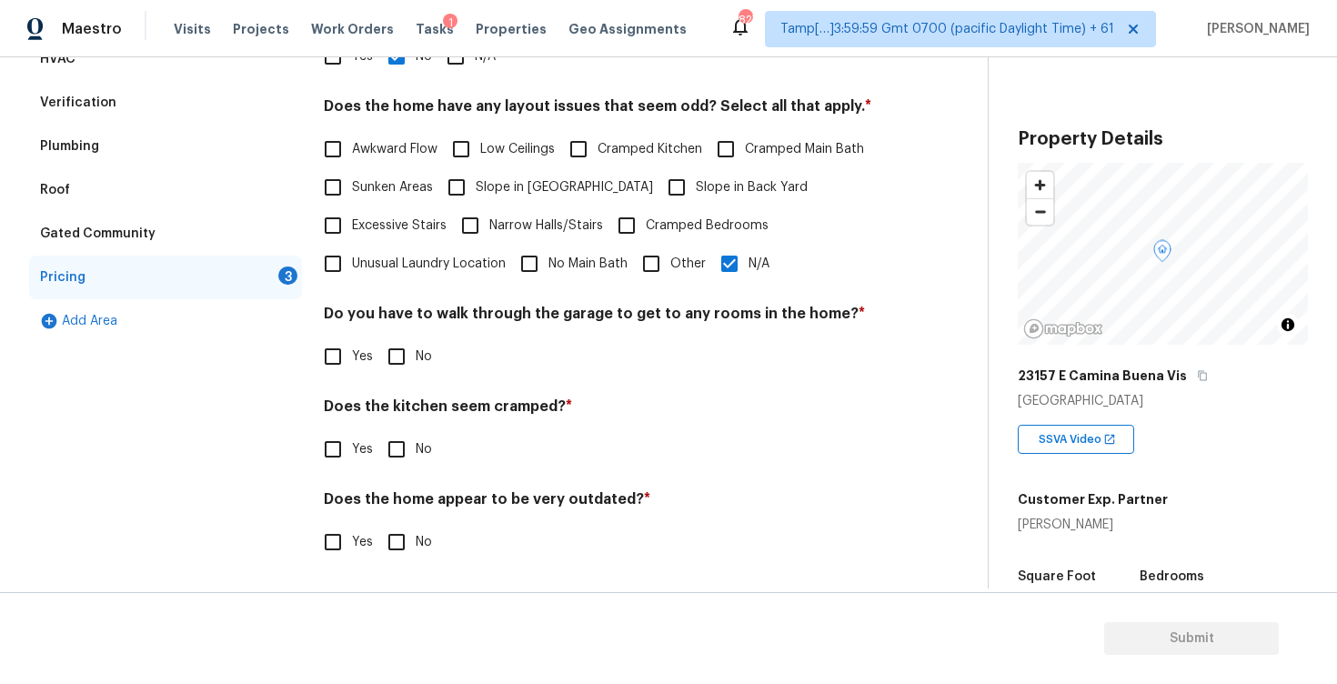
click at [387, 362] on input "No" at bounding box center [397, 356] width 38 height 38
checkbox input "true"
click at [395, 440] on input "No" at bounding box center [397, 451] width 38 height 38
checkbox input "true"
click at [412, 562] on input "No" at bounding box center [397, 544] width 38 height 38
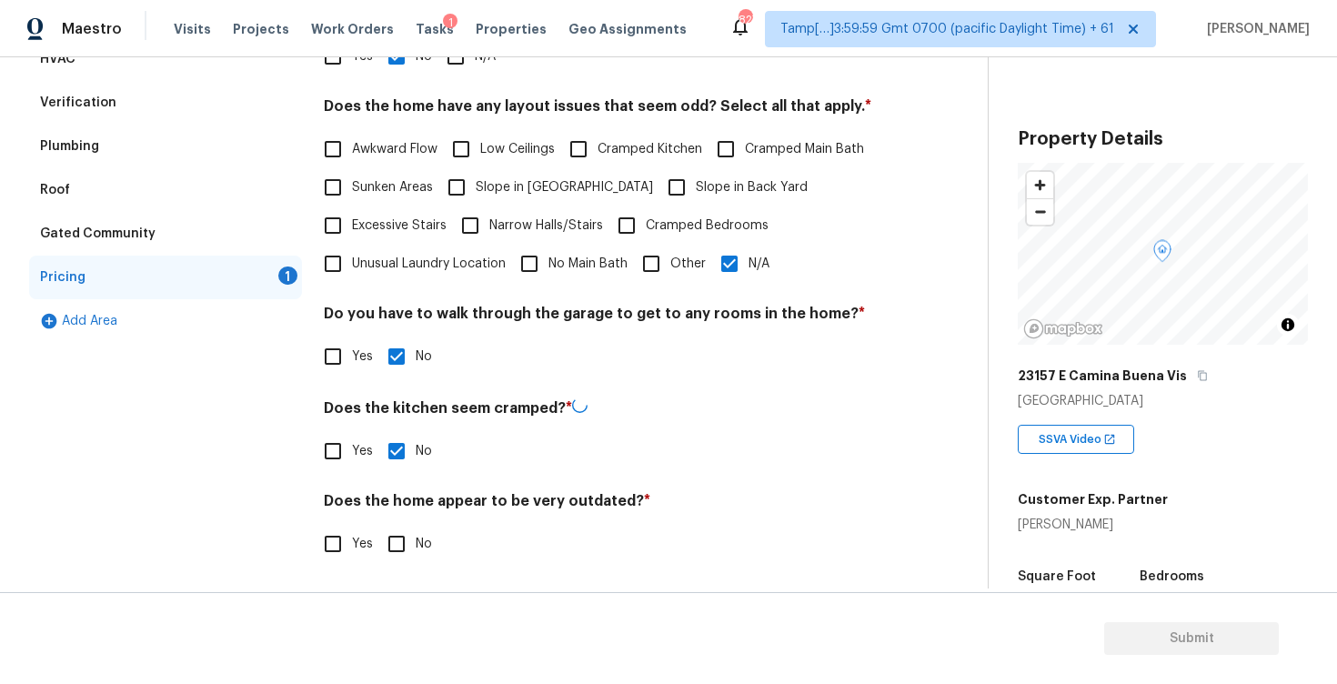
checkbox input "true"
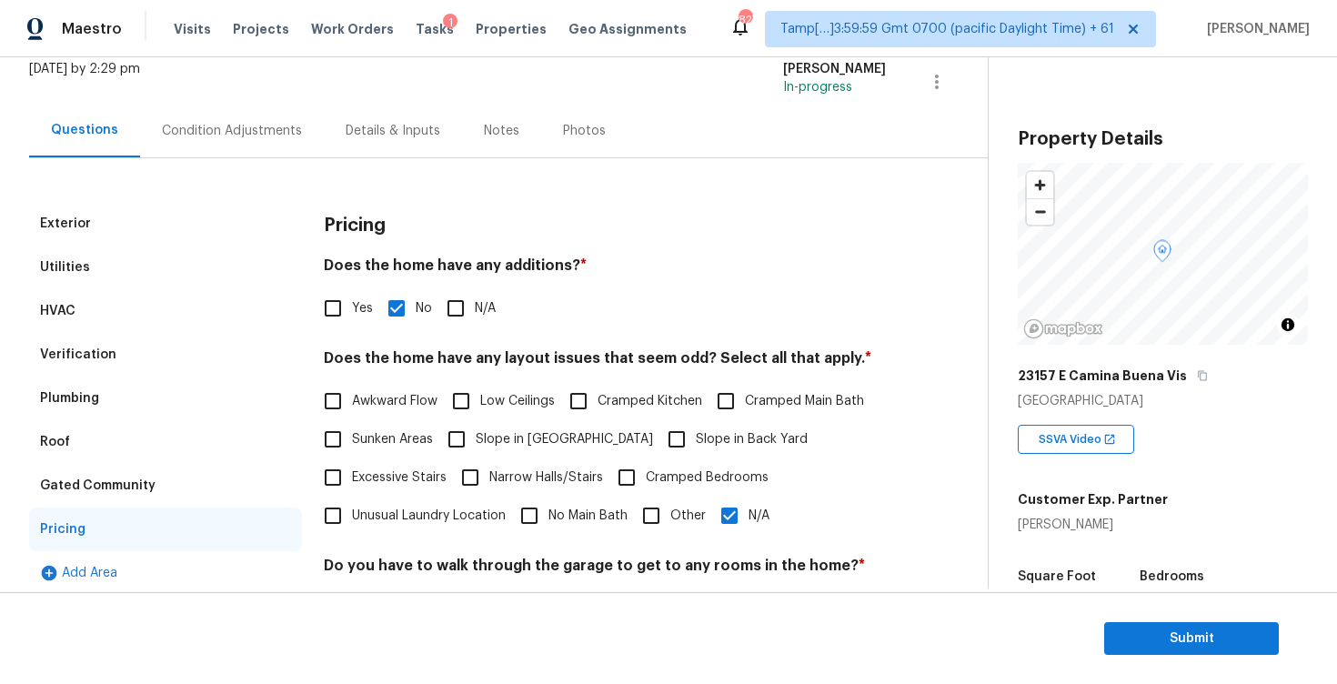
scroll to position [90, 0]
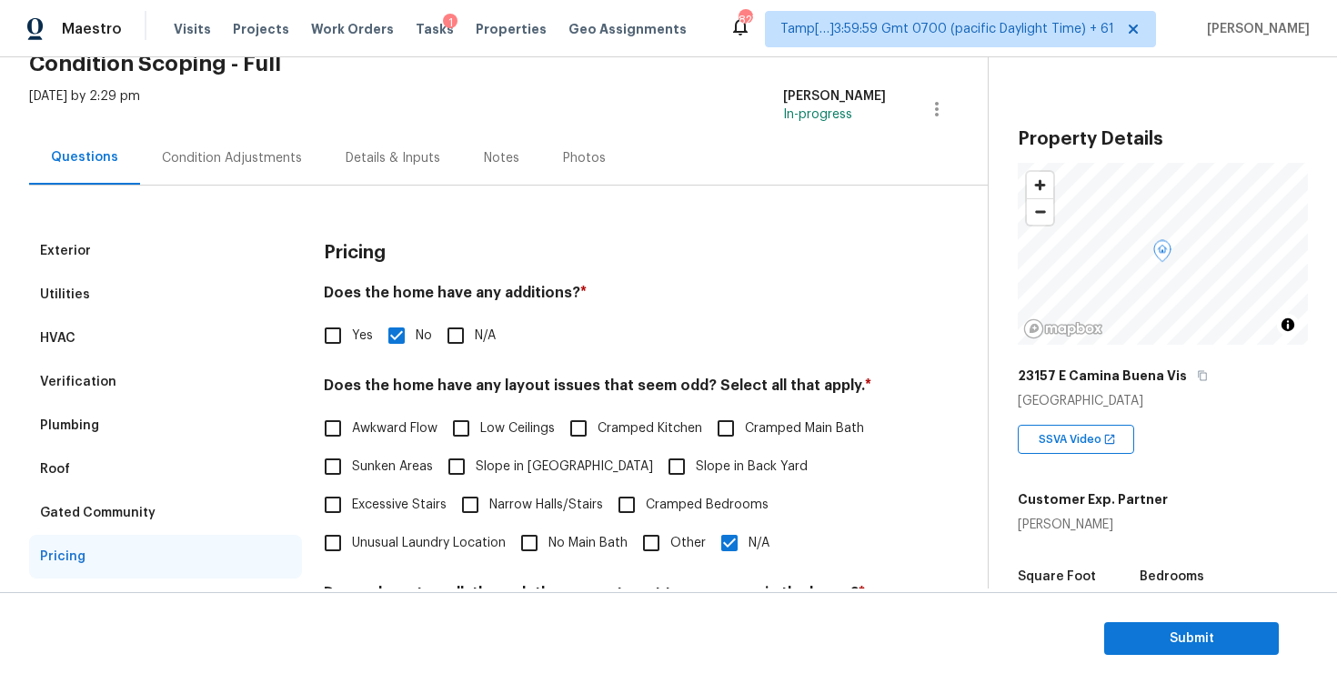
click at [247, 150] on div "Condition Adjustments" at bounding box center [232, 158] width 140 height 18
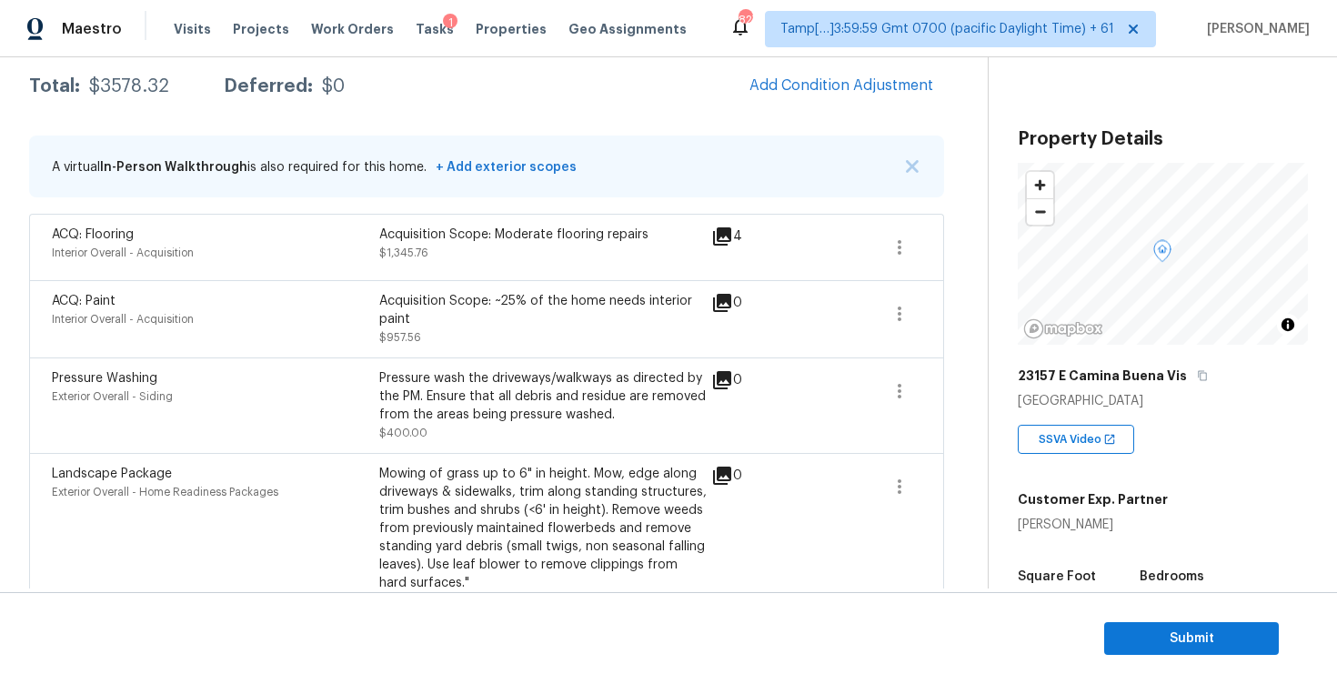
scroll to position [407, 0]
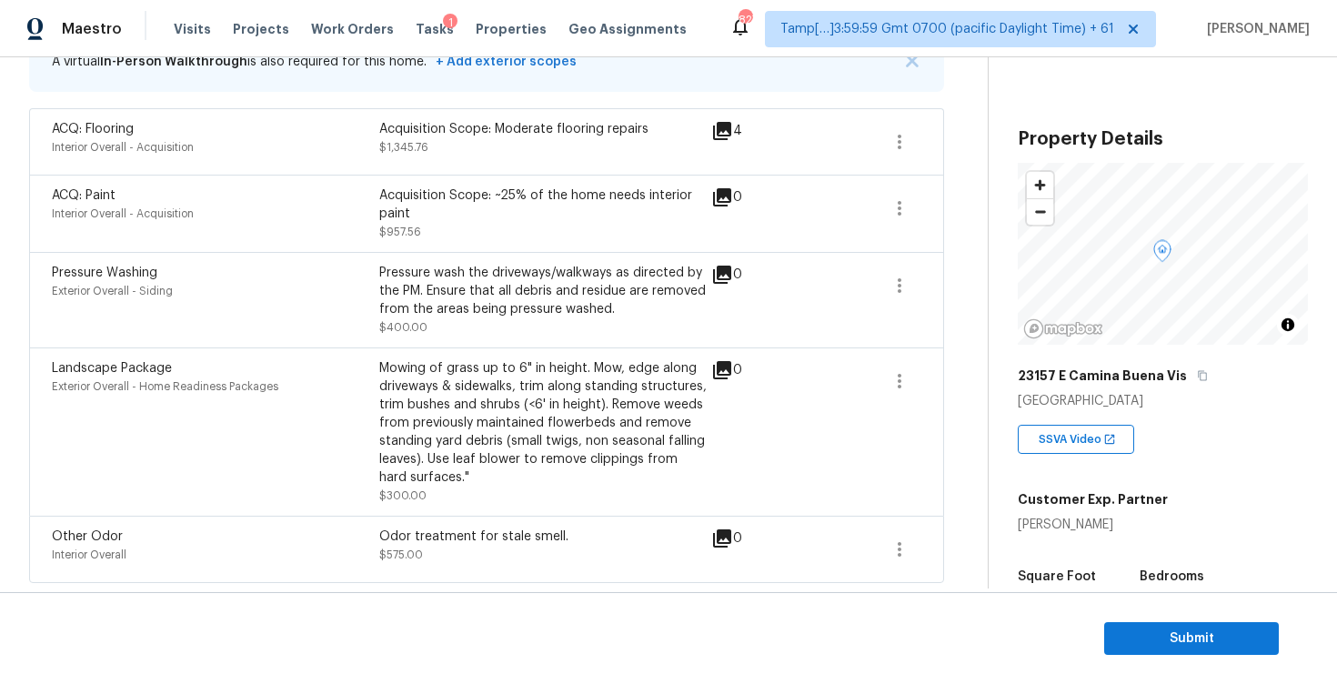
drag, startPoint x: 378, startPoint y: 534, endPoint x: 570, endPoint y: 541, distance: 192.1
click at [570, 542] on div "Odor treatment for stale smell." at bounding box center [542, 537] width 327 height 18
click at [570, 541] on div "Odor treatment for stale smell." at bounding box center [542, 537] width 327 height 18
drag, startPoint x: 381, startPoint y: 535, endPoint x: 575, endPoint y: 534, distance: 193.8
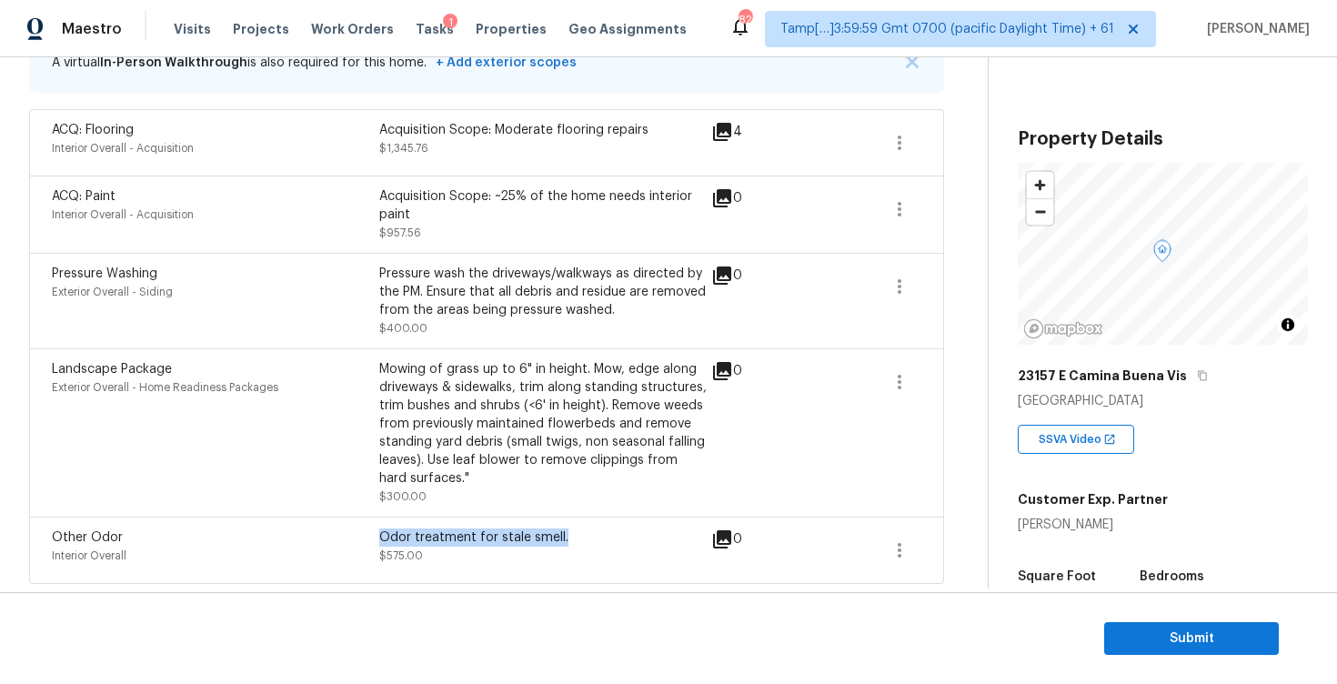
click at [575, 534] on div "Odor treatment for stale smell." at bounding box center [542, 538] width 327 height 18
click at [574, 532] on div "Odor treatment for stale smell." at bounding box center [542, 538] width 327 height 18
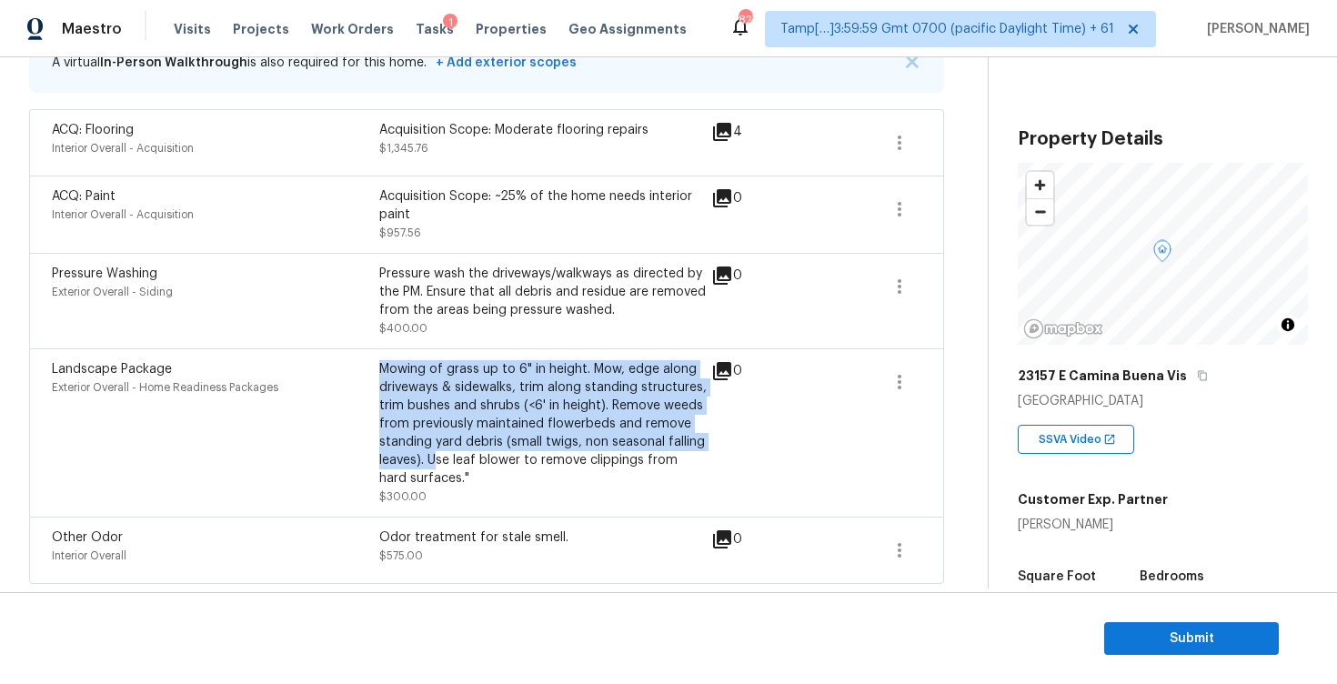
drag, startPoint x: 382, startPoint y: 375, endPoint x: 436, endPoint y: 462, distance: 102.5
click at [436, 462] on div "Mowing of grass up to 6" in height. Mow, edge along driveways & sidewalks, trim…" at bounding box center [542, 423] width 327 height 127
click at [436, 461] on div "Mowing of grass up to 6" in height. Mow, edge along driveways & sidewalks, trim…" at bounding box center [542, 423] width 327 height 127
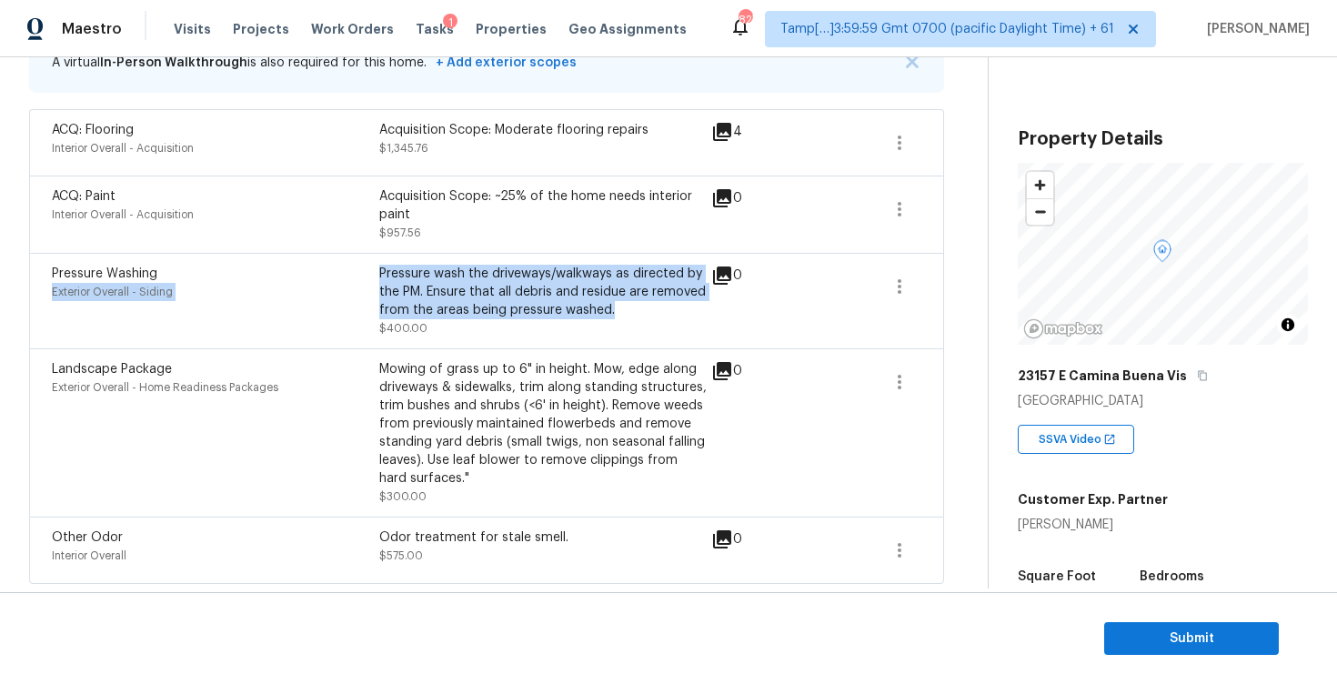
drag, startPoint x: 378, startPoint y: 269, endPoint x: 656, endPoint y: 304, distance: 280.5
click at [657, 305] on div "Pressure Washing Exterior Overall - Siding Pressure wash the driveways/walkways…" at bounding box center [379, 301] width 655 height 73
click at [656, 304] on div "Pressure wash the driveways/walkways as directed by the PM. Ensure that all deb…" at bounding box center [542, 292] width 327 height 55
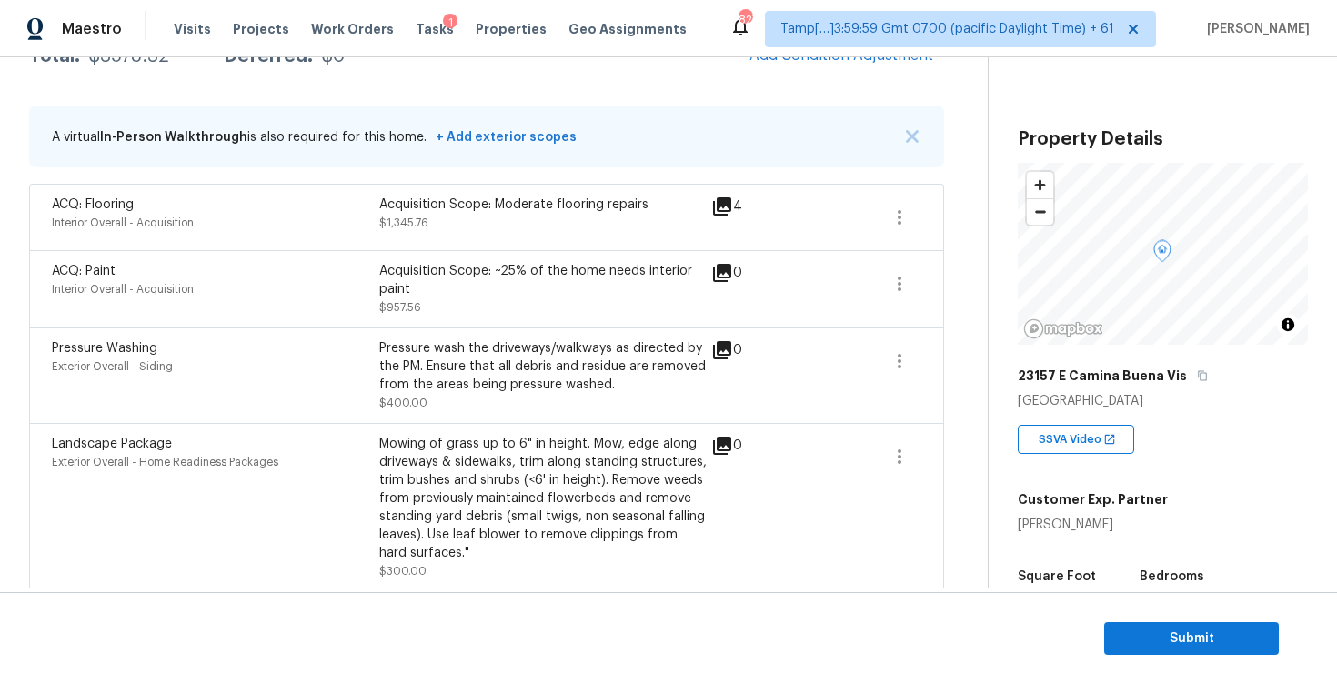
scroll to position [407, 0]
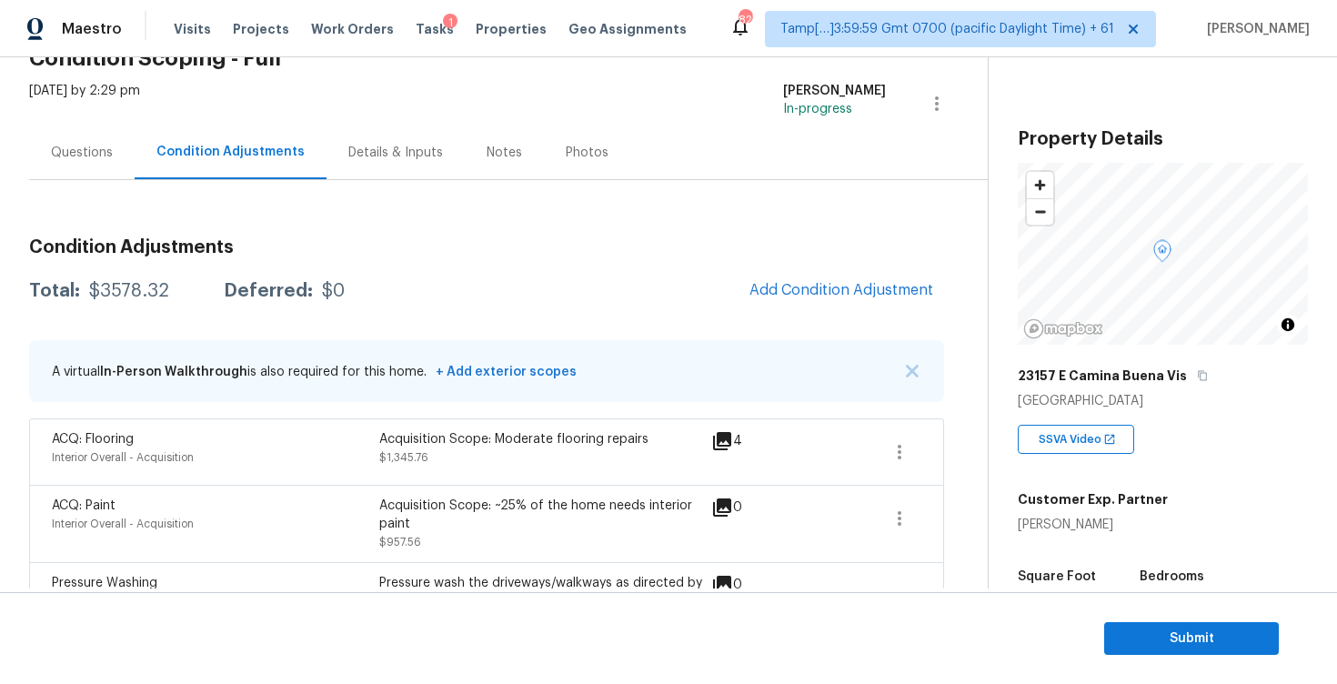
click at [101, 146] on div "Questions" at bounding box center [82, 153] width 62 height 18
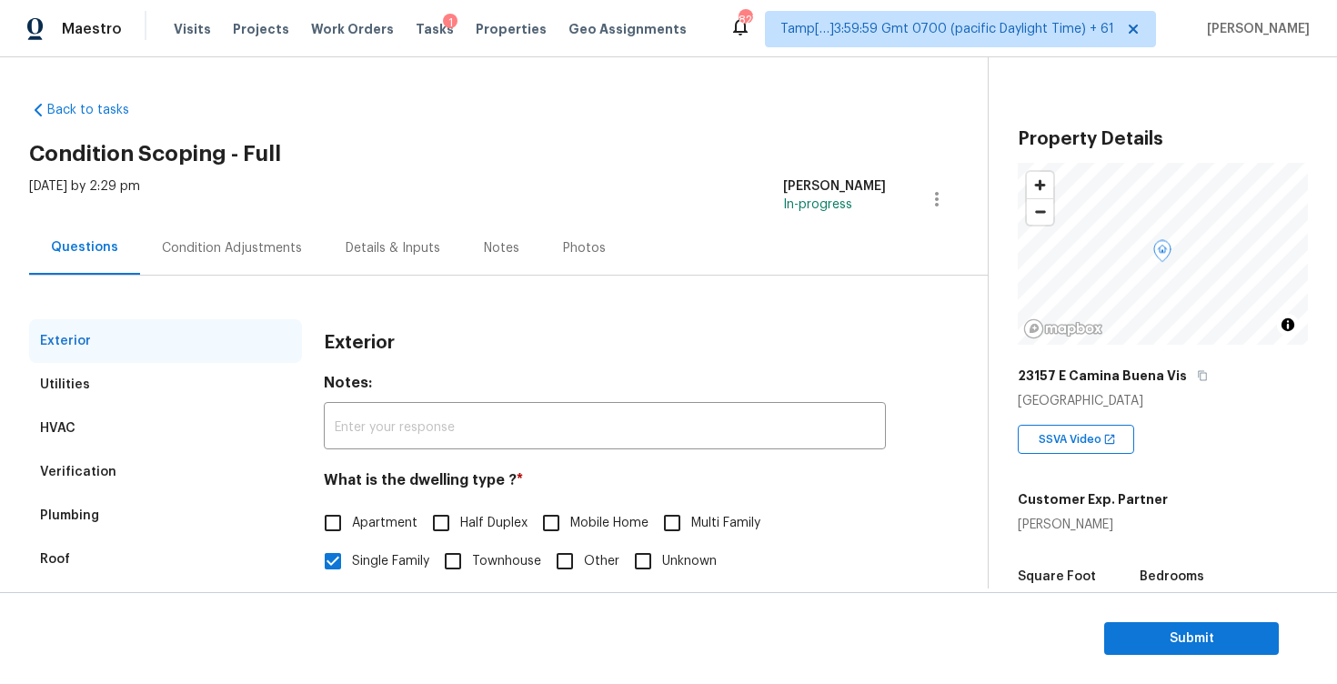
click at [258, 231] on div "Condition Adjustments" at bounding box center [232, 248] width 184 height 54
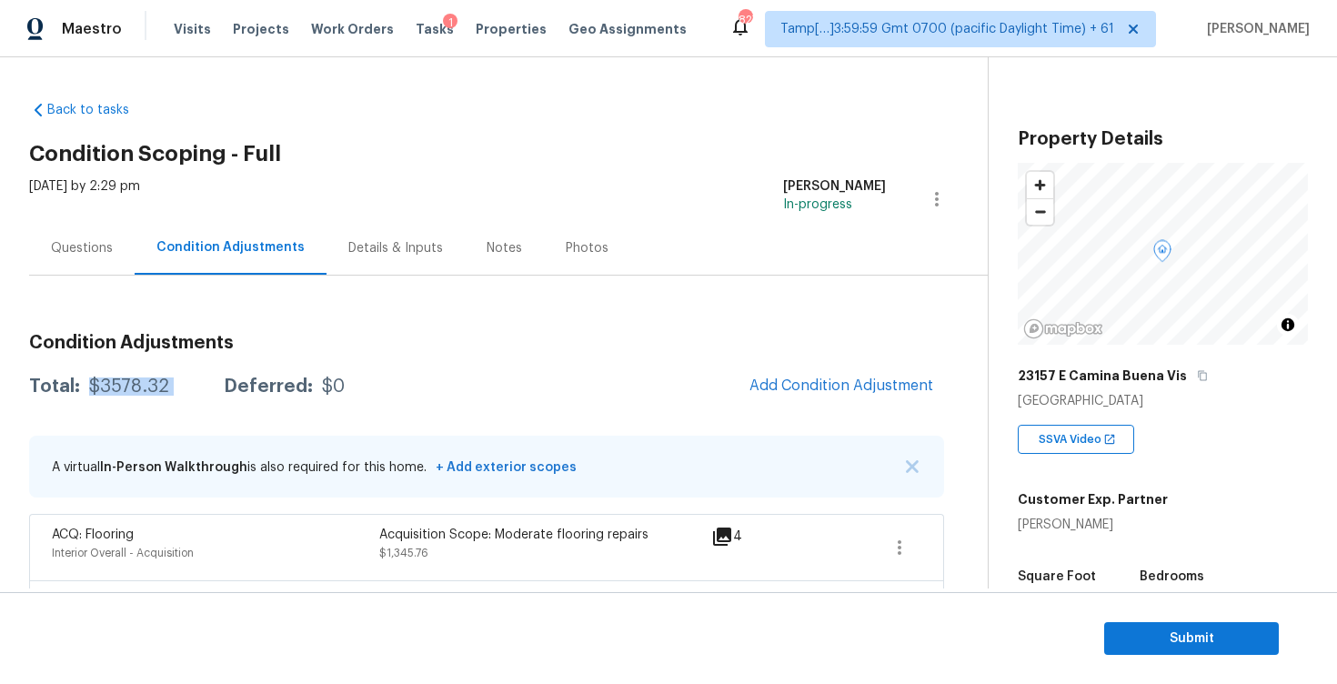
drag, startPoint x: 82, startPoint y: 383, endPoint x: 196, endPoint y: 378, distance: 113.8
click at [196, 379] on div "Total: $3578.32 Deferred: $0" at bounding box center [187, 387] width 316 height 18
copy div "$3578.32"
click at [73, 251] on div "Questions" at bounding box center [82, 248] width 62 height 18
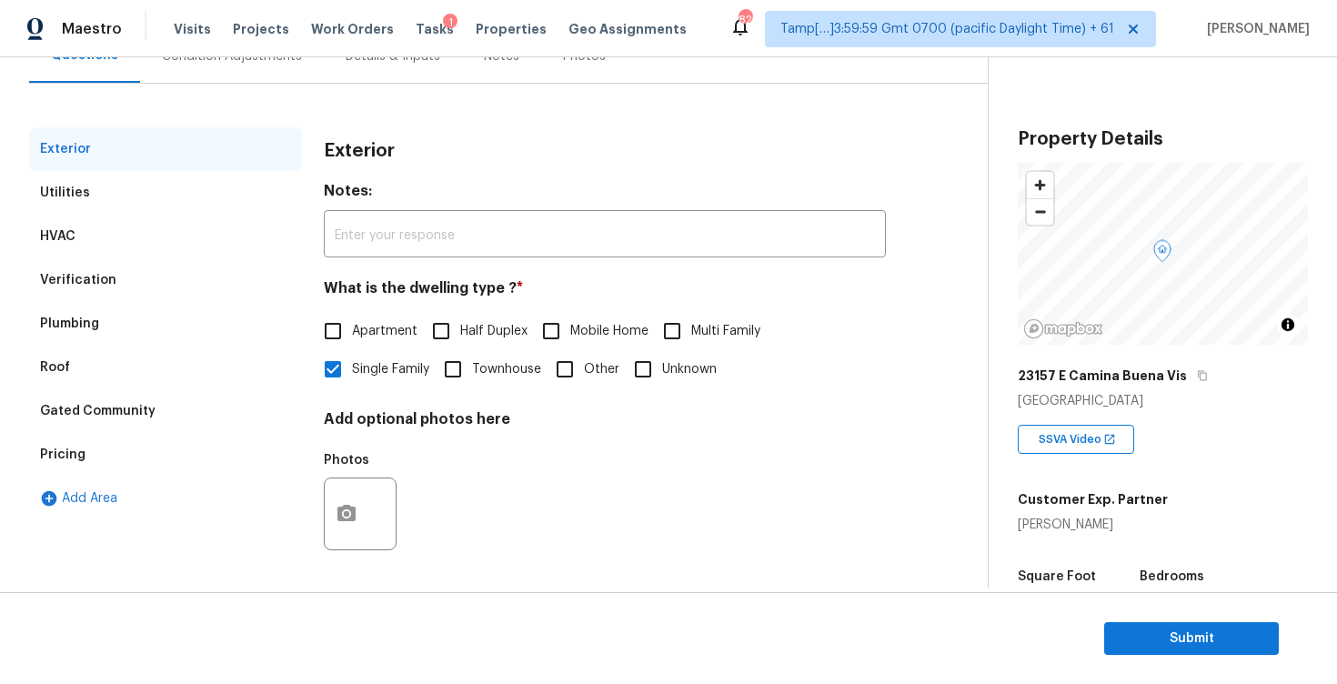
click at [213, 287] on div "Verification" at bounding box center [165, 280] width 273 height 44
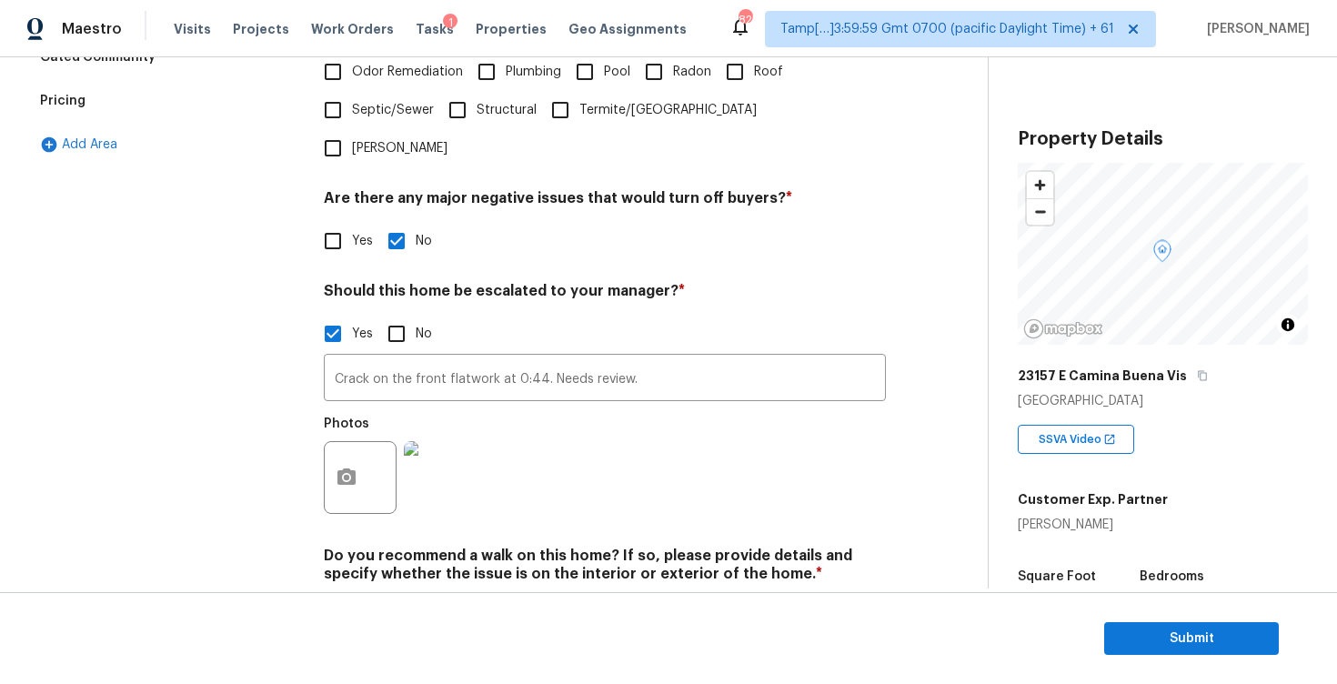
scroll to position [565, 0]
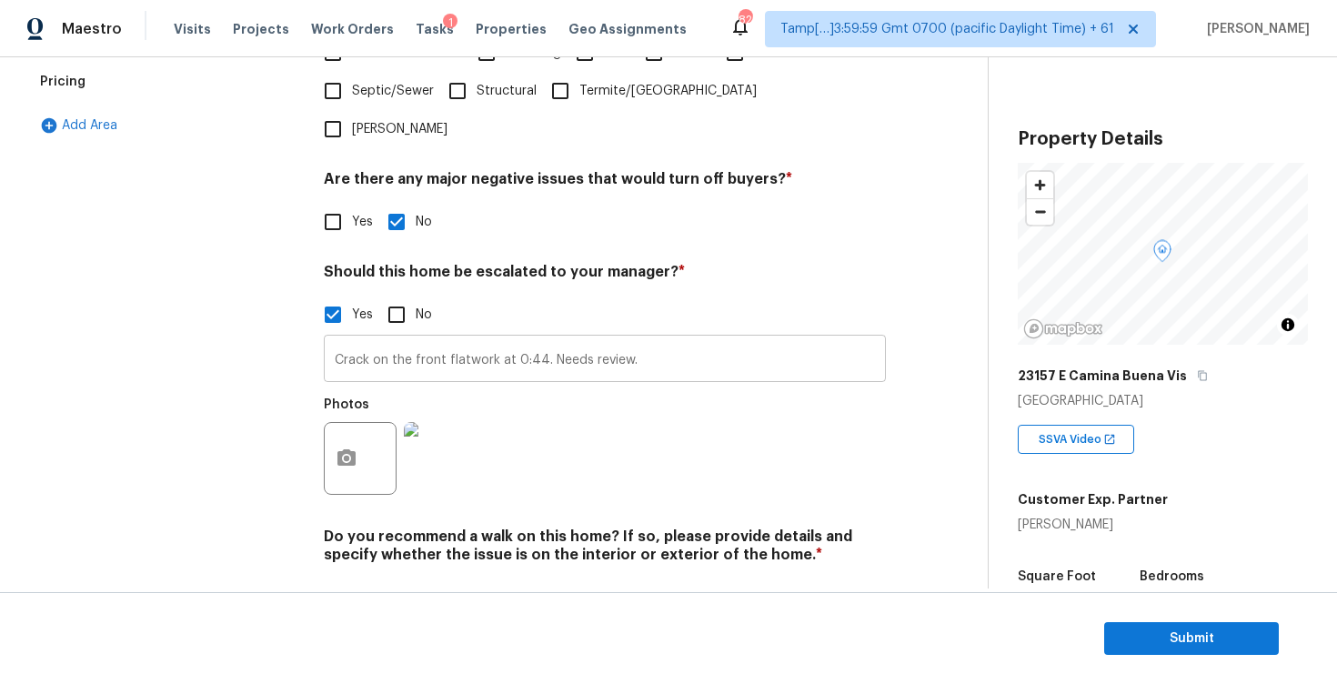
click at [502, 339] on input "Crack on the front flatwork at 0:44. Needs review." at bounding box center [605, 360] width 562 height 43
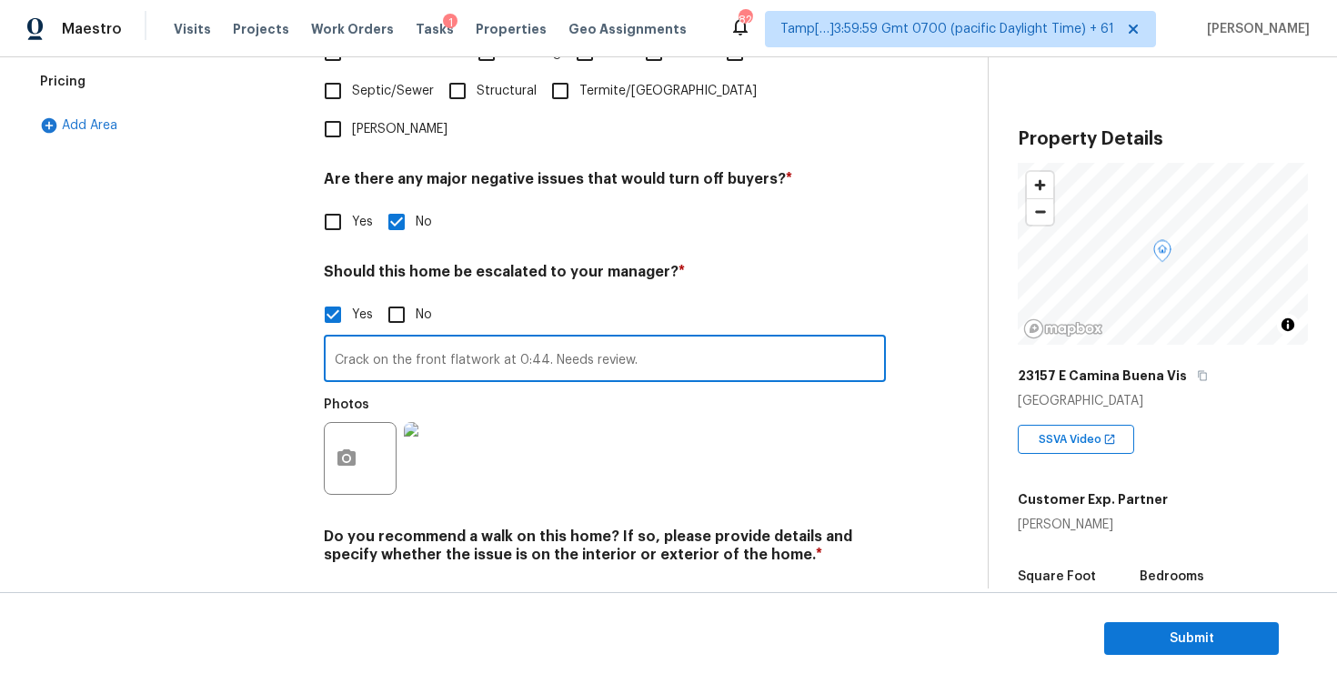
click at [502, 339] on input "Crack on the front flatwork at 0:44. Needs review." at bounding box center [605, 360] width 562 height 43
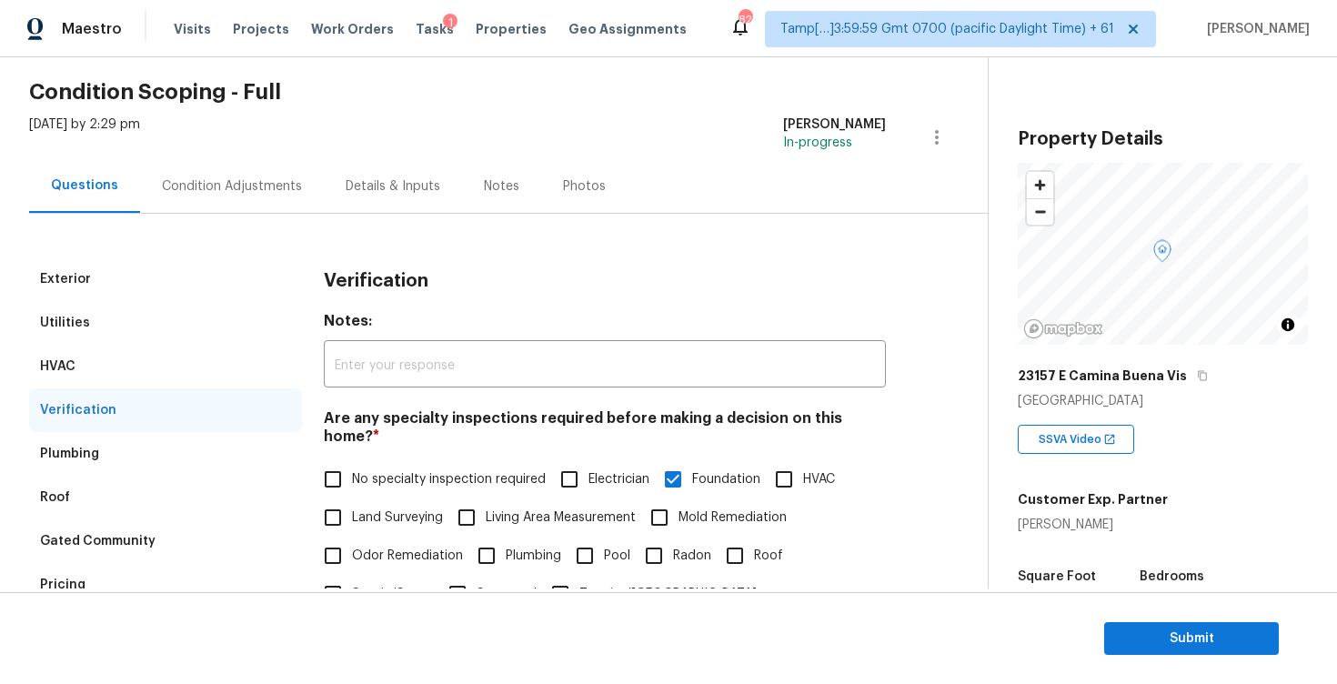
scroll to position [15, 0]
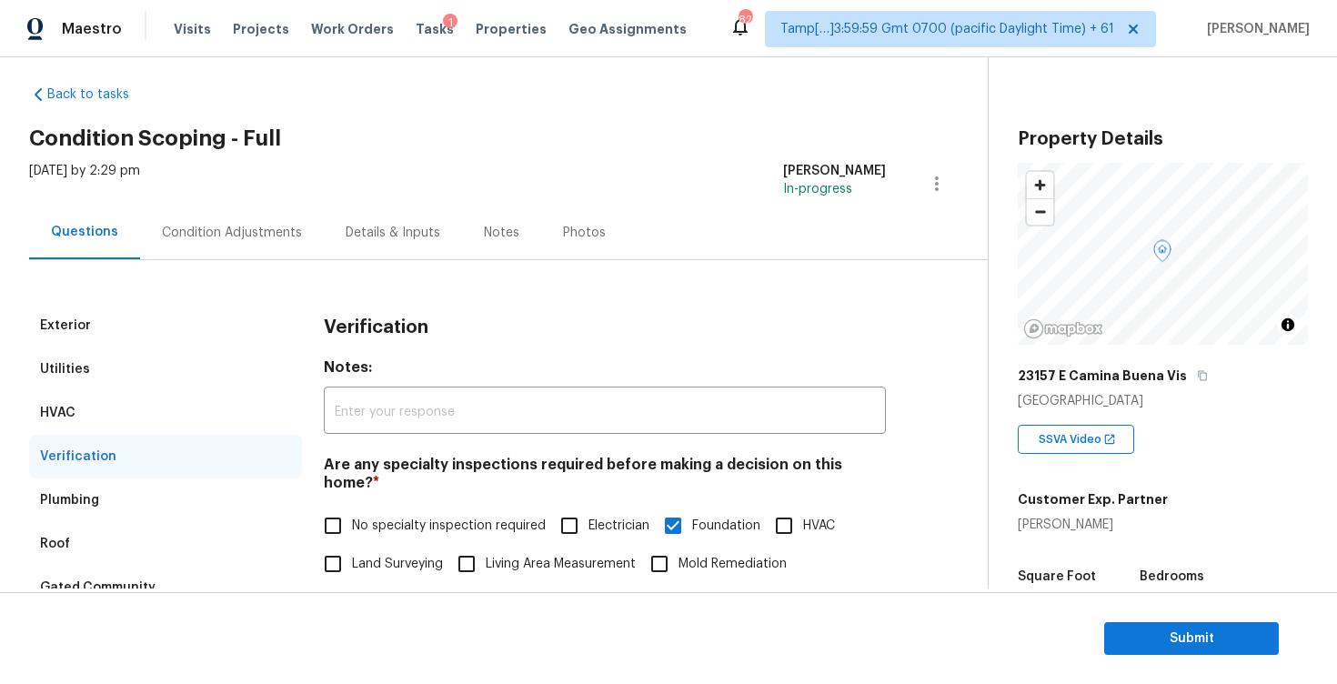
click at [256, 241] on div "Condition Adjustments" at bounding box center [232, 233] width 140 height 18
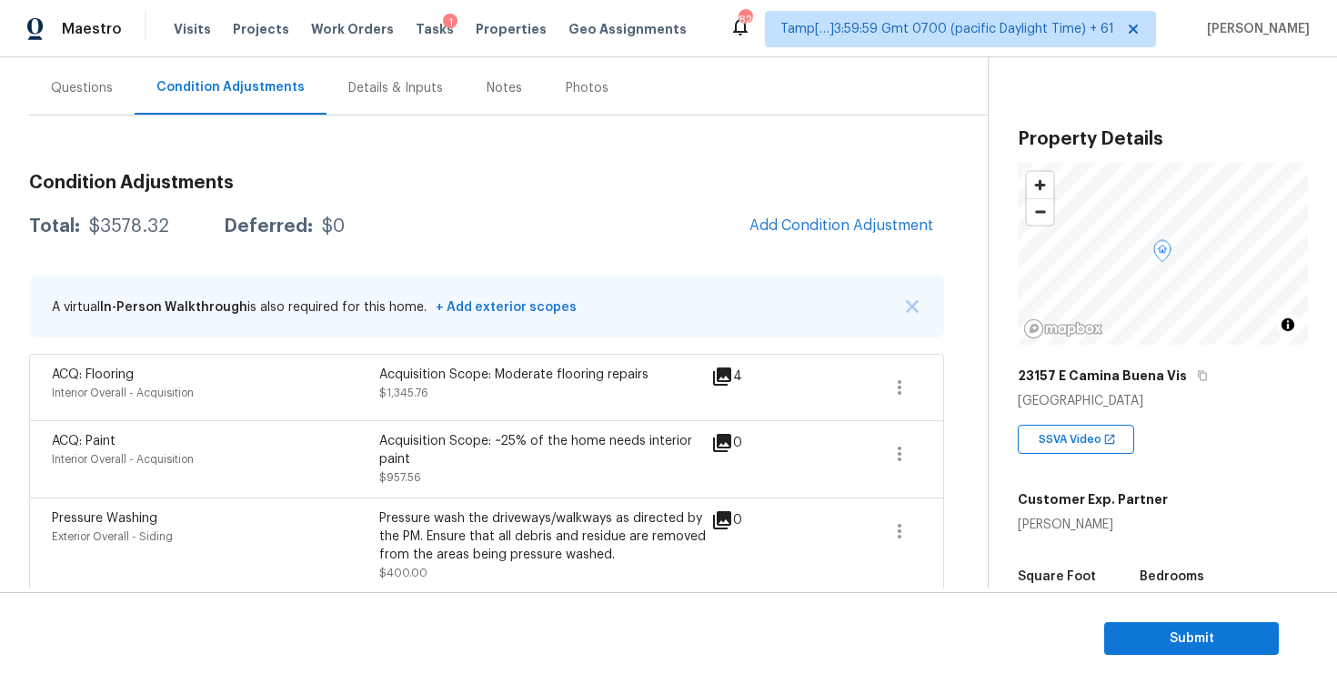
scroll to position [158, 0]
click at [536, 221] on div "Total: $3578.32 Deferred: $0 Add Condition Adjustment" at bounding box center [486, 228] width 915 height 40
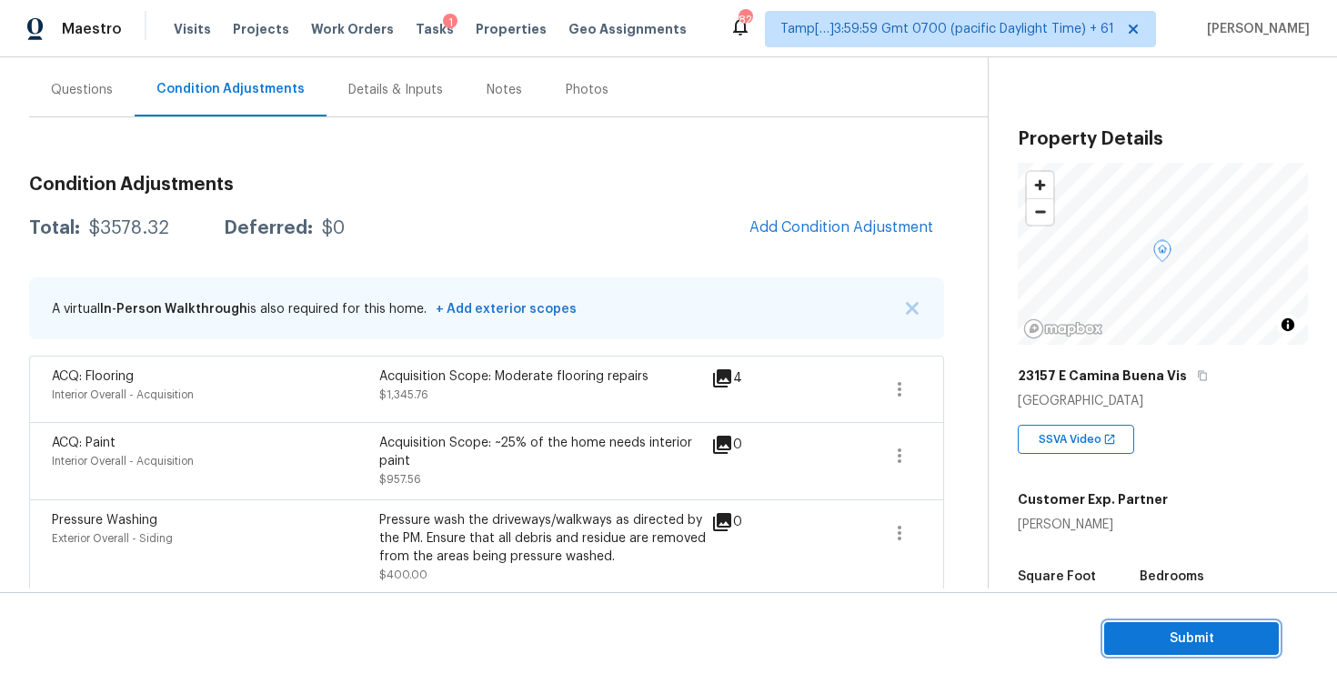
click at [1140, 640] on span "Submit" at bounding box center [1192, 639] width 146 height 23
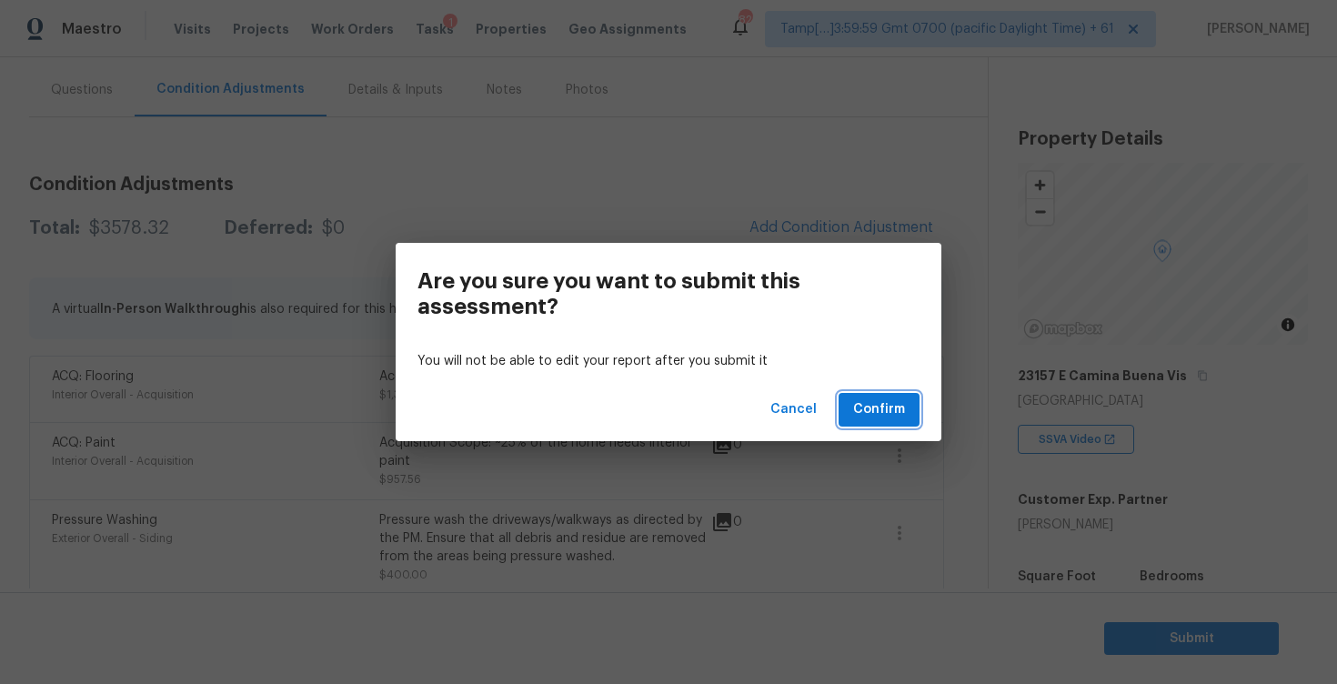
click at [877, 418] on span "Confirm" at bounding box center [879, 409] width 52 height 23
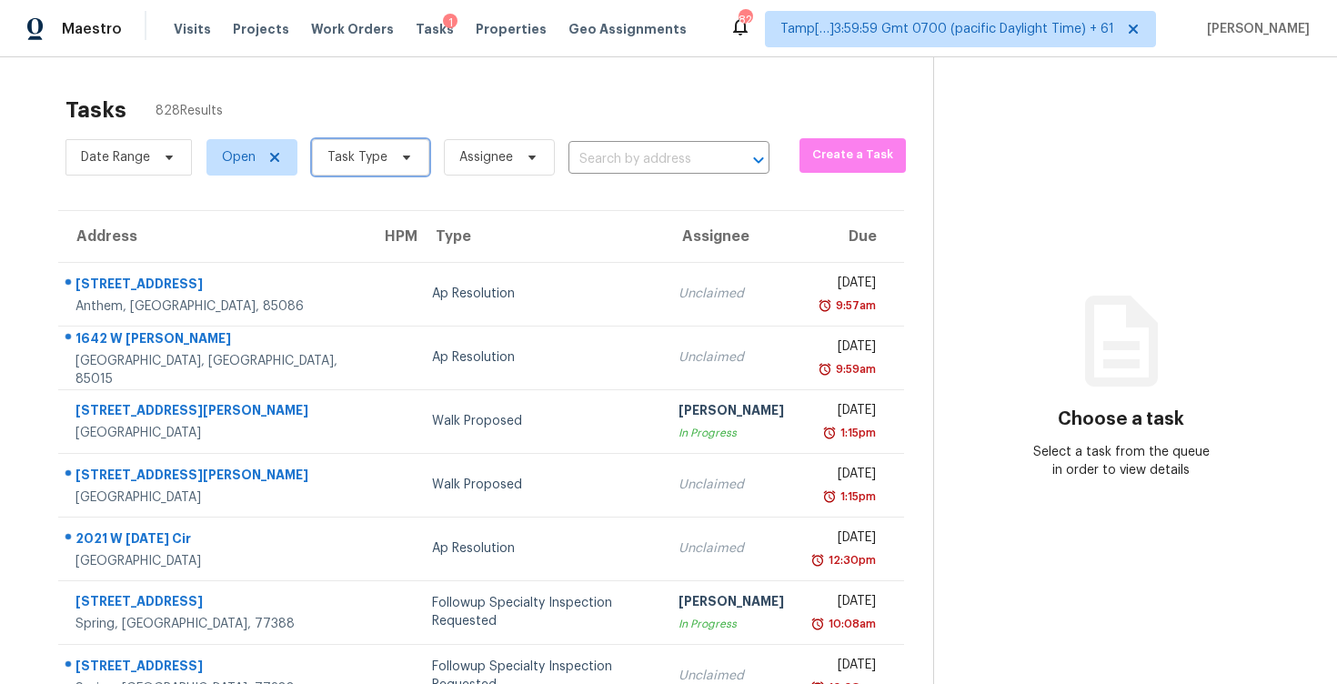
click at [381, 154] on span "Task Type" at bounding box center [357, 157] width 60 height 18
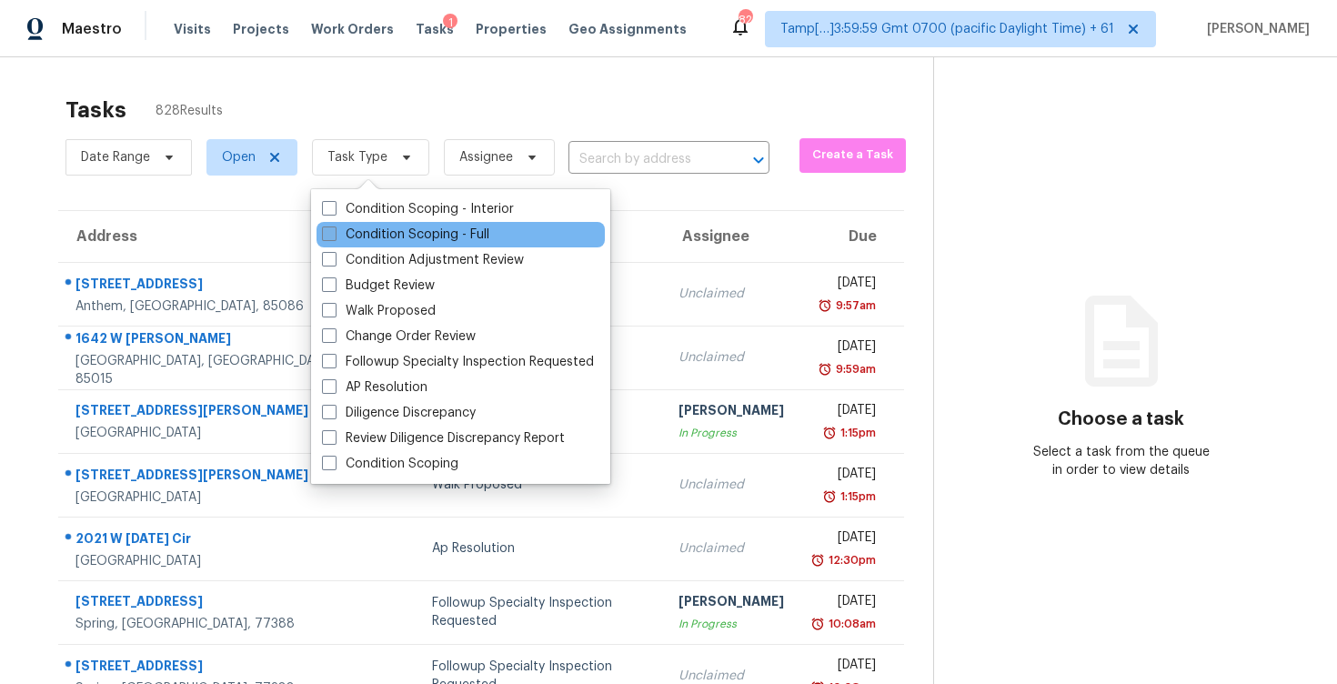
click at [407, 226] on label "Condition Scoping - Full" at bounding box center [405, 235] width 167 height 18
click at [334, 226] on input "Condition Scoping - Full" at bounding box center [328, 232] width 12 height 12
checkbox input "true"
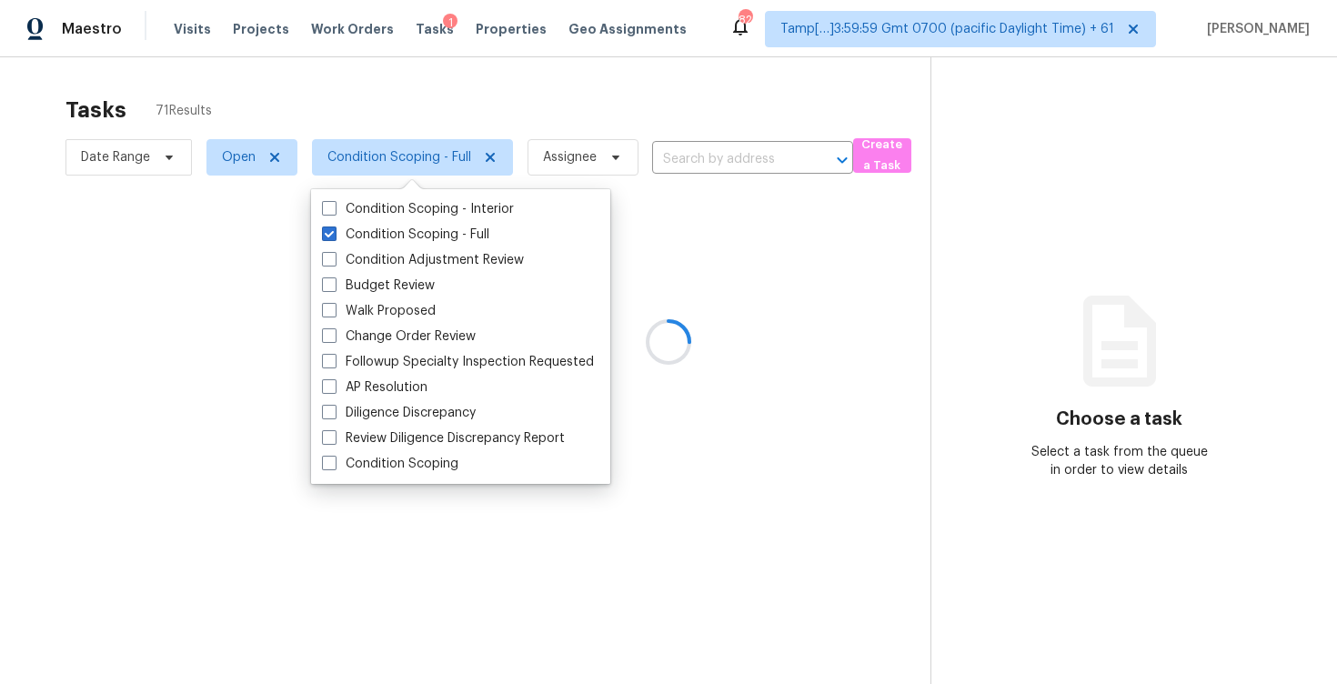
click at [359, 95] on div at bounding box center [668, 342] width 1337 height 684
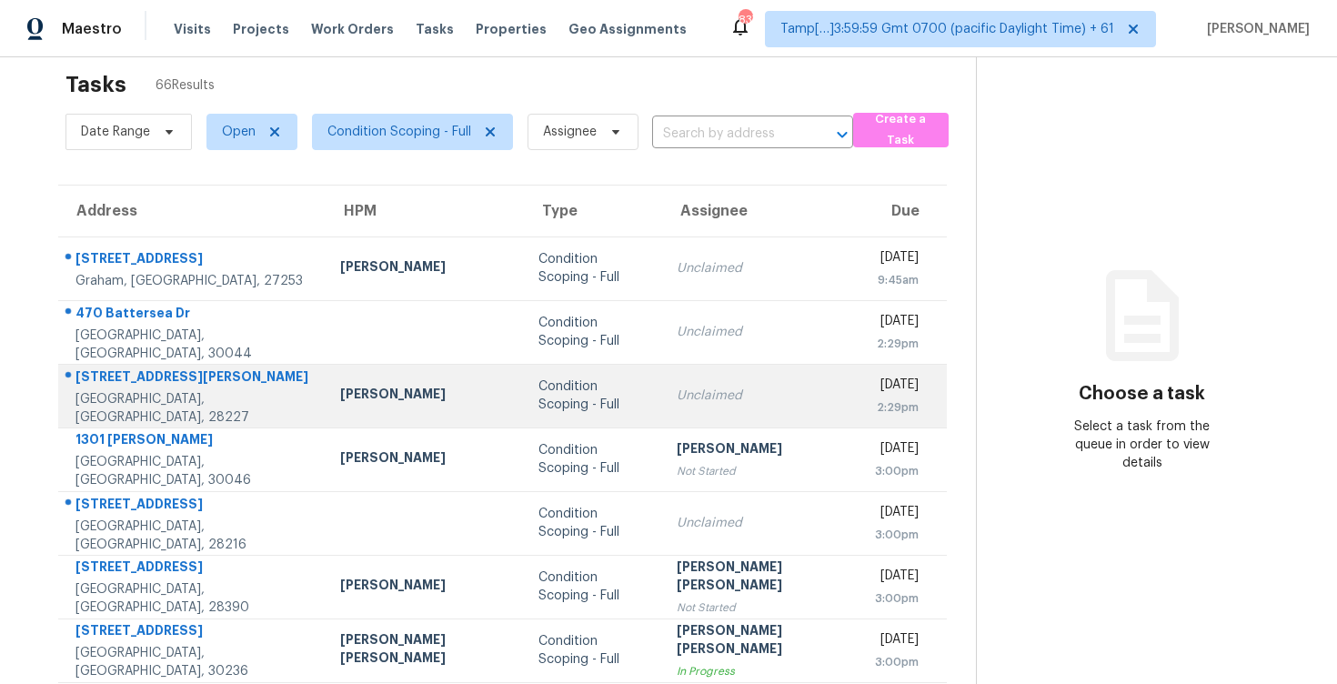
scroll to position [27, 0]
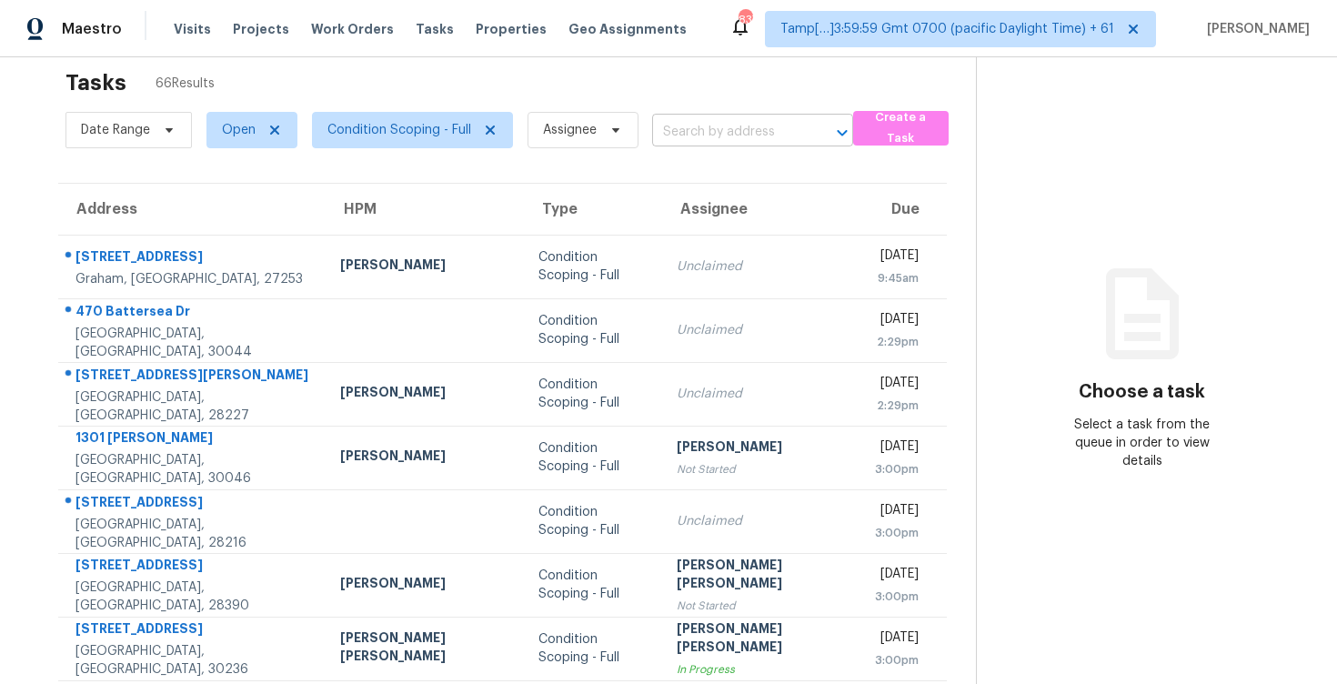
click at [681, 127] on input "text" at bounding box center [727, 132] width 150 height 28
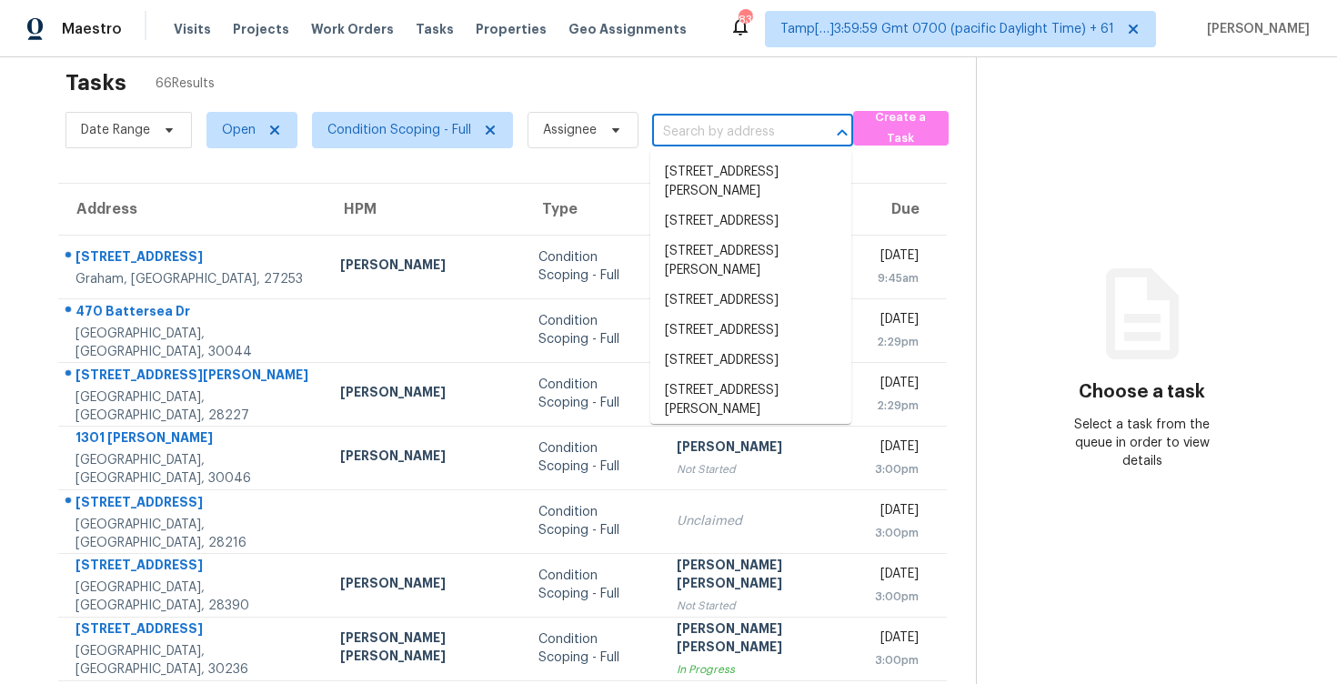
paste input "[STREET_ADDRESS][PERSON_NAME]"
type input "[STREET_ADDRESS][PERSON_NAME]"
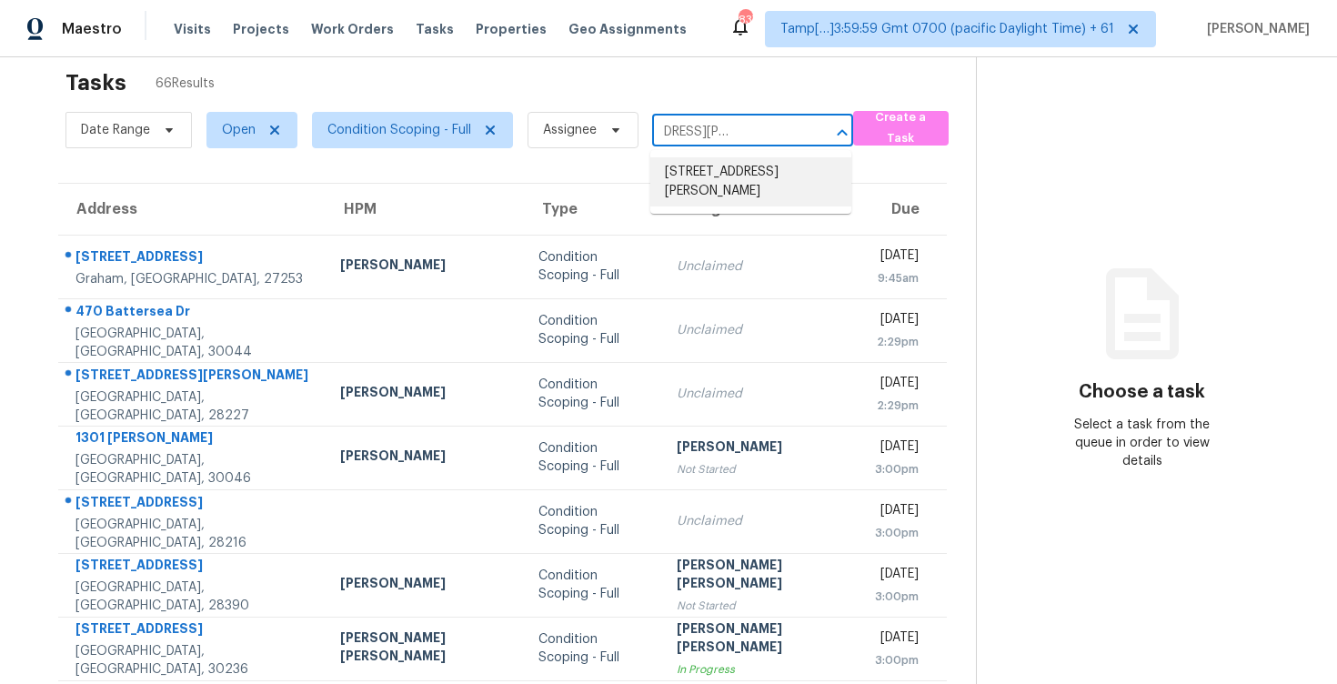
click at [733, 186] on li "[STREET_ADDRESS][PERSON_NAME]" at bounding box center [750, 181] width 201 height 49
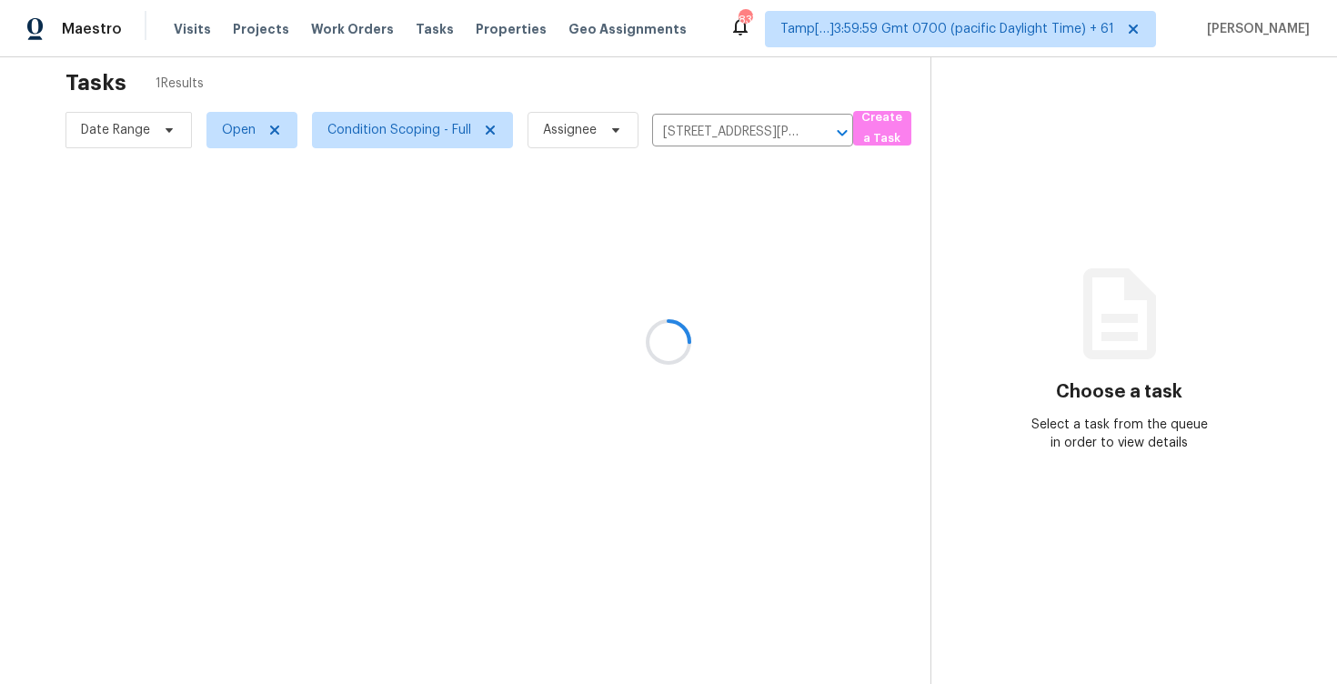
click at [742, 280] on div at bounding box center [668, 342] width 1337 height 684
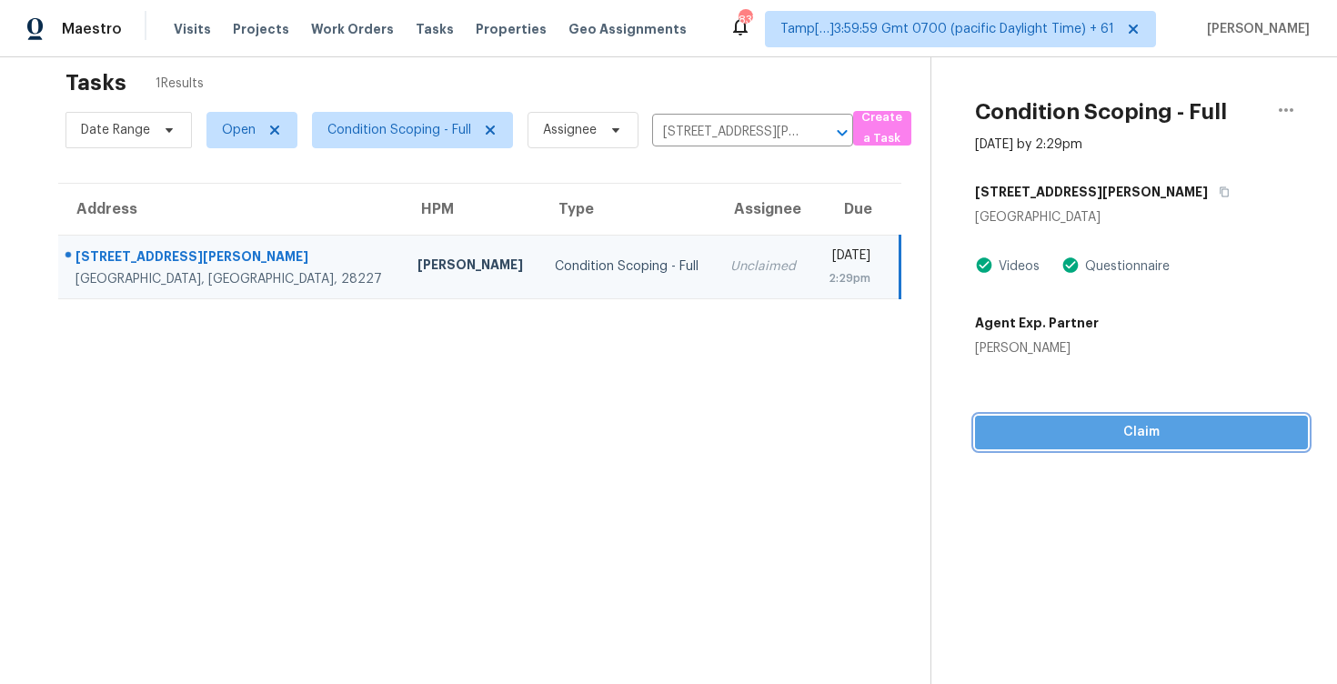
click at [1143, 432] on span "Claim" at bounding box center [1142, 432] width 304 height 23
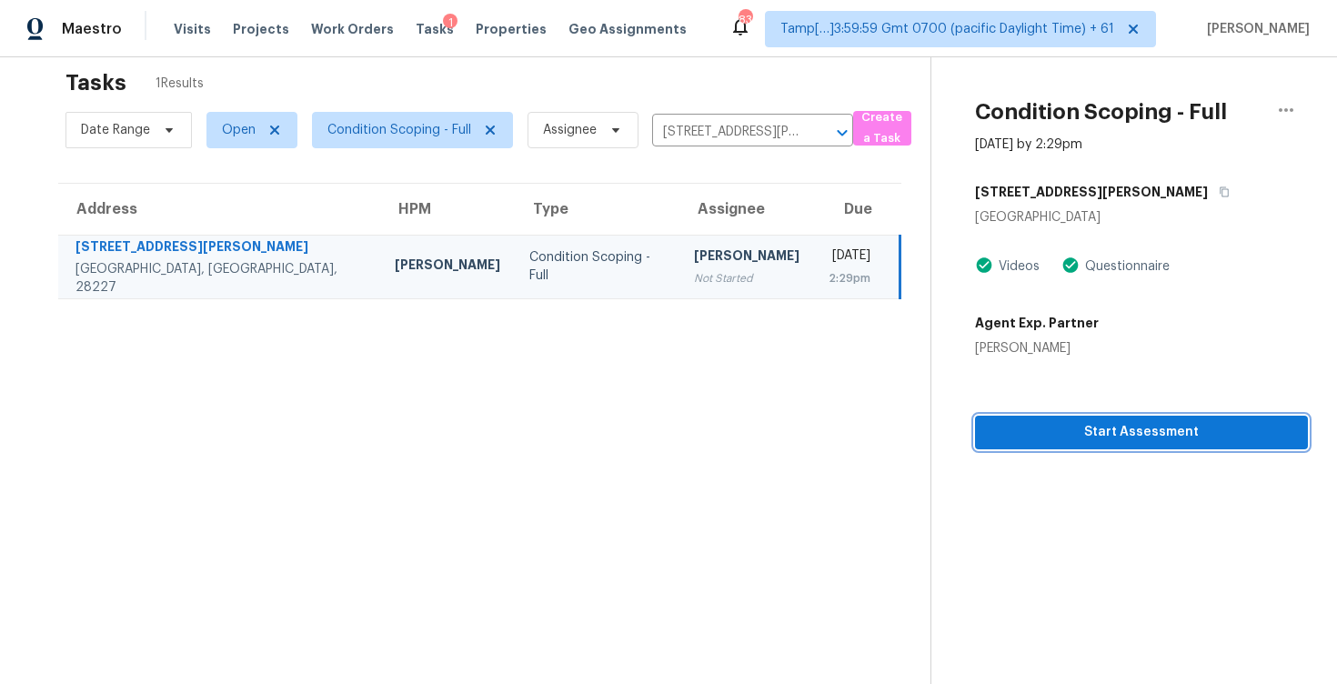
click at [1045, 442] on span "Start Assessment" at bounding box center [1142, 432] width 304 height 23
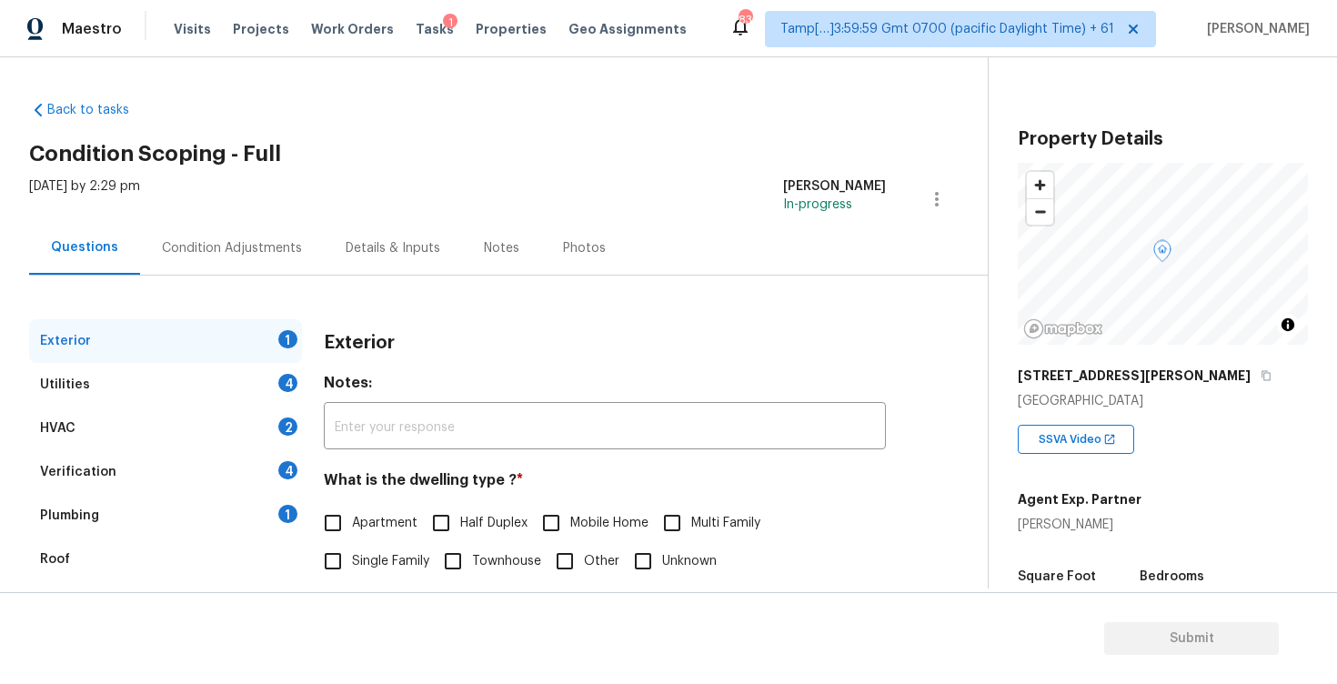
click at [295, 259] on div "Condition Adjustments" at bounding box center [232, 248] width 184 height 54
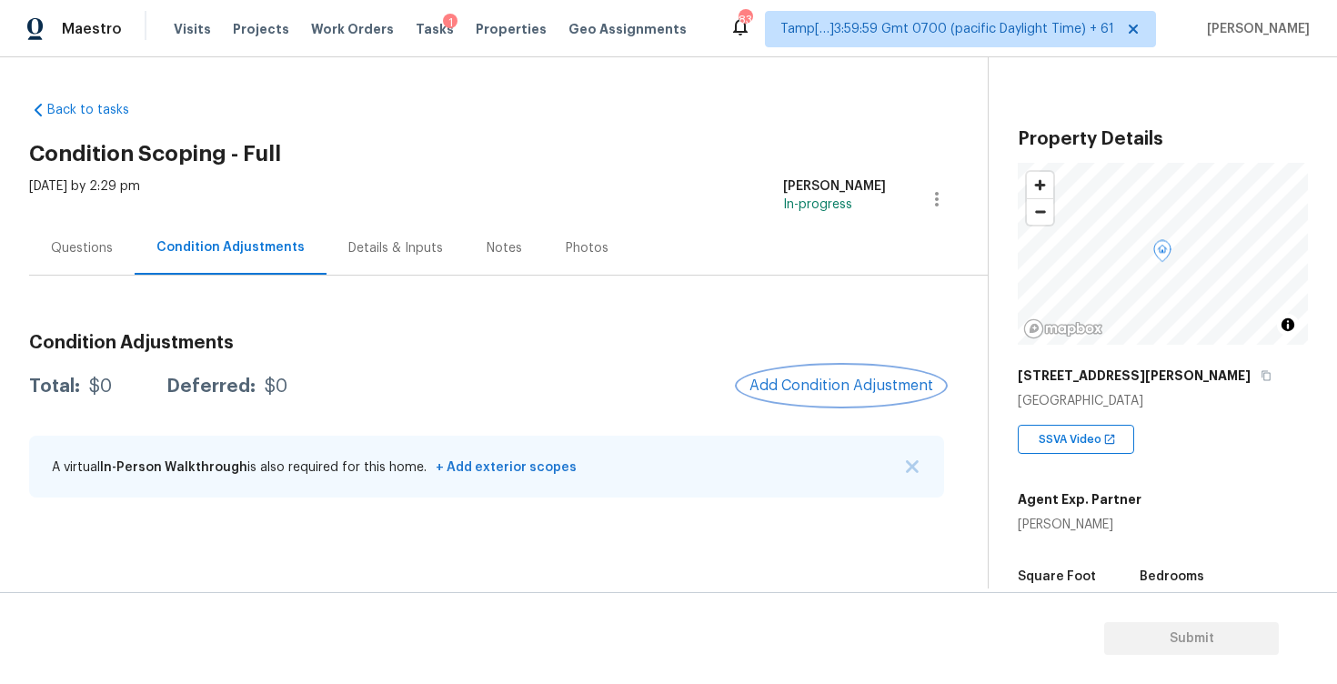
click at [842, 369] on button "Add Condition Adjustment" at bounding box center [842, 386] width 206 height 38
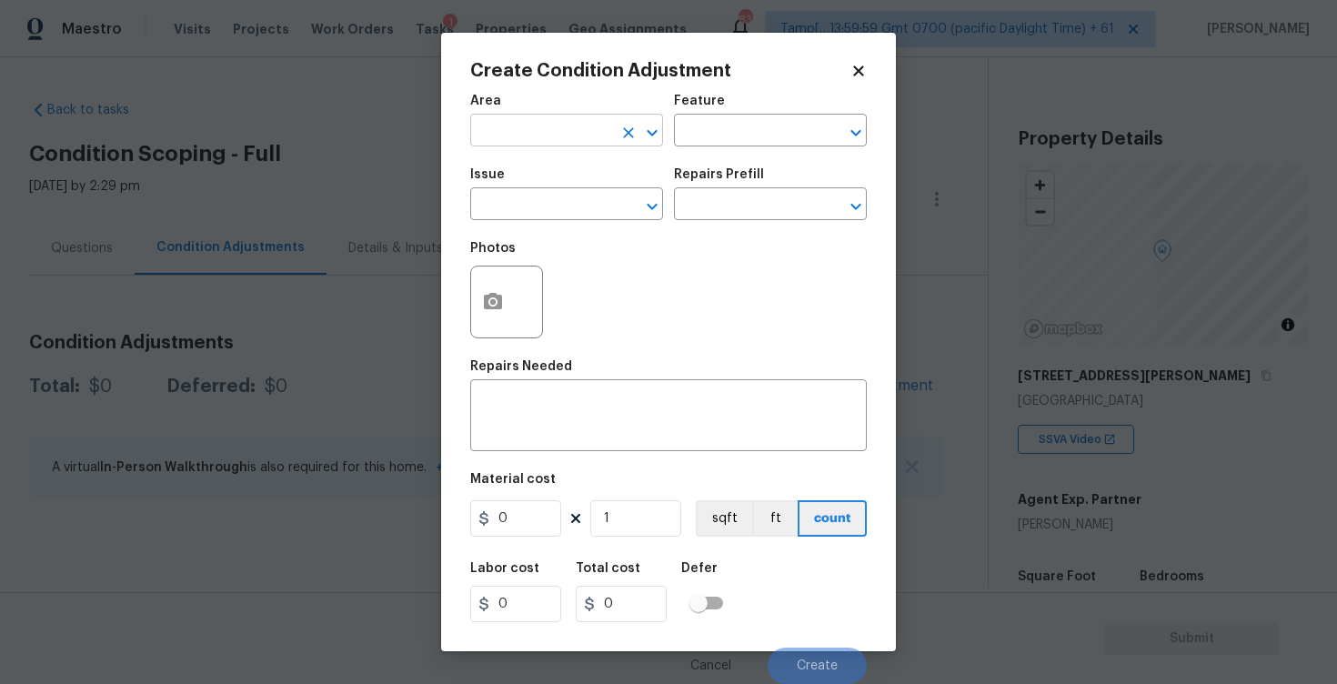
click at [506, 118] on input "text" at bounding box center [541, 132] width 142 height 28
type input "exter"
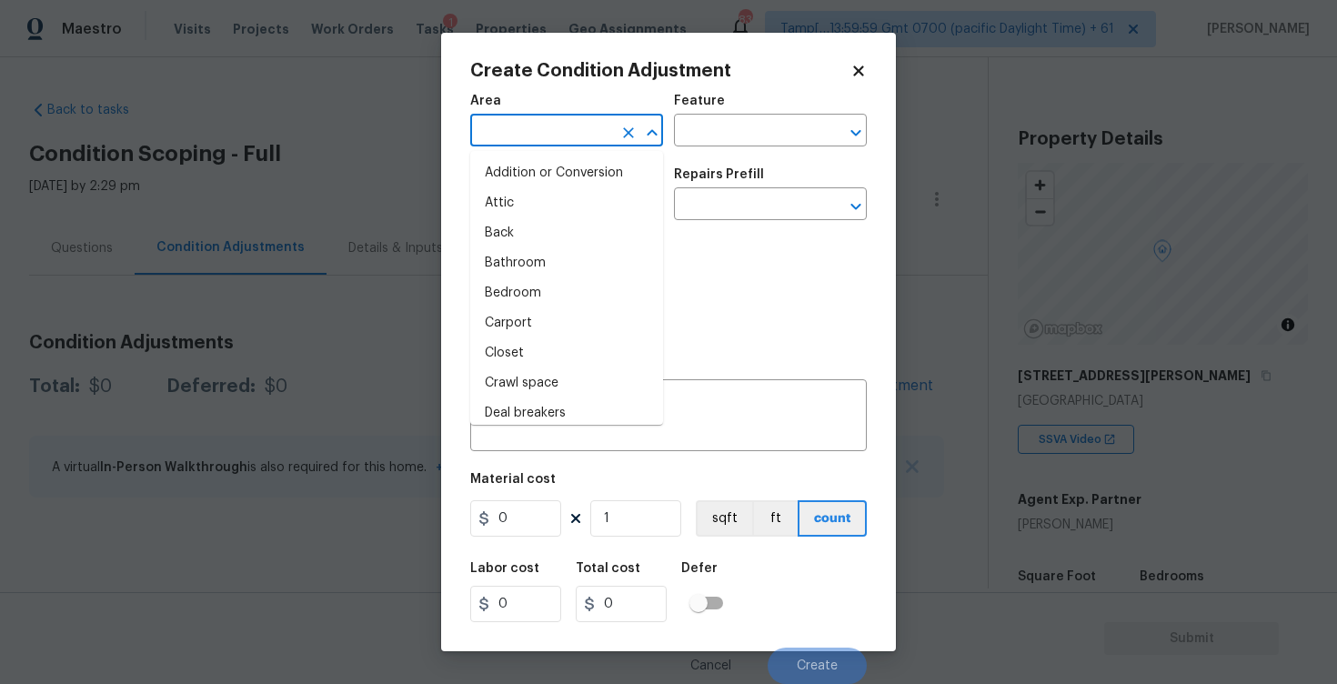
click at [523, 193] on li "Attic" at bounding box center [566, 203] width 193 height 30
type input "Attic"
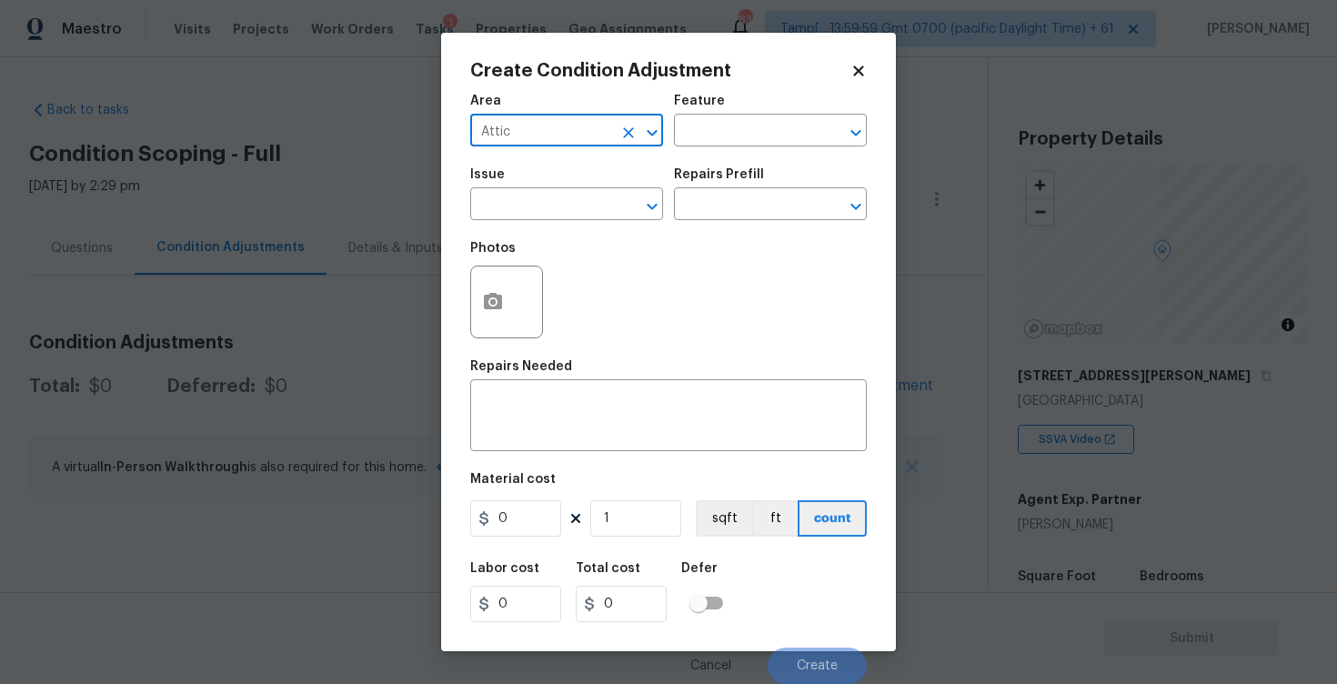
click at [619, 128] on button "Clear" at bounding box center [628, 132] width 25 height 25
click at [524, 217] on li "Exterior Overall" at bounding box center [566, 203] width 193 height 30
type input "Exterior Overall"
click at [524, 217] on input "text" at bounding box center [541, 206] width 142 height 28
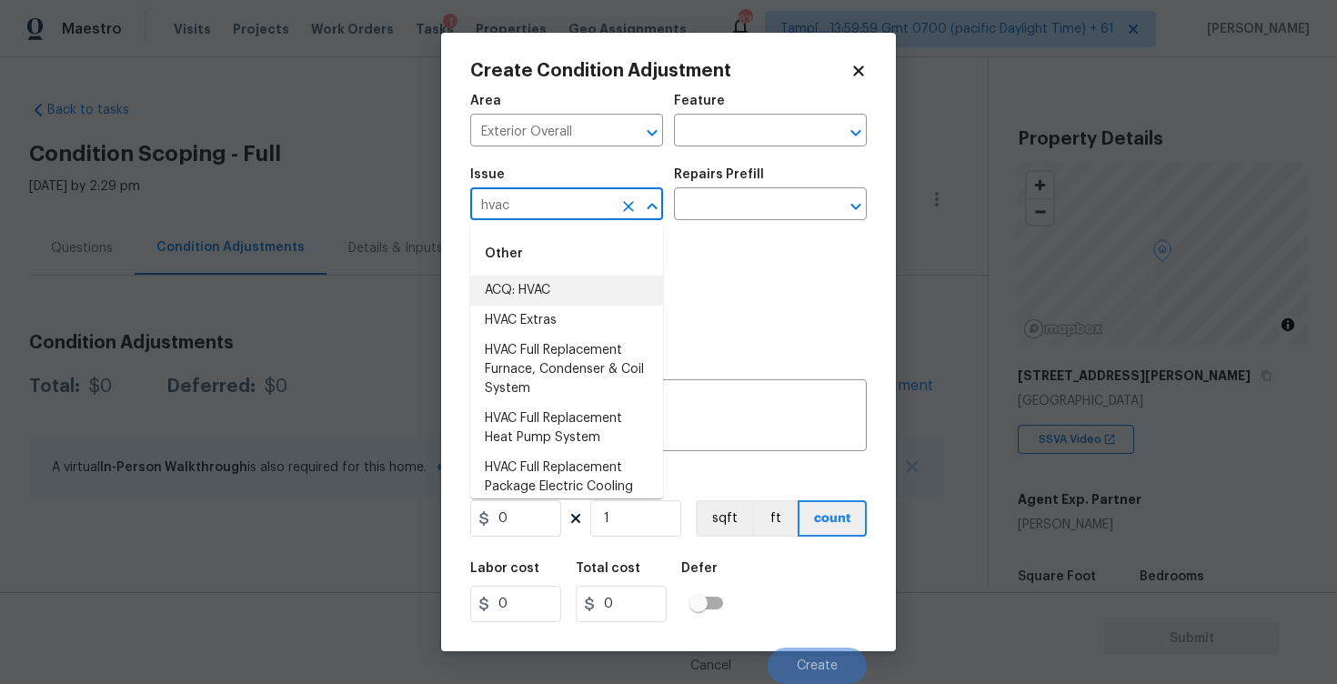
click at [559, 302] on li "ACQ: HVAC" at bounding box center [566, 291] width 193 height 30
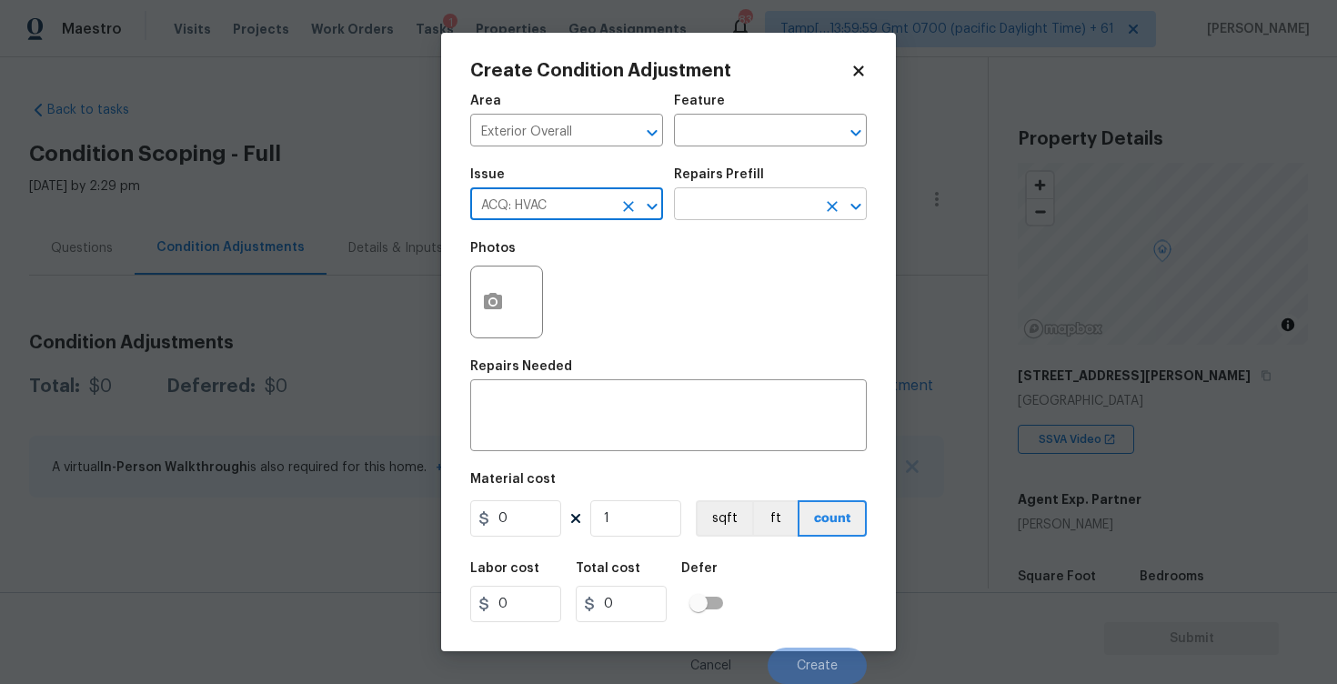
type input "ACQ: HVAC"
click at [749, 203] on input "text" at bounding box center [745, 206] width 142 height 28
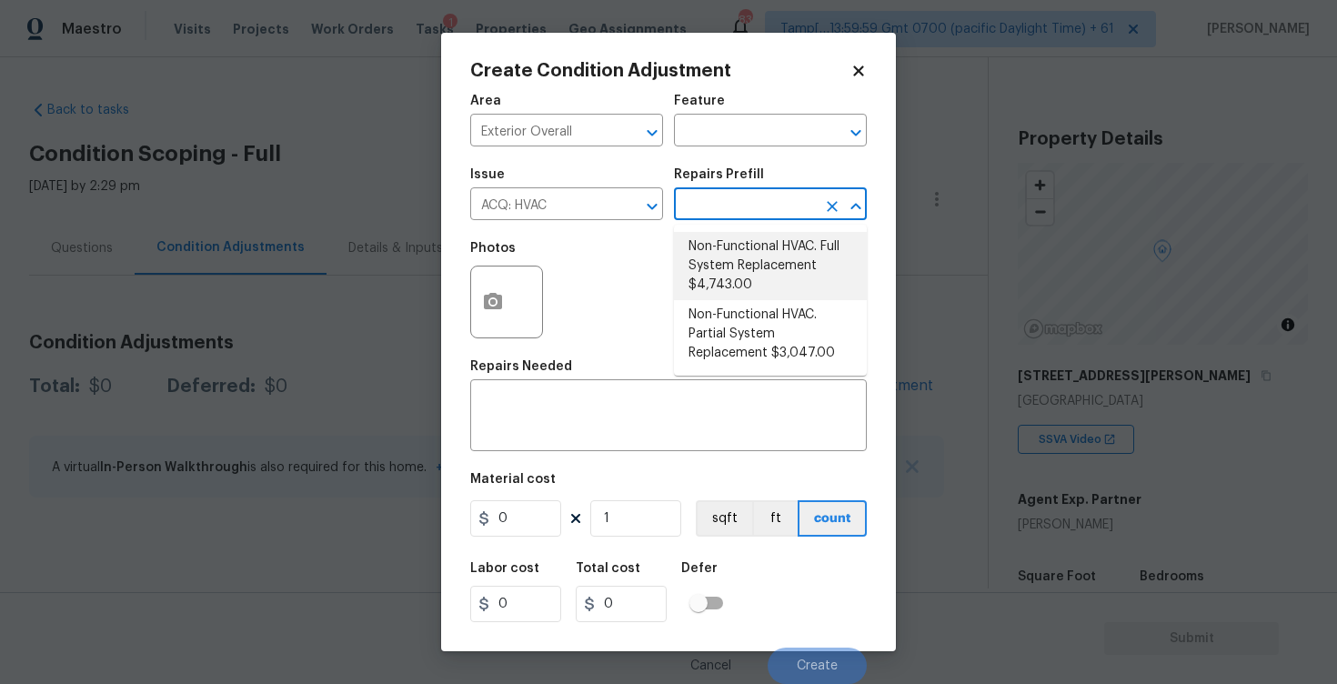
click at [792, 240] on li "Non-Functional HVAC. Full System Replacement $4,743.00" at bounding box center [770, 266] width 193 height 68
type input "Acquisition"
type textarea "Acquisition Scope: Full System Replacement"
type input "4743"
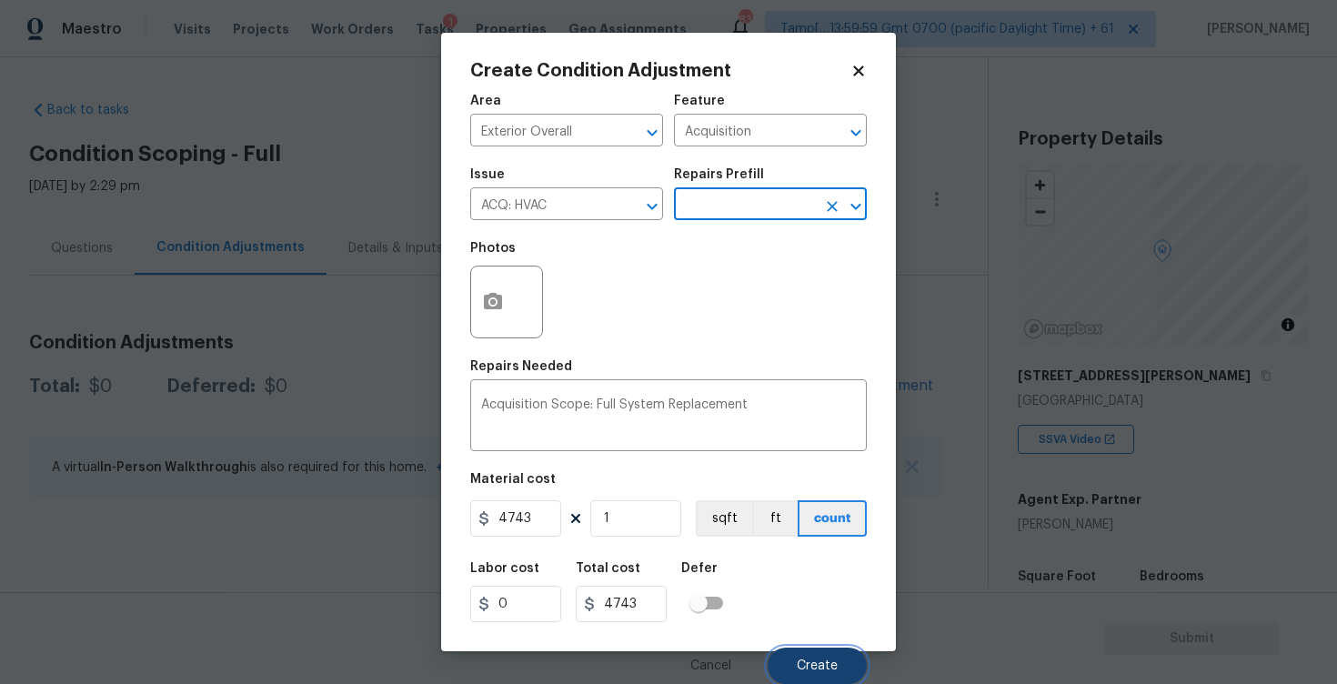
click at [836, 656] on button "Create" at bounding box center [817, 666] width 99 height 36
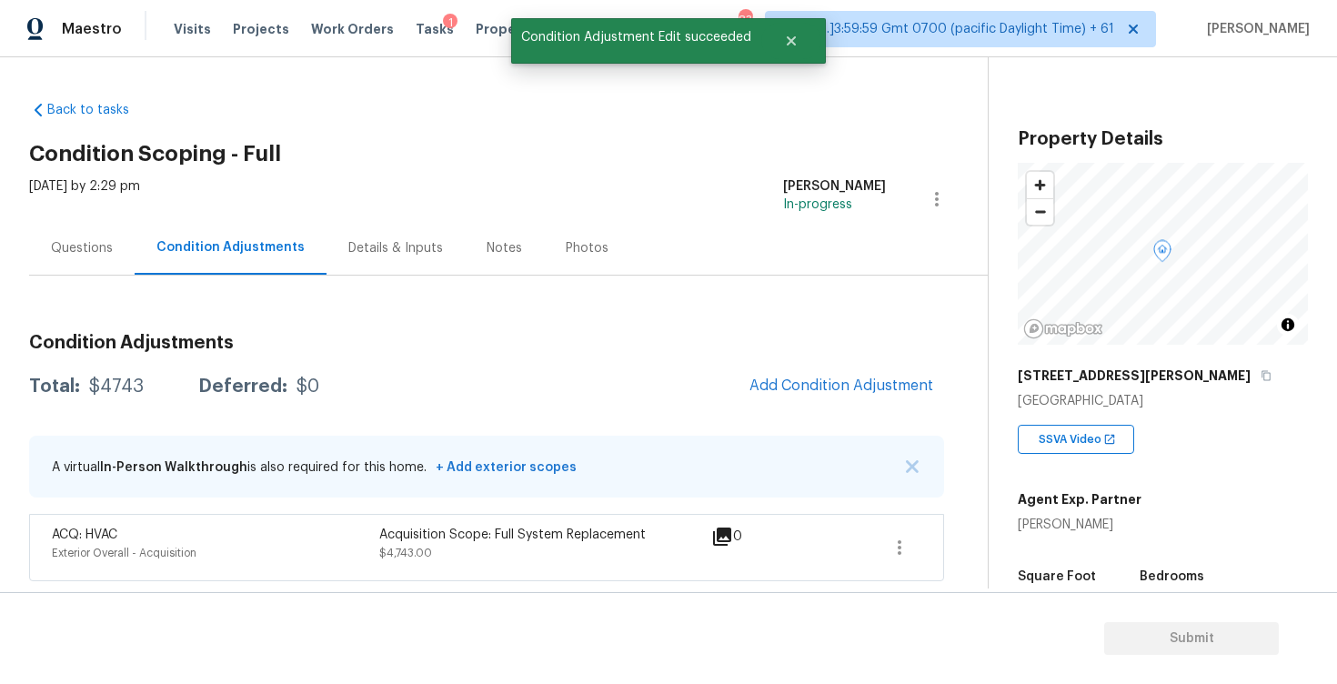
click at [104, 240] on div "Questions" at bounding box center [82, 248] width 62 height 18
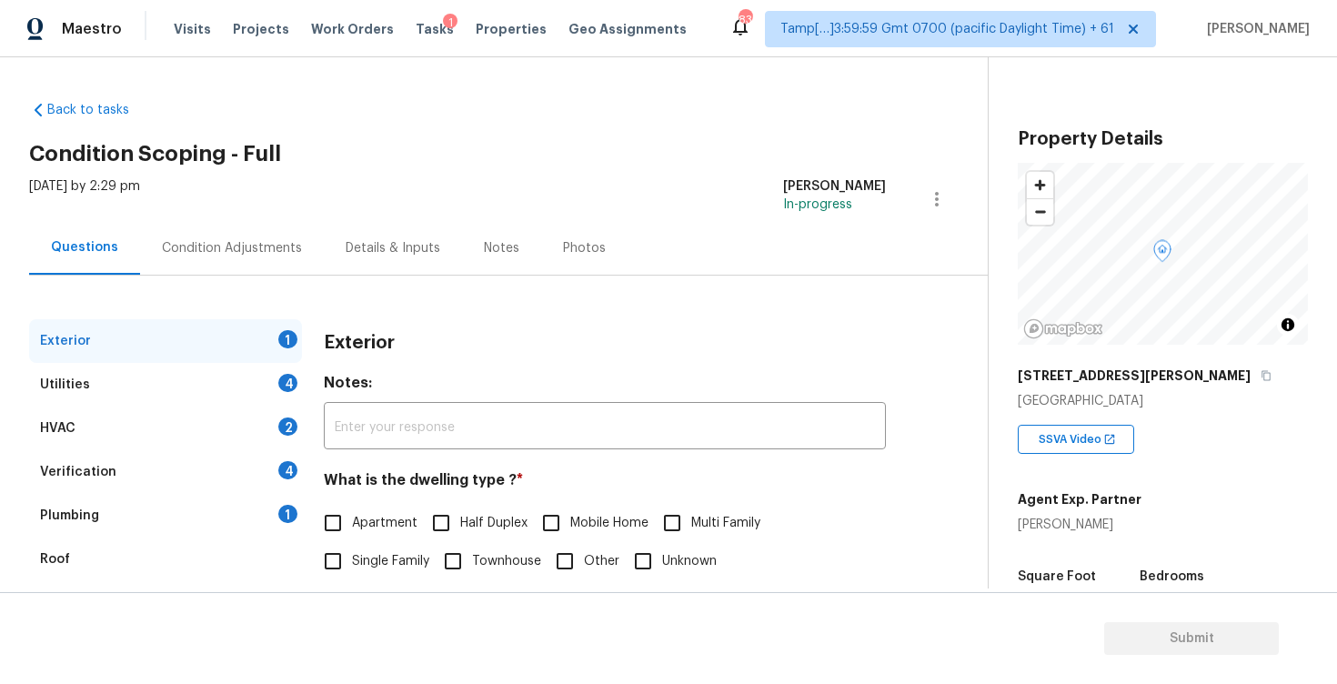
click at [230, 334] on div "Exterior 1" at bounding box center [165, 341] width 273 height 44
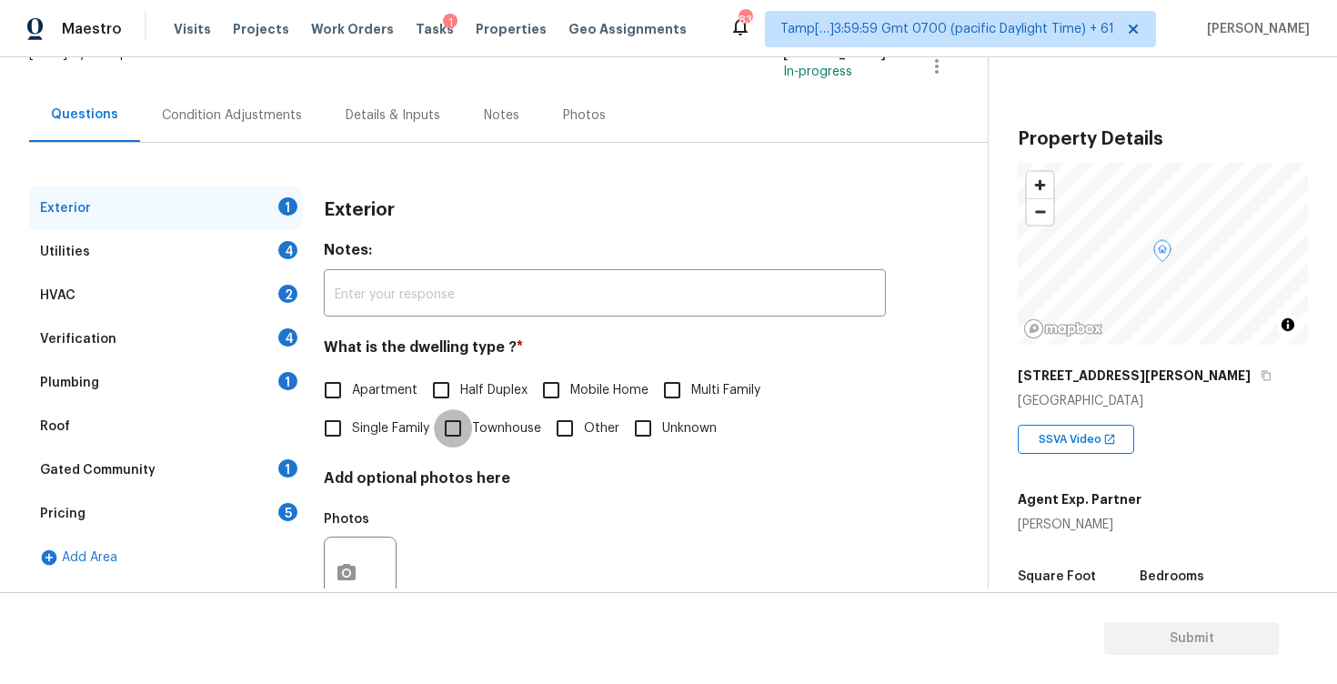
click at [464, 435] on input "Townhouse" at bounding box center [453, 428] width 38 height 38
checkbox input "true"
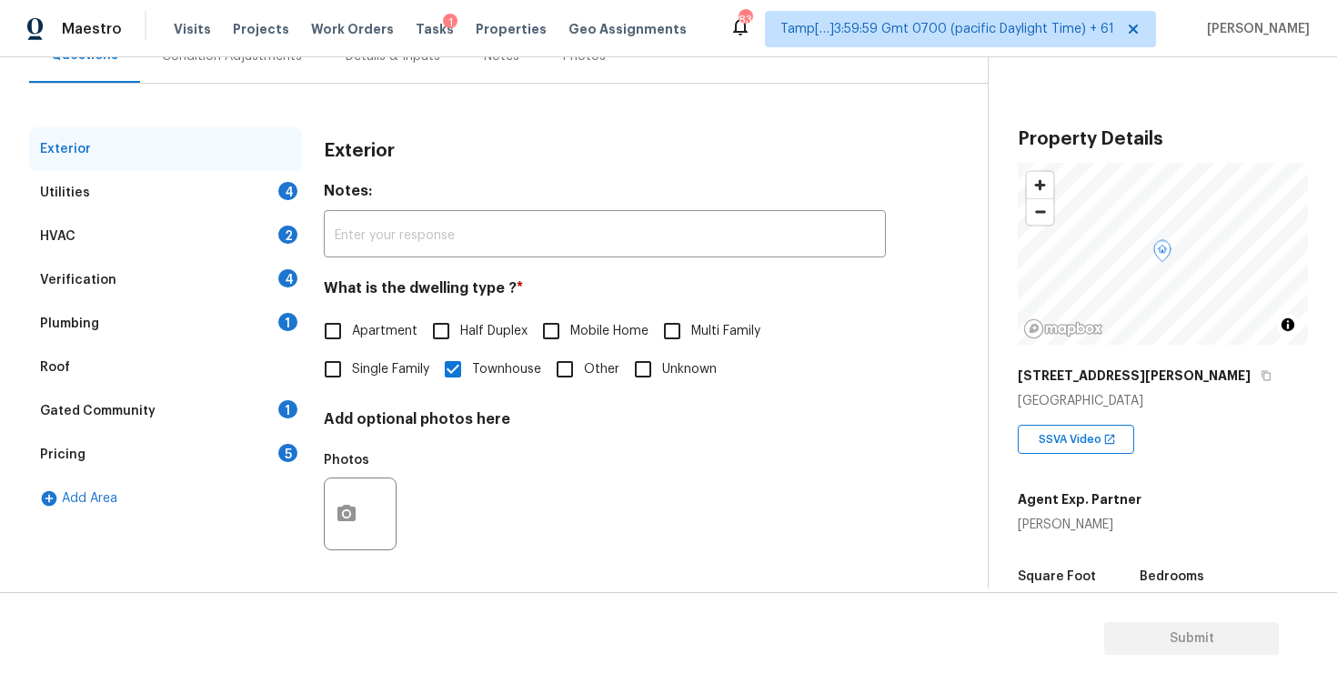
click at [291, 206] on div "Utilities 4" at bounding box center [165, 193] width 273 height 44
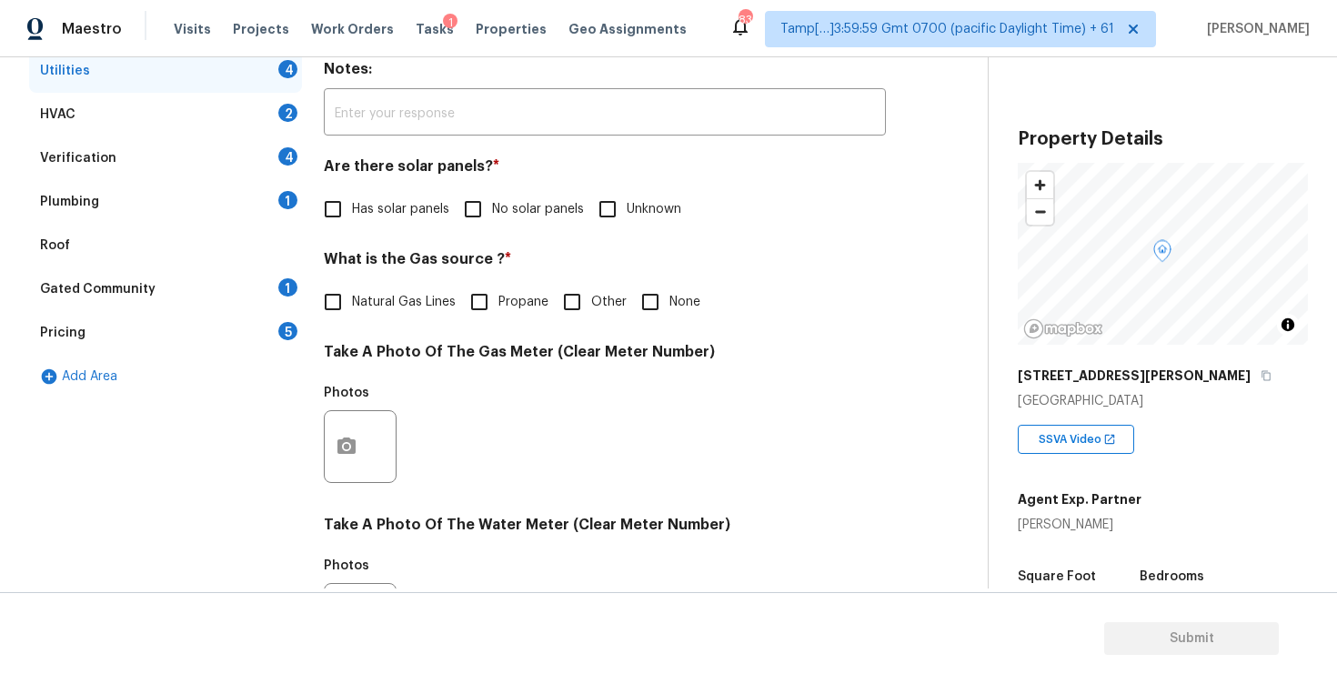
scroll to position [349, 0]
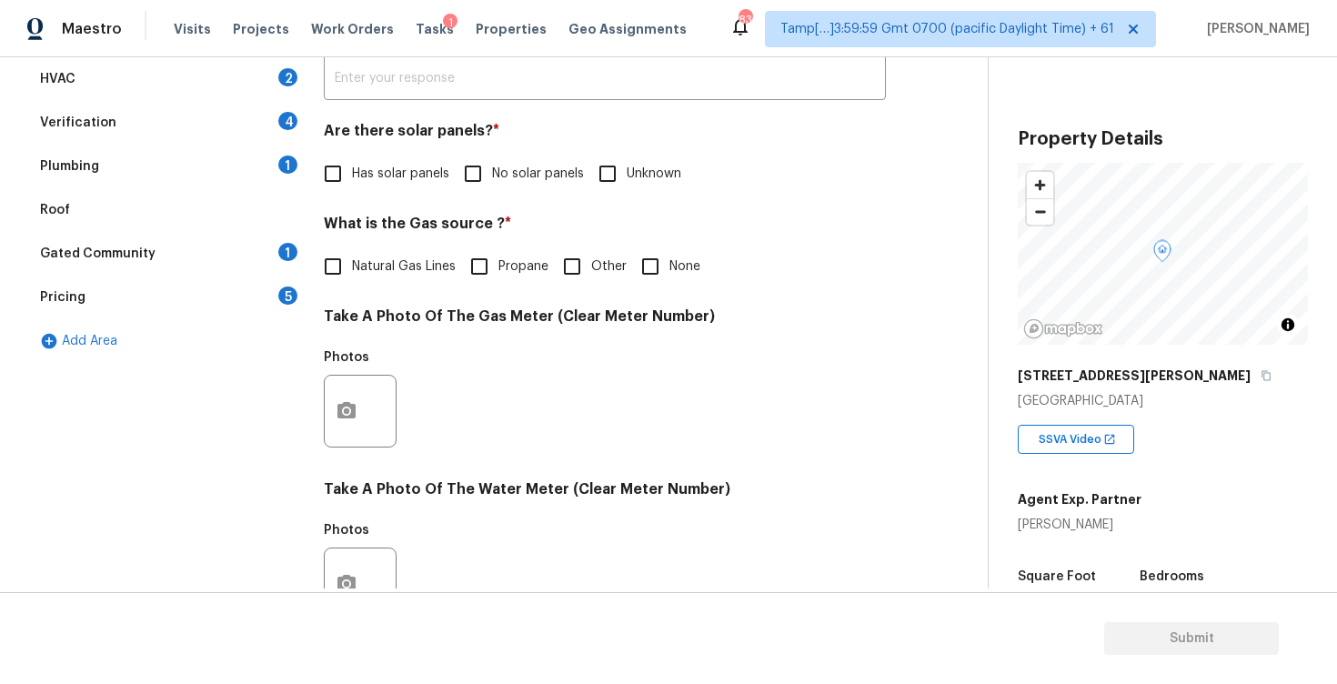
click at [480, 155] on input "No solar panels" at bounding box center [473, 174] width 38 height 38
checkbox input "true"
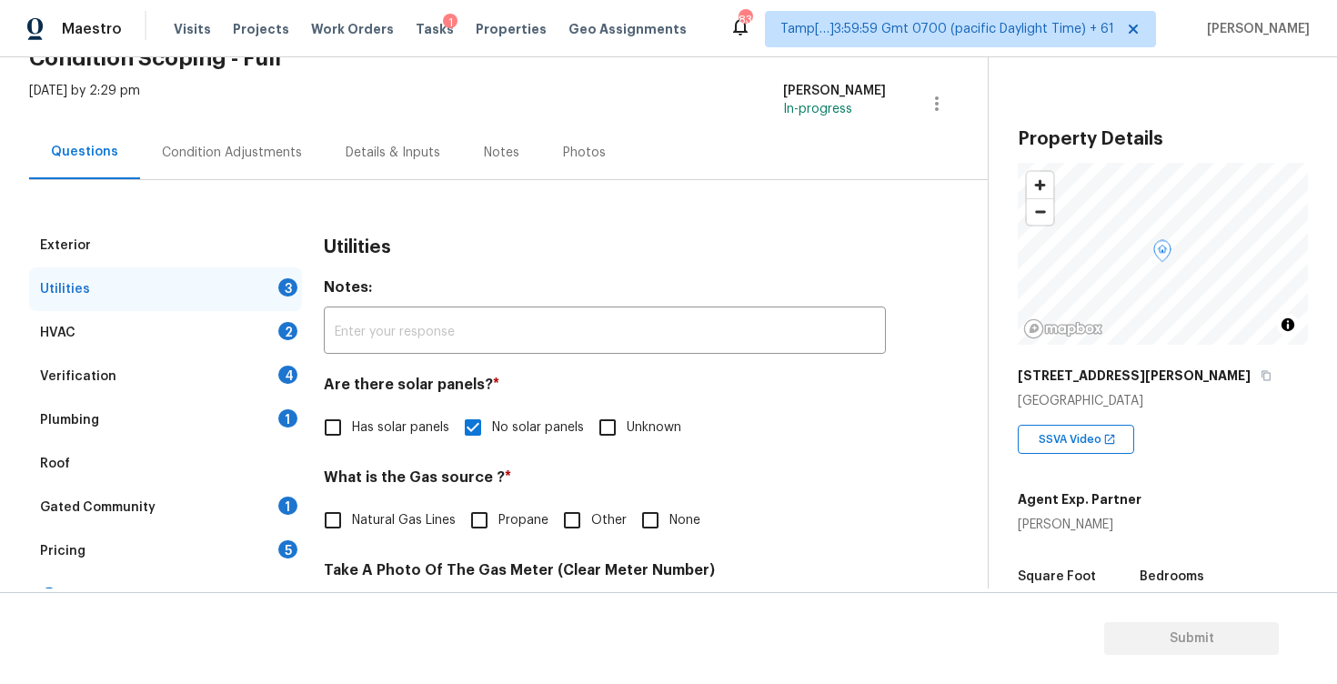
click at [285, 162] on div "Condition Adjustments" at bounding box center [232, 153] width 184 height 54
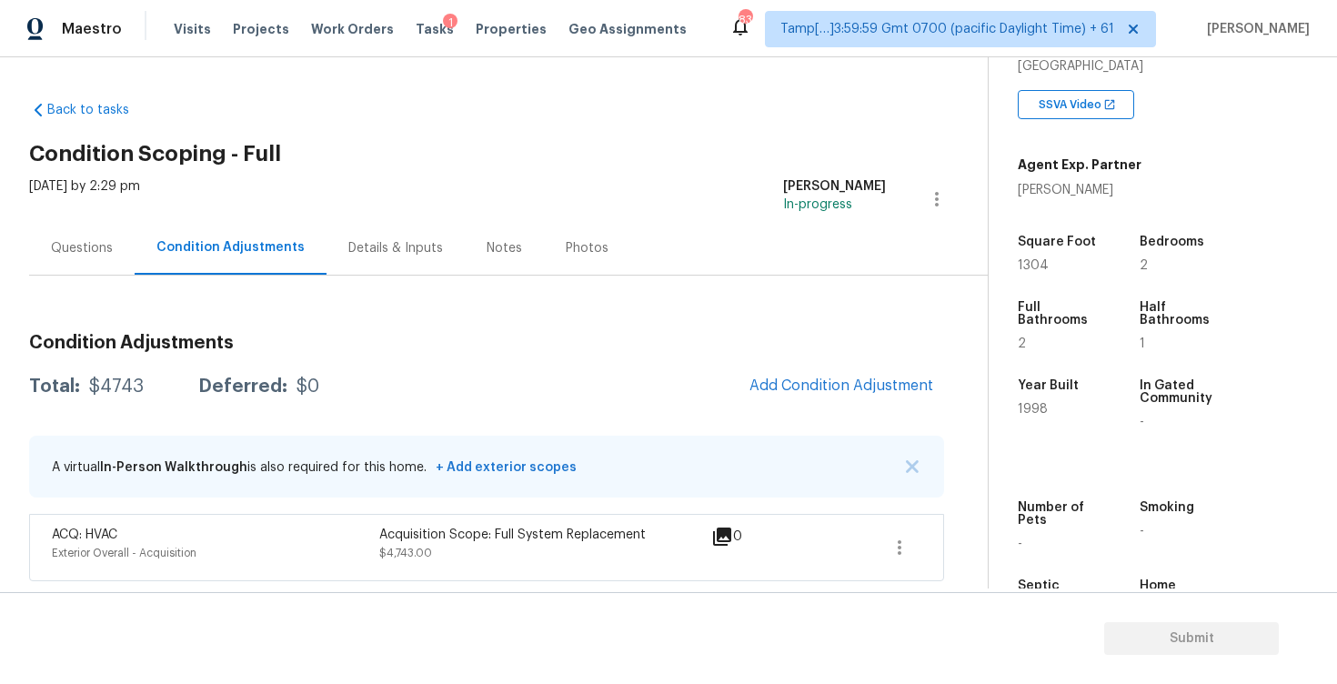
scroll to position [387, 0]
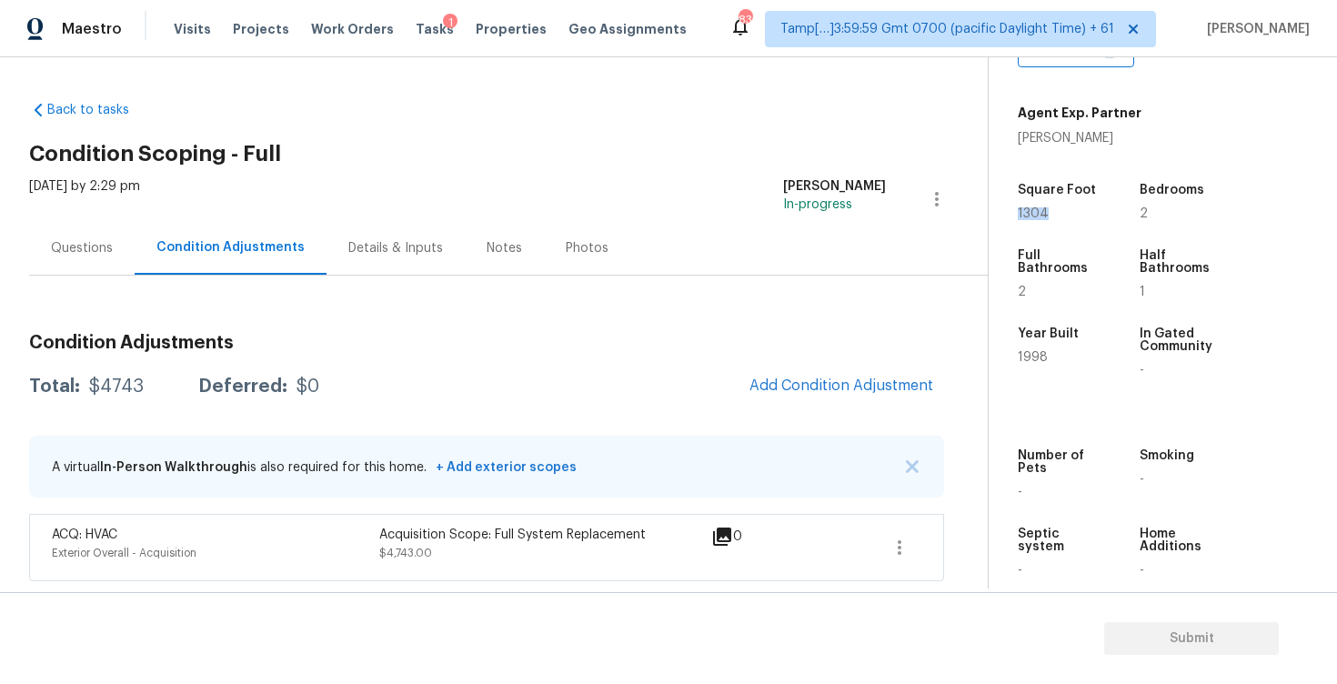
drag, startPoint x: 1013, startPoint y: 208, endPoint x: 1075, endPoint y: 209, distance: 61.9
click at [1074, 209] on div "Property Details © Mapbox © OpenStreetMap Improve this map 7709 Petrea Ln Charl…" at bounding box center [1148, 142] width 319 height 942
copy span "1304"
click at [879, 369] on button "Add Condition Adjustment" at bounding box center [842, 386] width 206 height 38
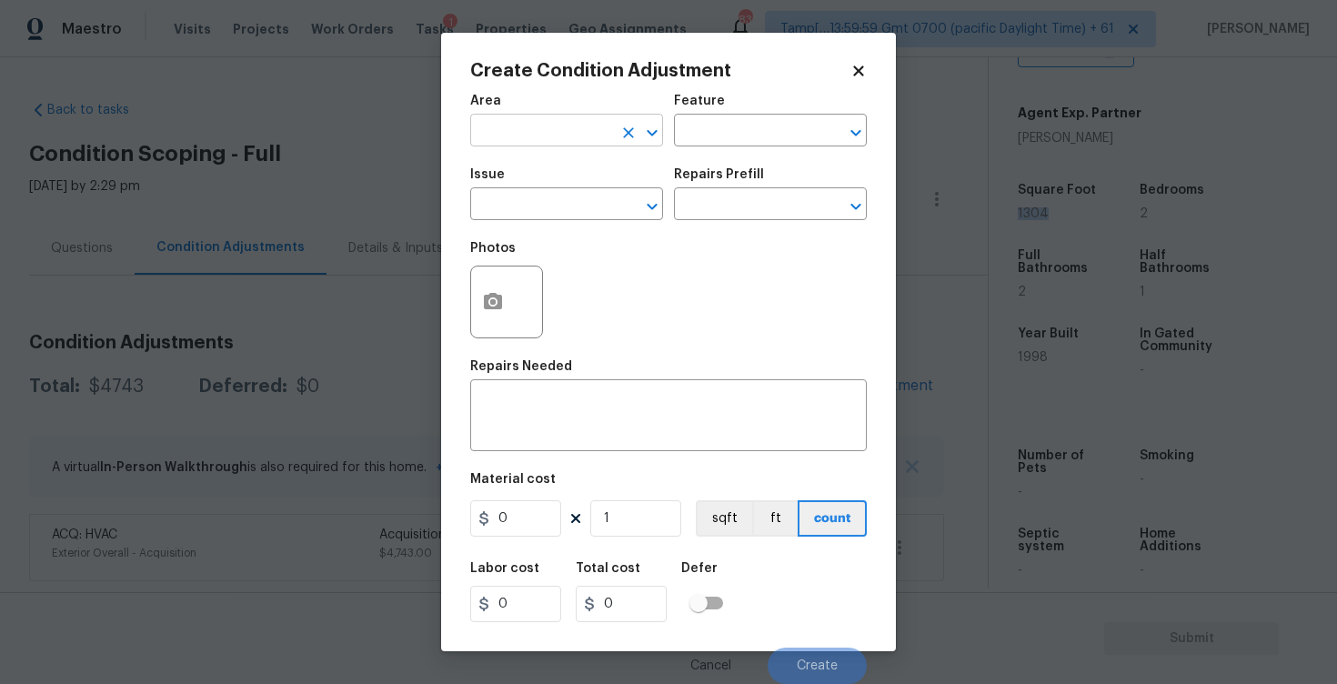
click at [598, 136] on input "text" at bounding box center [541, 132] width 142 height 28
click at [569, 211] on li "Interior Overall" at bounding box center [566, 203] width 193 height 30
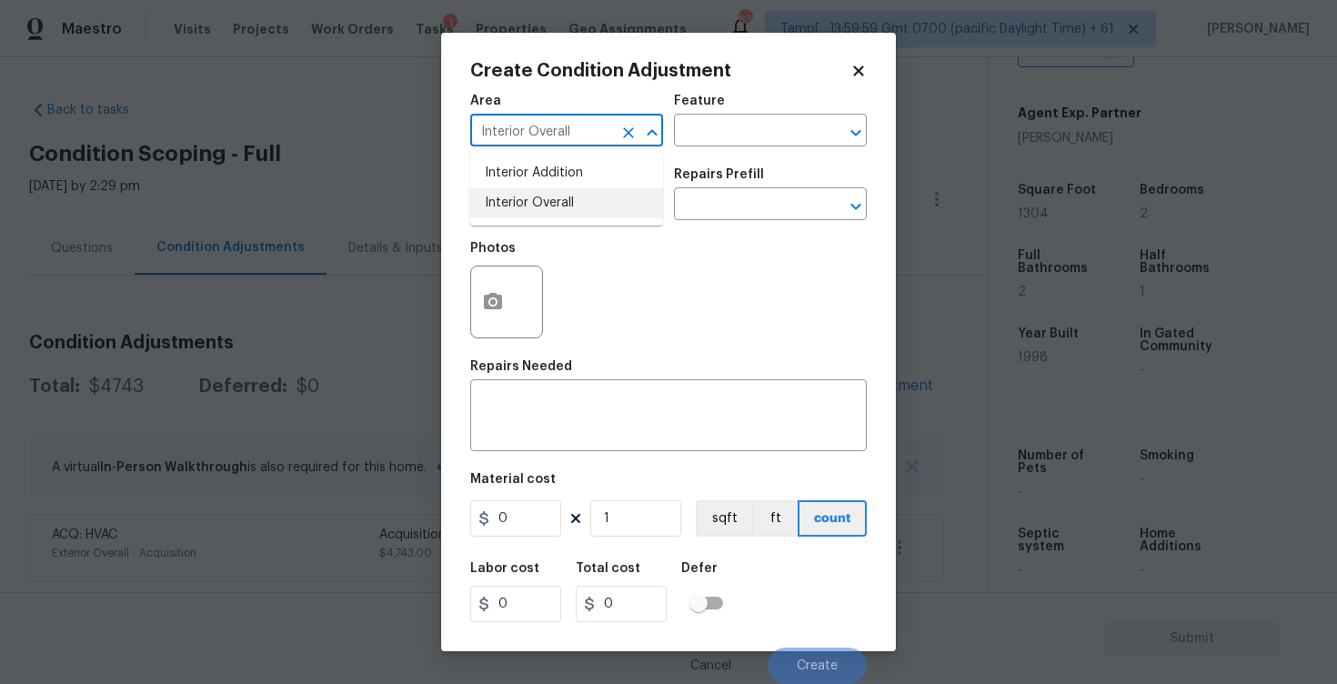
type input "Interior Overall"
click at [569, 211] on input "text" at bounding box center [541, 206] width 142 height 28
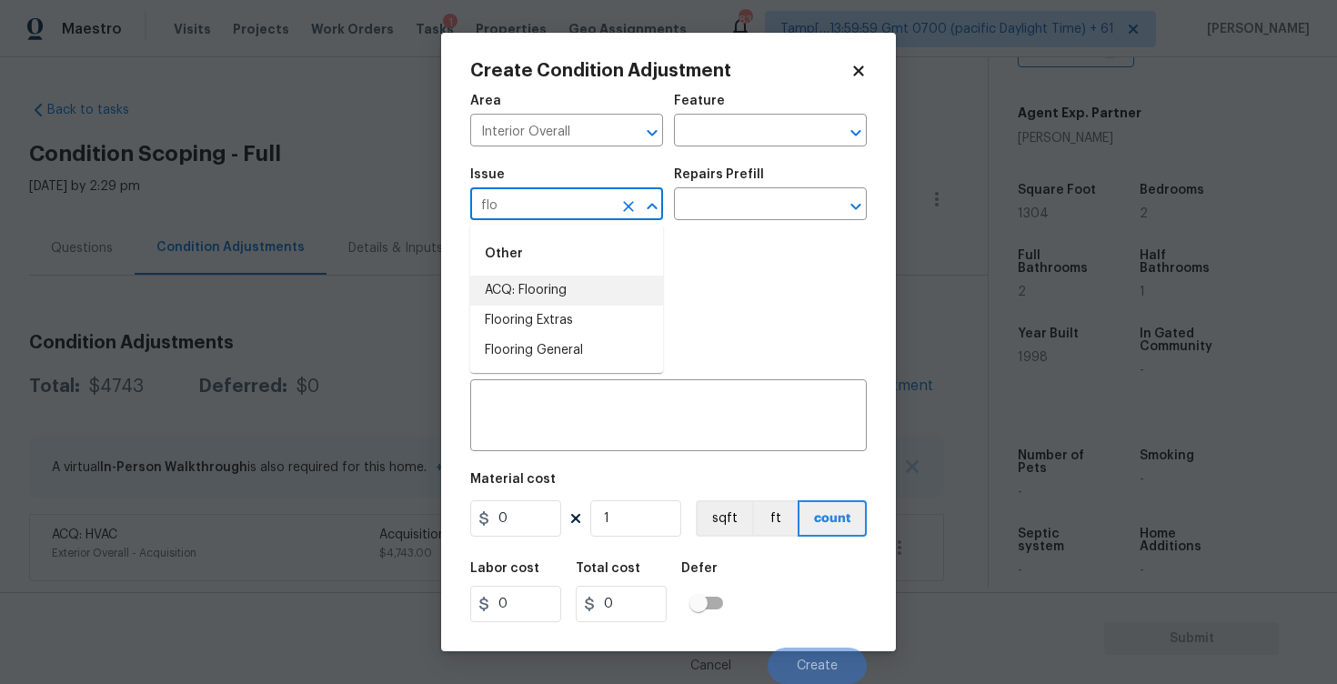
click at [606, 303] on li "ACQ: Flooring" at bounding box center [566, 291] width 193 height 30
type input "ACQ: Flooring"
click at [712, 217] on input "text" at bounding box center [745, 206] width 142 height 28
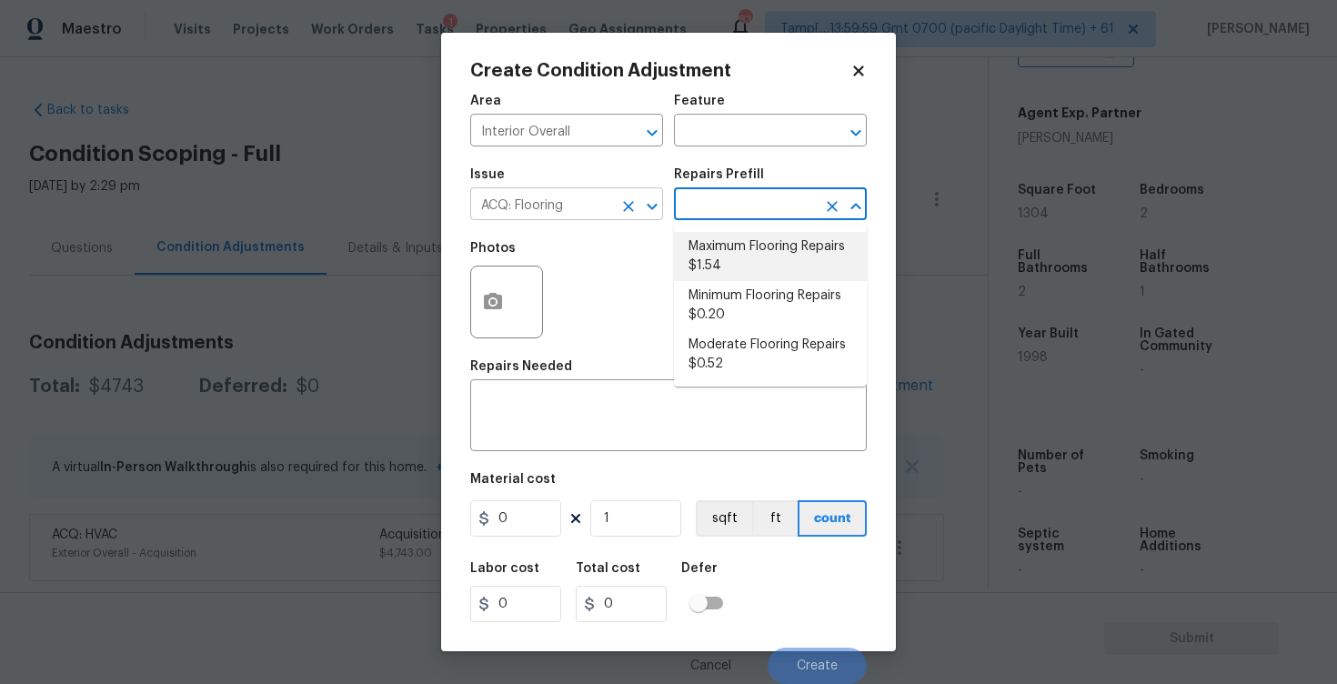
click at [634, 203] on icon "Clear" at bounding box center [628, 206] width 18 height 18
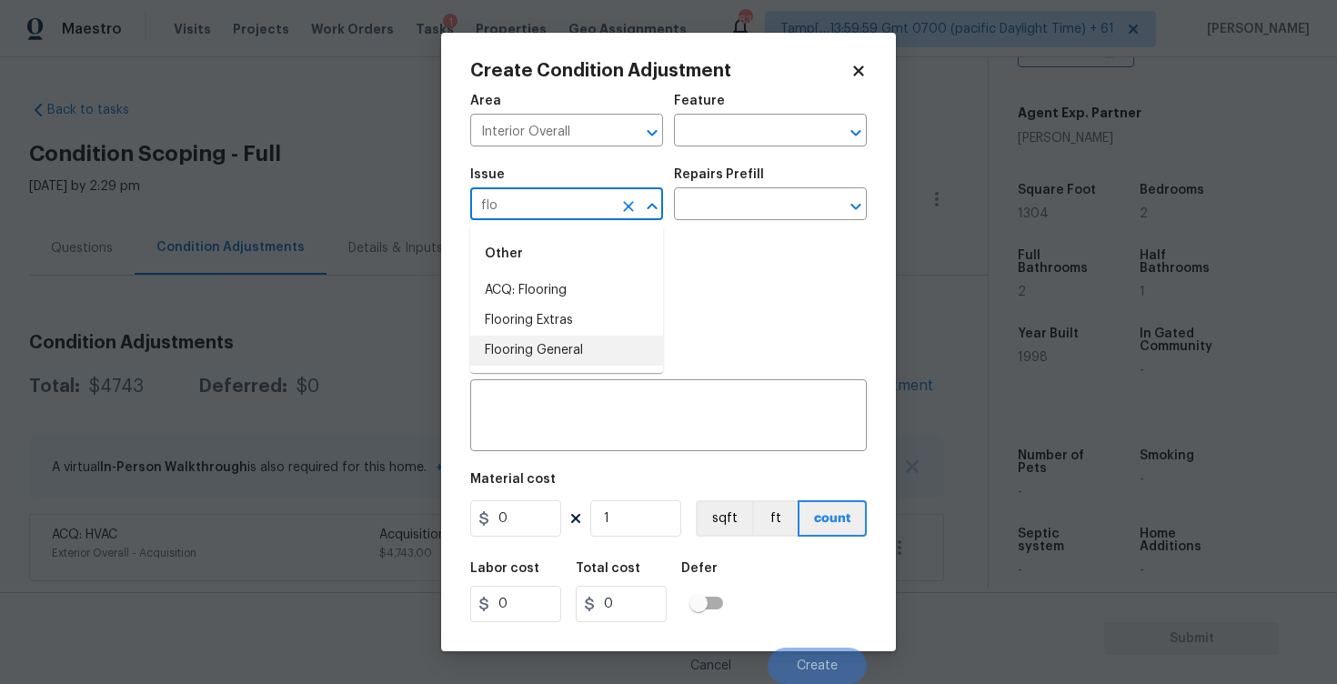
click at [617, 358] on li "Flooring General" at bounding box center [566, 351] width 193 height 30
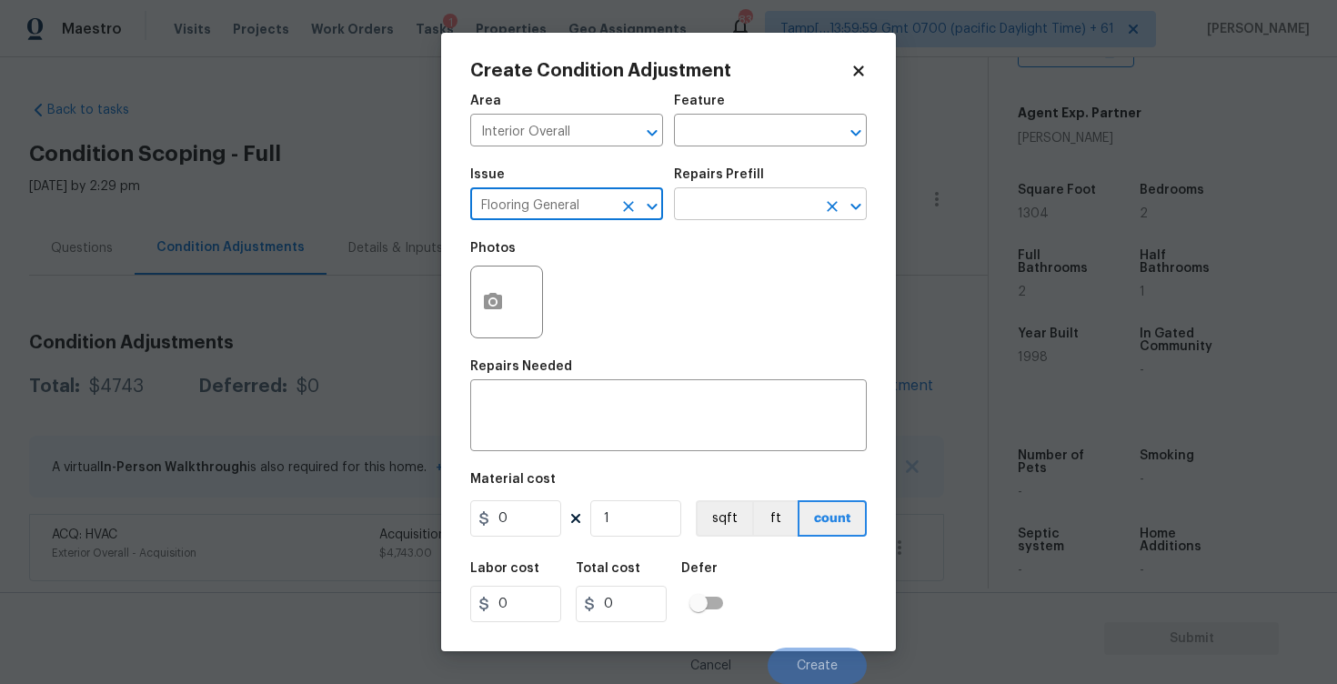
type input "Flooring General"
click at [719, 211] on input "text" at bounding box center [745, 206] width 142 height 28
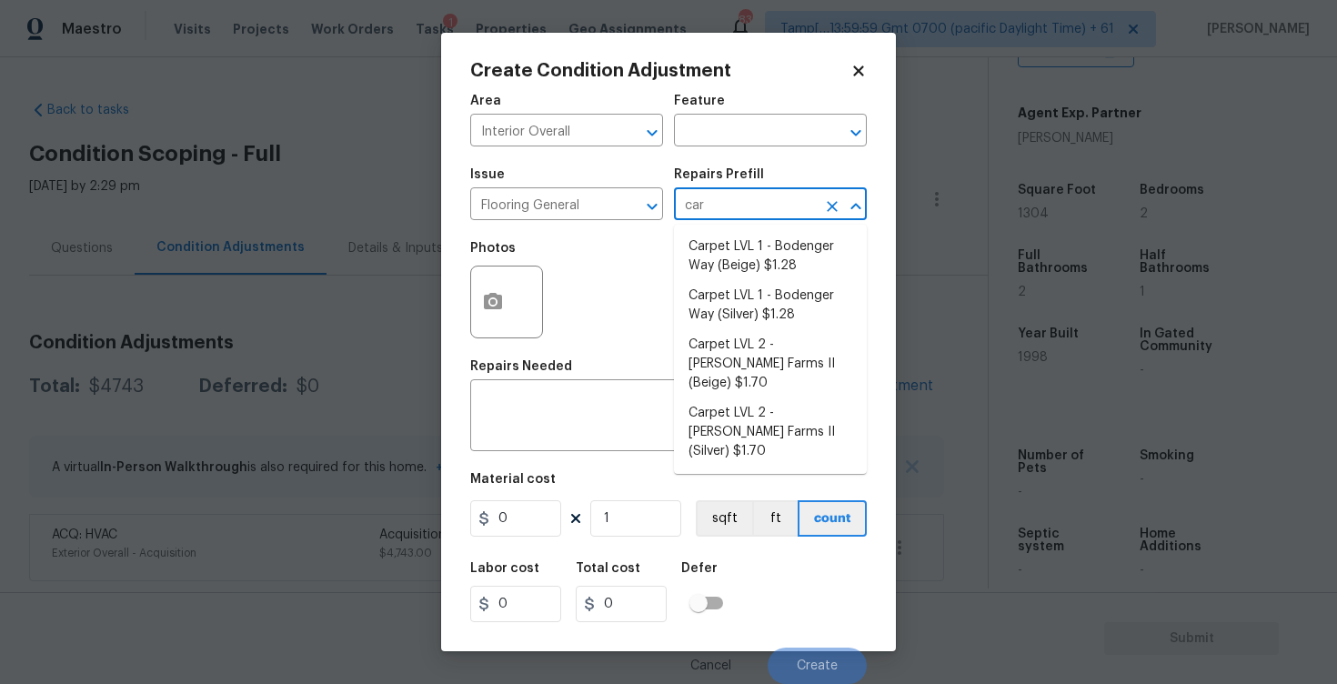
type input "carp"
click at [739, 257] on li "Carpet LVL 1 - Bodenger Way (Beige) $1.28" at bounding box center [770, 256] width 193 height 49
type input "Overall Flooring"
type textarea "Install new carpet. (Bodenger Way 749 Bird Bath, Beige) at all previously carpe…"
type input "1.28"
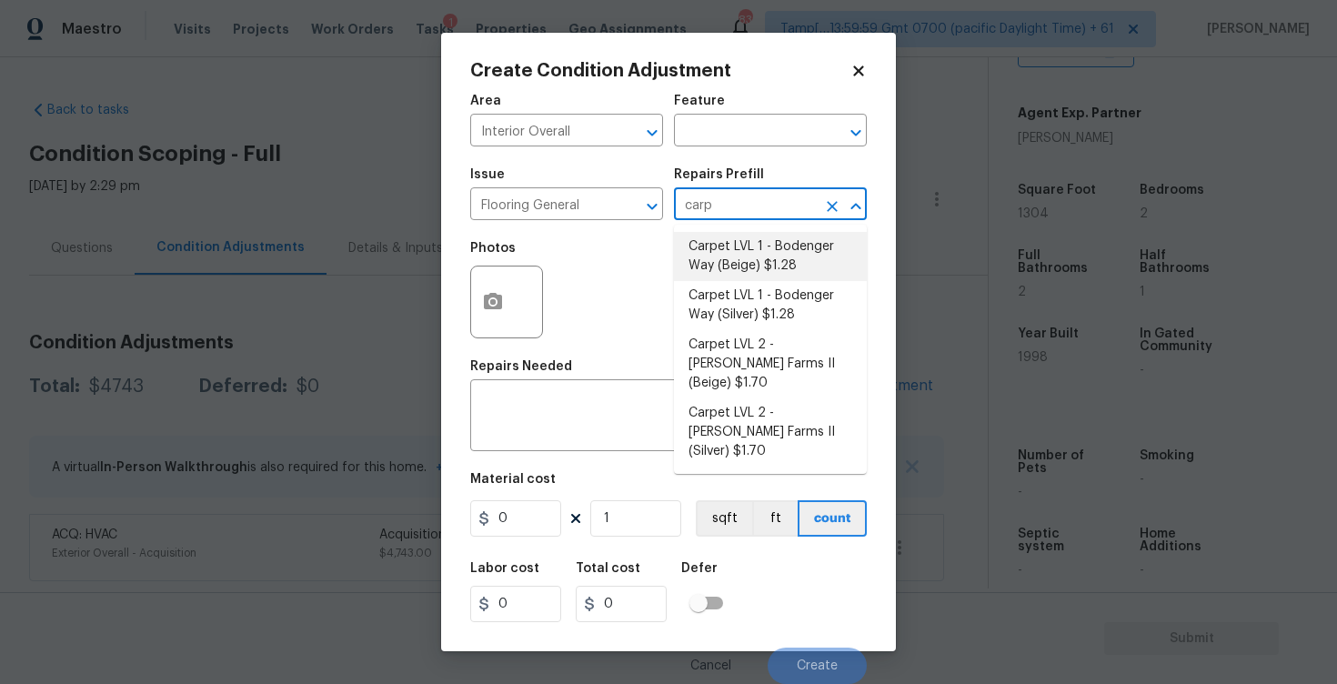
type input "1.28"
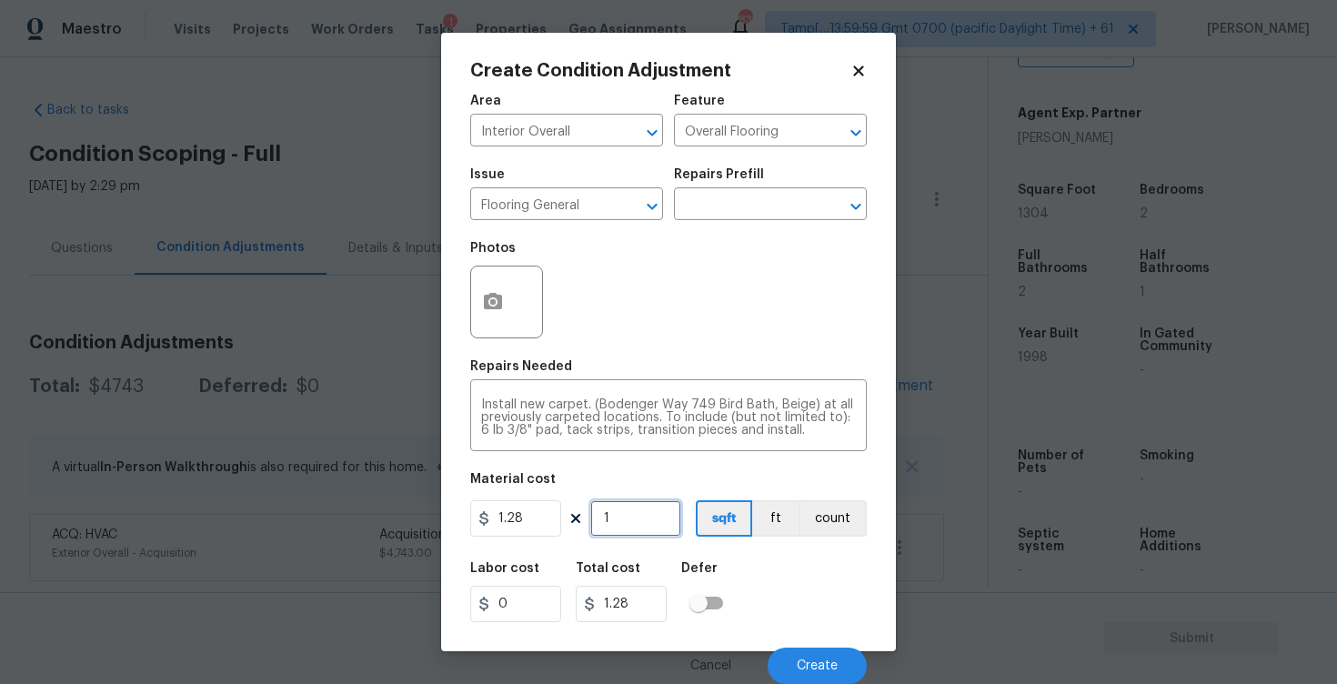
click at [635, 505] on input "1" at bounding box center [635, 518] width 91 height 36
type input "0"
type input "8"
type input "10.24"
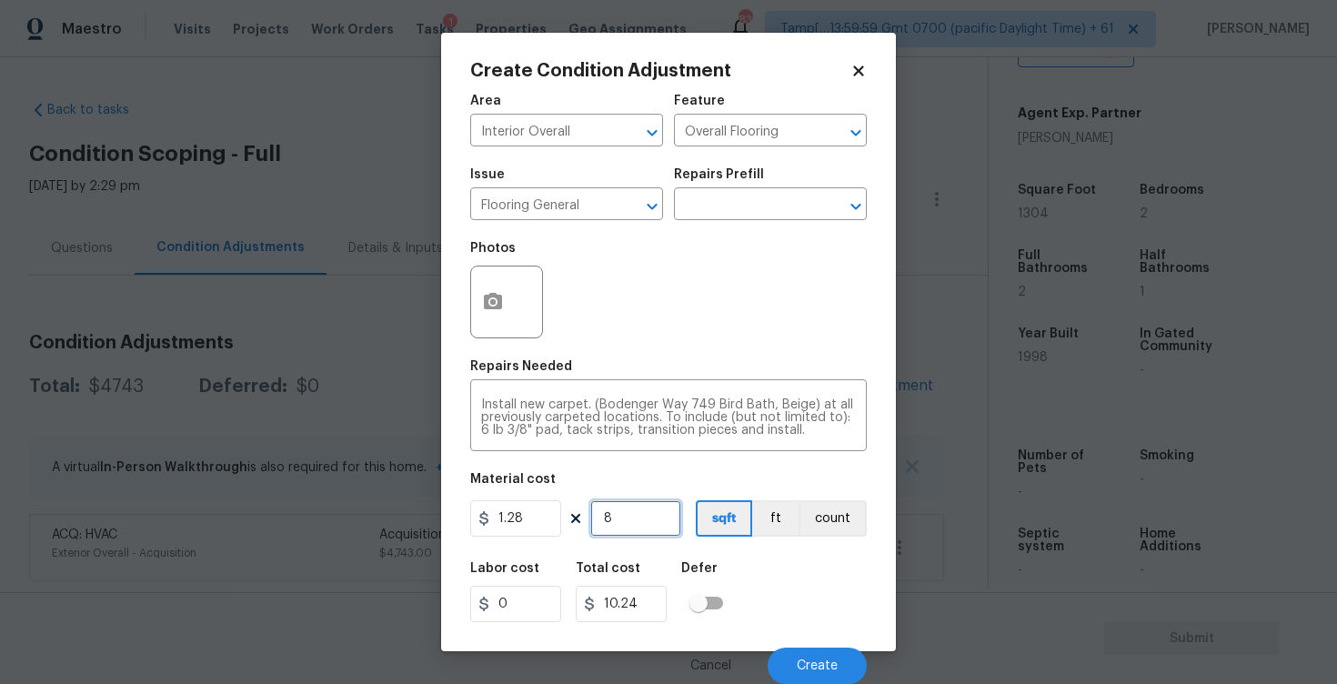
type input "80"
type input "102.4"
type input "800"
type input "1024"
click at [787, 562] on div "Labor cost 0 Total cost 1024 Defer" at bounding box center [668, 592] width 397 height 82
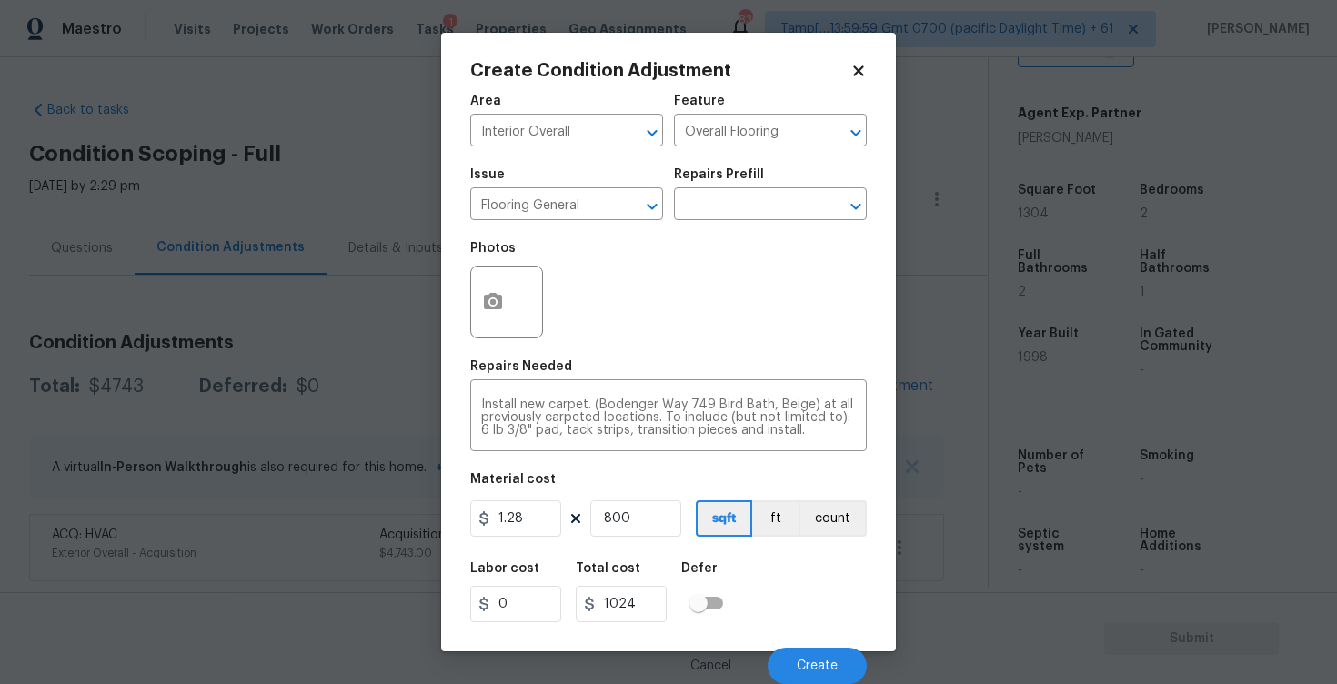
scroll to position [1, 0]
click at [494, 297] on icon "button" at bounding box center [493, 301] width 18 height 16
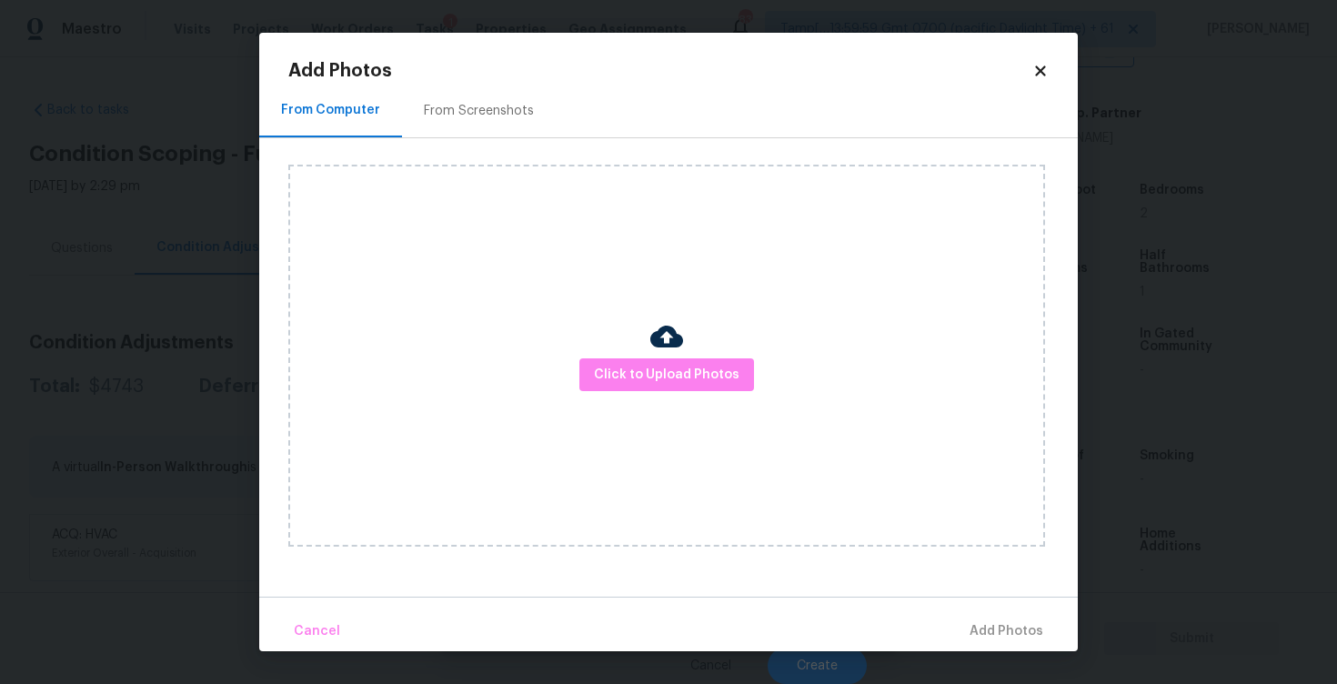
click at [679, 354] on div at bounding box center [666, 339] width 33 height 38
click at [677, 371] on span "Click to Upload Photos" at bounding box center [667, 375] width 146 height 23
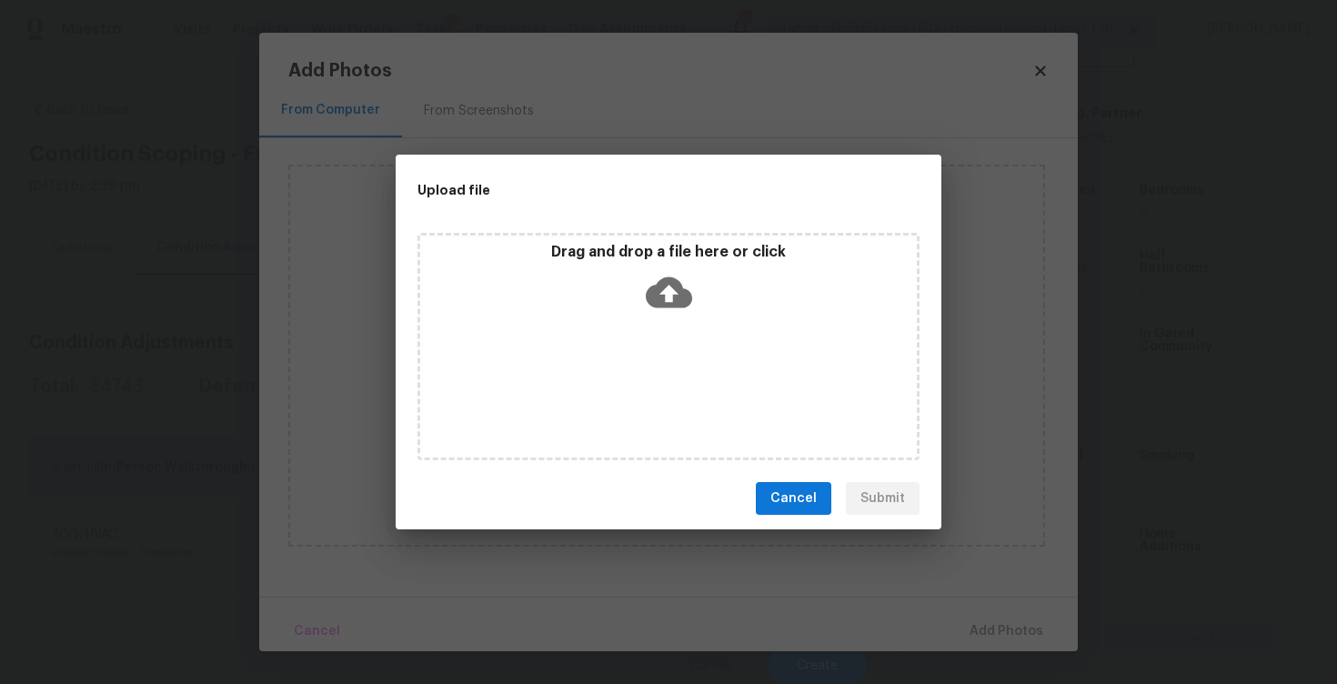
click at [653, 245] on p "Drag and drop a file here or click" at bounding box center [668, 252] width 497 height 19
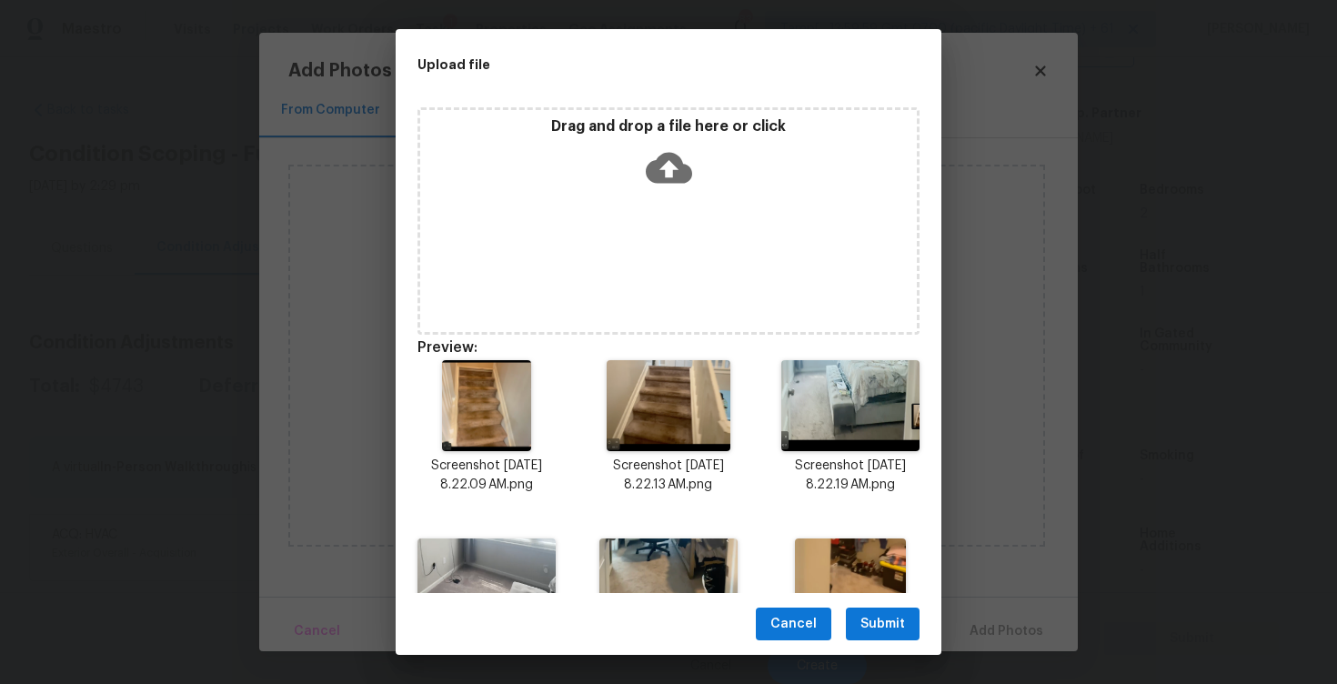
scroll to position [102, 0]
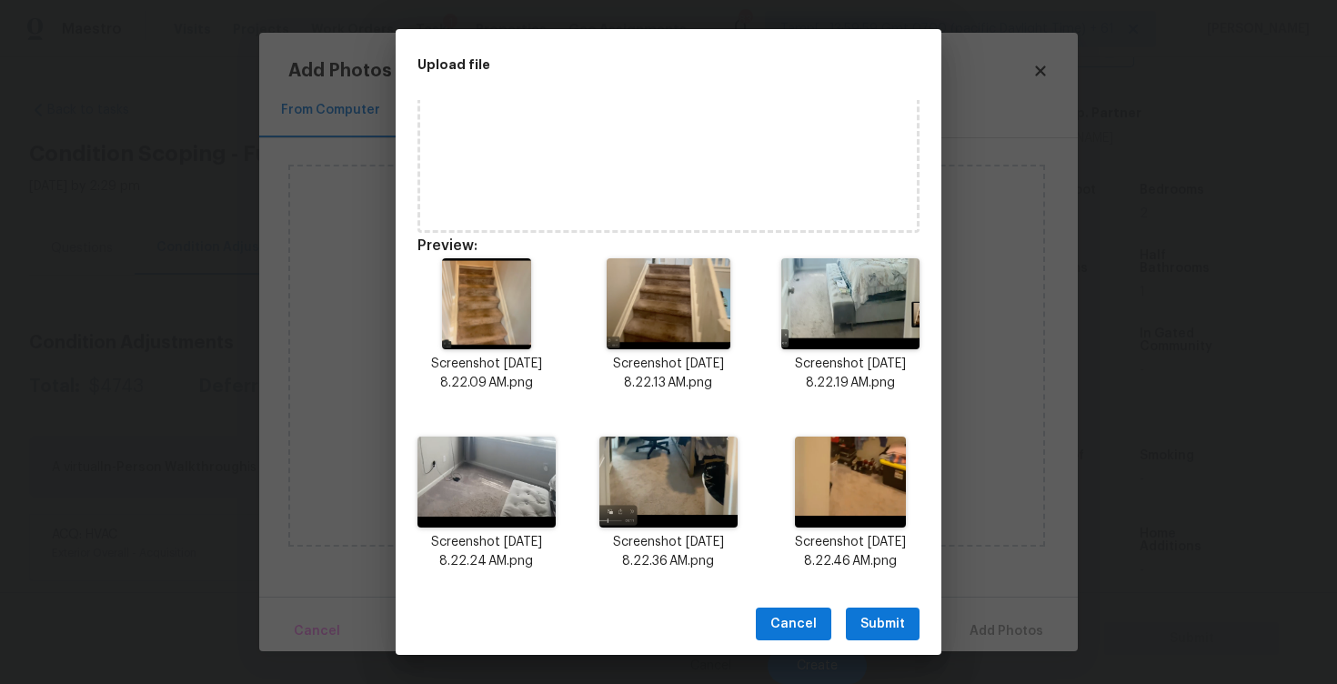
click at [897, 619] on span "Submit" at bounding box center [883, 624] width 45 height 23
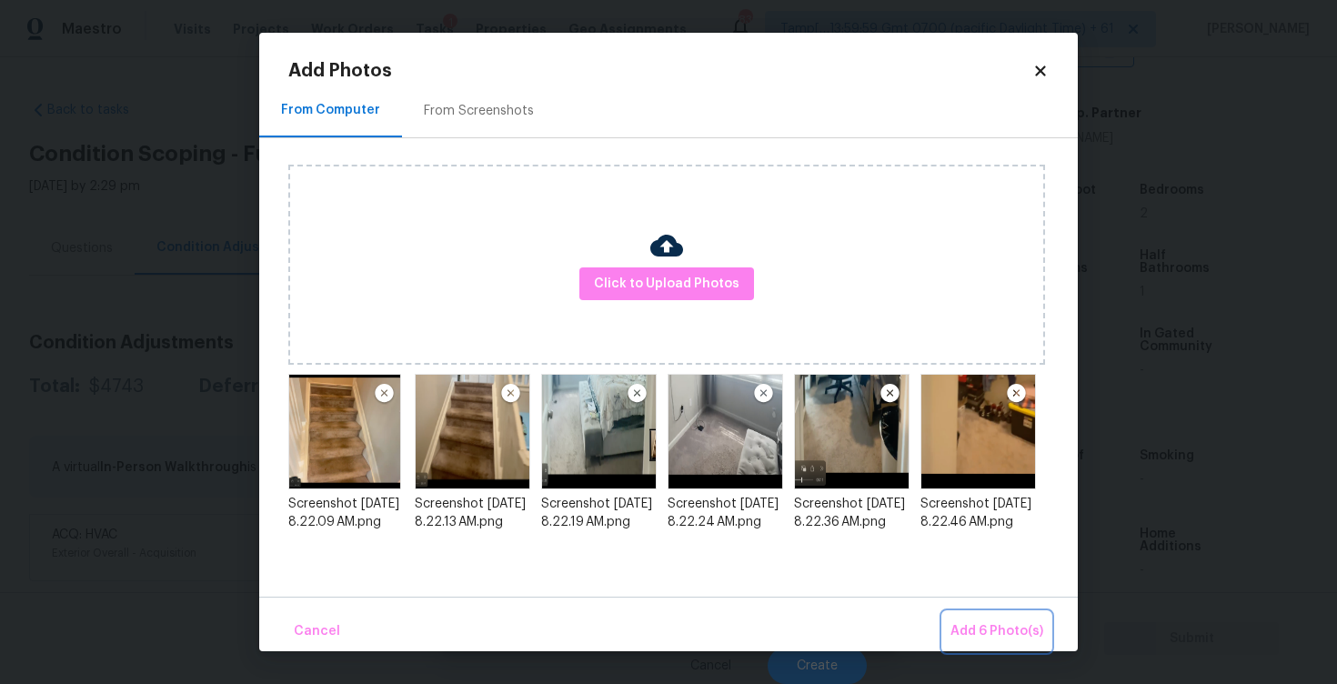
click at [994, 636] on span "Add 6 Photo(s)" at bounding box center [997, 631] width 93 height 23
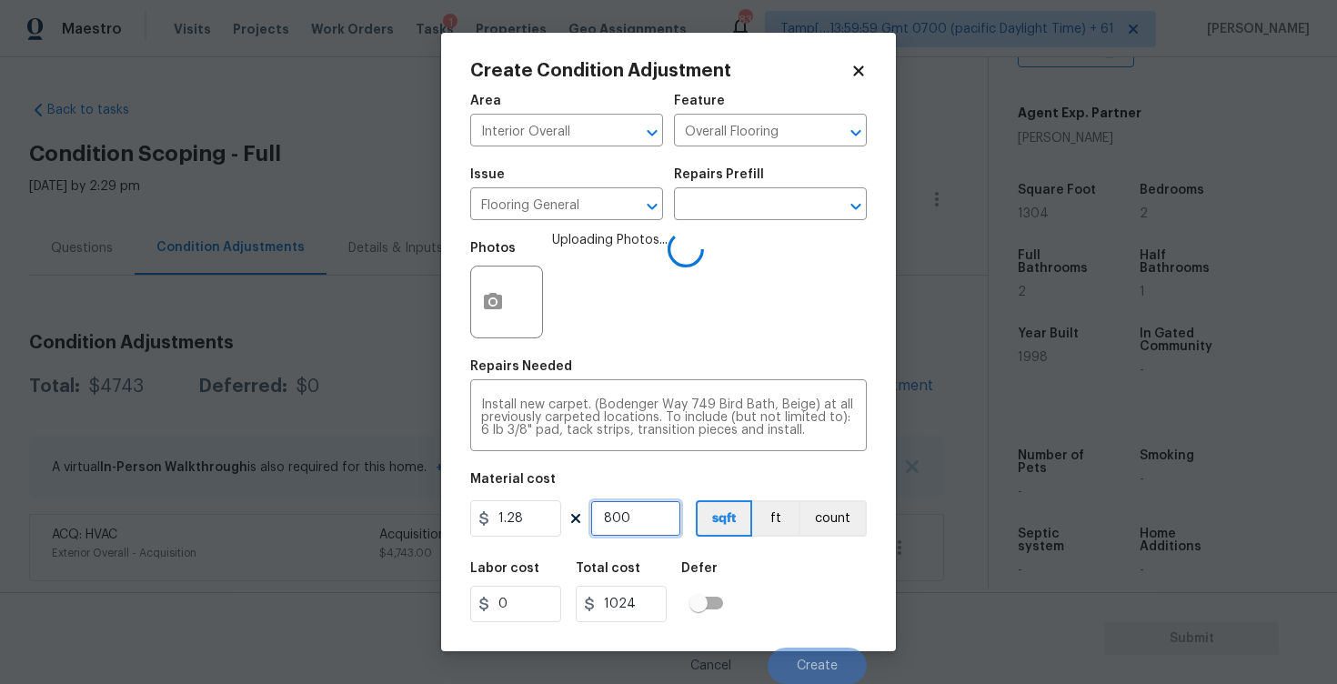
click at [654, 516] on input "800" at bounding box center [635, 518] width 91 height 36
type input "0"
type input "7"
type input "8.96"
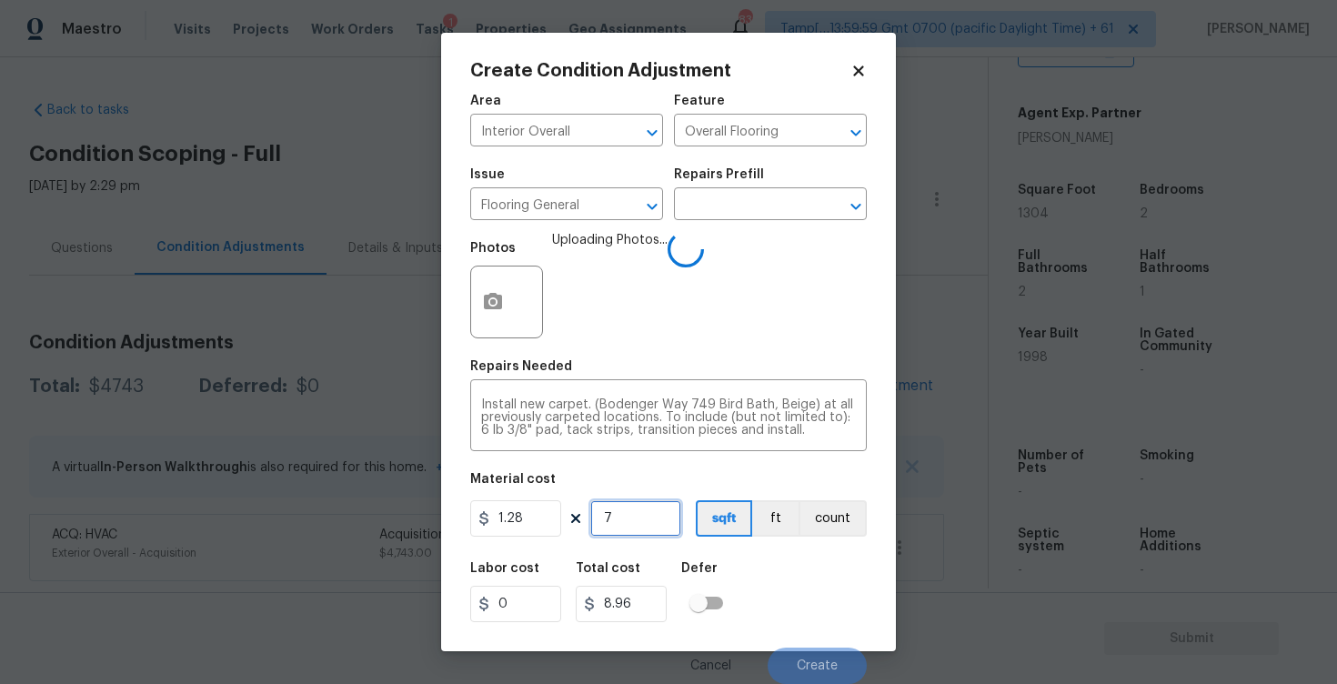
type input "70"
type input "89.6"
type input "700"
type input "896"
type input "700"
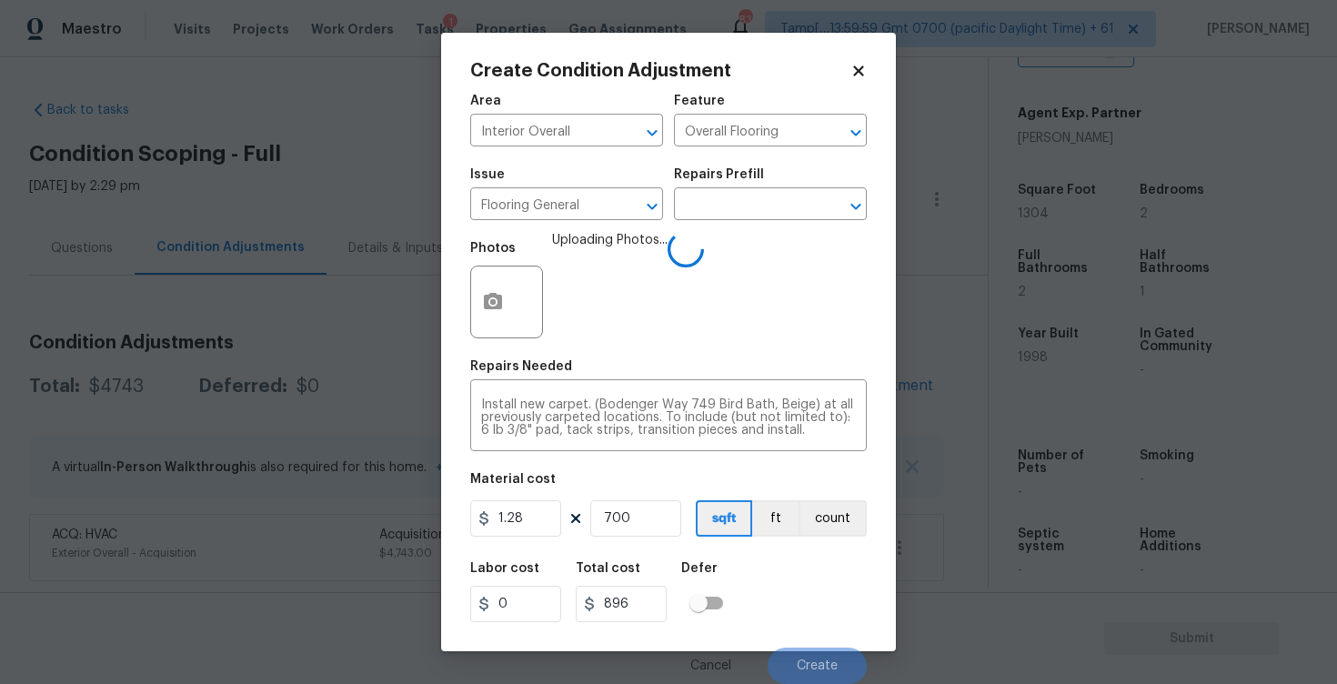
click at [838, 579] on div "Labor cost 0 Total cost 896 Defer" at bounding box center [668, 592] width 397 height 82
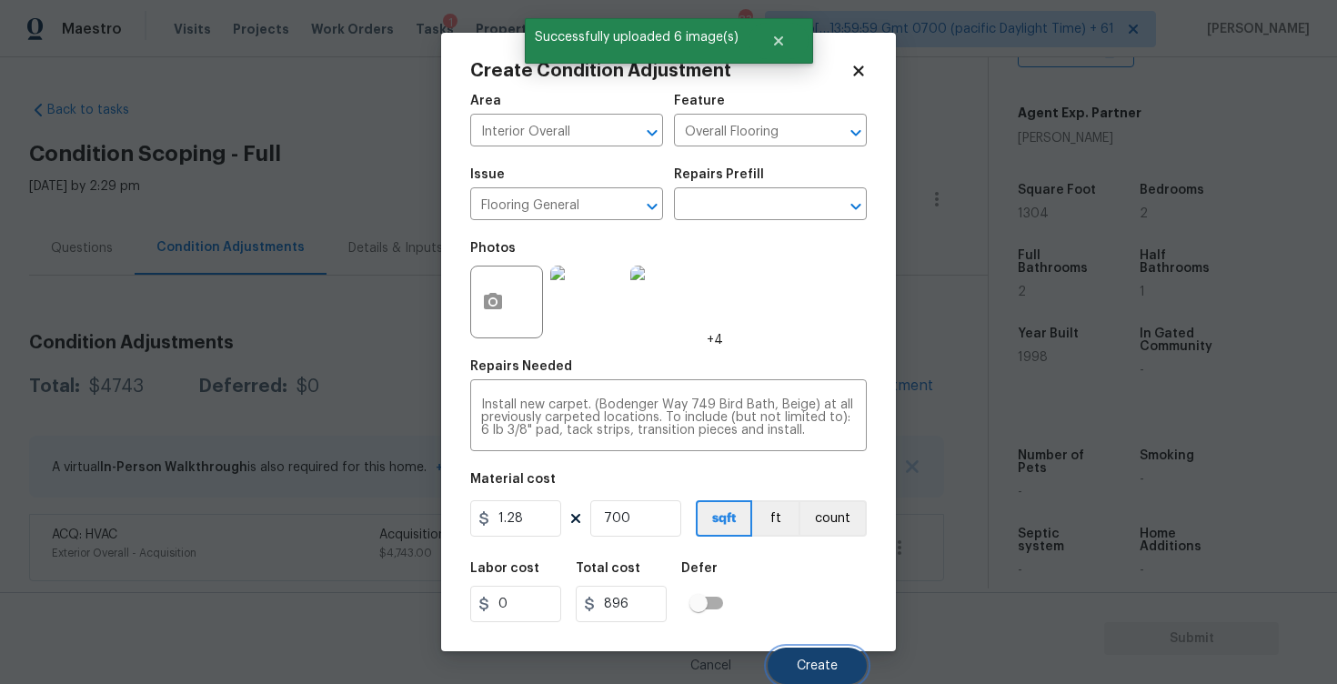
click at [839, 655] on button "Create" at bounding box center [817, 666] width 99 height 36
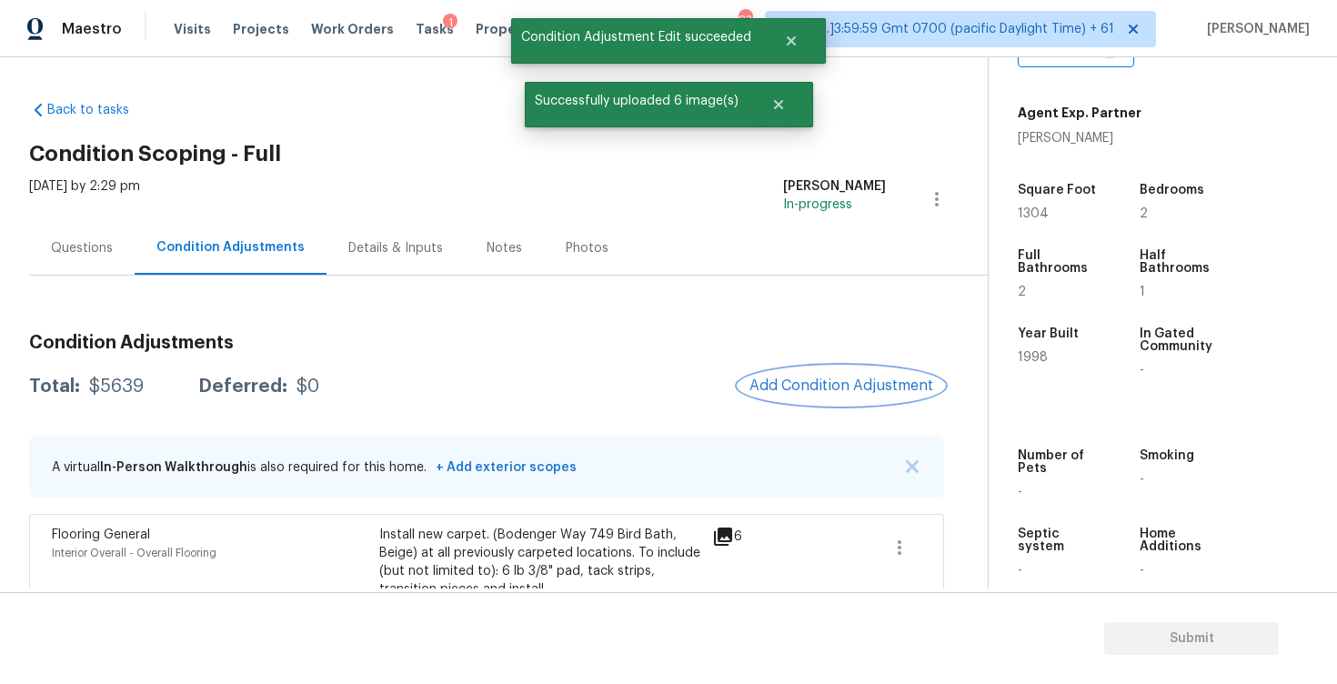
click at [840, 387] on span "Add Condition Adjustment" at bounding box center [842, 386] width 184 height 16
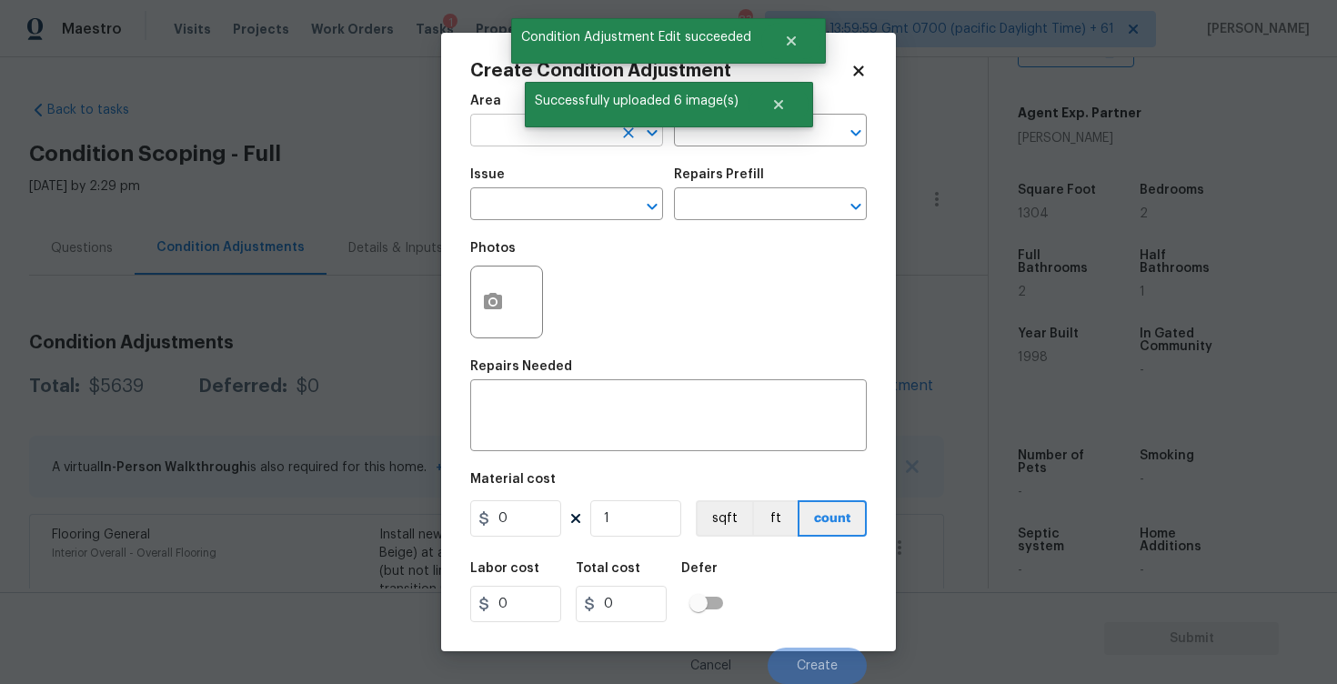
click at [593, 143] on input "text" at bounding box center [541, 132] width 142 height 28
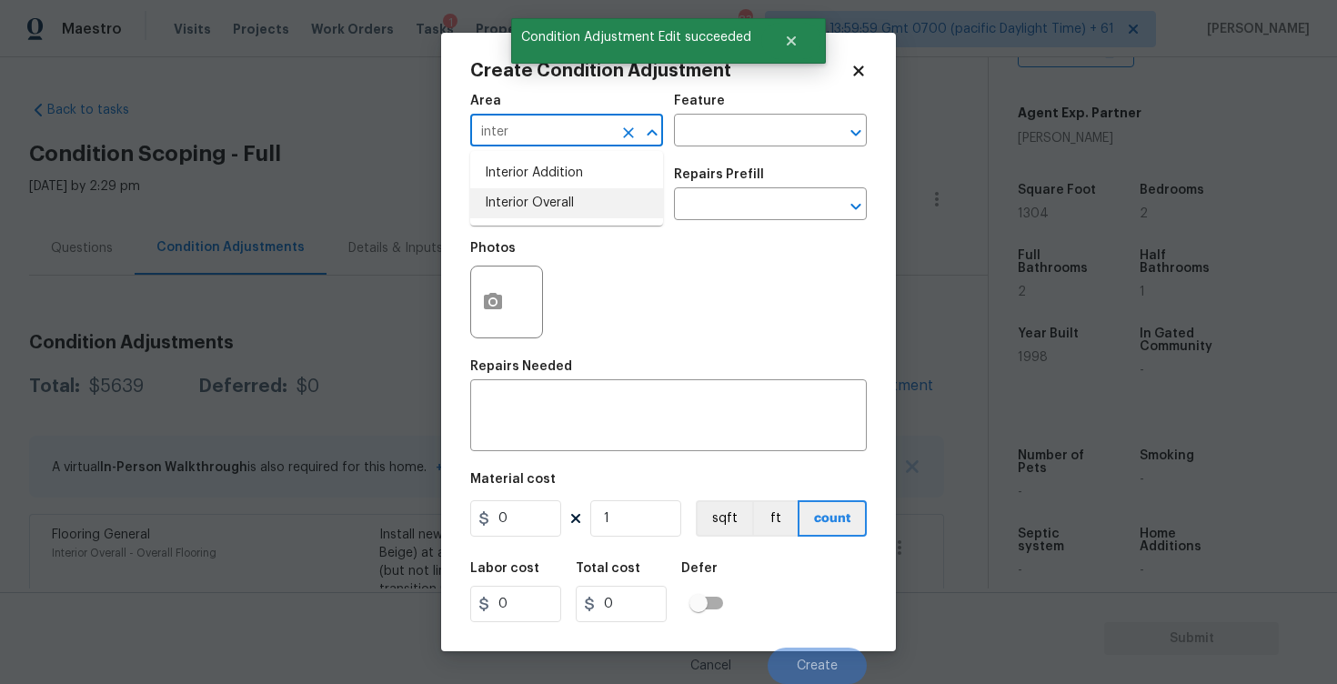
click at [569, 198] on li "Interior Overall" at bounding box center [566, 203] width 193 height 30
type input "Interior Overall"
click at [569, 198] on input "text" at bounding box center [541, 206] width 142 height 28
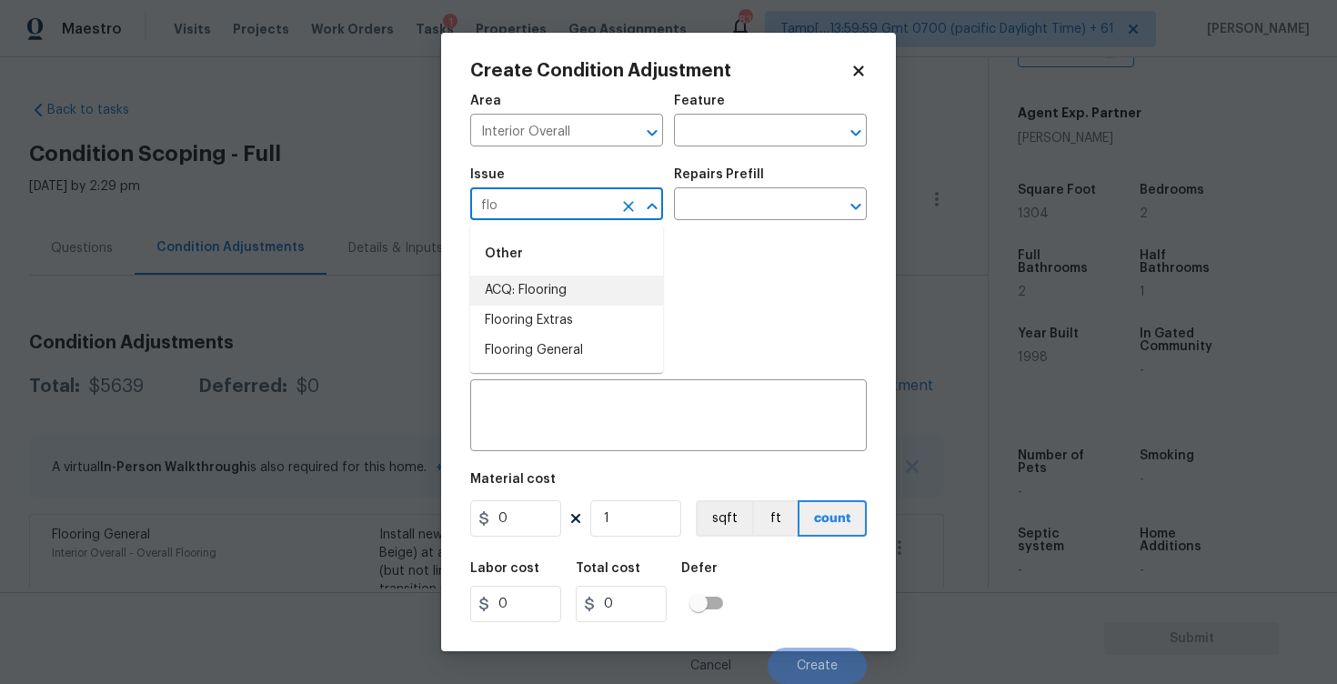
click at [568, 287] on li "ACQ: Flooring" at bounding box center [566, 291] width 193 height 30
type input "ACQ: Flooring"
click at [688, 226] on div "Issue ACQ: Flooring ​ Repairs Prefill ​" at bounding box center [668, 194] width 397 height 74
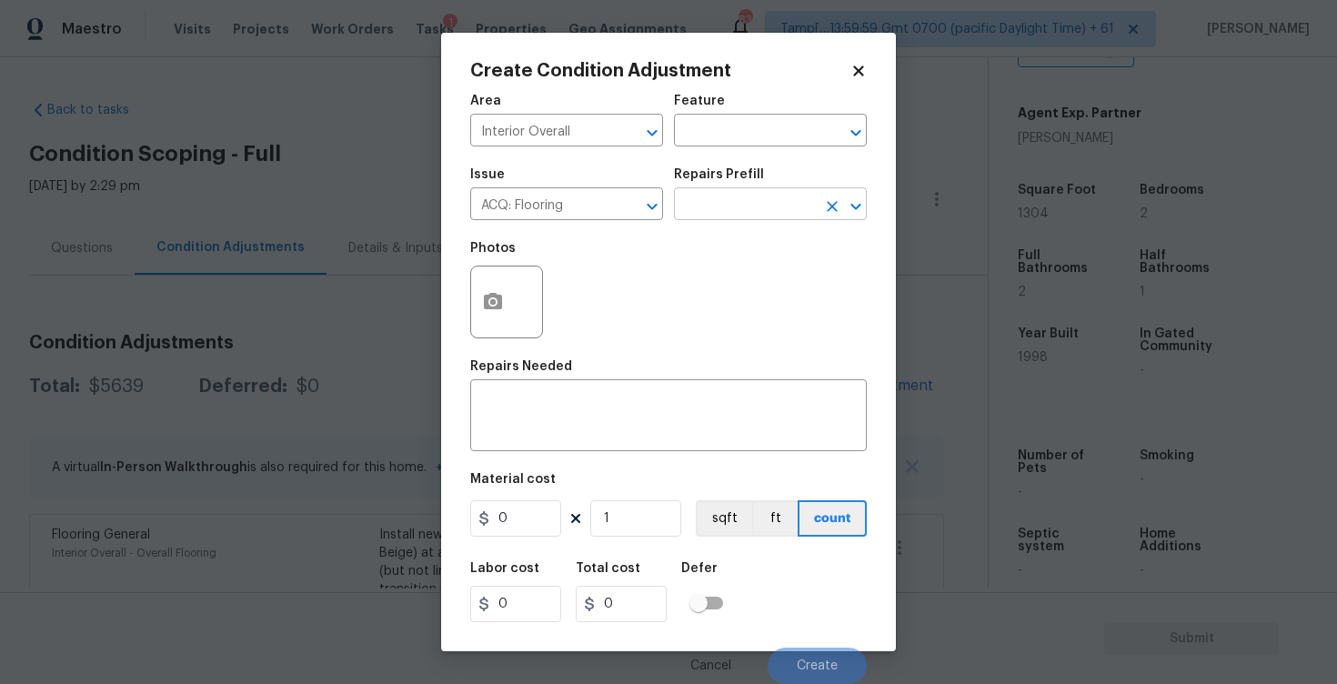
click at [700, 215] on input "text" at bounding box center [745, 206] width 142 height 28
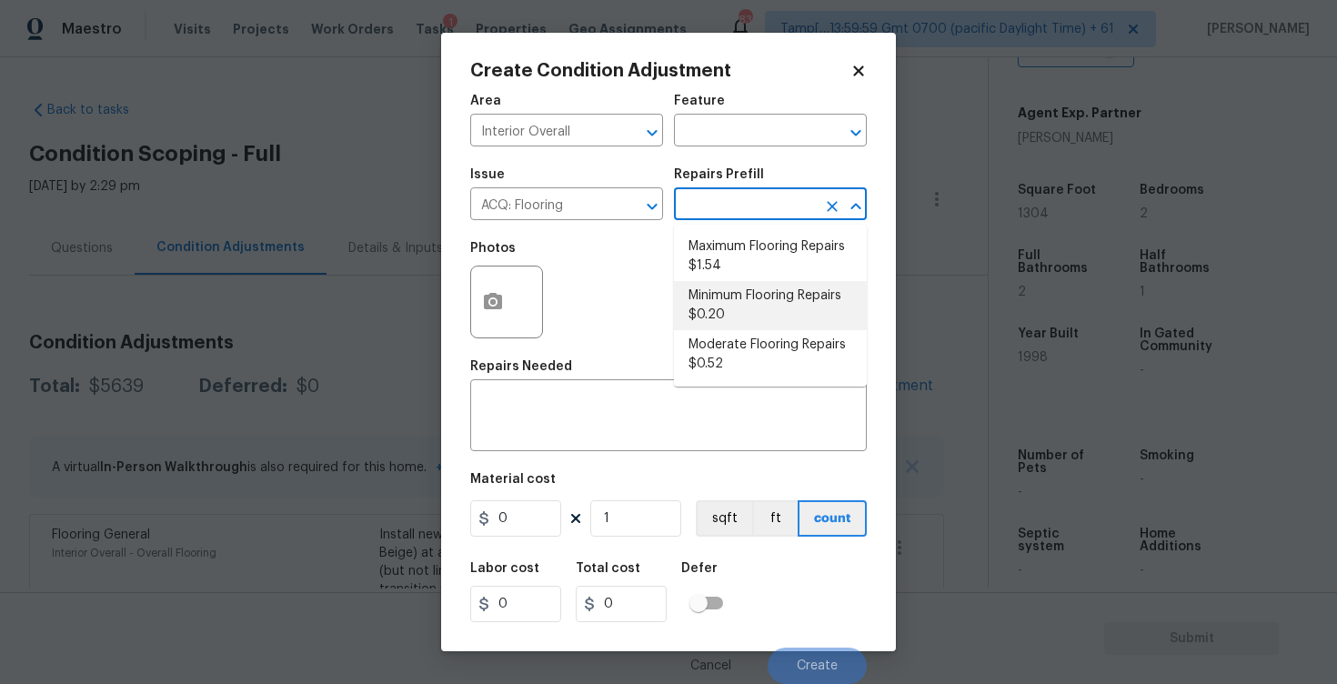
click at [726, 297] on li "Minimum Flooring Repairs $0.20" at bounding box center [770, 305] width 193 height 49
type input "Acquisition"
type textarea "Acquisition Scope: Minimum flooring repairs"
type input "0.2"
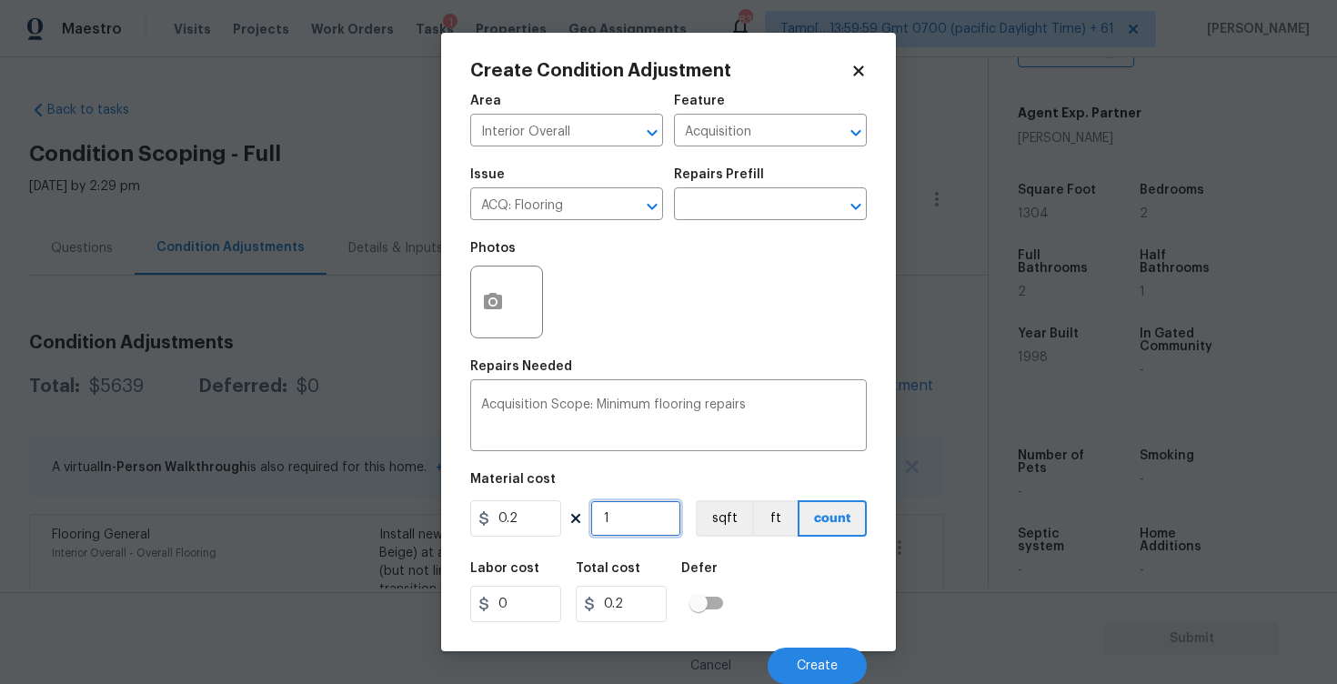
click at [632, 512] on input "1" at bounding box center [635, 518] width 91 height 36
type input "0"
type input "4"
type input "0.8"
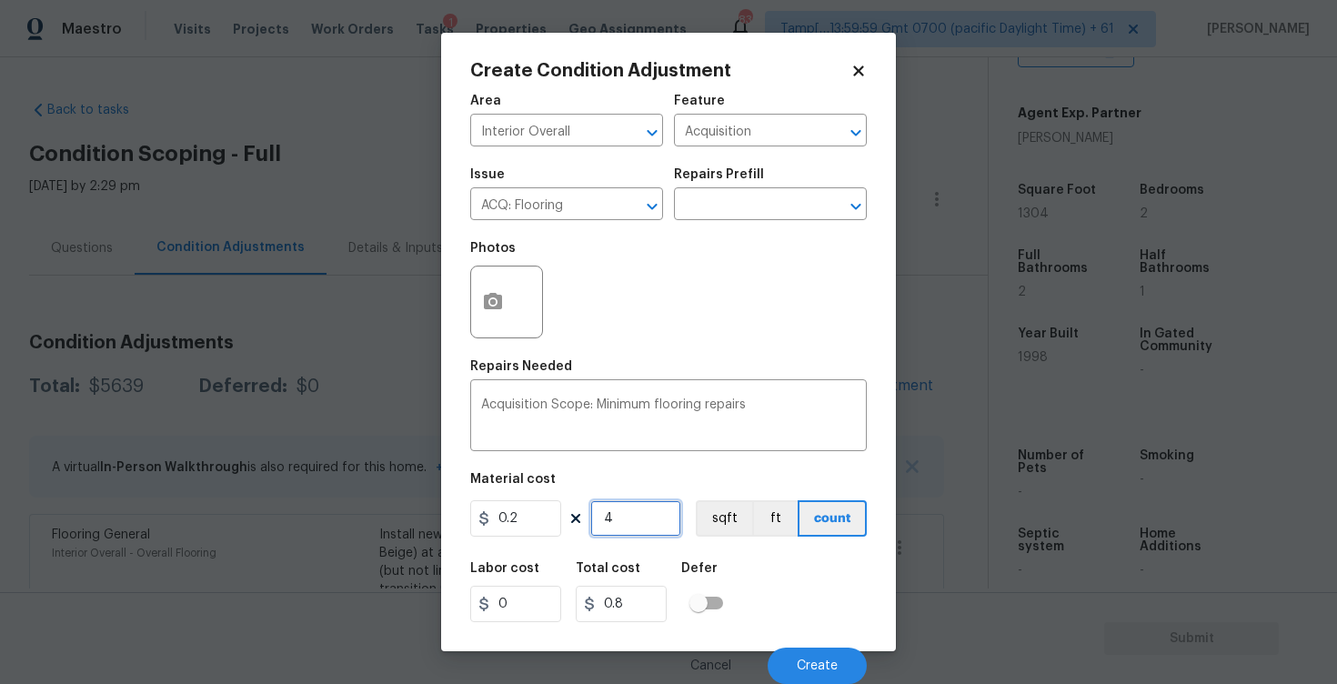
type input "40"
type input "8"
type input "400"
type input "80"
type input "400"
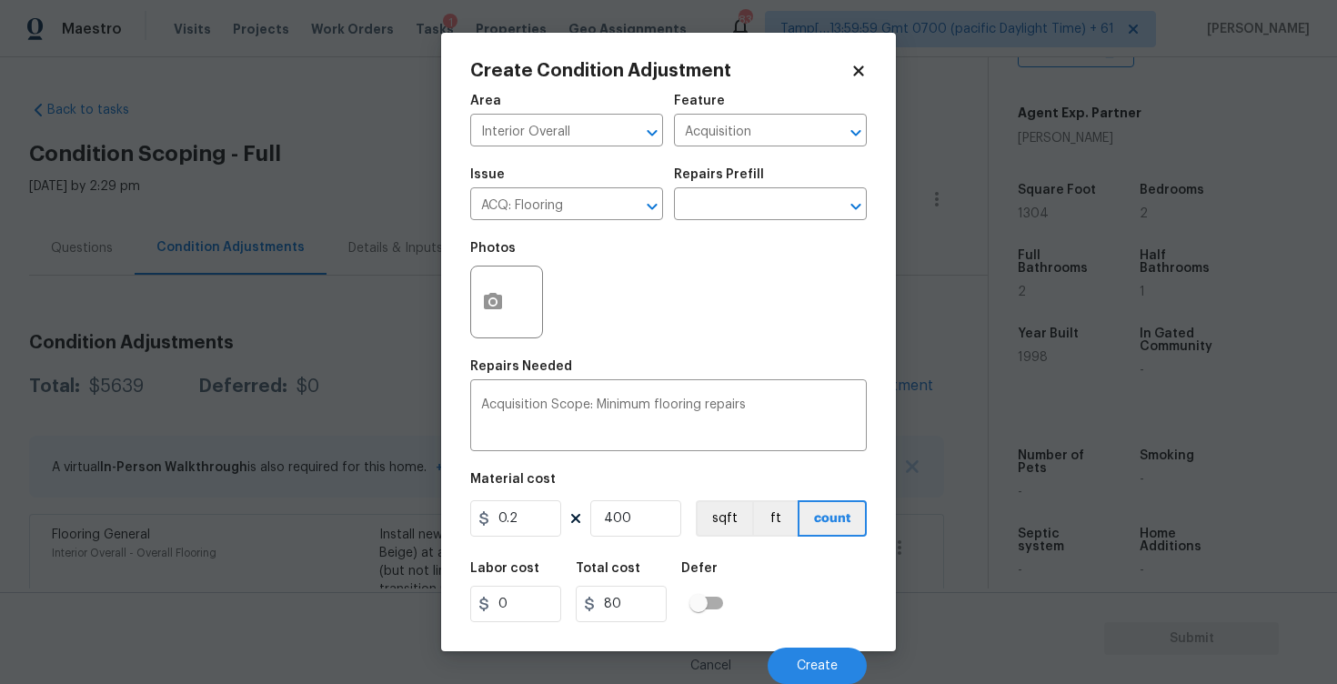
click at [527, 539] on figure "Material cost 0.2 400 sqft ft count" at bounding box center [668, 506] width 397 height 67
click at [528, 527] on input "0.2" at bounding box center [515, 518] width 91 height 36
type input "1"
click at [681, 566] on h5 "Defer" at bounding box center [699, 568] width 36 height 13
type input "400"
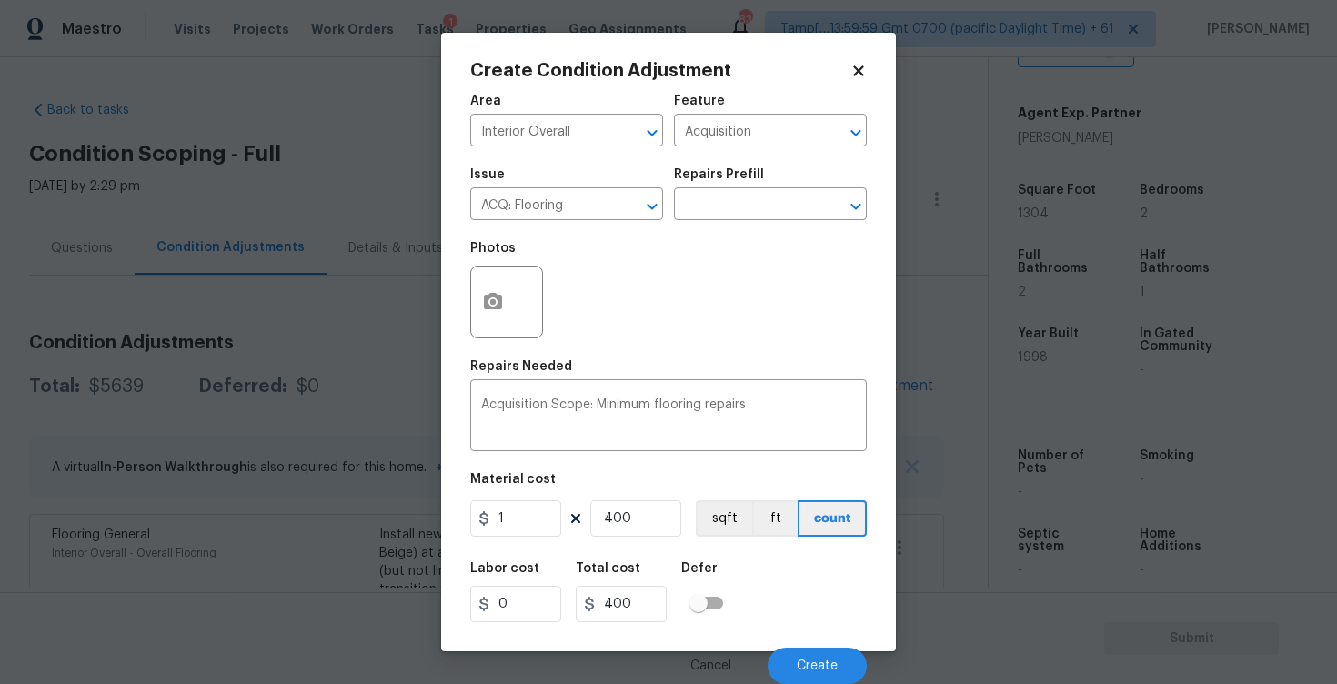
scroll to position [1, 0]
click at [792, 648] on button "Create" at bounding box center [817, 666] width 99 height 36
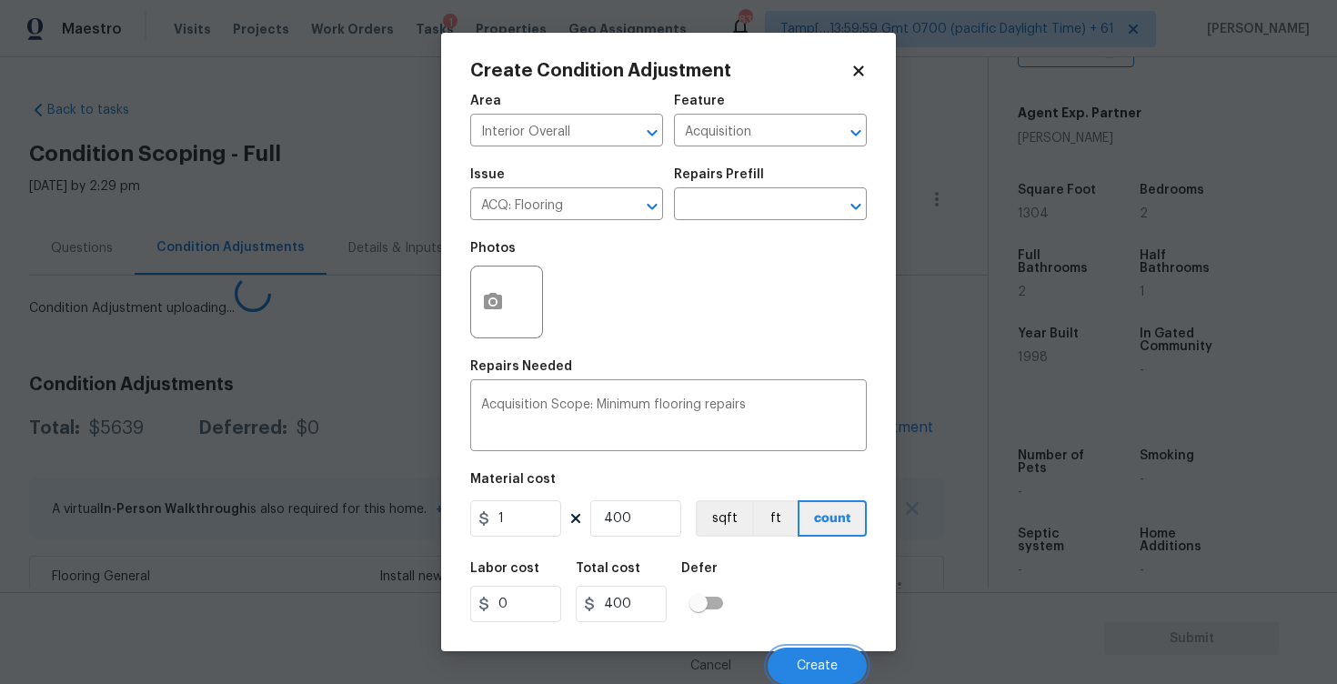
scroll to position [0, 0]
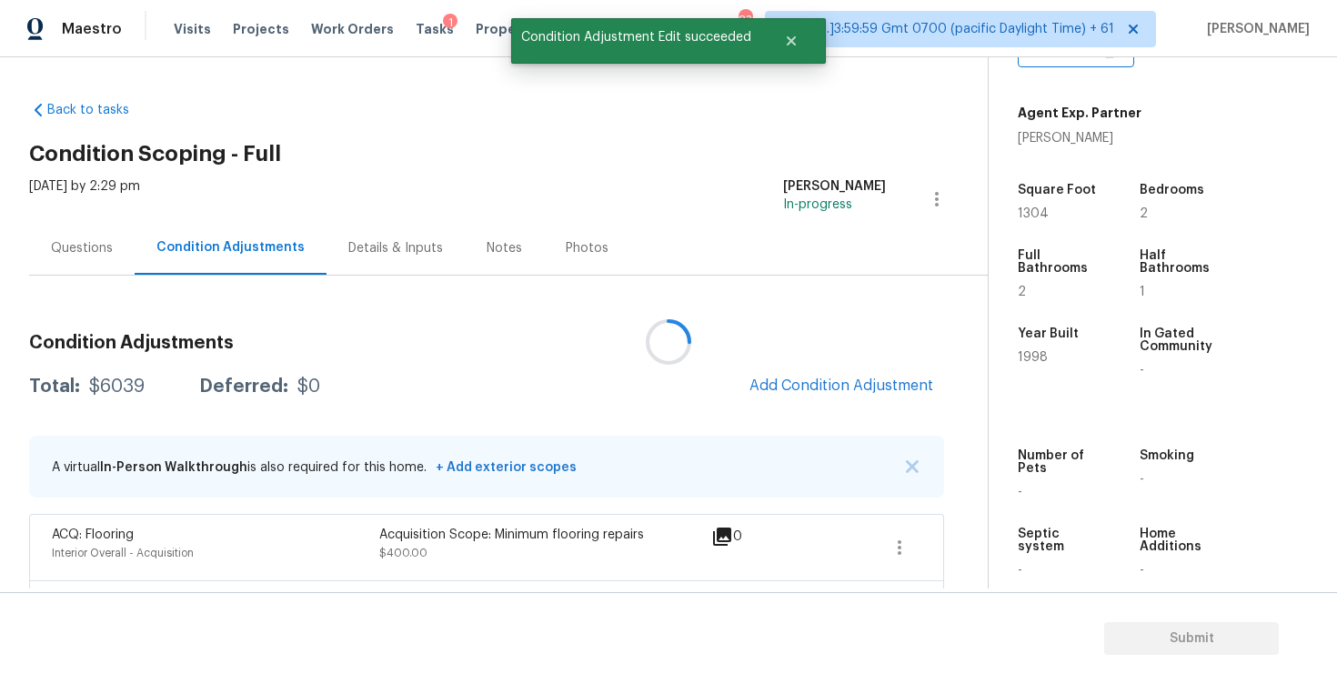
click at [823, 384] on div at bounding box center [668, 342] width 1337 height 684
click at [803, 356] on div at bounding box center [668, 342] width 1337 height 684
click at [804, 381] on span "Add Condition Adjustment" at bounding box center [842, 386] width 184 height 16
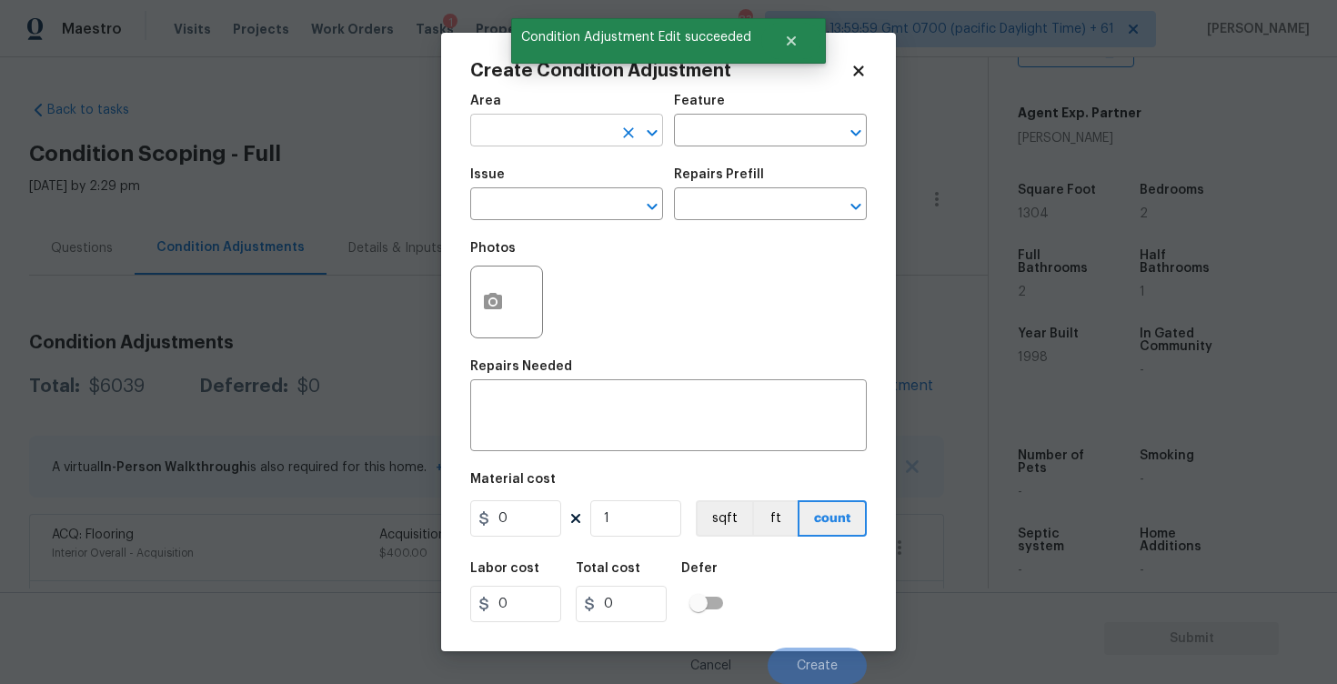
click at [611, 136] on input "text" at bounding box center [541, 132] width 142 height 28
click at [548, 201] on li "Interior Overall" at bounding box center [566, 203] width 193 height 30
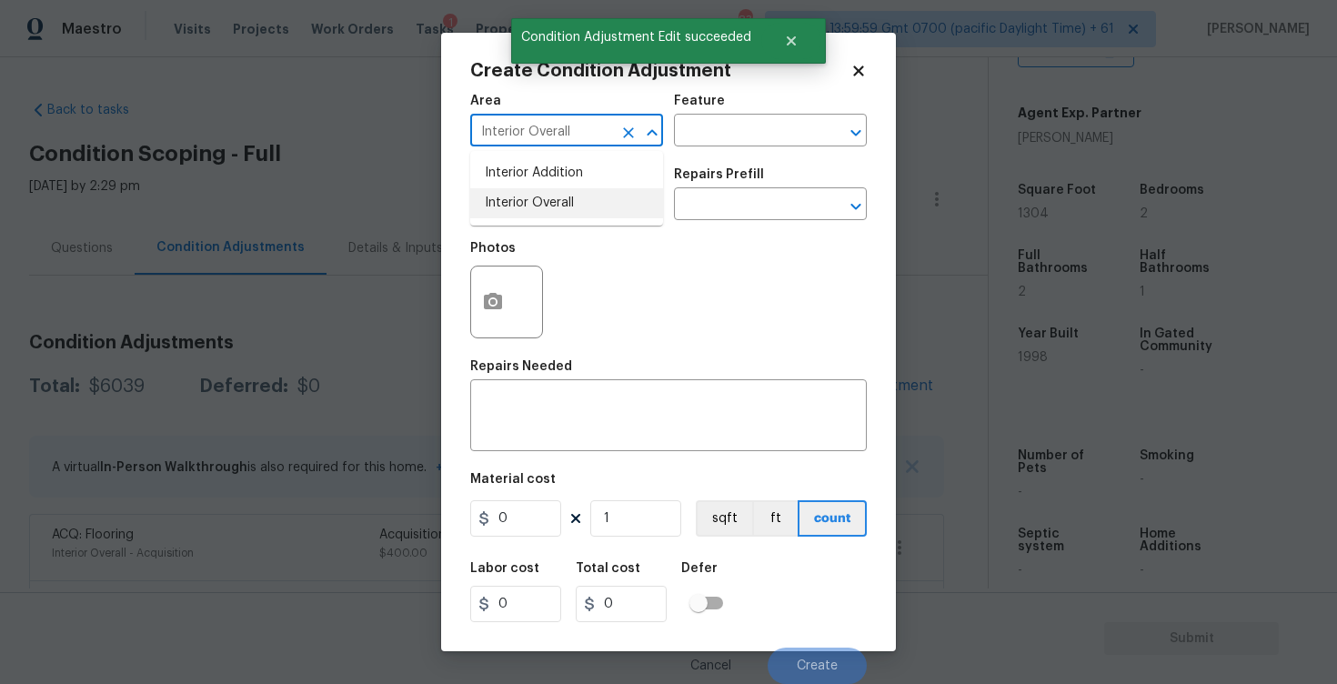
type input "Interior Overall"
click at [548, 201] on input "text" at bounding box center [541, 206] width 142 height 28
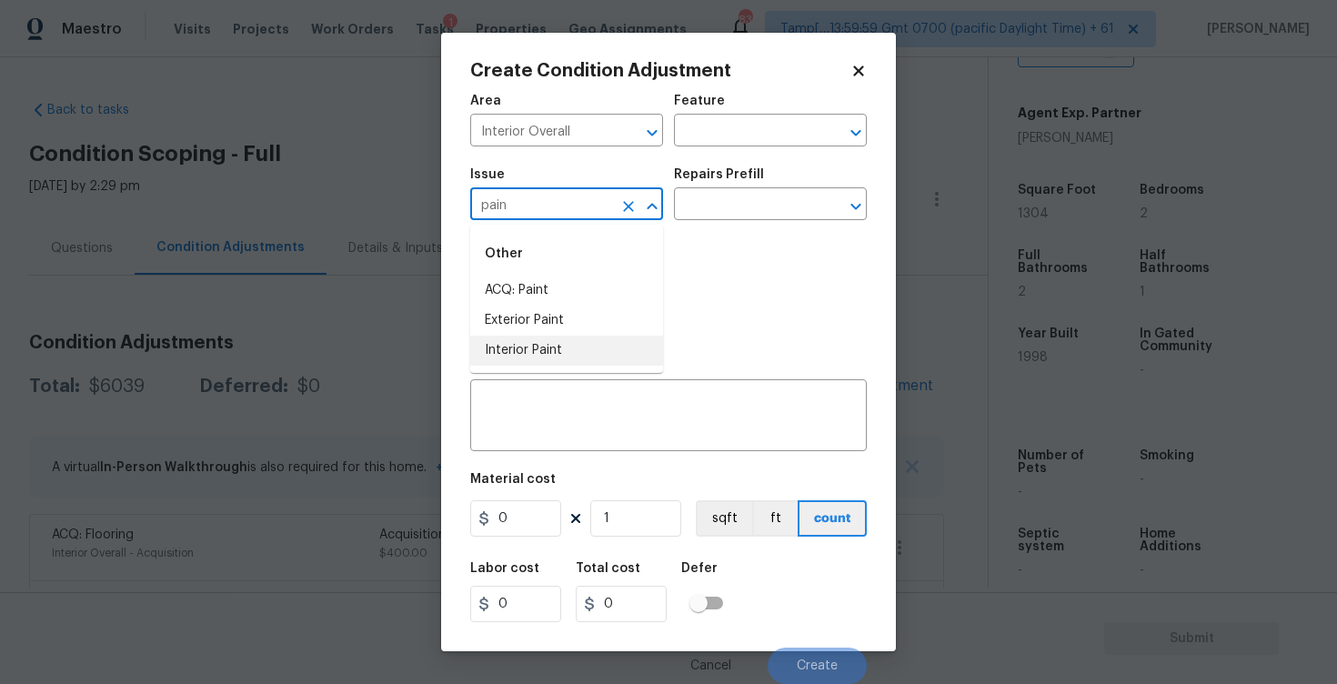
click at [546, 346] on li "Interior Paint" at bounding box center [566, 351] width 193 height 30
type input "Interior Paint"
click at [700, 222] on div "Issue Interior Paint ​ Repairs Prefill ​" at bounding box center [668, 194] width 397 height 74
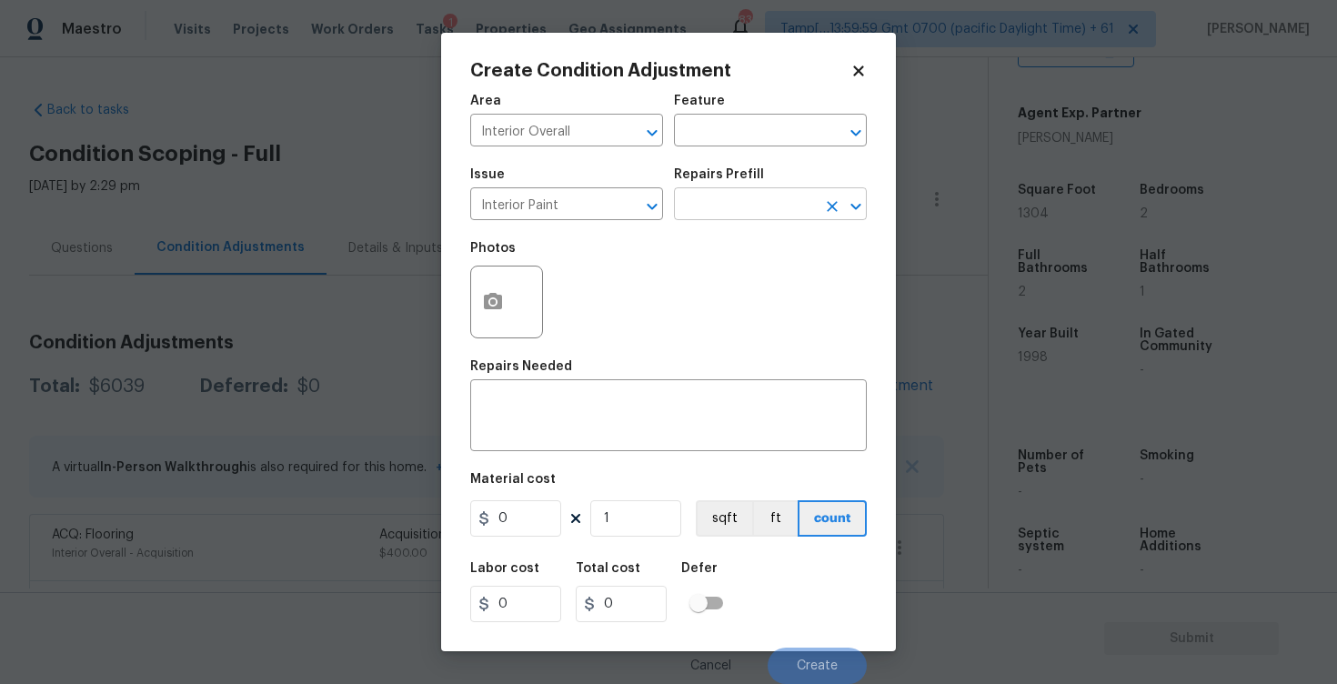
click at [722, 202] on input "text" at bounding box center [745, 206] width 142 height 28
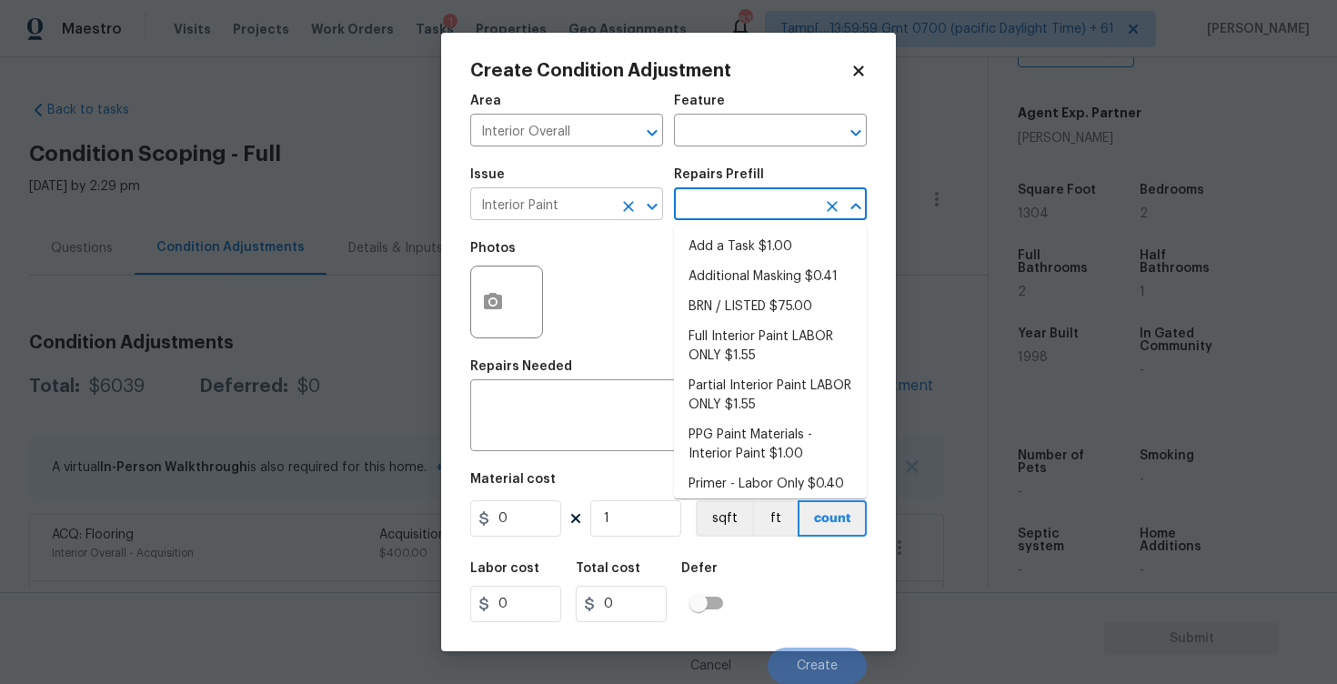
click at [630, 213] on icon "Clear" at bounding box center [628, 206] width 18 height 18
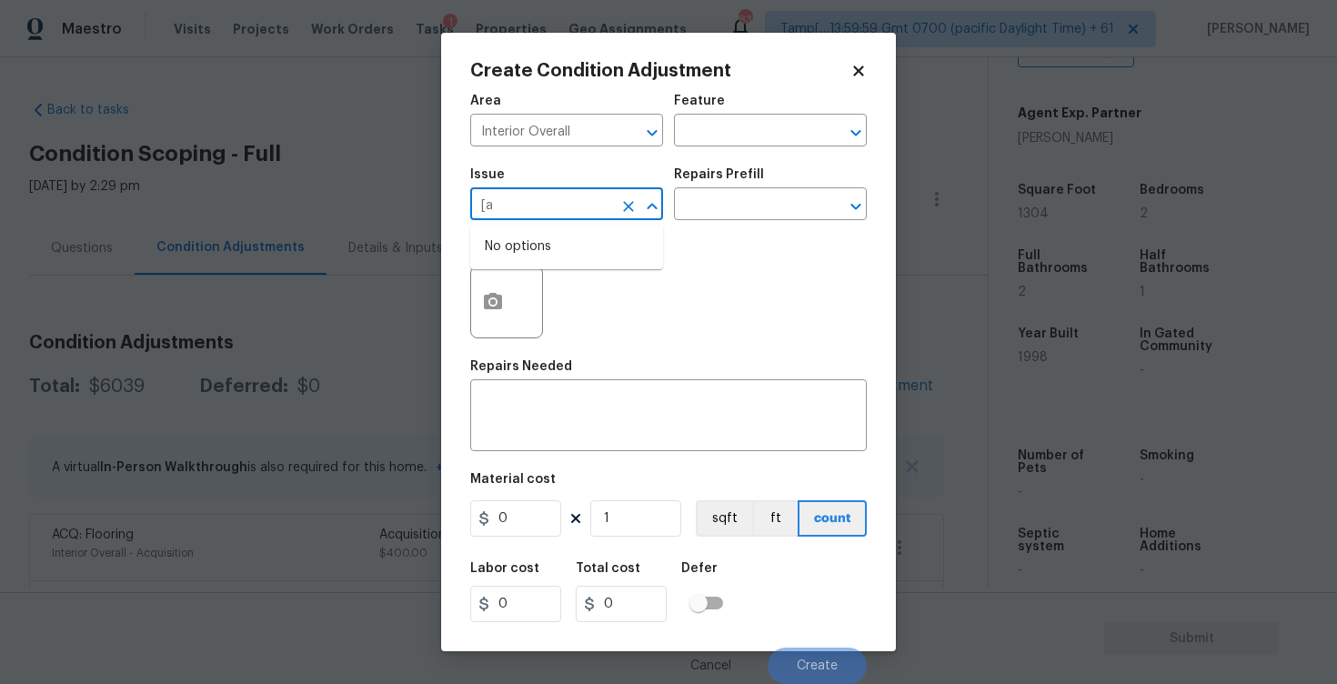
type input "["
click at [605, 293] on li "ACQ: Paint" at bounding box center [566, 291] width 193 height 30
type input "ACQ: Paint"
click at [721, 213] on input "text" at bounding box center [745, 206] width 142 height 28
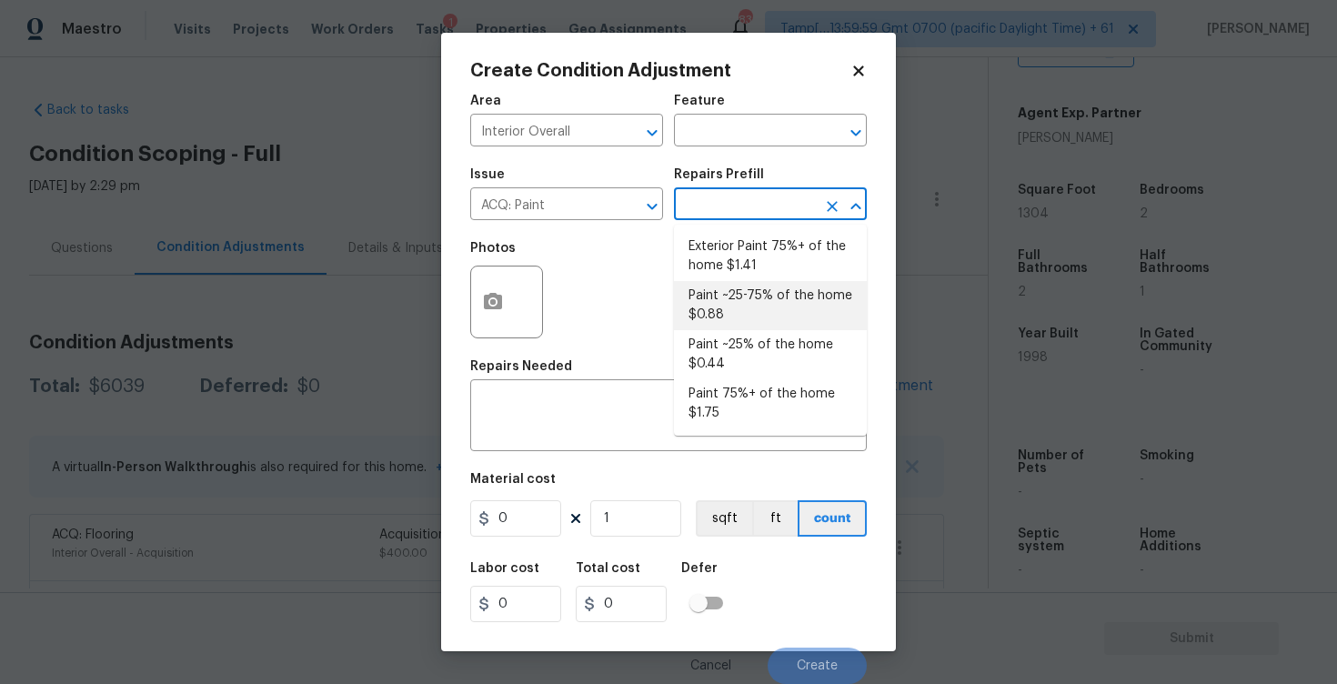
click at [719, 288] on li "Paint ~25-75% of the home $0.88" at bounding box center [770, 305] width 193 height 49
type input "Acquisition"
type textarea "Acquisition Scope: ~25 - 75% of the home needs interior paint"
type input "0.88"
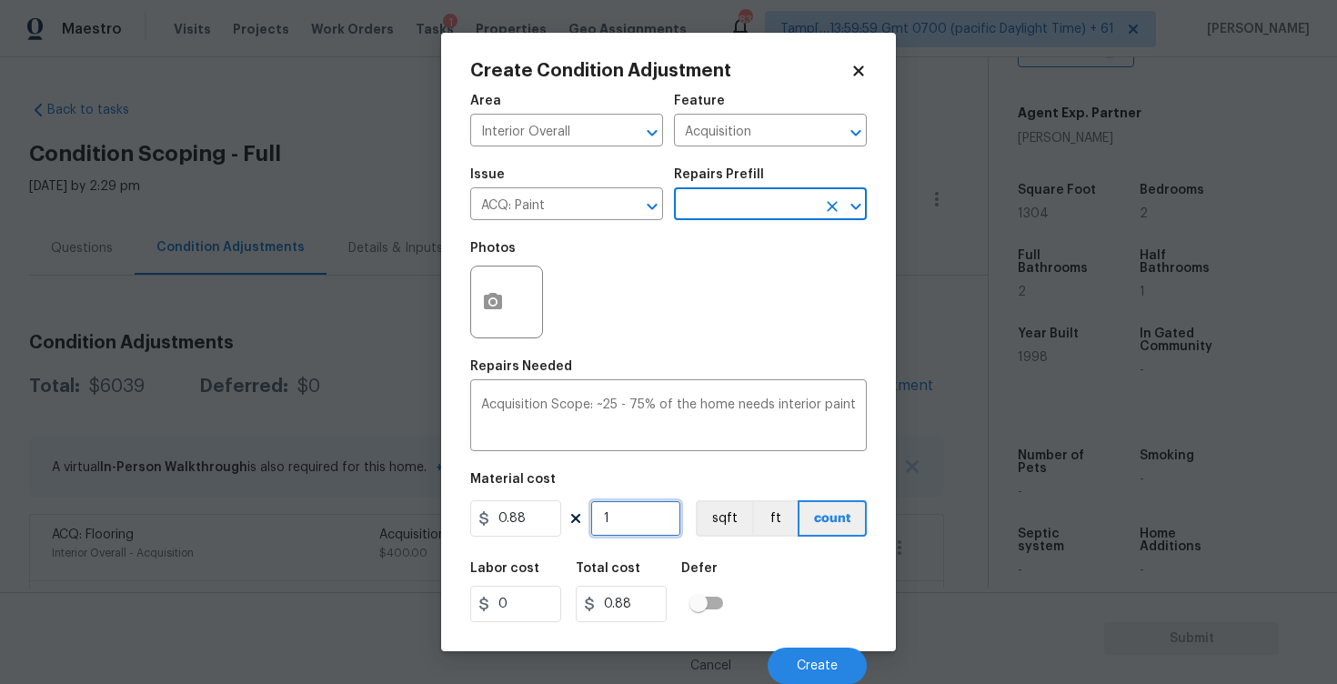
click at [649, 520] on input "1" at bounding box center [635, 518] width 91 height 36
type input "0"
paste input "1304"
type input "1304"
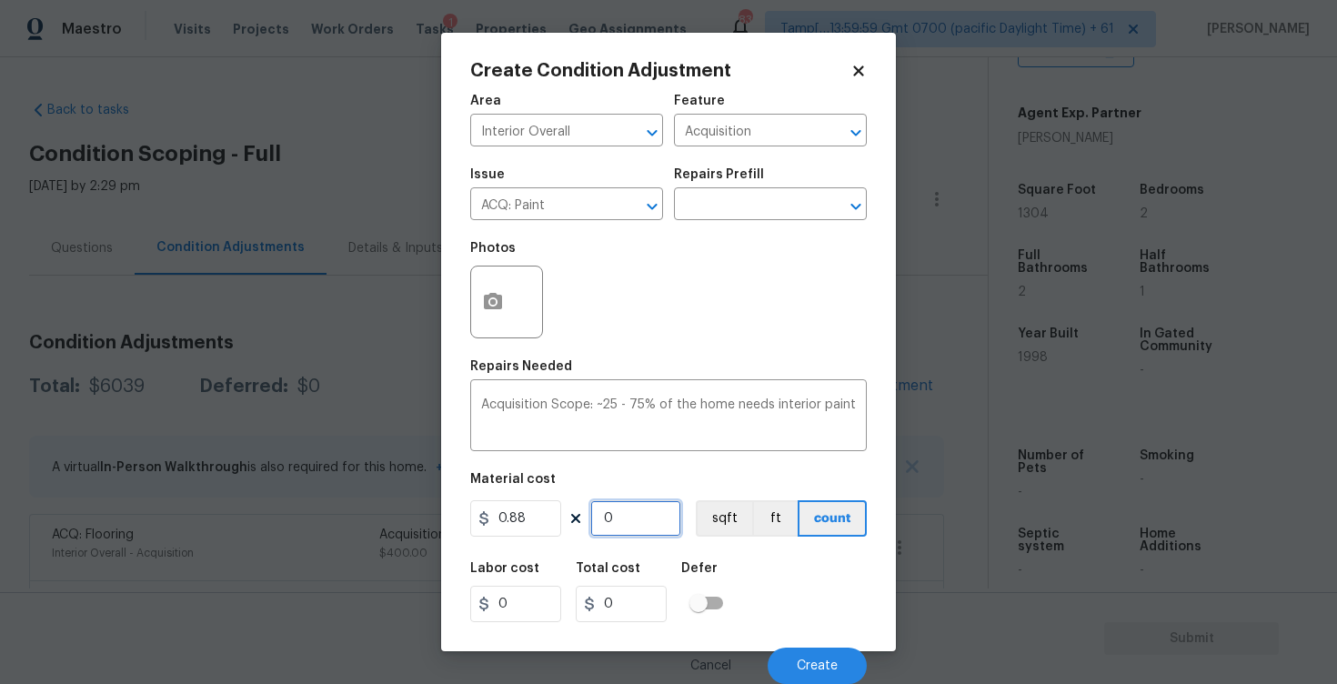
type input "1147.52"
type input "1304"
click at [717, 516] on button "sqft" at bounding box center [724, 518] width 56 height 36
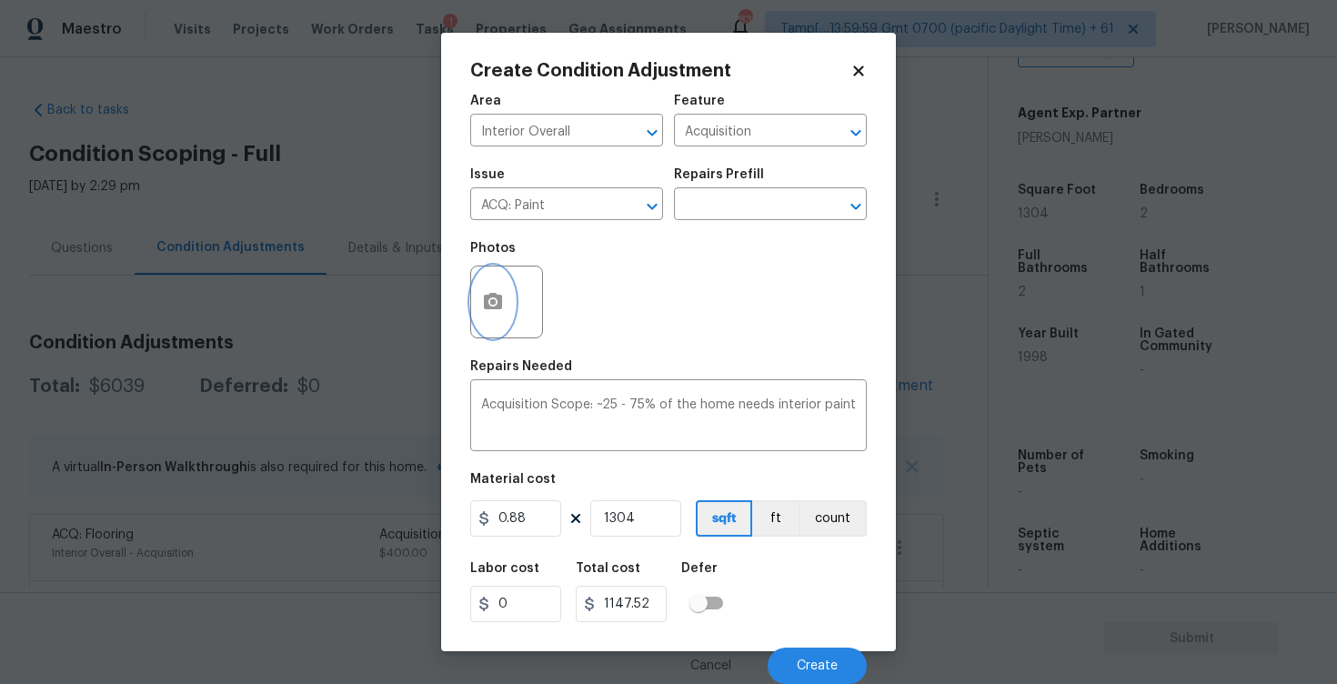
click at [511, 302] on button "button" at bounding box center [493, 302] width 44 height 71
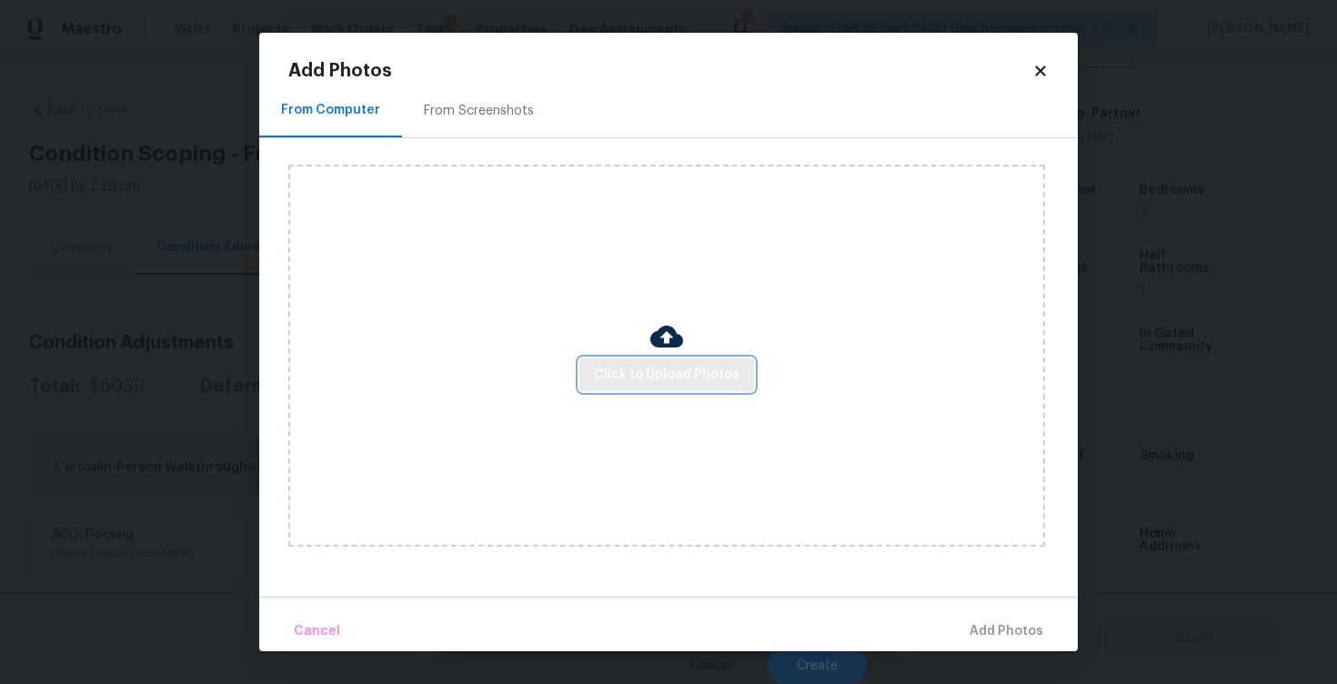
click at [661, 382] on span "Click to Upload Photos" at bounding box center [667, 375] width 146 height 23
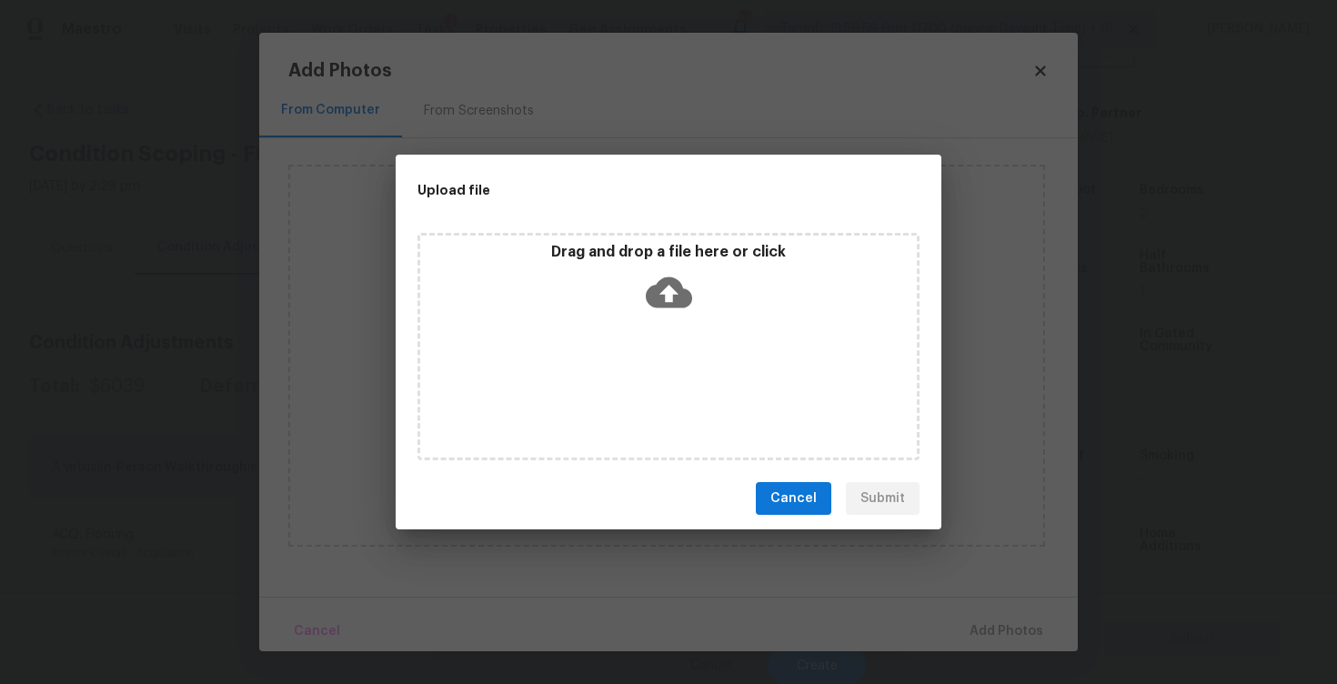
click at [660, 296] on icon at bounding box center [669, 292] width 46 height 31
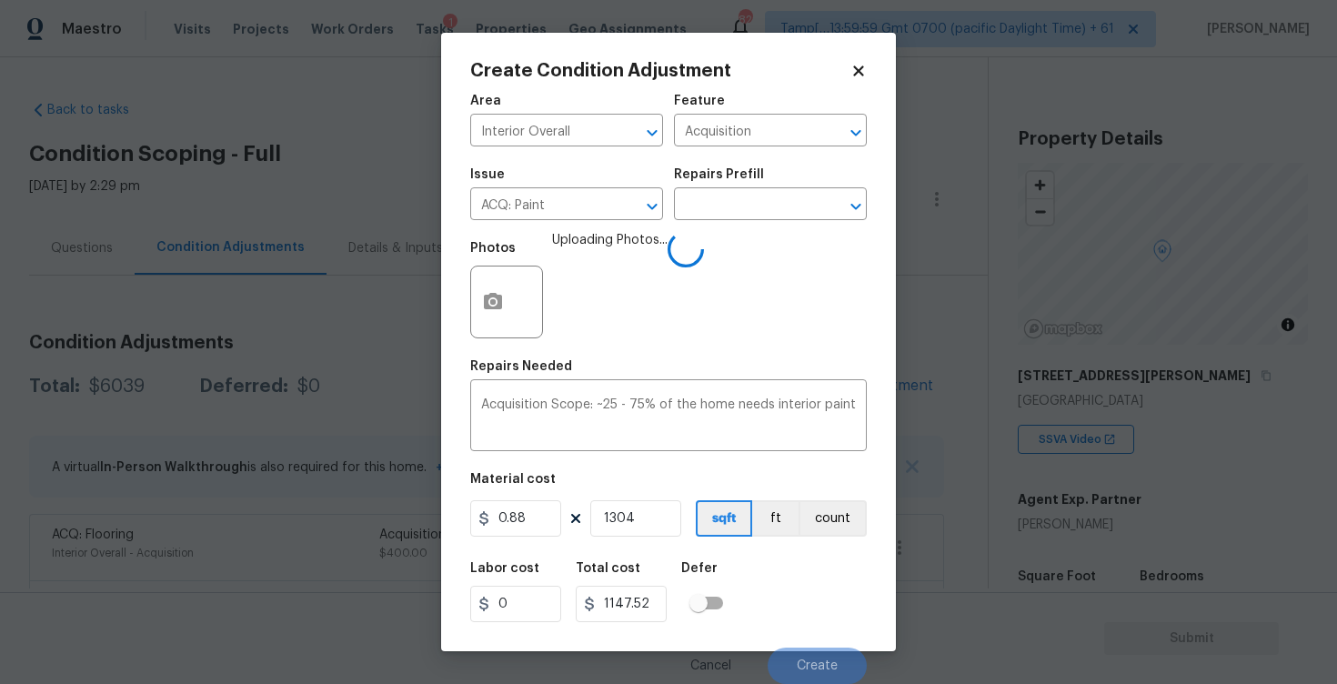
scroll to position [1, 0]
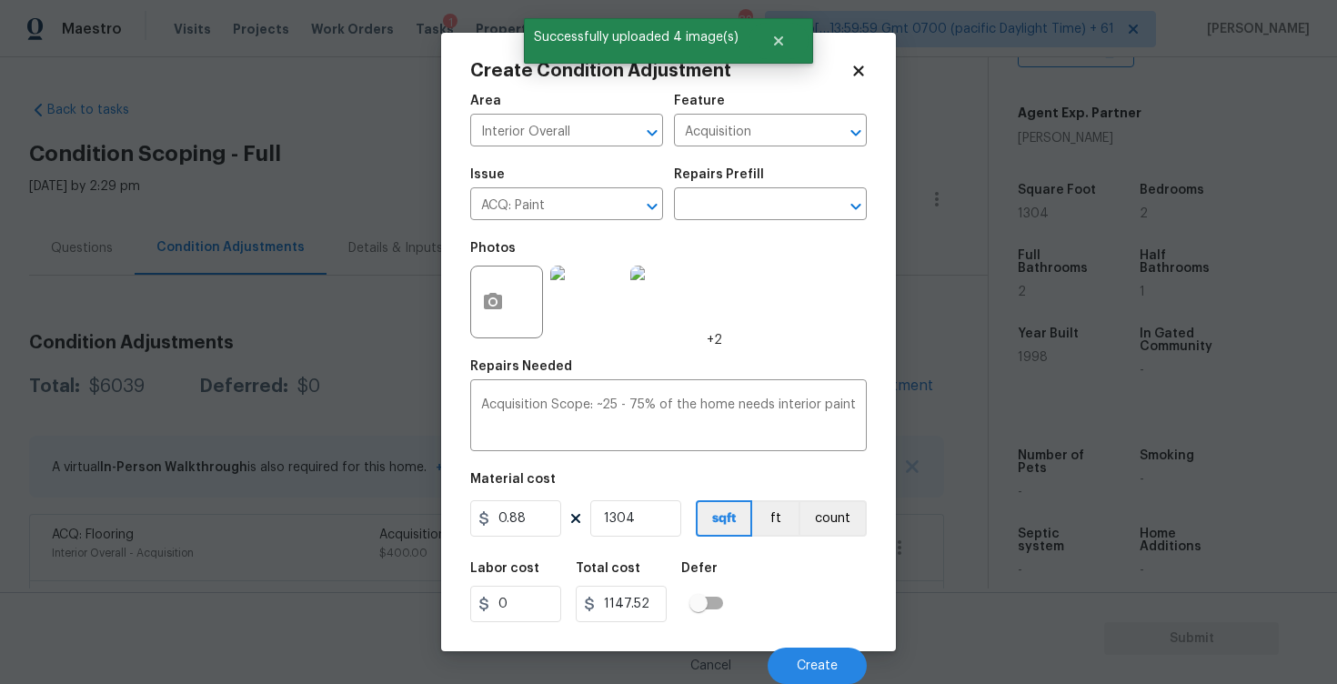
click at [811, 645] on div "Cancel Create" at bounding box center [668, 658] width 397 height 51
click at [813, 662] on span "Create" at bounding box center [817, 667] width 41 height 14
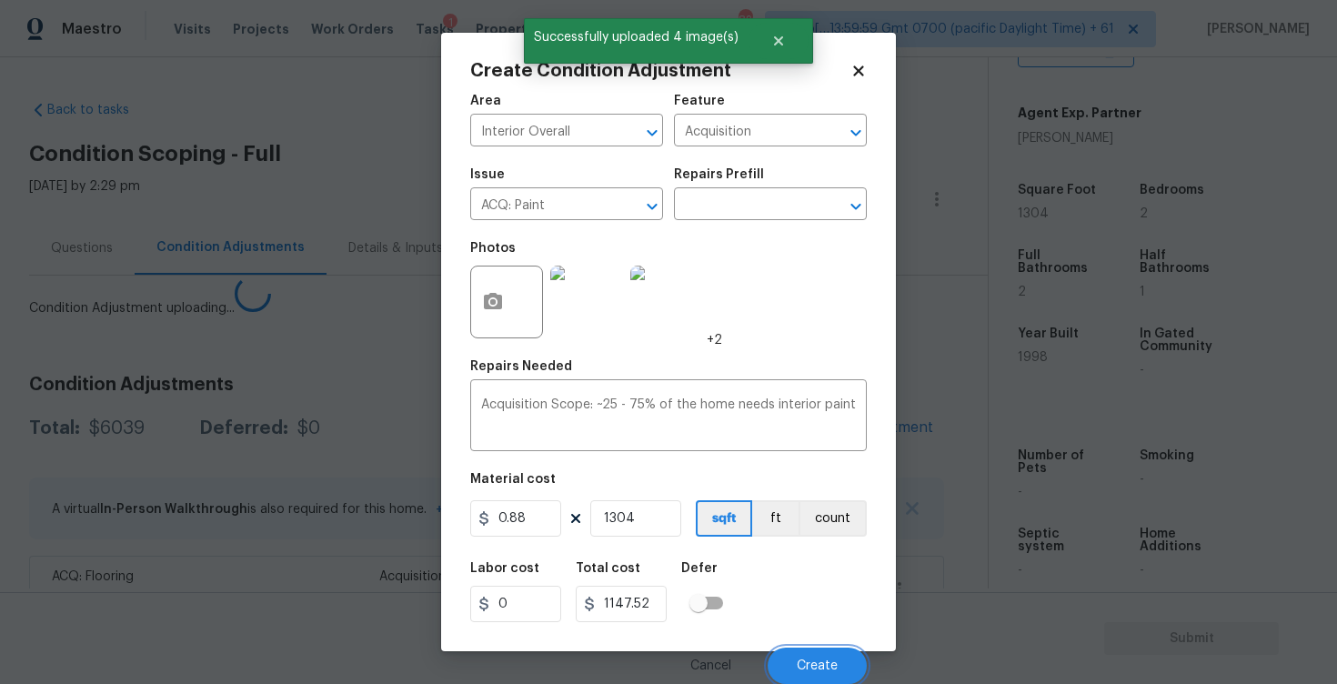
scroll to position [0, 0]
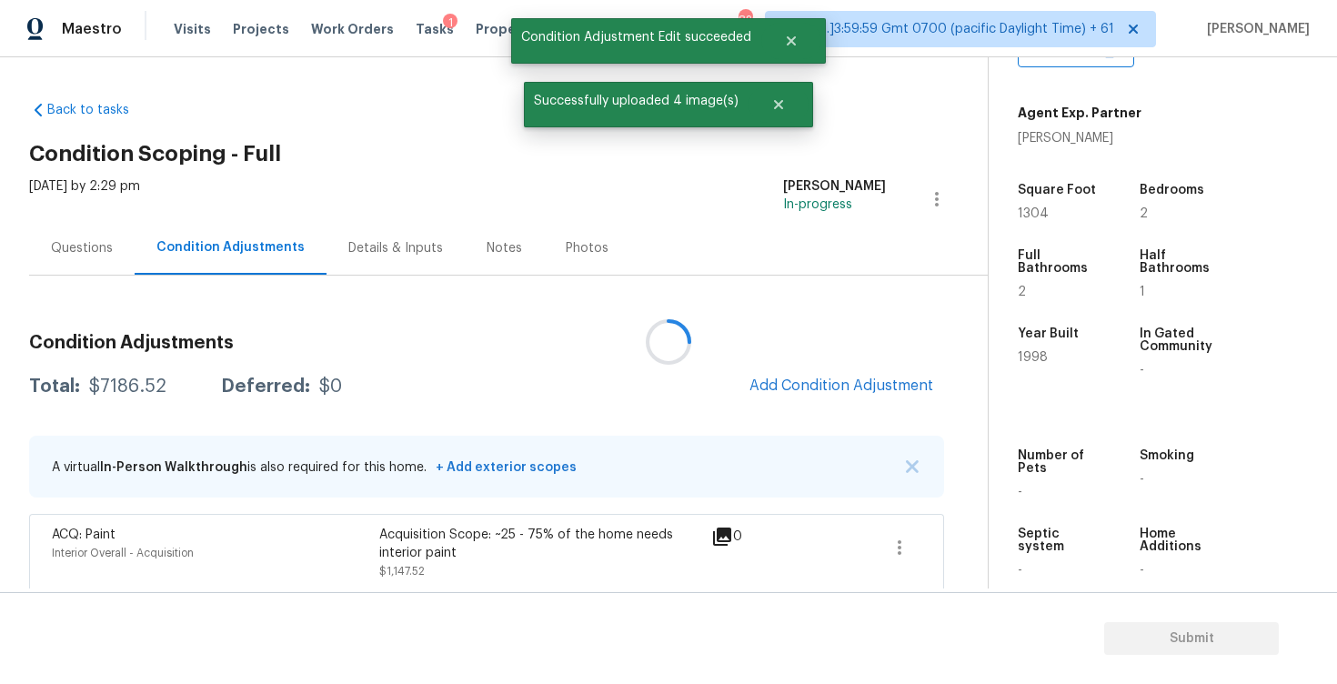
click at [747, 416] on div "Condition Adjustments Total: $7186.52 Deferred: $0 Add Condition Adjustment A v…" at bounding box center [486, 578] width 915 height 519
click at [838, 399] on button "Add Condition Adjustment" at bounding box center [842, 386] width 206 height 38
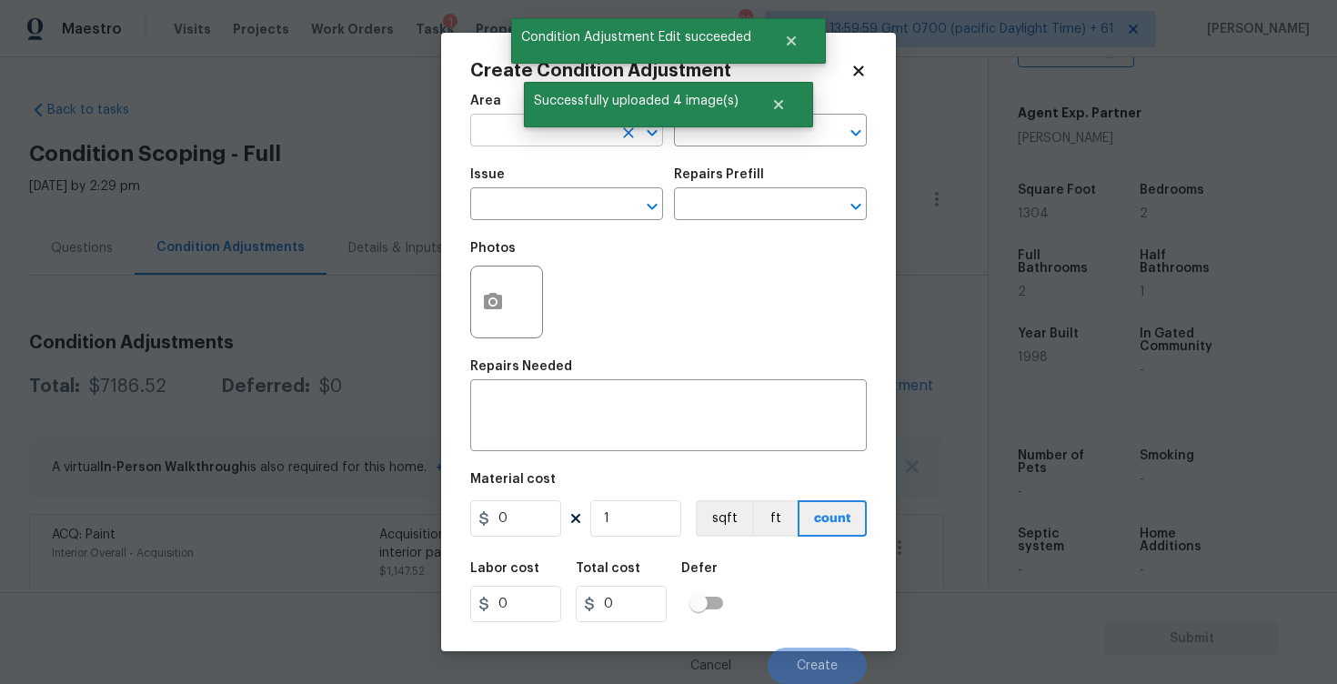
click at [498, 126] on input "text" at bounding box center [541, 132] width 142 height 28
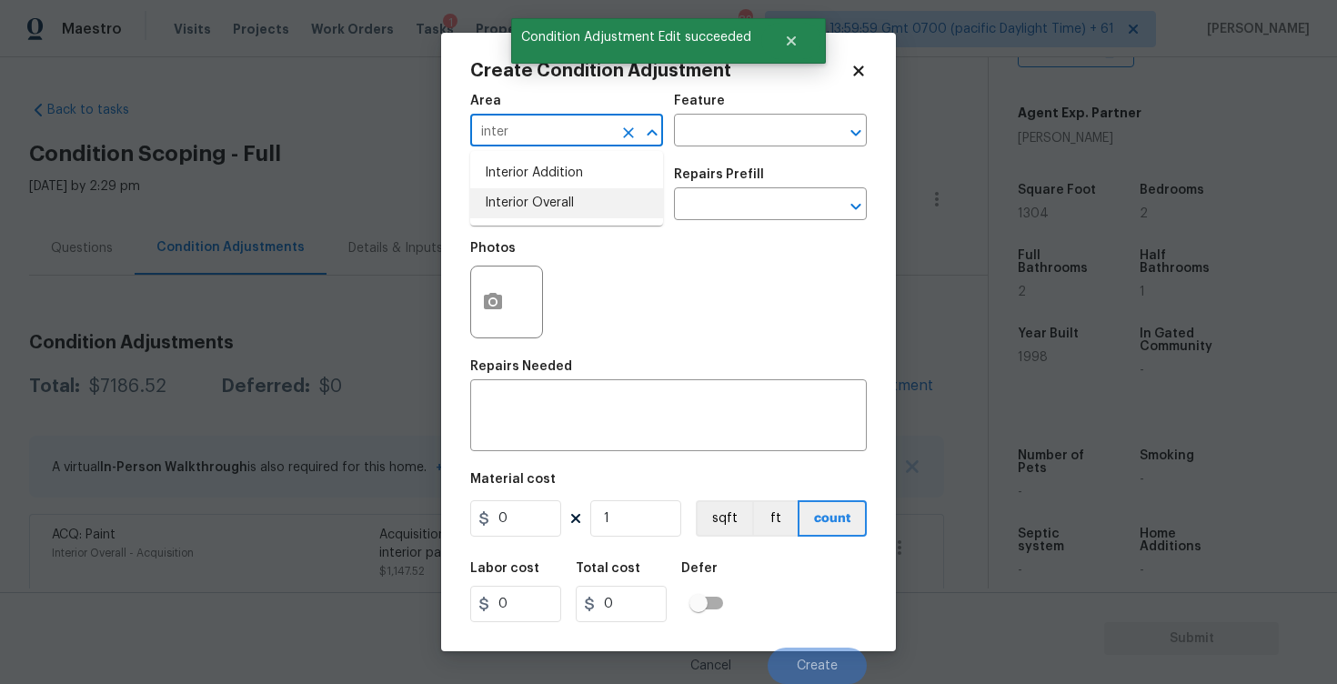
click at [499, 198] on li "Interior Overall" at bounding box center [566, 203] width 193 height 30
type input "Interior Overall"
click at [499, 198] on input "text" at bounding box center [541, 206] width 142 height 28
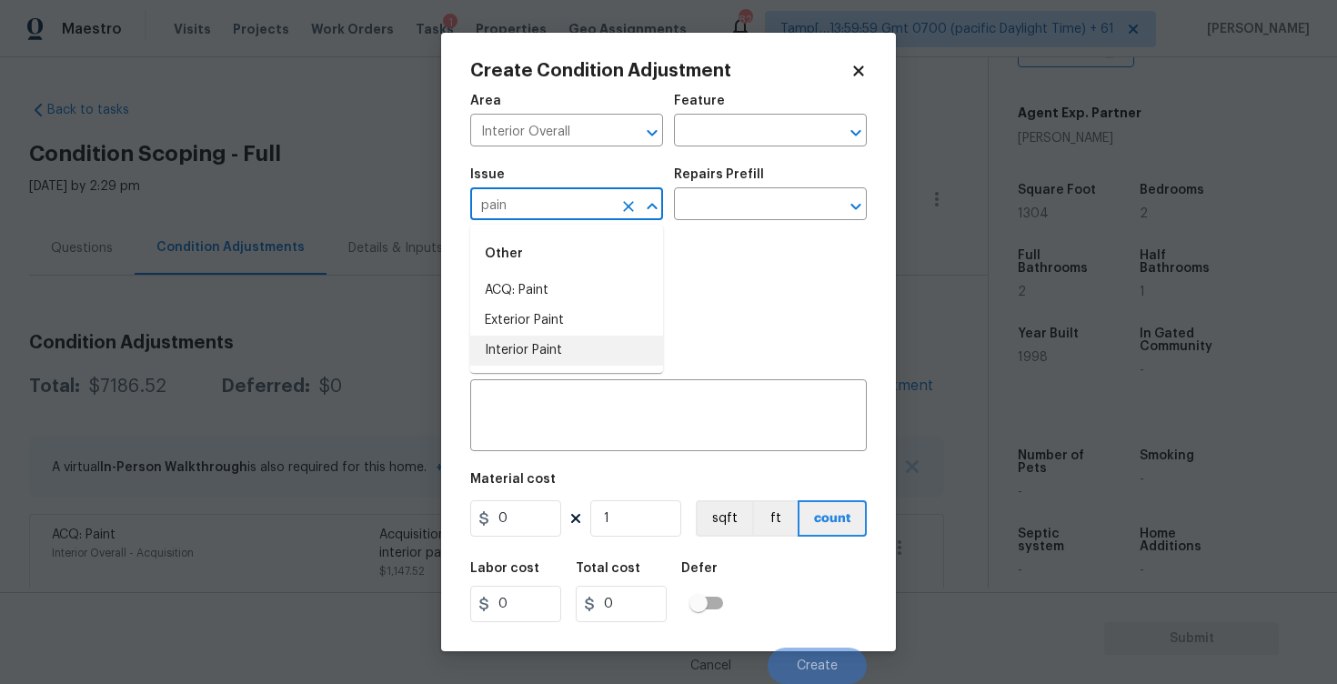
click at [539, 337] on li "Interior Paint" at bounding box center [566, 351] width 193 height 30
type input "Interior Paint"
click at [700, 219] on input "text" at bounding box center [745, 206] width 142 height 28
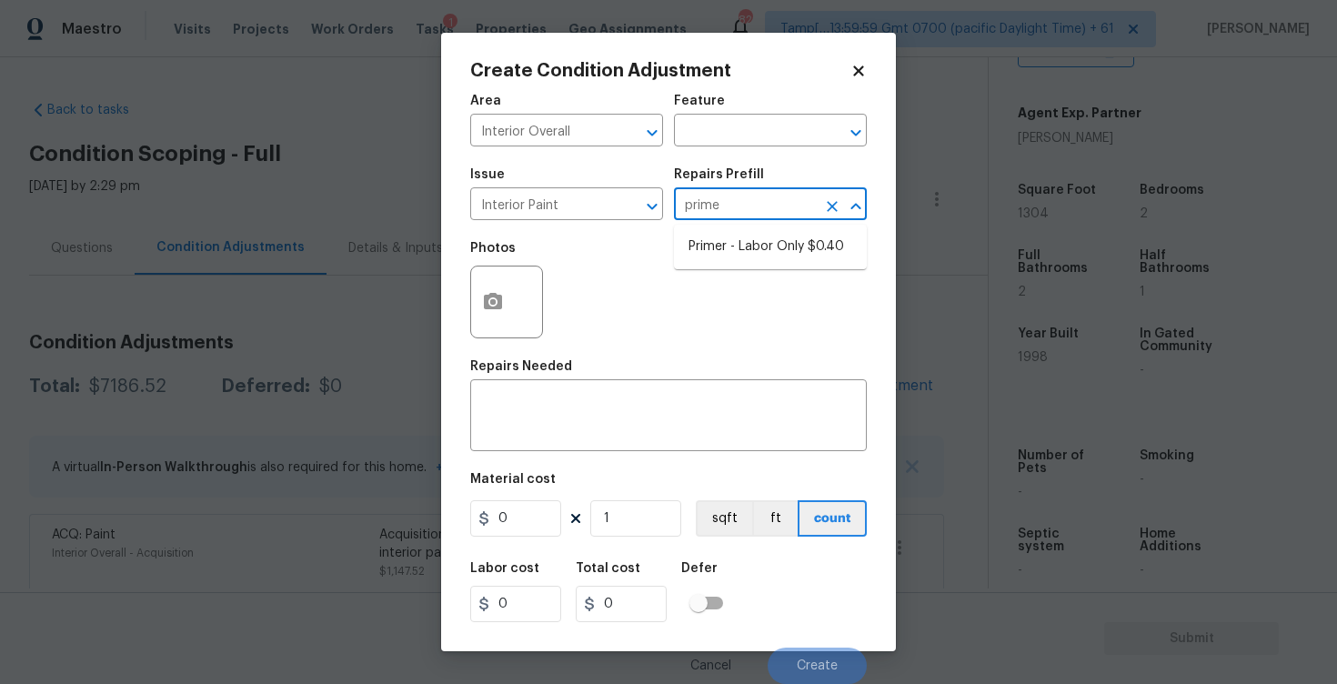
type input "primer"
click at [726, 248] on li "Primer - Labor Only $0.40" at bounding box center [770, 247] width 193 height 30
type input "Overall Paint"
type textarea "Interior primer - PRIMER PROVIDED BY OPENDOOR - All nails, screws, drywall anch…"
type input "0.4"
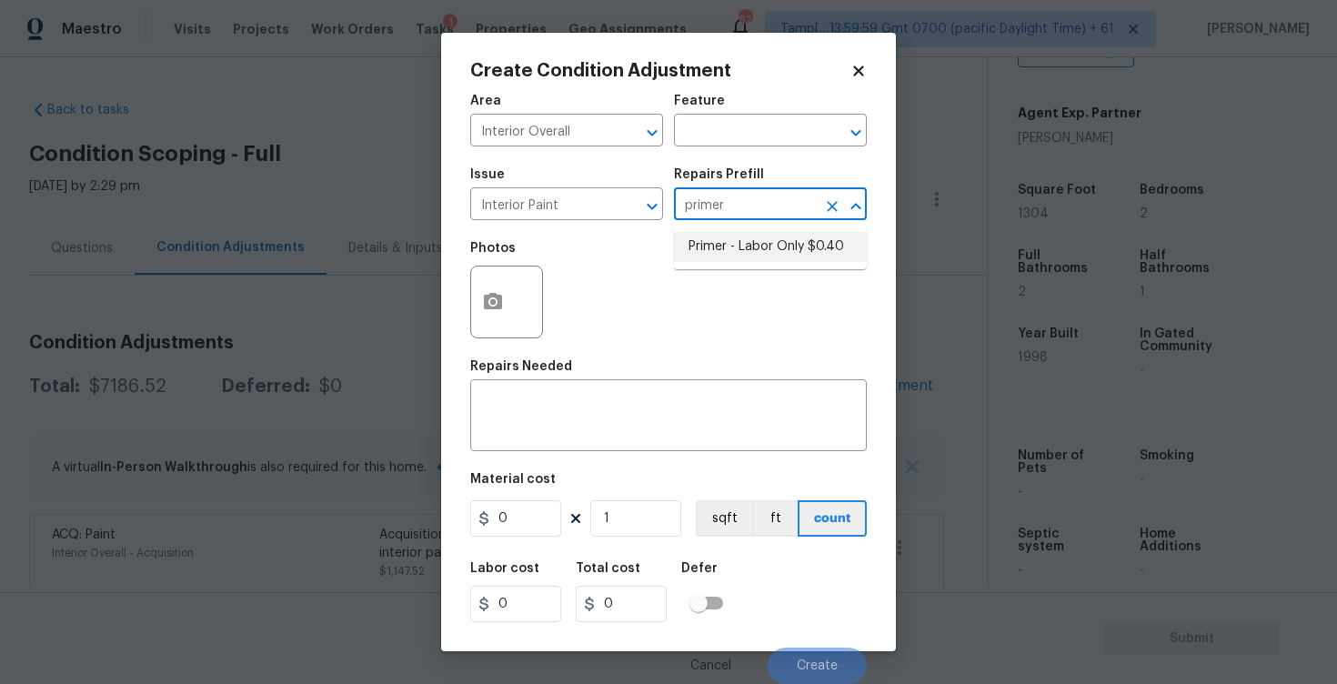
type input "0.4"
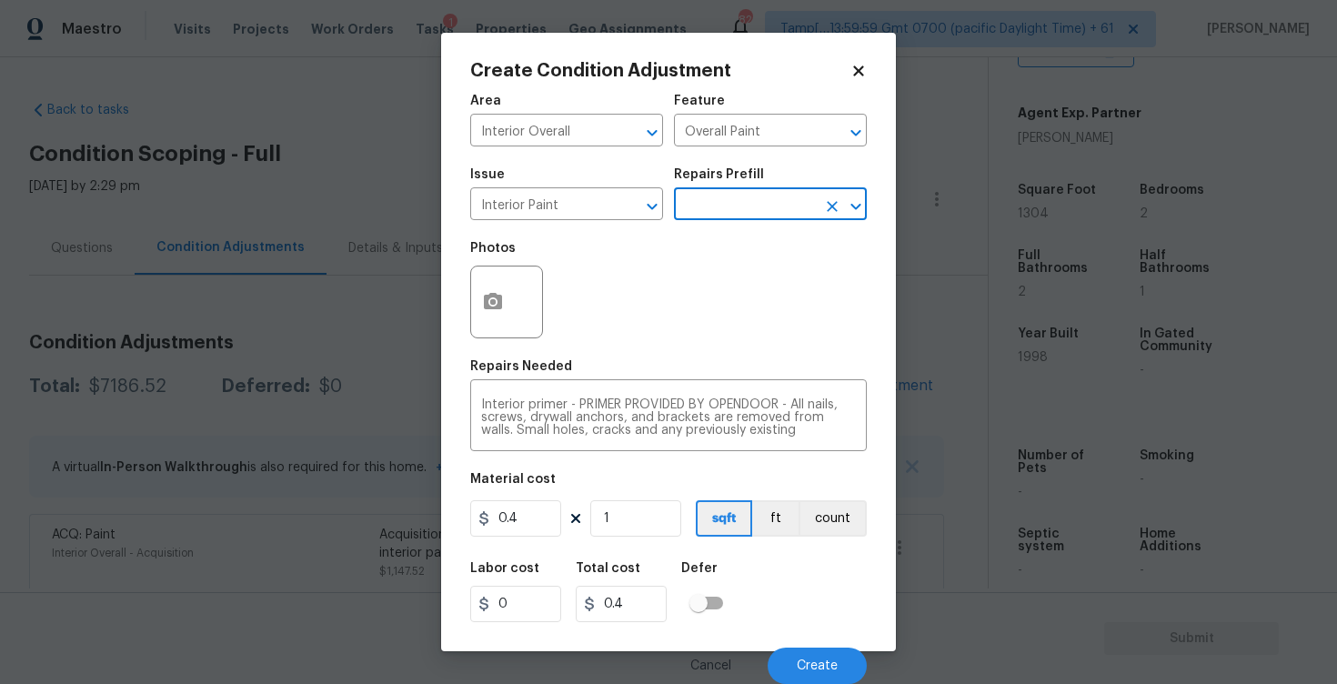
scroll to position [1, 0]
click at [528, 510] on input "0.4" at bounding box center [515, 518] width 91 height 36
type input "300"
click at [619, 465] on div "Area Interior Overall ​ Feature Overall Paint ​ Issue Interior Paint ​ Repairs …" at bounding box center [668, 384] width 397 height 600
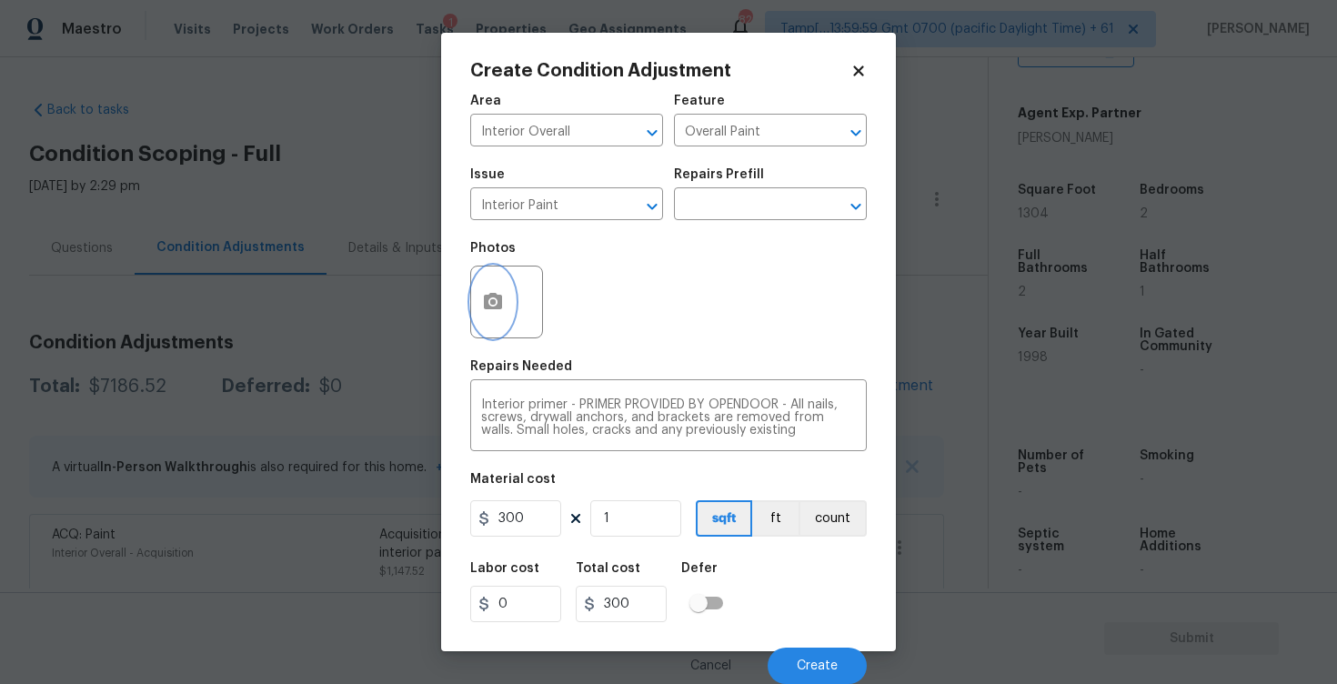
click at [484, 318] on button "button" at bounding box center [493, 302] width 44 height 71
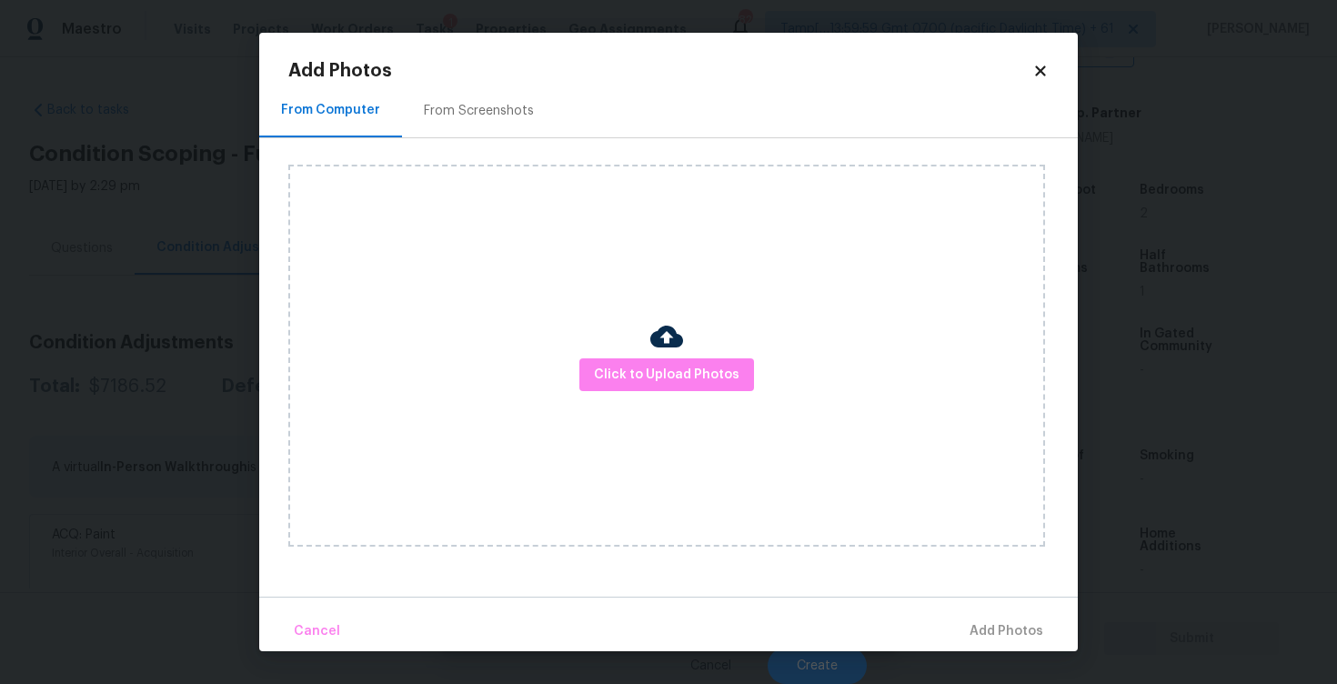
click at [634, 392] on div "Click to Upload Photos" at bounding box center [666, 356] width 757 height 382
click at [637, 356] on div "Click to Upload Photos" at bounding box center [666, 356] width 757 height 382
click at [661, 392] on div "Click to Upload Photos" at bounding box center [666, 356] width 757 height 382
click at [660, 358] on button "Click to Upload Photos" at bounding box center [666, 375] width 175 height 34
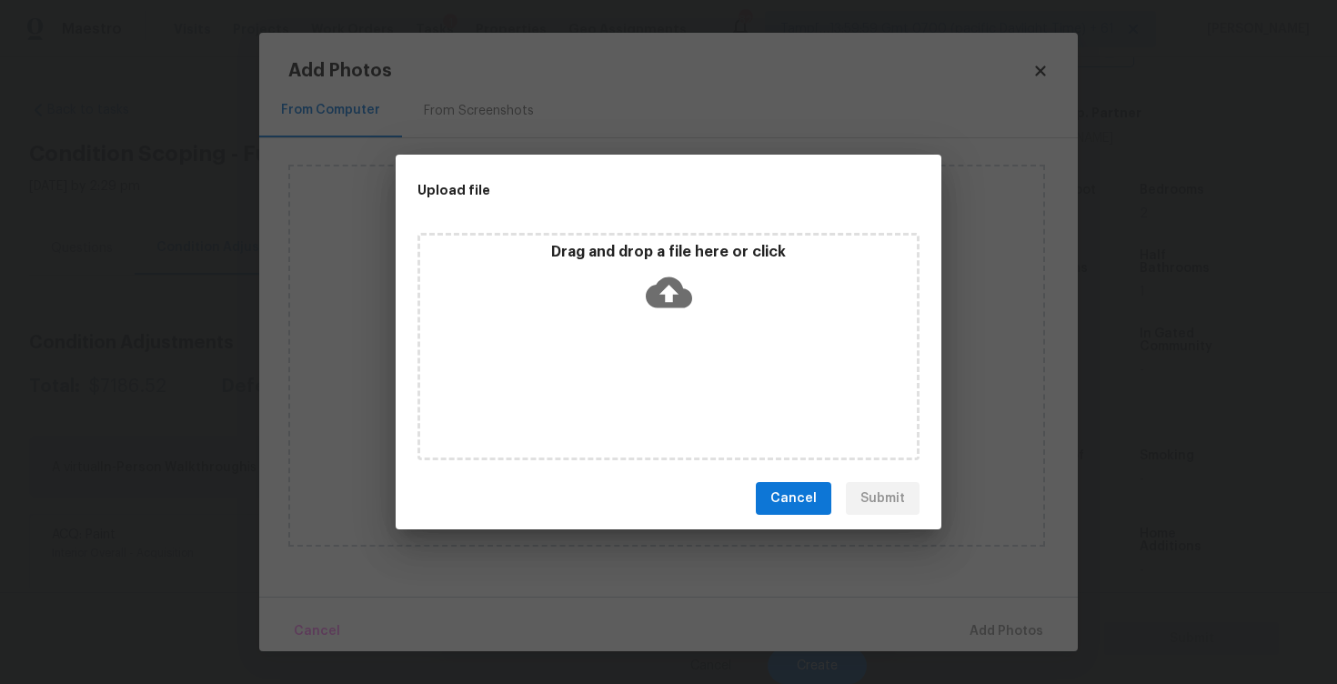
click at [653, 269] on icon at bounding box center [669, 292] width 46 height 46
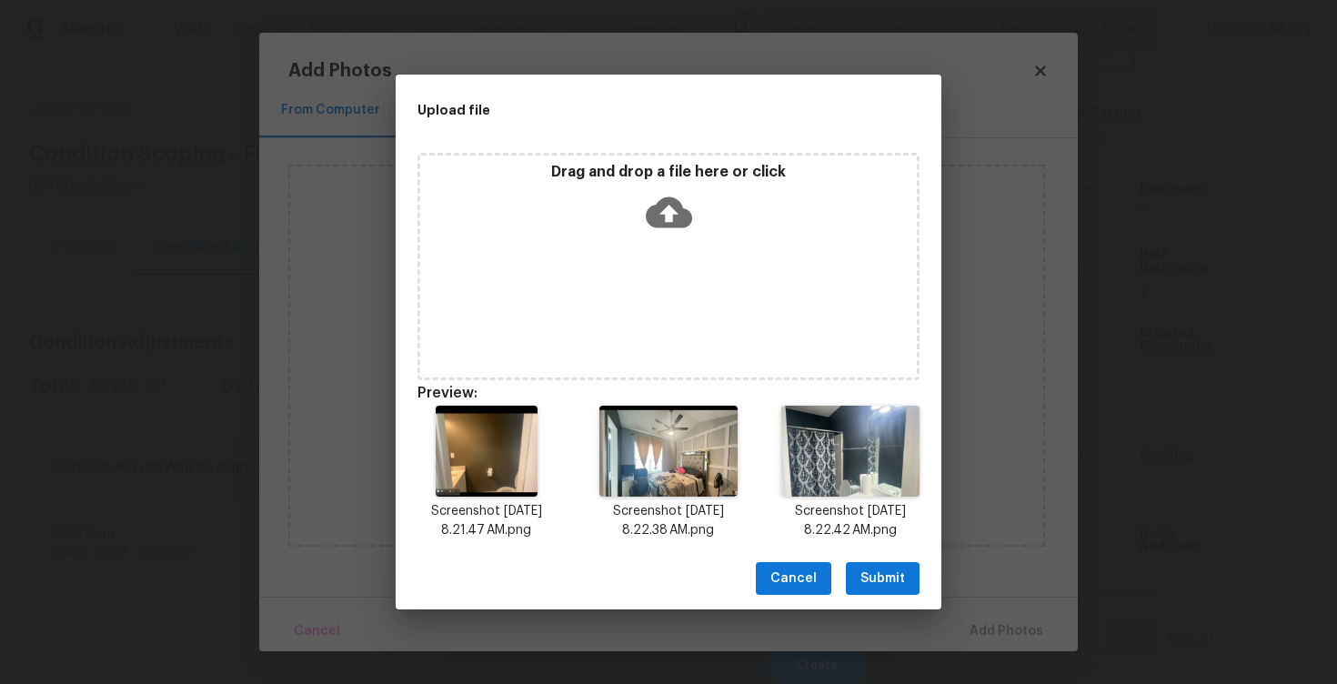
scroll to position [15, 0]
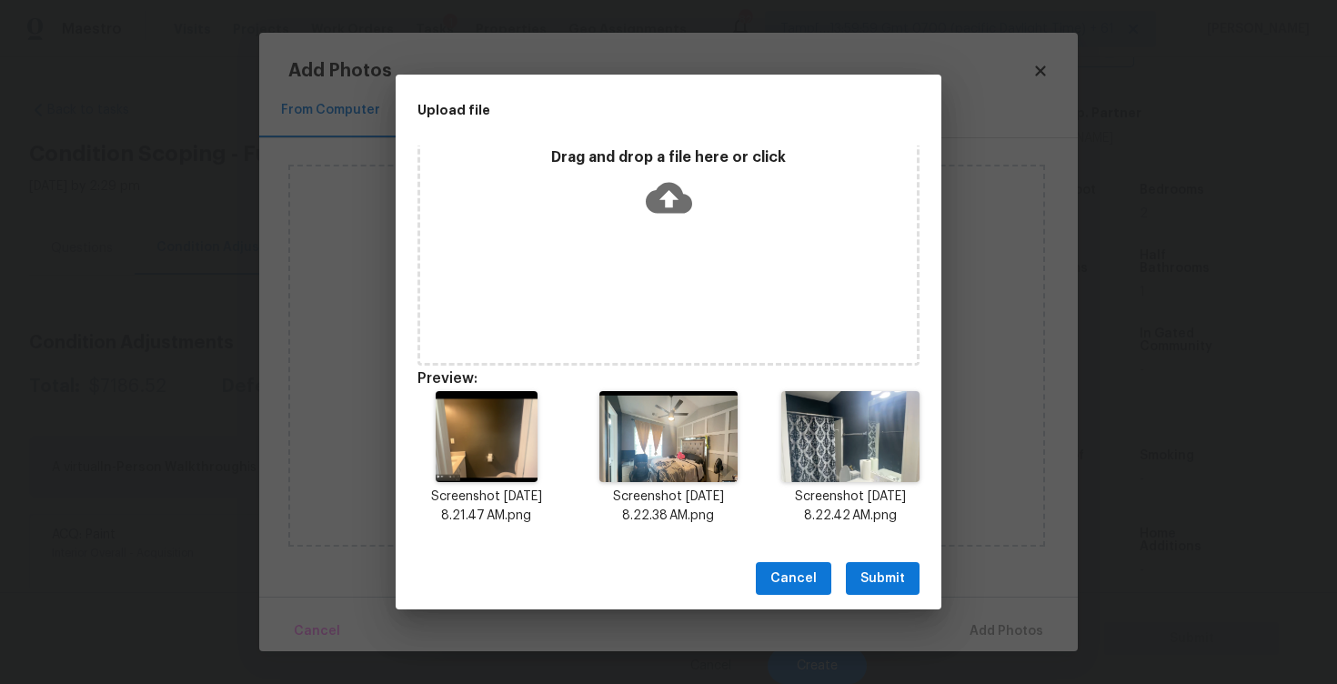
click at [878, 571] on span "Submit" at bounding box center [883, 579] width 45 height 23
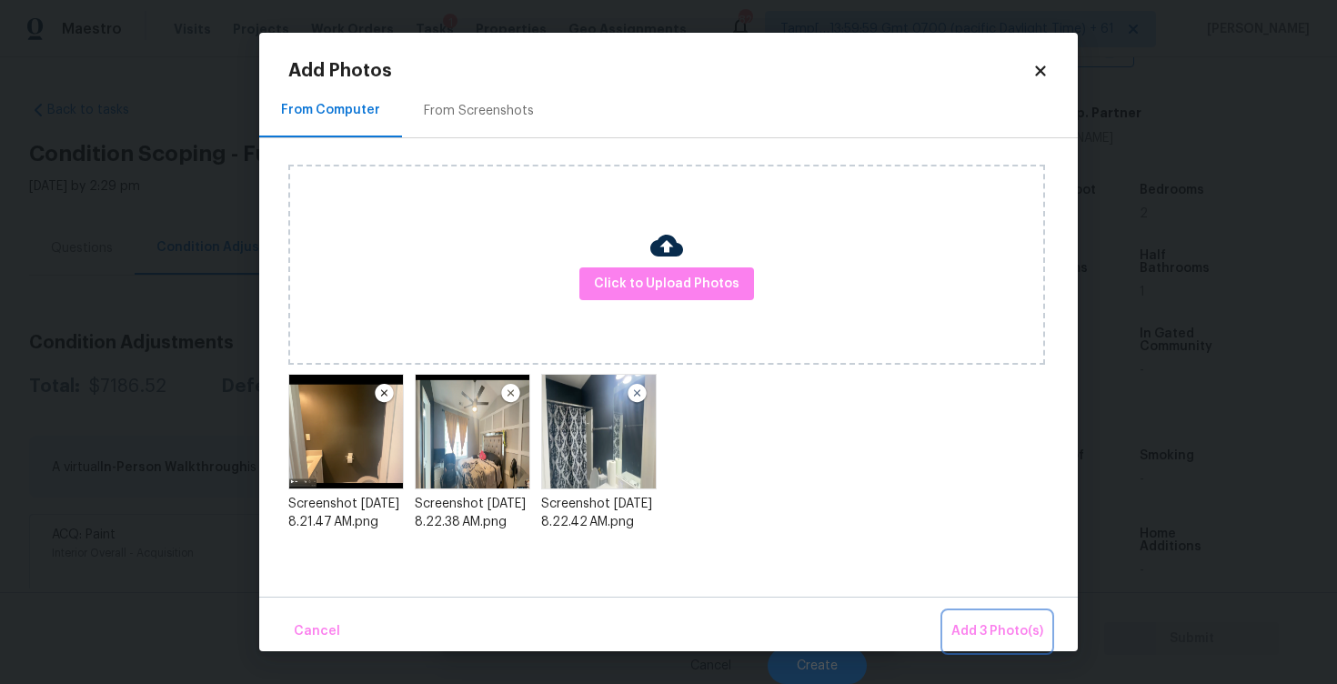
click at [985, 623] on span "Add 3 Photo(s)" at bounding box center [998, 631] width 92 height 23
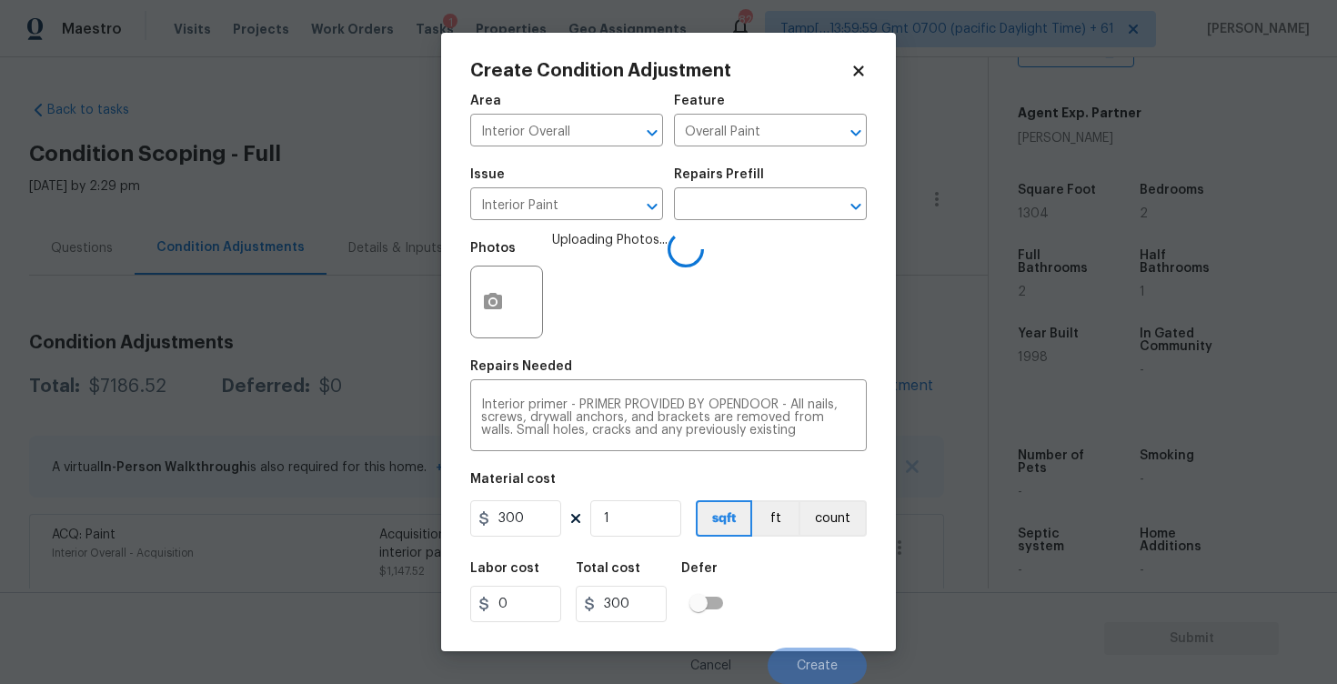
click at [818, 574] on div "Labor cost 0 Total cost 300 Defer" at bounding box center [668, 592] width 397 height 82
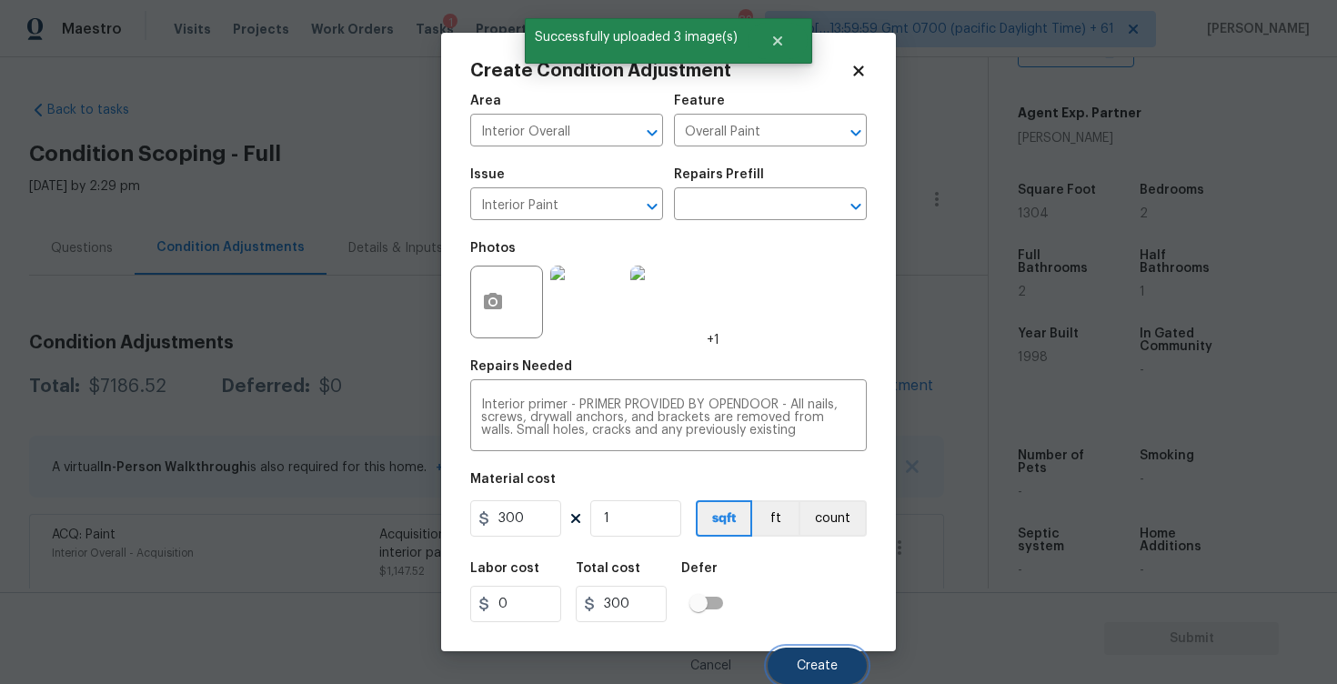
click at [831, 663] on span "Create" at bounding box center [817, 667] width 41 height 14
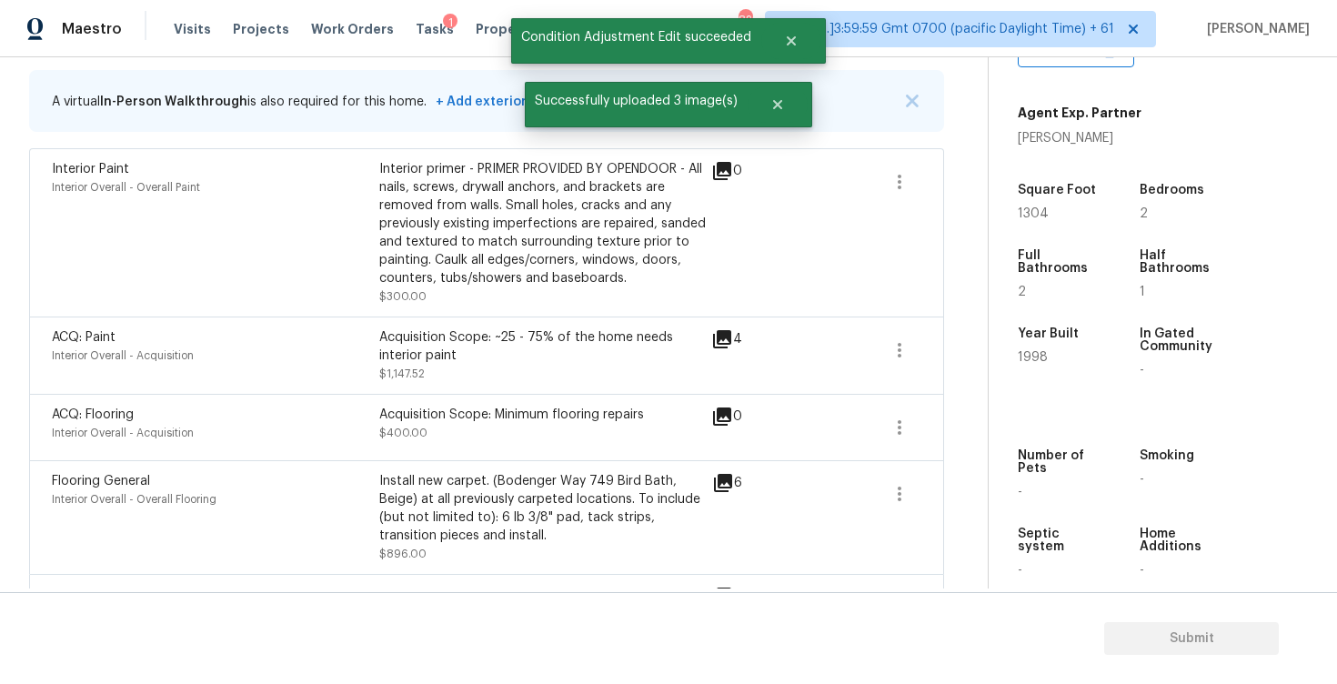
scroll to position [425, 0]
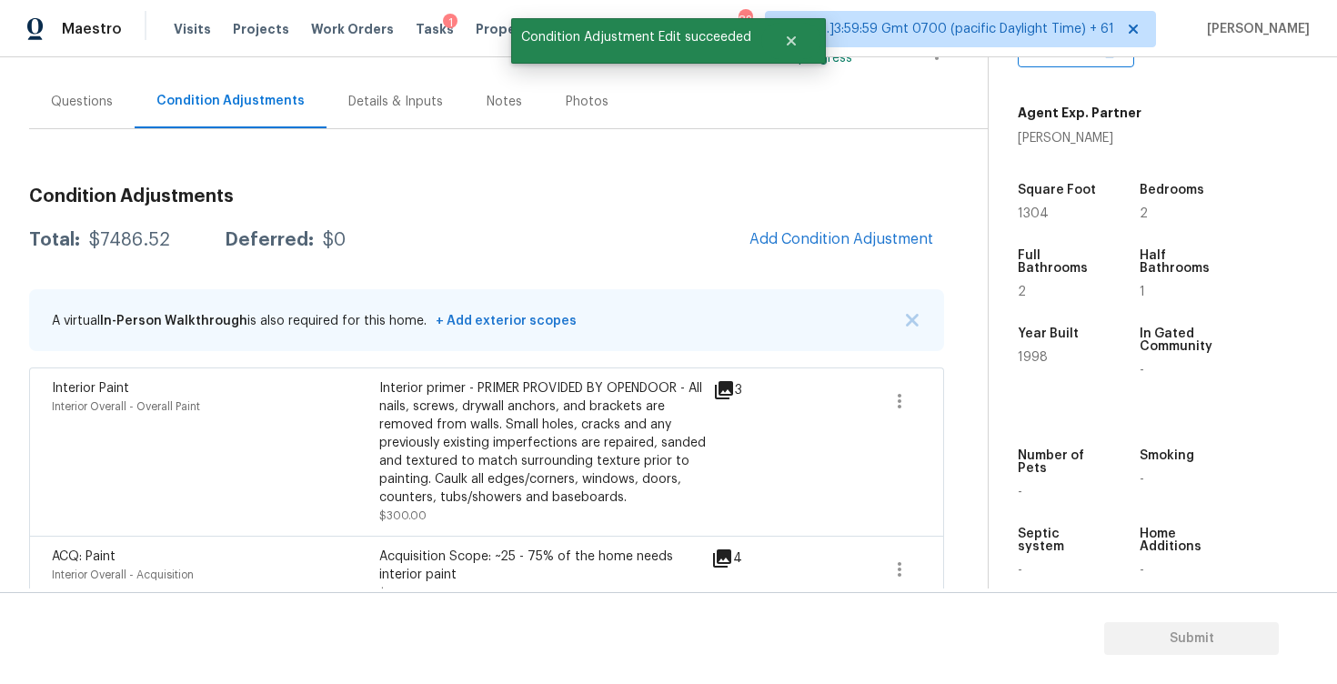
click at [125, 100] on div "Questions" at bounding box center [82, 102] width 106 height 54
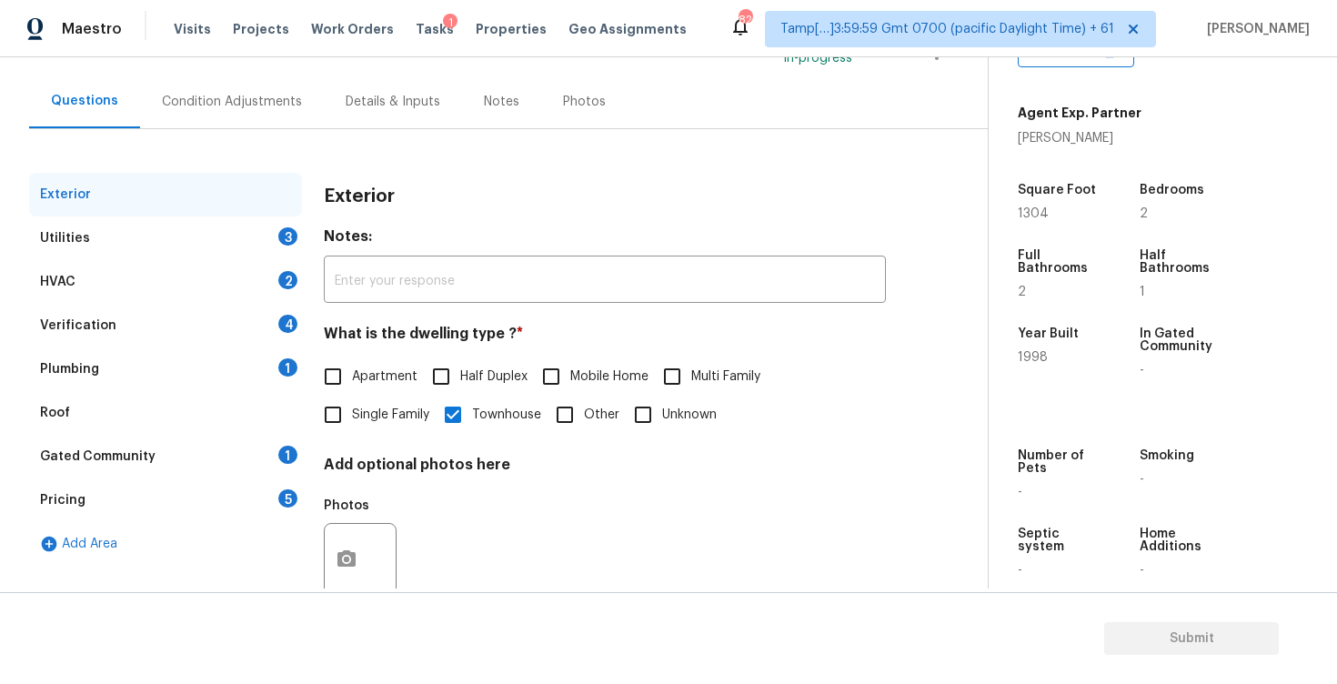
scroll to position [192, 0]
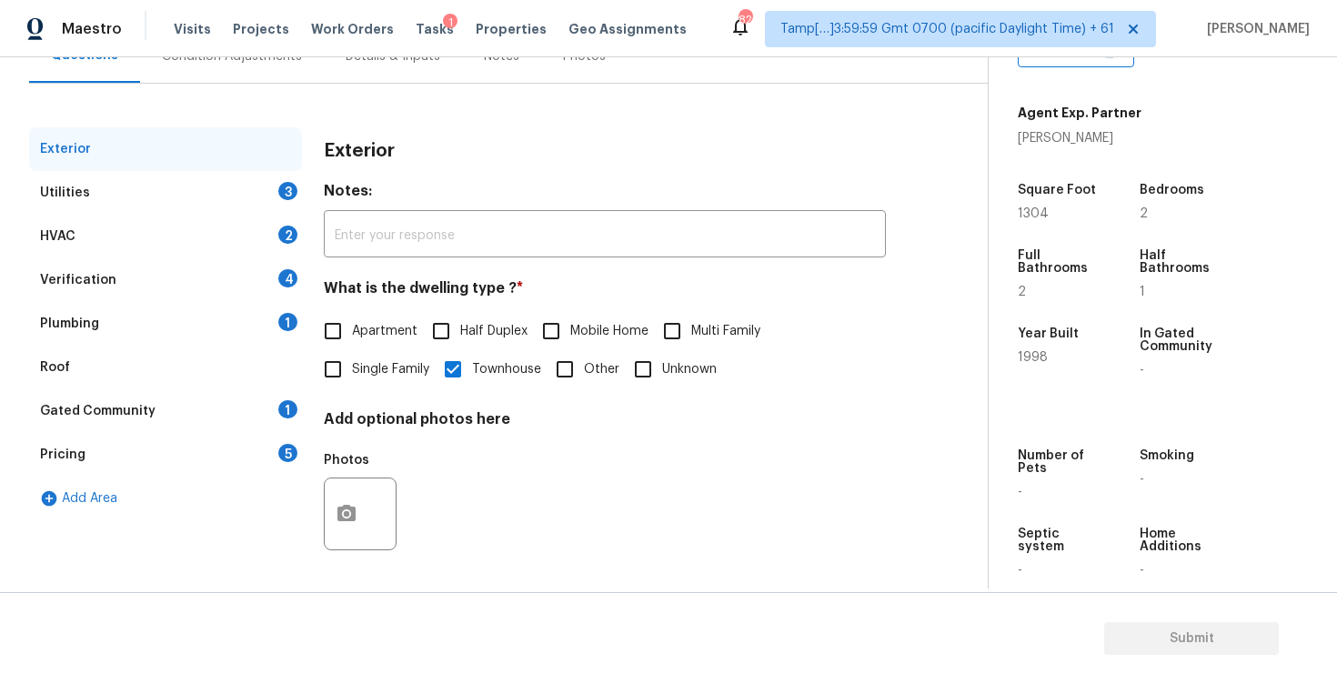
click at [257, 206] on div "Utilities 3" at bounding box center [165, 193] width 273 height 44
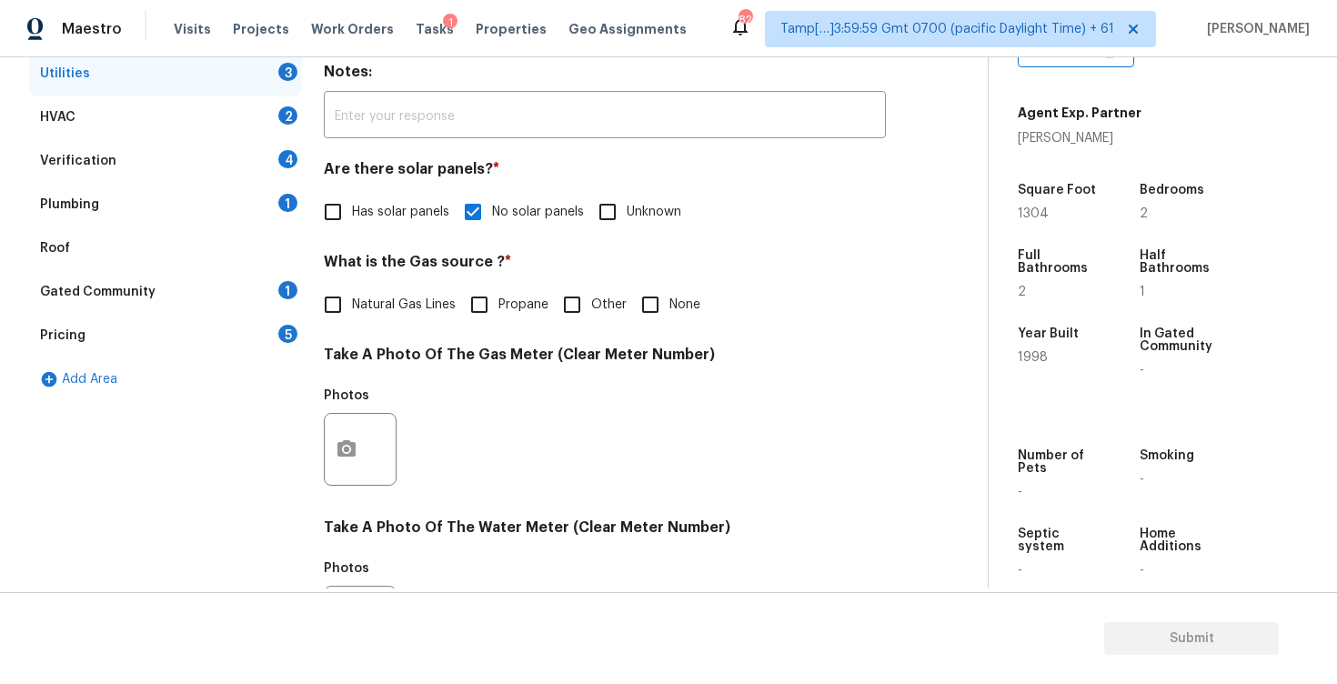
scroll to position [317, 0]
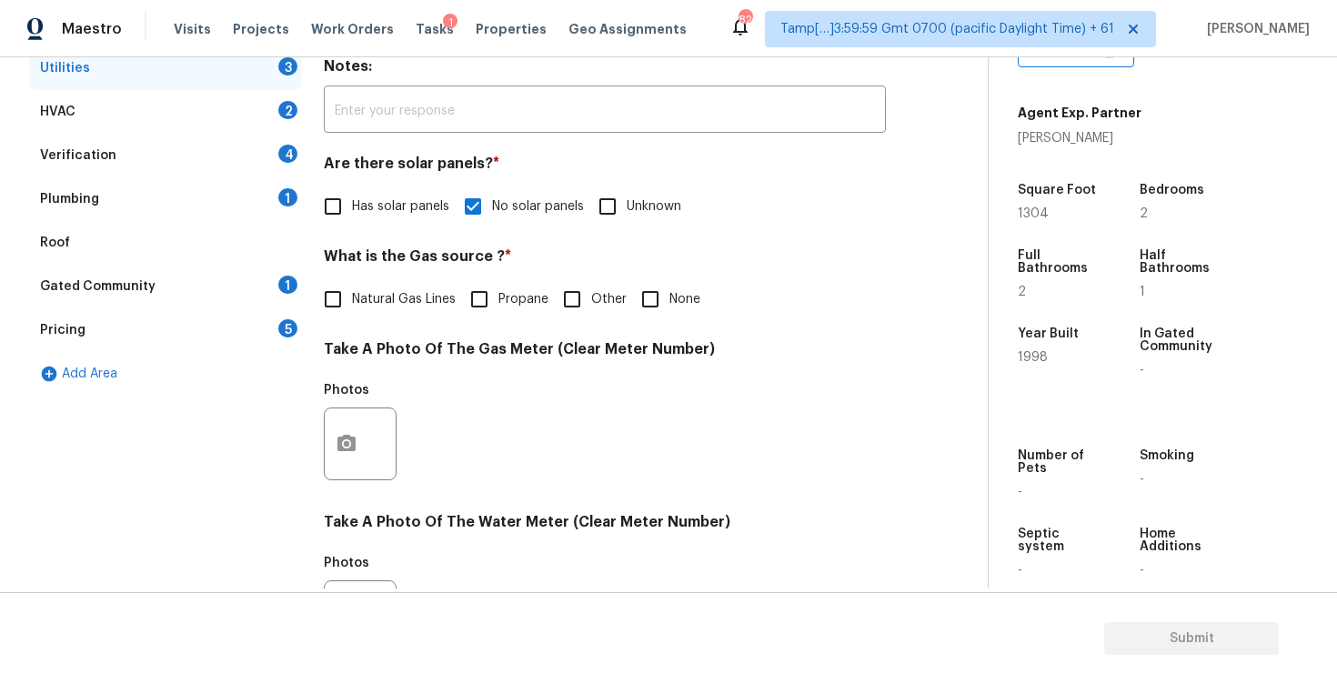
click at [666, 312] on input "None" at bounding box center [650, 299] width 38 height 38
checkbox input "true"
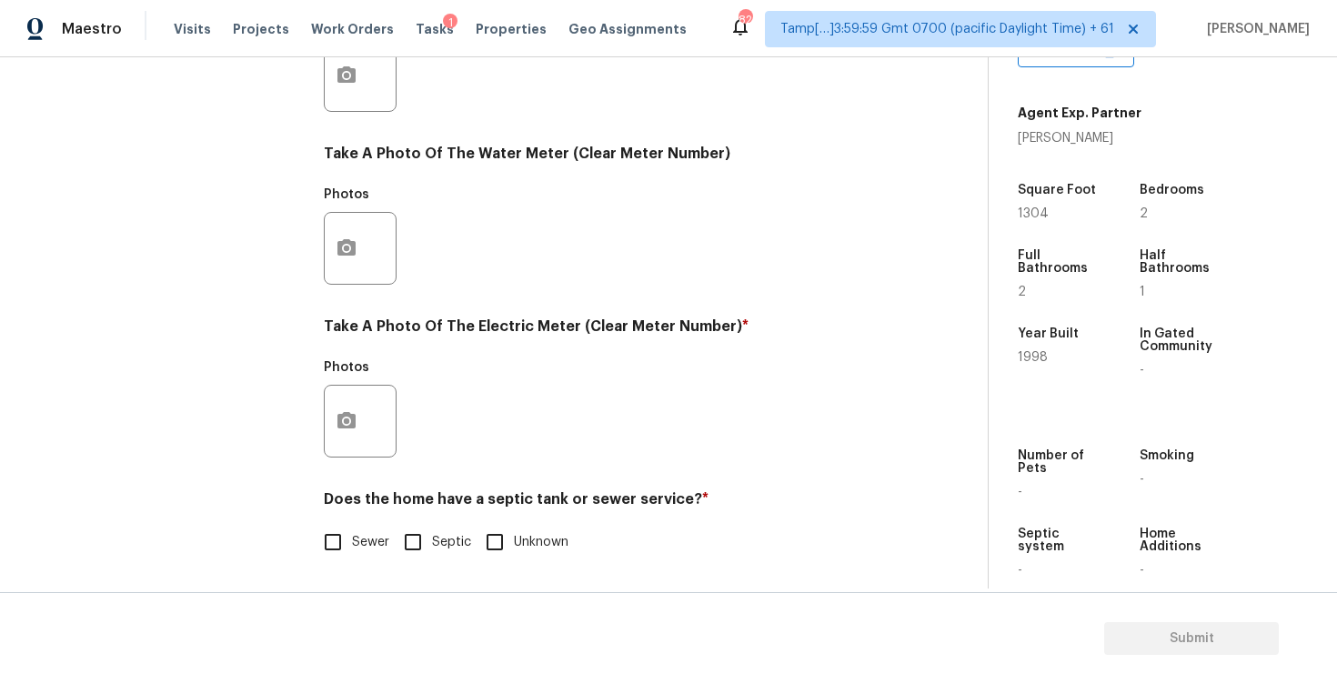
scroll to position [685, 0]
click at [340, 390] on button "button" at bounding box center [347, 421] width 44 height 71
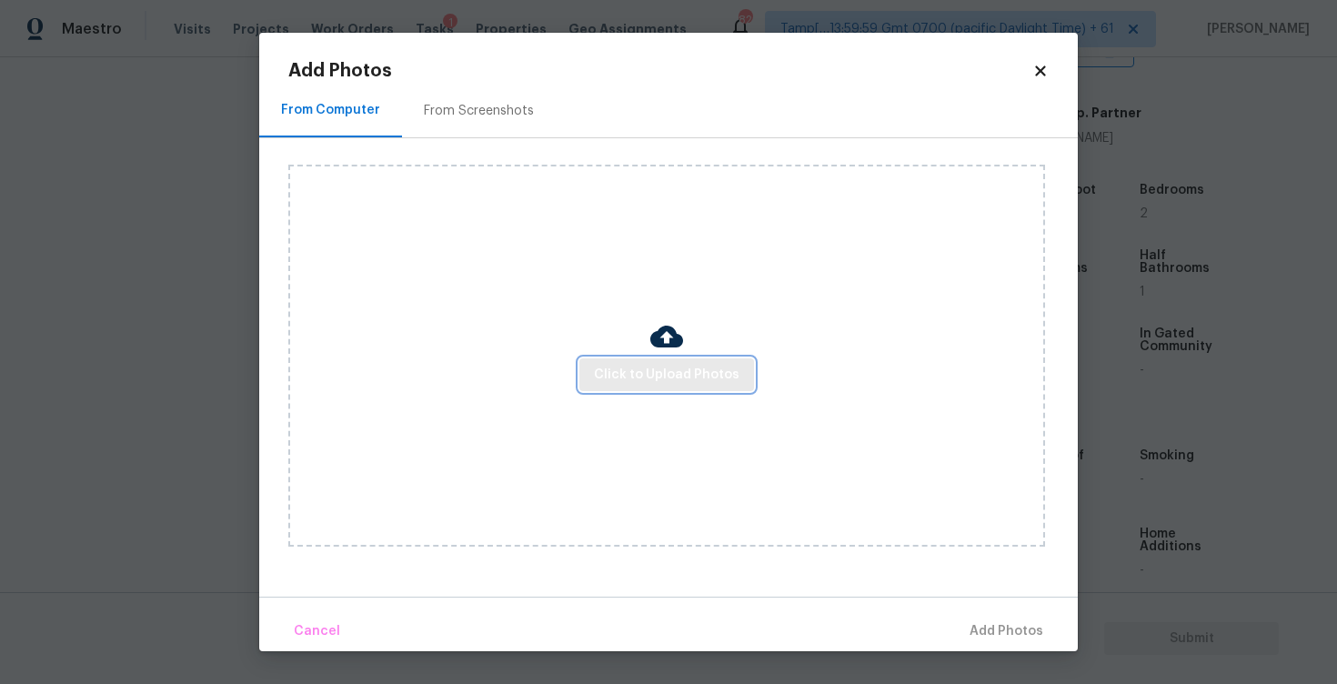
click at [654, 367] on span "Click to Upload Photos" at bounding box center [667, 375] width 146 height 23
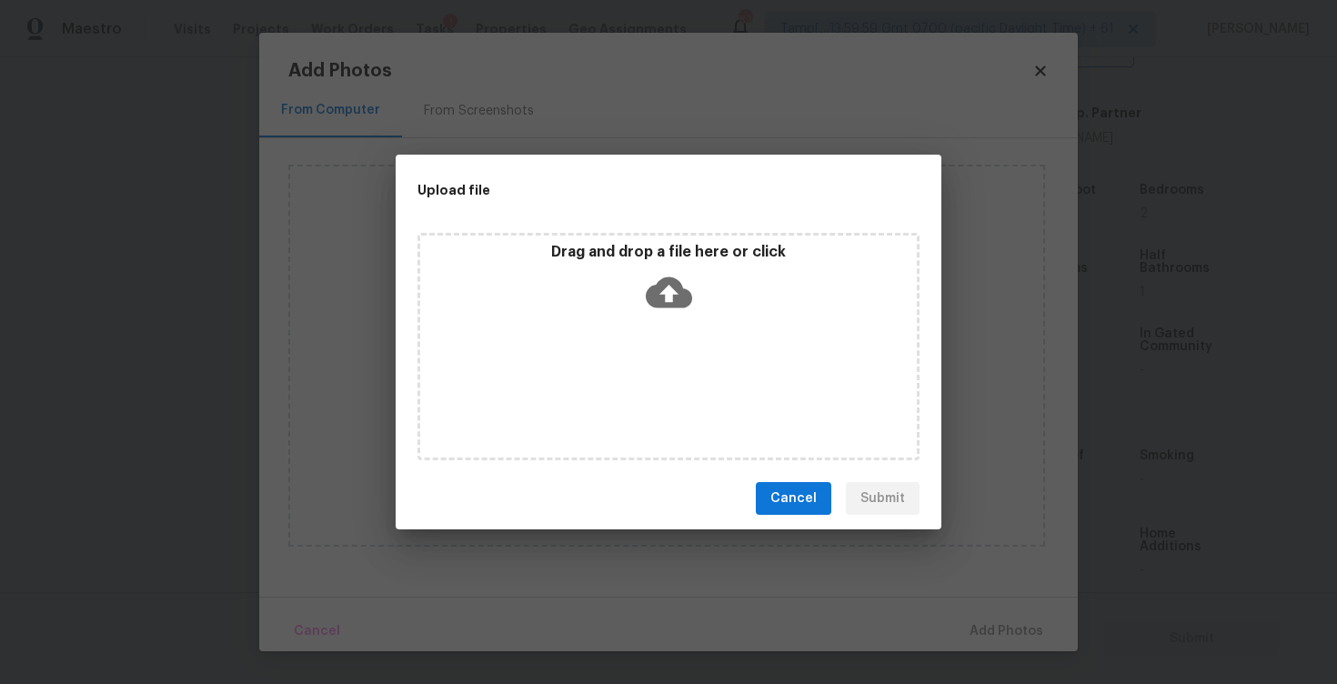
click at [658, 277] on icon at bounding box center [669, 292] width 46 height 46
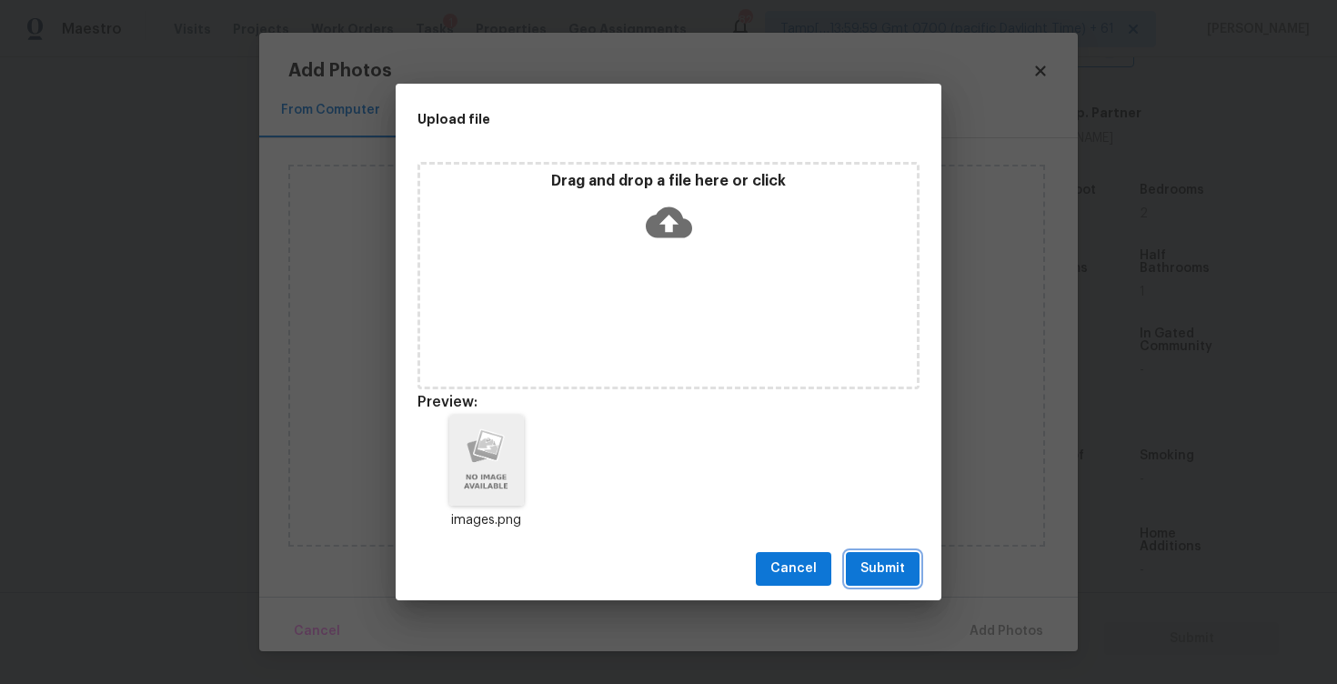
click at [888, 566] on span "Submit" at bounding box center [883, 569] width 45 height 23
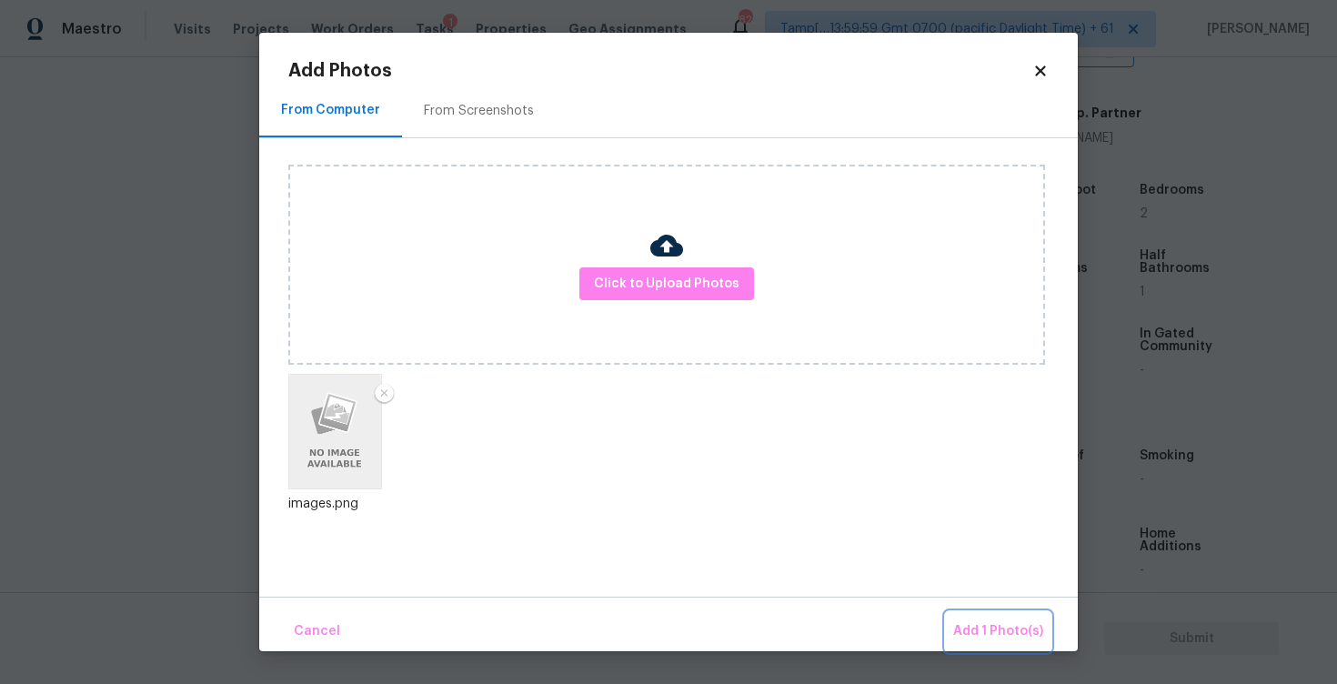
click at [975, 614] on button "Add 1 Photo(s)" at bounding box center [998, 631] width 105 height 39
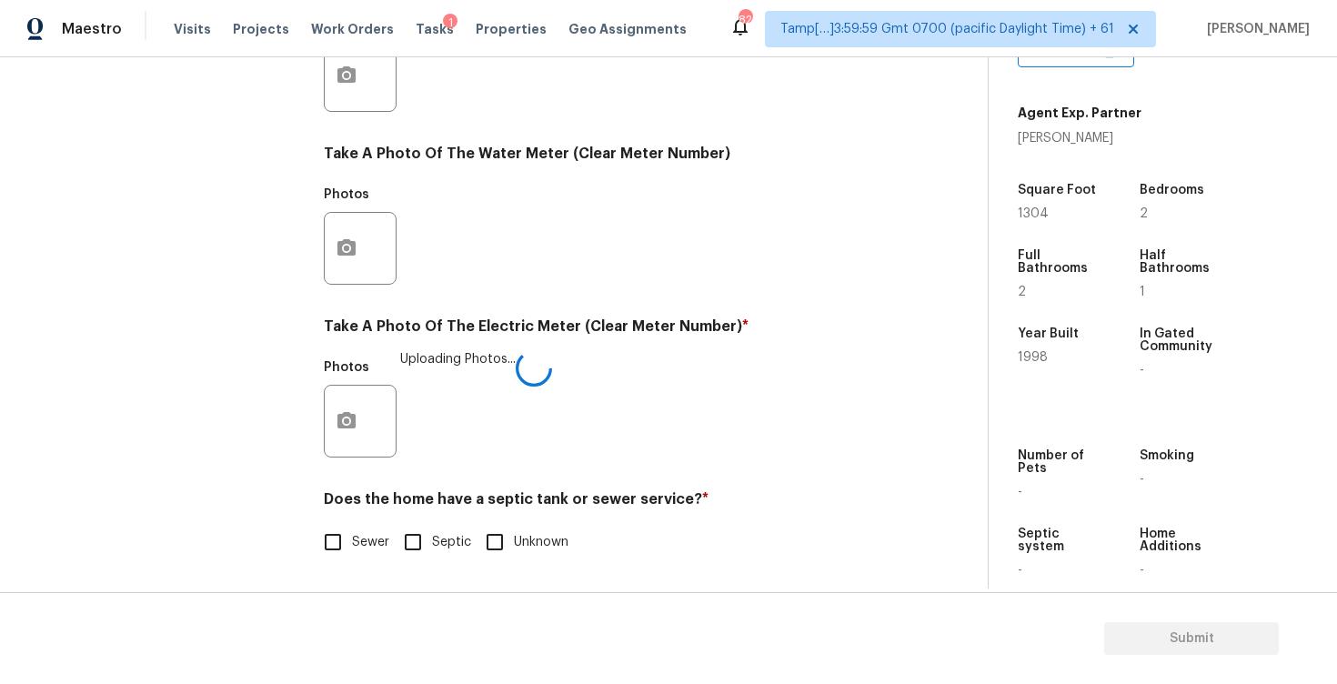
click at [374, 542] on span "Sewer" at bounding box center [370, 542] width 37 height 19
click at [352, 542] on input "Sewer" at bounding box center [333, 542] width 38 height 38
checkbox input "true"
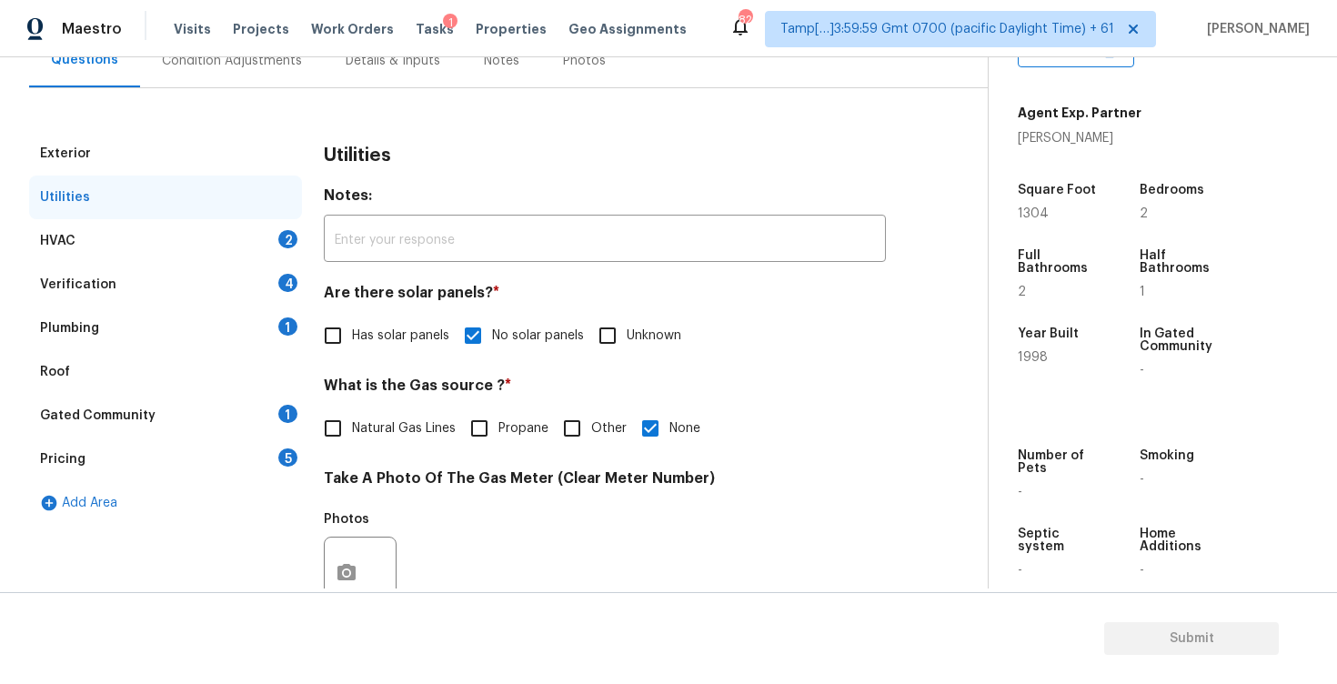
click at [261, 223] on div "HVAC 2" at bounding box center [165, 241] width 273 height 44
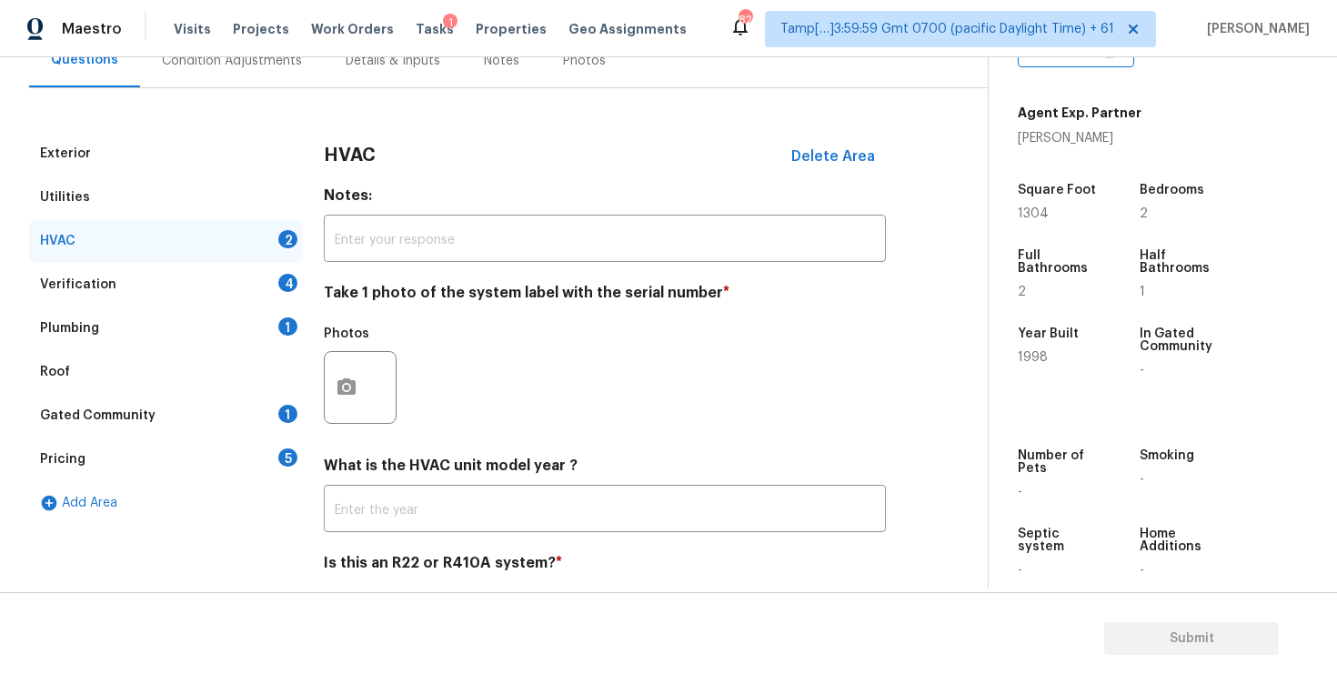
scroll to position [252, 0]
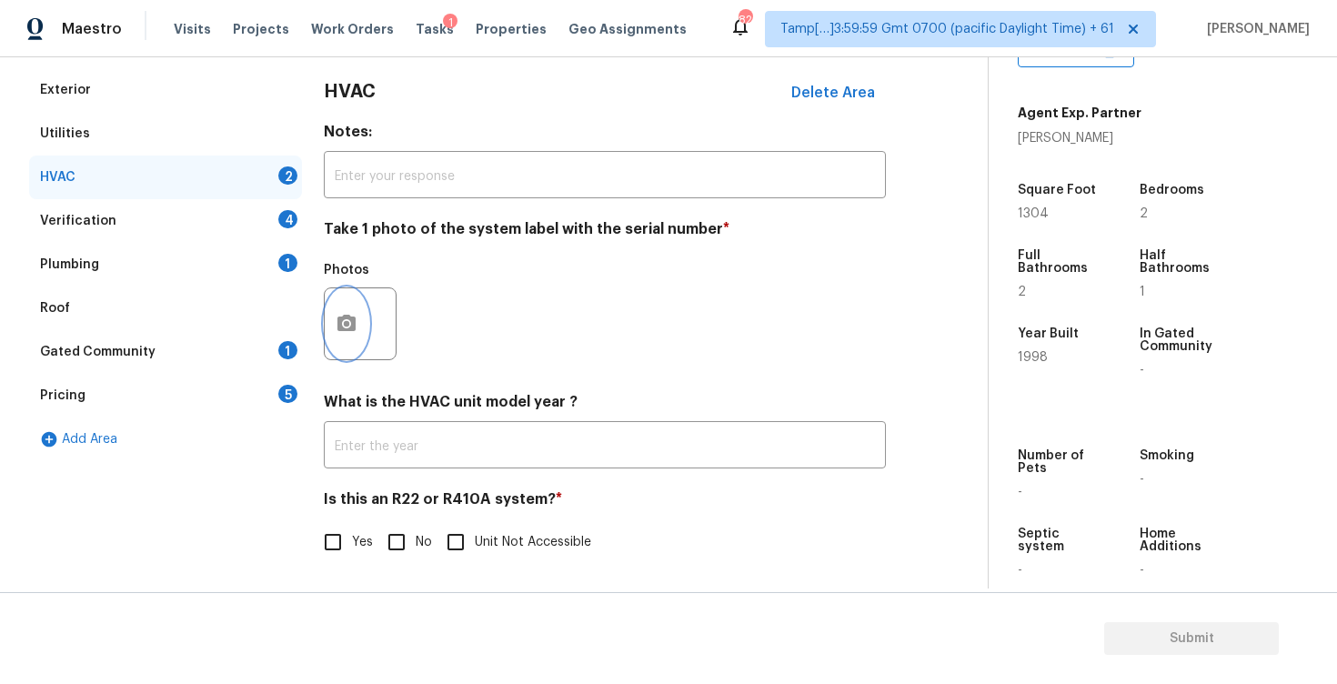
click at [337, 292] on button "button" at bounding box center [347, 323] width 44 height 71
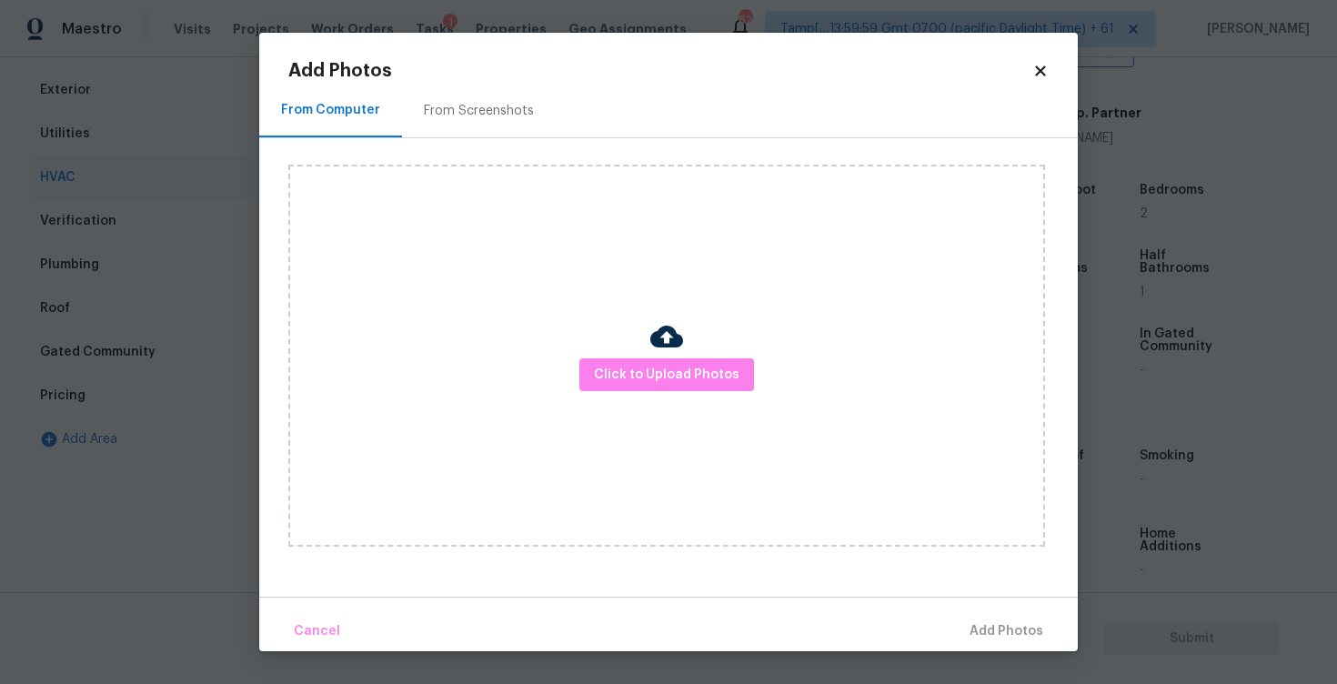
click at [601, 346] on div "Click to Upload Photos" at bounding box center [666, 356] width 757 height 382
click at [640, 367] on span "Click to Upload Photos" at bounding box center [667, 375] width 146 height 23
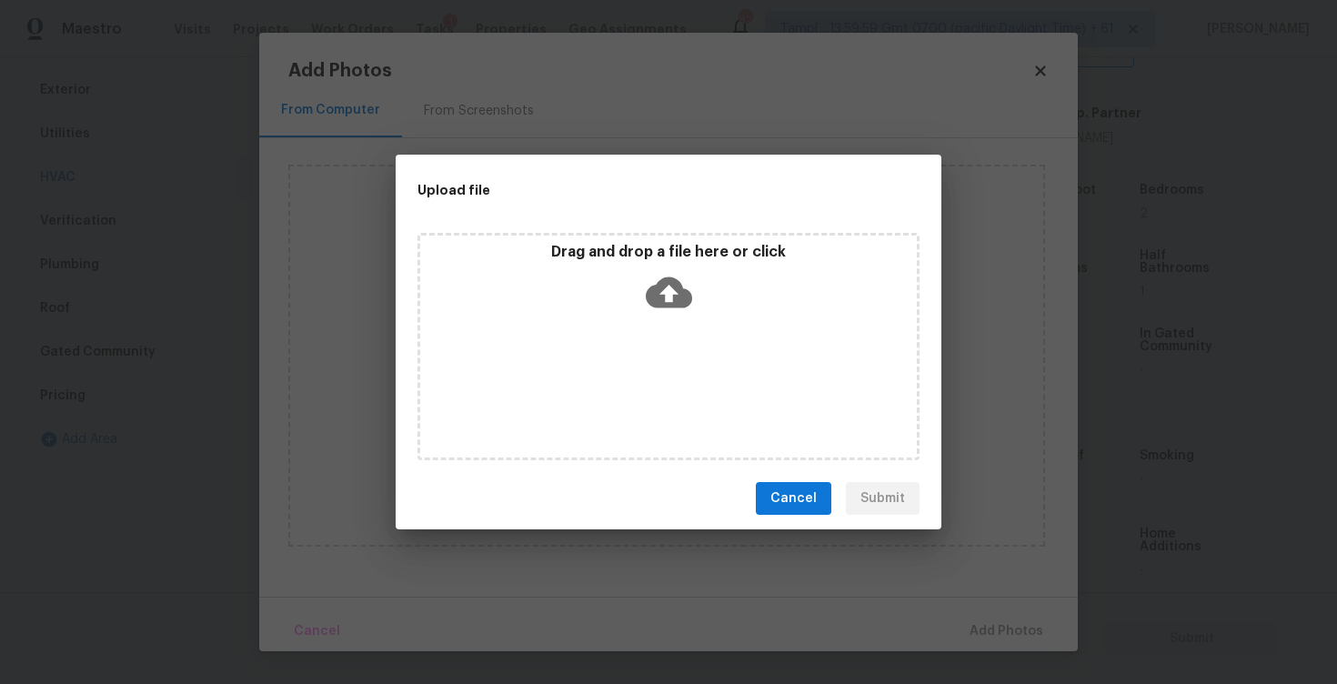
click at [658, 296] on icon at bounding box center [669, 292] width 46 height 31
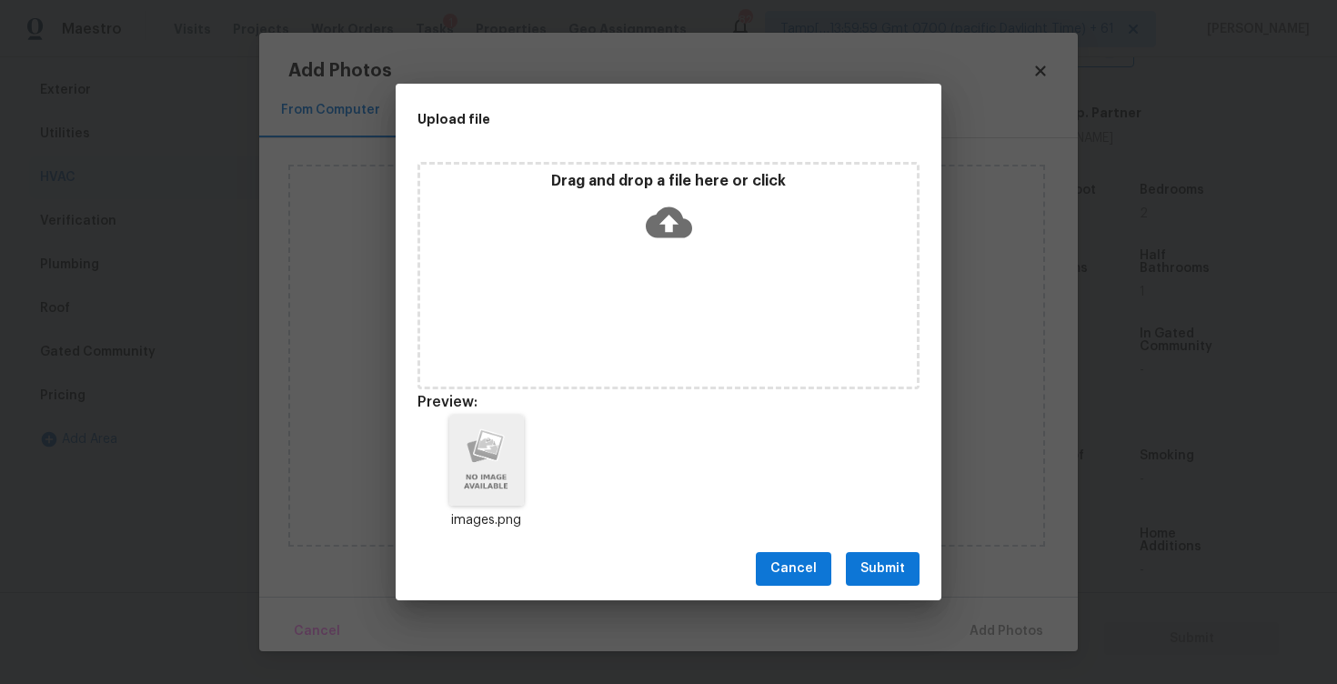
click at [893, 583] on button "Submit" at bounding box center [883, 569] width 74 height 34
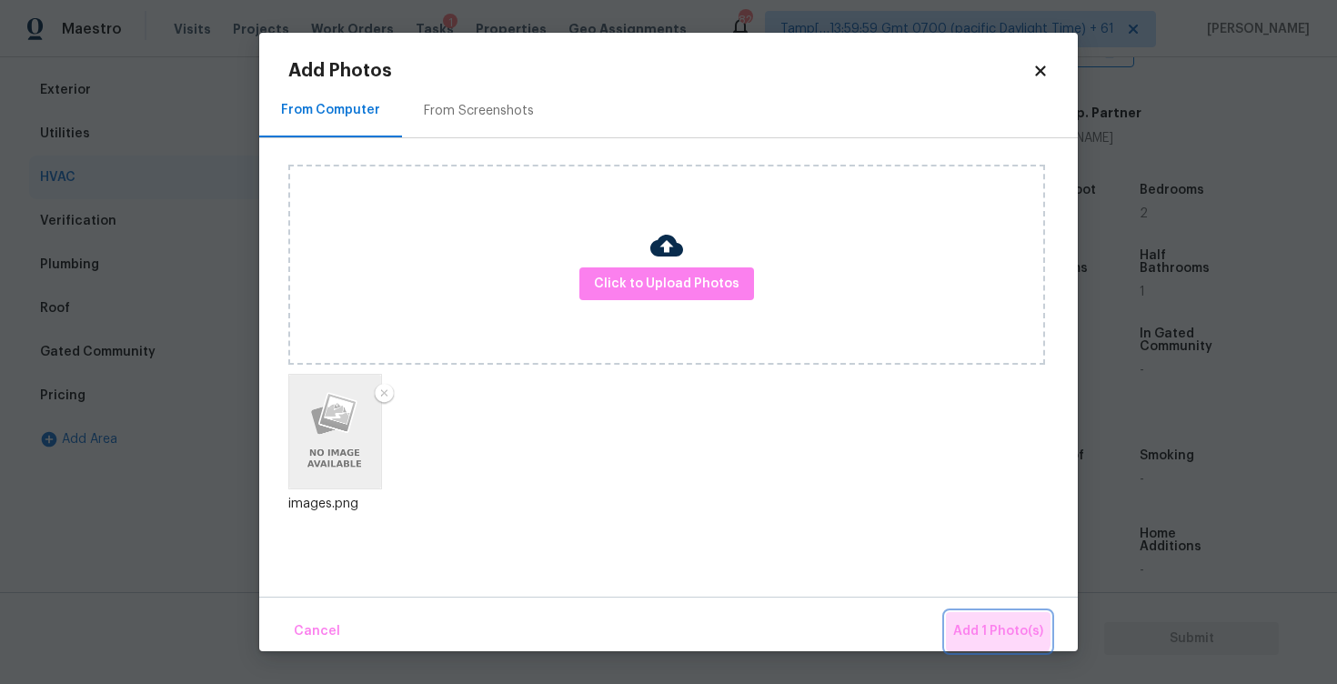
click at [993, 627] on span "Add 1 Photo(s)" at bounding box center [998, 631] width 90 height 23
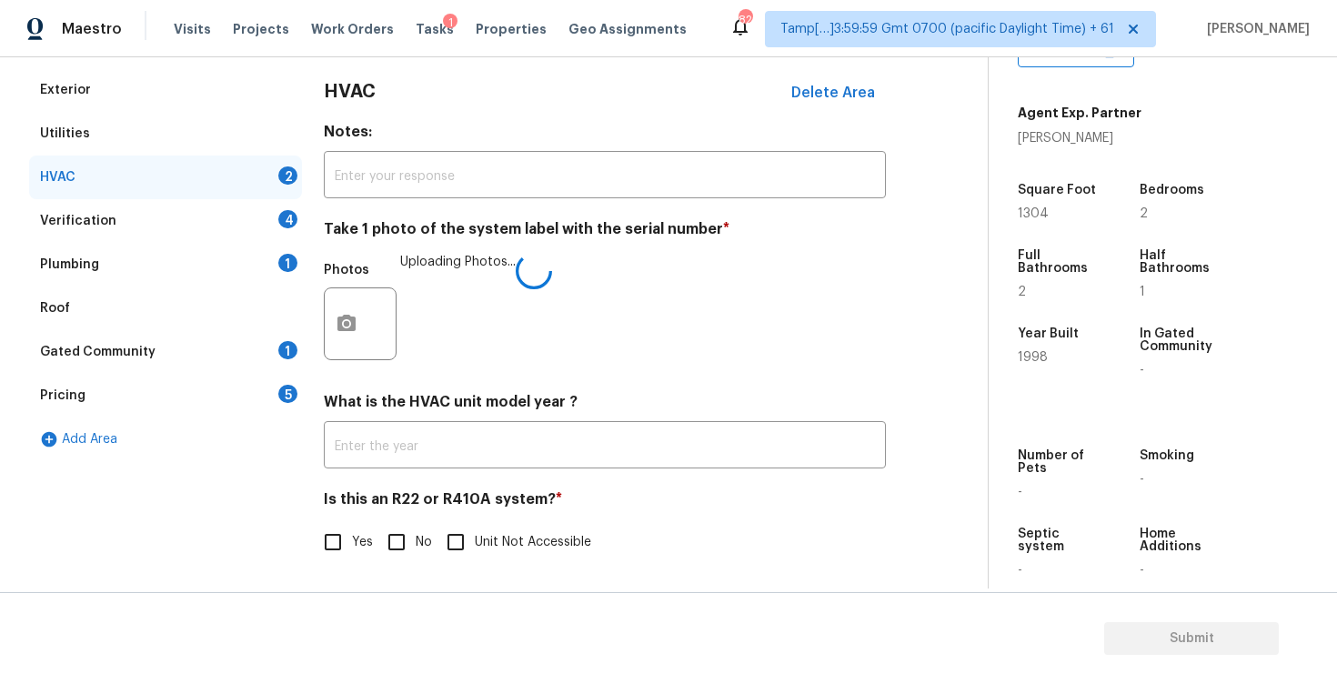
click at [404, 540] on input "No" at bounding box center [397, 542] width 38 height 38
checkbox input "true"
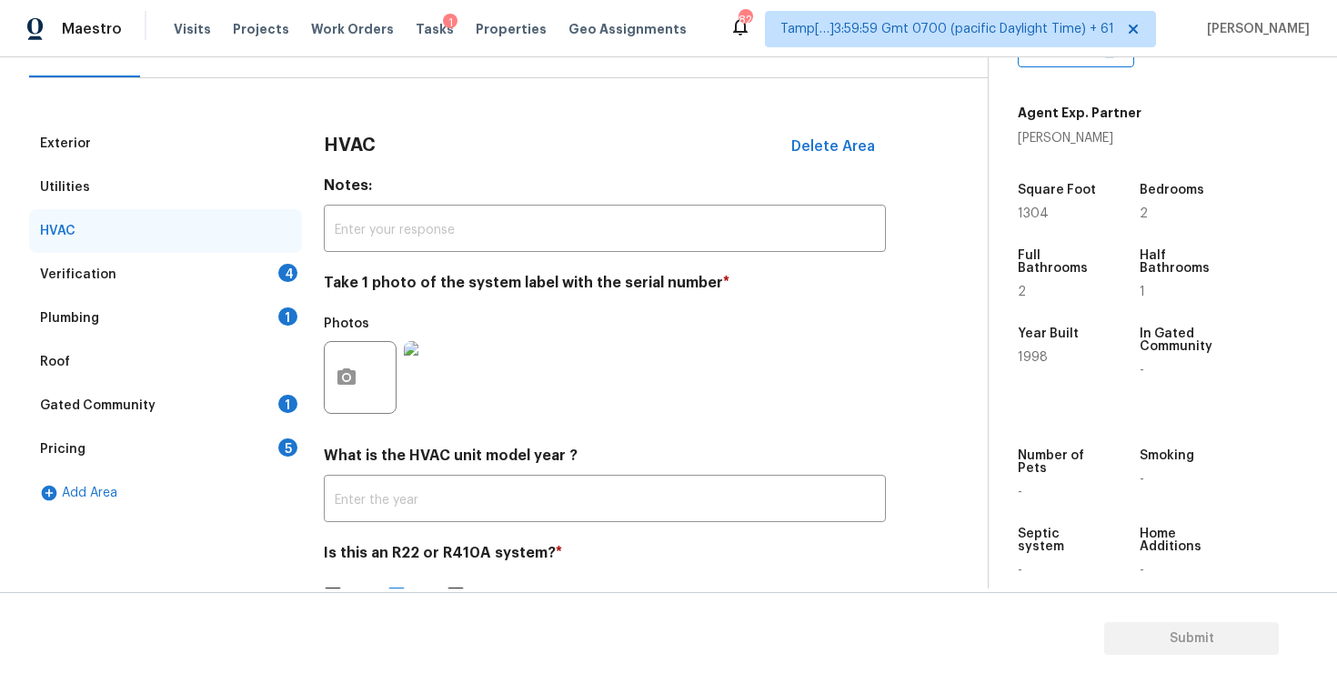
click at [274, 267] on div "Verification 4" at bounding box center [165, 275] width 273 height 44
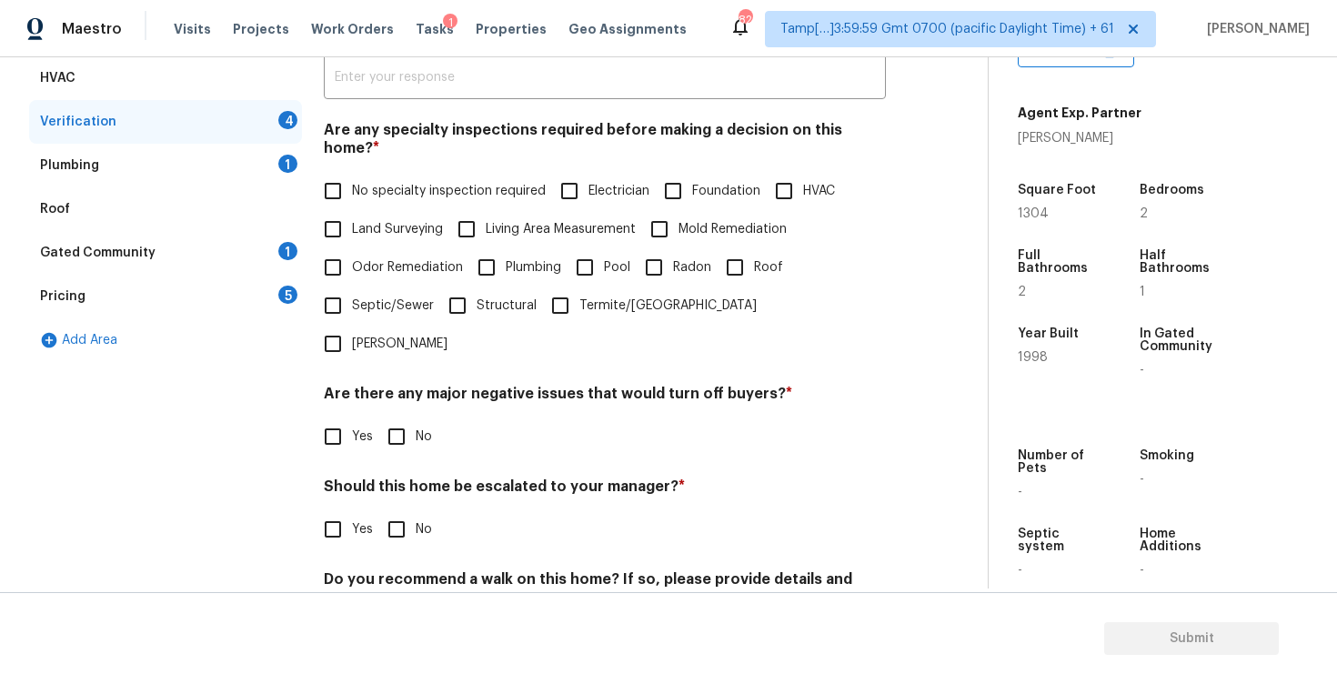
scroll to position [375, 0]
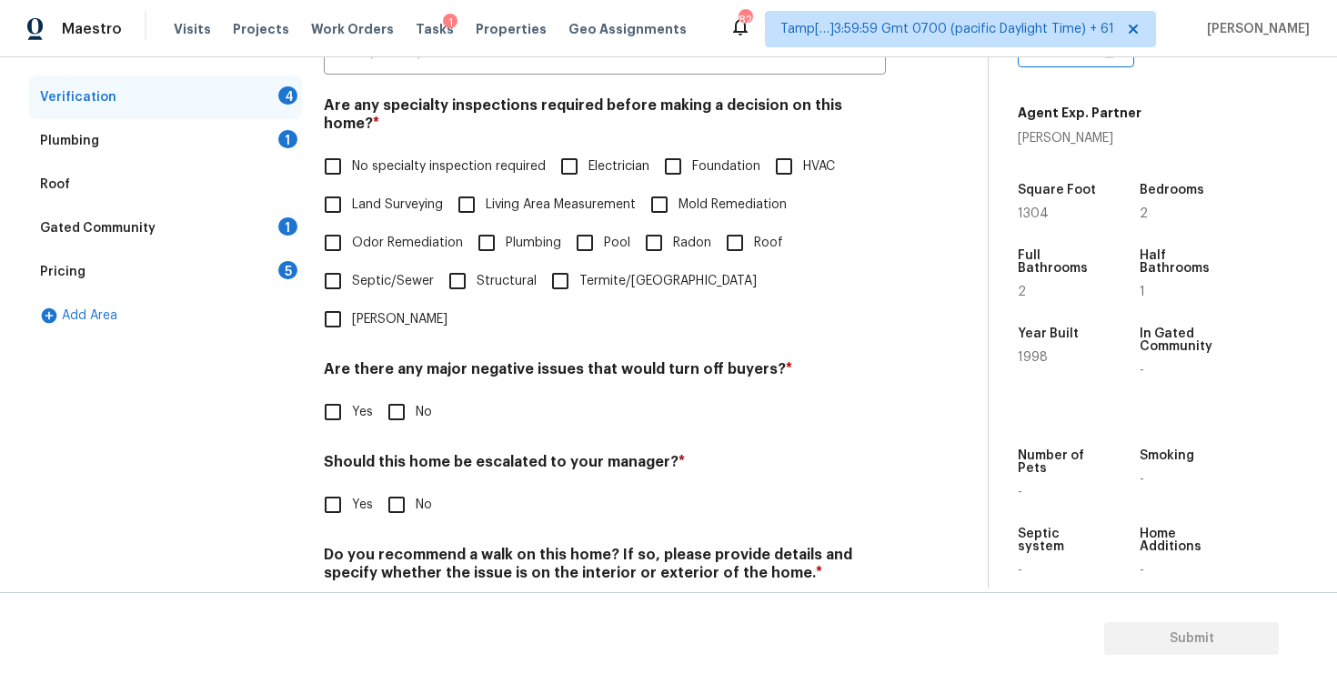
click at [347, 486] on input "Yes" at bounding box center [333, 505] width 38 height 38
checkbox input "true"
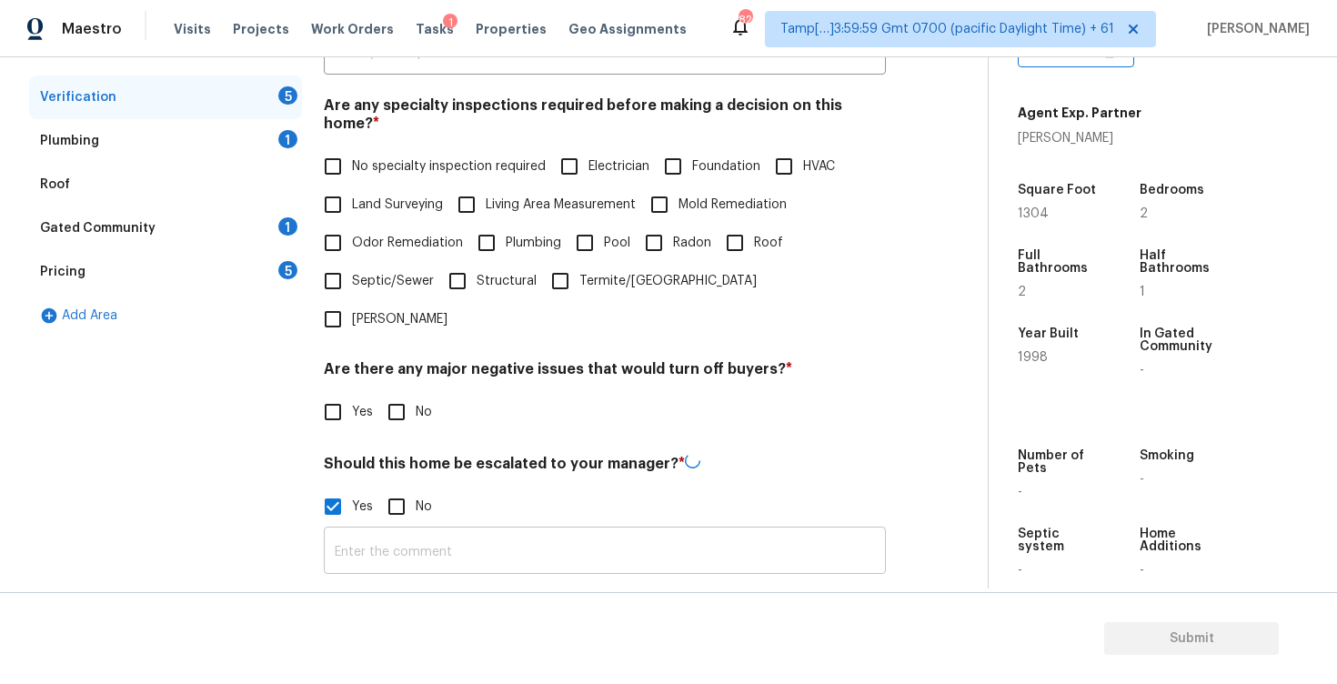
click at [449, 531] on input "text" at bounding box center [605, 552] width 562 height 43
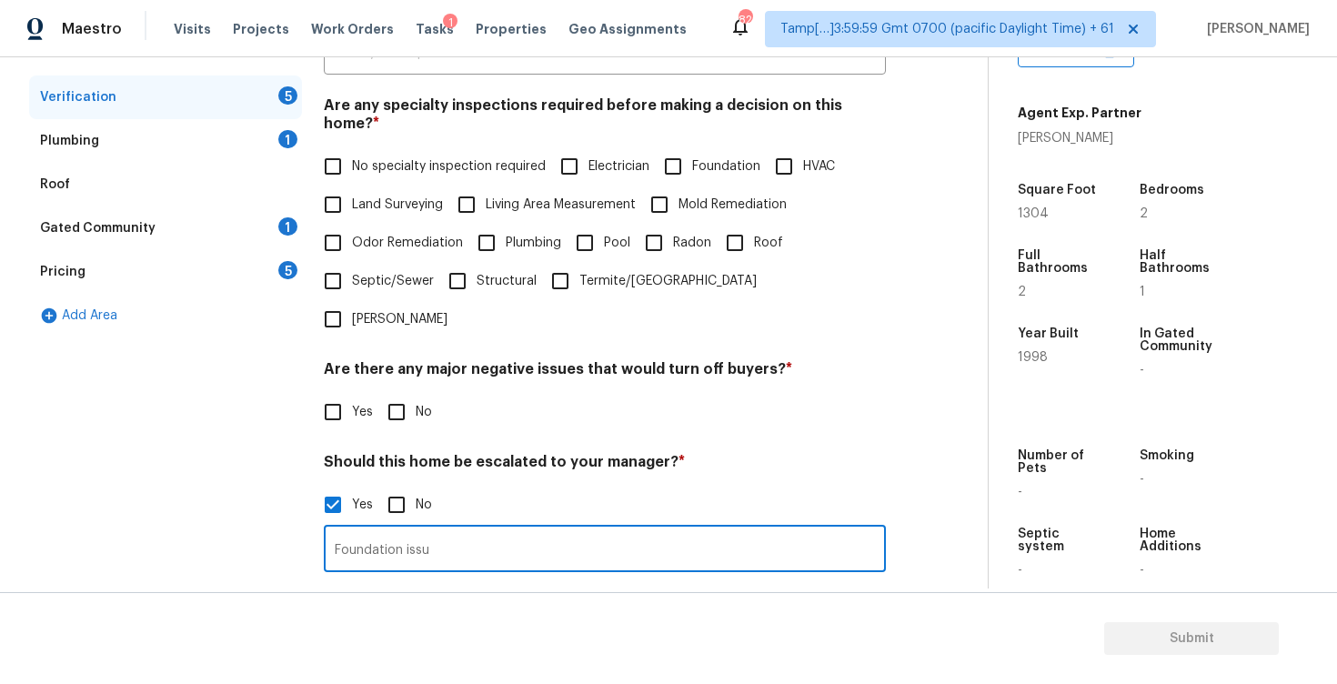
type input "Foundation issue"
type input "Possible foundation issue. The agent mentioned that the ceiling has settlement …"
click at [425, 578] on div "Photos" at bounding box center [605, 637] width 562 height 118
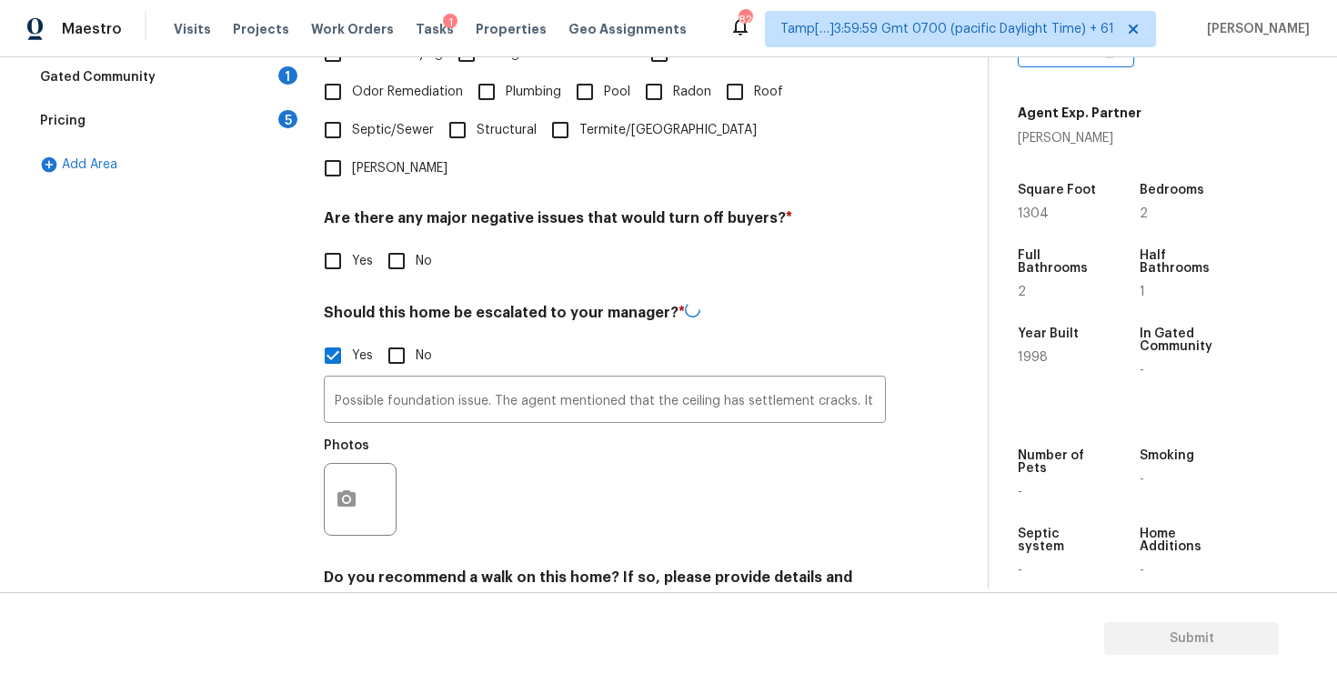
scroll to position [567, 0]
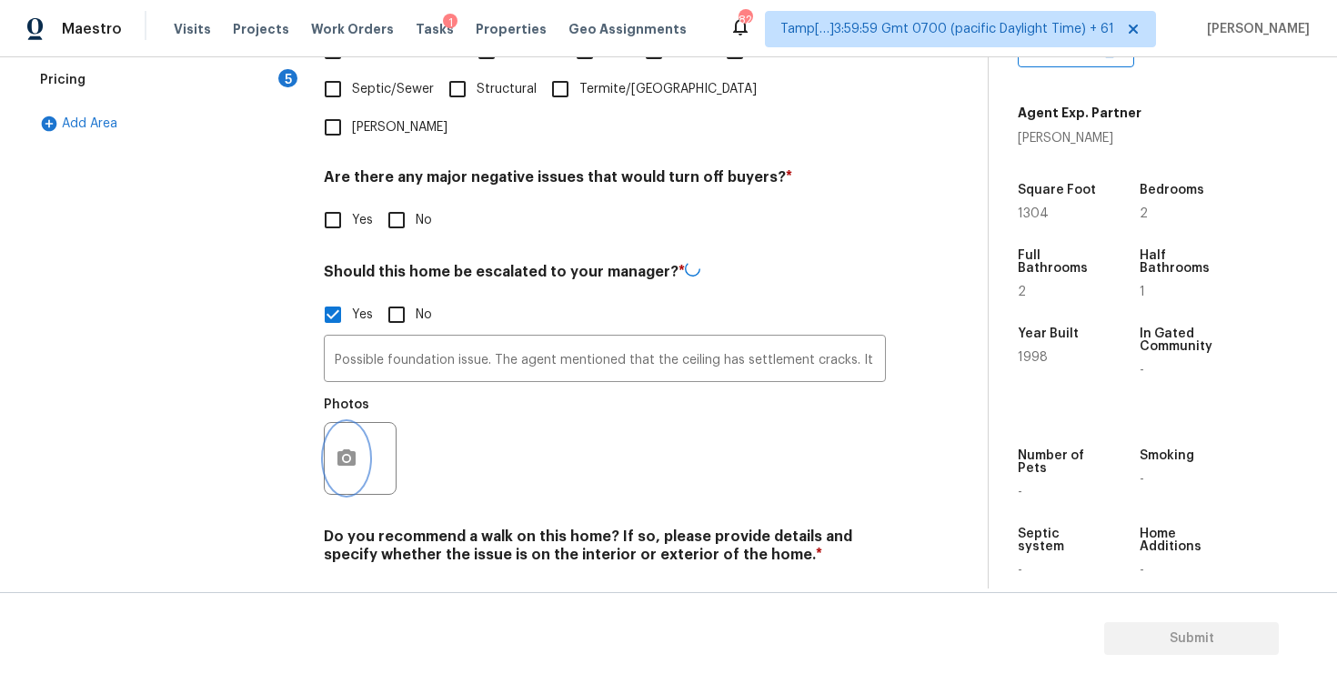
click at [358, 423] on button "button" at bounding box center [347, 458] width 44 height 71
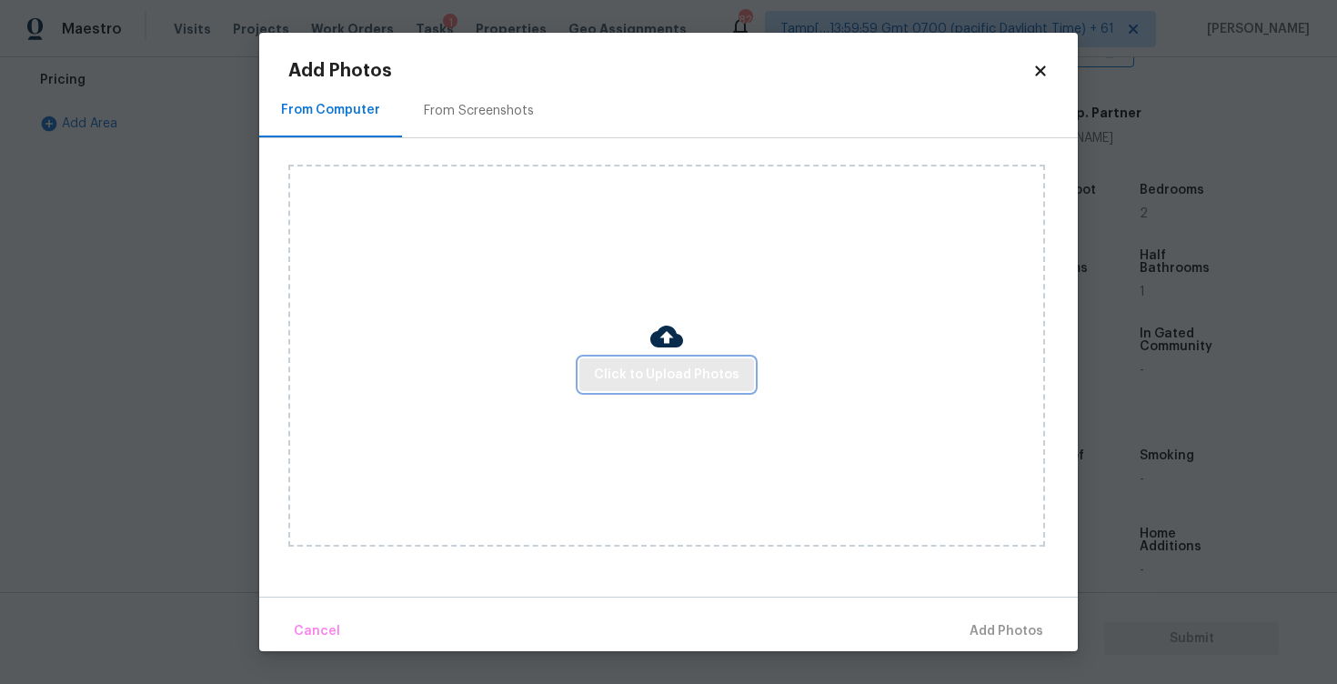
click at [604, 372] on span "Click to Upload Photos" at bounding box center [667, 375] width 146 height 23
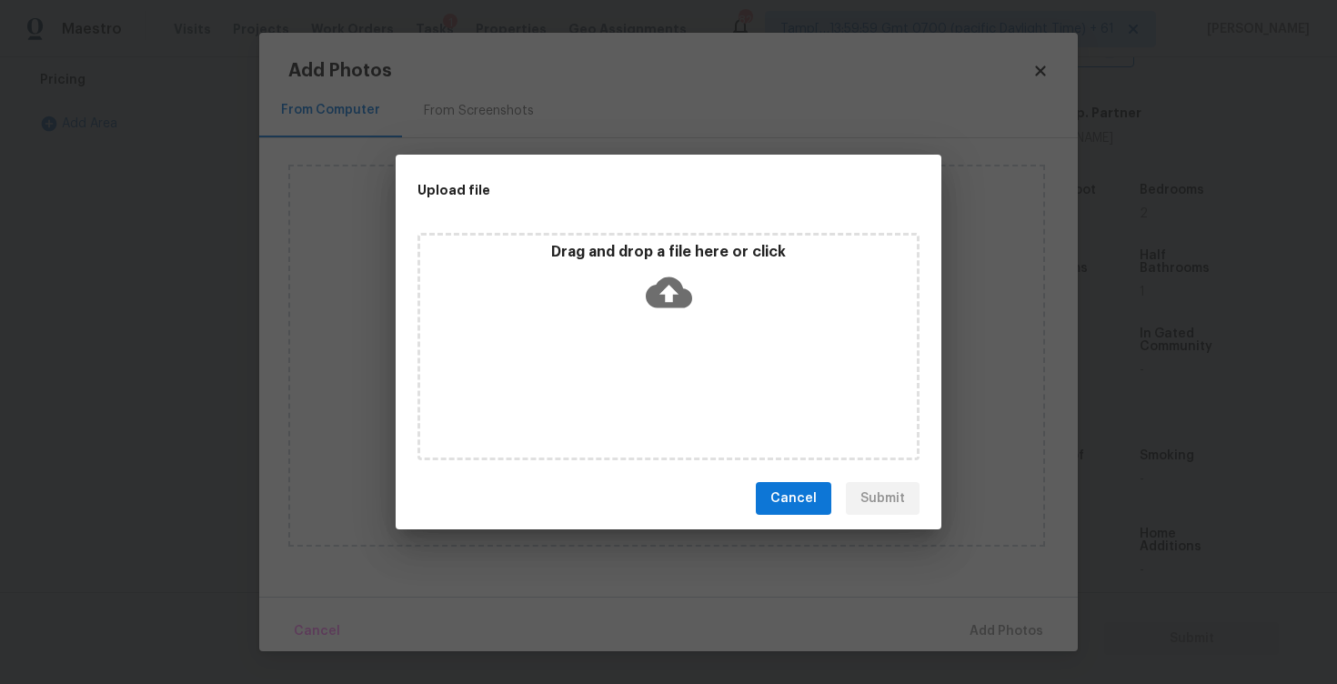
scroll to position [565, 0]
click at [651, 287] on icon at bounding box center [669, 292] width 46 height 31
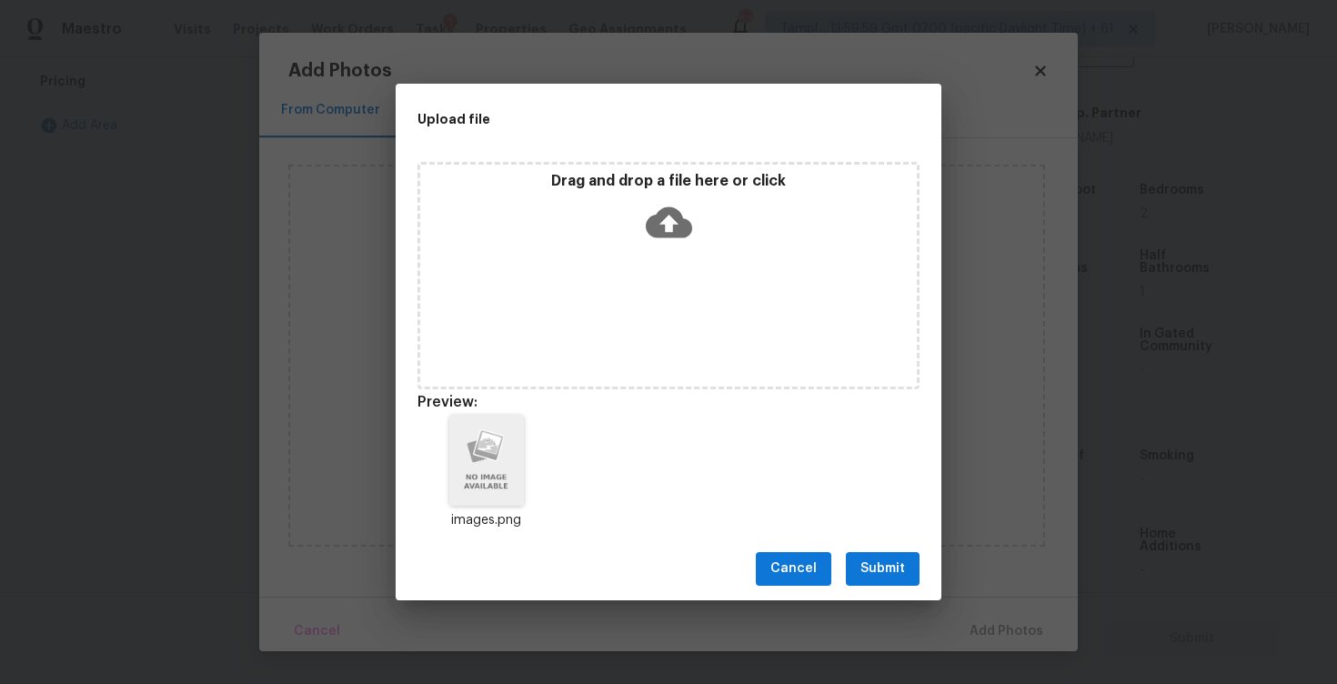
click at [879, 559] on span "Submit" at bounding box center [883, 569] width 45 height 23
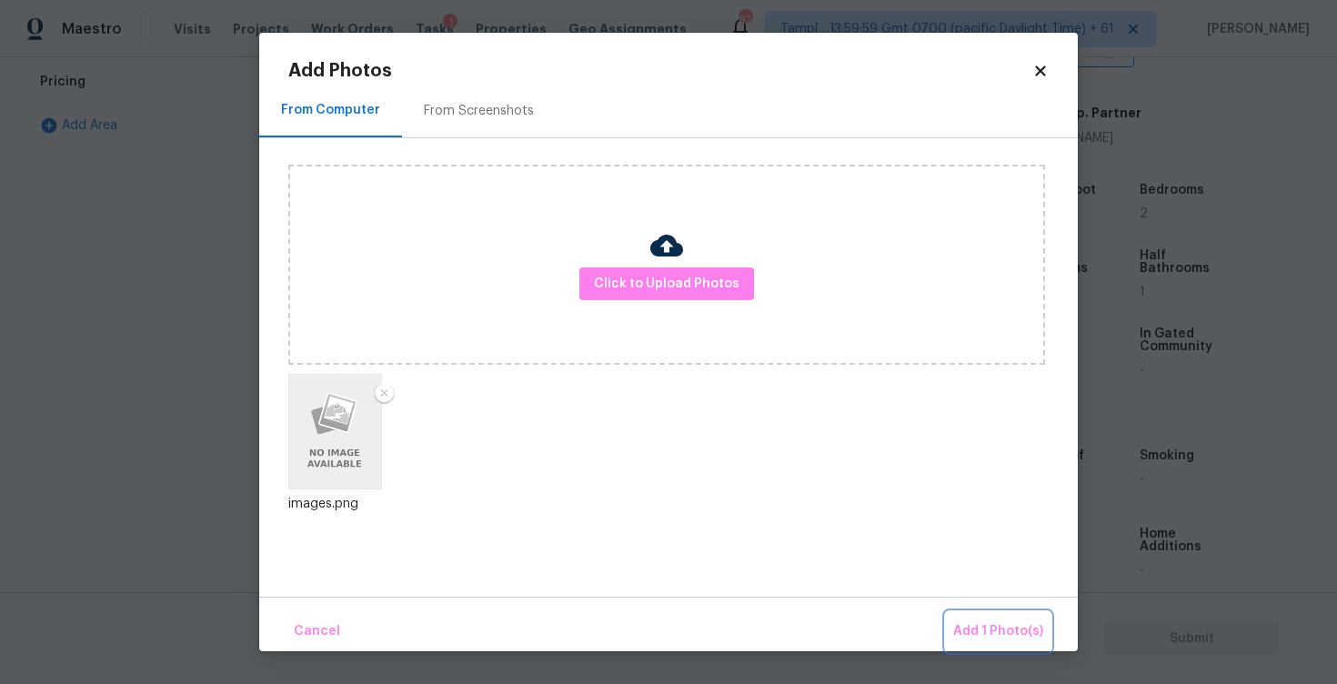
click at [984, 620] on span "Add 1 Photo(s)" at bounding box center [998, 631] width 90 height 23
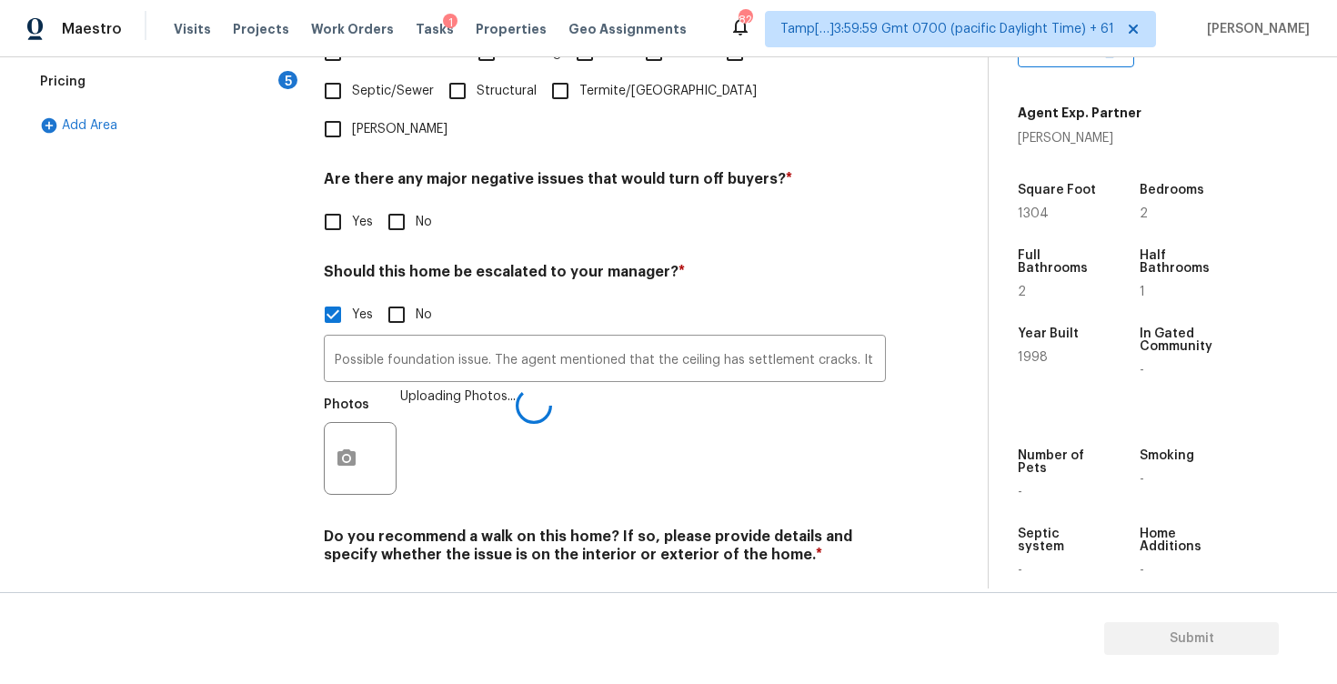
click at [398, 562] on div "Verification Notes: ​ Are any specialty inspections required before making a de…" at bounding box center [605, 196] width 562 height 884
click at [397, 579] on input "No" at bounding box center [397, 598] width 38 height 38
checkbox input "true"
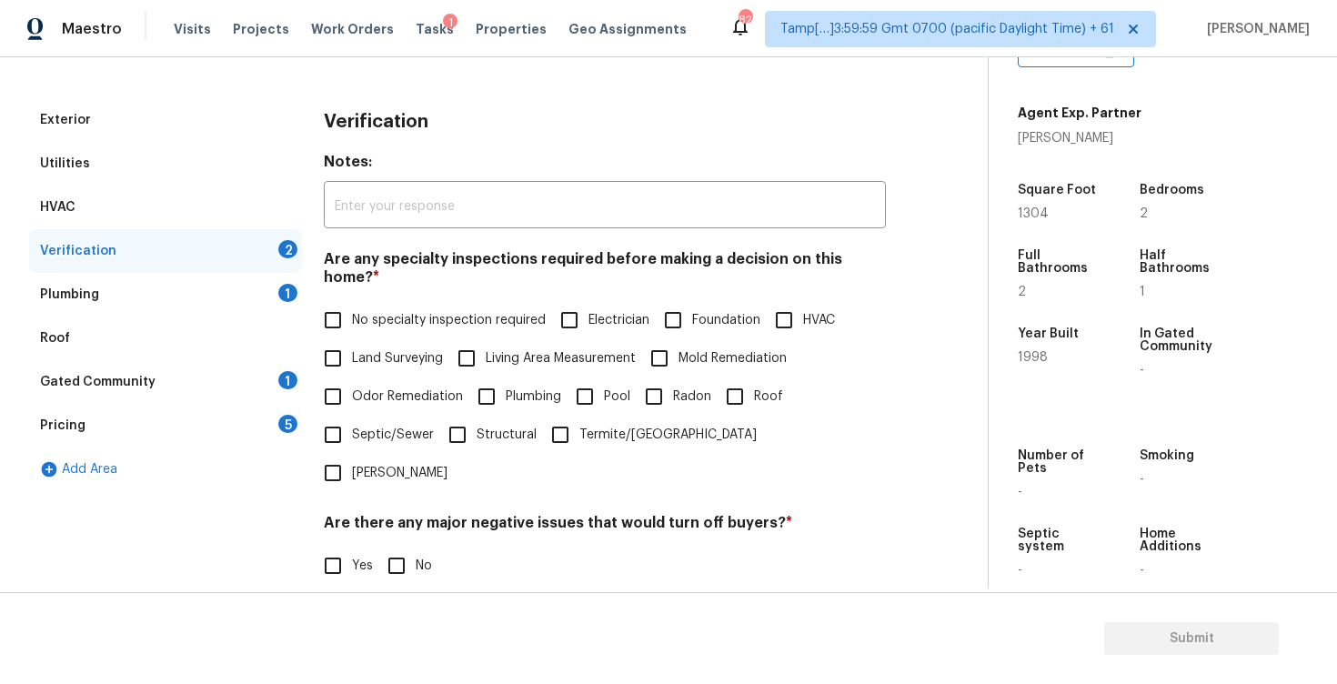
scroll to position [220, 0]
click at [663, 317] on input "Foundation" at bounding box center [673, 321] width 38 height 38
checkbox input "true"
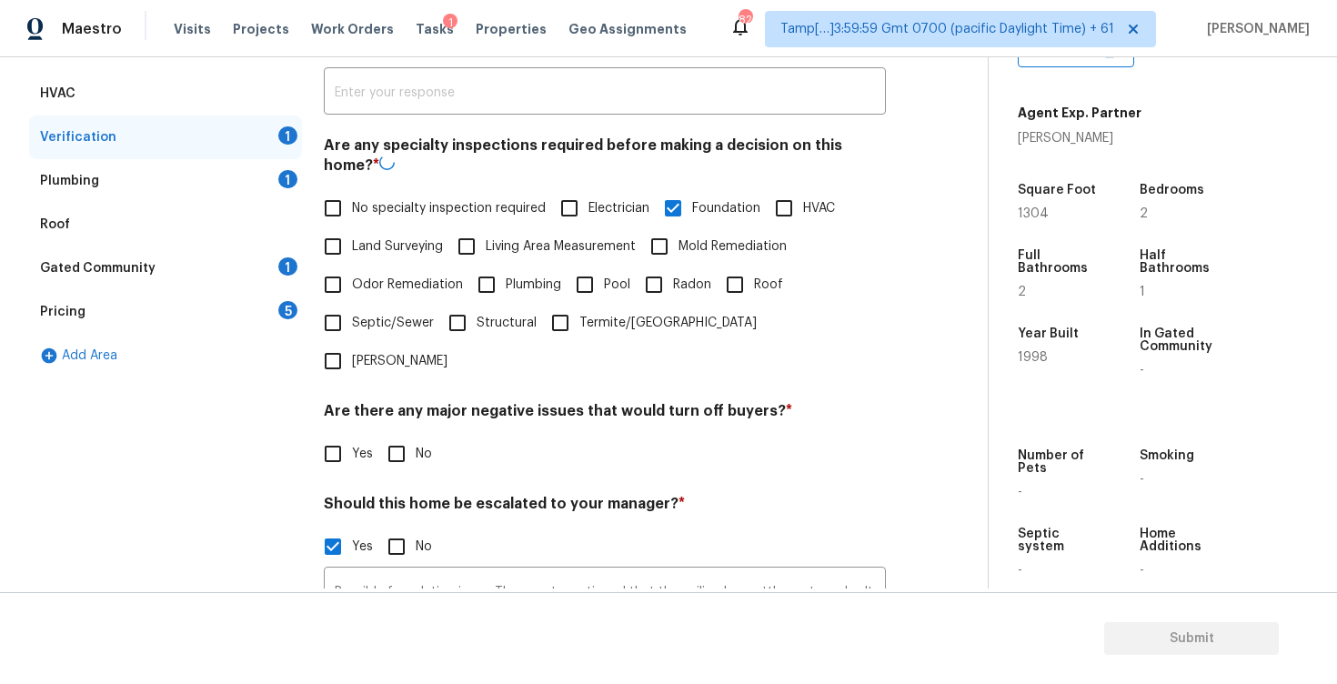
scroll to position [352, 0]
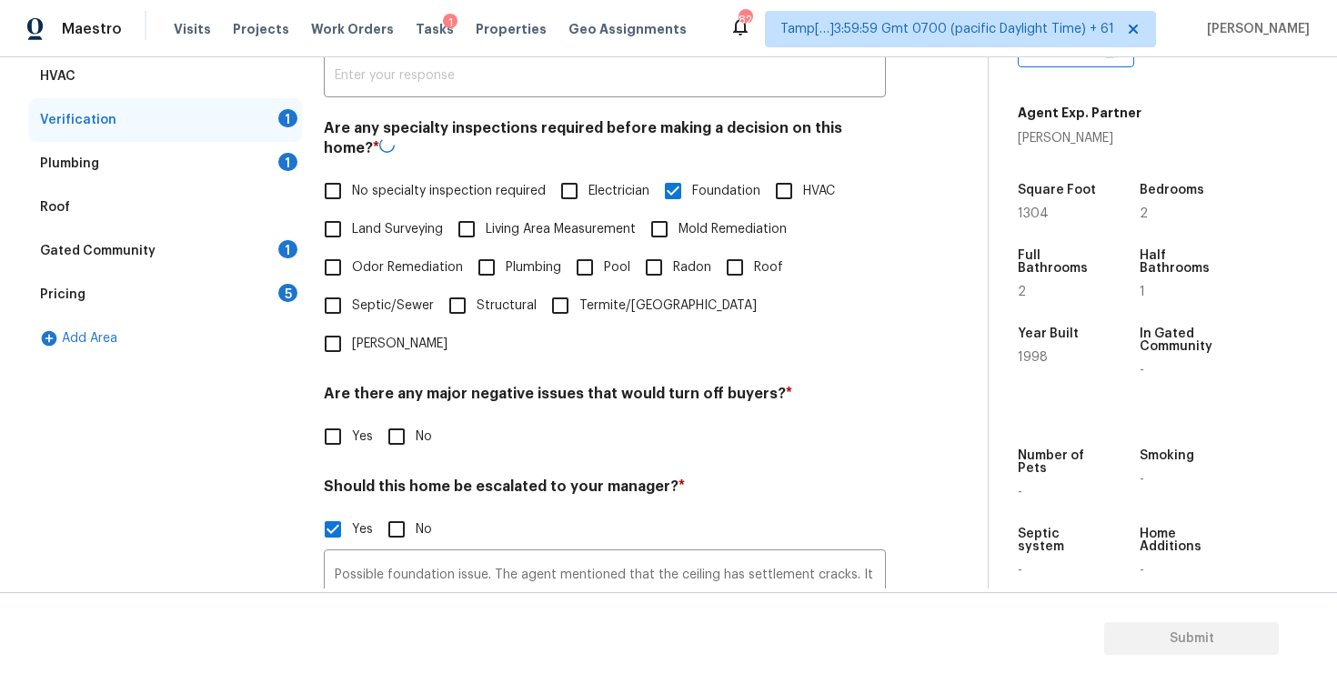
click at [791, 193] on div "No specialty inspection required Electrician Foundation HVAC Land Surveying Liv…" at bounding box center [605, 267] width 562 height 191
click at [791, 183] on input "HVAC" at bounding box center [784, 189] width 38 height 38
checkbox input "true"
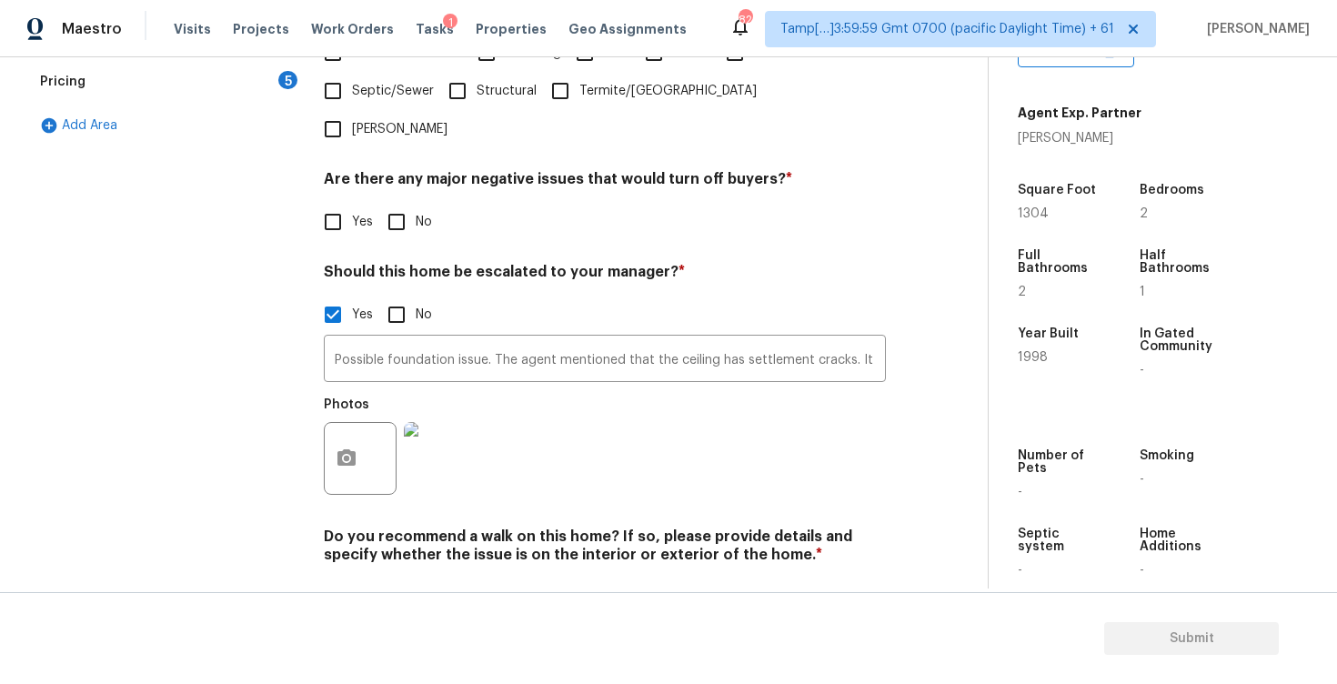
click at [391, 203] on input "No" at bounding box center [397, 222] width 38 height 38
checkbox input "true"
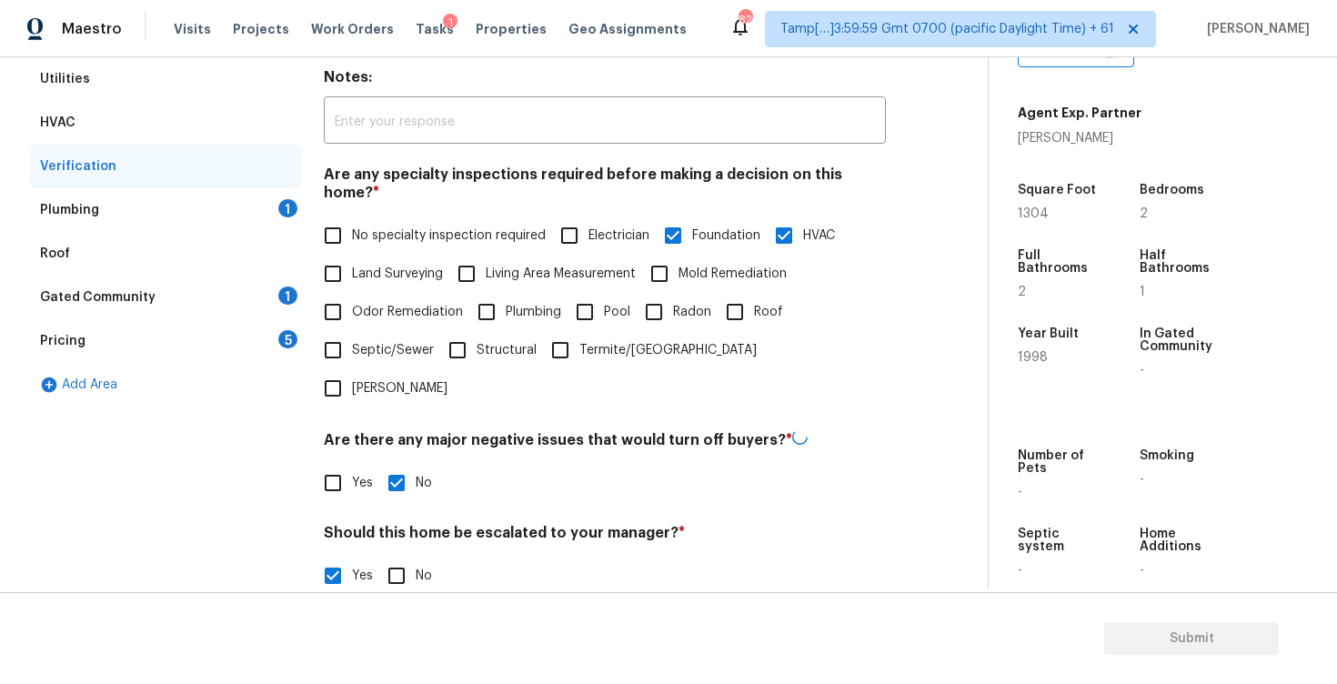
click at [268, 203] on div "Plumbing 1" at bounding box center [165, 210] width 273 height 44
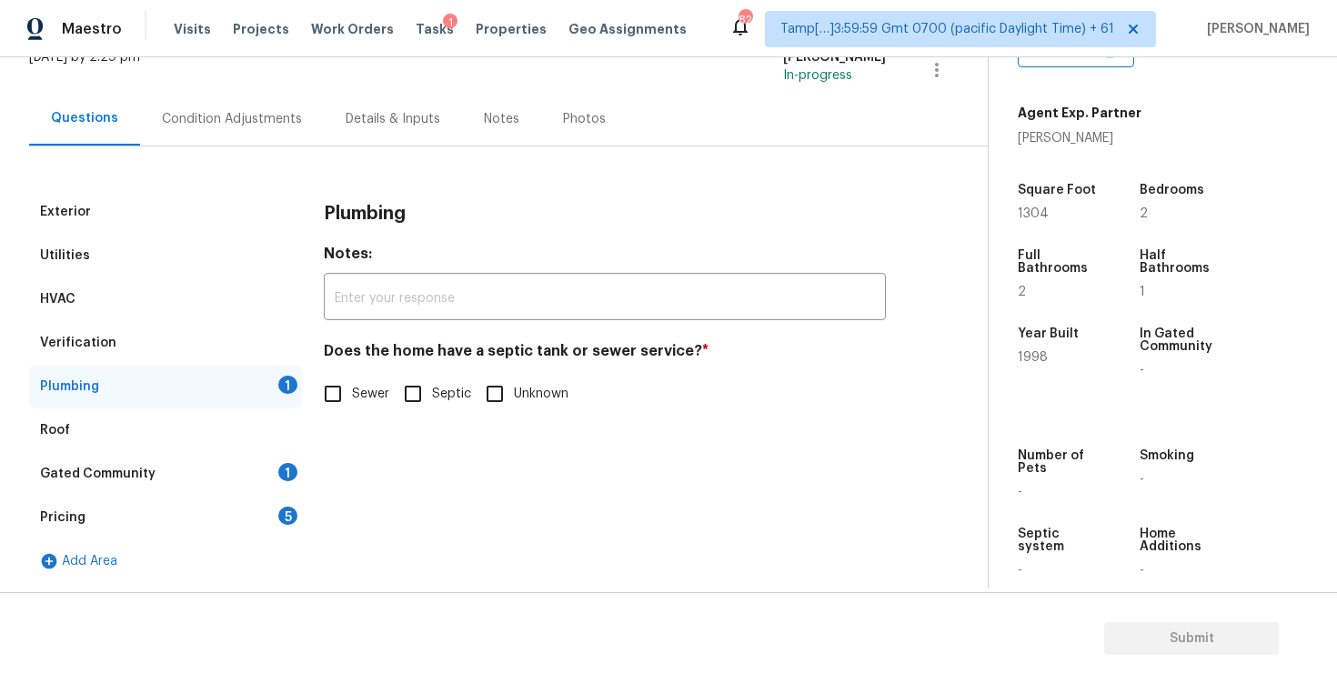
scroll to position [129, 0]
click at [328, 398] on input "Sewer" at bounding box center [333, 394] width 38 height 38
checkbox input "true"
click at [283, 485] on div "Gated Community 1" at bounding box center [165, 474] width 273 height 44
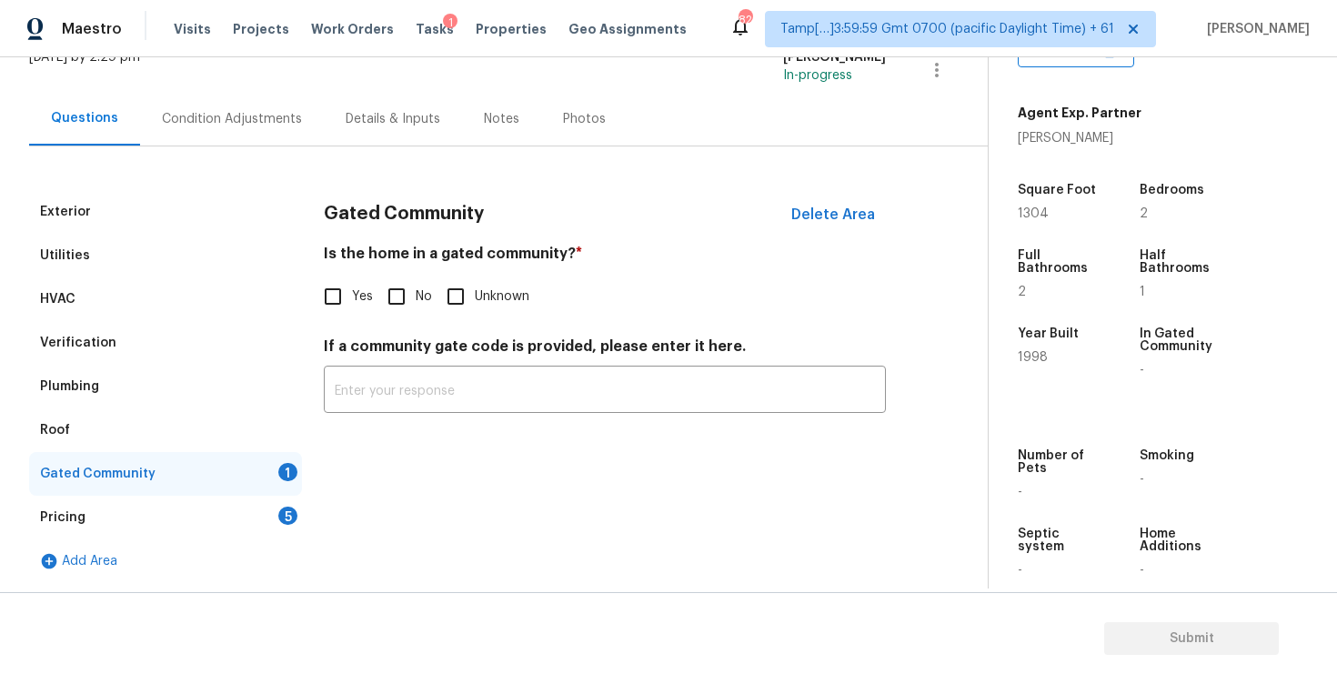
click at [392, 304] on input "No" at bounding box center [397, 296] width 38 height 38
checkbox input "true"
click at [278, 513] on div "5" at bounding box center [287, 516] width 19 height 18
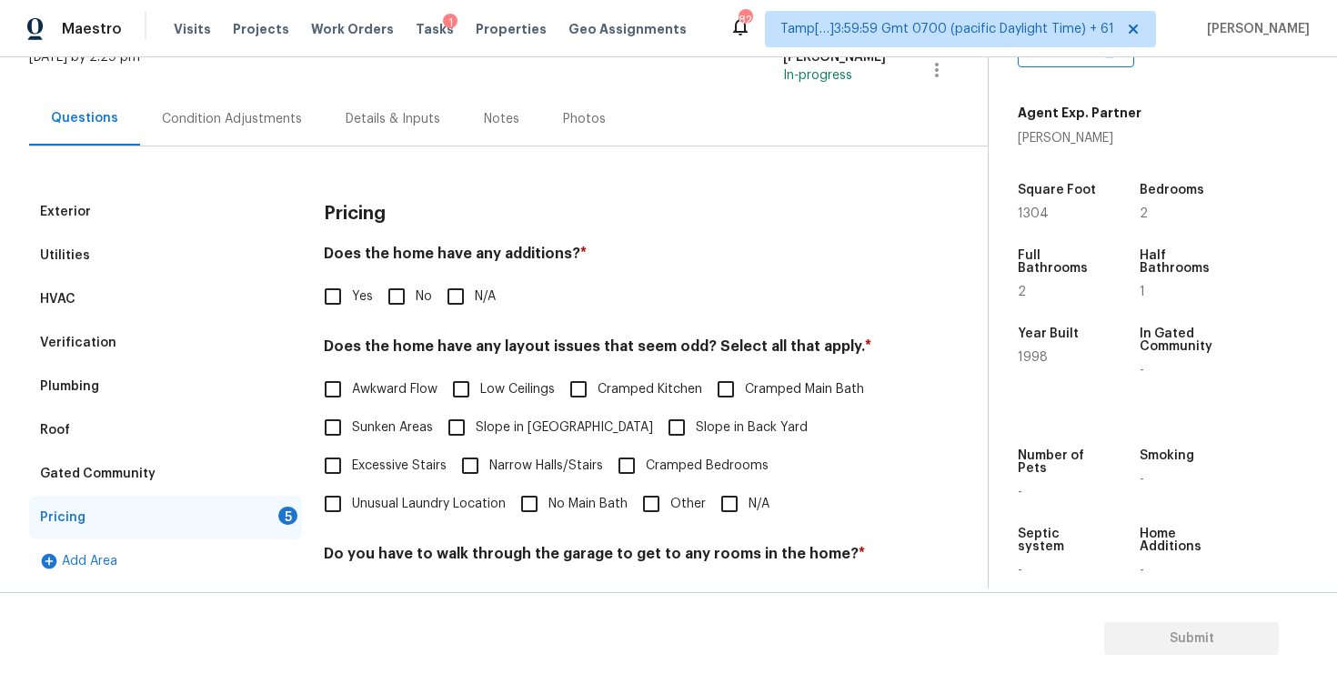
click at [392, 296] on input "No" at bounding box center [397, 296] width 38 height 38
checkbox input "true"
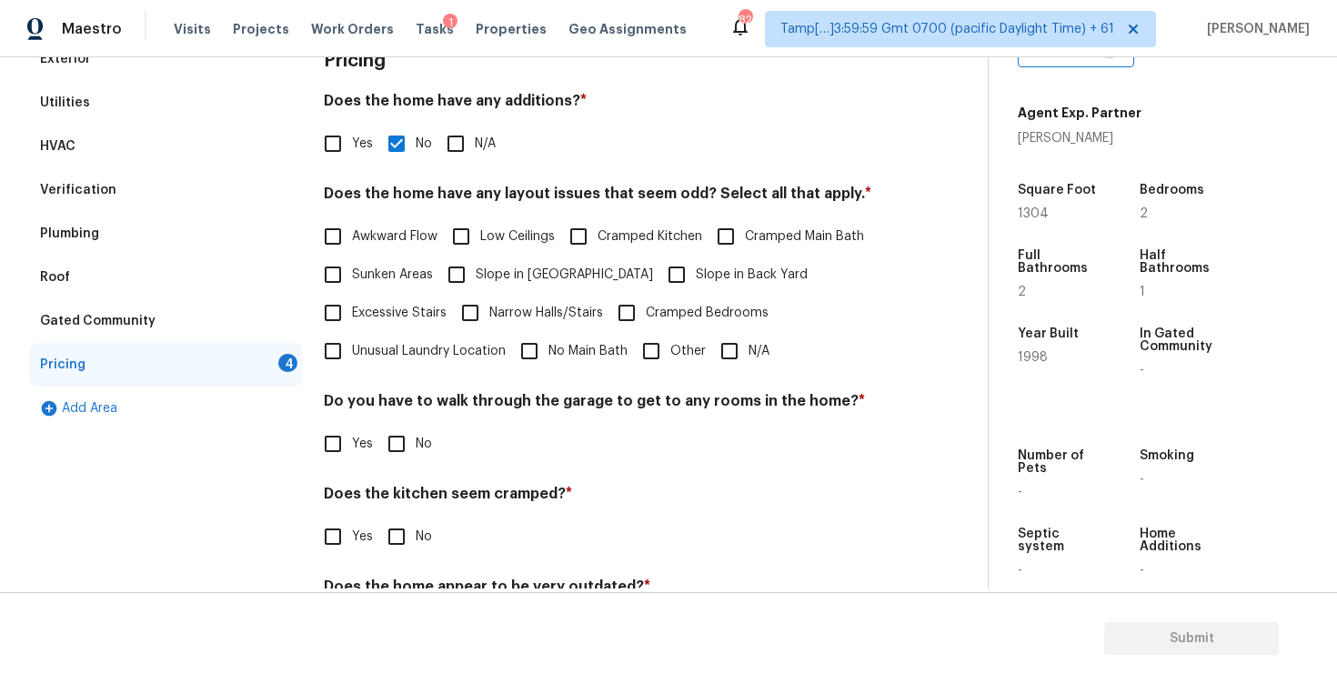
scroll to position [292, 0]
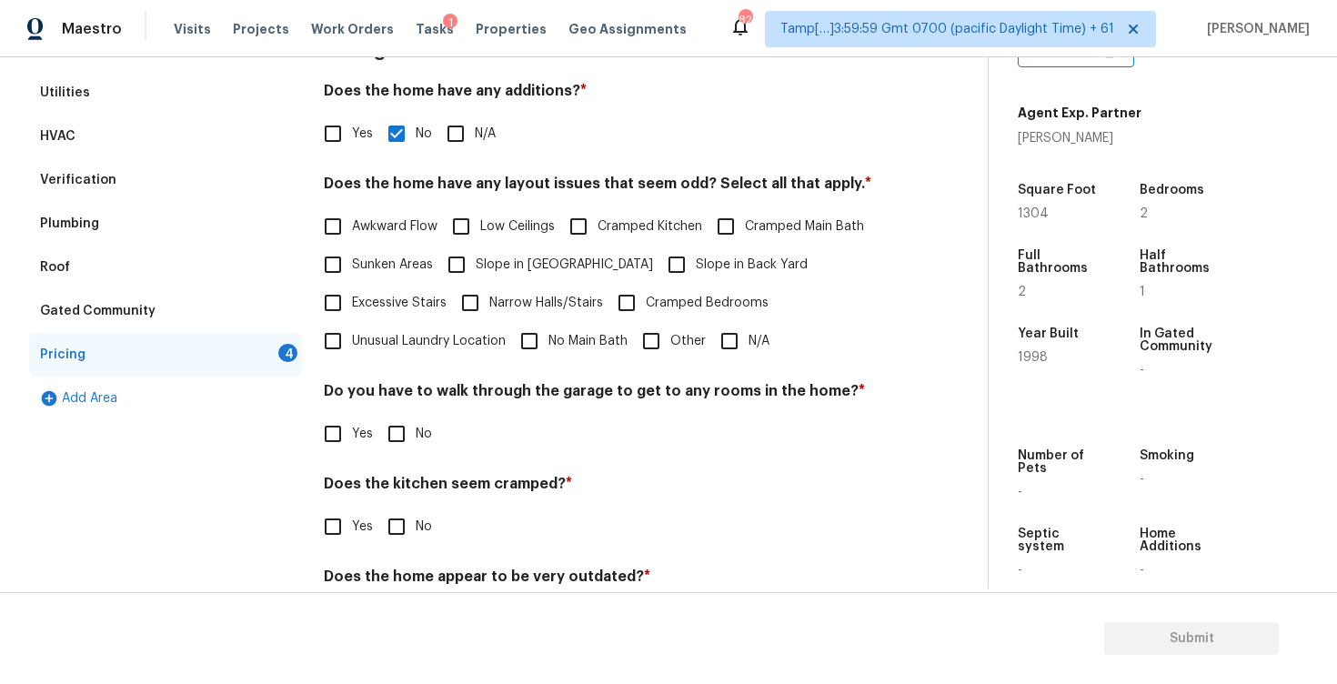
click at [714, 326] on input "N/A" at bounding box center [729, 341] width 38 height 38
checkbox input "true"
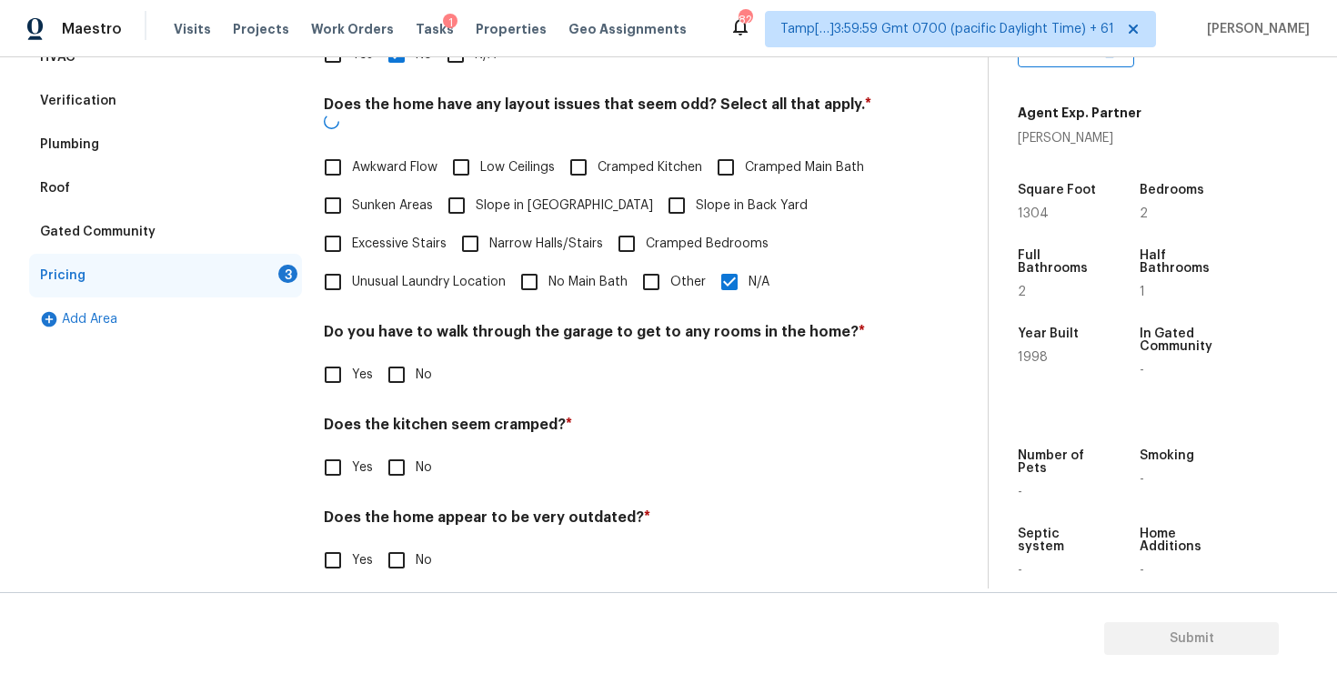
scroll to position [369, 0]
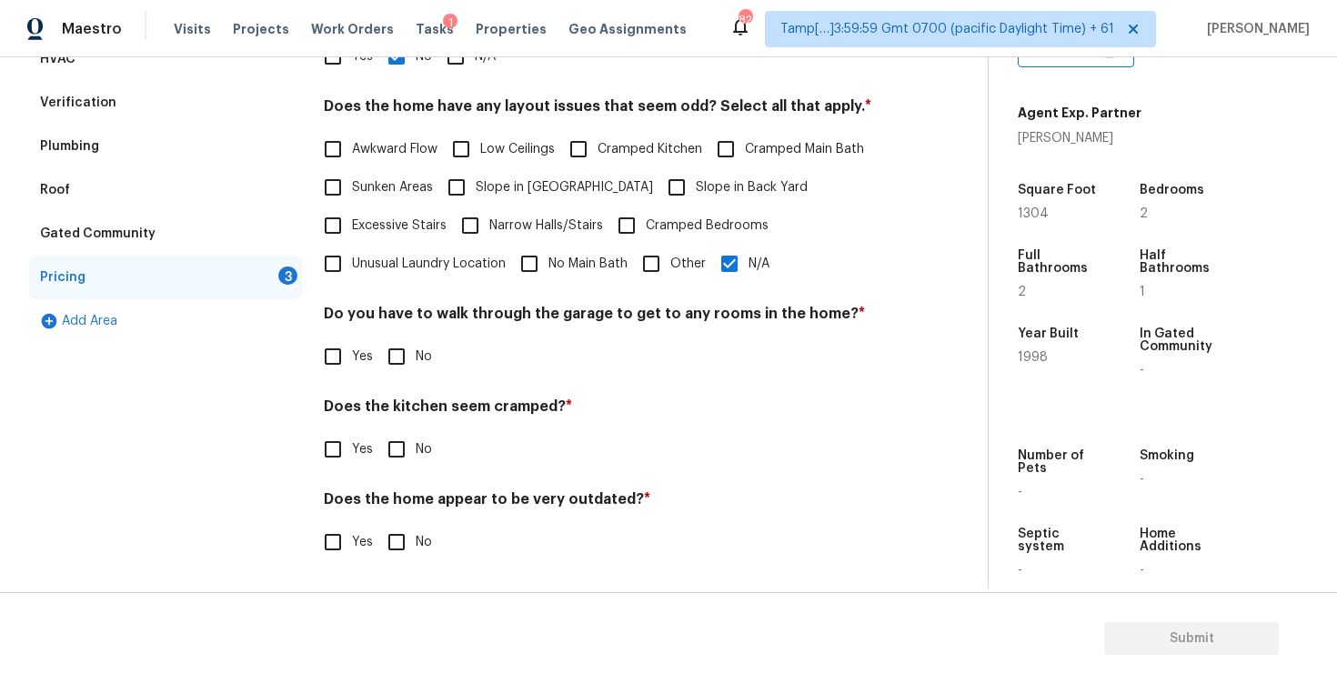
click at [394, 346] on input "No" at bounding box center [397, 356] width 38 height 38
checkbox input "true"
click at [396, 454] on input "No" at bounding box center [397, 451] width 38 height 38
checkbox input "true"
click at [405, 528] on input "No" at bounding box center [397, 544] width 38 height 38
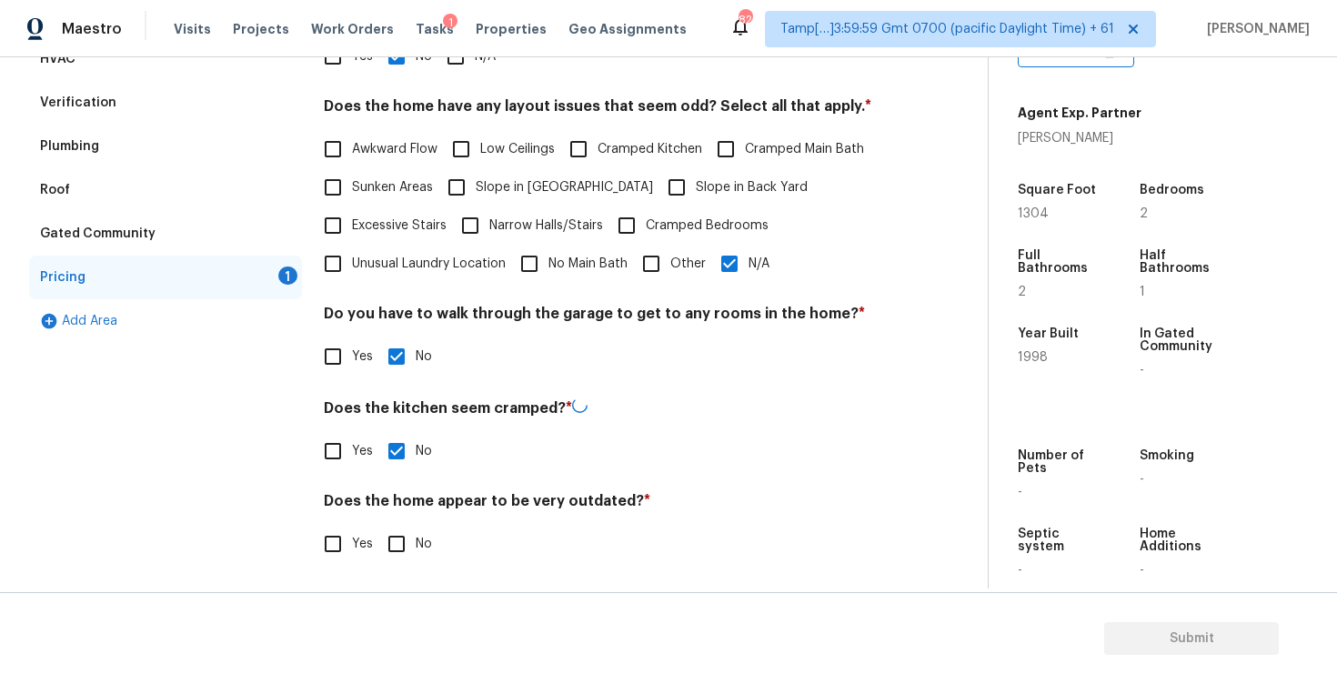
checkbox input "true"
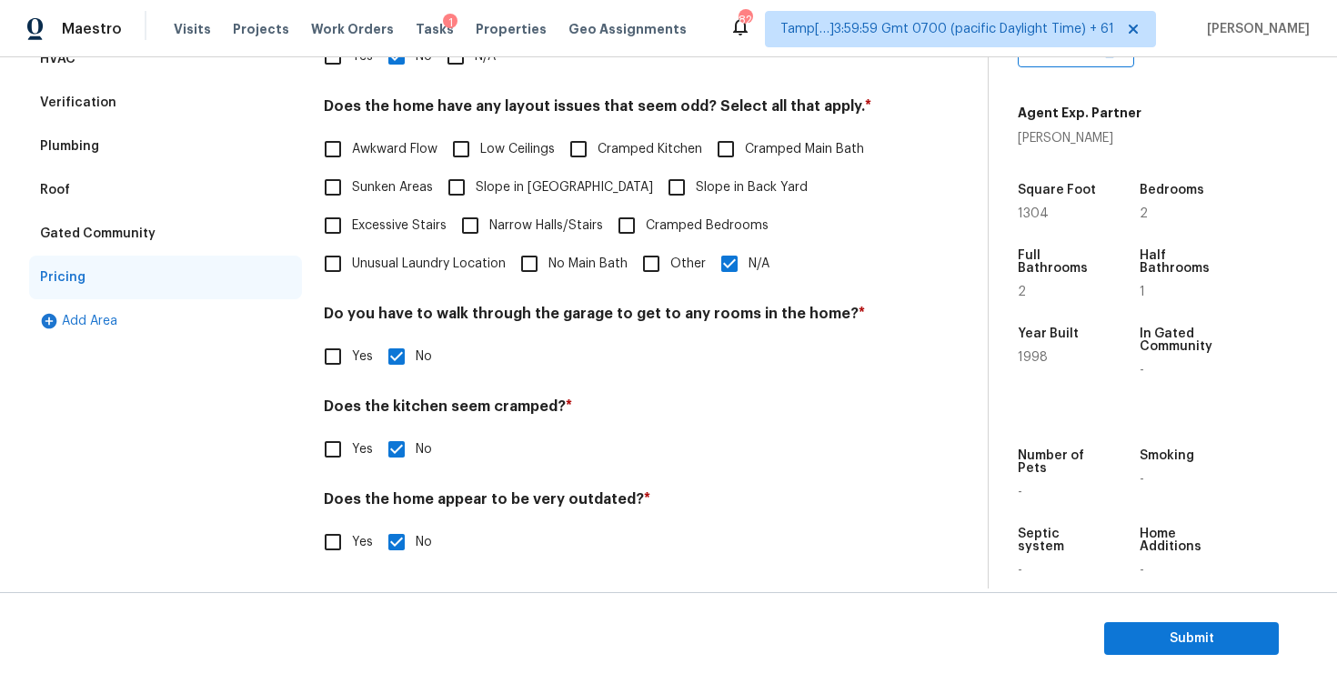
scroll to position [0, 0]
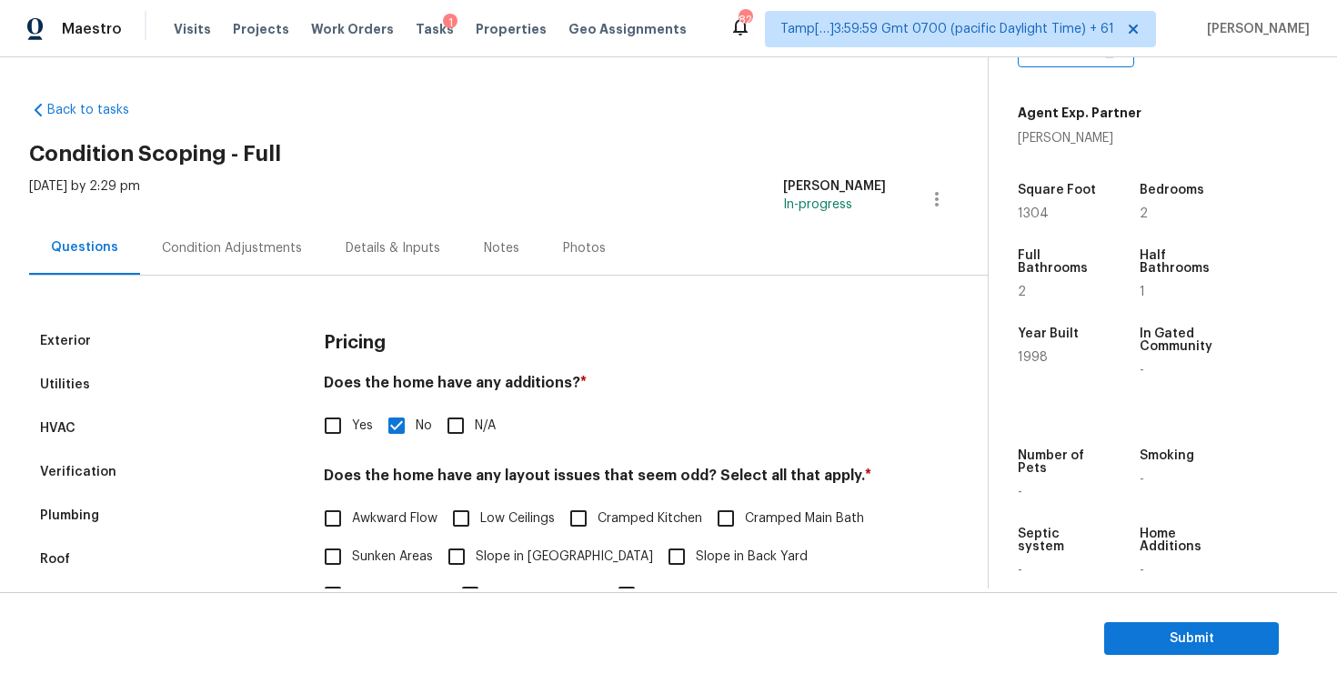
click at [281, 240] on div "Condition Adjustments" at bounding box center [232, 248] width 140 height 18
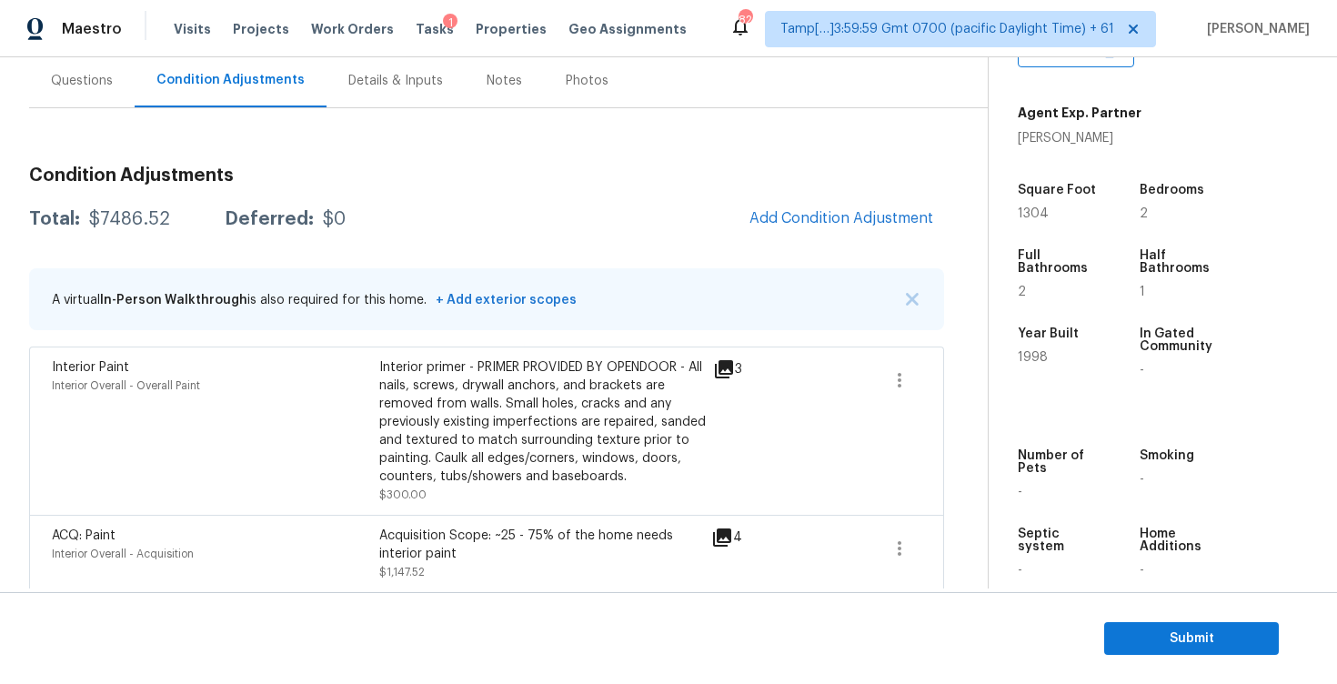
scroll to position [150, 0]
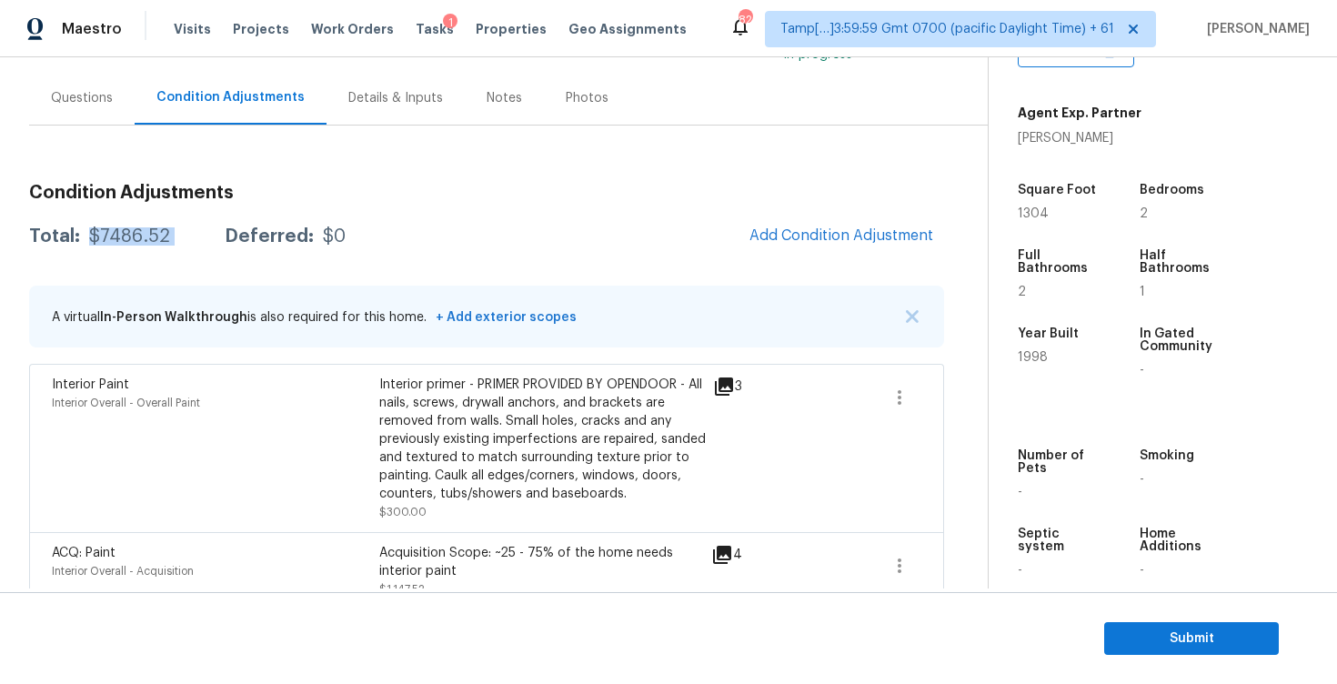
drag, startPoint x: 86, startPoint y: 235, endPoint x: 199, endPoint y: 234, distance: 113.7
click at [199, 234] on div "Total: $7486.52 Deferred: $0" at bounding box center [187, 236] width 317 height 18
copy div "$7486.52"
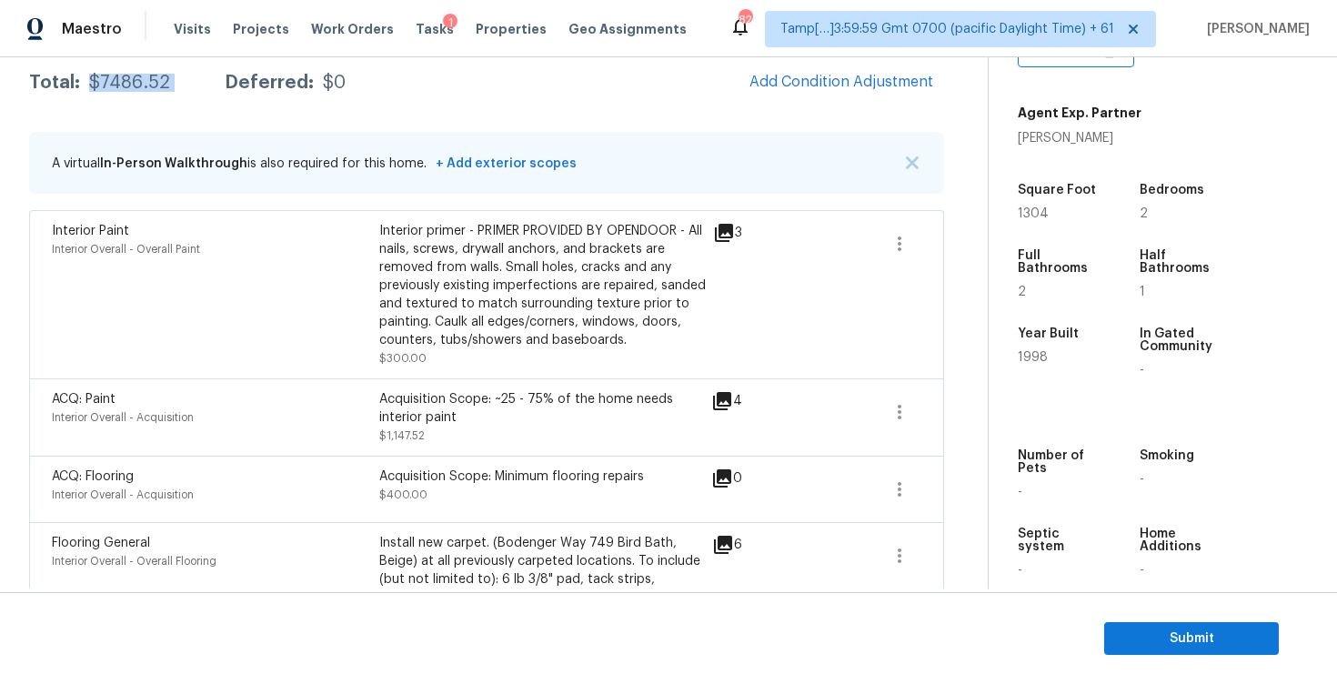
scroll to position [425, 0]
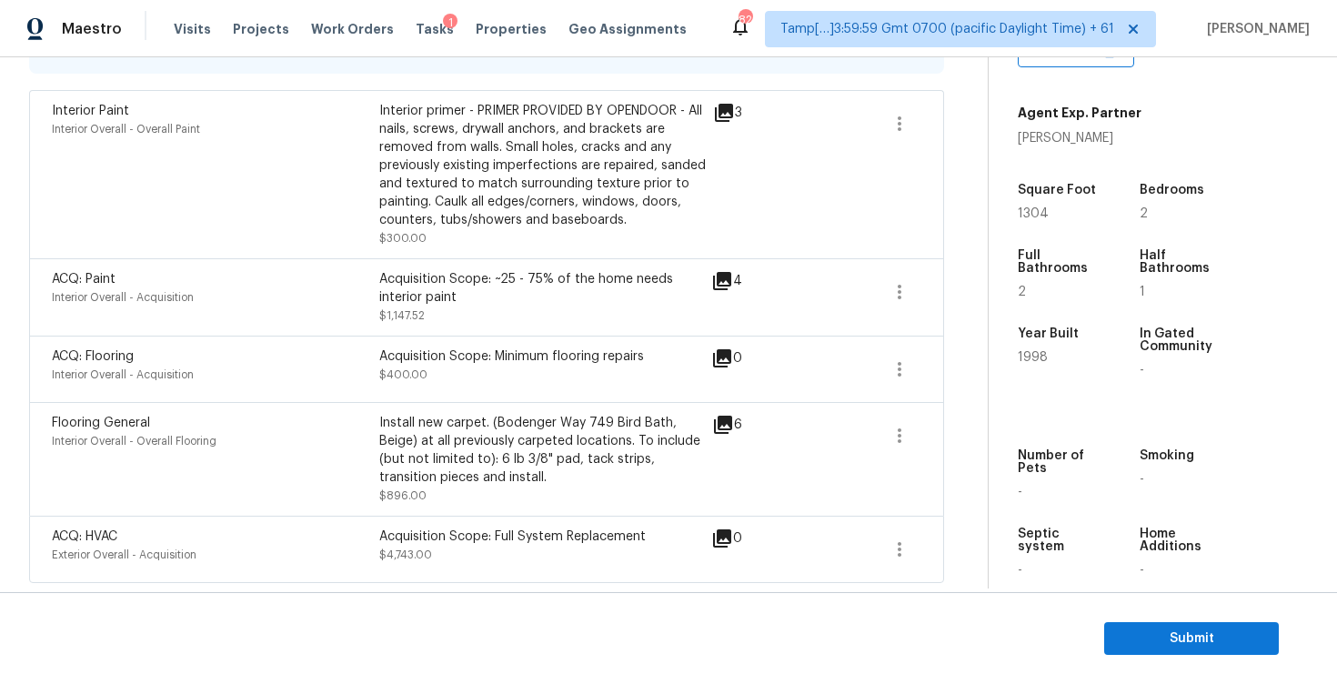
click at [519, 265] on div "ACQ: Paint Interior Overall - Acquisition Acquisition Scope: ~25 - 75% of the h…" at bounding box center [486, 296] width 915 height 77
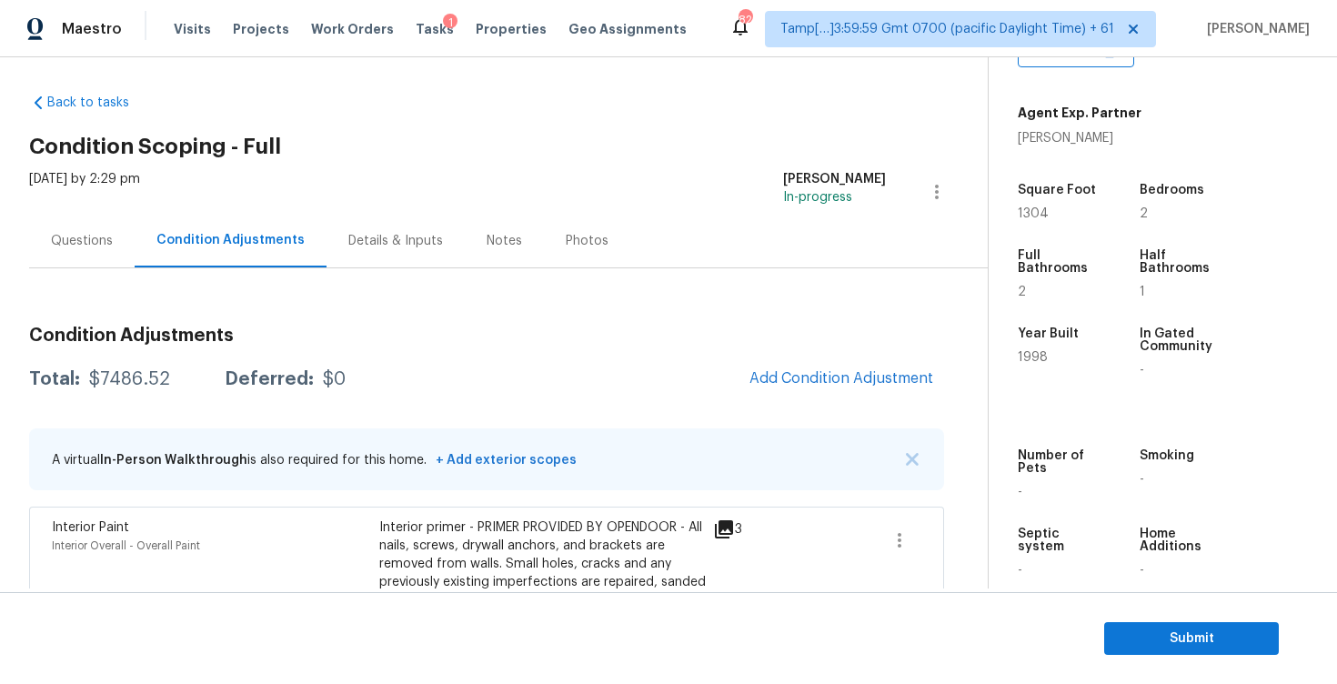
scroll to position [0, 0]
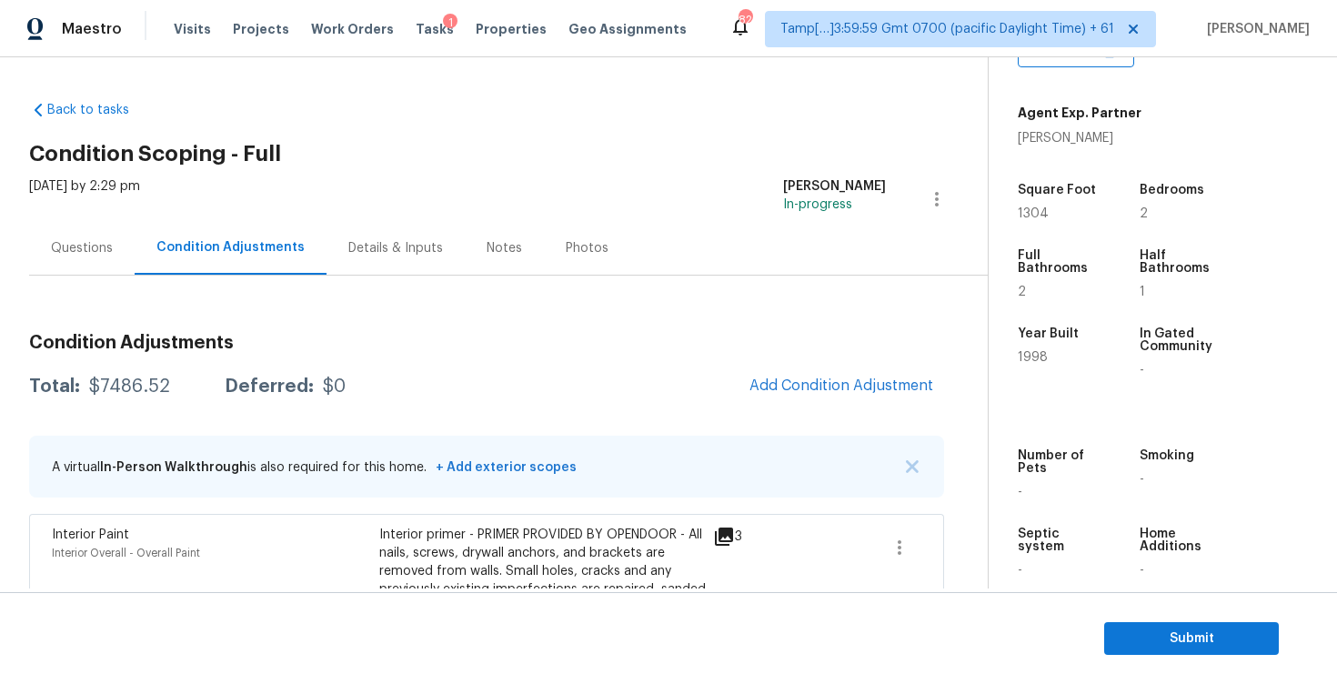
click at [107, 266] on div "Questions" at bounding box center [82, 248] width 106 height 54
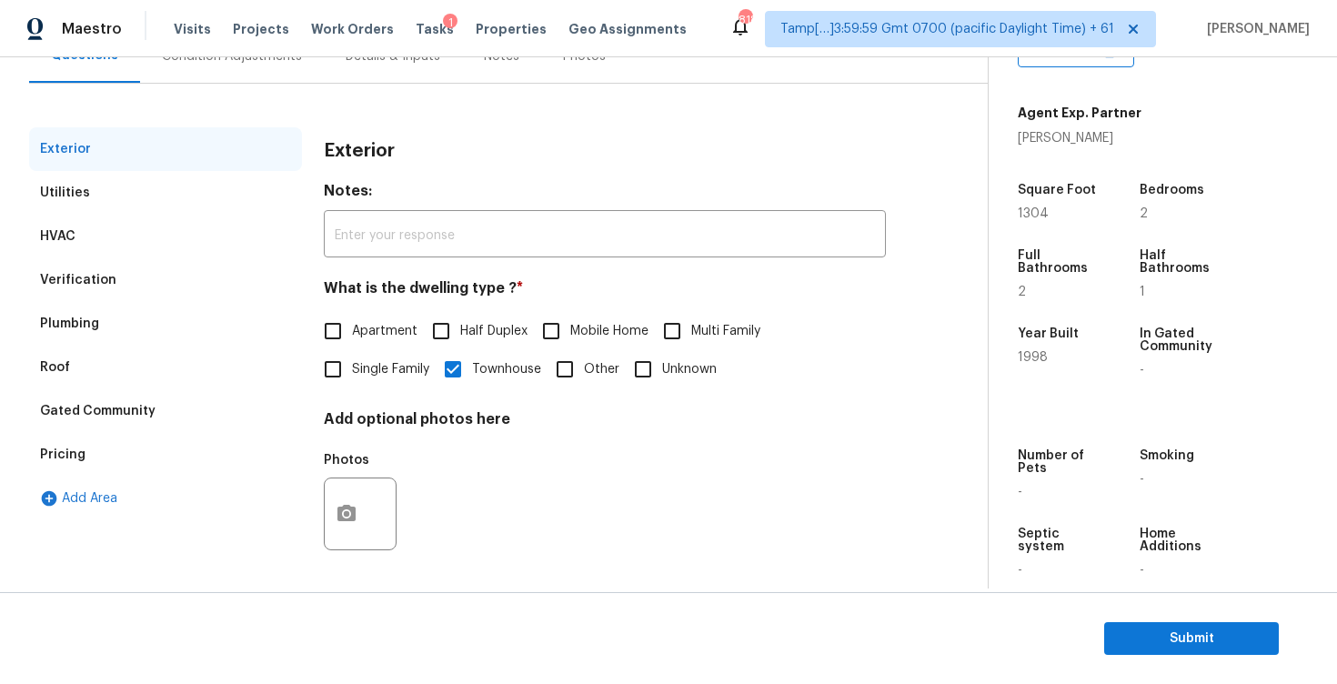
scroll to position [40, 0]
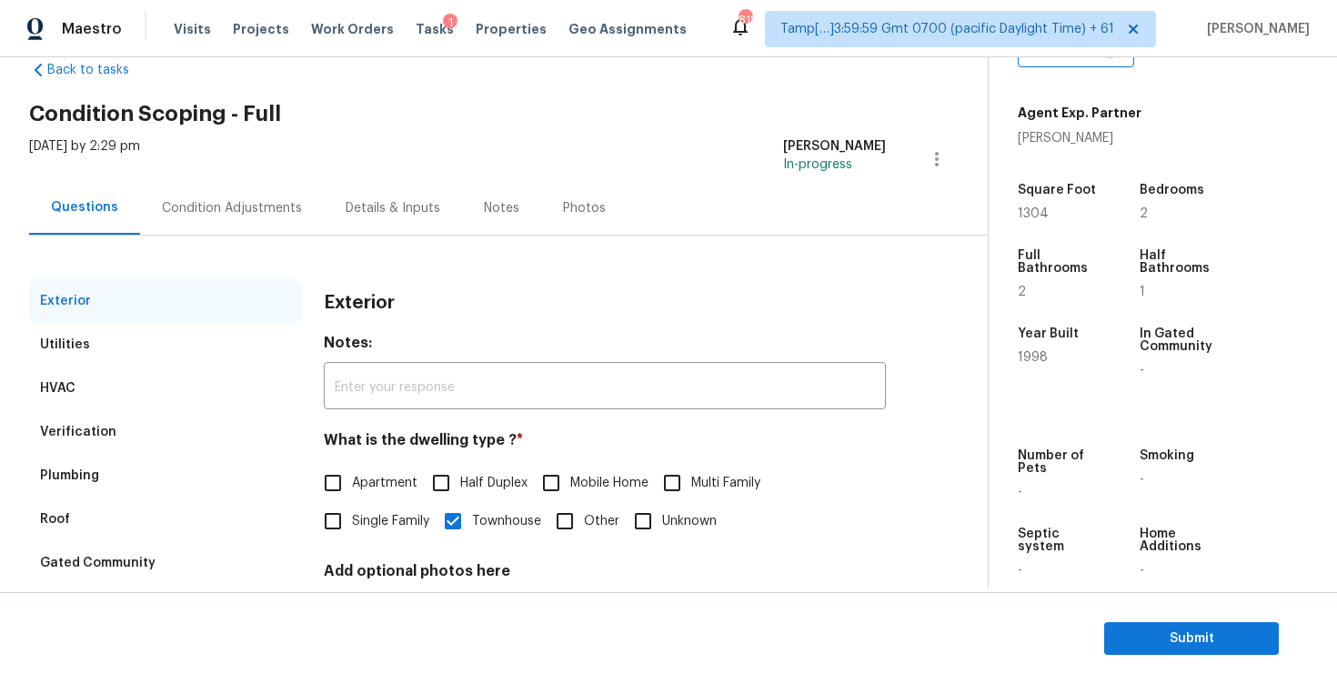
click at [229, 213] on div "Condition Adjustments" at bounding box center [232, 208] width 140 height 18
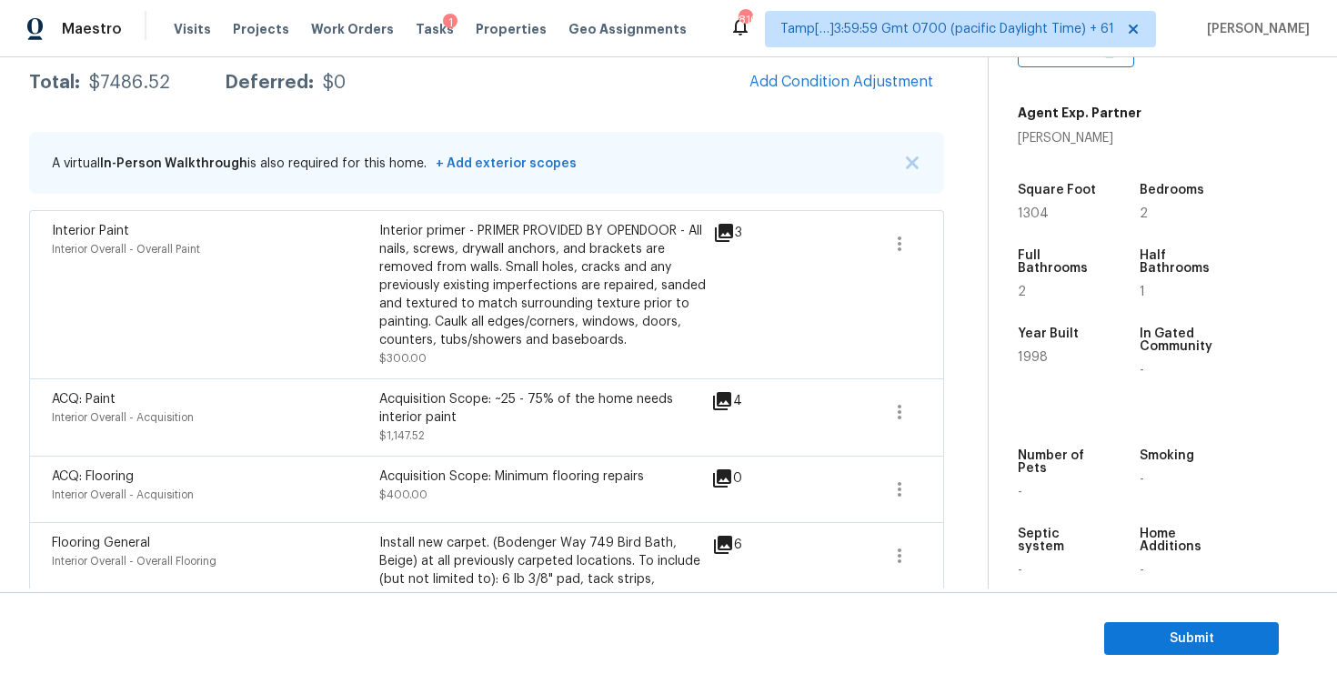
scroll to position [425, 0]
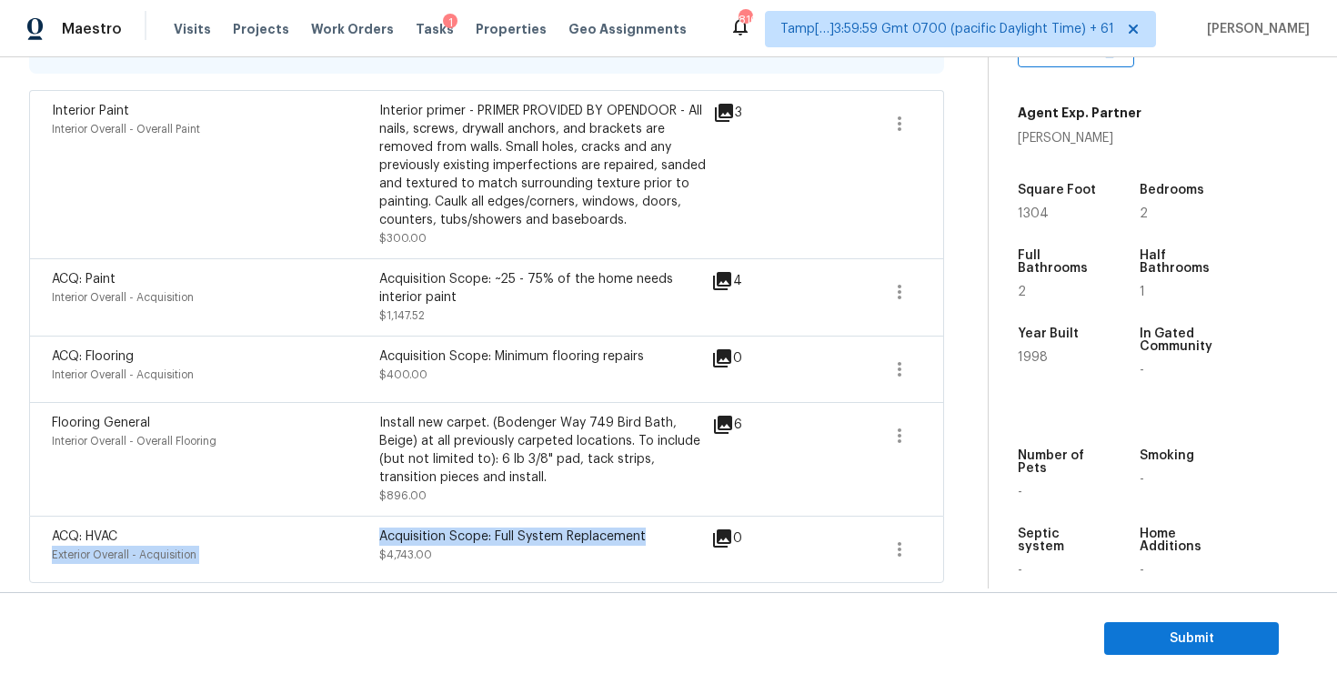
drag, startPoint x: 379, startPoint y: 537, endPoint x: 679, endPoint y: 537, distance: 299.3
click at [679, 537] on div "ACQ: HVAC Exterior Overall - Acquisition Acquisition Scope: Full System Replace…" at bounding box center [379, 550] width 655 height 44
click at [679, 537] on div "Acquisition Scope: Full System Replacement" at bounding box center [542, 537] width 327 height 18
drag, startPoint x: 377, startPoint y: 536, endPoint x: 658, endPoint y: 541, distance: 281.1
click at [658, 541] on div "ACQ: HVAC Exterior Overall - Acquisition Acquisition Scope: Full System Replace…" at bounding box center [379, 550] width 655 height 44
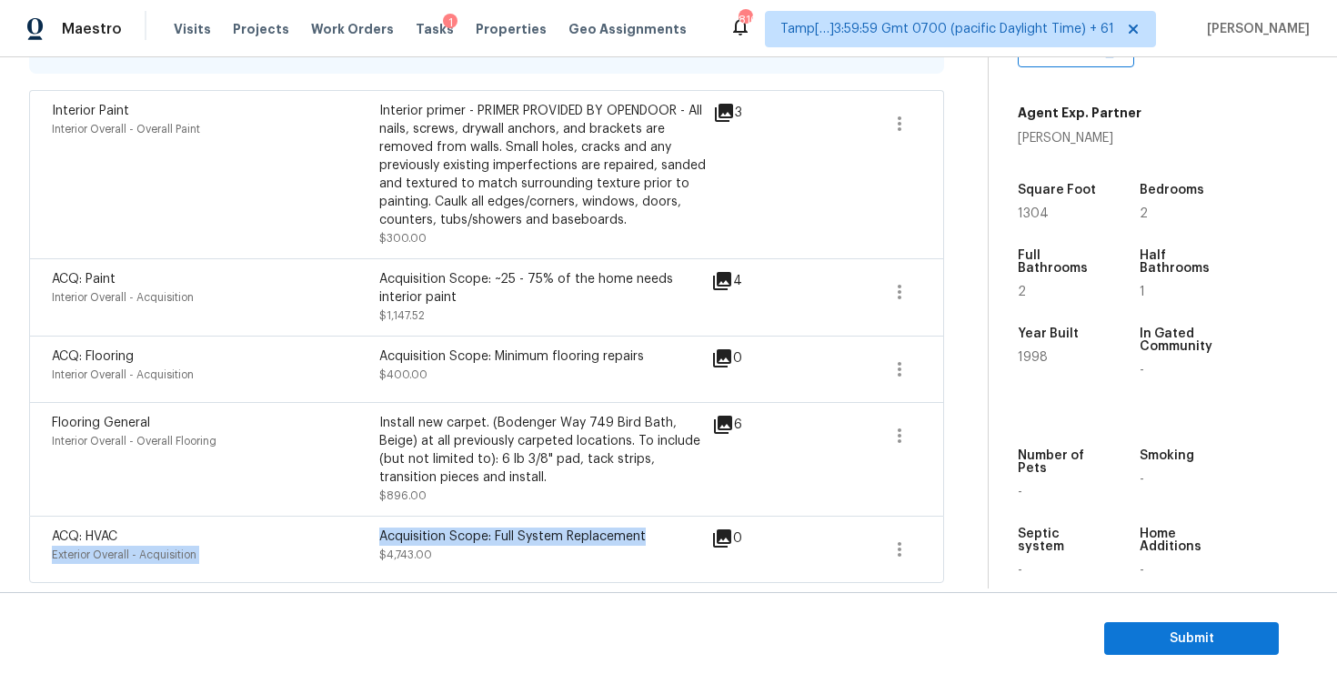
click at [658, 541] on div "Acquisition Scope: Full System Replacement" at bounding box center [542, 537] width 327 height 18
drag, startPoint x: 380, startPoint y: 538, endPoint x: 659, endPoint y: 536, distance: 278.4
click at [659, 536] on div "Acquisition Scope: Full System Replacement" at bounding box center [542, 537] width 327 height 18
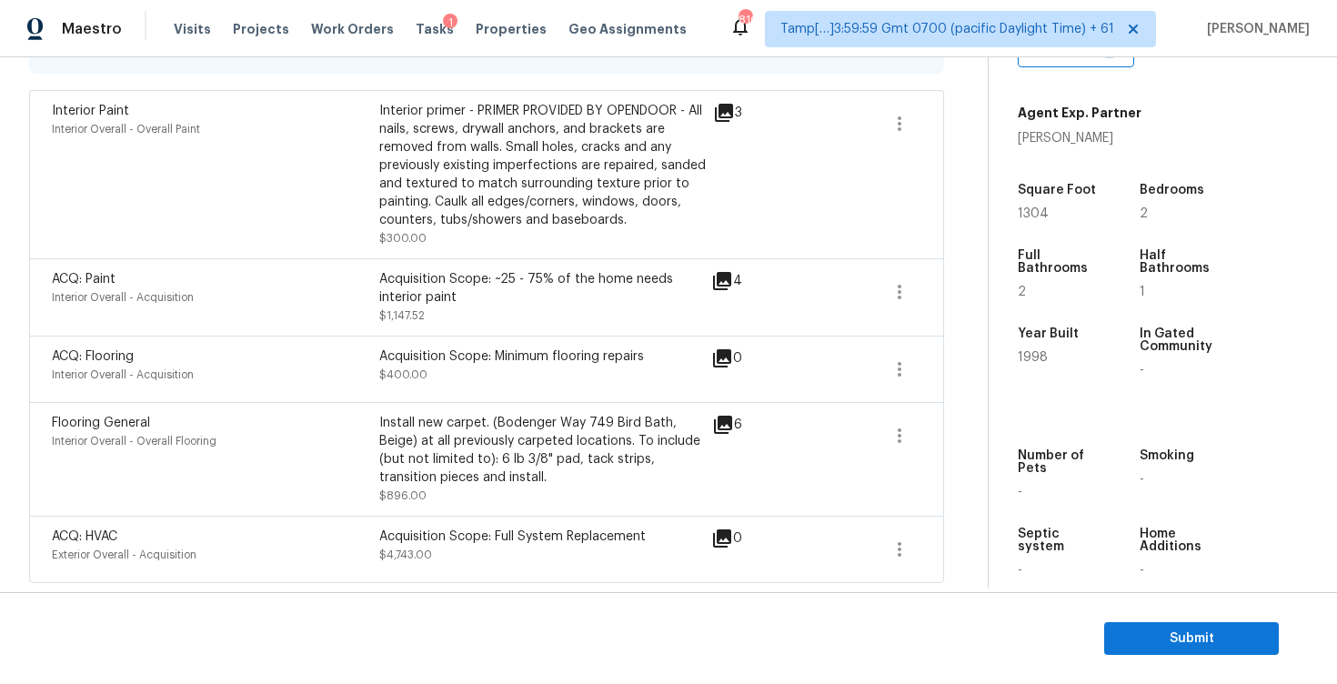
scroll to position [423, 0]
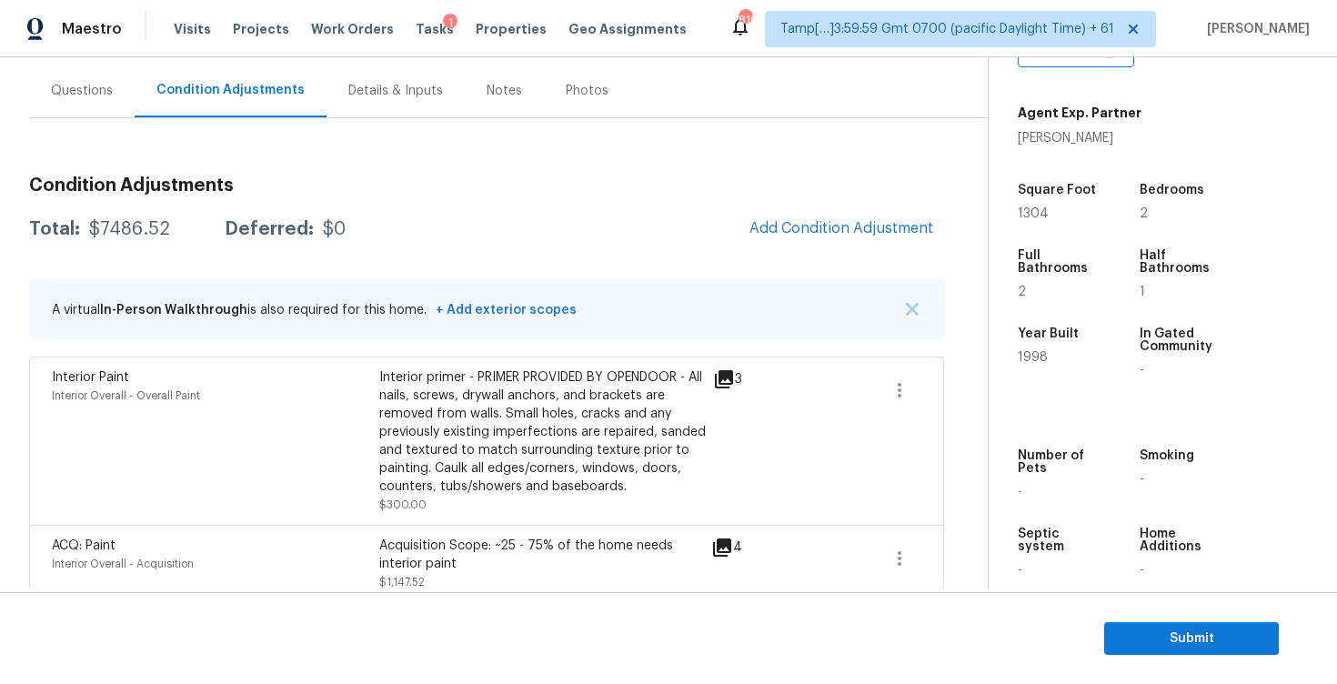
click at [110, 108] on div "Questions" at bounding box center [82, 91] width 106 height 54
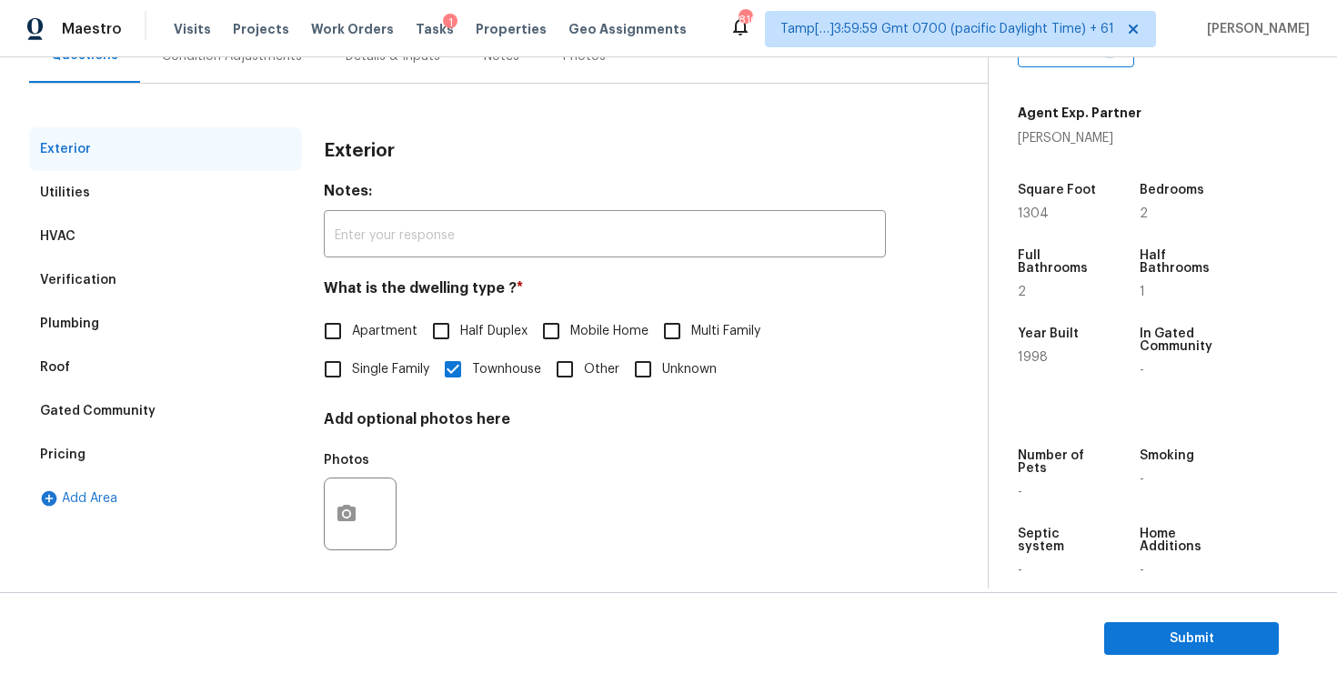
click at [236, 272] on div "Verification" at bounding box center [165, 280] width 273 height 44
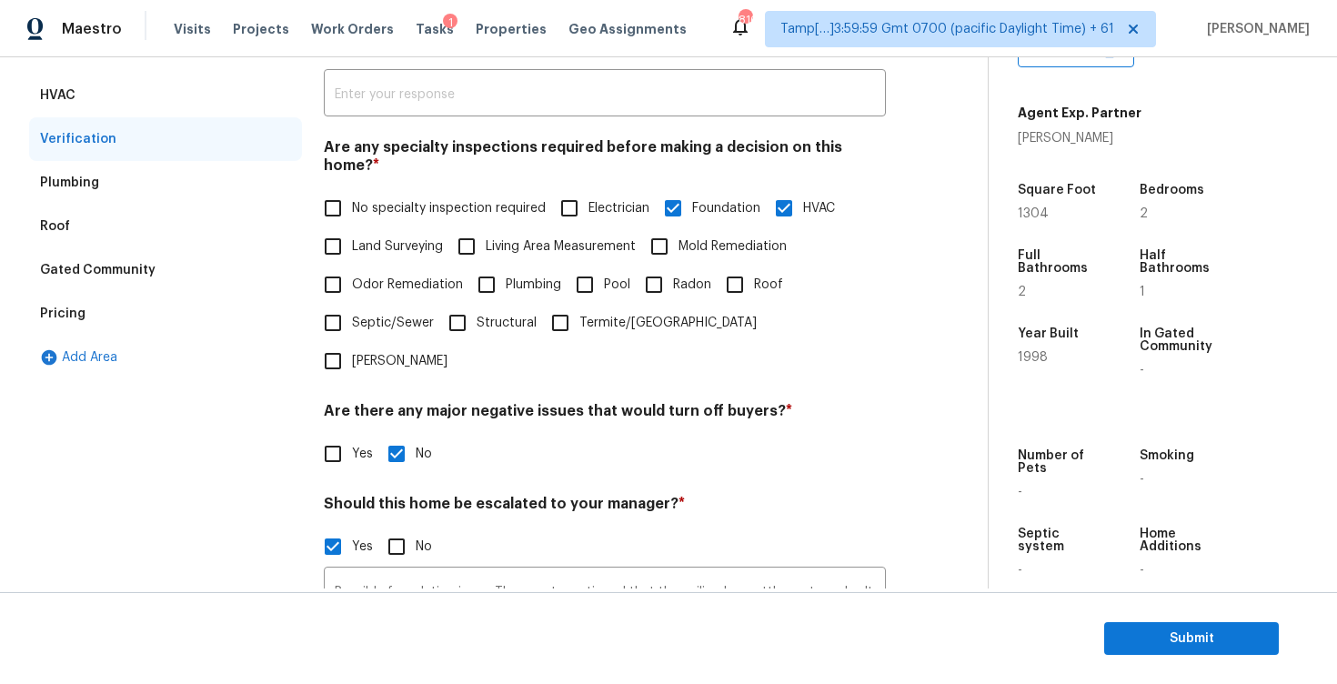
scroll to position [341, 0]
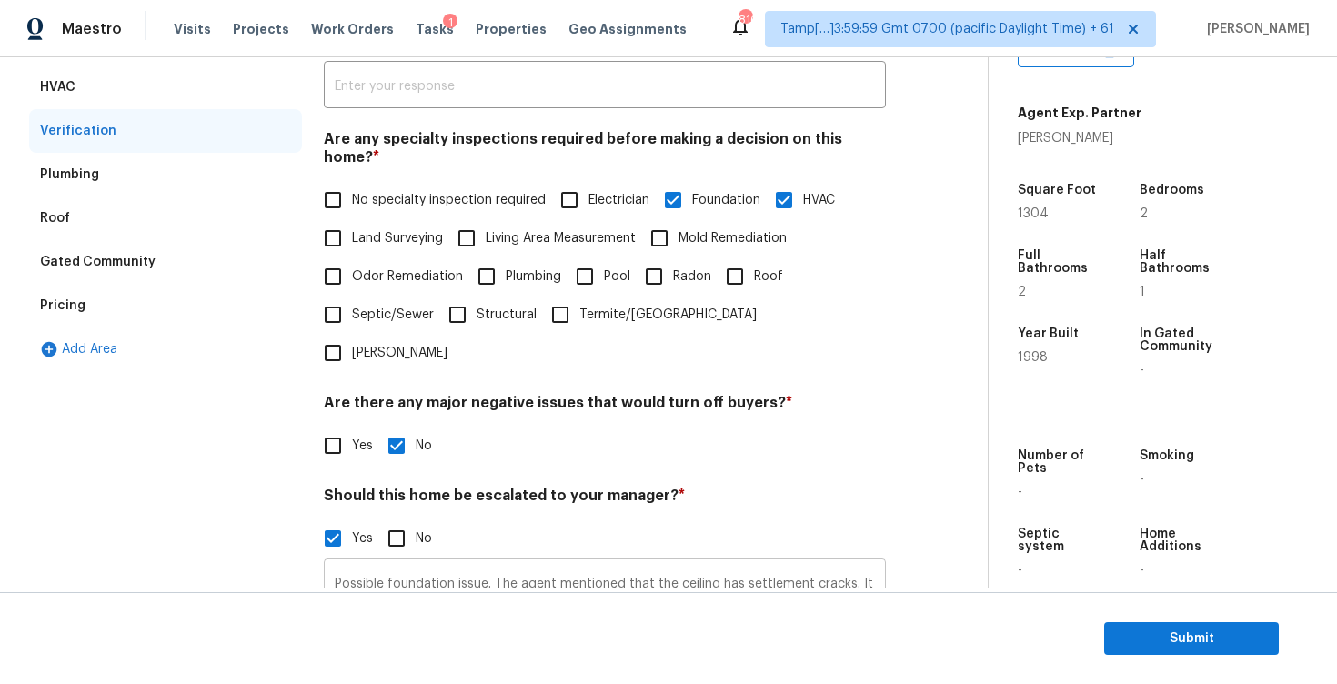
click at [556, 563] on input "Possible foundation issue. The agent mentioned that the ceiling has settlement …" at bounding box center [605, 584] width 562 height 43
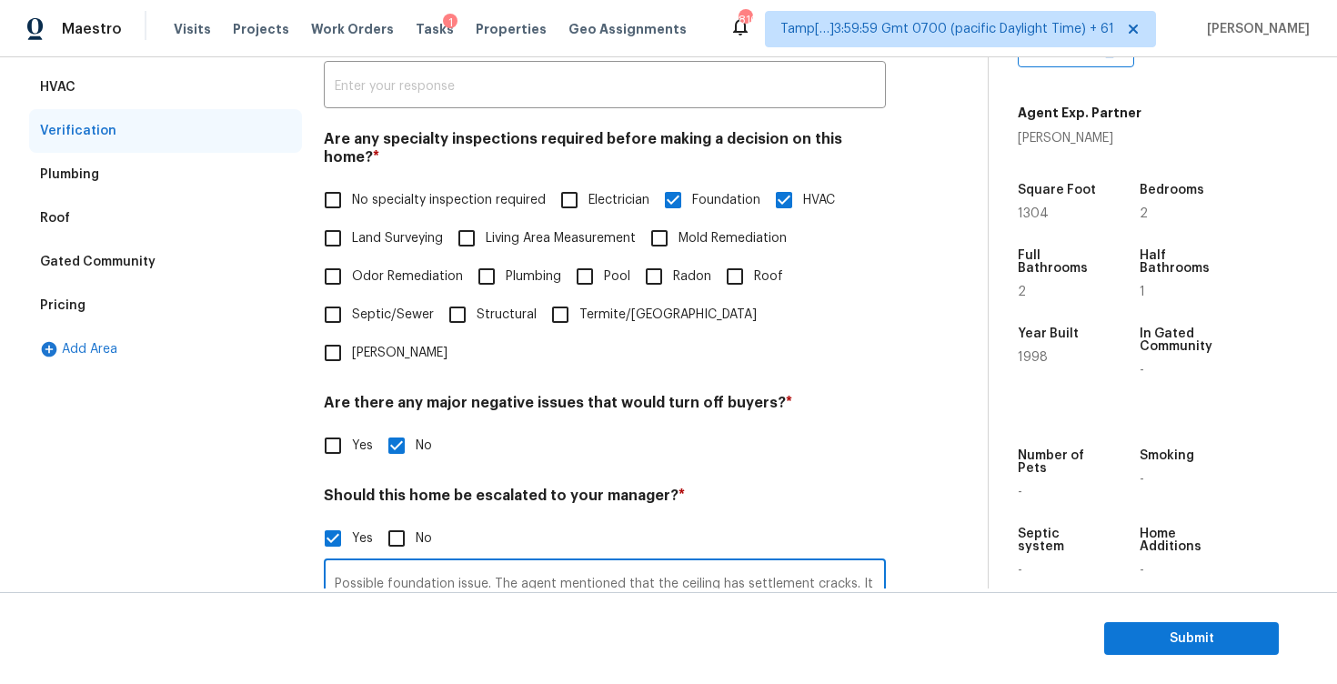
click at [556, 563] on input "Possible foundation issue. The agent mentioned that the ceiling has settlement …" at bounding box center [605, 584] width 562 height 43
click at [500, 427] on div "Yes No" at bounding box center [605, 446] width 562 height 38
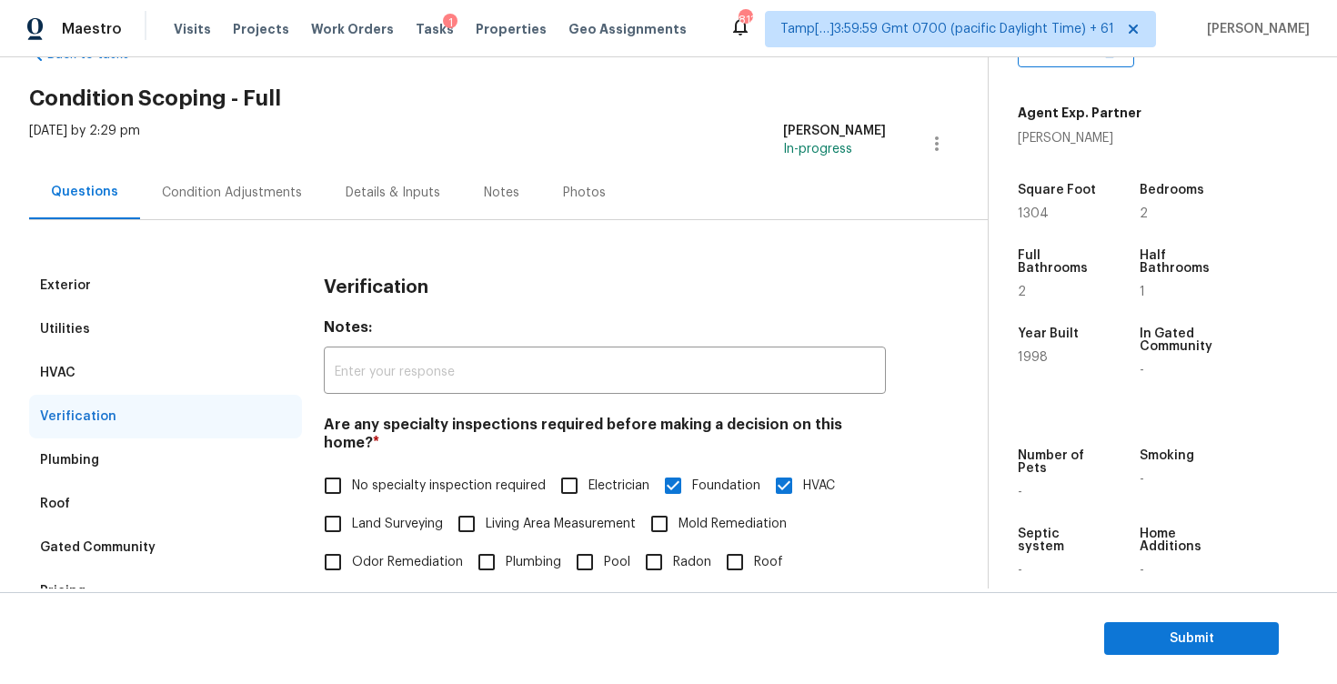
click at [264, 205] on div "Condition Adjustments" at bounding box center [232, 193] width 184 height 54
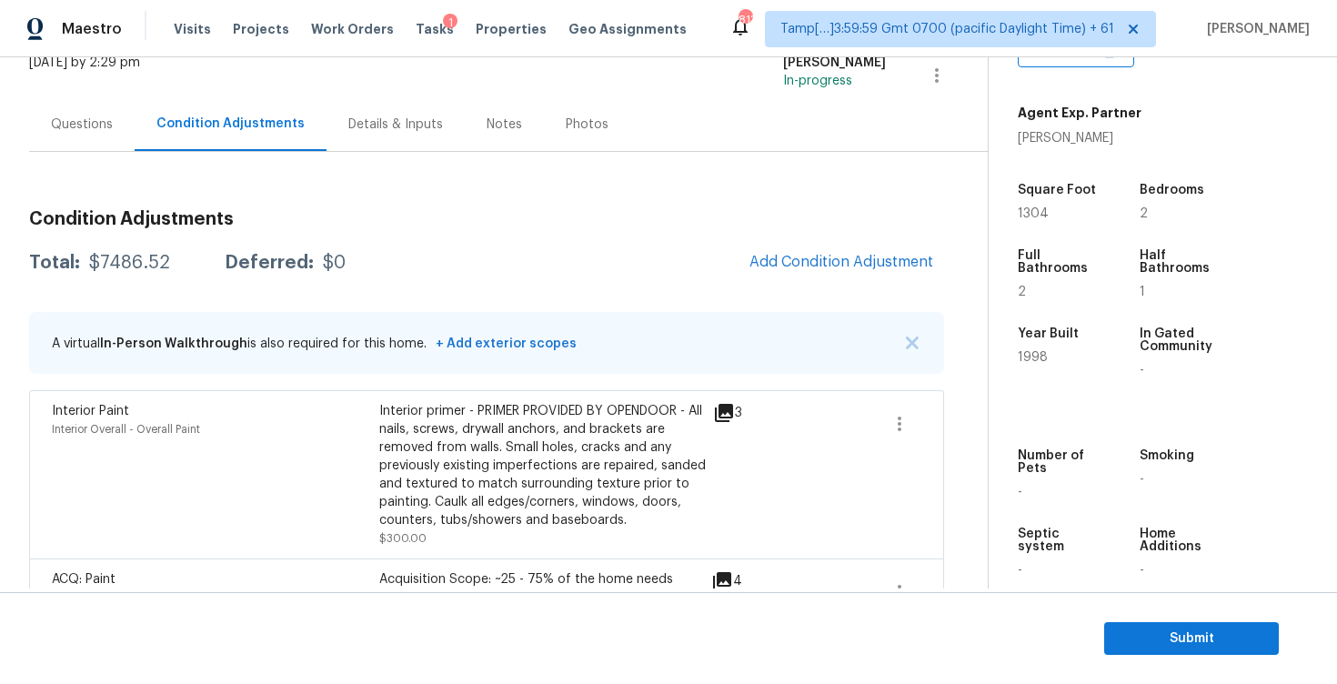
scroll to position [425, 0]
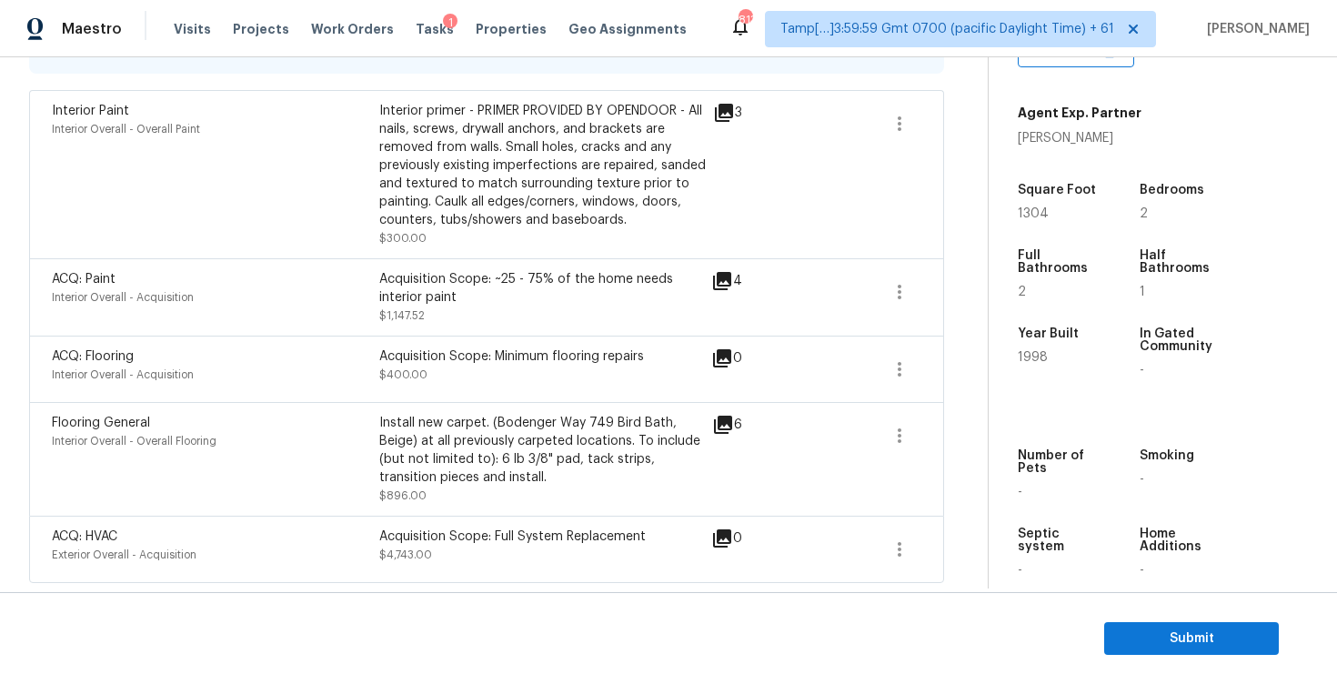
click at [1019, 567] on div "Septic system -" at bounding box center [1076, 552] width 116 height 78
click at [1203, 641] on span "Submit" at bounding box center [1192, 639] width 146 height 23
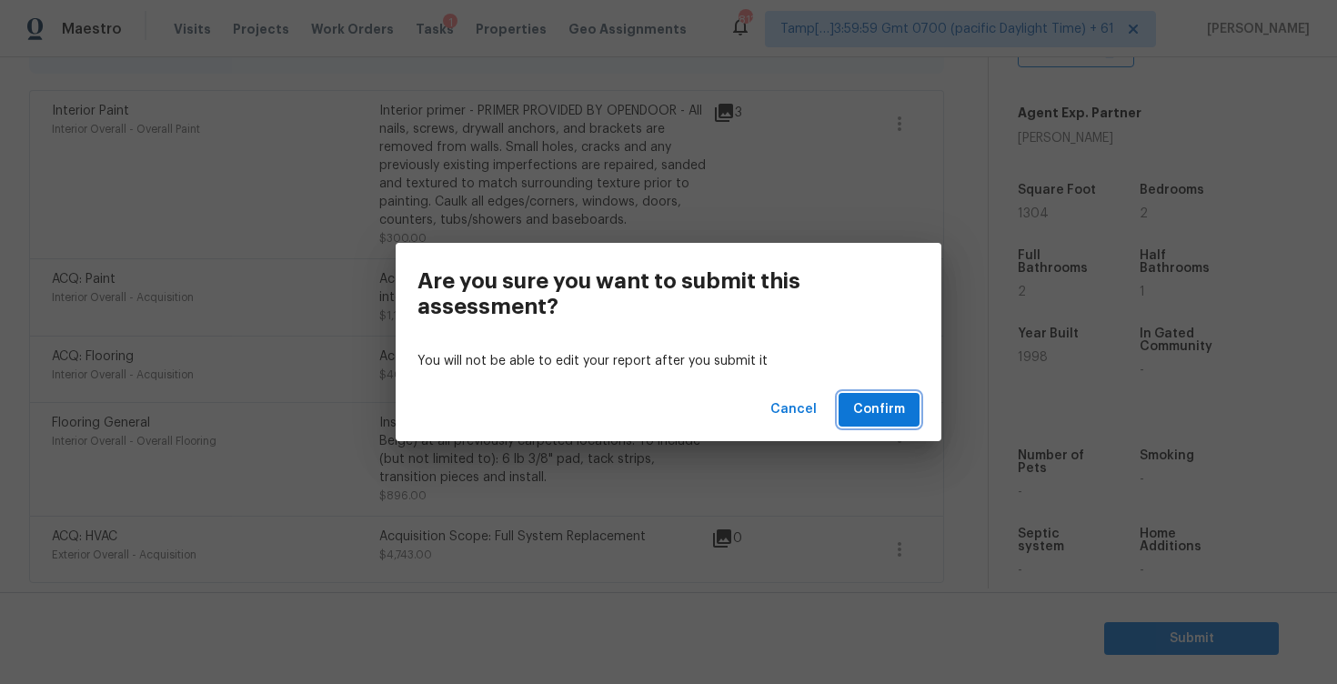
click at [891, 396] on button "Confirm" at bounding box center [879, 410] width 81 height 34
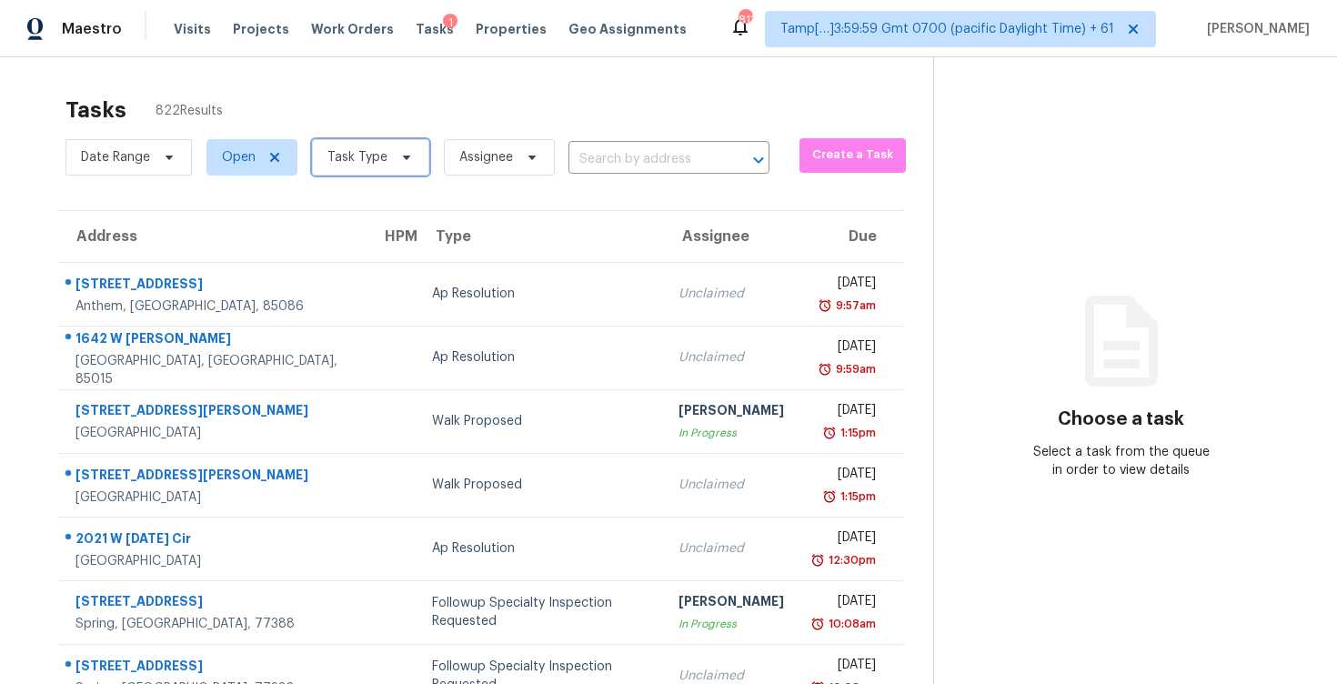
click at [364, 150] on span "Task Type" at bounding box center [357, 157] width 60 height 18
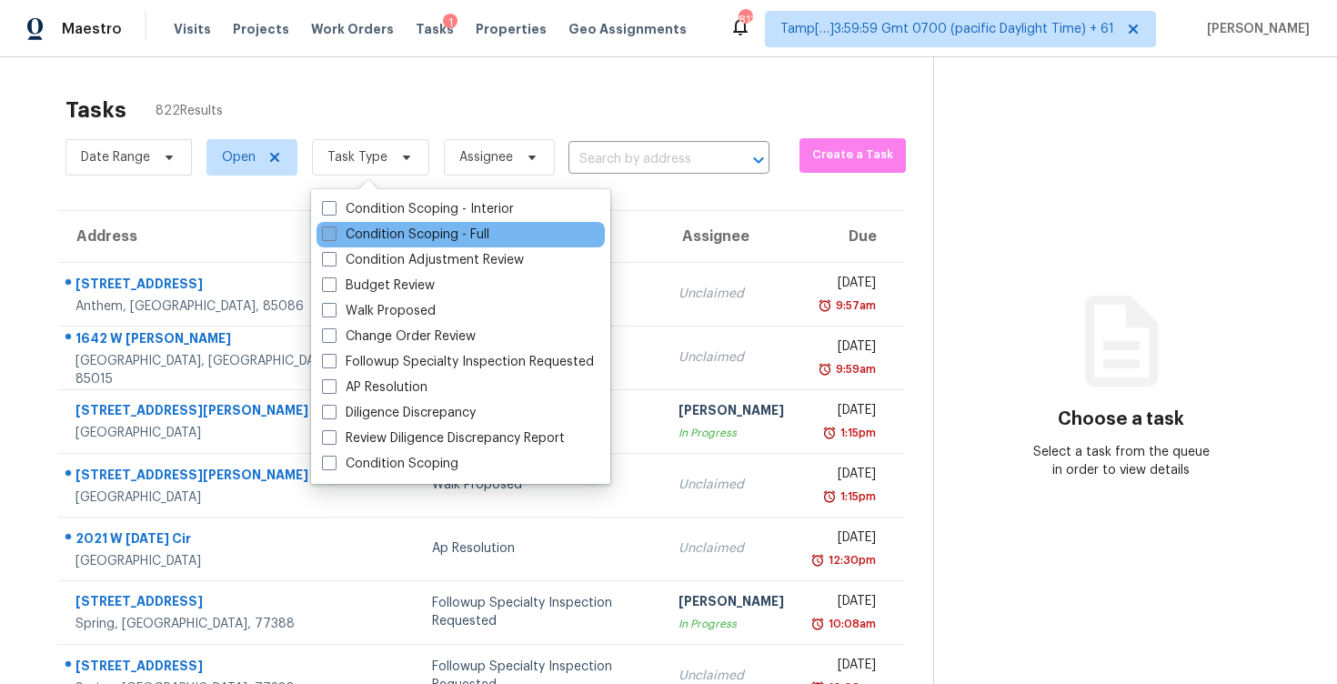
click at [389, 234] on label "Condition Scoping - Full" at bounding box center [405, 235] width 167 height 18
click at [334, 234] on input "Condition Scoping - Full" at bounding box center [328, 232] width 12 height 12
checkbox input "true"
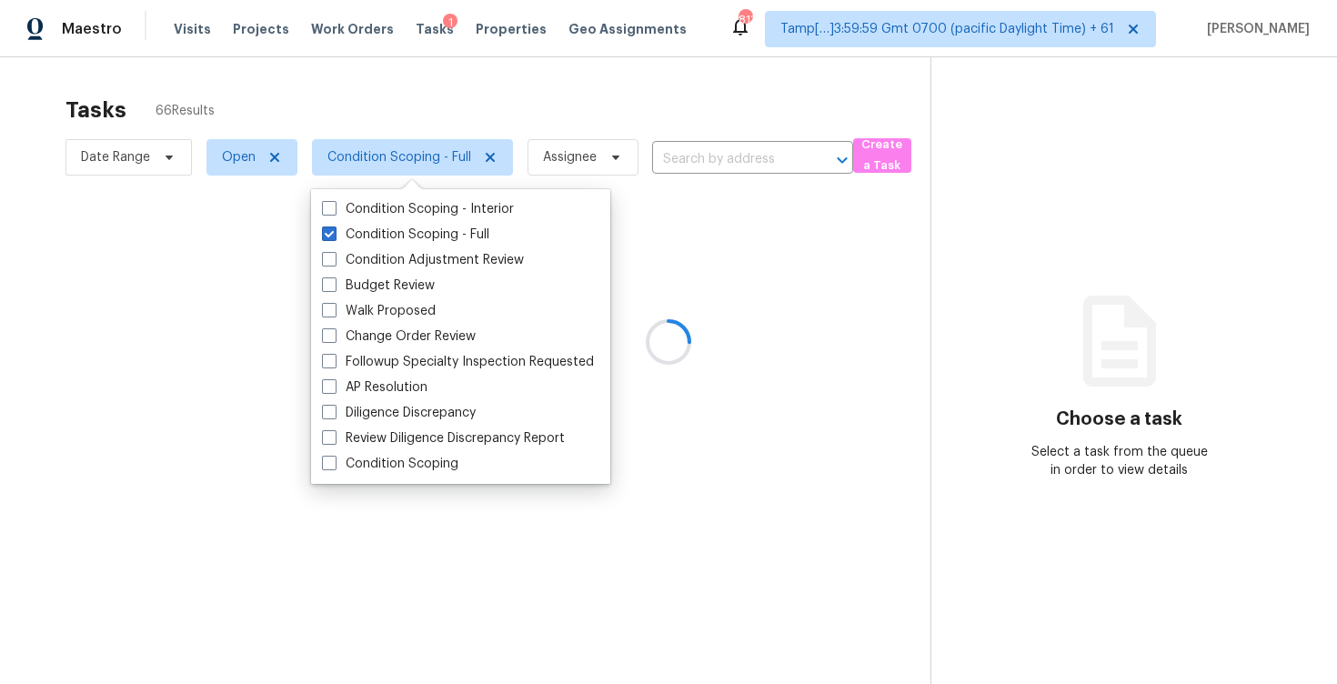
click at [368, 131] on div at bounding box center [668, 342] width 1337 height 684
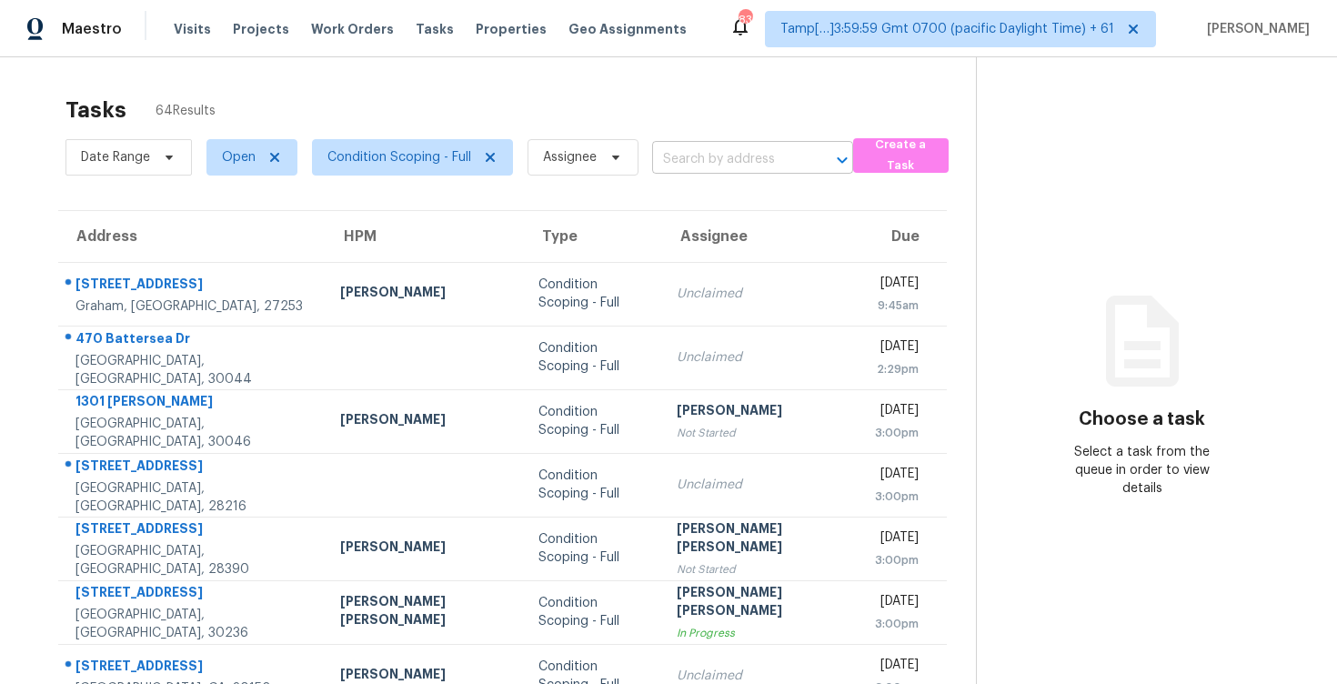
click at [703, 163] on input "text" at bounding box center [727, 160] width 150 height 28
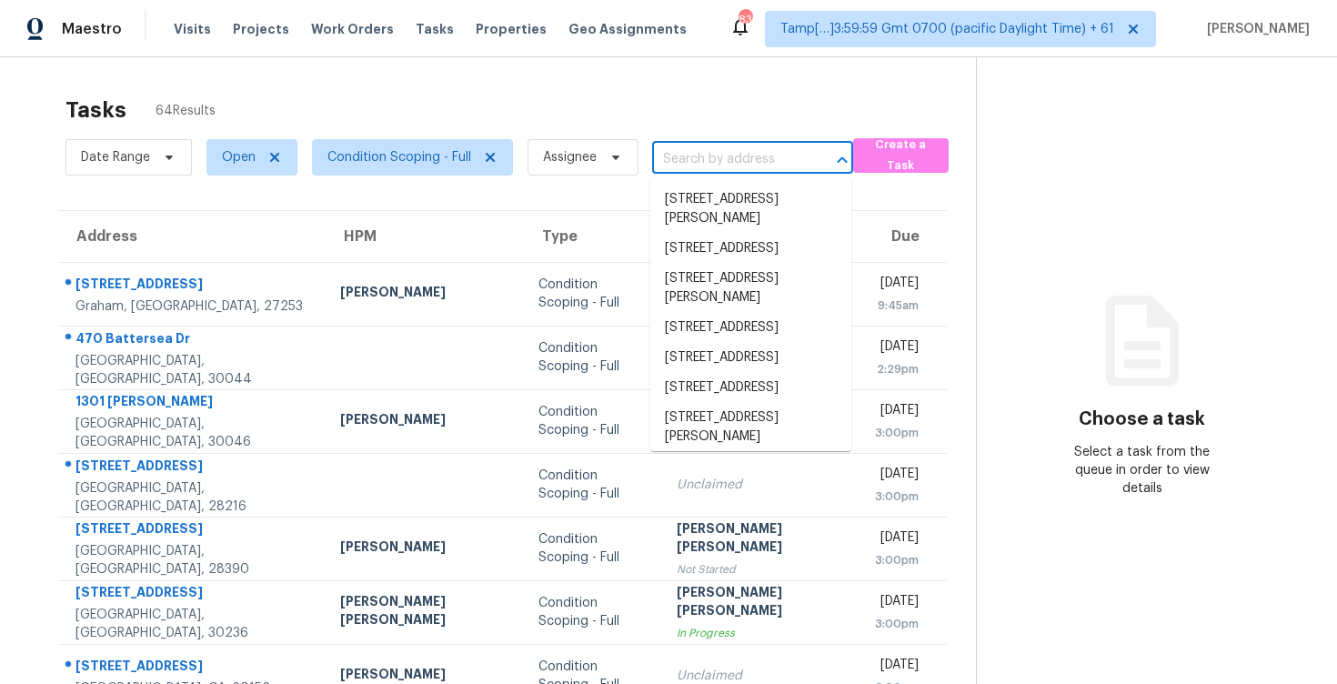
paste input "[STREET_ADDRESS]"
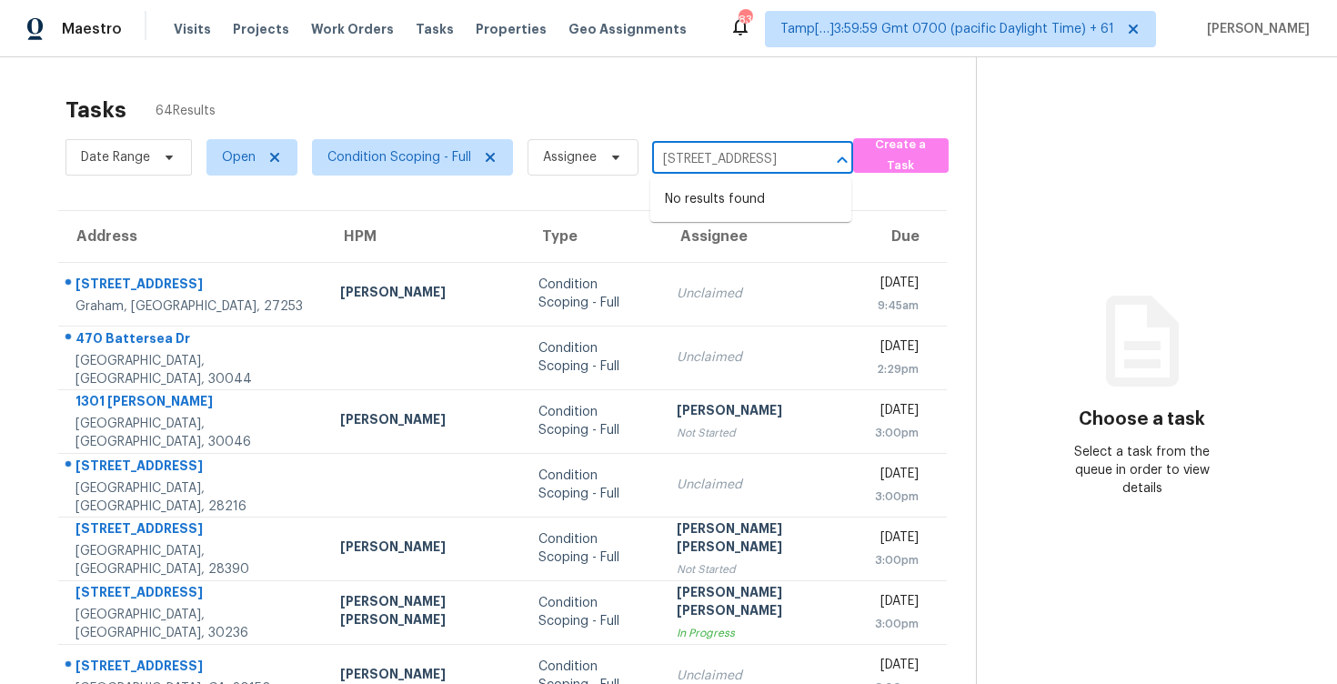
type input "[STREET_ADDRESS]"
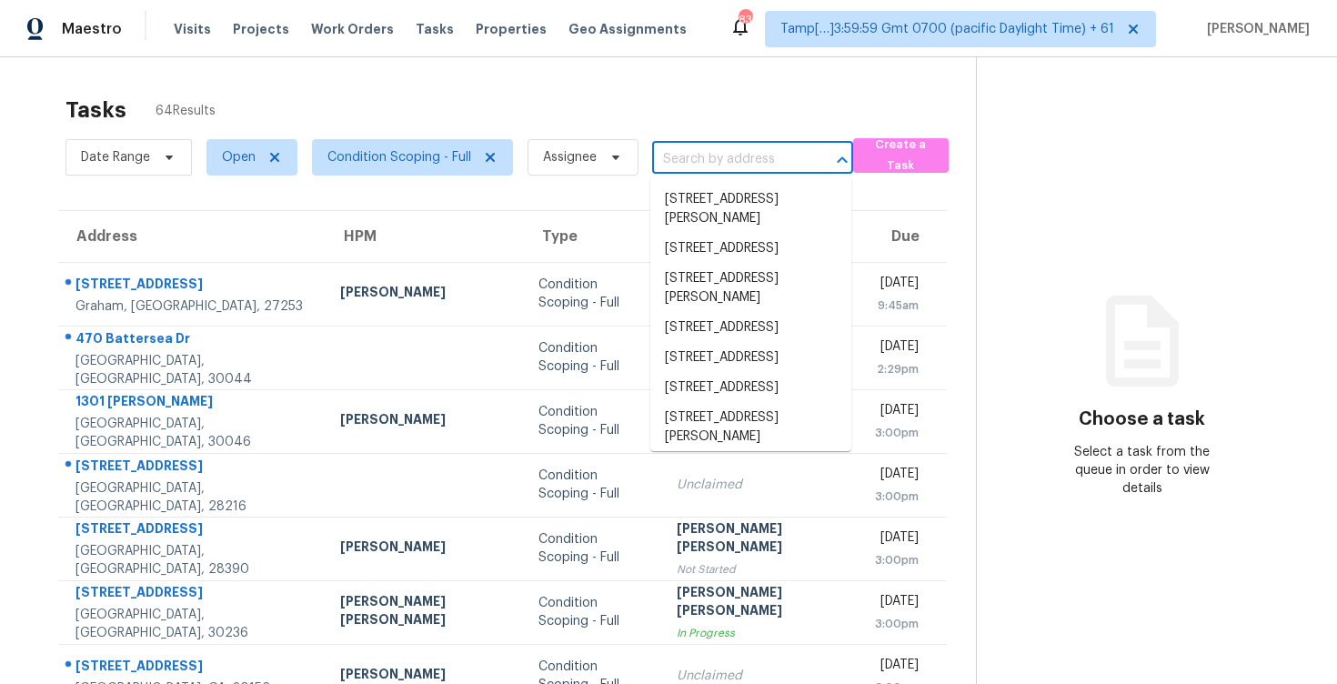
scroll to position [0, 0]
click at [504, 65] on div "Tasks 64 Results Date Range Open Condition Scoping - Full Assignee ​ Create a T…" at bounding box center [668, 502] width 1337 height 891
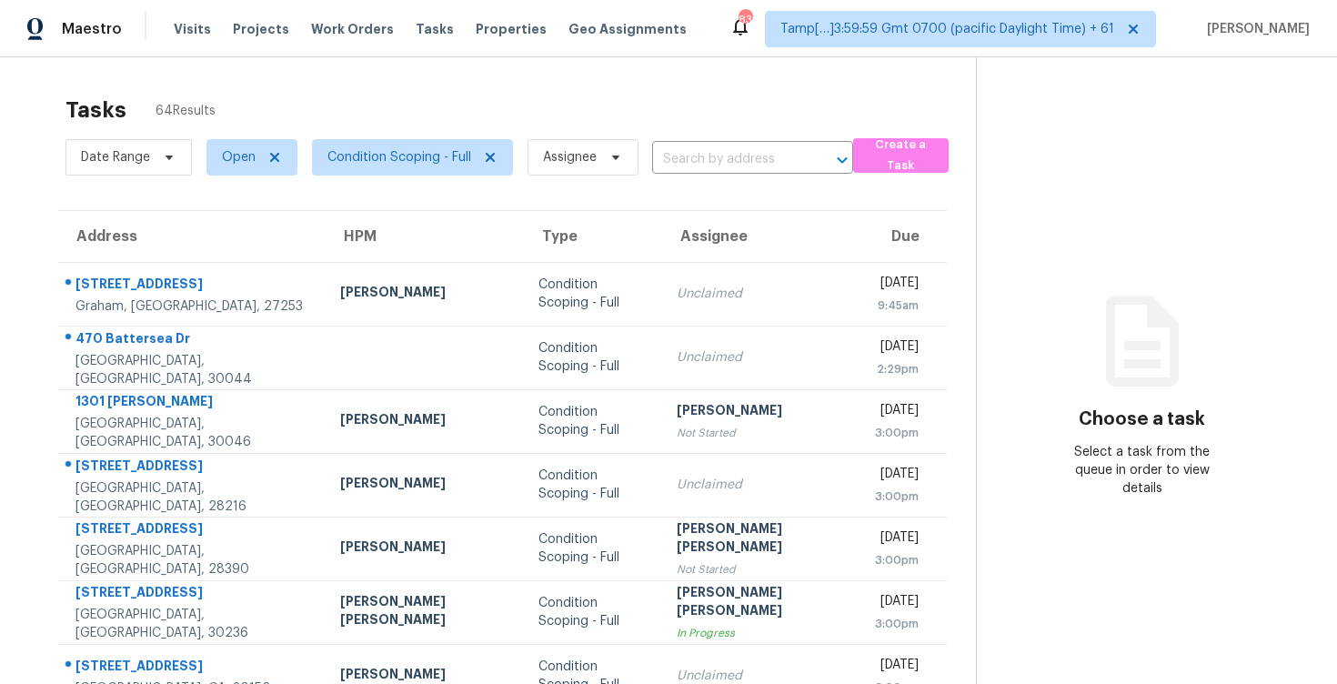
click at [763, 135] on div "Date Range Open Condition Scoping - Full Assignee ​" at bounding box center [459, 157] width 788 height 47
click at [763, 159] on input "text" at bounding box center [727, 160] width 150 height 28
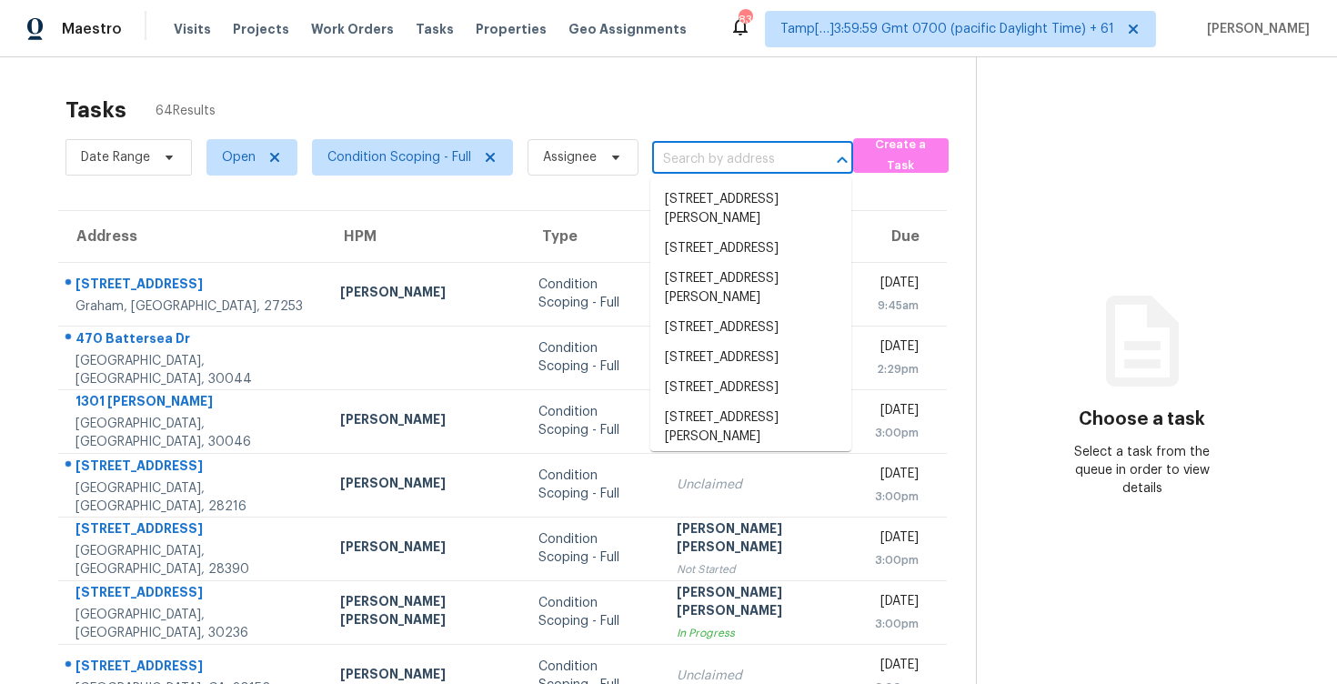
paste input "[STREET_ADDRESS]"
type input "[STREET_ADDRESS]"
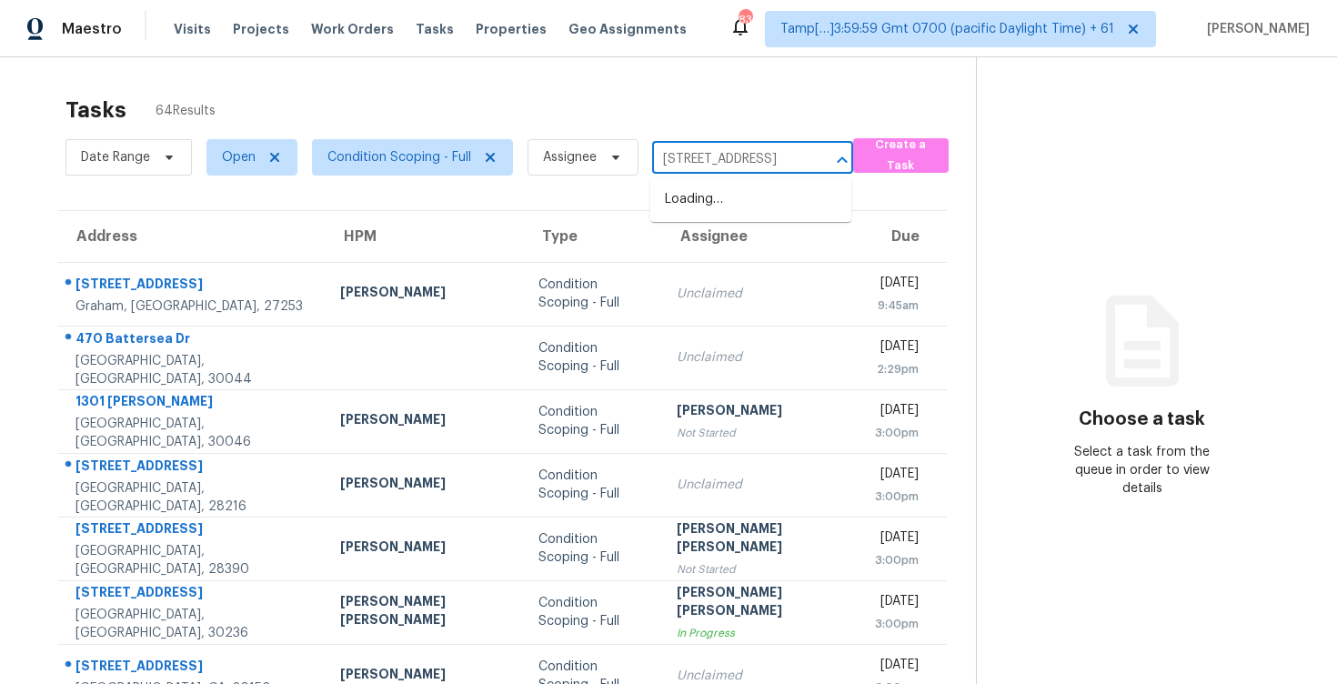
scroll to position [0, 150]
click at [790, 215] on li "[STREET_ADDRESS]" at bounding box center [750, 200] width 201 height 30
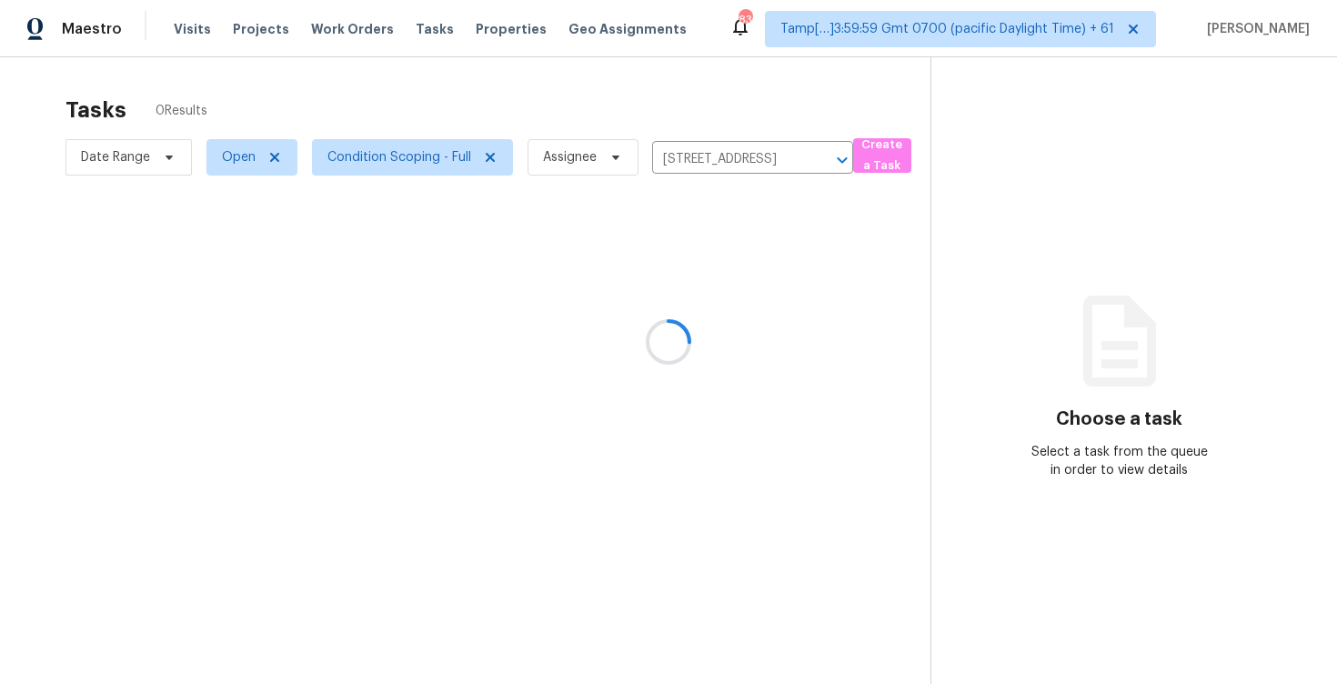
click at [802, 289] on div at bounding box center [668, 342] width 1337 height 684
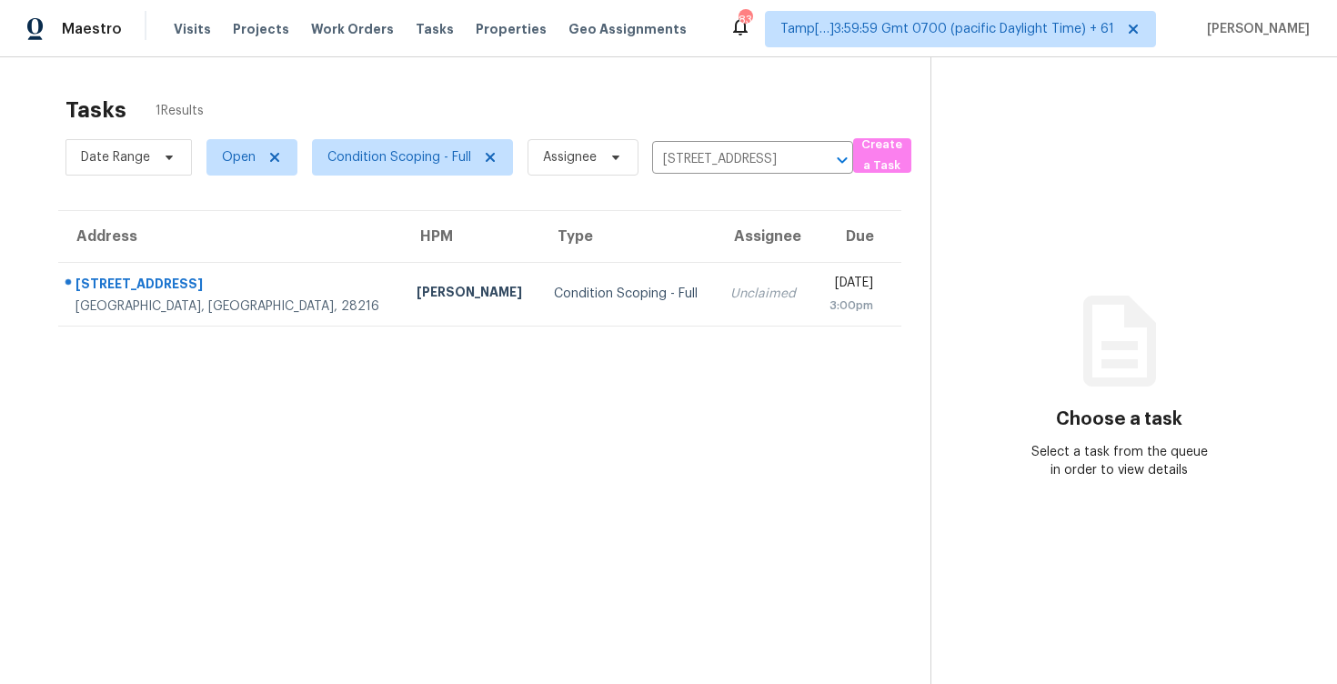
click at [828, 289] on div "[DATE]" at bounding box center [850, 285] width 45 height 23
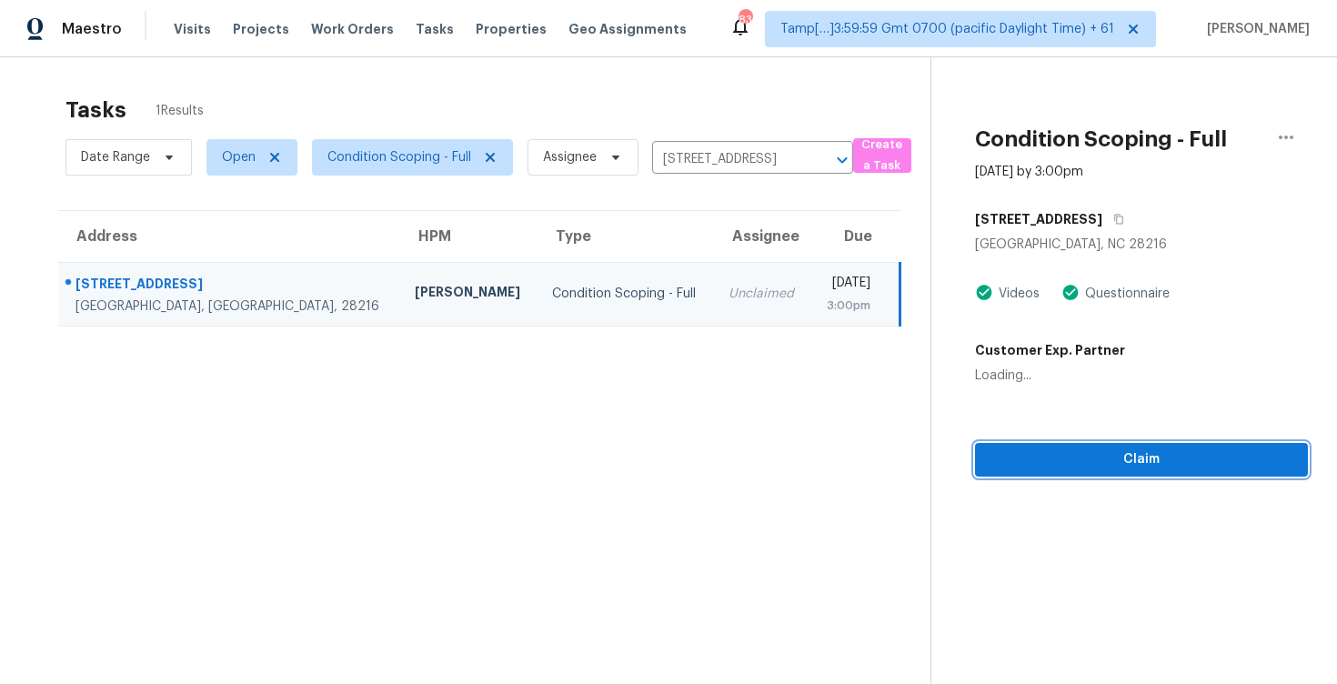
click at [1166, 471] on button "Claim" at bounding box center [1141, 460] width 333 height 34
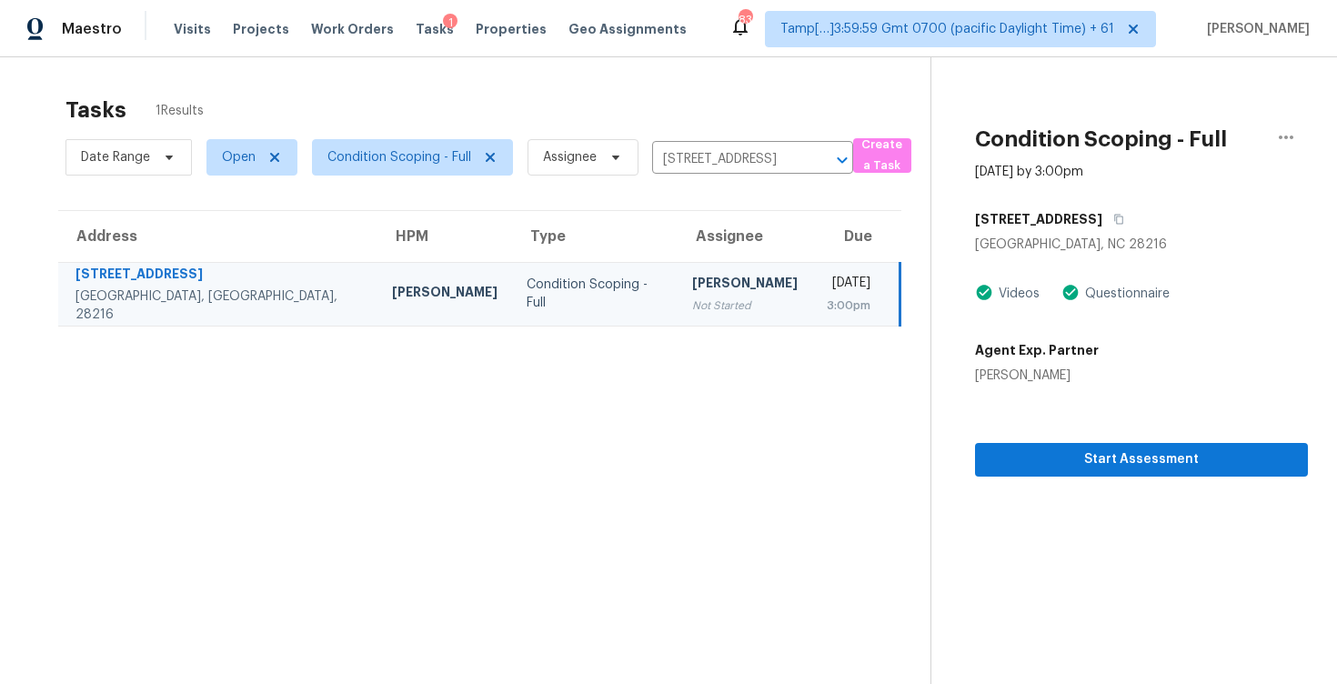
click at [1042, 481] on section "Condition Scoping - Full [DATE] by 3:00pm [STREET_ADDRESS] Videos Questionnaire…" at bounding box center [1120, 399] width 378 height 684
click at [1039, 462] on span "Start Assessment" at bounding box center [1142, 459] width 304 height 23
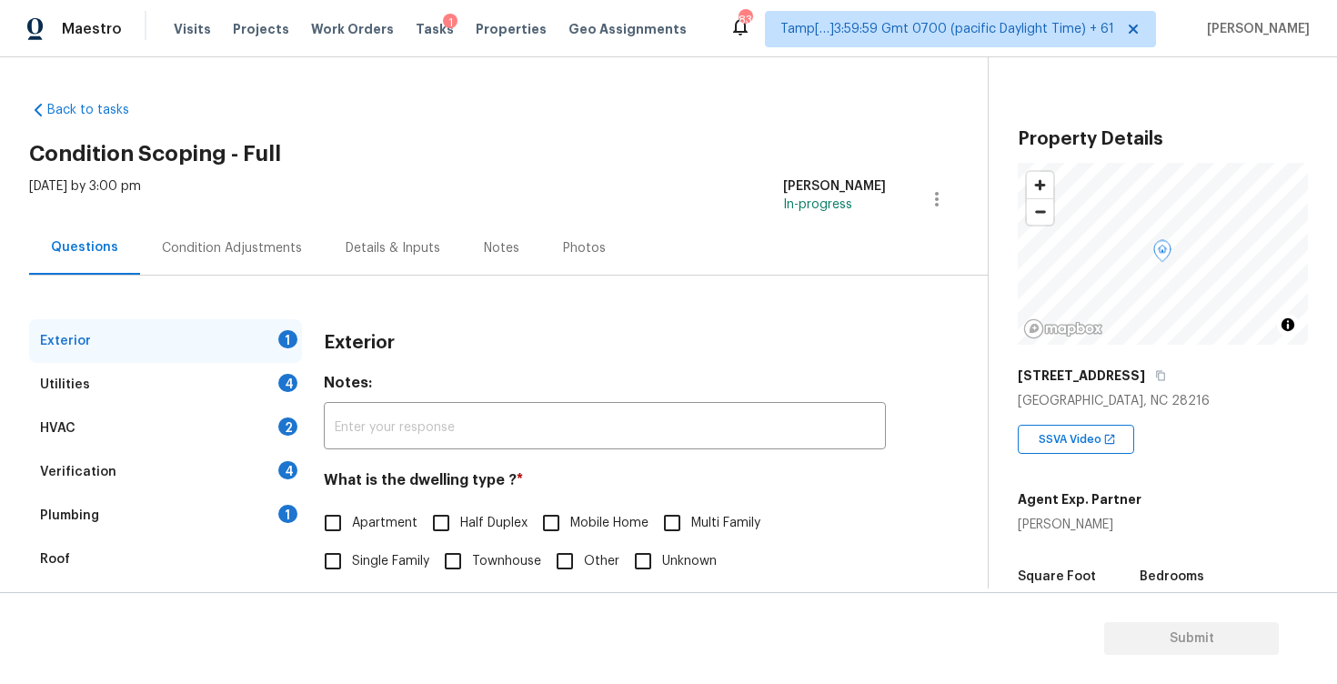
click at [298, 235] on div "Condition Adjustments" at bounding box center [232, 248] width 184 height 54
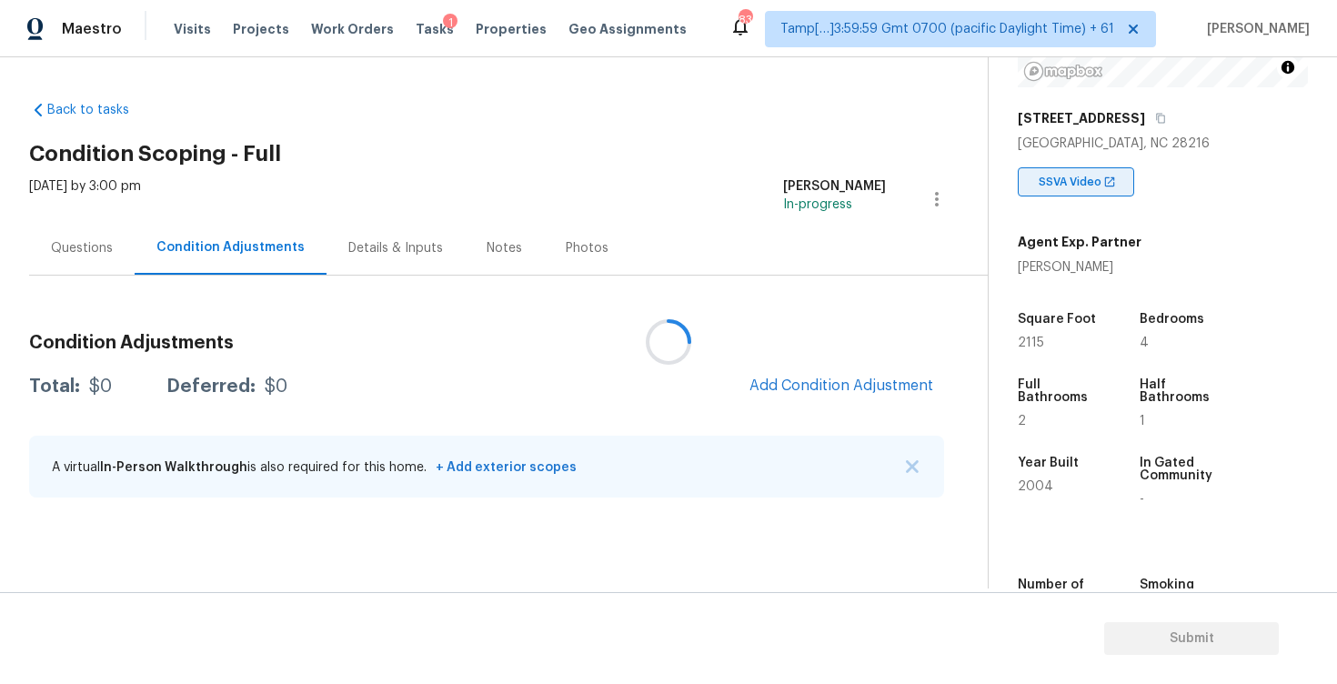
scroll to position [265, 0]
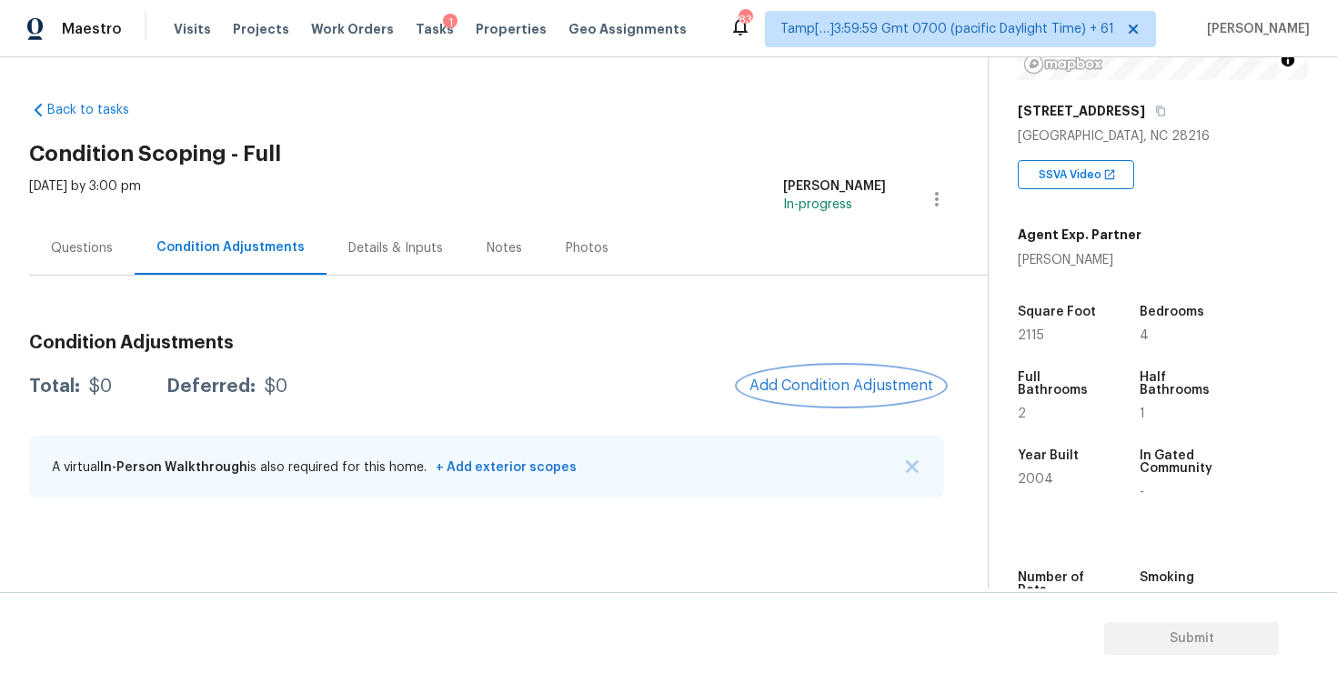
click at [852, 372] on button "Add Condition Adjustment" at bounding box center [842, 386] width 206 height 38
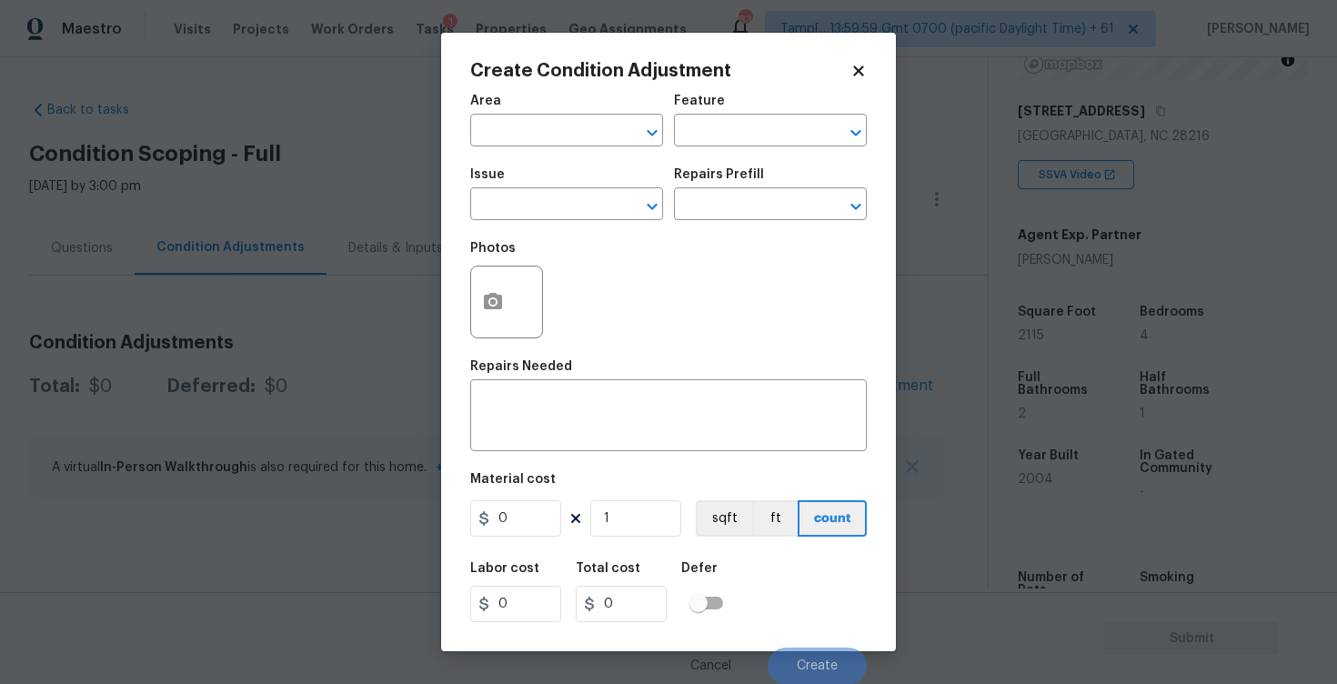
click at [582, 149] on span "Area ​" at bounding box center [566, 121] width 193 height 74
click at [577, 136] on input "text" at bounding box center [541, 132] width 142 height 28
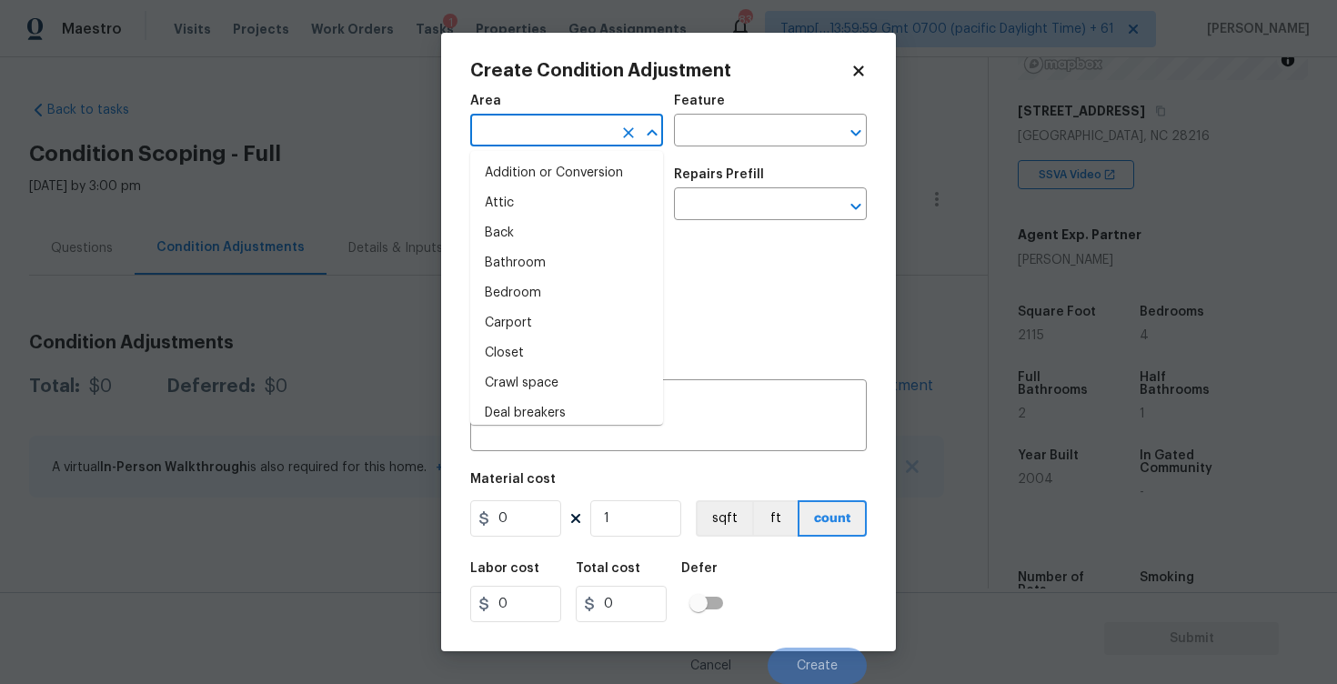
type input "e"
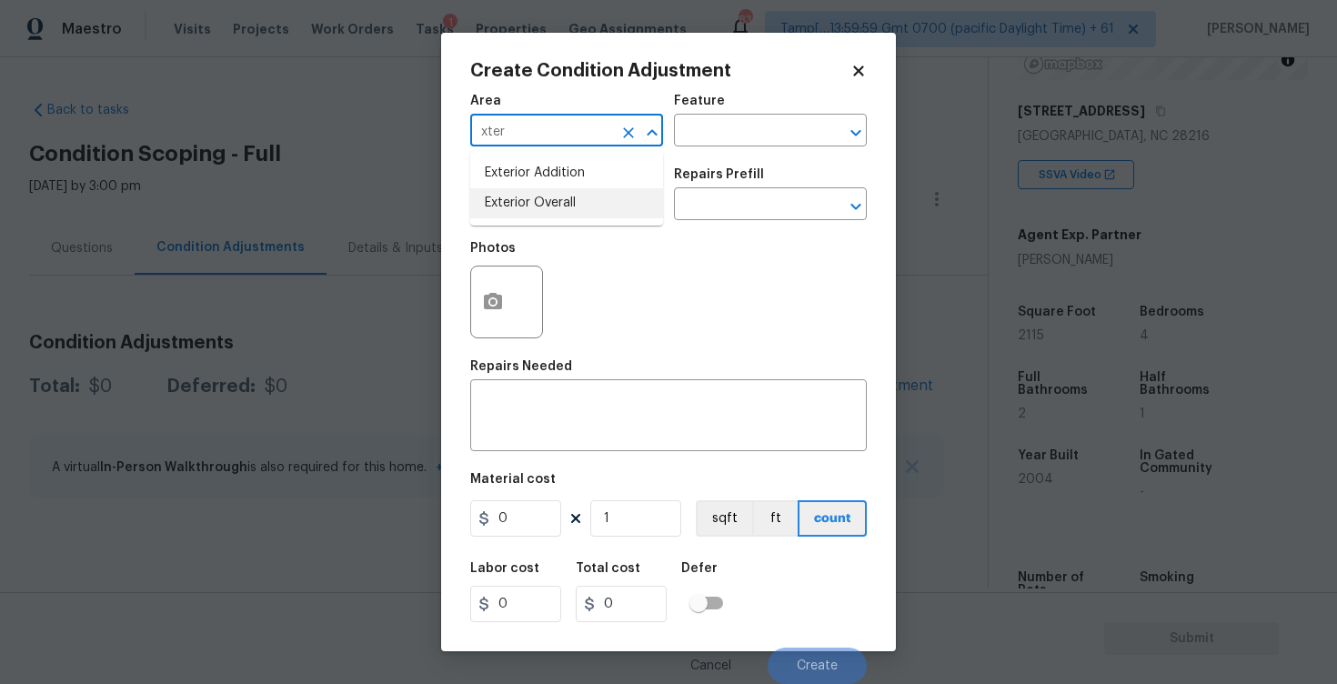
click at [569, 206] on li "Exterior Overall" at bounding box center [566, 203] width 193 height 30
type input "Exterior Overall"
click at [569, 206] on input "text" at bounding box center [541, 206] width 142 height 28
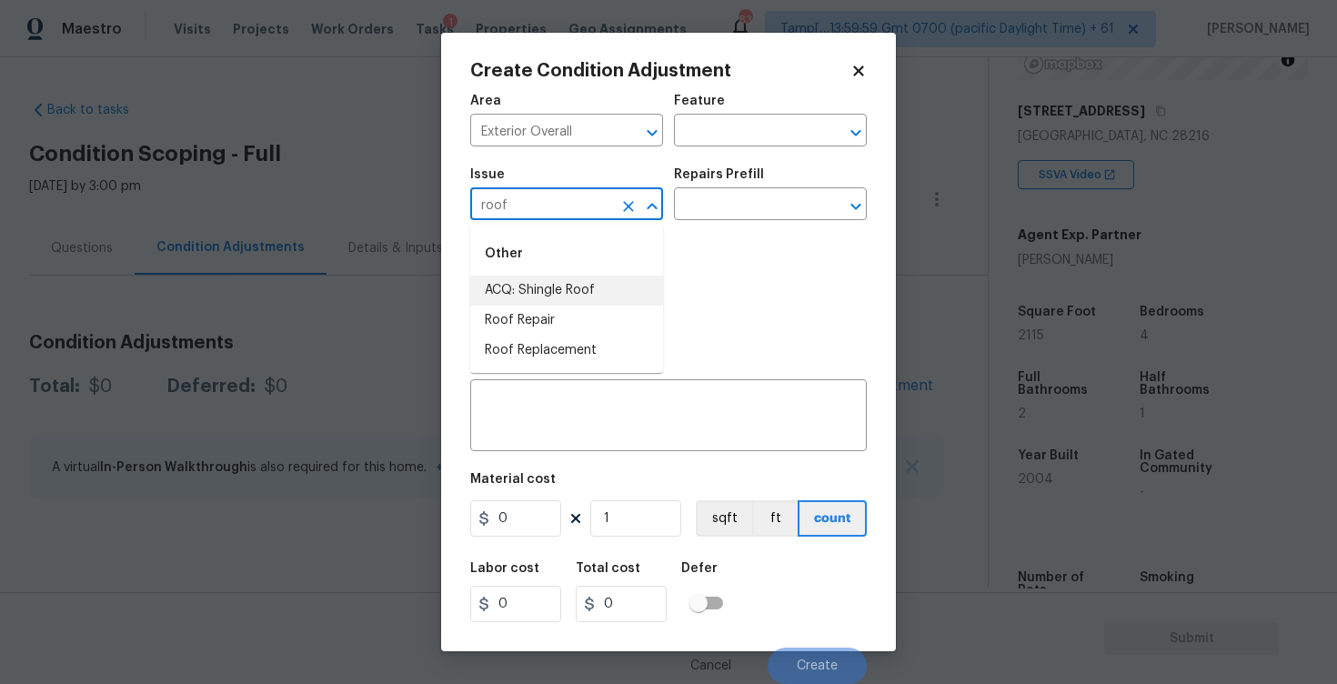
click at [577, 285] on li "ACQ: Shingle Roof" at bounding box center [566, 291] width 193 height 30
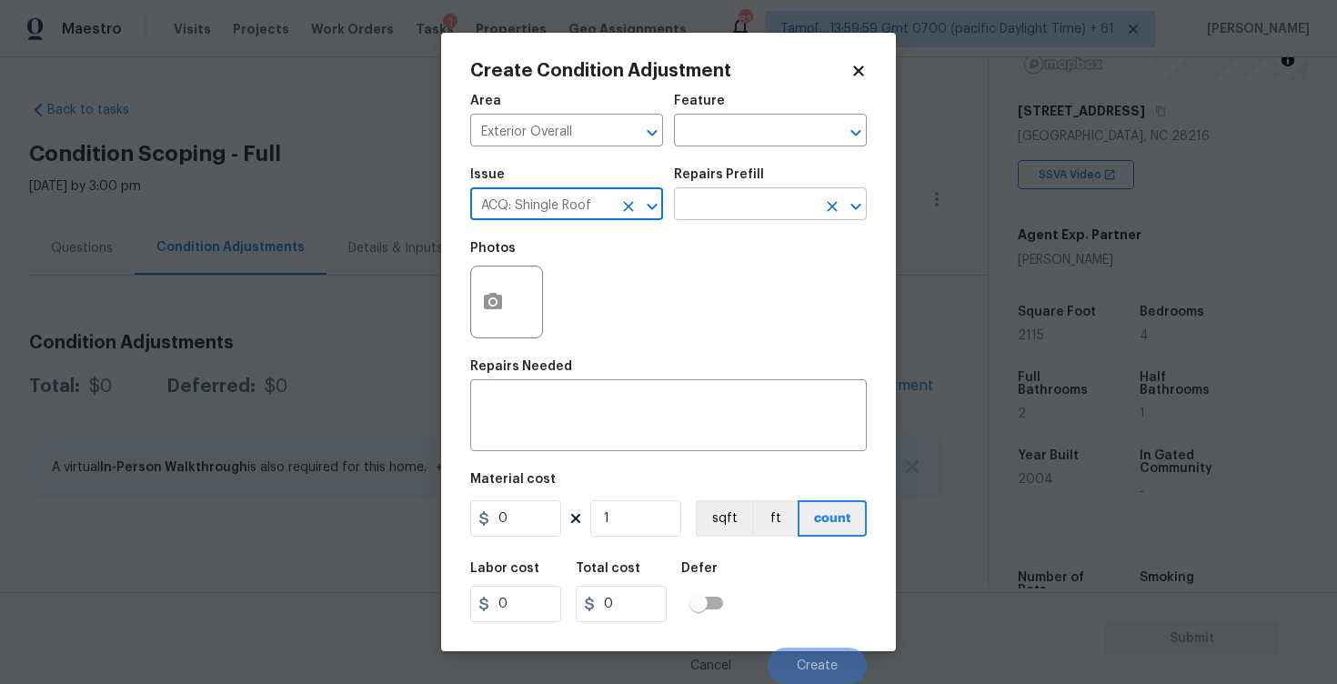
type input "ACQ: Shingle Roof"
click at [699, 214] on input "text" at bounding box center [745, 206] width 142 height 28
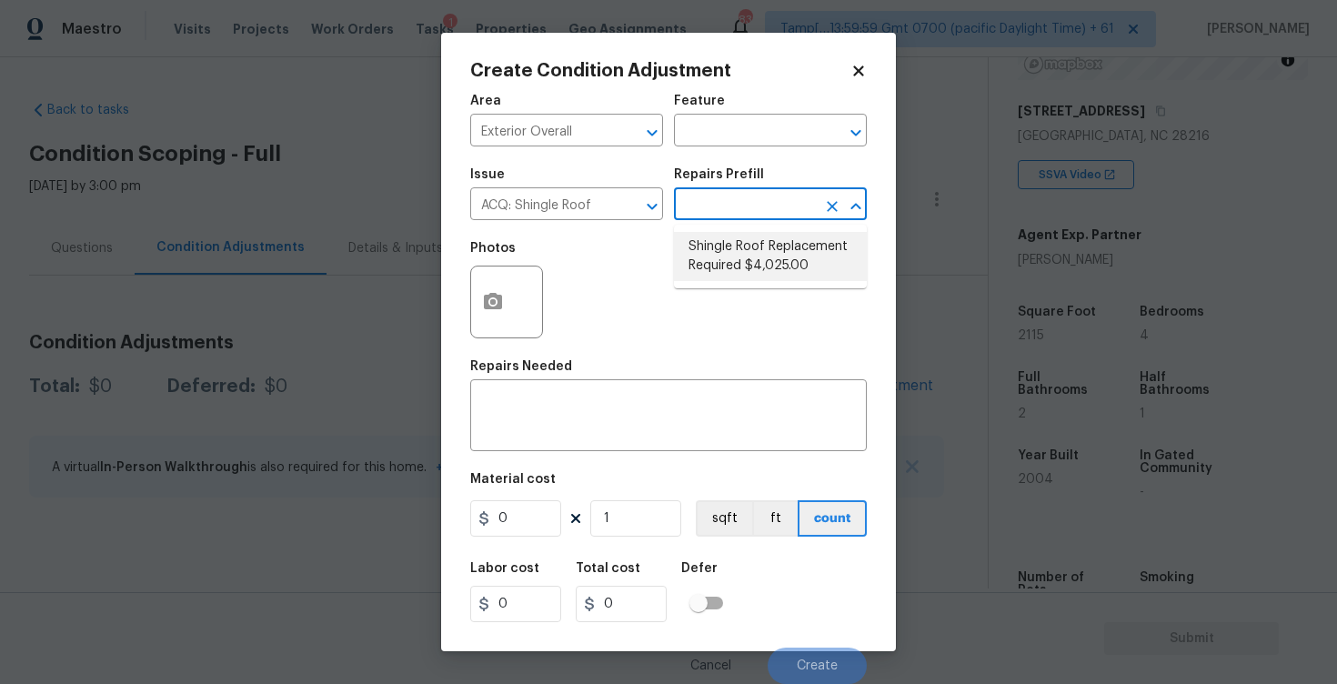
click at [732, 276] on li "Shingle Roof Replacement Required $4,025.00" at bounding box center [770, 256] width 193 height 49
type input "Acquisition"
type textarea "Acquisition Scope: Shingle Roof Replacement required."
type input "4025"
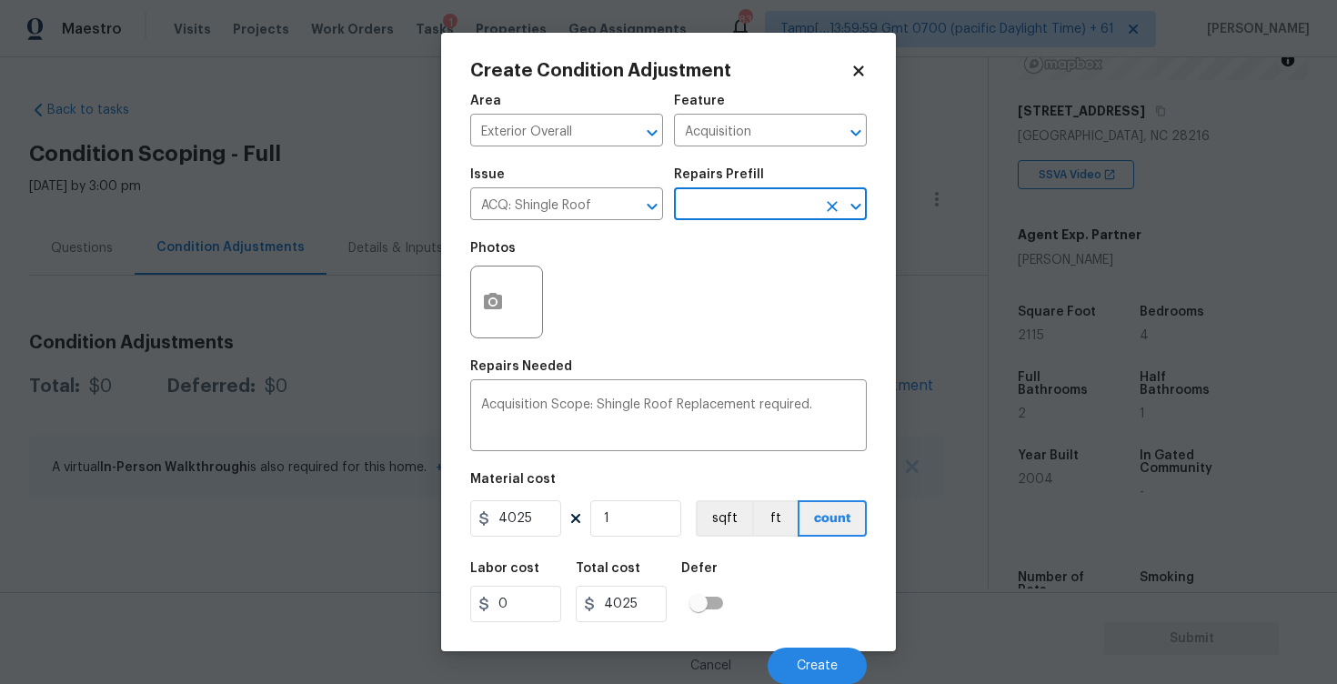
scroll to position [1, 0]
click at [635, 197] on icon "Clear" at bounding box center [628, 206] width 18 height 18
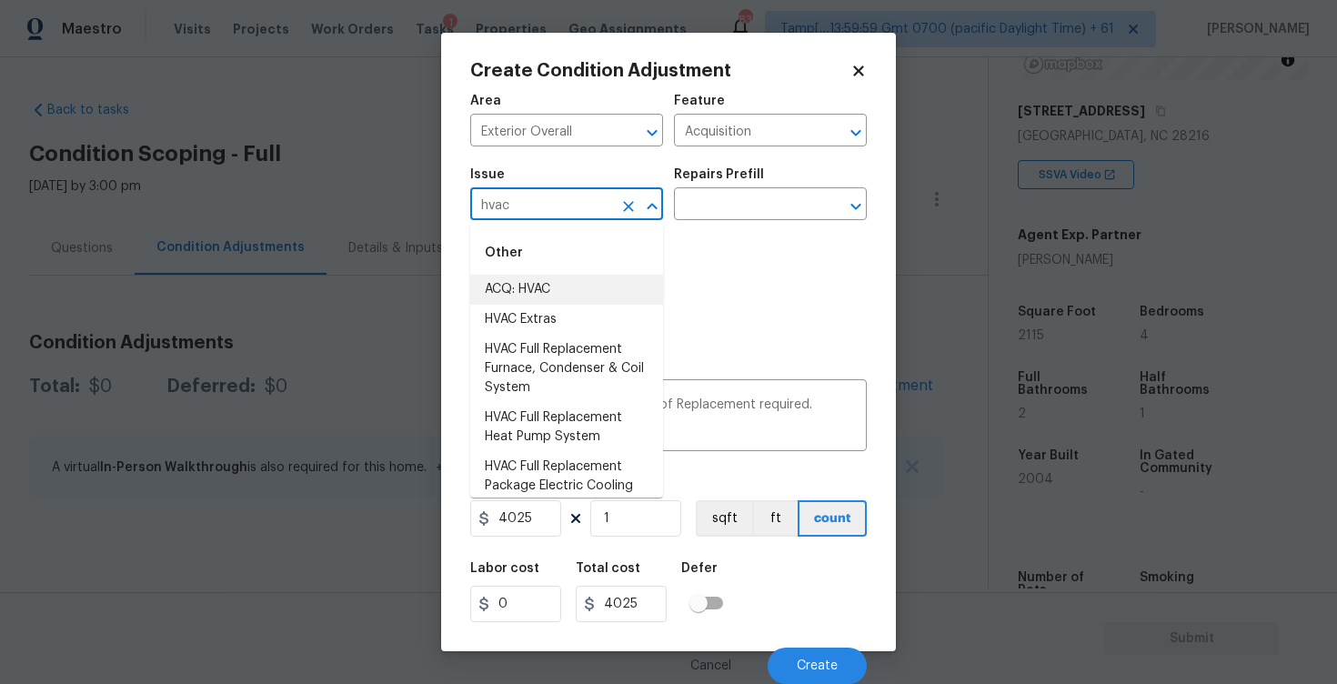
click at [591, 277] on li "ACQ: HVAC" at bounding box center [566, 290] width 193 height 30
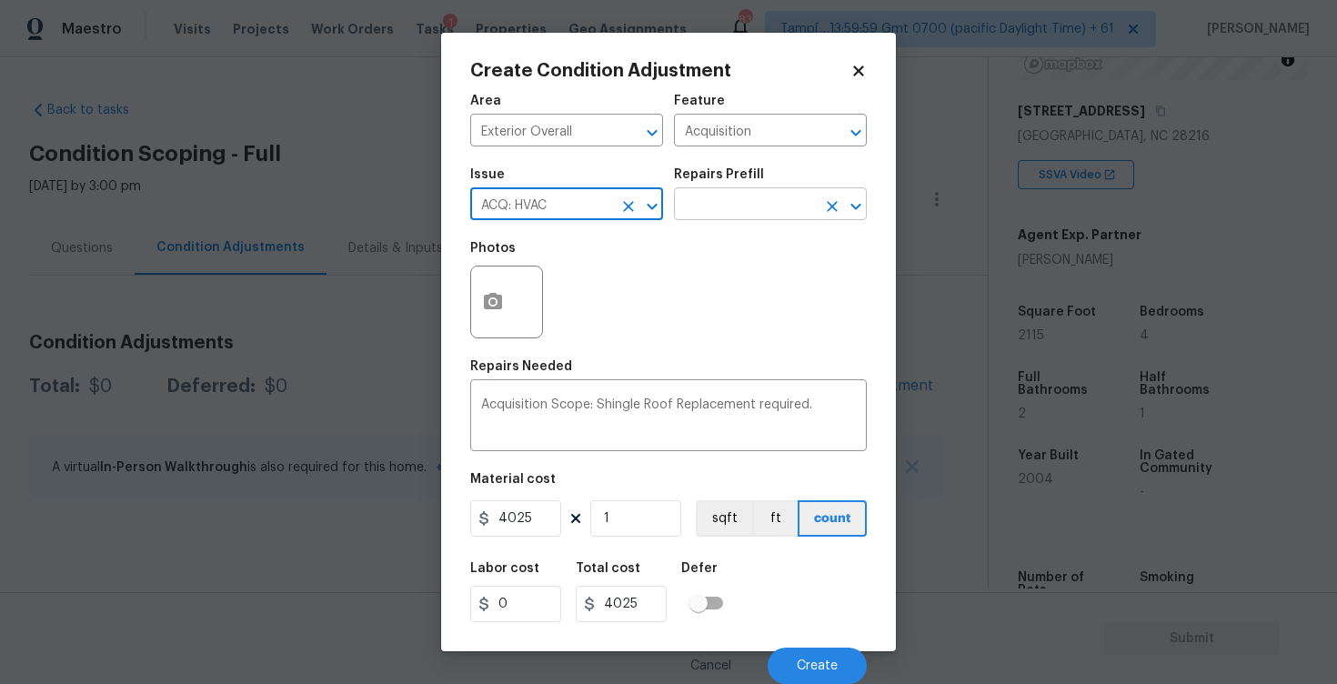
type input "ACQ: HVAC"
click at [741, 200] on input "text" at bounding box center [745, 206] width 142 height 28
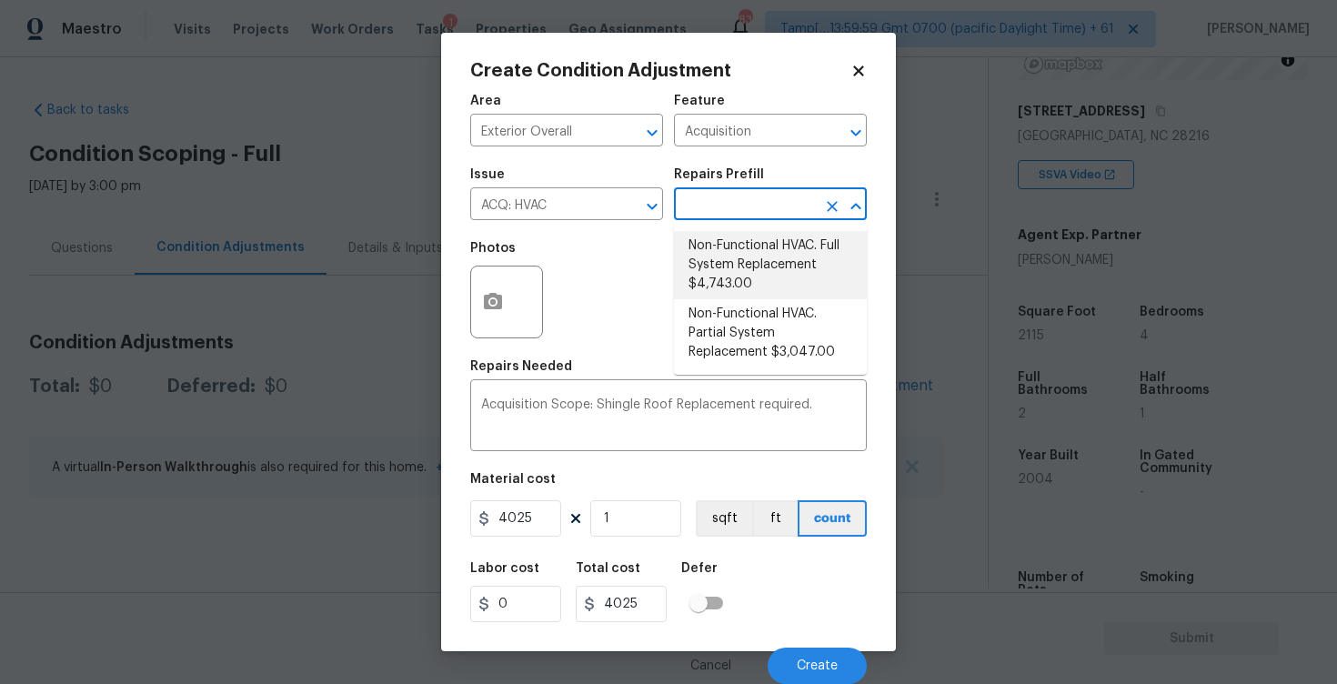
click at [744, 268] on li "Non-Functional HVAC. Full System Replacement $4,743.00" at bounding box center [770, 265] width 193 height 68
type textarea "Acquisition Scope: Full System Replacement"
type input "4743"
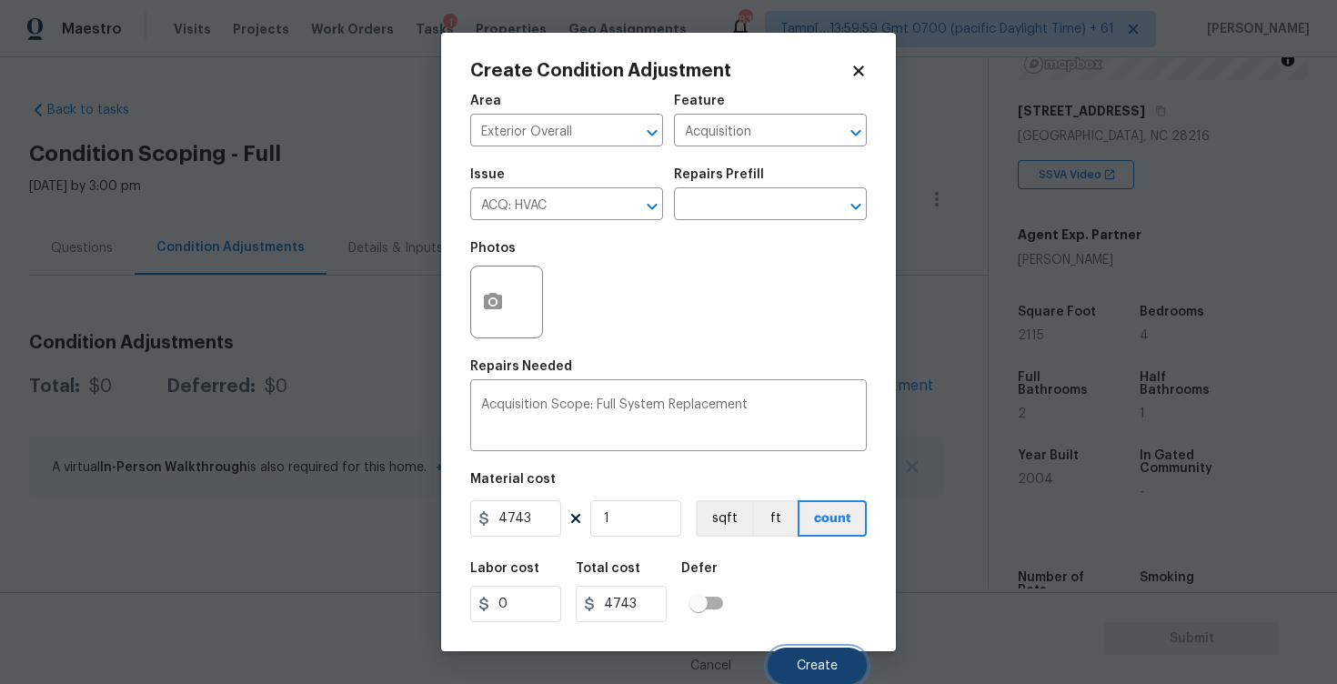
click at [814, 657] on button "Create" at bounding box center [817, 666] width 99 height 36
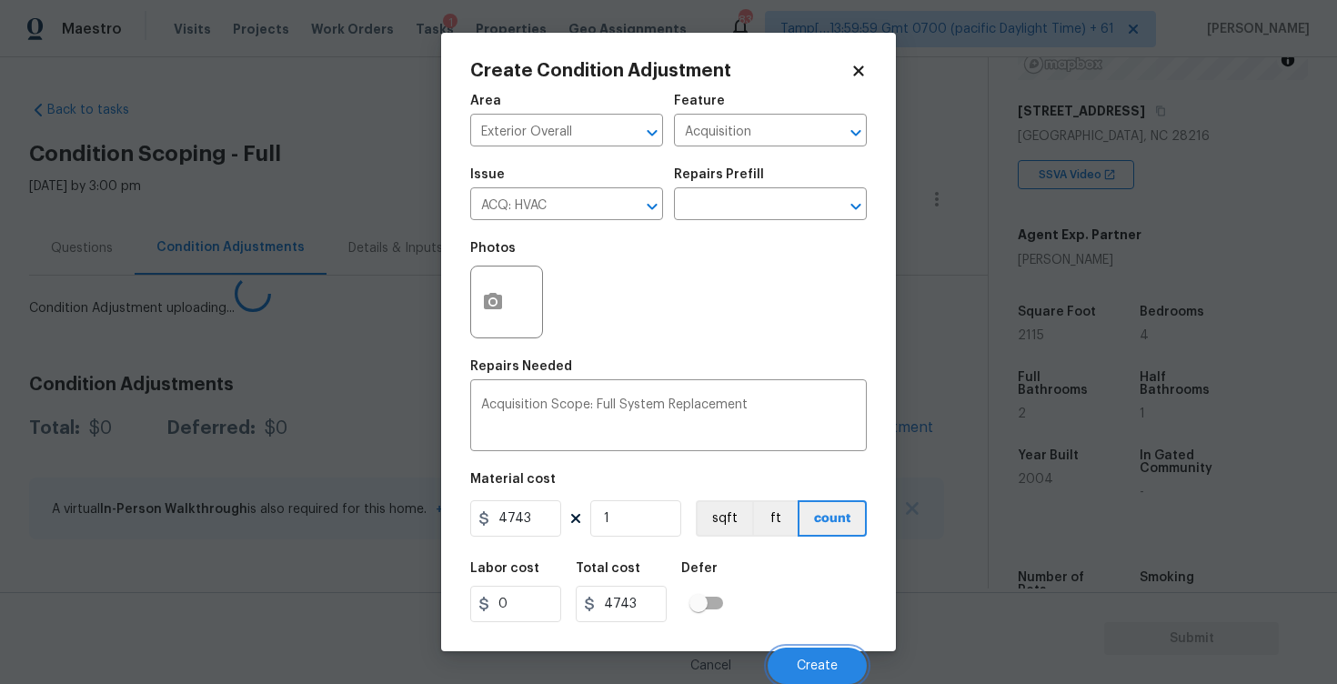
scroll to position [0, 0]
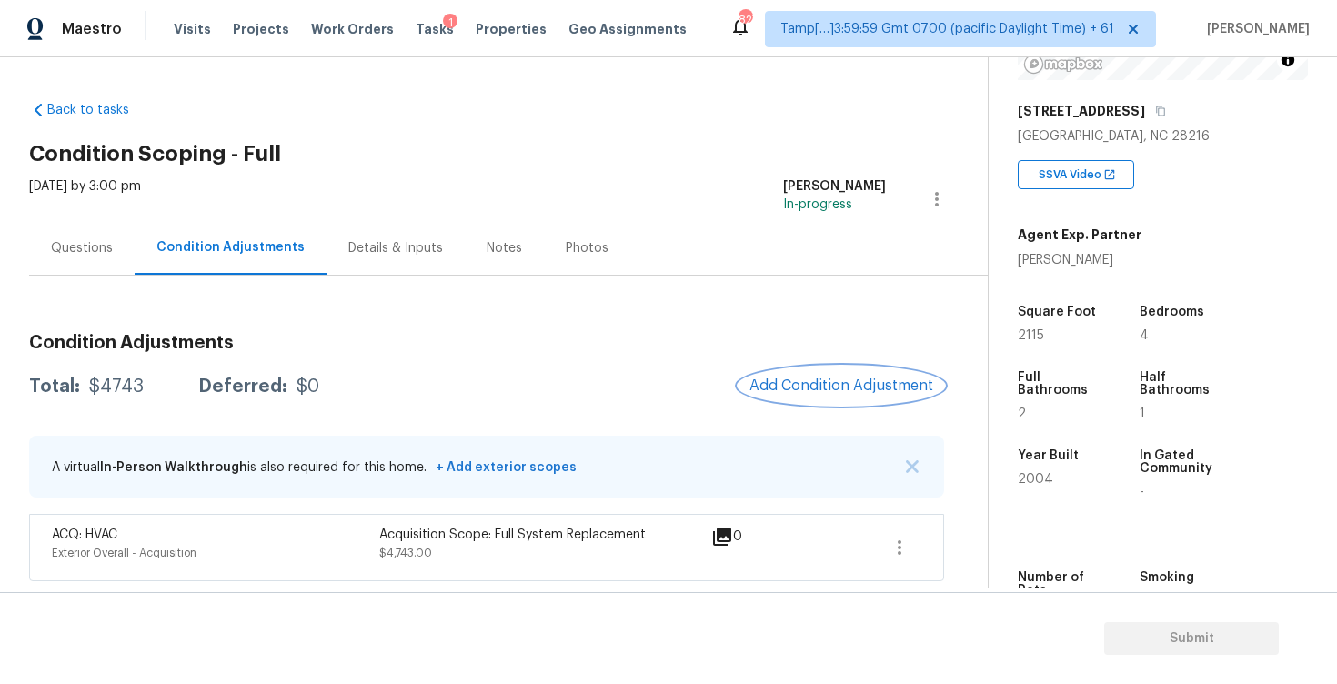
click at [890, 378] on span "Add Condition Adjustment" at bounding box center [842, 386] width 184 height 16
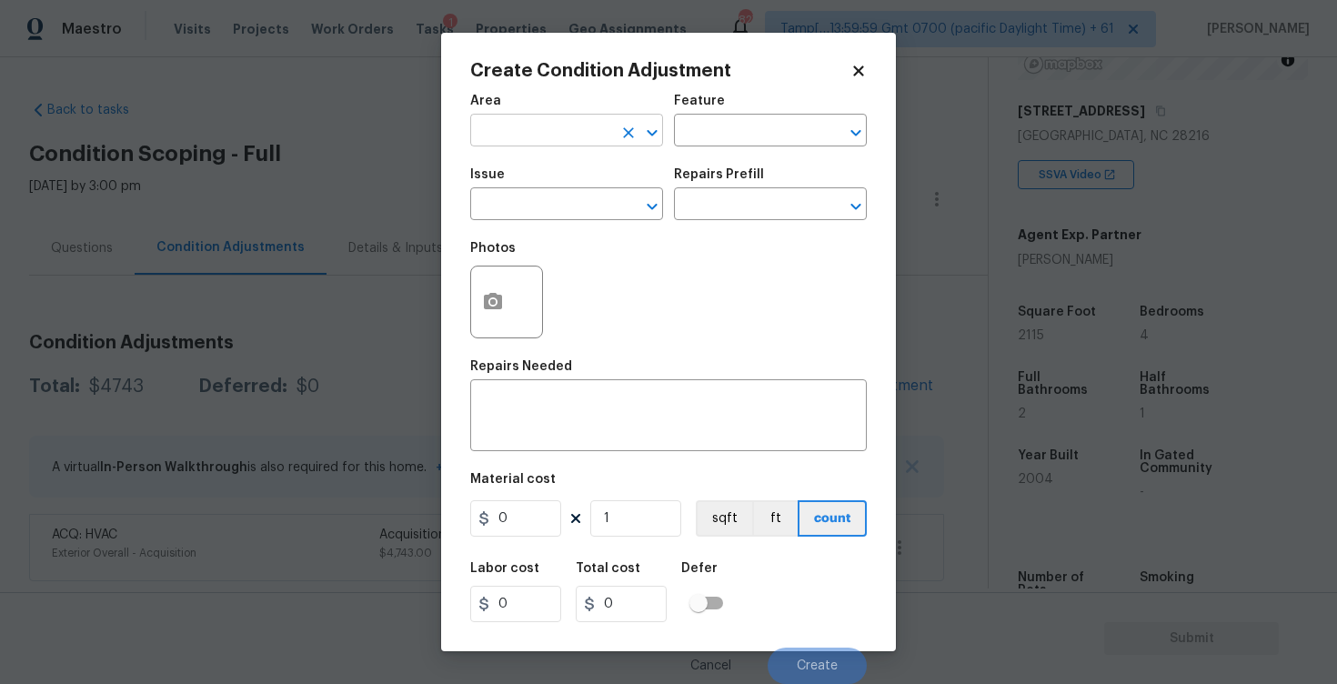
click at [586, 125] on input "text" at bounding box center [541, 132] width 142 height 28
type input "e"
click at [570, 209] on li "Exterior Overall" at bounding box center [566, 203] width 193 height 30
type input "Exterior Overall"
click at [570, 209] on input "text" at bounding box center [541, 206] width 142 height 28
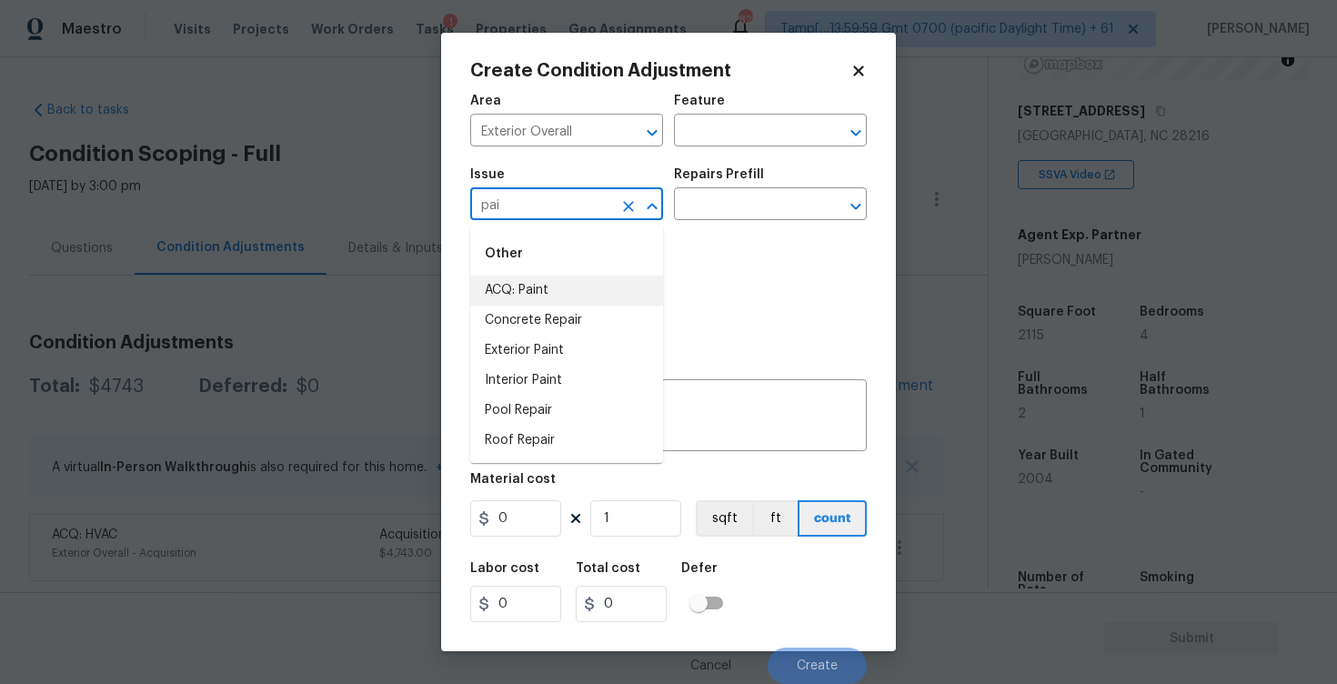
click at [579, 281] on li "ACQ: Paint" at bounding box center [566, 291] width 193 height 30
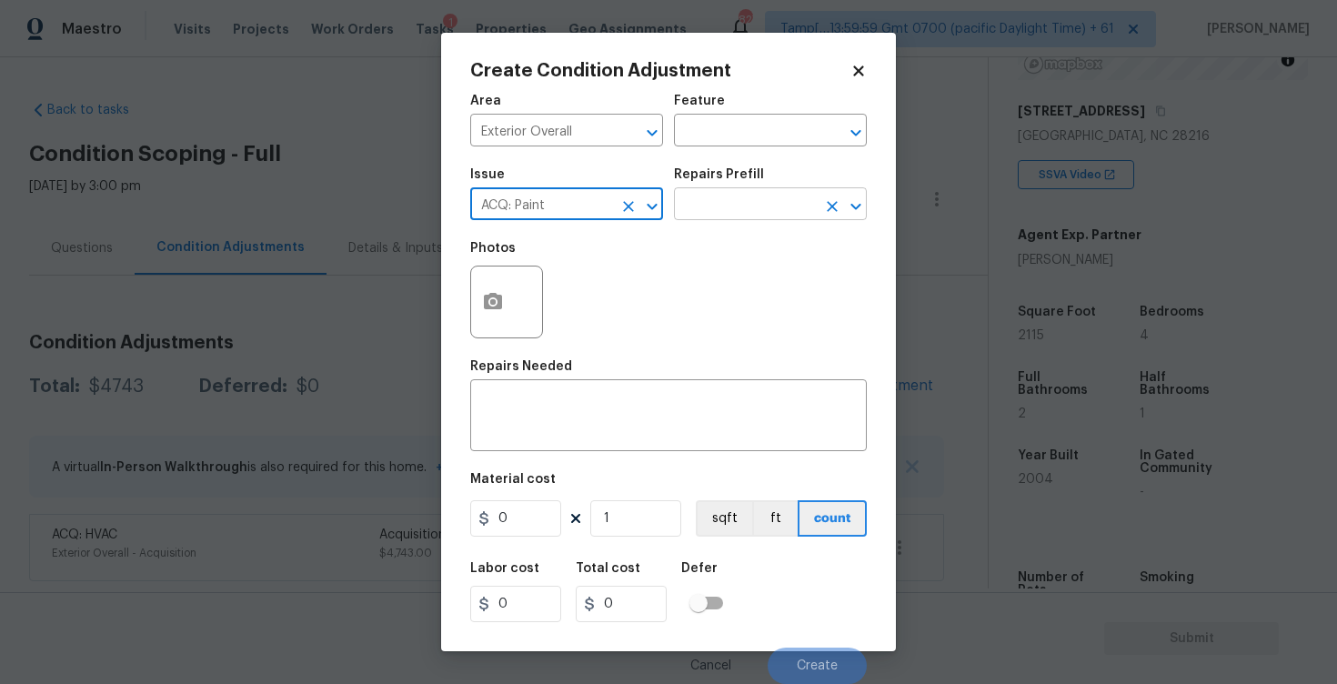
type input "ACQ: Paint"
click at [785, 196] on input "text" at bounding box center [745, 206] width 142 height 28
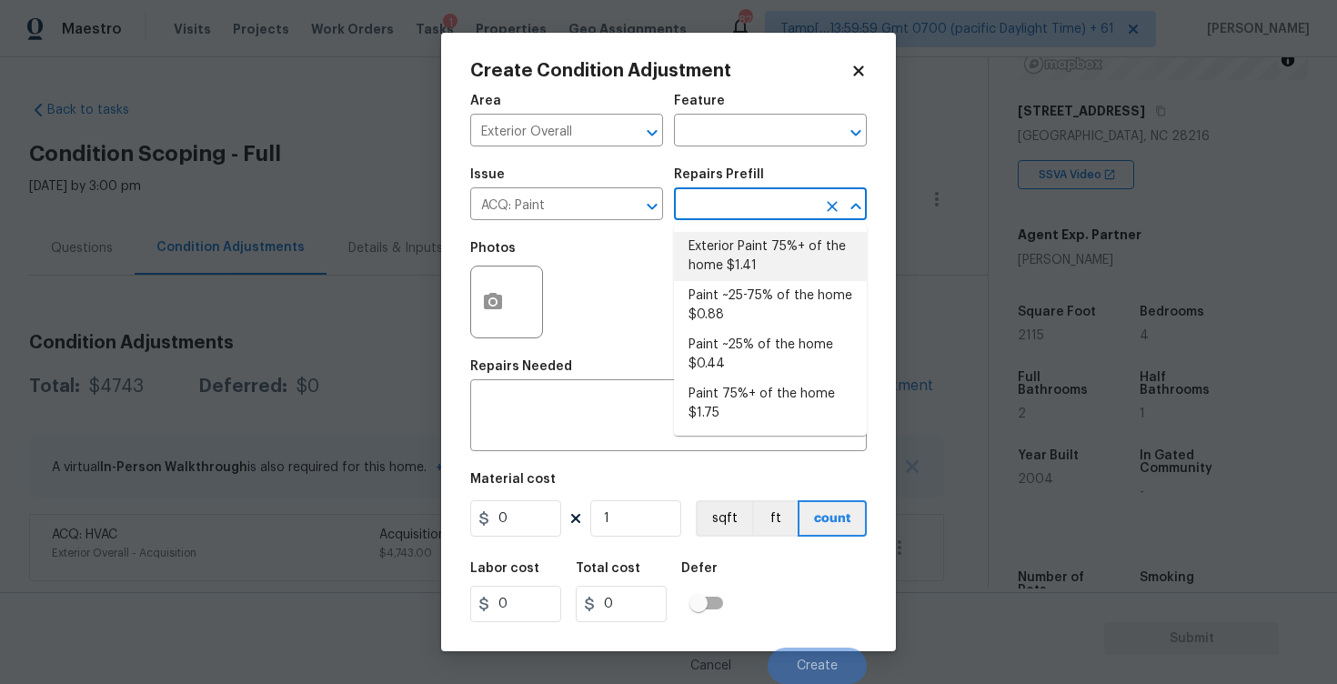
click at [769, 250] on li "Exterior Paint 75%+ of the home $1.41" at bounding box center [770, 256] width 193 height 49
type input "Acquisition"
type textarea "Acquisition Scope: 75%+ of the home exterior will likely require paint"
type input "1.41"
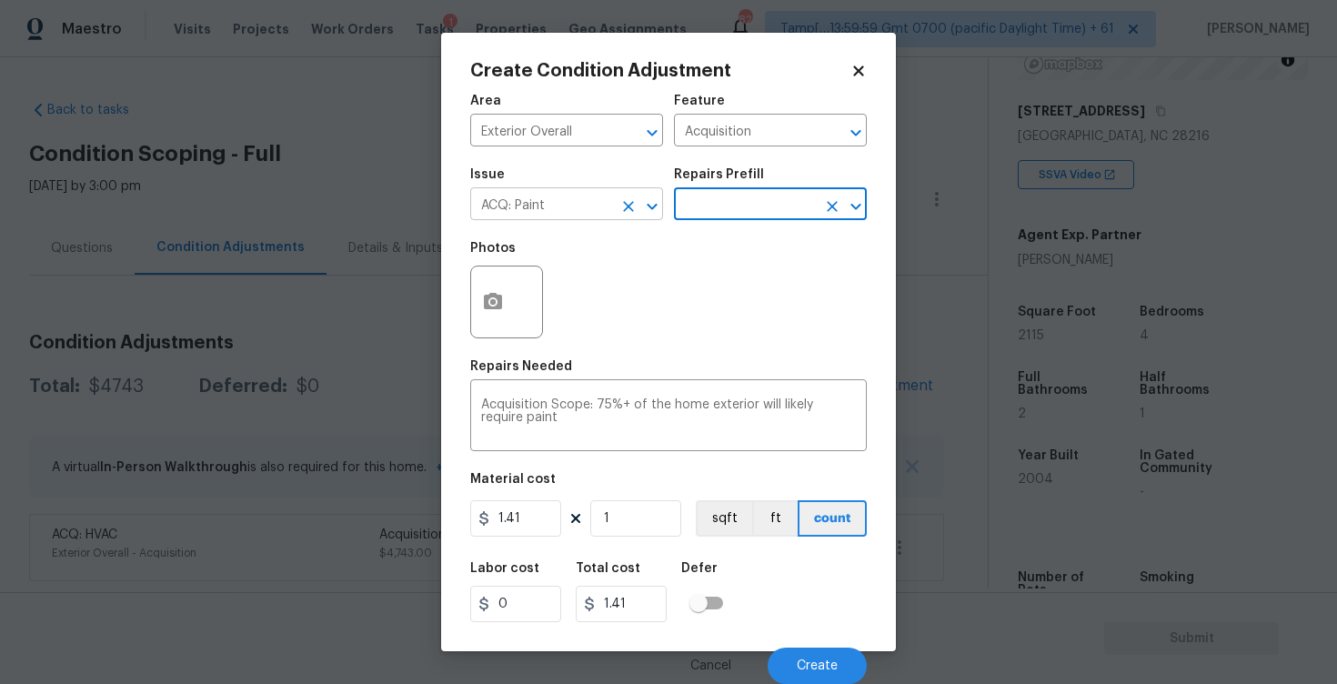
click at [626, 210] on icon "Clear" at bounding box center [628, 206] width 18 height 18
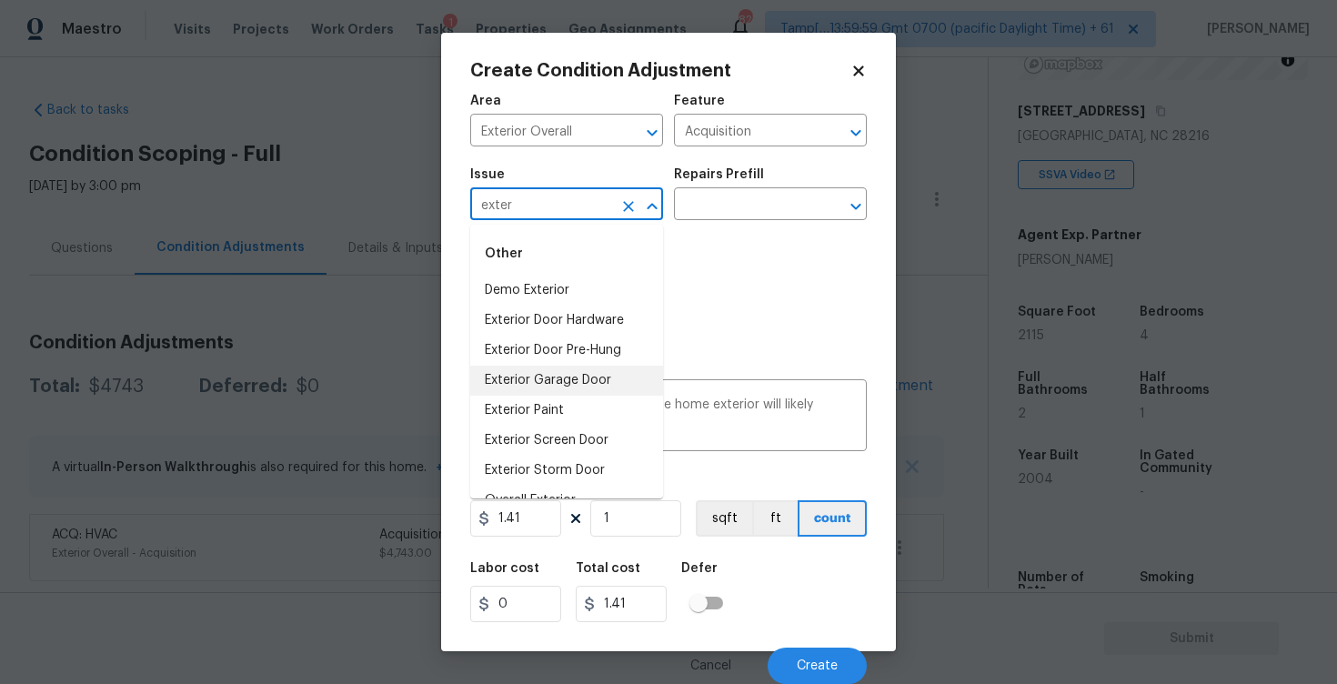
click at [598, 397] on li "Exterior Paint" at bounding box center [566, 411] width 193 height 30
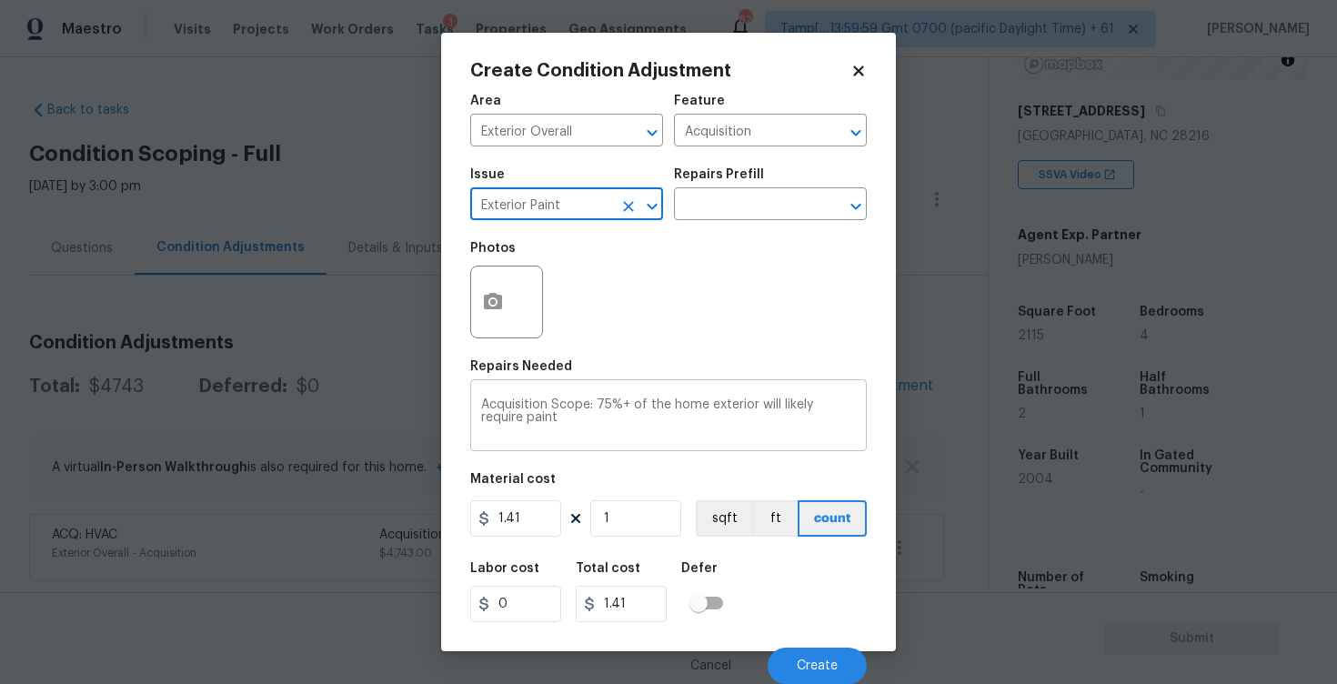
scroll to position [1, 0]
type input "Exterior Paint"
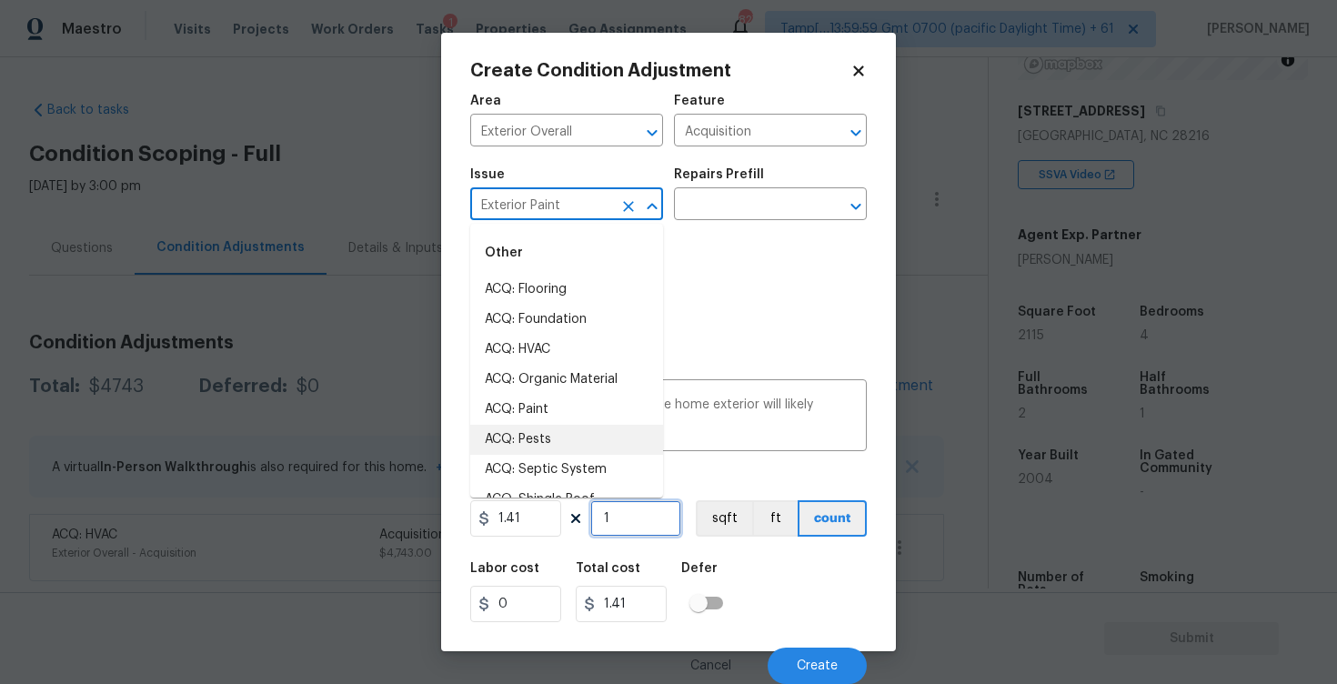
click at [670, 534] on input "1" at bounding box center [635, 518] width 91 height 36
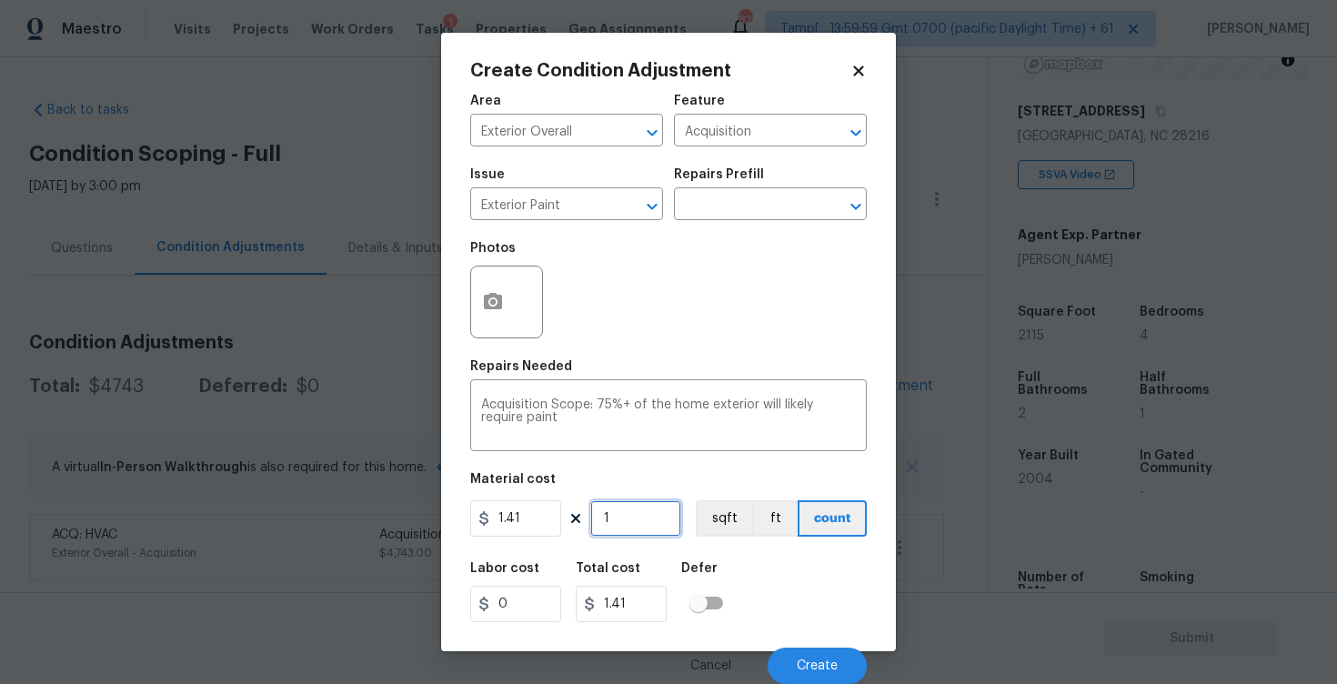
type input "0"
paste input "2115"
type input "2115"
type input "2982.15"
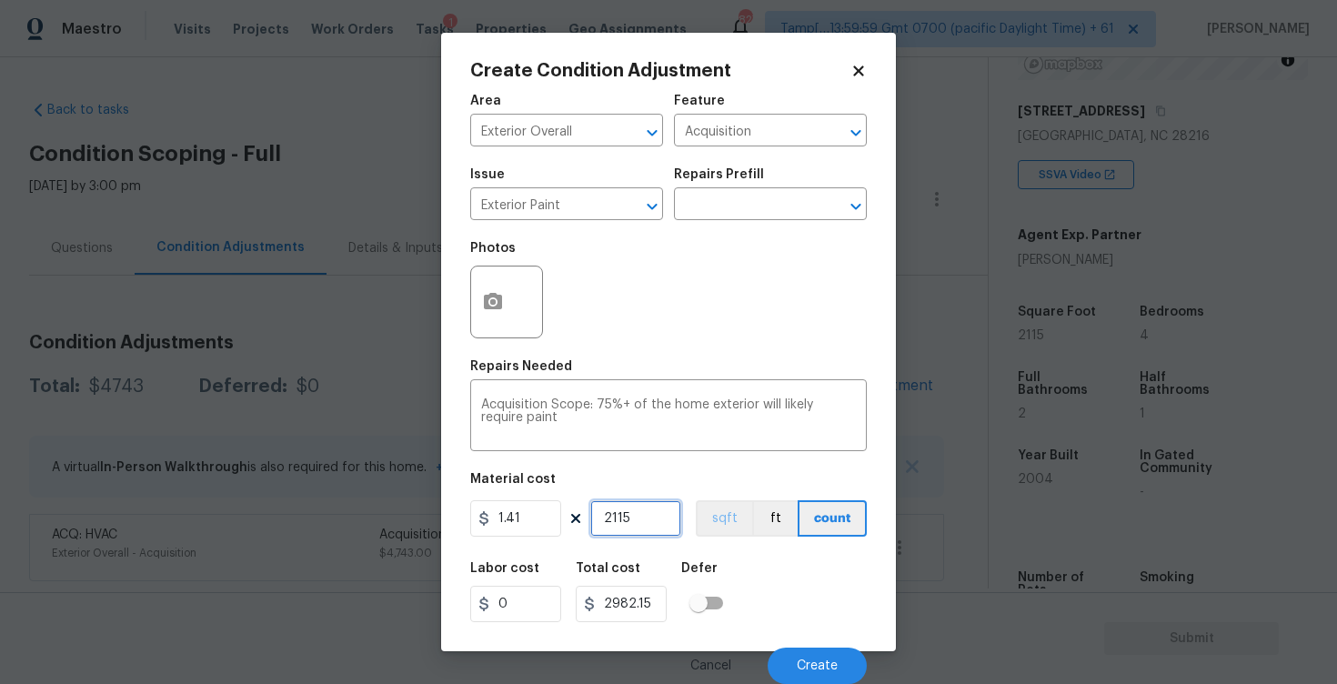
type input "2115"
click at [730, 512] on button "sqft" at bounding box center [724, 518] width 56 height 36
click at [478, 310] on button "button" at bounding box center [493, 302] width 44 height 71
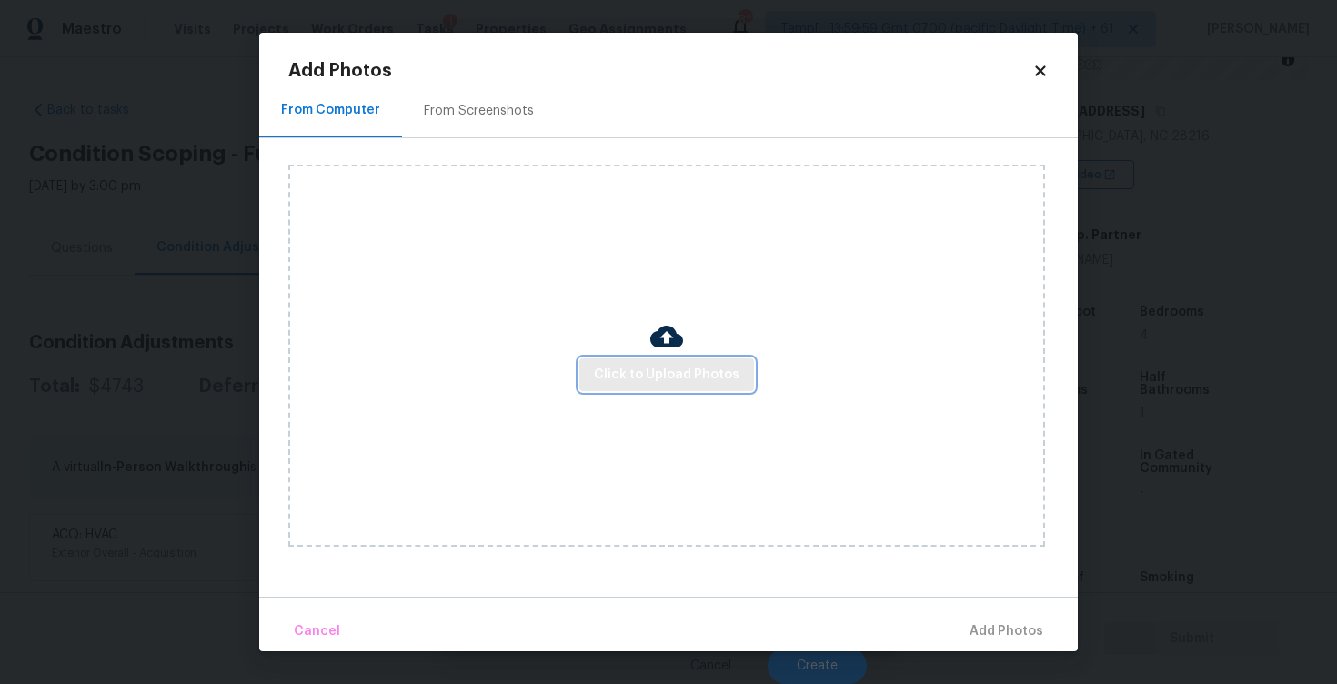
click at [688, 377] on span "Click to Upload Photos" at bounding box center [667, 375] width 146 height 23
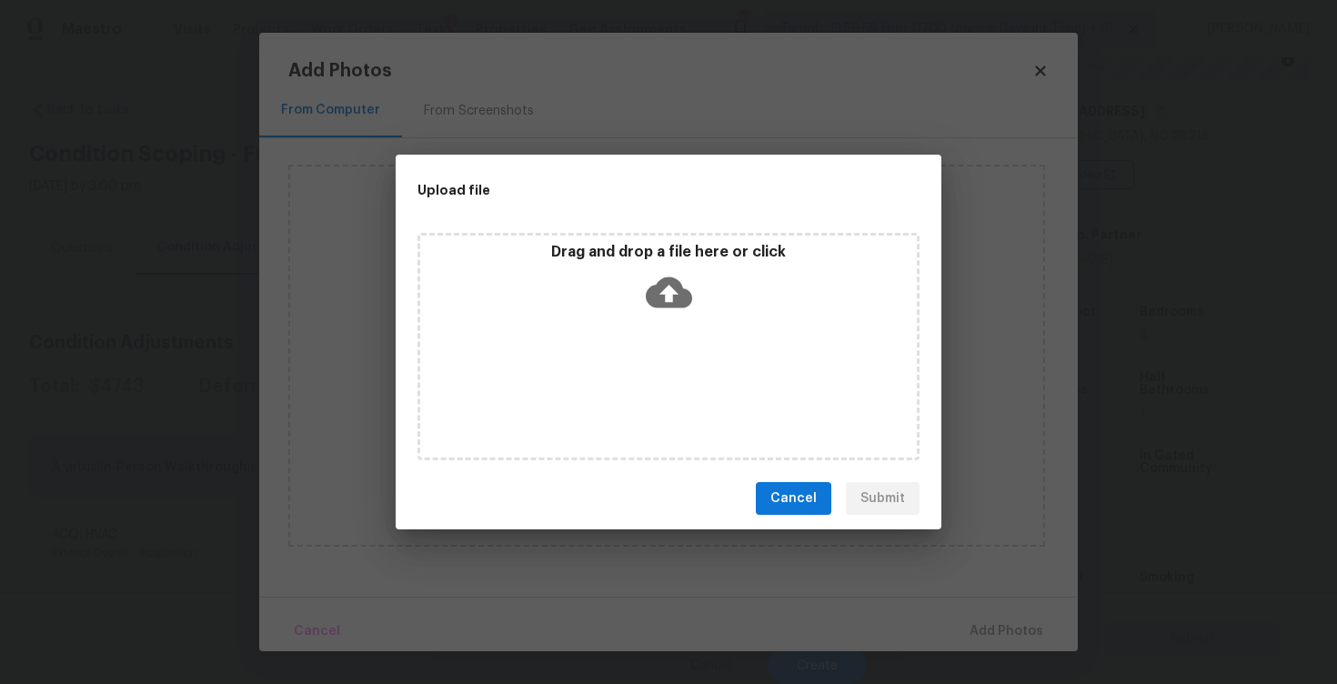
click at [668, 298] on icon at bounding box center [669, 292] width 46 height 46
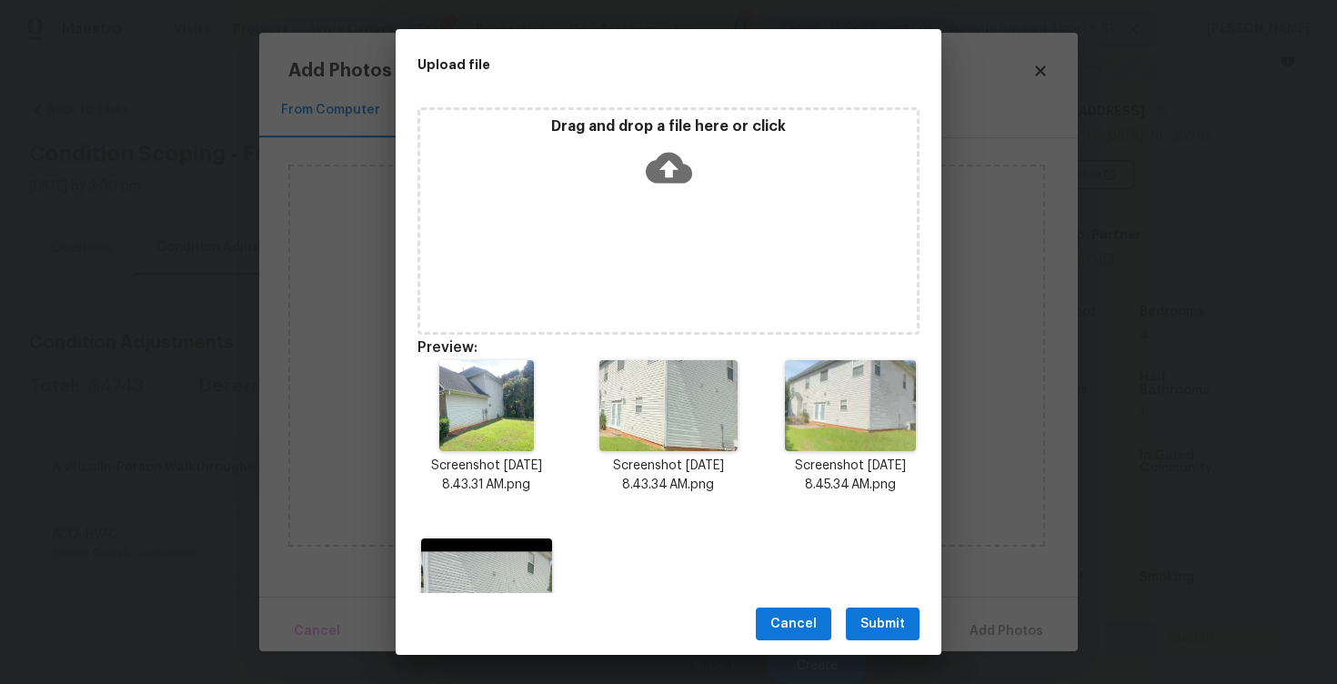
scroll to position [102, 0]
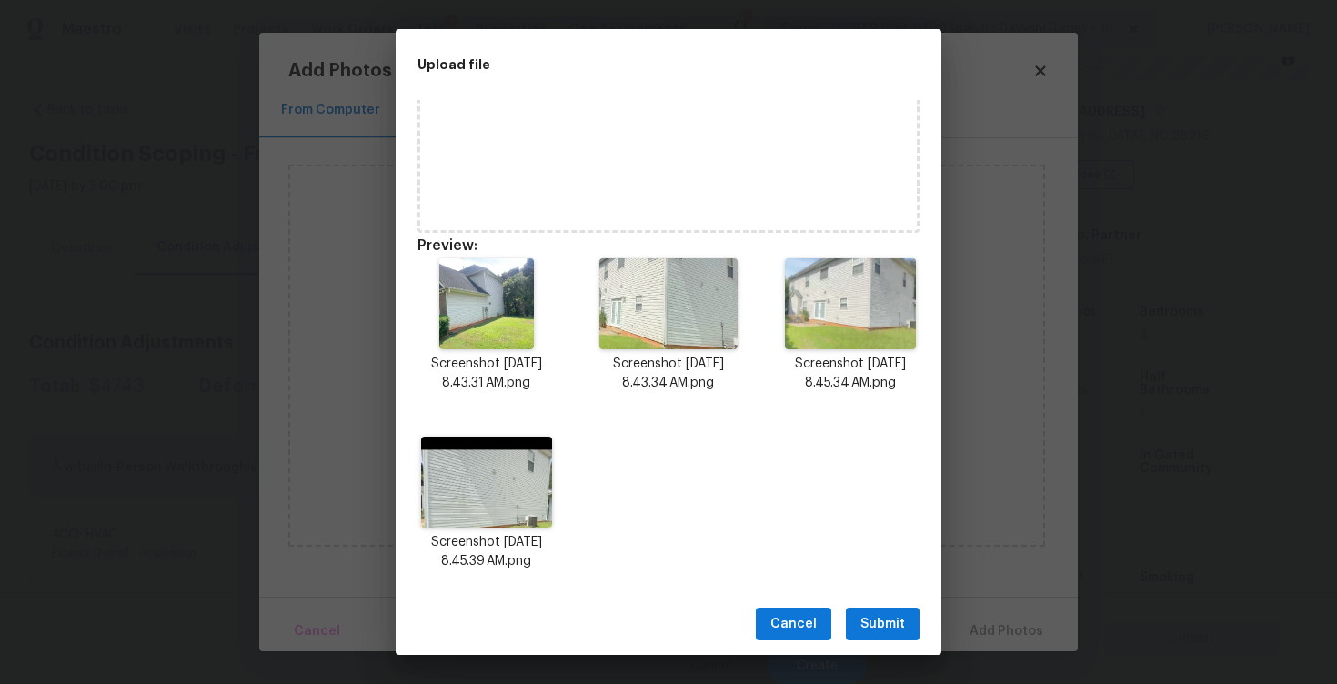
click at [864, 611] on button "Submit" at bounding box center [883, 625] width 74 height 34
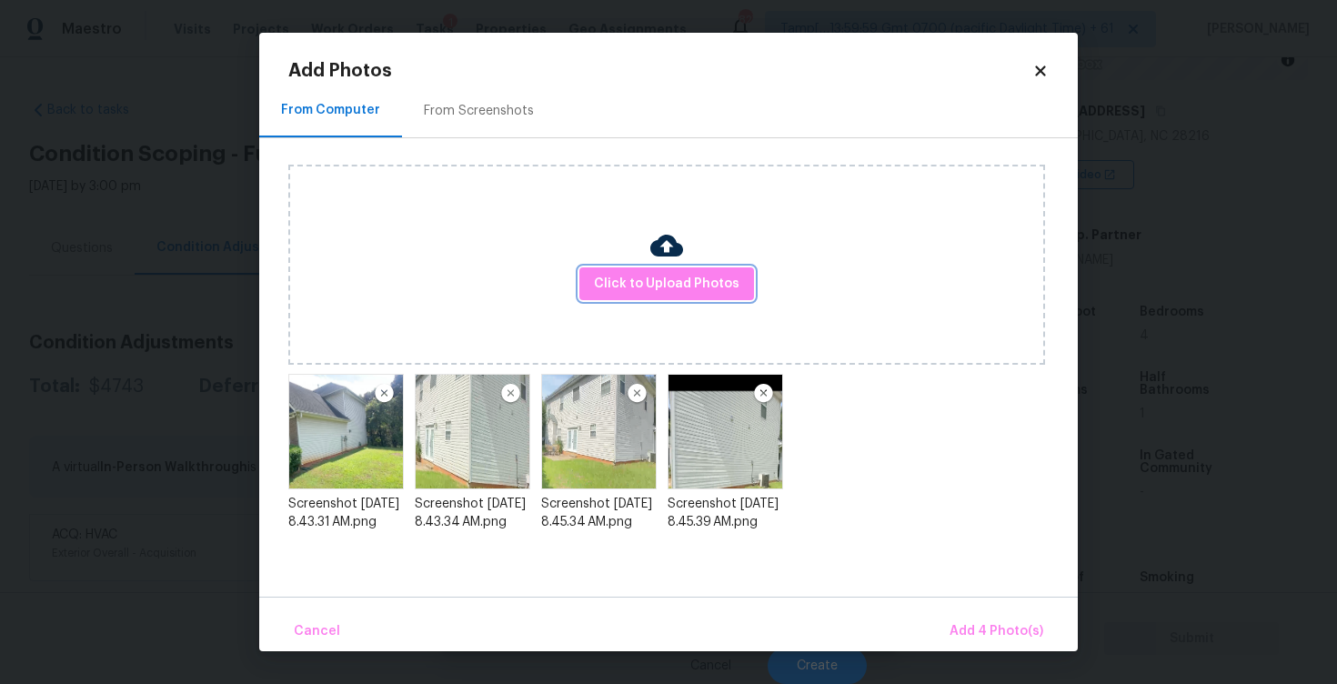
scroll to position [0, 0]
click at [952, 627] on button "Add 4 Photo(s)" at bounding box center [996, 631] width 108 height 39
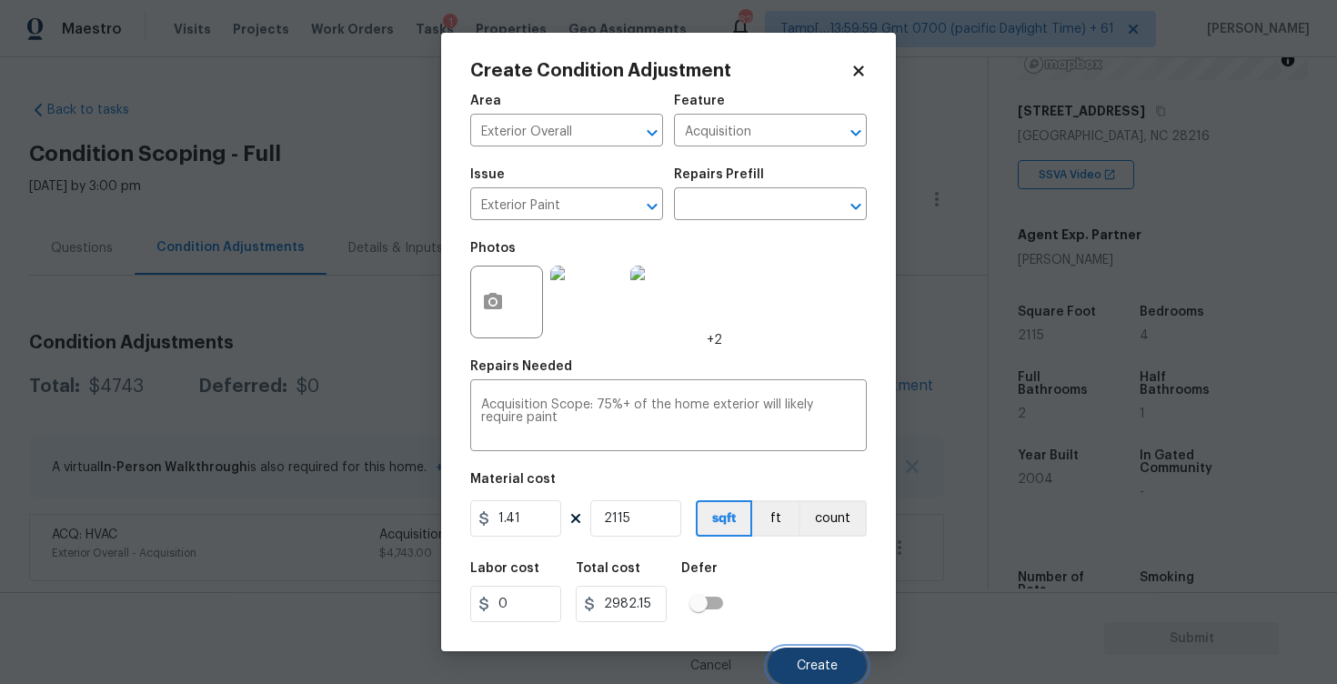
click at [812, 654] on button "Create" at bounding box center [817, 666] width 99 height 36
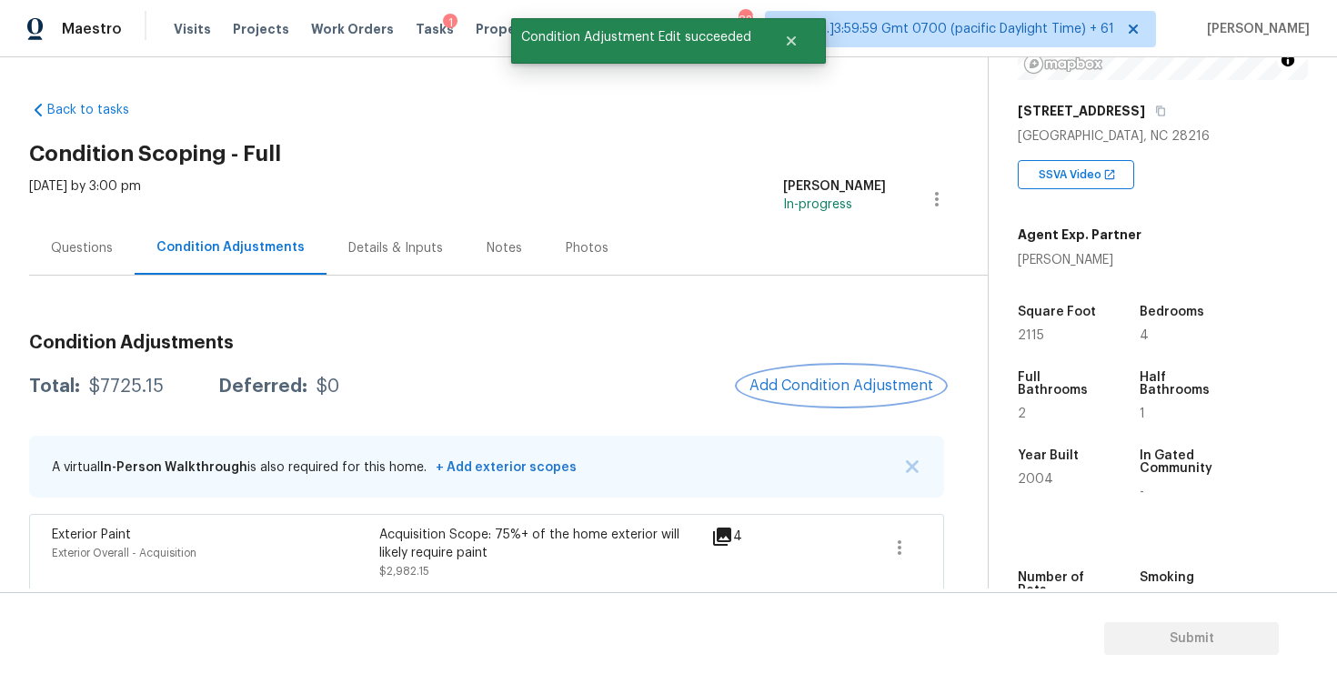
scroll to position [76, 0]
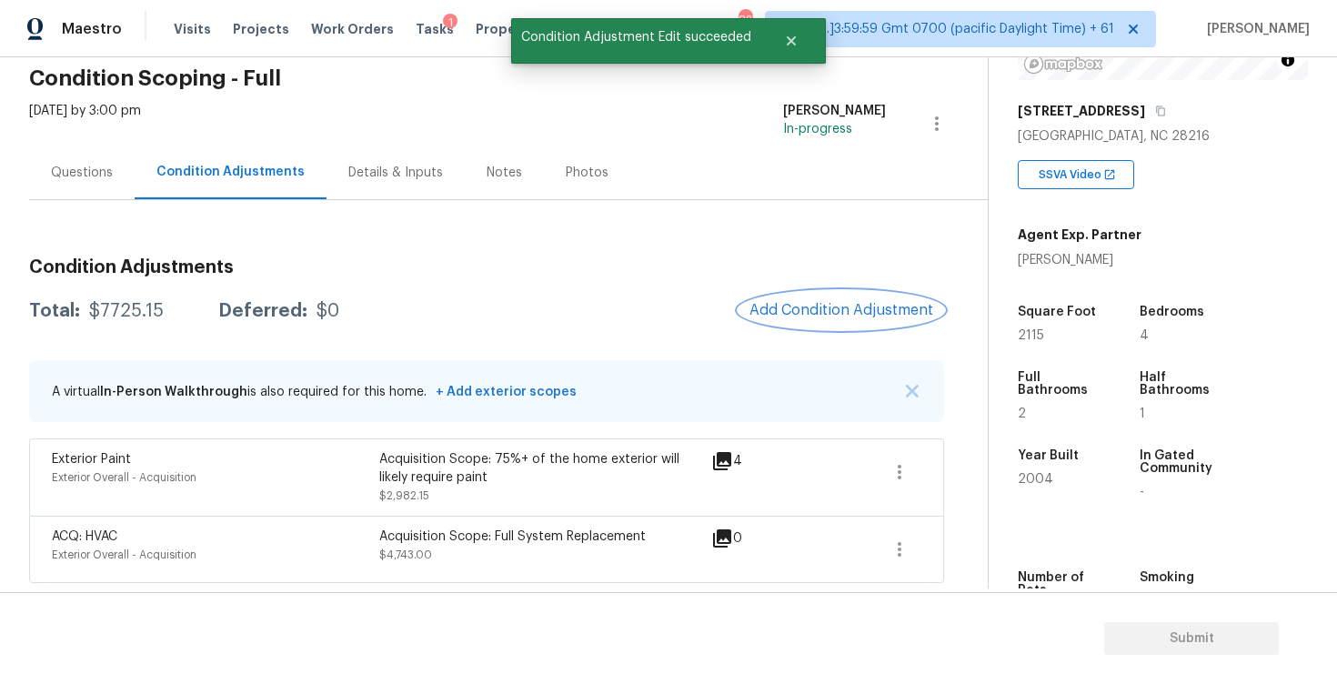
click at [838, 309] on span "Add Condition Adjustment" at bounding box center [842, 310] width 184 height 16
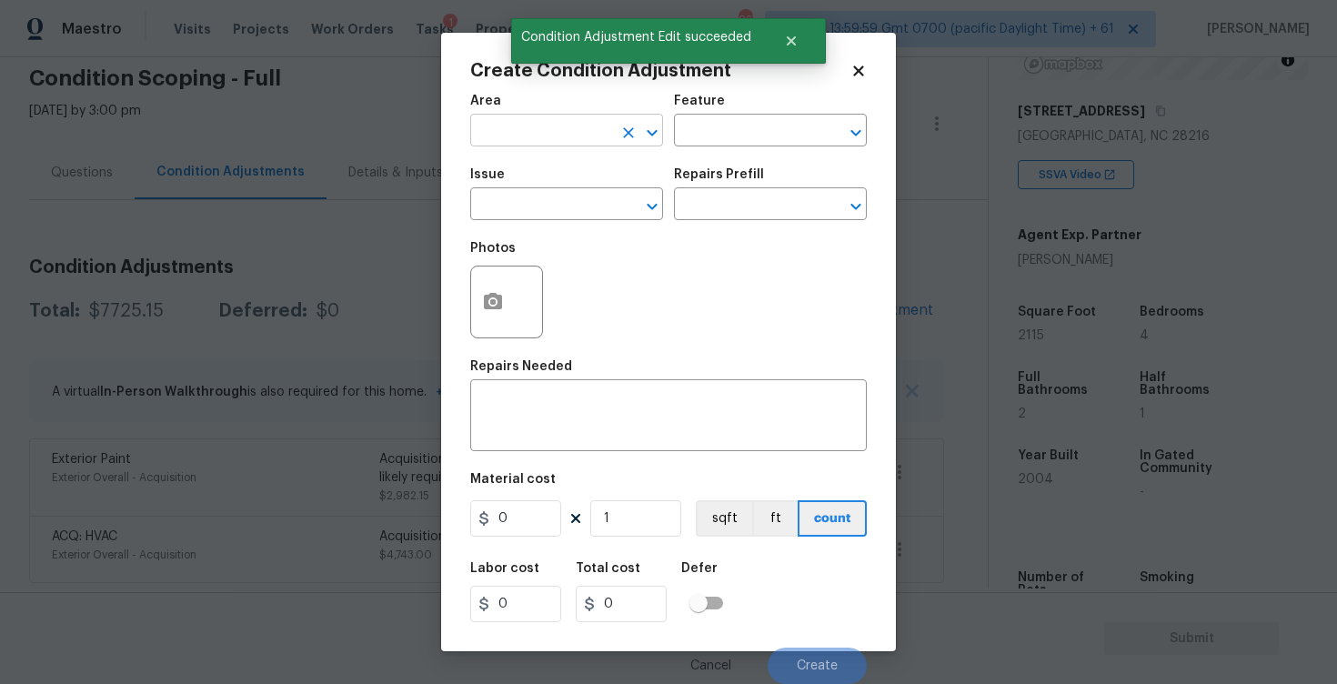
click at [595, 135] on input "text" at bounding box center [541, 132] width 142 height 28
click at [575, 206] on li "Interior Overall" at bounding box center [566, 203] width 193 height 30
type input "Interior Overall"
click at [575, 206] on input "text" at bounding box center [541, 206] width 142 height 28
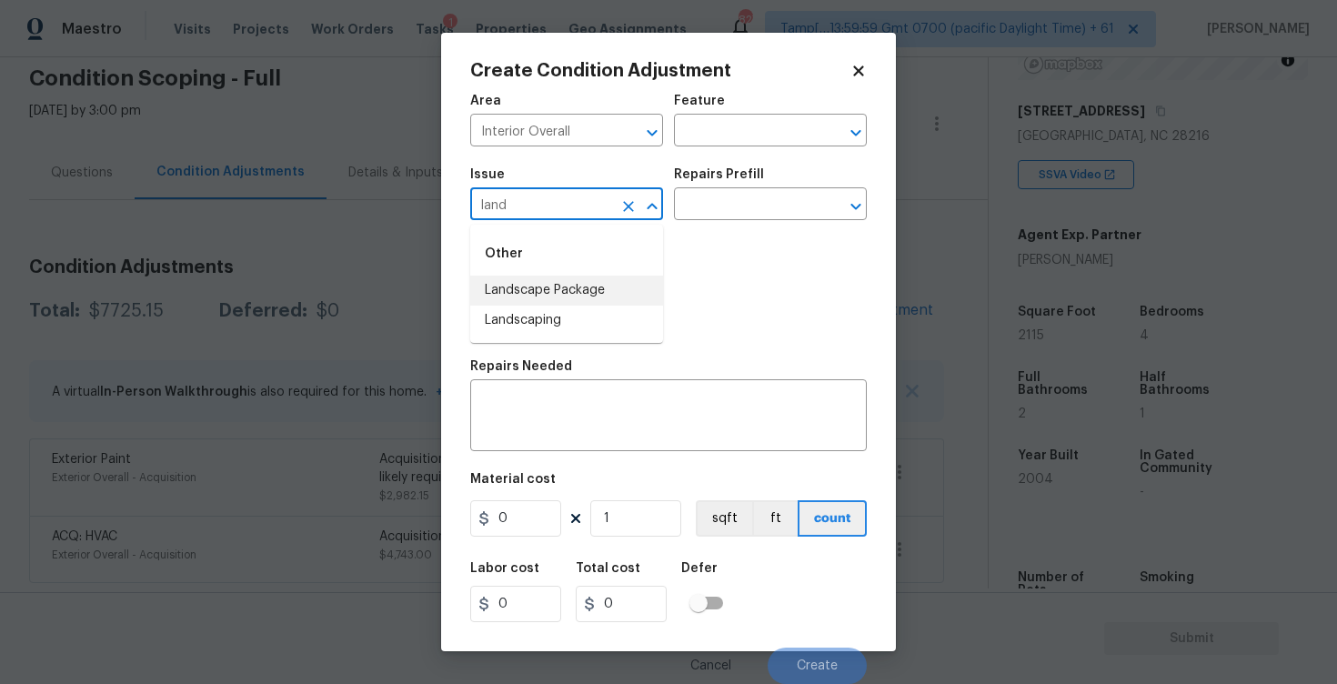
click at [575, 285] on li "Landscape Package" at bounding box center [566, 291] width 193 height 30
type input "Landscape Package"
click at [741, 216] on input "text" at bounding box center [745, 206] width 142 height 28
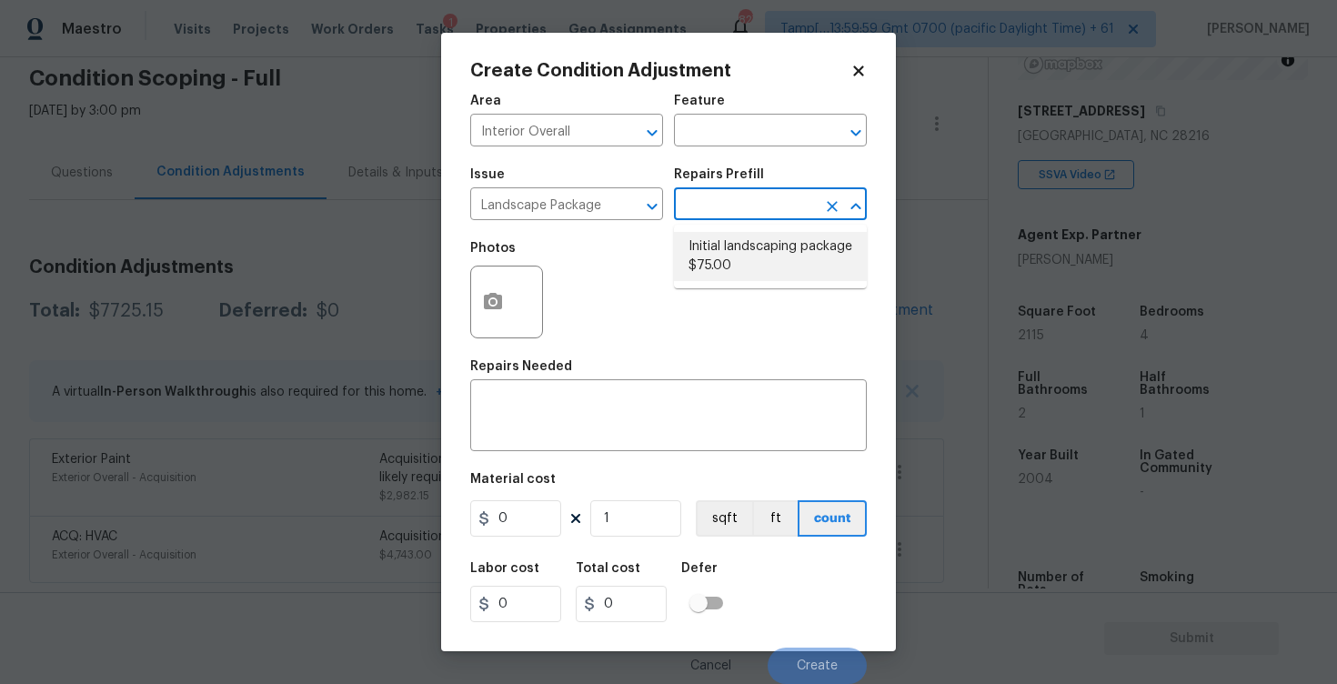
click at [742, 265] on li "Initial landscaping package $75.00" at bounding box center [770, 256] width 193 height 49
type input "Home Readiness Packages"
type textarea "Mowing of grass up to 6" in height. Mow, edge along driveways & sidewalks, trim…"
type input "75"
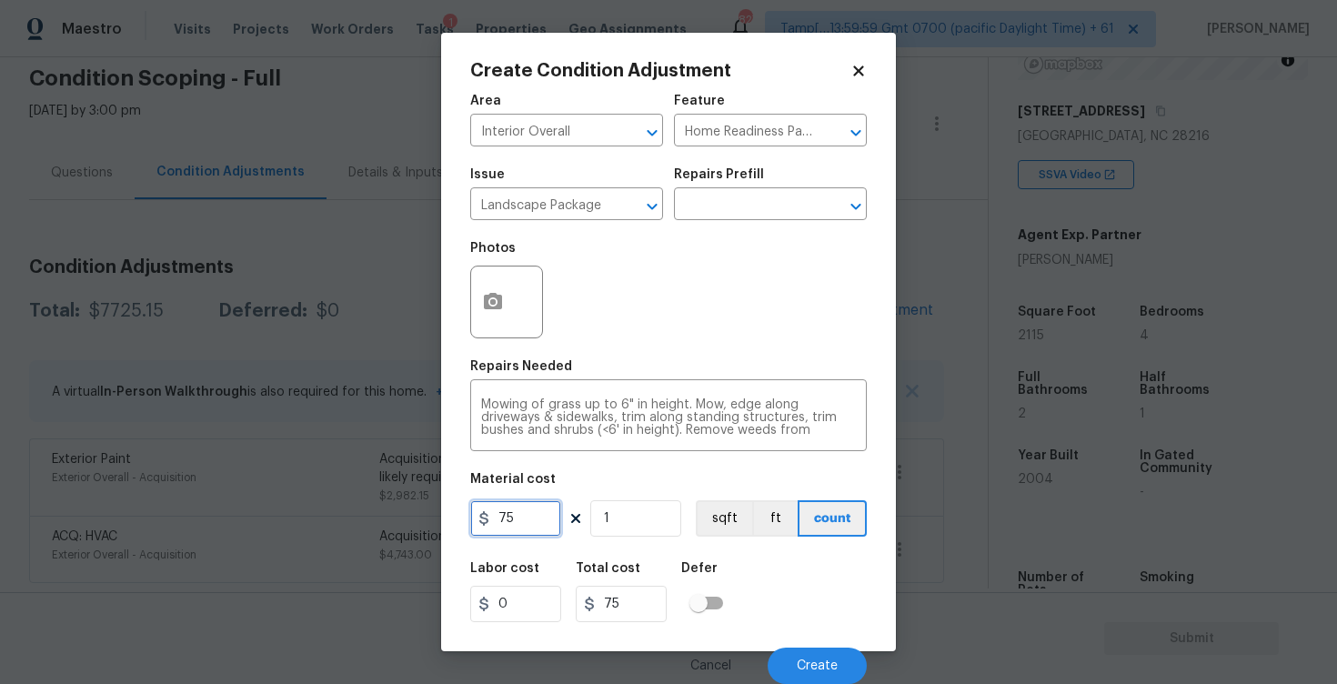
click at [539, 512] on input "75" at bounding box center [515, 518] width 91 height 36
type input "750"
click at [506, 306] on button "button" at bounding box center [493, 302] width 44 height 71
type input "750"
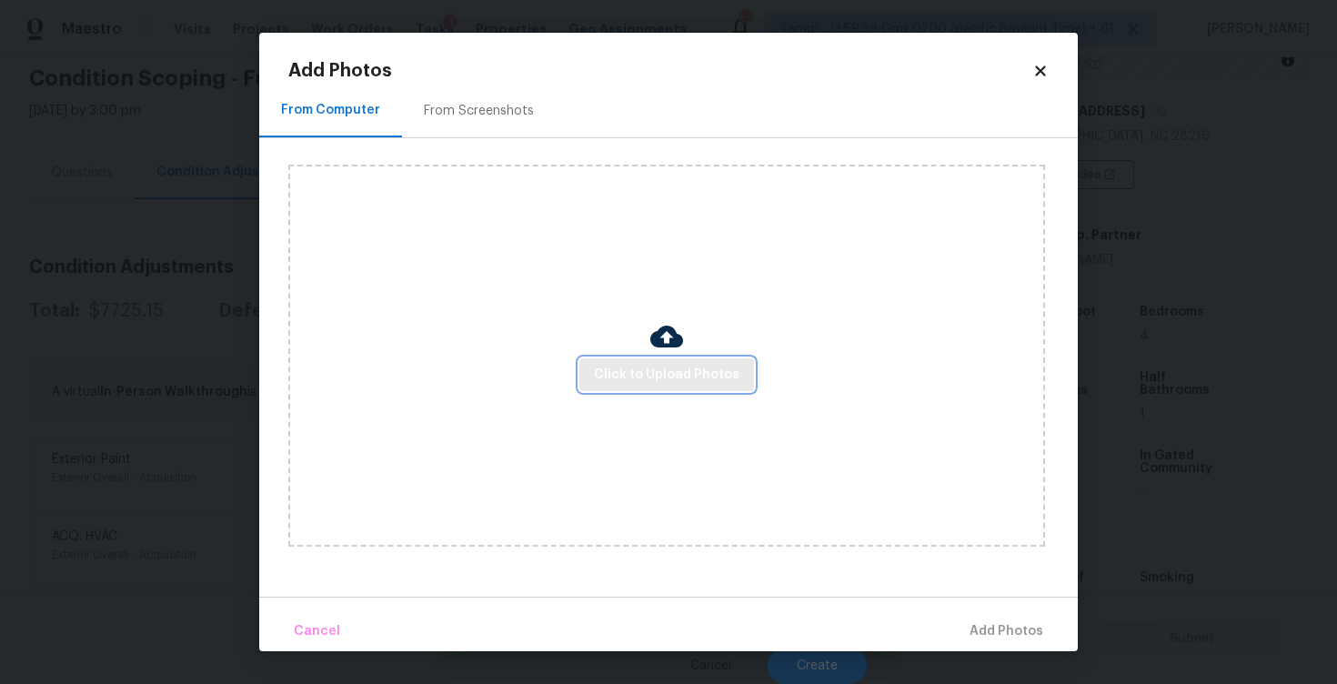
click at [683, 376] on span "Click to Upload Photos" at bounding box center [667, 375] width 146 height 23
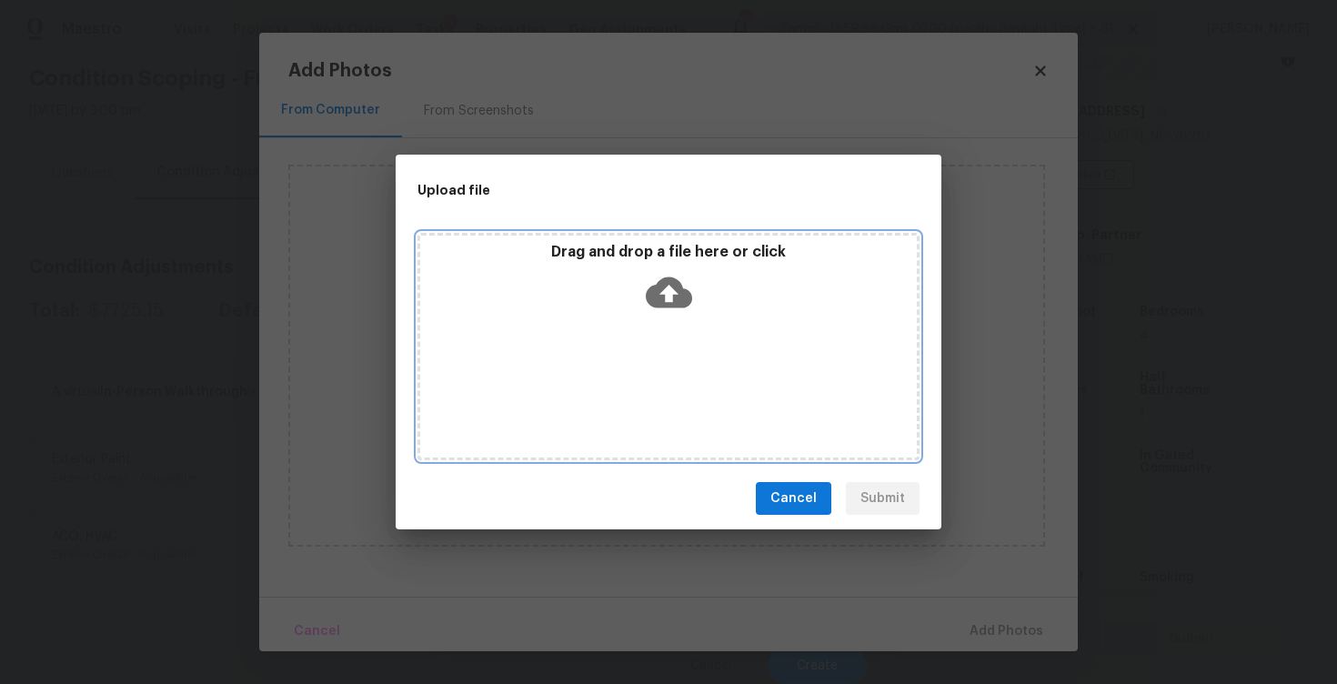
click at [676, 301] on icon at bounding box center [669, 292] width 46 height 31
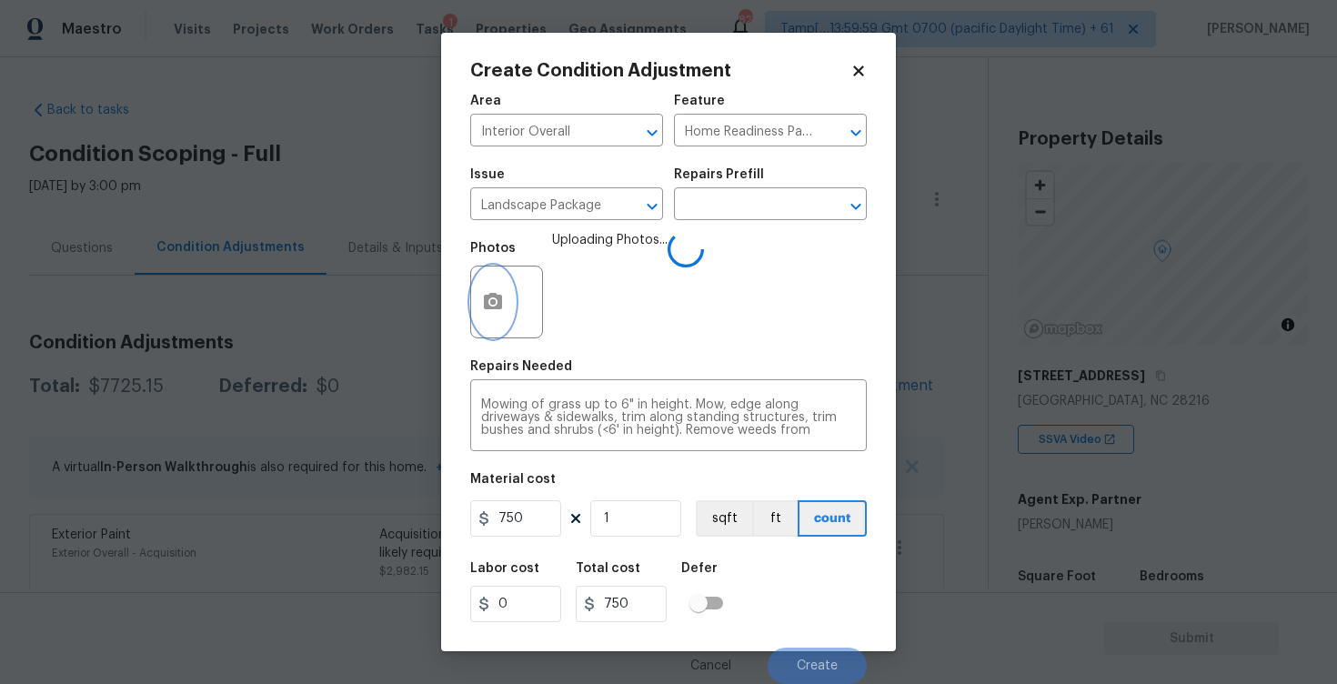
scroll to position [265, 0]
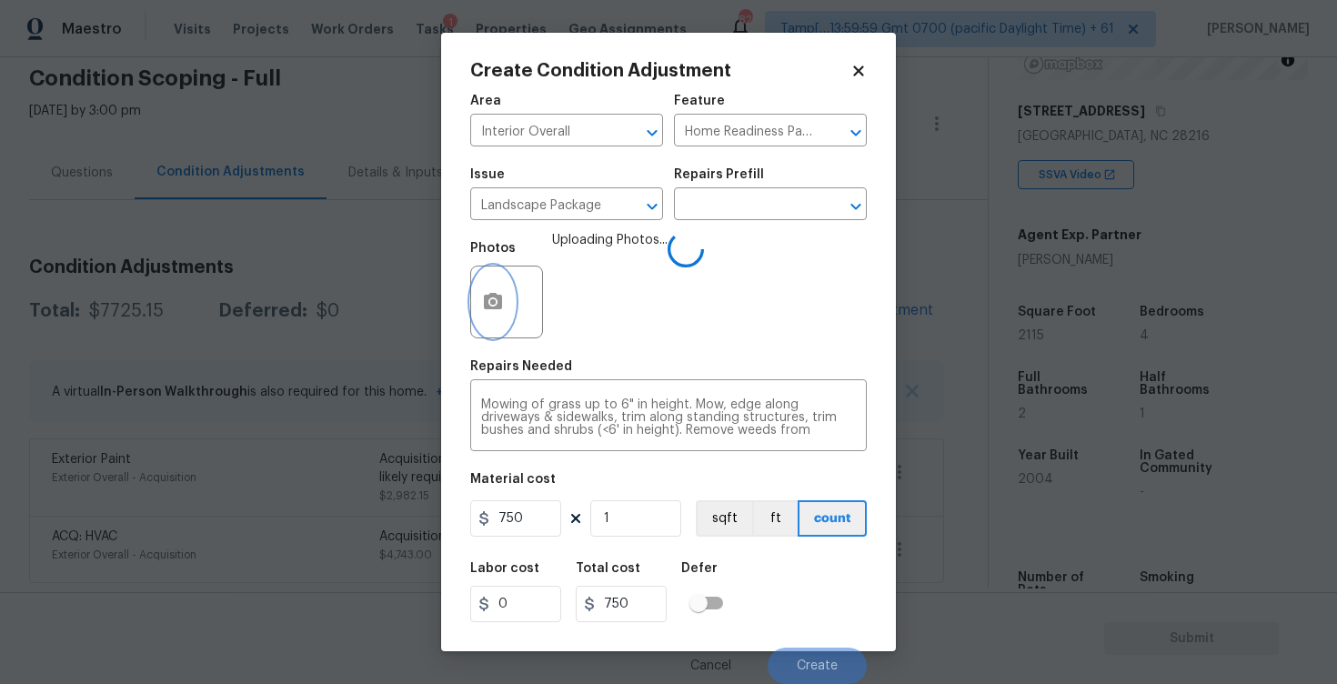
click at [493, 296] on icon "button" at bounding box center [493, 301] width 18 height 16
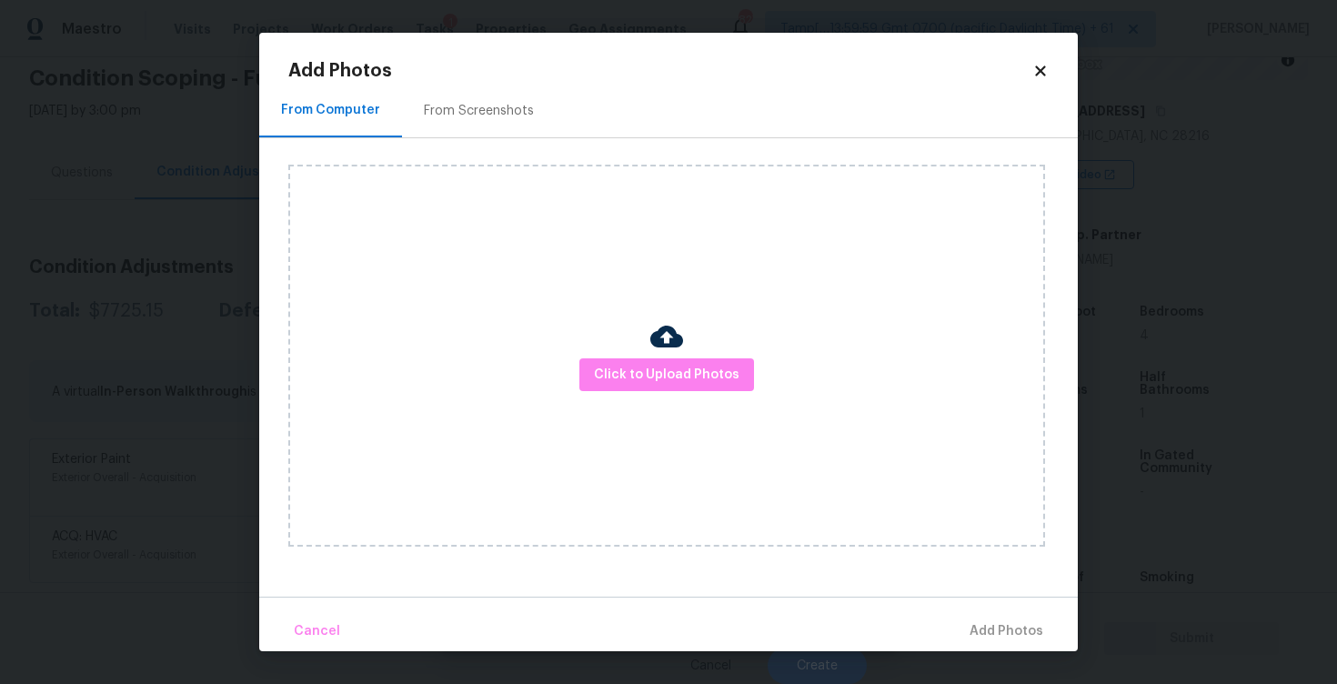
click at [709, 343] on div "Click to Upload Photos" at bounding box center [666, 356] width 757 height 382
click at [719, 369] on span "Click to Upload Photos" at bounding box center [667, 375] width 146 height 23
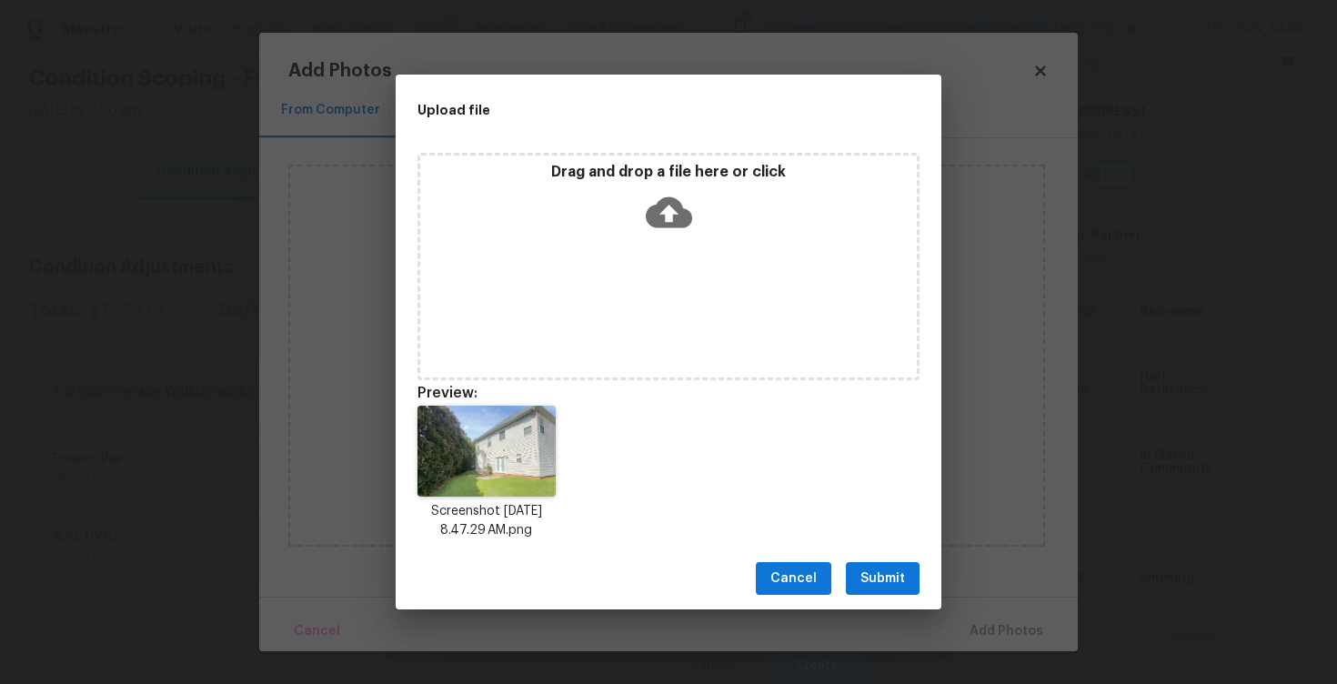
click at [861, 563] on button "Submit" at bounding box center [883, 579] width 74 height 34
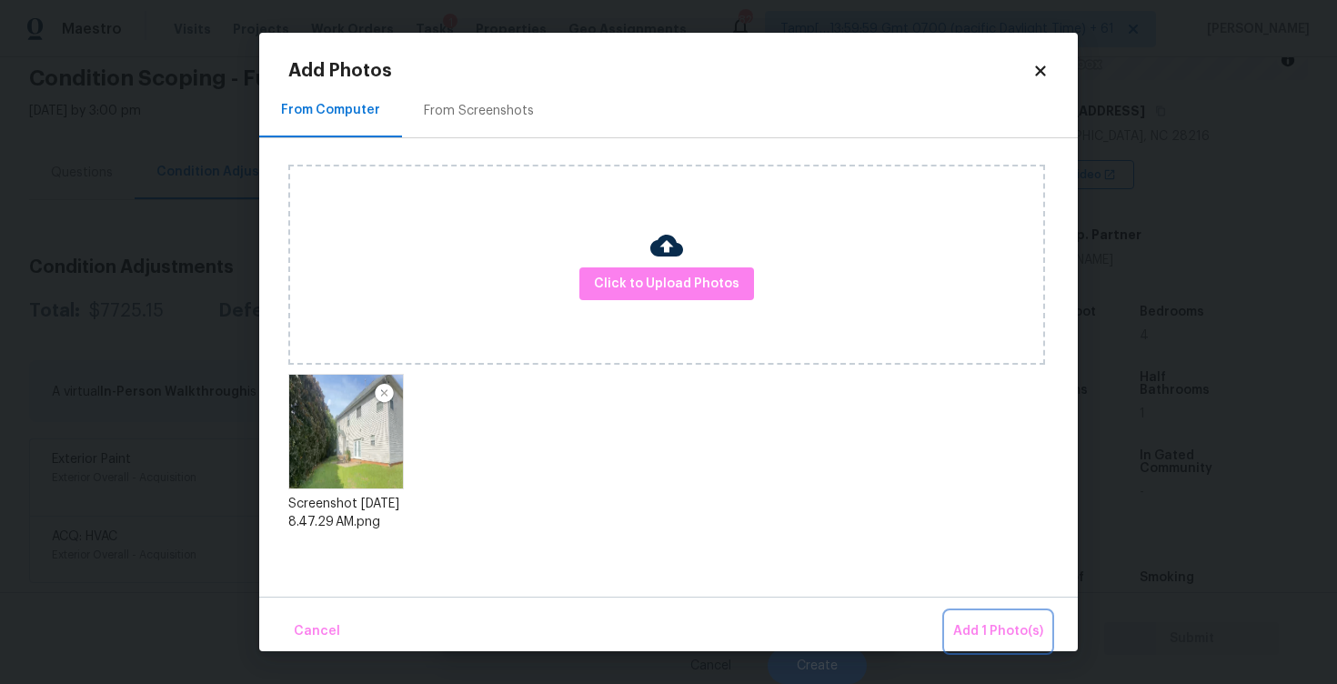
click at [982, 633] on span "Add 1 Photo(s)" at bounding box center [998, 631] width 90 height 23
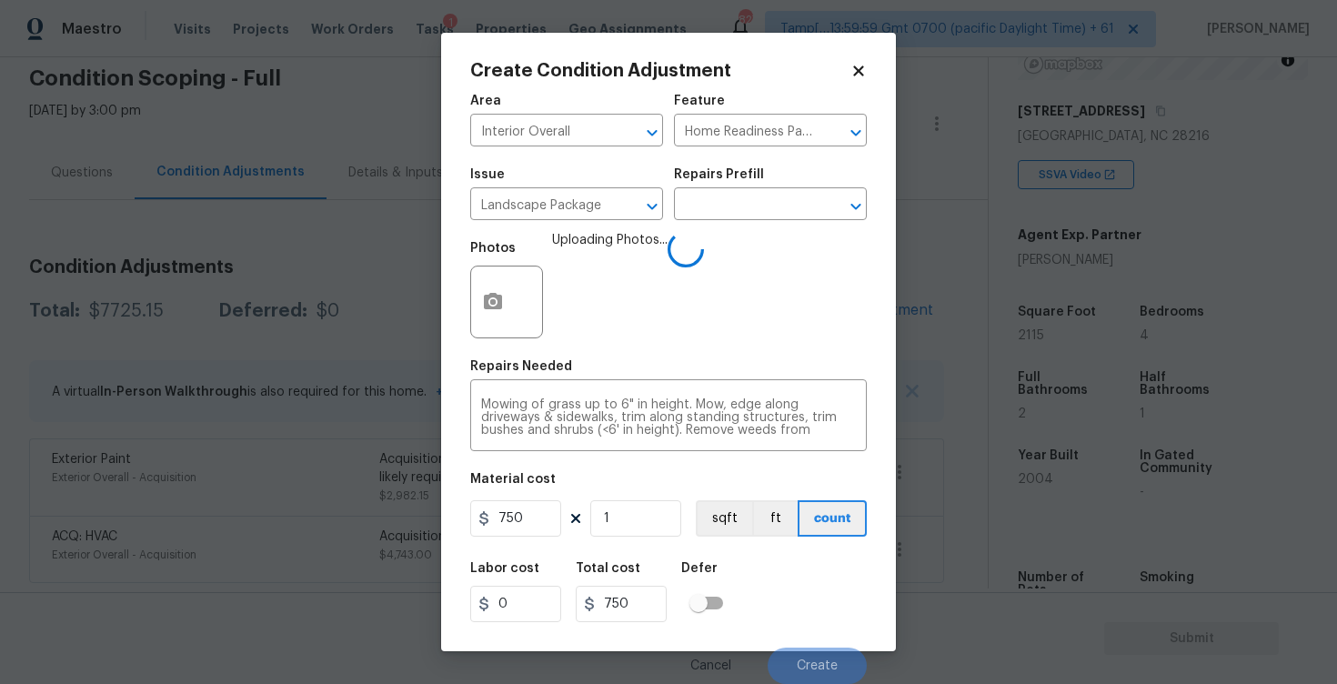
click at [805, 491] on div "Material cost" at bounding box center [668, 485] width 397 height 24
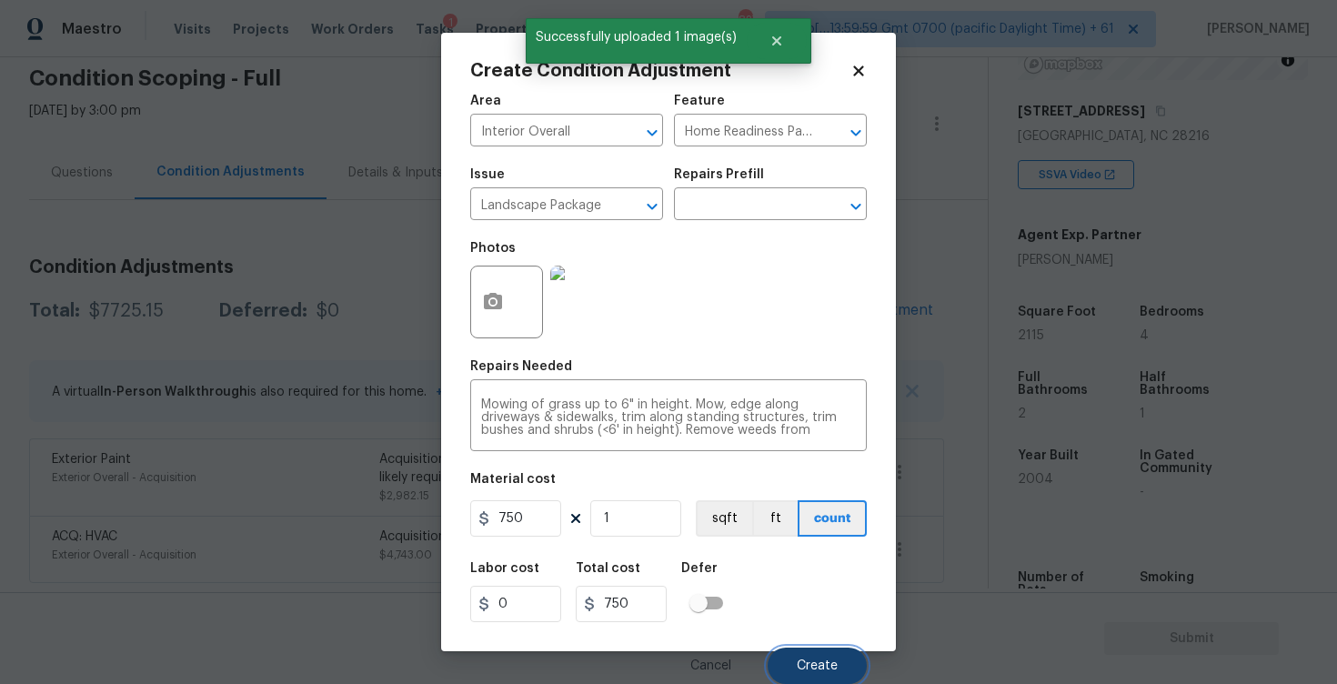
click at [818, 656] on button "Create" at bounding box center [817, 666] width 99 height 36
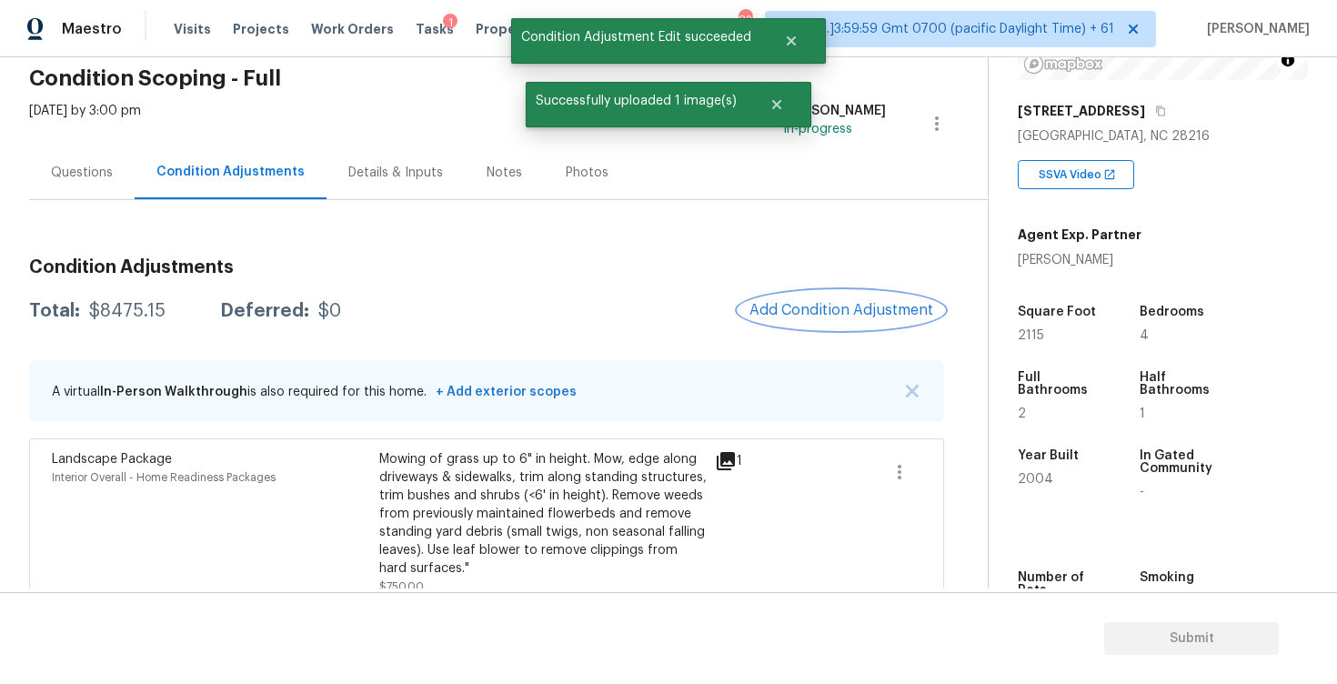
scroll to position [245, 0]
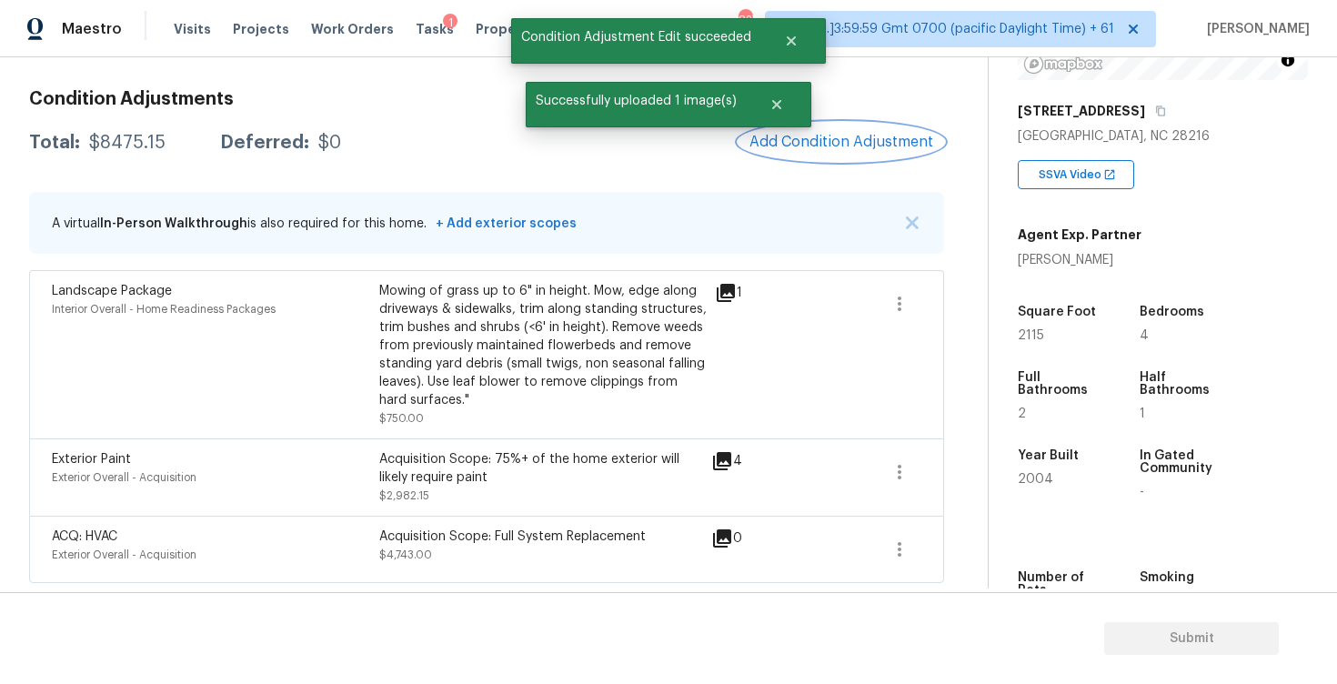
click at [839, 160] on button "Add Condition Adjustment" at bounding box center [842, 142] width 206 height 38
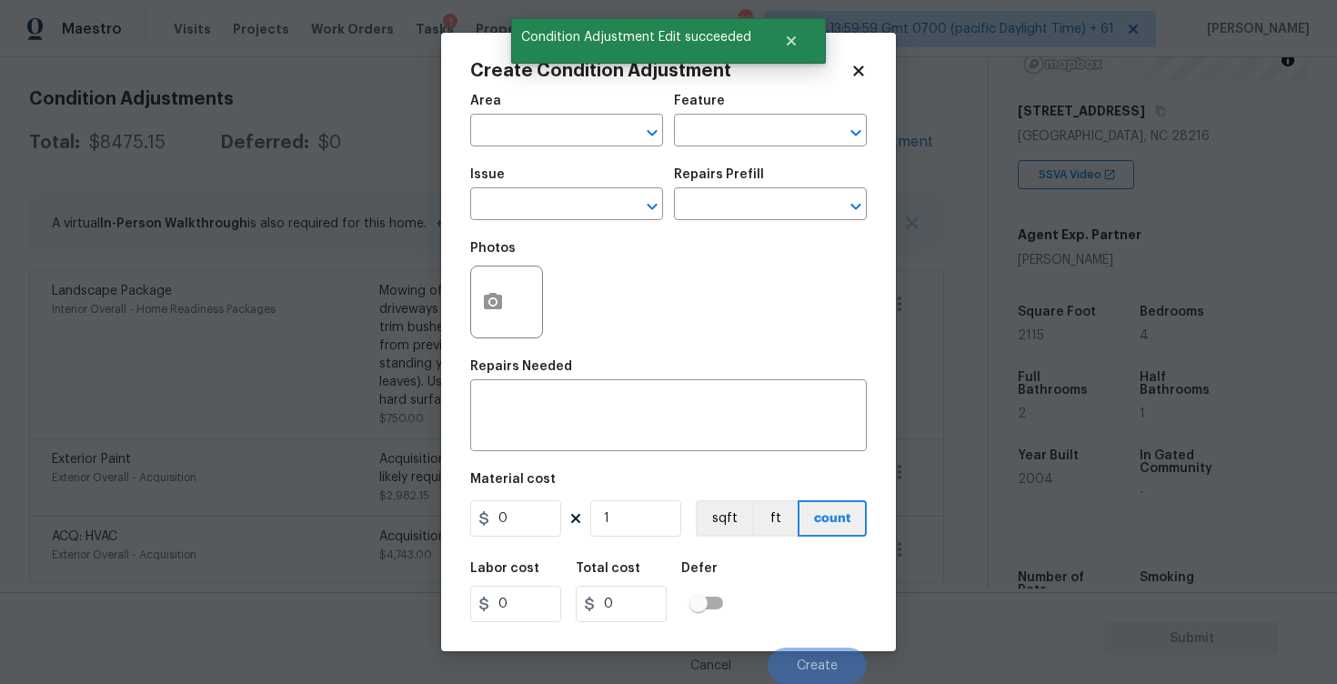
click at [556, 146] on span "Area ​" at bounding box center [566, 121] width 193 height 74
click at [557, 134] on input "text" at bounding box center [541, 132] width 142 height 28
click at [549, 211] on li "Exterior Overall" at bounding box center [566, 203] width 193 height 30
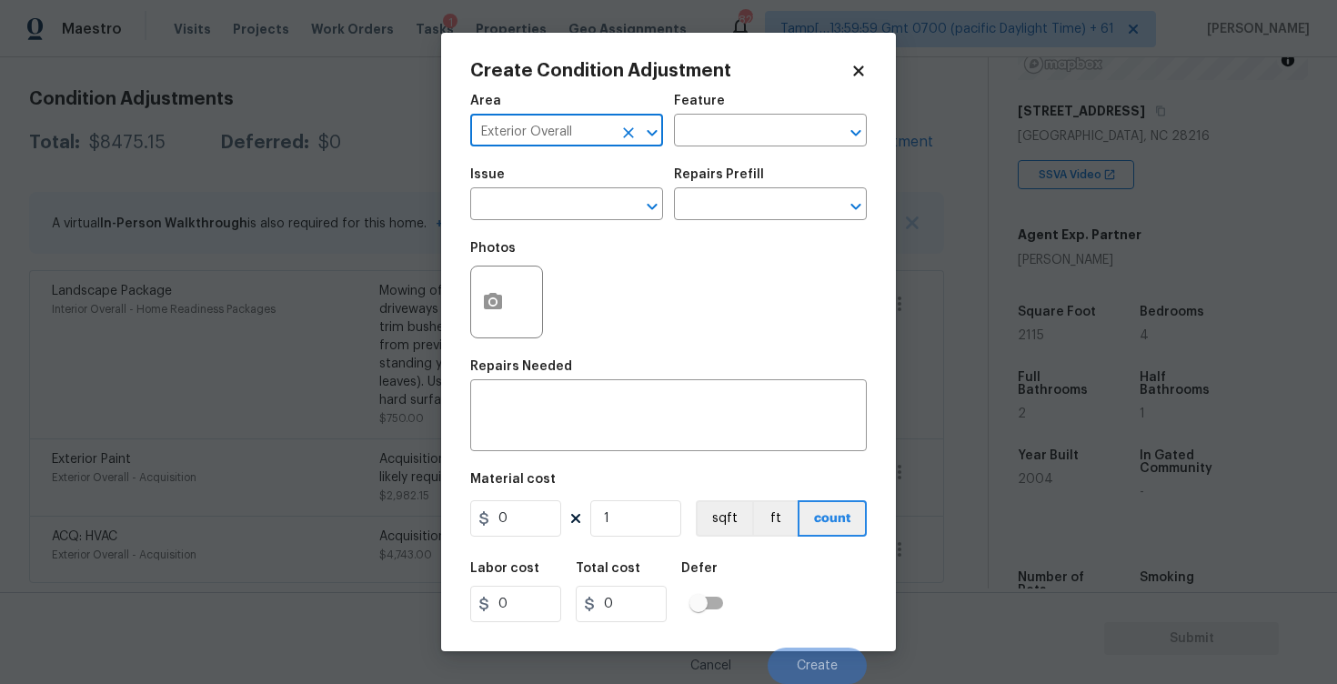
type input "Exterior Overall"
click at [549, 211] on input "text" at bounding box center [541, 206] width 142 height 28
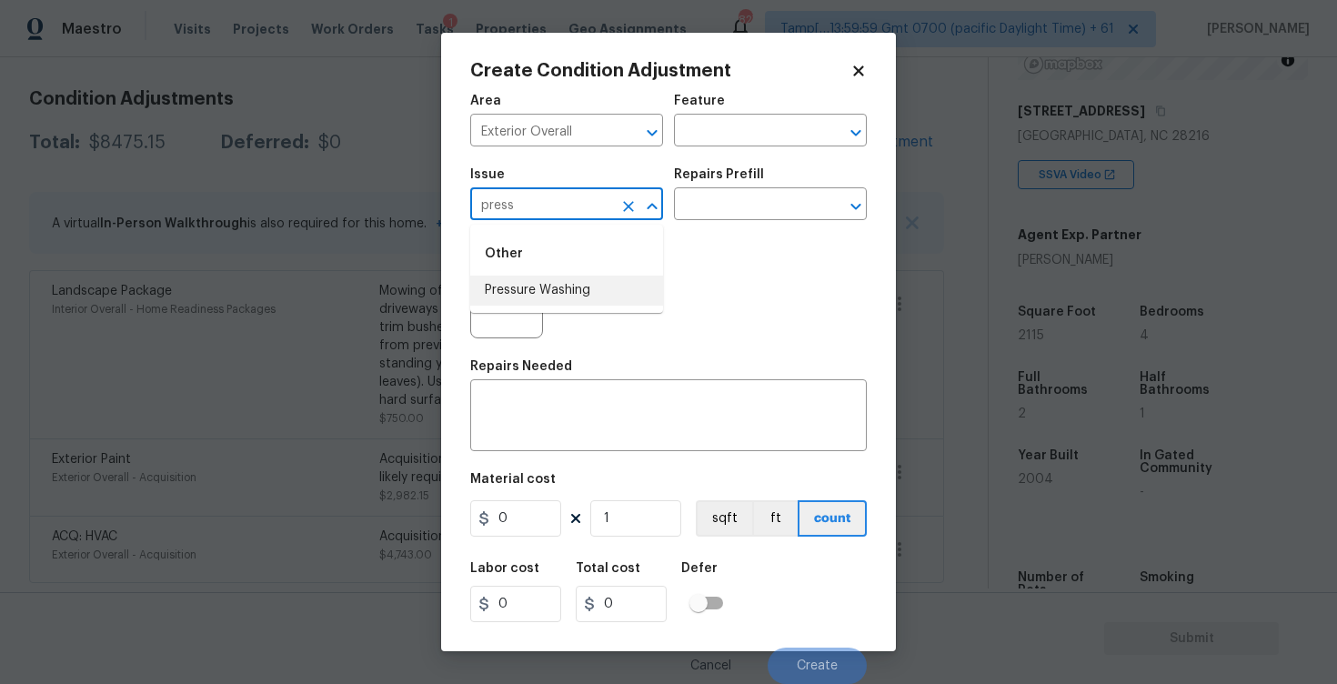
click at [554, 291] on li "Pressure Washing" at bounding box center [566, 291] width 193 height 30
type input "Pressure Washing"
click at [743, 205] on input "text" at bounding box center [745, 206] width 142 height 28
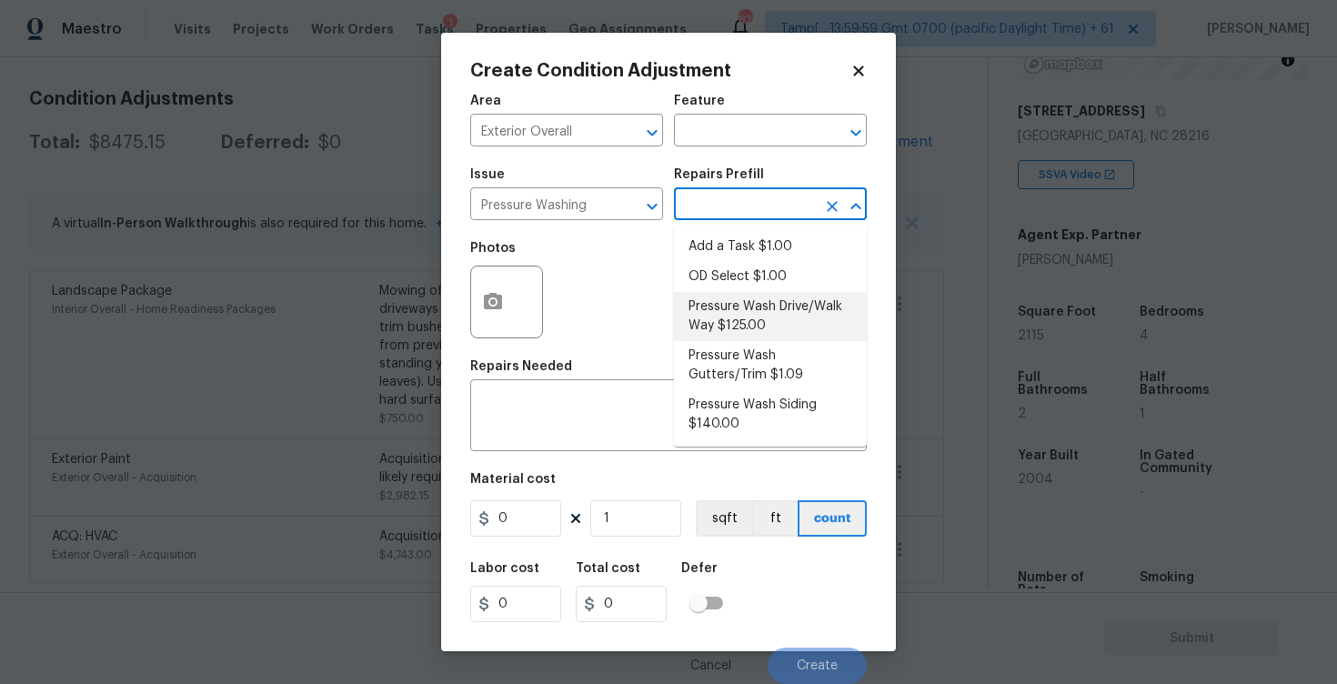
click at [741, 308] on li "Pressure Wash Drive/Walk Way $125.00" at bounding box center [770, 316] width 193 height 49
type input "Siding"
type textarea "Pressure wash the driveways/walkways as directed by the PM. Ensure that all deb…"
type input "125"
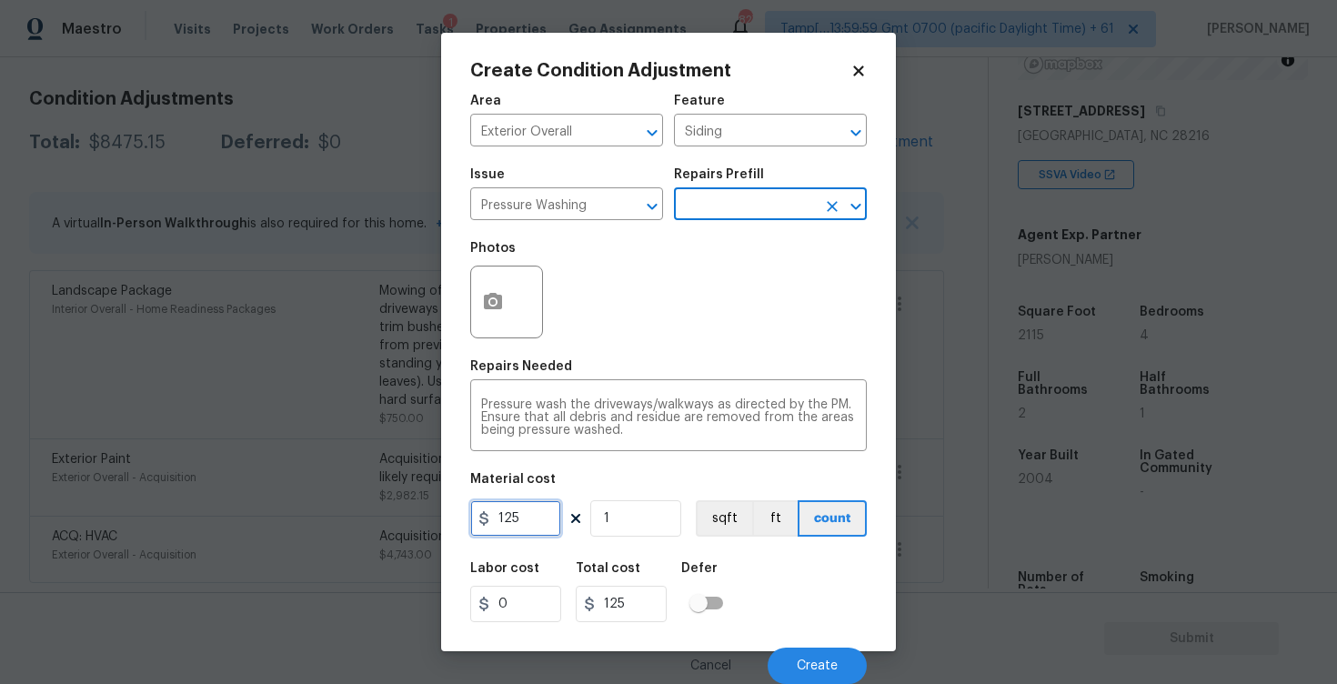
click at [559, 508] on input "125" at bounding box center [515, 518] width 91 height 36
type input "200"
click at [797, 539] on figure "Material cost 200 1 sqft ft count" at bounding box center [668, 506] width 397 height 67
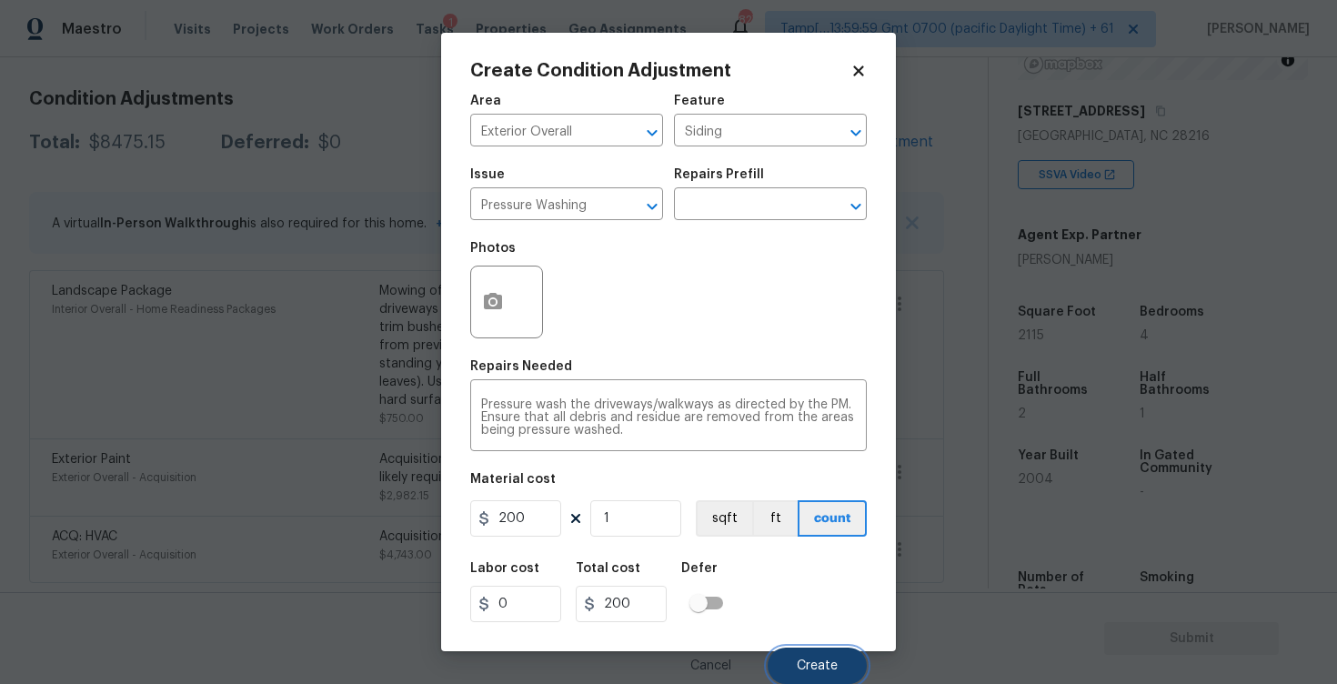
click at [807, 650] on button "Create" at bounding box center [817, 666] width 99 height 36
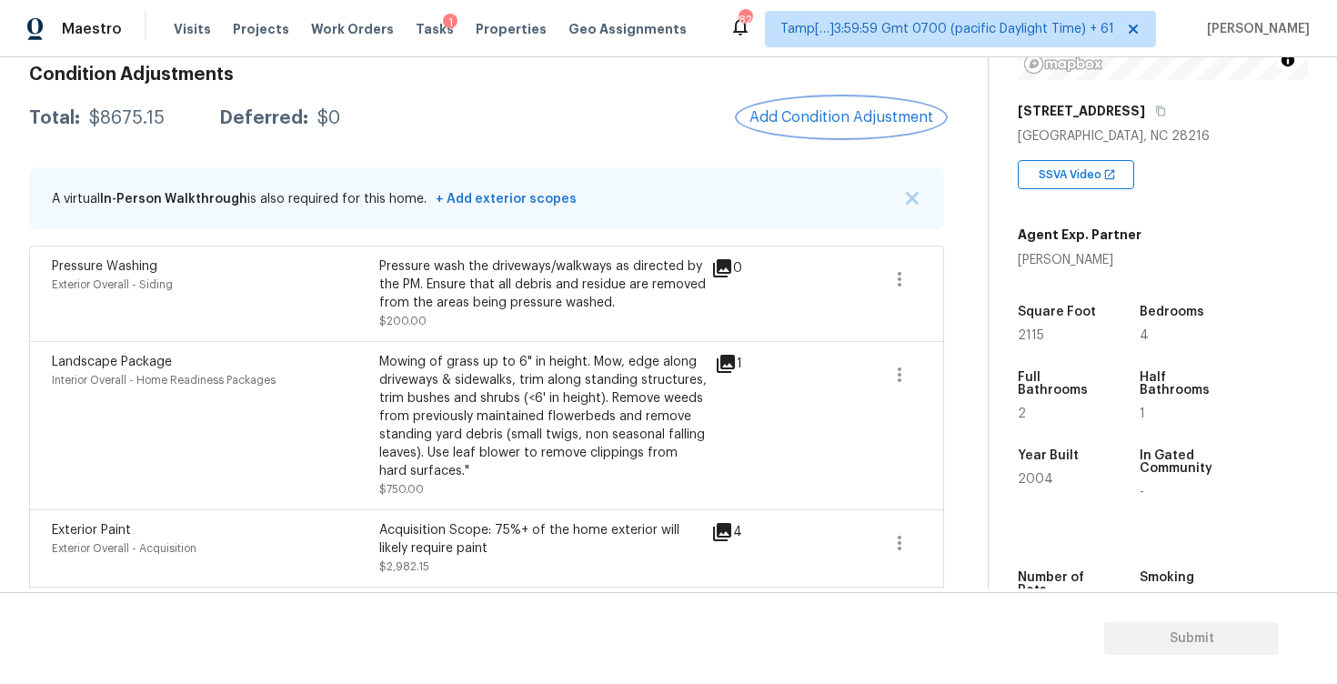
scroll to position [289, 0]
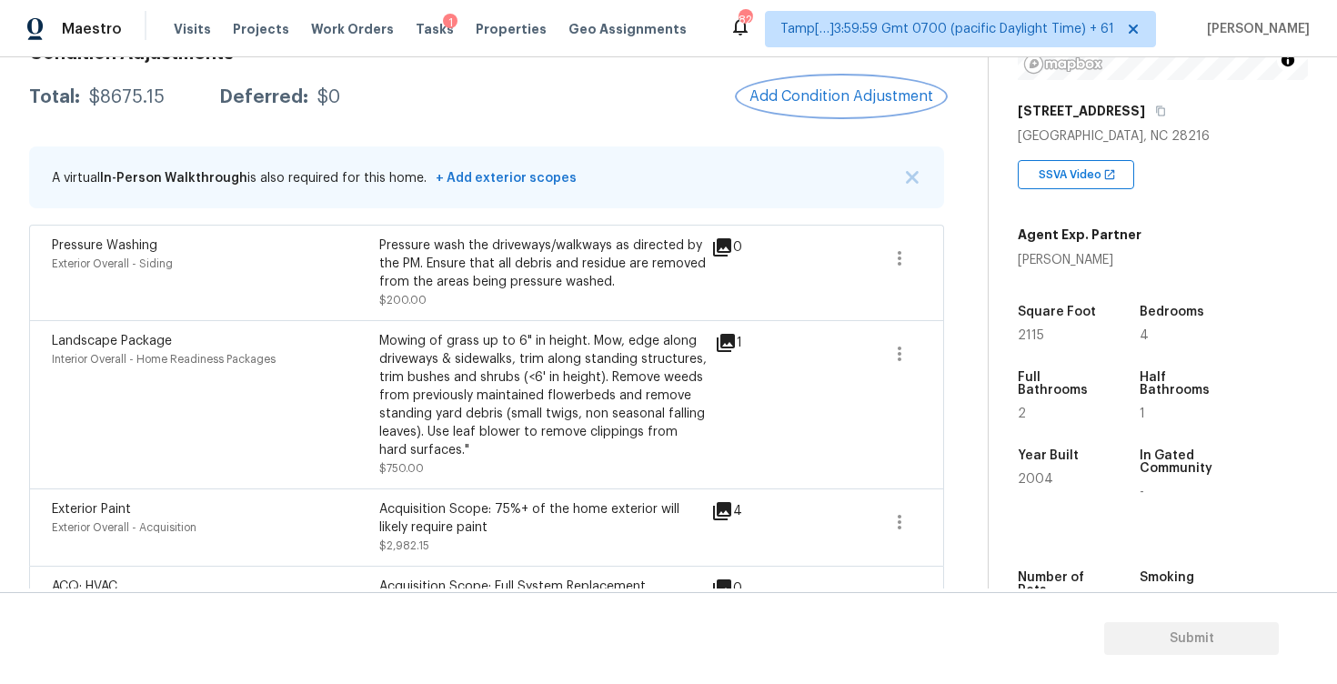
click at [860, 93] on span "Add Condition Adjustment" at bounding box center [842, 96] width 184 height 16
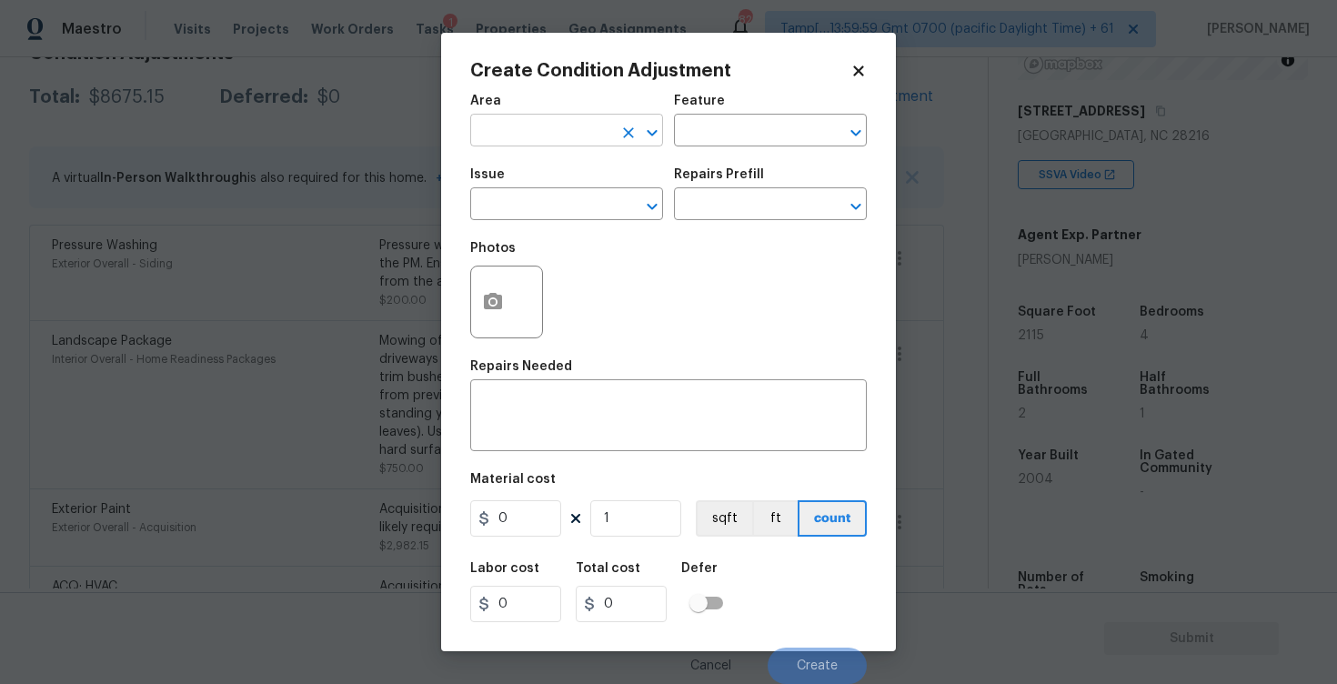
click at [503, 116] on div "Area" at bounding box center [566, 107] width 193 height 24
click at [505, 137] on input "text" at bounding box center [541, 132] width 142 height 28
click at [505, 203] on li "Interior Overall" at bounding box center [566, 203] width 193 height 30
type input "Interior Overall"
click at [505, 203] on input "text" at bounding box center [541, 206] width 142 height 28
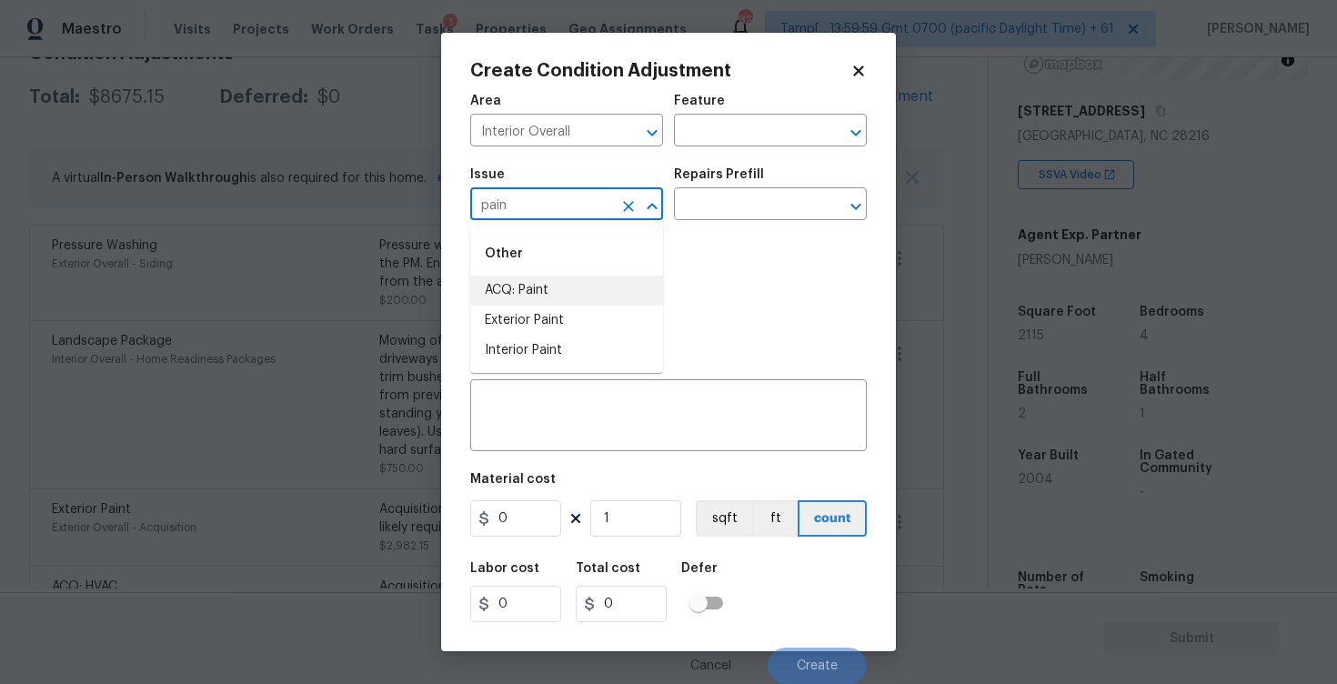
click at [522, 289] on li "ACQ: Paint" at bounding box center [566, 291] width 193 height 30
type input "ACQ: Paint"
click at [728, 187] on div "Repairs Prefill" at bounding box center [770, 180] width 193 height 24
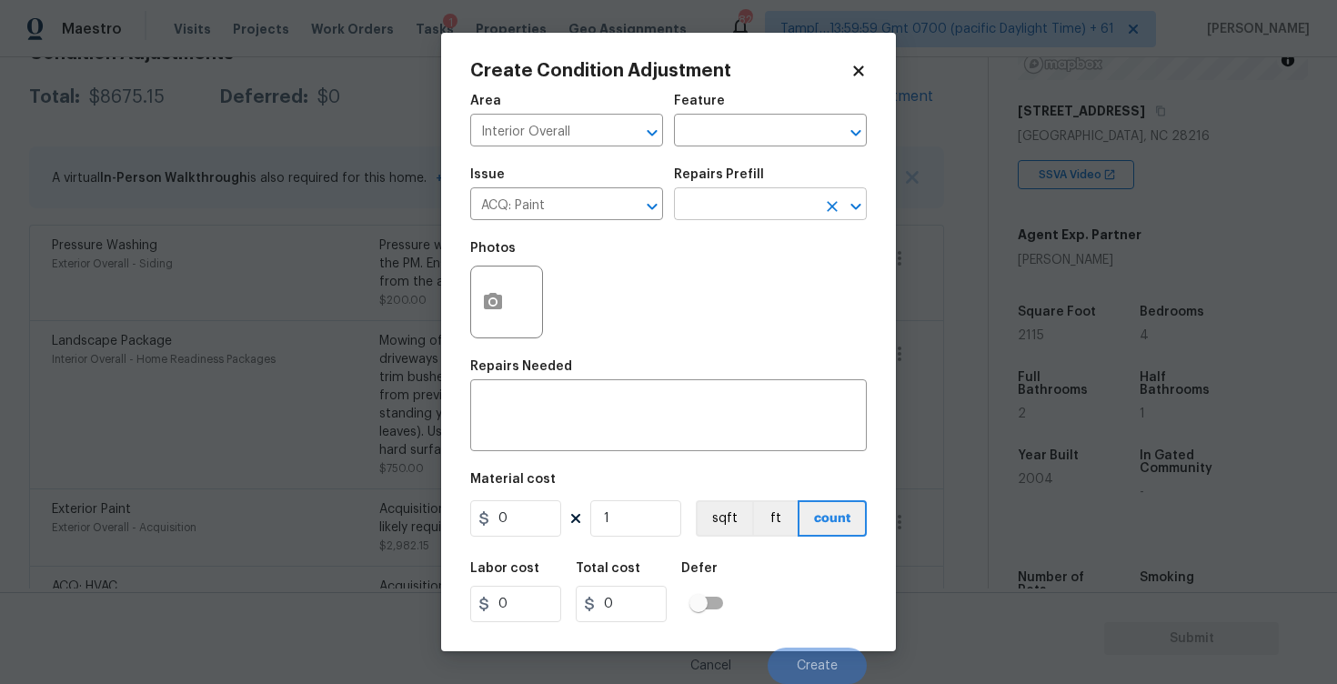
click at [726, 201] on input "text" at bounding box center [745, 206] width 142 height 28
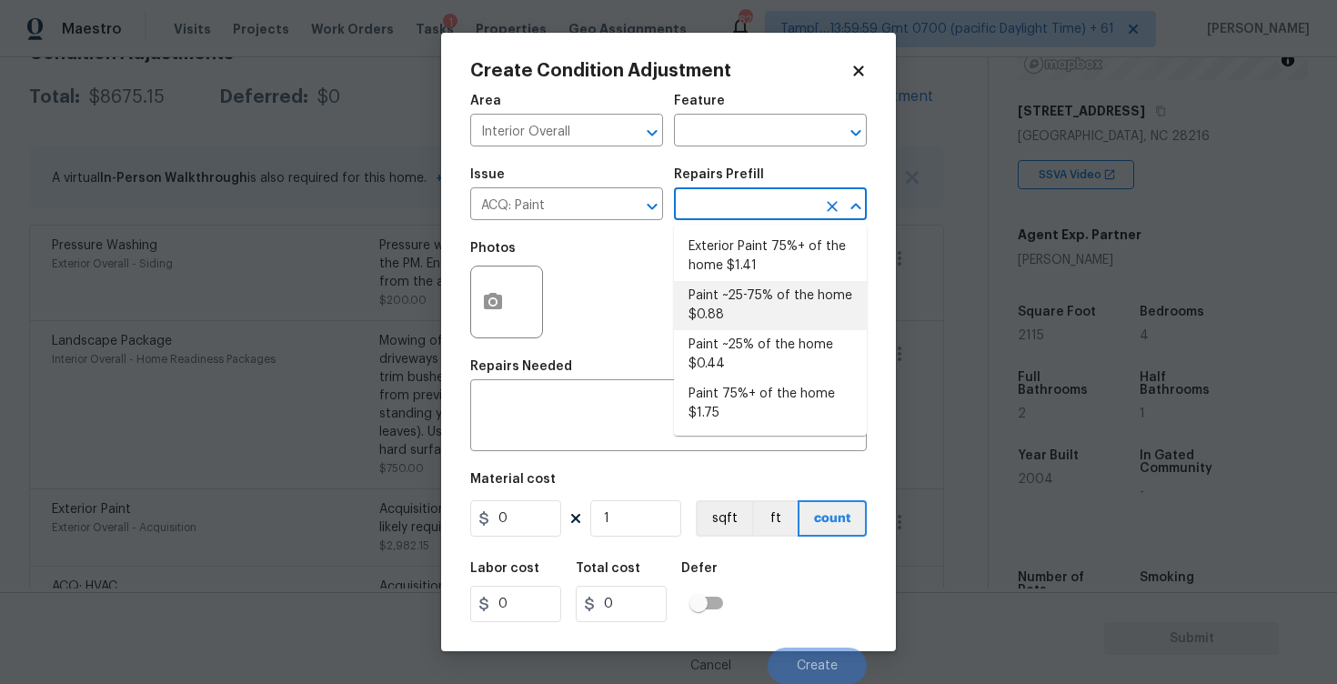
click at [747, 307] on li "Paint ~25-75% of the home $0.88" at bounding box center [770, 305] width 193 height 49
type input "Acquisition"
type textarea "Acquisition Scope: ~25 - 75% of the home needs interior paint"
type input "0.88"
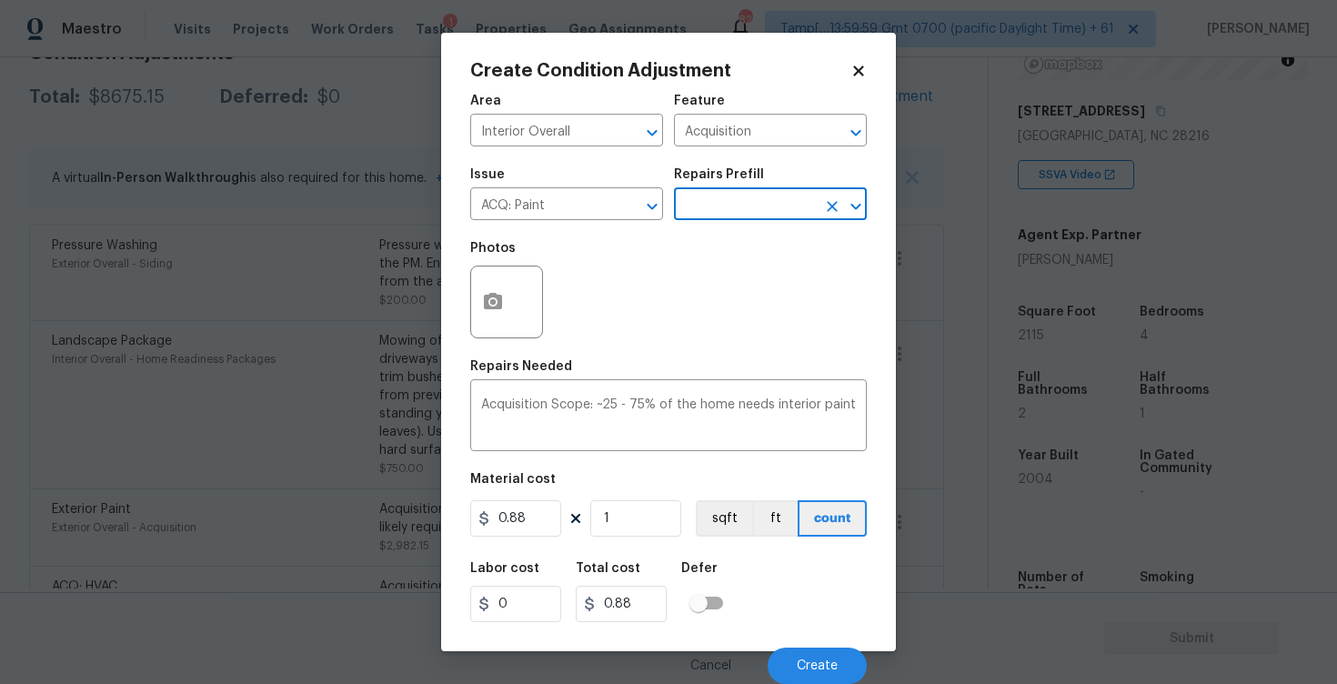
scroll to position [1, 0]
click at [520, 282] on div at bounding box center [506, 302] width 73 height 73
click at [502, 294] on icon "button" at bounding box center [493, 302] width 22 height 22
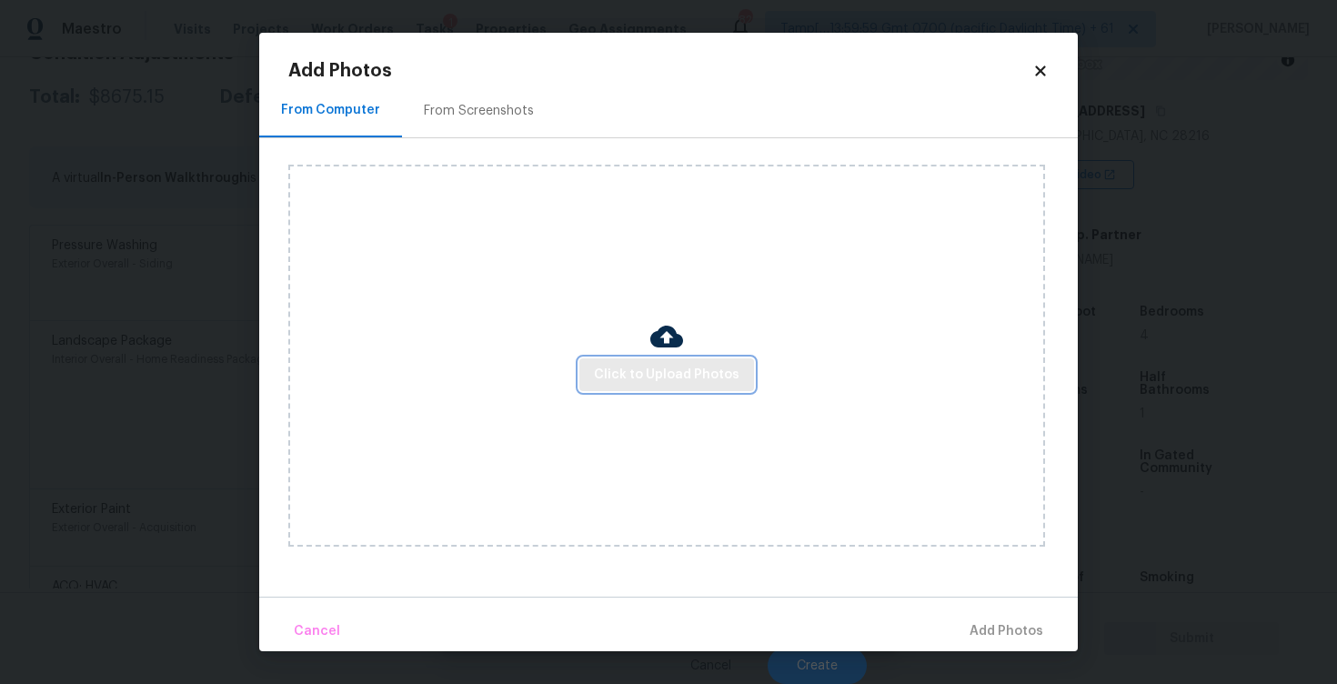
click at [683, 373] on span "Click to Upload Photos" at bounding box center [667, 375] width 146 height 23
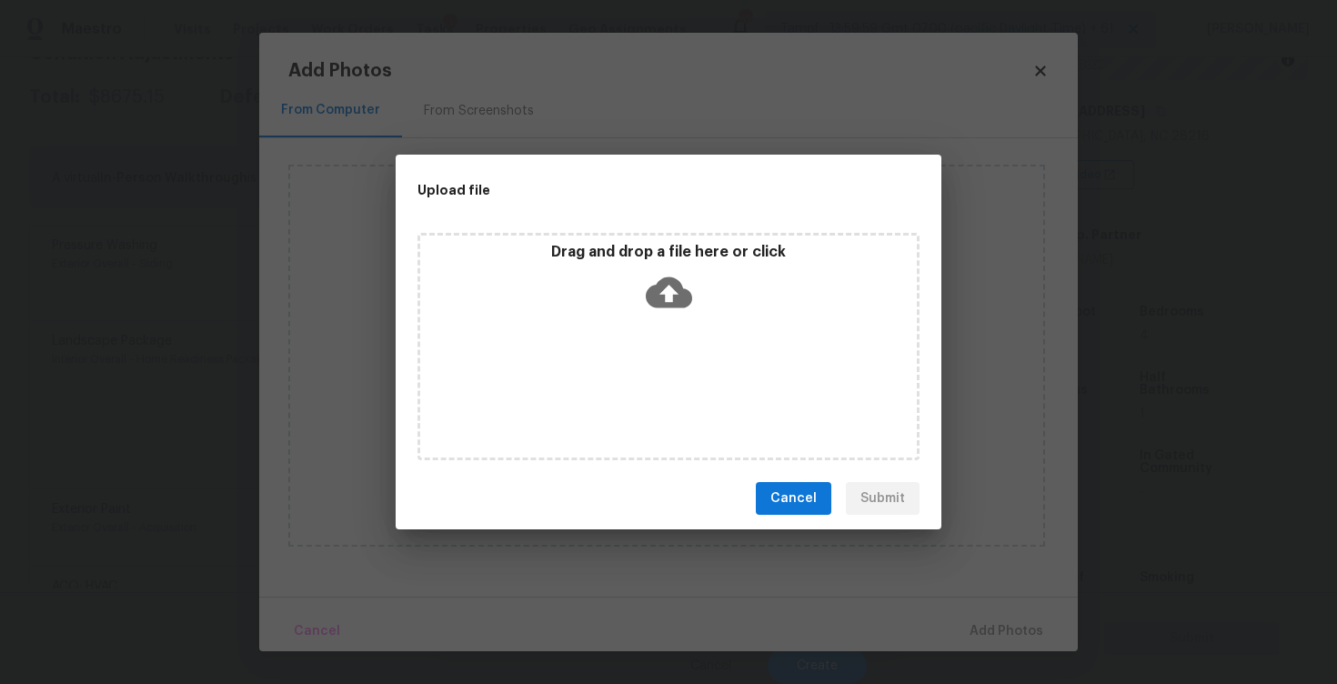
click at [675, 283] on icon at bounding box center [669, 292] width 46 height 31
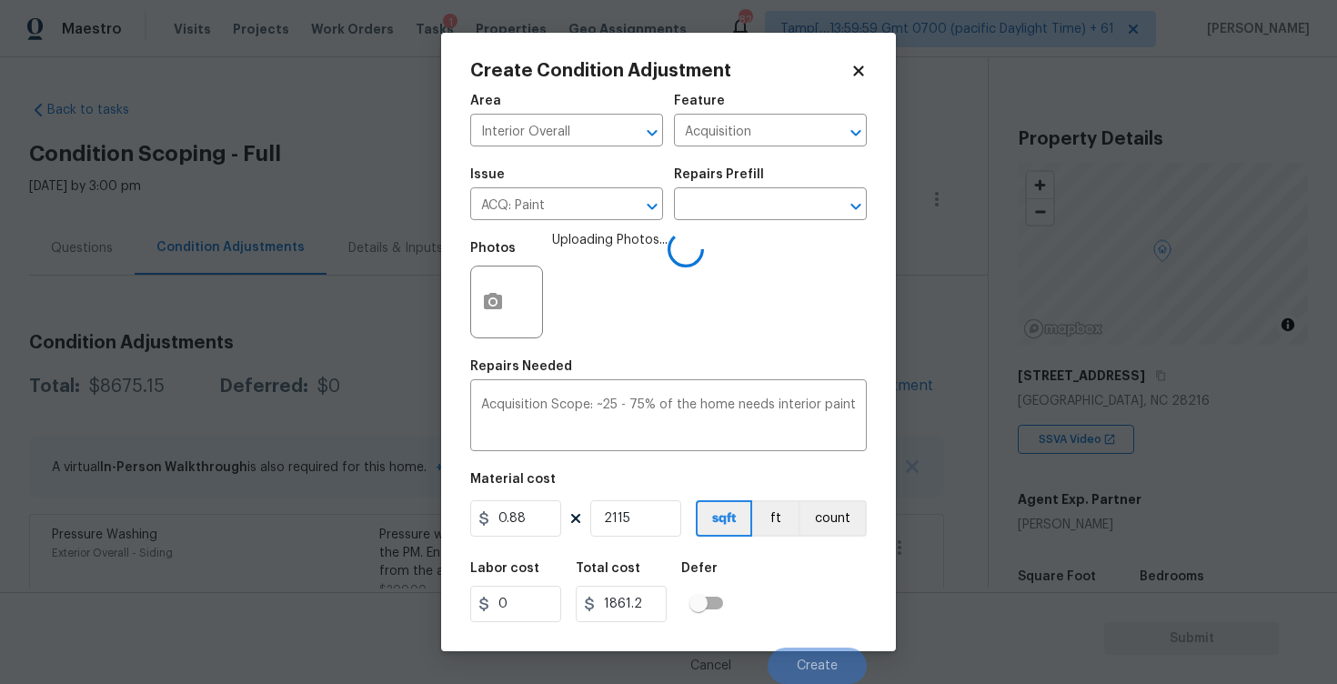
scroll to position [1, 0]
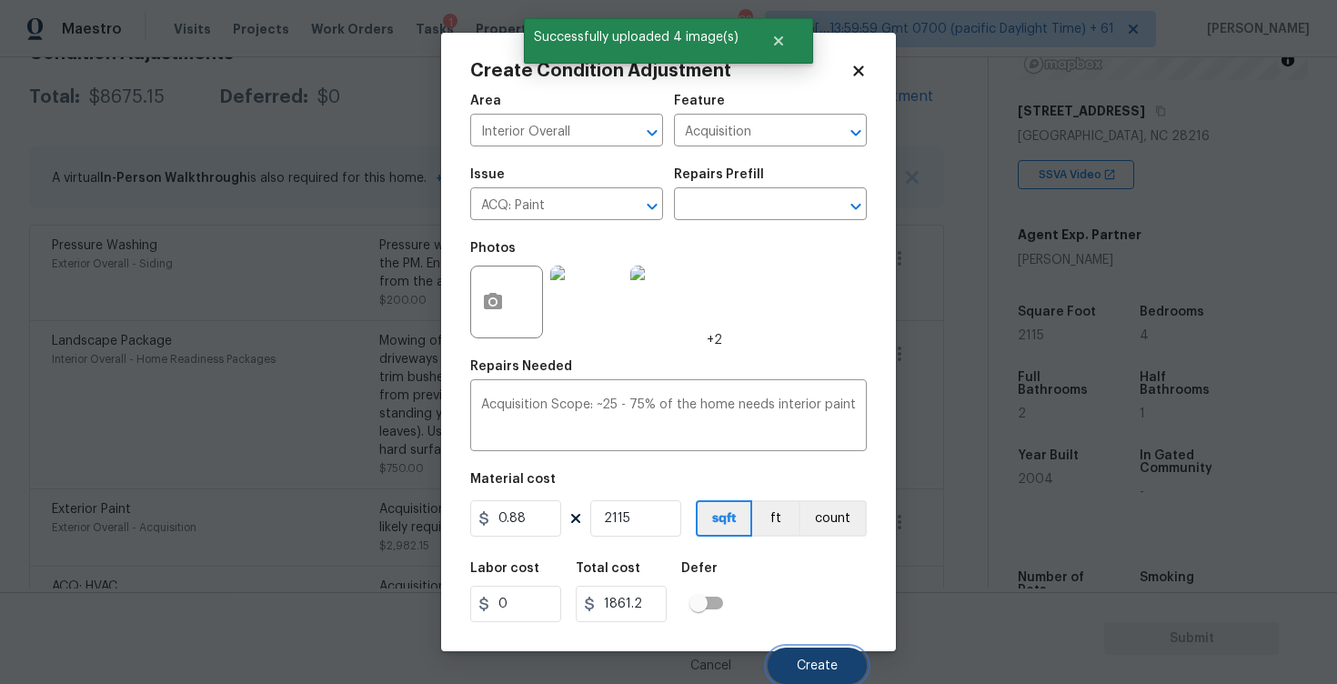
click at [811, 654] on button "Create" at bounding box center [817, 666] width 99 height 36
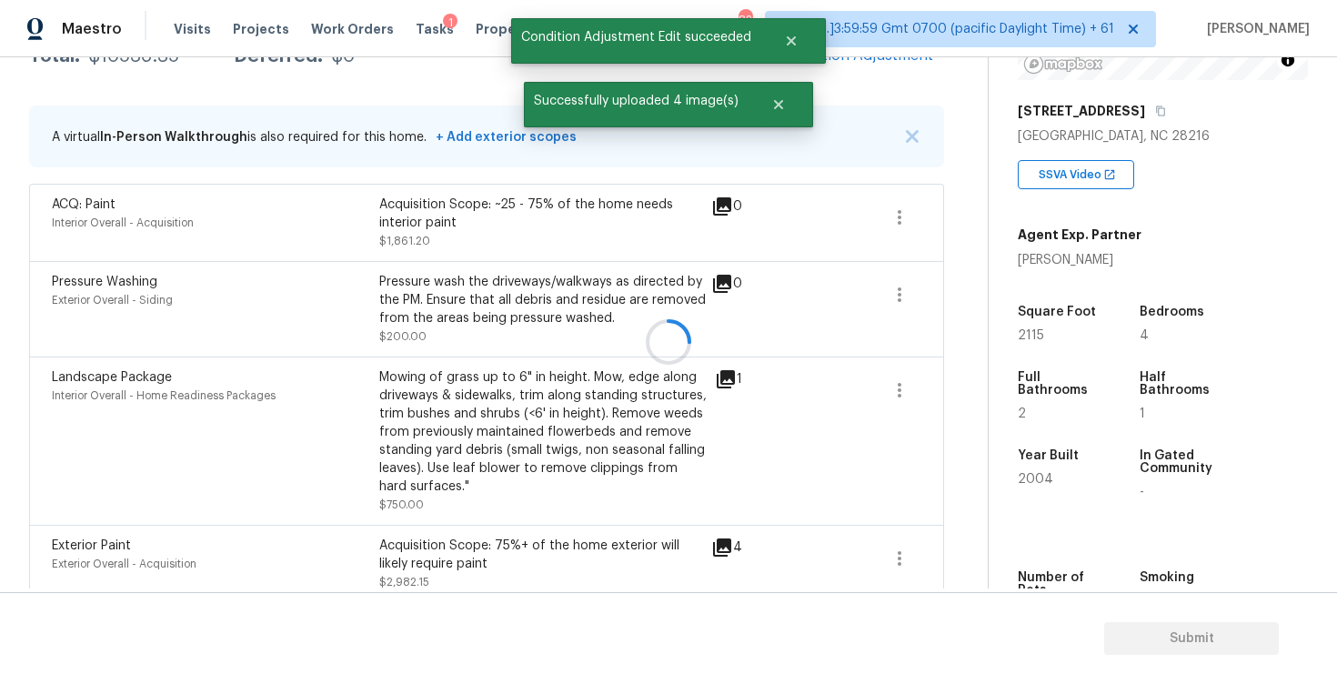
scroll to position [0, 0]
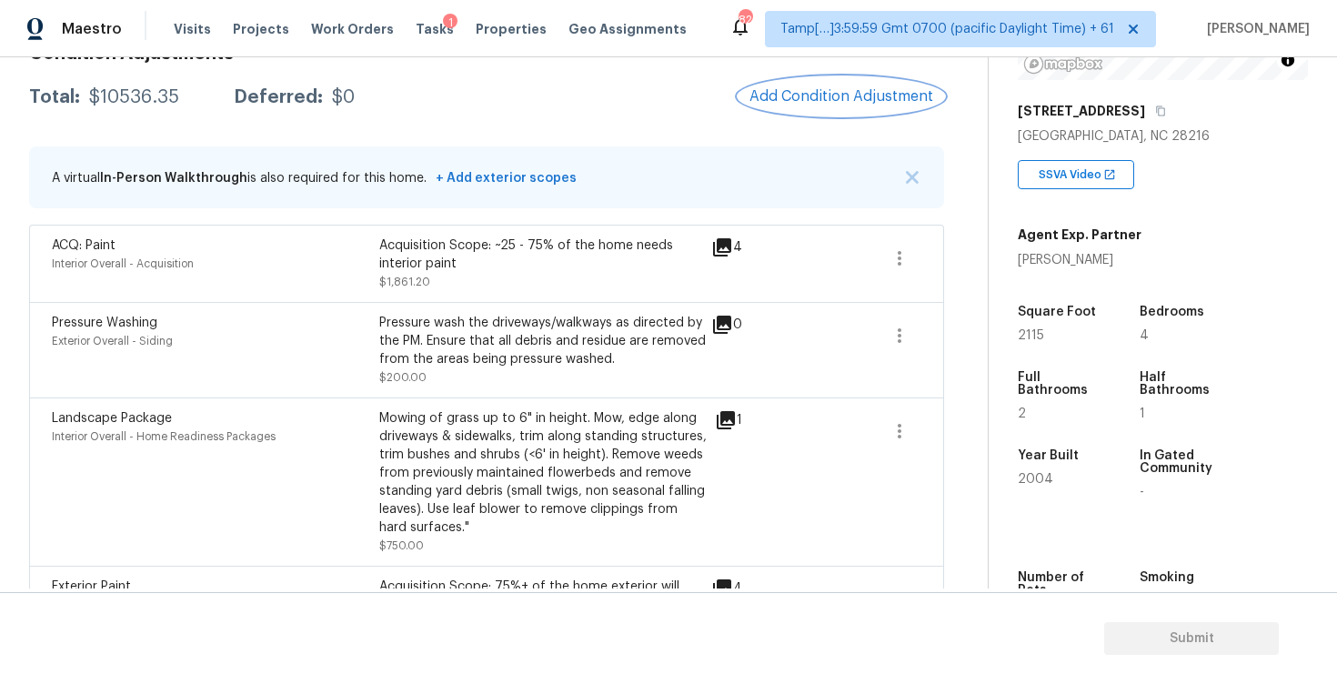
click at [846, 106] on button "Add Condition Adjustment" at bounding box center [842, 96] width 206 height 38
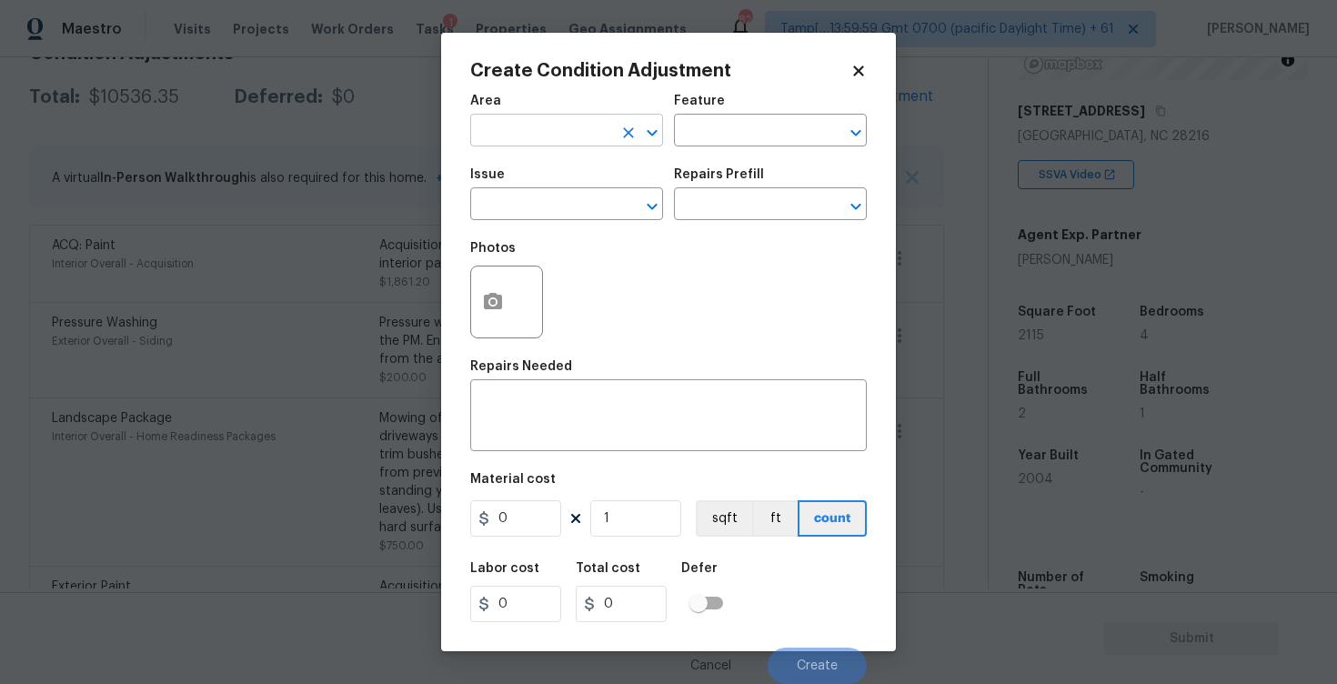
click at [548, 137] on input "text" at bounding box center [541, 132] width 142 height 28
click at [548, 206] on li "Interior Overall" at bounding box center [566, 203] width 193 height 30
type input "Interior Overall"
click at [548, 206] on input "text" at bounding box center [541, 206] width 142 height 28
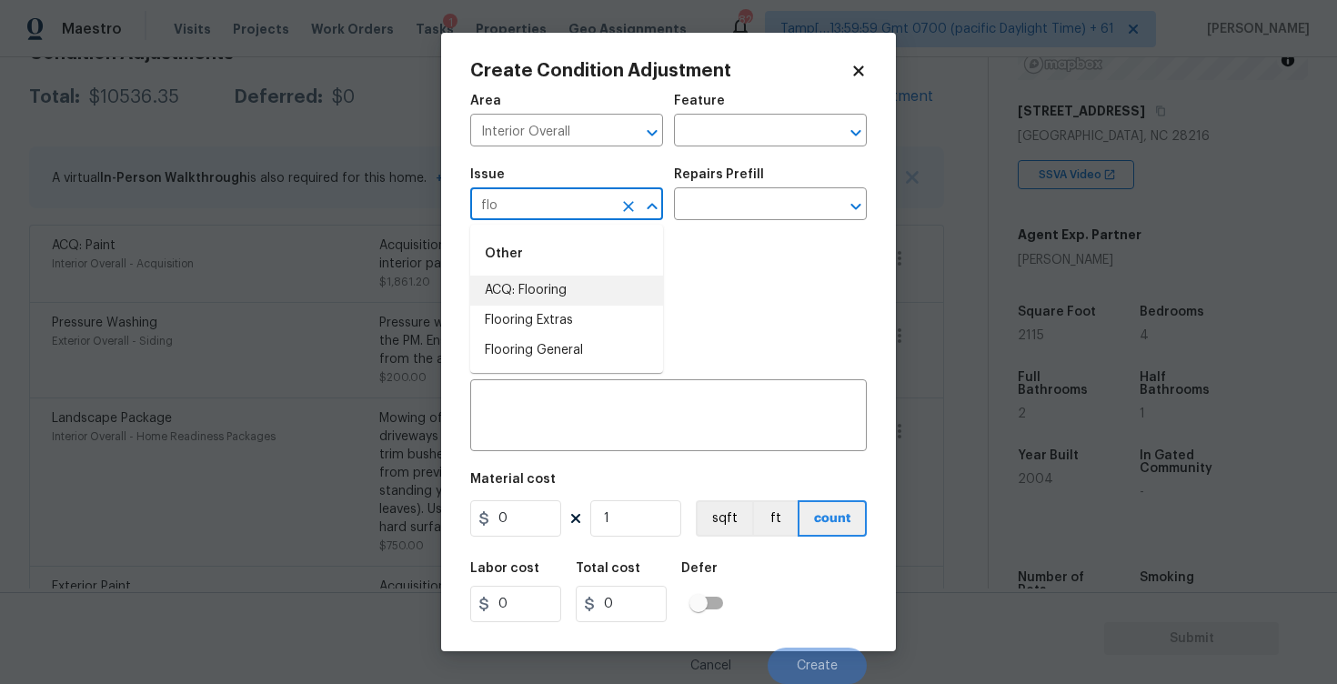
click at [550, 277] on li "ACQ: Flooring" at bounding box center [566, 291] width 193 height 30
type input "ACQ: Flooring"
click at [692, 223] on div "Issue ACQ: Flooring ​ Repairs Prefill ​" at bounding box center [668, 194] width 397 height 74
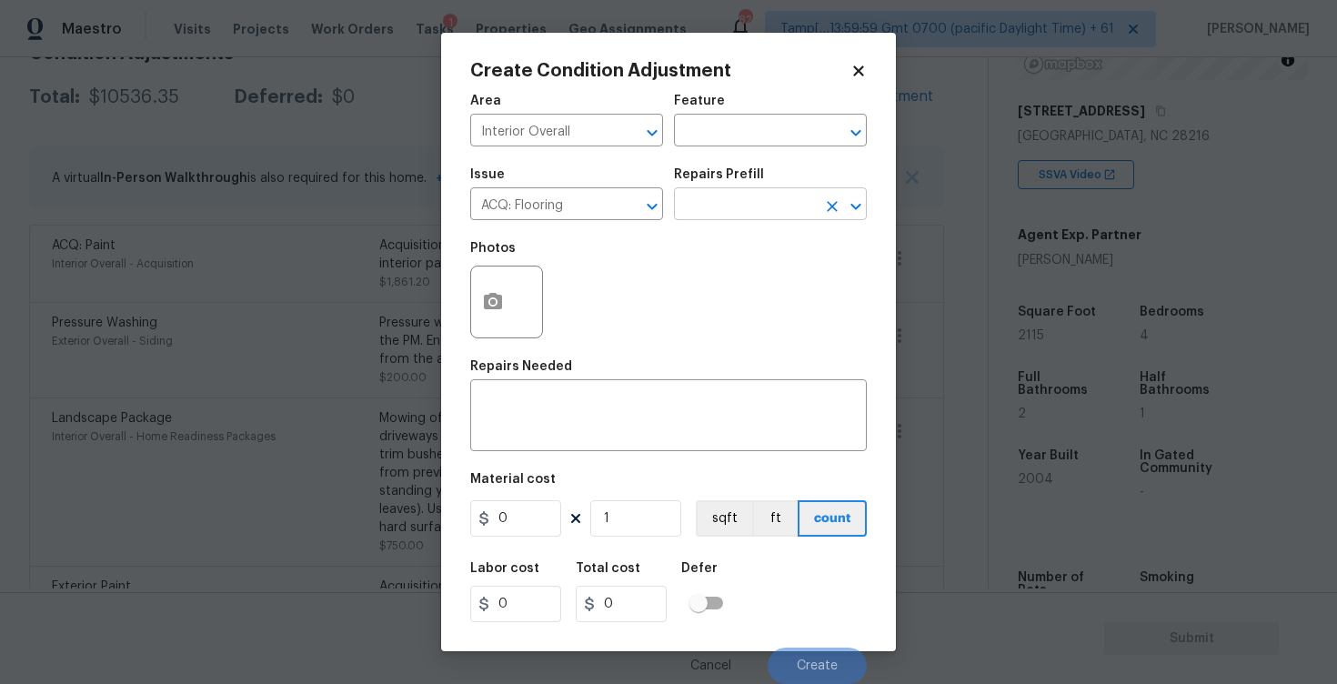
click at [712, 208] on input "text" at bounding box center [745, 206] width 142 height 28
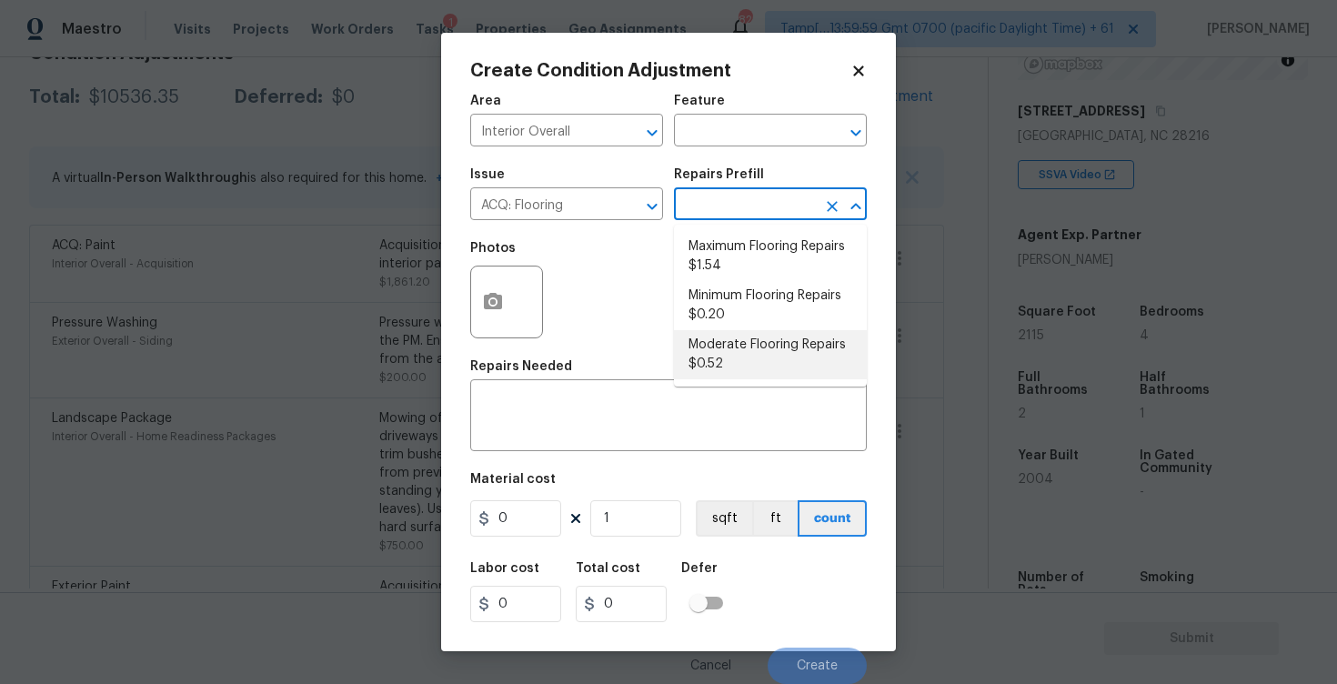
click at [738, 358] on li "Moderate Flooring Repairs $0.52" at bounding box center [770, 354] width 193 height 49
type input "Acquisition"
type textarea "Acquisition Scope: Moderate flooring repairs"
type input "0.52"
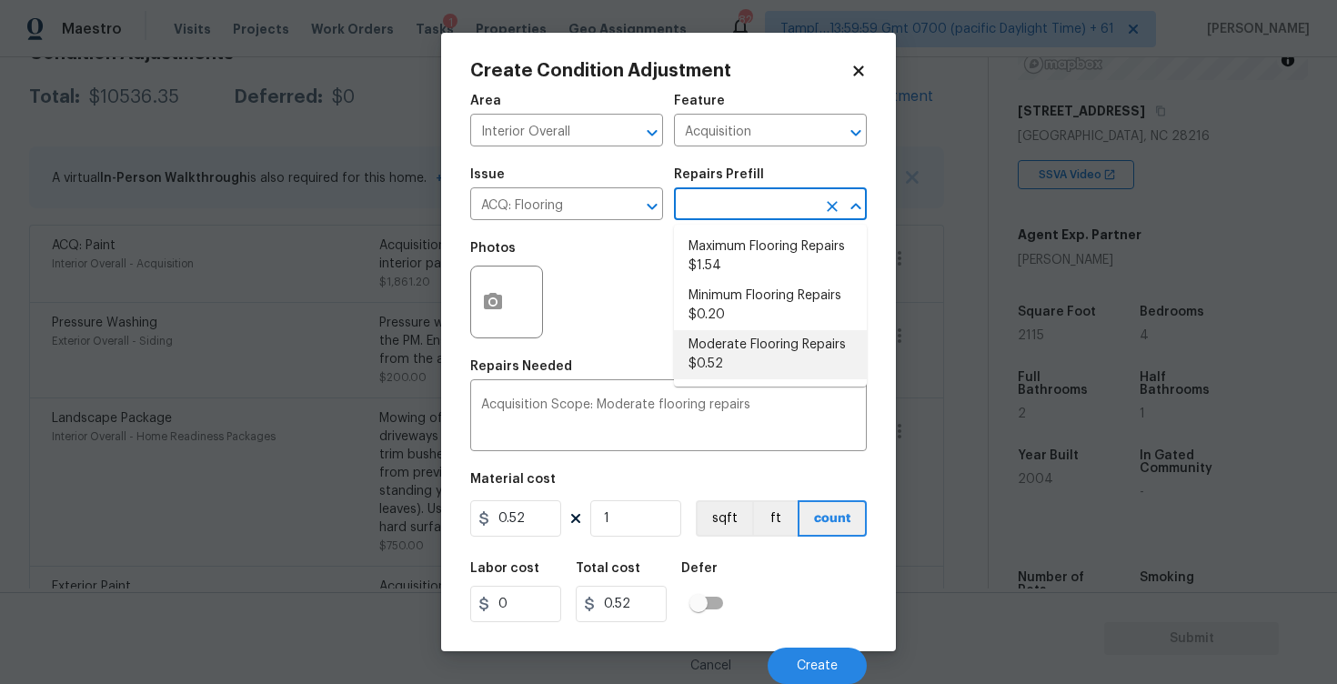
click at [750, 206] on input "text" at bounding box center [745, 206] width 142 height 28
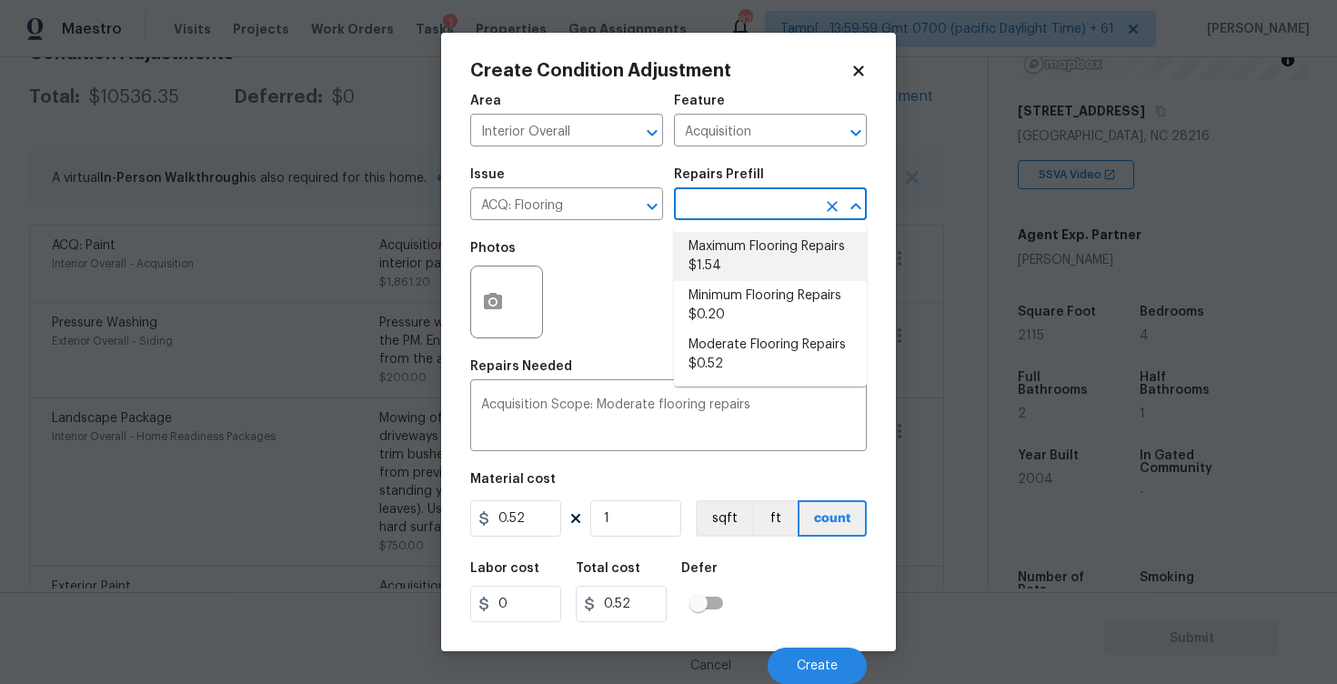
click at [752, 254] on li "Maximum Flooring Repairs $1.54" at bounding box center [770, 256] width 193 height 49
type textarea "Acquisition Scope: Maximum flooring repairs"
type input "1.54"
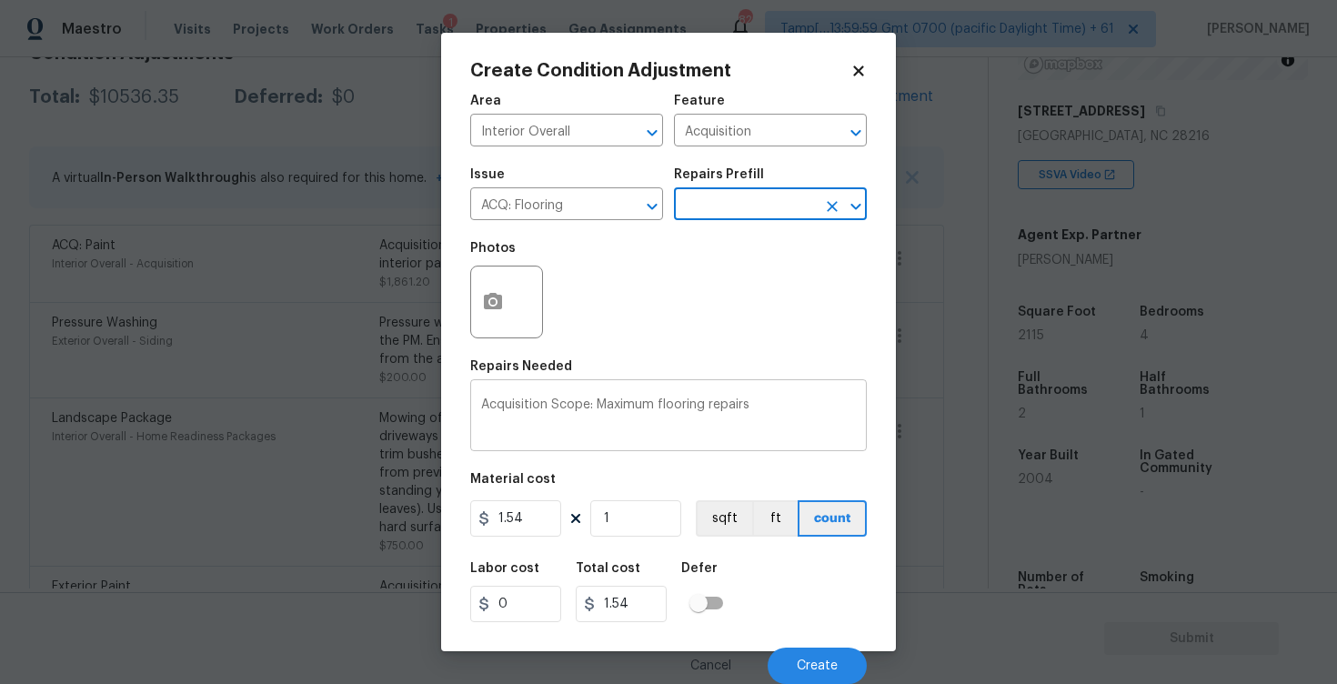
scroll to position [1, 0]
click at [496, 296] on icon "button" at bounding box center [493, 301] width 18 height 16
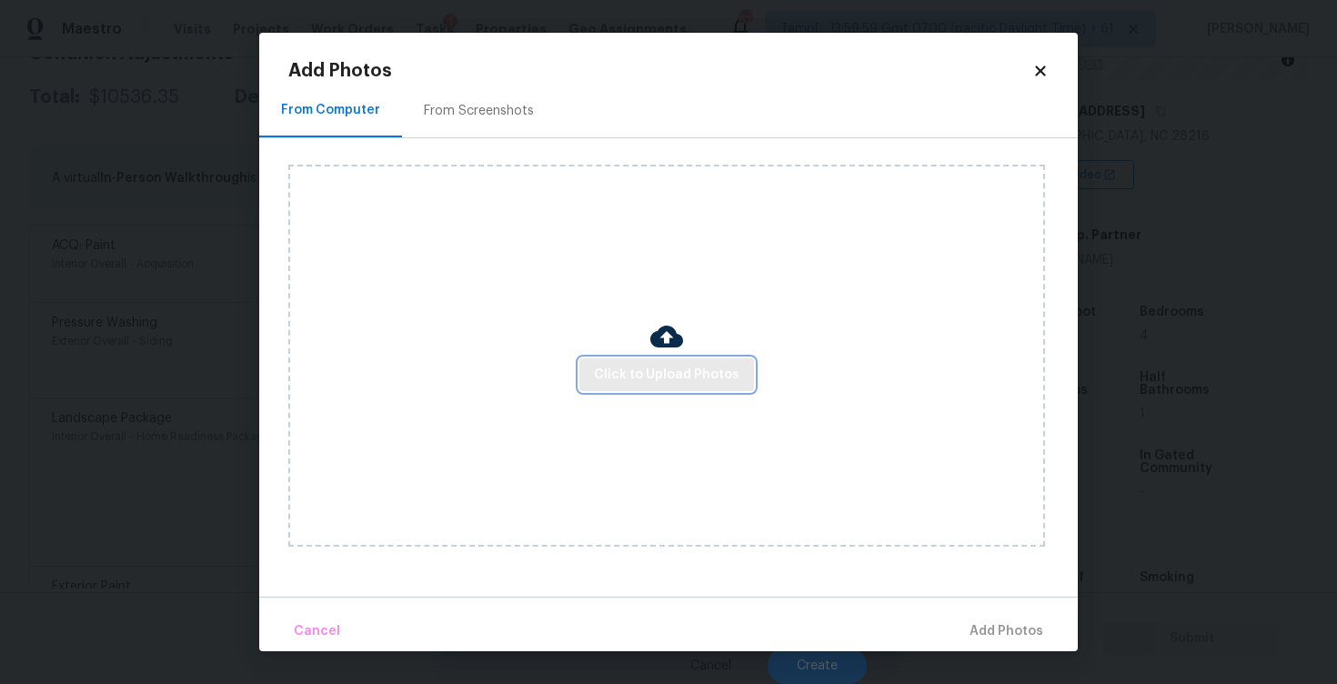
click at [674, 370] on span "Click to Upload Photos" at bounding box center [667, 375] width 146 height 23
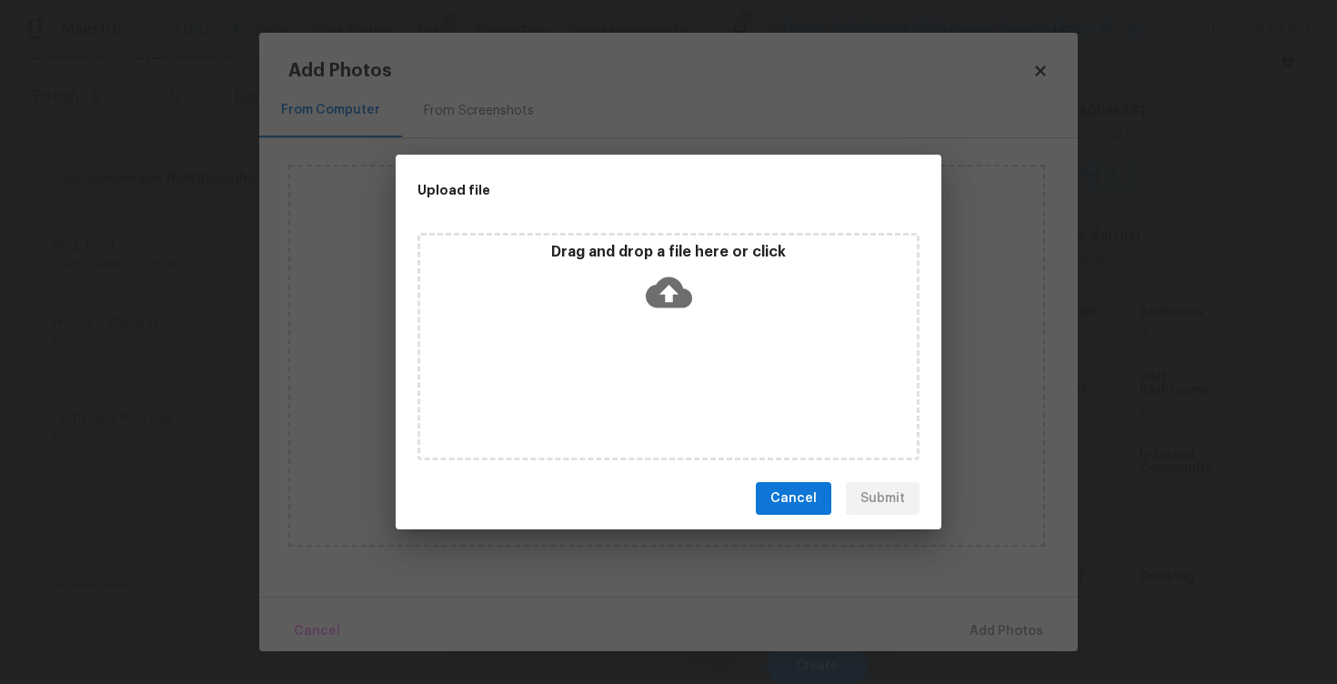
click at [661, 294] on icon at bounding box center [669, 292] width 46 height 31
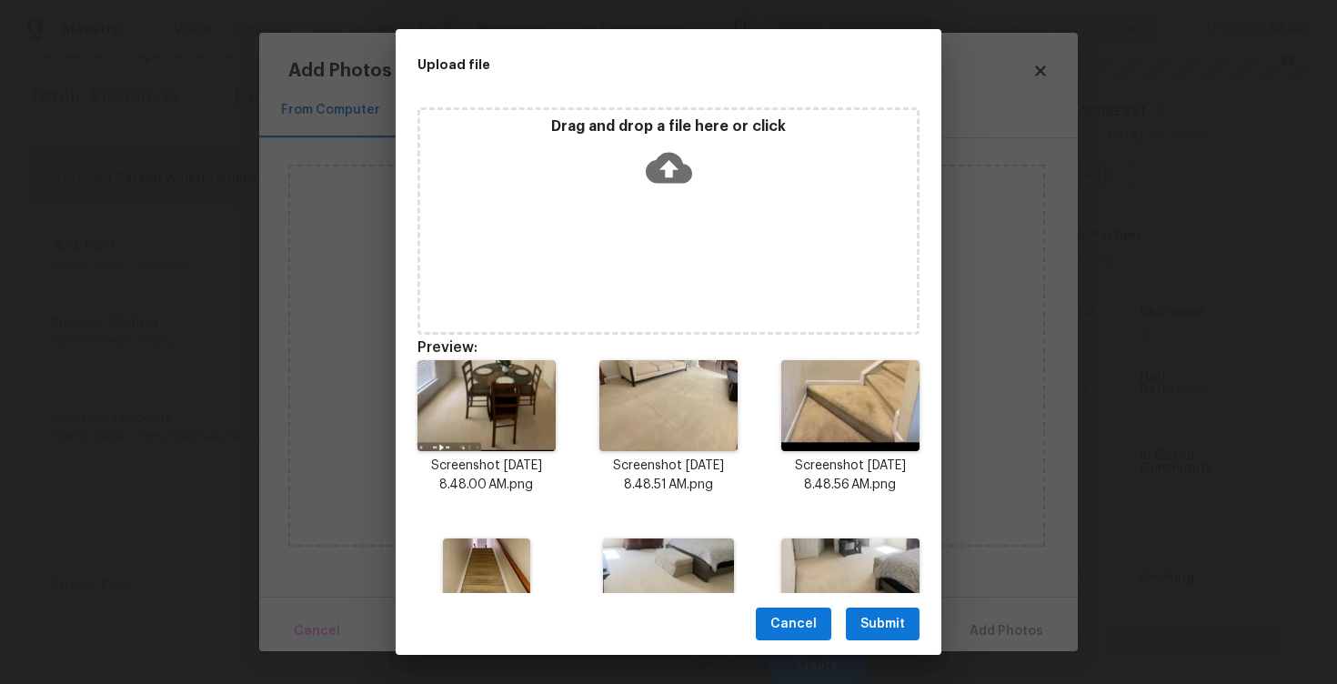
scroll to position [279, 0]
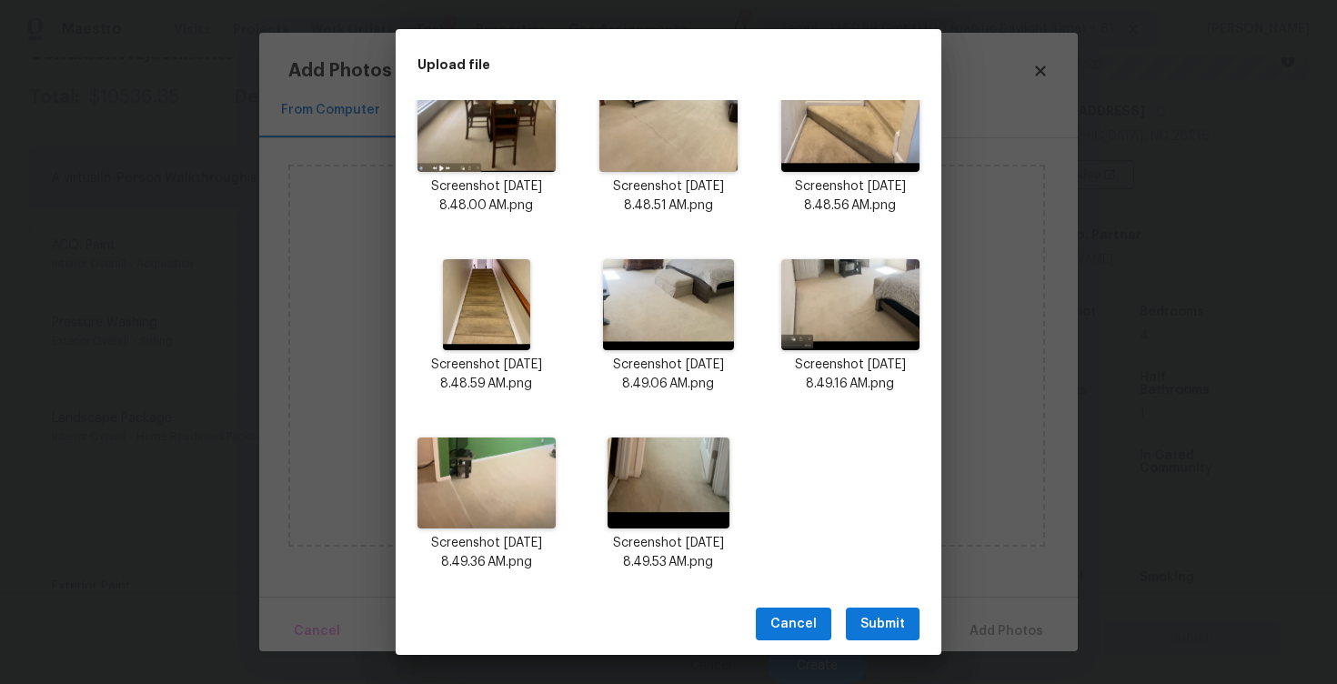
click at [895, 620] on span "Submit" at bounding box center [883, 624] width 45 height 23
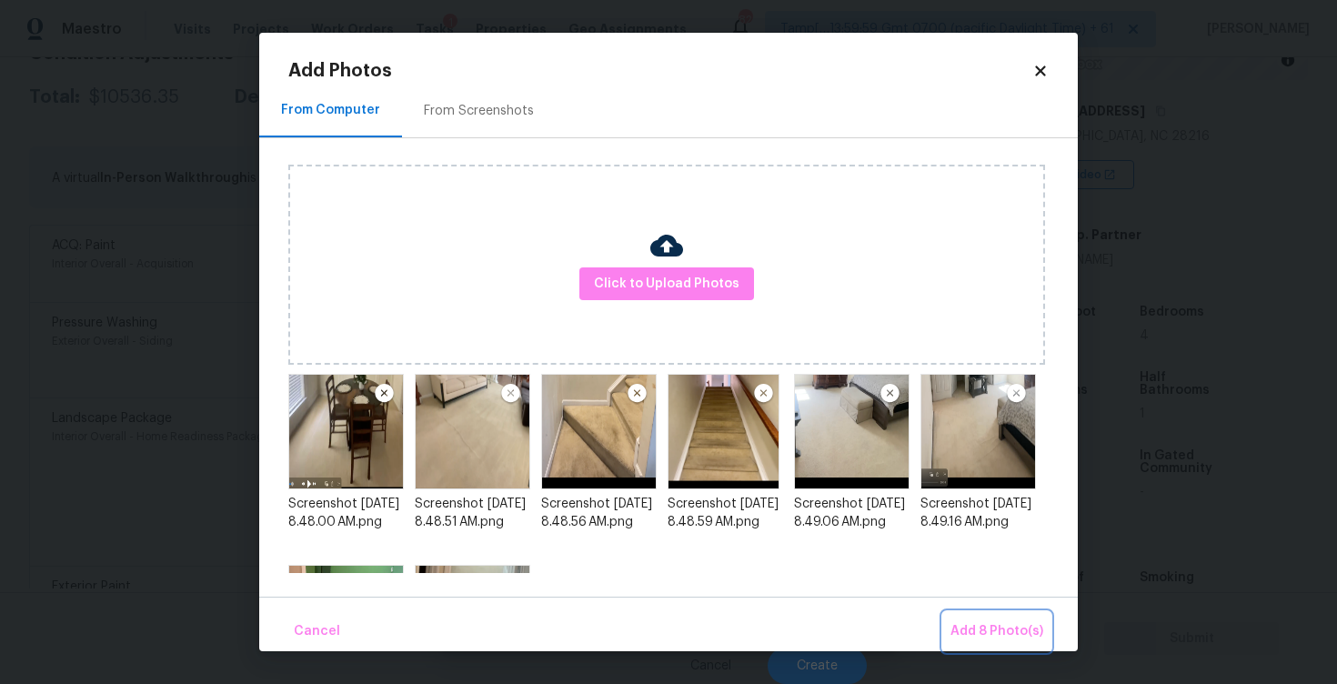
click at [1002, 627] on span "Add 8 Photo(s)" at bounding box center [997, 631] width 93 height 23
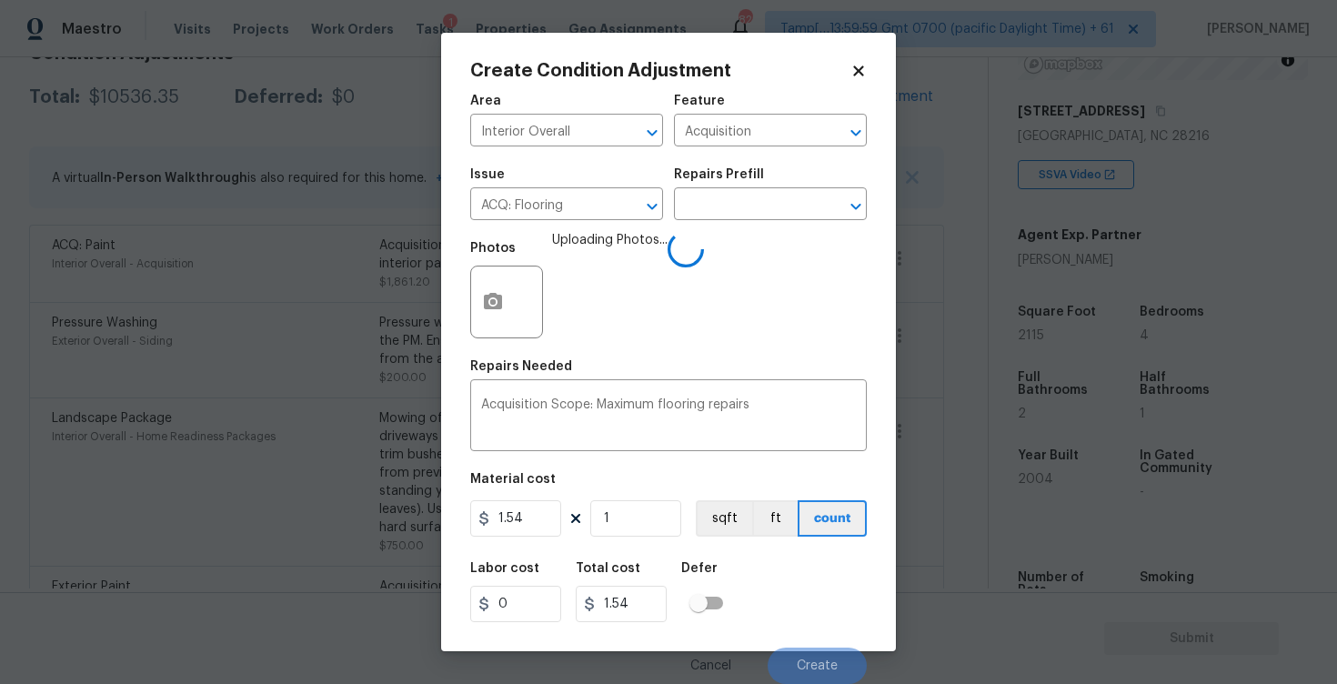
click at [640, 543] on div "Area Interior Overall ​ Feature Acquisition ​ Issue ACQ: Flooring ​ Repairs Pre…" at bounding box center [668, 384] width 397 height 600
click at [640, 538] on figure "Material cost 1.54 1 sqft ft count" at bounding box center [668, 506] width 397 height 67
click at [639, 533] on input "1" at bounding box center [635, 518] width 91 height 36
type input "0"
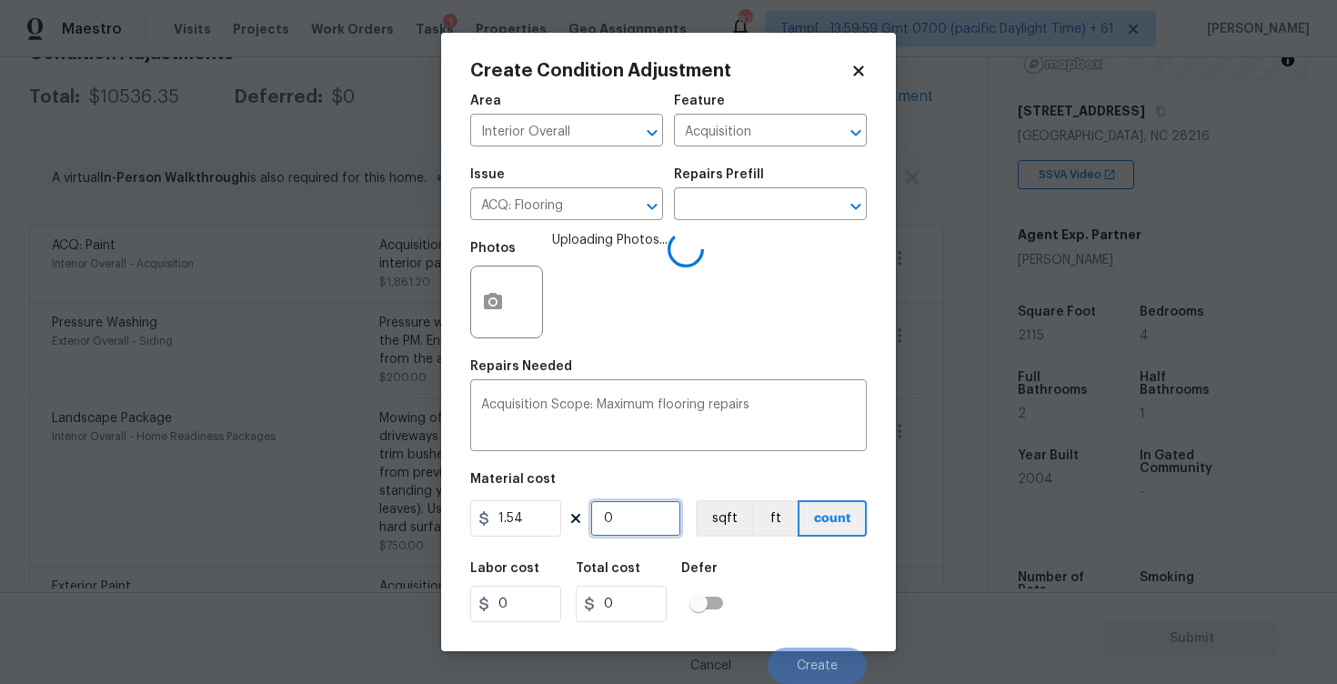
paste input "2115"
type input "2115"
type input "3257.1"
type input "2115"
click at [725, 533] on button "sqft" at bounding box center [724, 518] width 56 height 36
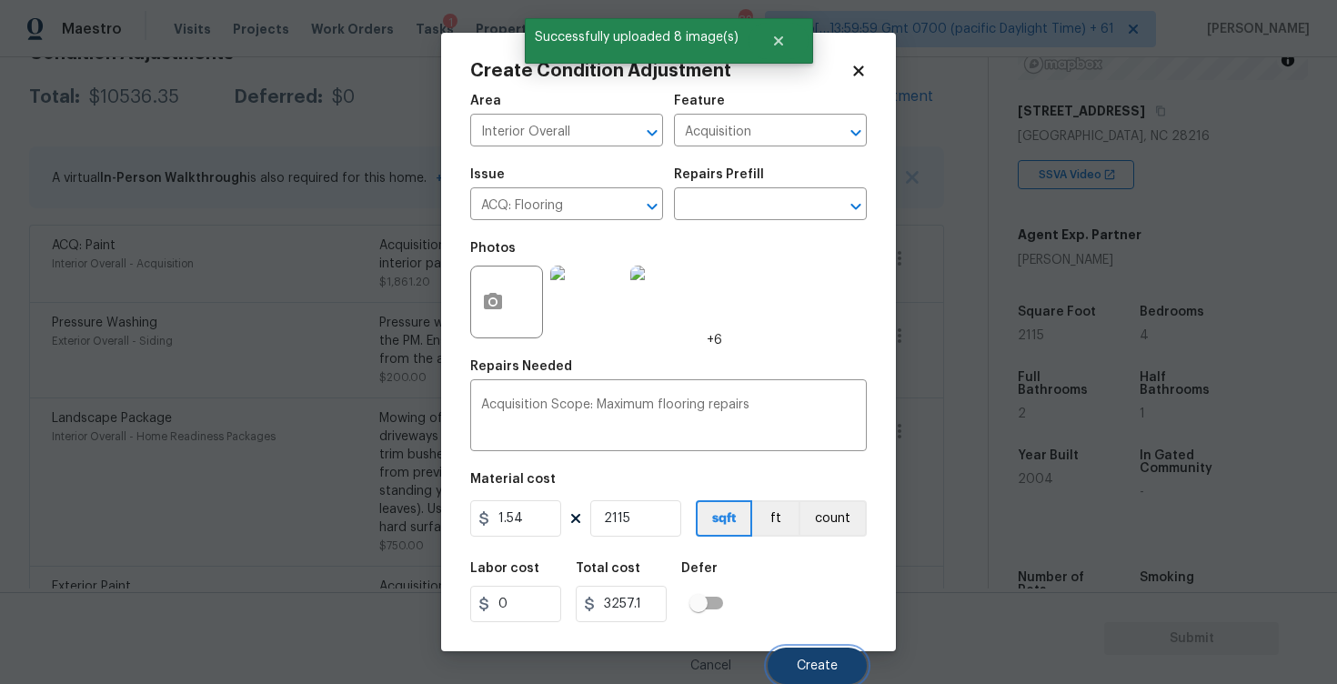
click at [811, 652] on button "Create" at bounding box center [817, 666] width 99 height 36
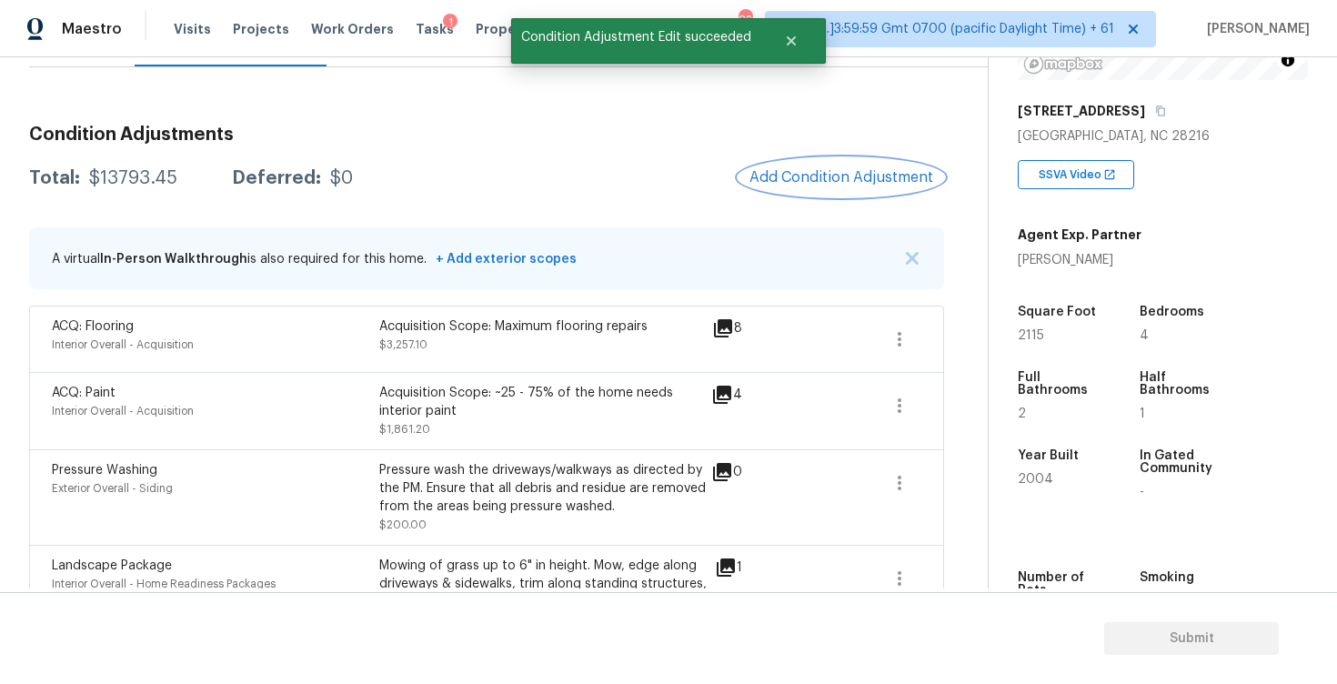
scroll to position [210, 0]
click at [808, 169] on span "Add Condition Adjustment" at bounding box center [842, 175] width 184 height 16
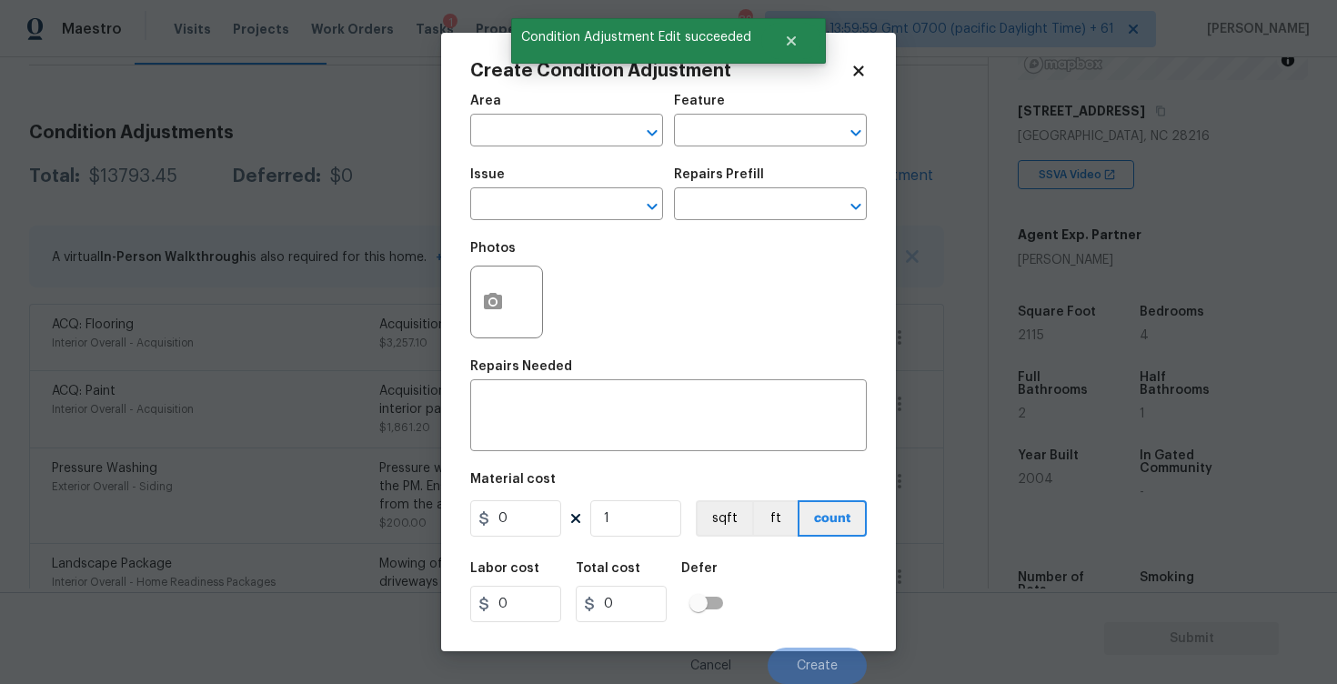
click at [597, 116] on div "Area" at bounding box center [566, 107] width 193 height 24
click at [593, 145] on input "text" at bounding box center [541, 132] width 142 height 28
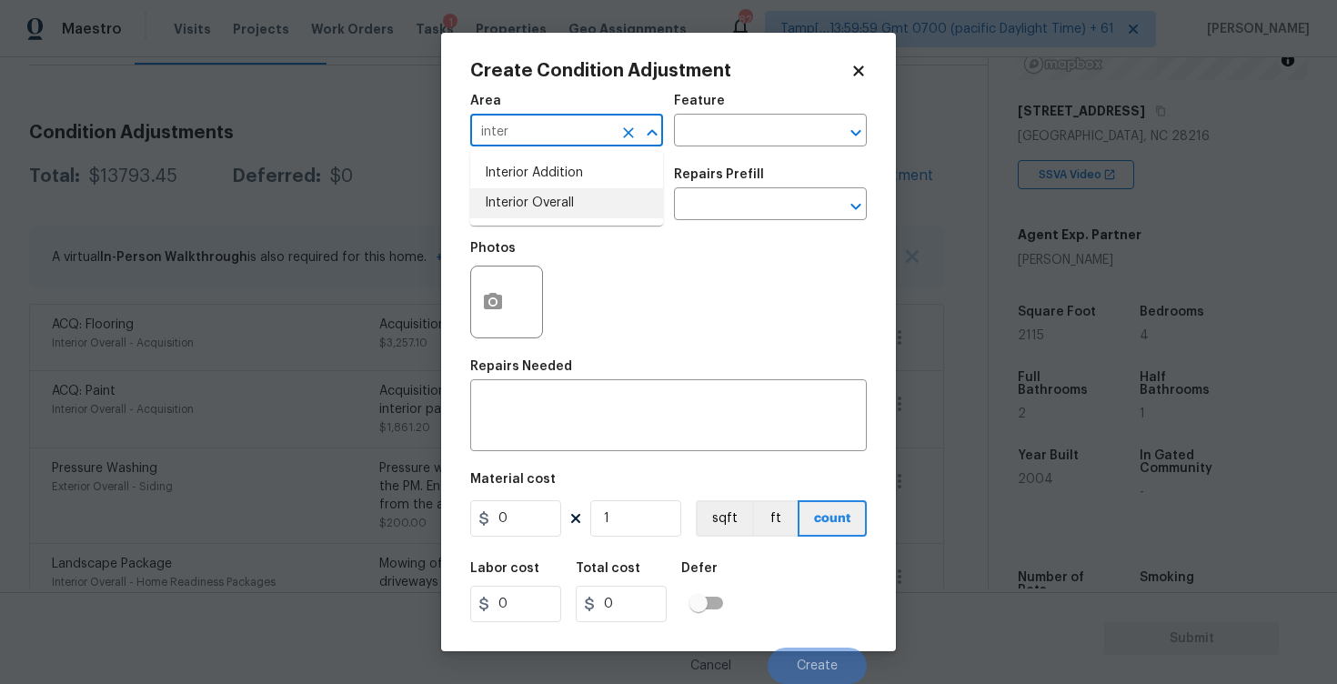
click at [572, 216] on li "Interior Overall" at bounding box center [566, 203] width 193 height 30
type input "Interior Overall"
click at [572, 216] on input "text" at bounding box center [541, 206] width 142 height 28
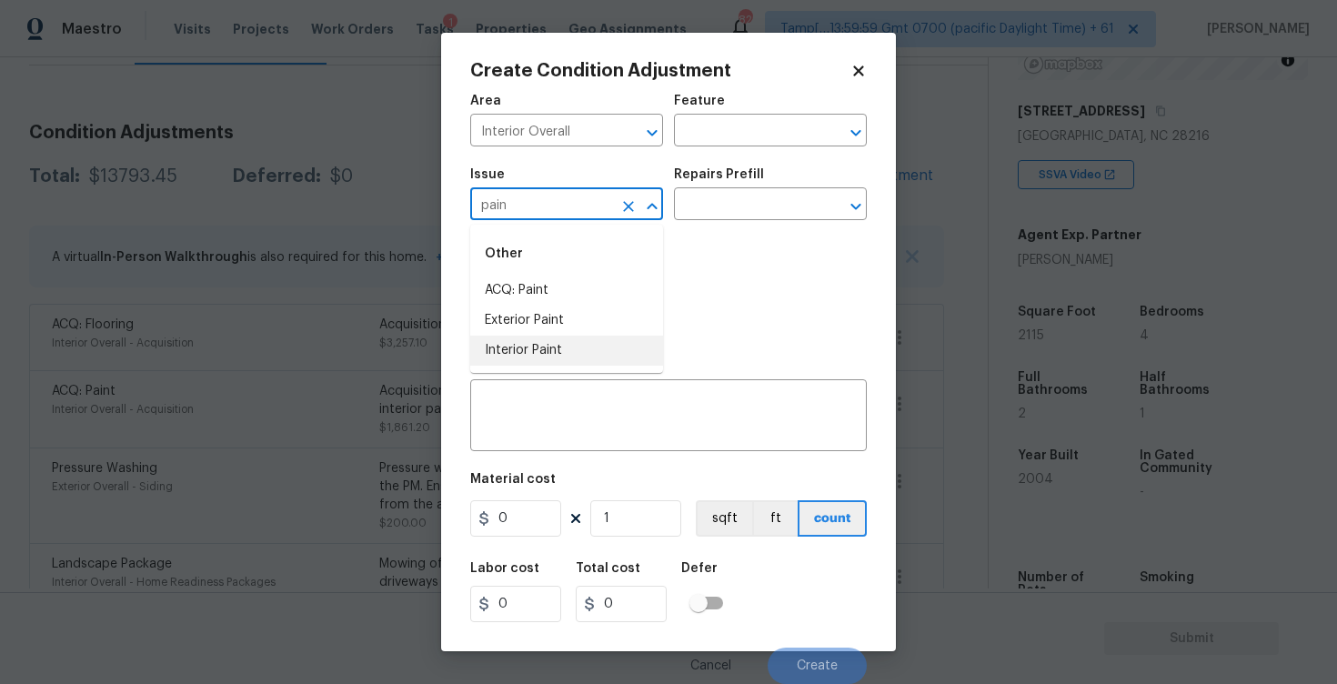
click at [593, 363] on li "Interior Paint" at bounding box center [566, 351] width 193 height 30
type input "Interior Paint"
click at [721, 208] on input "text" at bounding box center [745, 206] width 142 height 28
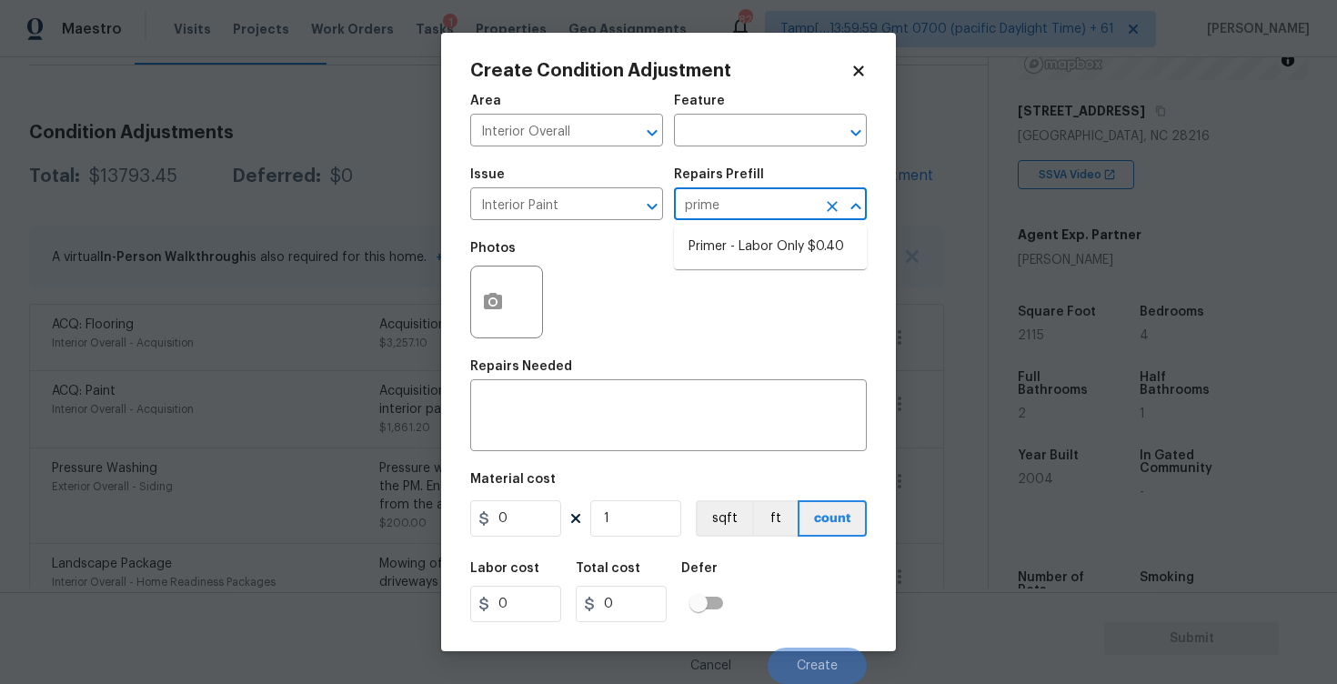
type input "primer"
click at [718, 241] on li "Primer - Labor Only $0.40" at bounding box center [770, 247] width 193 height 30
type input "Overall Paint"
type textarea "Interior primer - PRIMER PROVIDED BY OPENDOOR - All nails, screws, drywall anch…"
type input "0.4"
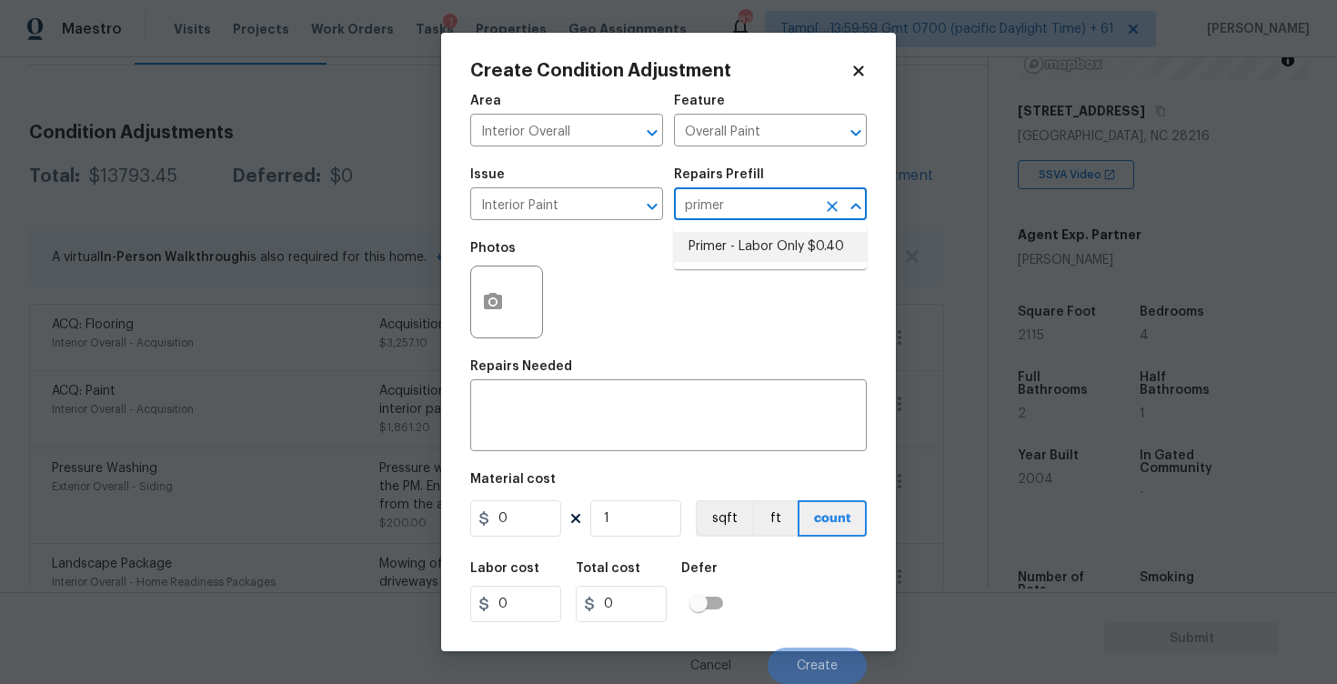
type input "0.4"
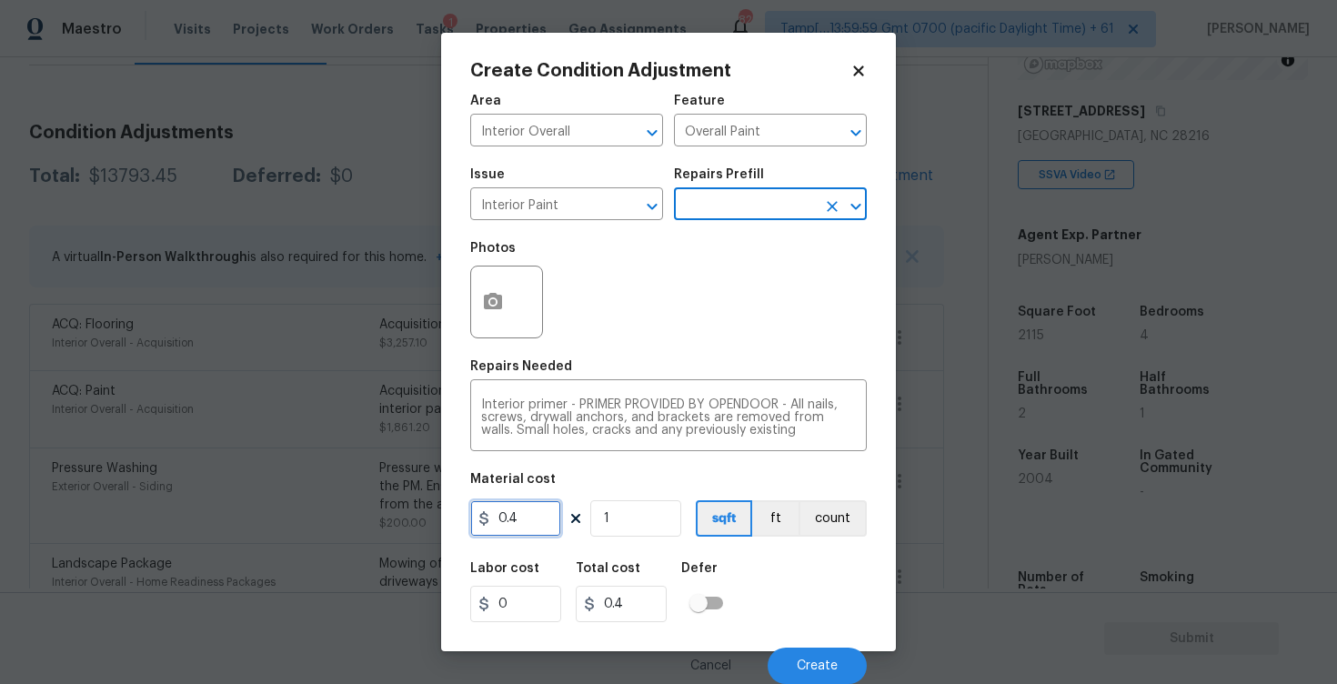
click at [518, 521] on input "0.4" at bounding box center [515, 518] width 91 height 36
type input "0"
click at [490, 291] on icon "button" at bounding box center [493, 302] width 22 height 22
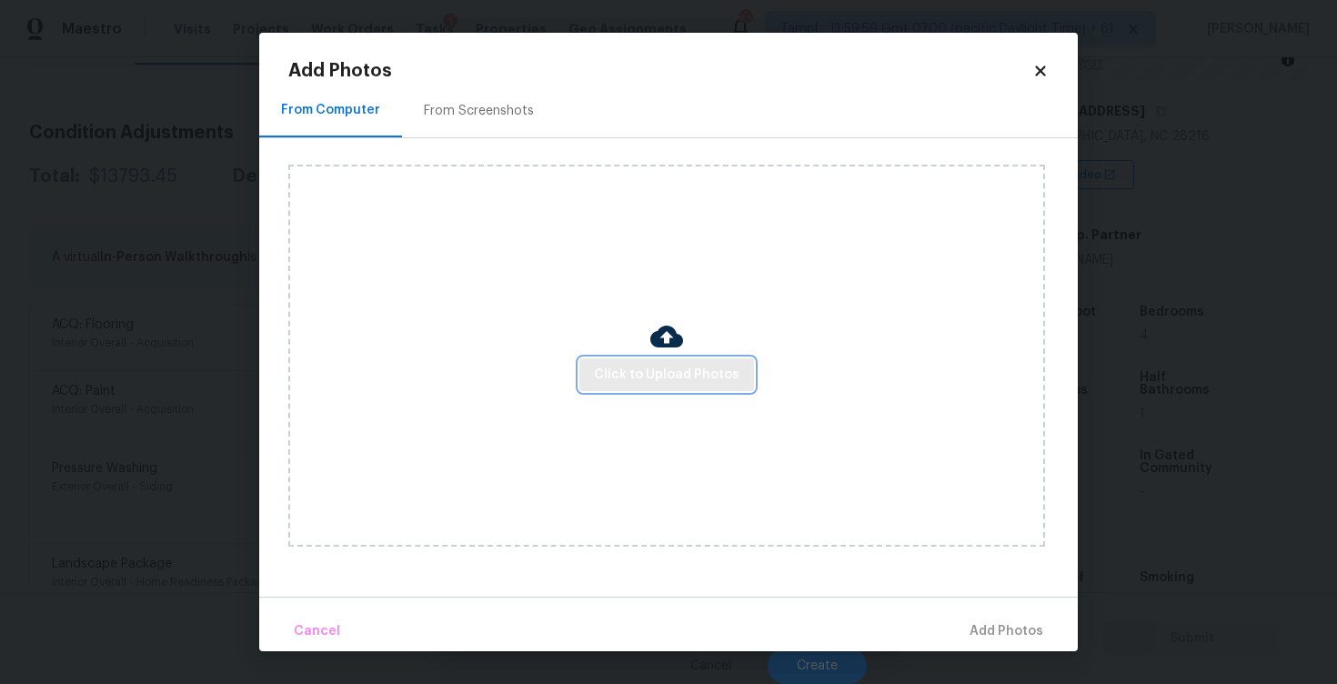
click at [660, 365] on span "Click to Upload Photos" at bounding box center [667, 375] width 146 height 23
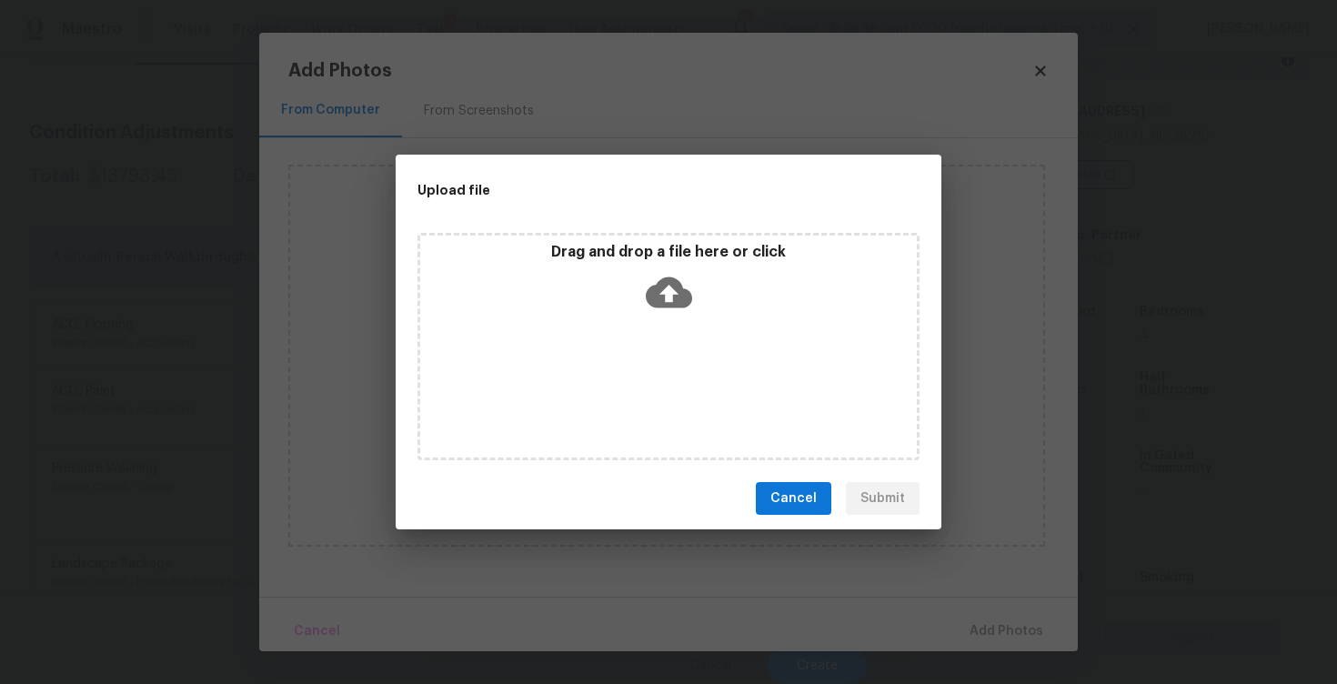
click at [662, 297] on icon at bounding box center [669, 292] width 46 height 31
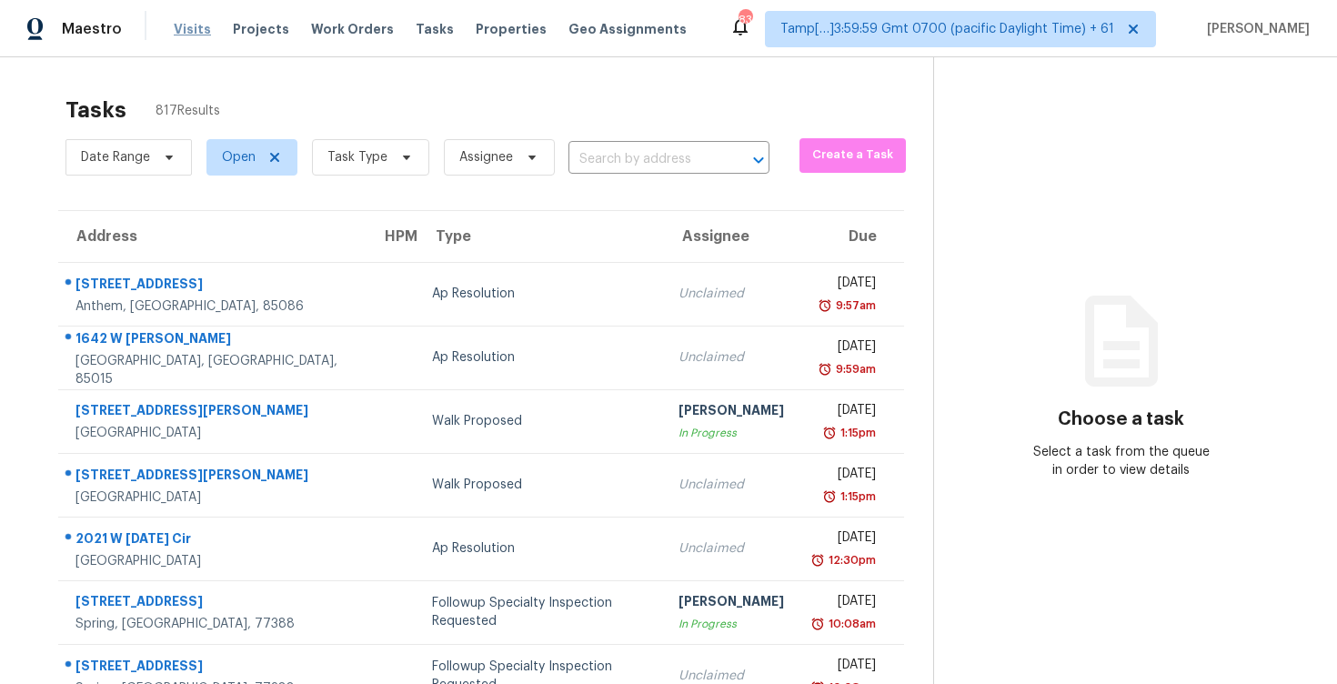
click at [188, 21] on span "Visits" at bounding box center [192, 29] width 37 height 18
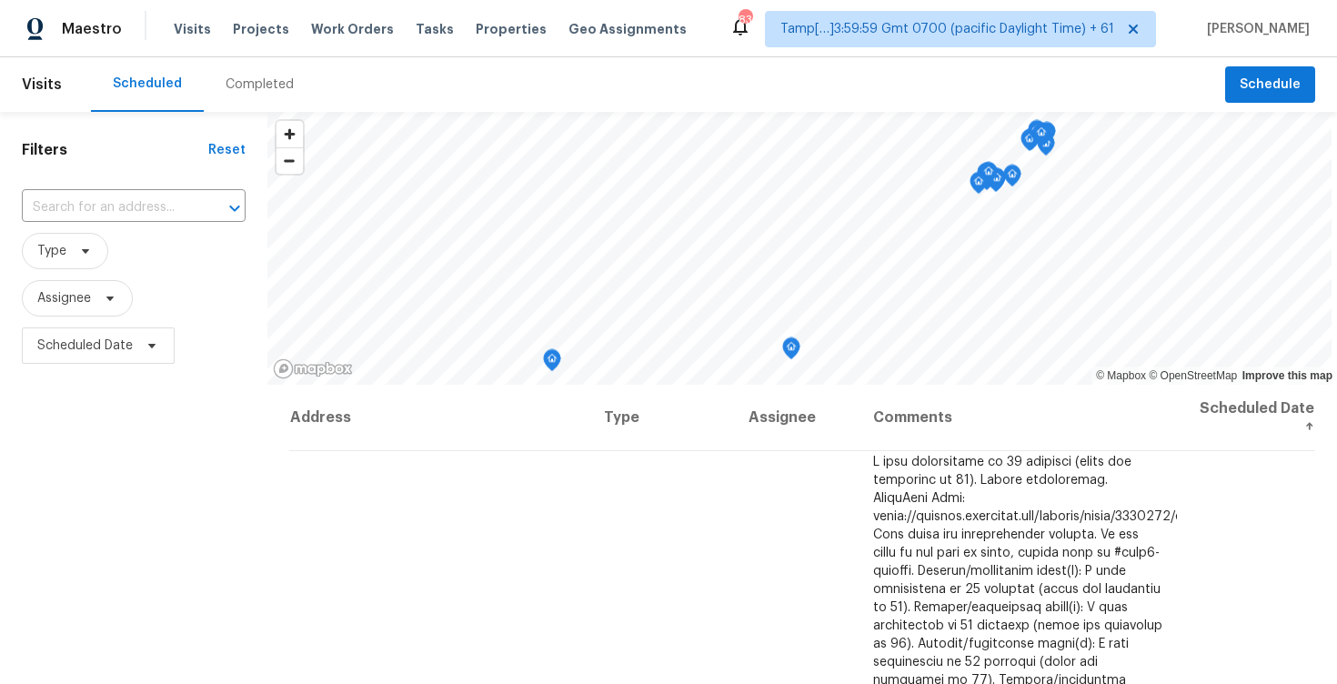
click at [250, 96] on div "Completed" at bounding box center [260, 84] width 112 height 55
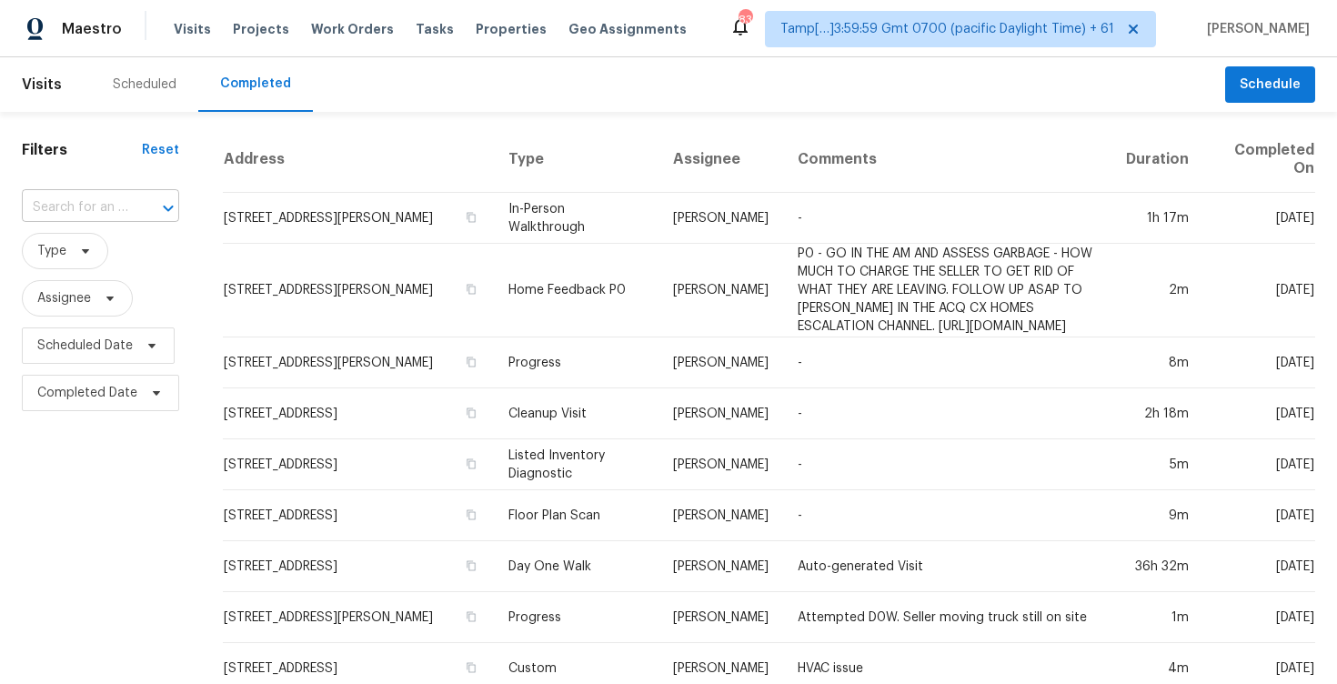
click at [98, 203] on input "text" at bounding box center [75, 208] width 106 height 28
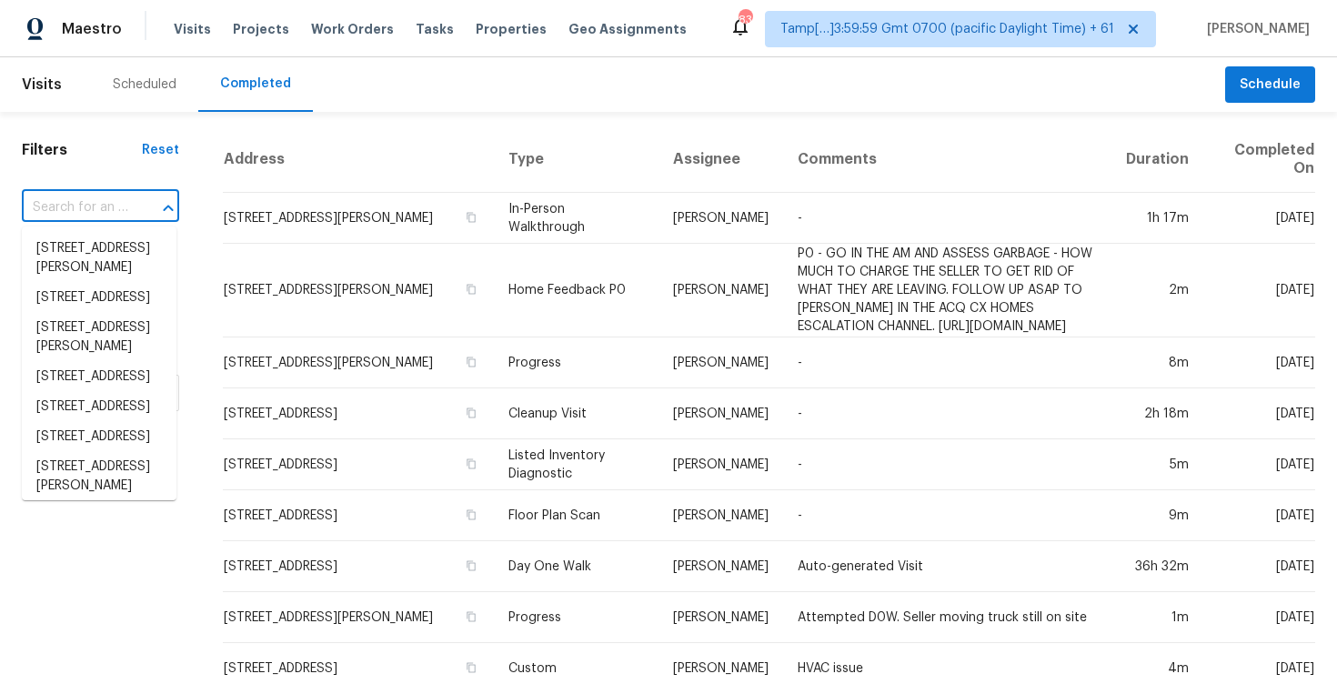
paste input "[STREET_ADDRESS][PERSON_NAME]"
type input "[STREET_ADDRESS][PERSON_NAME]"
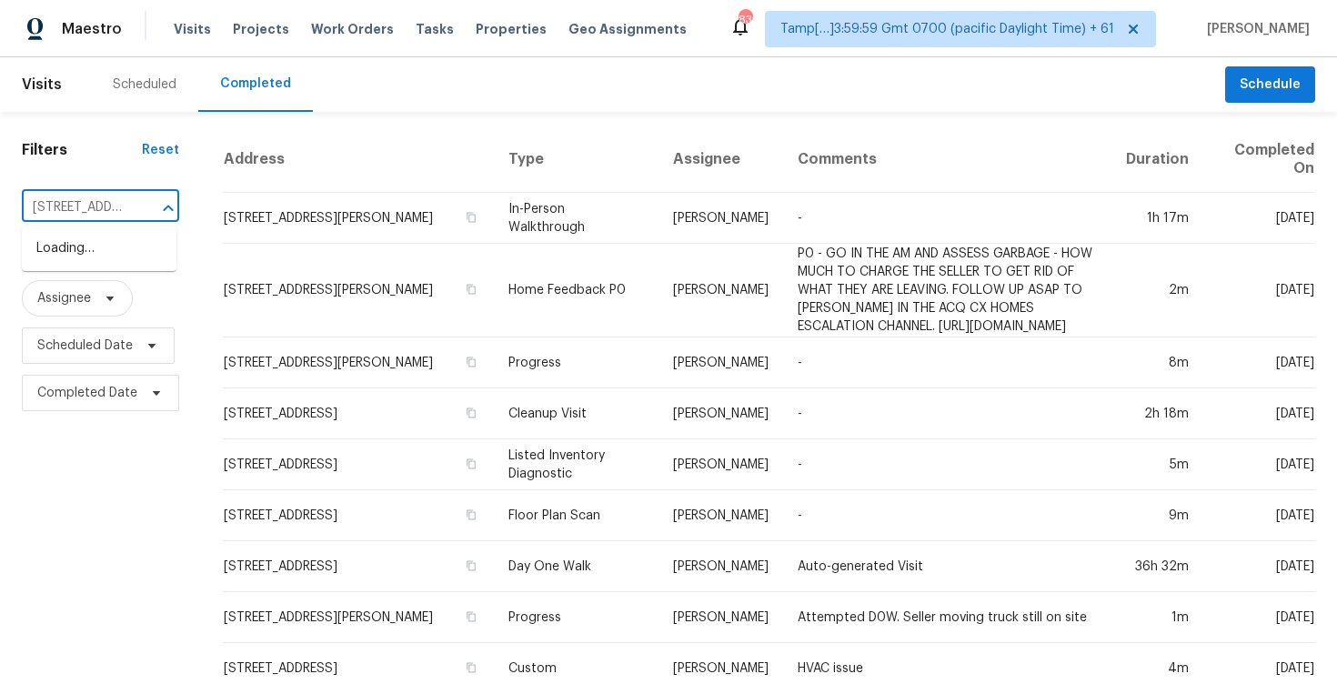
scroll to position [0, 156]
click at [121, 243] on li "[STREET_ADDRESS][PERSON_NAME]" at bounding box center [99, 258] width 155 height 49
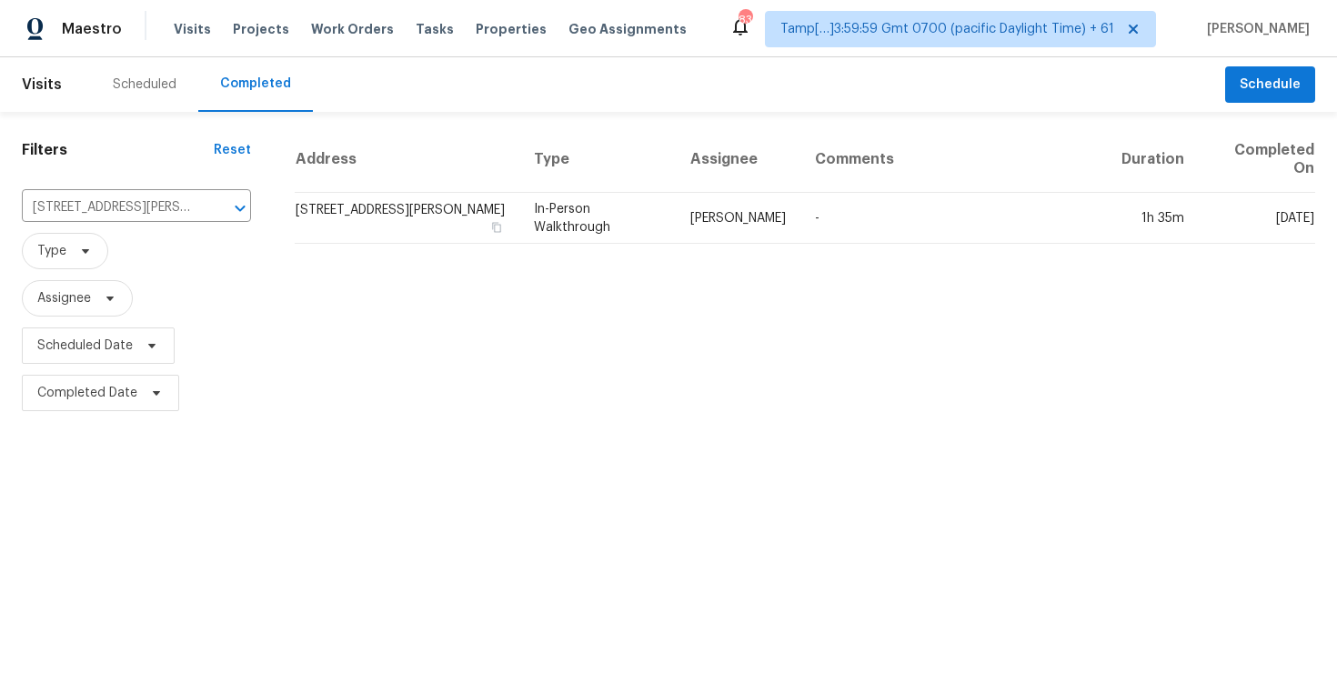
click at [408, 243] on td "[STREET_ADDRESS][PERSON_NAME]" at bounding box center [407, 218] width 225 height 51
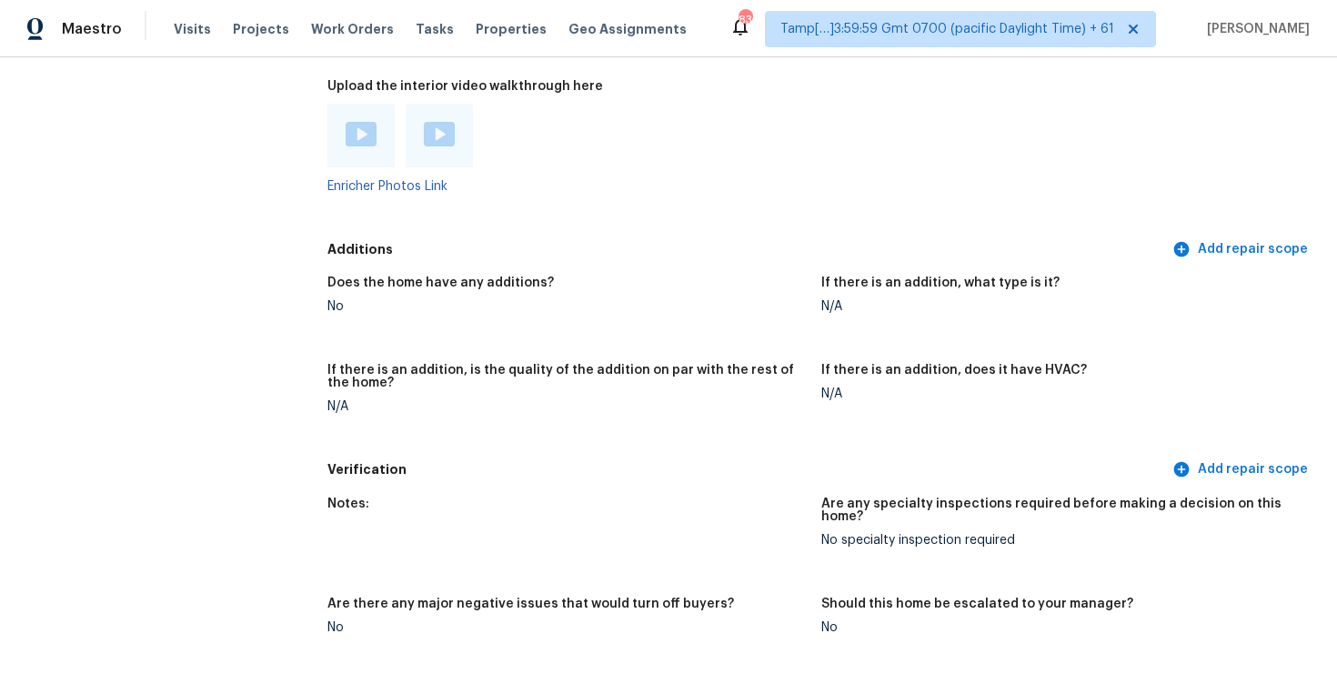
scroll to position [4074, 0]
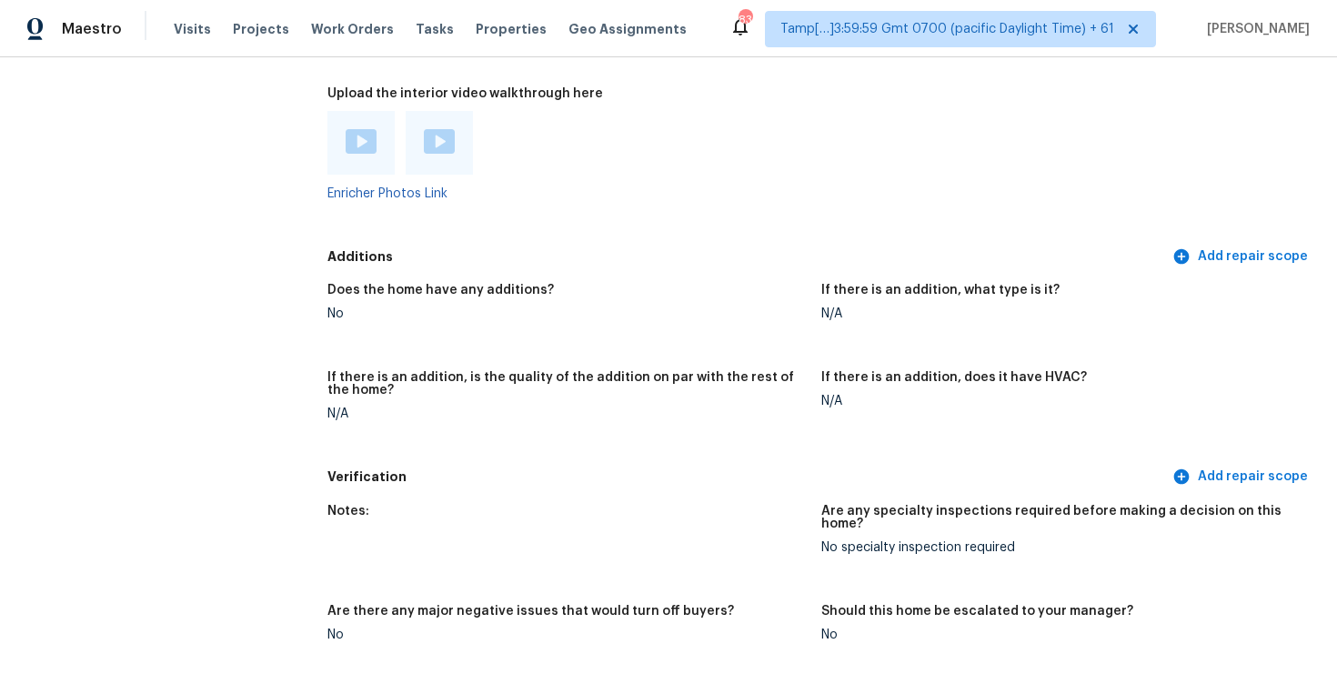
click at [360, 132] on img at bounding box center [361, 141] width 31 height 25
click at [451, 141] on div at bounding box center [439, 142] width 31 height 27
click at [431, 133] on img at bounding box center [439, 141] width 31 height 25
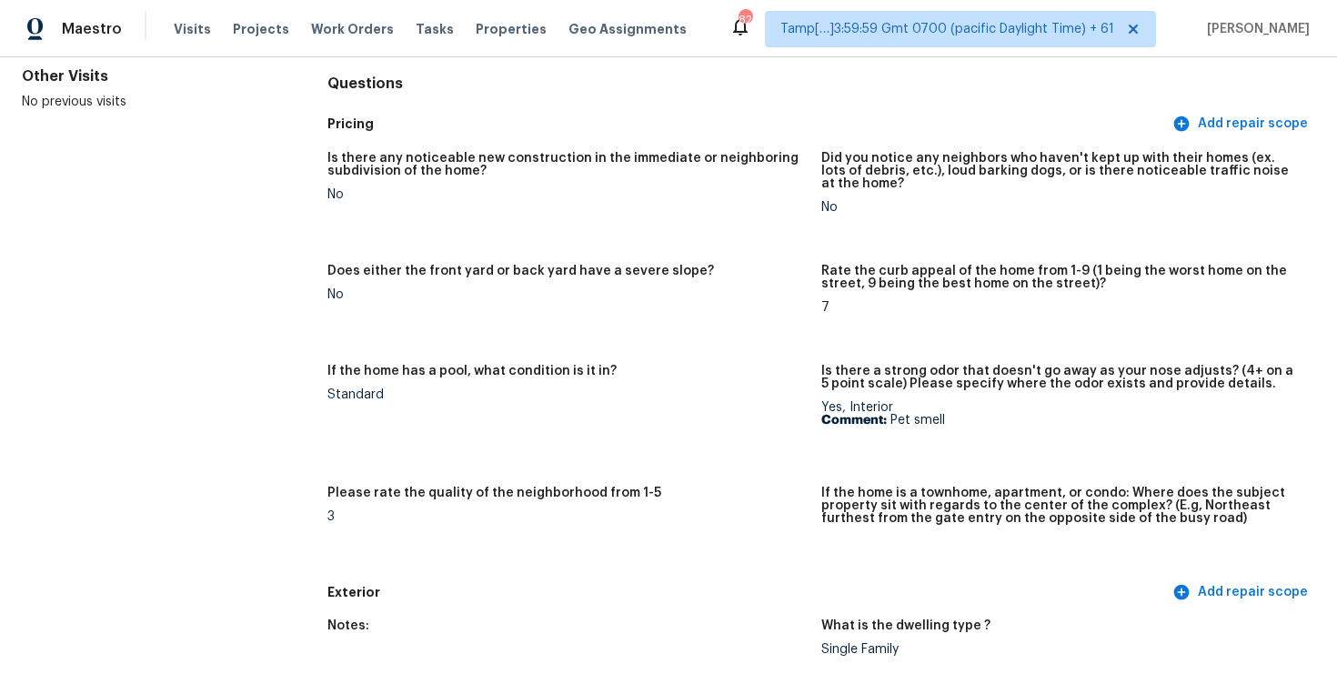
scroll to position [1347, 0]
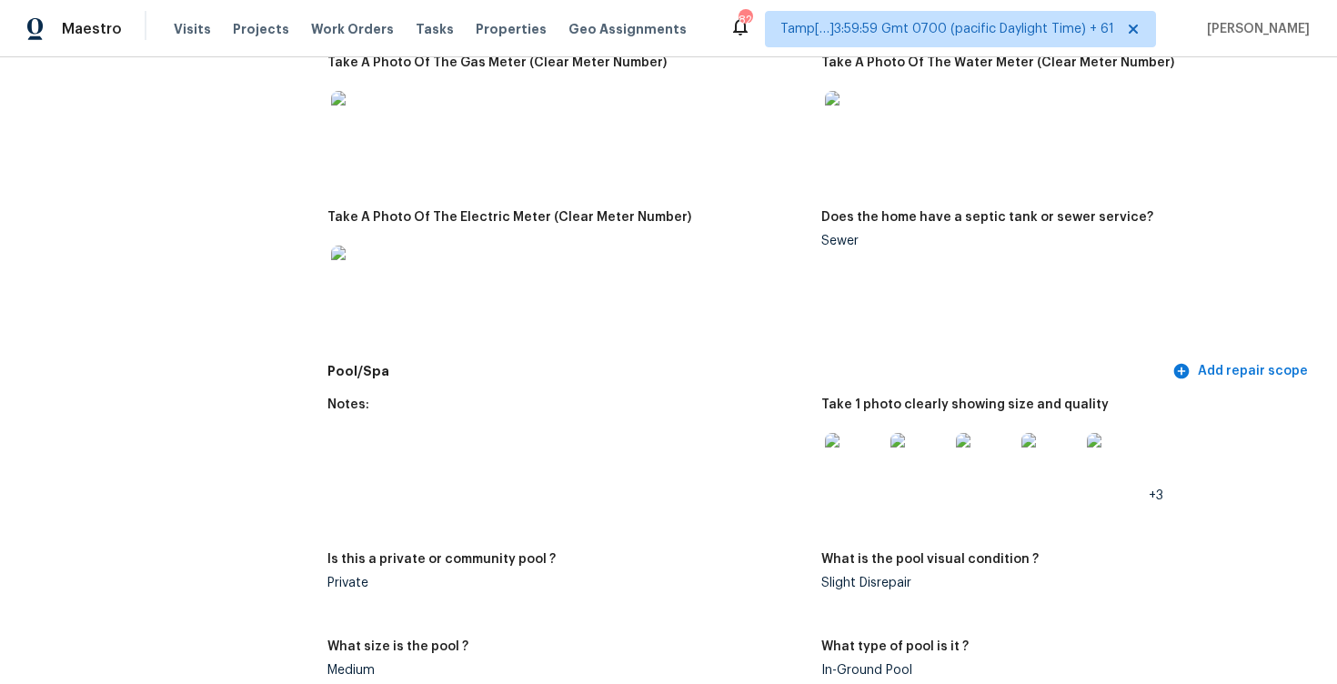
click at [991, 453] on img at bounding box center [985, 462] width 58 height 58
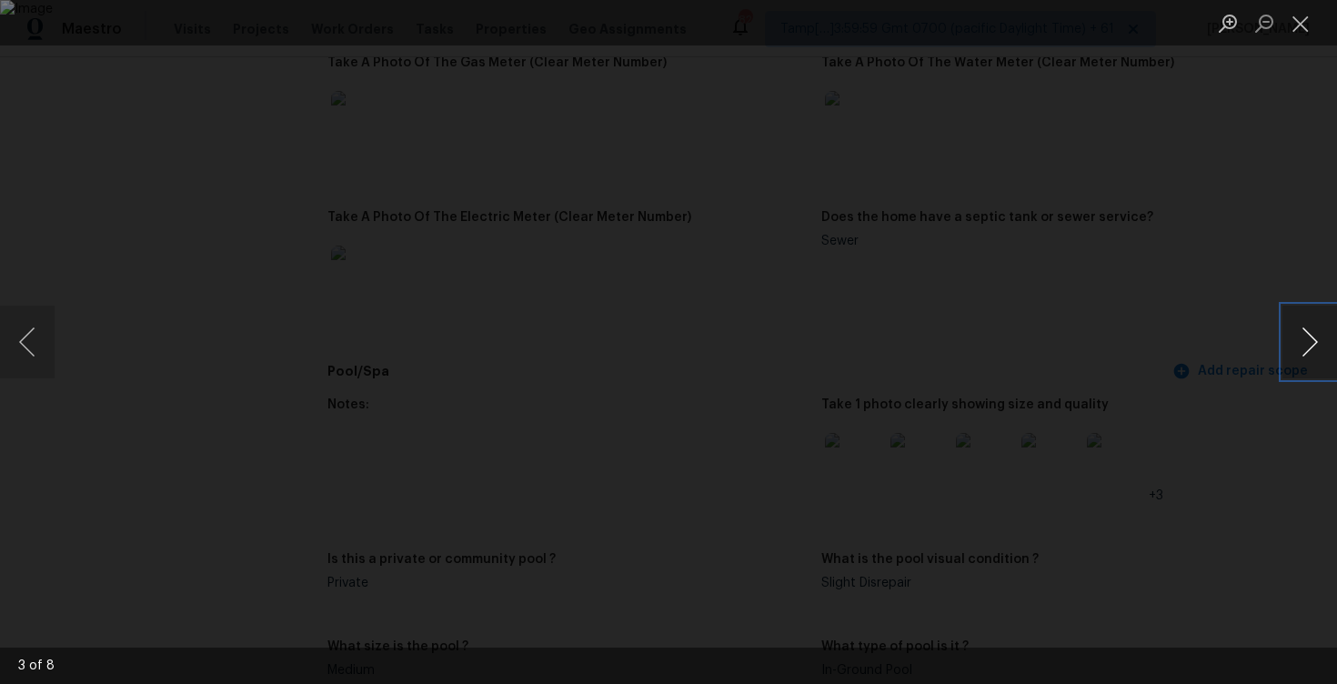
click at [1308, 347] on button "Next image" at bounding box center [1310, 342] width 55 height 73
click at [1229, 233] on div "Lightbox" at bounding box center [668, 342] width 1337 height 684
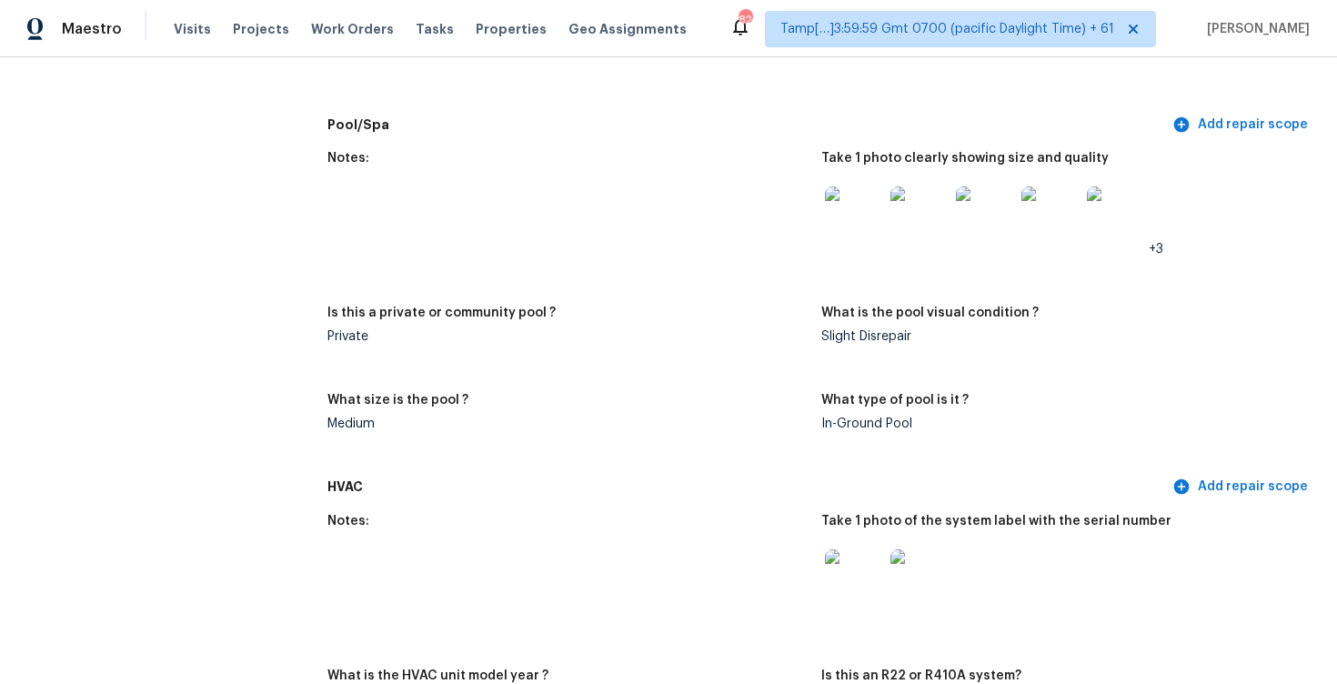
scroll to position [1593, 0]
click at [999, 213] on img at bounding box center [985, 216] width 58 height 58
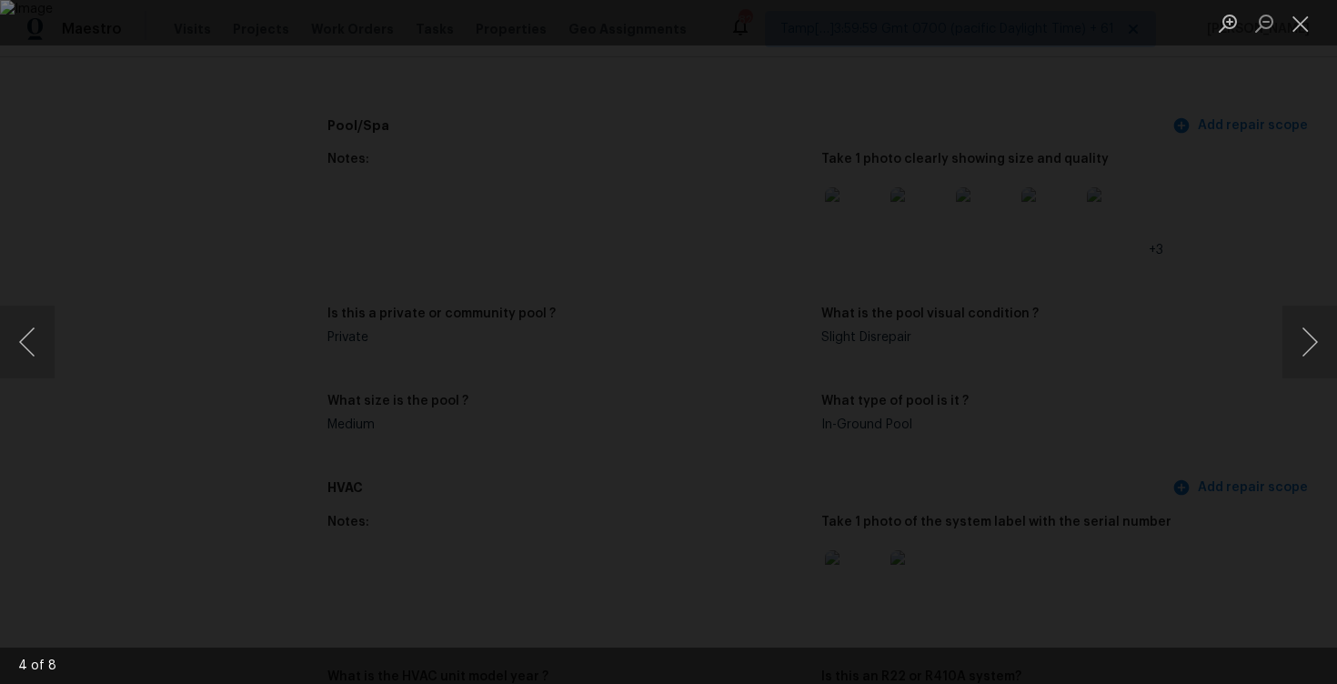
click at [1278, 118] on div "Lightbox" at bounding box center [668, 342] width 1337 height 684
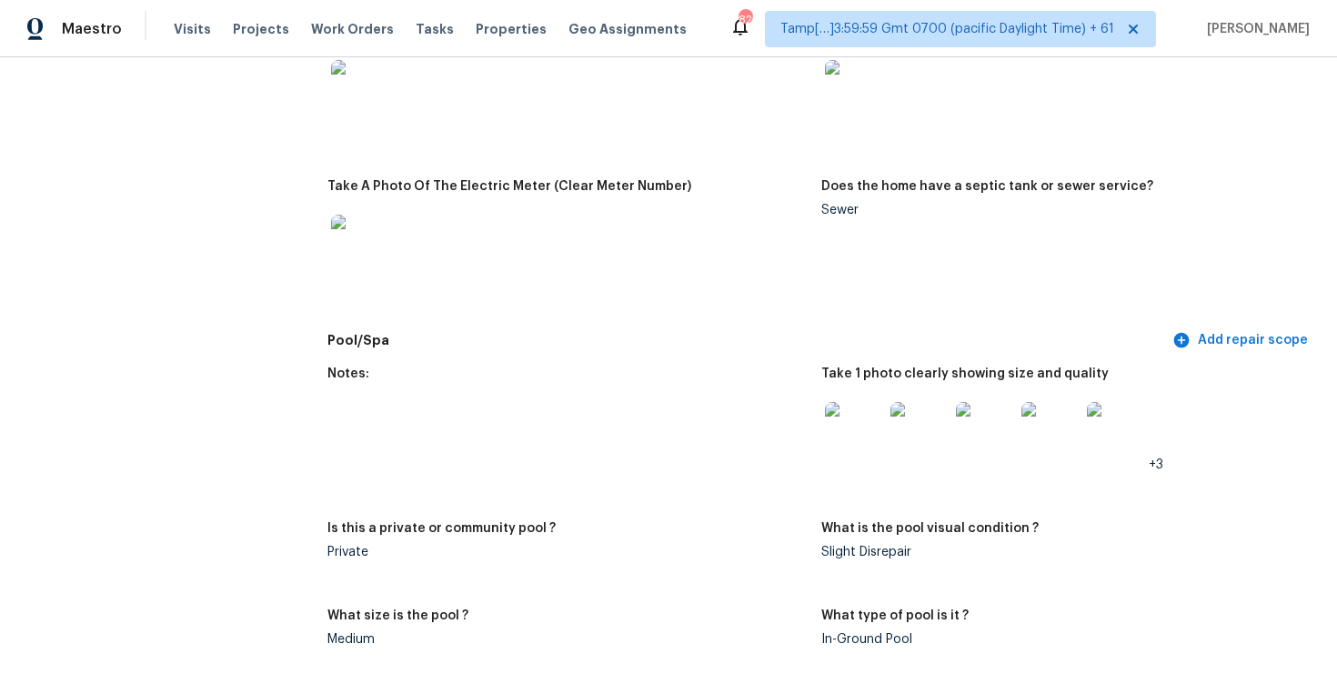
scroll to position [1367, 0]
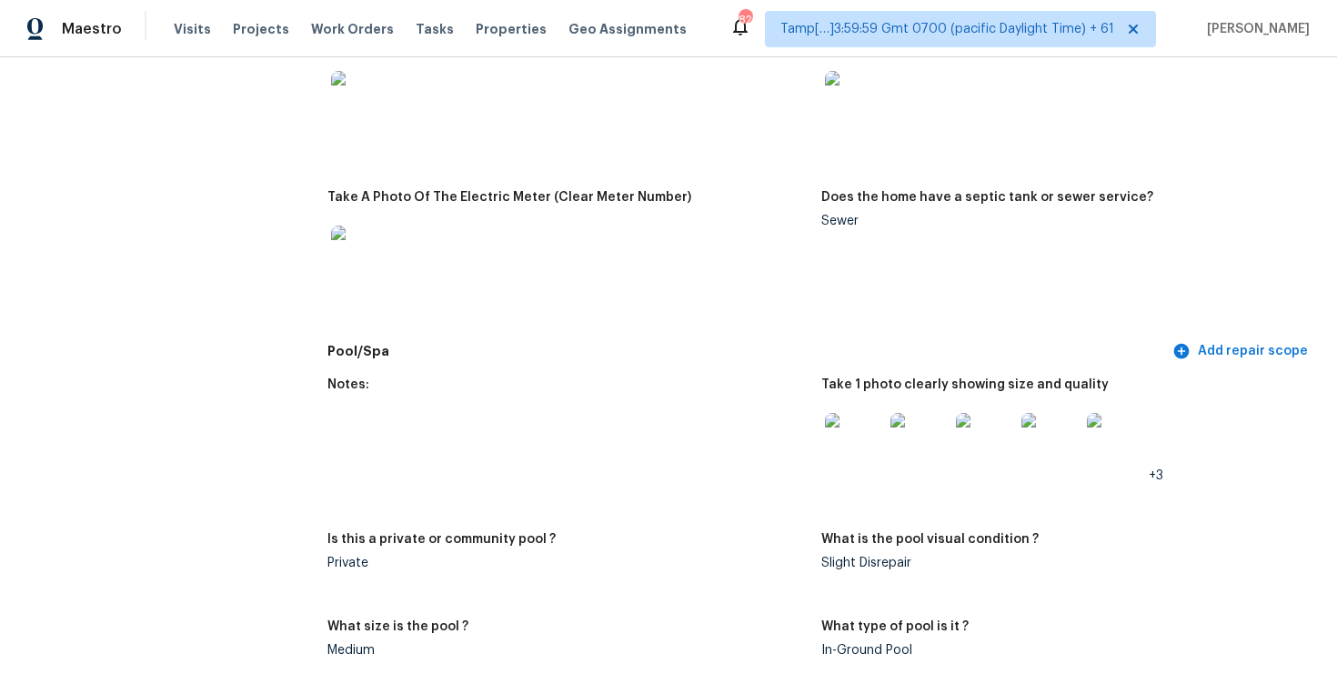
click at [582, 286] on div at bounding box center [566, 255] width 479 height 80
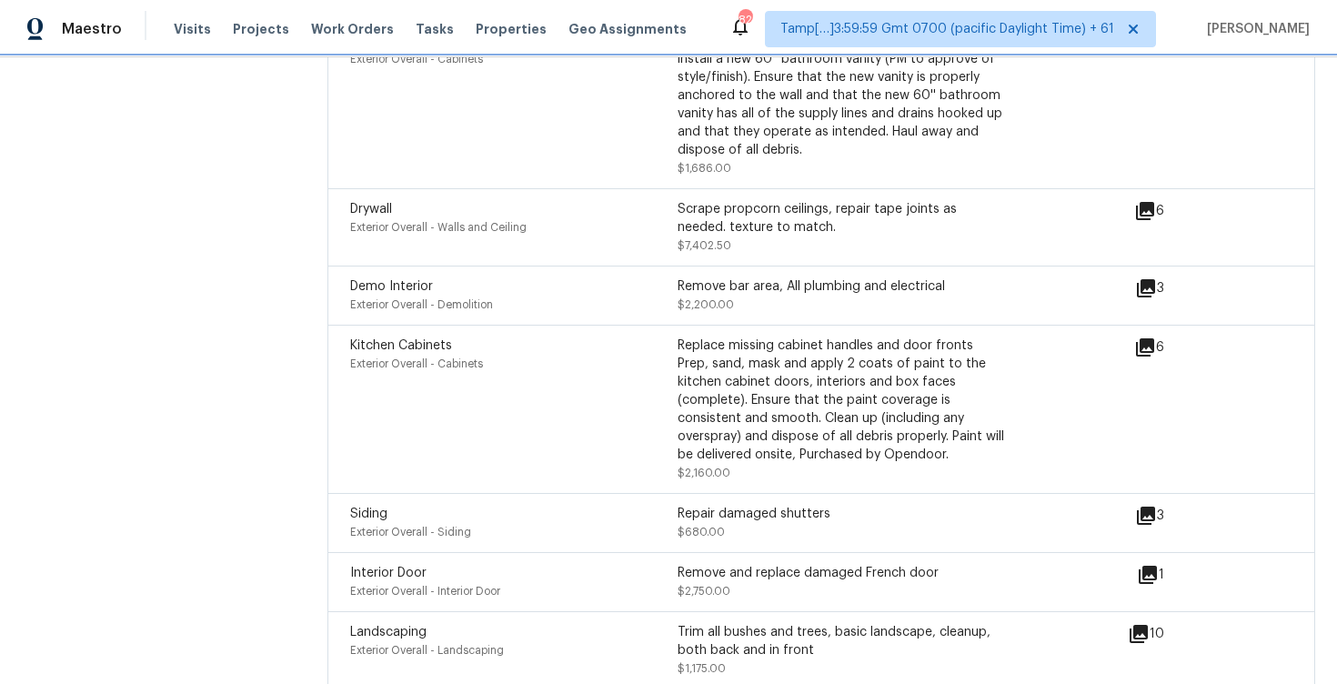
scroll to position [5132, 0]
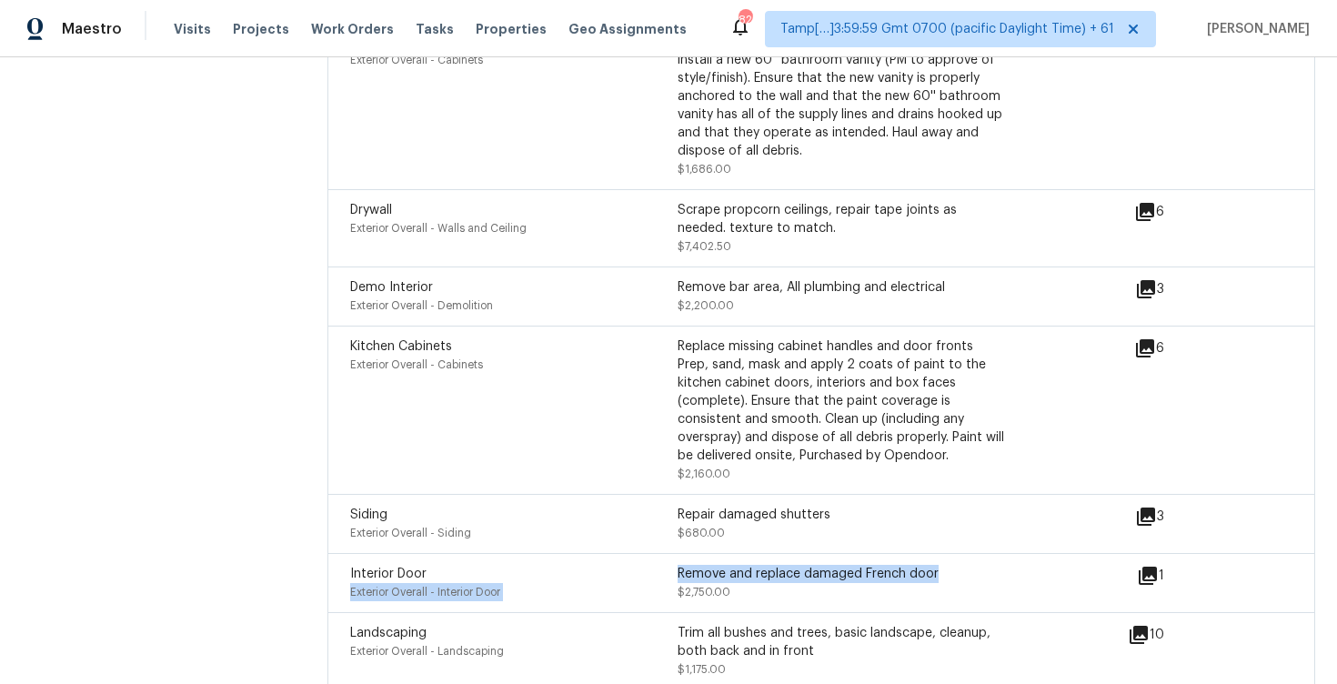
drag, startPoint x: 672, startPoint y: 549, endPoint x: 955, endPoint y: 555, distance: 283.0
click at [955, 565] on div "Interior Door Exterior Overall - Interior Door Remove and replace damaged Frenc…" at bounding box center [677, 583] width 655 height 36
click at [955, 565] on div "Remove and replace damaged French door" at bounding box center [841, 574] width 327 height 18
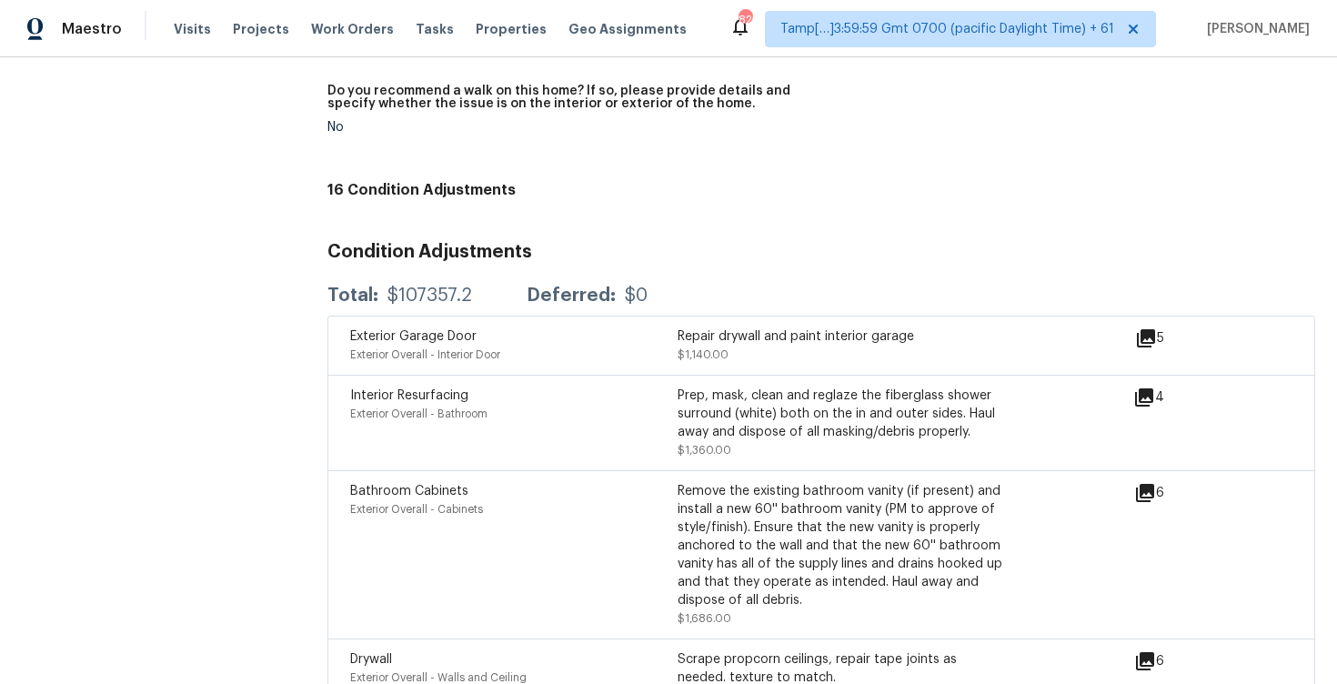
scroll to position [4668, 0]
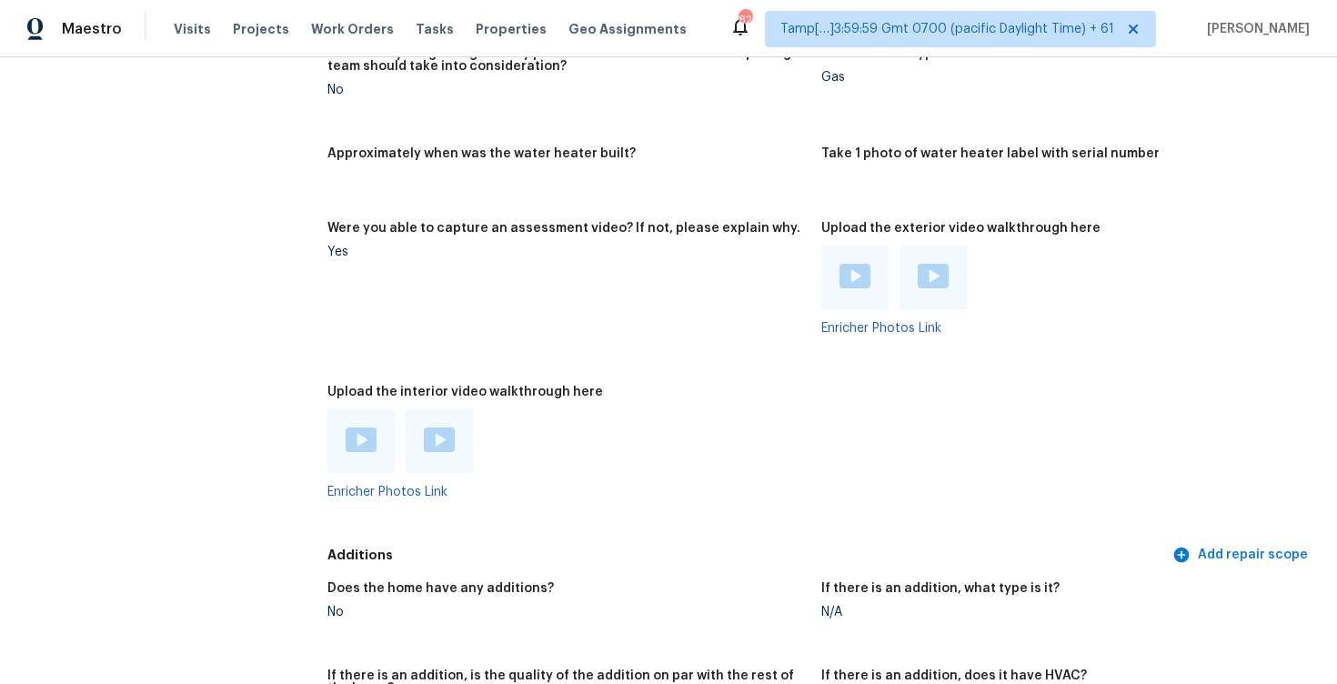
scroll to position [3774, 0]
click at [448, 437] on img at bounding box center [439, 441] width 31 height 25
click at [861, 224] on h5 "Upload the exterior video walkthrough here" at bounding box center [960, 230] width 279 height 13
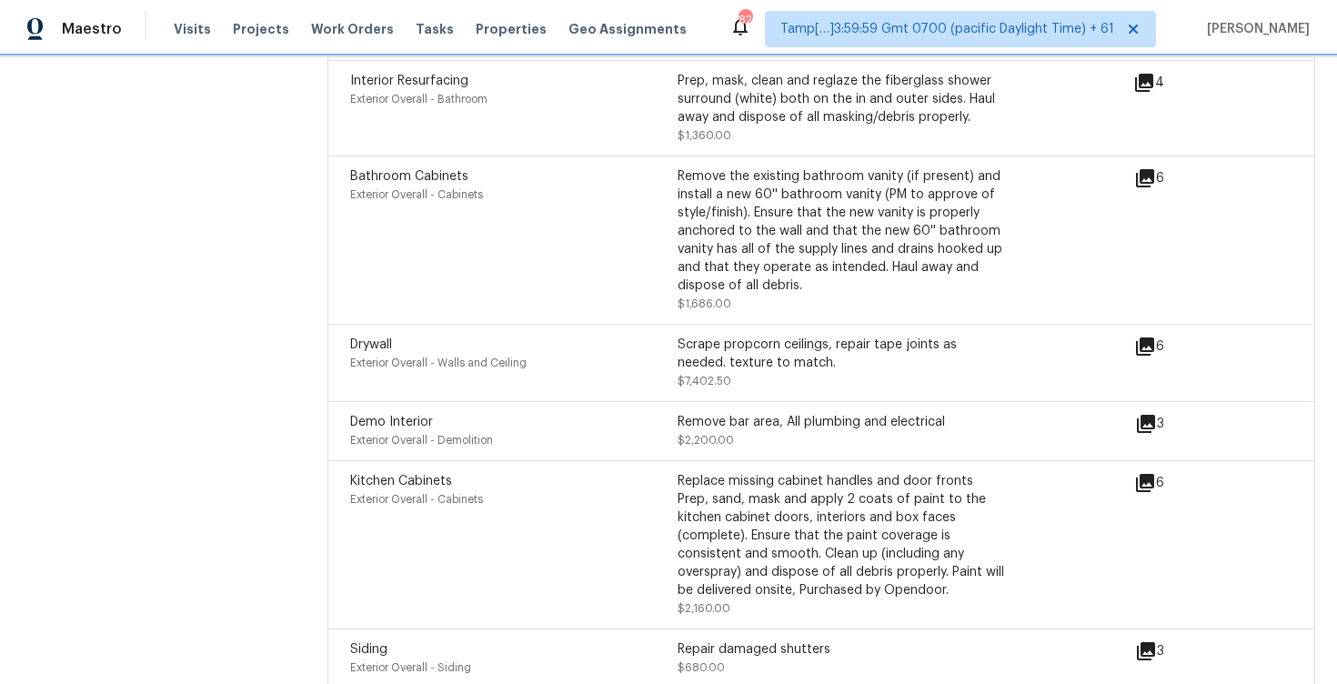
scroll to position [4978, 0]
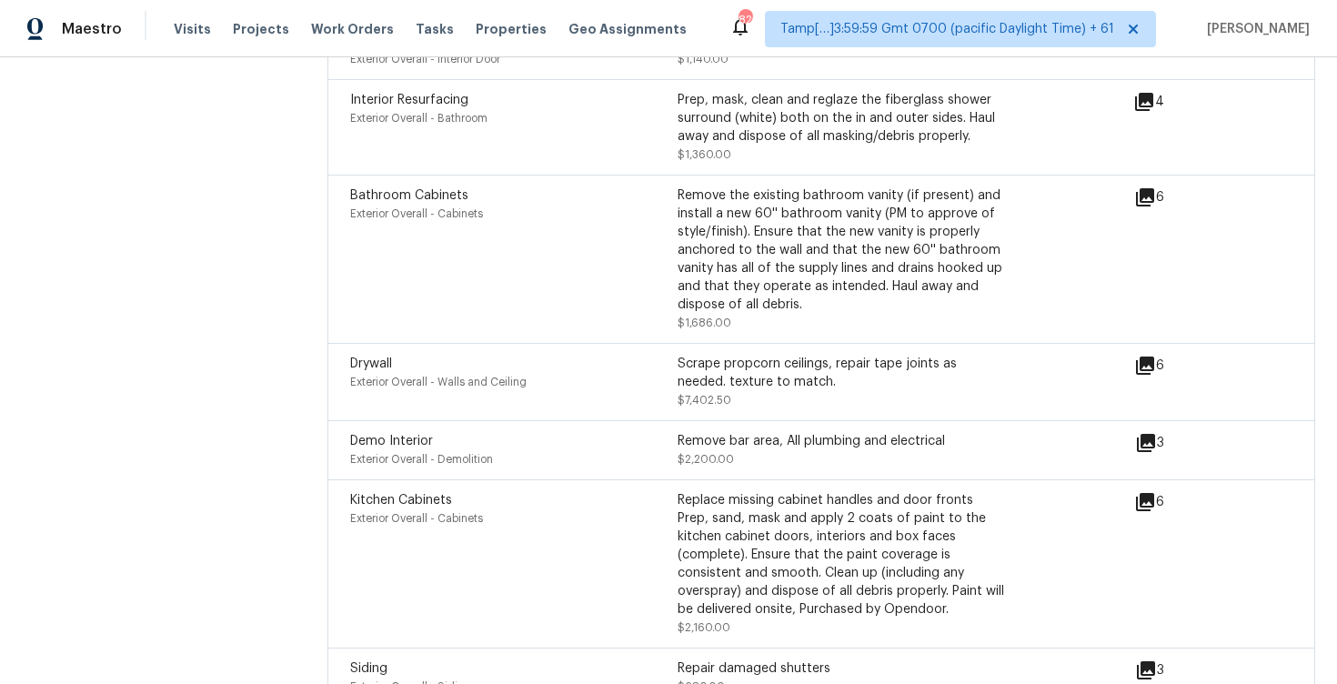
click at [1141, 434] on icon at bounding box center [1146, 443] width 18 height 18
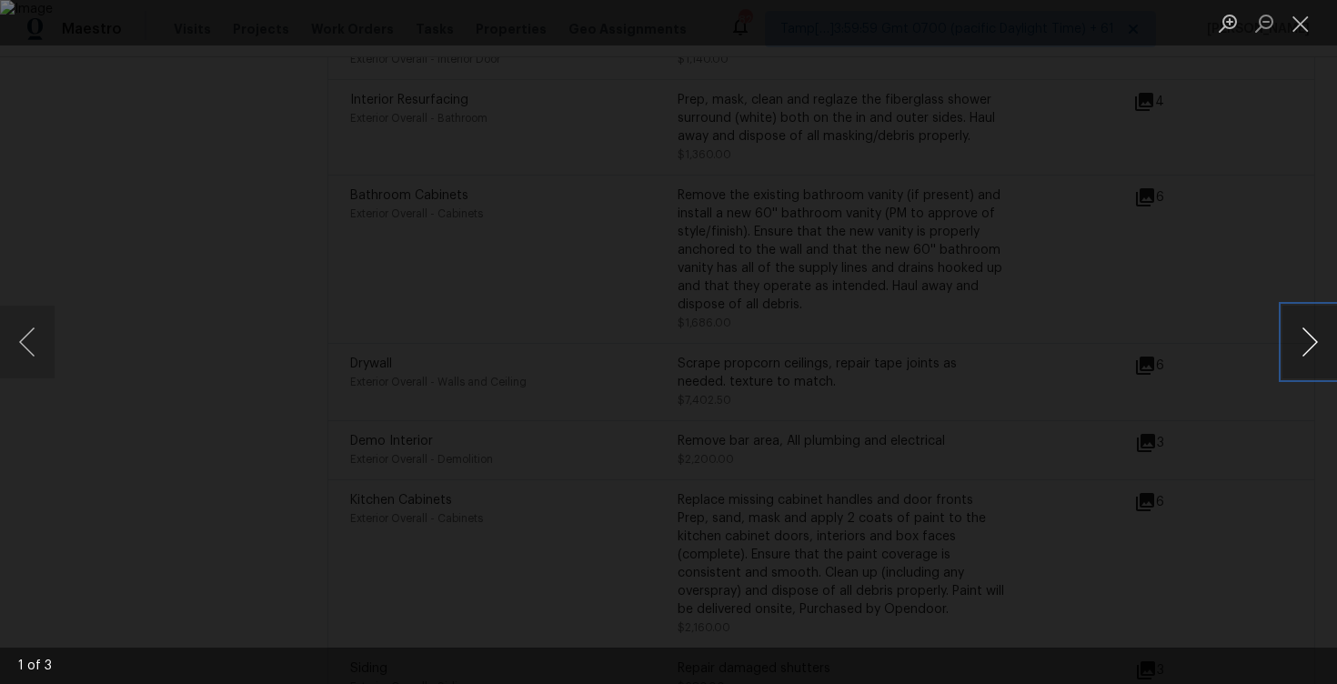
click at [1315, 344] on button "Next image" at bounding box center [1310, 342] width 55 height 73
click at [1259, 221] on div "Lightbox" at bounding box center [668, 342] width 1337 height 684
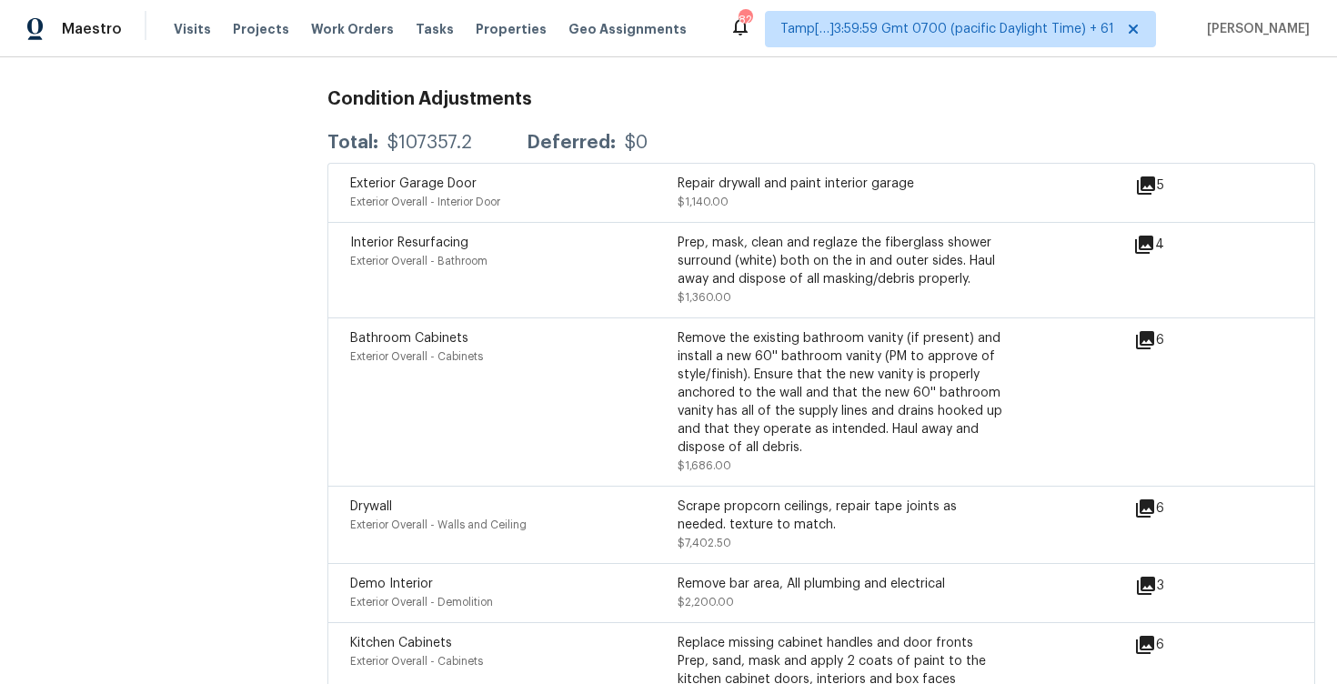
scroll to position [952, 0]
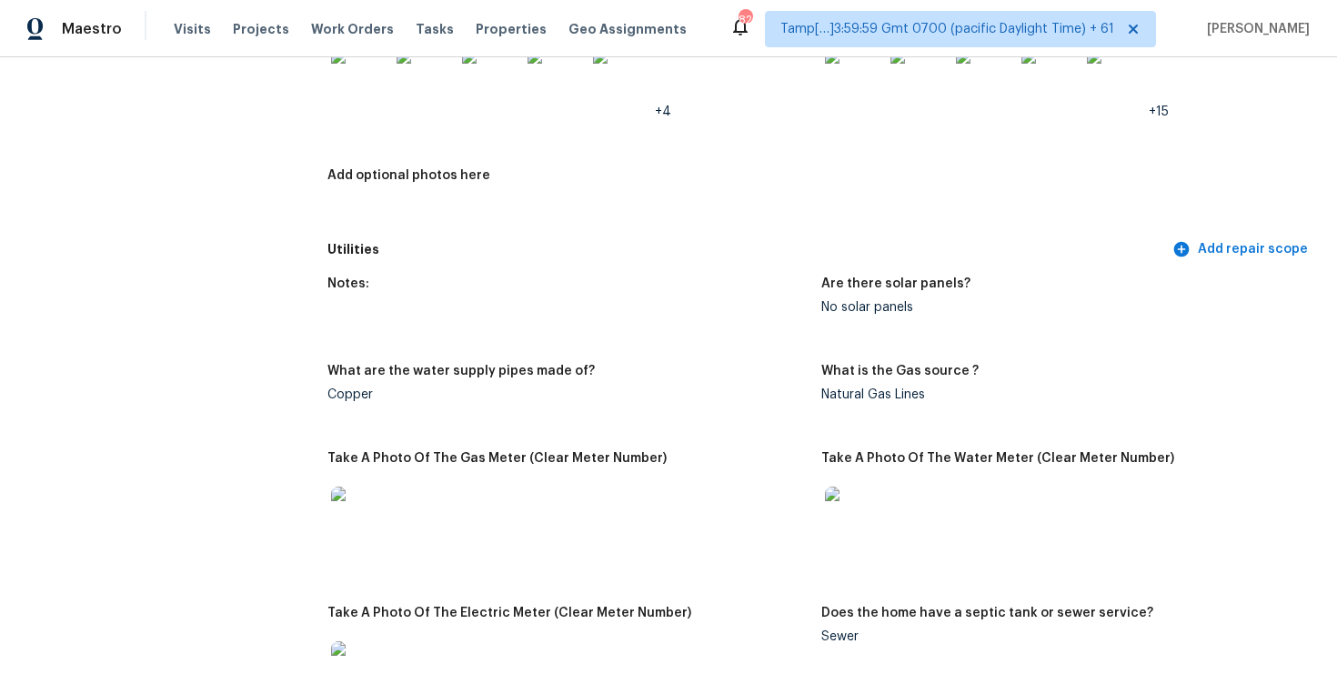
click at [544, 264] on div "Utilities Add repair scope" at bounding box center [821, 250] width 988 height 34
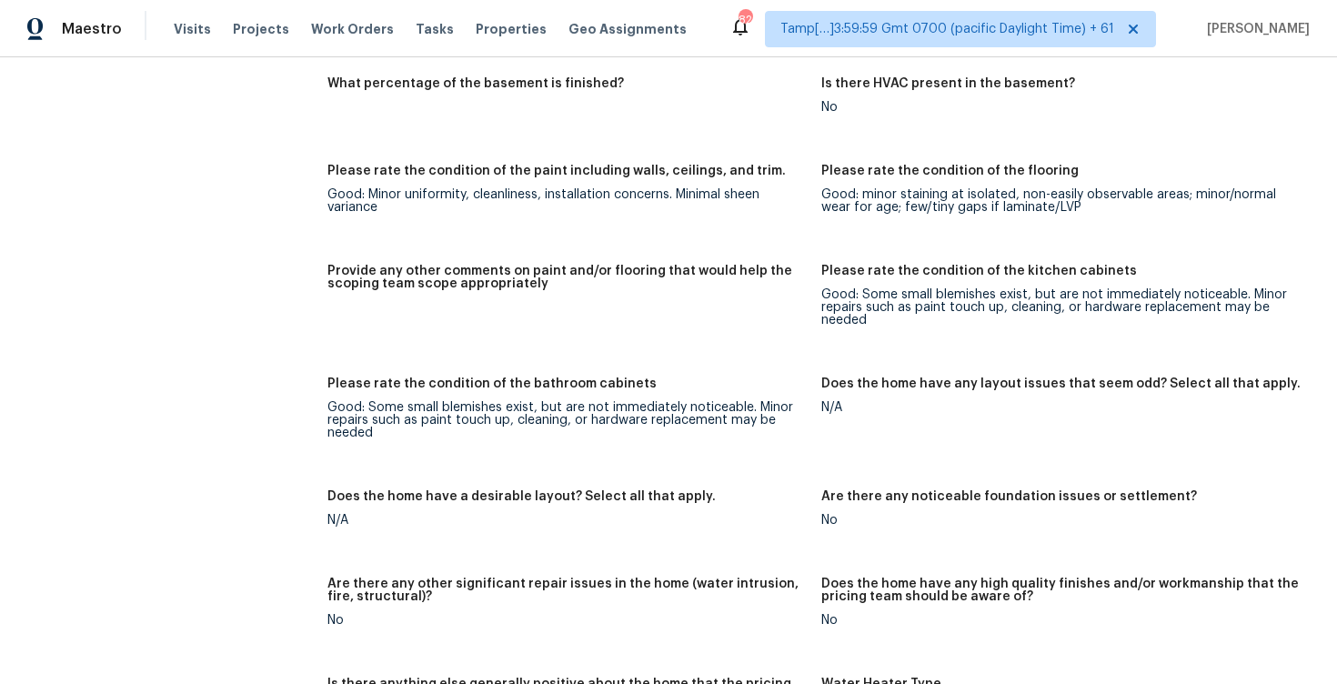
click at [178, 40] on div "Visits Projects Work Orders Tasks Properties Geo Assignments" at bounding box center [441, 29] width 535 height 36
click at [188, 25] on span "Visits" at bounding box center [192, 29] width 37 height 18
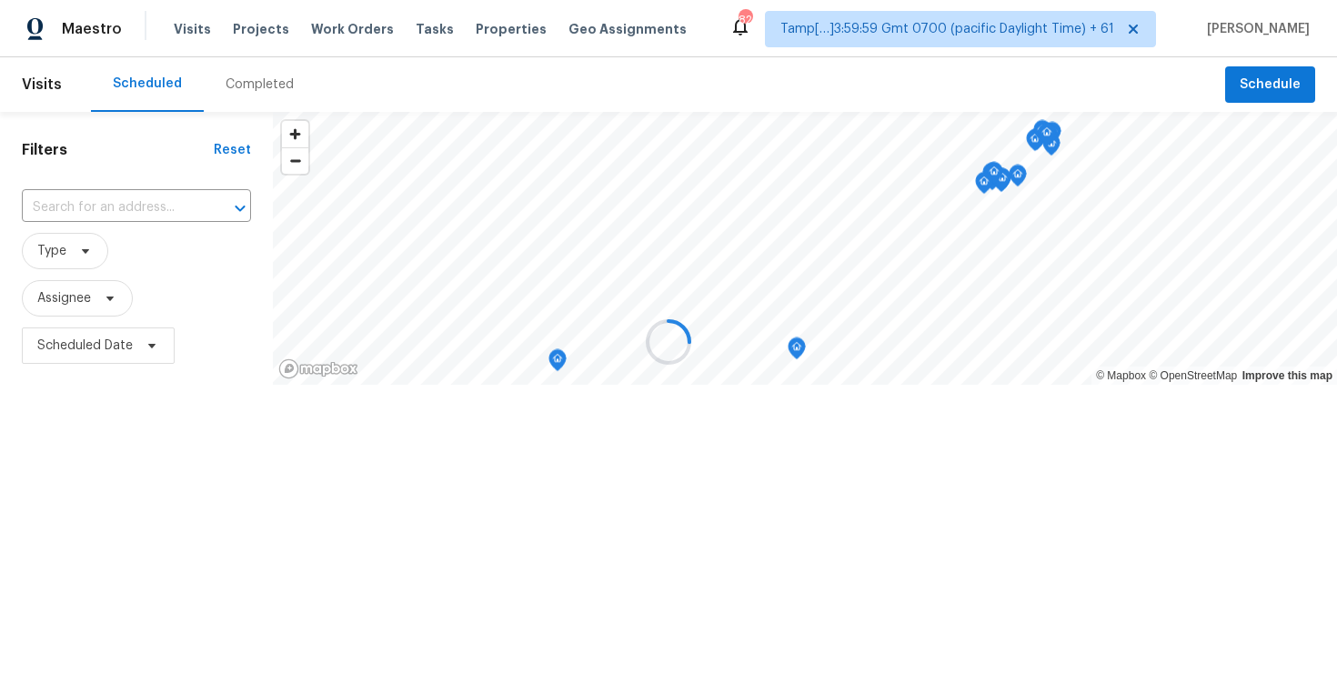
click at [258, 94] on div "Completed" at bounding box center [260, 84] width 112 height 55
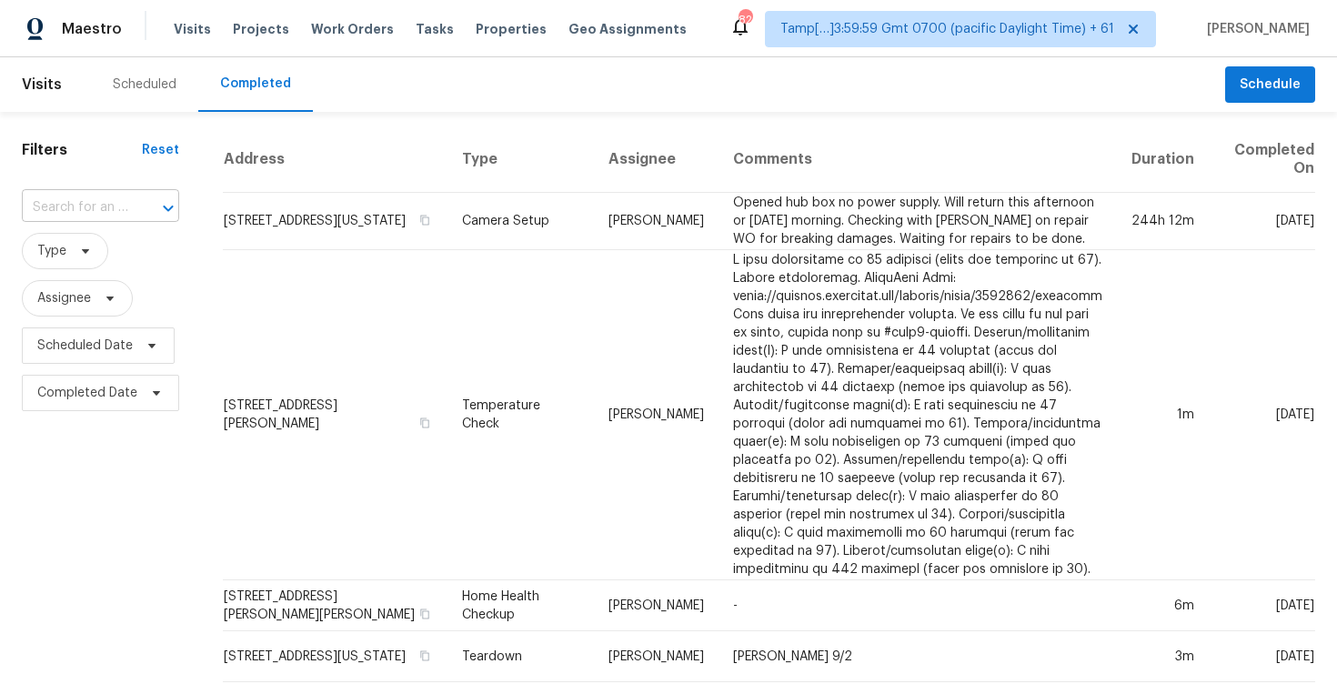
click at [119, 206] on input "text" at bounding box center [75, 208] width 106 height 28
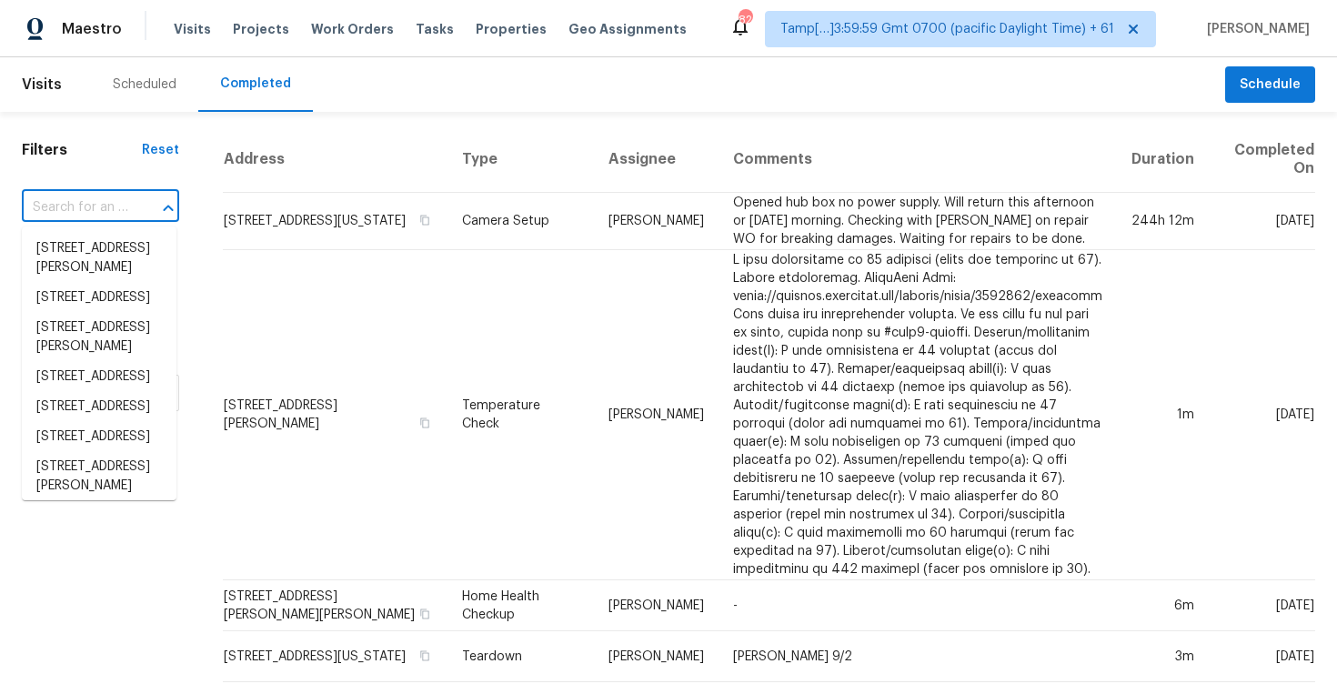
paste input "[STREET_ADDRESS][PERSON_NAME]"
type input "[STREET_ADDRESS][PERSON_NAME]"
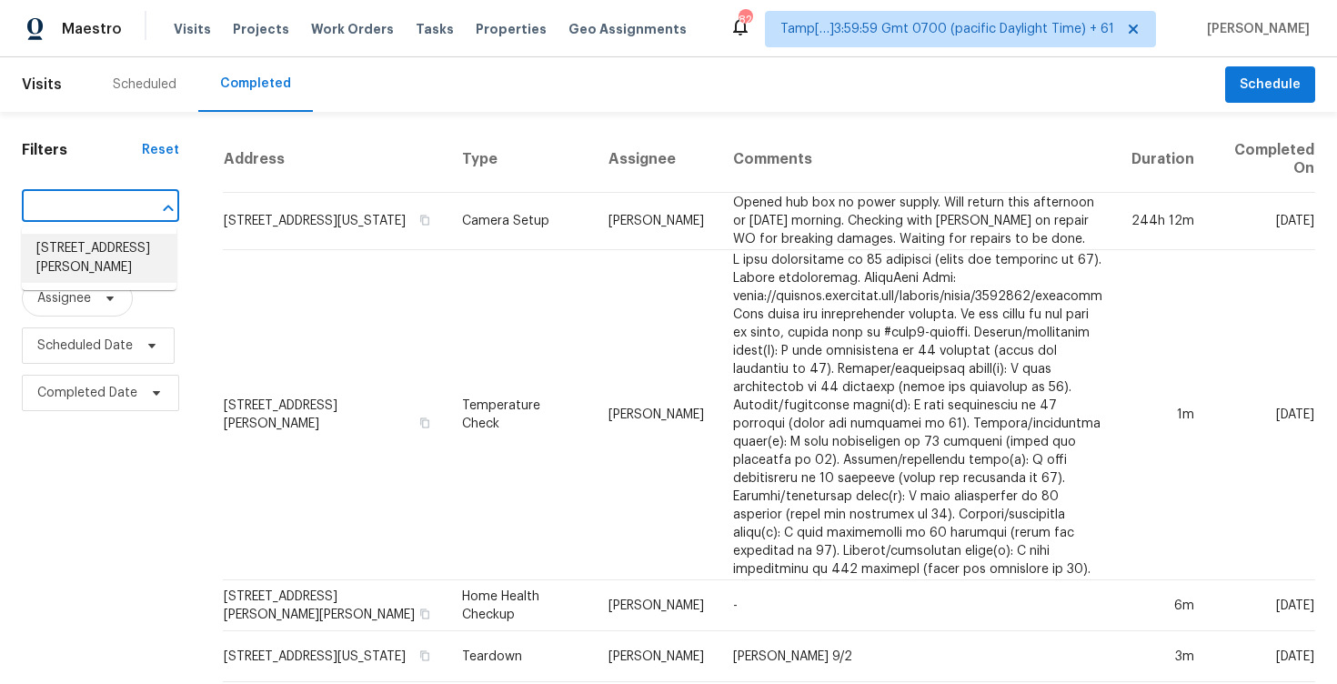
click at [129, 237] on li "[STREET_ADDRESS][PERSON_NAME]" at bounding box center [99, 258] width 155 height 49
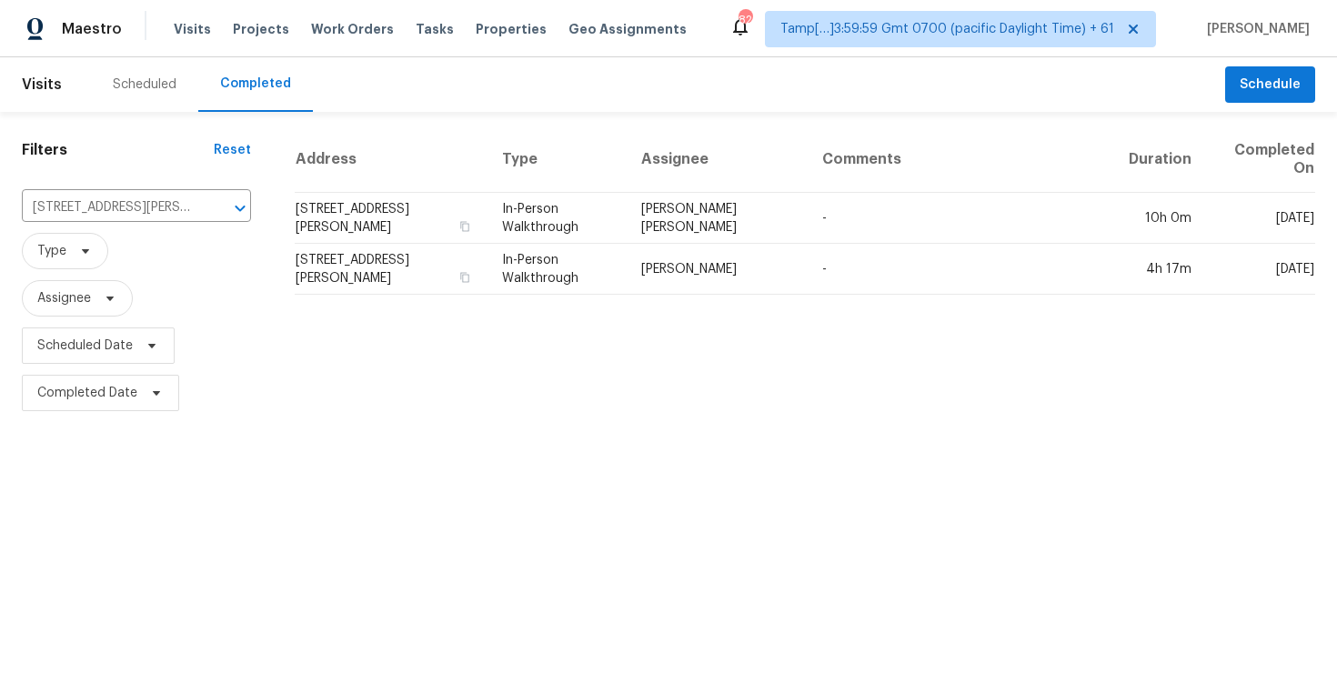
click at [329, 218] on td "[STREET_ADDRESS][PERSON_NAME]" at bounding box center [391, 218] width 193 height 51
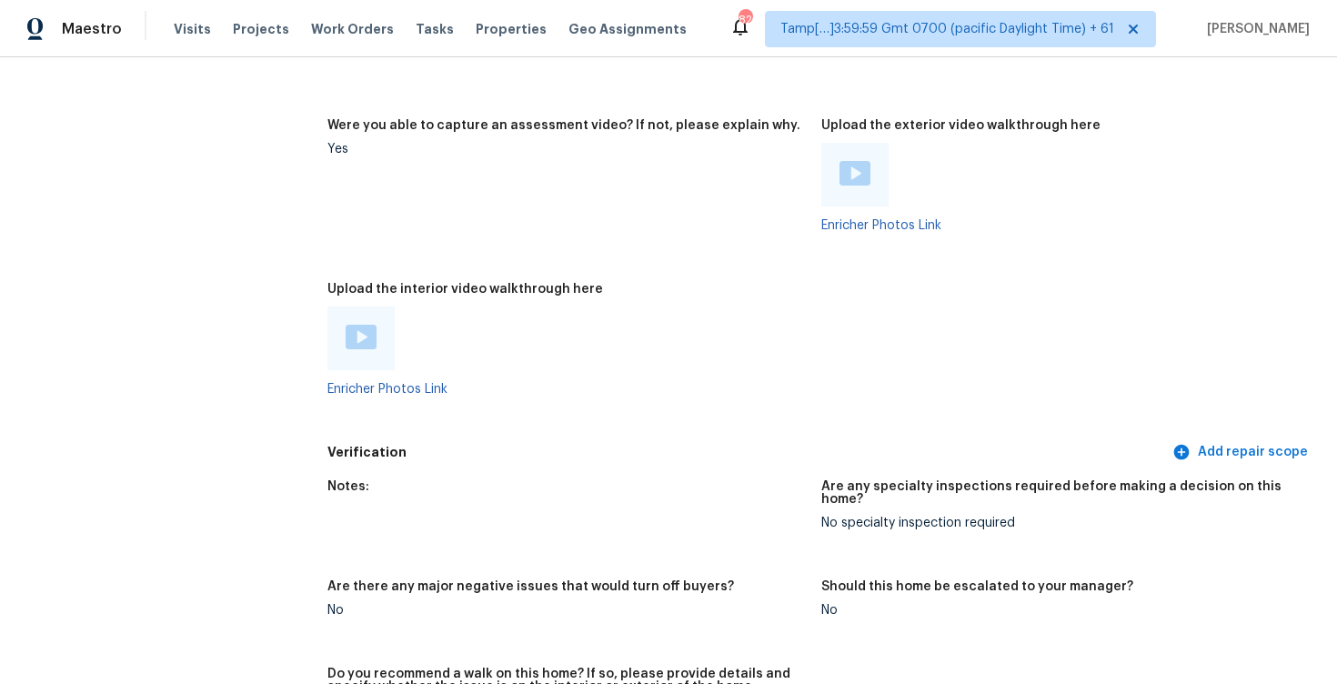
scroll to position [4205, 0]
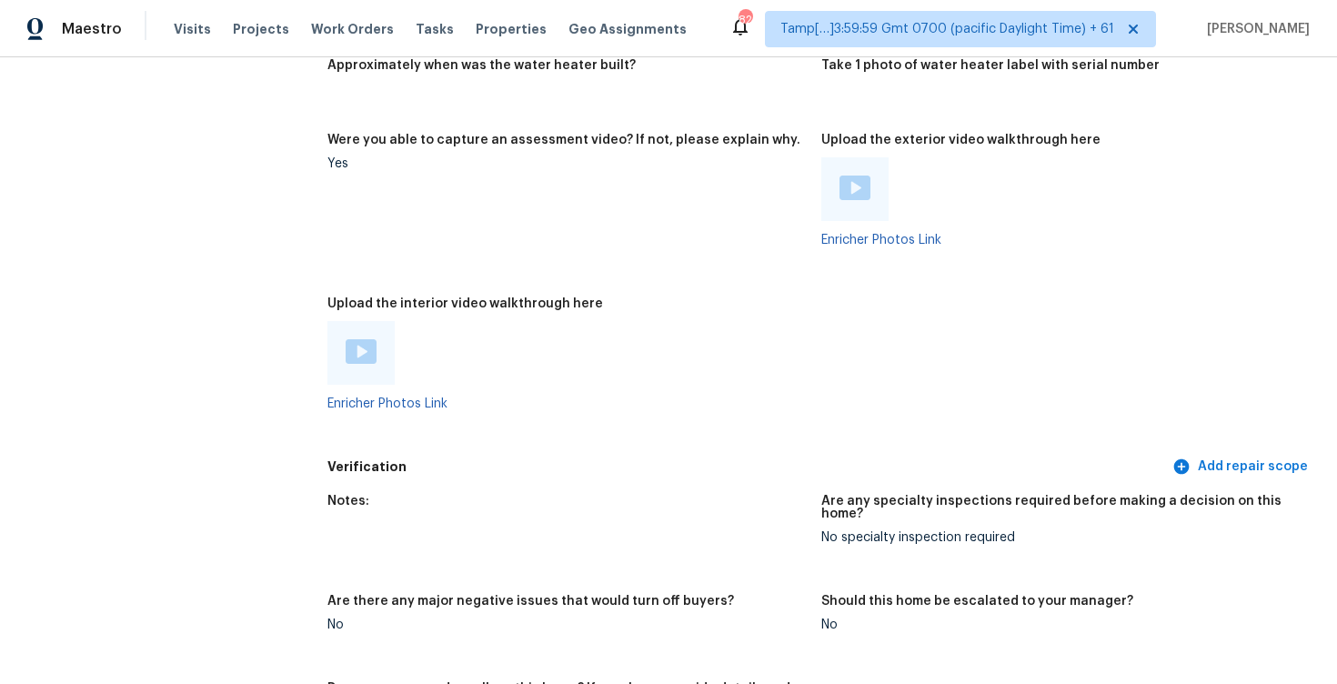
click at [355, 345] on img at bounding box center [361, 351] width 31 height 25
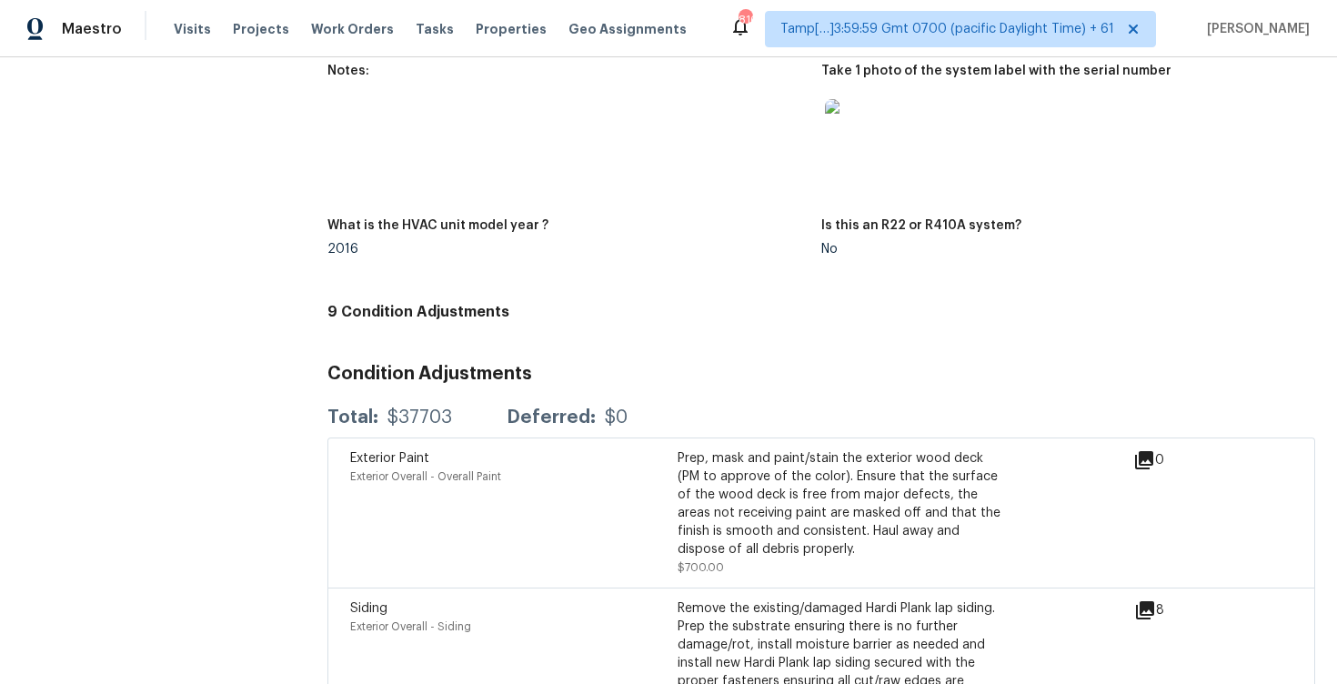
scroll to position [4749, 0]
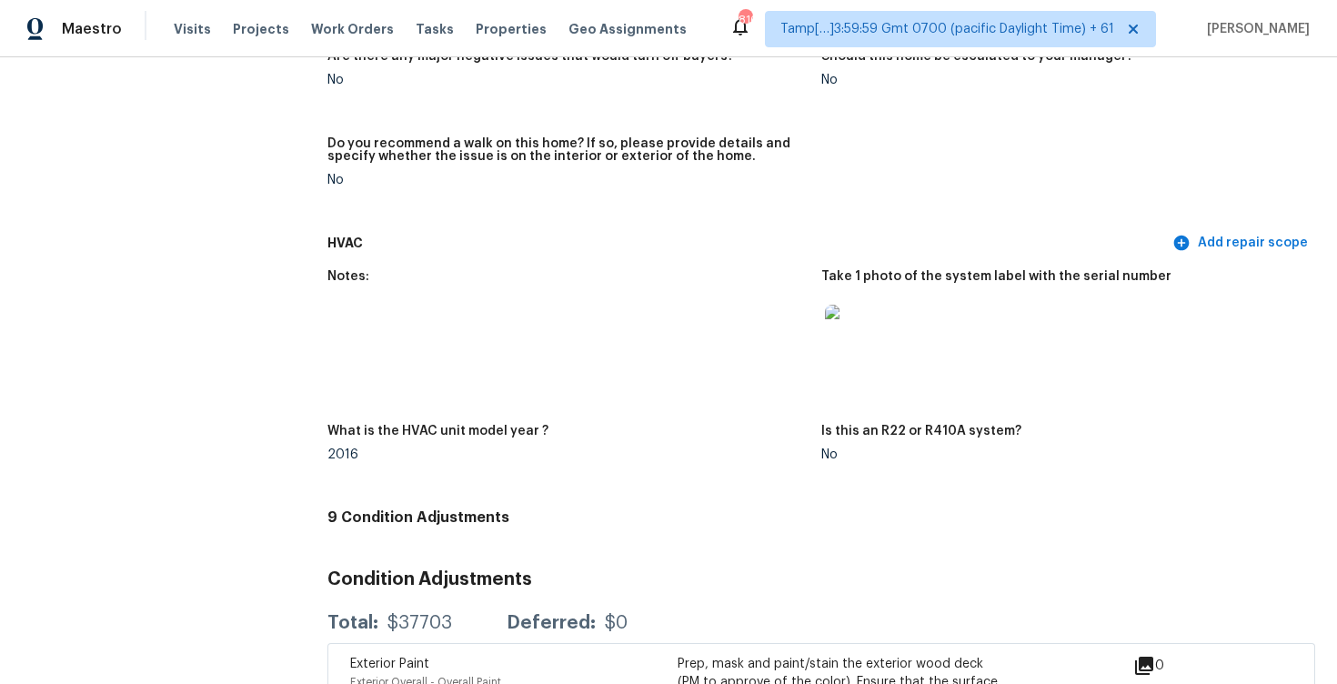
click at [538, 270] on div "Notes:" at bounding box center [566, 282] width 479 height 24
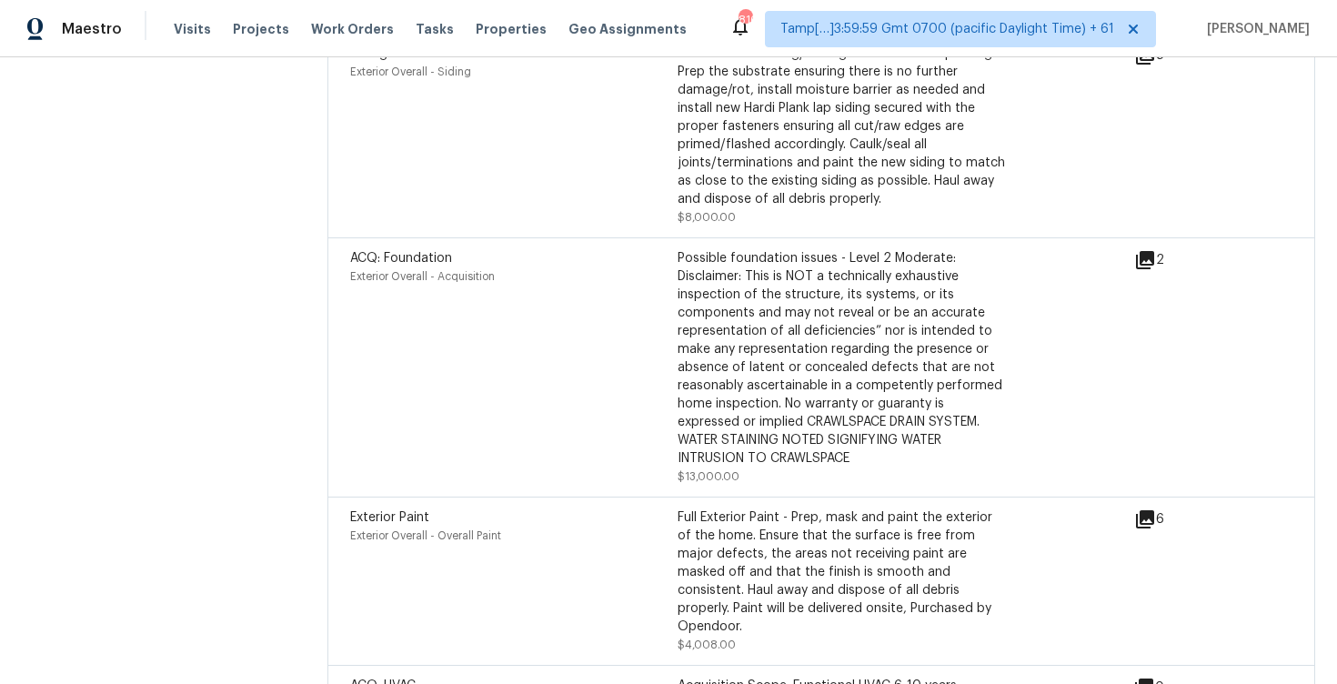
scroll to position [5486, 0]
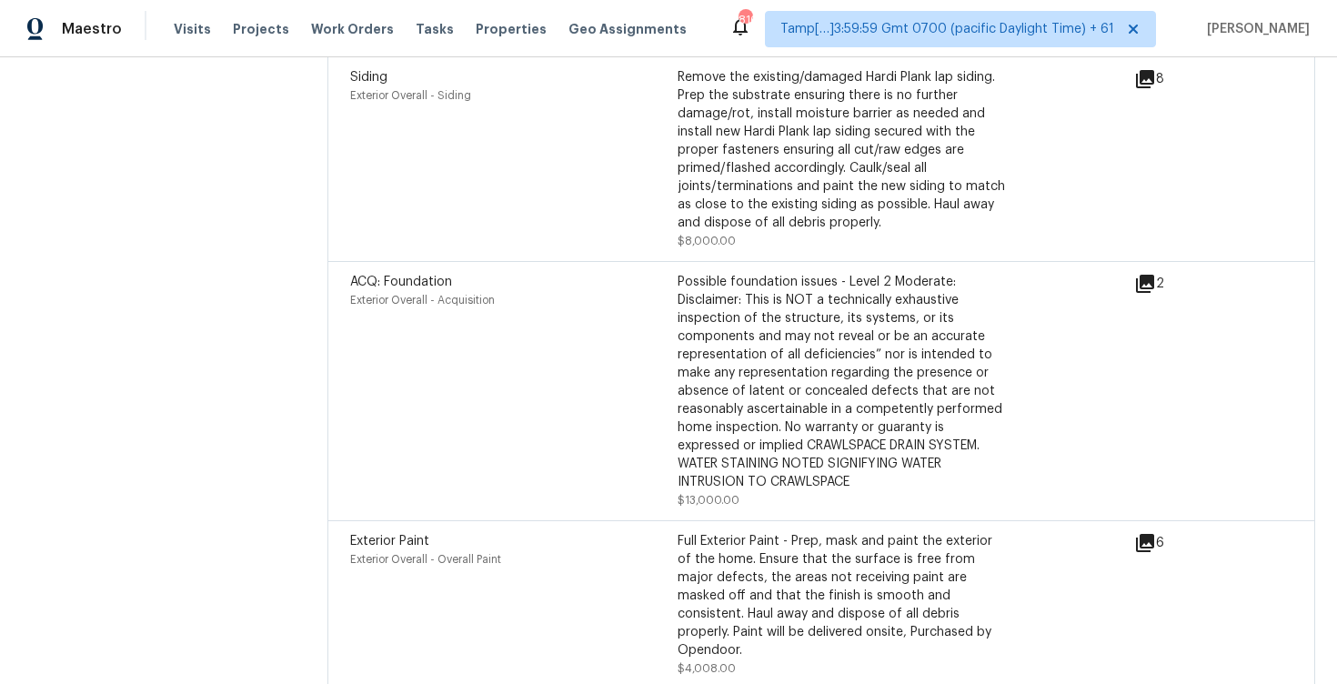
click at [1154, 275] on icon at bounding box center [1145, 284] width 18 height 18
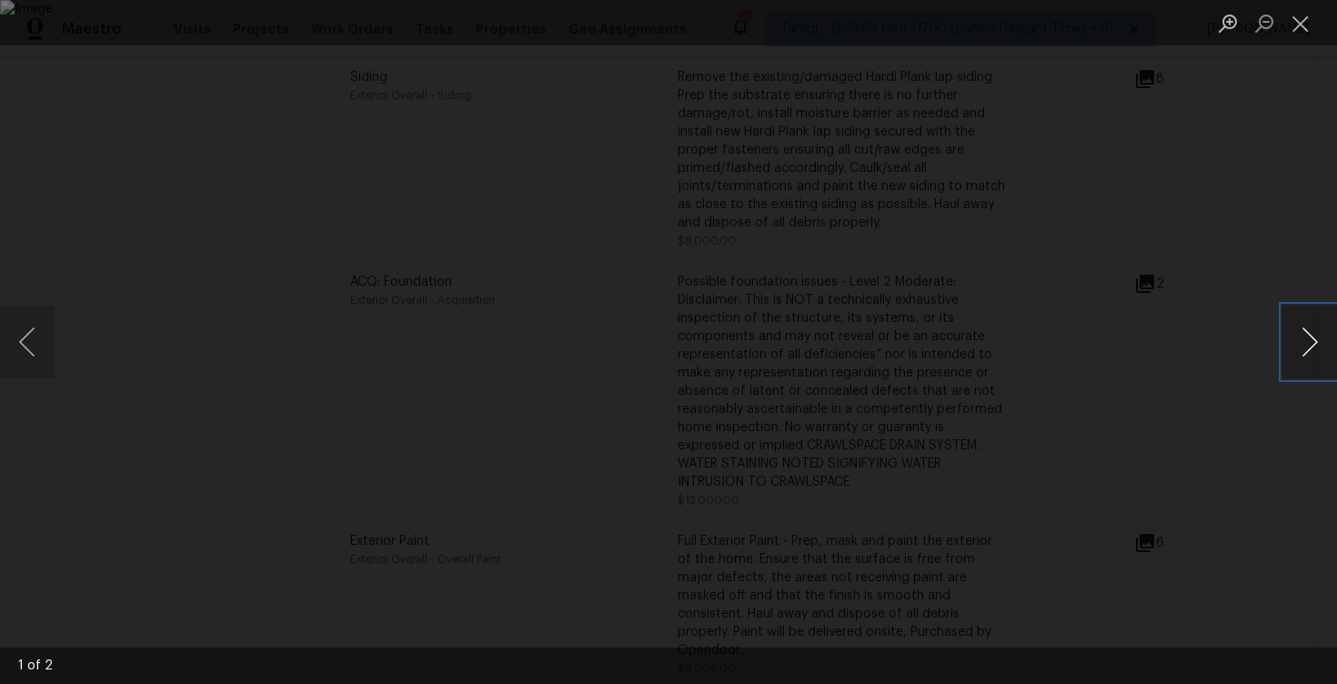
click at [1304, 331] on button "Next image" at bounding box center [1310, 342] width 55 height 73
click at [1142, 448] on div "Lightbox" at bounding box center [668, 342] width 1337 height 684
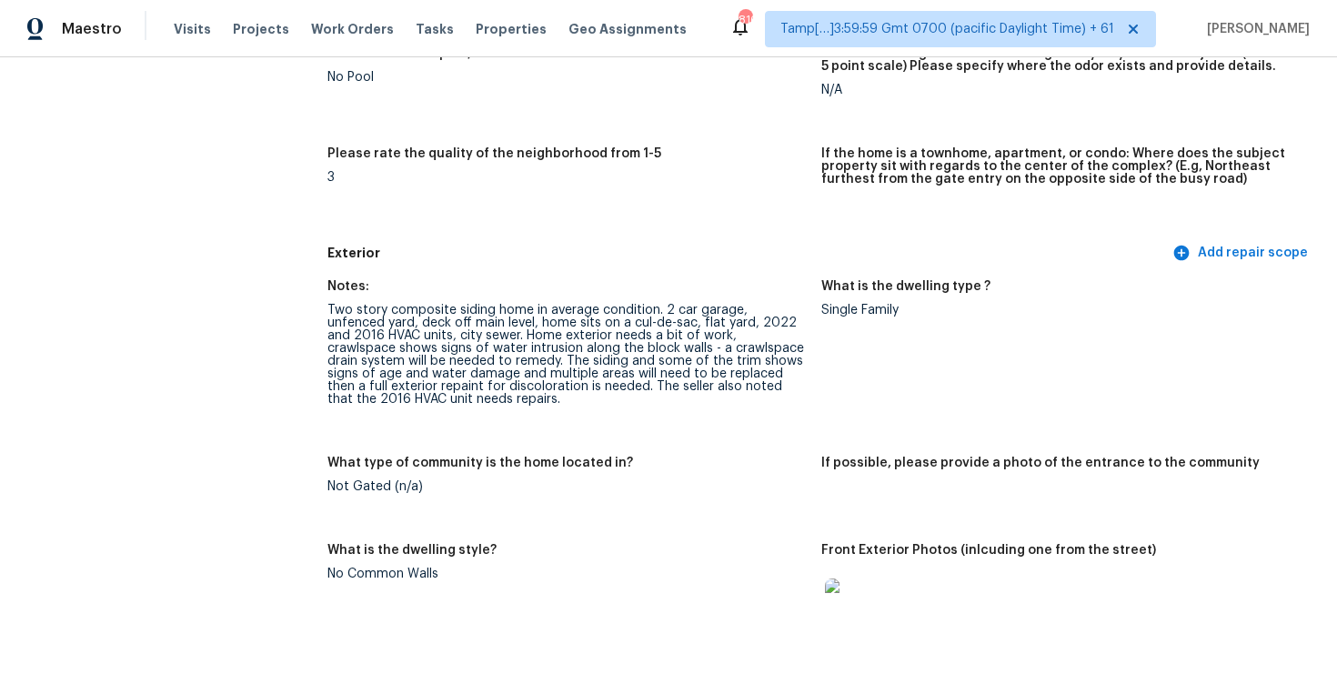
scroll to position [441, 0]
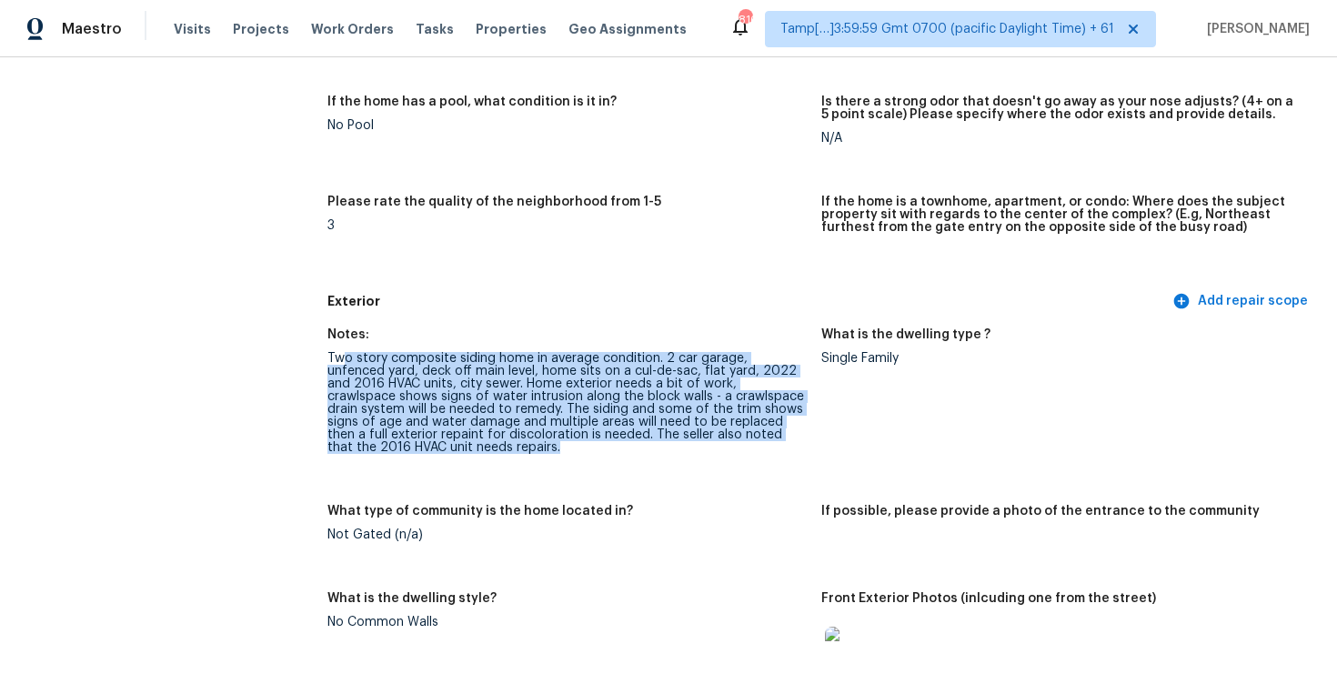
drag, startPoint x: 341, startPoint y: 354, endPoint x: 506, endPoint y: 456, distance: 193.6
click at [506, 458] on figure "Notes: Two story composite siding home in average condition. 2 car garage, unfe…" at bounding box center [574, 405] width 494 height 155
click at [506, 456] on figure "Notes: Two story composite siding home in average condition. 2 car garage, unfe…" at bounding box center [574, 405] width 494 height 155
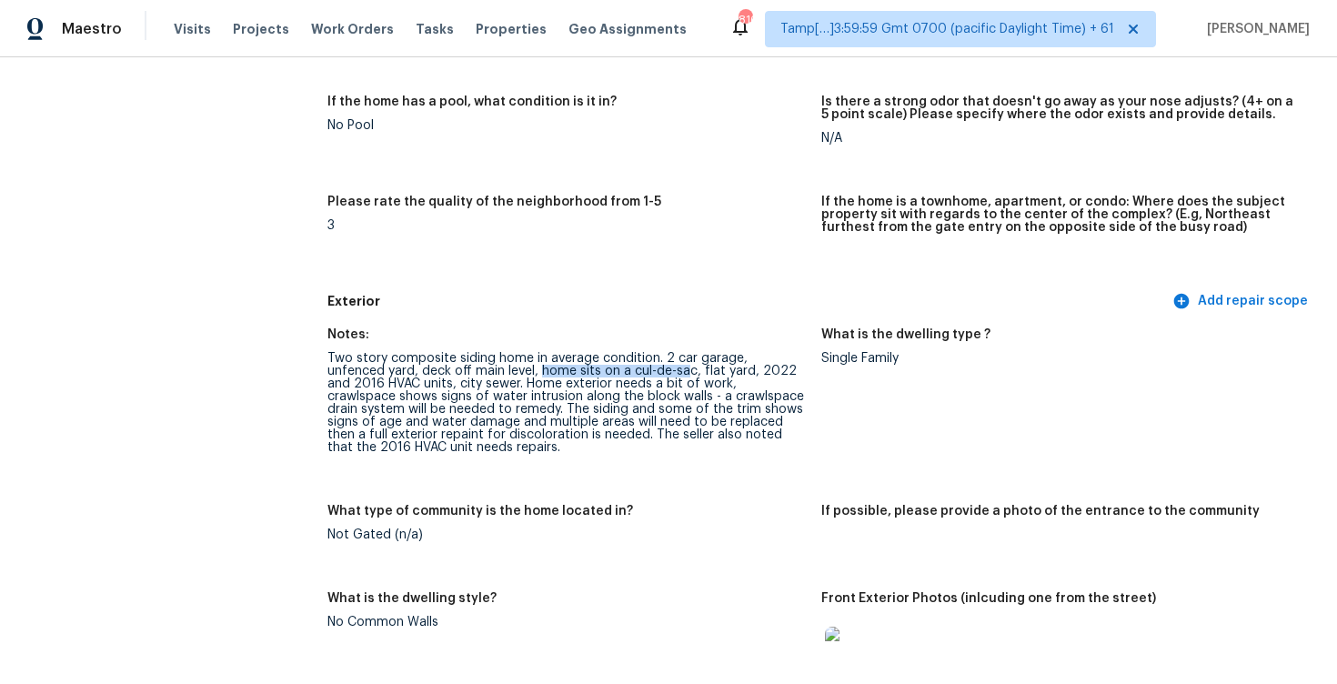
drag, startPoint x: 478, startPoint y: 367, endPoint x: 624, endPoint y: 367, distance: 145.6
click at [624, 367] on div "Two story composite siding home in average condition. 2 car garage, unfenced ya…" at bounding box center [566, 403] width 479 height 102
click at [418, 392] on div "Two story composite siding home in average condition. 2 car garage, unfenced ya…" at bounding box center [566, 403] width 479 height 102
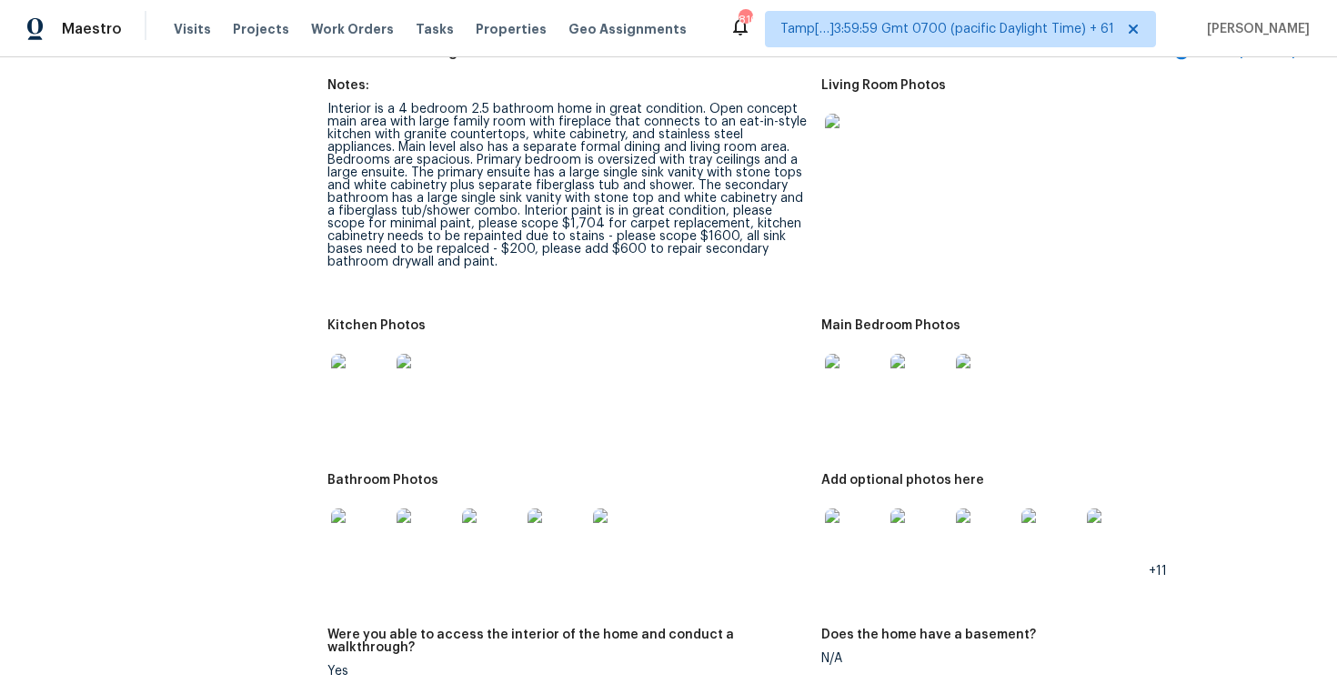
scroll to position [2828, 0]
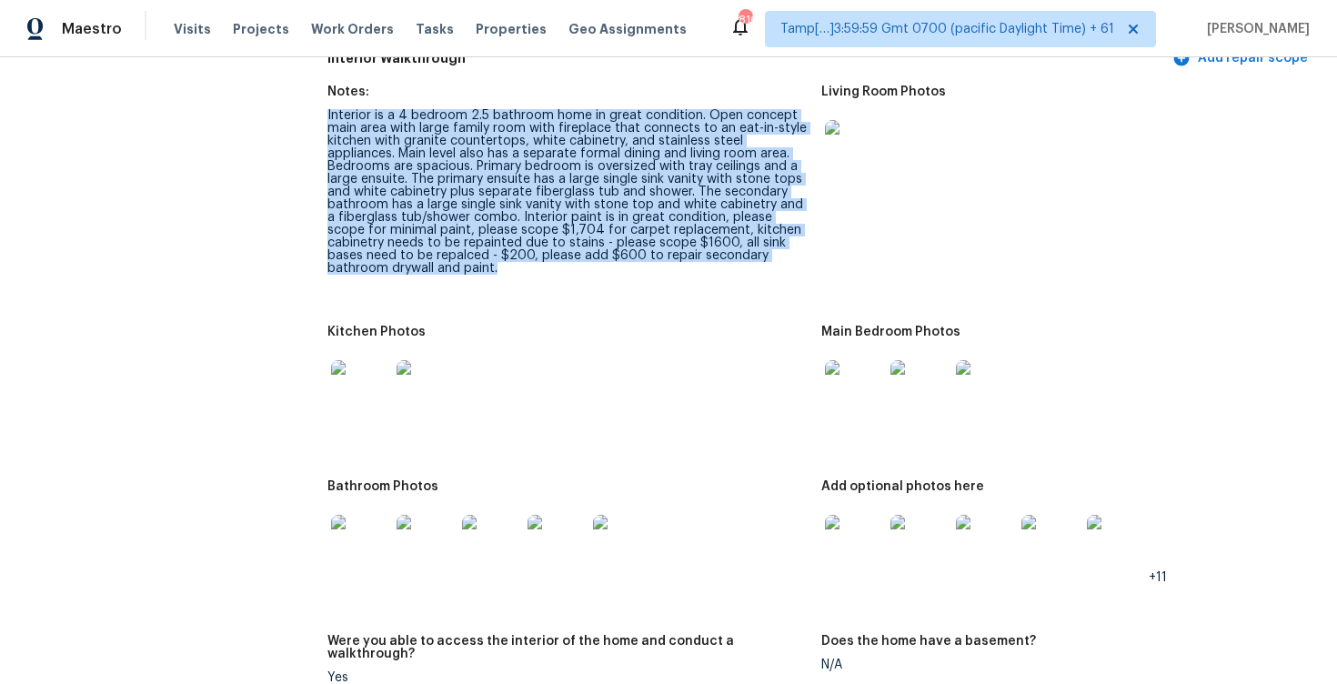
drag, startPoint x: 321, startPoint y: 118, endPoint x: 474, endPoint y: 265, distance: 211.7
click at [474, 266] on div "All visits [STREET_ADDRESS][PERSON_NAME] Home details Other Visits In-Person Wa…" at bounding box center [669, 622] width 1294 height 6714
click at [556, 265] on div "Interior is a 4 bedroom 2.5 bathroom home in great condition. Open concept main…" at bounding box center [566, 192] width 479 height 166
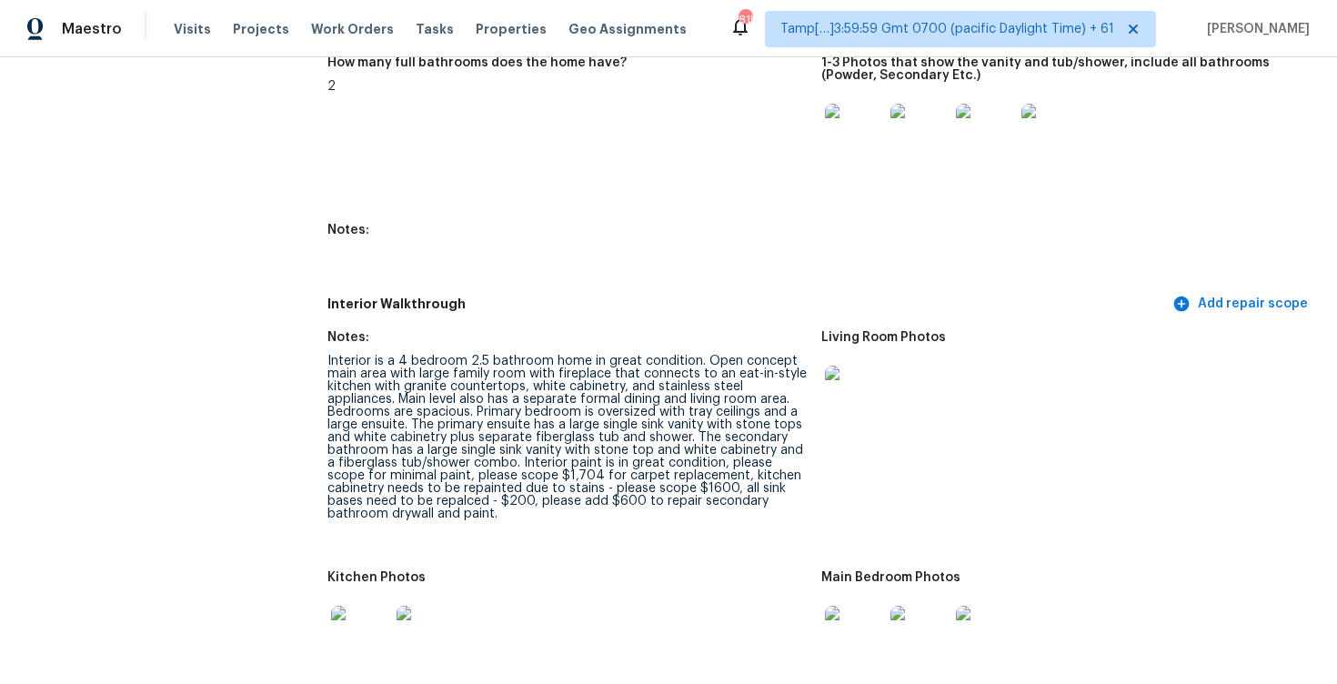
scroll to position [2585, 0]
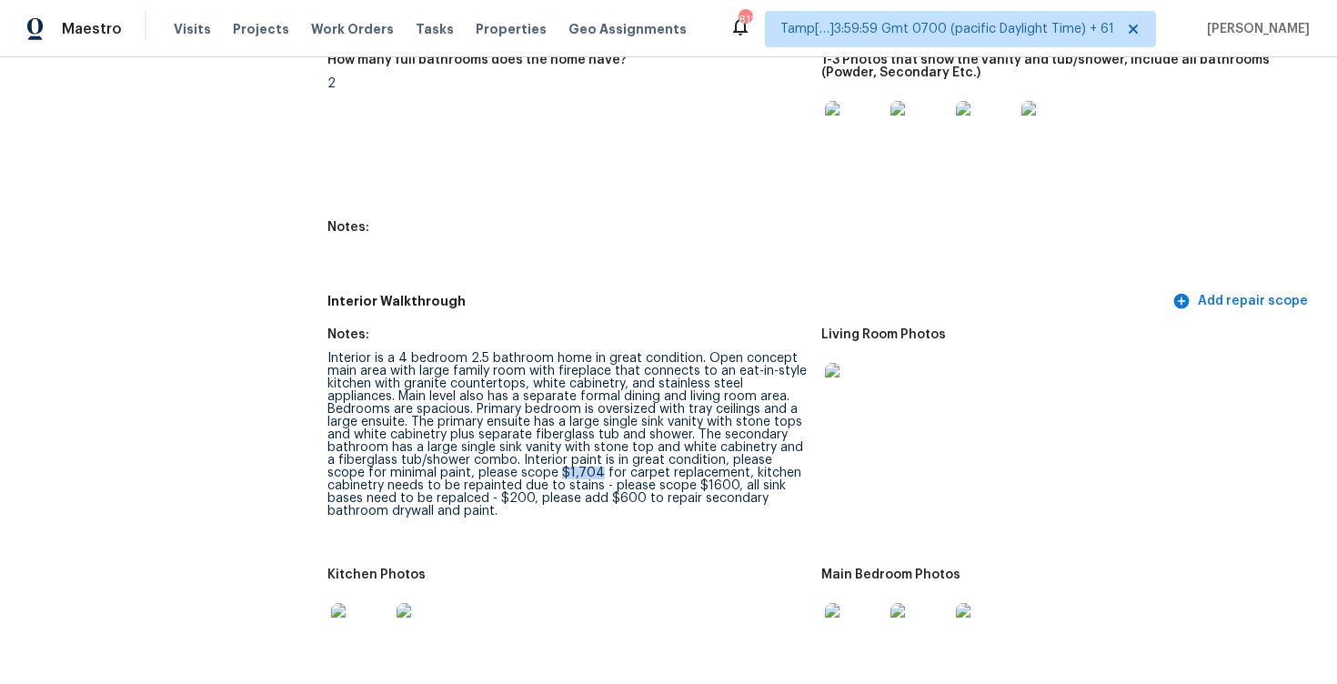
drag, startPoint x: 517, startPoint y: 473, endPoint x: 557, endPoint y: 473, distance: 40.0
click at [557, 473] on div "Interior is a 4 bedroom 2.5 bathroom home in great condition. Open concept main…" at bounding box center [566, 435] width 479 height 166
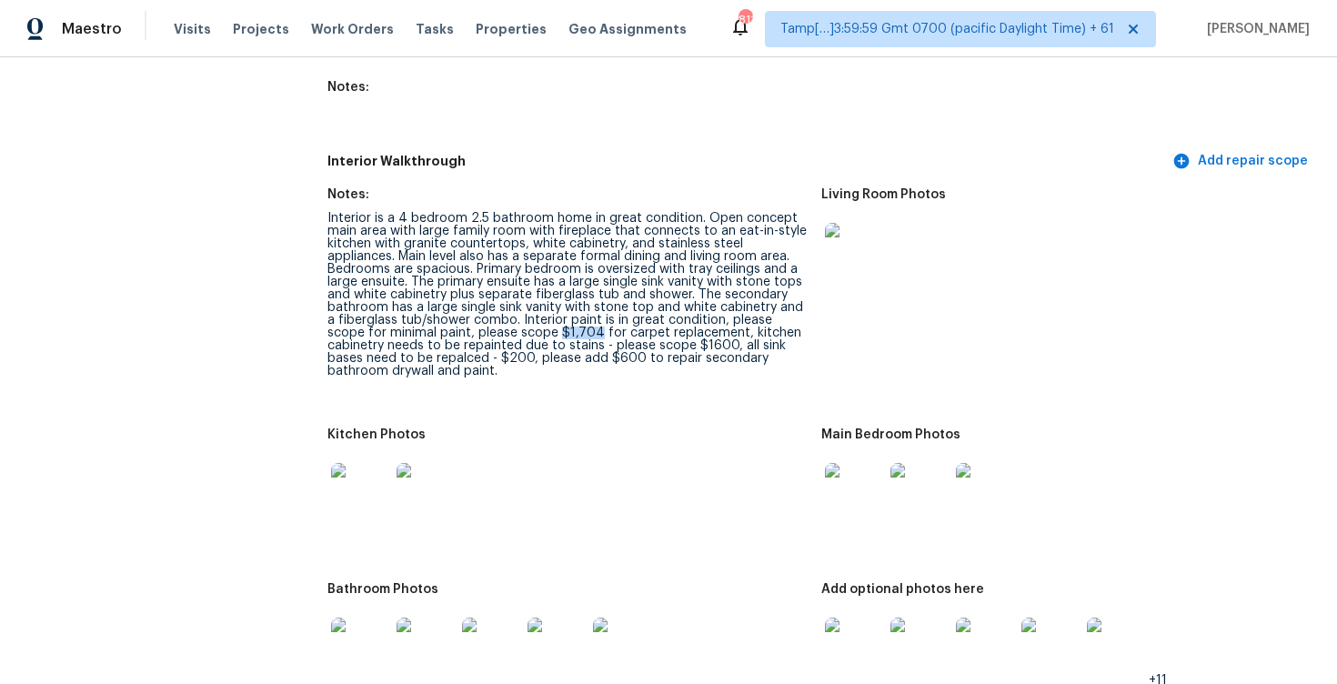
scroll to position [2724, 0]
click at [583, 348] on div "Interior is a 4 bedroom 2.5 bathroom home in great condition. Open concept main…" at bounding box center [566, 297] width 479 height 166
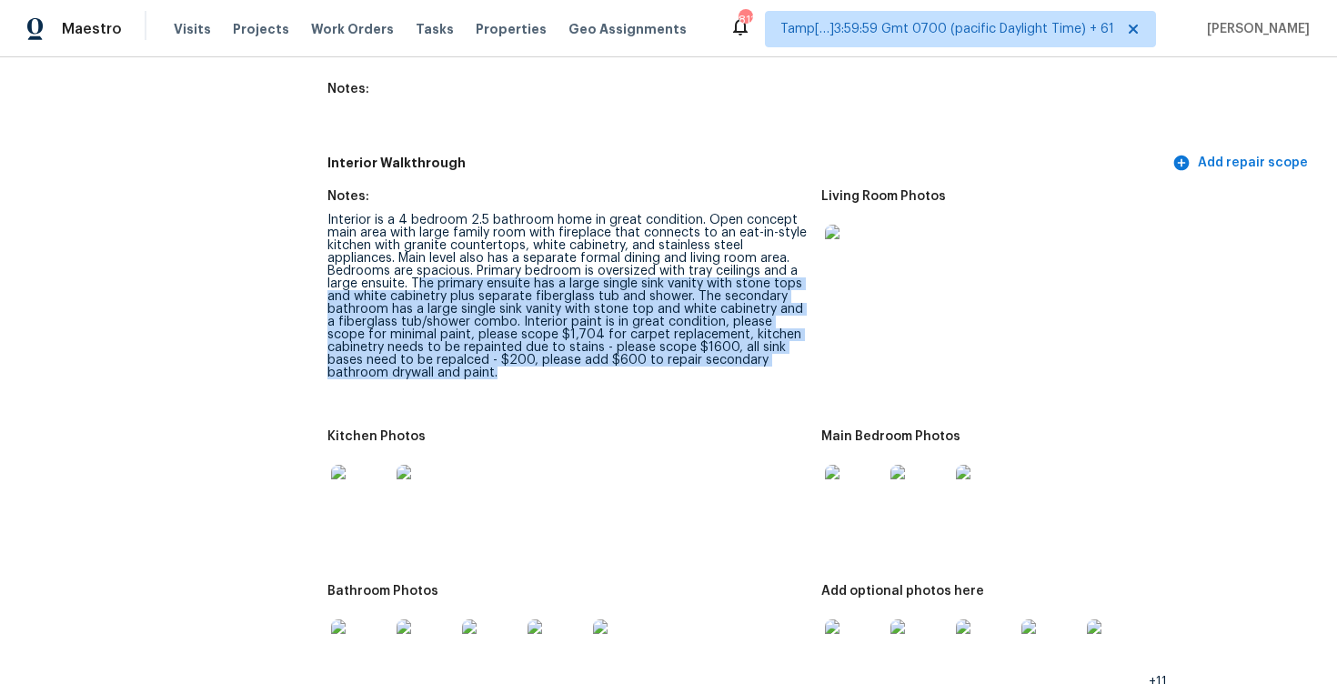
drag, startPoint x: 415, startPoint y: 283, endPoint x: 505, endPoint y: 377, distance: 130.0
click at [505, 377] on div "Interior is a 4 bedroom 2.5 bathroom home in great condition. Open concept main…" at bounding box center [566, 297] width 479 height 166
click at [539, 311] on div "Interior is a 4 bedroom 2.5 bathroom home in great condition. Open concept main…" at bounding box center [566, 297] width 479 height 166
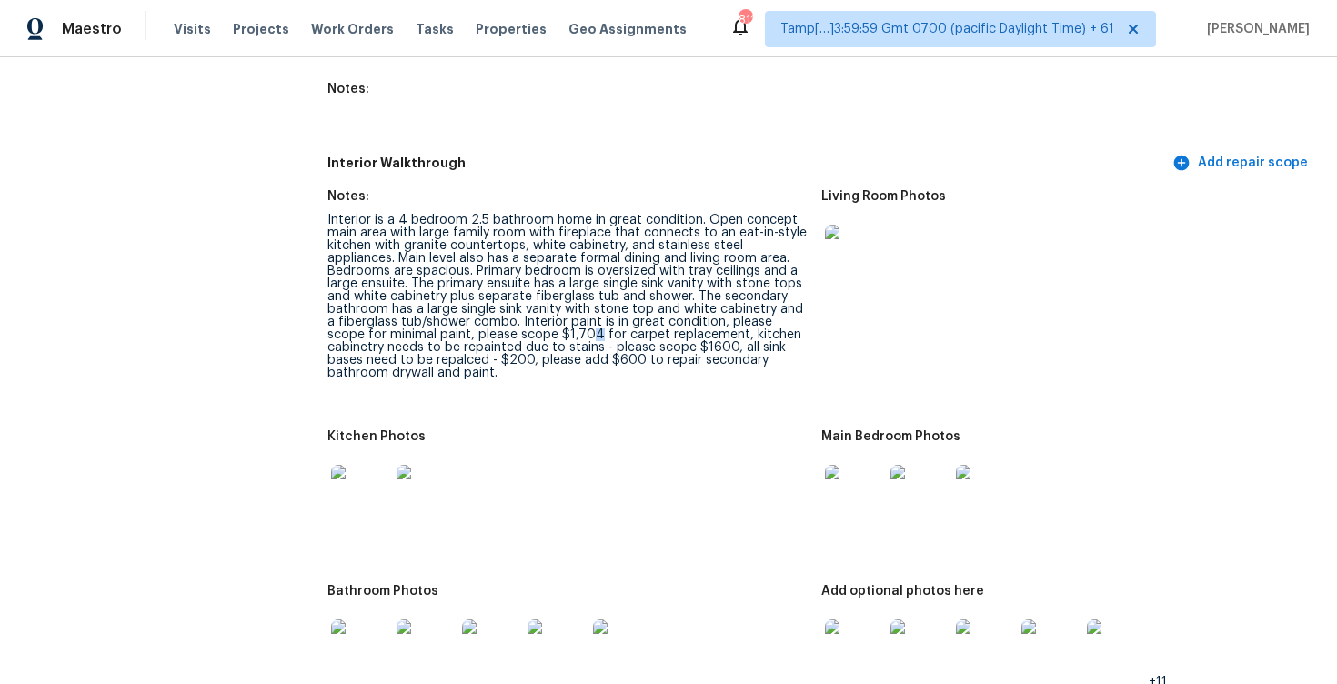
drag, startPoint x: 555, startPoint y: 335, endPoint x: 540, endPoint y: 330, distance: 15.2
click at [540, 330] on div "Interior is a 4 bedroom 2.5 bathroom home in great condition. Open concept main…" at bounding box center [566, 297] width 479 height 166
click at [524, 166] on h5 "Interior Walkthrough" at bounding box center [747, 163] width 841 height 19
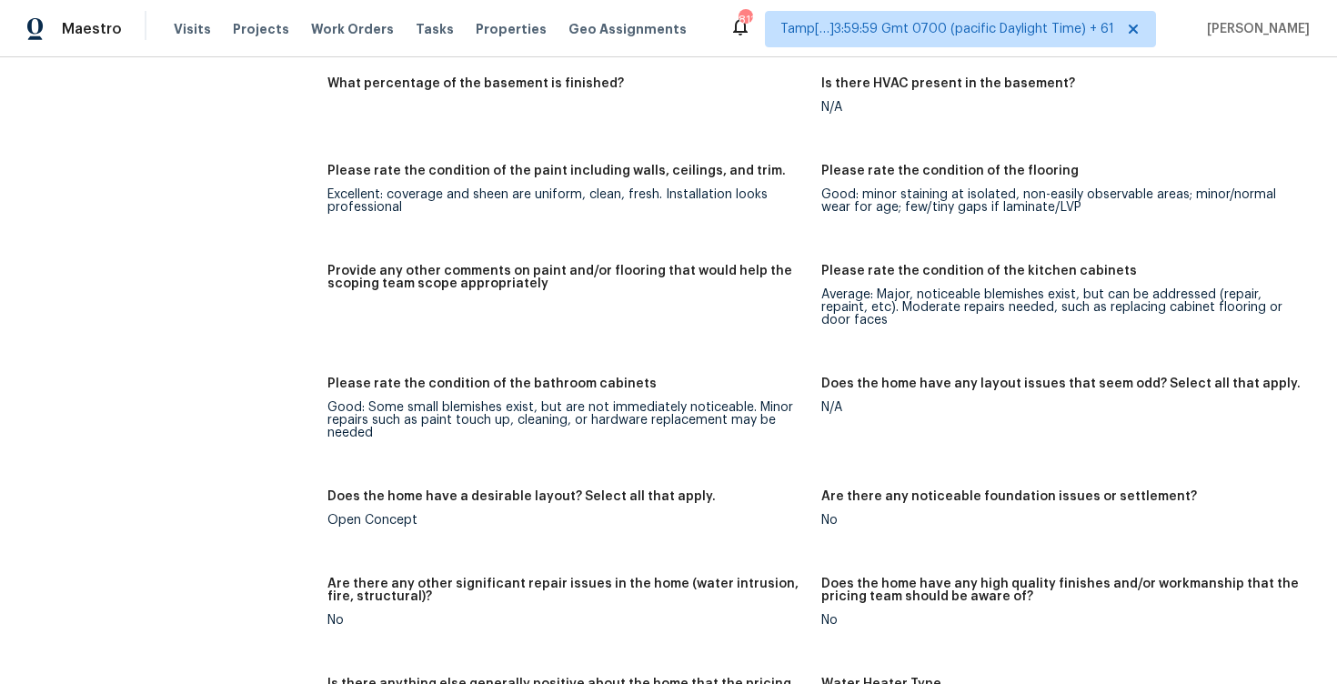
click at [427, 265] on h5 "Provide any other comments on paint and/or flooring that would help the scoping…" at bounding box center [566, 277] width 479 height 25
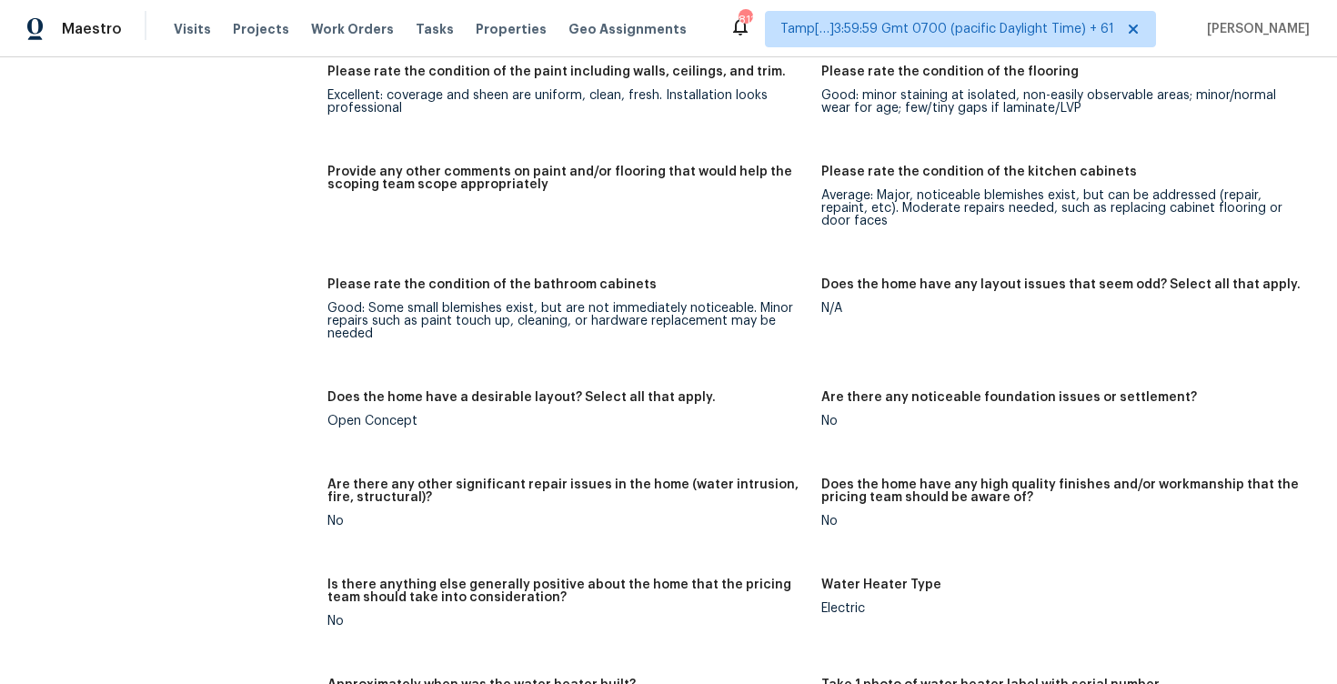
scroll to position [3593, 0]
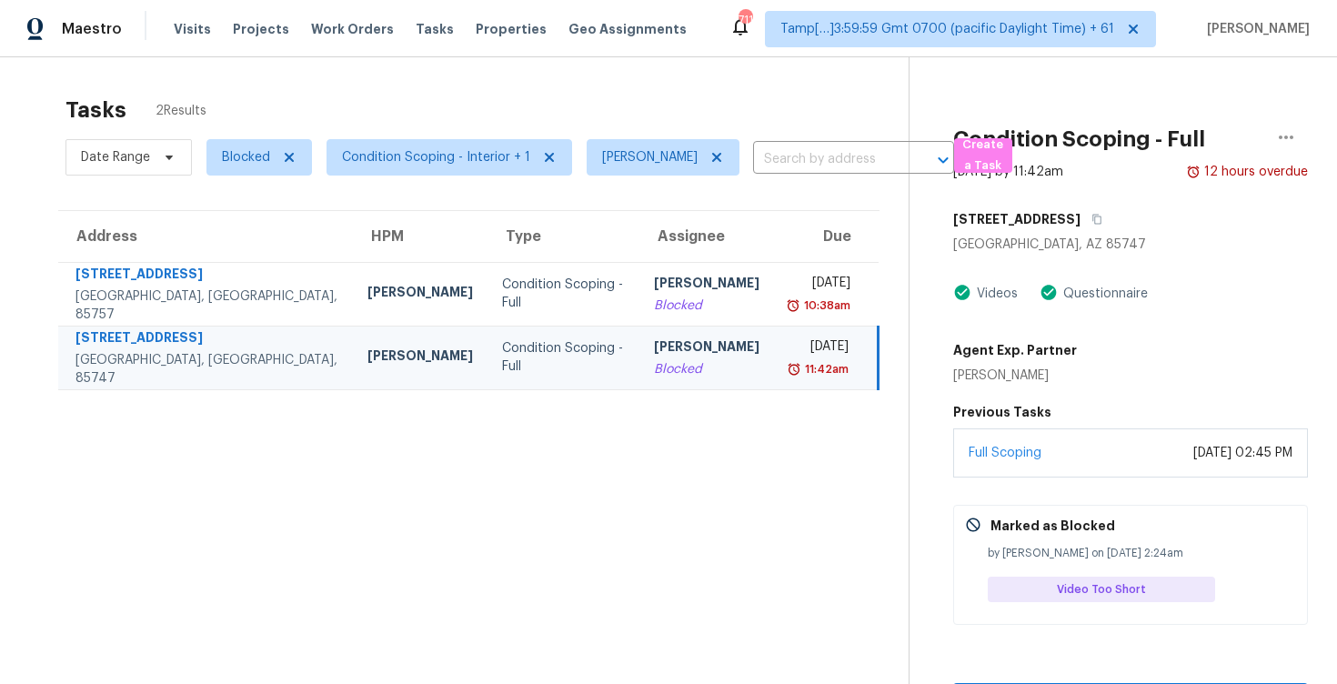
scroll to position [57, 0]
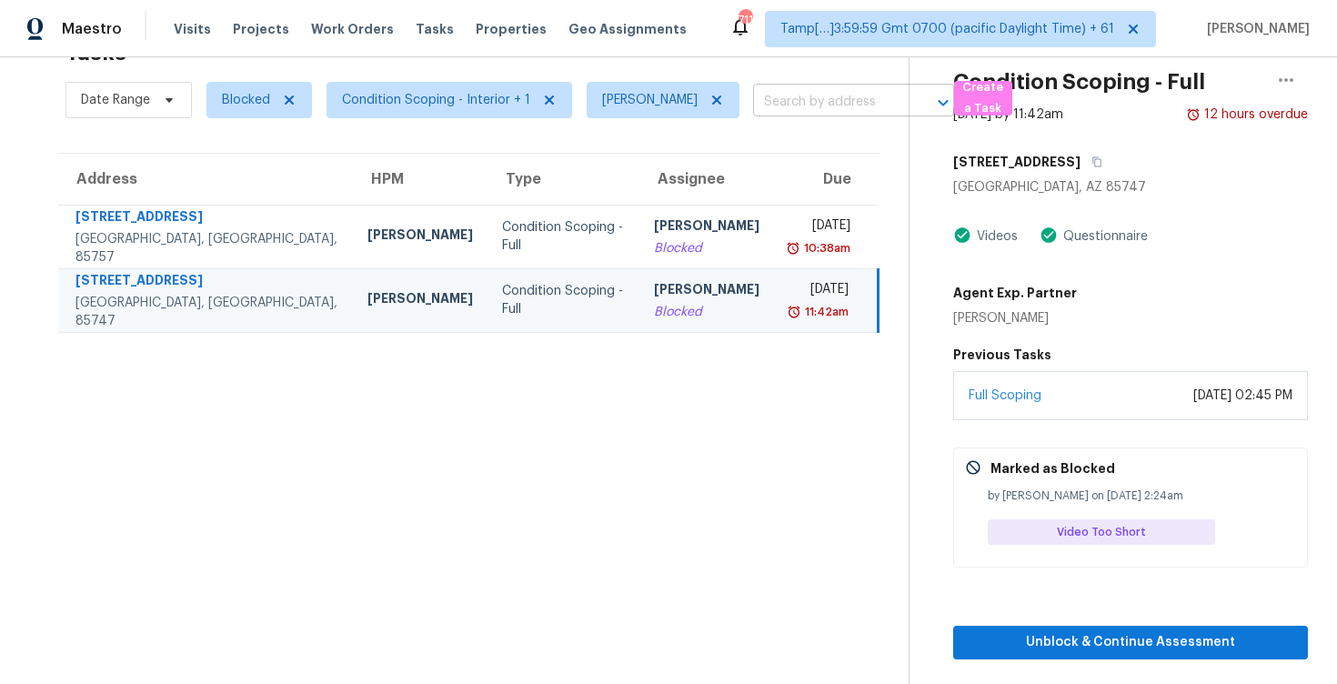
click at [821, 99] on input "text" at bounding box center [828, 102] width 150 height 28
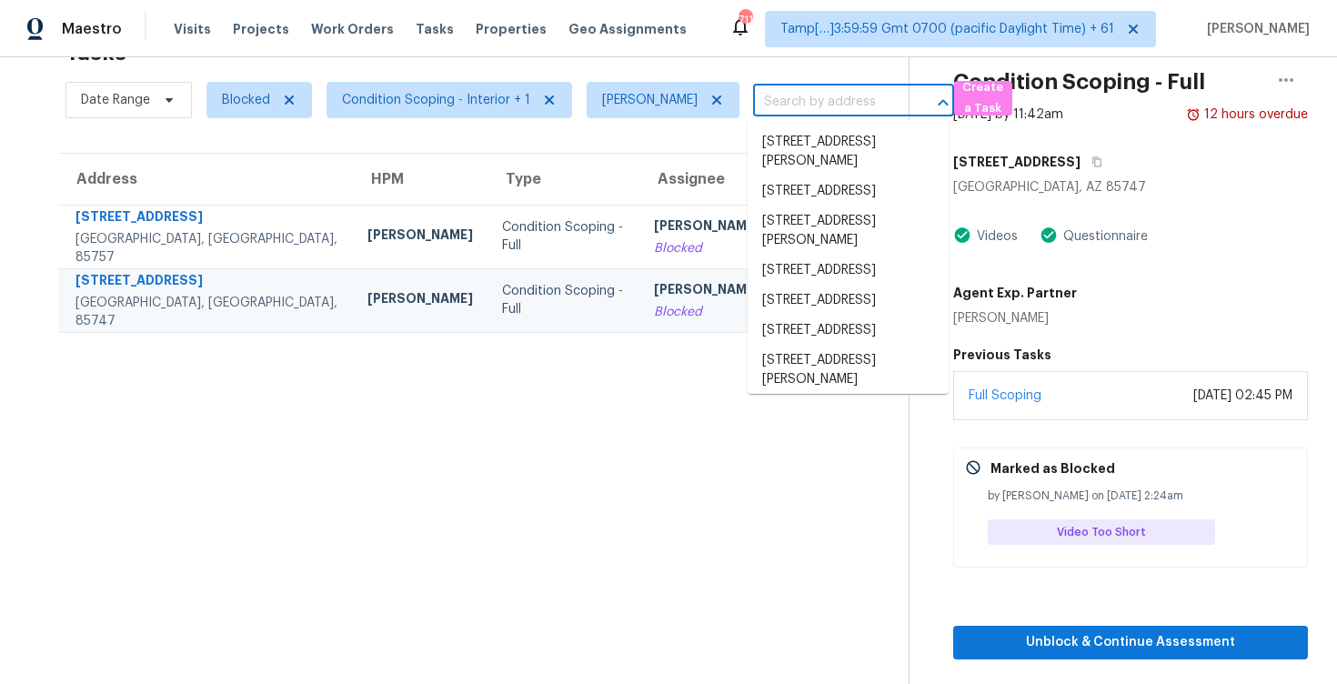
paste input "[STREET_ADDRESS][PERSON_NAME][PERSON_NAME]"
type input "[STREET_ADDRESS][PERSON_NAME][PERSON_NAME]"
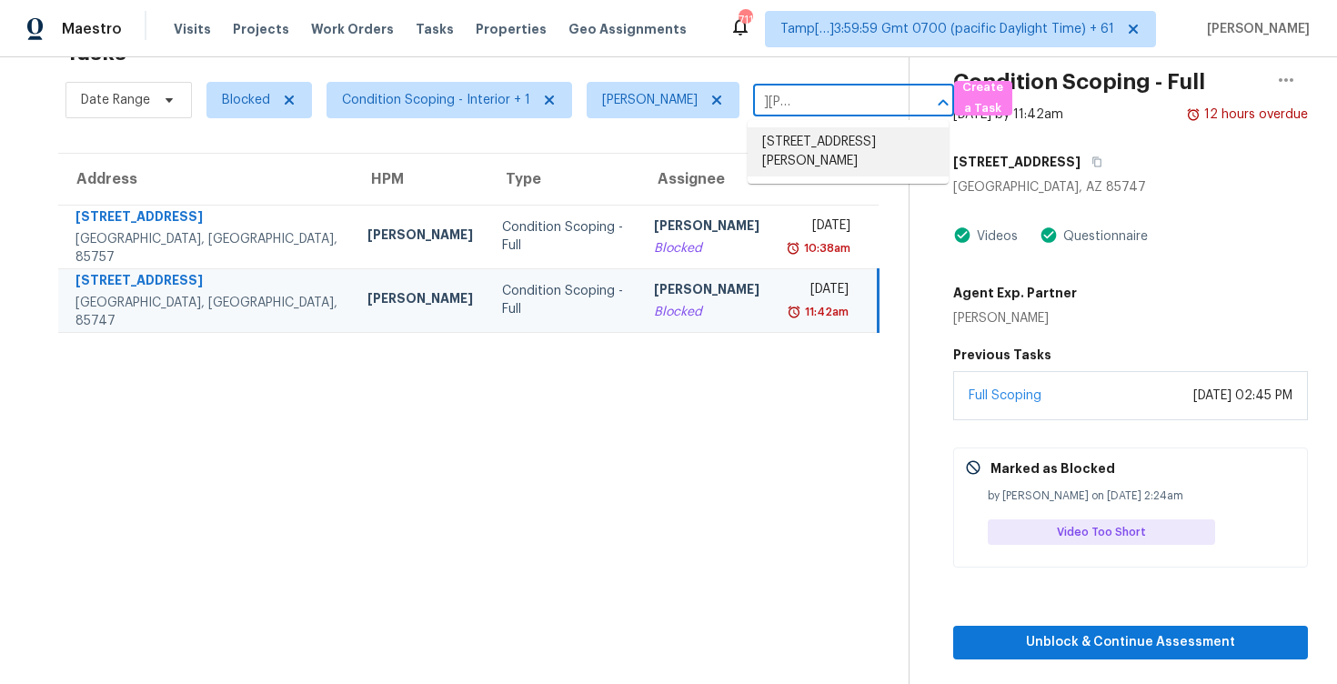
click at [831, 135] on li "[STREET_ADDRESS][PERSON_NAME]" at bounding box center [848, 151] width 201 height 49
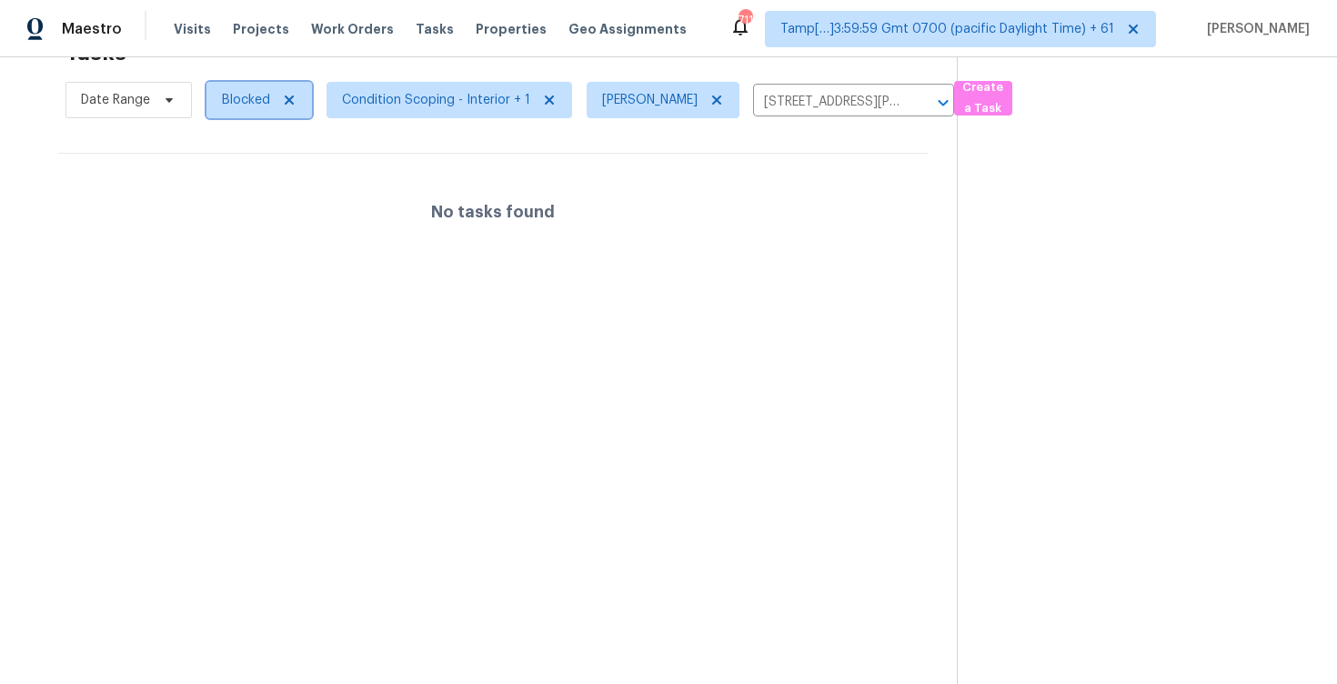
click at [240, 106] on span "Blocked" at bounding box center [246, 100] width 48 height 18
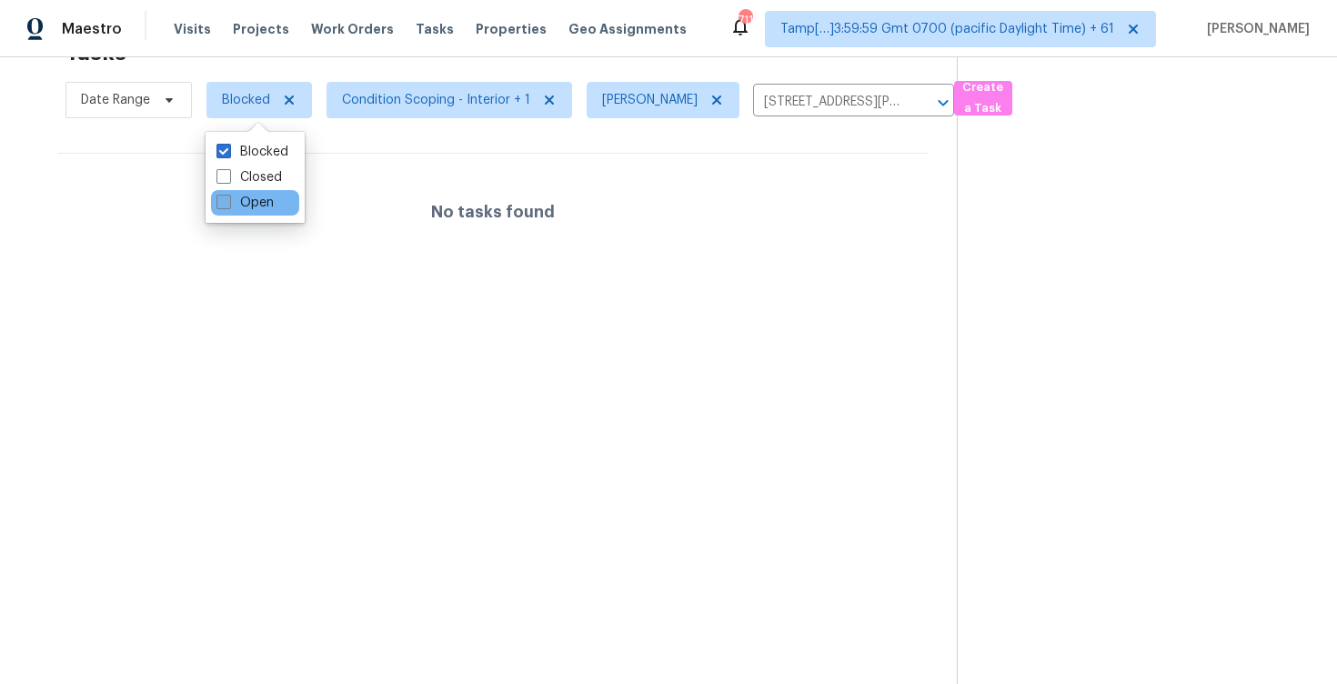
click at [251, 197] on label "Open" at bounding box center [245, 203] width 57 height 18
click at [228, 197] on input "Open" at bounding box center [223, 200] width 12 height 12
checkbox input "true"
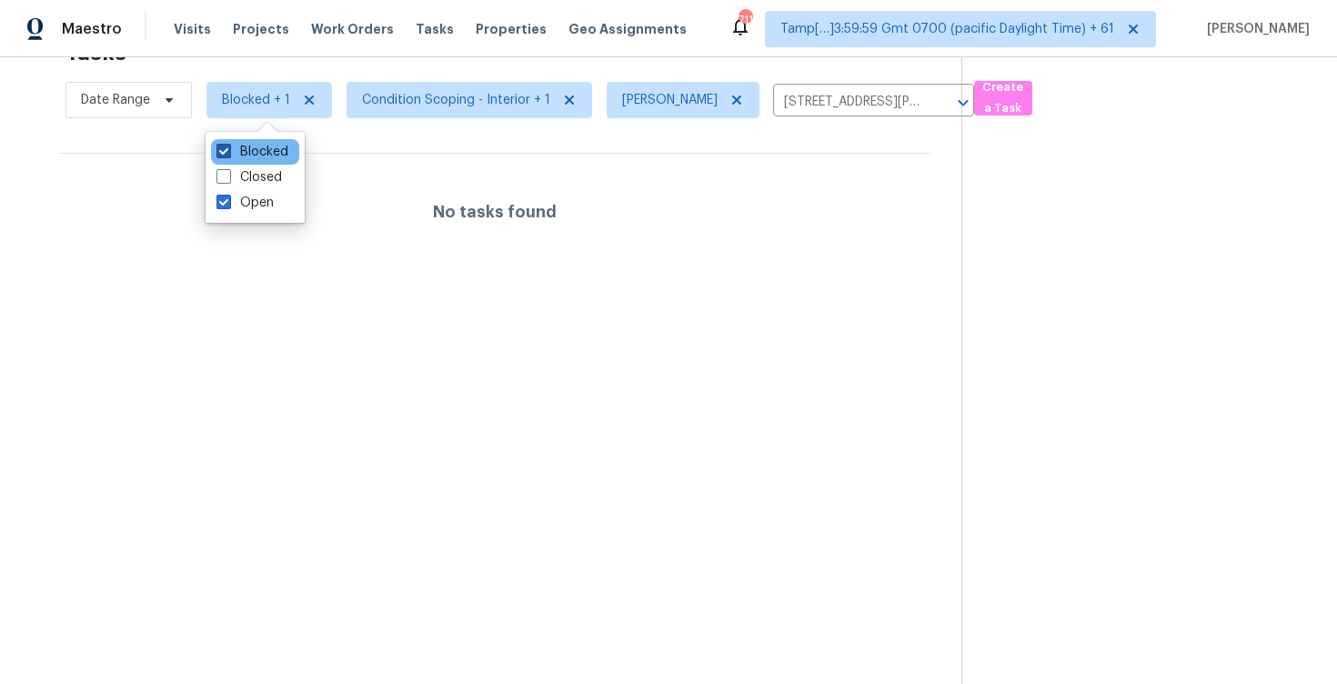
click at [247, 153] on label "Blocked" at bounding box center [253, 152] width 72 height 18
click at [228, 153] on input "Blocked" at bounding box center [223, 149] width 12 height 12
checkbox input "false"
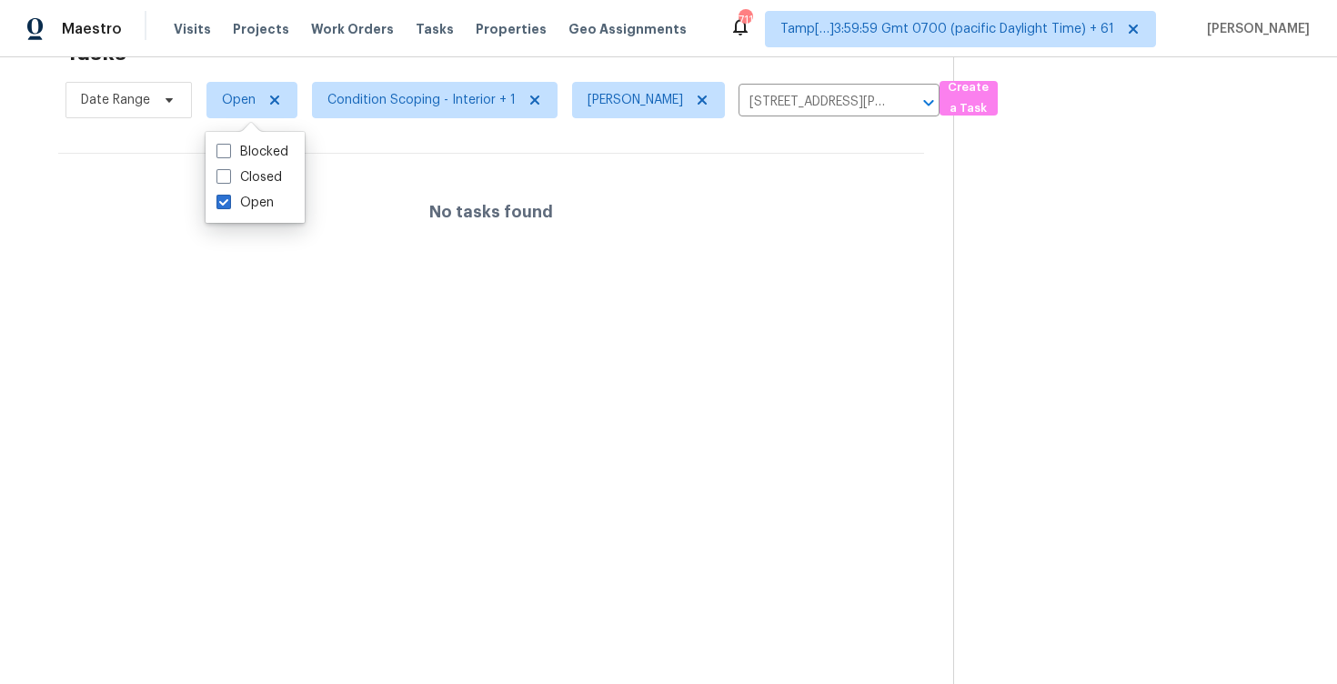
click at [449, 118] on span "Condition Scoping - Interior + 1" at bounding box center [427, 99] width 260 height 47
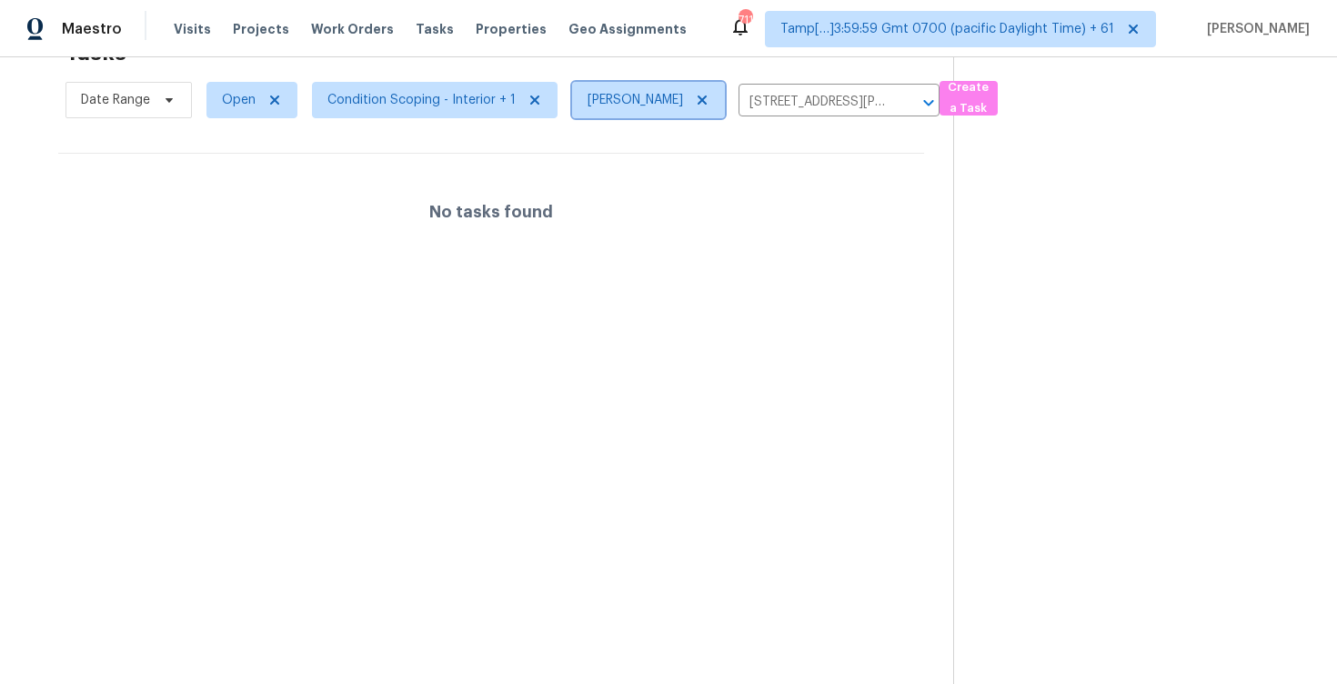
click at [690, 94] on span at bounding box center [700, 100] width 20 height 15
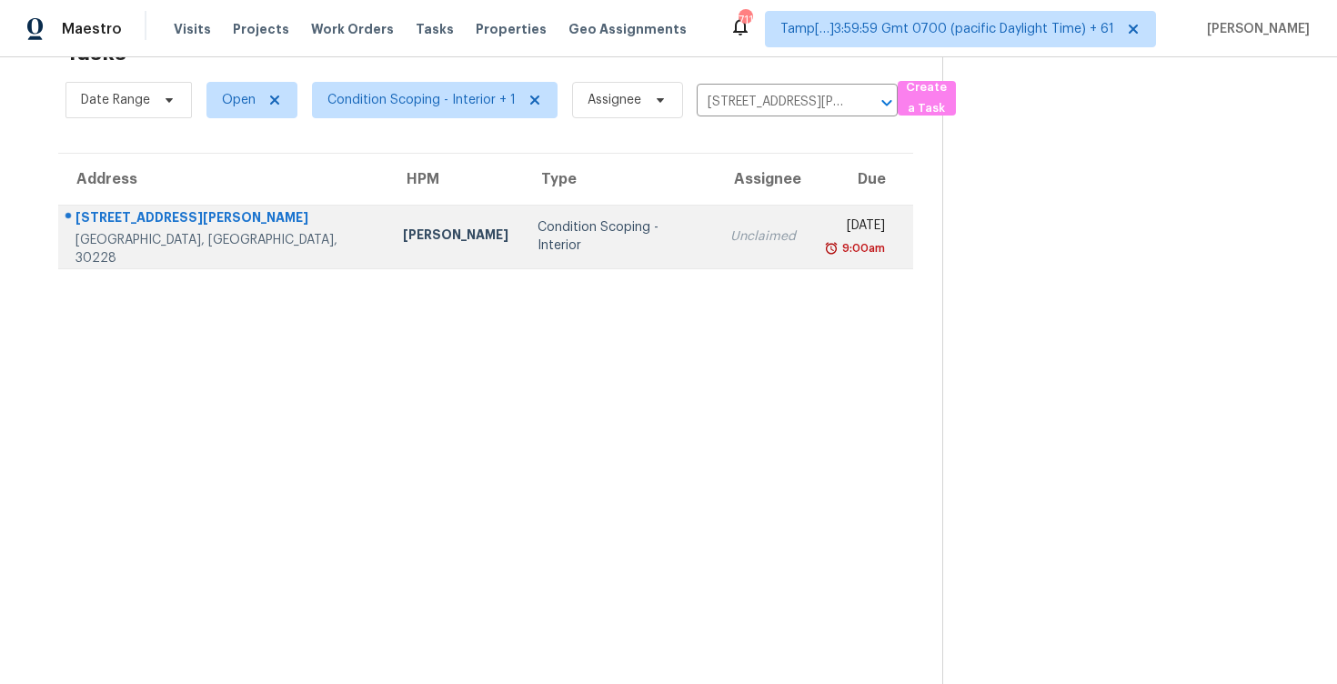
click at [716, 212] on td "Unclaimed" at bounding box center [763, 237] width 95 height 64
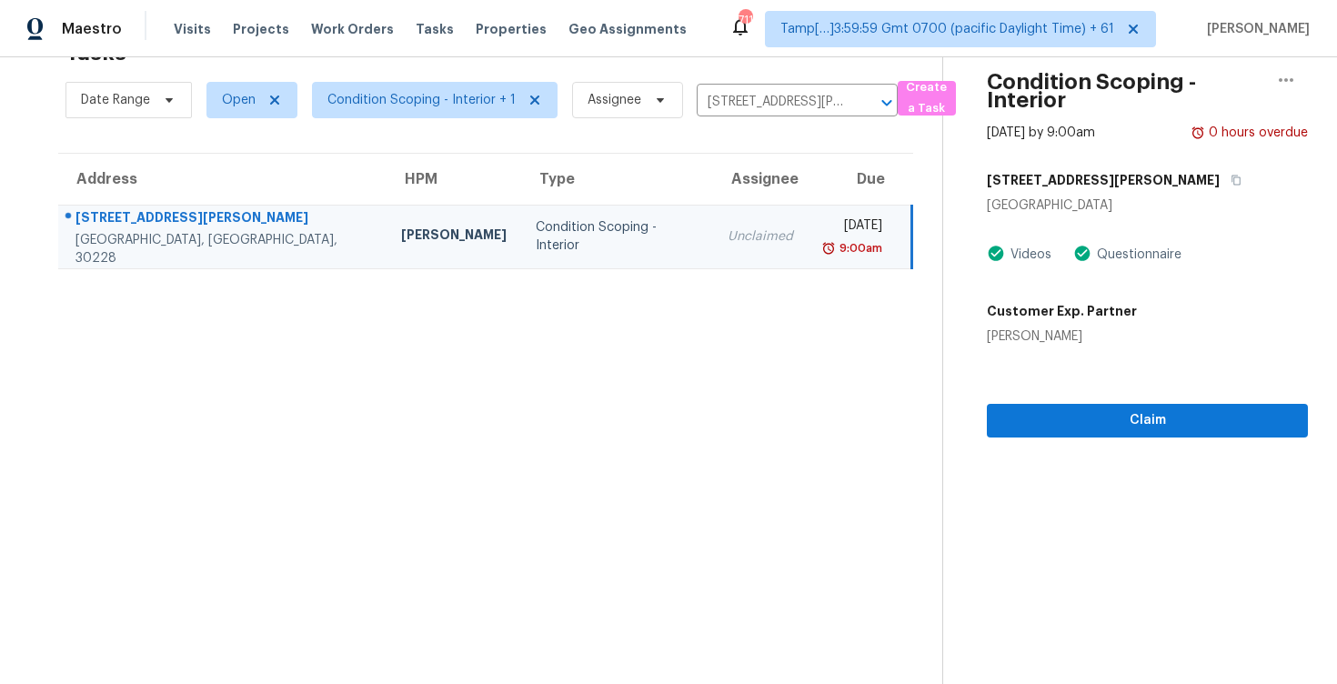
click at [1091, 444] on section "Condition Scoping - Interior [DATE] by 9:00am 0 hours overdue [STREET_ADDRESS][…" at bounding box center [1125, 342] width 366 height 684
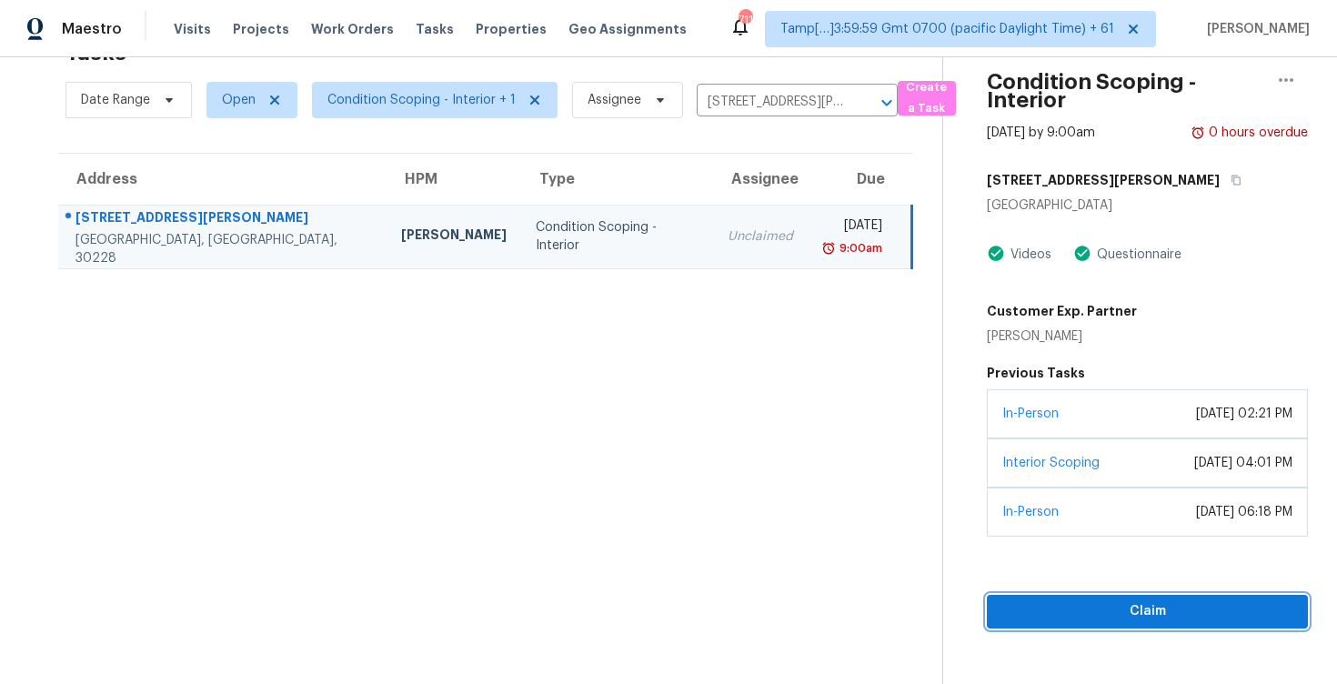
click at [1105, 611] on span "Claim" at bounding box center [1148, 611] width 292 height 23
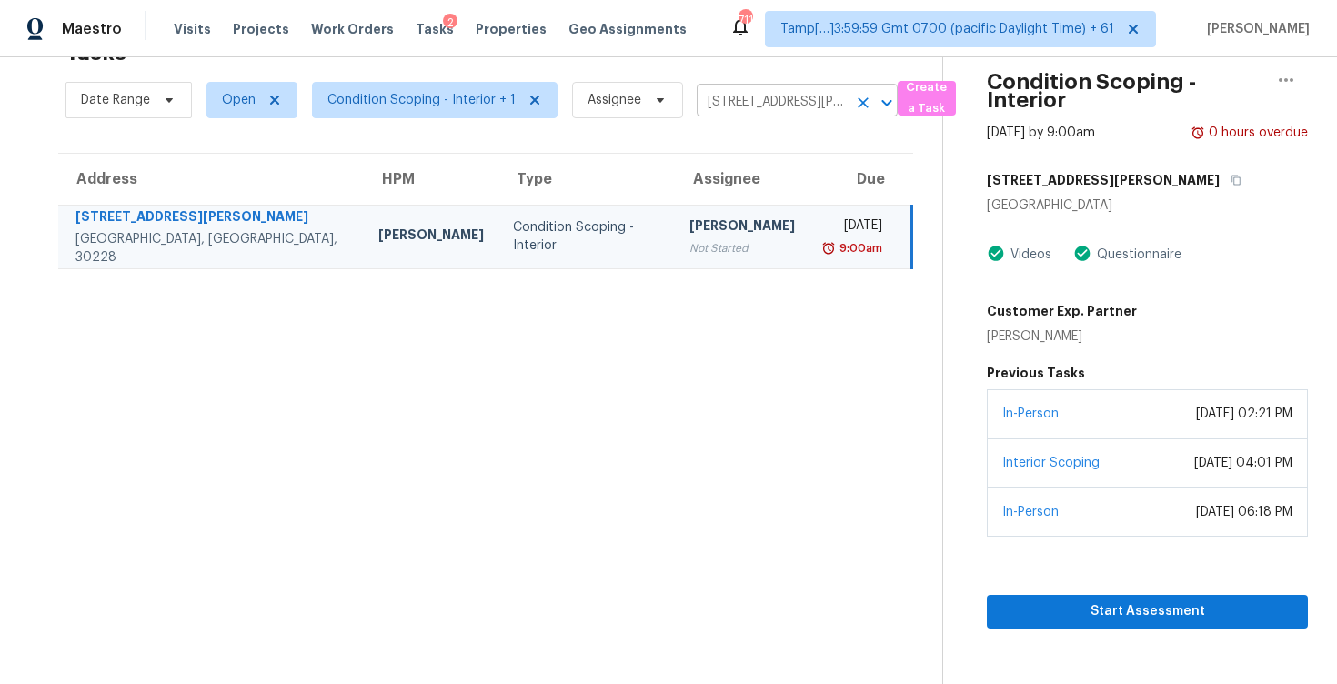
click at [865, 106] on icon "Clear" at bounding box center [863, 103] width 18 height 18
